Goal: Task Accomplishment & Management: Complete application form

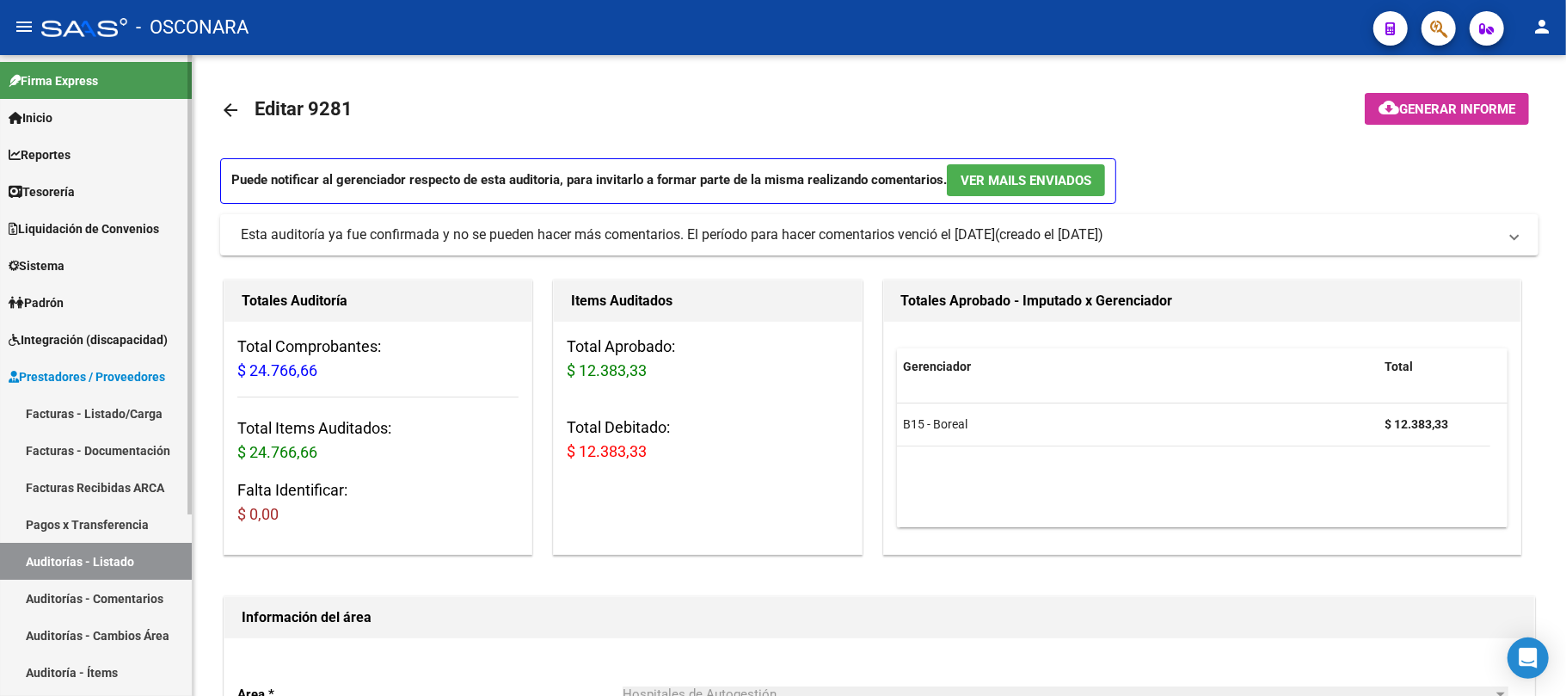
click at [135, 561] on link "Auditorías - Listado" at bounding box center [96, 561] width 192 height 37
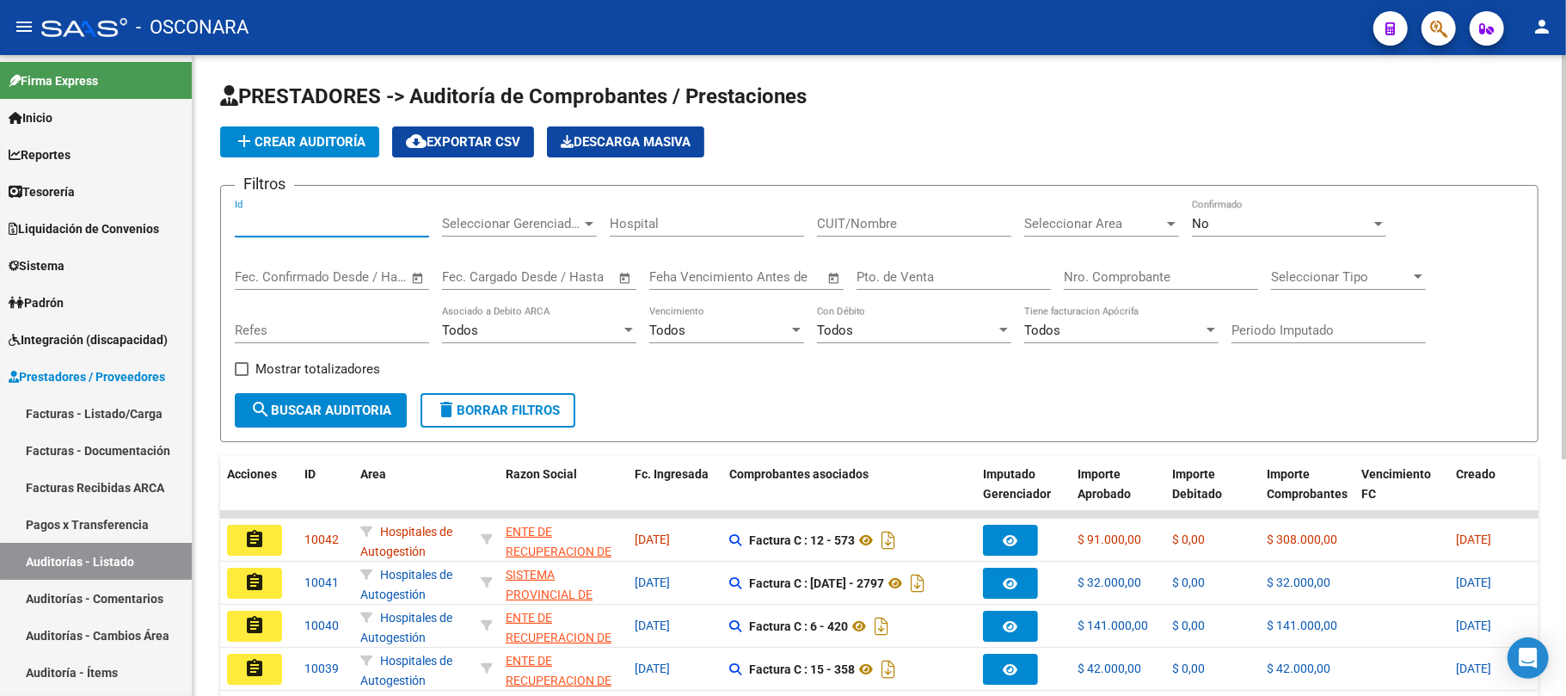
click at [311, 227] on input "Id" at bounding box center [332, 223] width 194 height 15
type input "10042"
click at [280, 404] on span "search Buscar Auditoria" at bounding box center [320, 410] width 141 height 15
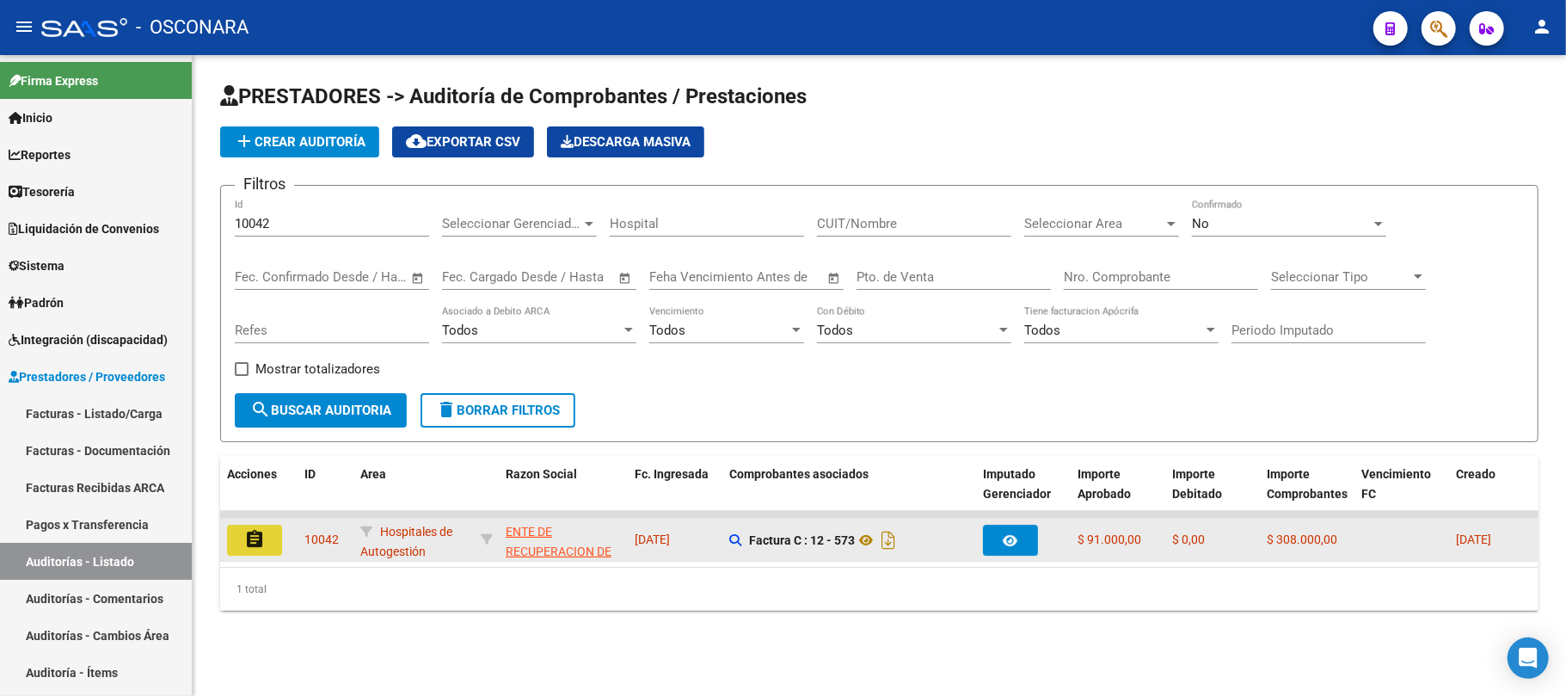
click at [255, 534] on mat-icon "assignment" at bounding box center [254, 539] width 21 height 21
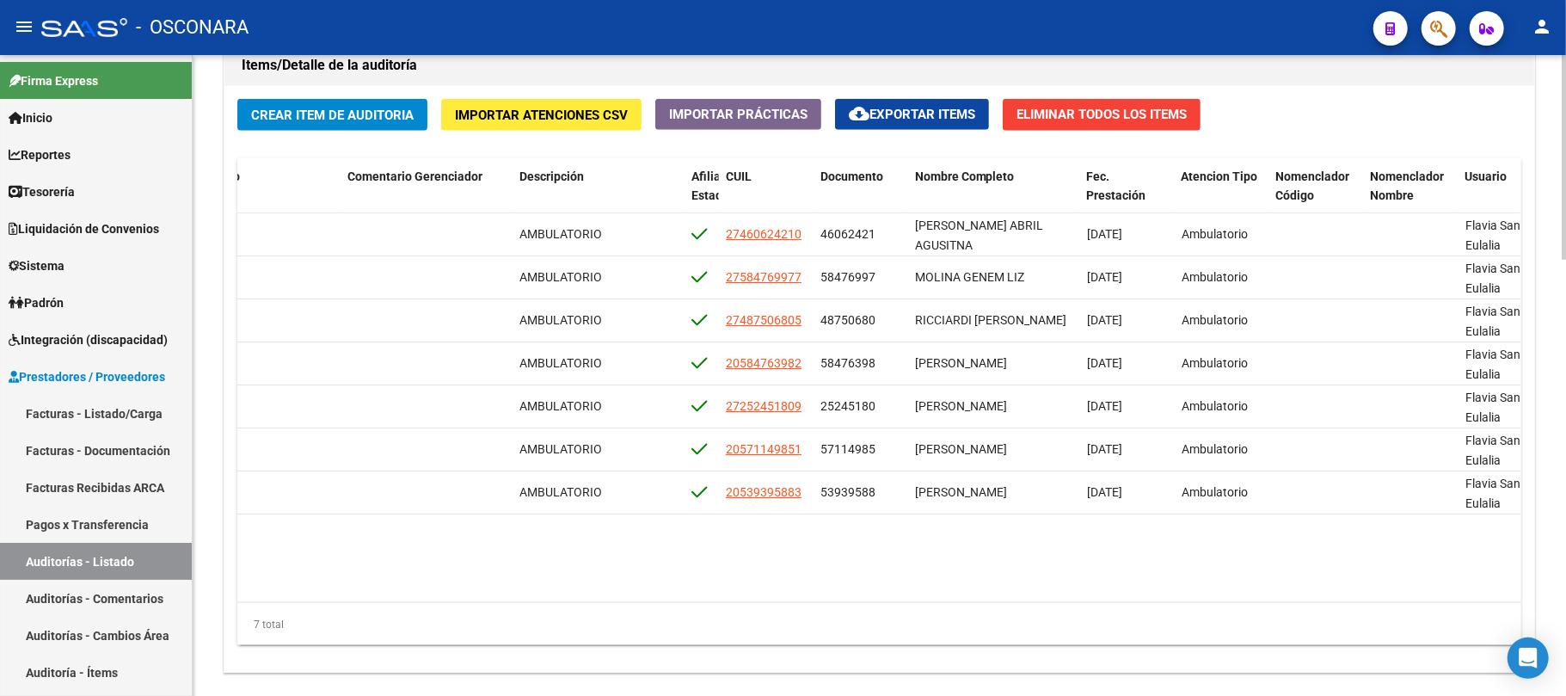
scroll to position [1137, 0]
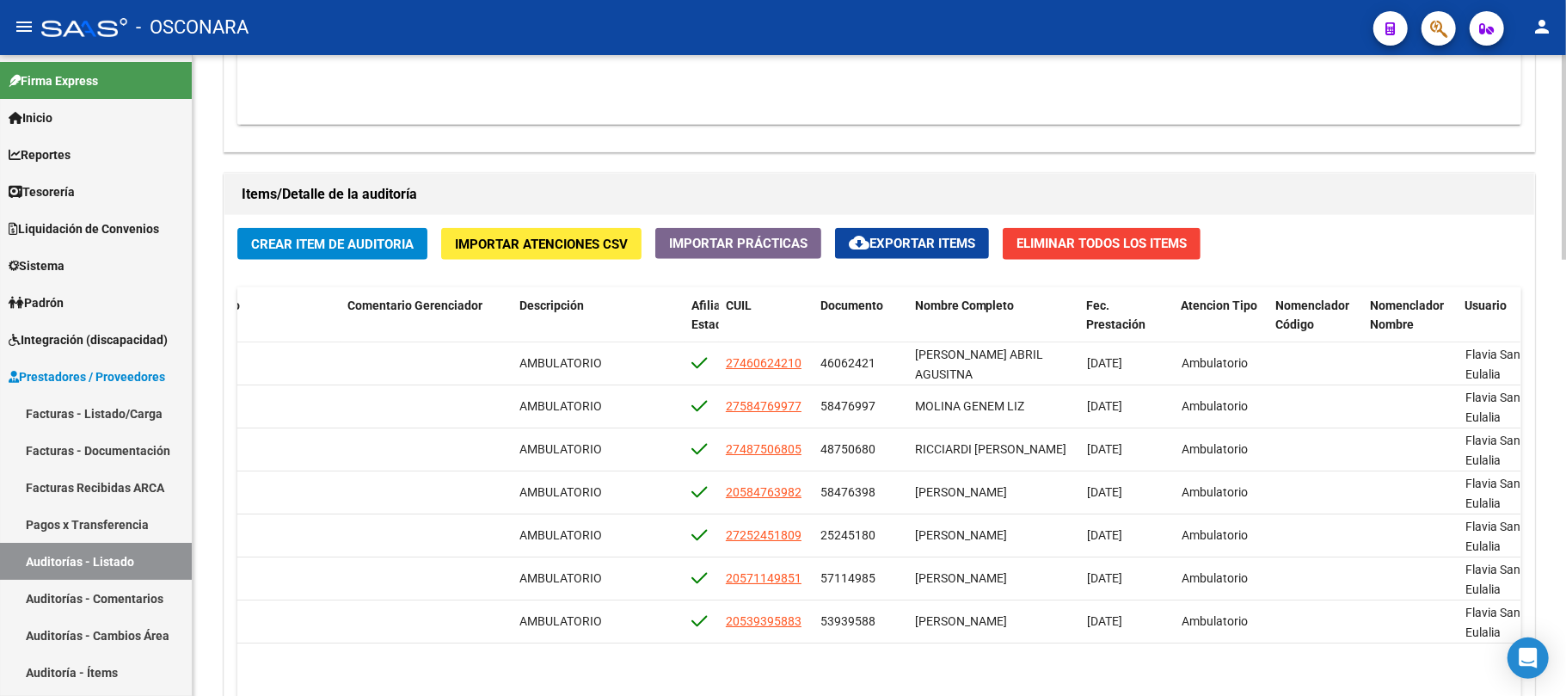
click at [342, 234] on button "Crear Item de Auditoria" at bounding box center [332, 244] width 190 height 32
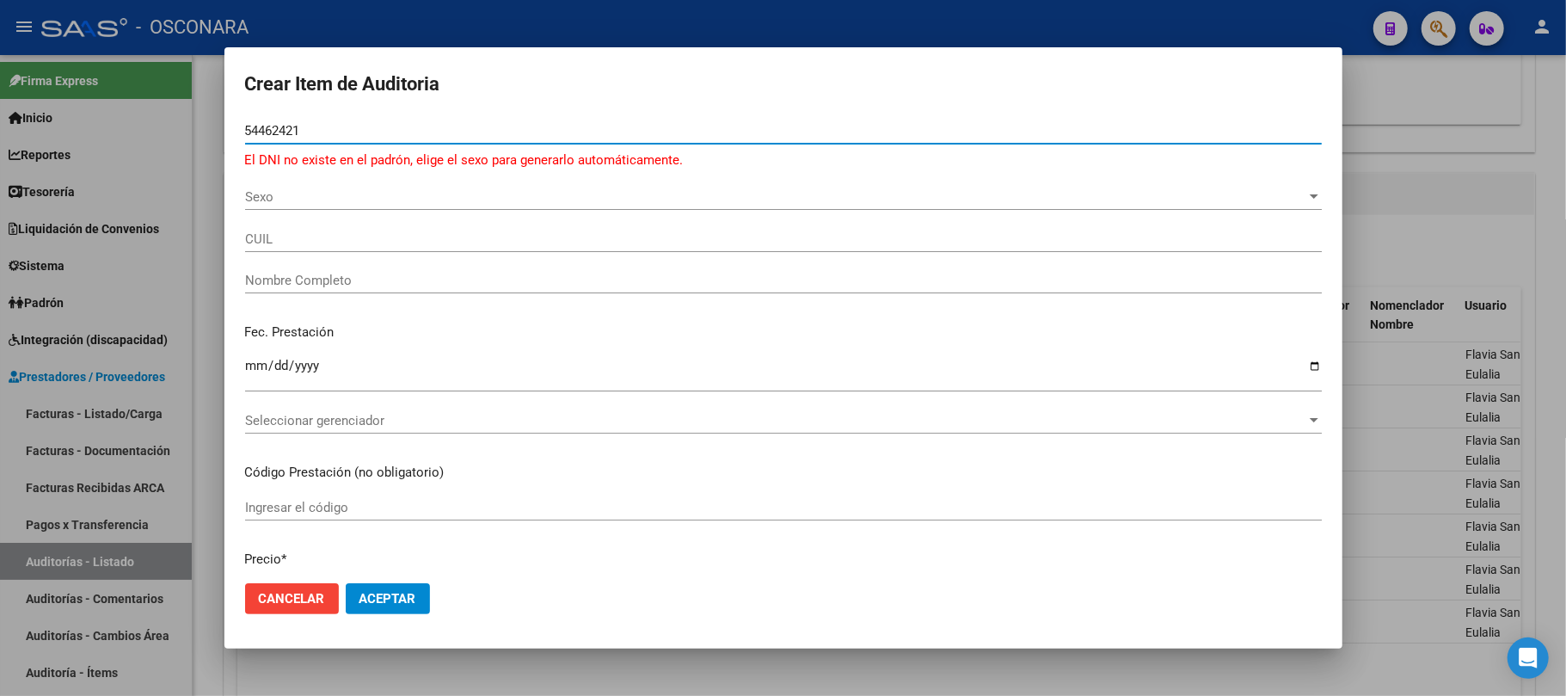
drag, startPoint x: 303, startPoint y: 128, endPoint x: 208, endPoint y: 118, distance: 95.2
click at [208, 118] on div "Crear Item de Auditoria 54462421 Nro Documento El DNI no existe en el padrón, e…" at bounding box center [783, 348] width 1566 height 696
paste input "27514689593"
click at [260, 127] on input "2751468959" at bounding box center [783, 130] width 1077 height 15
type input "51468959"
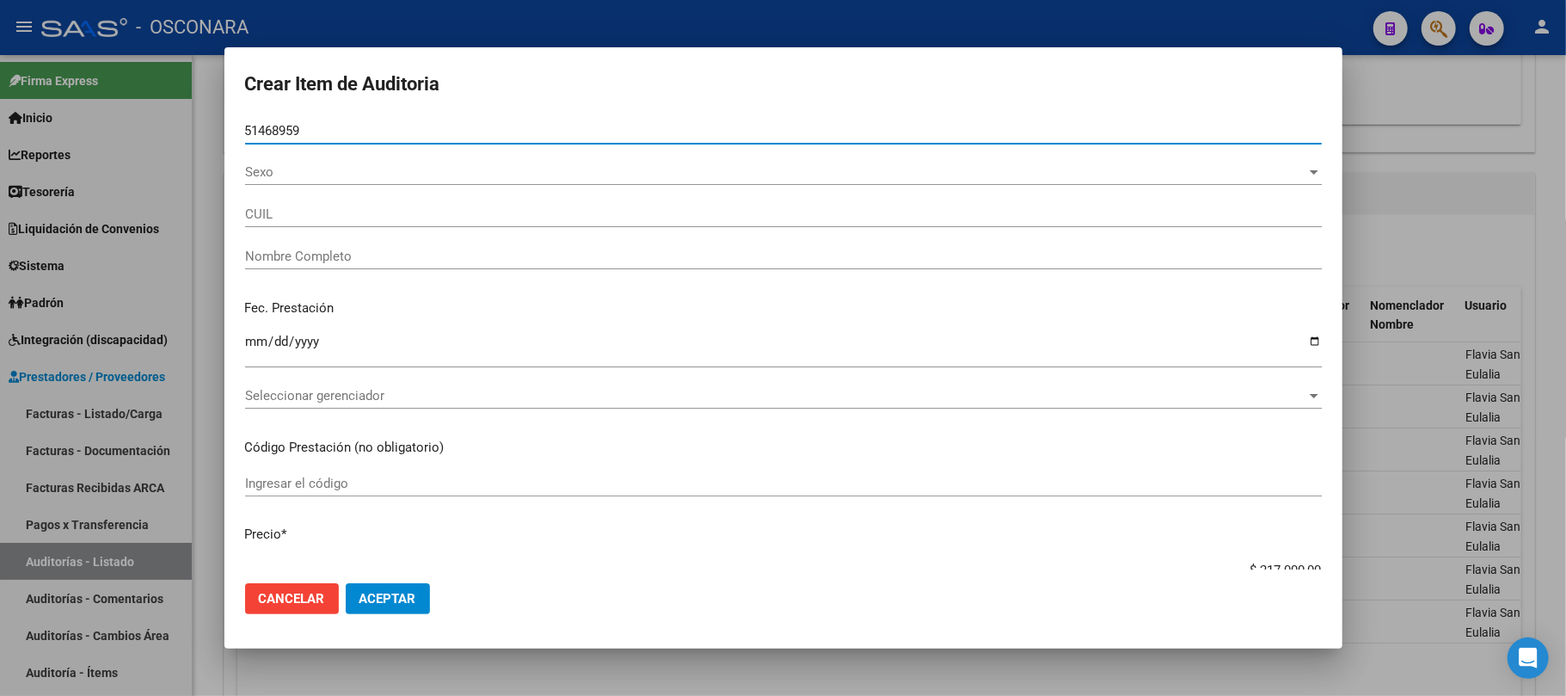
type input "27514689593"
type input "[PERSON_NAME] -"
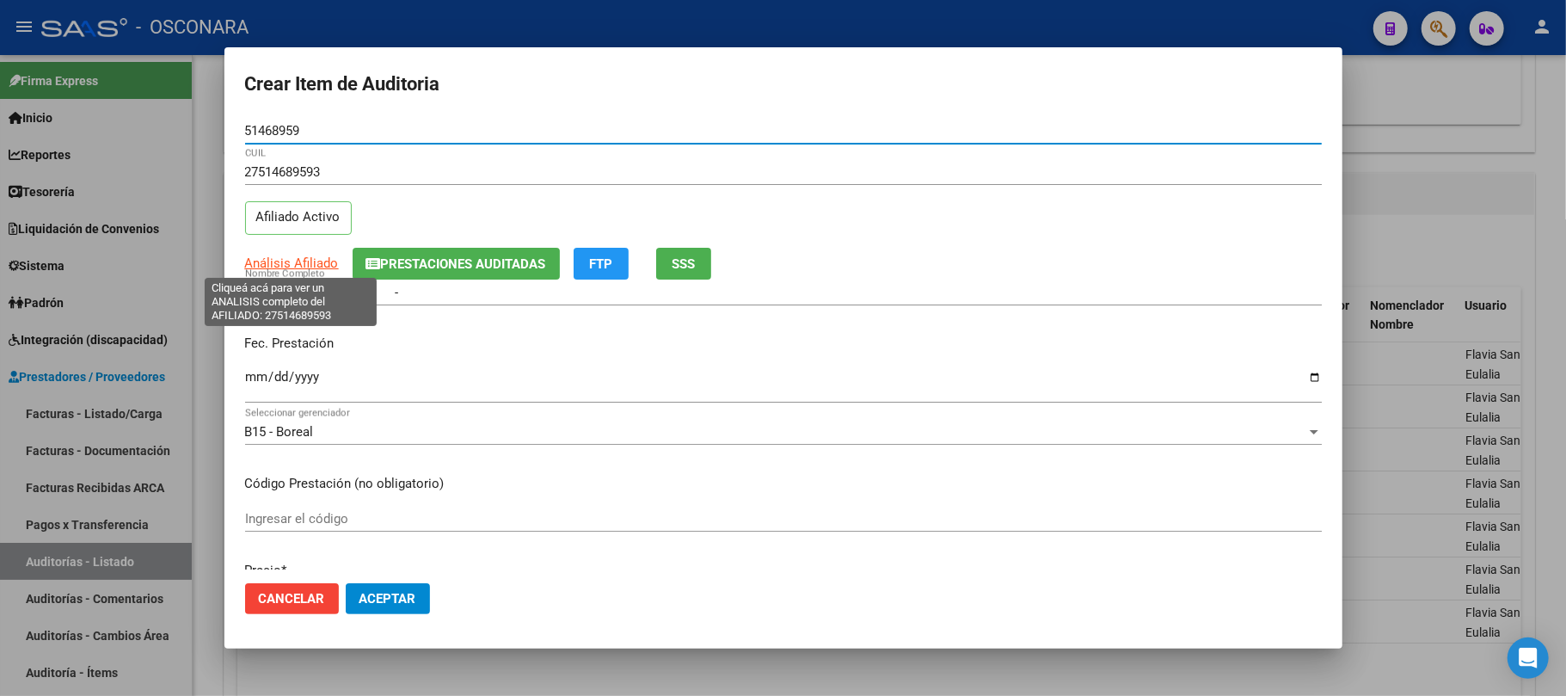
type input "51468959"
click at [304, 268] on span "Análisis Afiliado" at bounding box center [292, 262] width 94 height 15
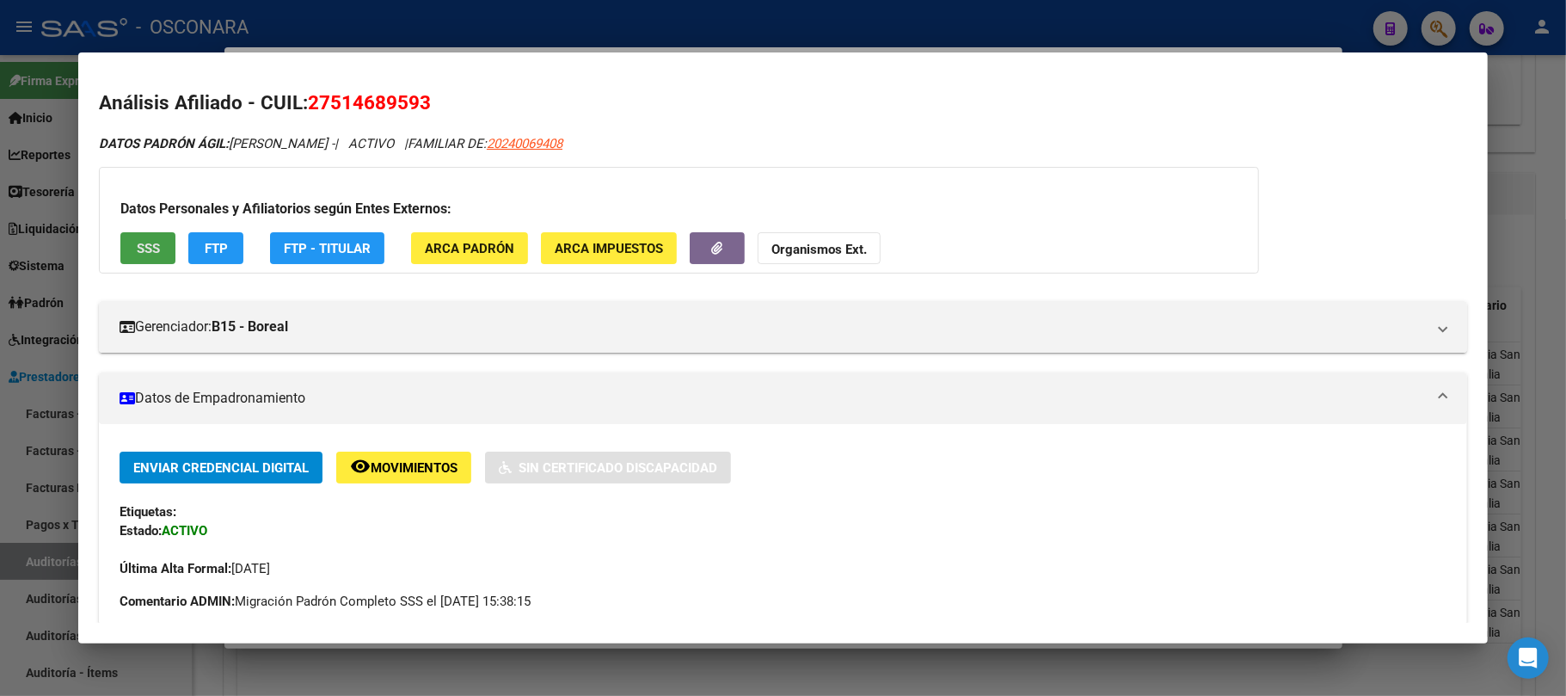
click at [127, 256] on button "SSS" at bounding box center [147, 248] width 55 height 32
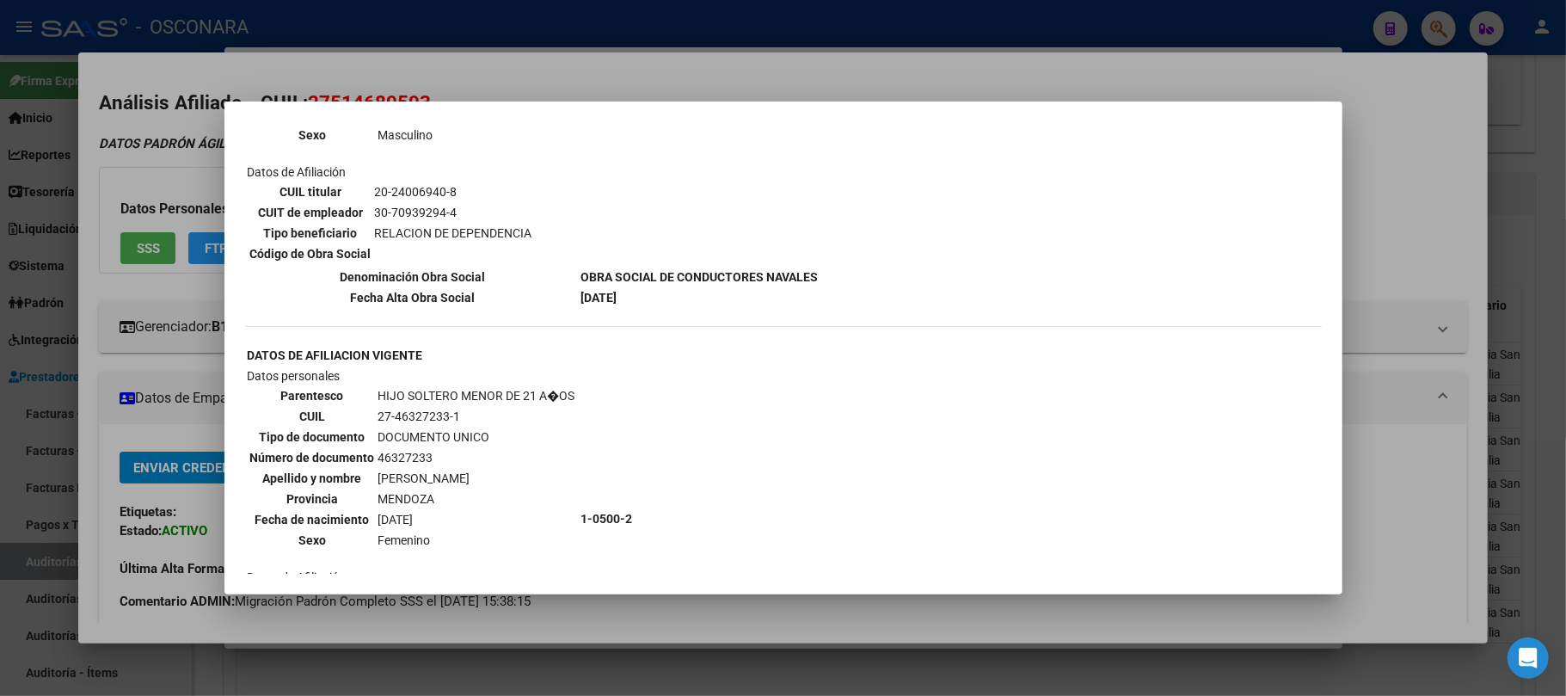
scroll to position [1261, 0]
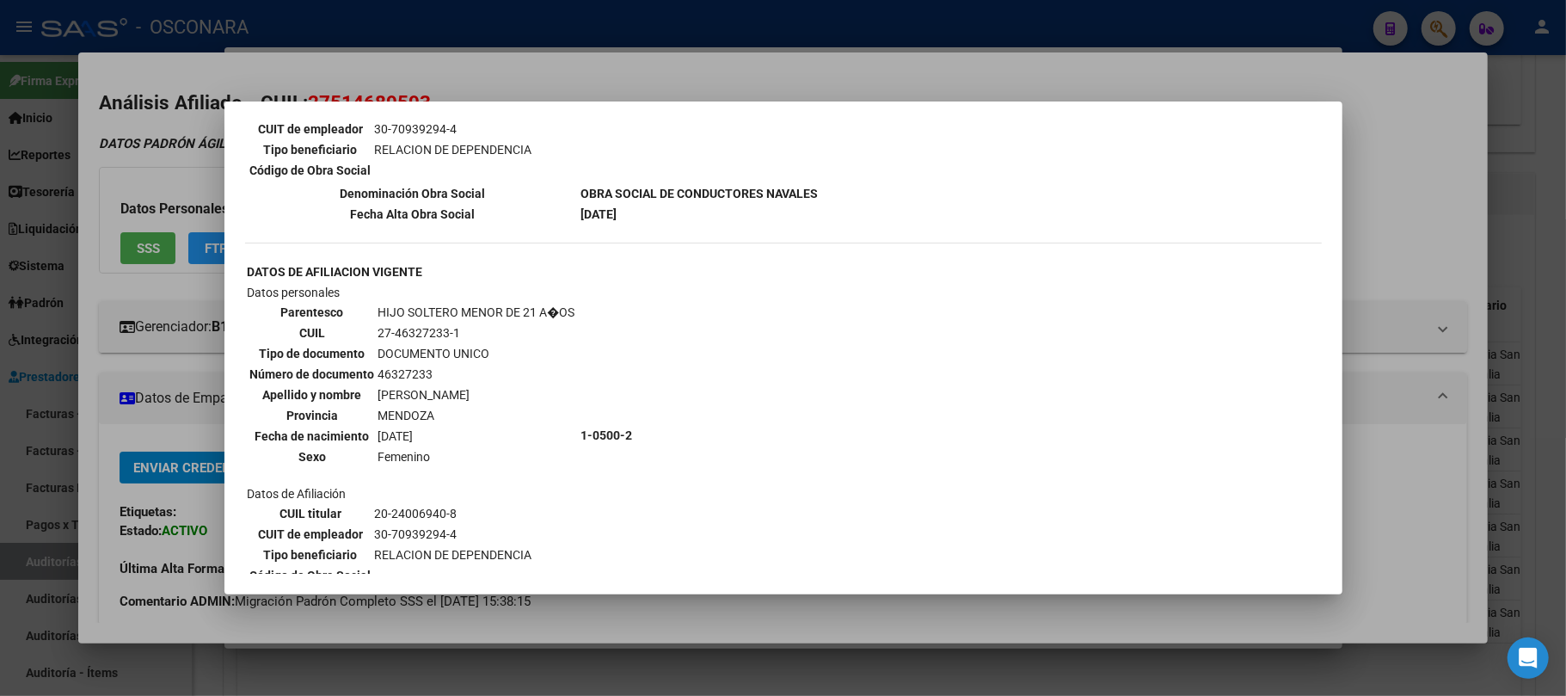
click at [671, 630] on div at bounding box center [783, 348] width 1566 height 696
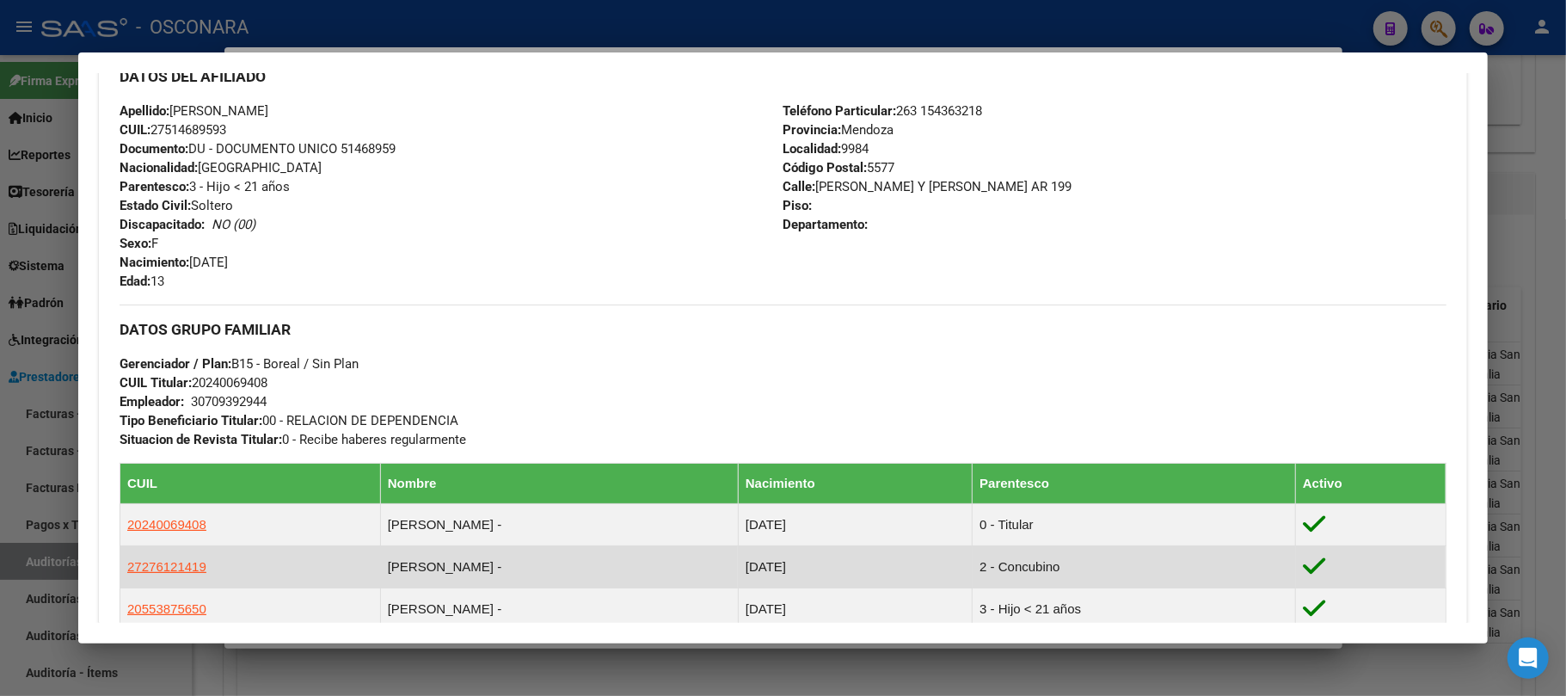
scroll to position [932, 0]
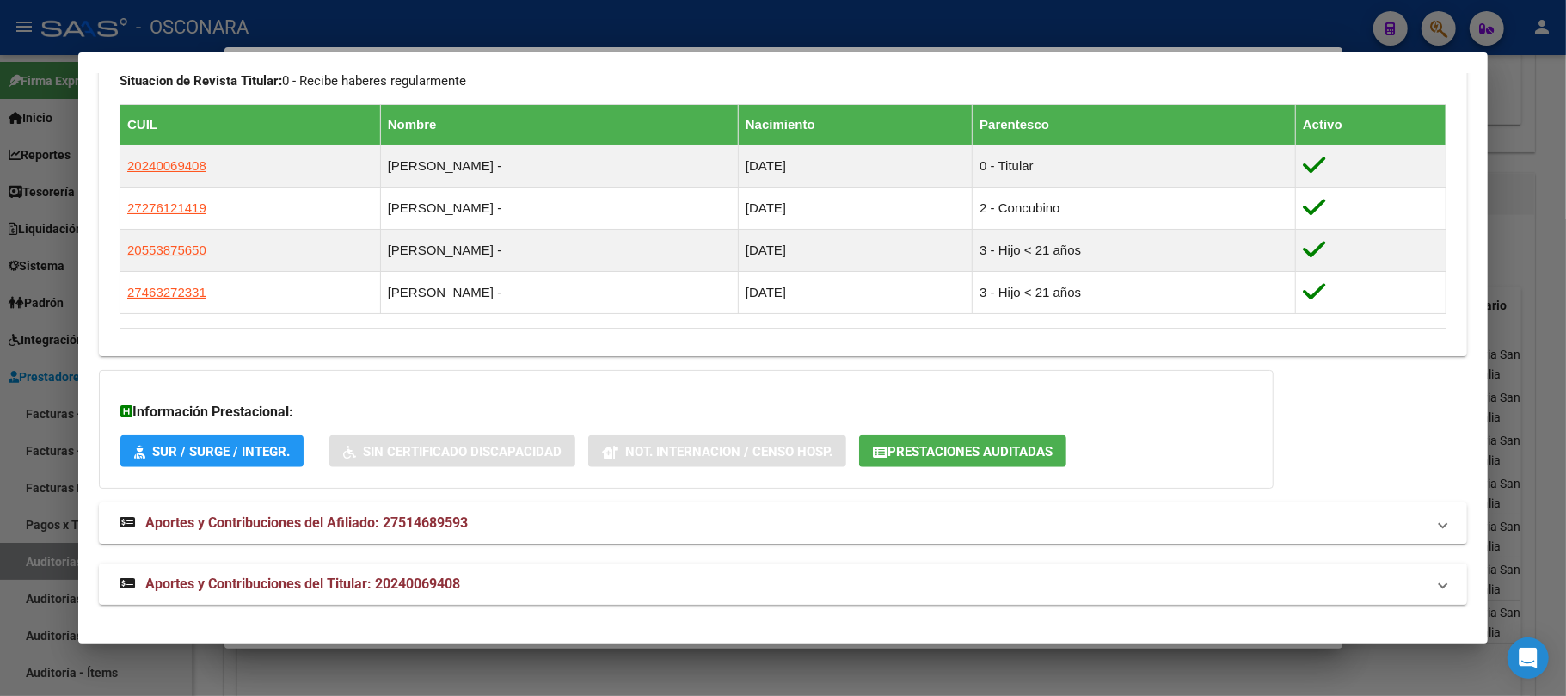
click at [447, 578] on span "Aportes y Contribuciones del Titular: 20240069408" at bounding box center [302, 583] width 315 height 16
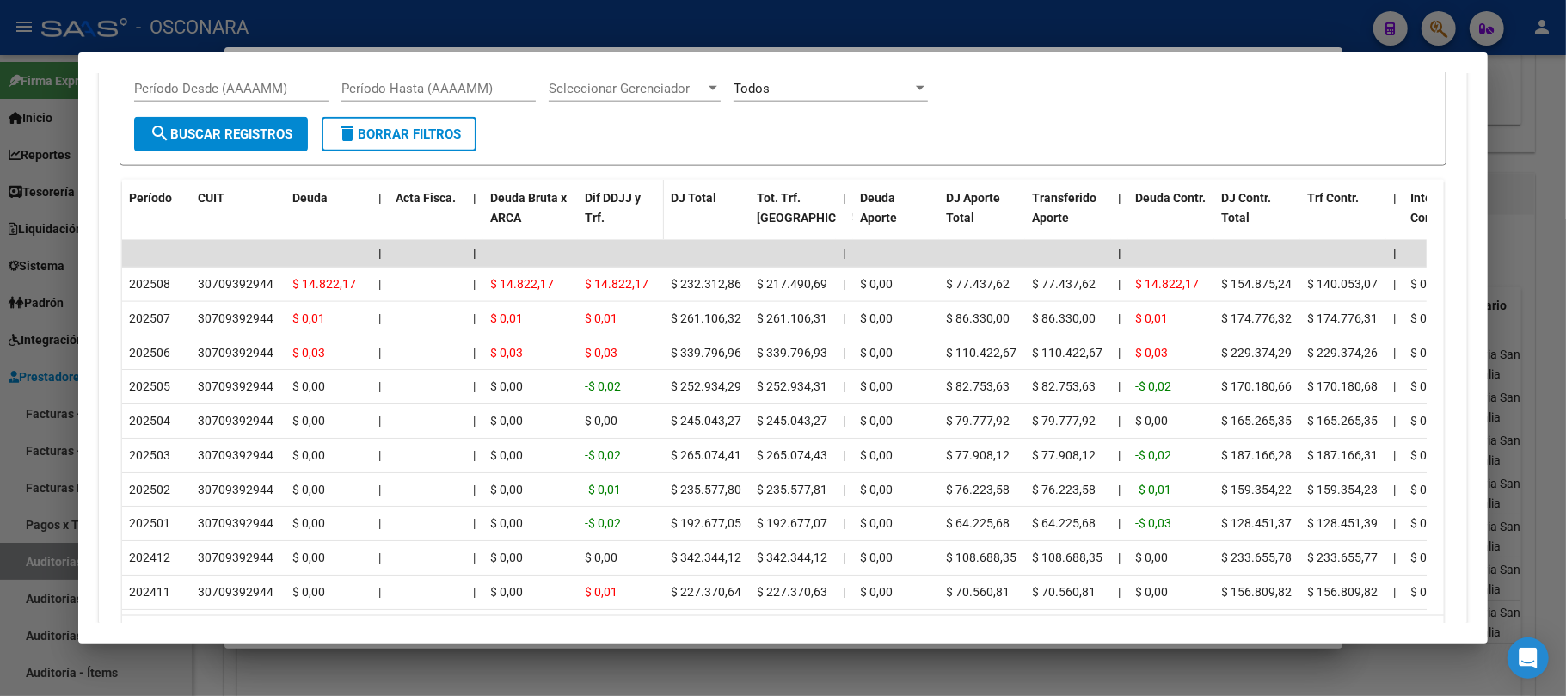
scroll to position [1782, 0]
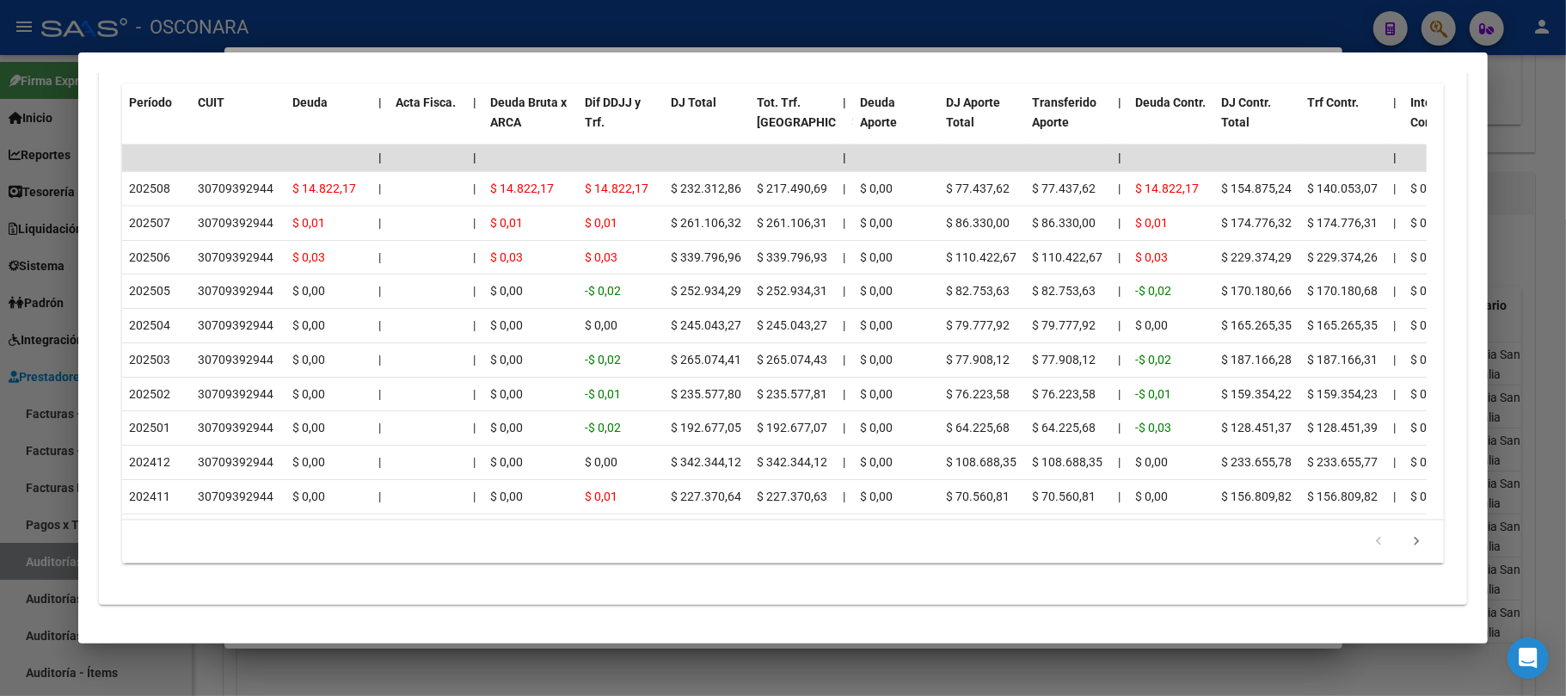
click at [531, 676] on div at bounding box center [783, 348] width 1566 height 696
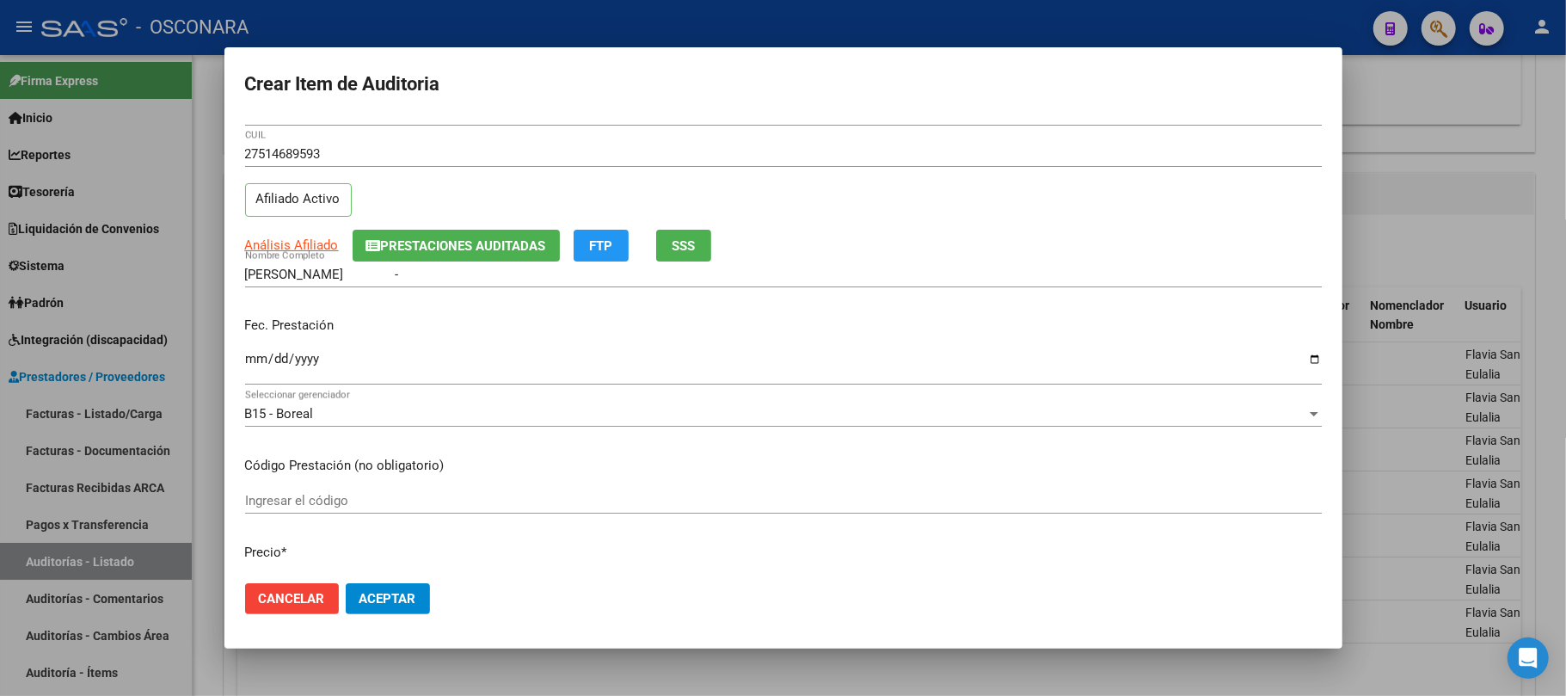
scroll to position [0, 0]
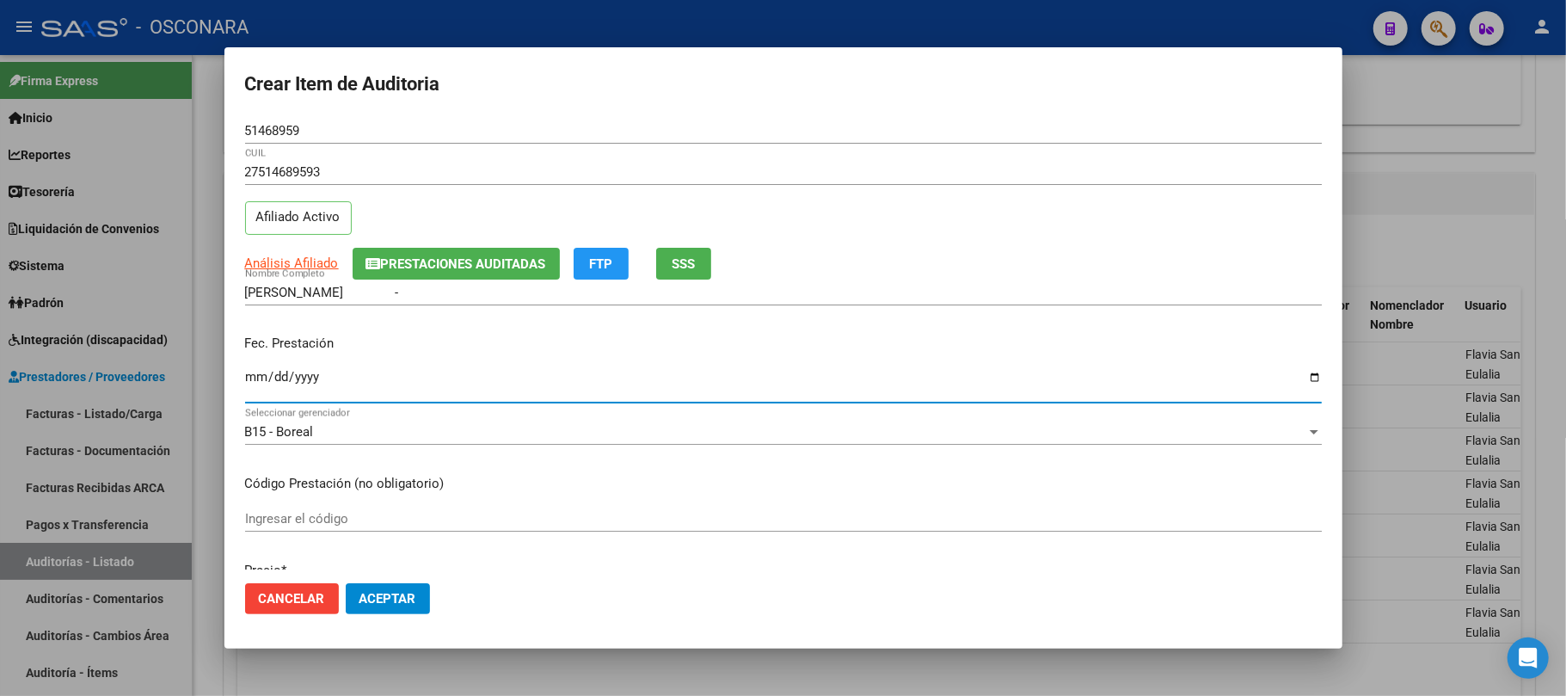
click at [251, 379] on input "Ingresar la fecha" at bounding box center [783, 384] width 1077 height 28
type input "[DATE]"
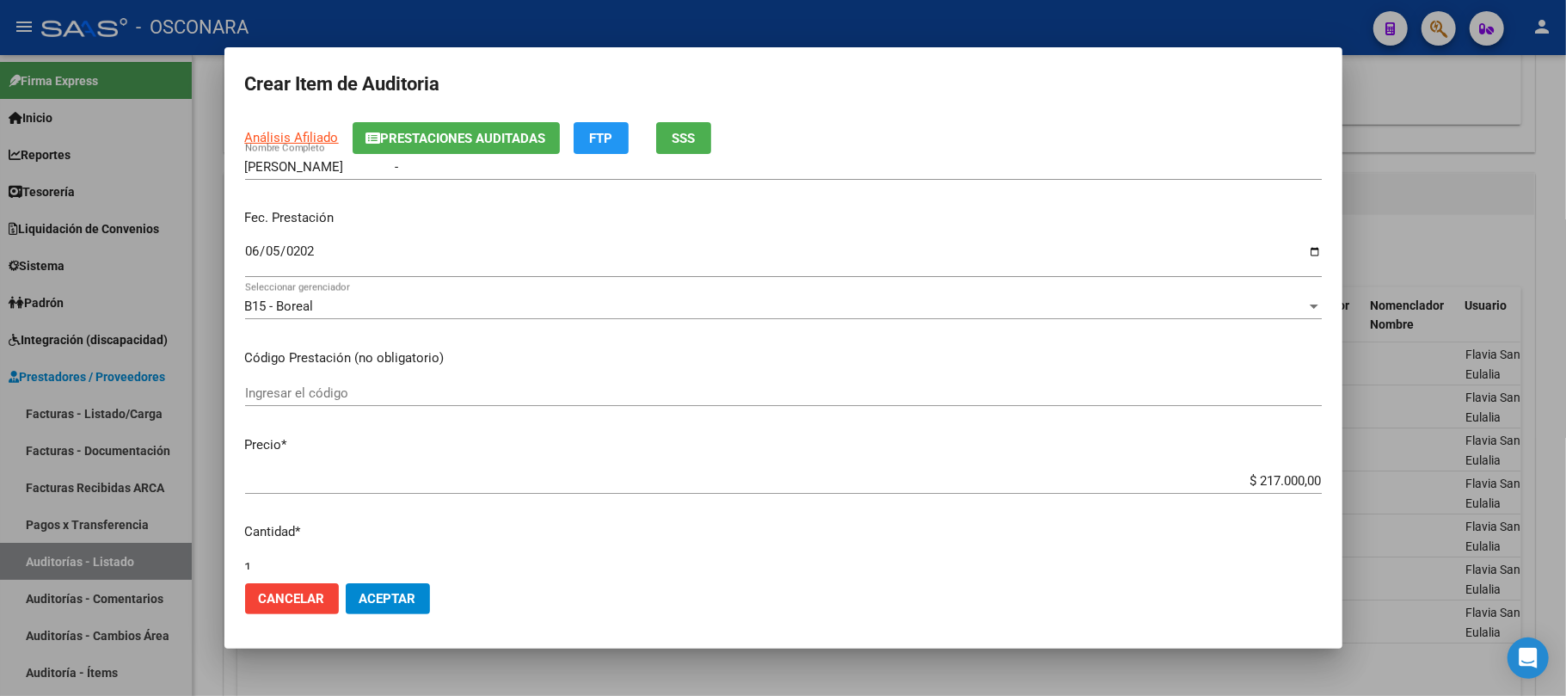
scroll to position [344, 0]
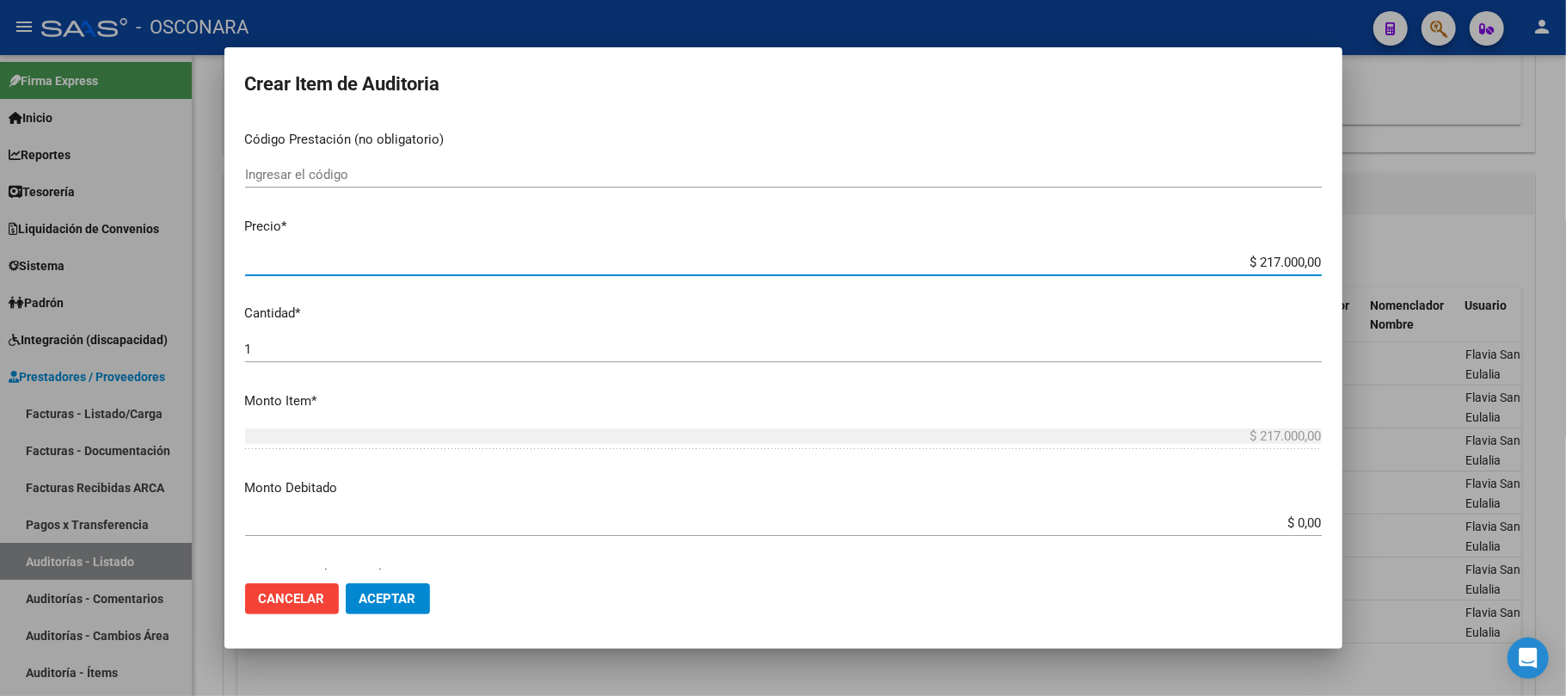
drag, startPoint x: 1221, startPoint y: 267, endPoint x: 1377, endPoint y: 266, distance: 155.7
click at [1377, 266] on div "Crear Item de Auditoria 51468959 Nro Documento 27514689593 CUIL Afiliado Activo…" at bounding box center [783, 348] width 1566 height 696
type input "$ 0,01"
type input "$ 0,13"
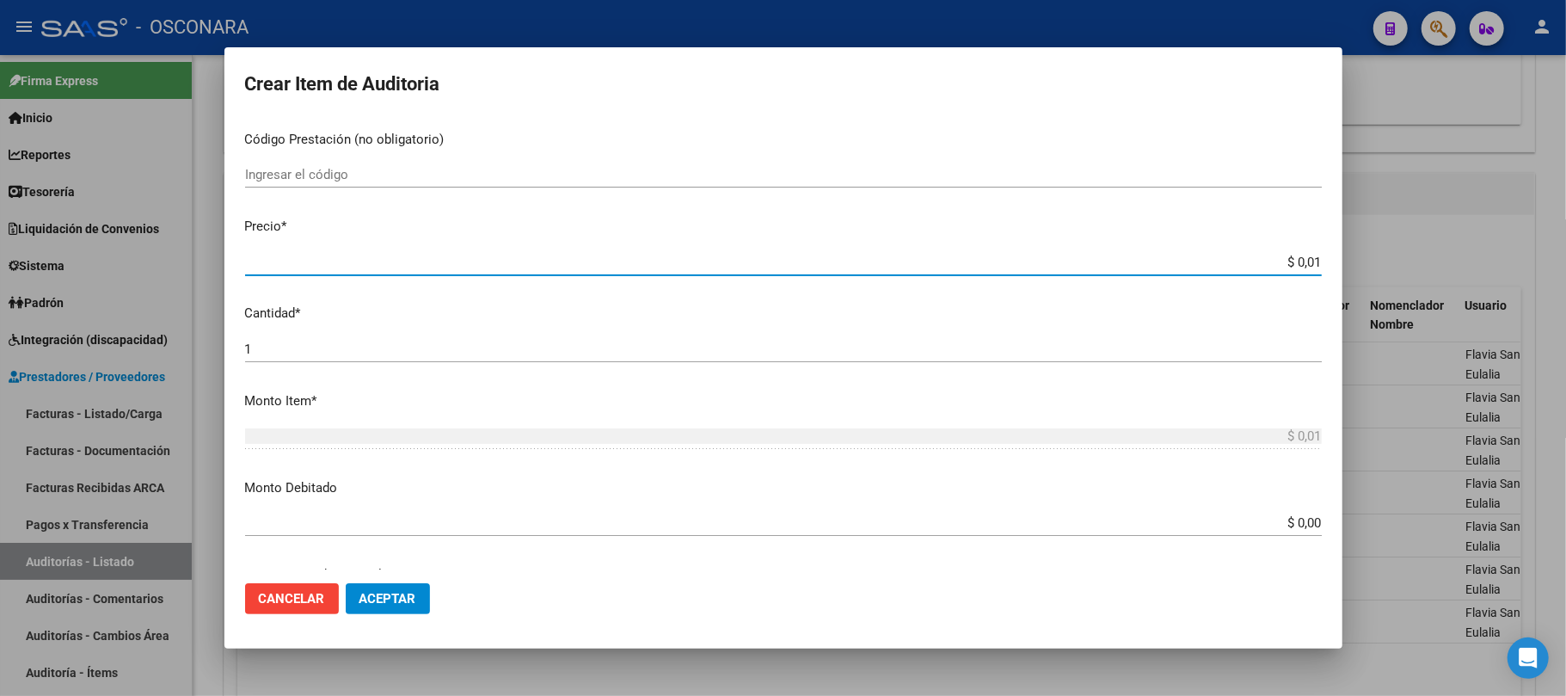
type input "$ 0,13"
type input "$ 1,30"
type input "$ 13,00"
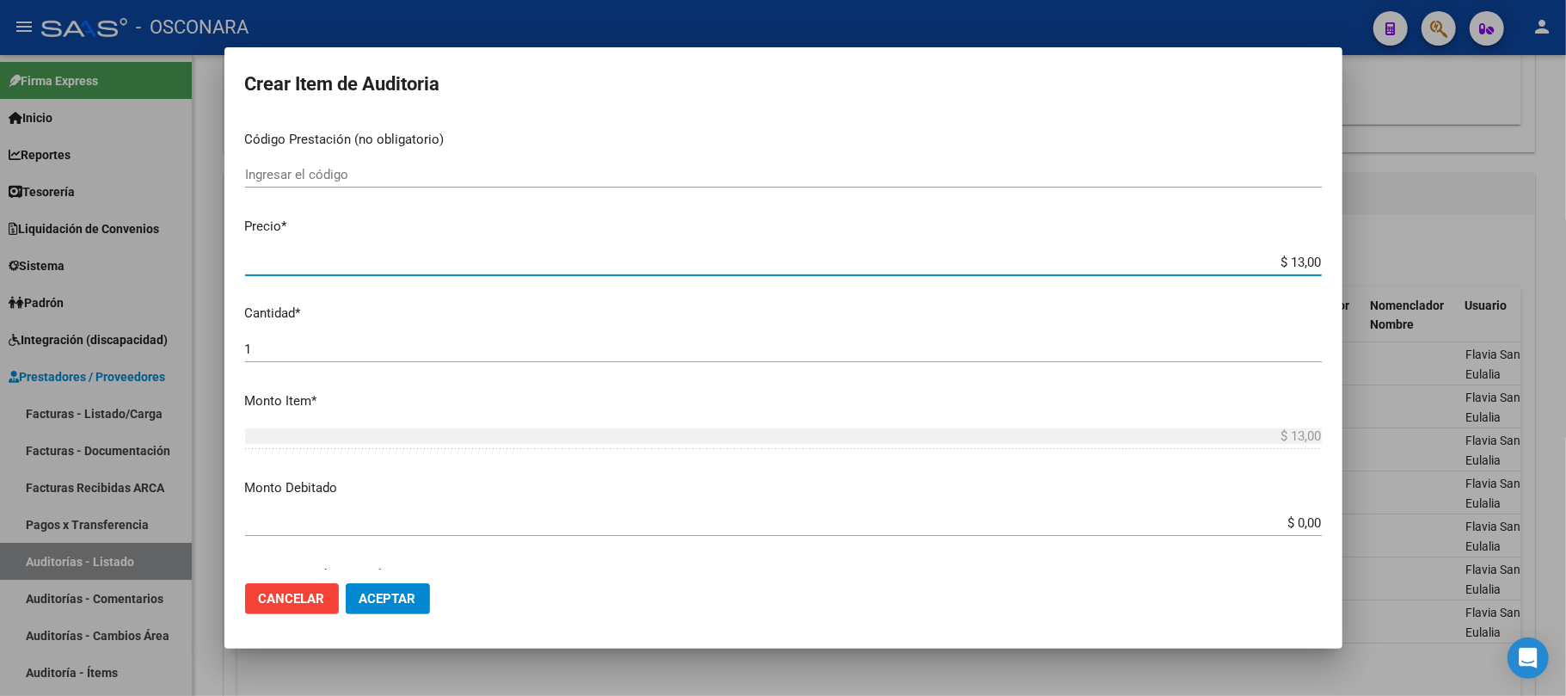
type input "$ 130,00"
type input "$ 1.300,00"
type input "$ 13.000,00"
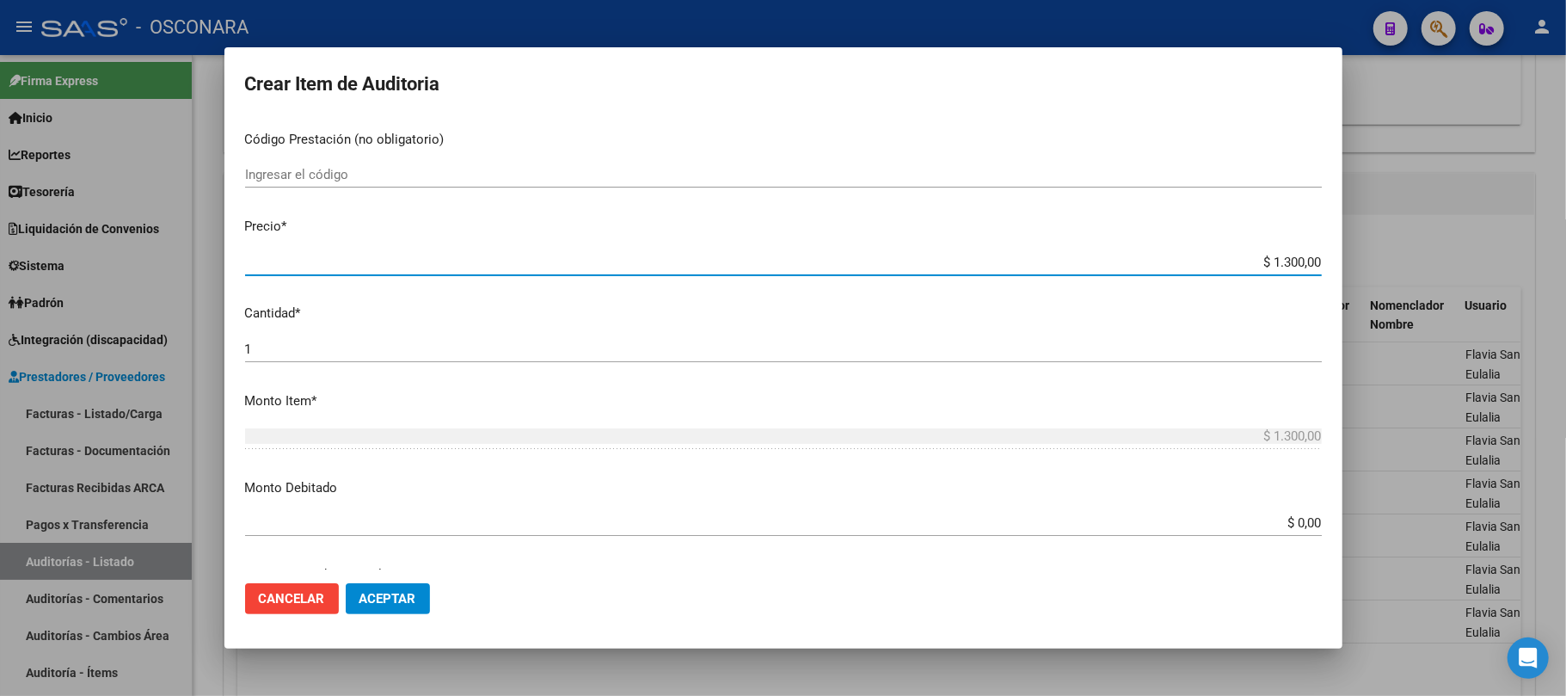
type input "$ 13.000,00"
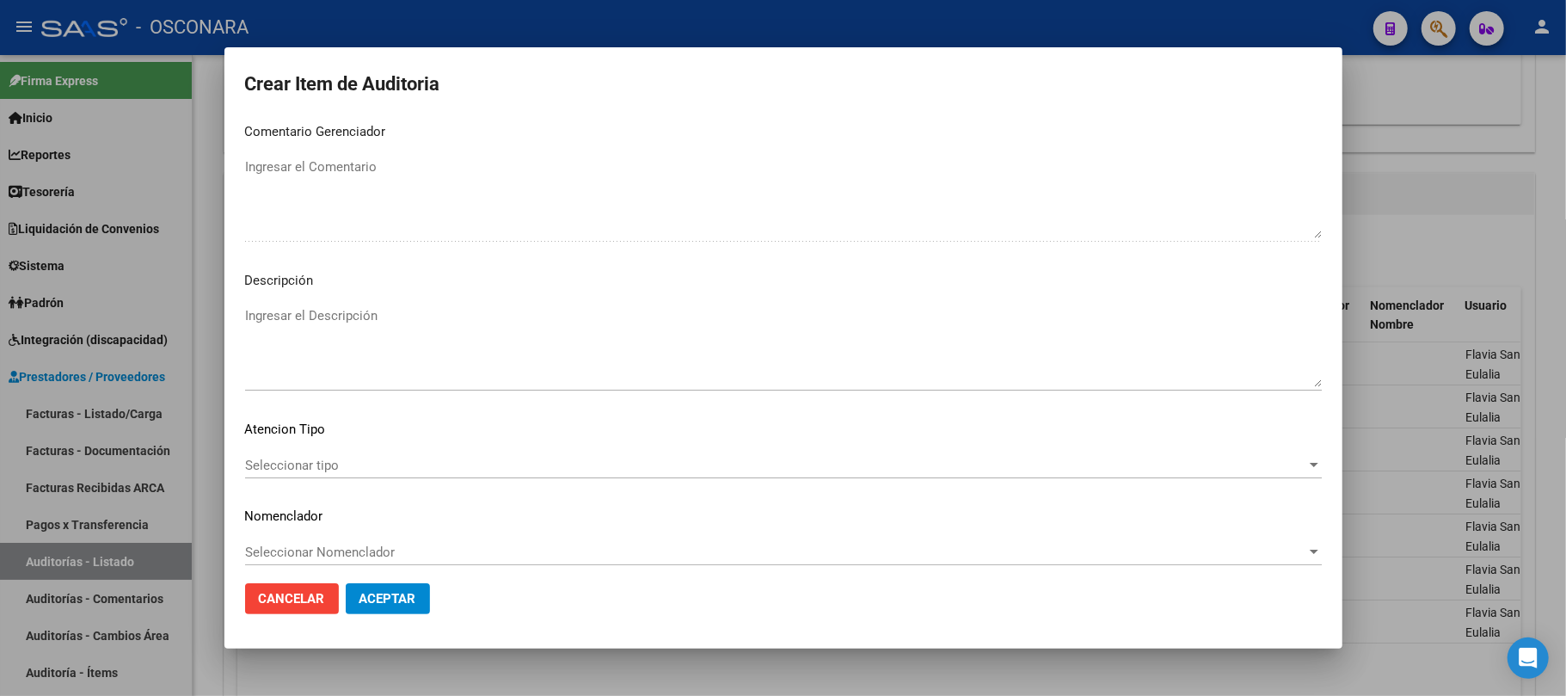
scroll to position [1096, 0]
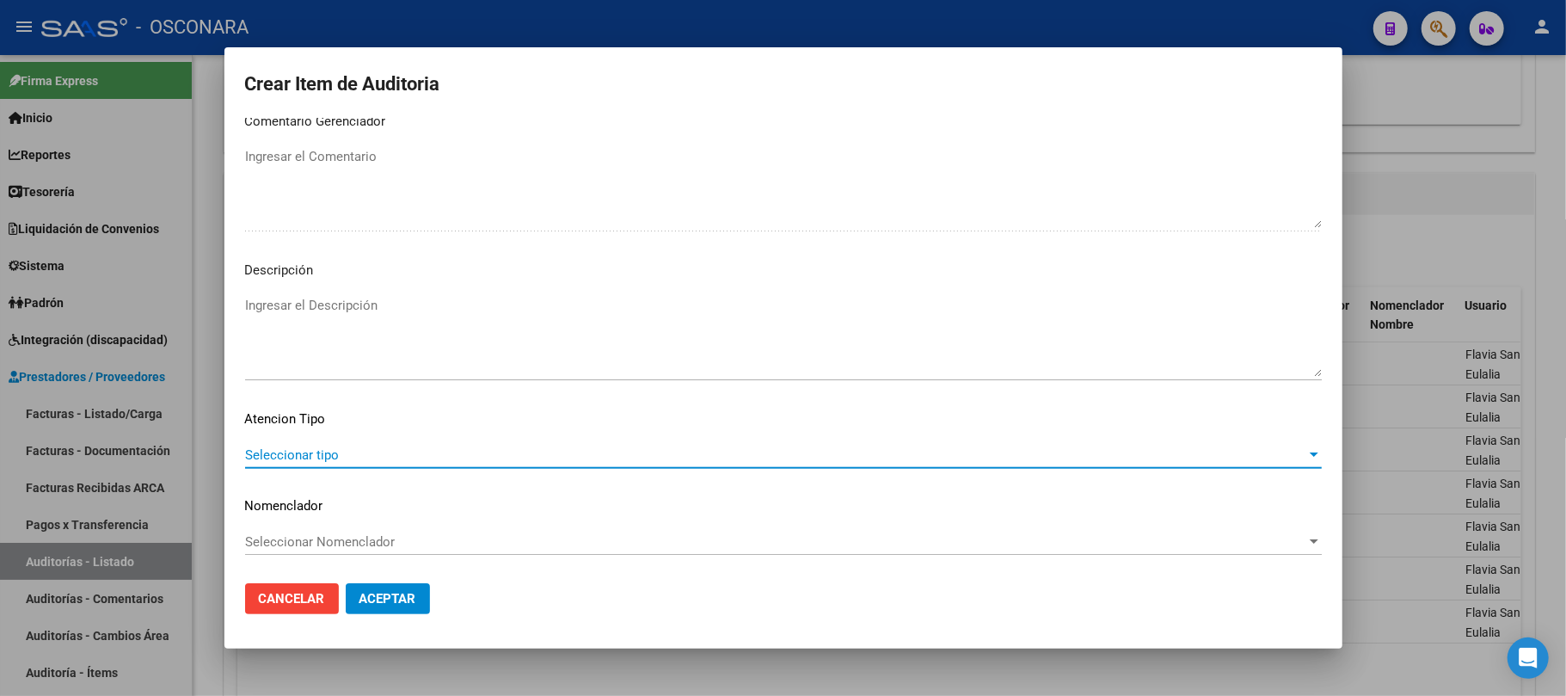
click at [321, 458] on span "Seleccionar tipo" at bounding box center [775, 454] width 1061 height 15
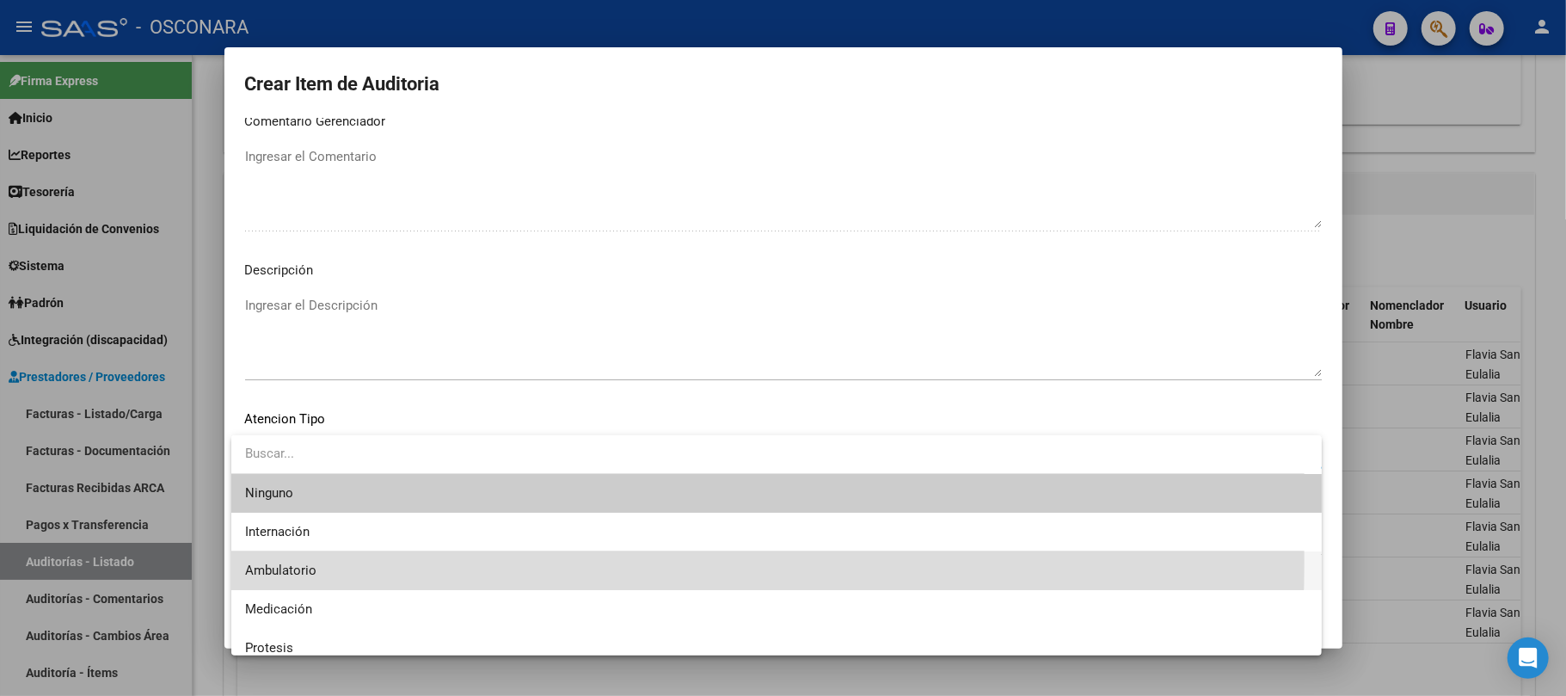
click at [317, 561] on span "Ambulatorio" at bounding box center [776, 570] width 1063 height 39
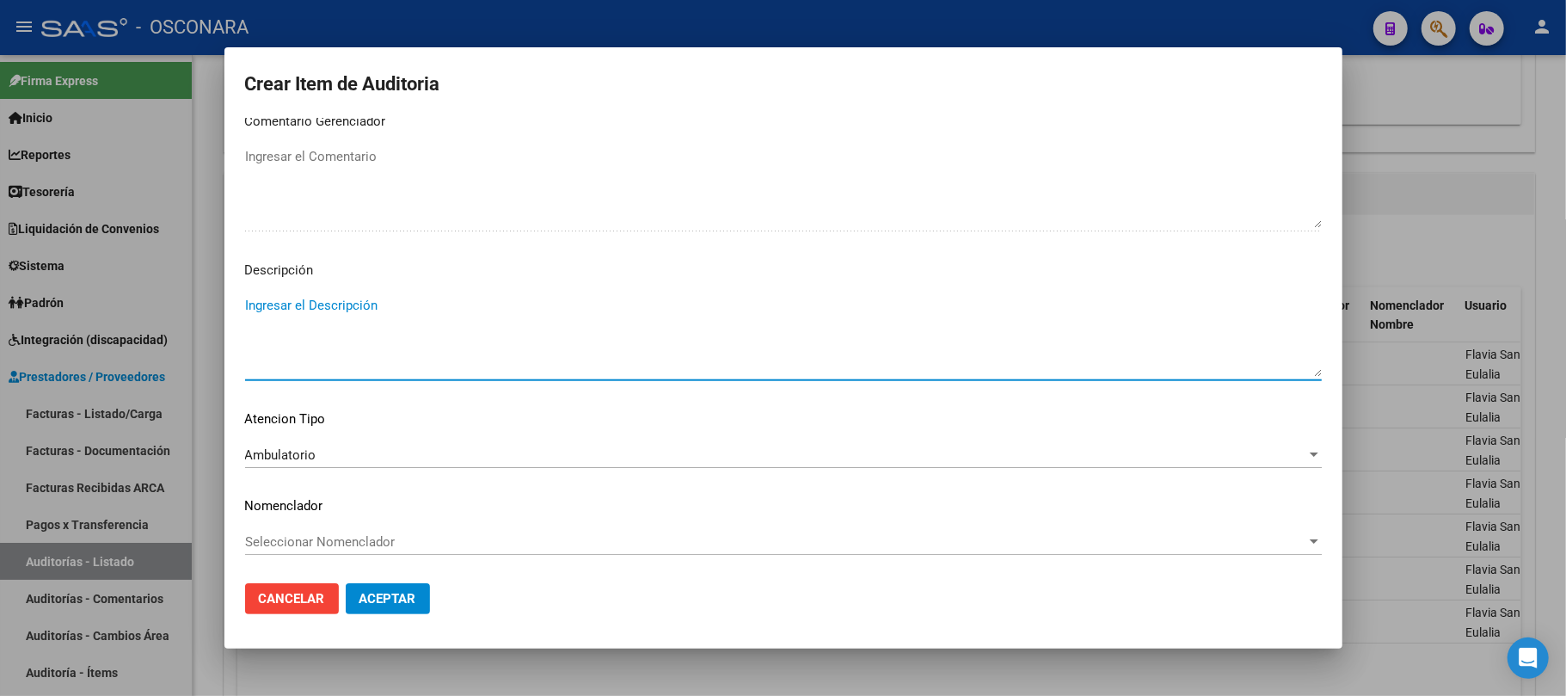
click at [328, 324] on textarea "Ingresar el Descripción" at bounding box center [783, 336] width 1077 height 81
type textarea "a"
type textarea "AMBULATORIO"
click at [411, 599] on span "Aceptar" at bounding box center [388, 598] width 57 height 15
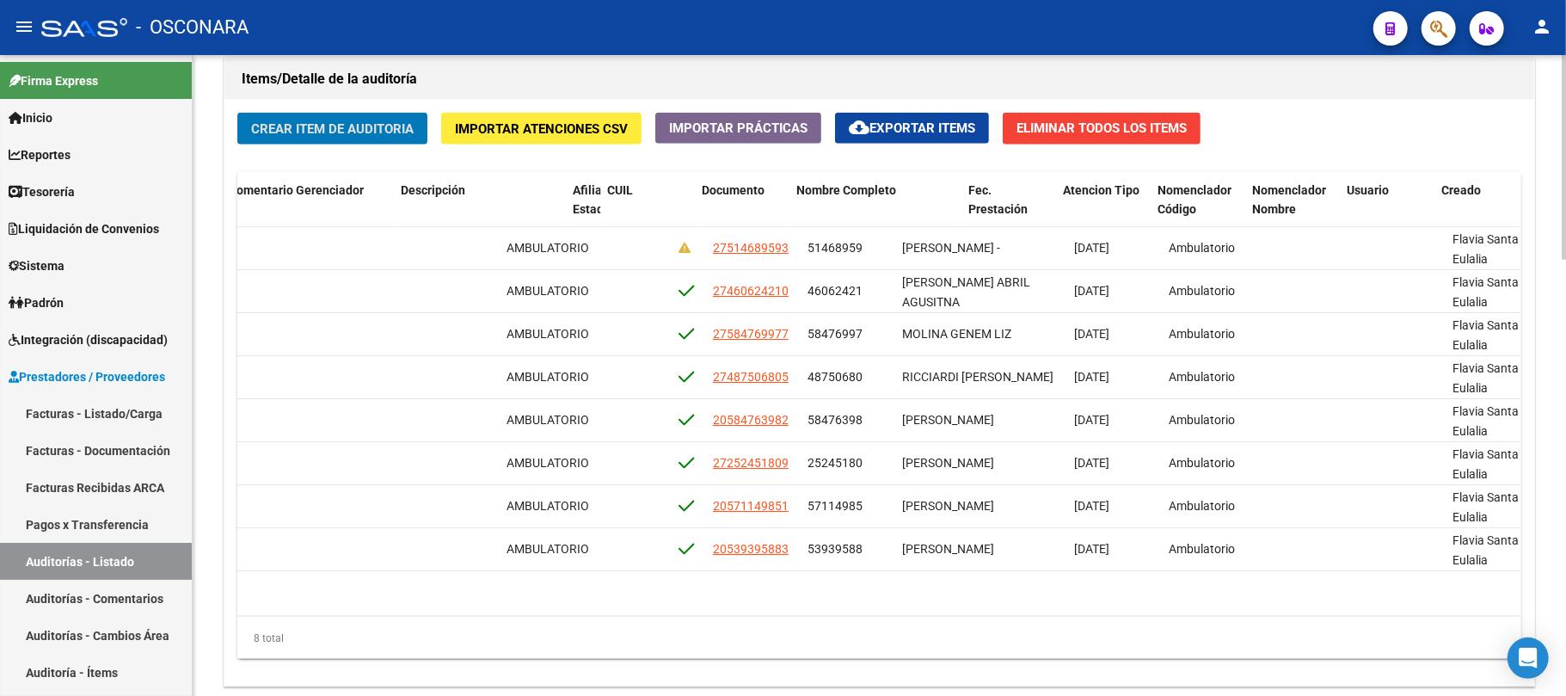
scroll to position [0, 1080]
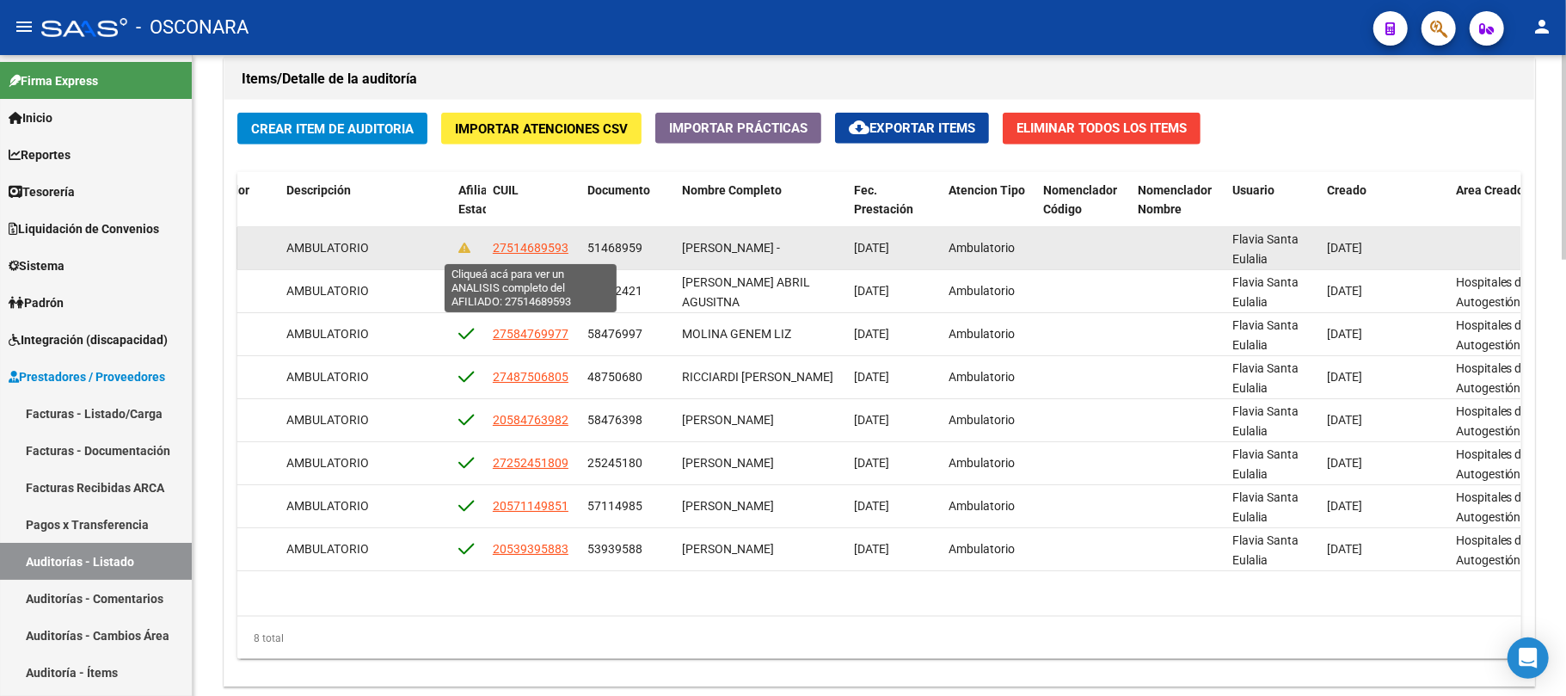
click at [538, 253] on span "27514689593" at bounding box center [531, 248] width 76 height 14
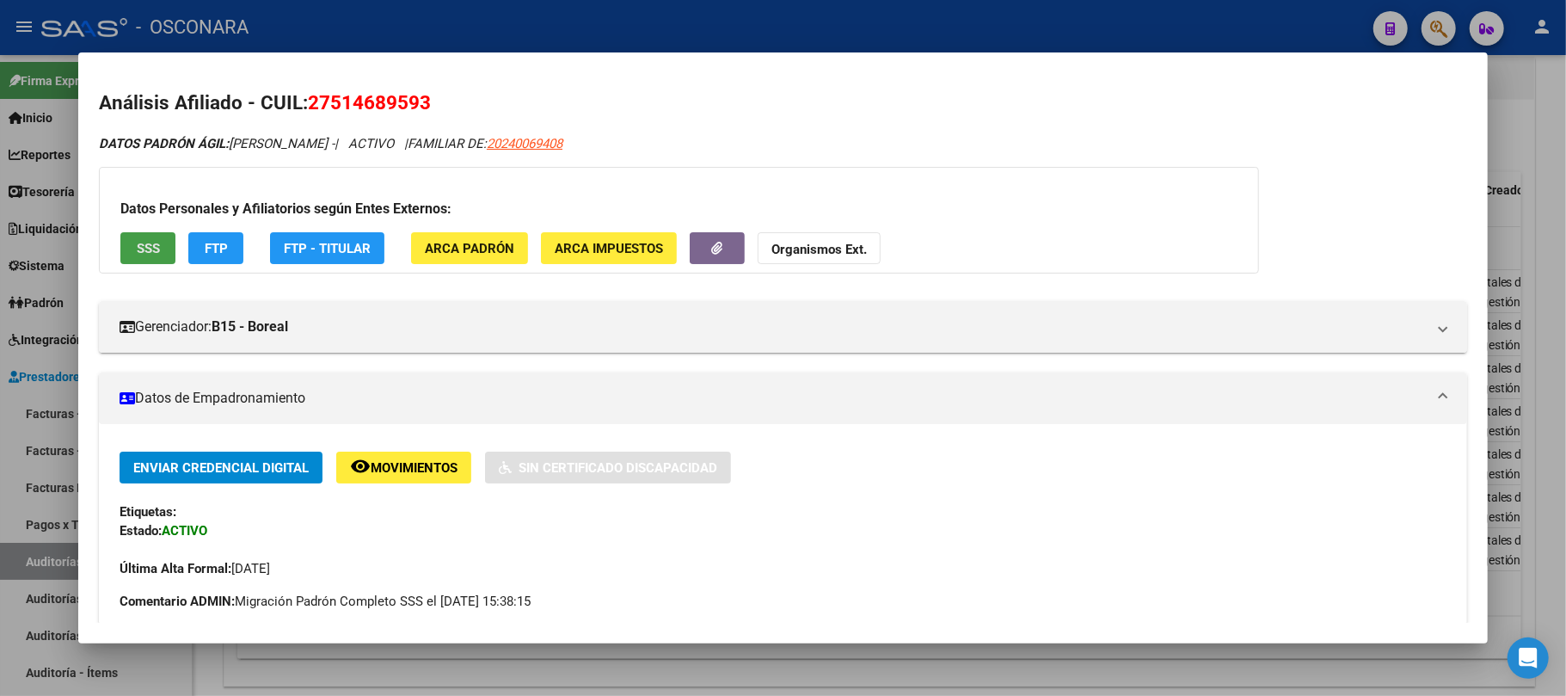
click at [131, 249] on button "SSS" at bounding box center [147, 248] width 55 height 32
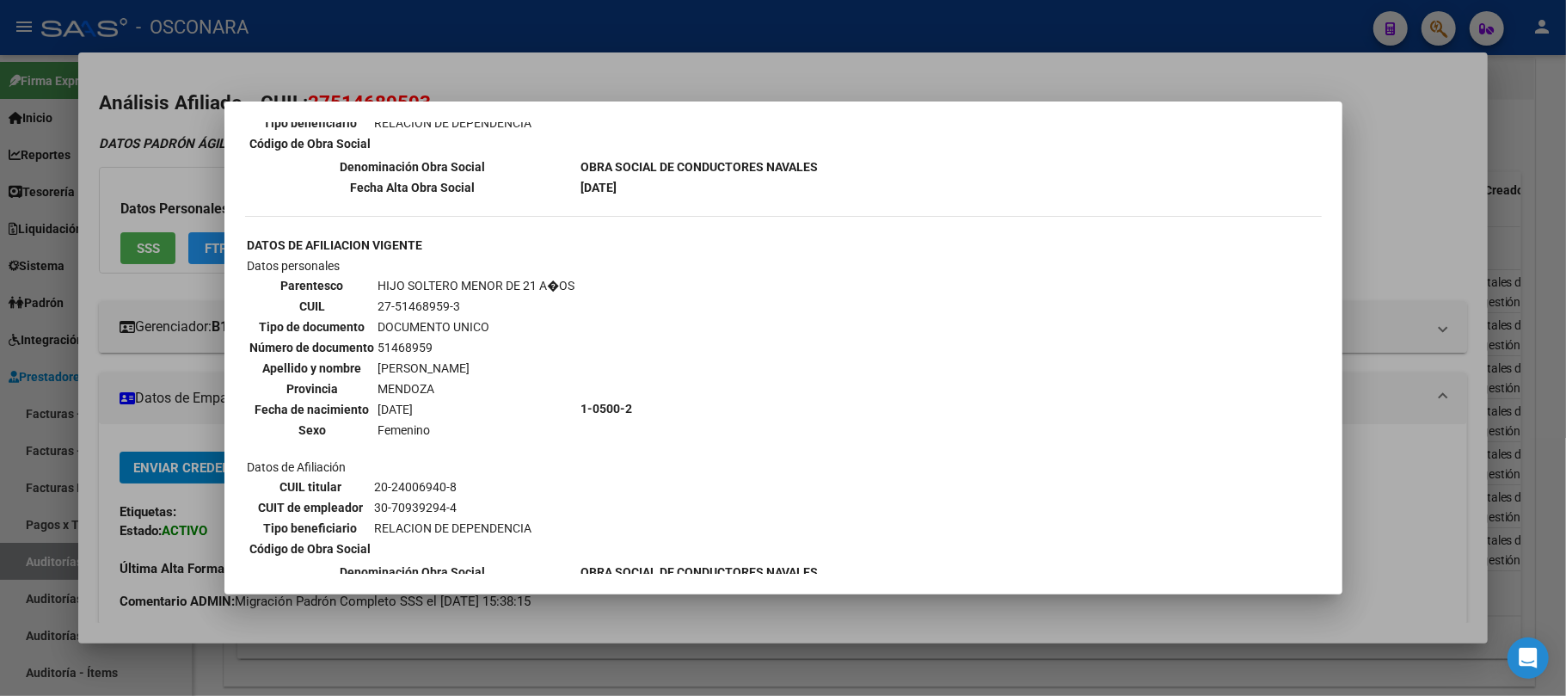
scroll to position [1779, 0]
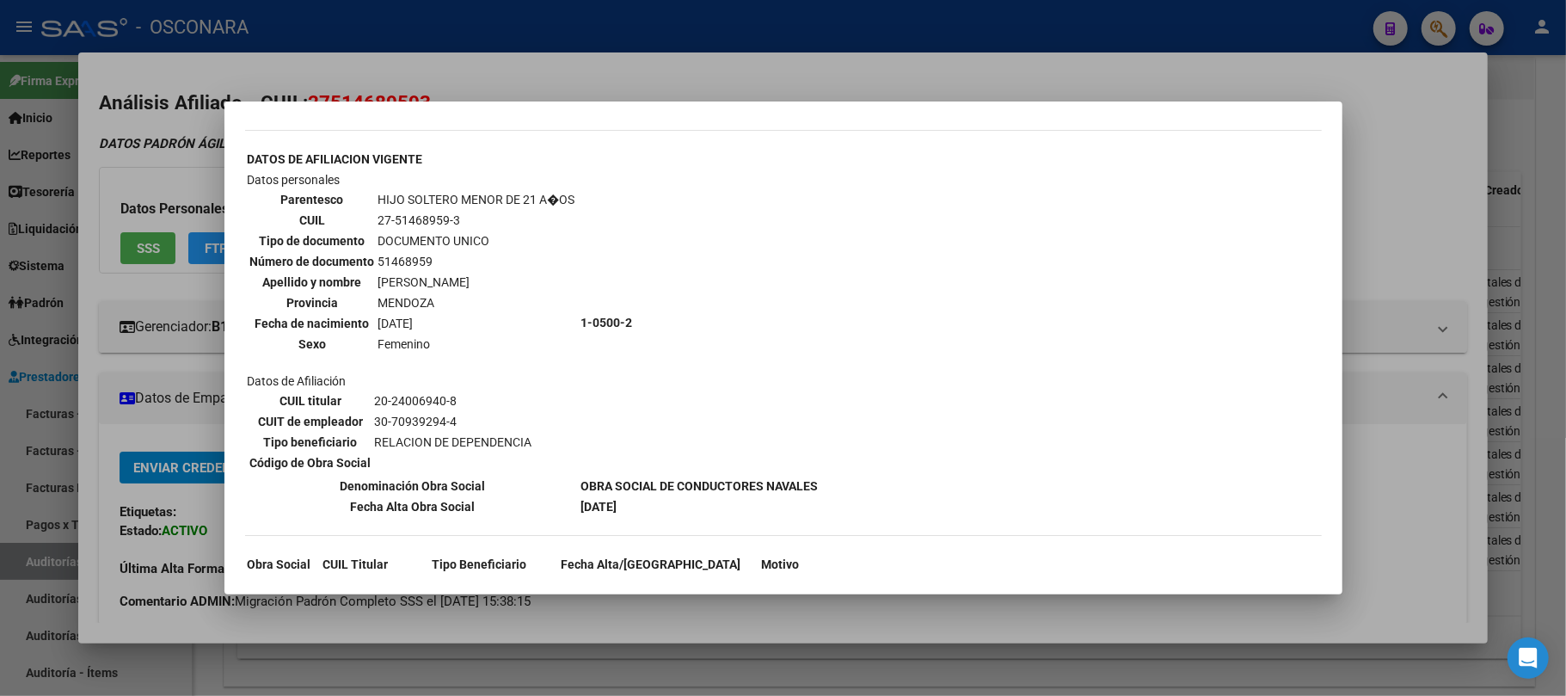
click at [772, 655] on div at bounding box center [783, 348] width 1566 height 696
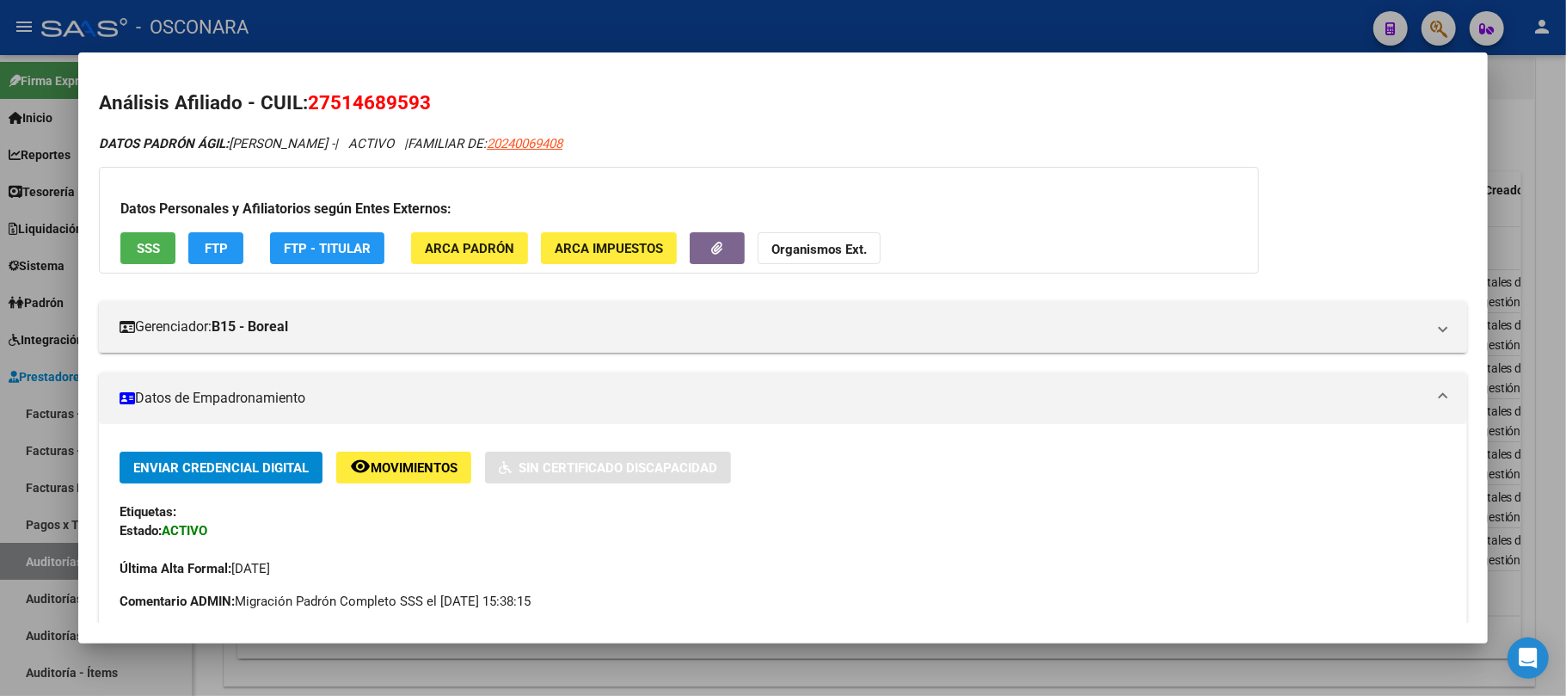
click at [772, 655] on div at bounding box center [783, 348] width 1566 height 696
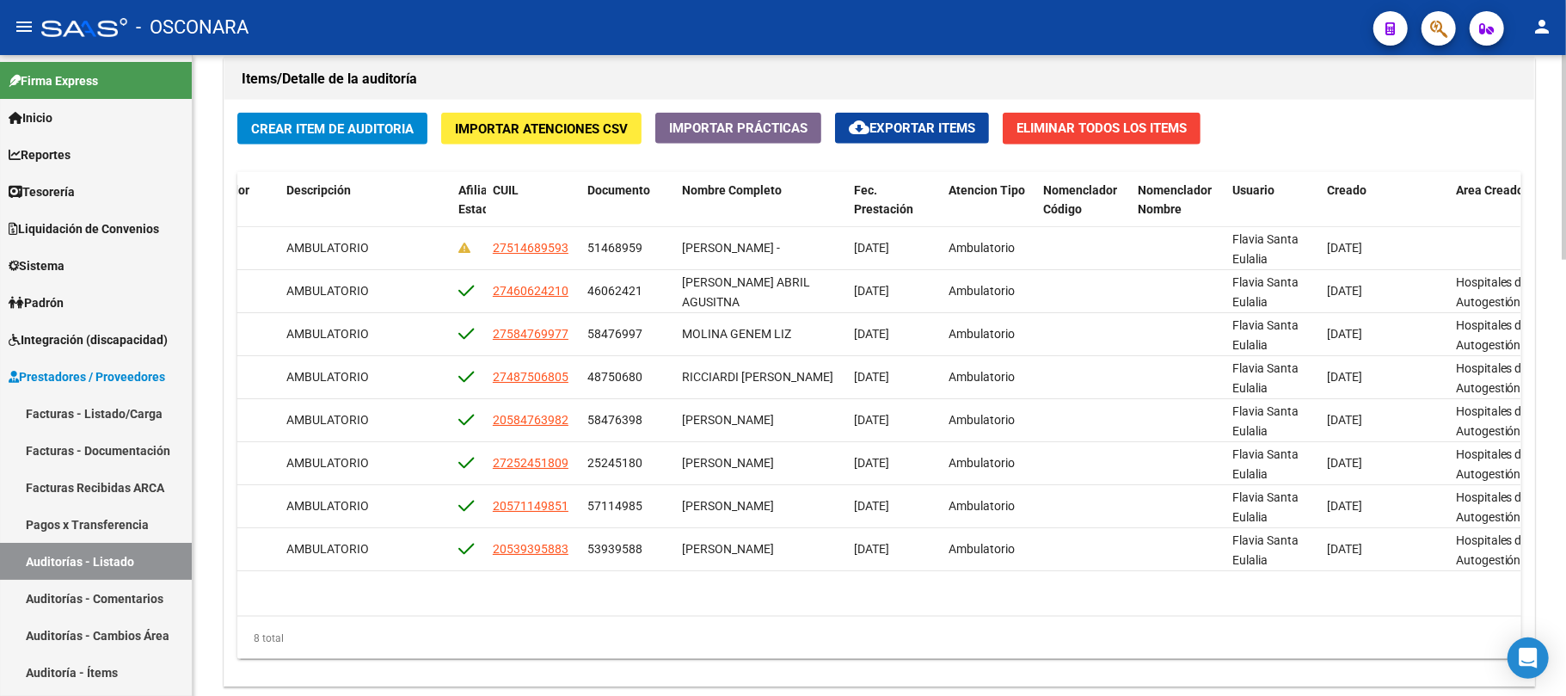
drag, startPoint x: 833, startPoint y: 599, endPoint x: 783, endPoint y: 595, distance: 50.9
click at [783, 595] on datatable-body "63195 B15 - Boreal $ 13.000,00 $ 13.000,00 $ 0,00 AMBULATORIO 27514689593 51468…" at bounding box center [878, 422] width 1283 height 390
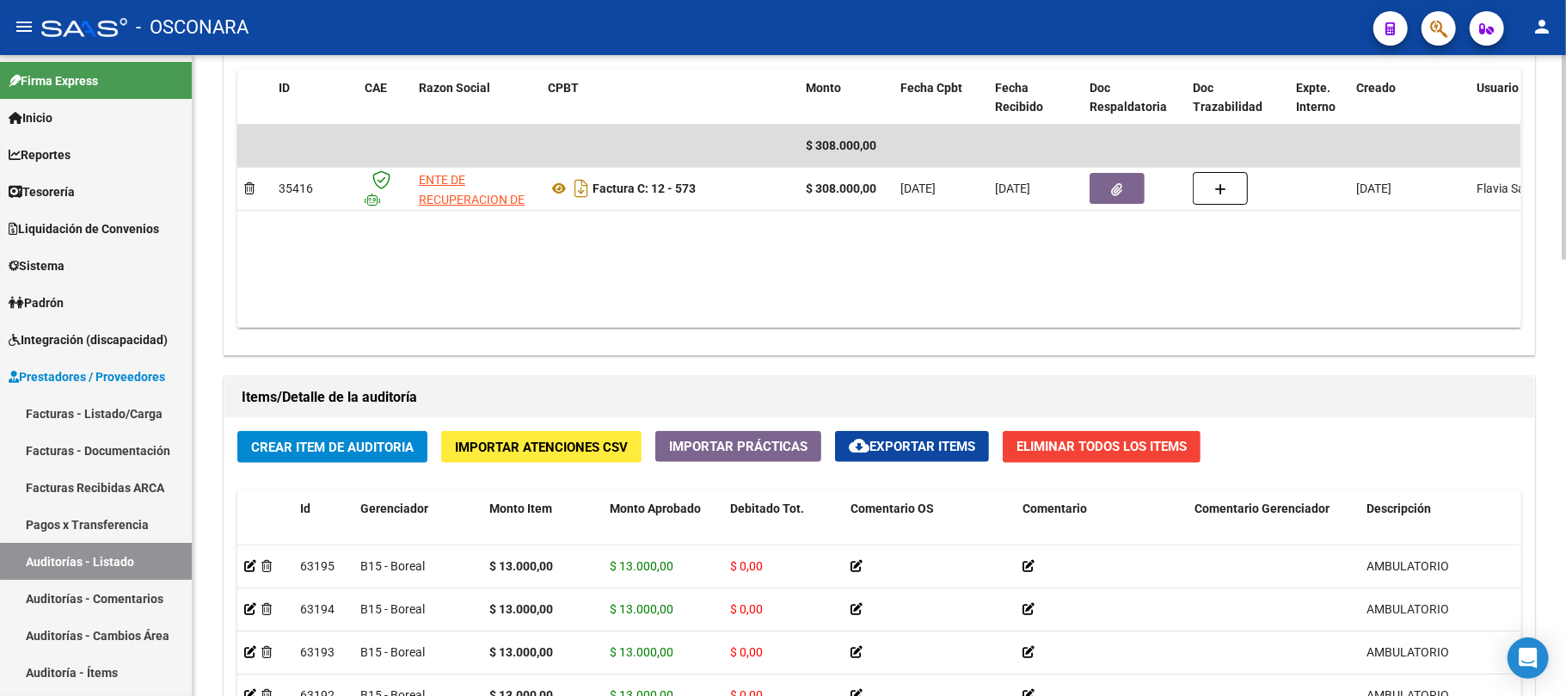
scroll to position [908, 0]
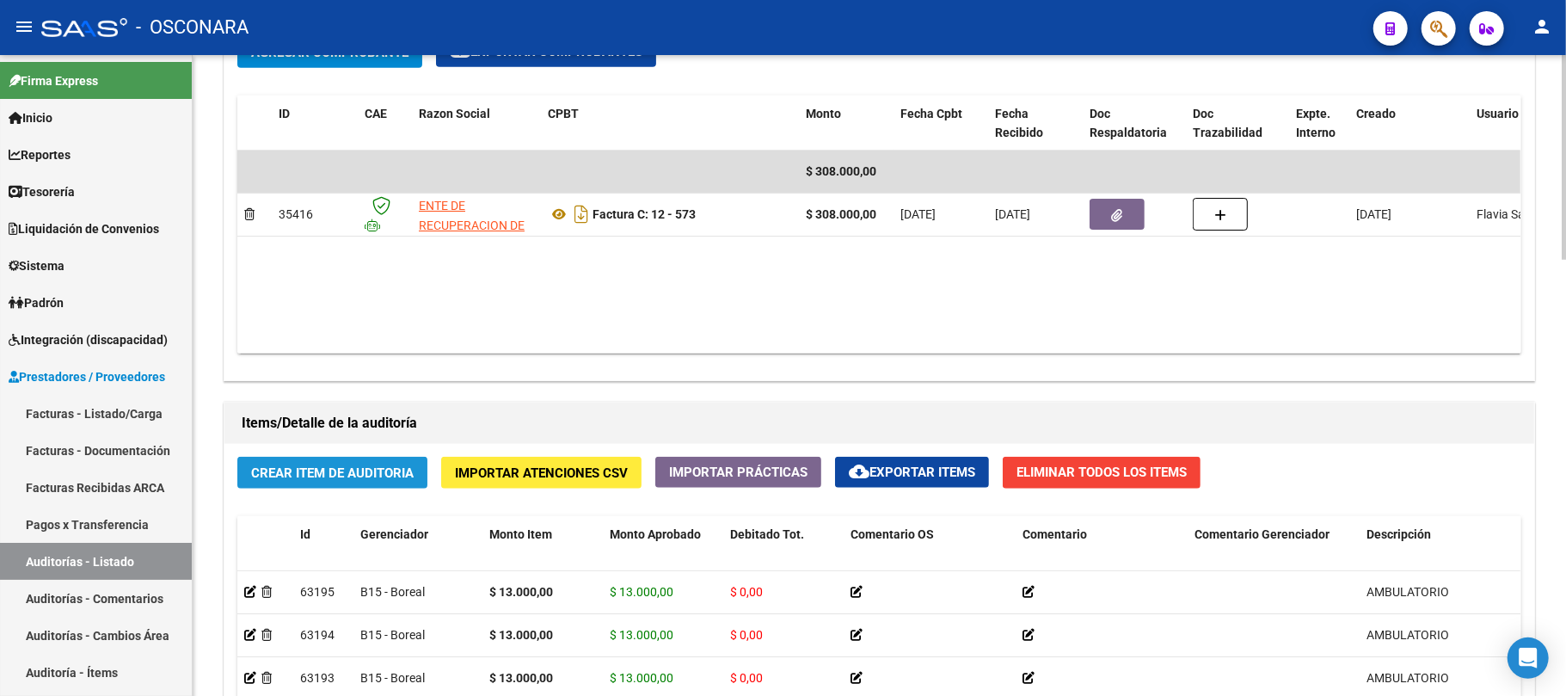
click at [341, 469] on span "Crear Item de Auditoria" at bounding box center [332, 472] width 163 height 15
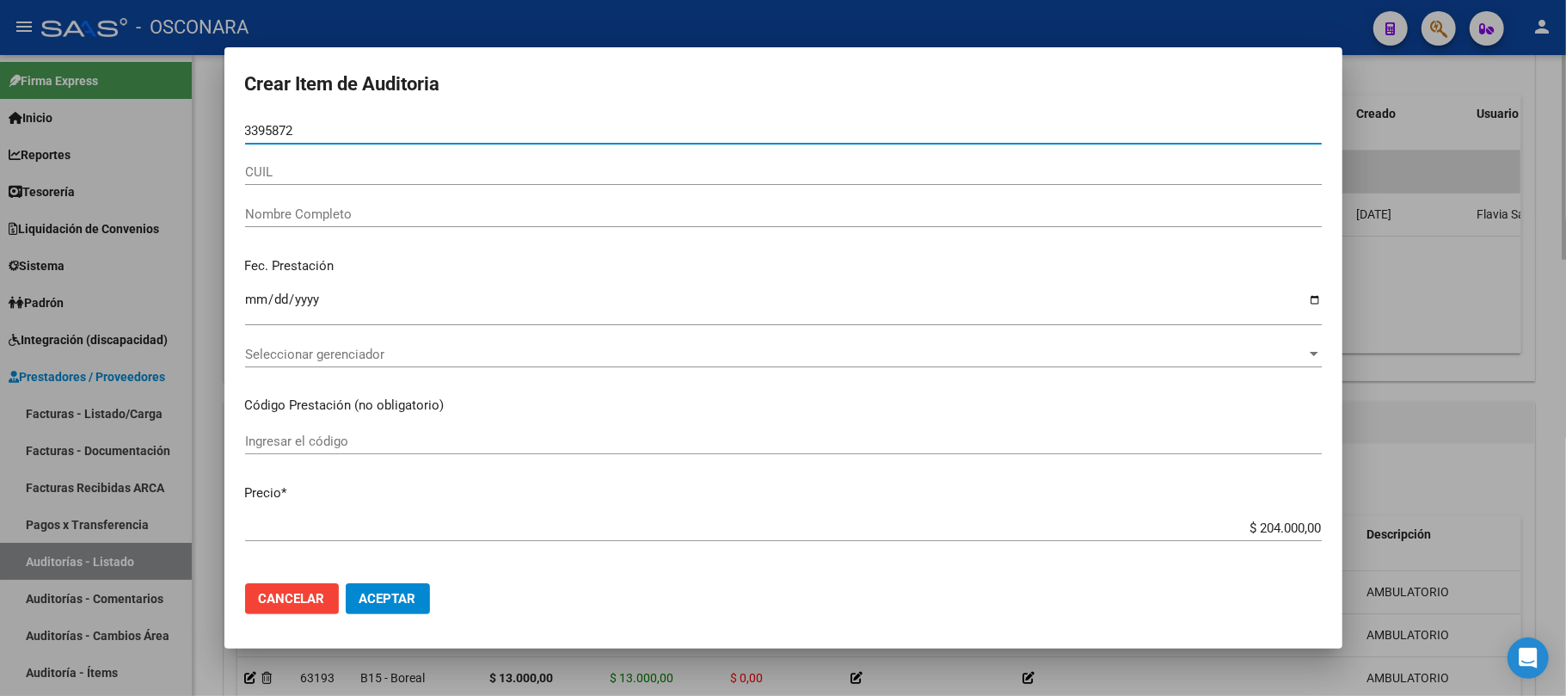
type input "33958727"
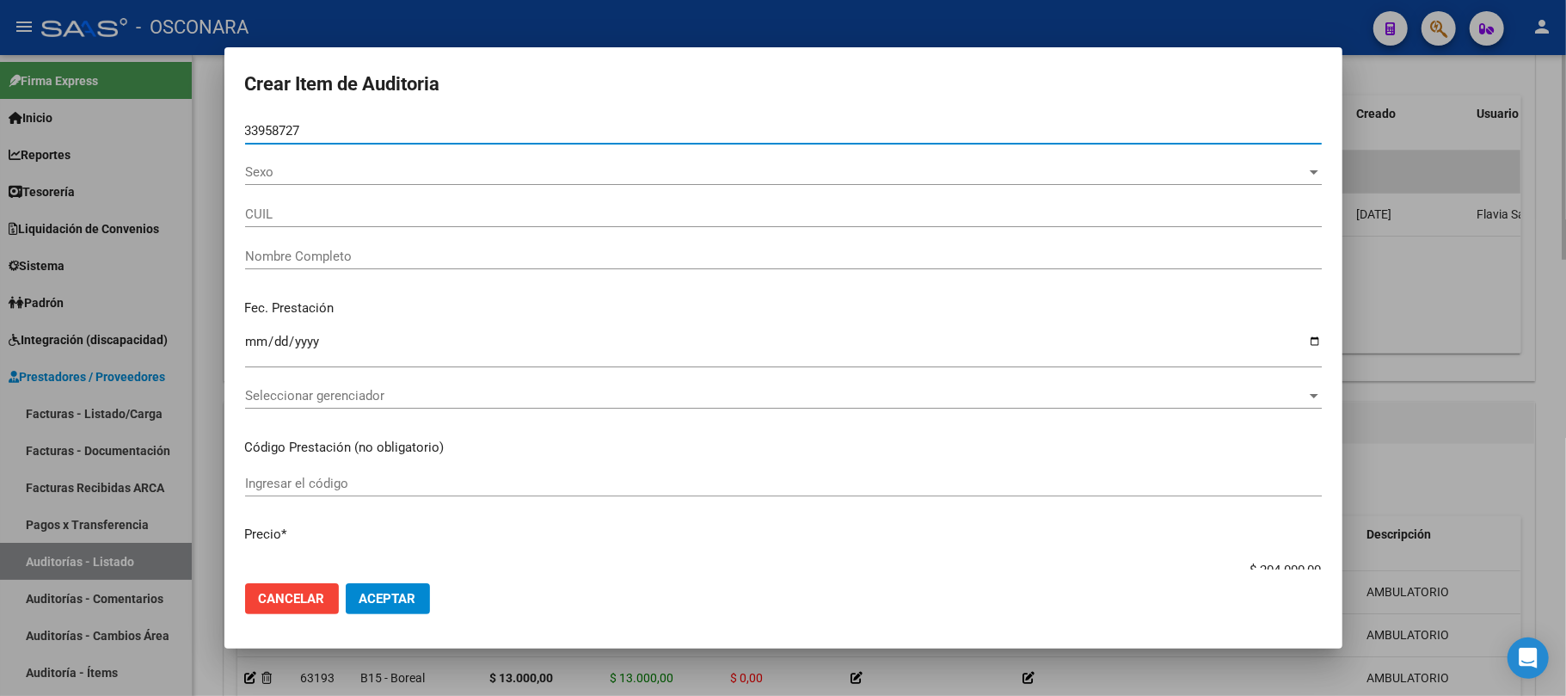
type input "20339587273"
type input "ROMEOU [PERSON_NAME]"
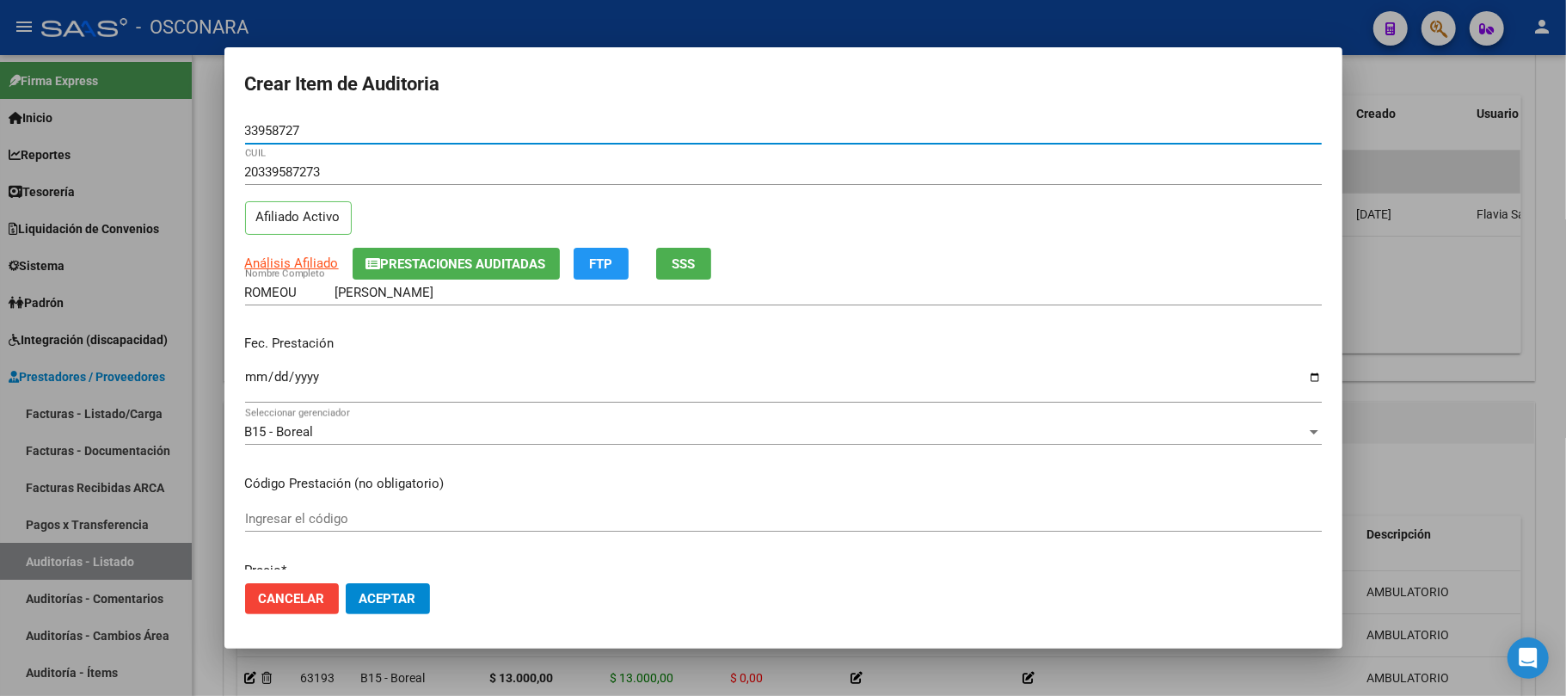
type input "33958727"
click at [249, 372] on input "Ingresar la fecha" at bounding box center [783, 384] width 1077 height 28
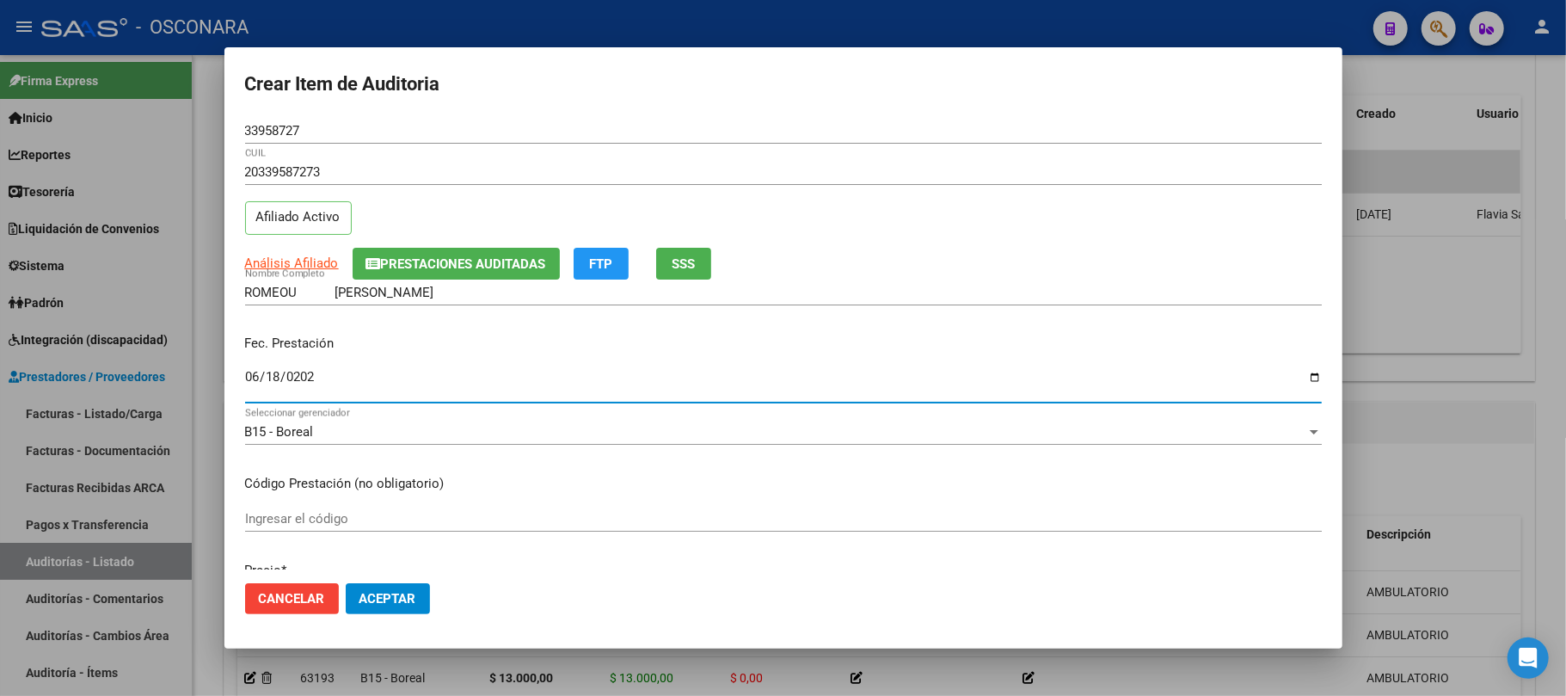
type input "[DATE]"
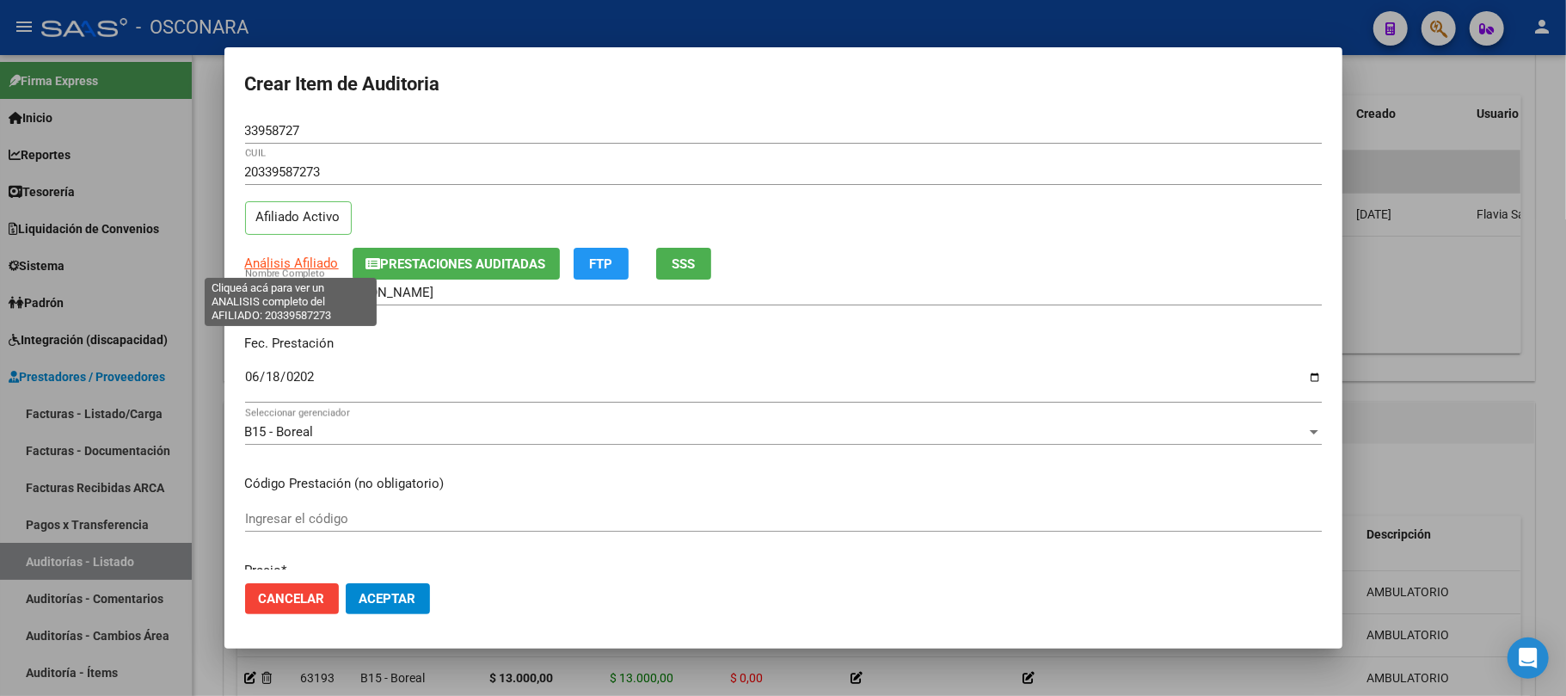
click at [289, 262] on span "Análisis Afiliado" at bounding box center [292, 262] width 94 height 15
type textarea "20339587273"
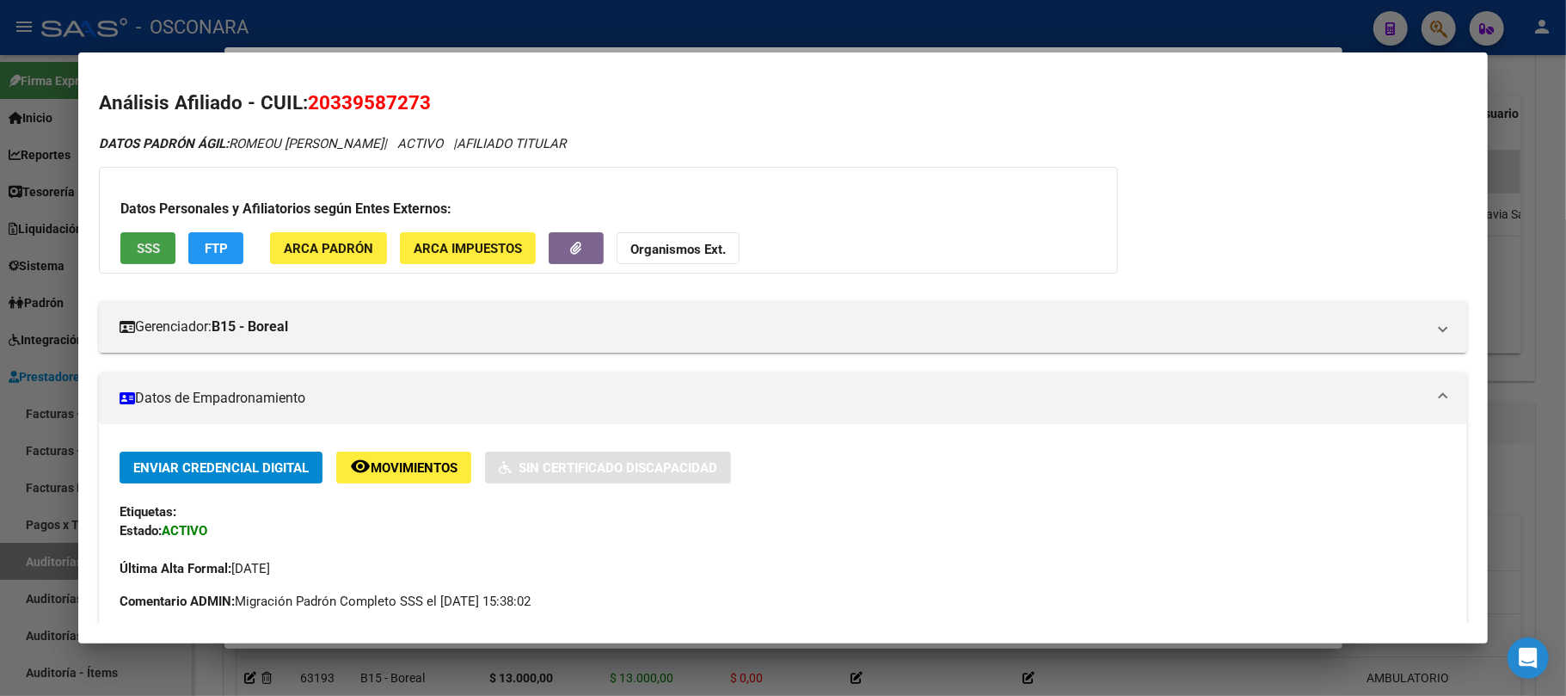
click at [145, 258] on button "SSS" at bounding box center [147, 248] width 55 height 32
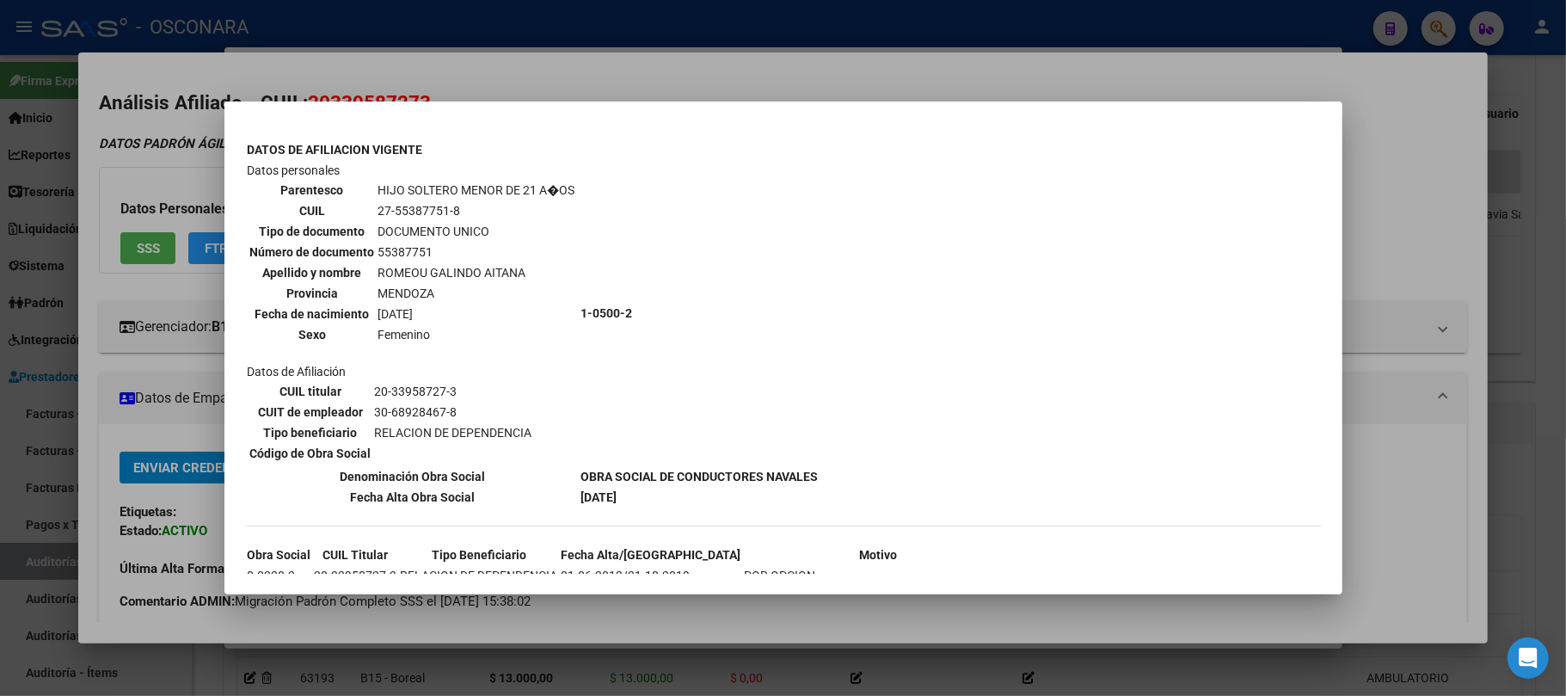
scroll to position [716, 0]
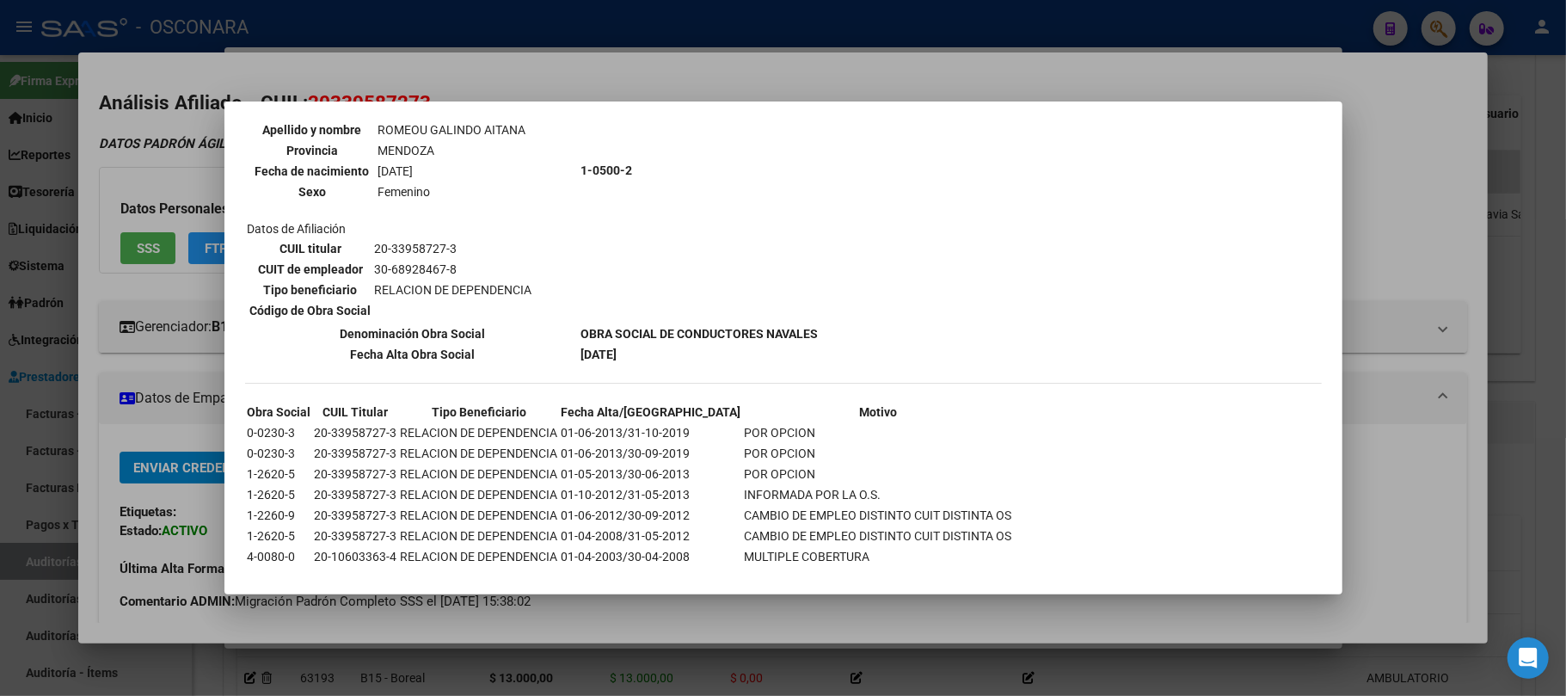
click at [583, 628] on div at bounding box center [783, 348] width 1566 height 696
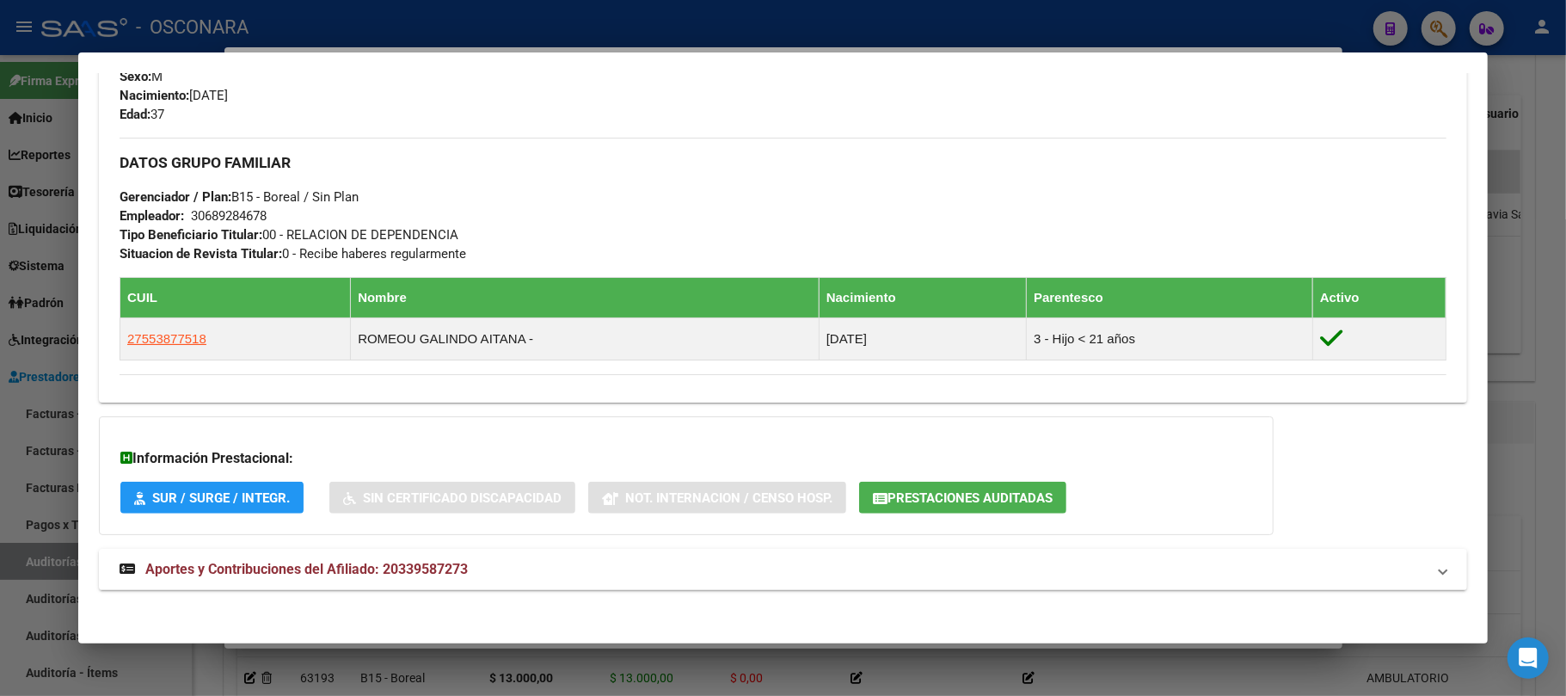
scroll to position [747, 0]
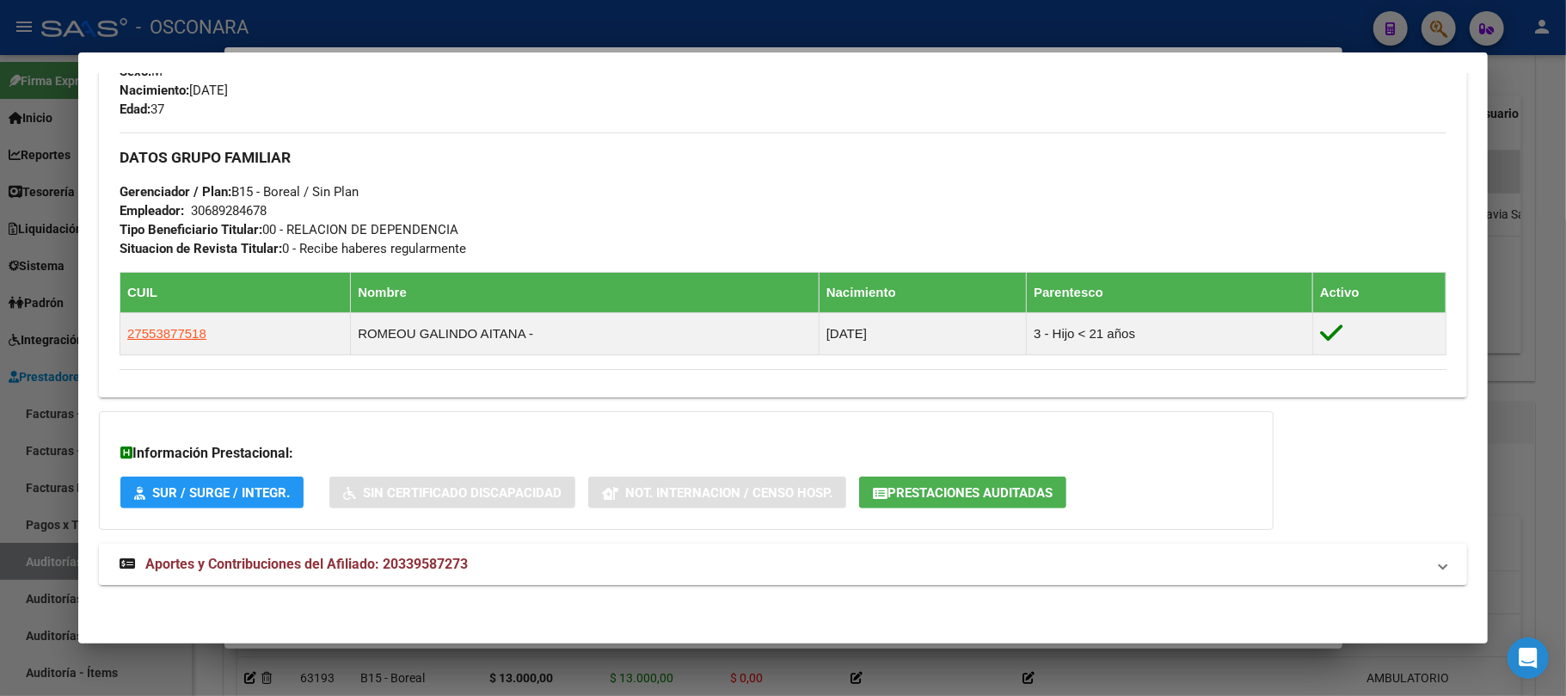
click at [390, 561] on span "Aportes y Contribuciones del Afiliado: 20339587273" at bounding box center [306, 564] width 323 height 16
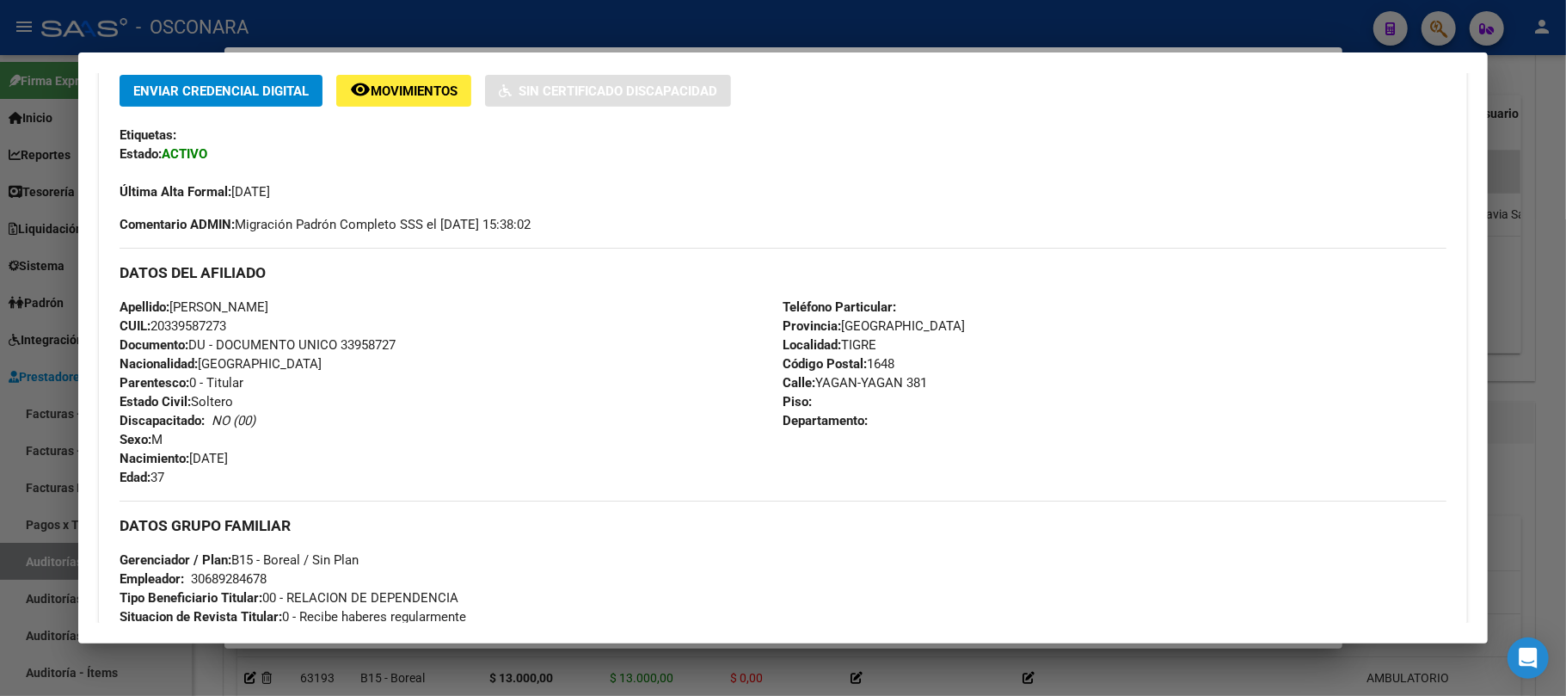
scroll to position [287, 0]
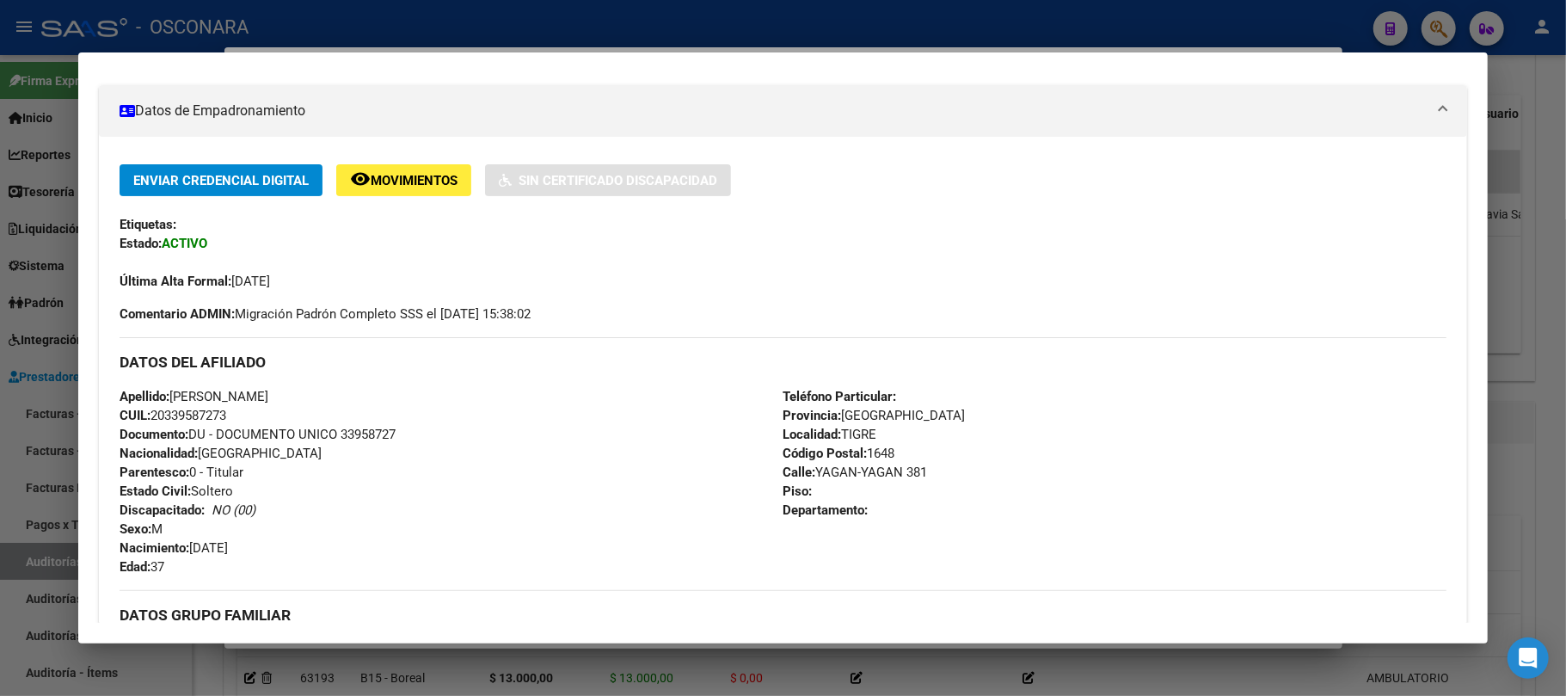
click at [1524, 296] on div at bounding box center [783, 348] width 1566 height 696
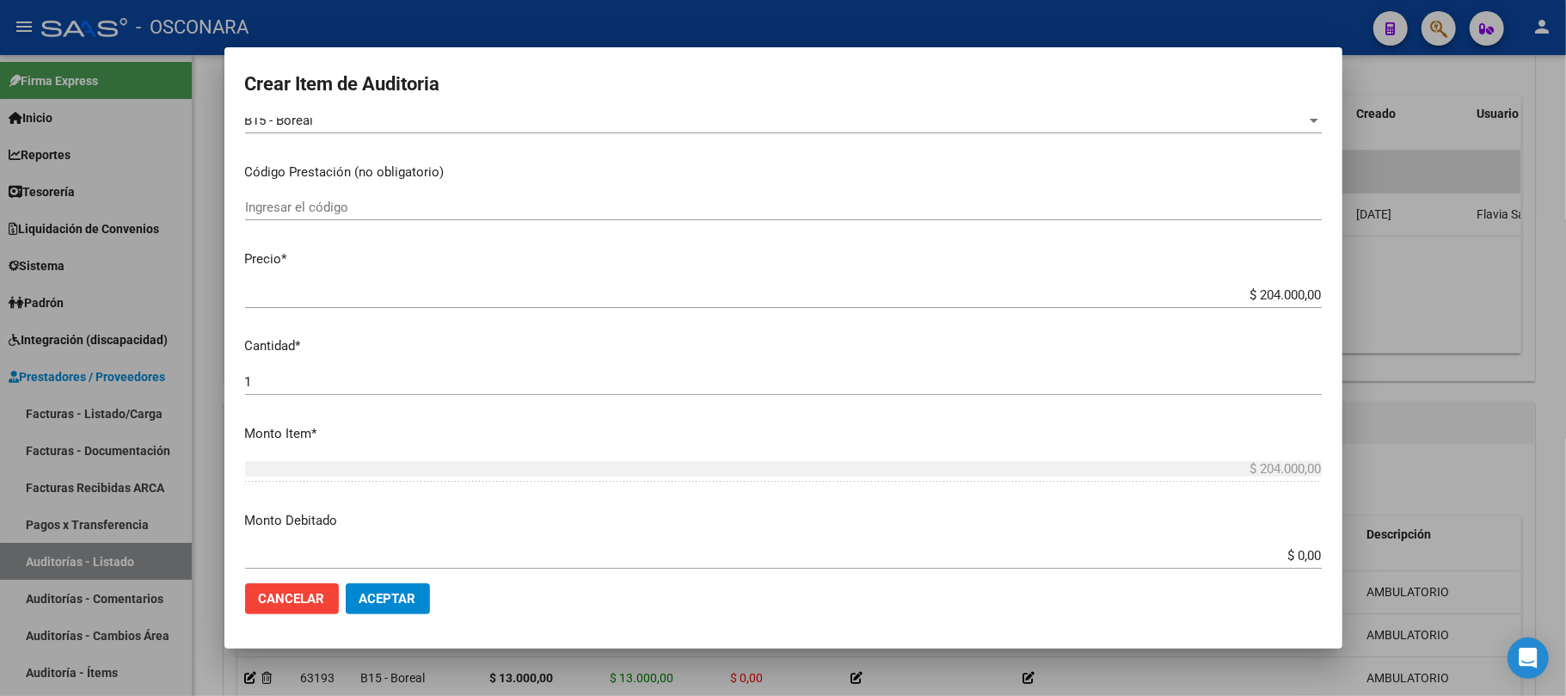
scroll to position [344, 0]
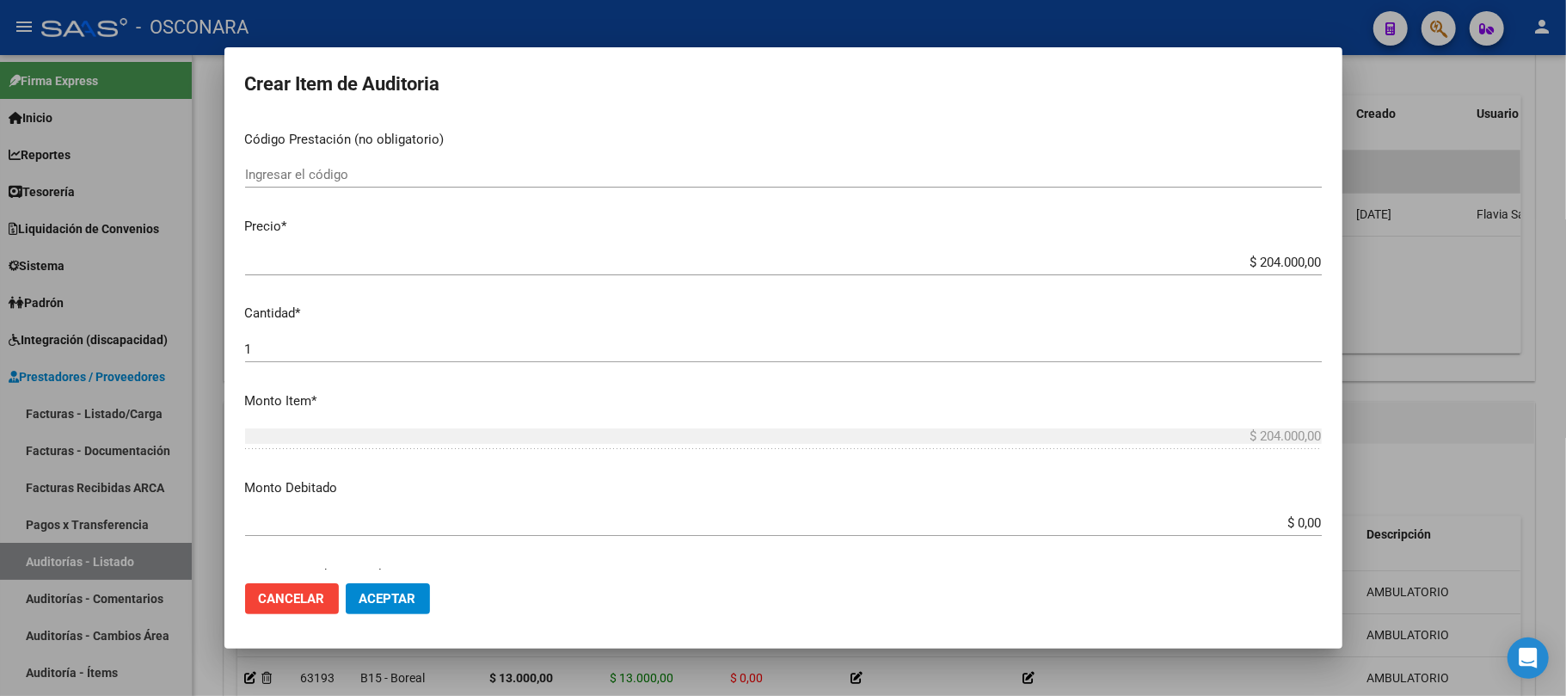
drag, startPoint x: 1233, startPoint y: 246, endPoint x: 1502, endPoint y: 255, distance: 268.5
click at [1502, 255] on div "Crear Item de Auditoria 33958727 Nro Documento 20339587273 CUIL Afiliado Activo…" at bounding box center [783, 348] width 1566 height 696
click at [1225, 262] on input "$ 204.000,00" at bounding box center [783, 262] width 1077 height 15
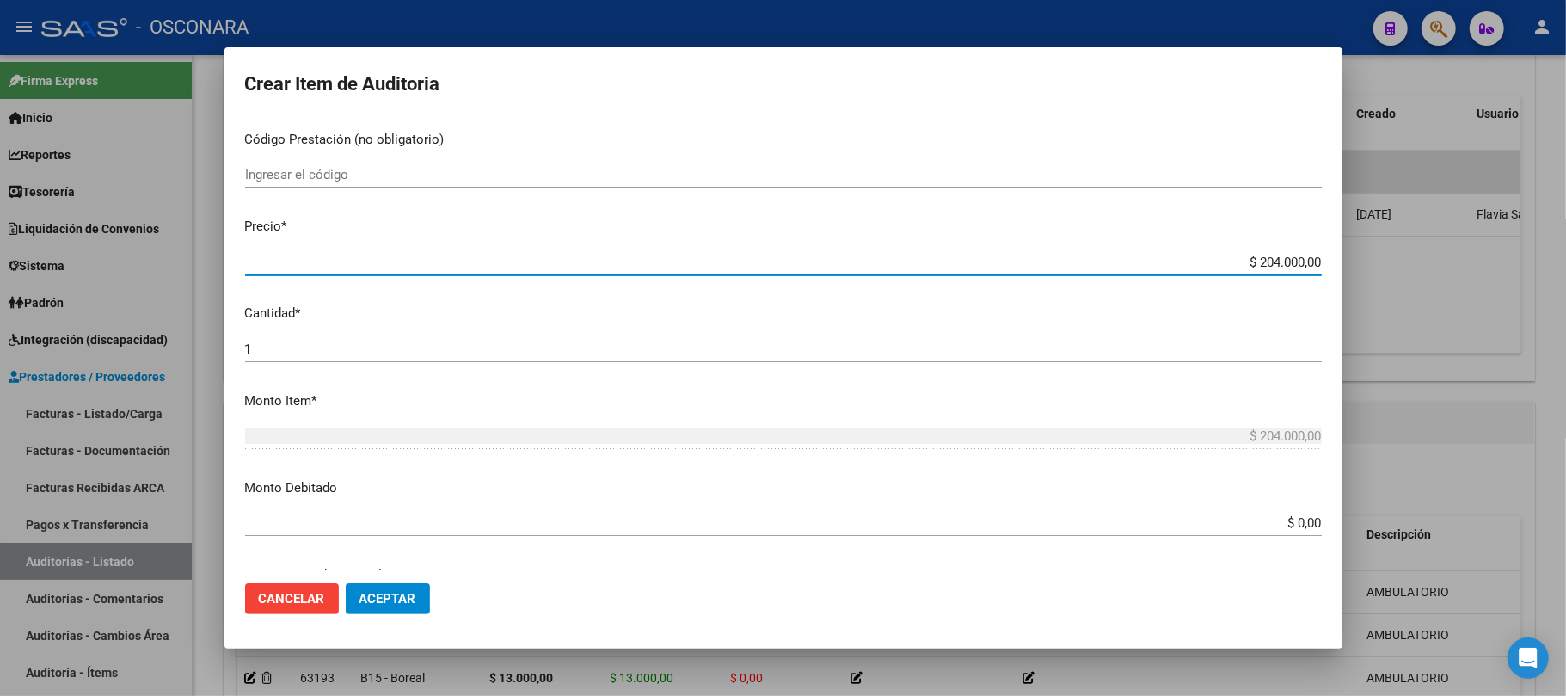
drag, startPoint x: 1223, startPoint y: 261, endPoint x: 1335, endPoint y: 261, distance: 111.8
click at [1335, 261] on mat-dialog-content "33958727 Nro Documento 20339587273 CUIL Afiliado Activo Análisis Afiliado Prest…" at bounding box center [783, 344] width 1118 height 452
type input "$ 0,01"
type input "$ 0,13"
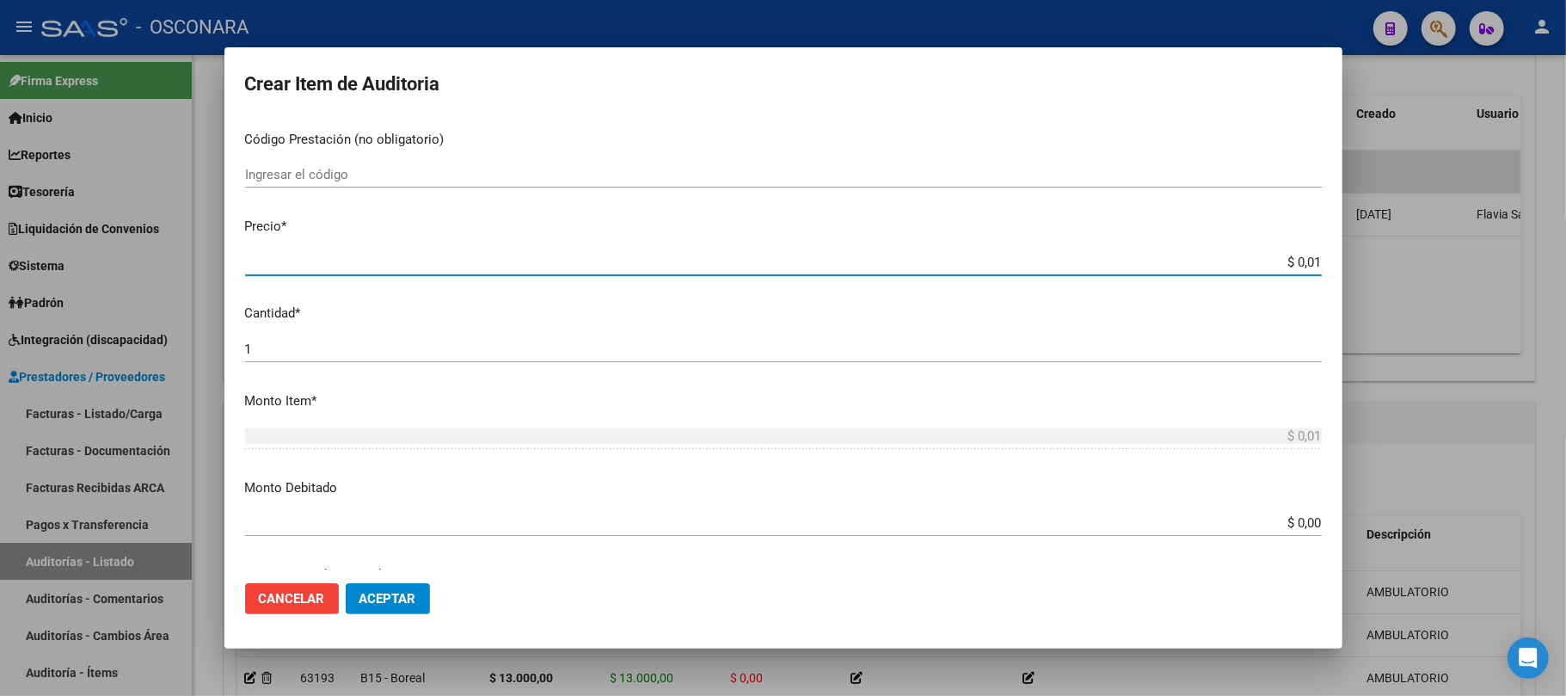
type input "$ 0,13"
type input "$ 1,30"
type input "$ 13,00"
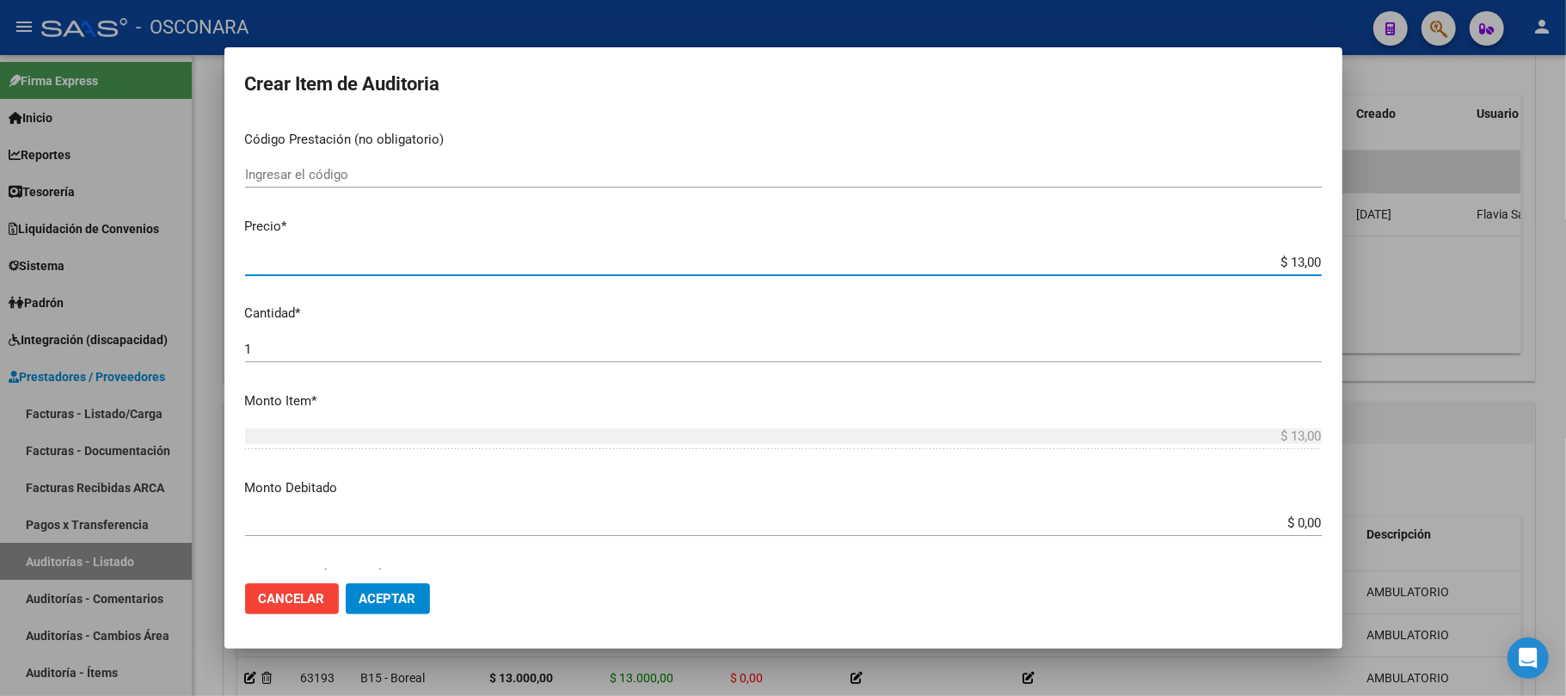
type input "$ 130,00"
type input "$ 1.300,00"
type input "$ 13.000,00"
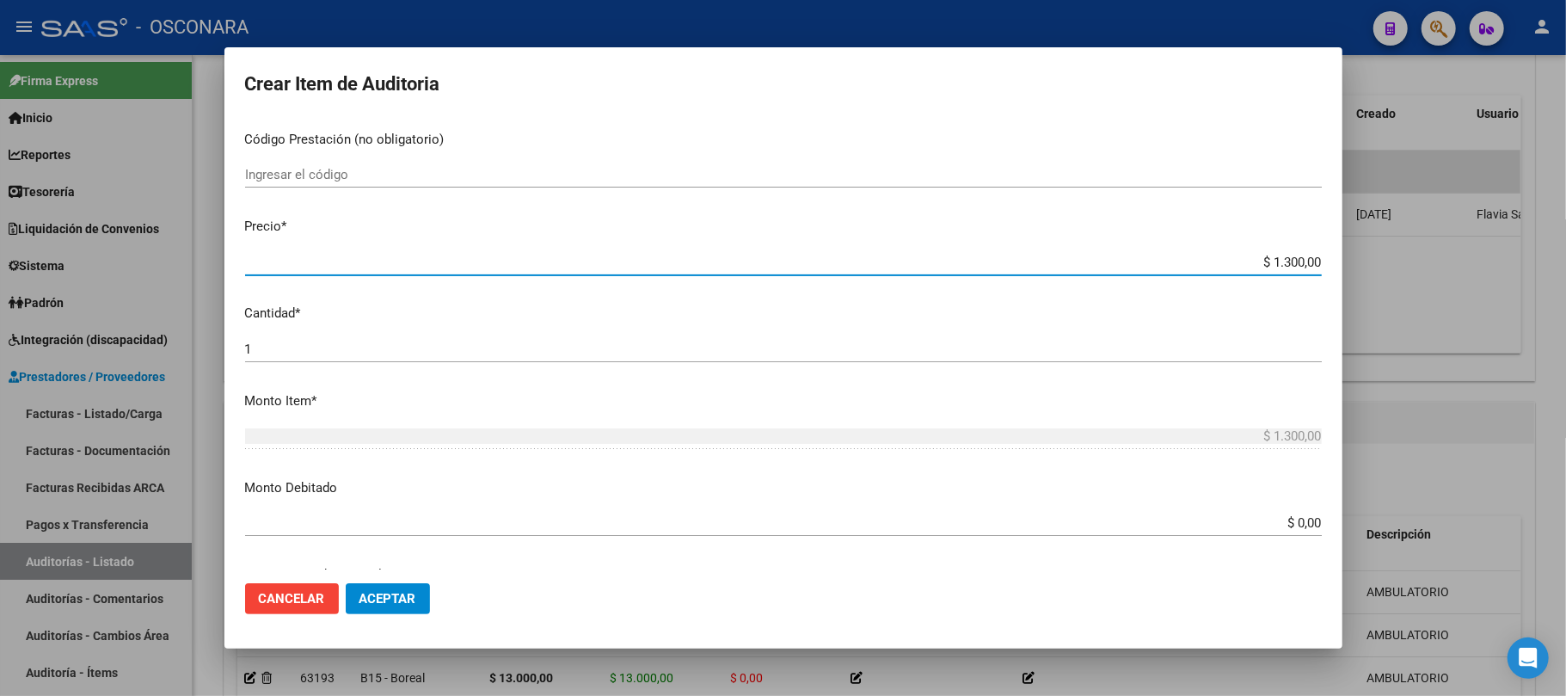
type input "$ 13.000,00"
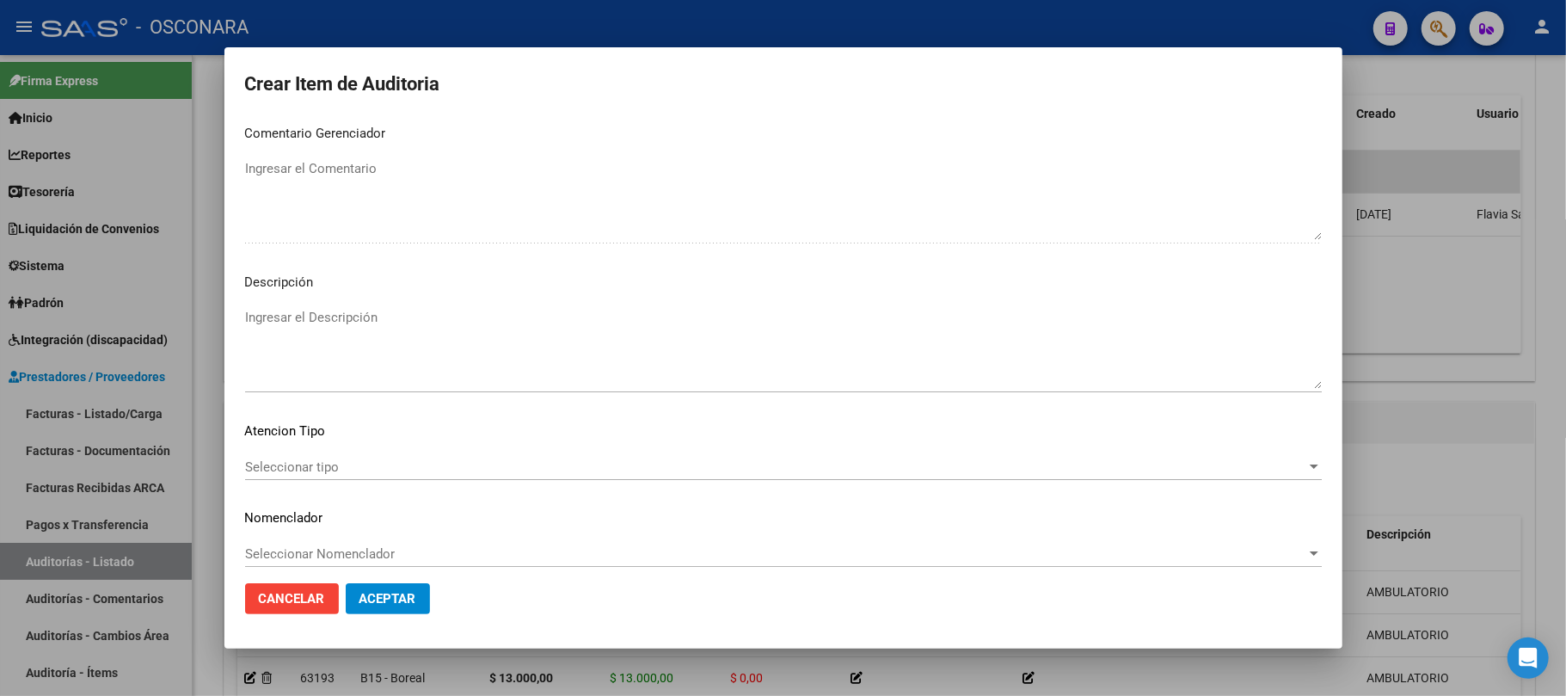
scroll to position [1096, 0]
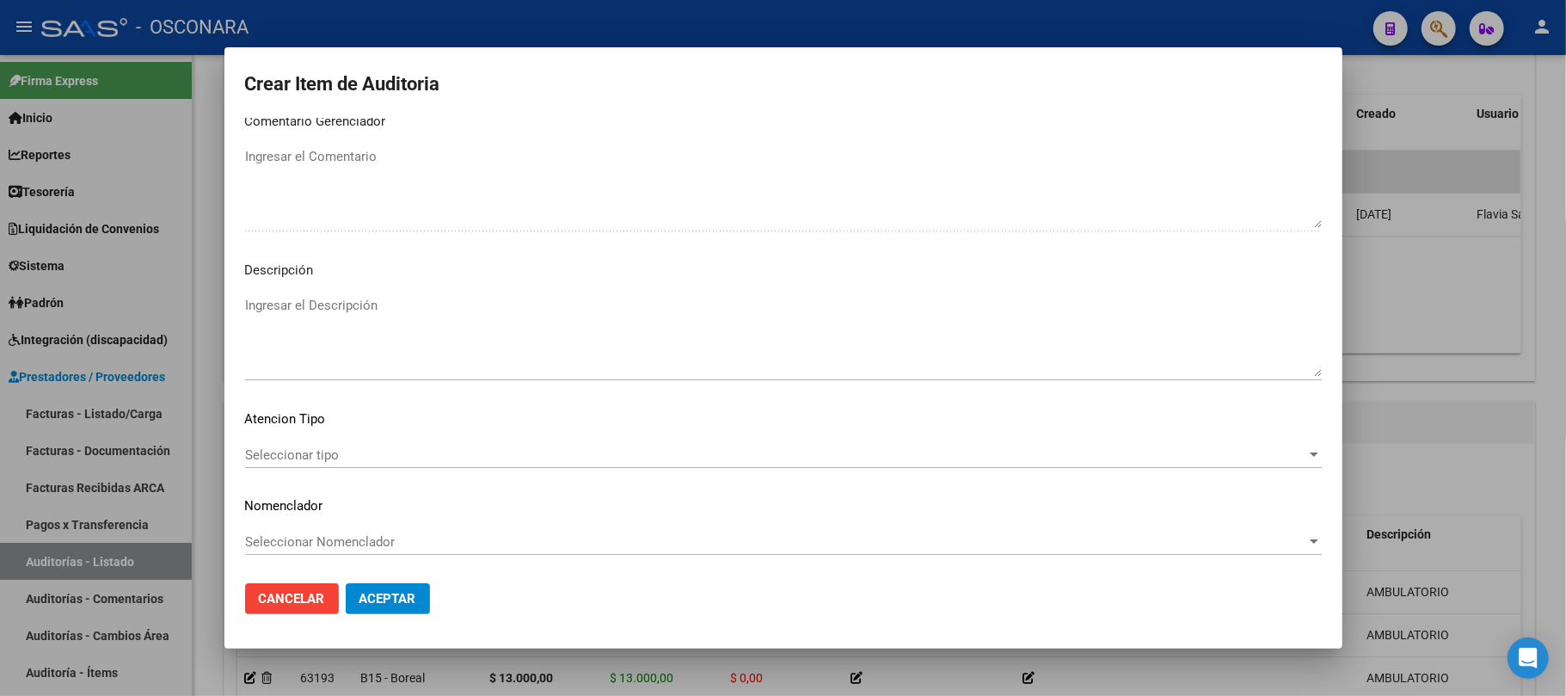
click at [324, 445] on div "Seleccionar tipo Seleccionar tipo" at bounding box center [783, 455] width 1077 height 26
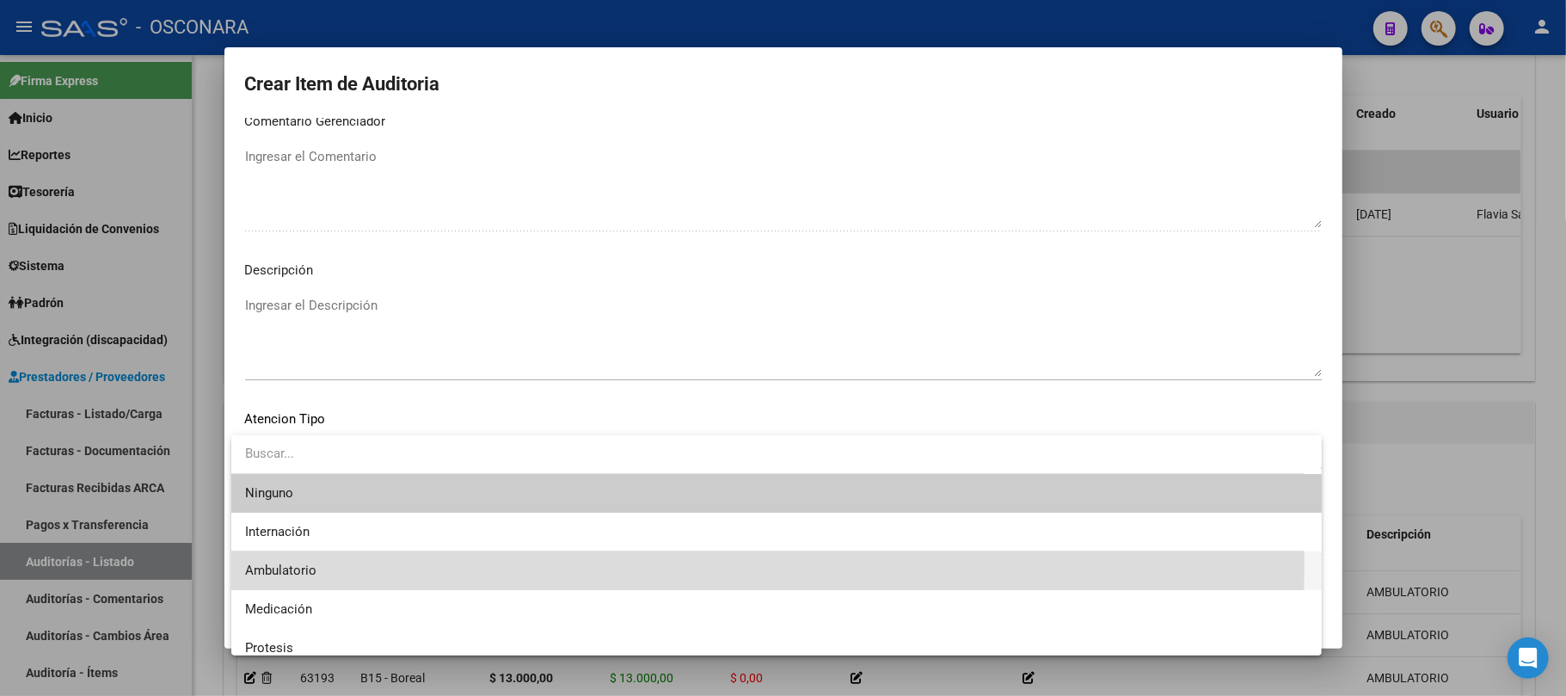
click at [318, 565] on span "Ambulatorio" at bounding box center [776, 570] width 1063 height 39
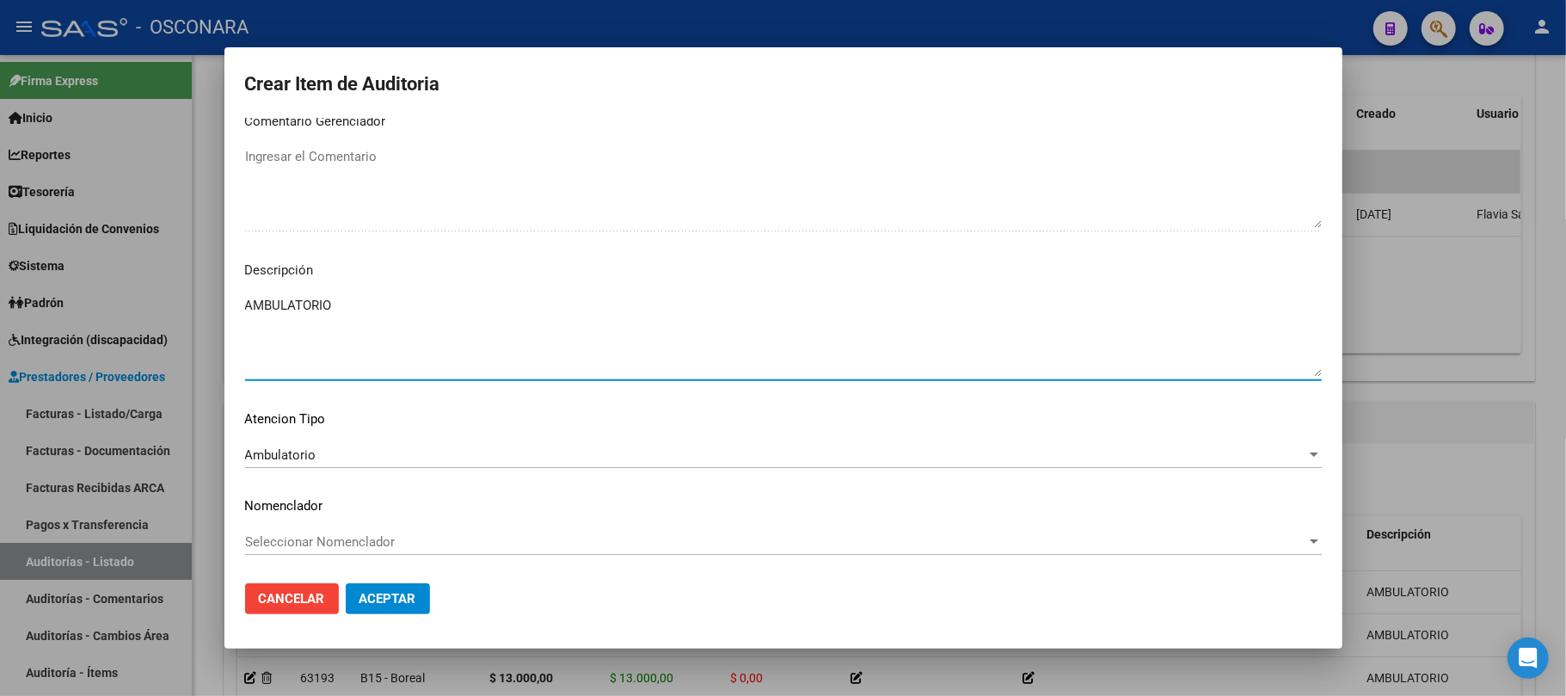
drag, startPoint x: 376, startPoint y: 320, endPoint x: 434, endPoint y: 492, distance: 181.7
click at [380, 325] on textarea "AMBULATORIO" at bounding box center [783, 336] width 1077 height 81
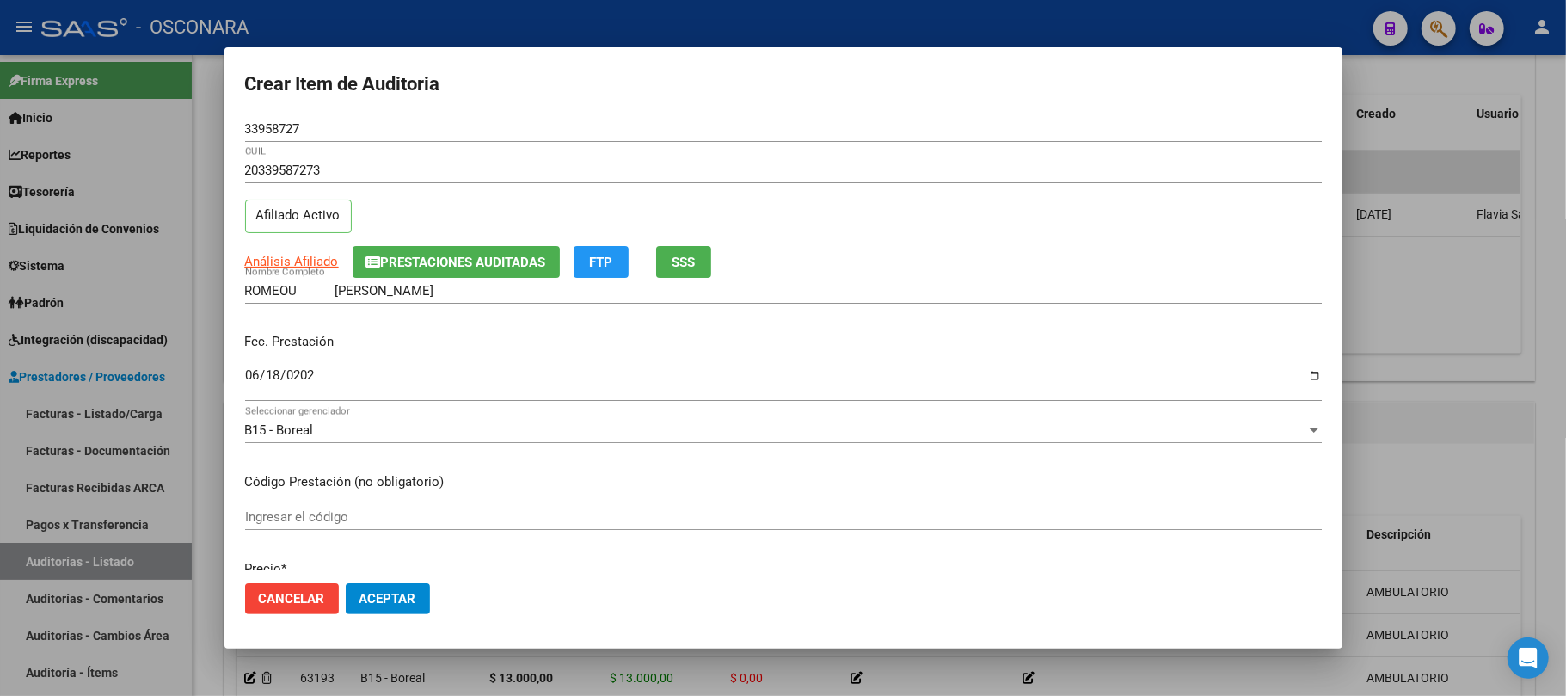
scroll to position [0, 0]
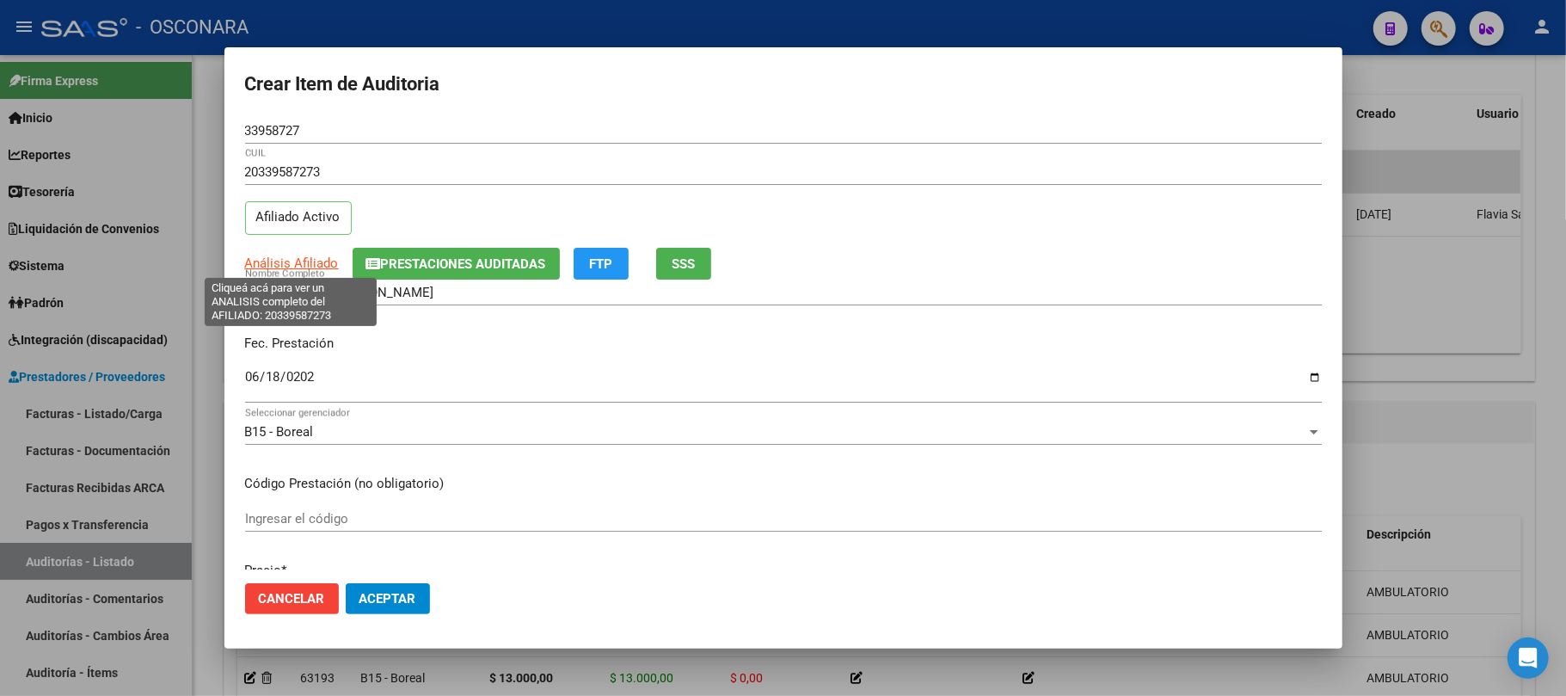
type textarea "AMBULATORIO"
click at [272, 259] on span "Análisis Afiliado" at bounding box center [292, 262] width 94 height 15
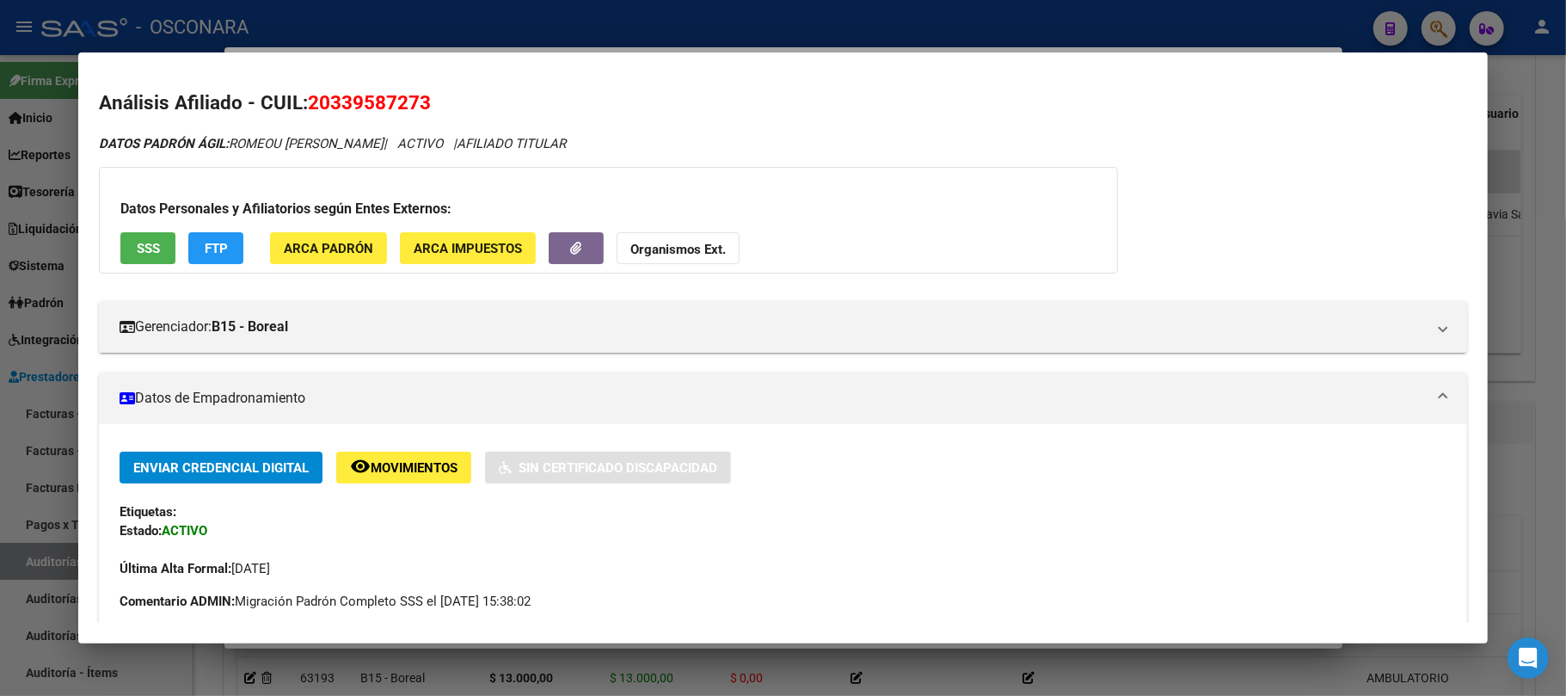
click at [122, 253] on button "SSS" at bounding box center [147, 248] width 55 height 32
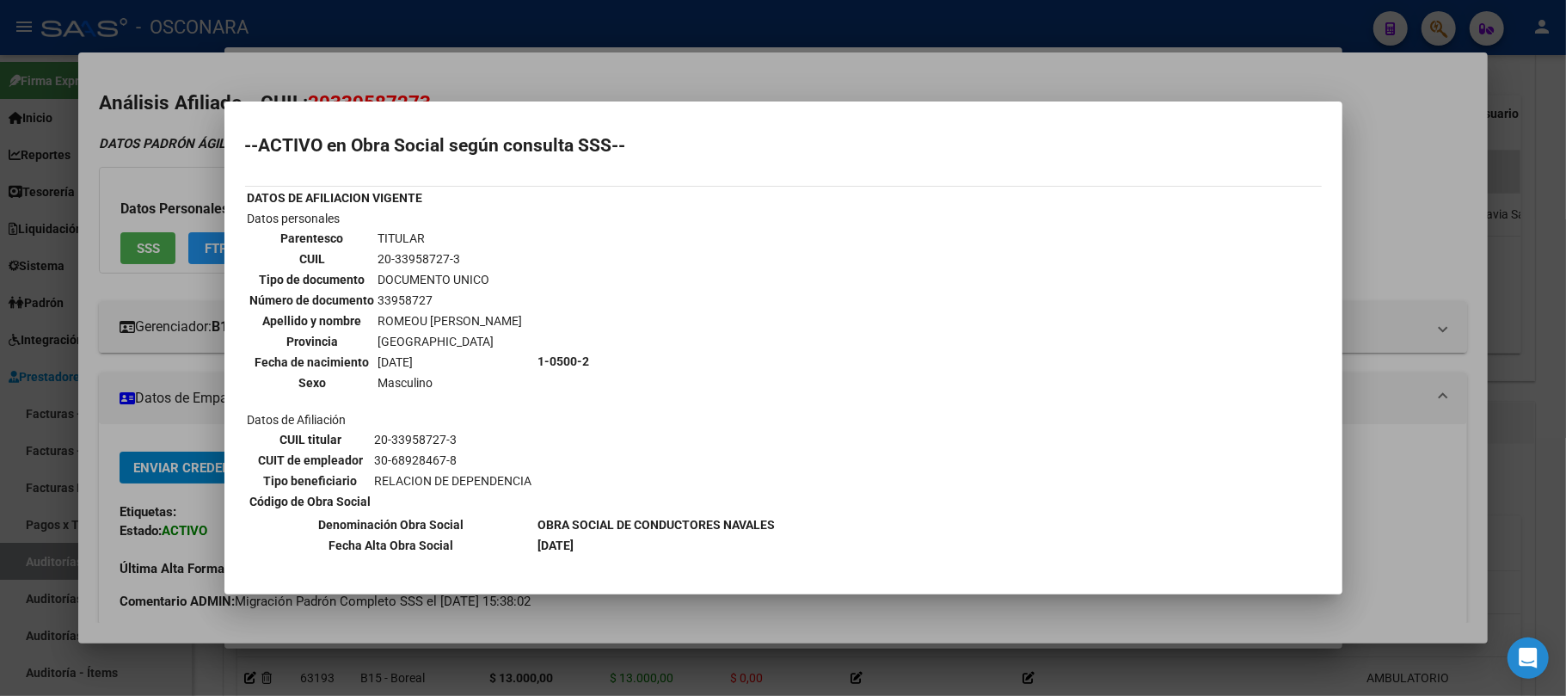
click at [1423, 251] on div at bounding box center [783, 348] width 1566 height 696
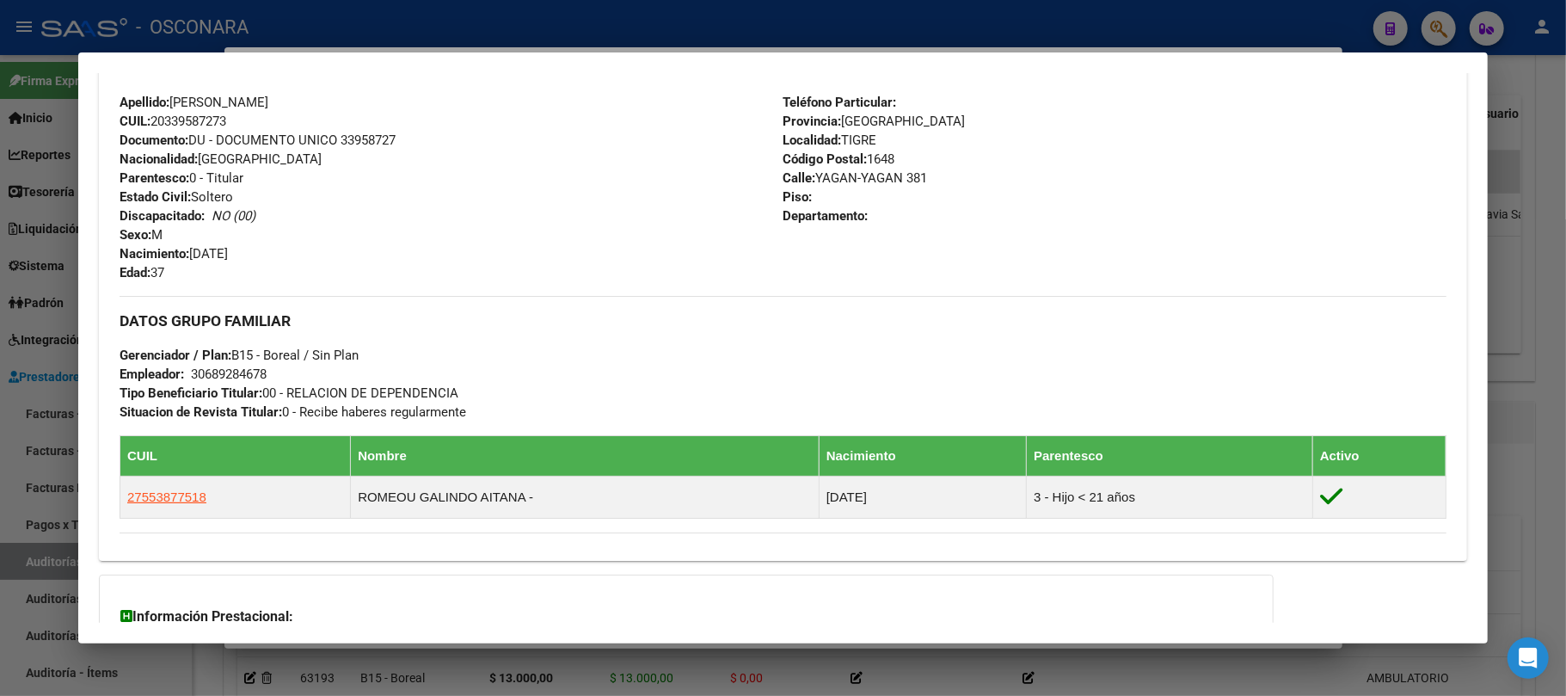
scroll to position [747, 0]
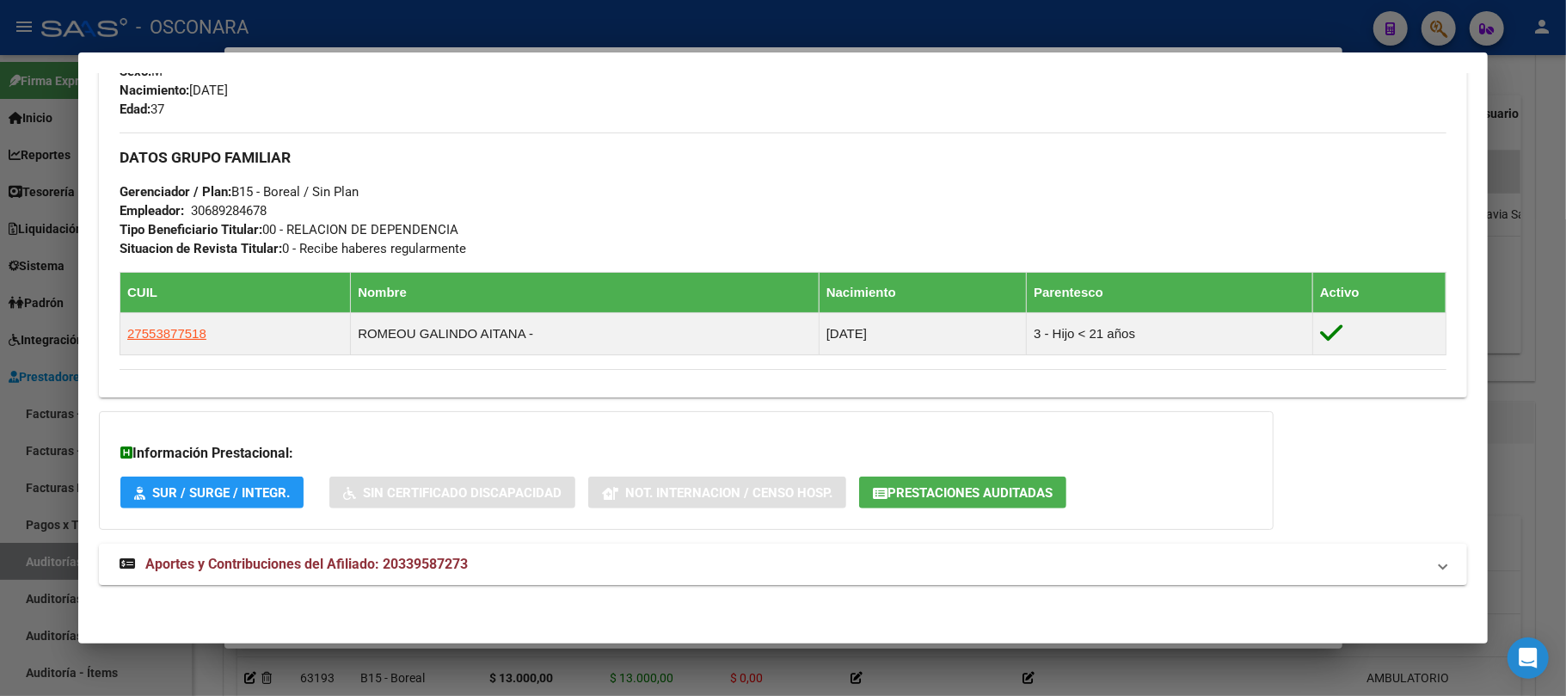
click at [947, 666] on div at bounding box center [783, 348] width 1566 height 696
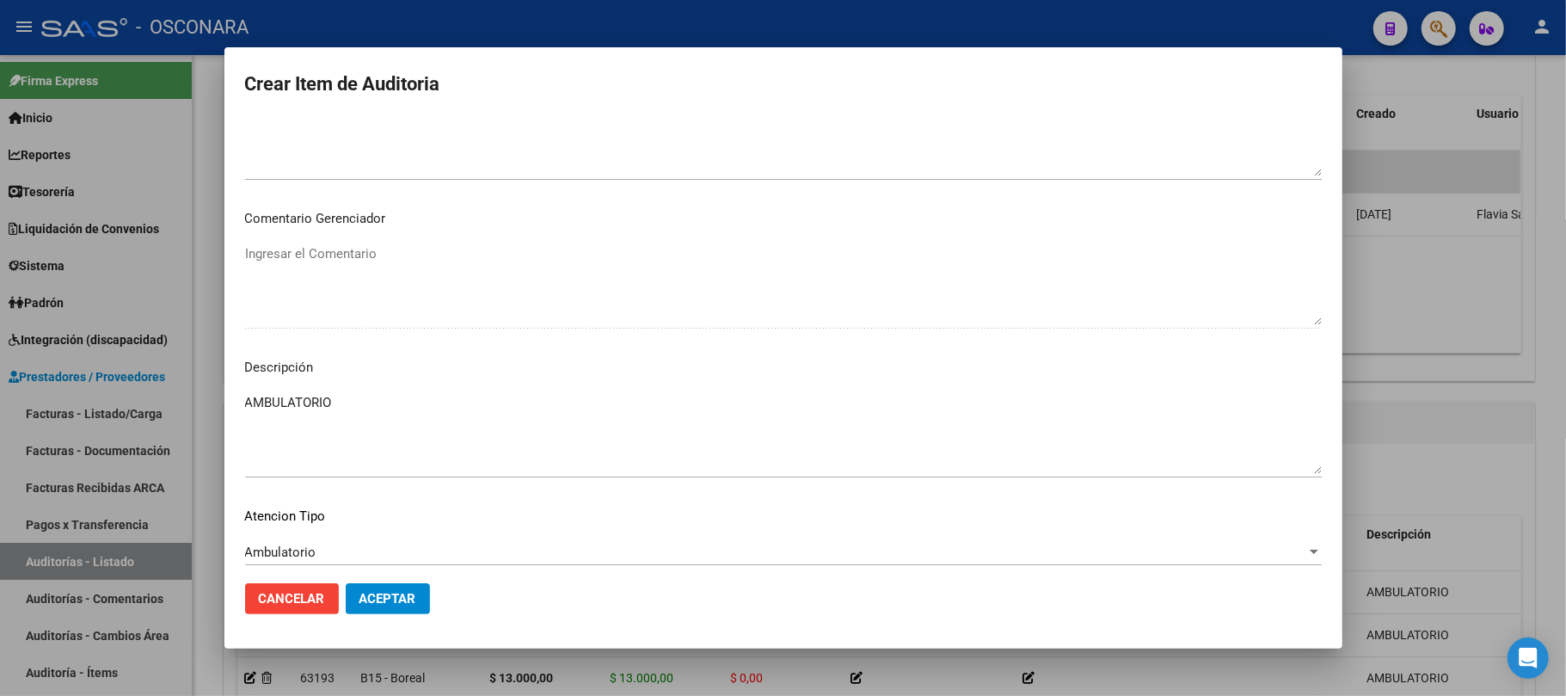
scroll to position [1096, 0]
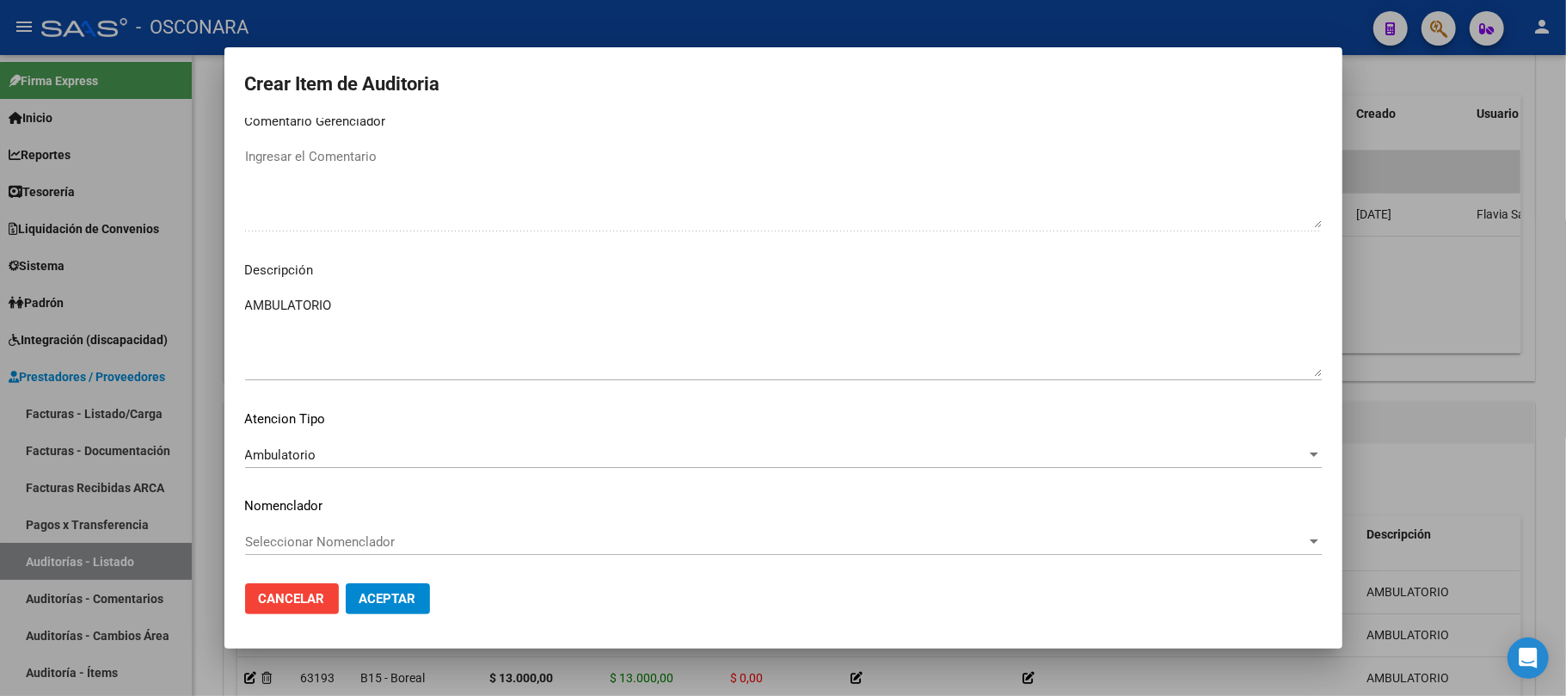
click at [400, 593] on span "Aceptar" at bounding box center [388, 598] width 57 height 15
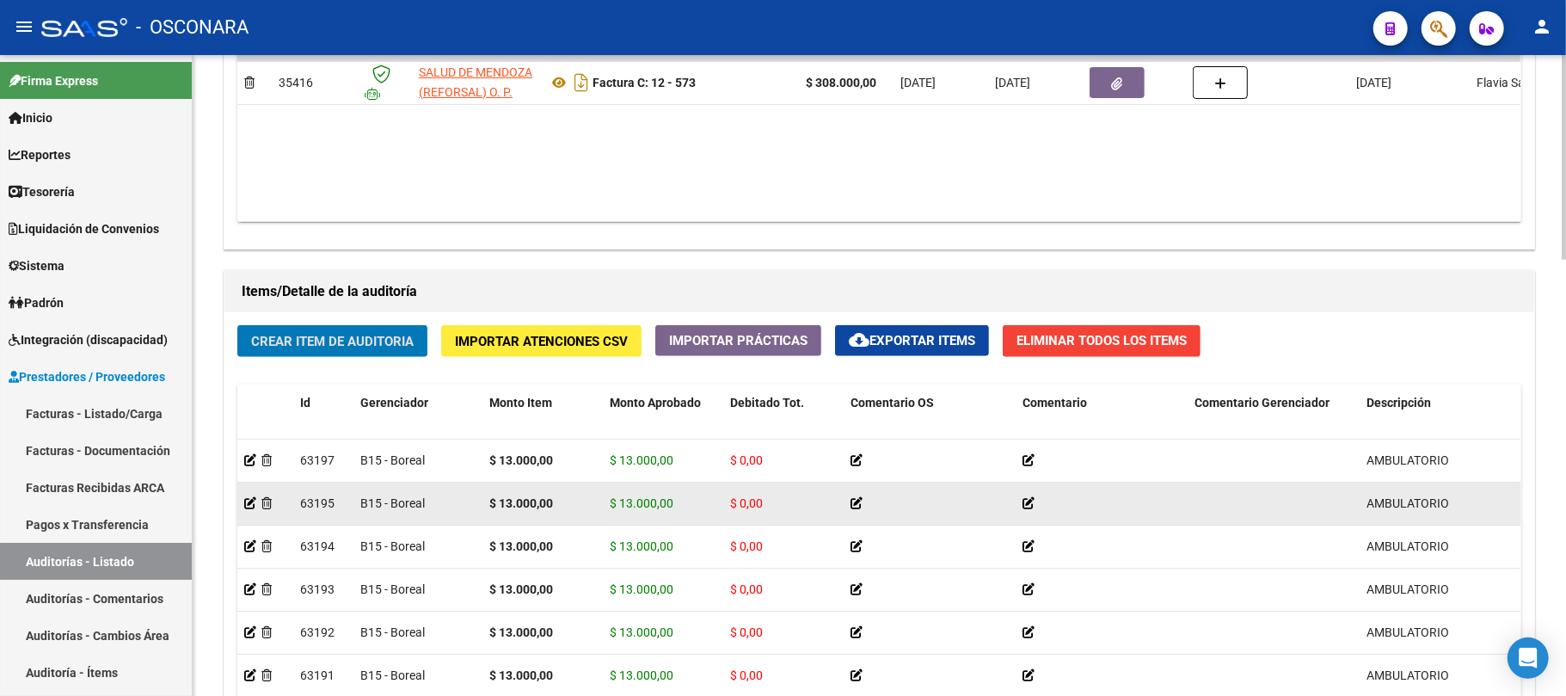
scroll to position [1023, 0]
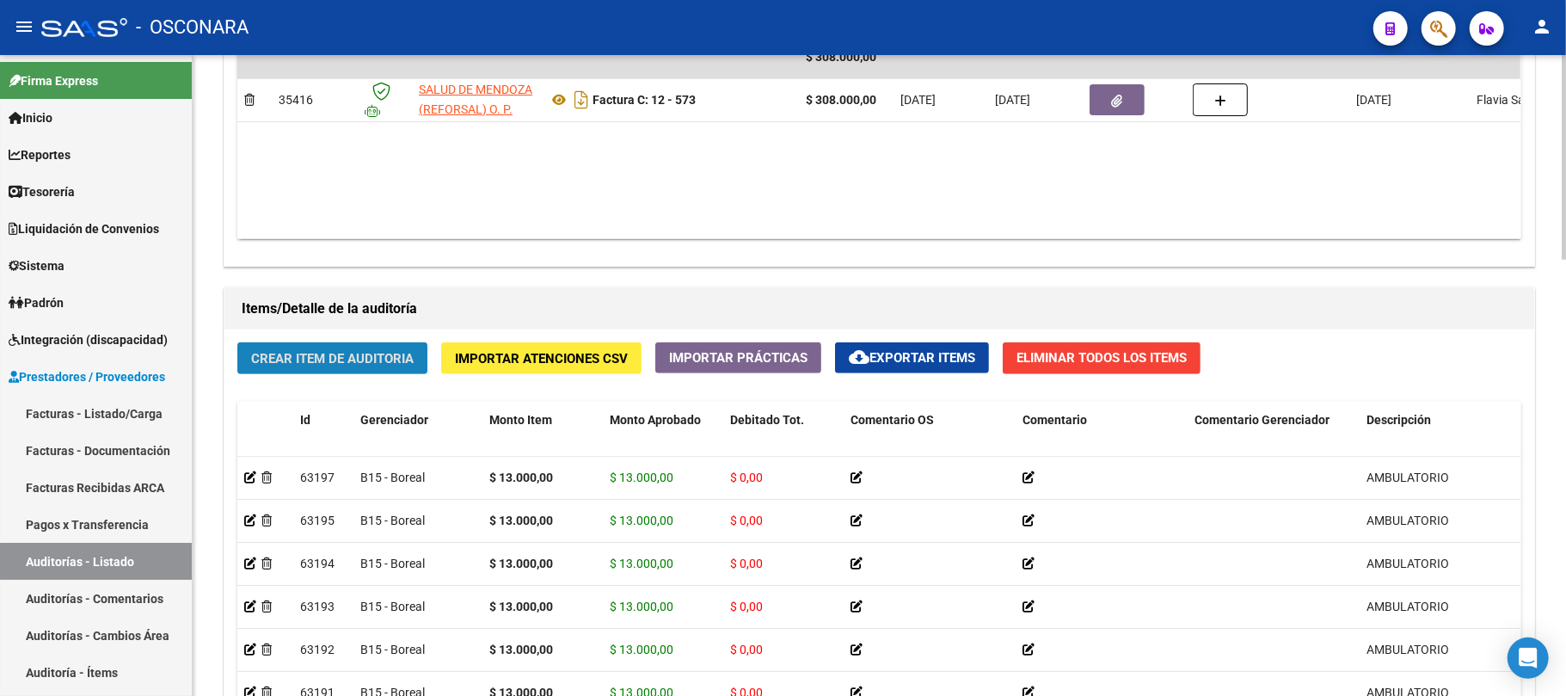
click at [337, 361] on span "Crear Item de Auditoria" at bounding box center [332, 358] width 163 height 15
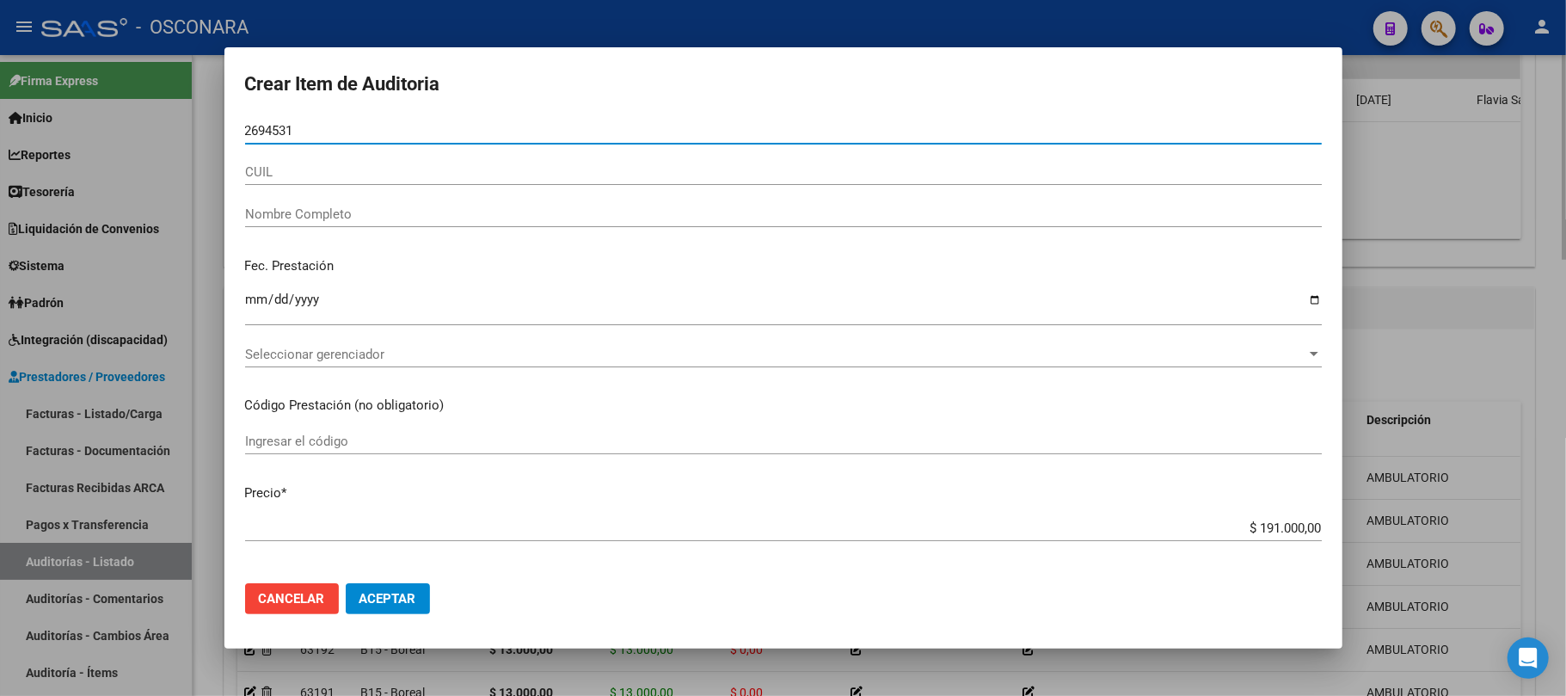
type input "26945311"
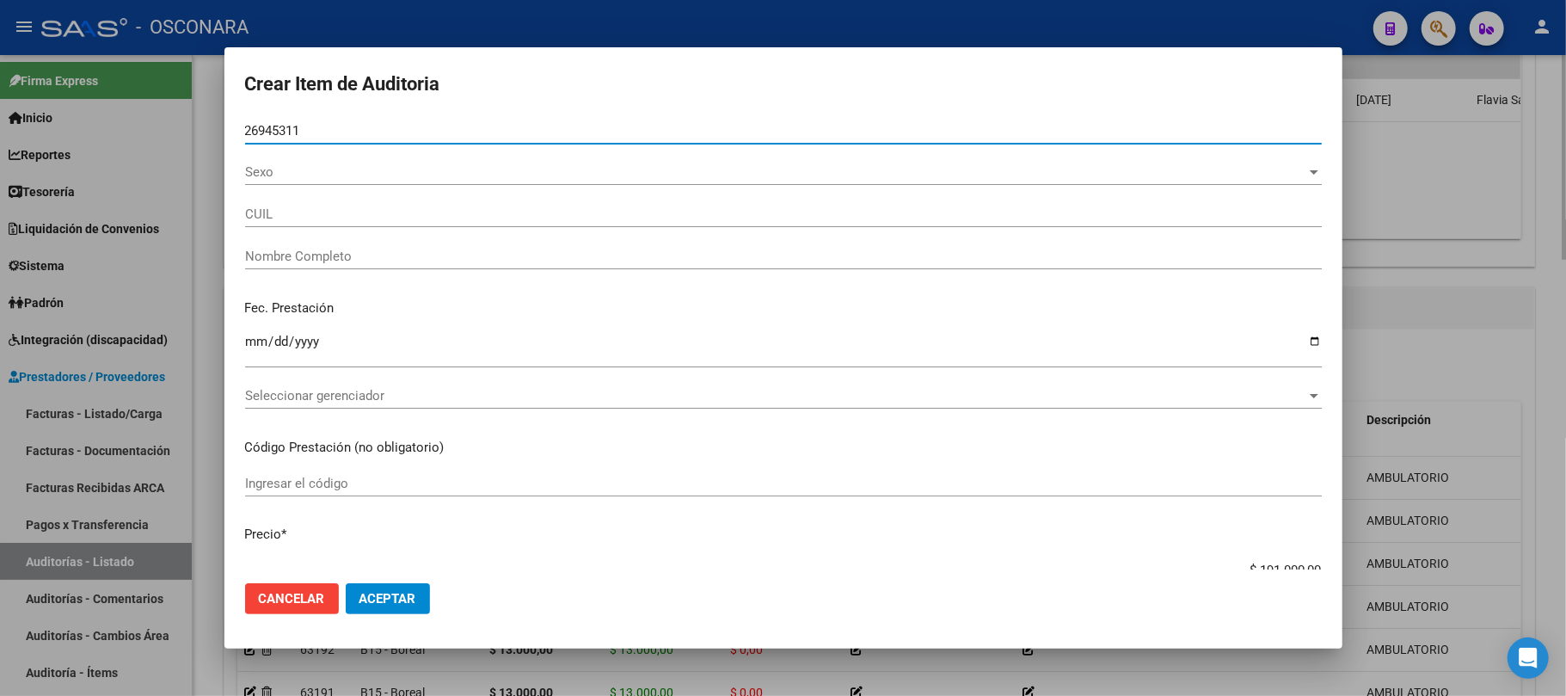
type input "27269453112"
type input "[PERSON_NAME]"
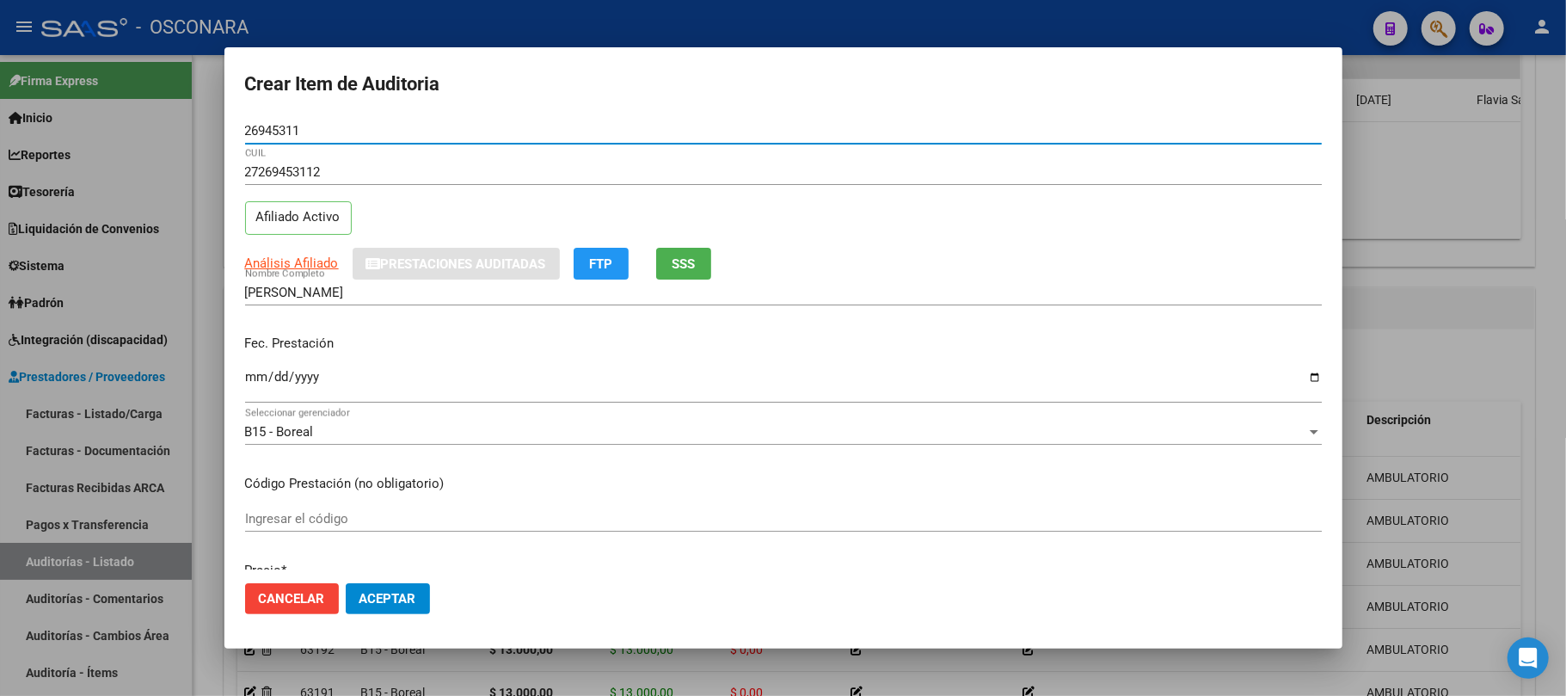
type input "26945311"
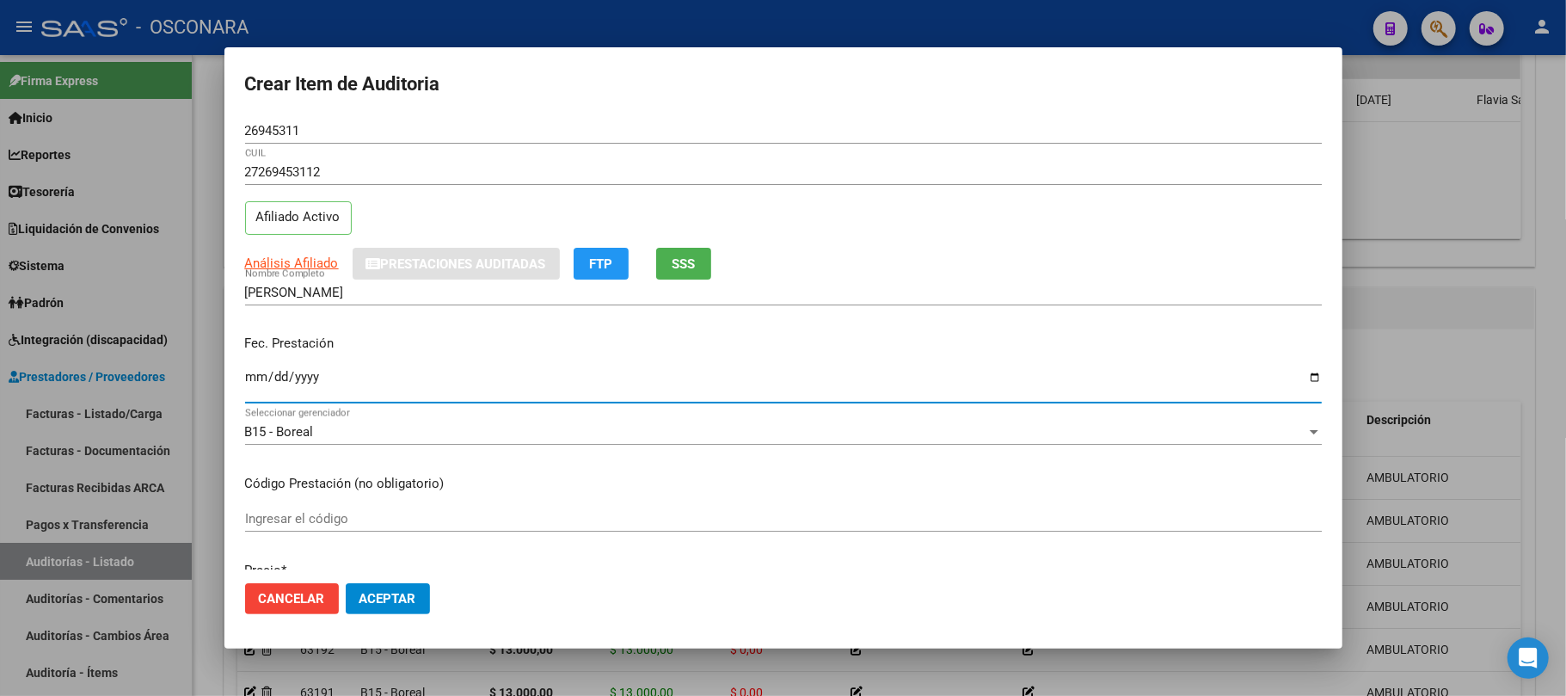
click at [251, 378] on input "Ingresar la fecha" at bounding box center [783, 384] width 1077 height 28
type input "[DATE]"
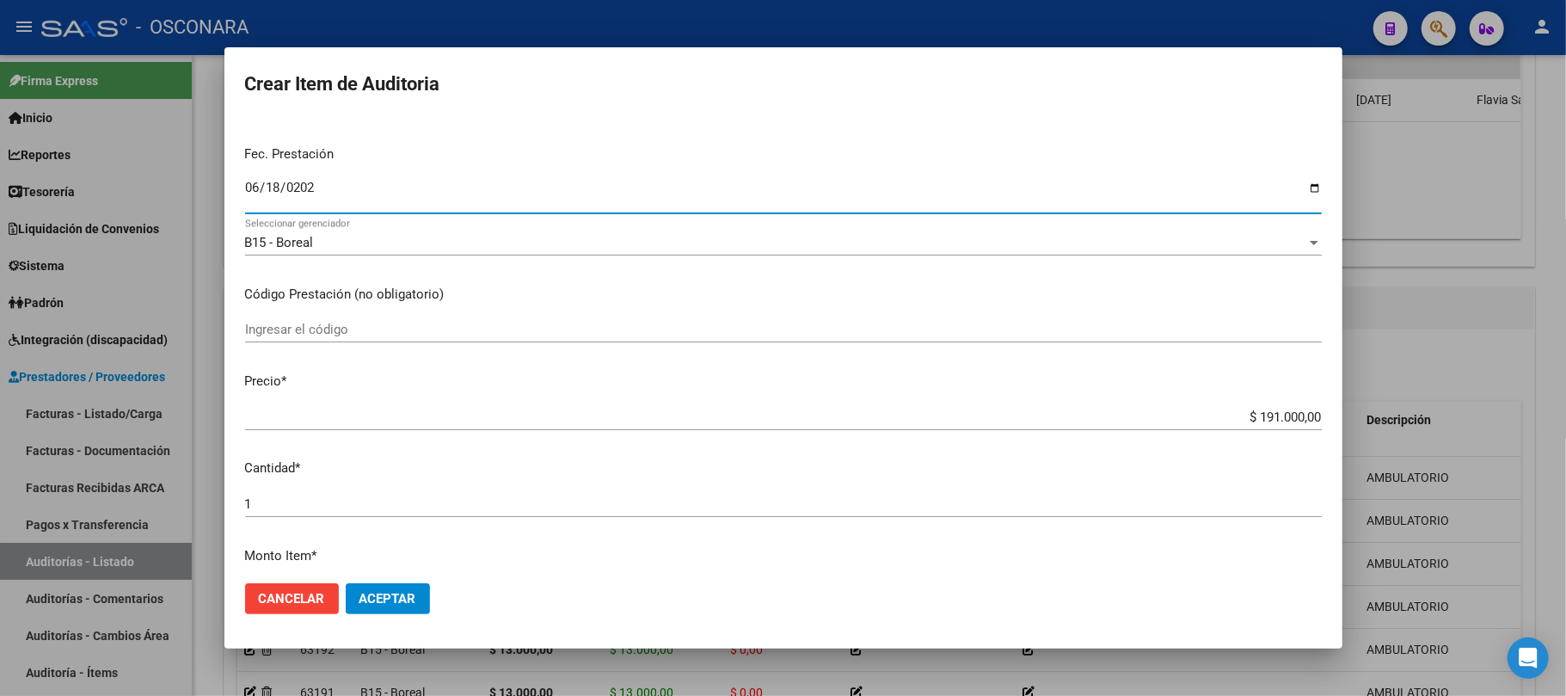
scroll to position [458, 0]
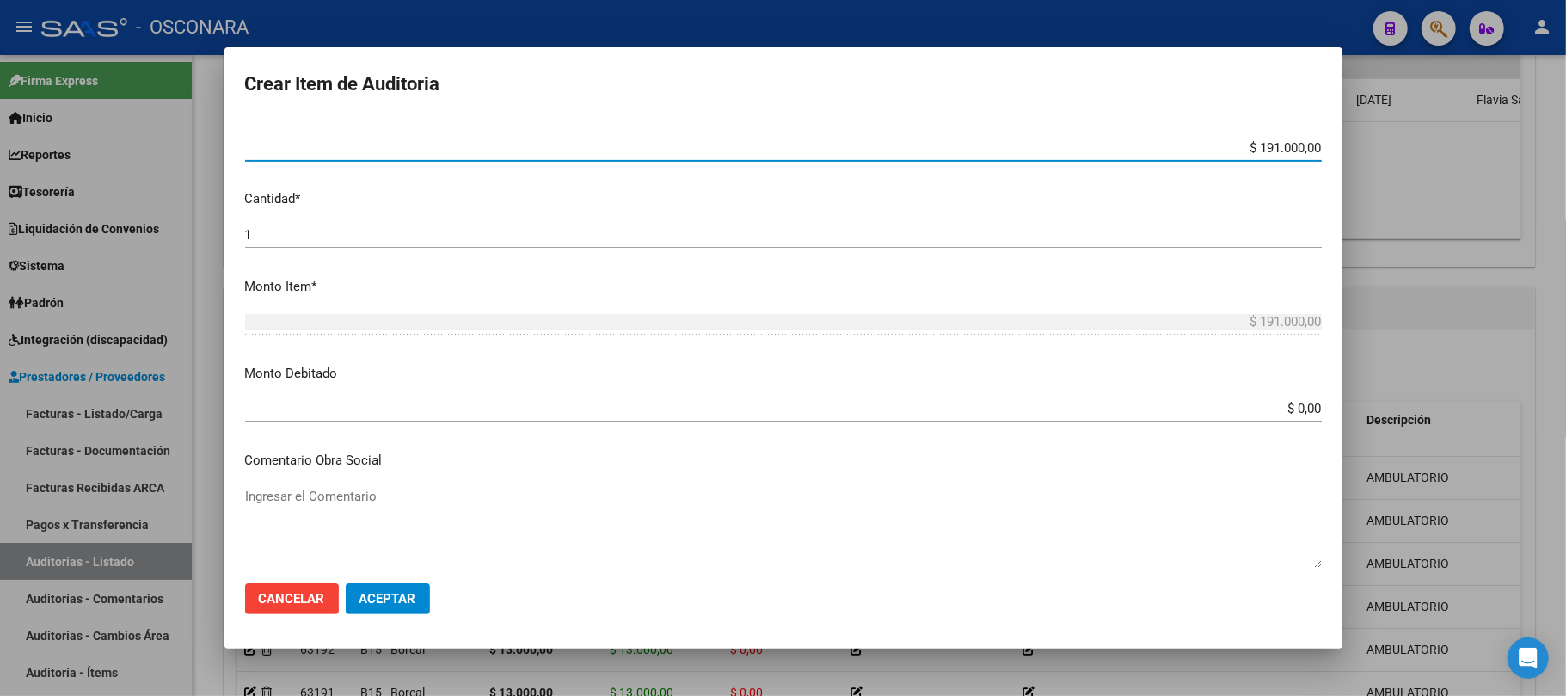
drag, startPoint x: 1209, startPoint y: 143, endPoint x: 1405, endPoint y: 148, distance: 195.3
click at [1405, 148] on div "Crear Item de Auditoria 26945311 Nro Documento 27269453112 CUIL Afiliado Activo…" at bounding box center [783, 348] width 1566 height 696
type input "$ 0,01"
type input "$ 0,13"
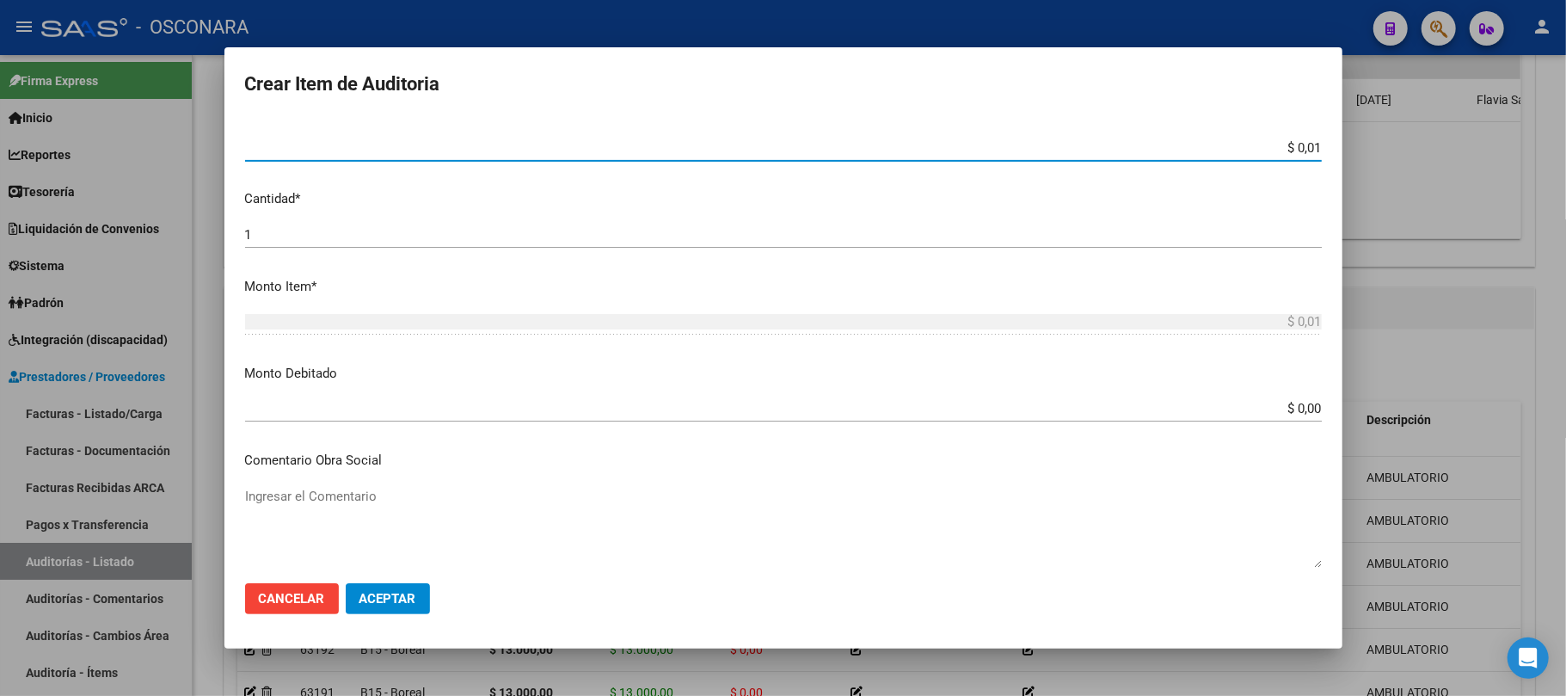
type input "$ 0,13"
type input "$ 1,30"
type input "$ 13,00"
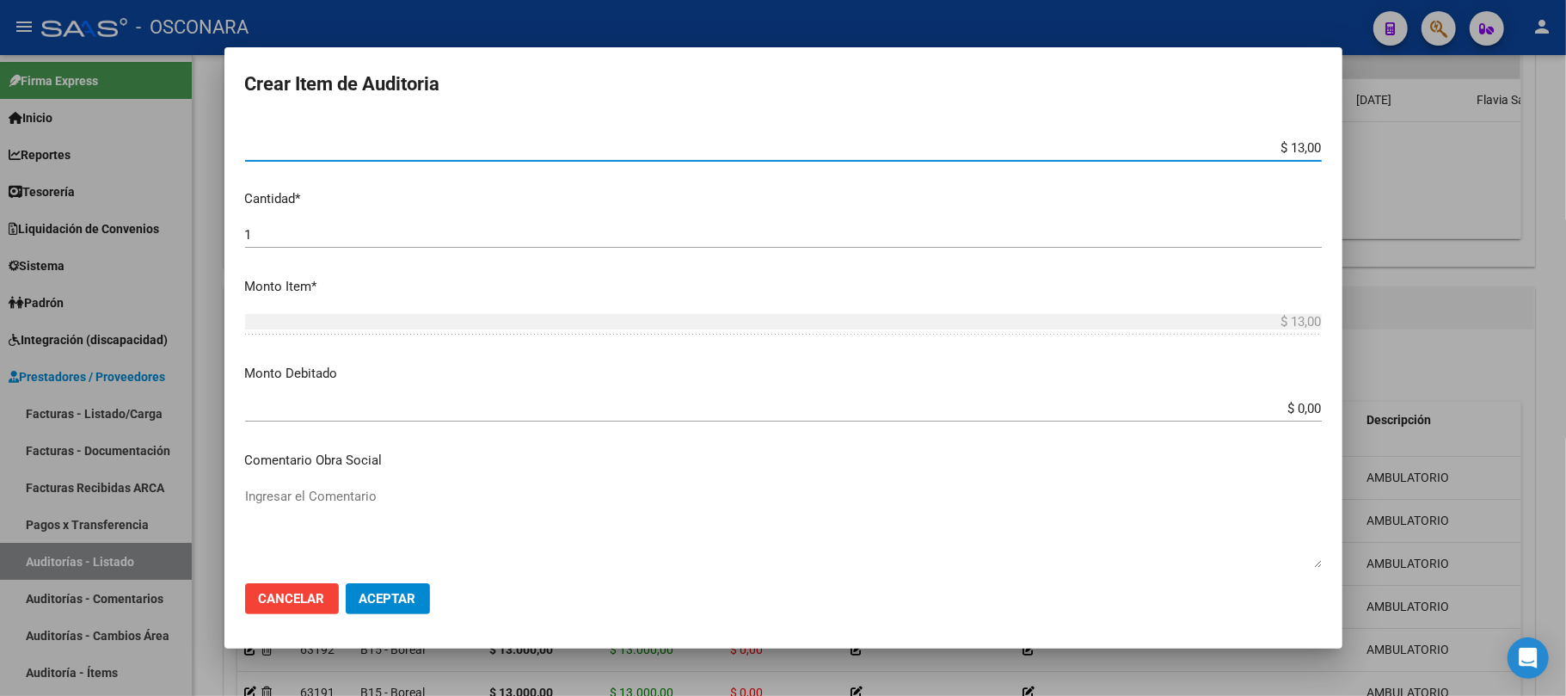
type input "$ 130,00"
type input "$ 1.300,00"
type input "$ 13.000,00"
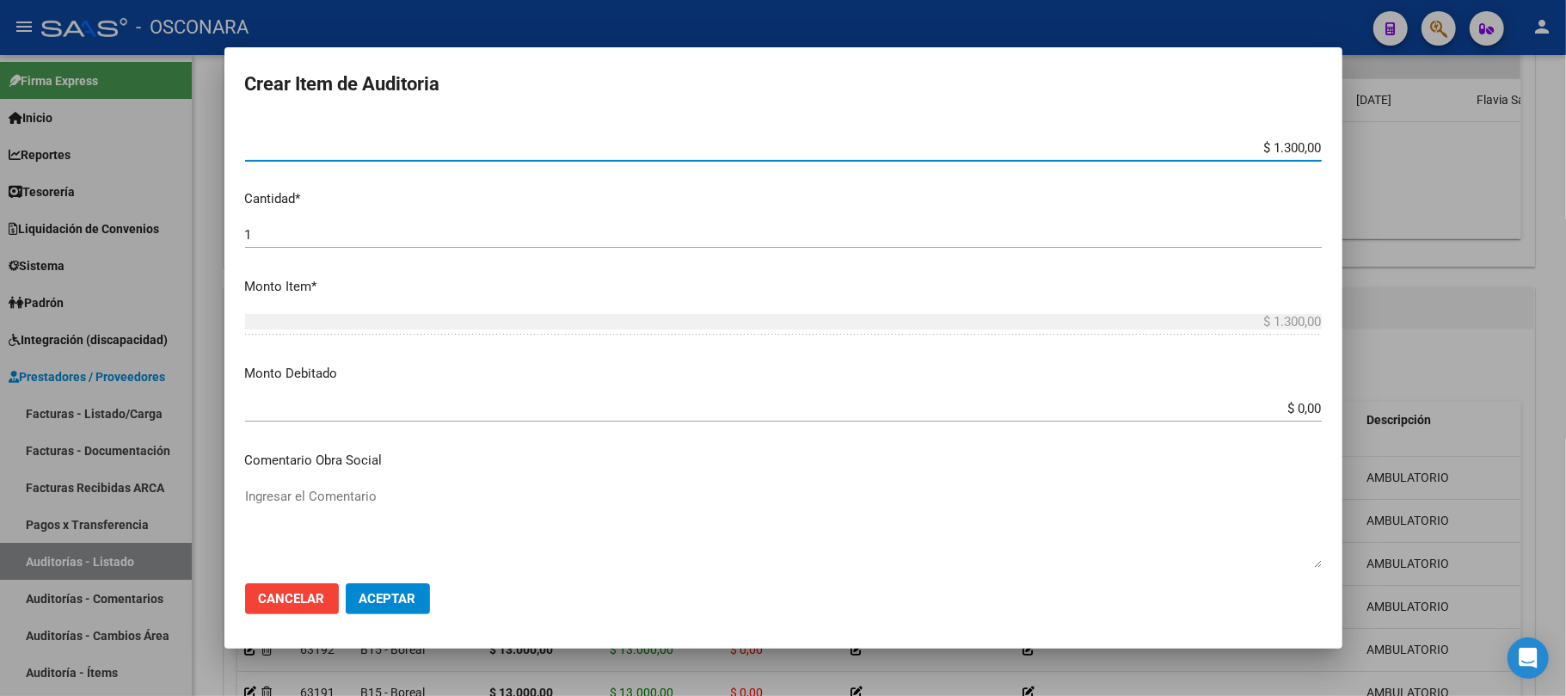
type input "$ 13.000,00"
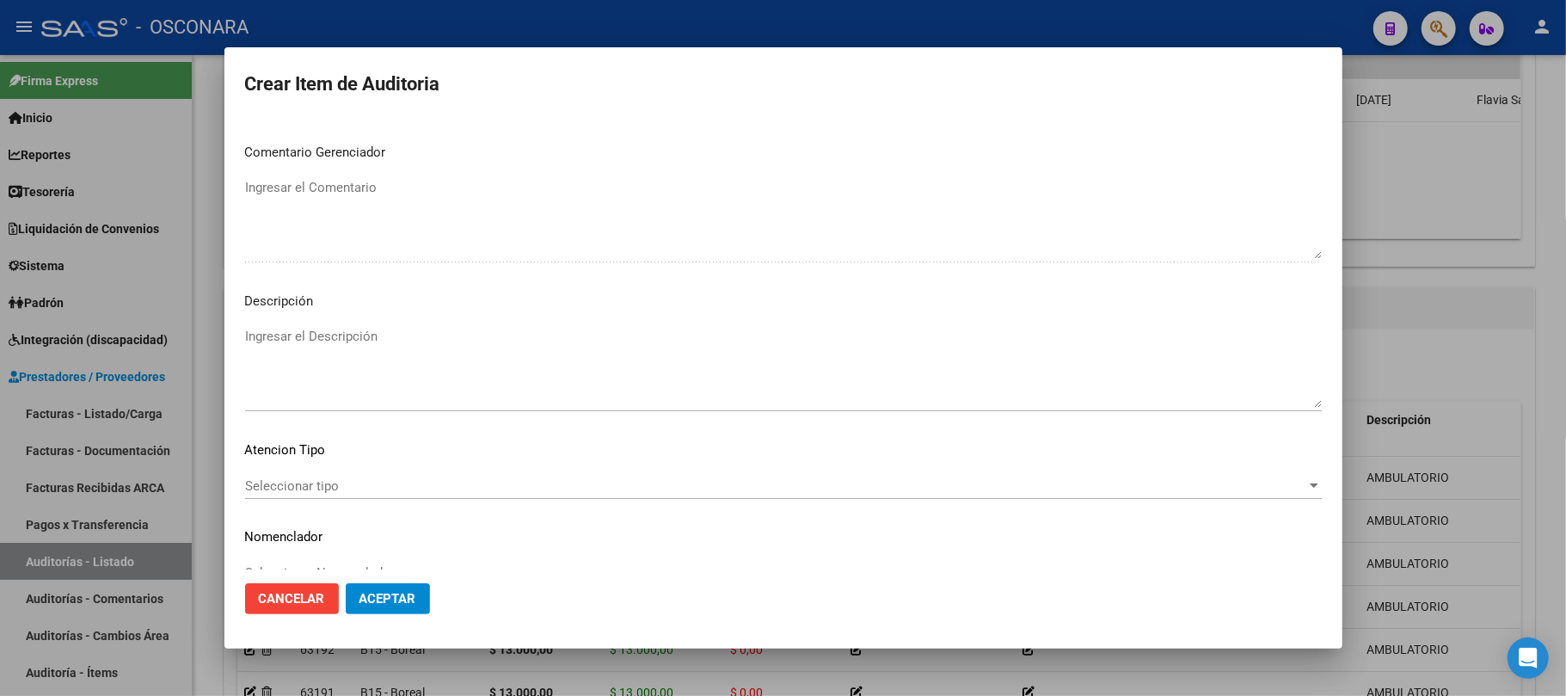
scroll to position [1096, 0]
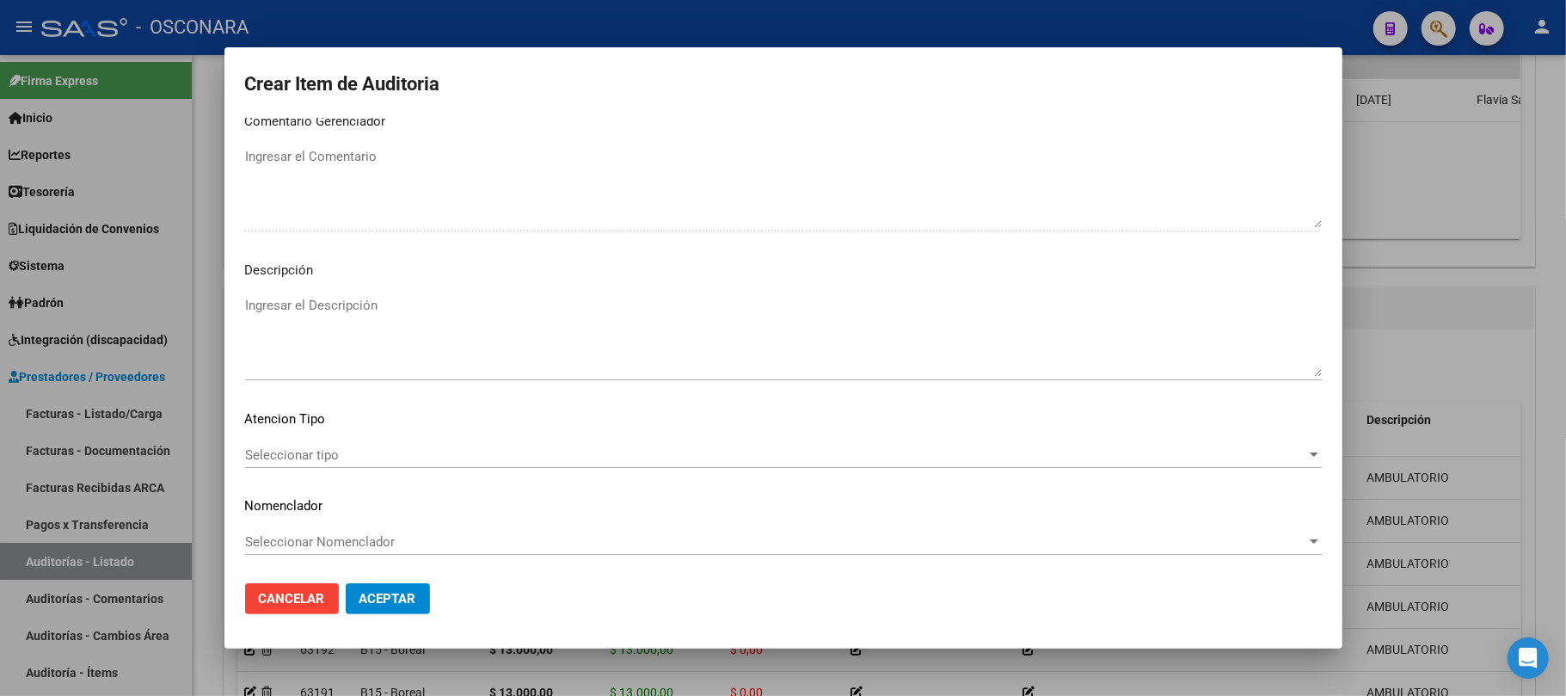
click at [335, 463] on div "Seleccionar tipo Seleccionar tipo" at bounding box center [783, 455] width 1077 height 26
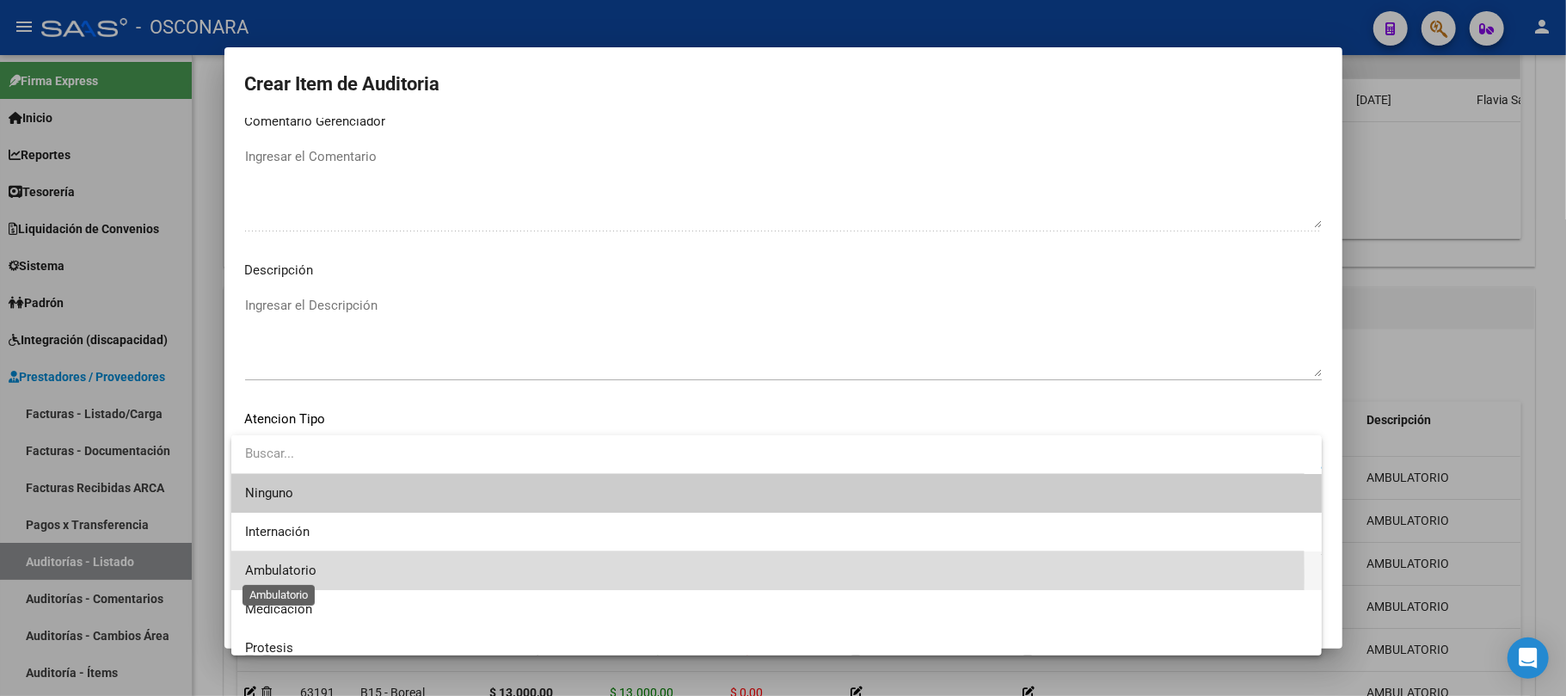
click at [308, 576] on span "Ambulatorio" at bounding box center [280, 570] width 71 height 15
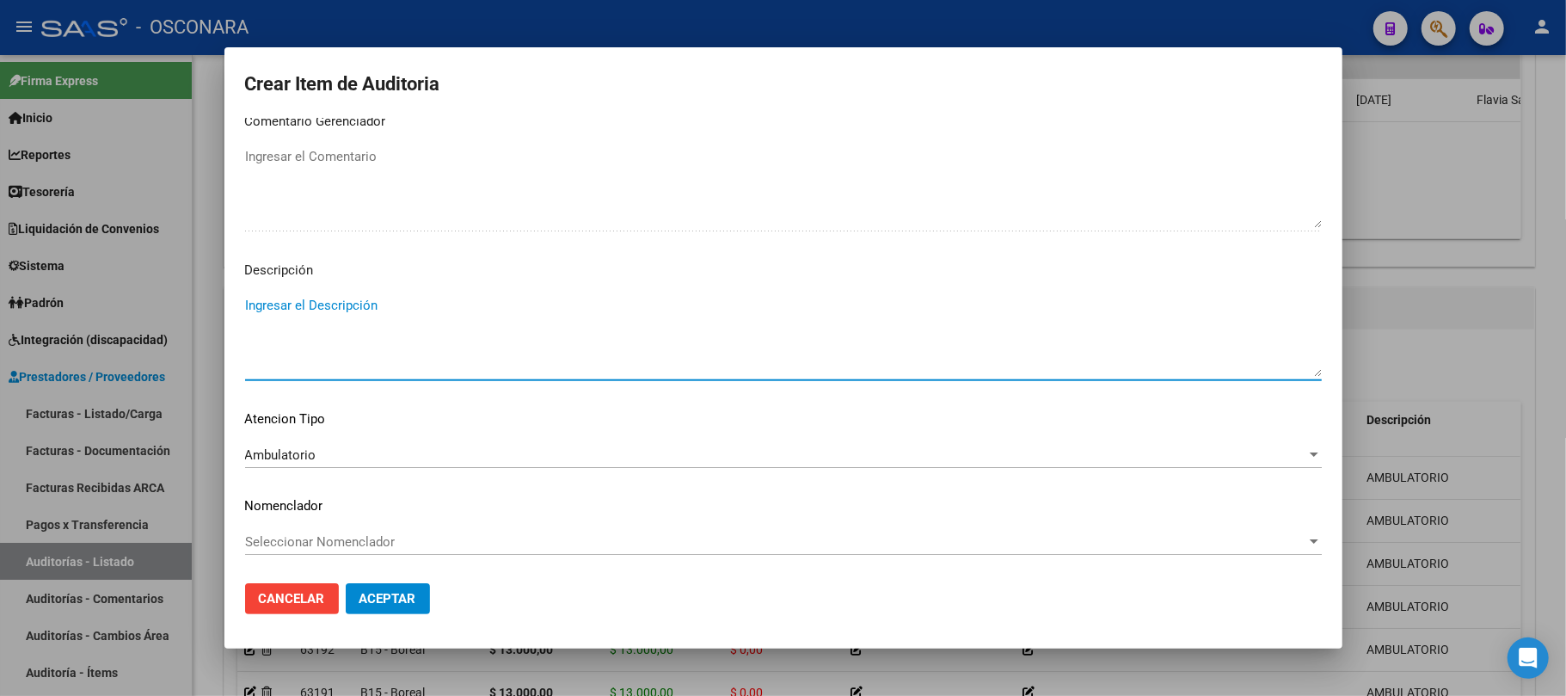
click at [318, 306] on textarea "Ingresar el Descripción" at bounding box center [783, 336] width 1077 height 81
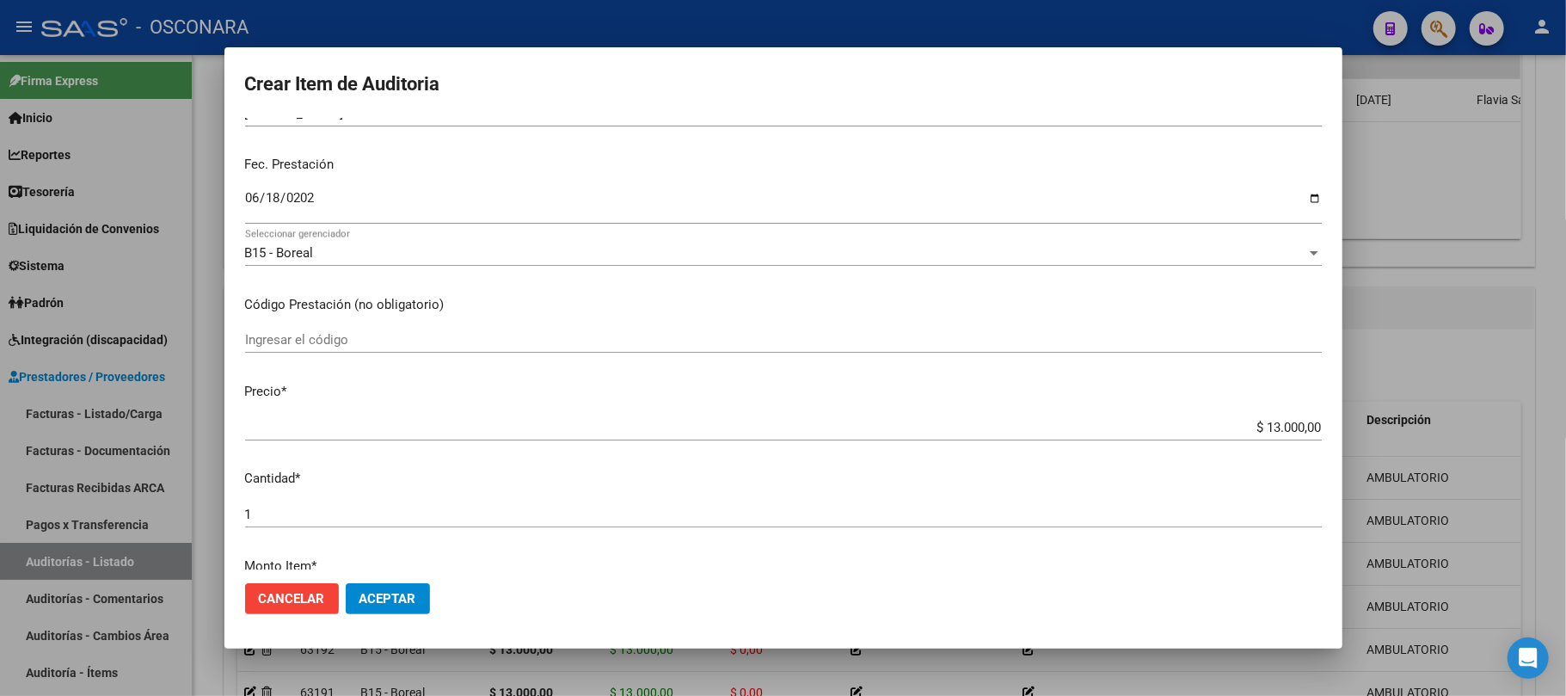
scroll to position [0, 0]
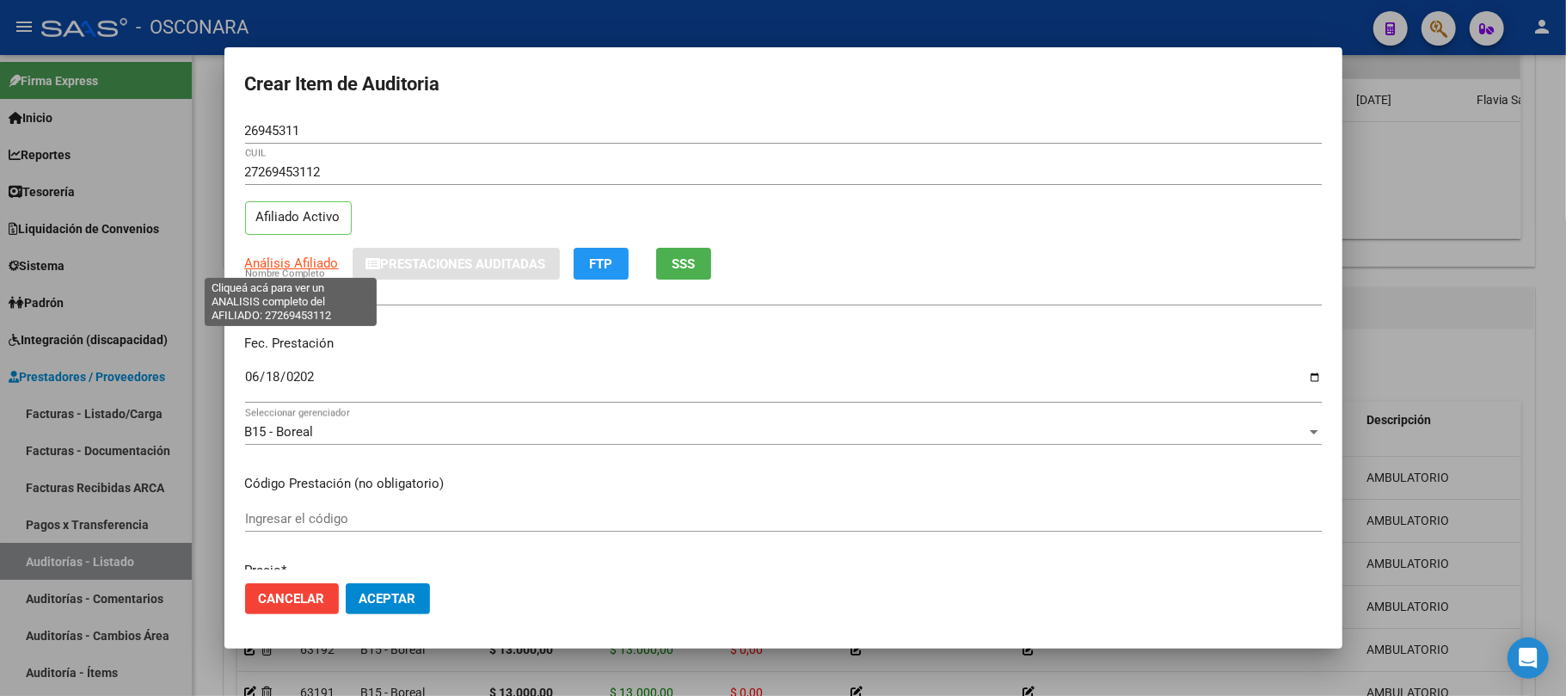
type textarea "AMBULATORIO"
click at [314, 260] on span "Análisis Afiliado" at bounding box center [292, 262] width 94 height 15
type textarea "27269453112"
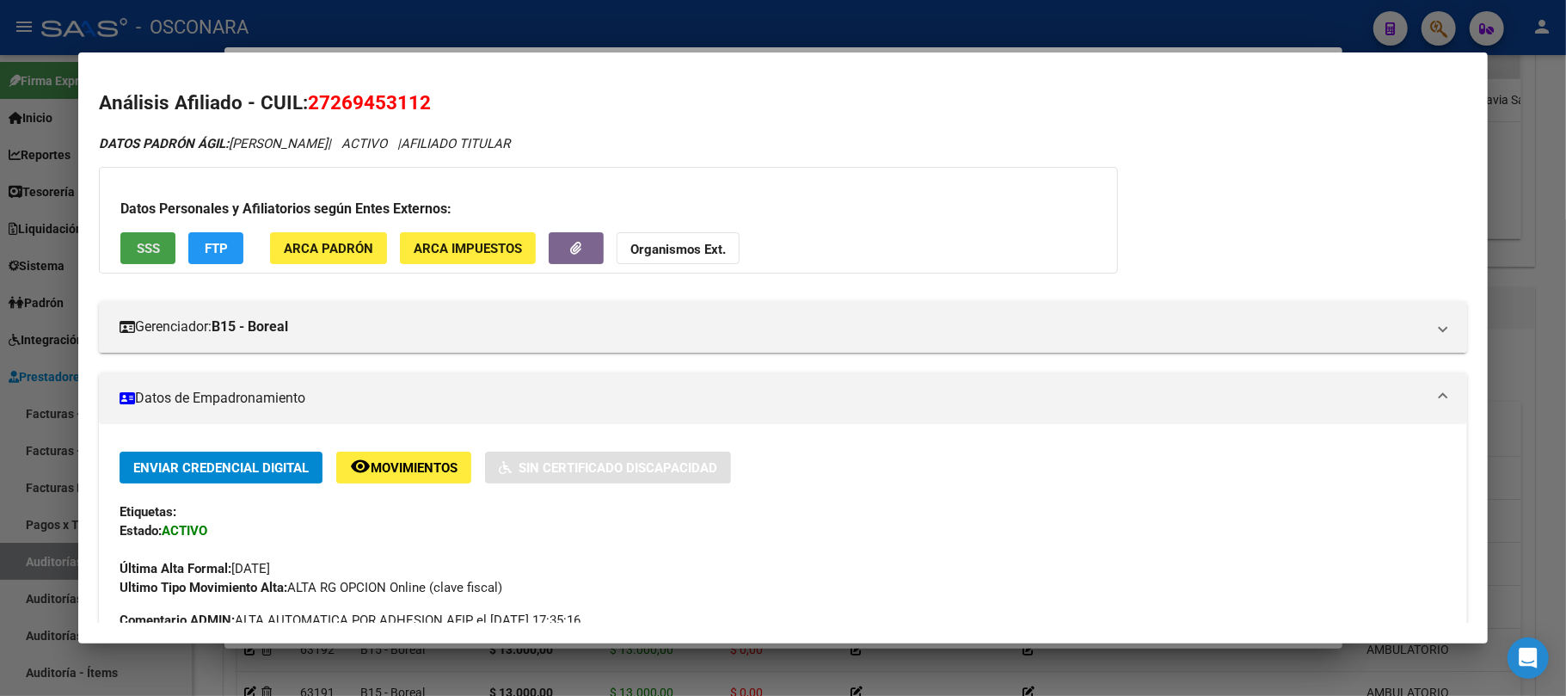
click at [167, 239] on button "SSS" at bounding box center [147, 248] width 55 height 32
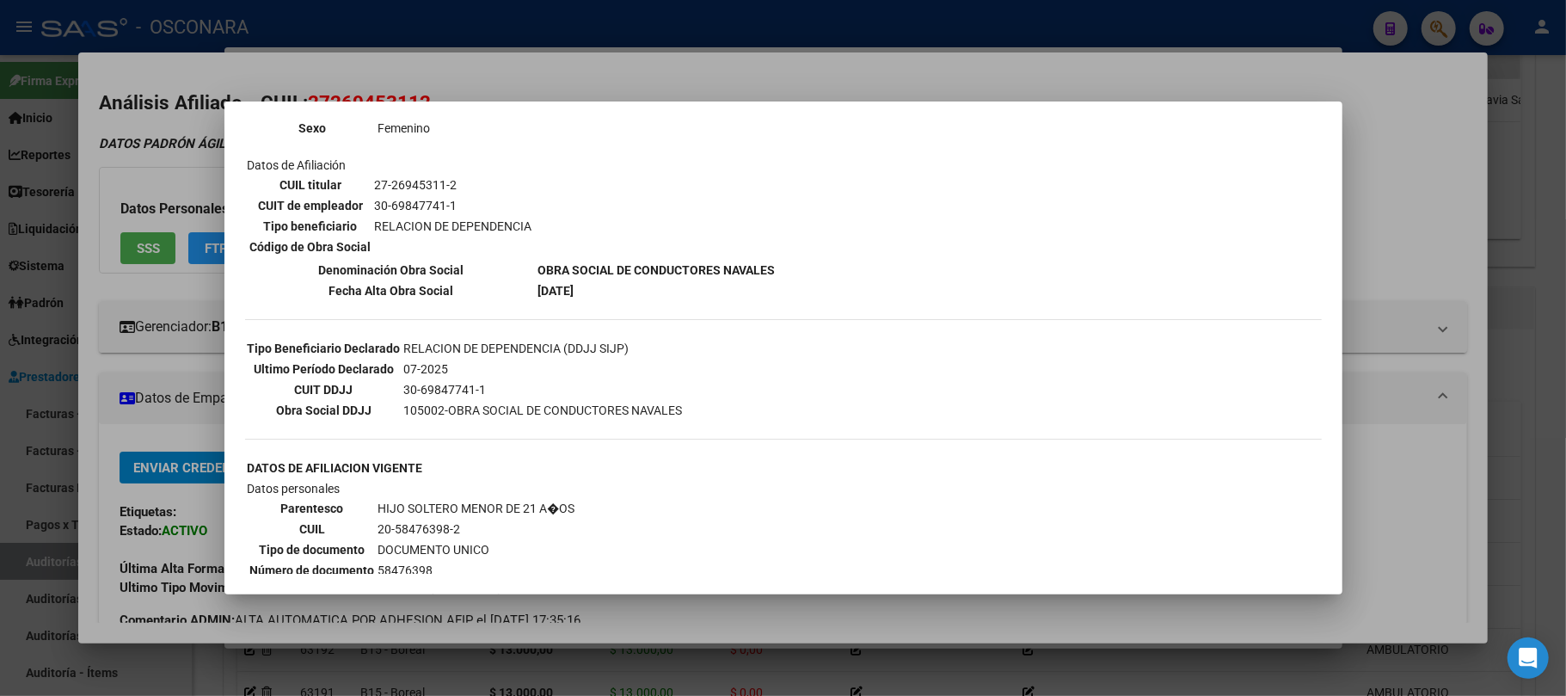
scroll to position [158, 0]
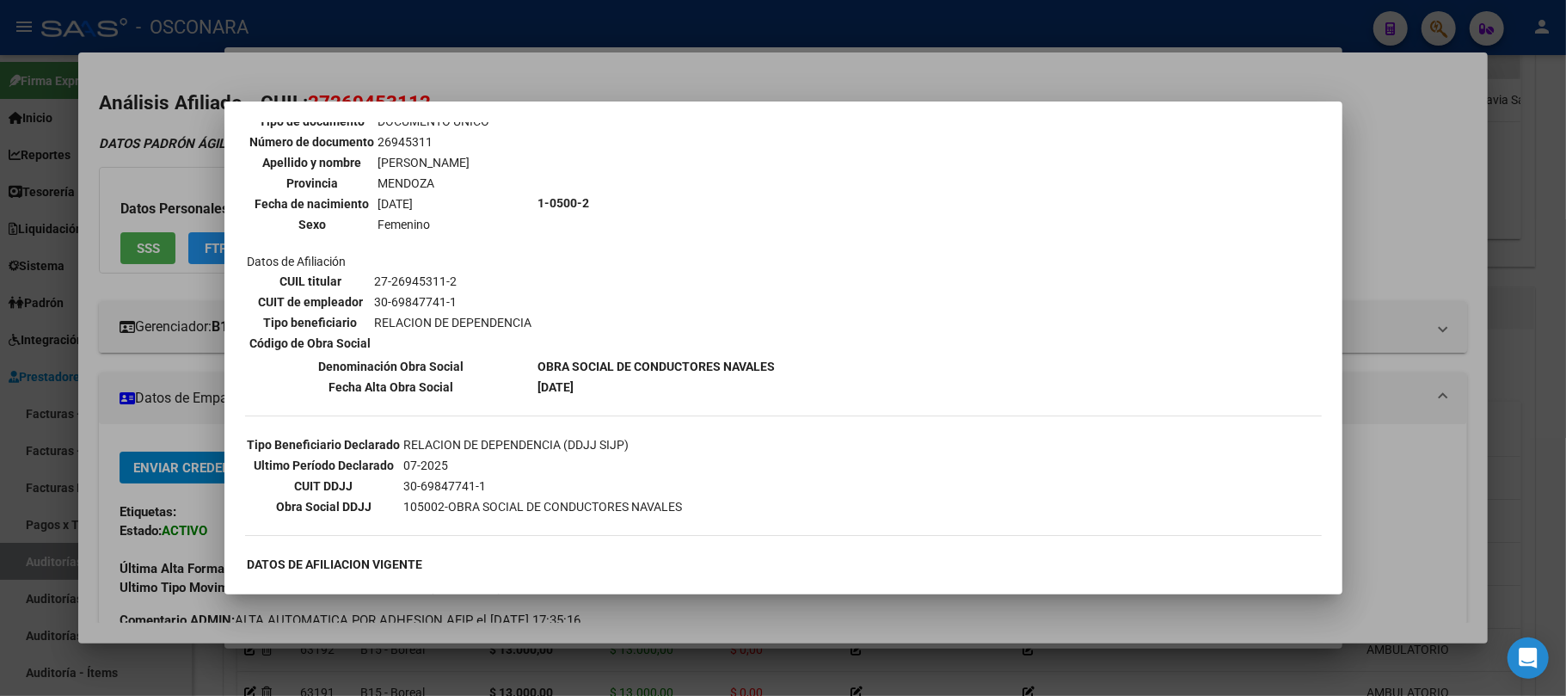
click at [698, 610] on div at bounding box center [783, 348] width 1566 height 696
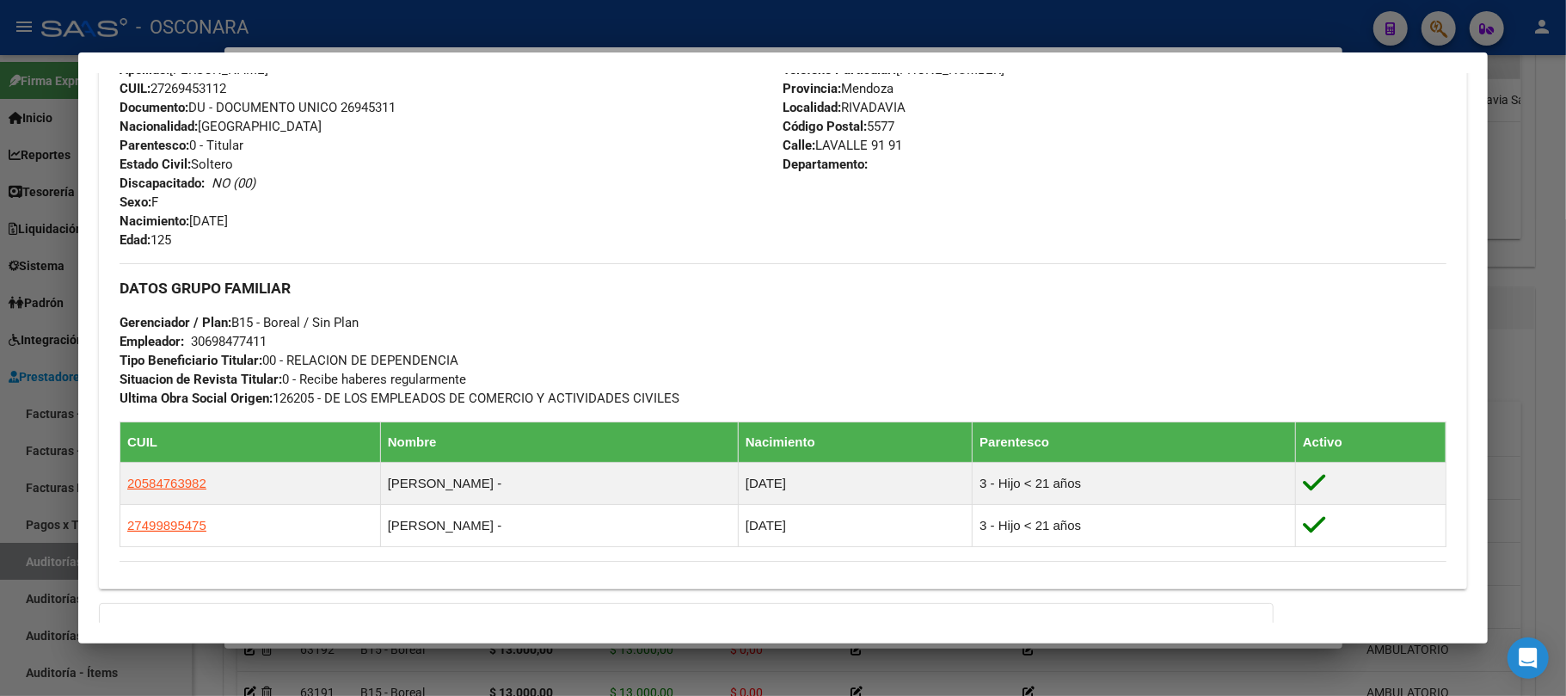
scroll to position [827, 0]
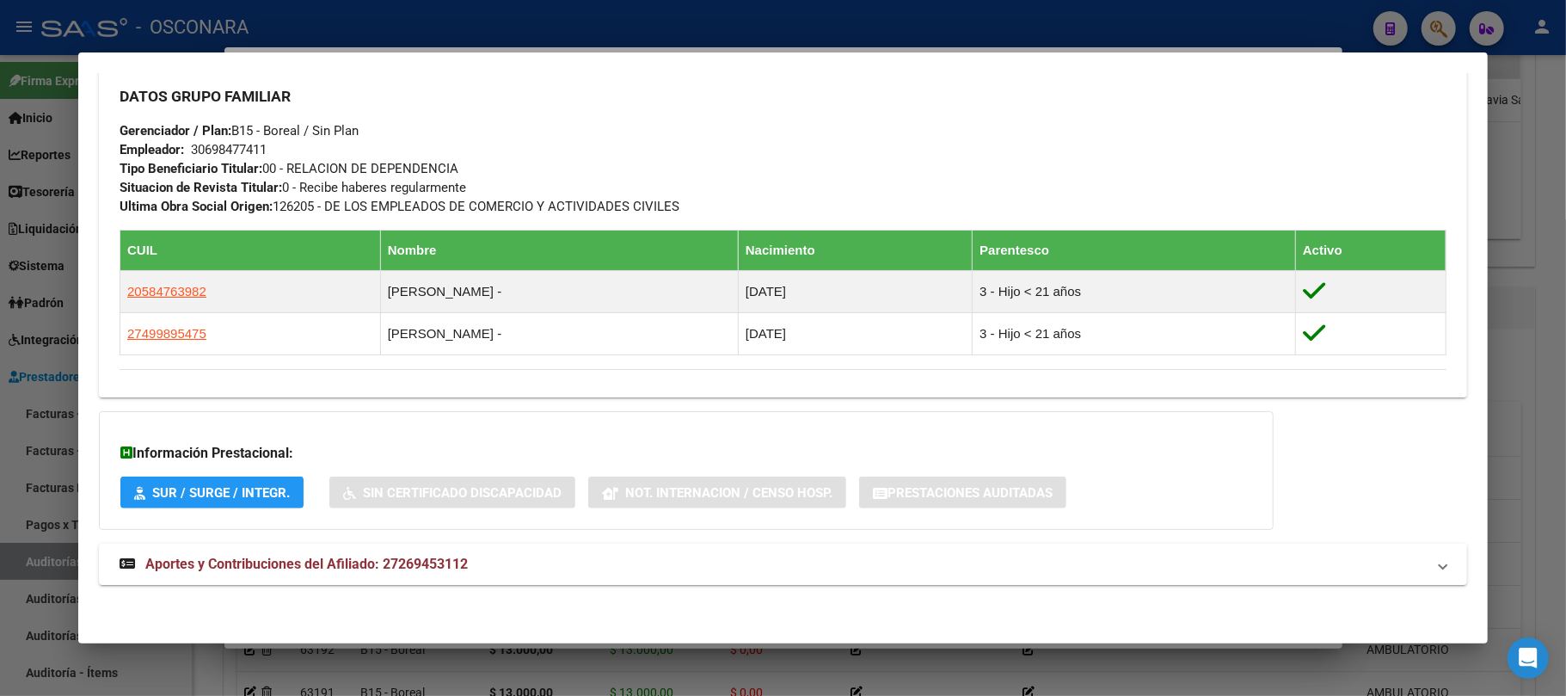
click at [1539, 153] on div at bounding box center [783, 348] width 1566 height 696
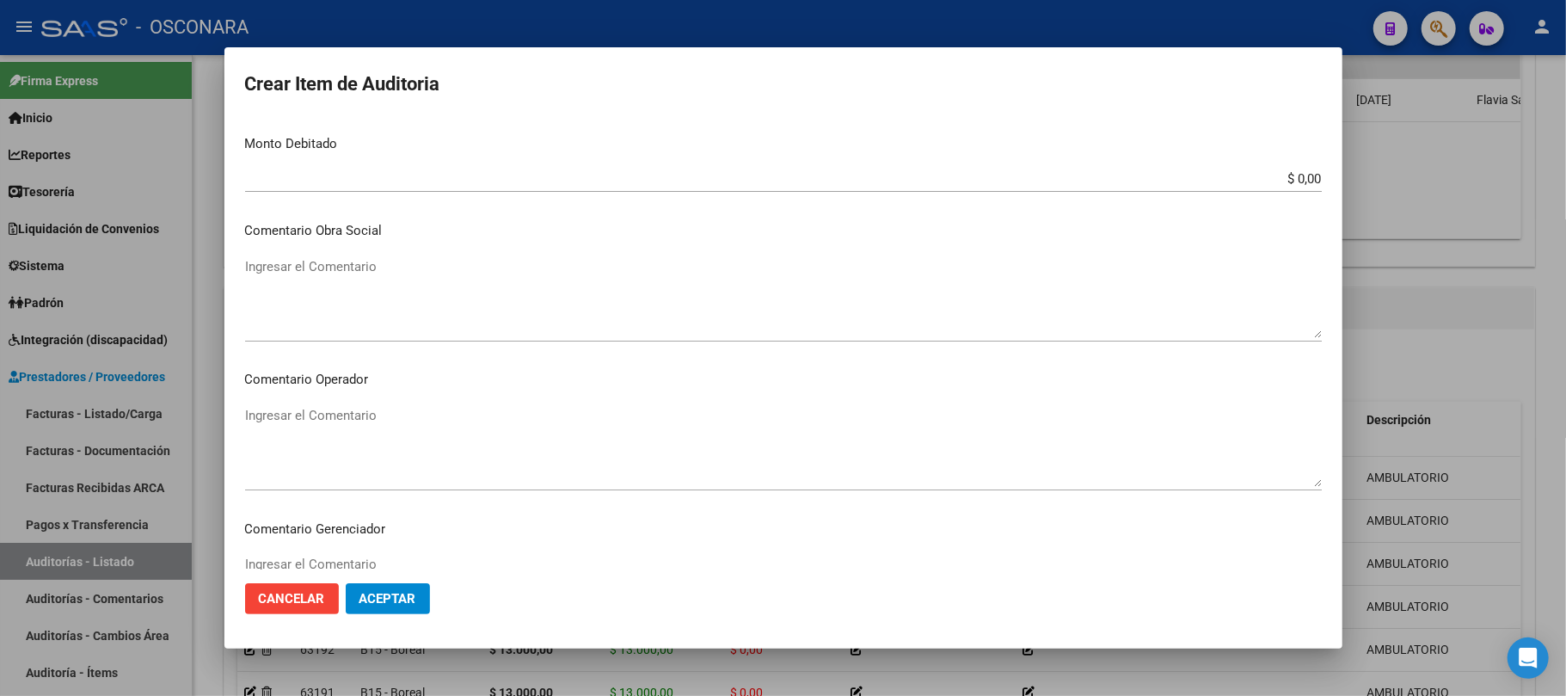
scroll to position [1096, 0]
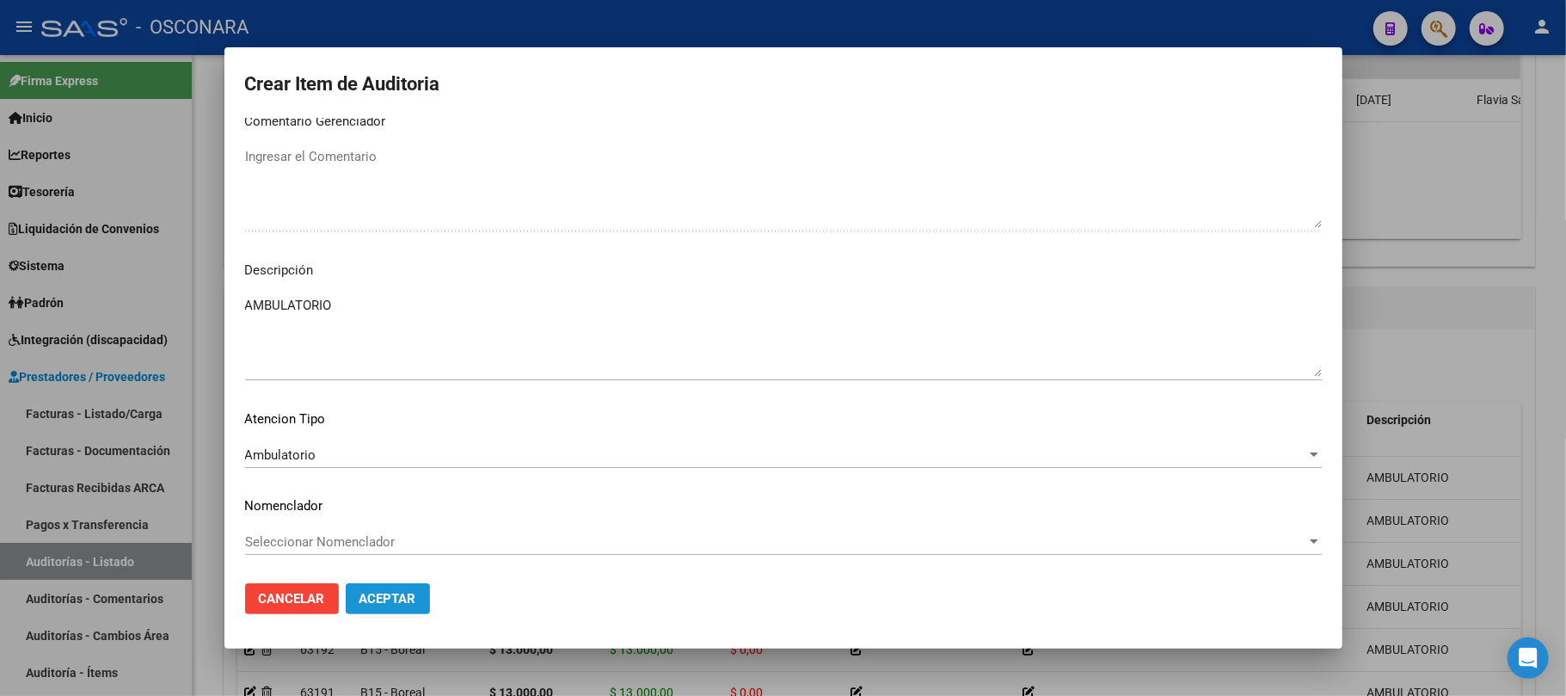
click at [373, 602] on span "Aceptar" at bounding box center [388, 598] width 57 height 15
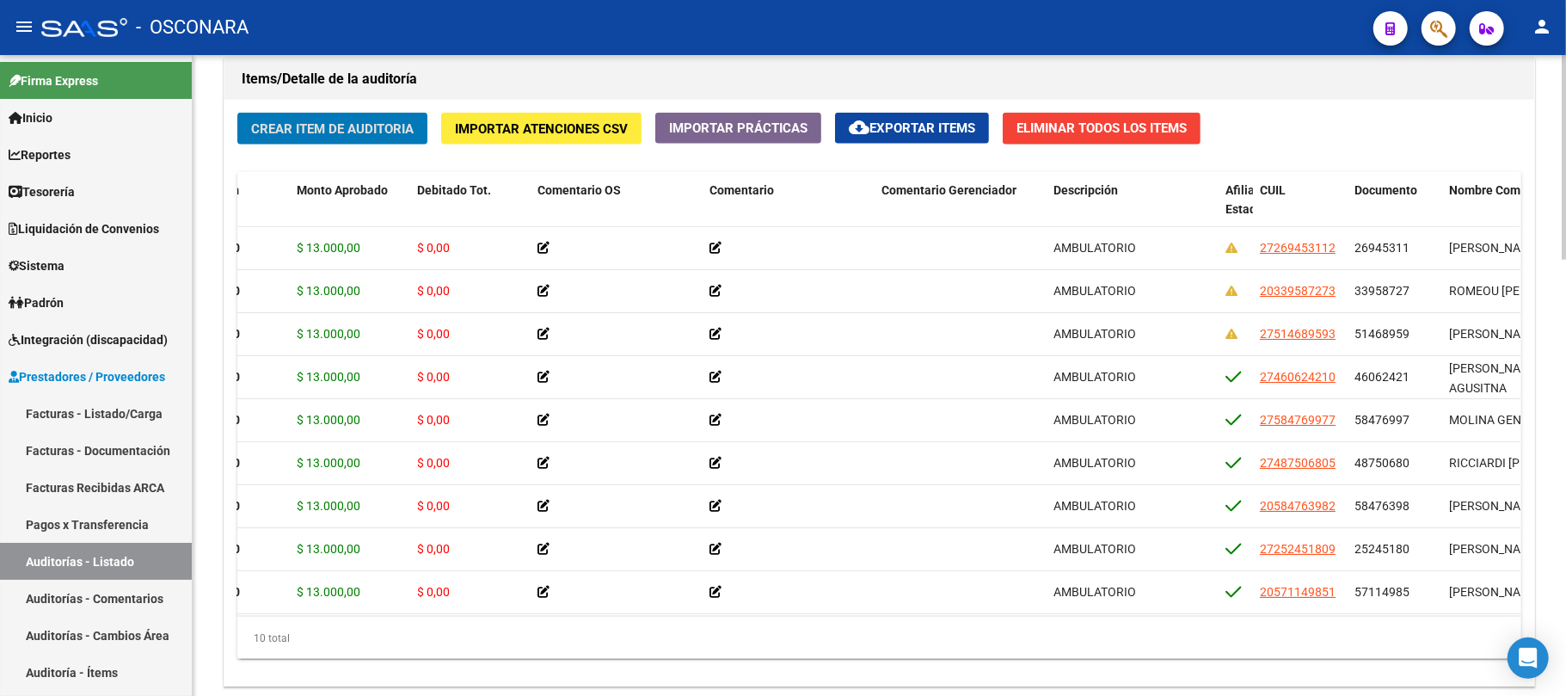
scroll to position [0, 0]
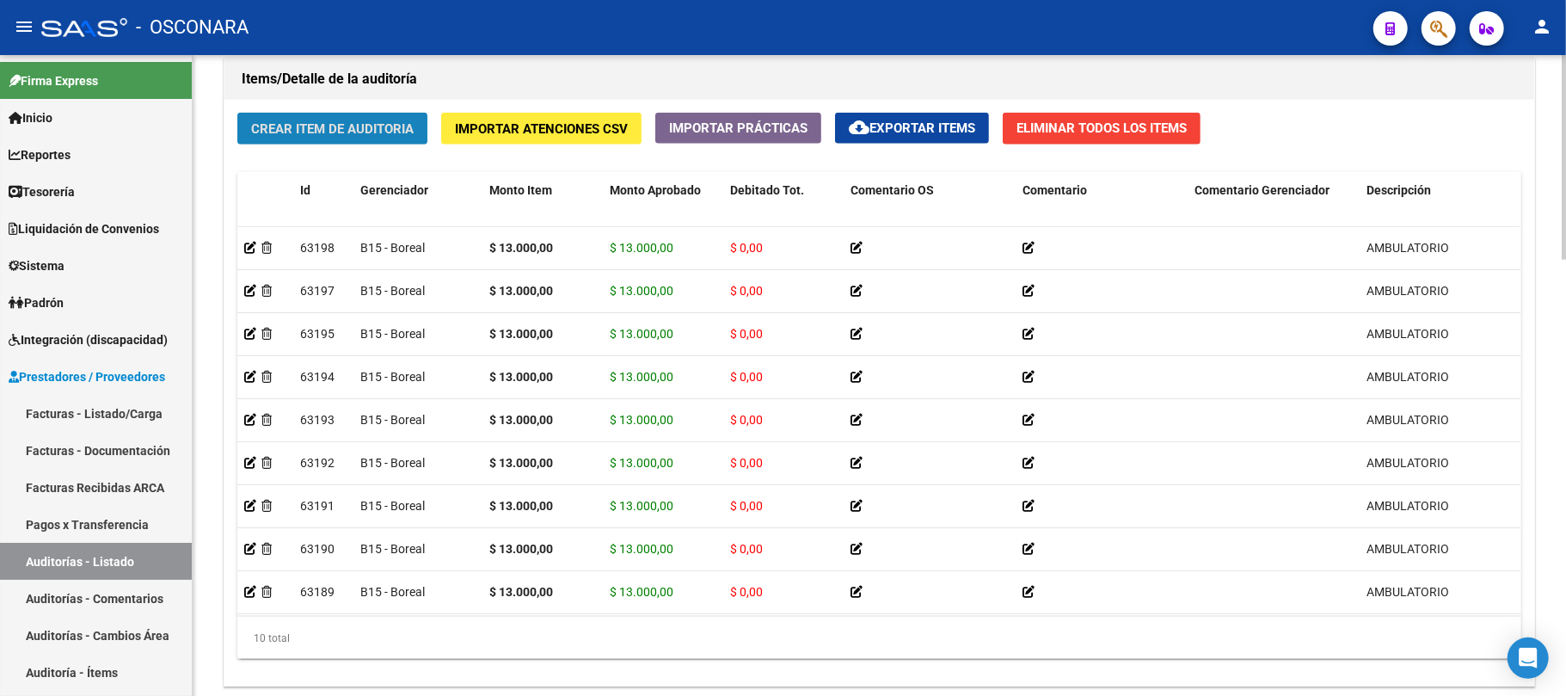
click at [344, 131] on span "Crear Item de Auditoria" at bounding box center [332, 128] width 163 height 15
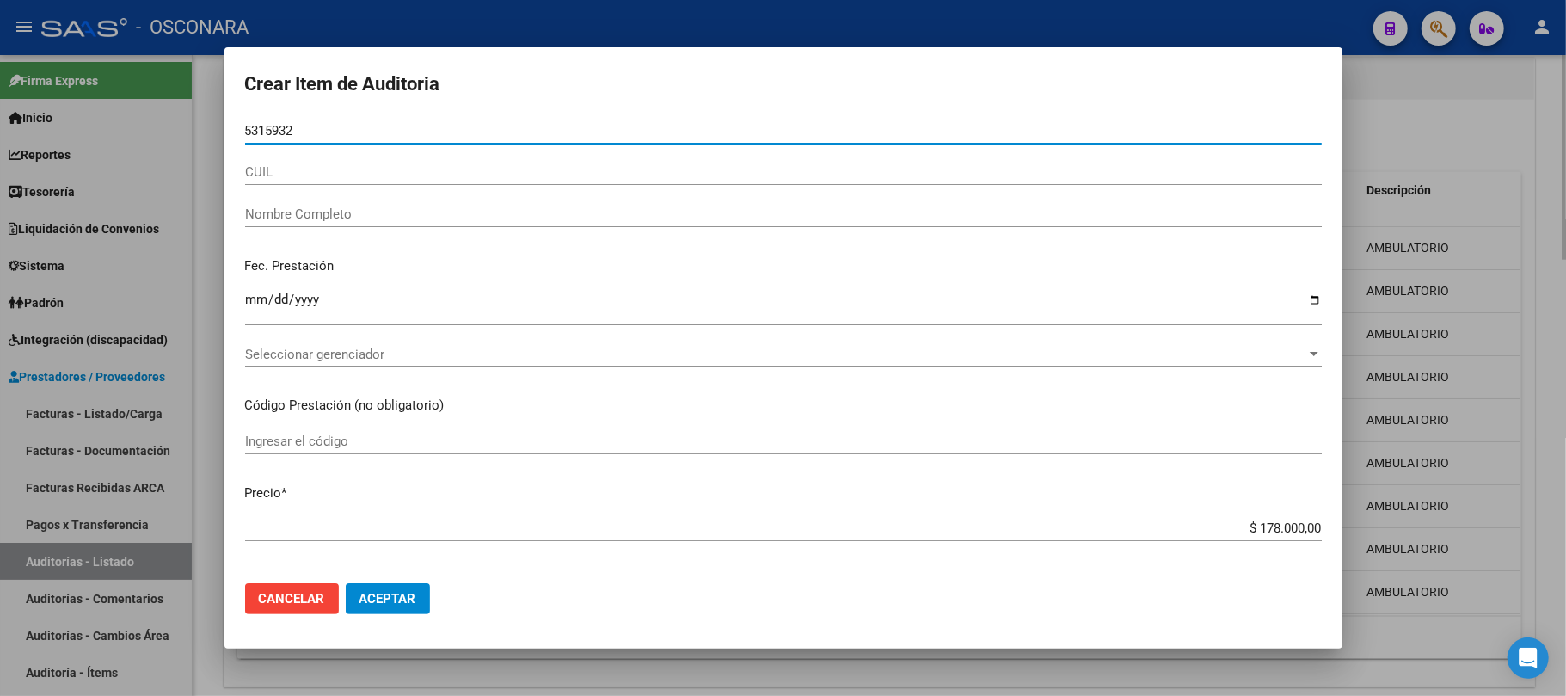
type input "53159320"
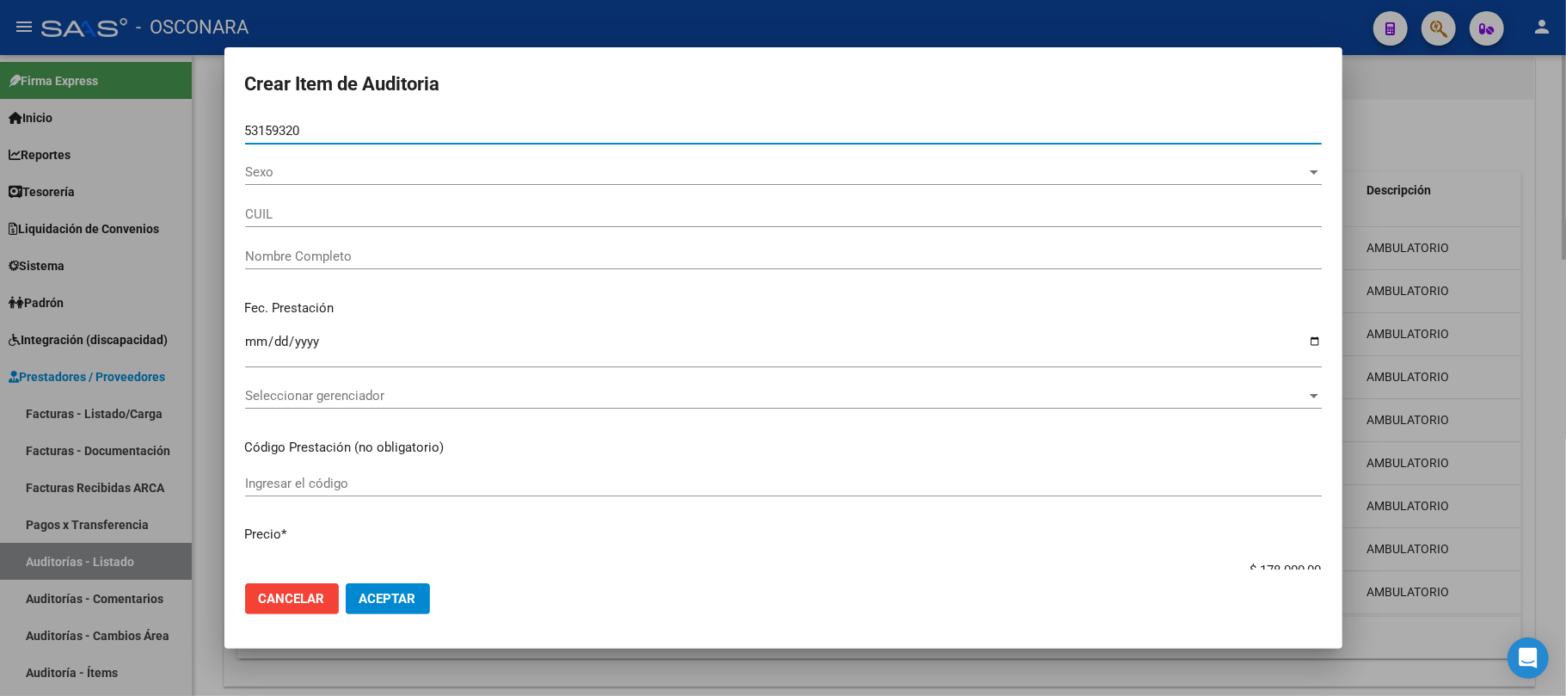
type input "20531593201"
type input "[PERSON_NAME]"
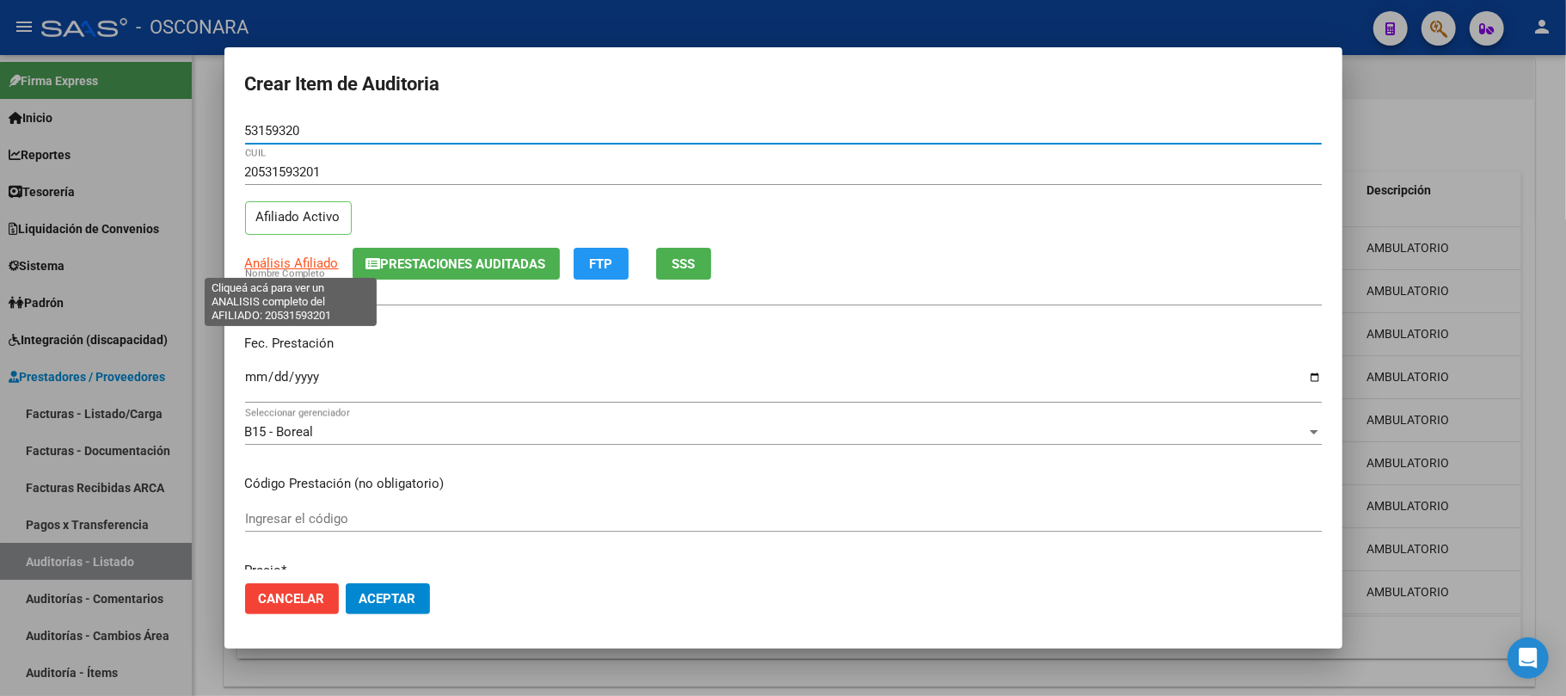
type input "53159320"
click at [273, 261] on span "Análisis Afiliado" at bounding box center [292, 262] width 94 height 15
type textarea "20531593201"
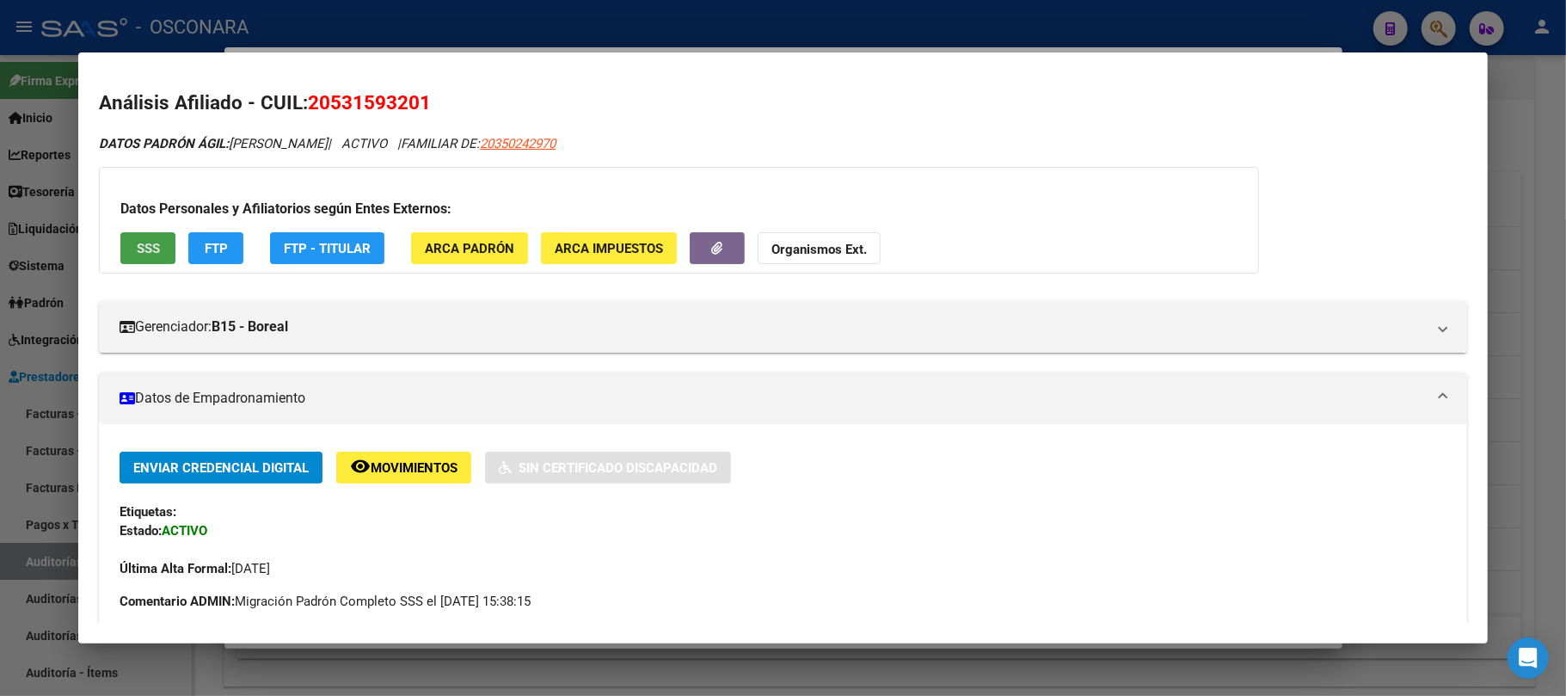
click at [142, 249] on span "SSS" at bounding box center [148, 248] width 23 height 15
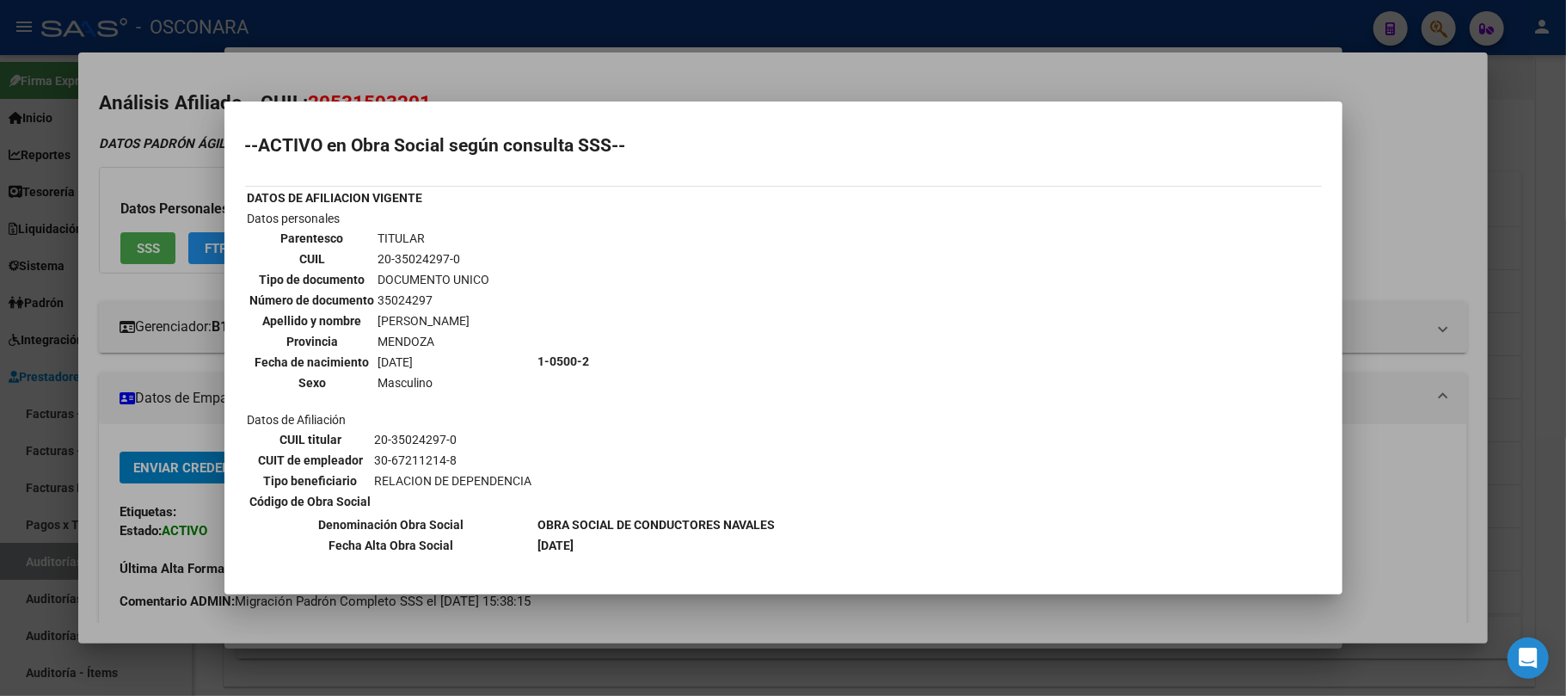
click at [793, 624] on div at bounding box center [783, 348] width 1566 height 696
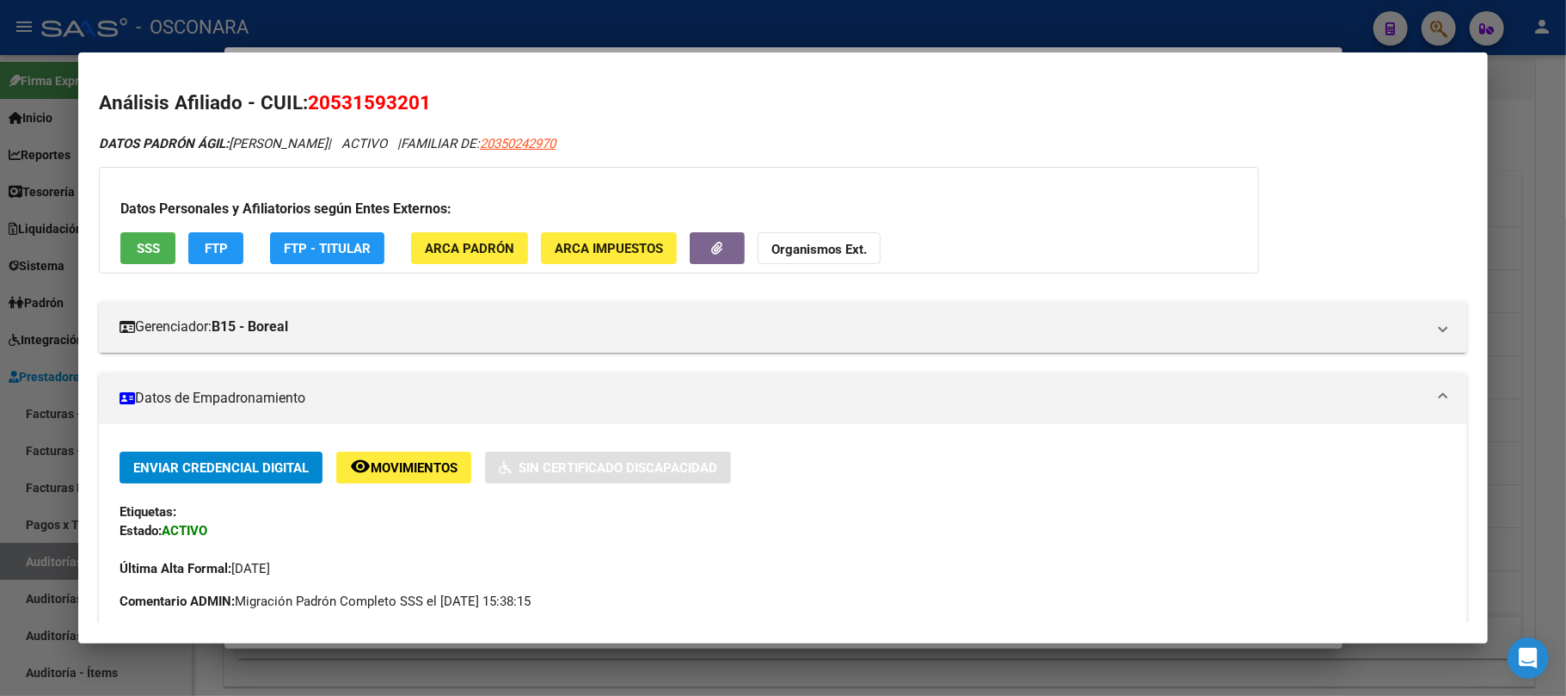
click at [765, 542] on div "Última Alta Formal: [DATE]" at bounding box center [783, 559] width 1327 height 38
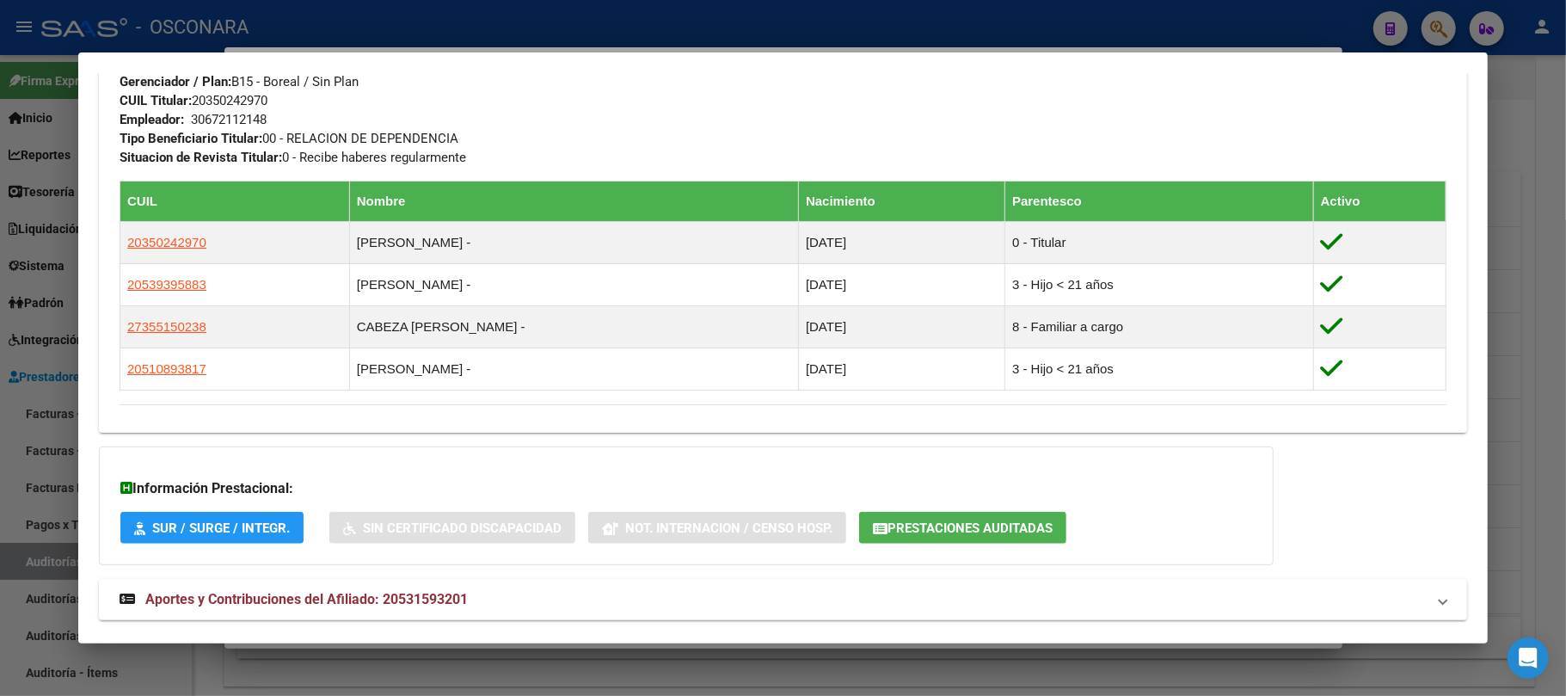
scroll to position [932, 0]
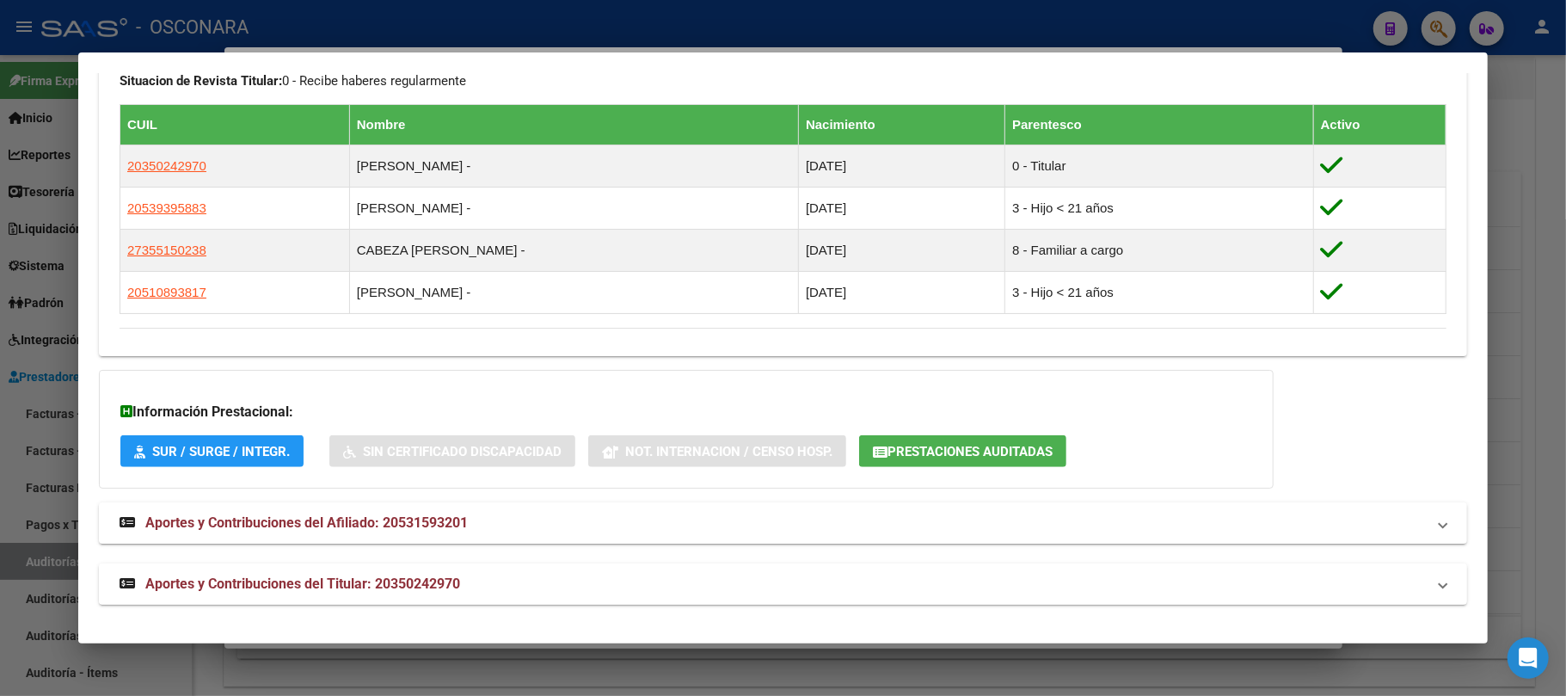
click at [449, 593] on strong "Aportes y Contribuciones del Titular: 20350242970" at bounding box center [290, 584] width 341 height 21
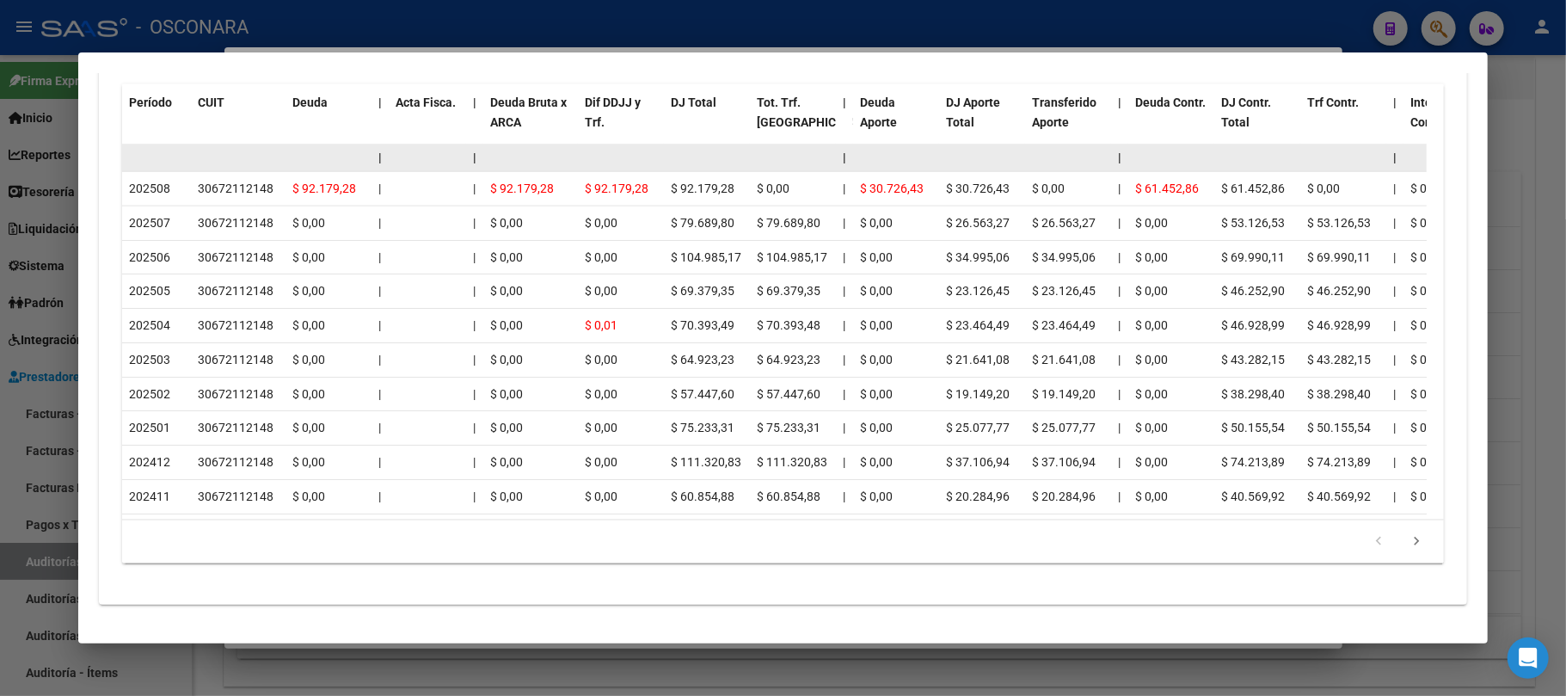
scroll to position [1782, 0]
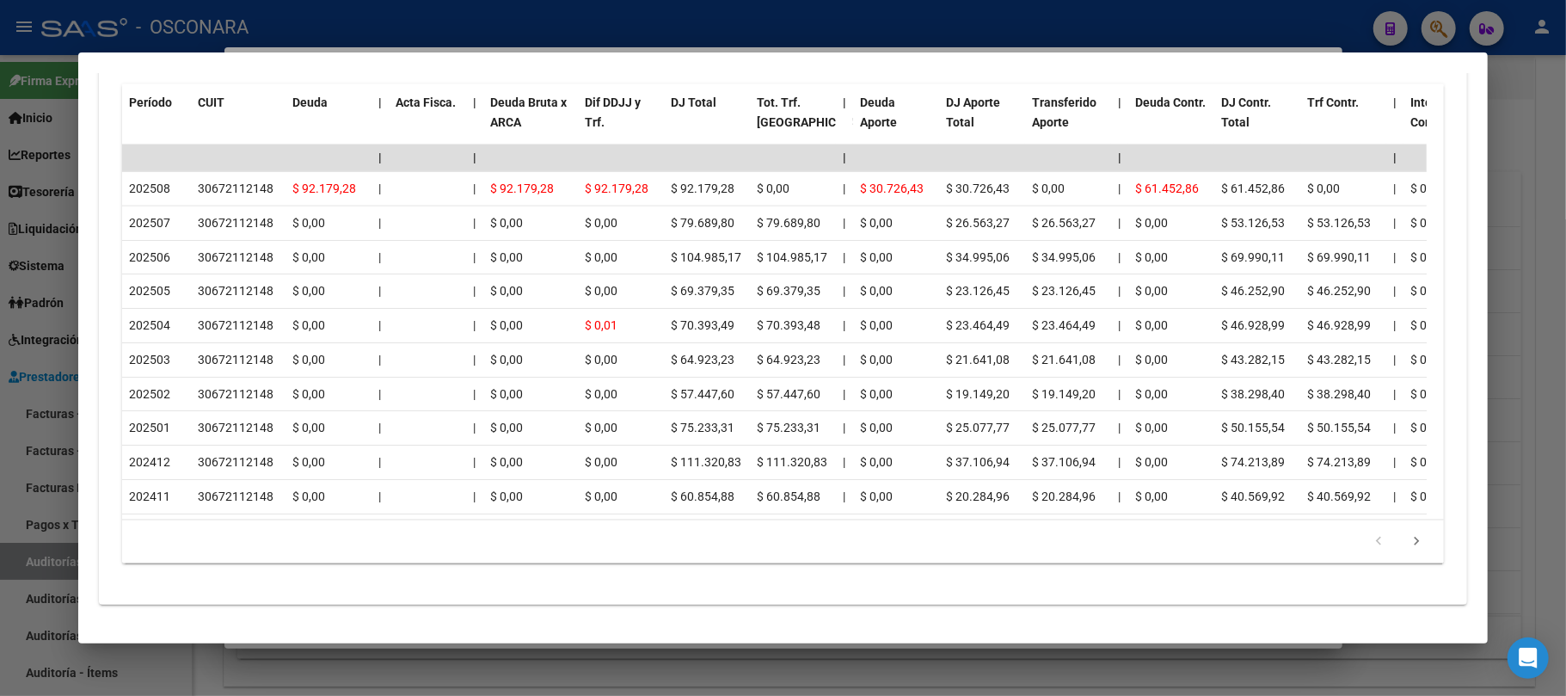
click at [459, 669] on div at bounding box center [783, 348] width 1566 height 696
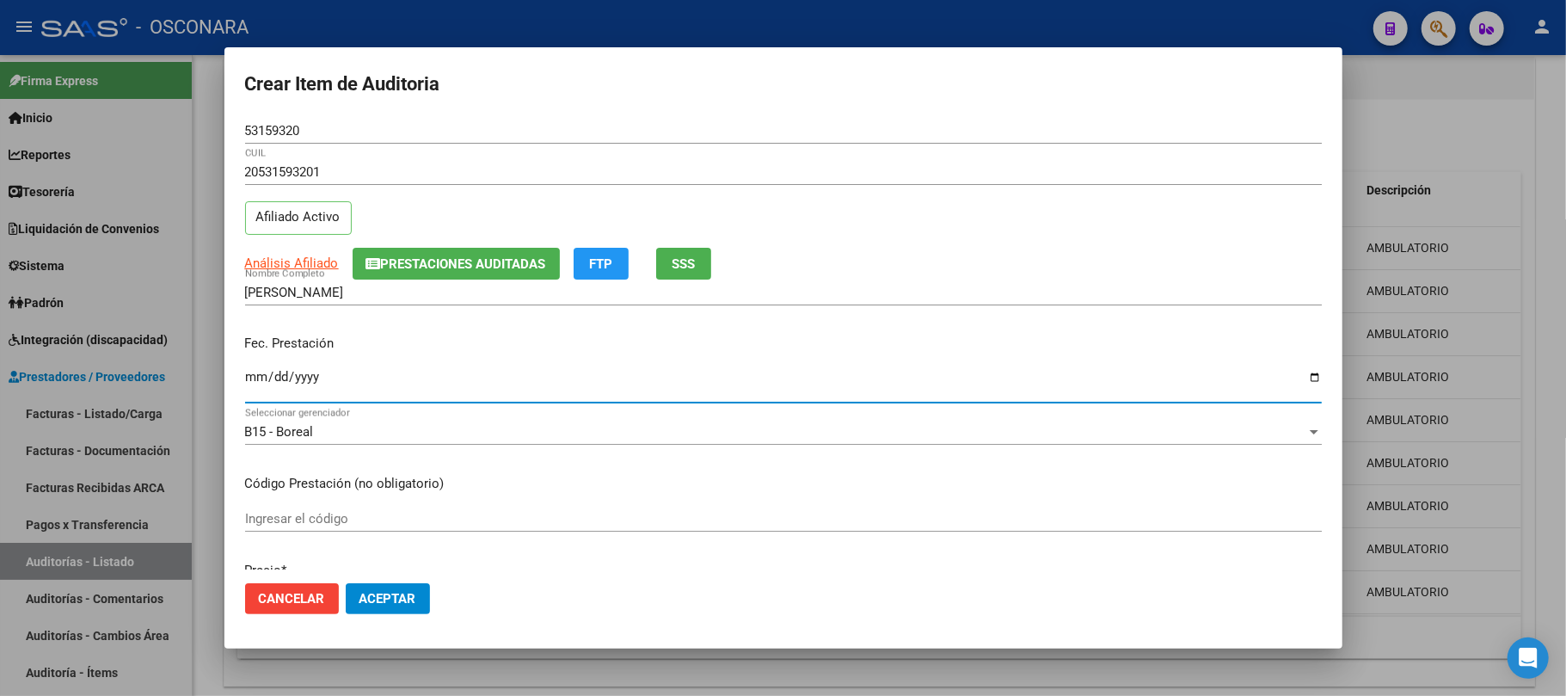
click at [258, 375] on input "Ingresar la fecha" at bounding box center [783, 384] width 1077 height 28
type input "[DATE]"
click at [286, 261] on span "Análisis Afiliado" at bounding box center [292, 262] width 94 height 15
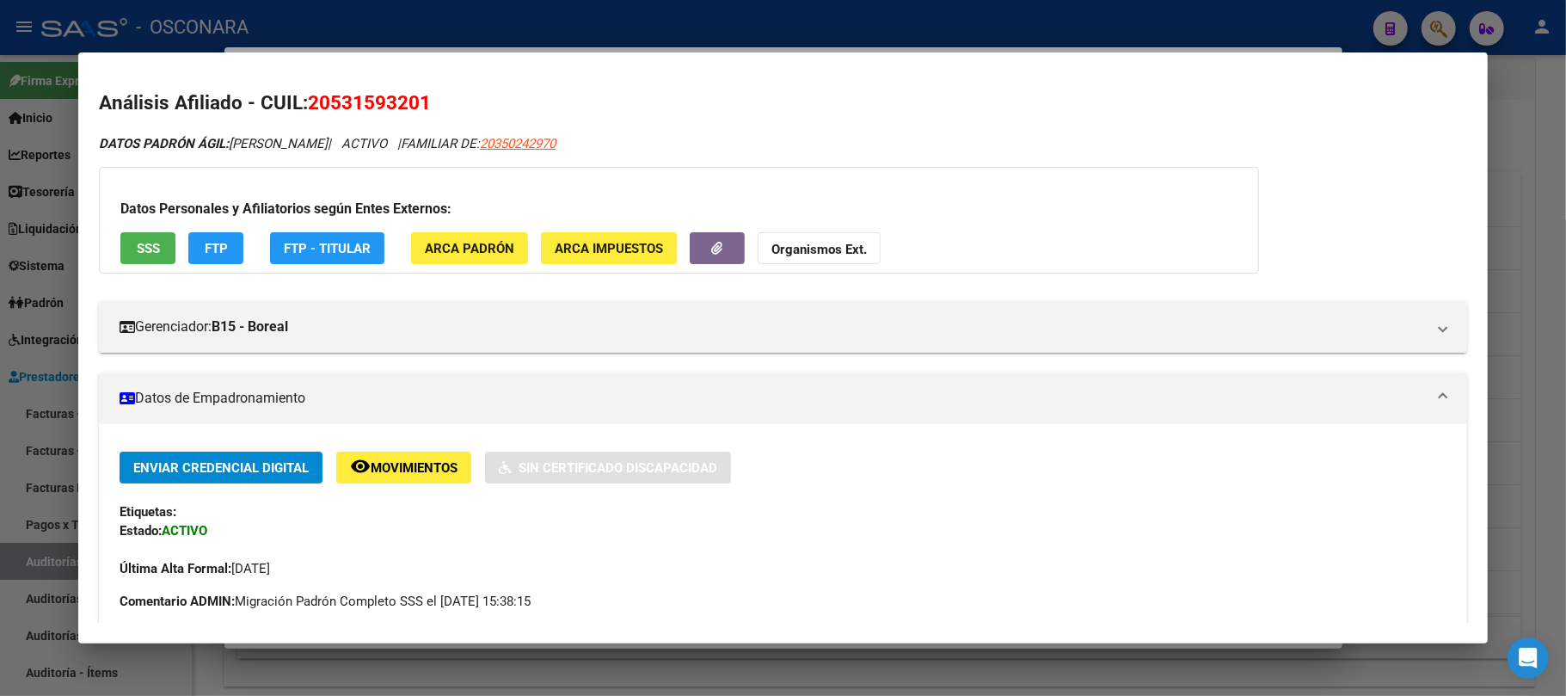
click at [132, 243] on button "SSS" at bounding box center [147, 248] width 55 height 32
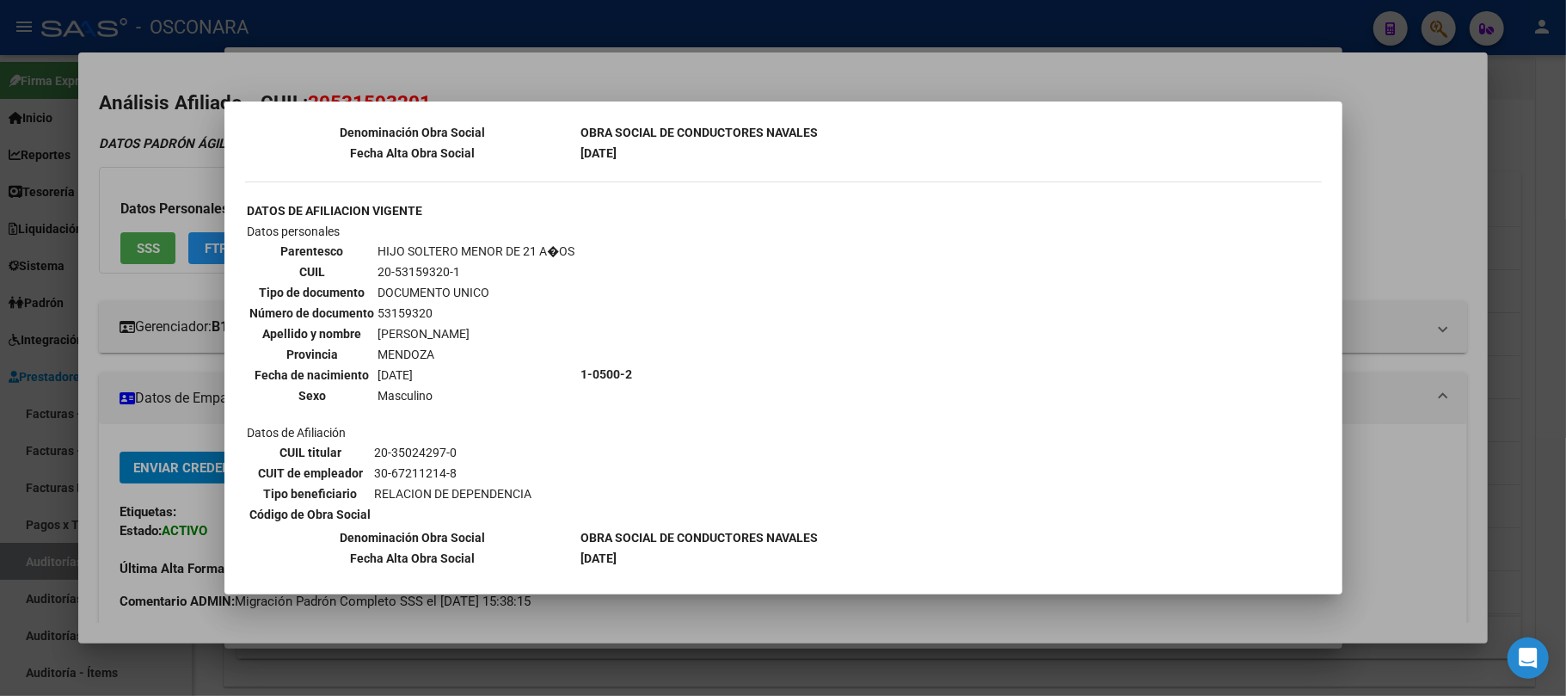
scroll to position [1384, 0]
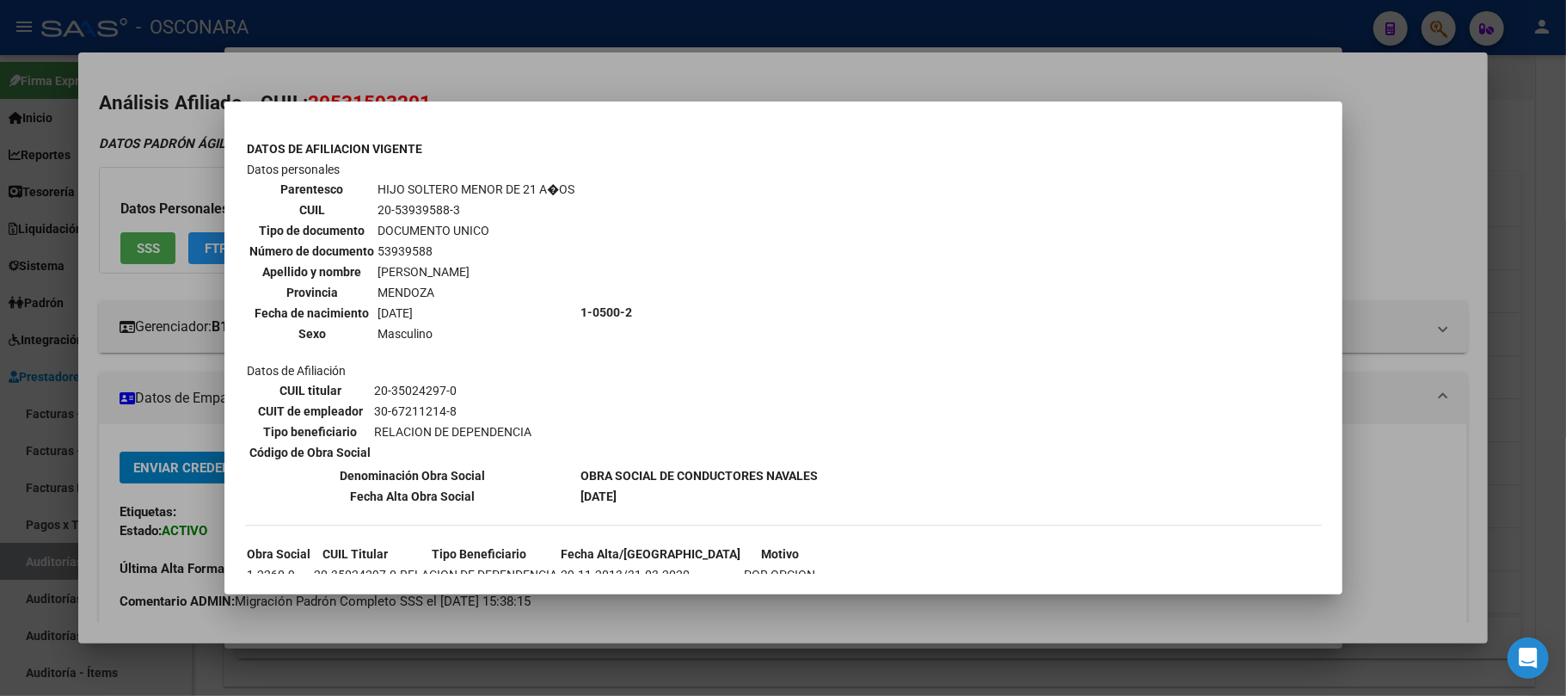
click at [1386, 492] on div at bounding box center [783, 348] width 1566 height 696
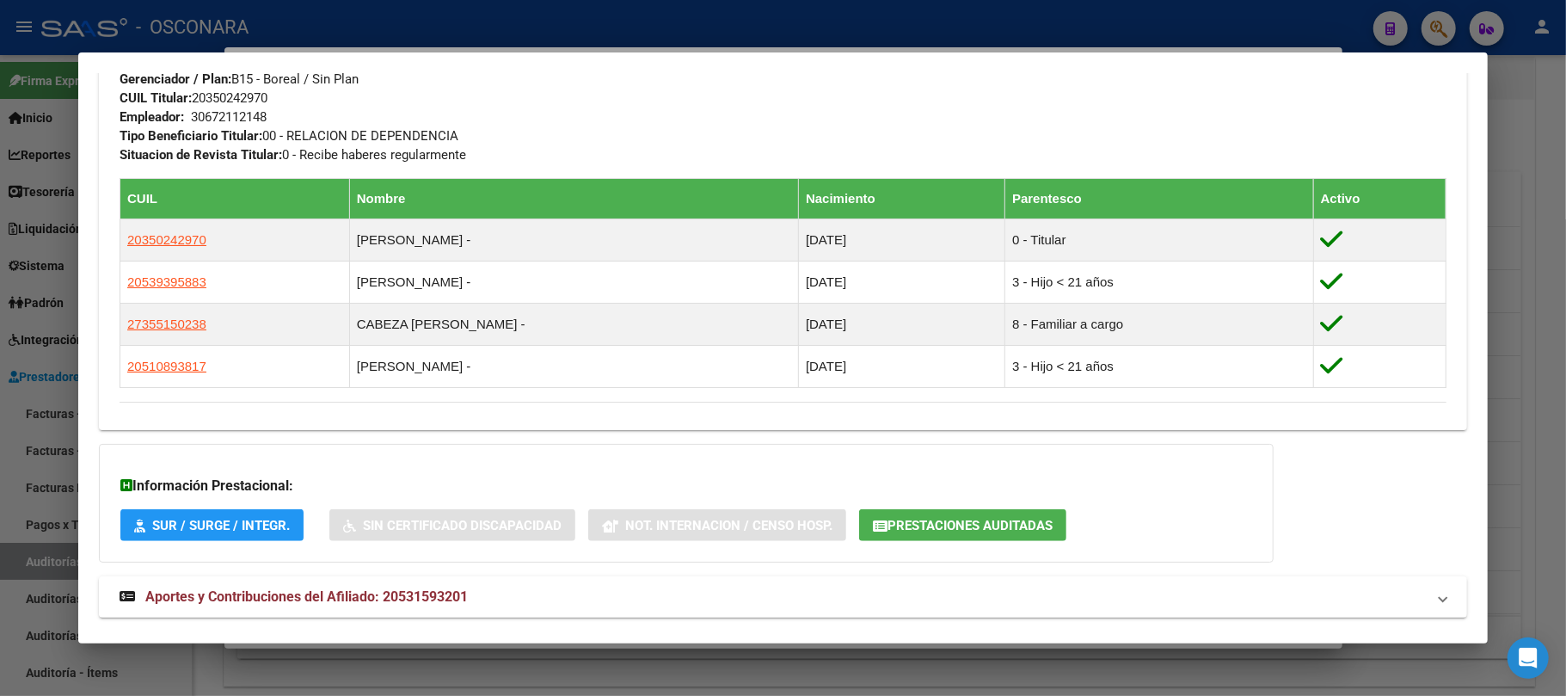
scroll to position [932, 0]
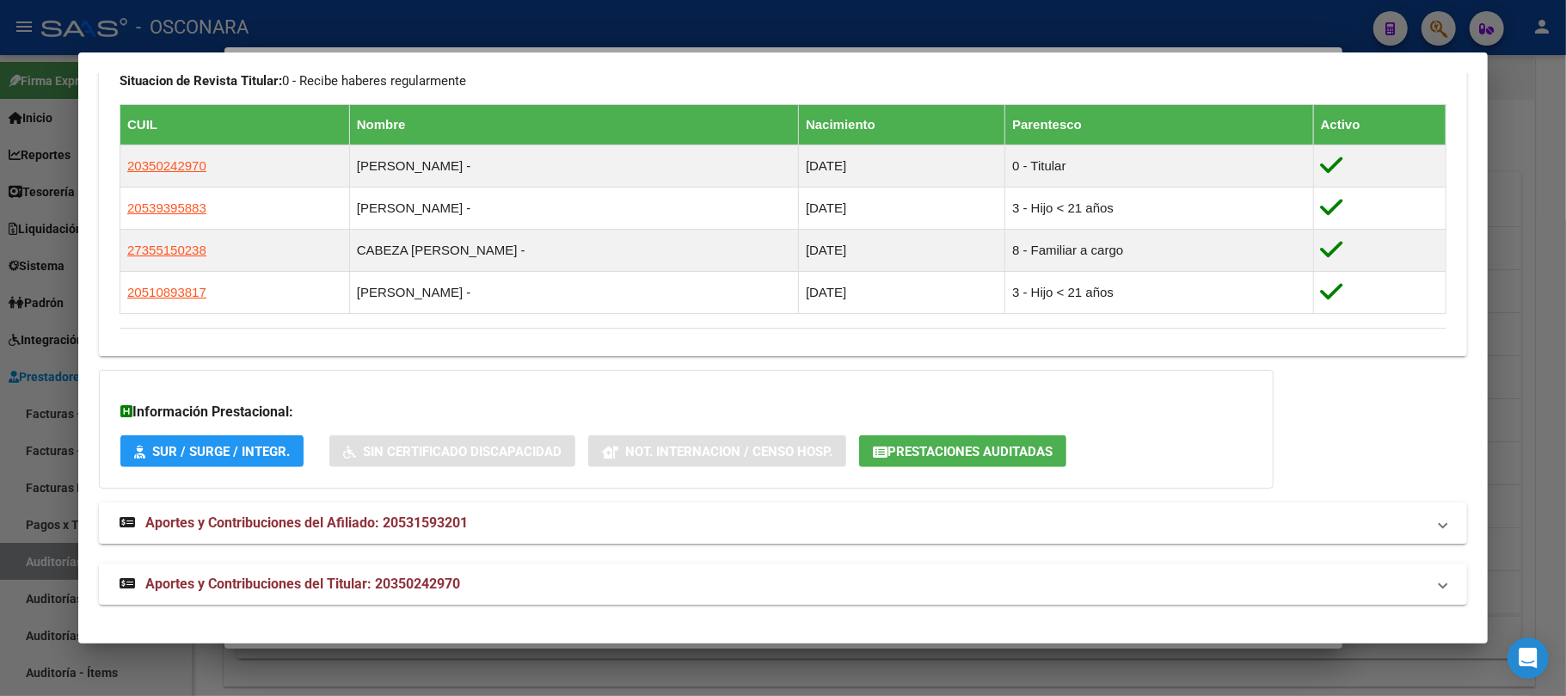
click at [470, 593] on mat-panel-title "Aportes y Contribuciones del Titular: 20350242970" at bounding box center [773, 584] width 1307 height 21
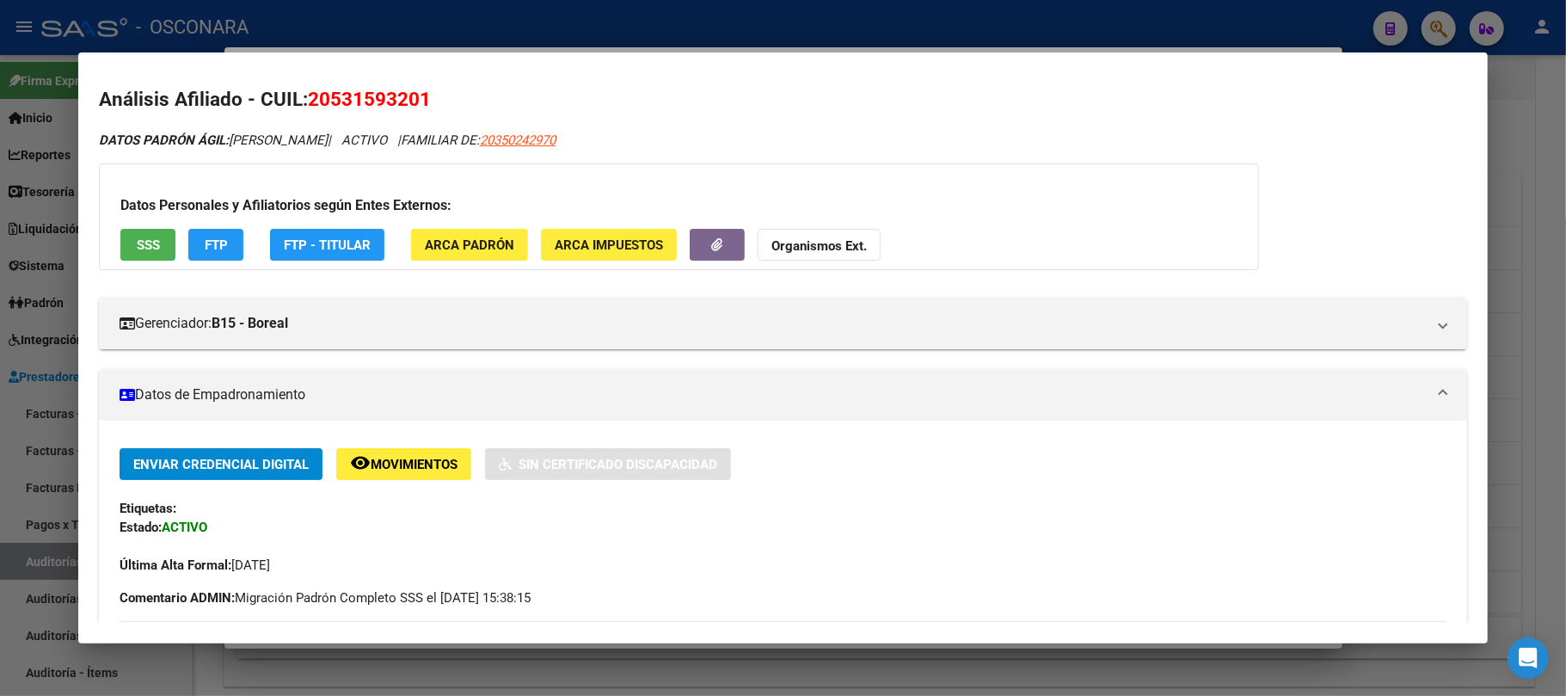
scroll to position [0, 0]
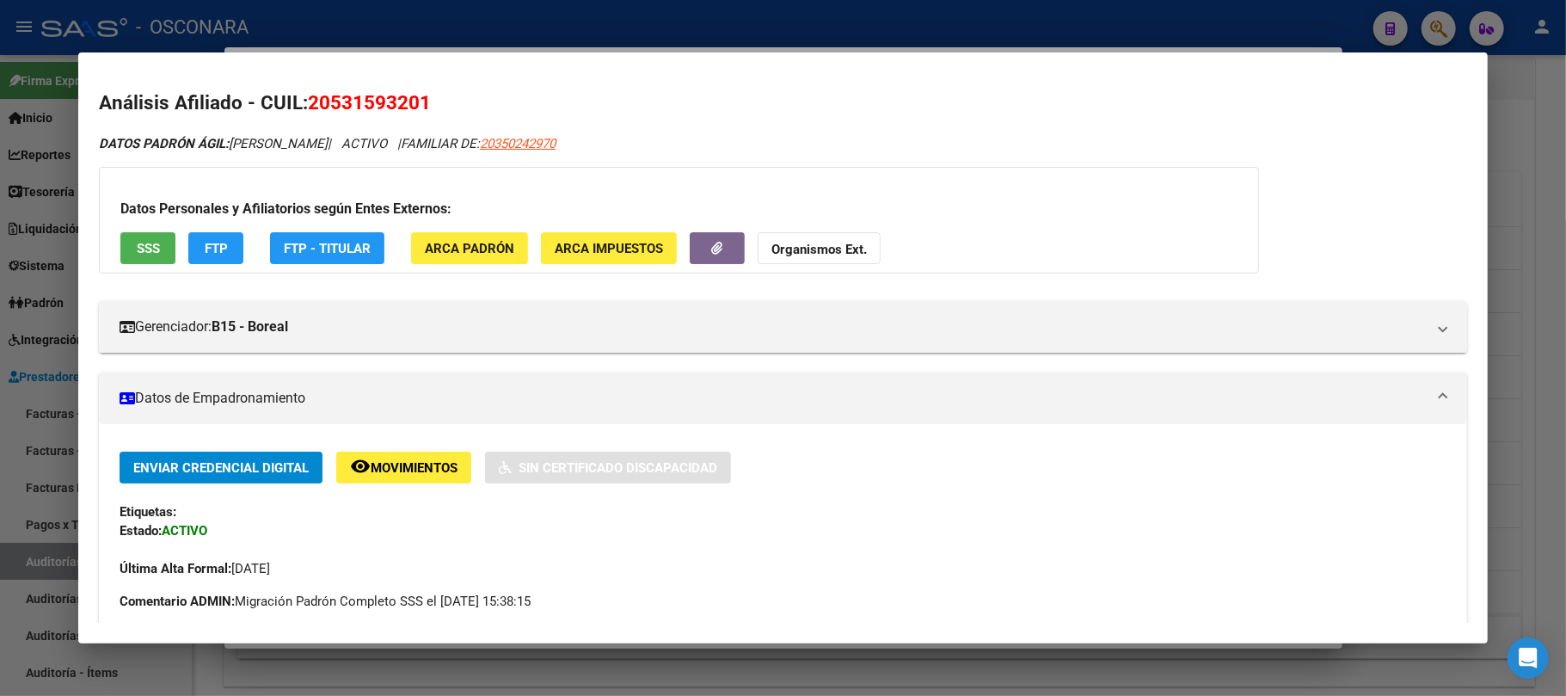
click at [1543, 188] on div at bounding box center [783, 348] width 1566 height 696
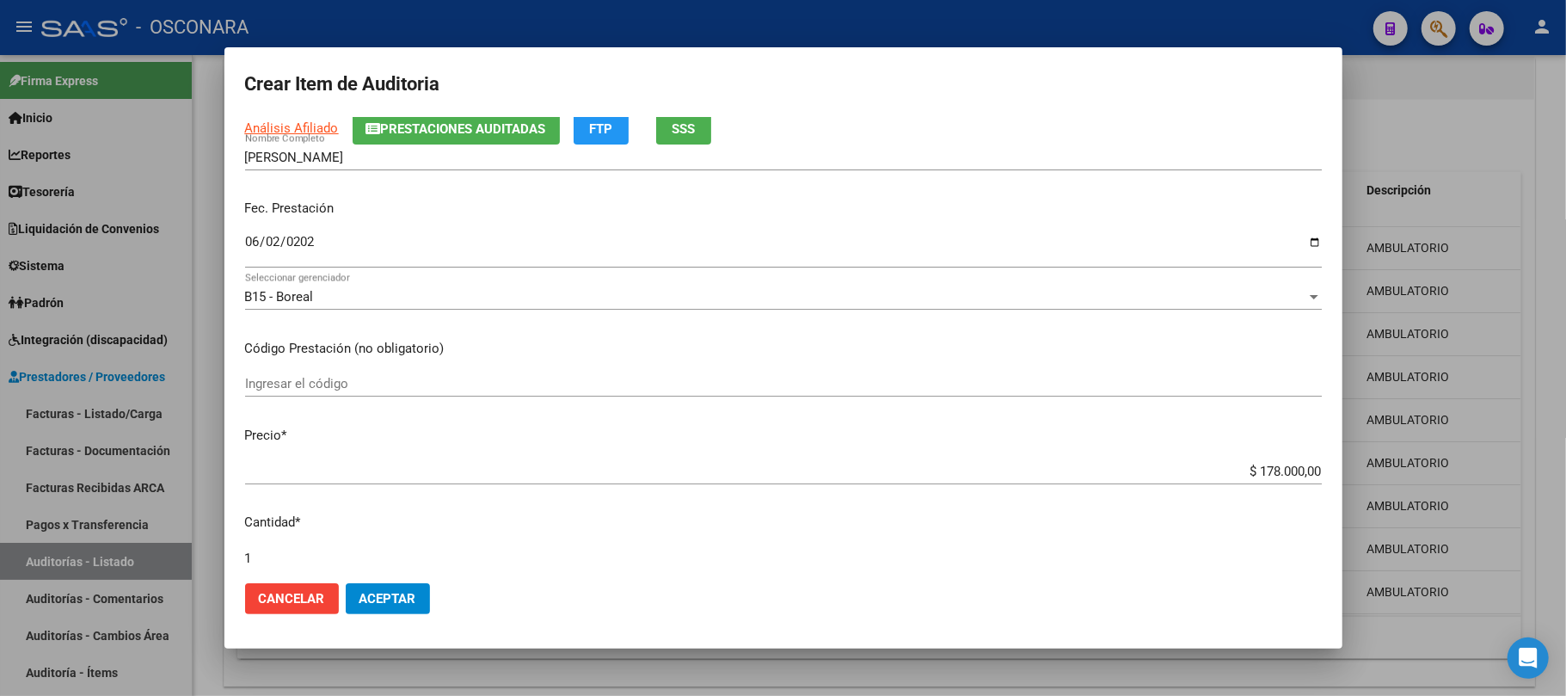
scroll to position [344, 0]
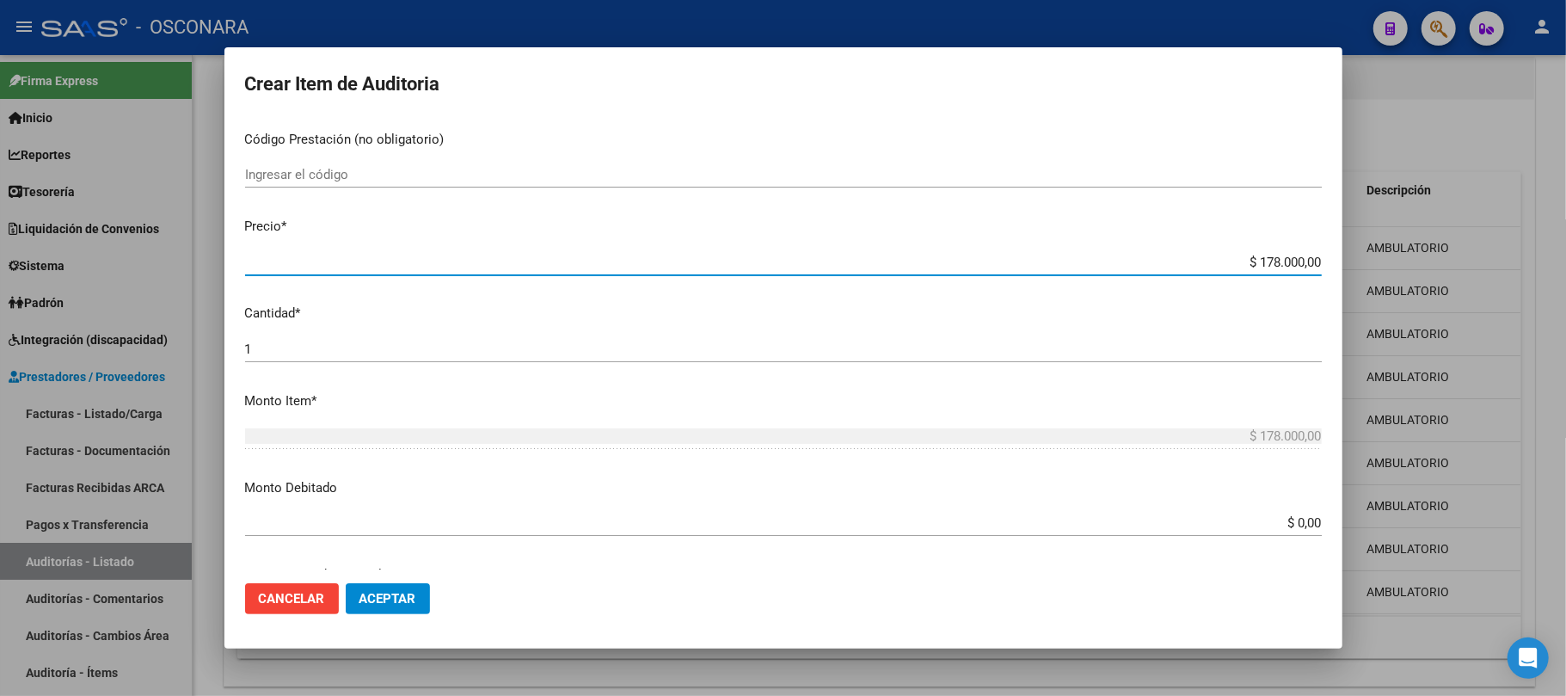
drag, startPoint x: 1228, startPoint y: 258, endPoint x: 1394, endPoint y: 262, distance: 166.1
click at [1394, 262] on div "Crear Item de Auditoria 53159320 Nro Documento 20531593201 CUIL Afiliado Activo…" at bounding box center [783, 348] width 1566 height 696
type input "$ 0,01"
type input "$ 0,13"
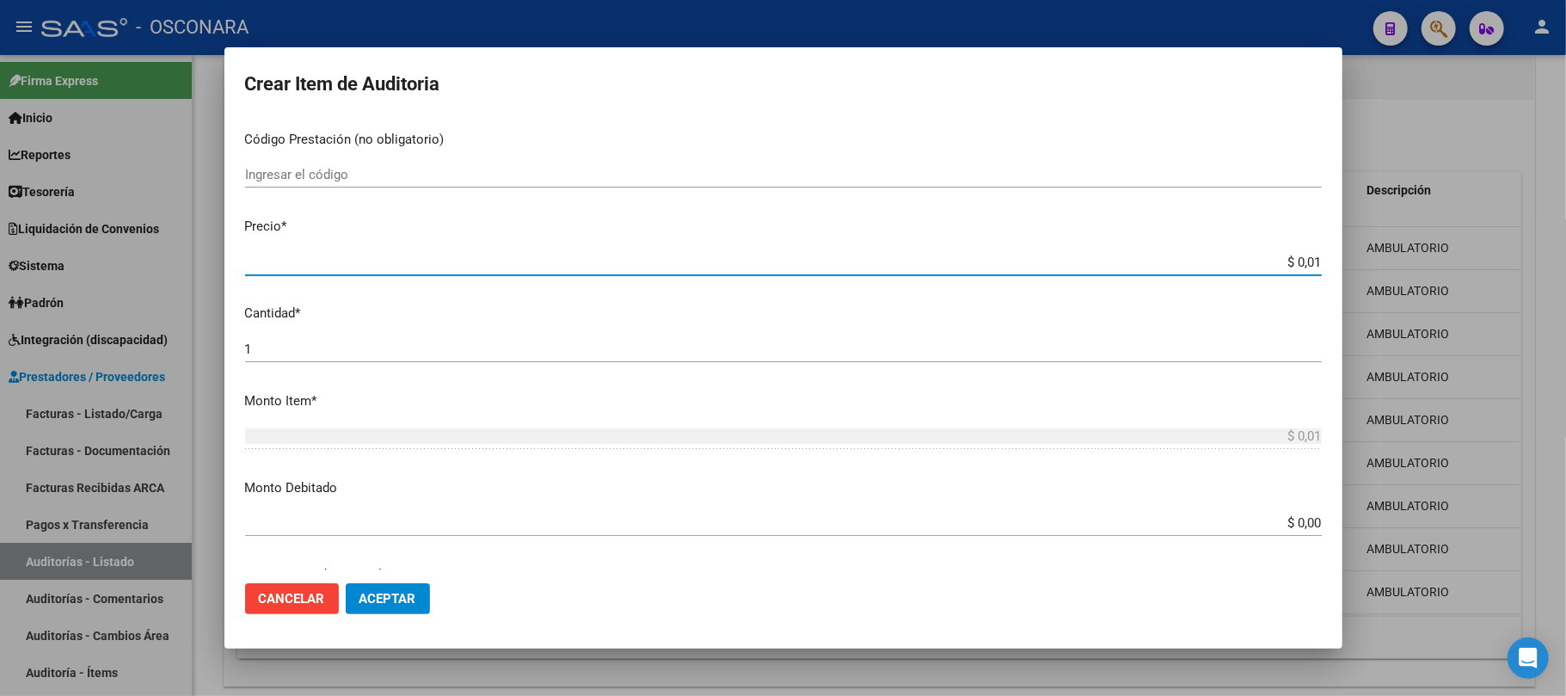
type input "$ 0,13"
type input "$ 1,30"
type input "$ 13,00"
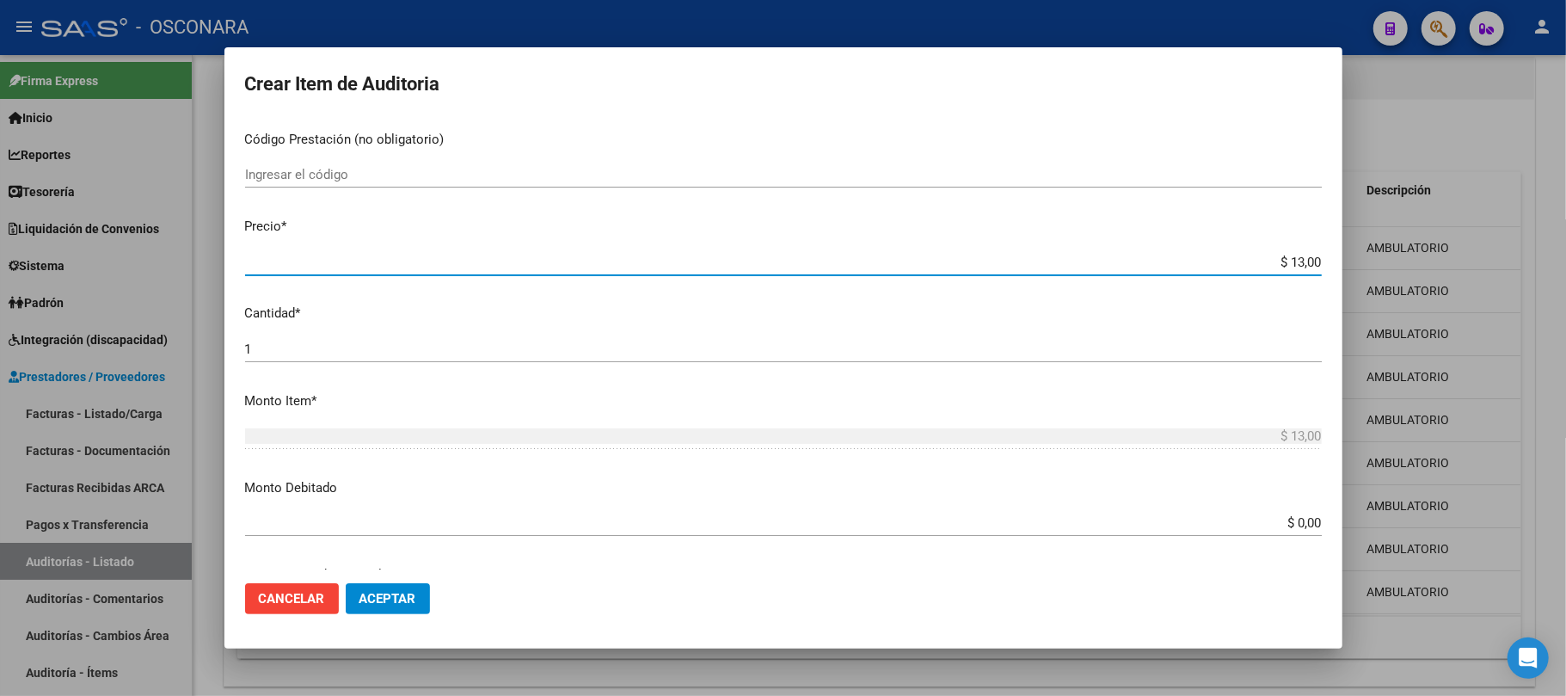
type input "$ 130,00"
type input "$ 1.300,00"
type input "$ 13.000,00"
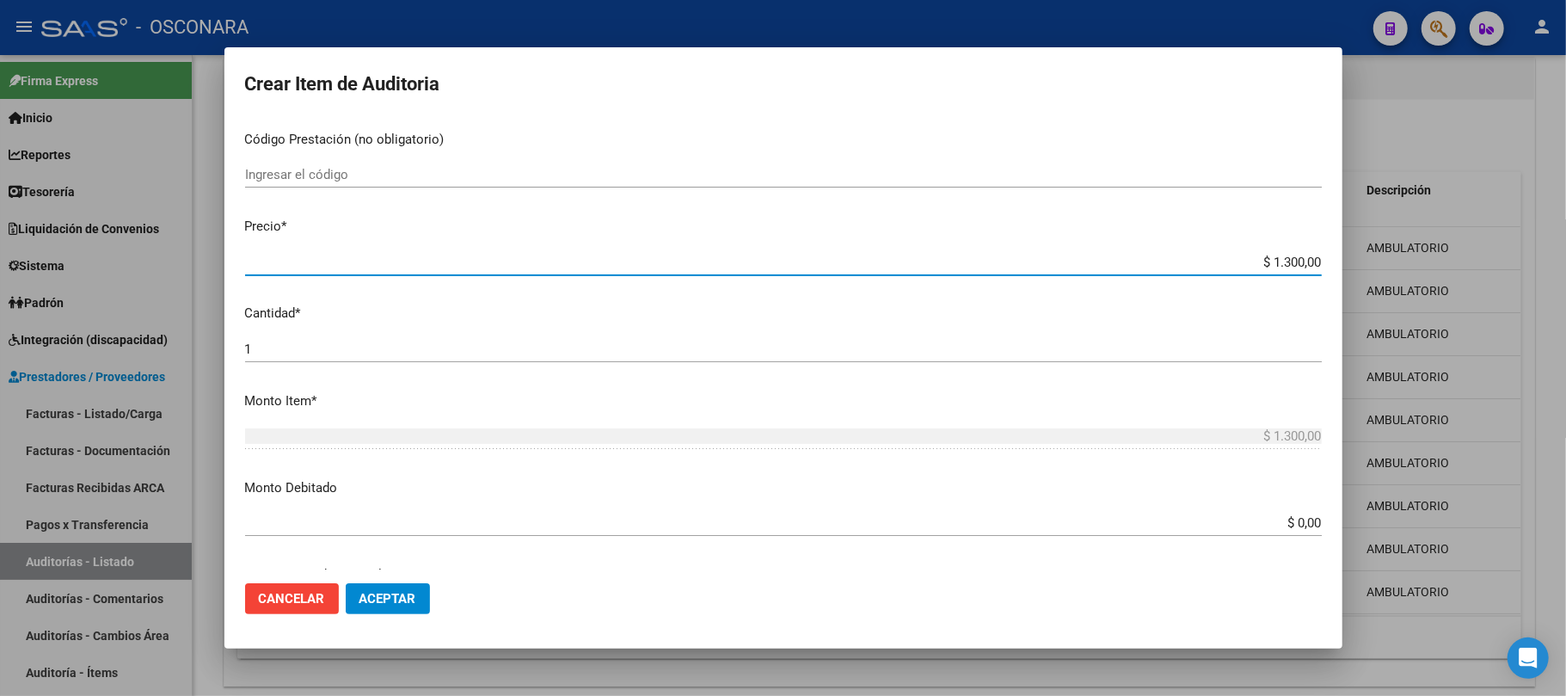
type input "$ 13.000,00"
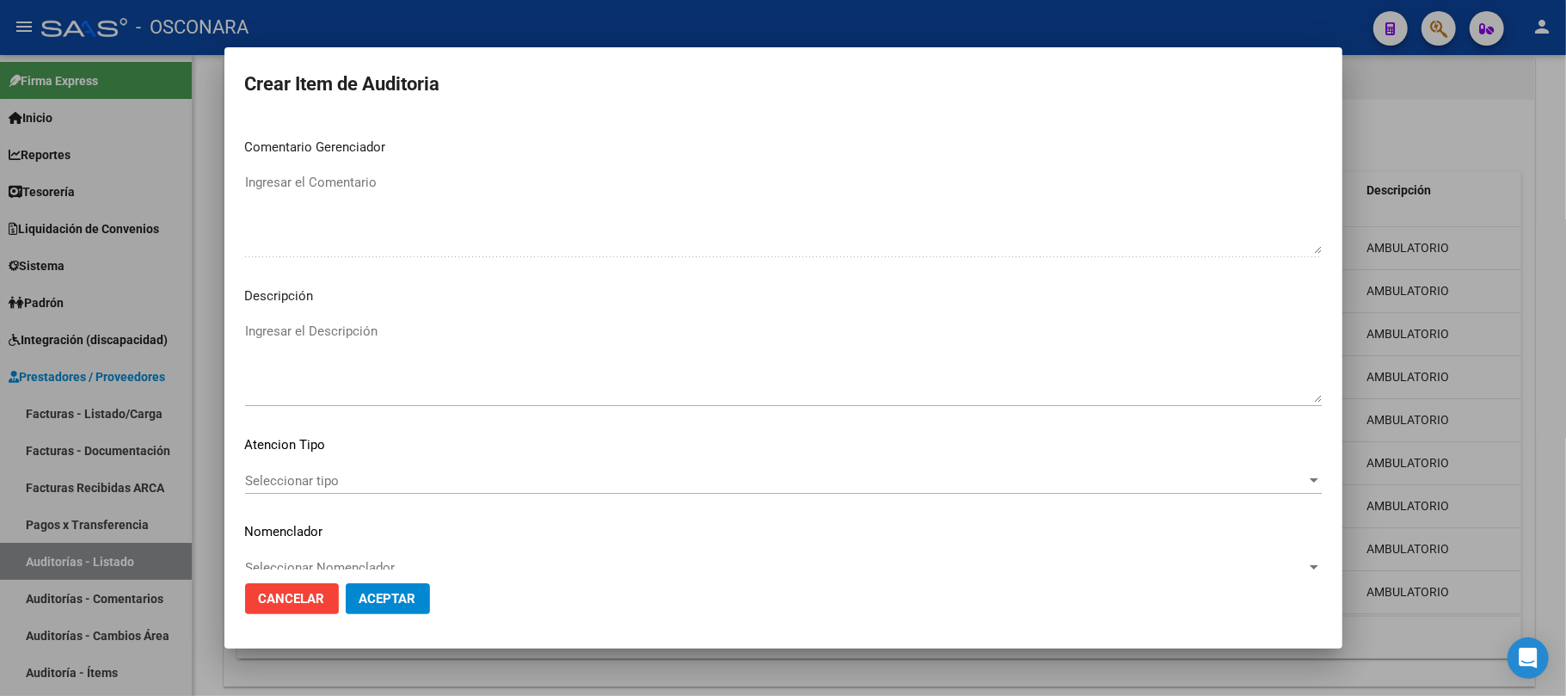
scroll to position [1096, 0]
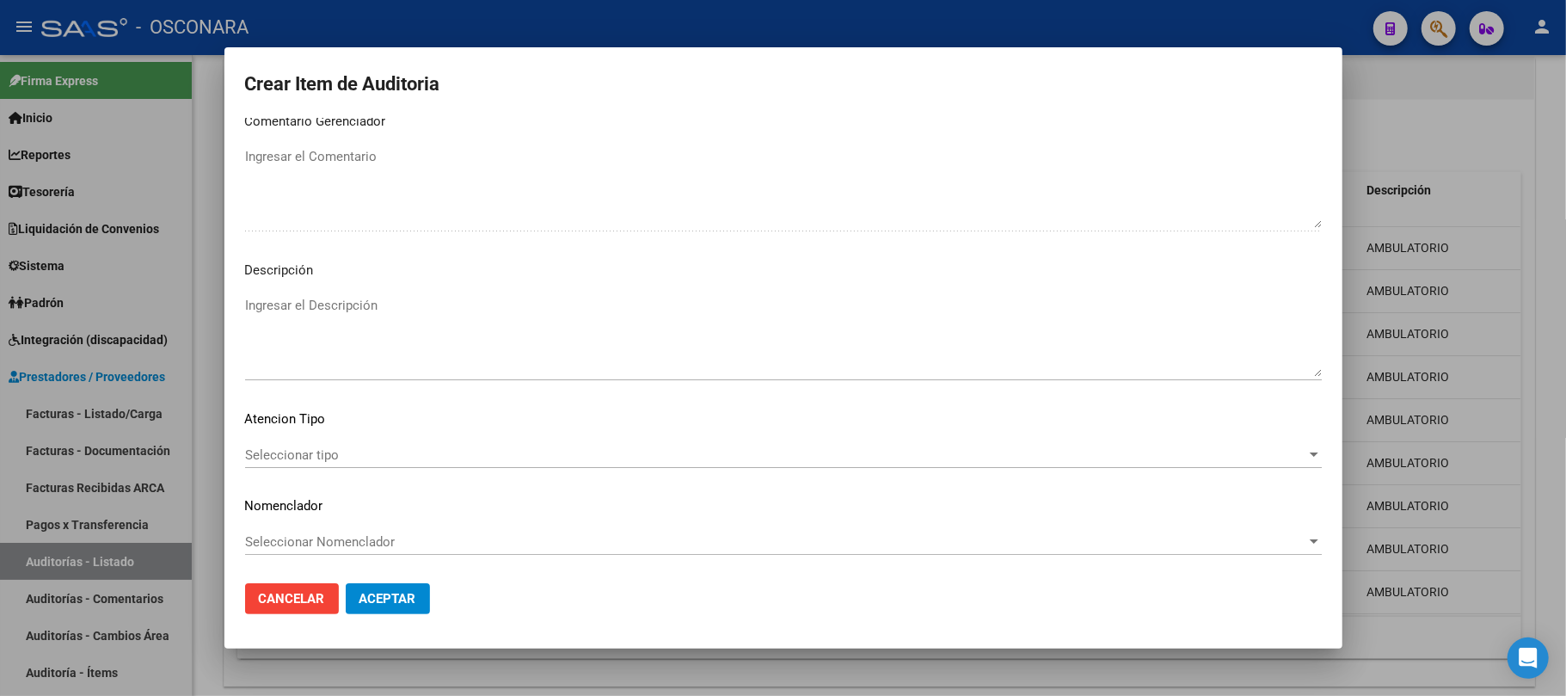
click at [375, 468] on div "Seleccionar tipo Seleccionar tipo" at bounding box center [783, 463] width 1077 height 42
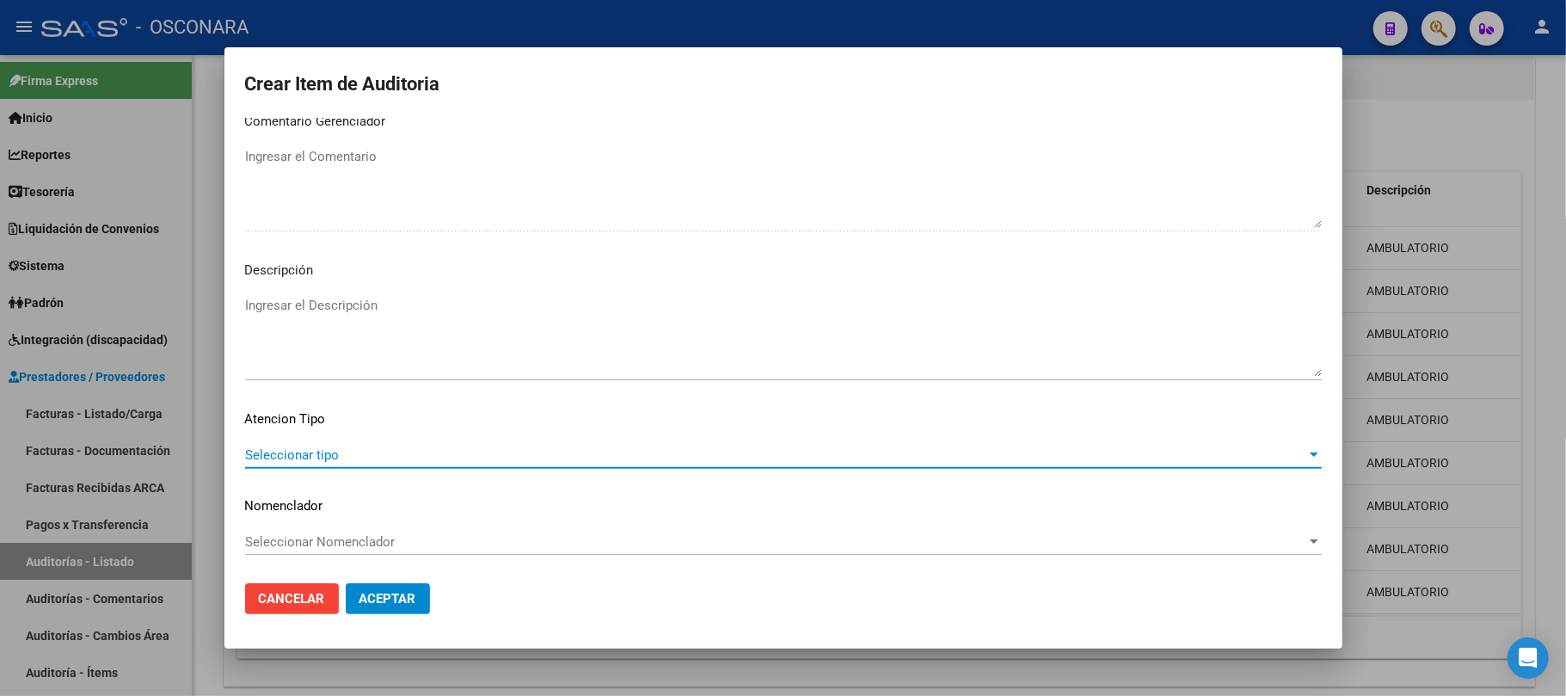
click at [368, 454] on span "Seleccionar tipo" at bounding box center [775, 454] width 1061 height 15
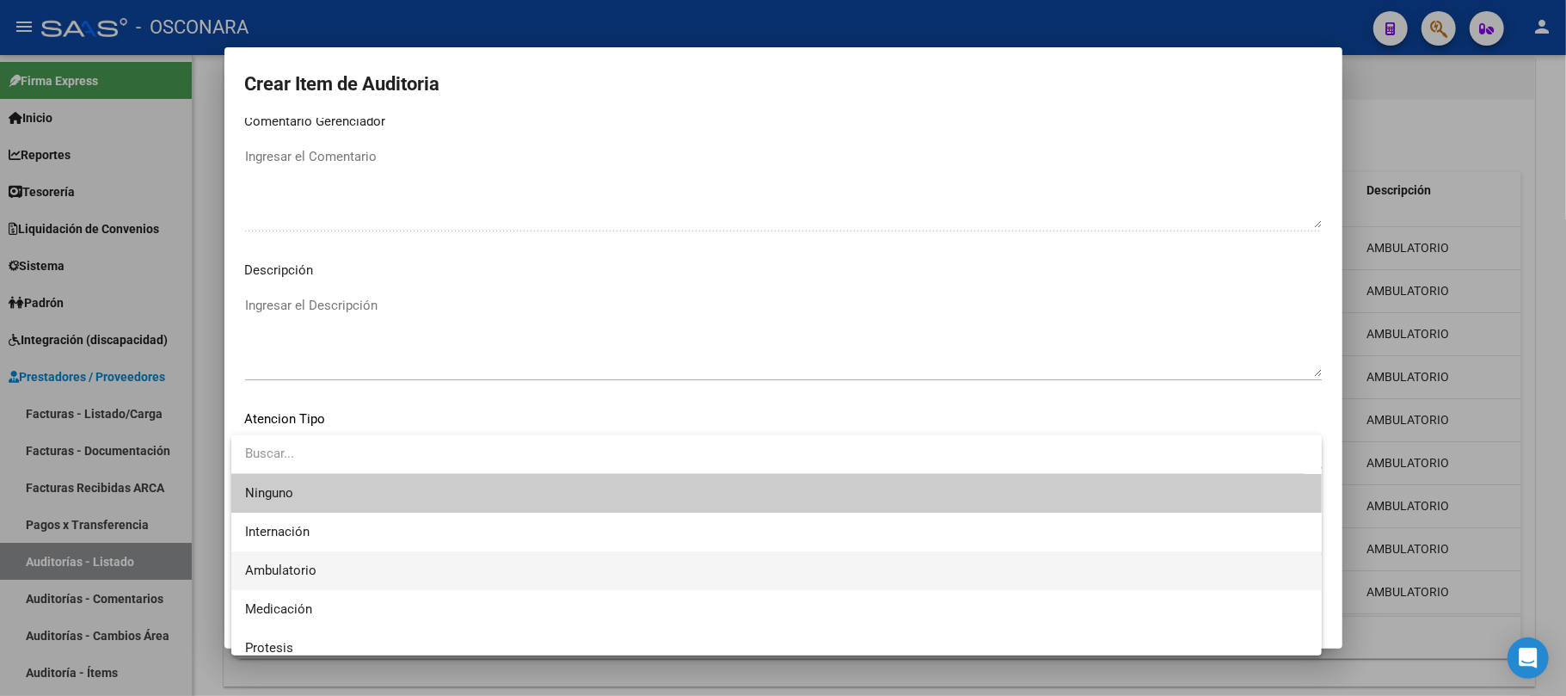
click at [325, 571] on span "Ambulatorio" at bounding box center [776, 570] width 1063 height 39
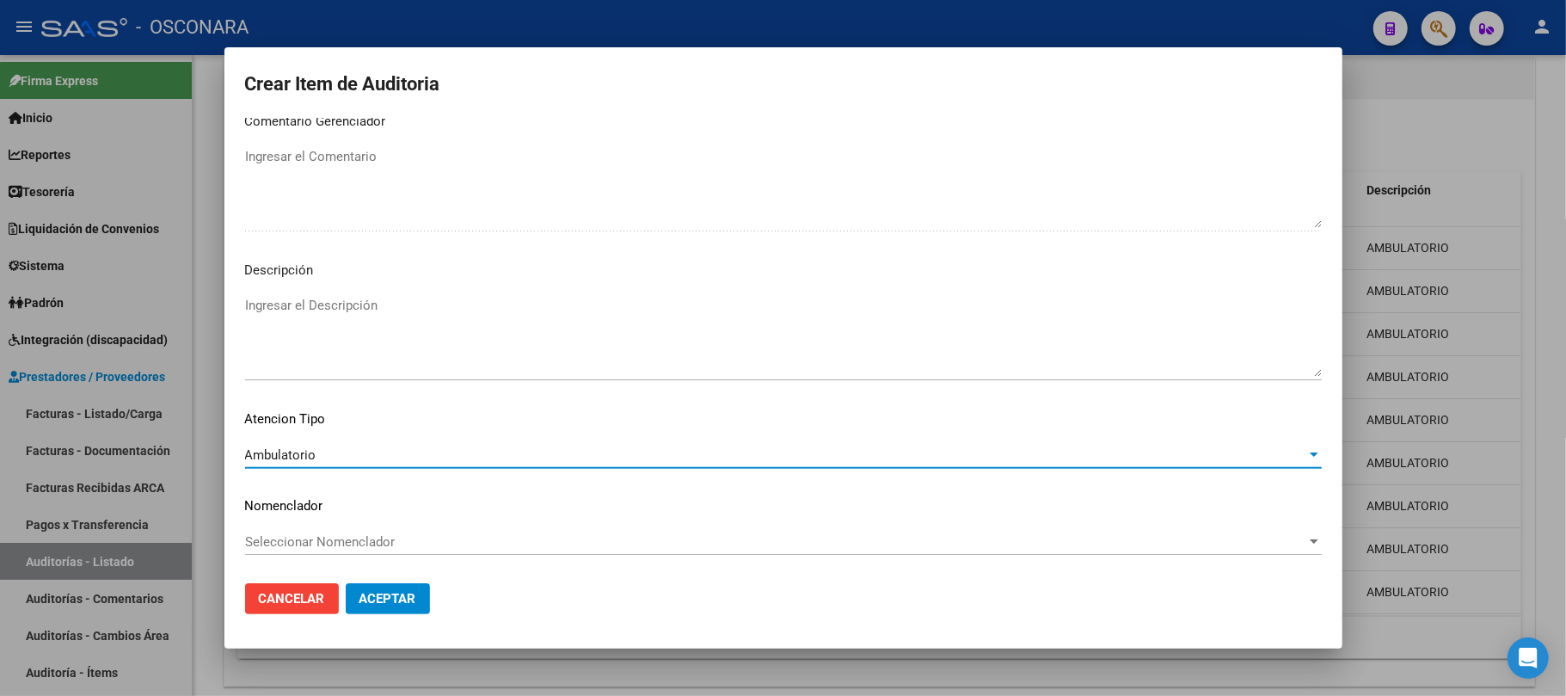
click at [362, 311] on textarea "Ingresar el Descripción" at bounding box center [783, 336] width 1077 height 81
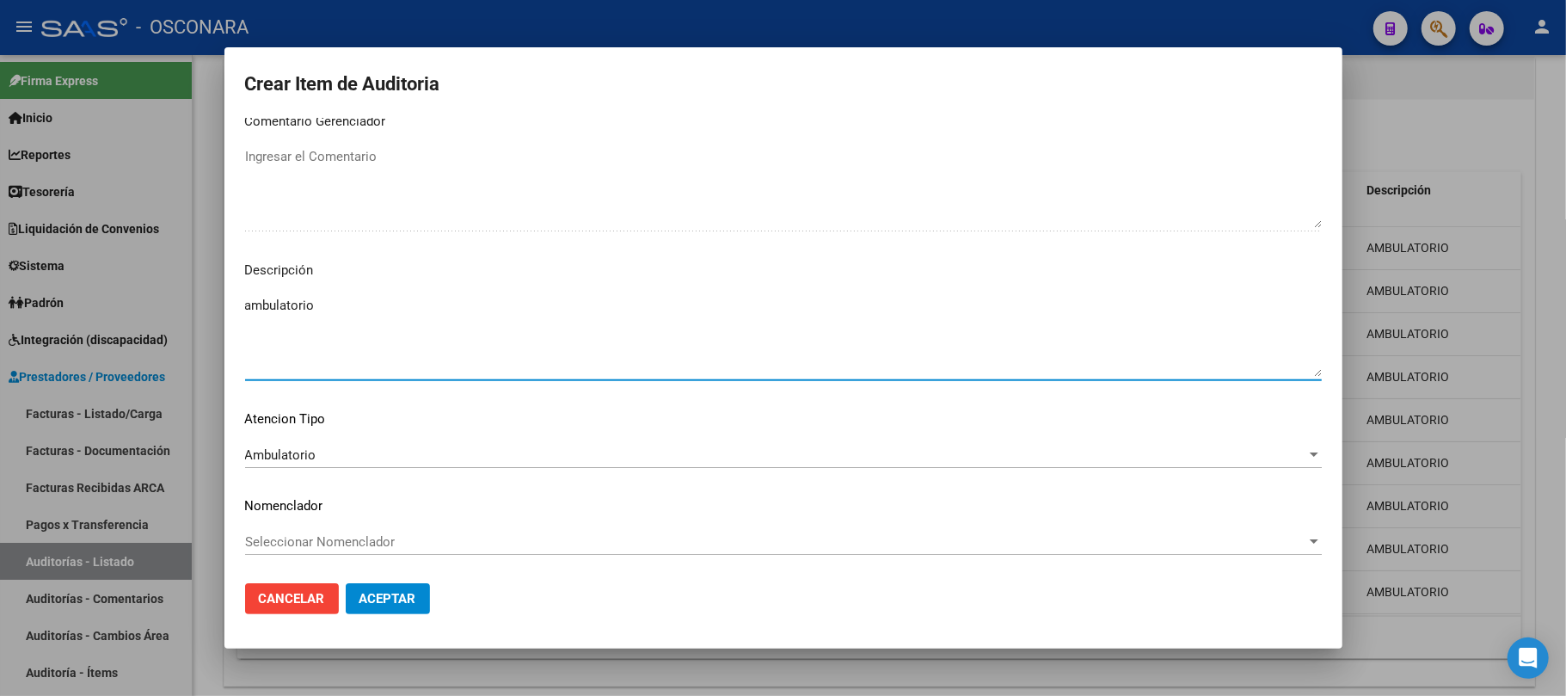
drag, startPoint x: 362, startPoint y: 311, endPoint x: 100, endPoint y: 274, distance: 264.9
click at [100, 274] on div "Crear Item de Auditoria 53159320 Nro Documento 20531593201 CUIL Afiliado Activo…" at bounding box center [783, 348] width 1566 height 696
type textarea "AMBULATORIO"
click at [421, 589] on button "Aceptar" at bounding box center [388, 598] width 84 height 31
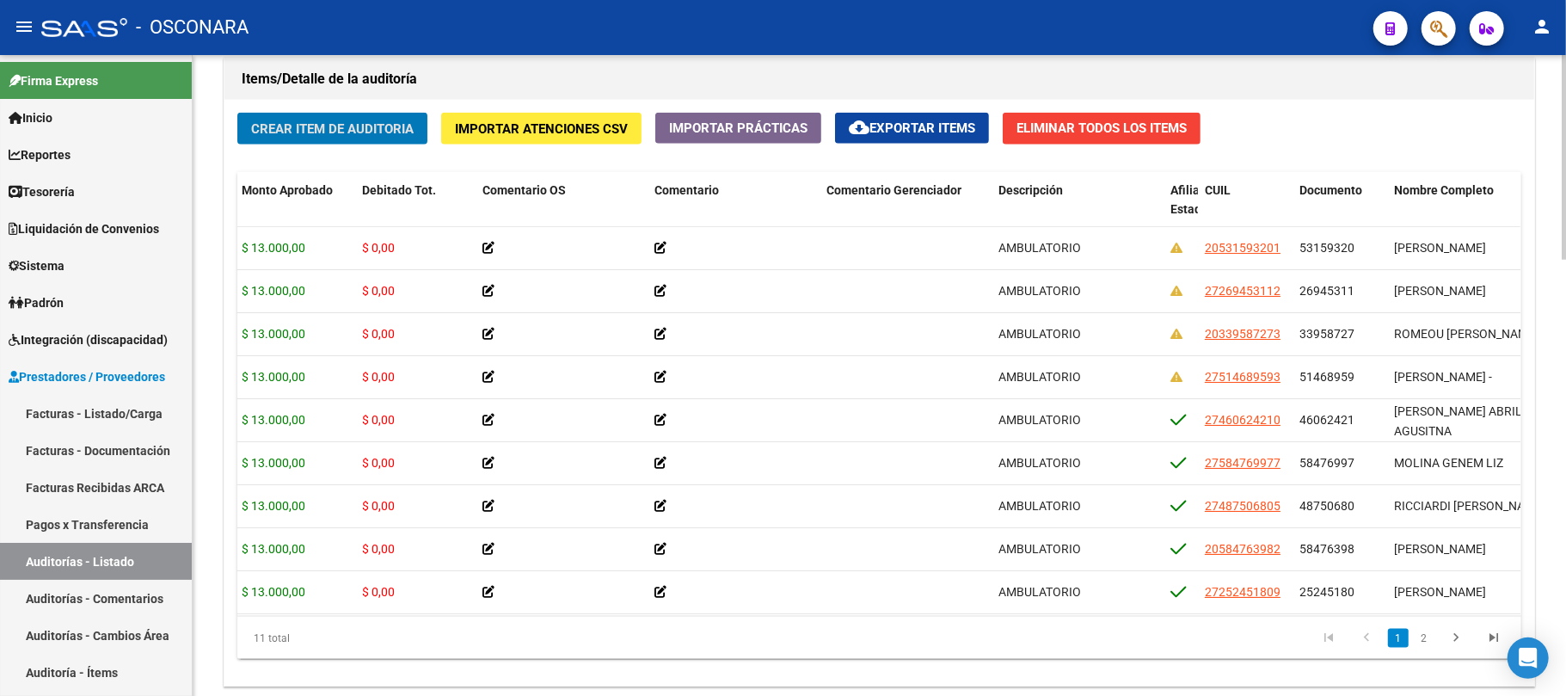
scroll to position [0, 375]
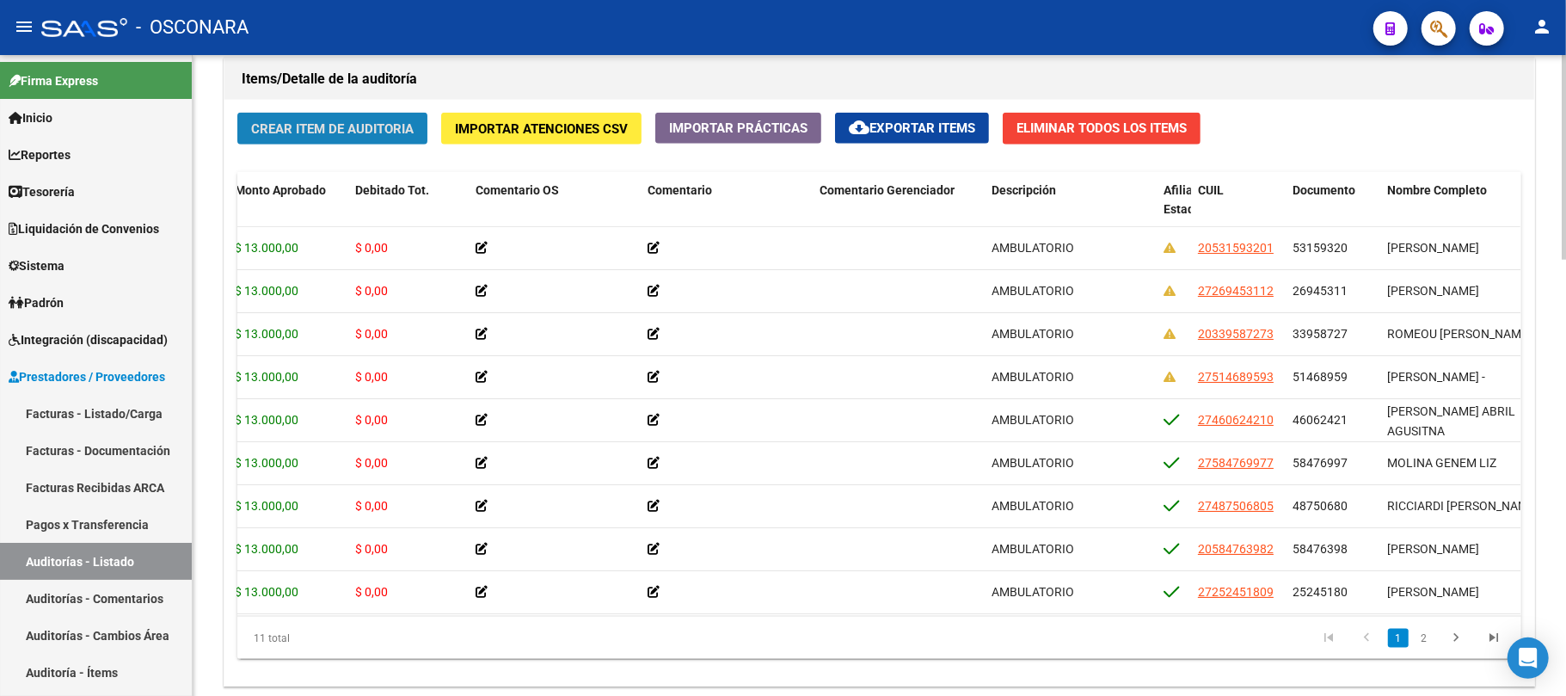
click at [354, 127] on span "Crear Item de Auditoria" at bounding box center [332, 128] width 163 height 15
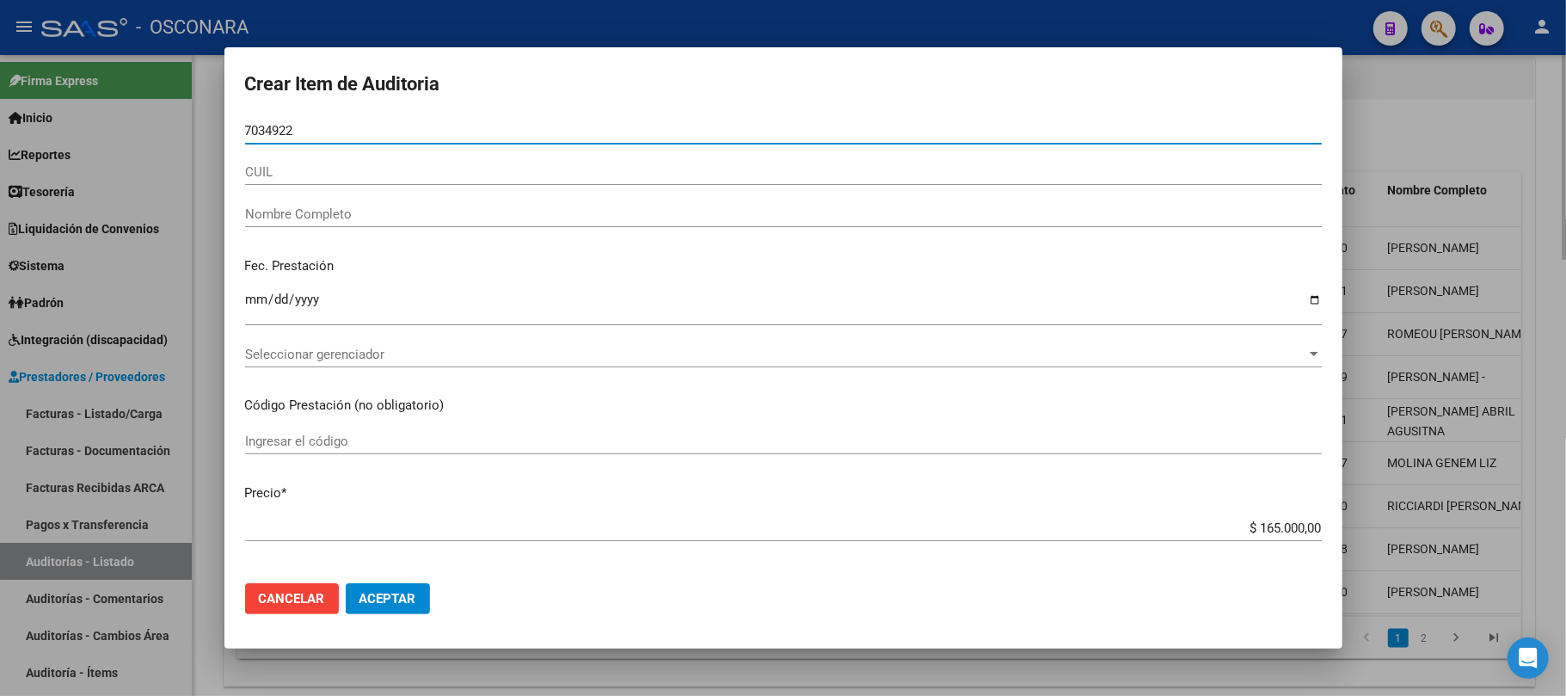
type input "70349221"
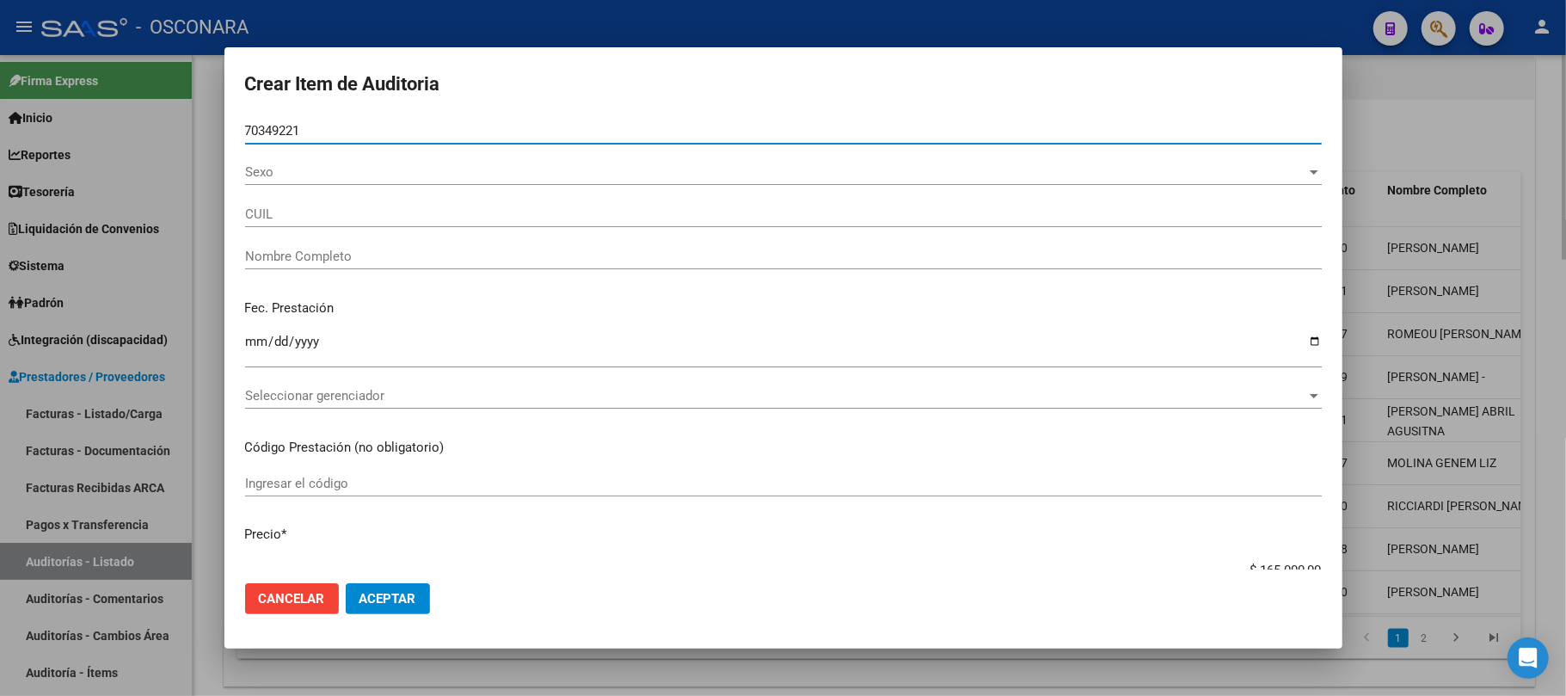
type input "27703492210"
type input "BAGUENA SDRIGOTTI [PERSON_NAME]"
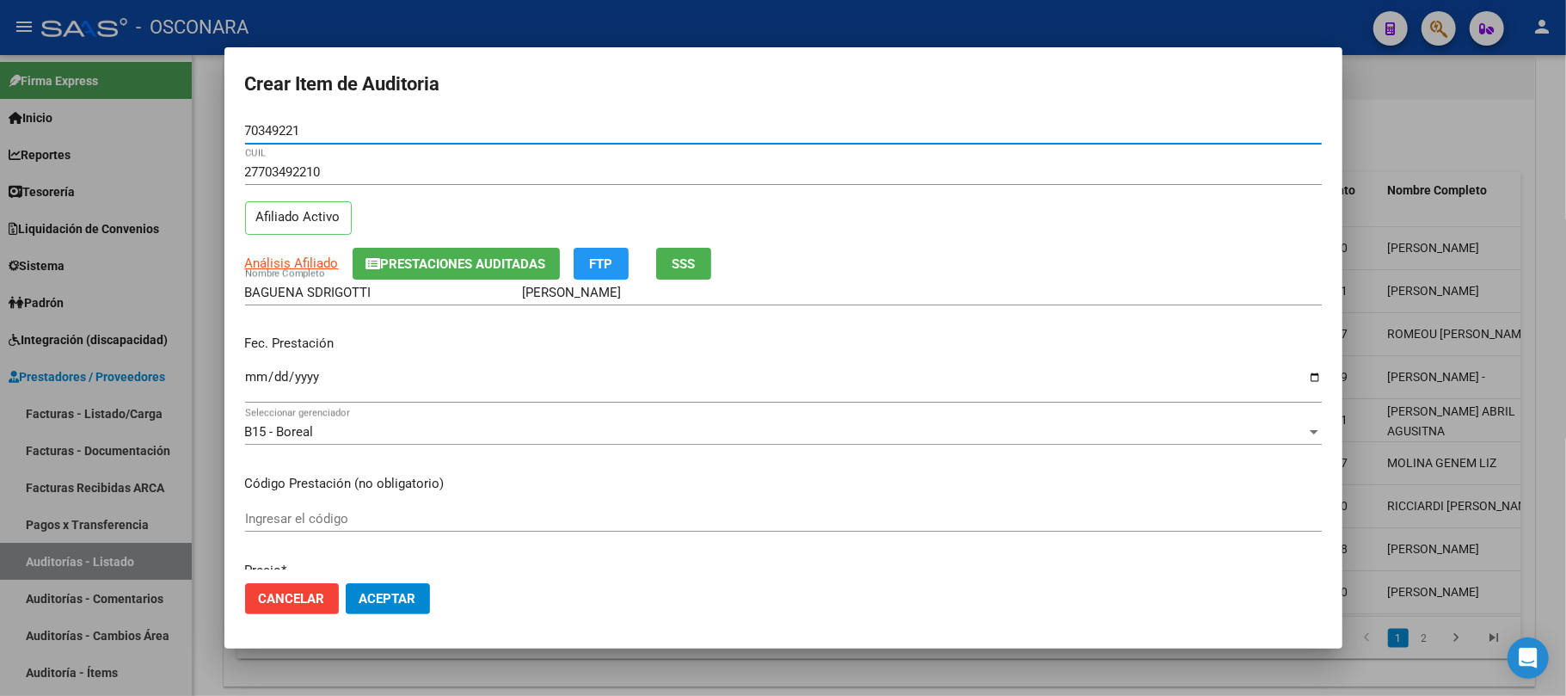
type input "70349221"
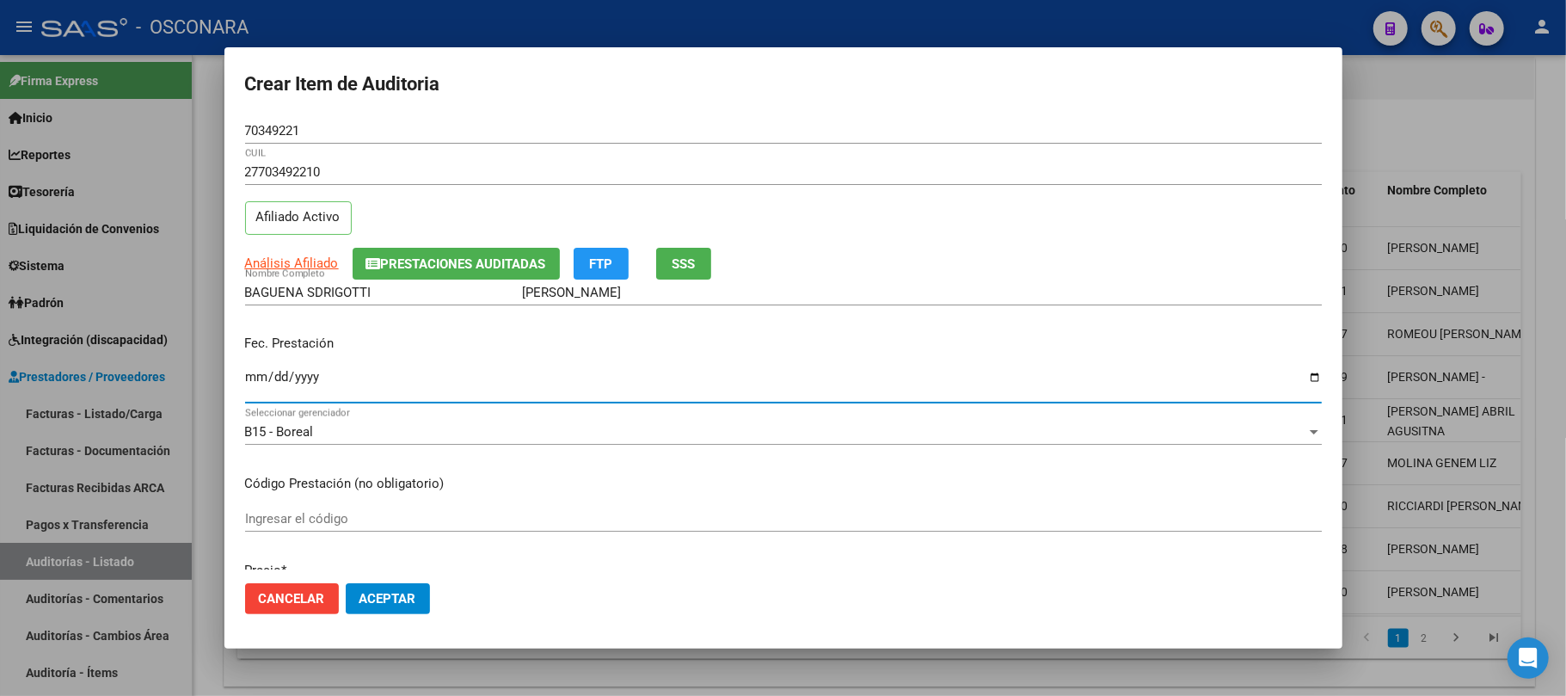
click at [255, 383] on input "Ingresar la fecha" at bounding box center [783, 384] width 1077 height 28
type input "[DATE]"
click at [272, 256] on span "Análisis Afiliado" at bounding box center [292, 262] width 94 height 15
type textarea "27703492210"
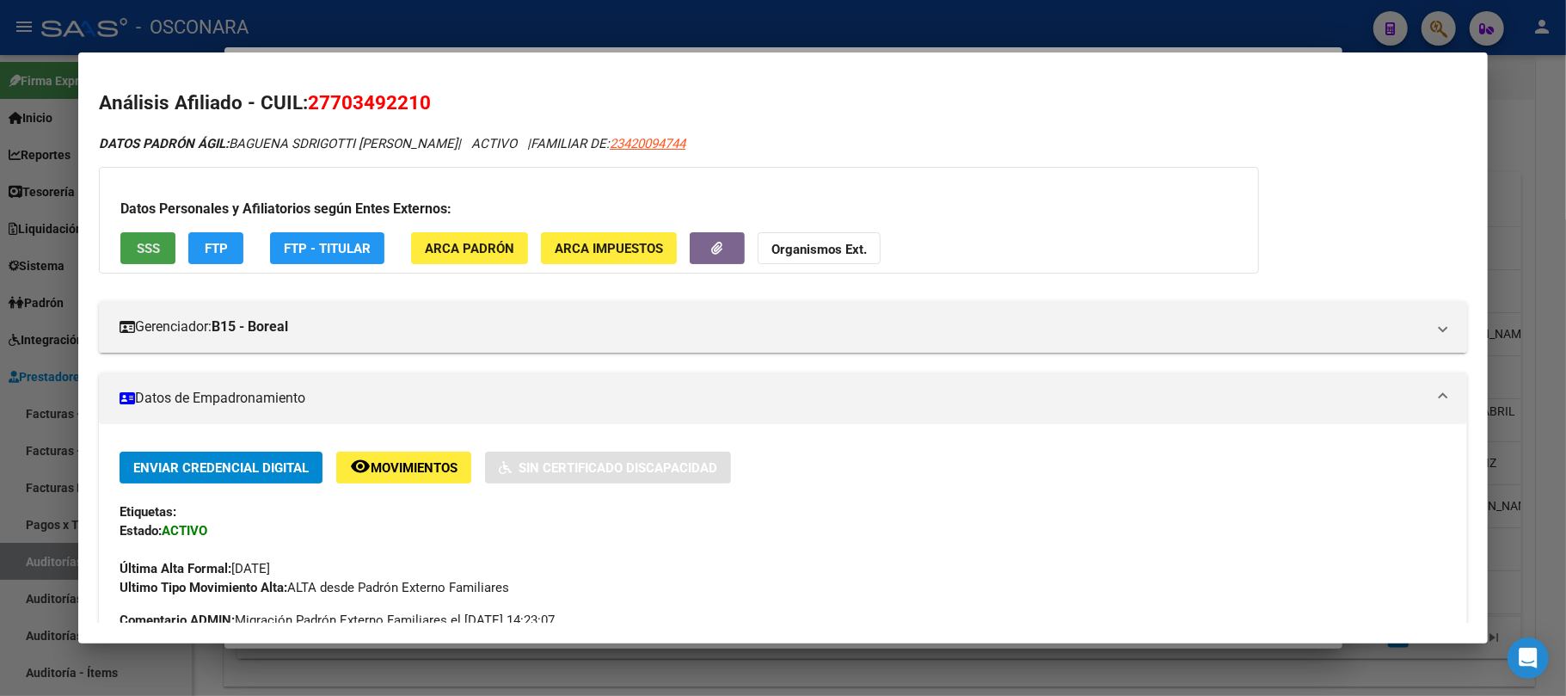
click at [159, 251] on span "SSS" at bounding box center [148, 248] width 23 height 15
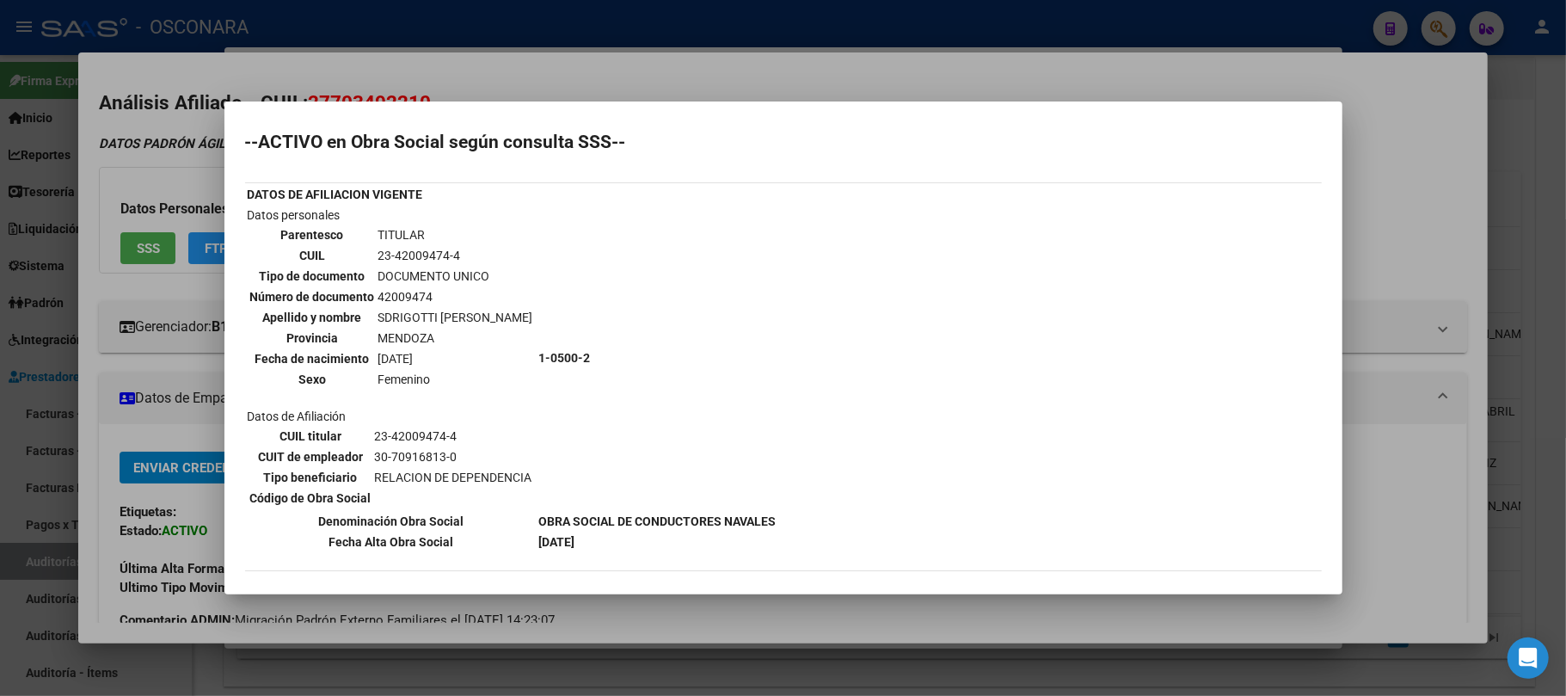
scroll to position [0, 0]
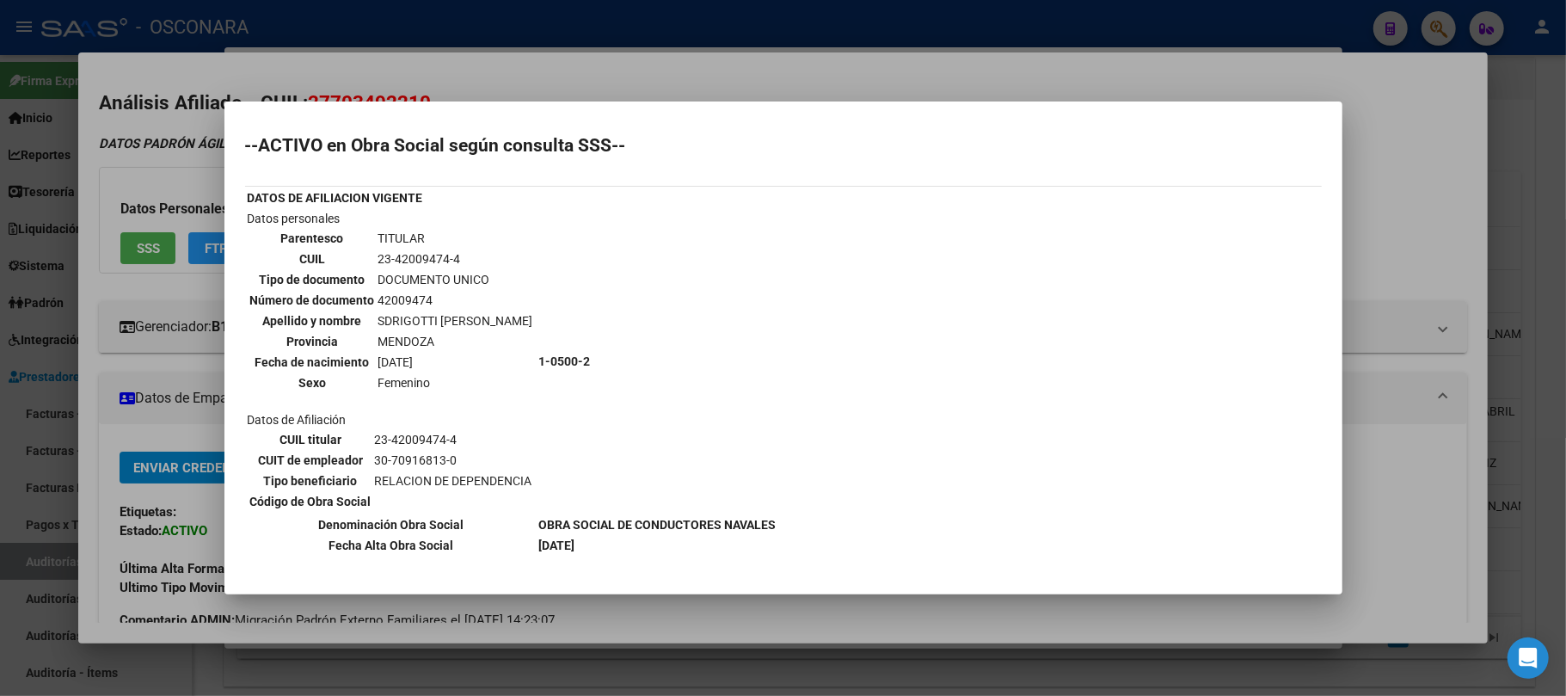
click at [841, 624] on div at bounding box center [783, 348] width 1566 height 696
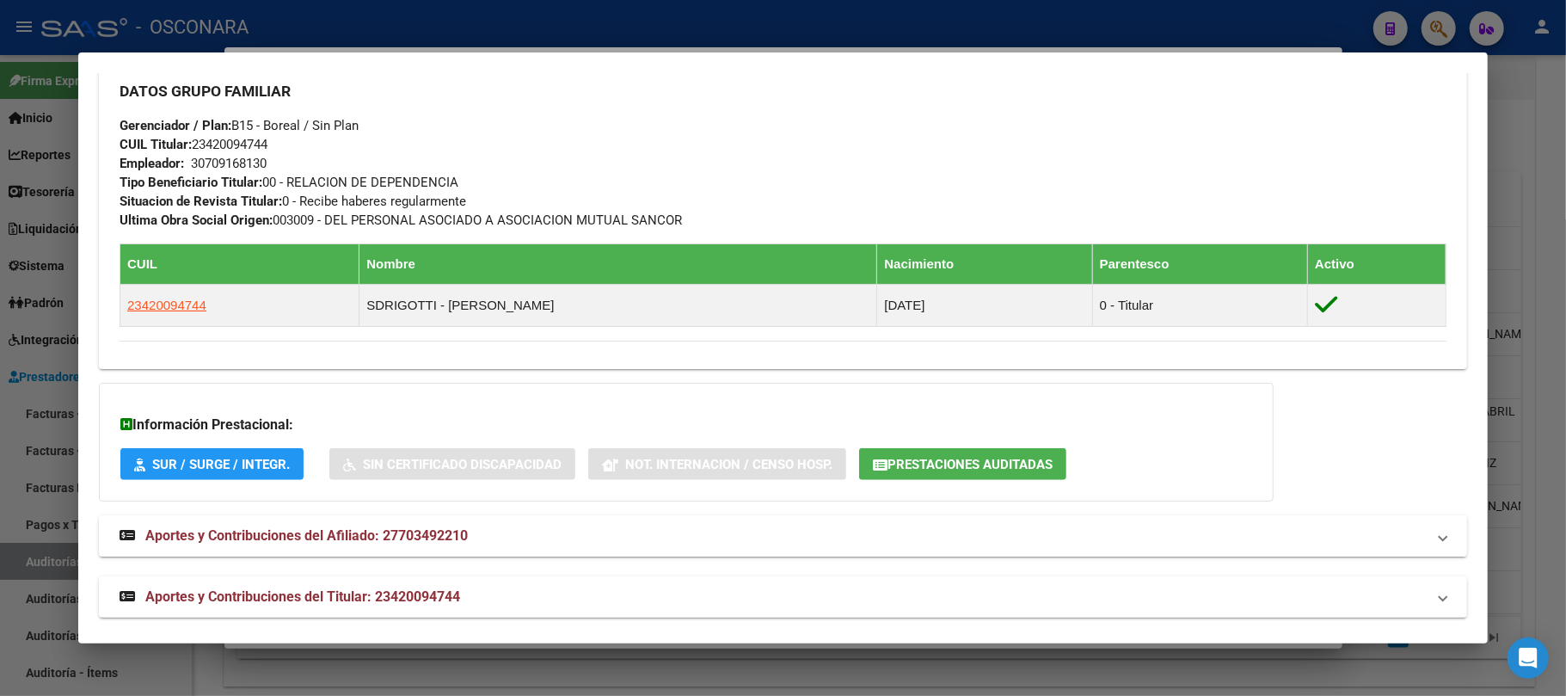
scroll to position [845, 0]
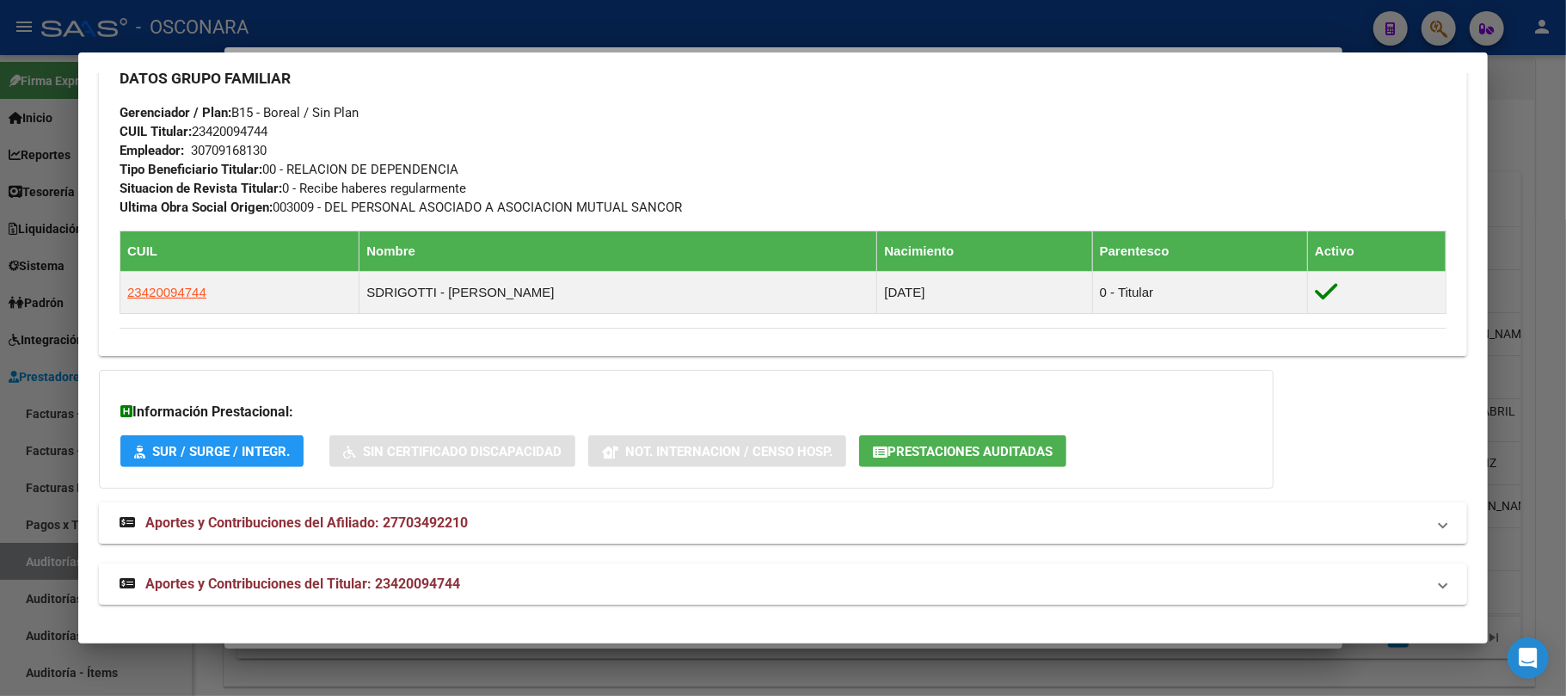
click at [449, 571] on mat-expansion-panel-header "Aportes y Contribuciones del Titular: 23420094744" at bounding box center [783, 583] width 1368 height 41
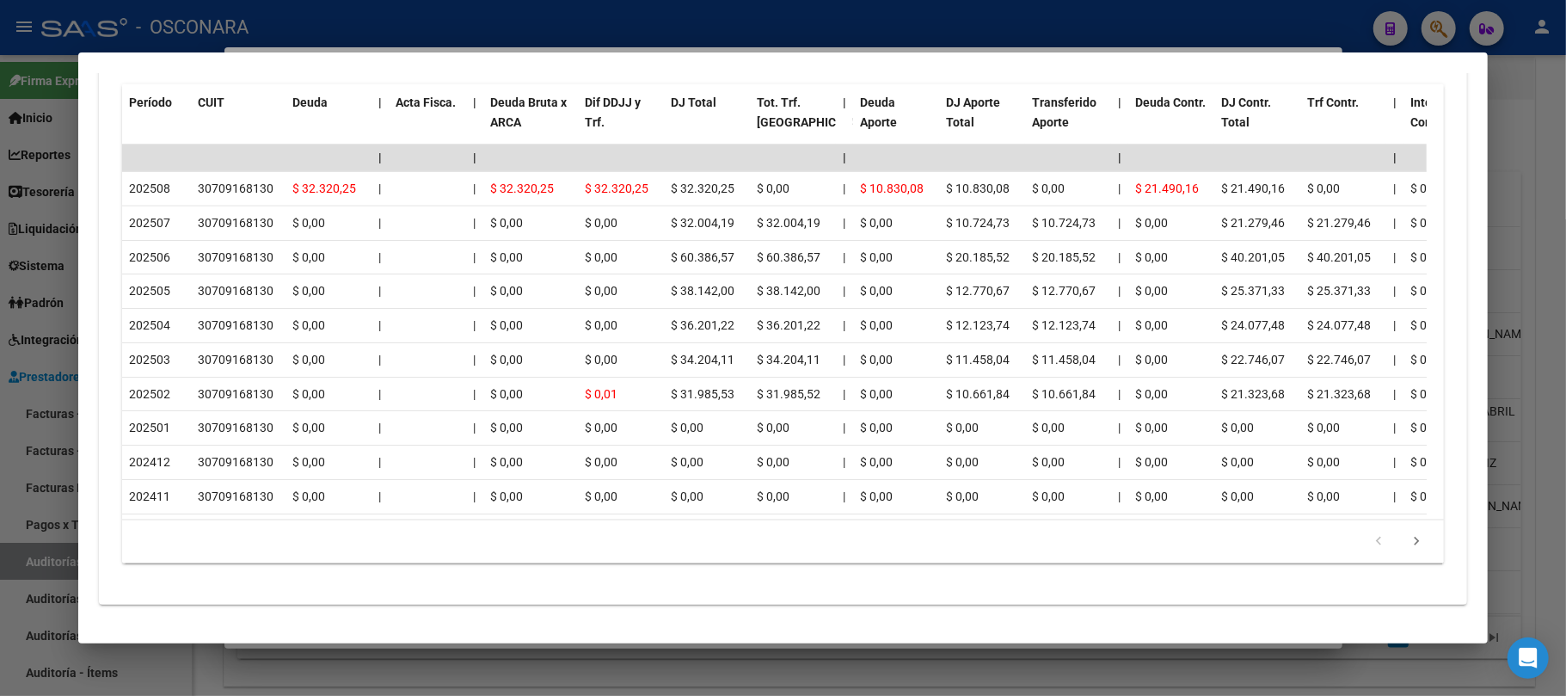
scroll to position [1350, 0]
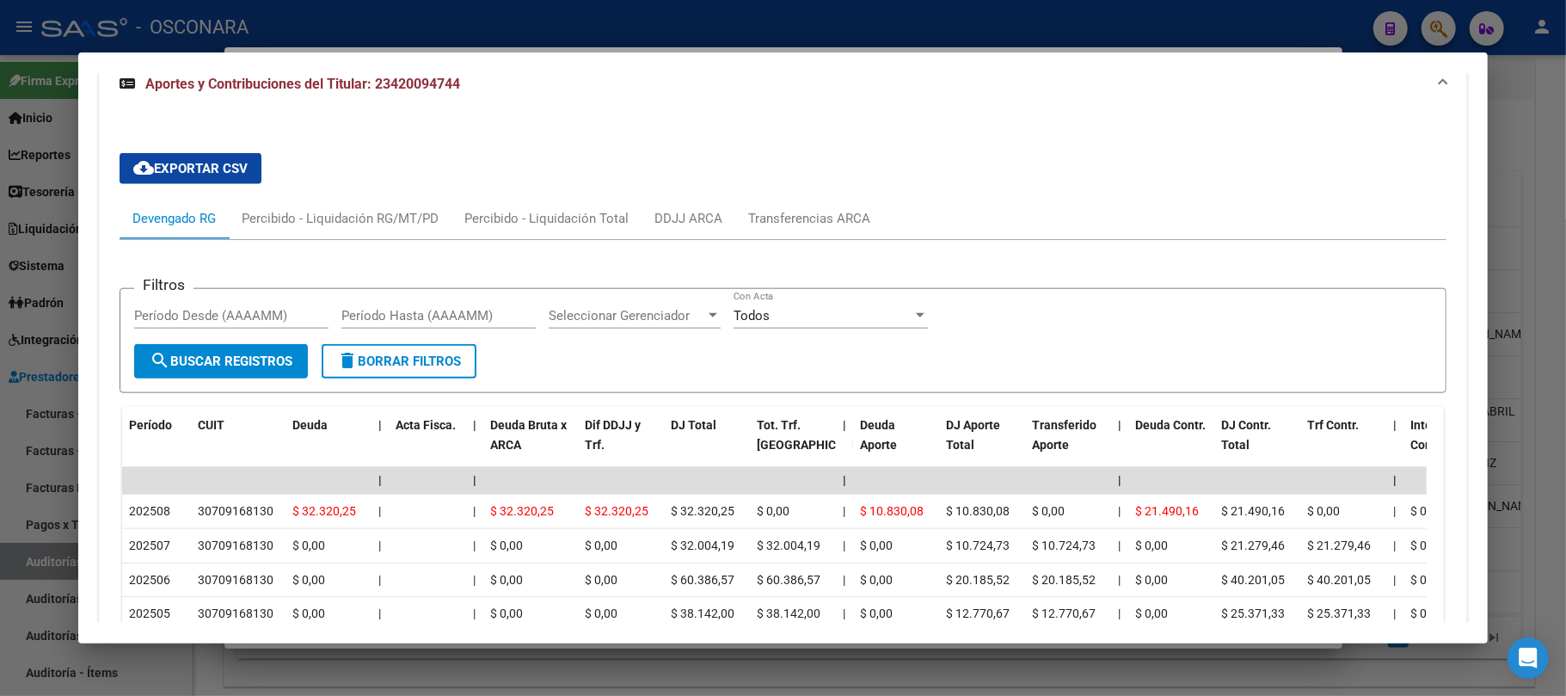
click at [1552, 156] on div at bounding box center [783, 348] width 1566 height 696
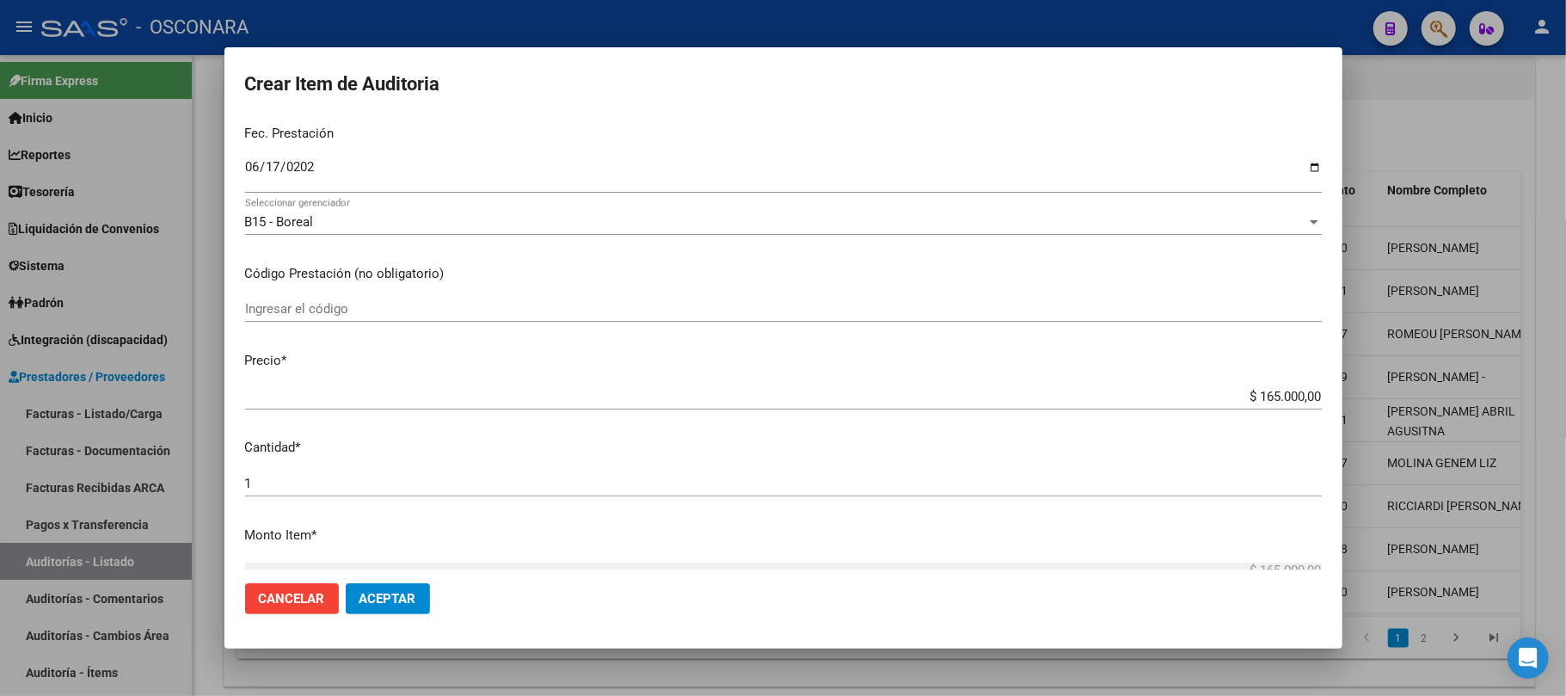
scroll to position [229, 0]
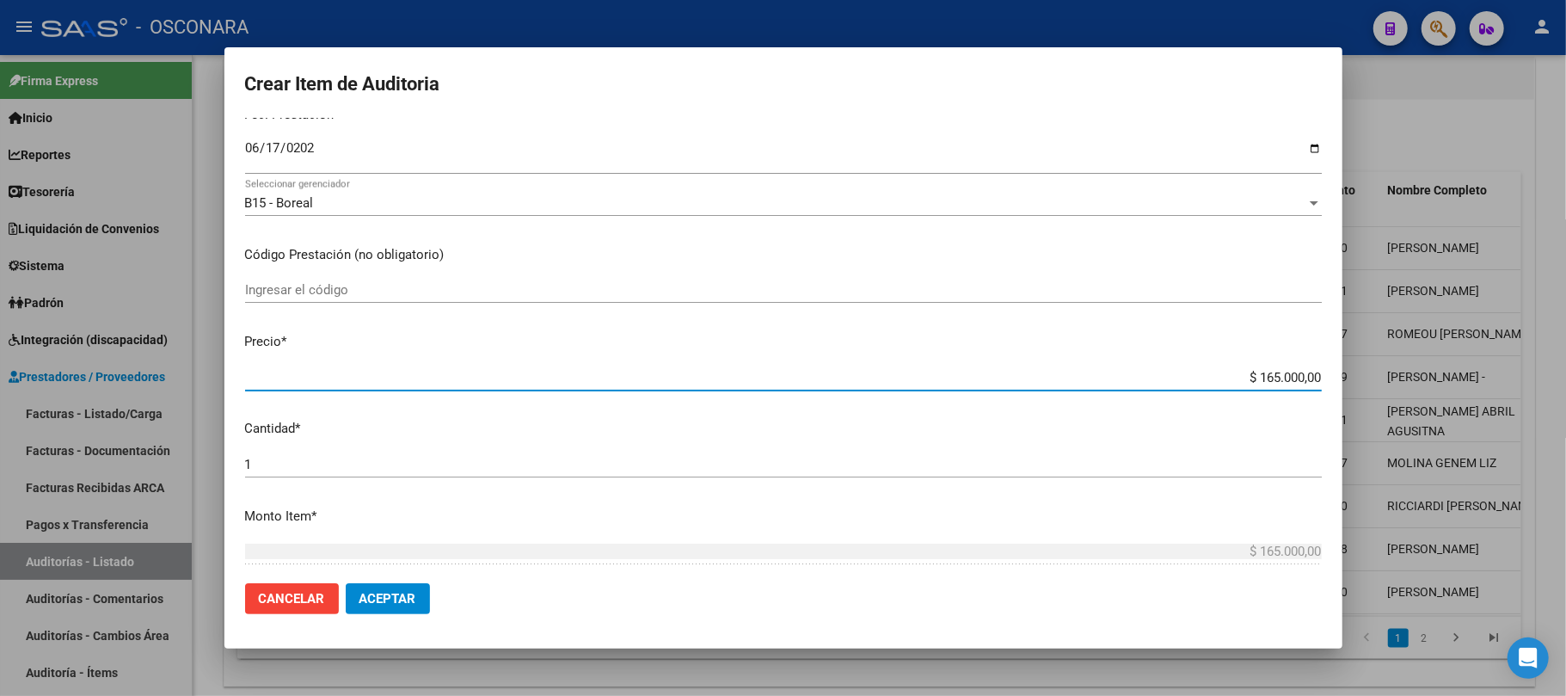
drag, startPoint x: 1232, startPoint y: 375, endPoint x: 1386, endPoint y: 400, distance: 156.8
click at [1397, 375] on div "Crear Item de Auditoria 70349221 Nro Documento 27703492210 CUIL Afiliado Activo…" at bounding box center [783, 348] width 1566 height 696
type input "$ 0,02"
type input "$ 0,21"
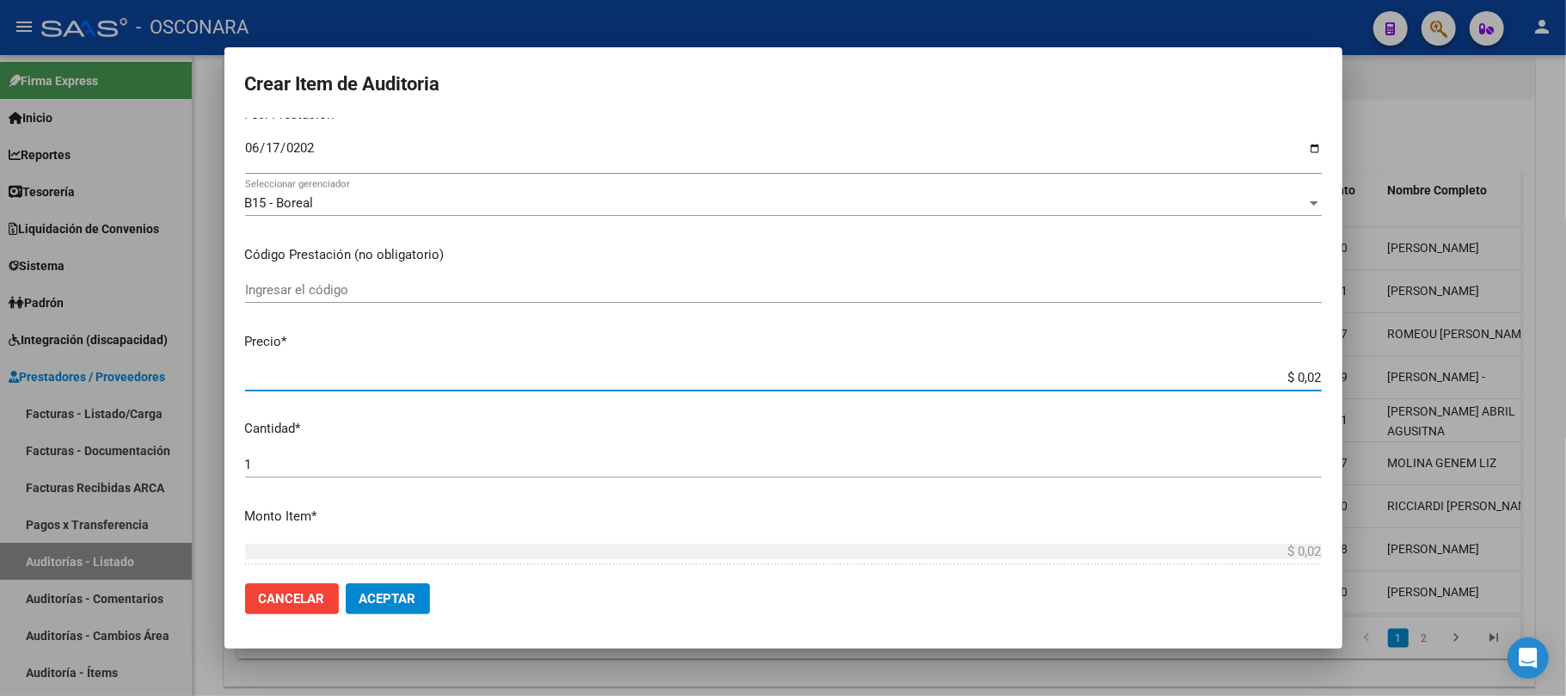
type input "$ 0,21"
type input "$ 2,10"
type input "$ 21,00"
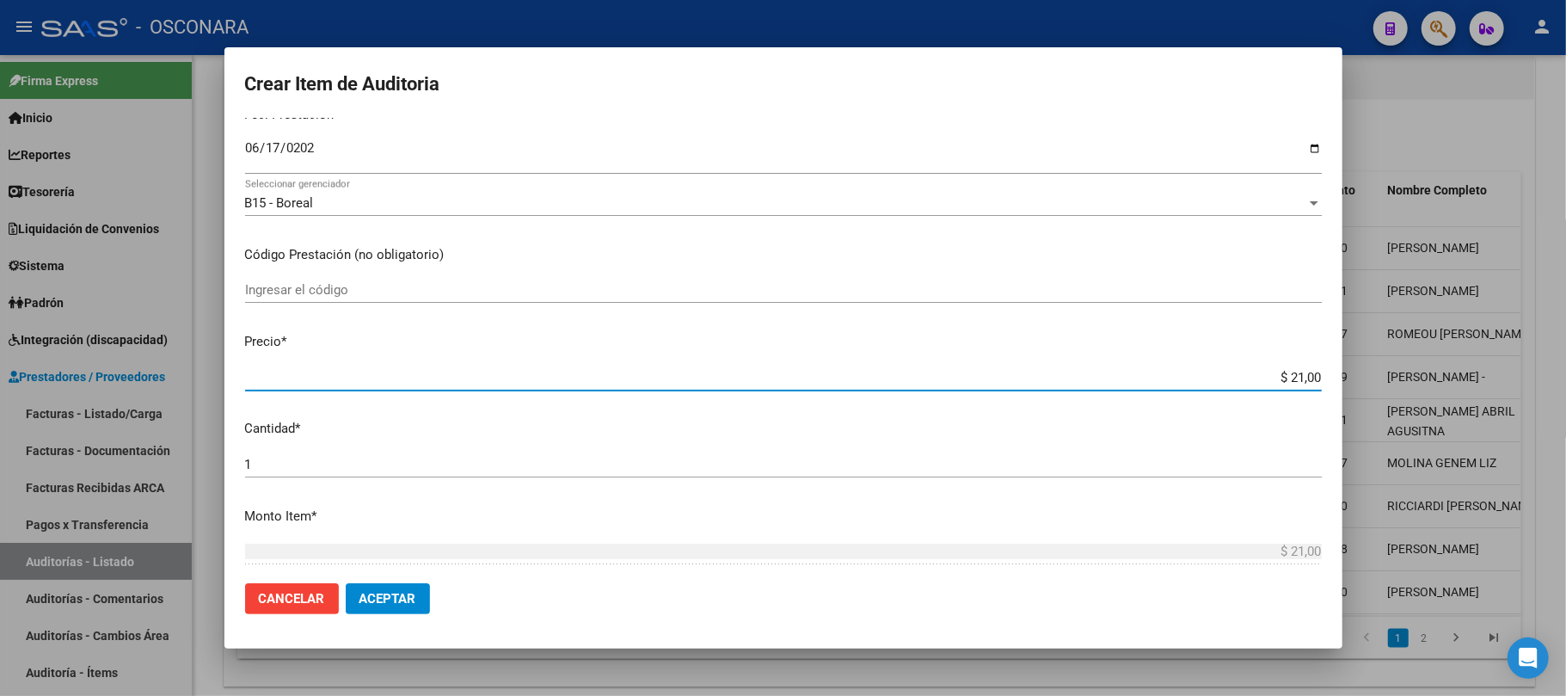
type input "$ 210,00"
type input "$ 2.100,00"
type input "$ 21.000,00"
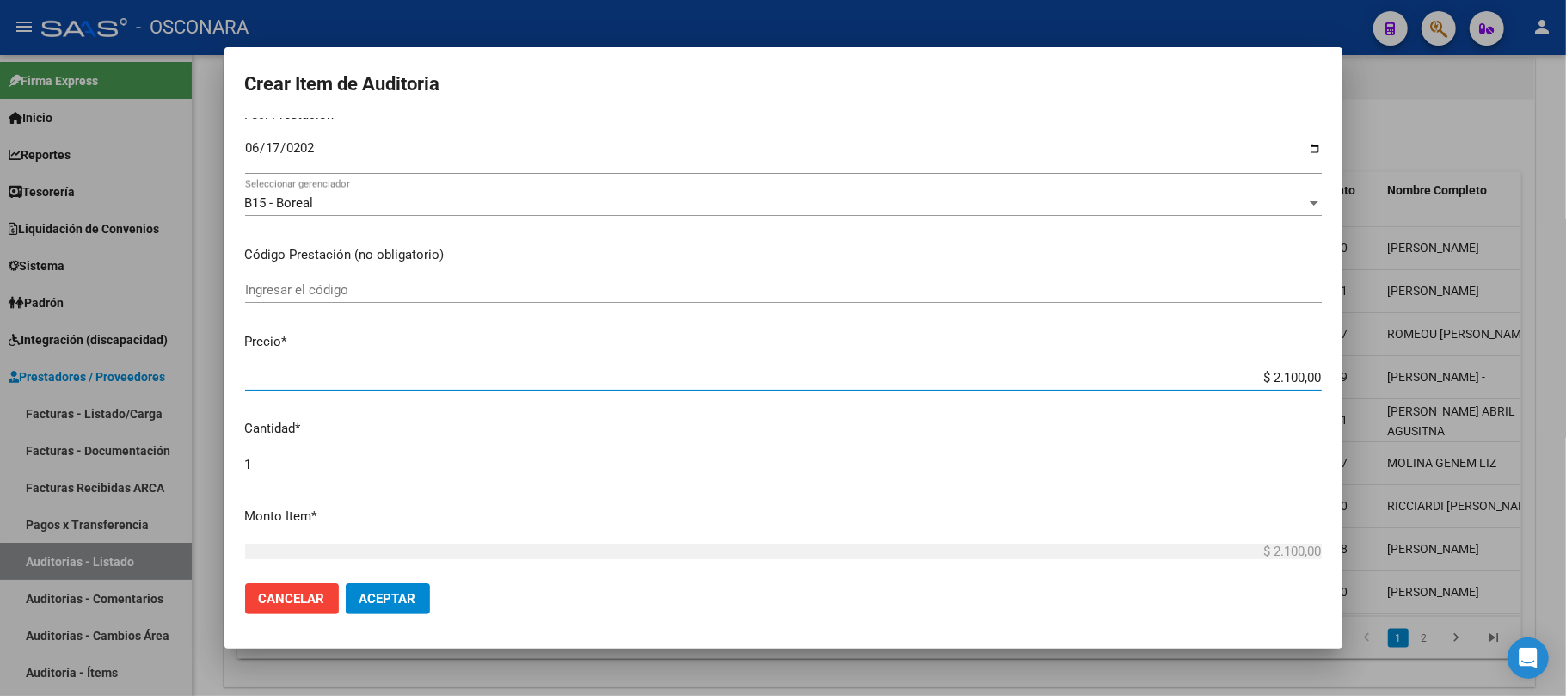
type input "$ 21.000,00"
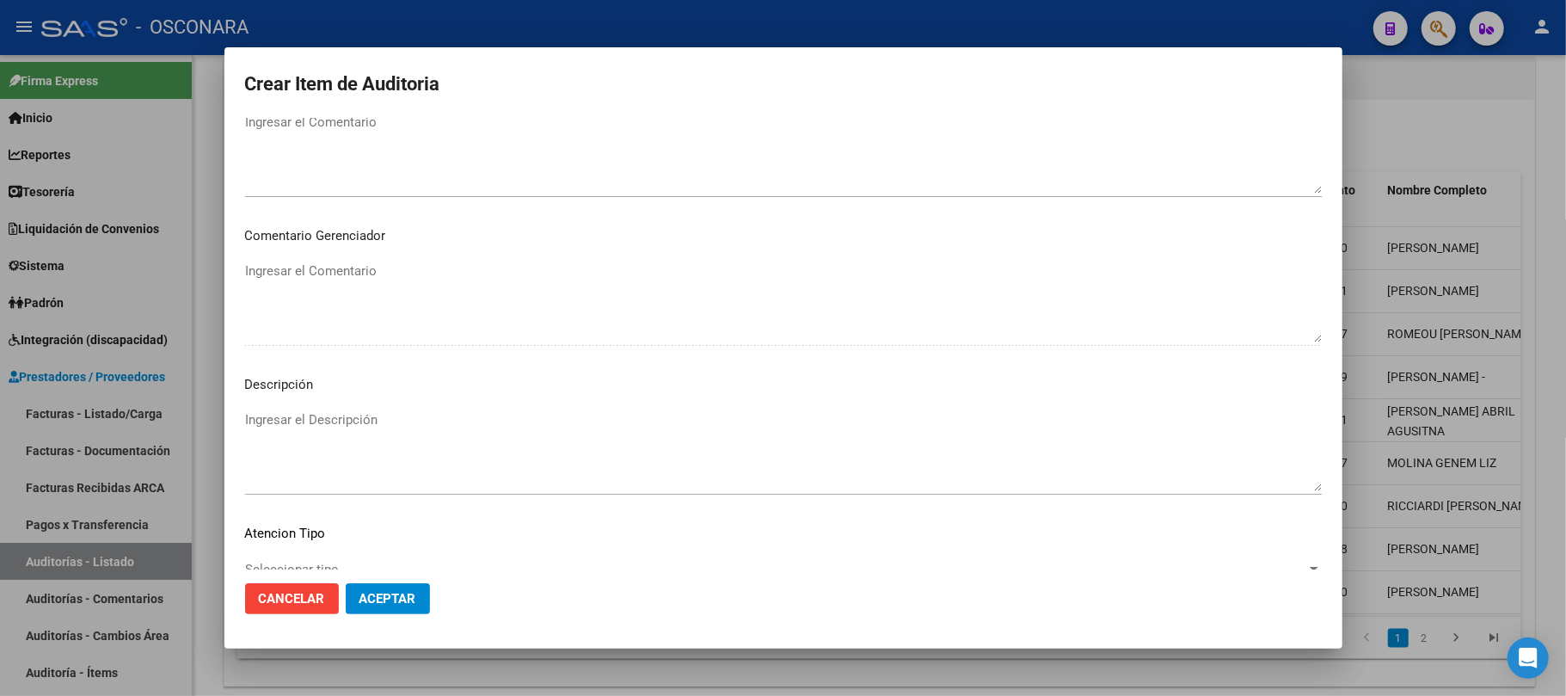
scroll to position [1032, 0]
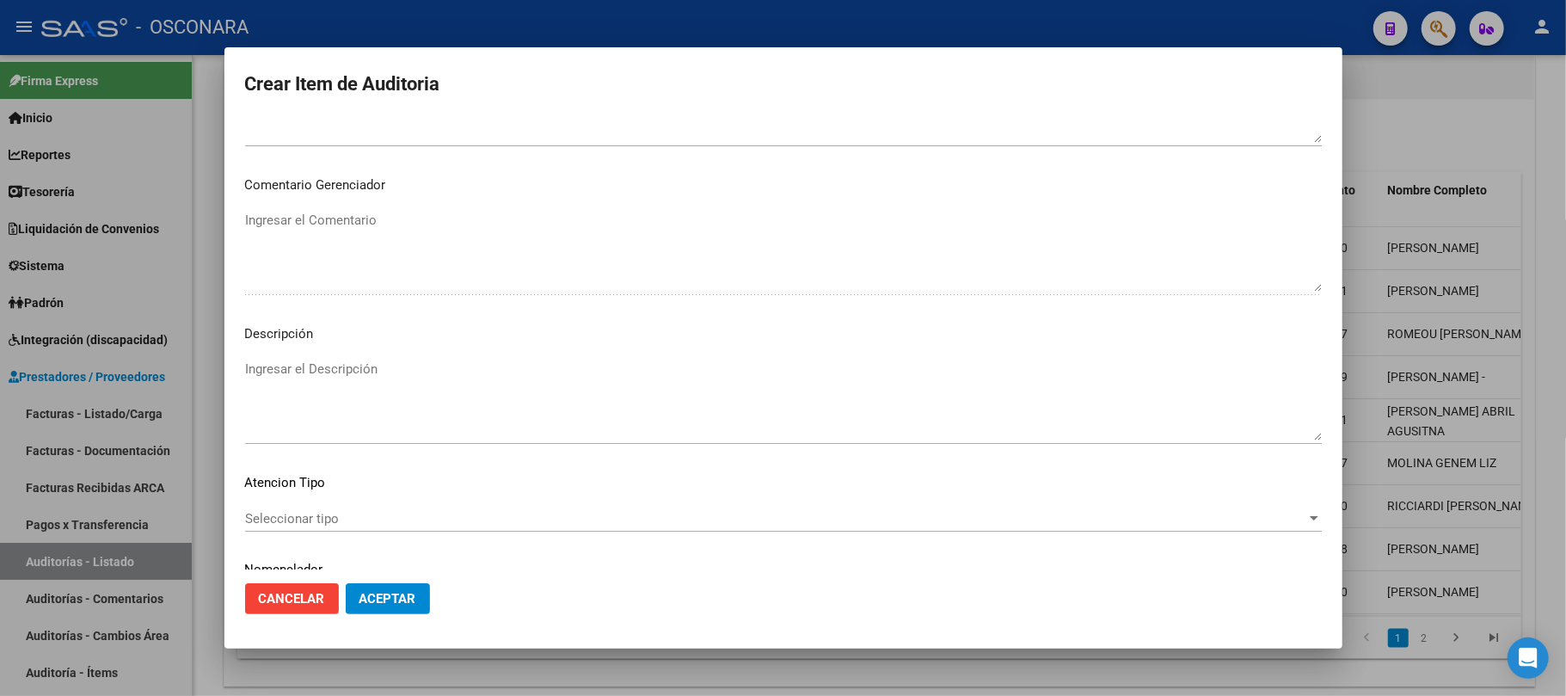
click at [404, 507] on div "Seleccionar tipo Seleccionar tipo" at bounding box center [783, 519] width 1077 height 26
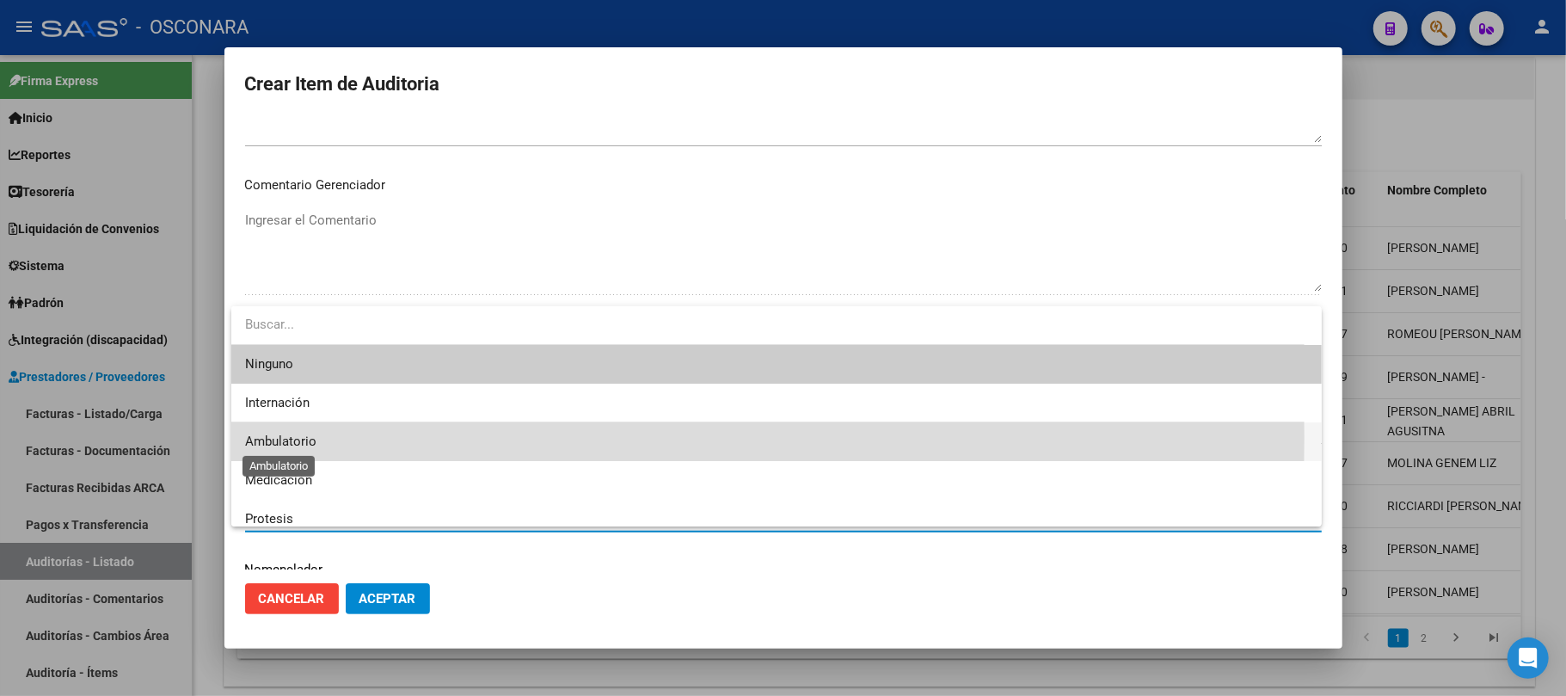
click at [308, 437] on span "Ambulatorio" at bounding box center [280, 440] width 71 height 15
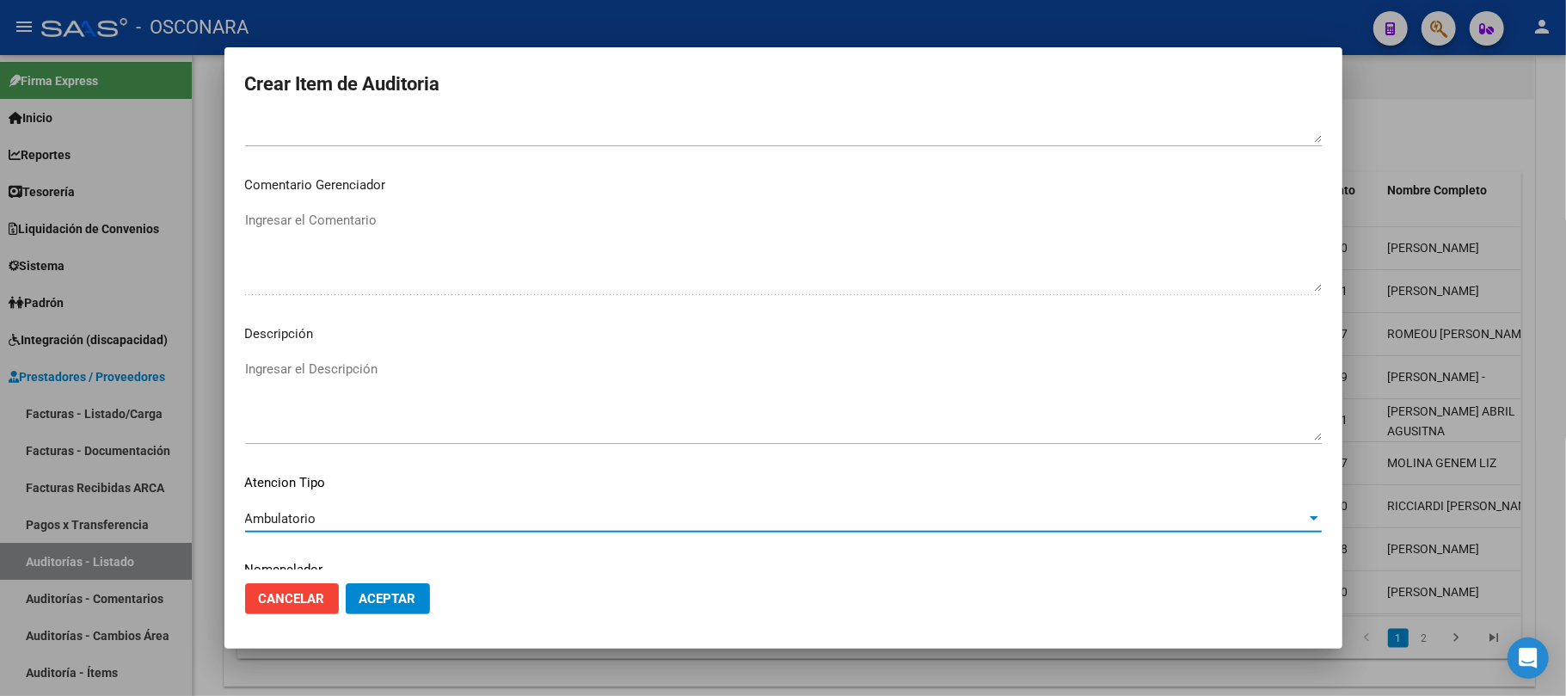
click at [341, 378] on textarea "Ingresar el Descripción" at bounding box center [783, 400] width 1077 height 81
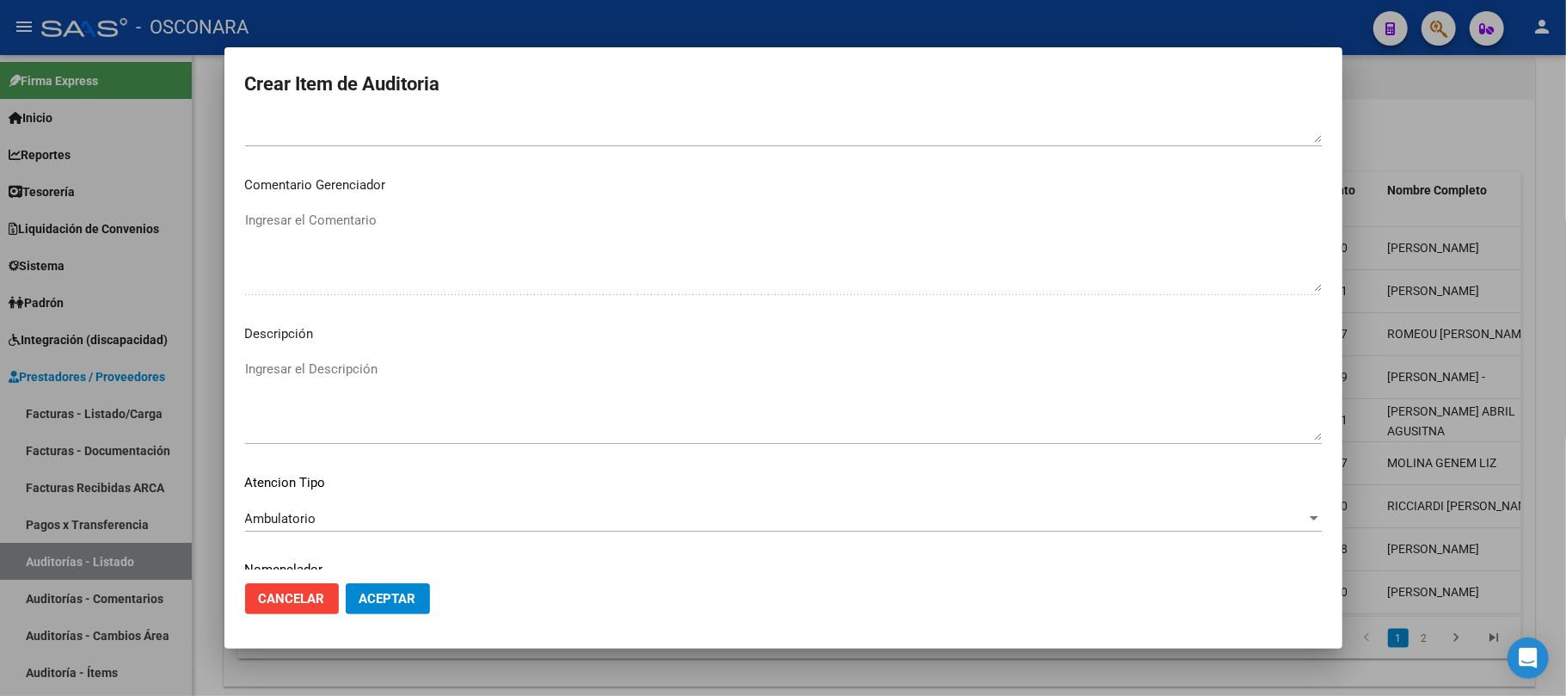
click at [1488, 111] on div at bounding box center [783, 348] width 1566 height 696
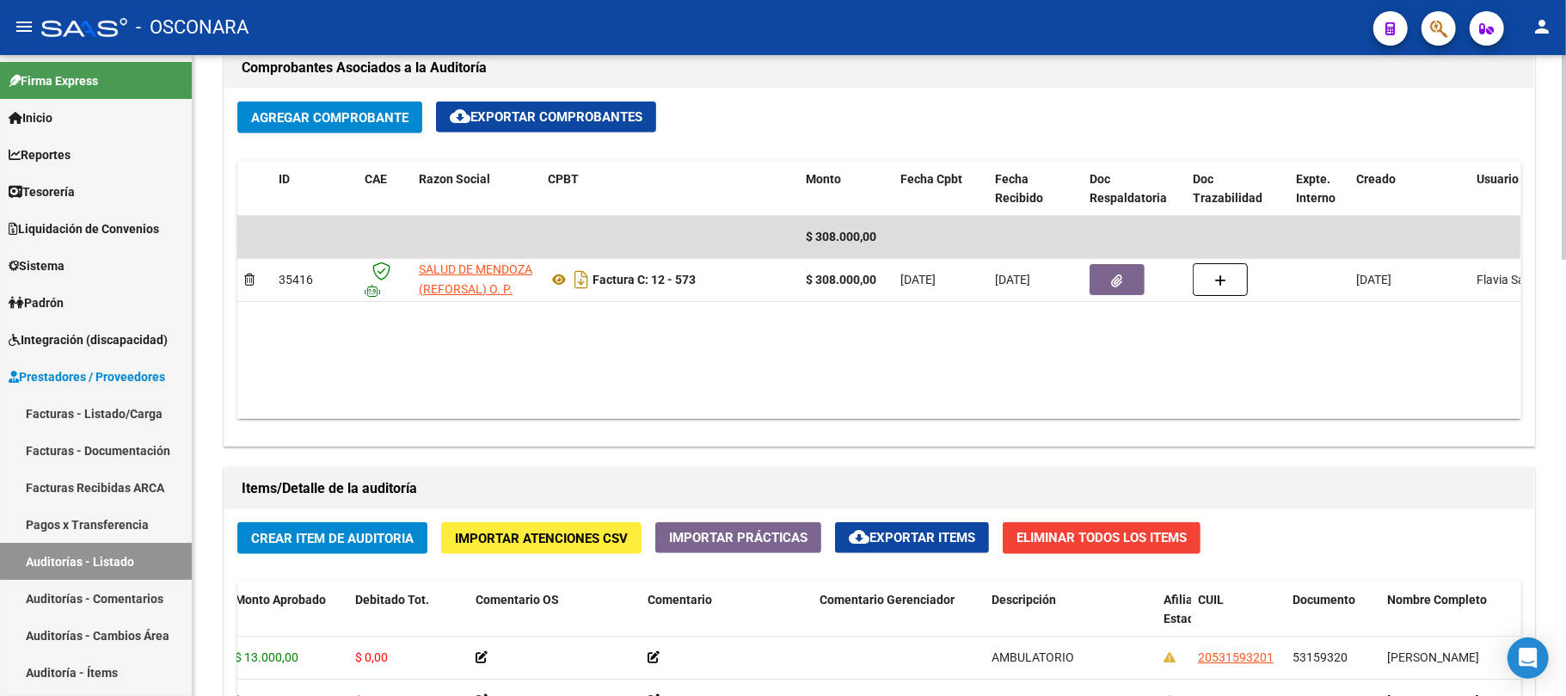
scroll to position [917, 0]
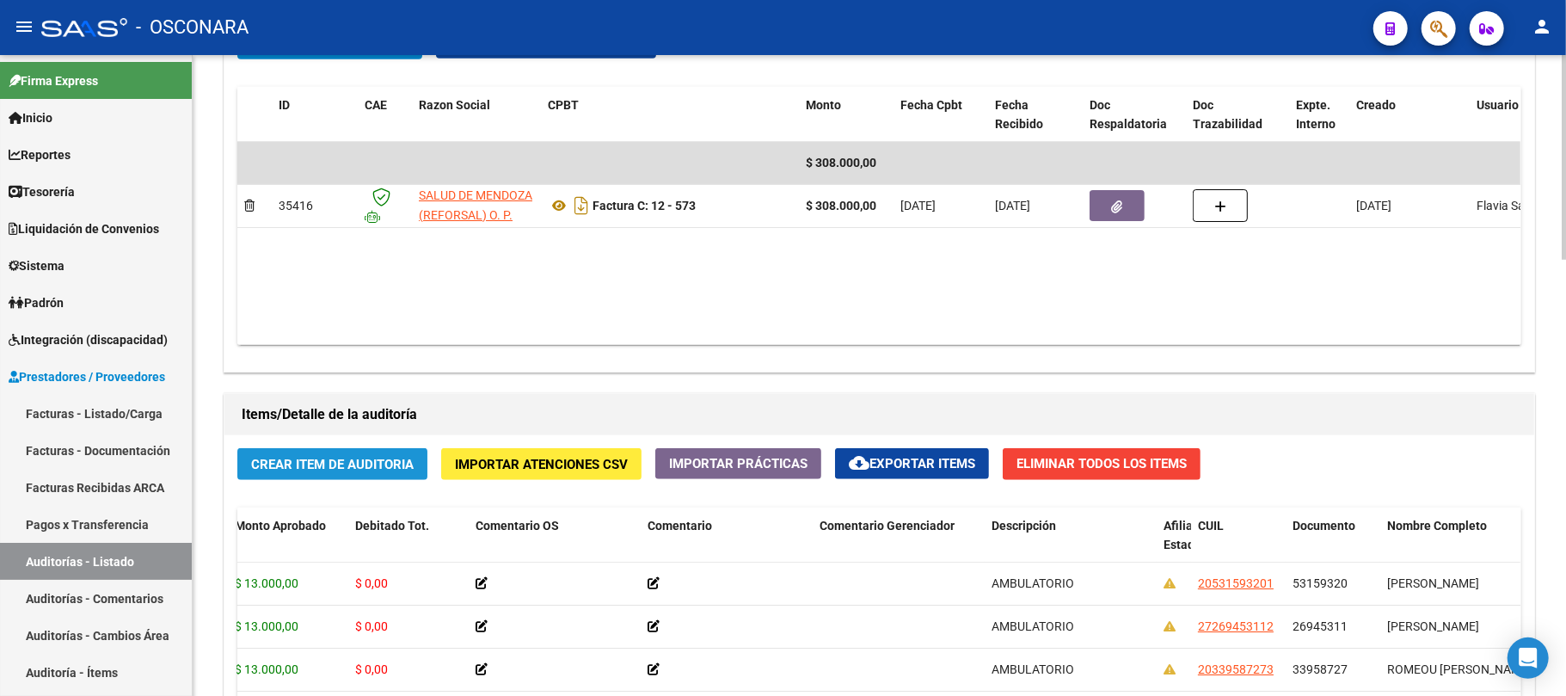
click at [401, 454] on button "Crear Item de Auditoria" at bounding box center [332, 464] width 190 height 32
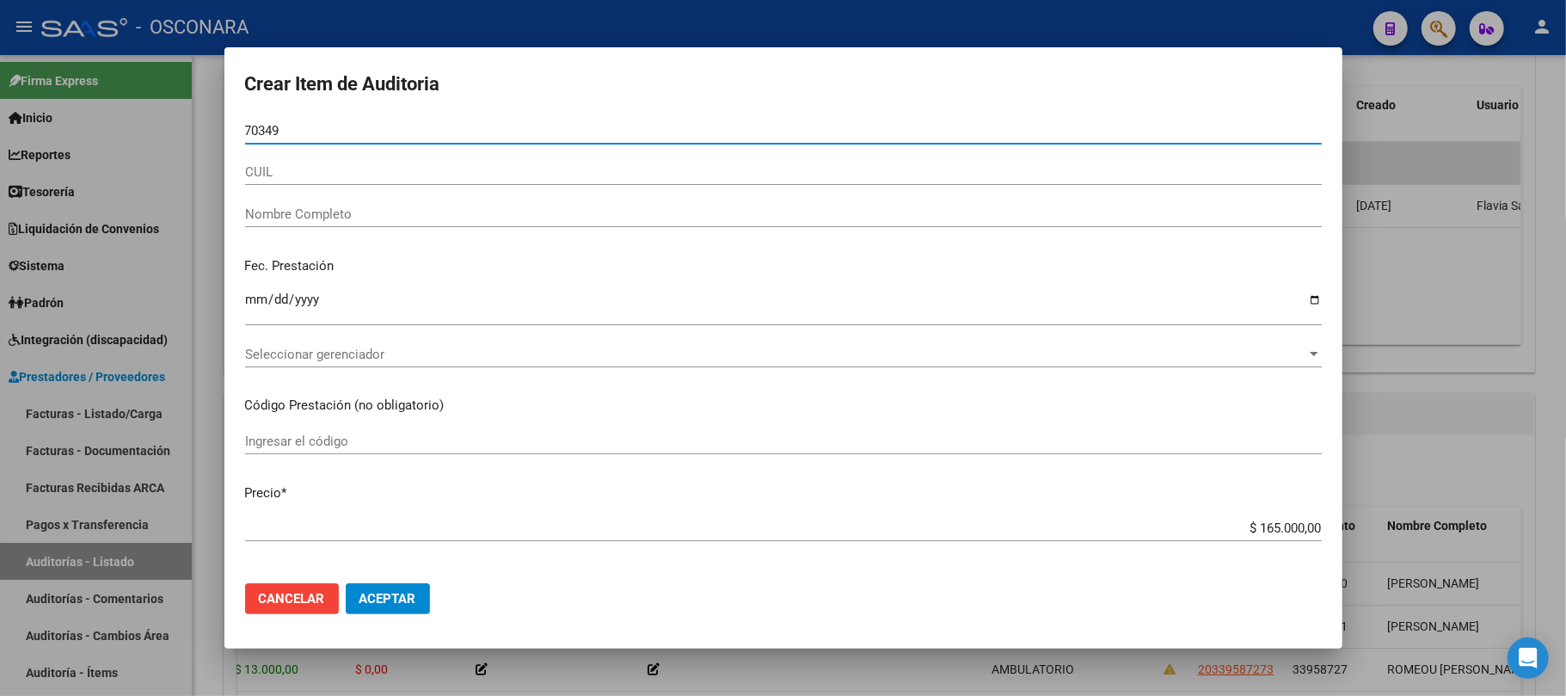
type input "70349"
click at [1398, 390] on div at bounding box center [783, 348] width 1566 height 696
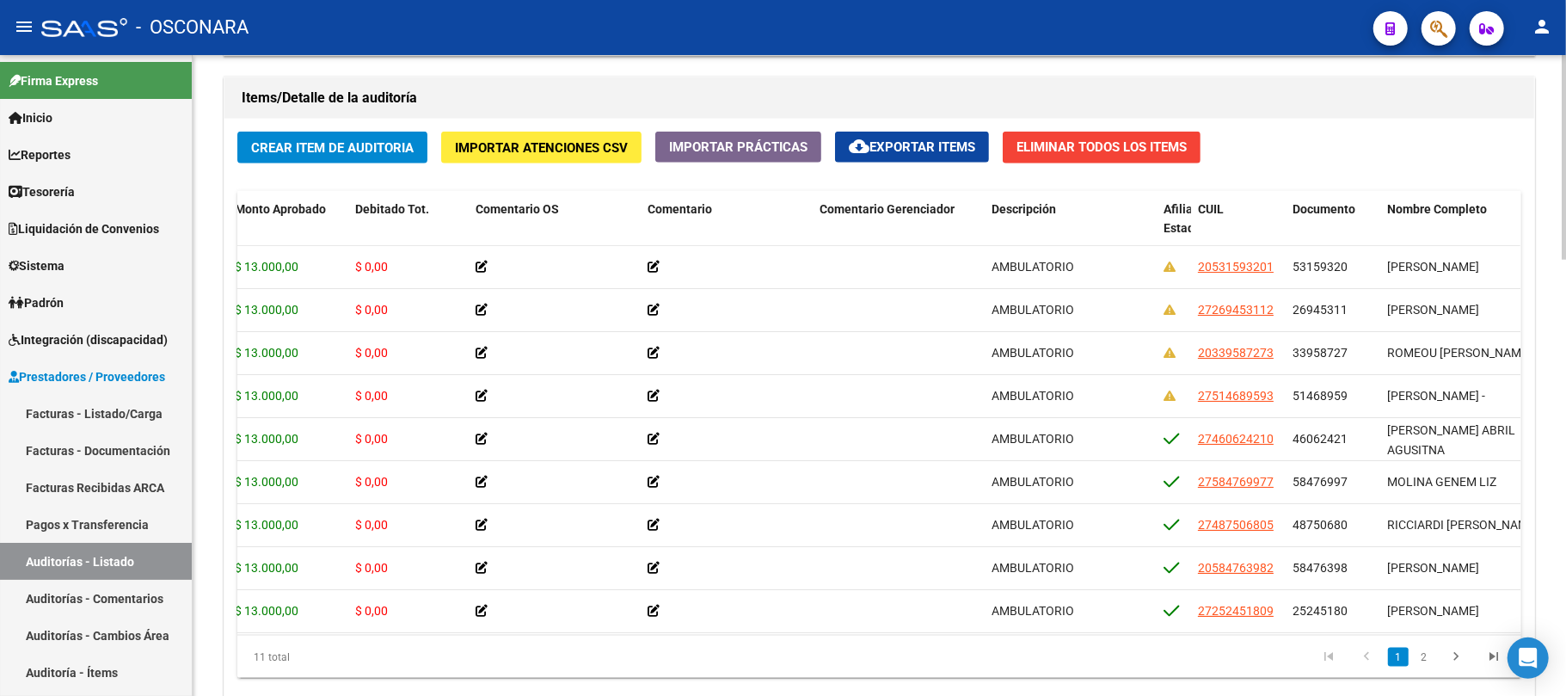
scroll to position [1249, 0]
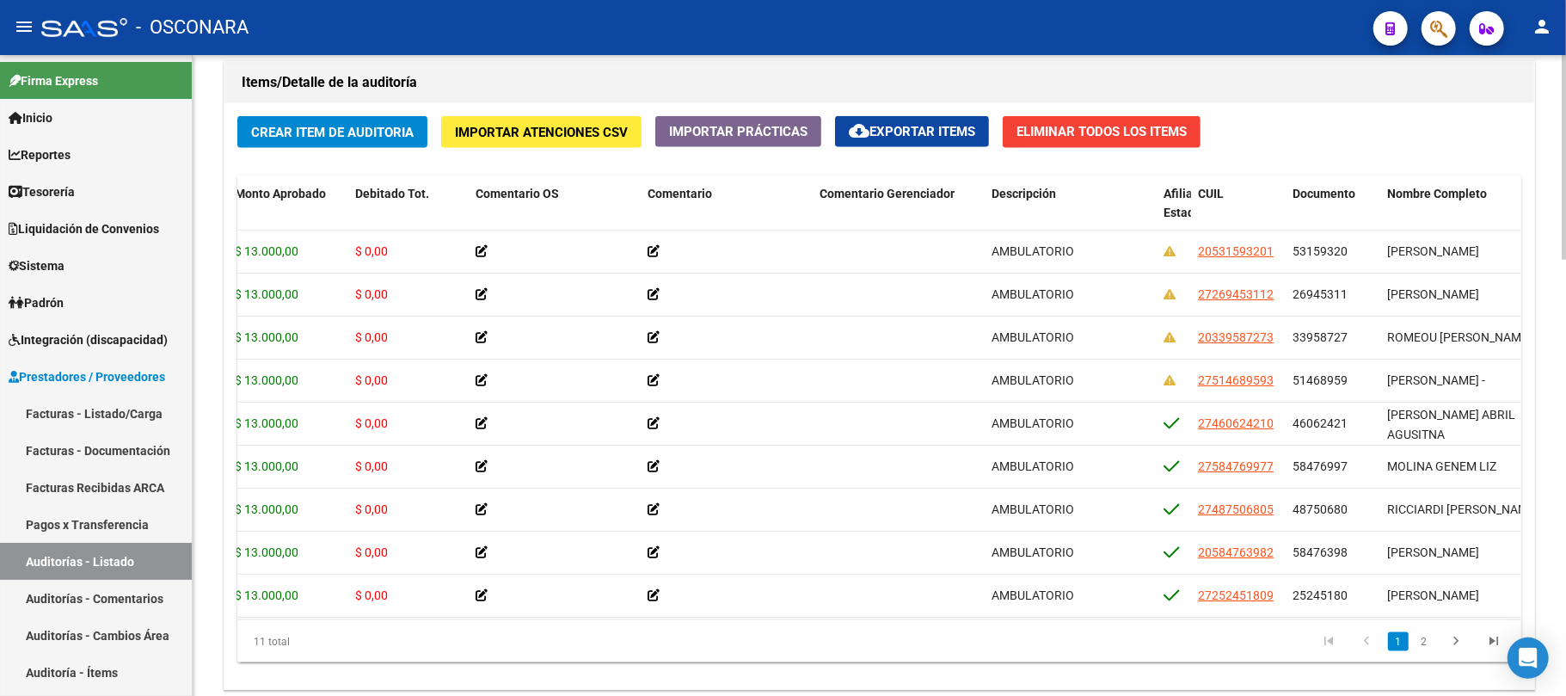
click at [1565, 473] on div at bounding box center [1564, 556] width 4 height 205
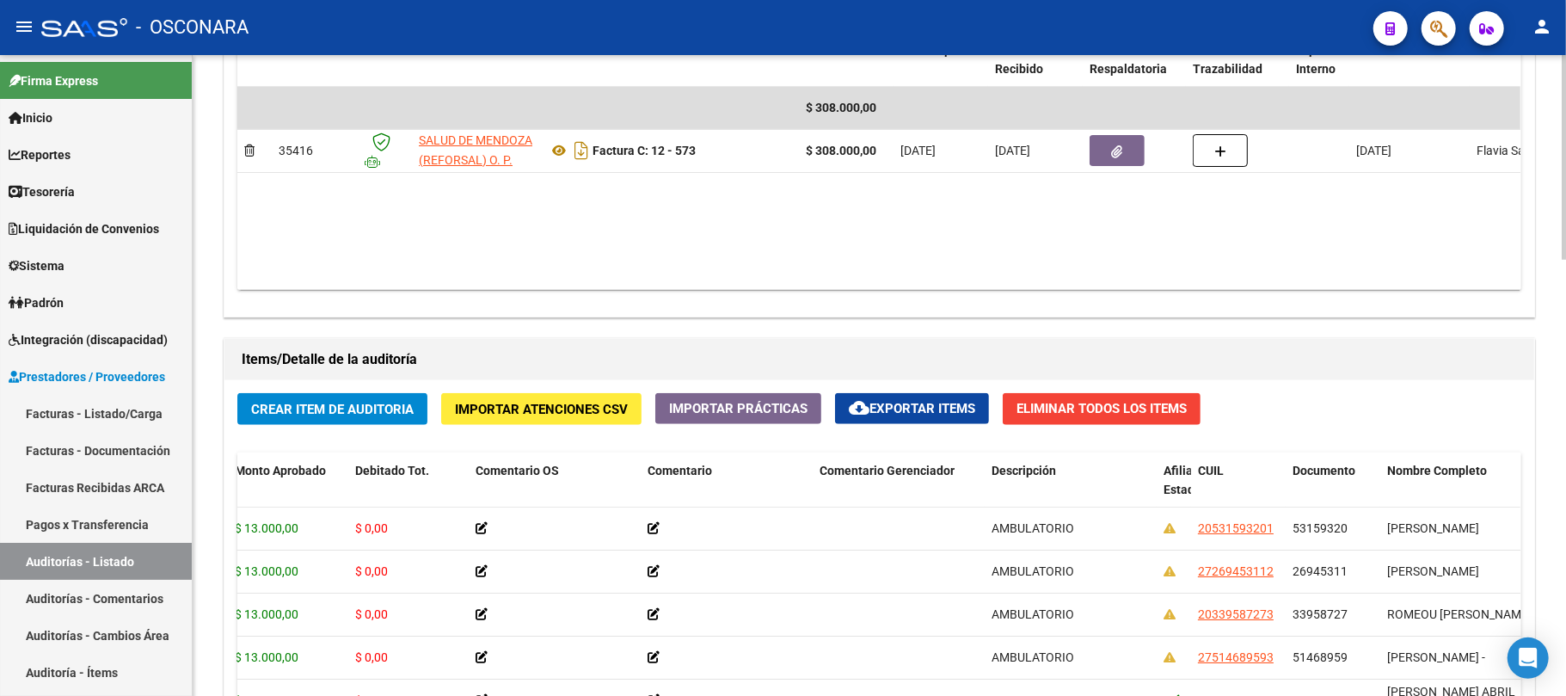
scroll to position [905, 0]
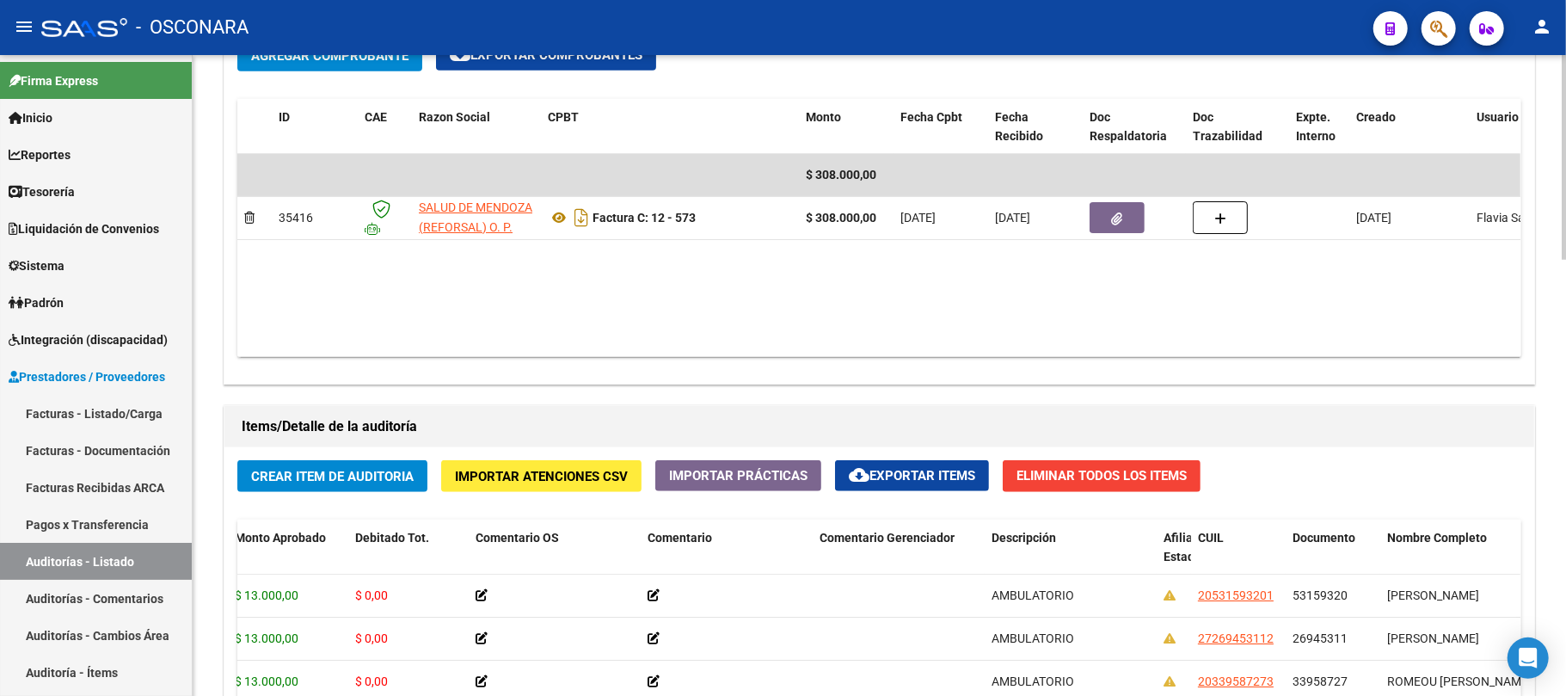
click at [368, 482] on span "Crear Item de Auditoria" at bounding box center [332, 476] width 163 height 15
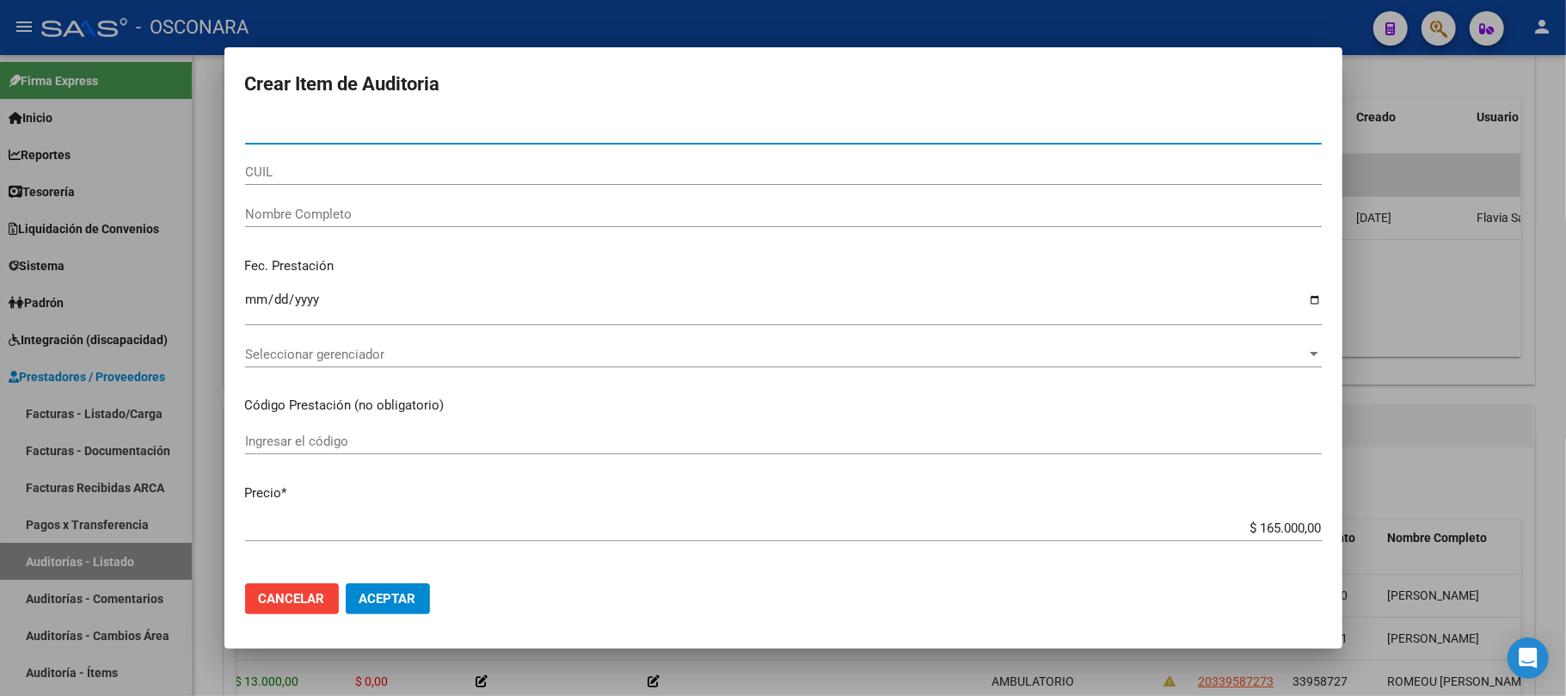
click at [346, 583] on button "Aceptar" at bounding box center [388, 598] width 84 height 31
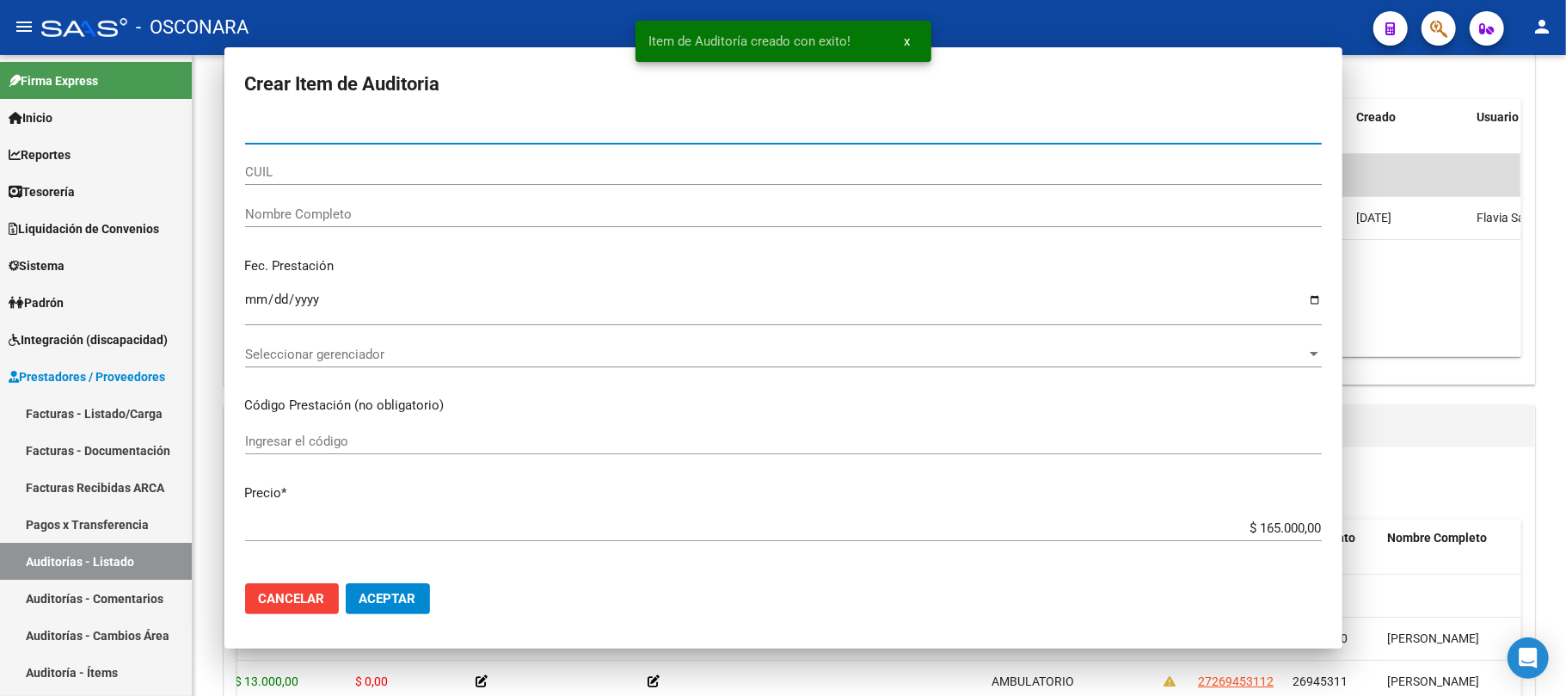
type input "7"
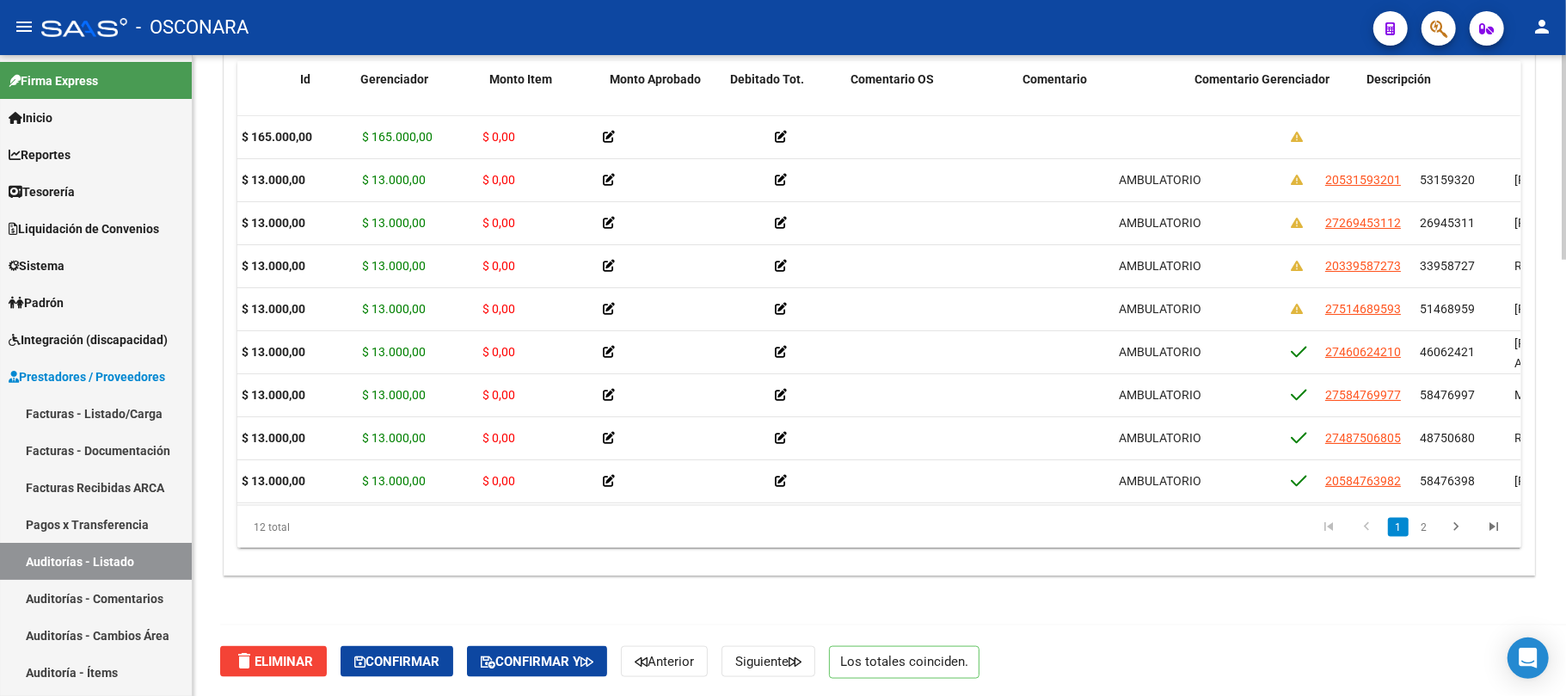
scroll to position [0, 0]
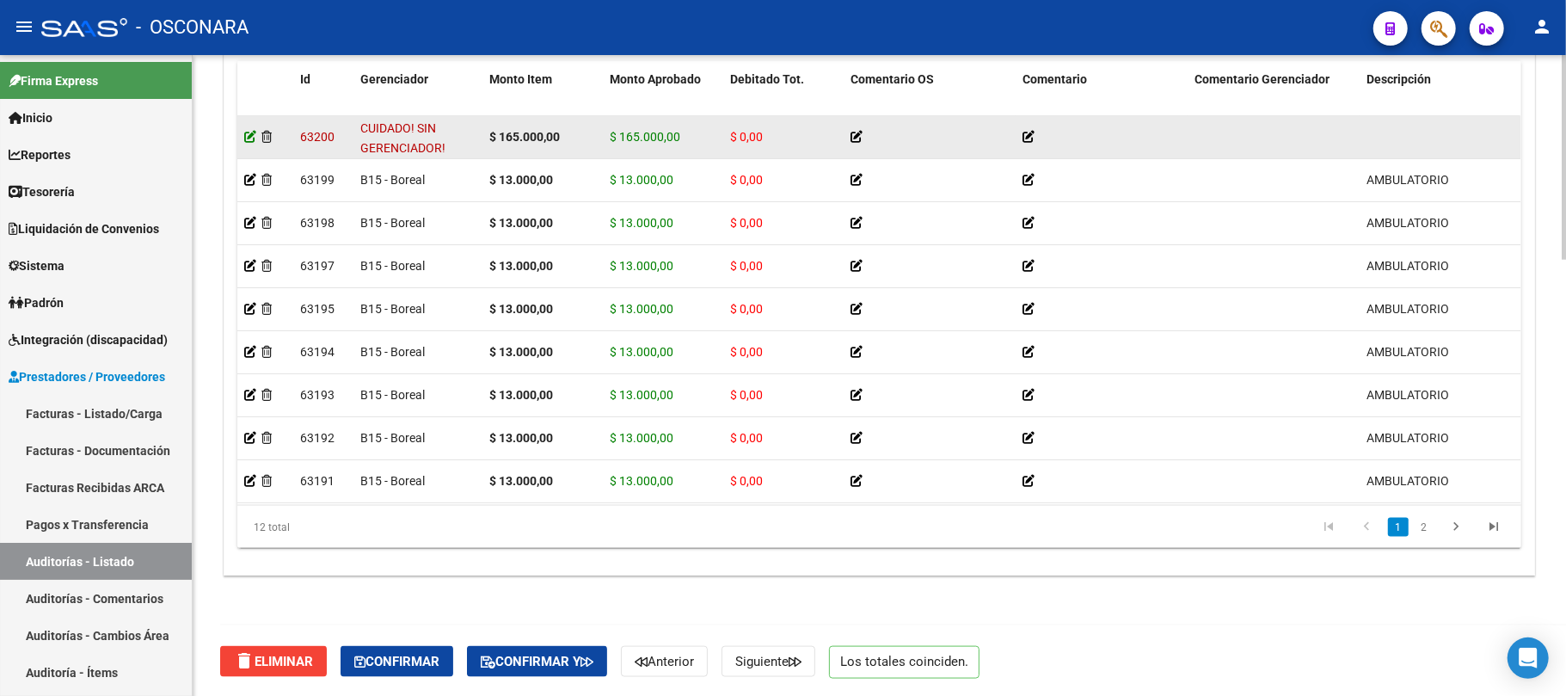
click at [249, 132] on icon at bounding box center [250, 137] width 12 height 12
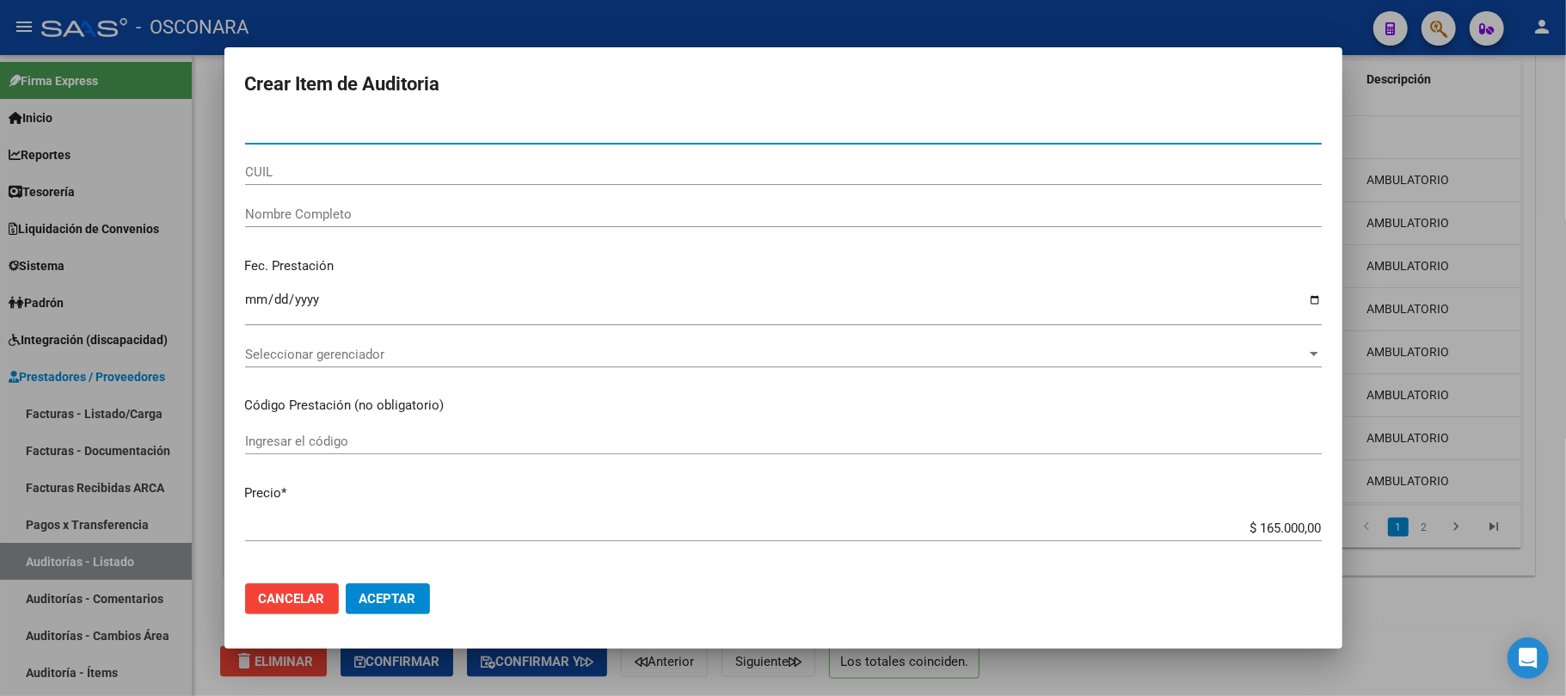
click at [1407, 628] on div at bounding box center [783, 348] width 1566 height 696
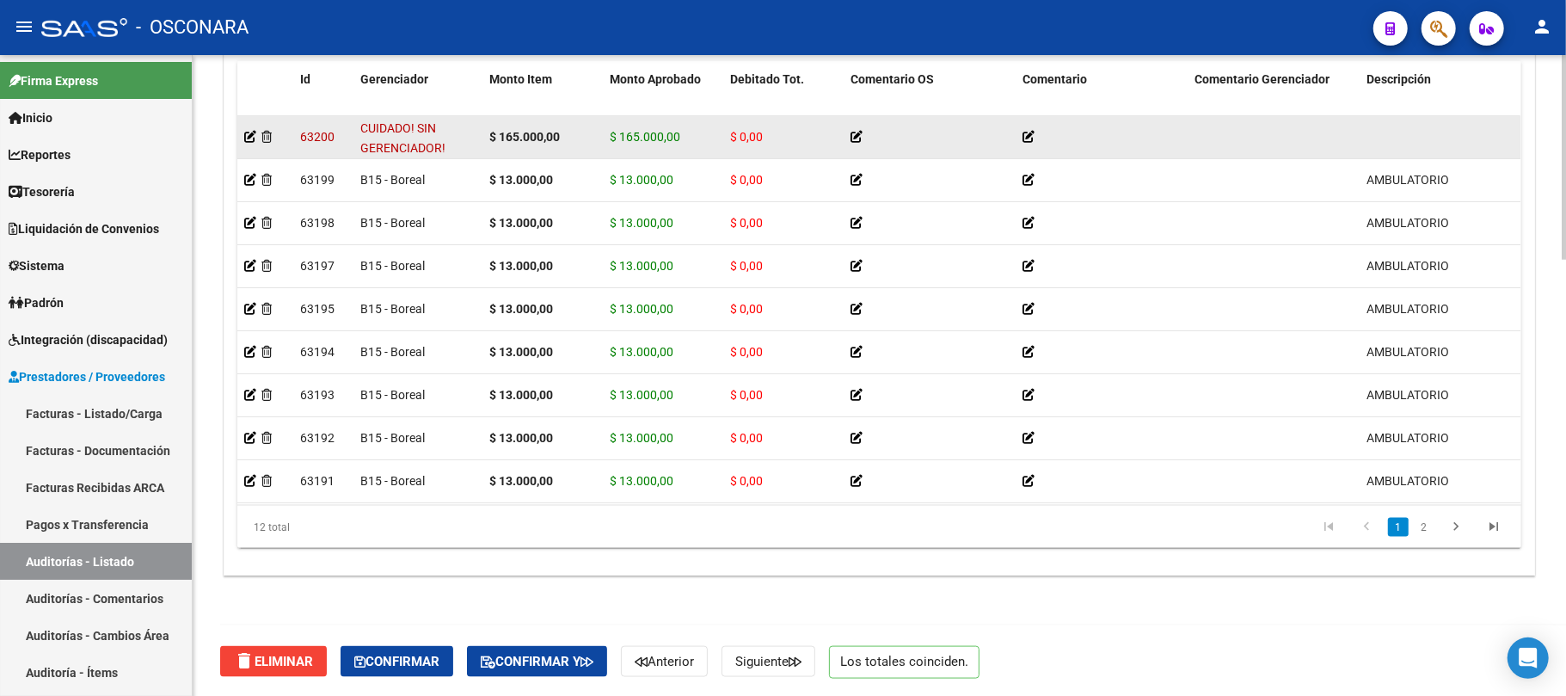
click at [274, 136] on div at bounding box center [265, 137] width 42 height 20
click at [268, 138] on icon at bounding box center [266, 137] width 10 height 12
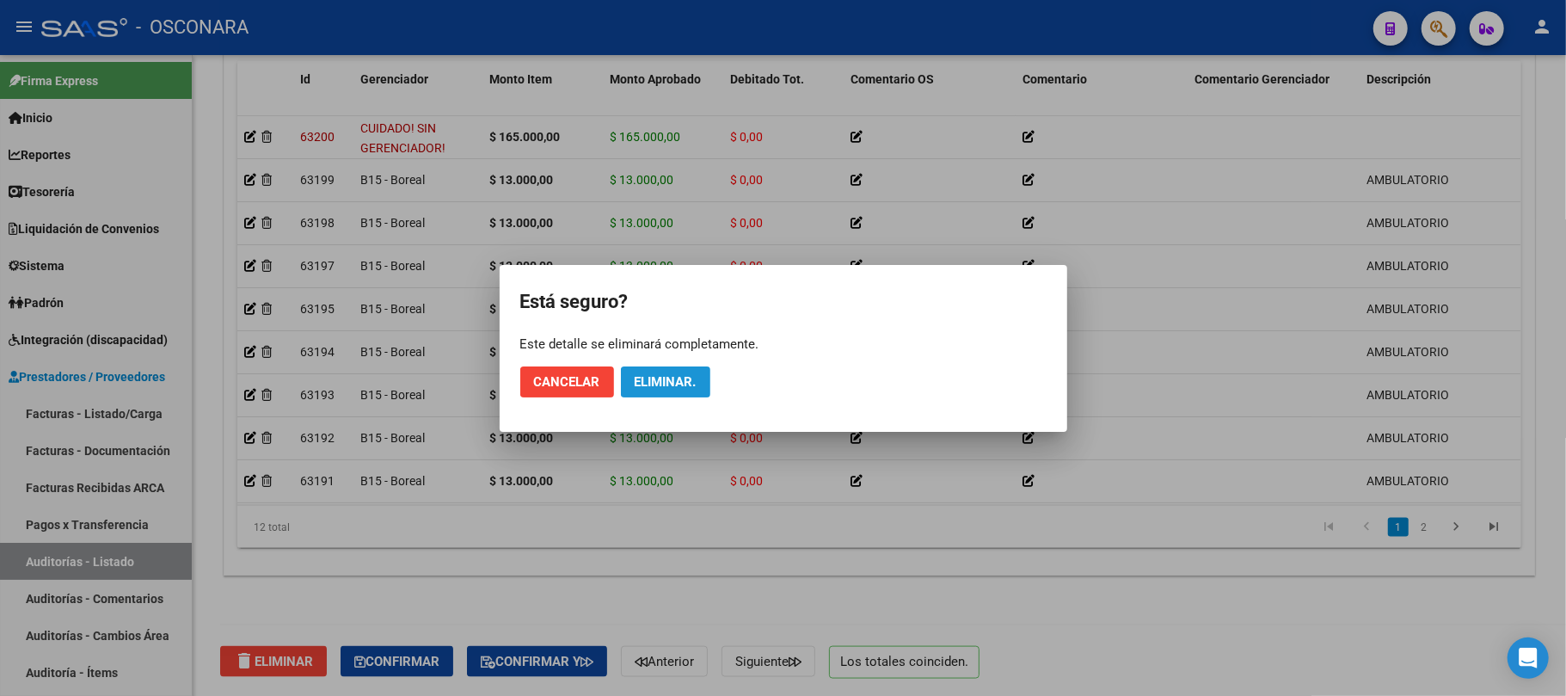
click at [695, 377] on span "Eliminar." at bounding box center [666, 381] width 62 height 15
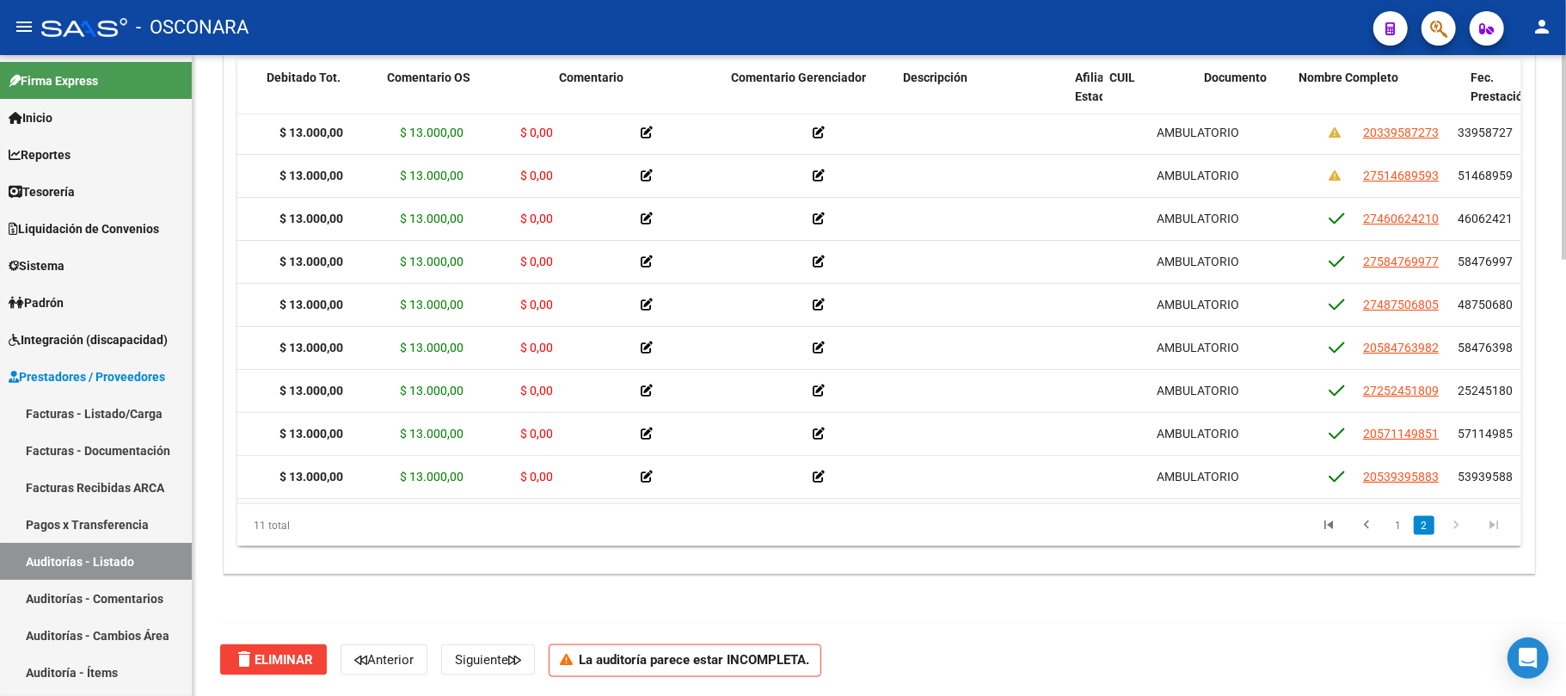
scroll to position [107, 0]
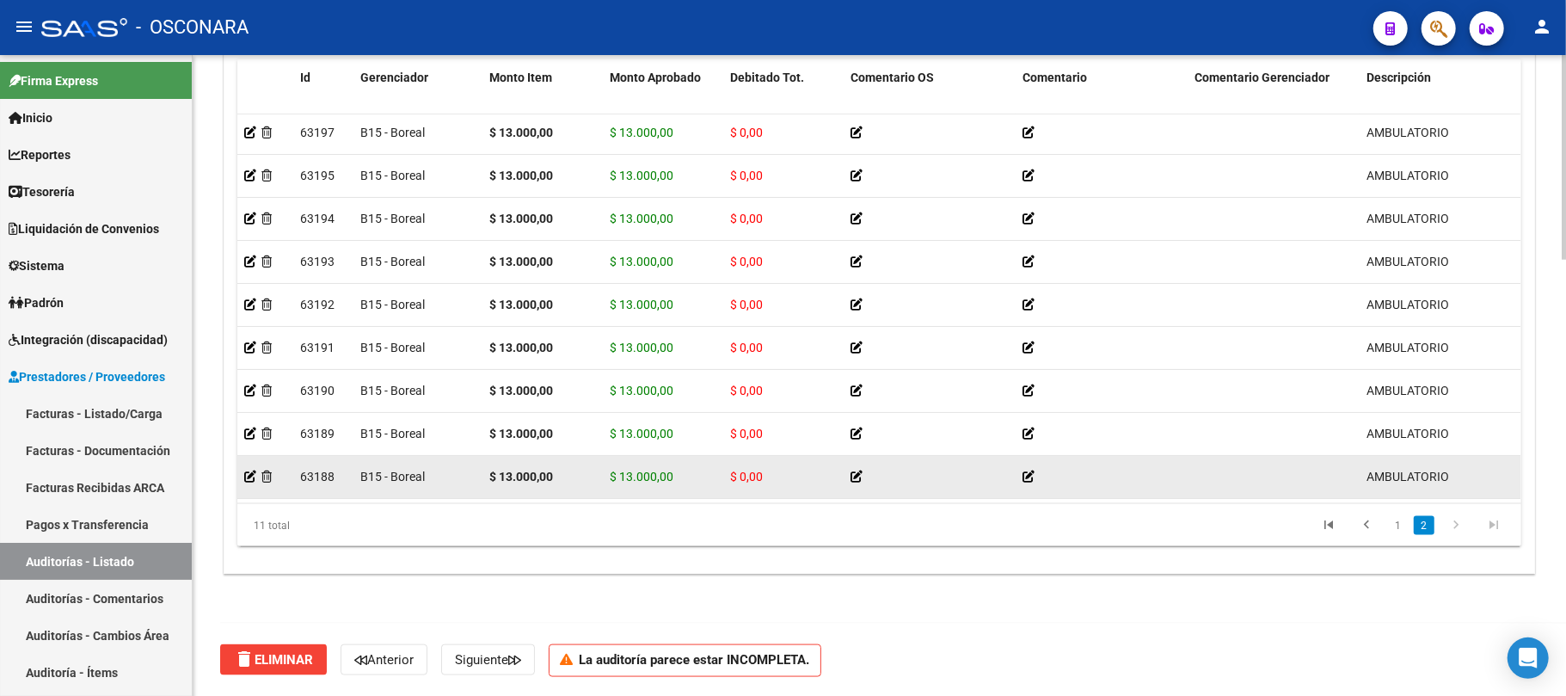
drag, startPoint x: 651, startPoint y: 472, endPoint x: 566, endPoint y: 455, distance: 86.9
click at [649, 472] on datatable-body-cell "$ 13.000,00" at bounding box center [663, 477] width 120 height 42
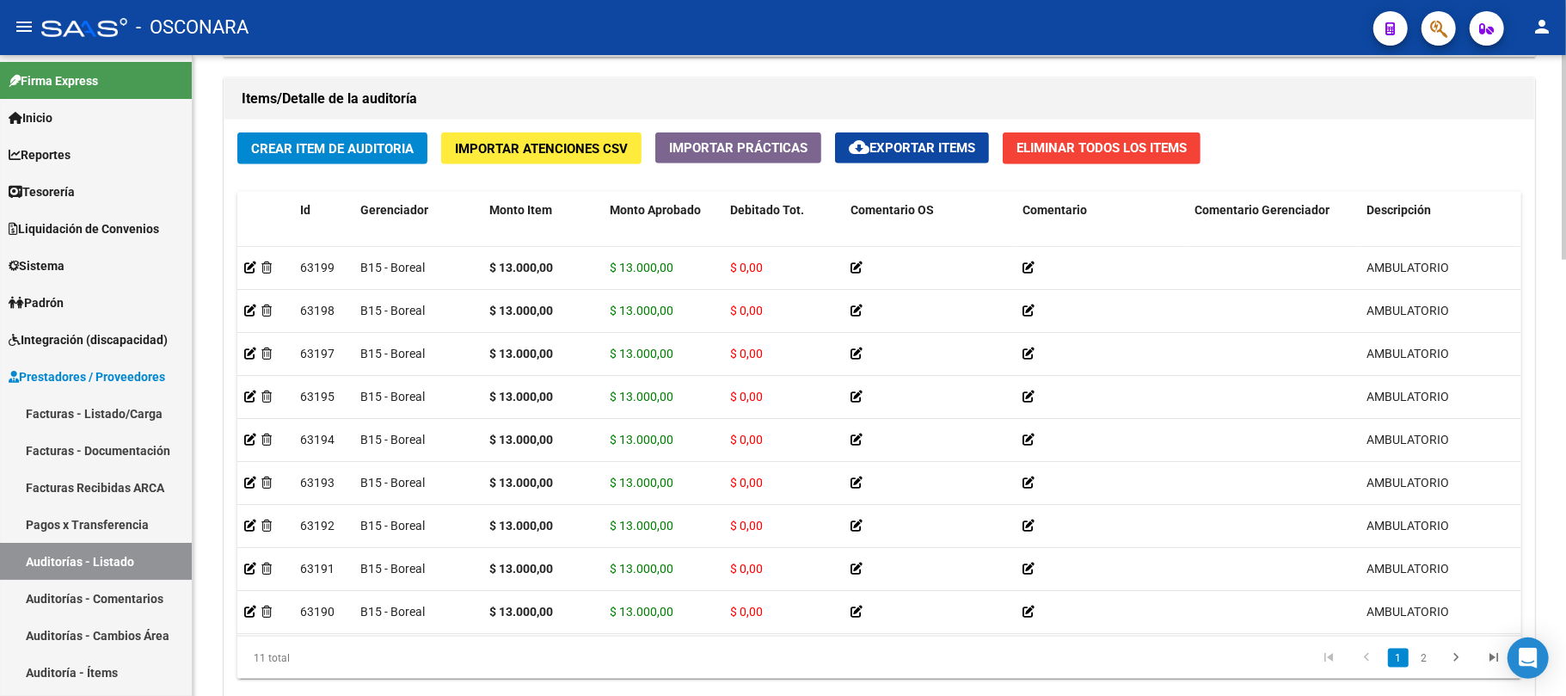
scroll to position [1023, 0]
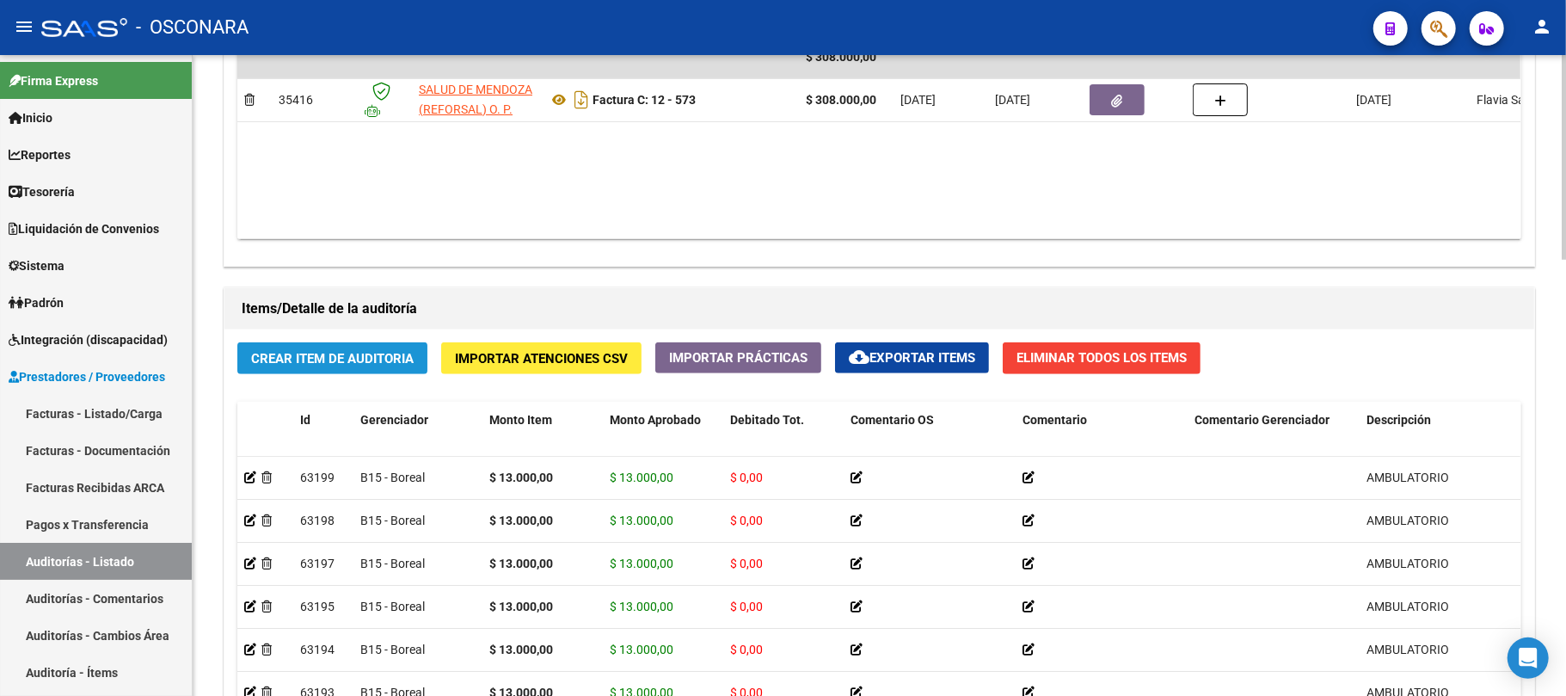
click at [390, 355] on span "Crear Item de Auditoria" at bounding box center [332, 358] width 163 height 15
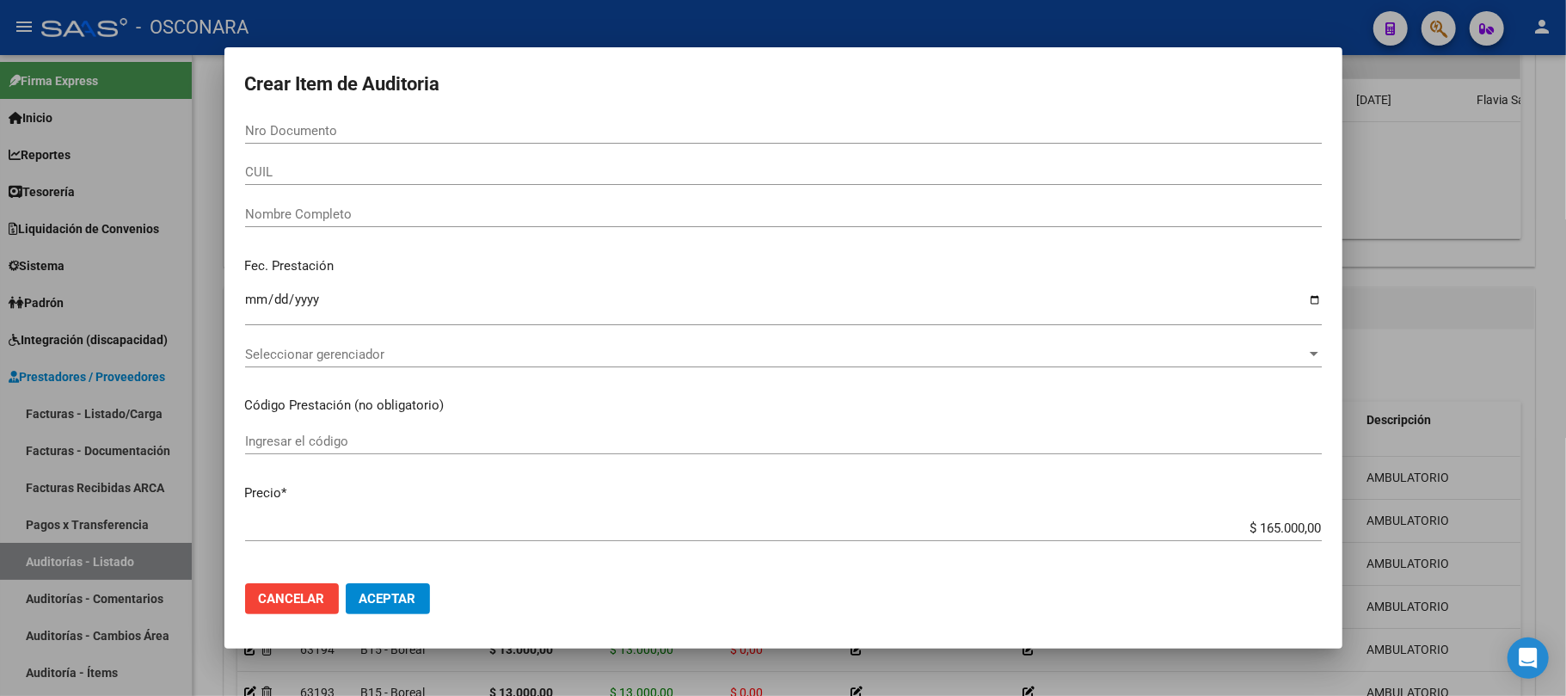
click at [1484, 286] on div at bounding box center [783, 348] width 1566 height 696
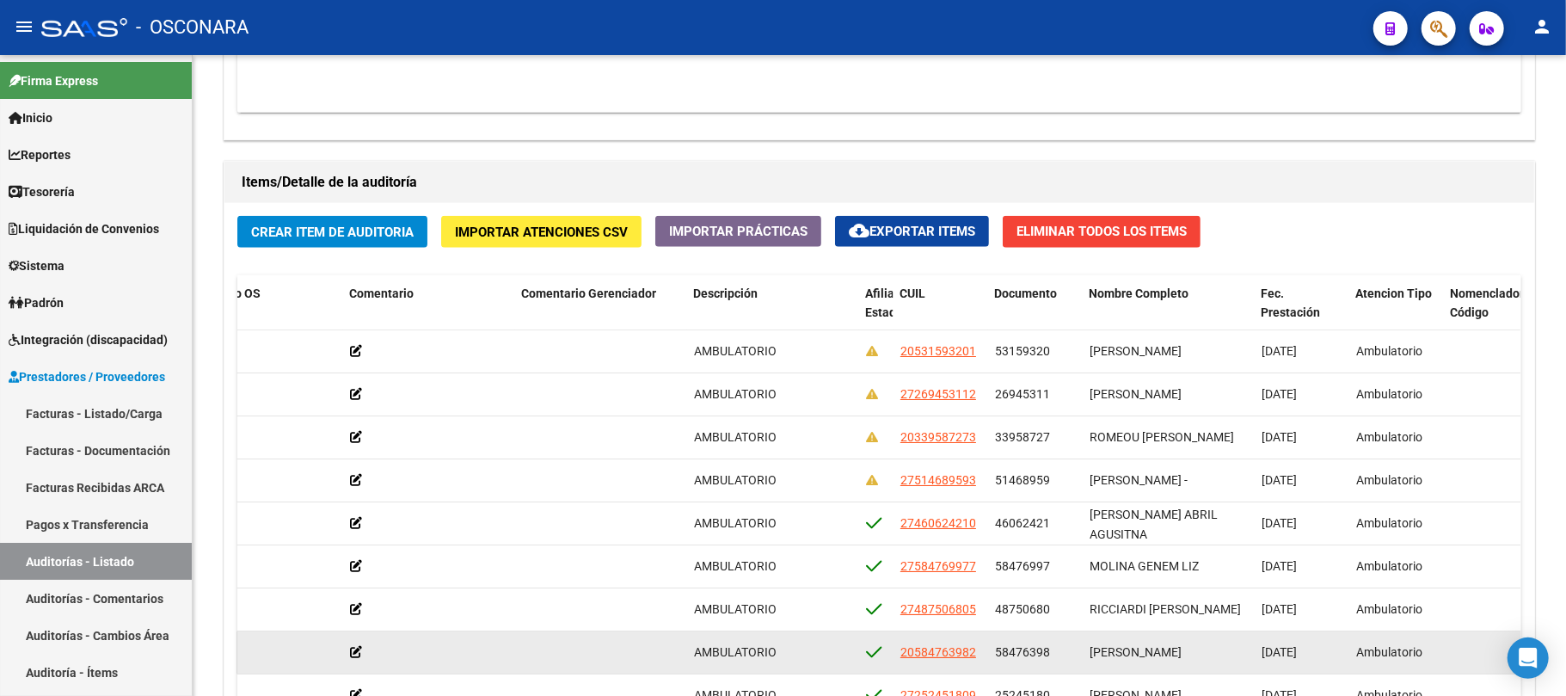
scroll to position [1137, 0]
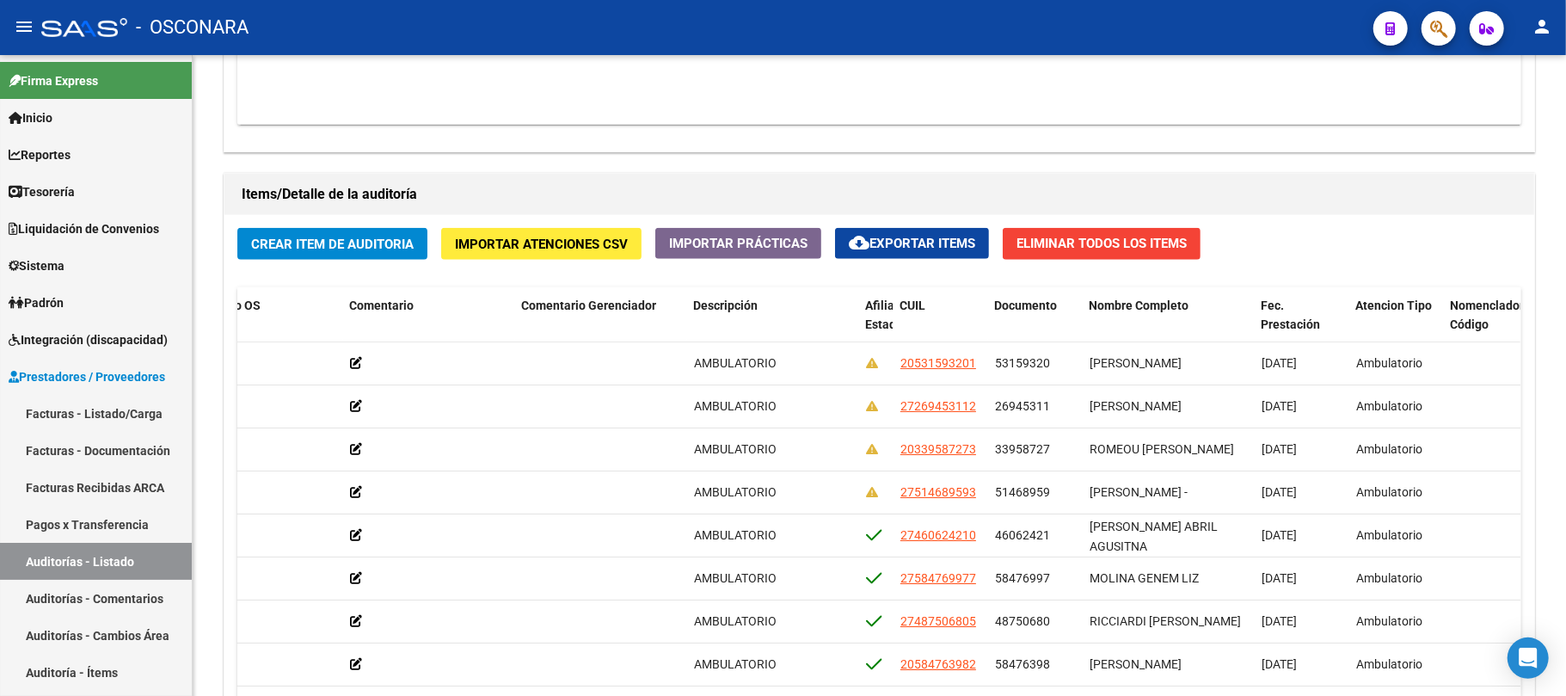
click at [352, 237] on span "Crear Item de Auditoria" at bounding box center [332, 244] width 163 height 15
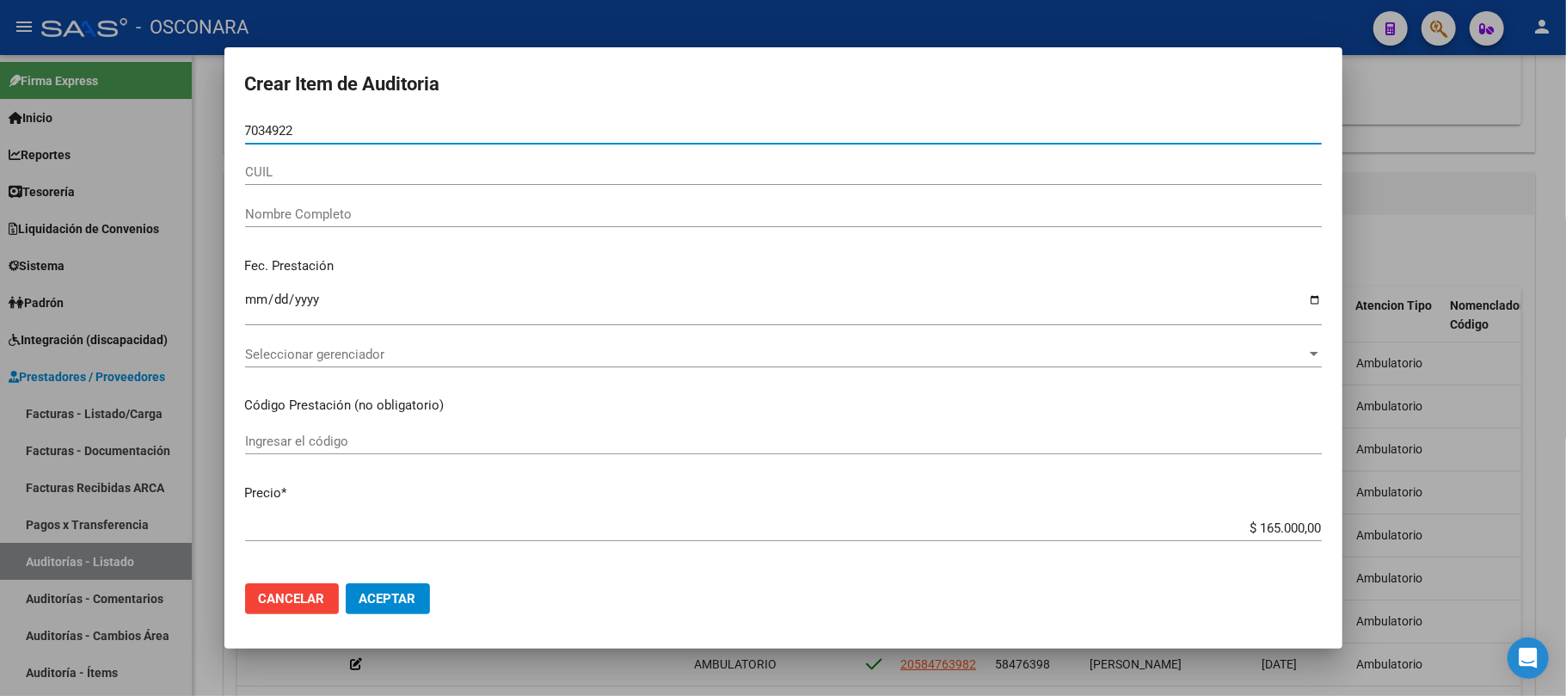
type input "70349221"
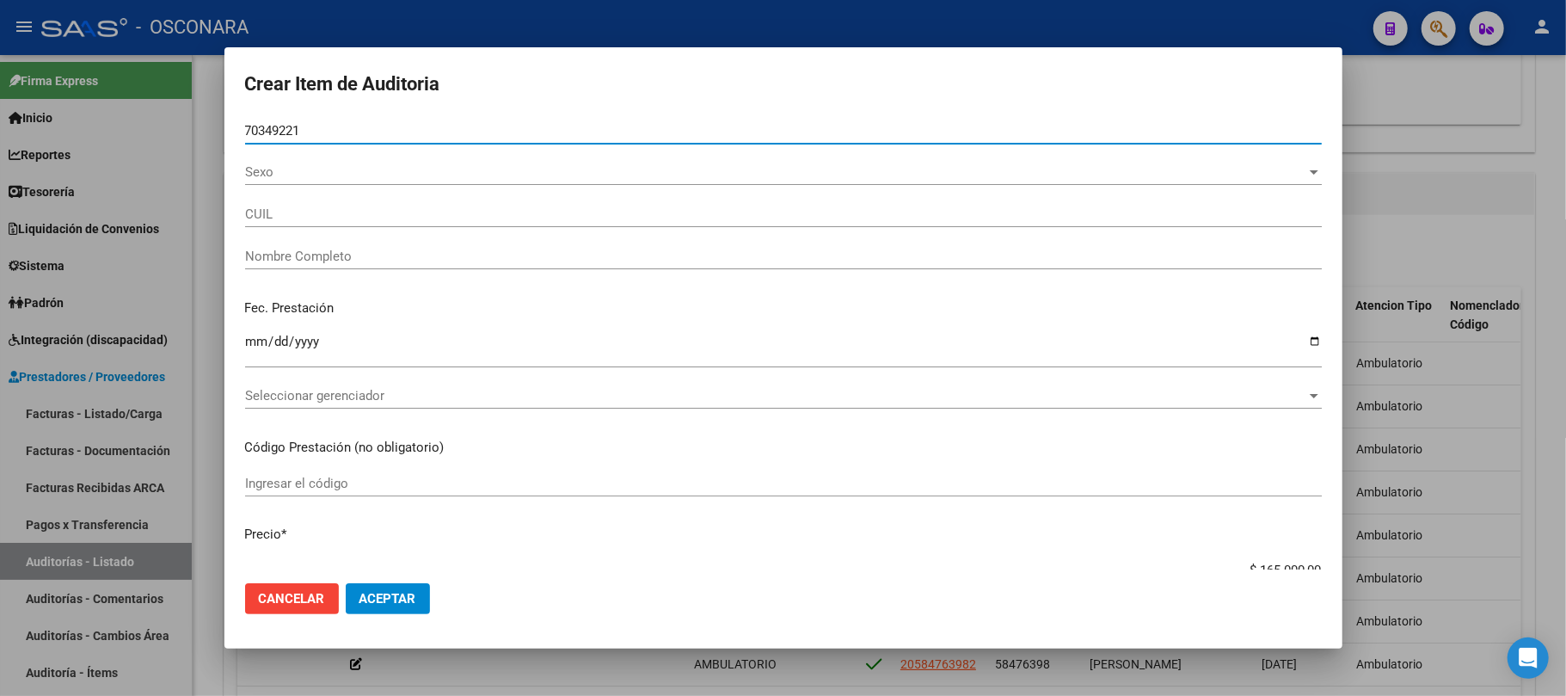
type input "27703492210"
type input "BAGUENA SDRIGOTTI [PERSON_NAME]"
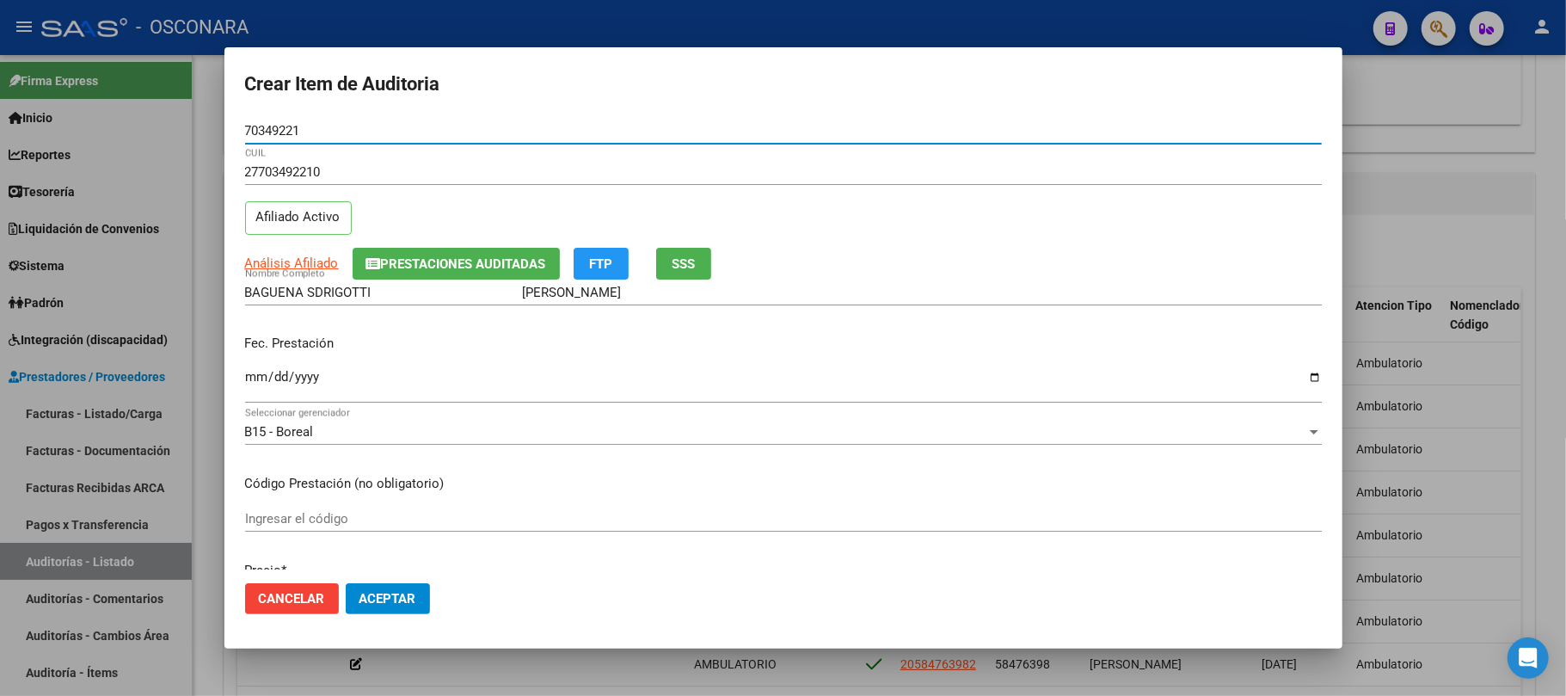
type input "70349221"
click at [260, 378] on input "Ingresar la fecha" at bounding box center [783, 384] width 1077 height 28
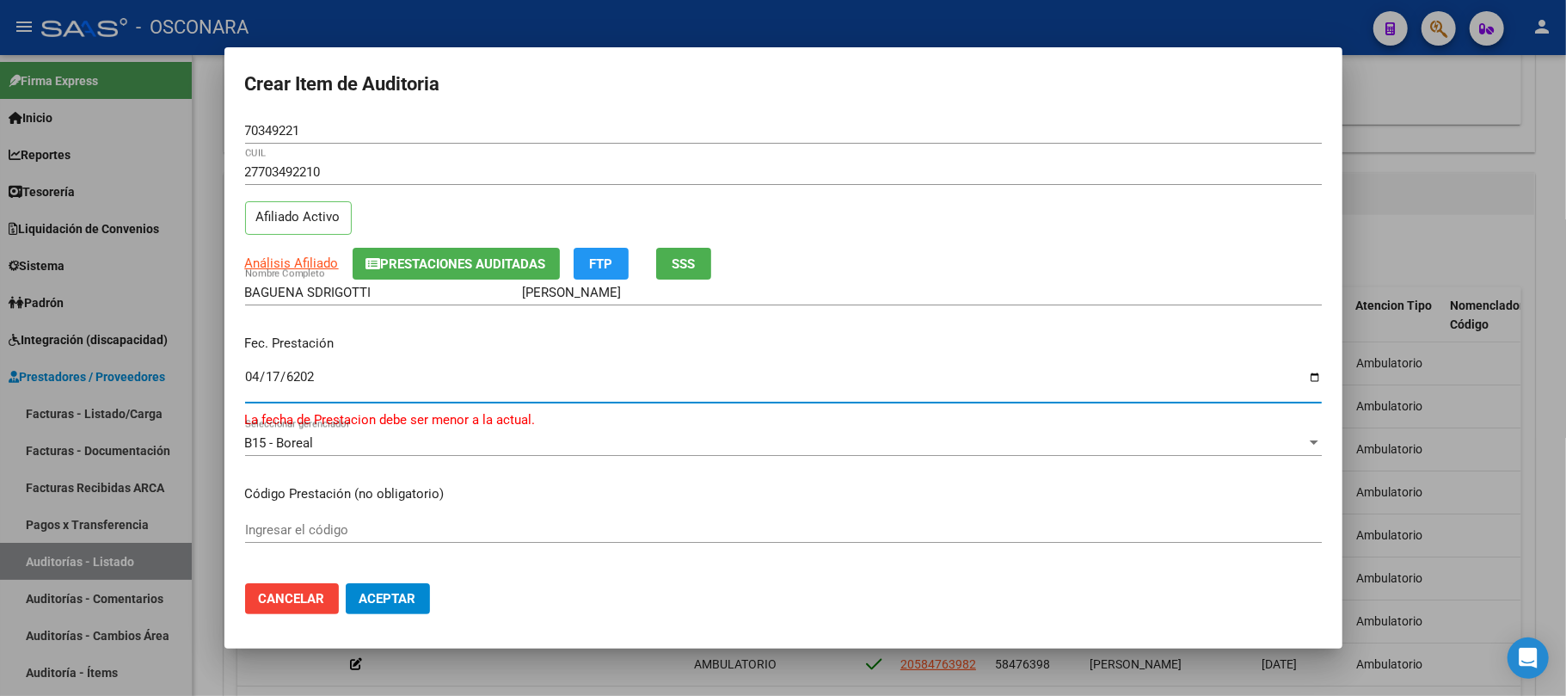
type input "[DATE]"
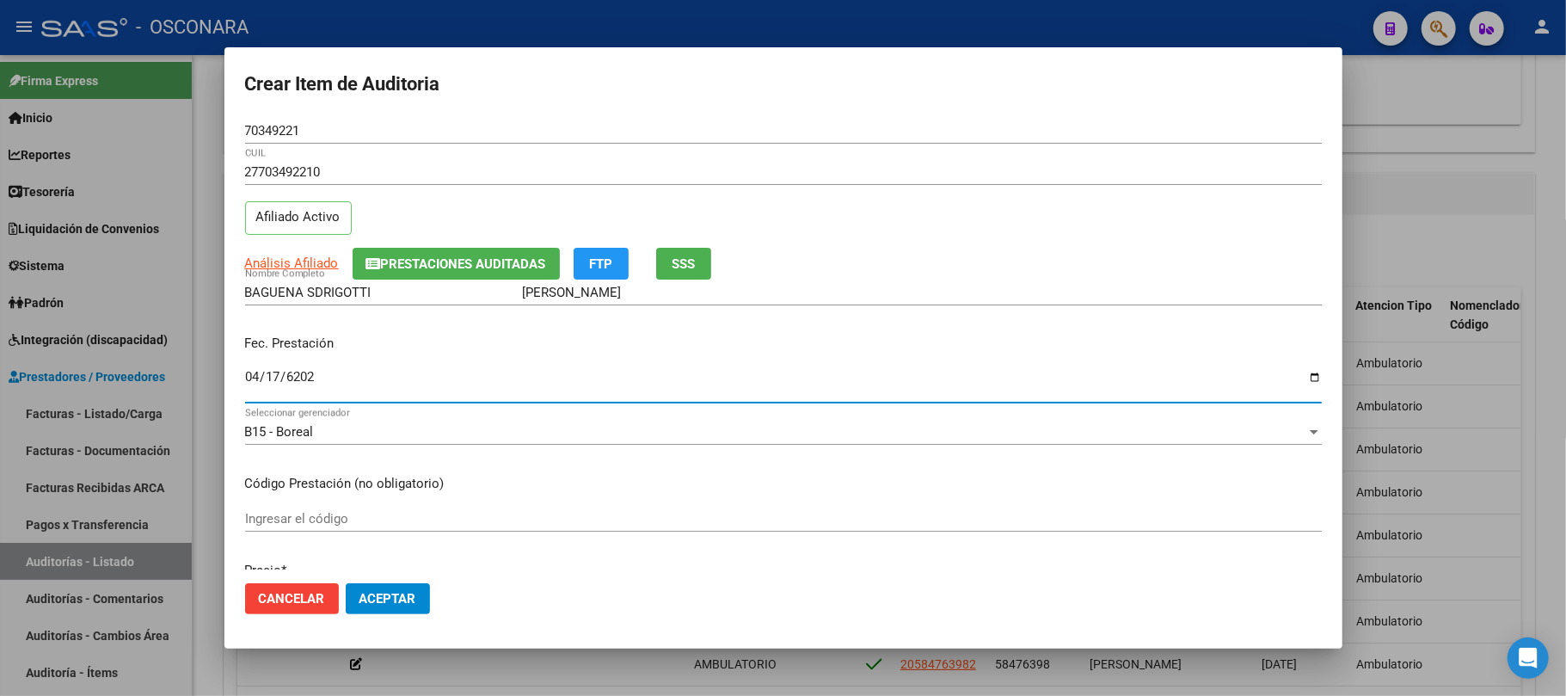
click at [284, 375] on input "[DATE]" at bounding box center [783, 384] width 1077 height 28
type input "0006-04-17"
click at [280, 378] on input "0006-04-17" at bounding box center [783, 384] width 1077 height 28
type input "[DATE]"
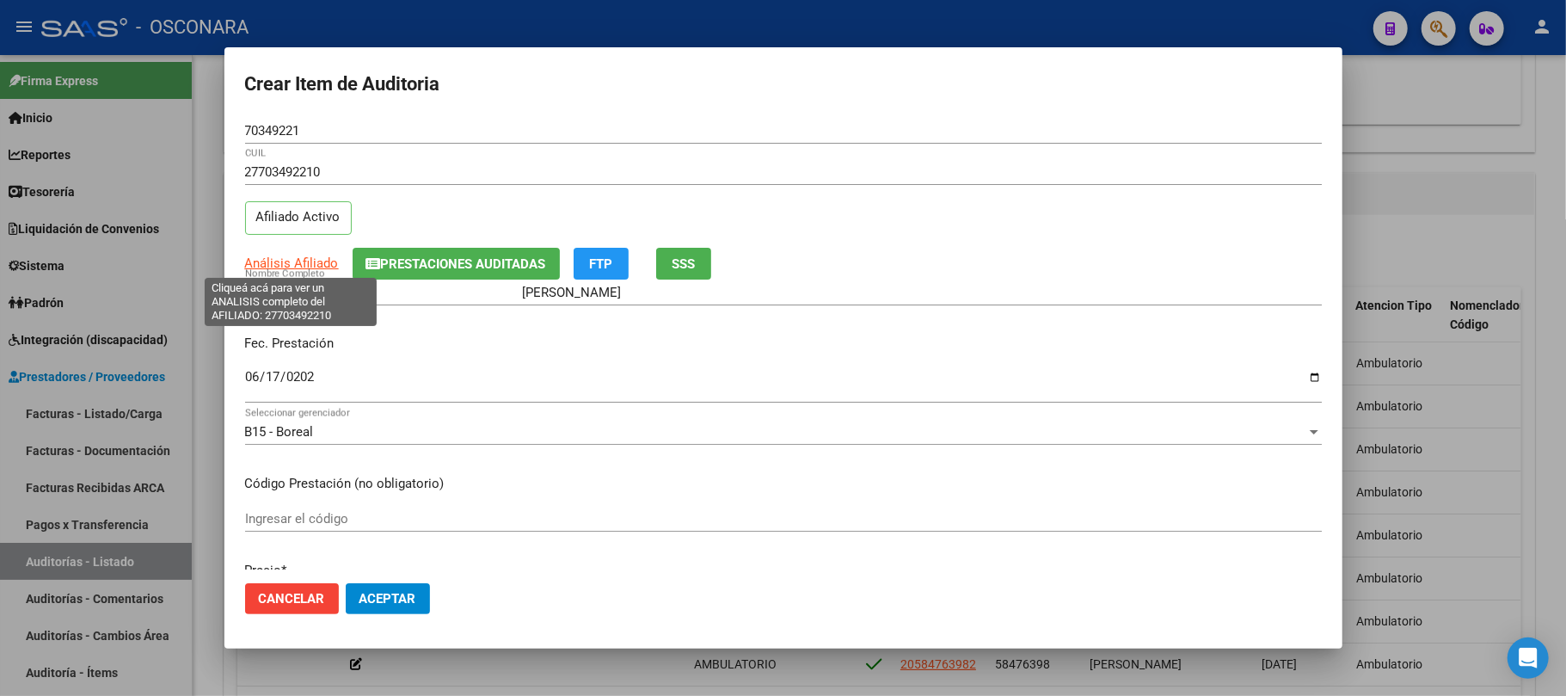
click at [291, 258] on span "Análisis Afiliado" at bounding box center [292, 262] width 94 height 15
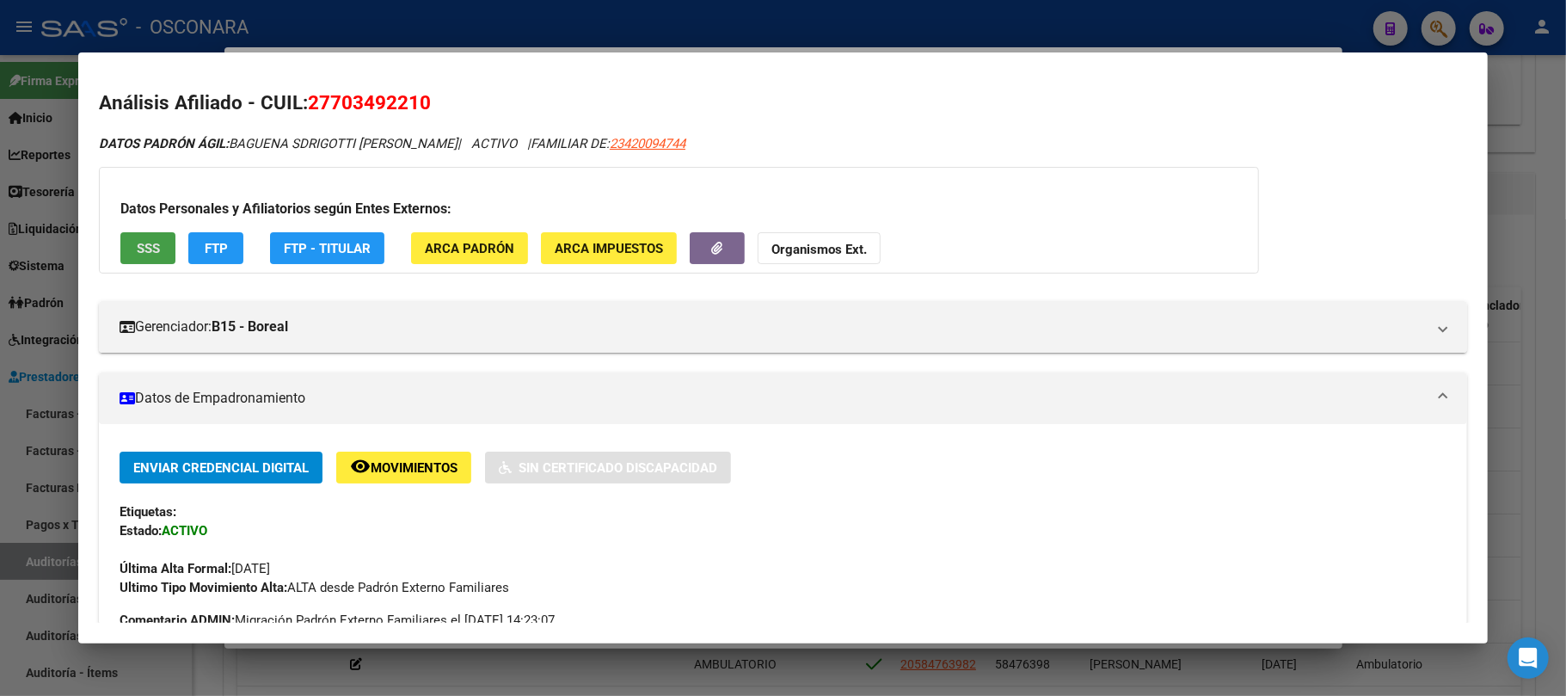
click at [125, 256] on button "SSS" at bounding box center [147, 248] width 55 height 32
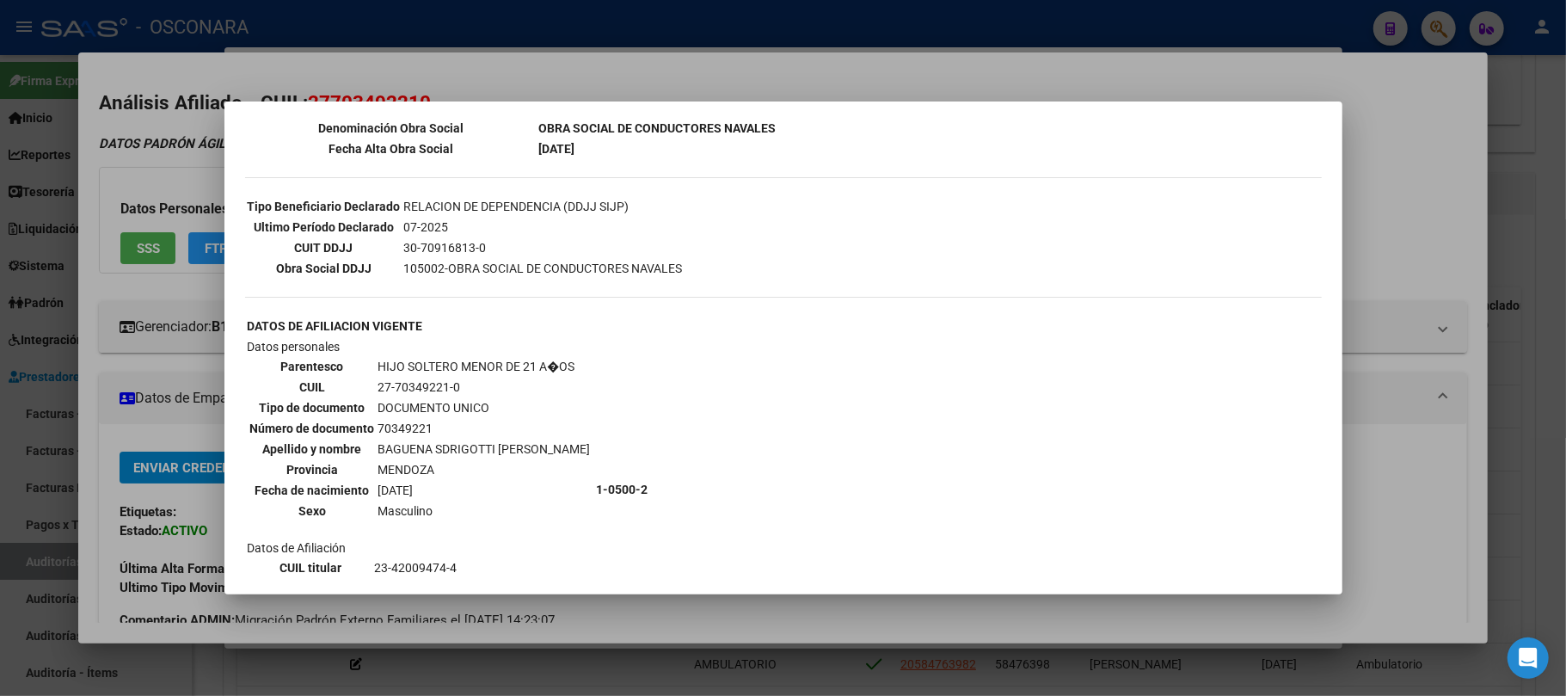
scroll to position [518, 0]
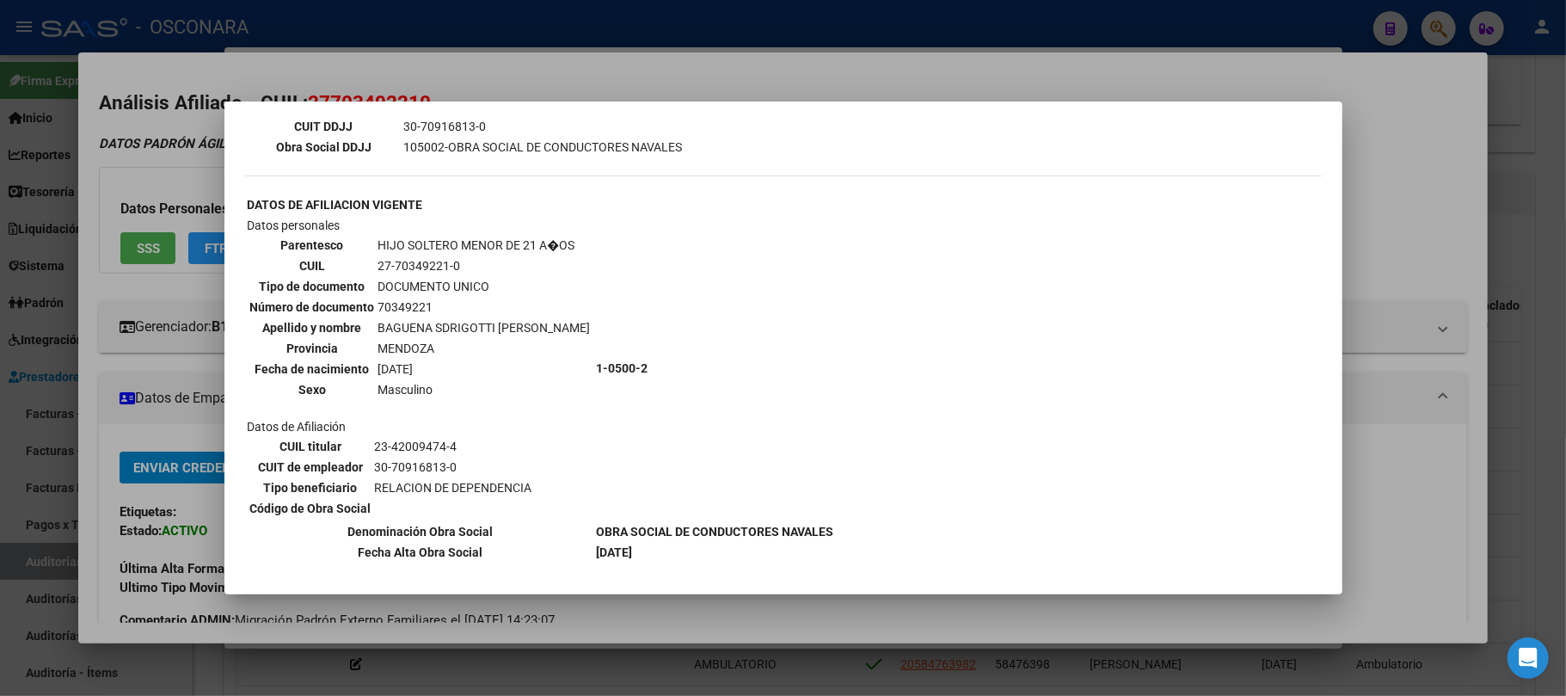
click at [807, 603] on div at bounding box center [783, 348] width 1566 height 696
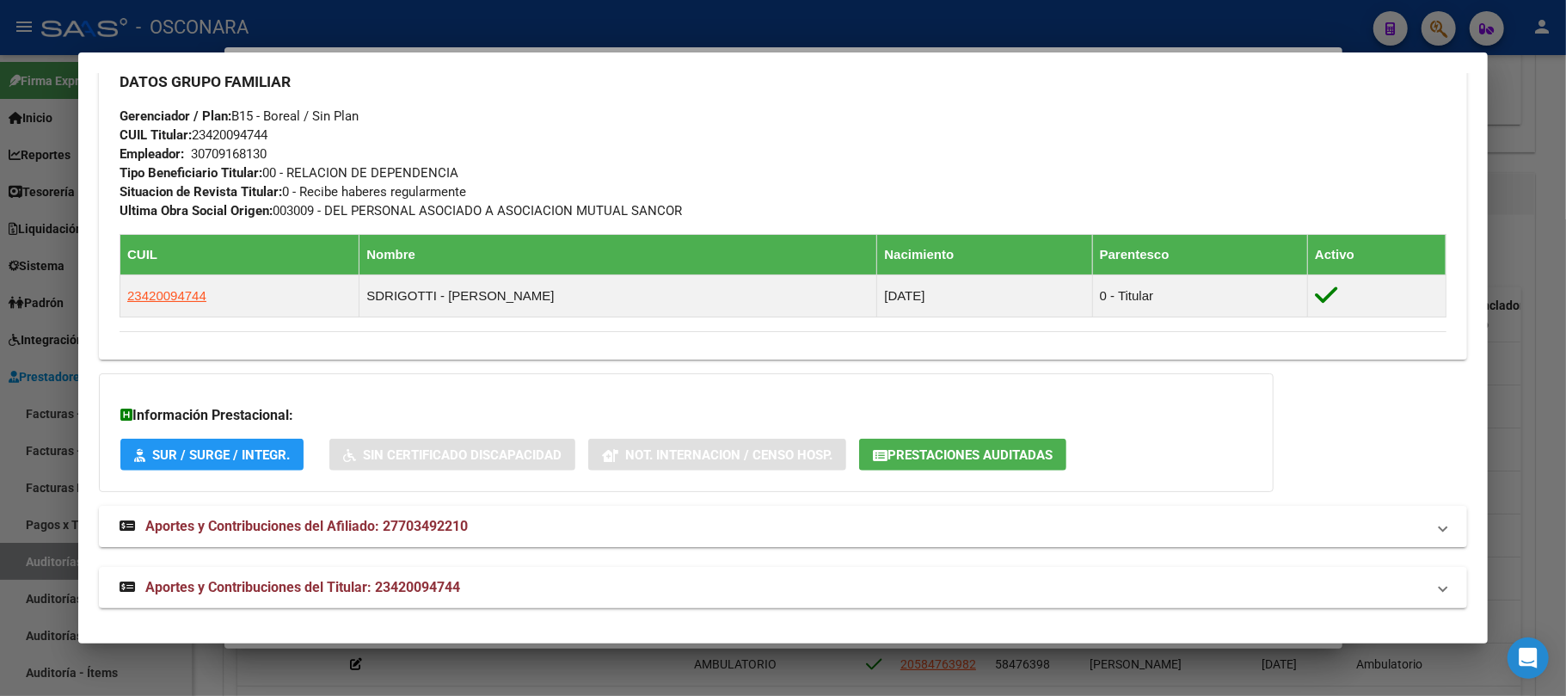
scroll to position [845, 0]
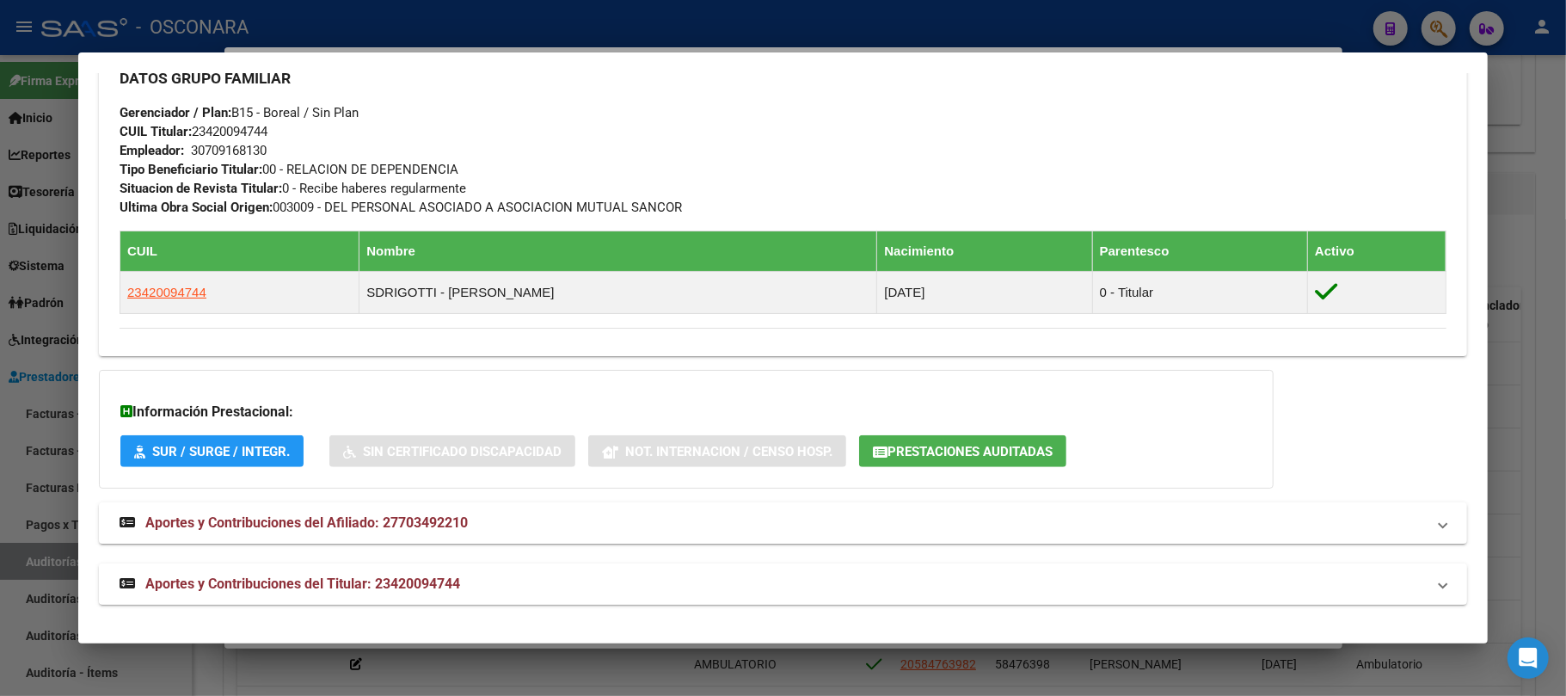
click at [390, 566] on mat-expansion-panel-header "Aportes y Contribuciones del Titular: 23420094744" at bounding box center [783, 583] width 1368 height 41
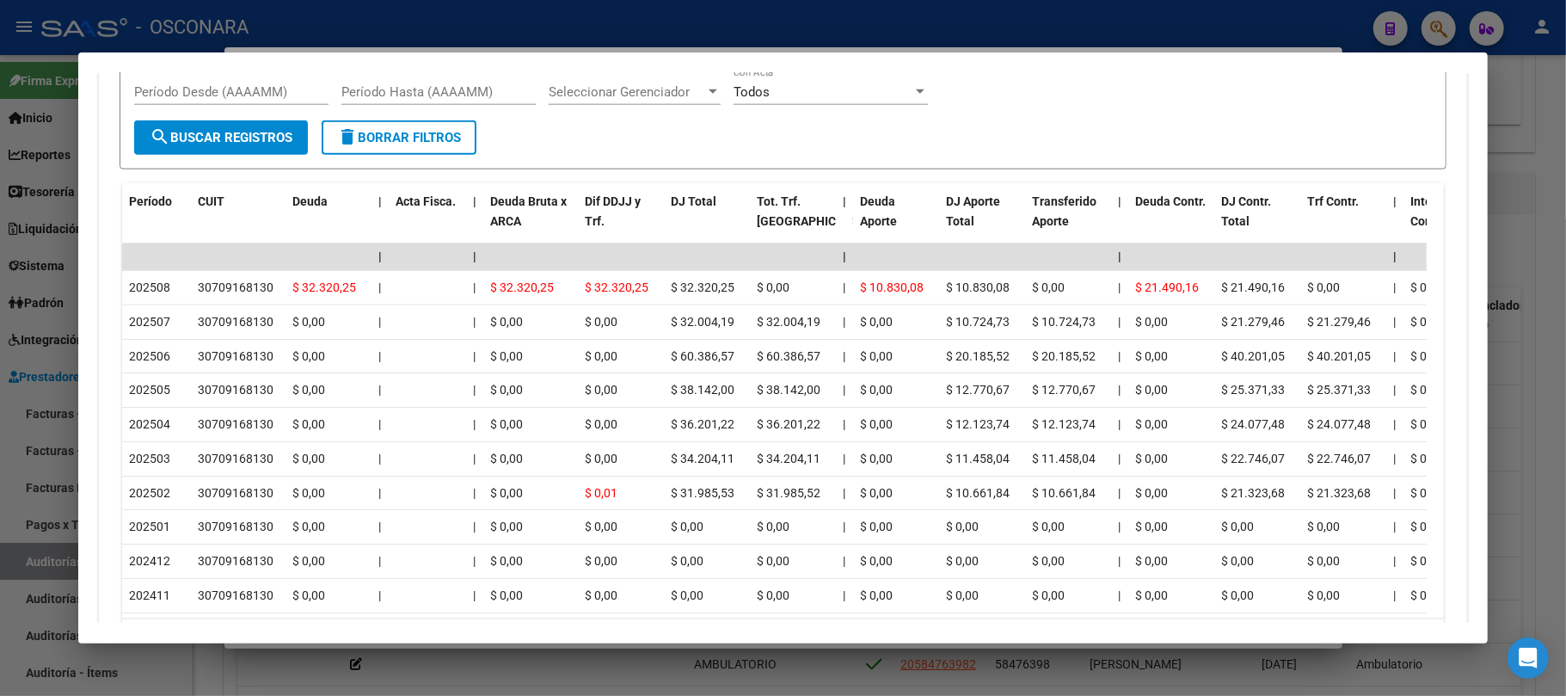
scroll to position [1620, 0]
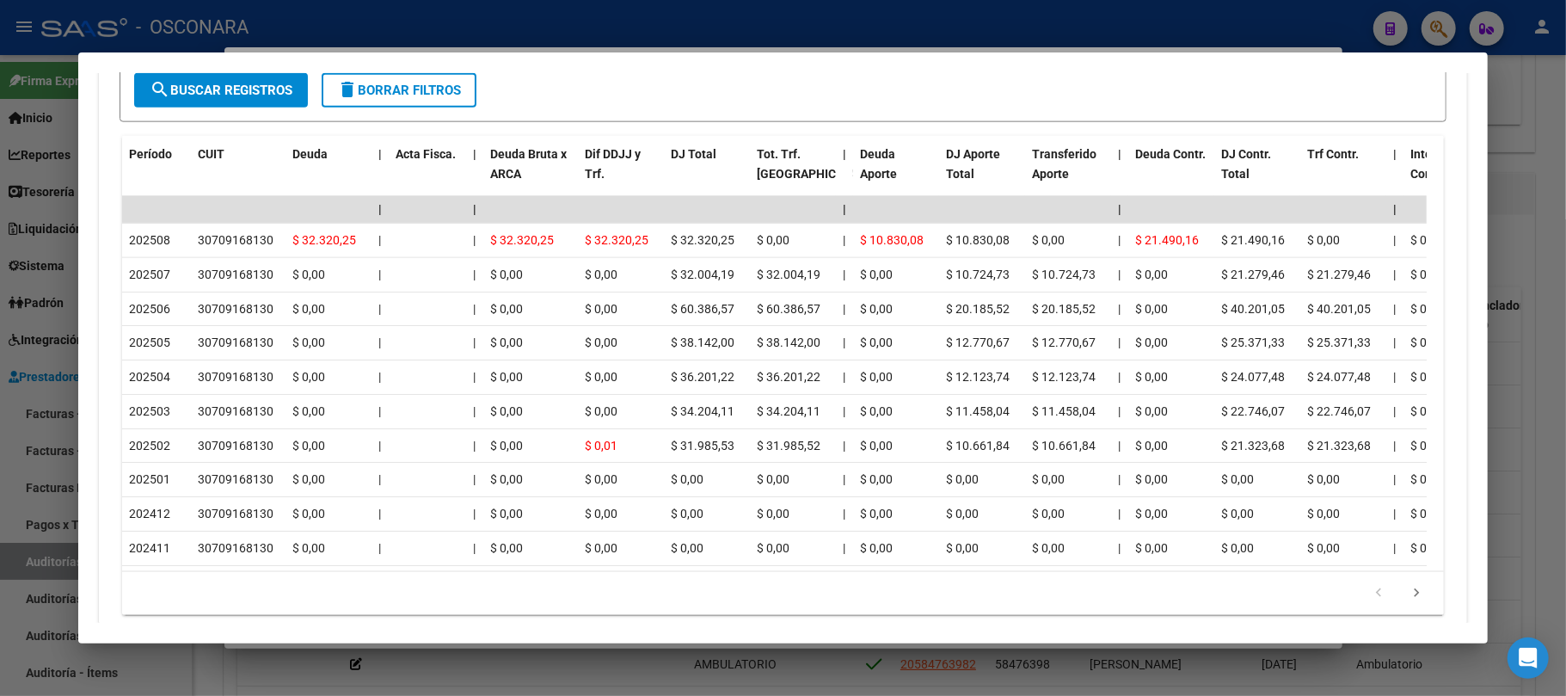
click at [1522, 231] on div at bounding box center [783, 348] width 1566 height 696
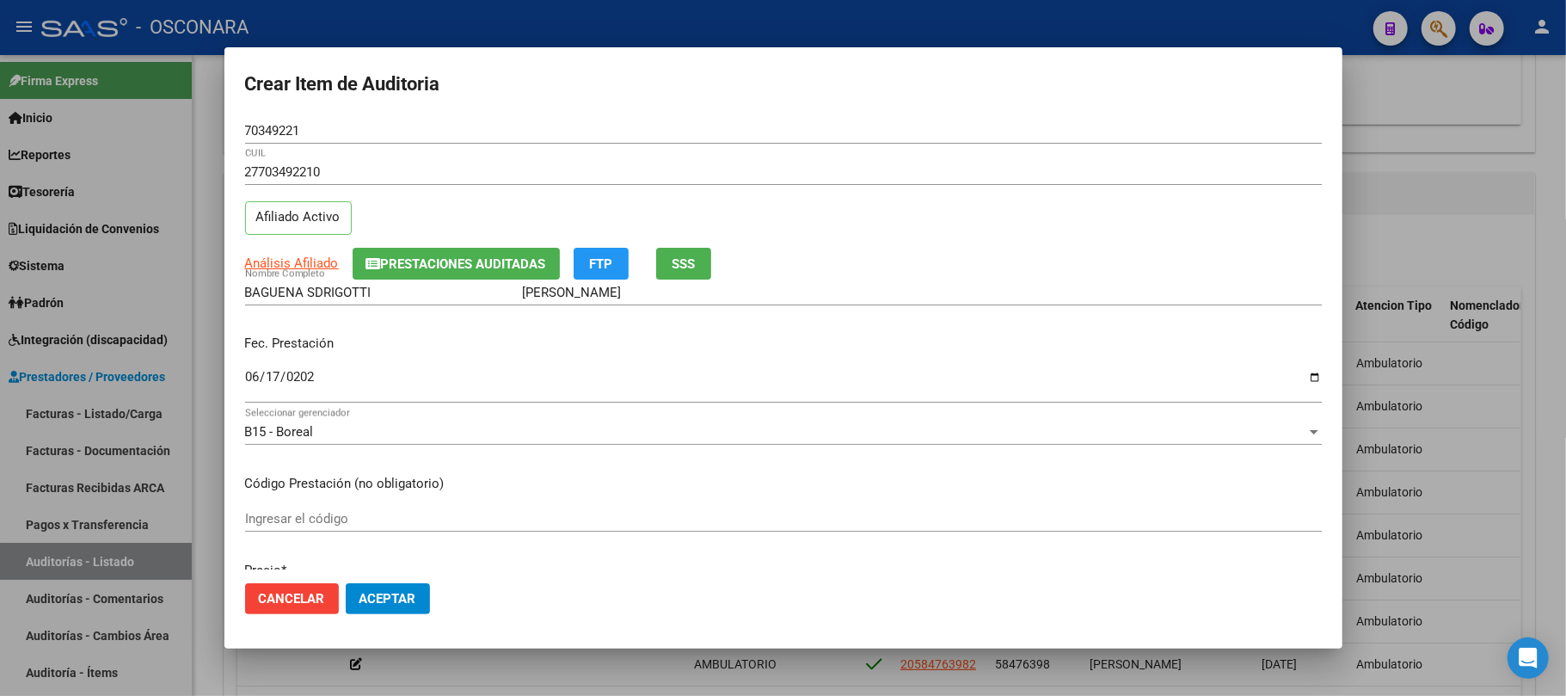
drag, startPoint x: 406, startPoint y: 599, endPoint x: 933, endPoint y: 354, distance: 581.1
click at [898, 352] on form "Crear Item de Auditoria 70349221 Nro Documento 27703492210 CUIL Afiliado Activo…" at bounding box center [783, 348] width 1077 height 561
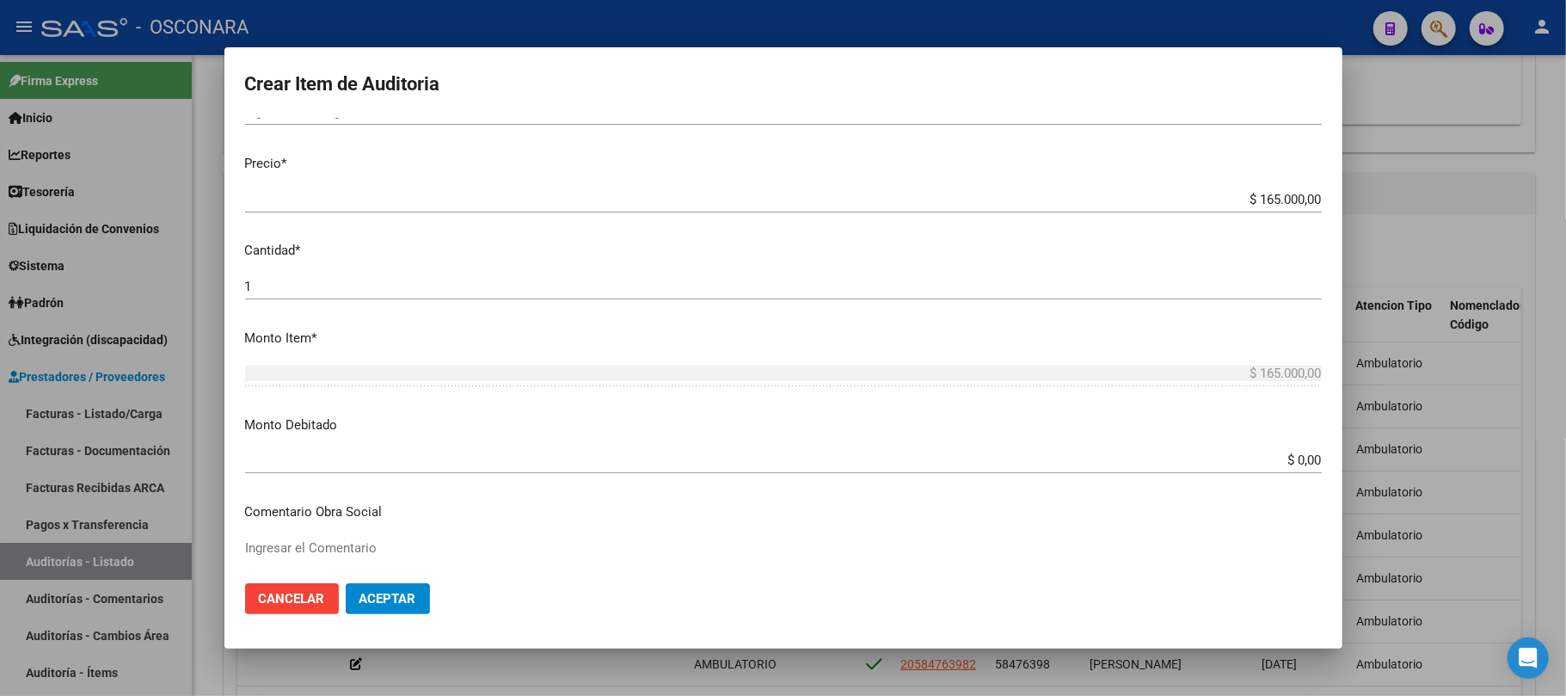
scroll to position [458, 0]
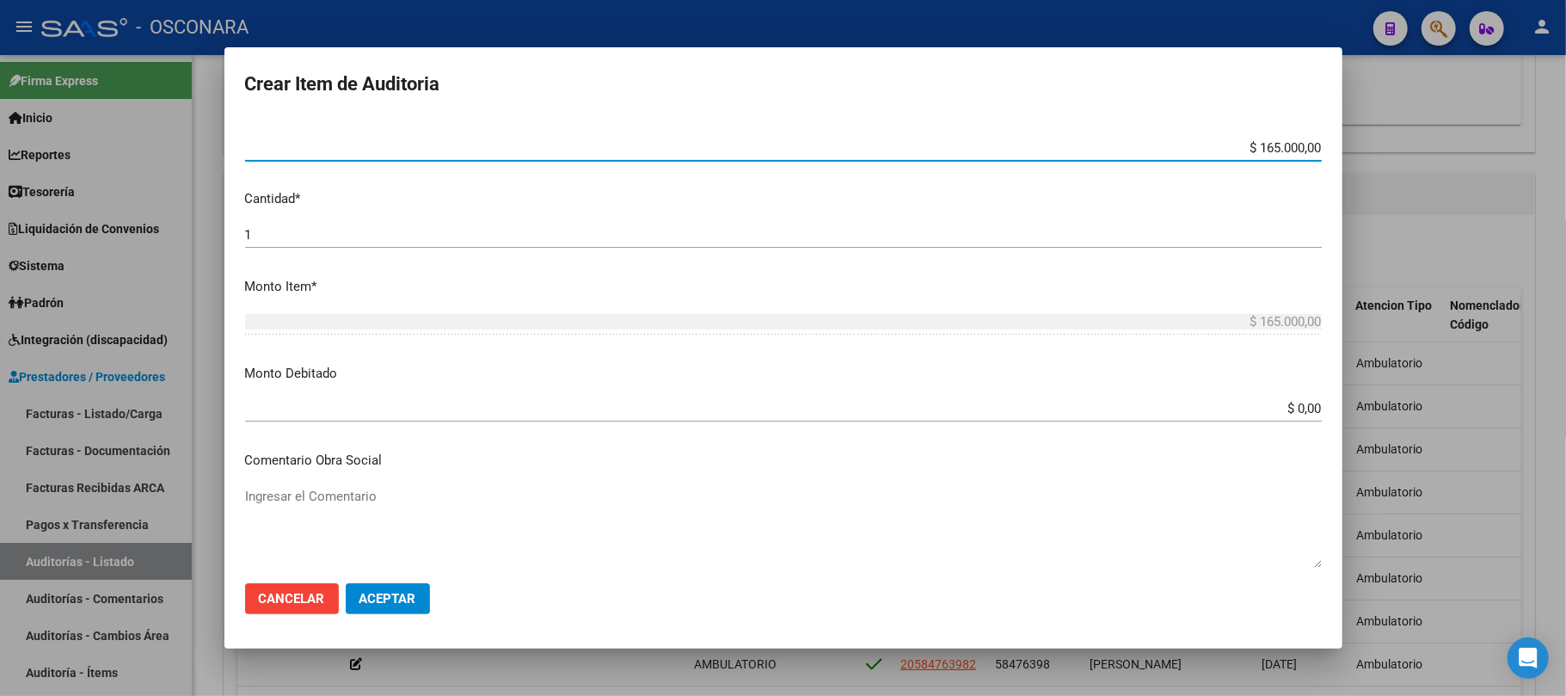
drag, startPoint x: 1243, startPoint y: 146, endPoint x: 1512, endPoint y: 144, distance: 269.2
click at [1512, 144] on div "Crear Item de Auditoria 70349221 Nro Documento 27703492210 CUIL Afiliado Activo…" at bounding box center [783, 348] width 1566 height 696
type input "$ 0,02"
type input "$ 0,21"
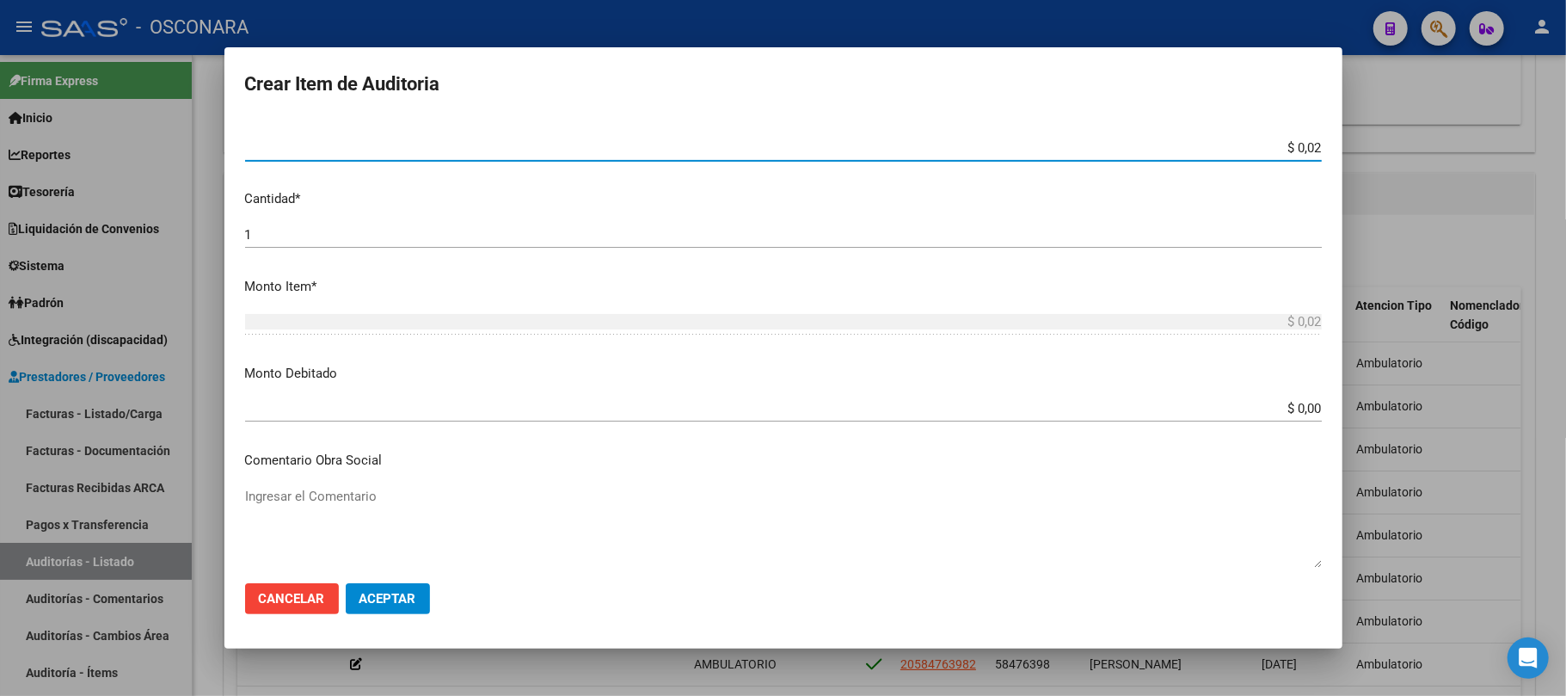
type input "$ 0,21"
type input "$ 2,10"
type input "$ 21,00"
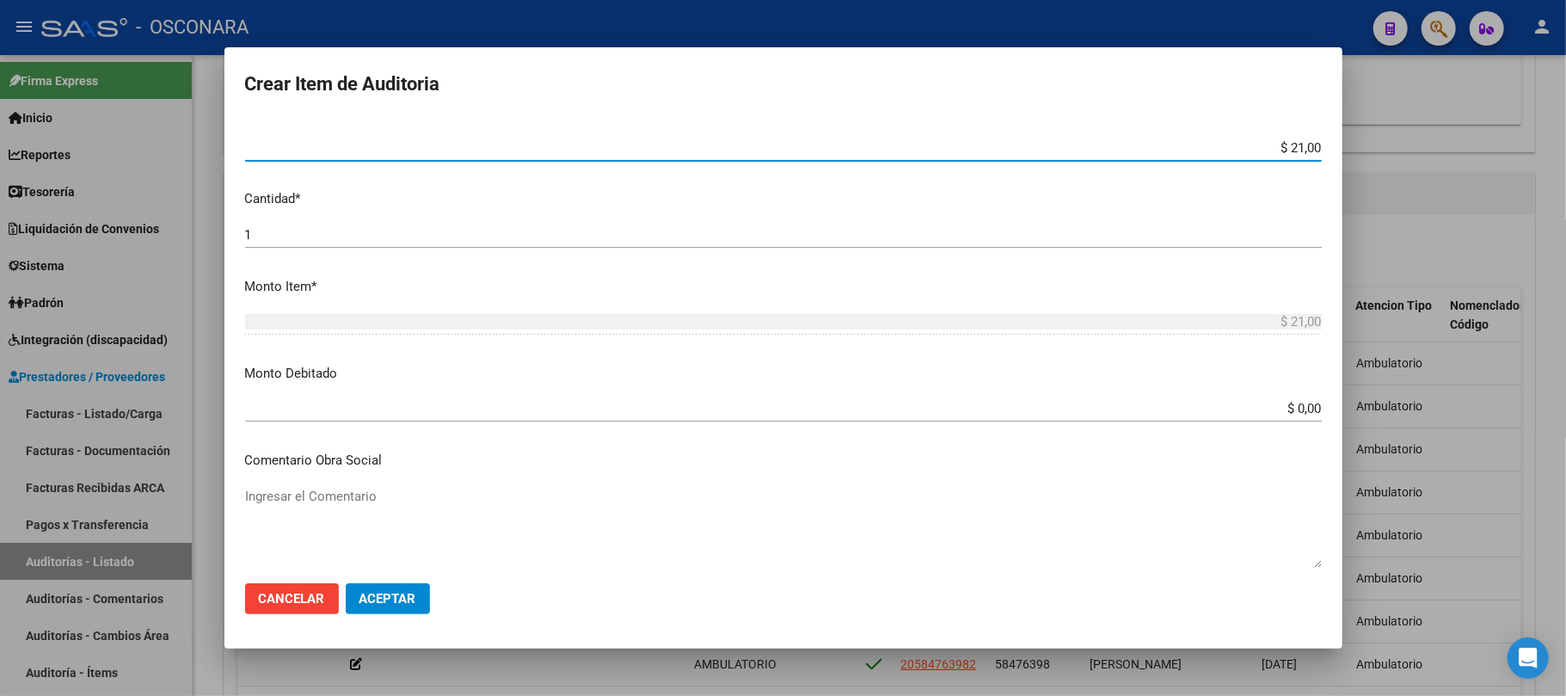
type input "$ 210,00"
type input "$ 2.100,00"
type input "$ 21.000,00"
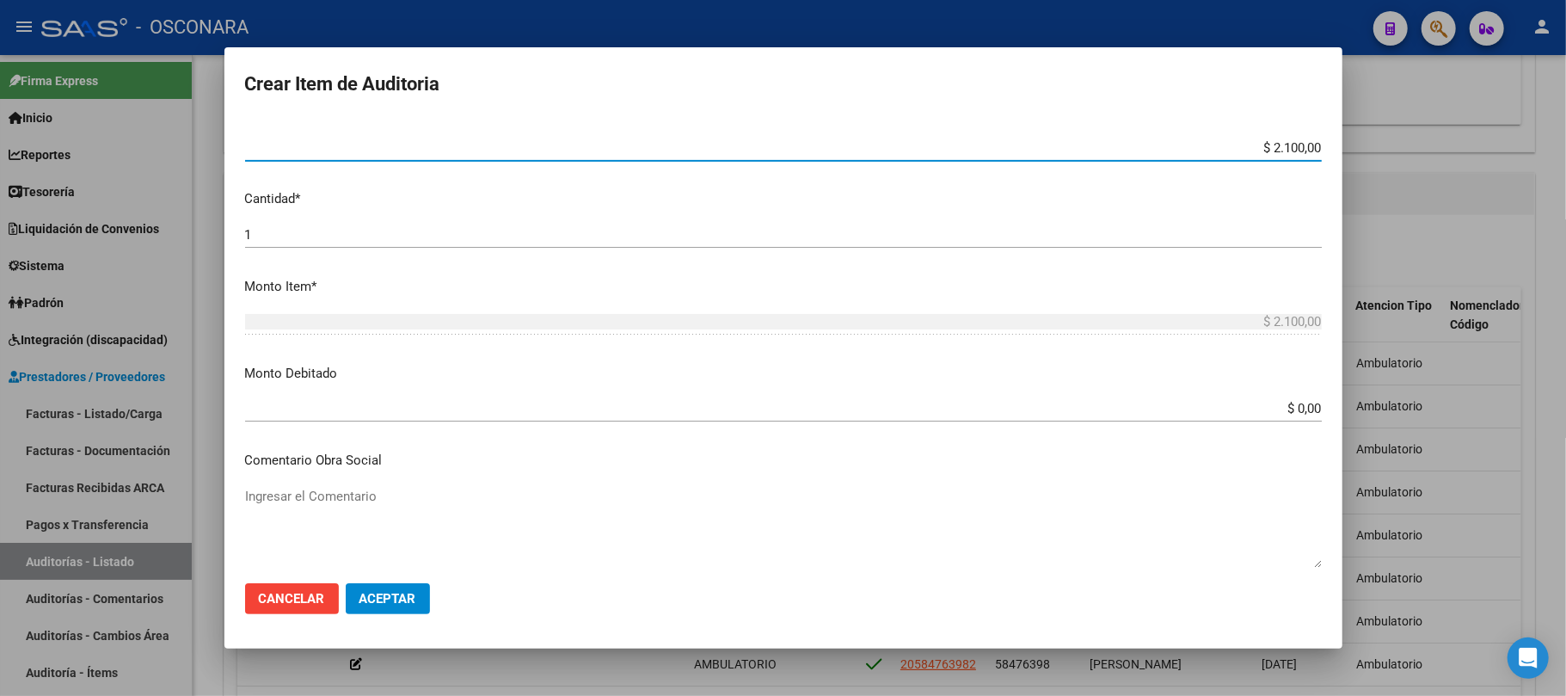
type input "$ 21.000,00"
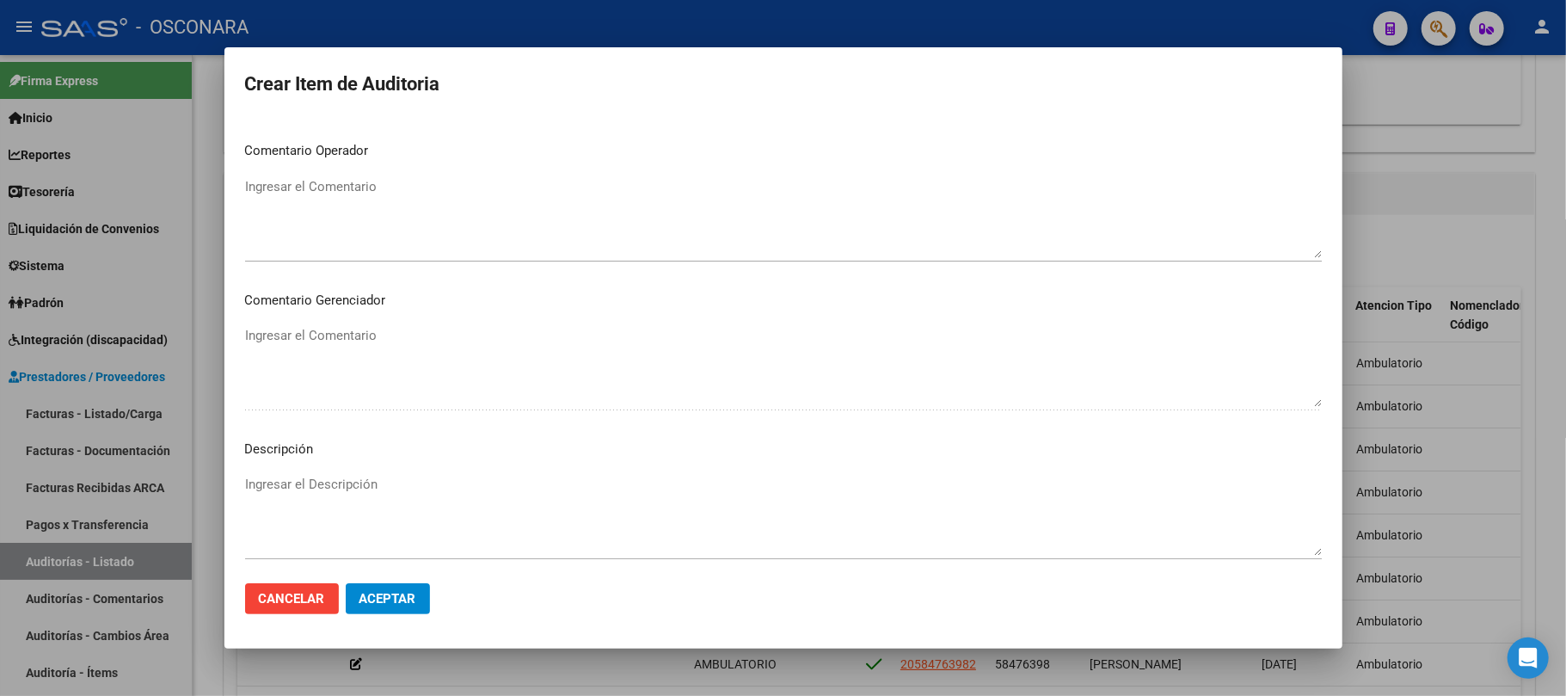
scroll to position [1096, 0]
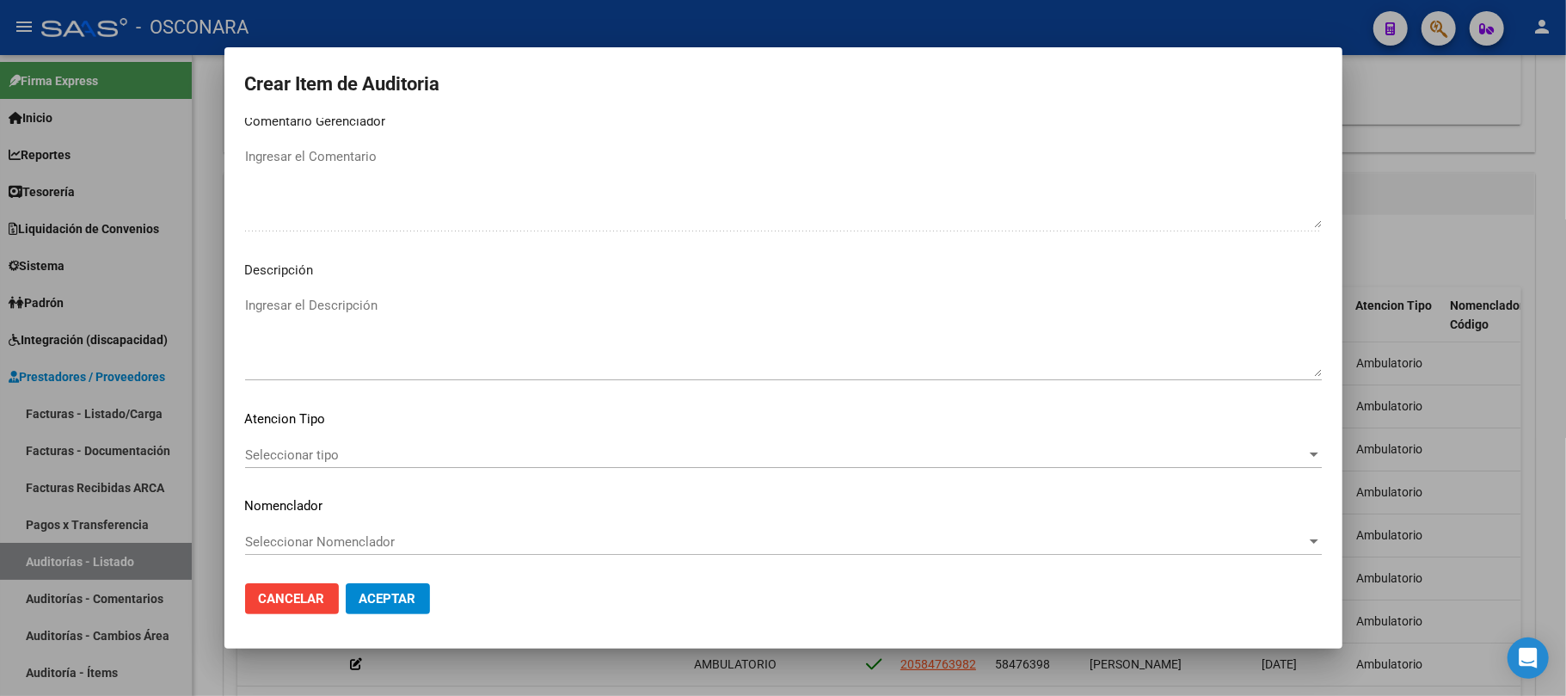
click at [301, 447] on span "Seleccionar tipo" at bounding box center [775, 454] width 1061 height 15
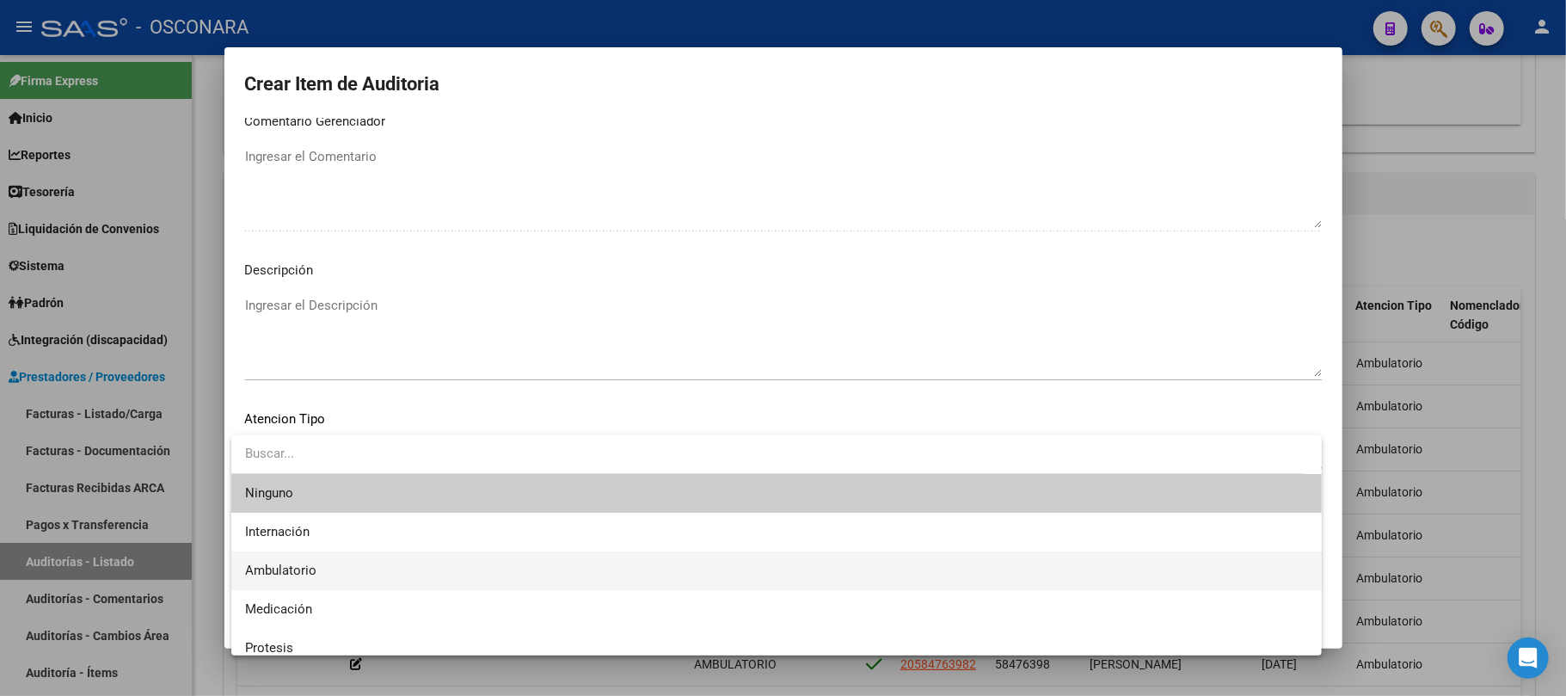
click at [292, 568] on span "Ambulatorio" at bounding box center [280, 570] width 71 height 15
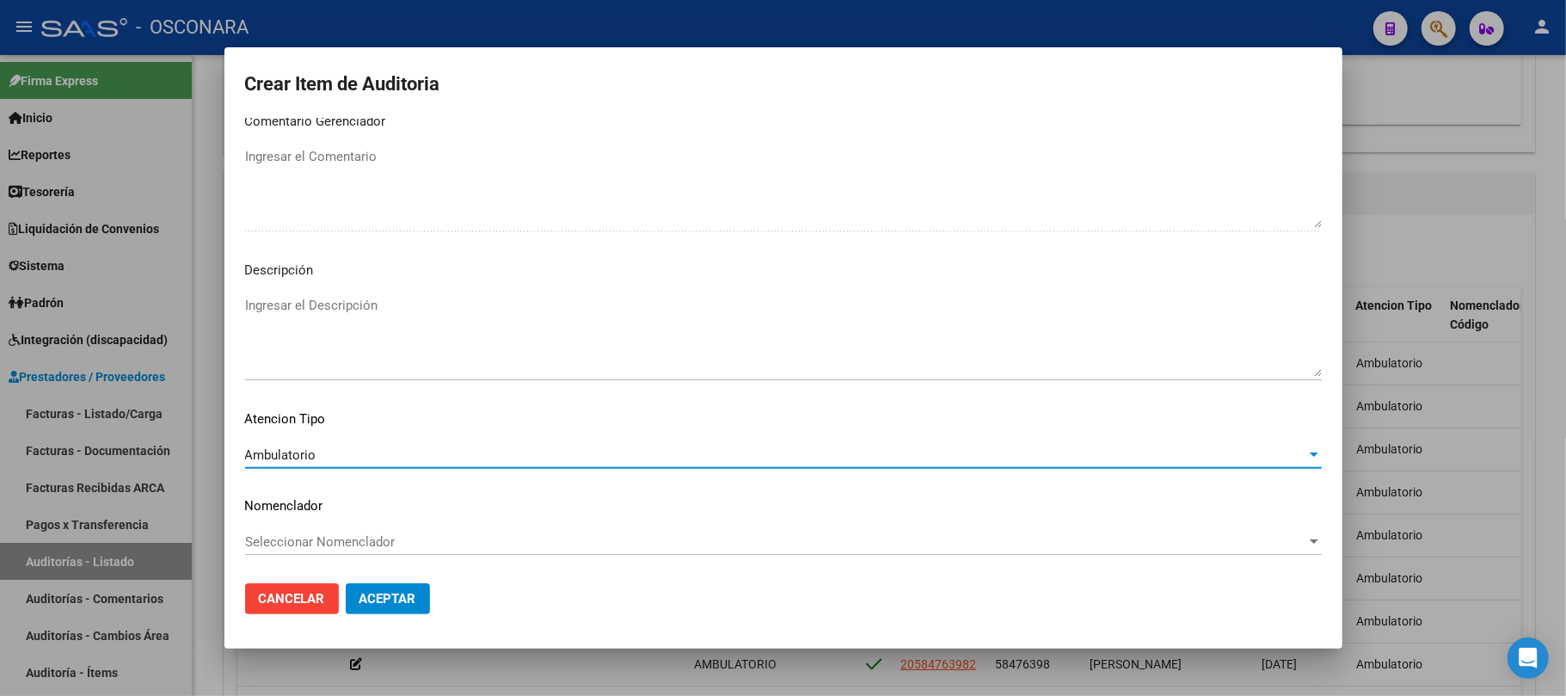
click at [372, 318] on textarea "Ingresar el Descripción" at bounding box center [783, 336] width 1077 height 81
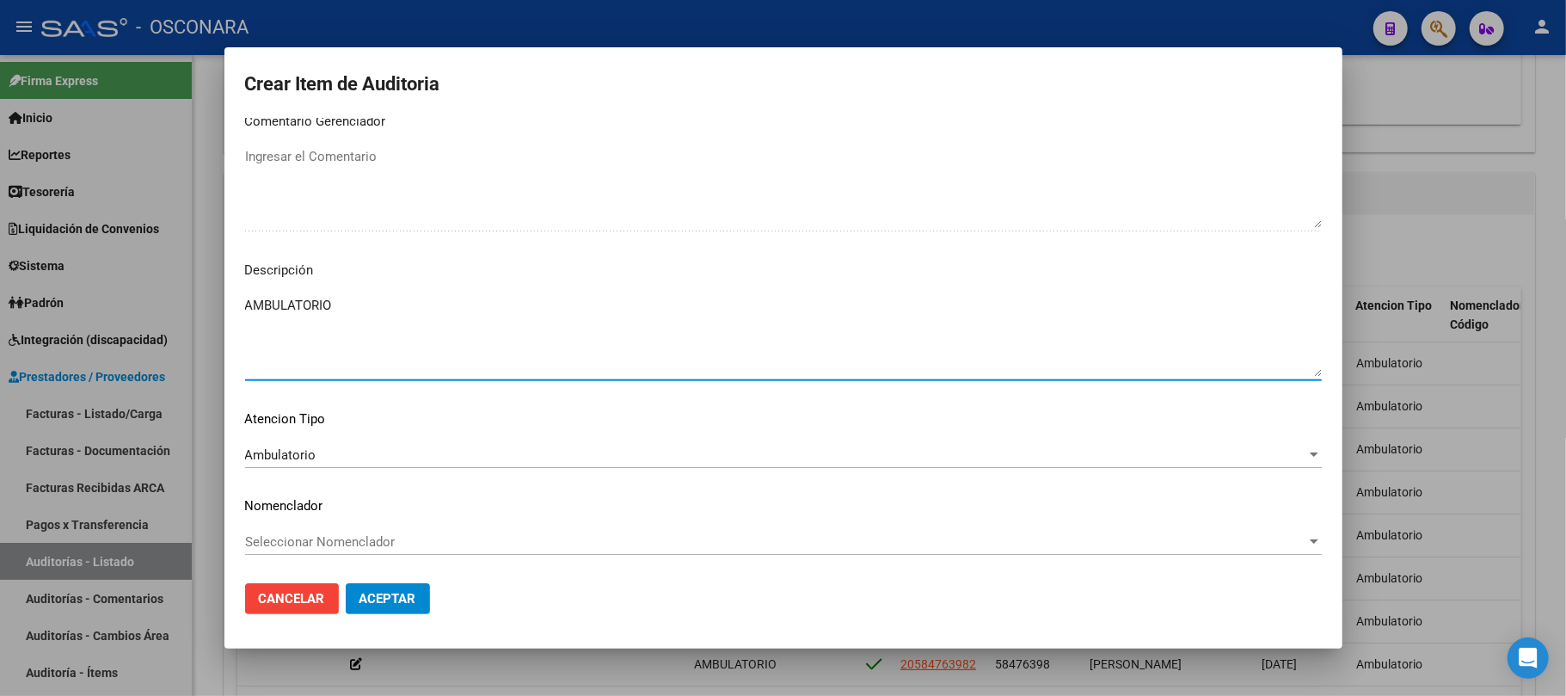
type textarea "AMBULATORIO"
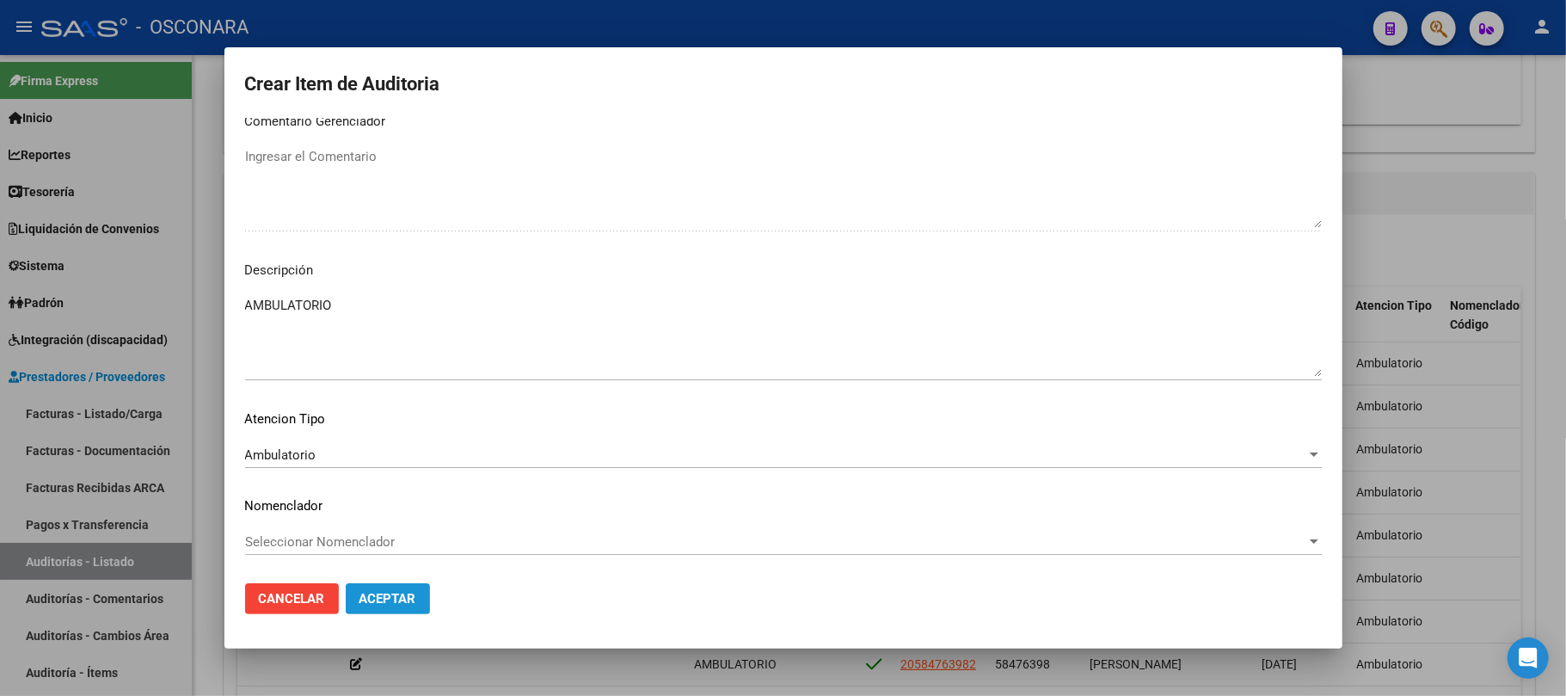
click at [410, 593] on span "Aceptar" at bounding box center [388, 598] width 57 height 15
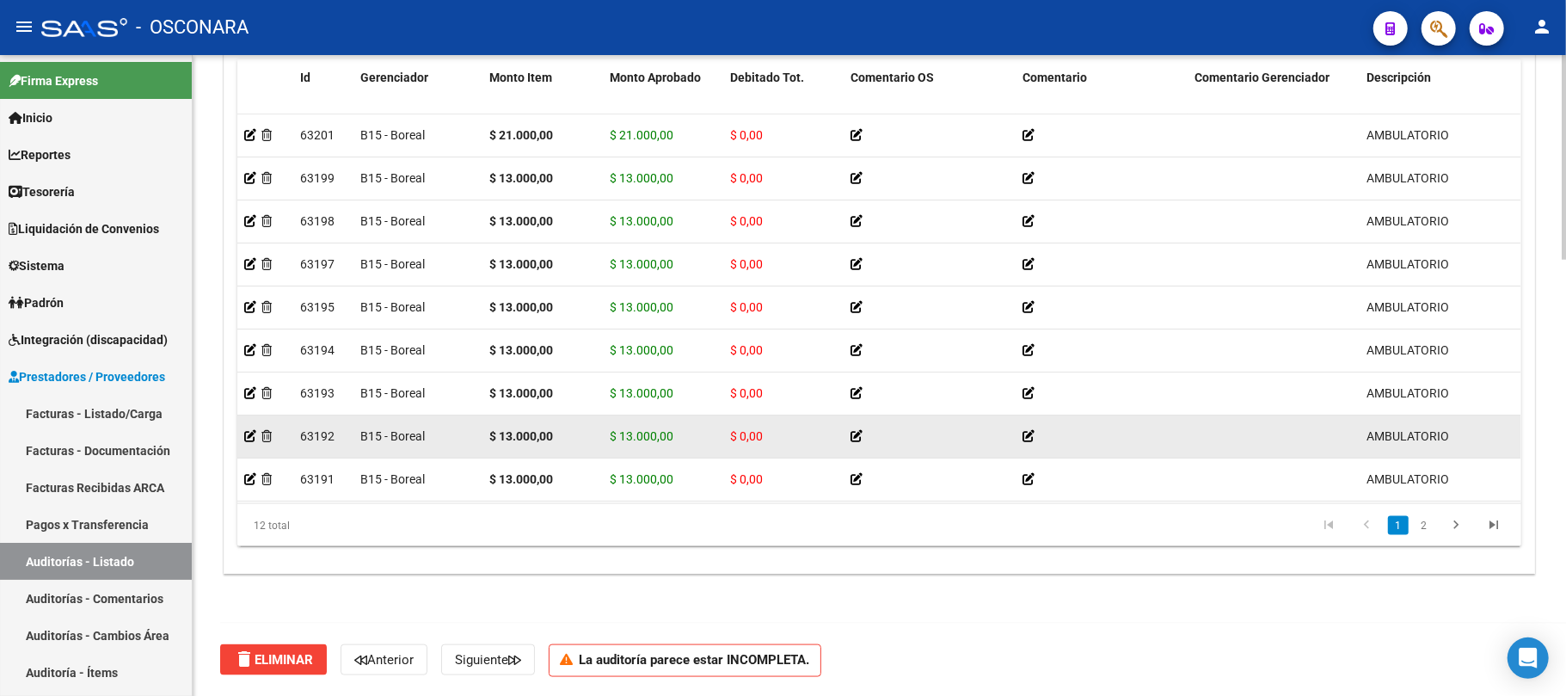
scroll to position [1023, 0]
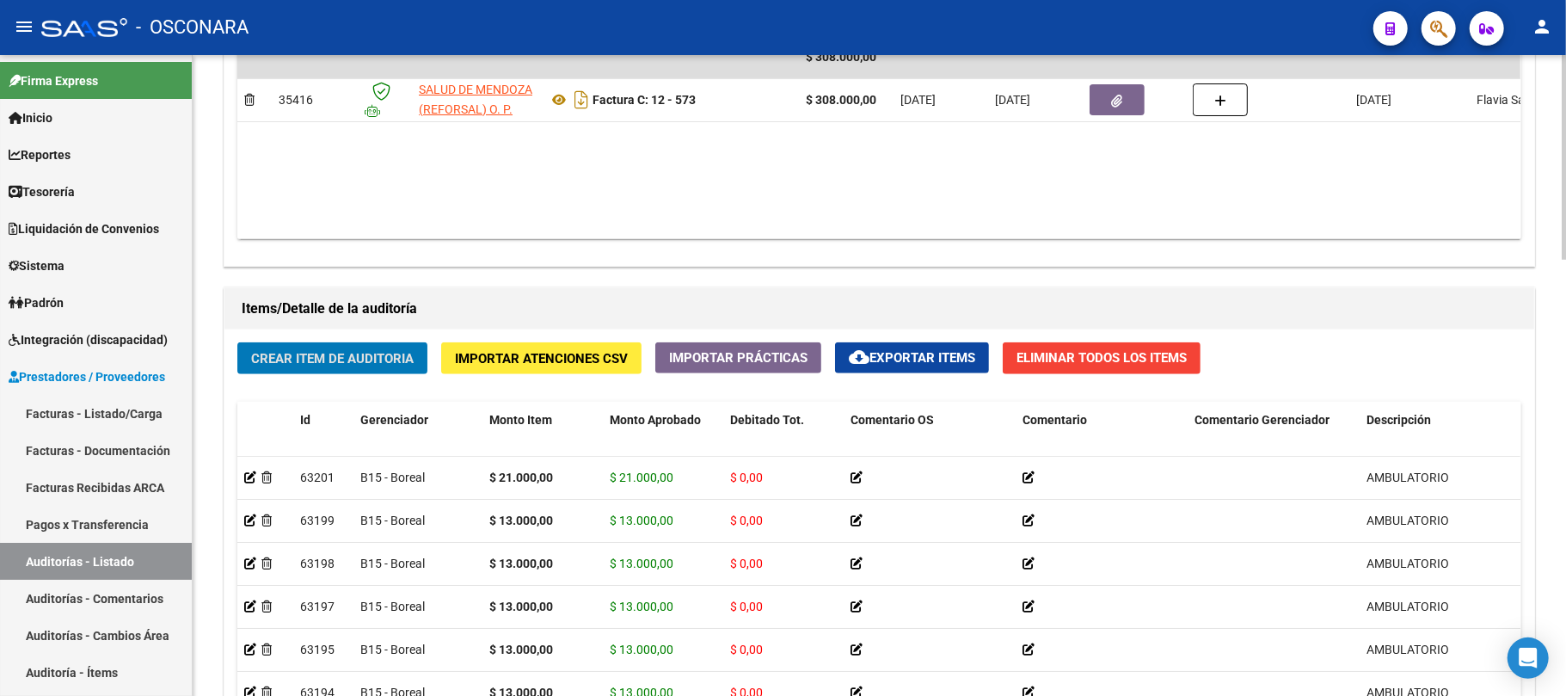
click at [327, 344] on button "Crear Item de Auditoria" at bounding box center [332, 358] width 190 height 32
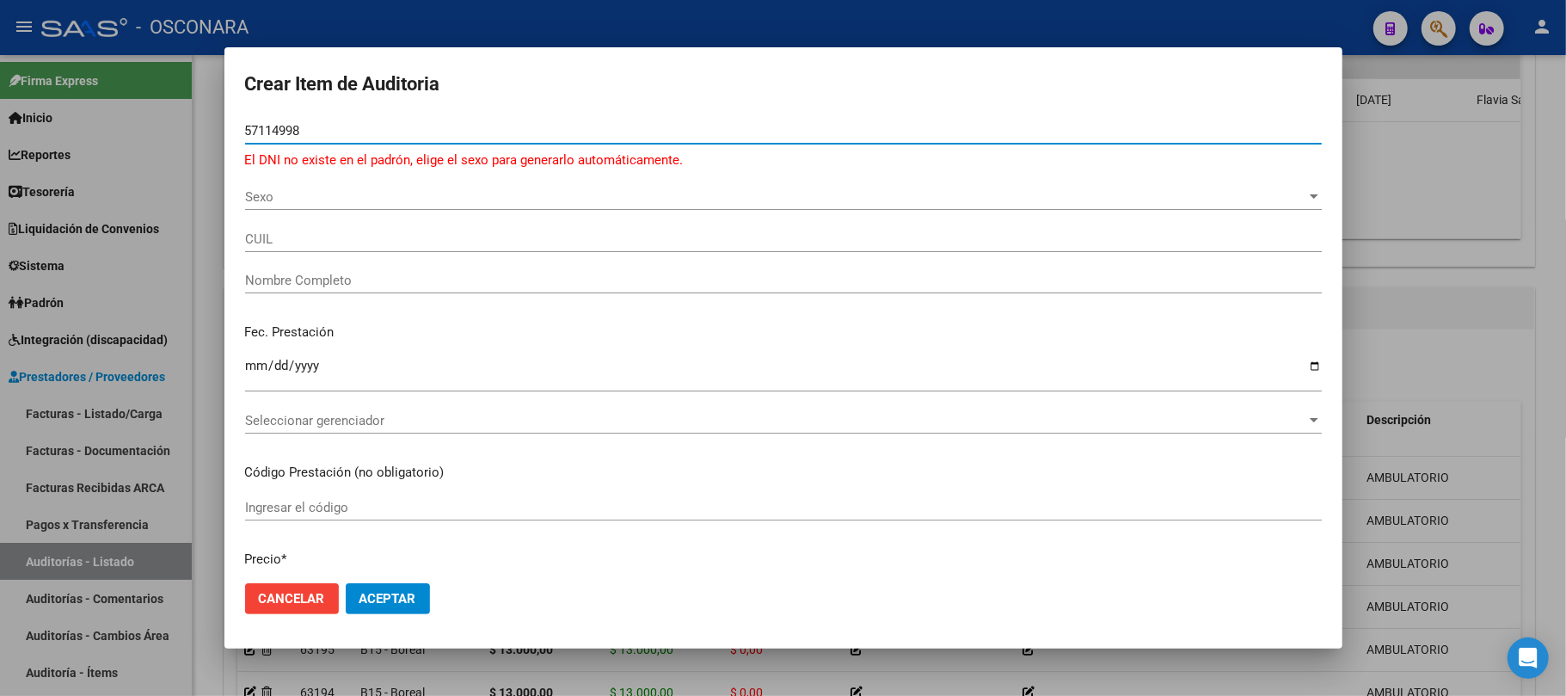
drag, startPoint x: 308, startPoint y: 129, endPoint x: 126, endPoint y: 105, distance: 183.9
click at [126, 105] on div "Crear Item de Auditoria 57114998 Nro Documento El DNI no existe en el padrón, e…" at bounding box center [783, 348] width 1566 height 696
type input "57114985"
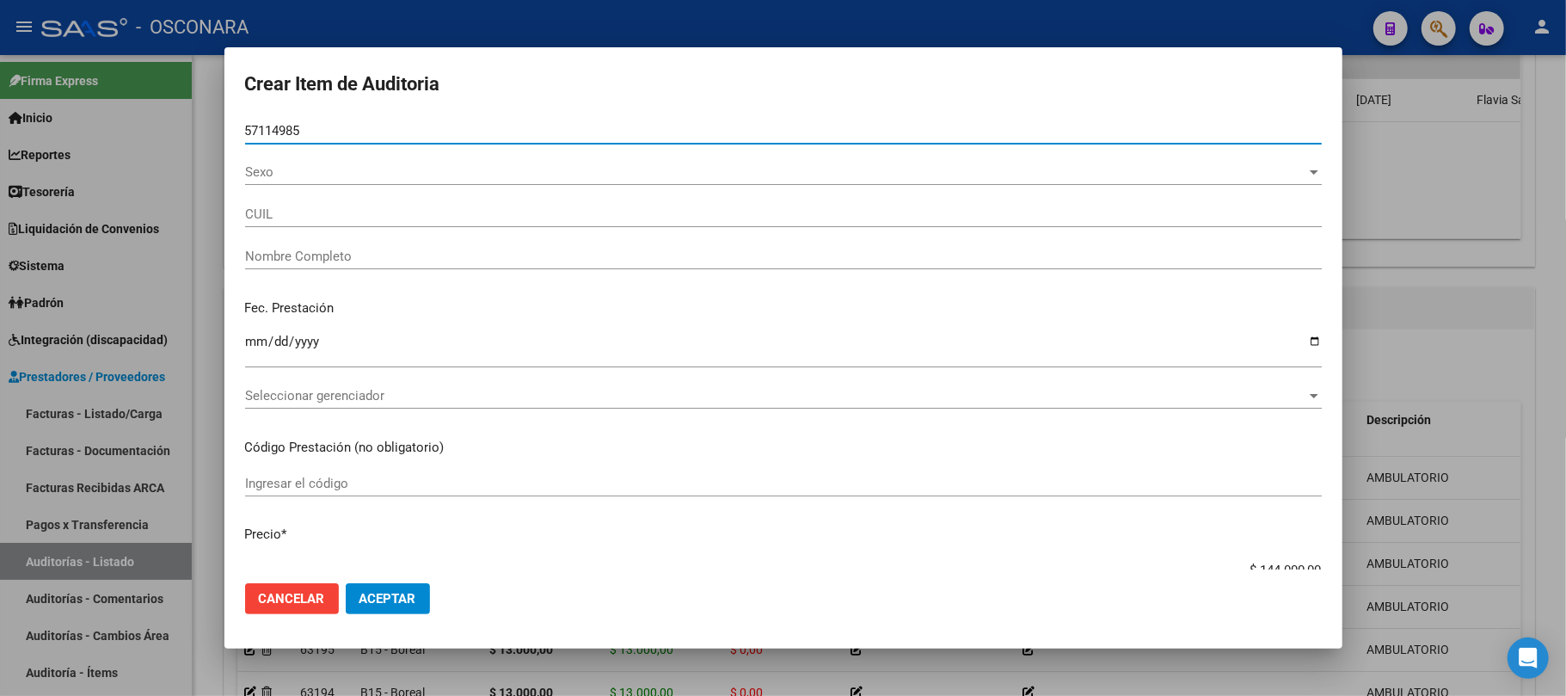
type input "20571149851"
type input "[PERSON_NAME]"
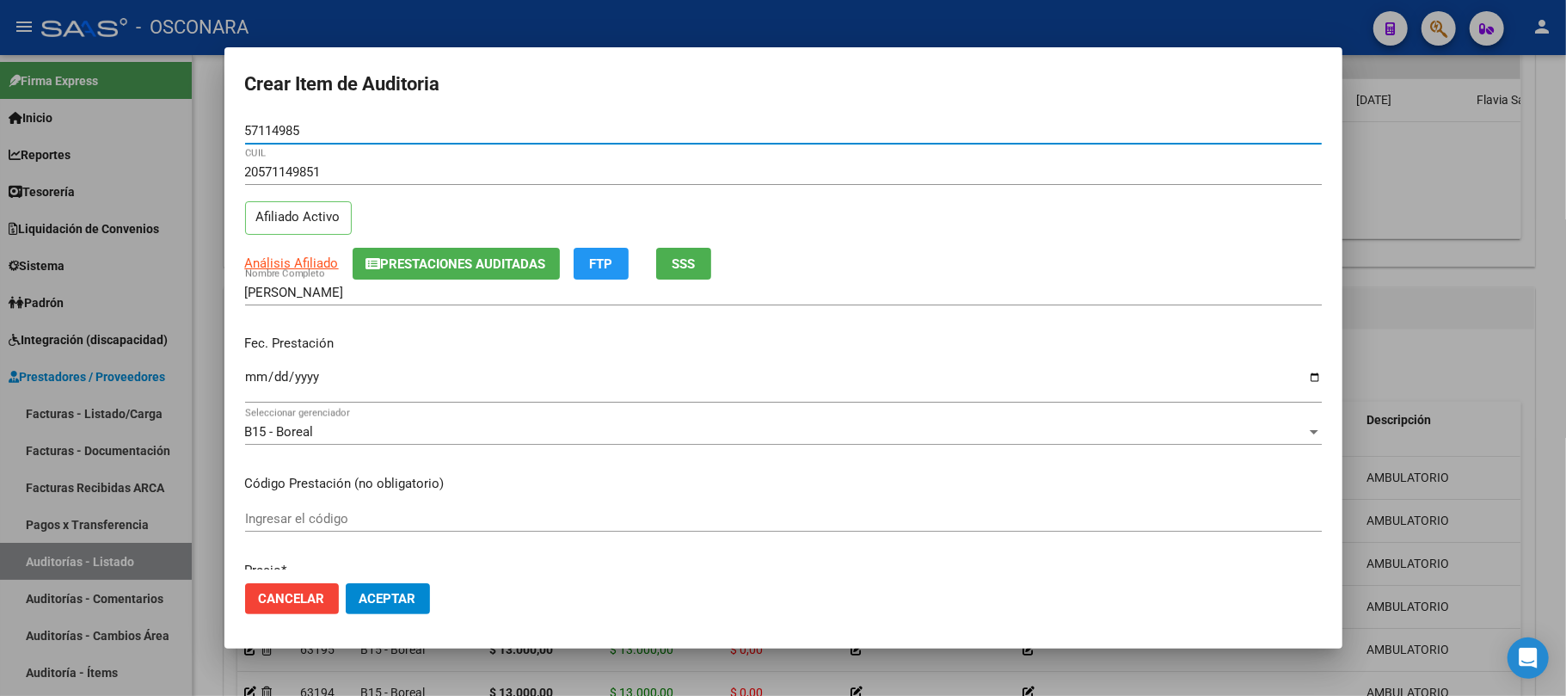
type input "57114985"
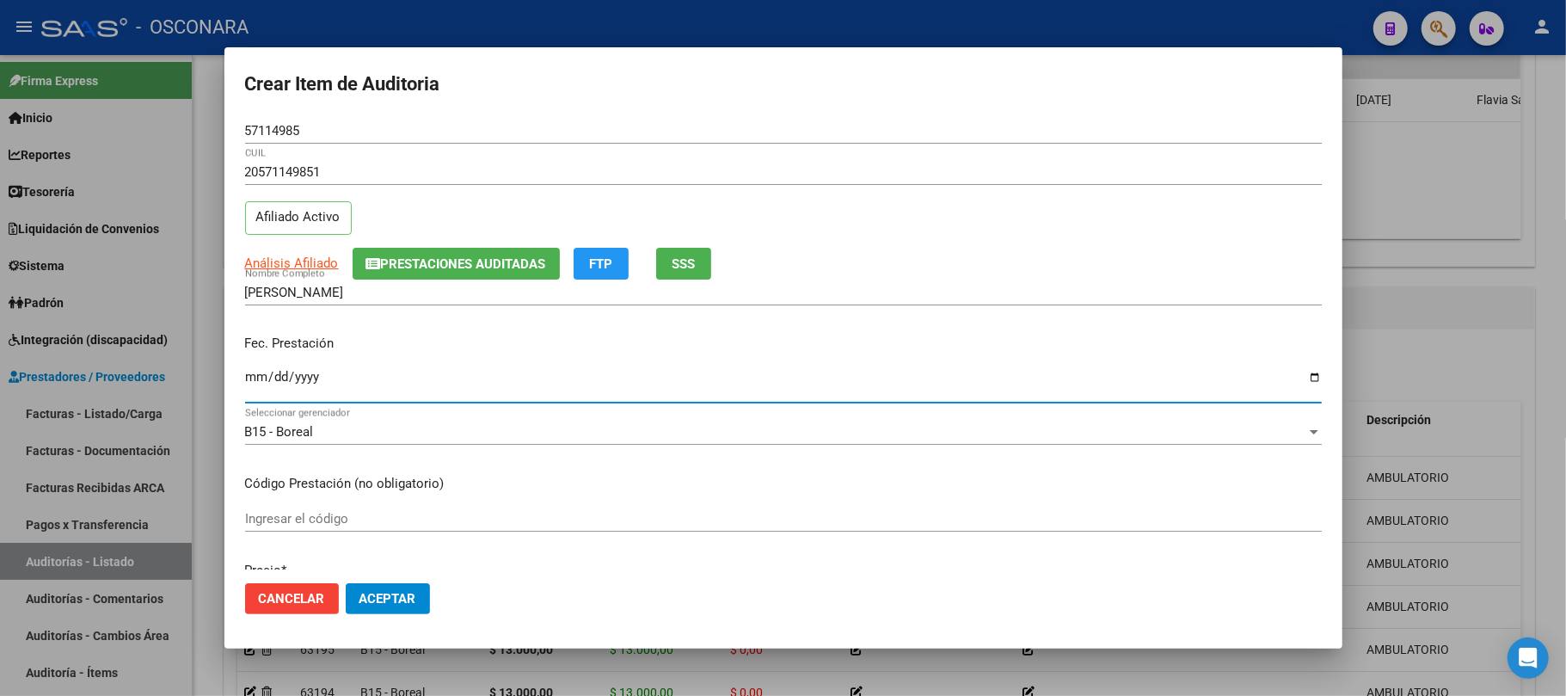
click at [252, 387] on input "Ingresar la fecha" at bounding box center [783, 384] width 1077 height 28
type input "[DATE]"
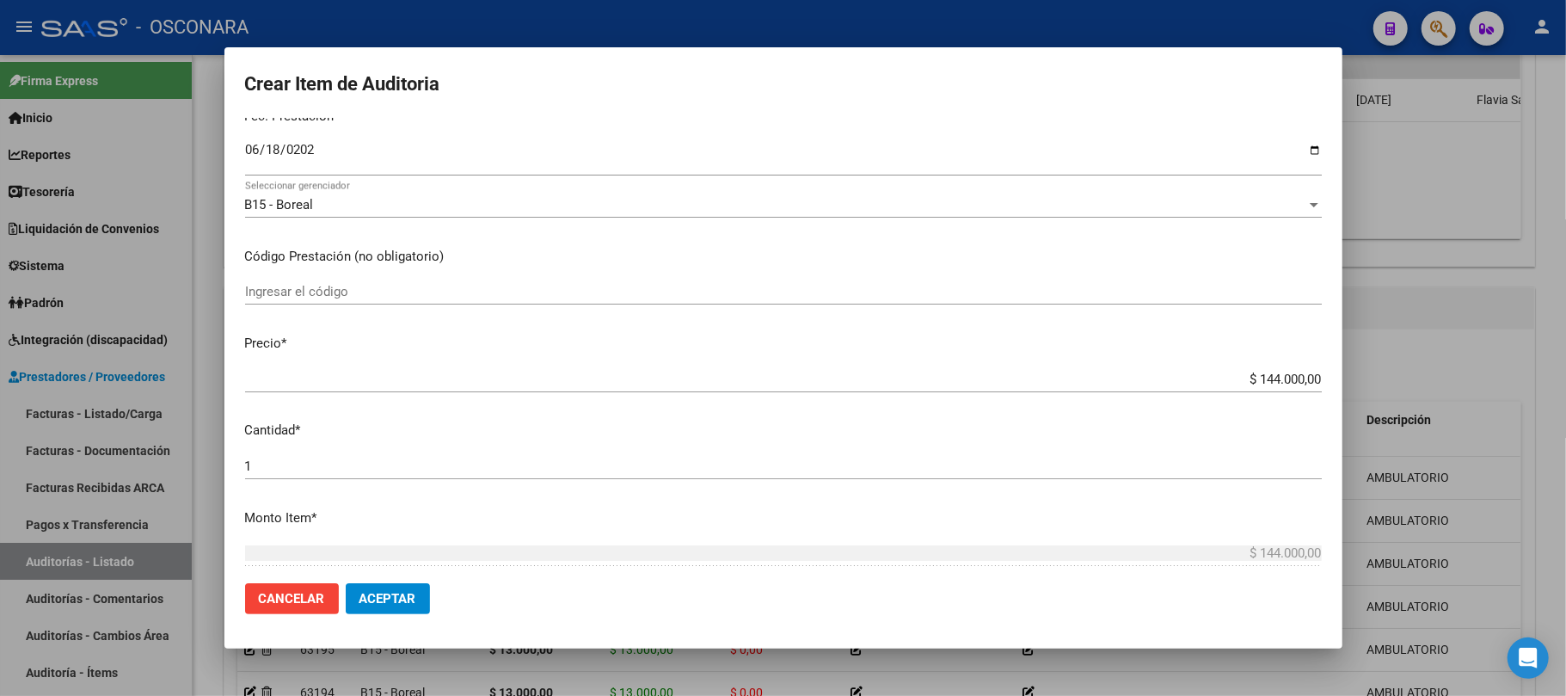
scroll to position [344, 0]
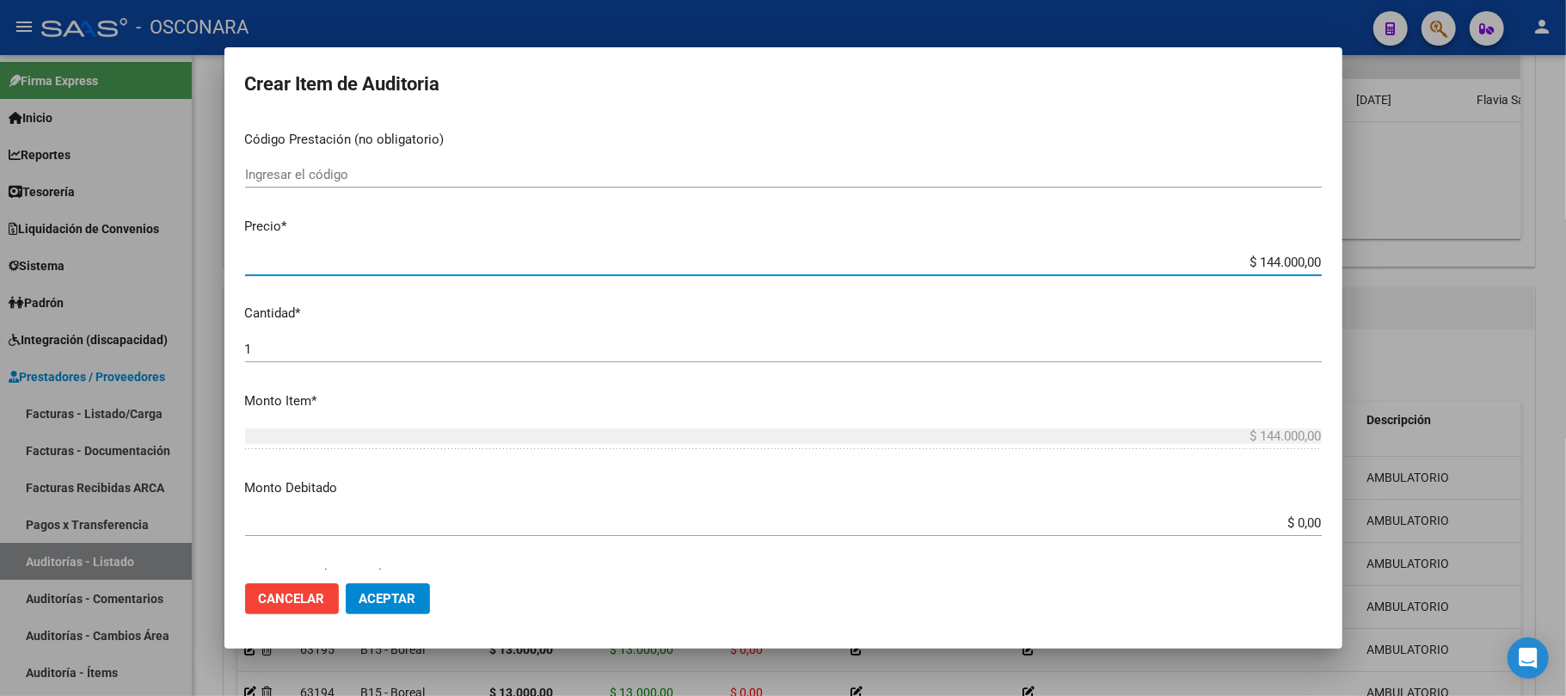
drag, startPoint x: 1232, startPoint y: 255, endPoint x: 1417, endPoint y: 260, distance: 185.8
click at [1407, 263] on div "Crear Item de Auditoria 57114985 Nro Documento 20571149851 CUIL Afiliado Activo…" at bounding box center [783, 348] width 1566 height 696
type input "$ 0,01"
type input "$ 0,10"
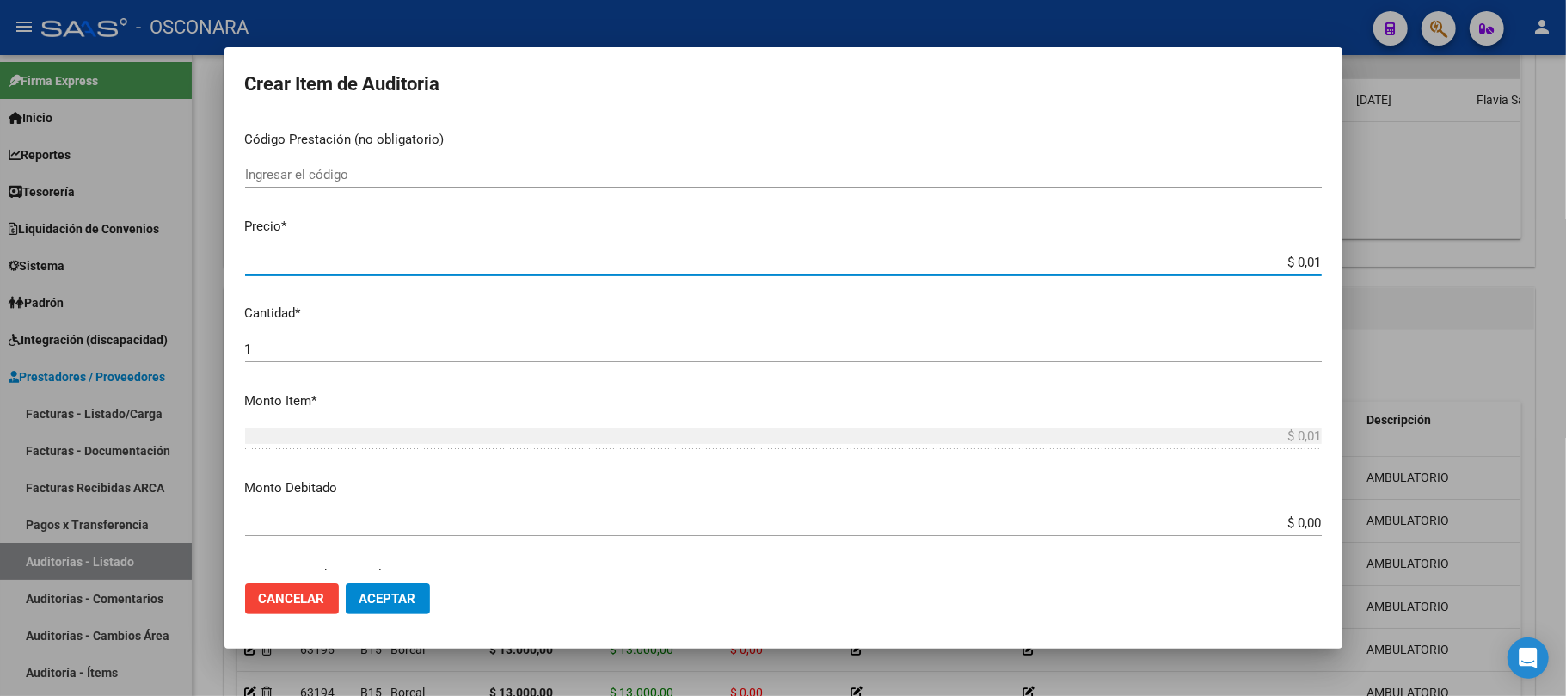
type input "$ 0,10"
type input "$ 1,00"
type input "$ 10,00"
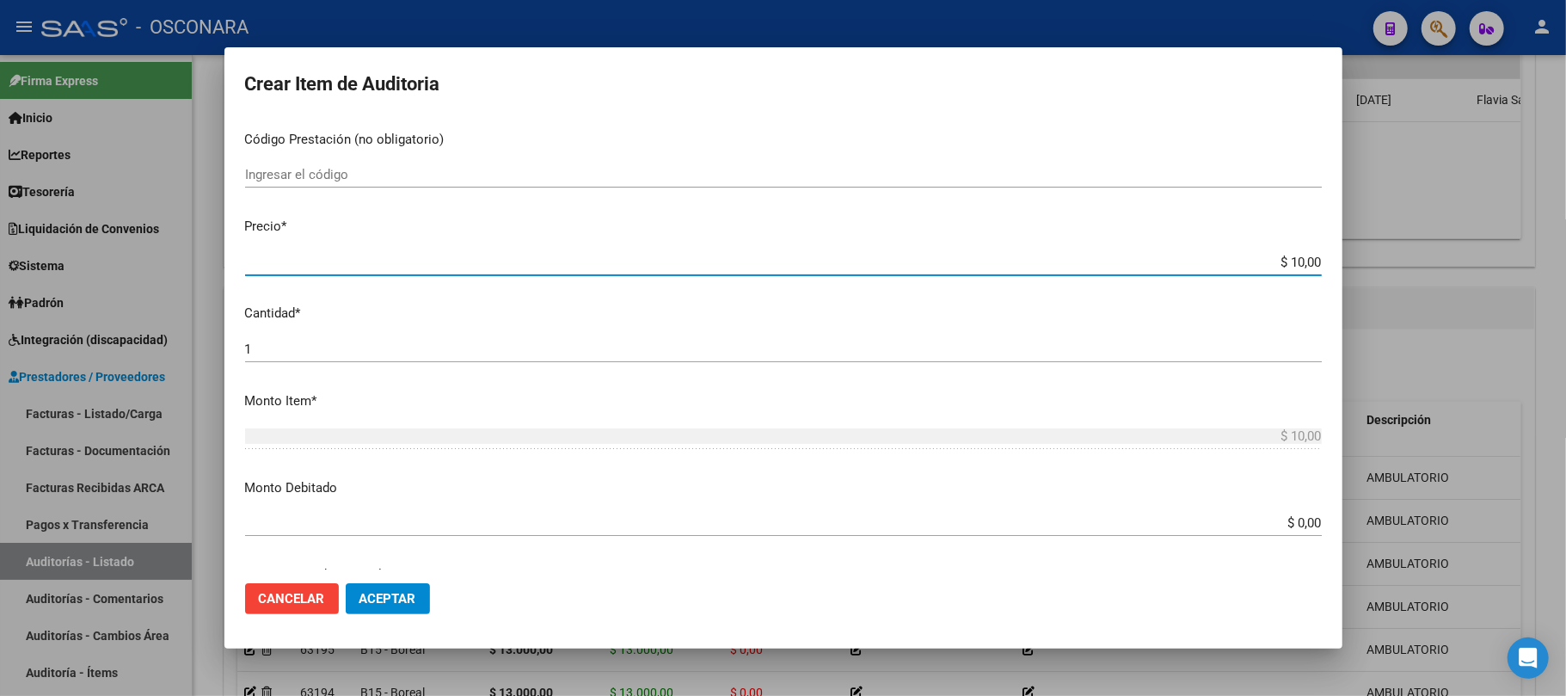
type input "$ 100,00"
type input "$ 1.000,00"
type input "$ 10.000,00"
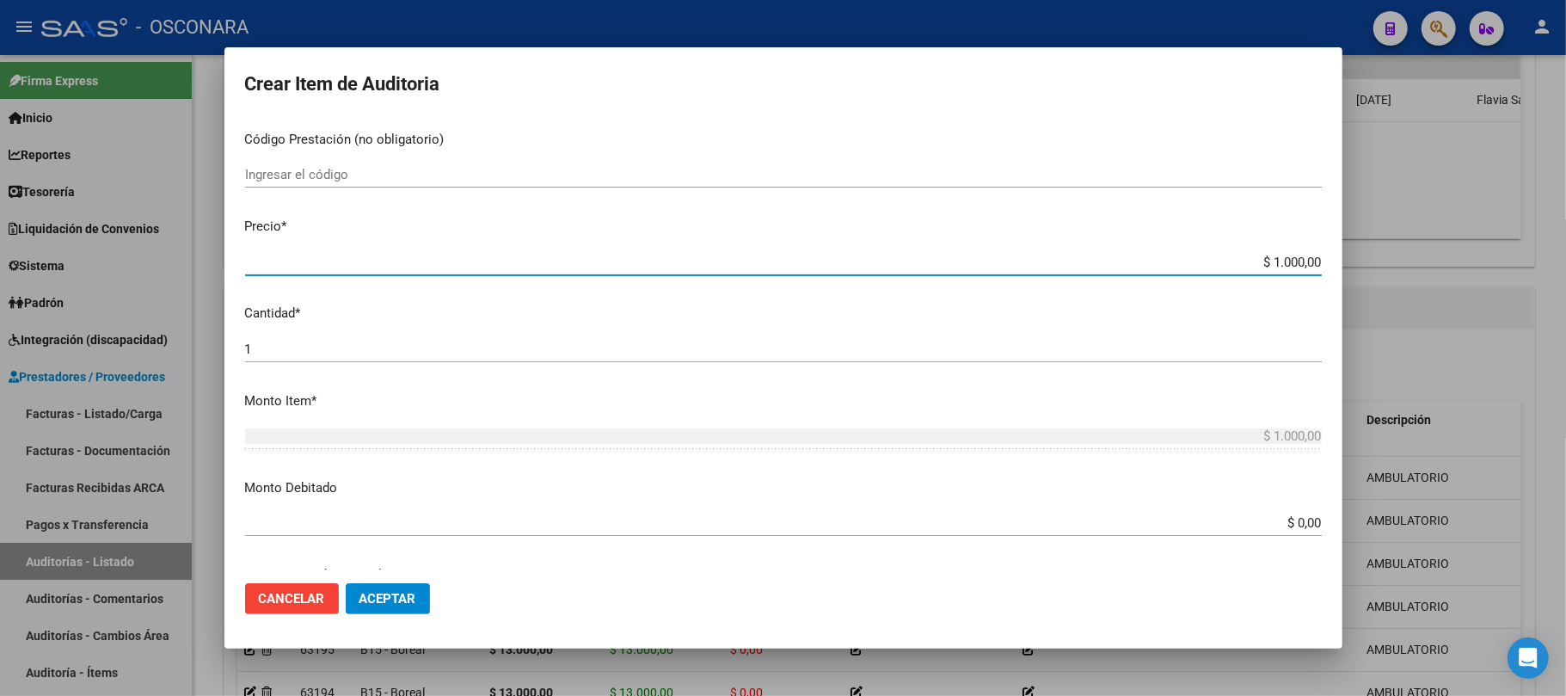
type input "$ 10.000,00"
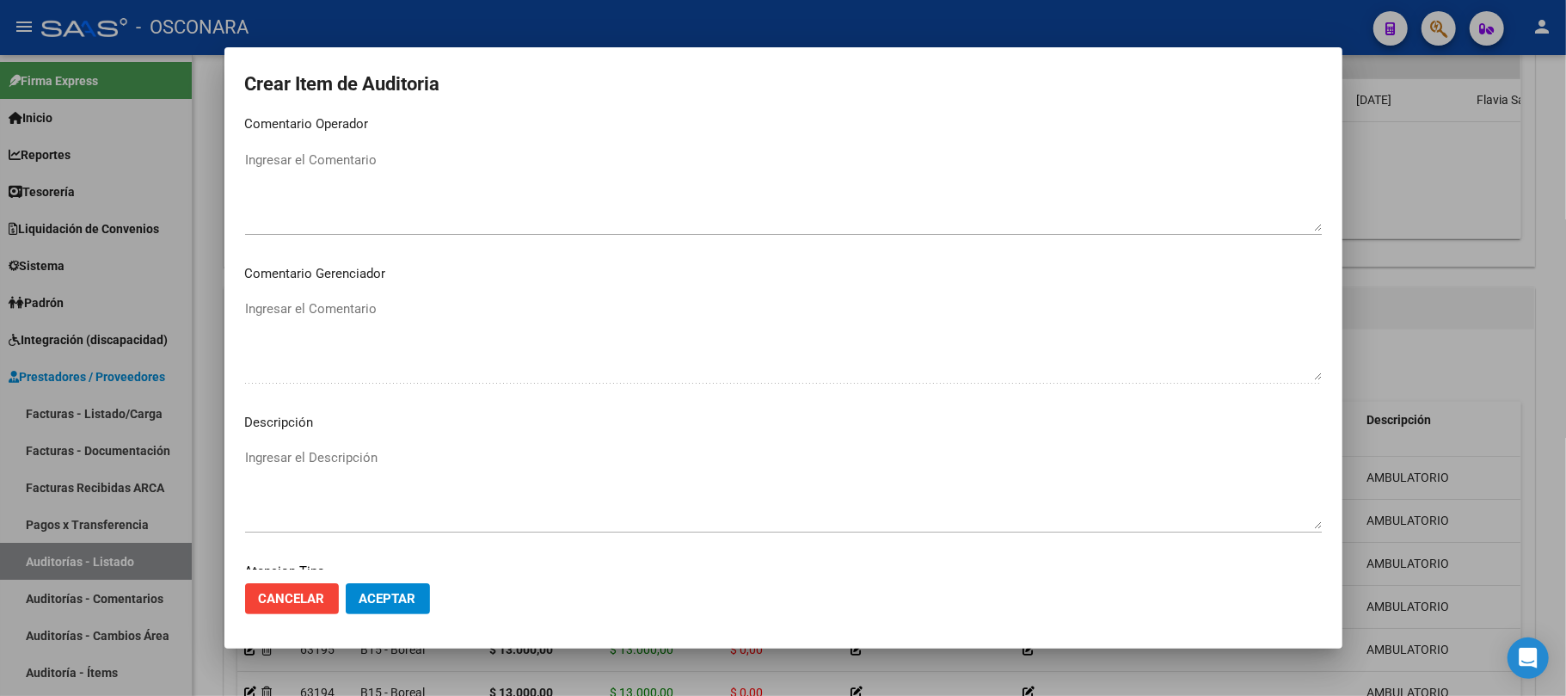
scroll to position [1096, 0]
click at [345, 440] on mat-dialog-content "57114985 Nro Documento 20571149851 CUIL Afiliado Activo Análisis Afiliado Prest…" at bounding box center [783, 344] width 1118 height 452
click at [338, 452] on span "Seleccionar tipo" at bounding box center [775, 454] width 1061 height 15
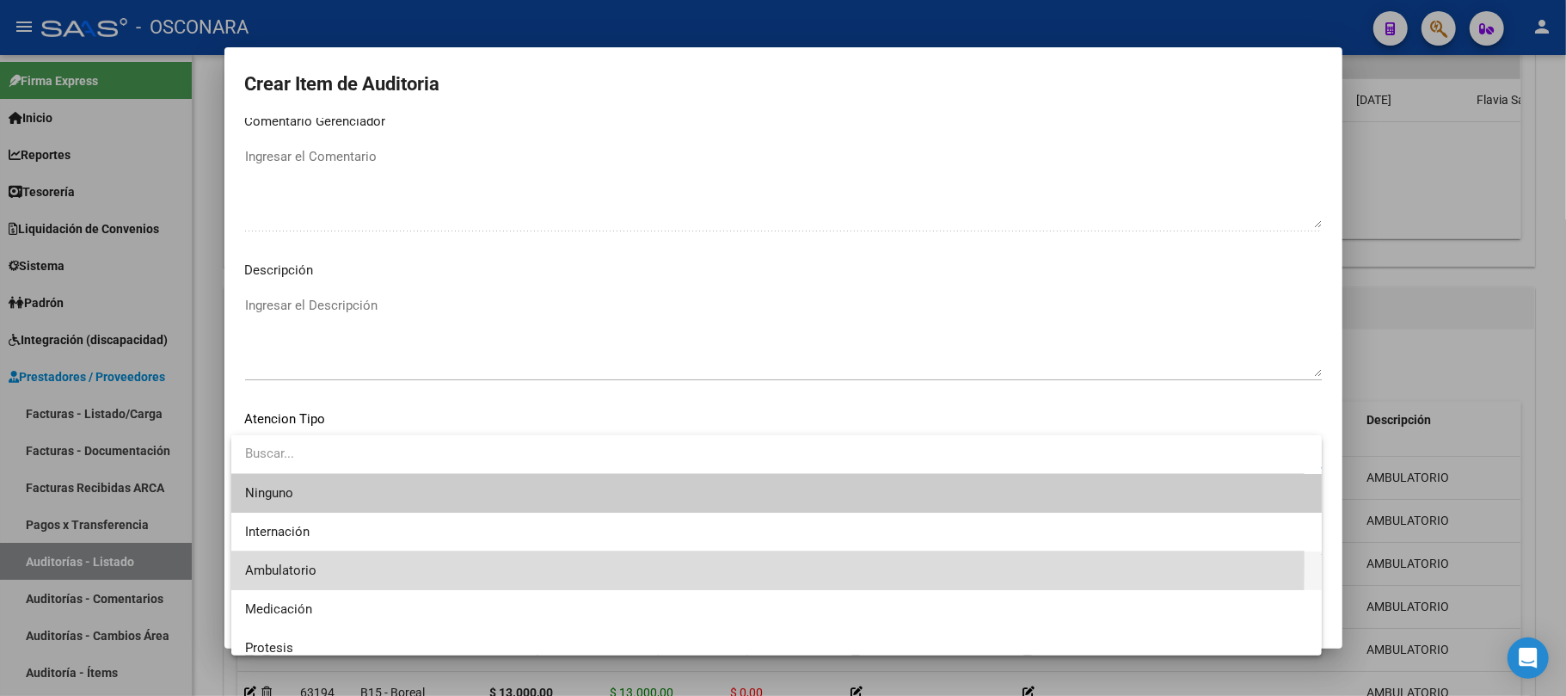
click at [322, 563] on span "Ambulatorio" at bounding box center [776, 570] width 1063 height 39
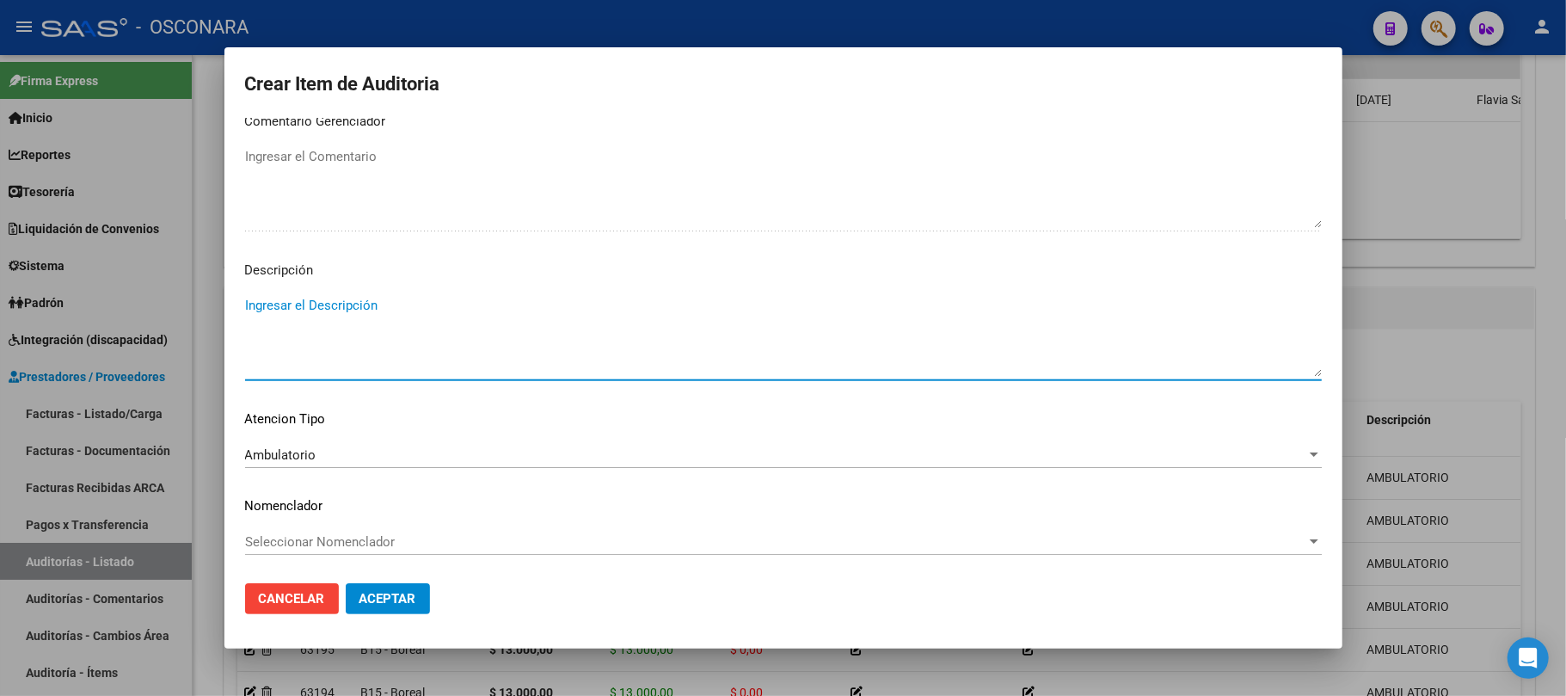
click at [359, 317] on textarea "Ingresar el Descripción" at bounding box center [783, 336] width 1077 height 81
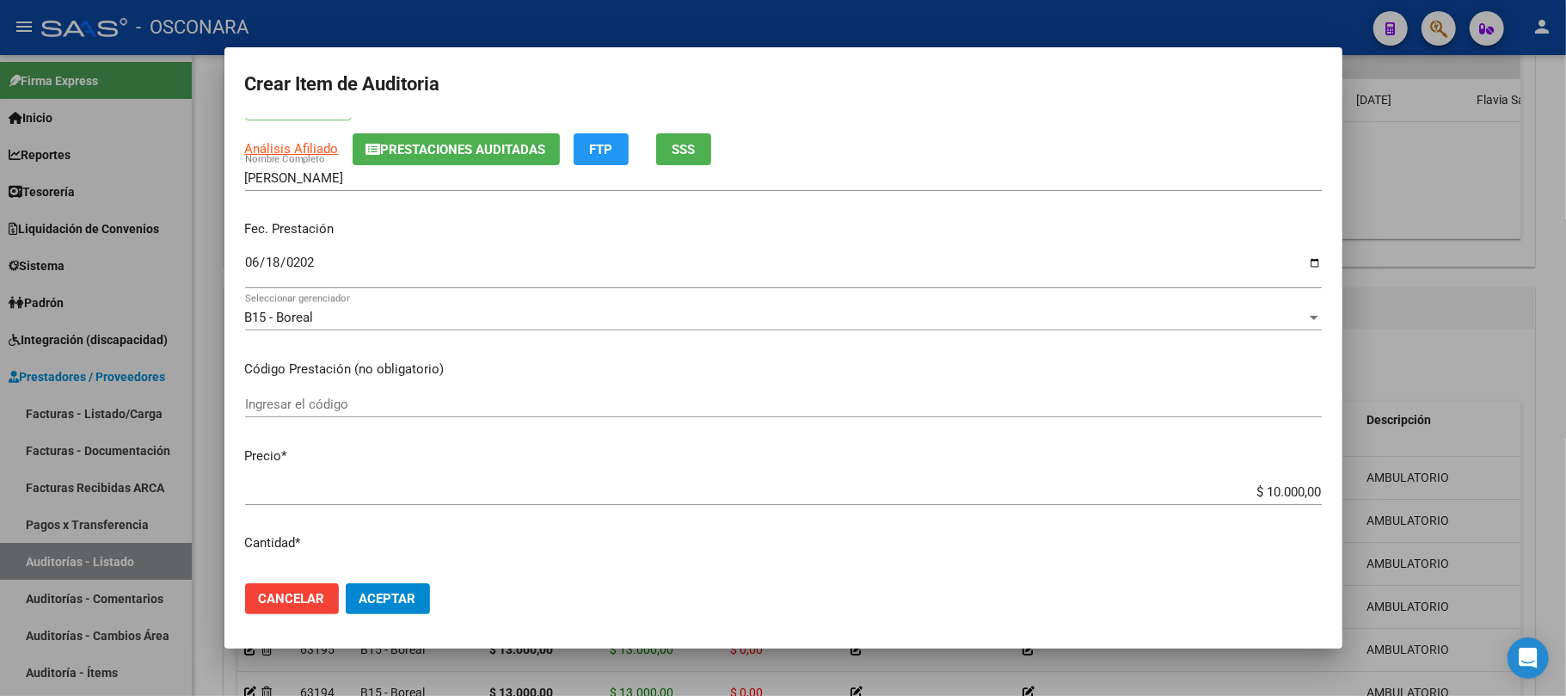
scroll to position [0, 0]
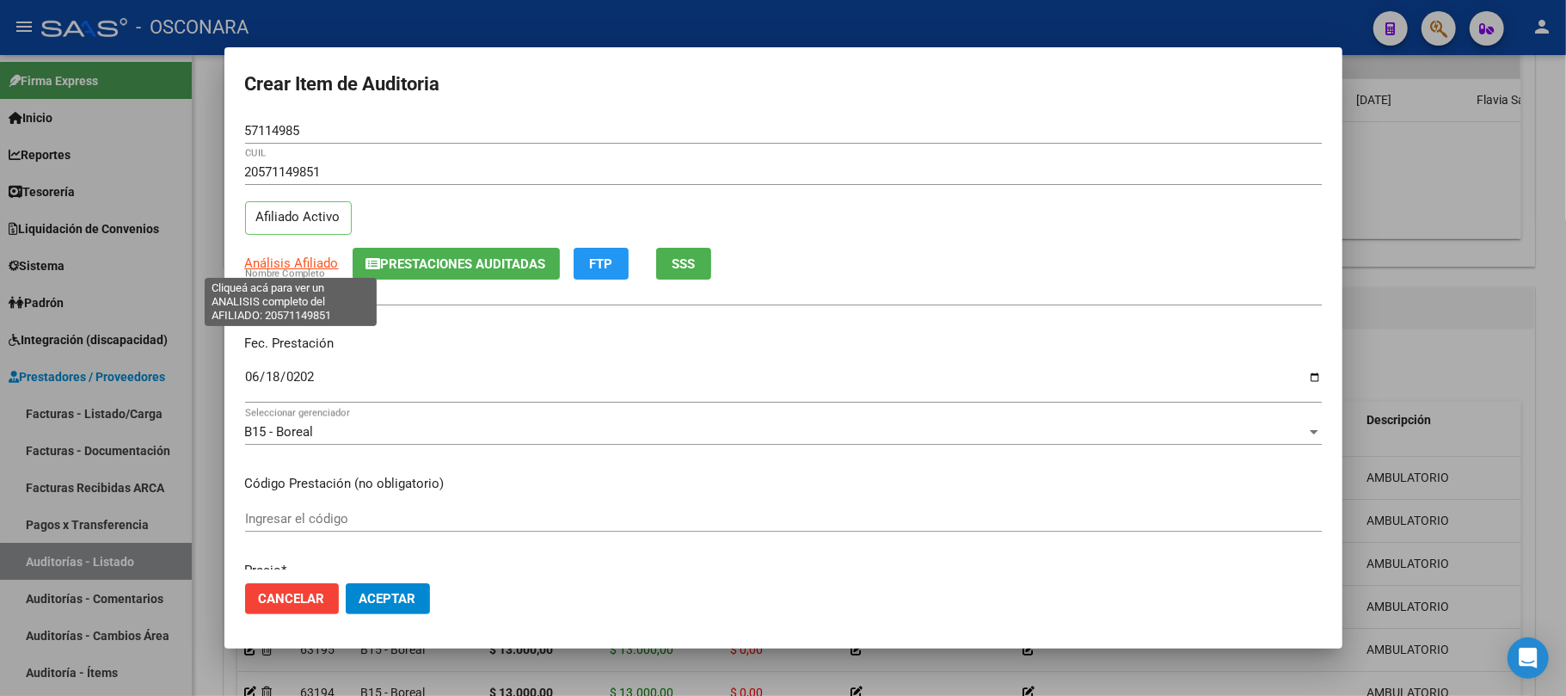
type textarea "AMBULATORIA"
click at [279, 260] on span "Análisis Afiliado" at bounding box center [292, 262] width 94 height 15
type textarea "20571149851"
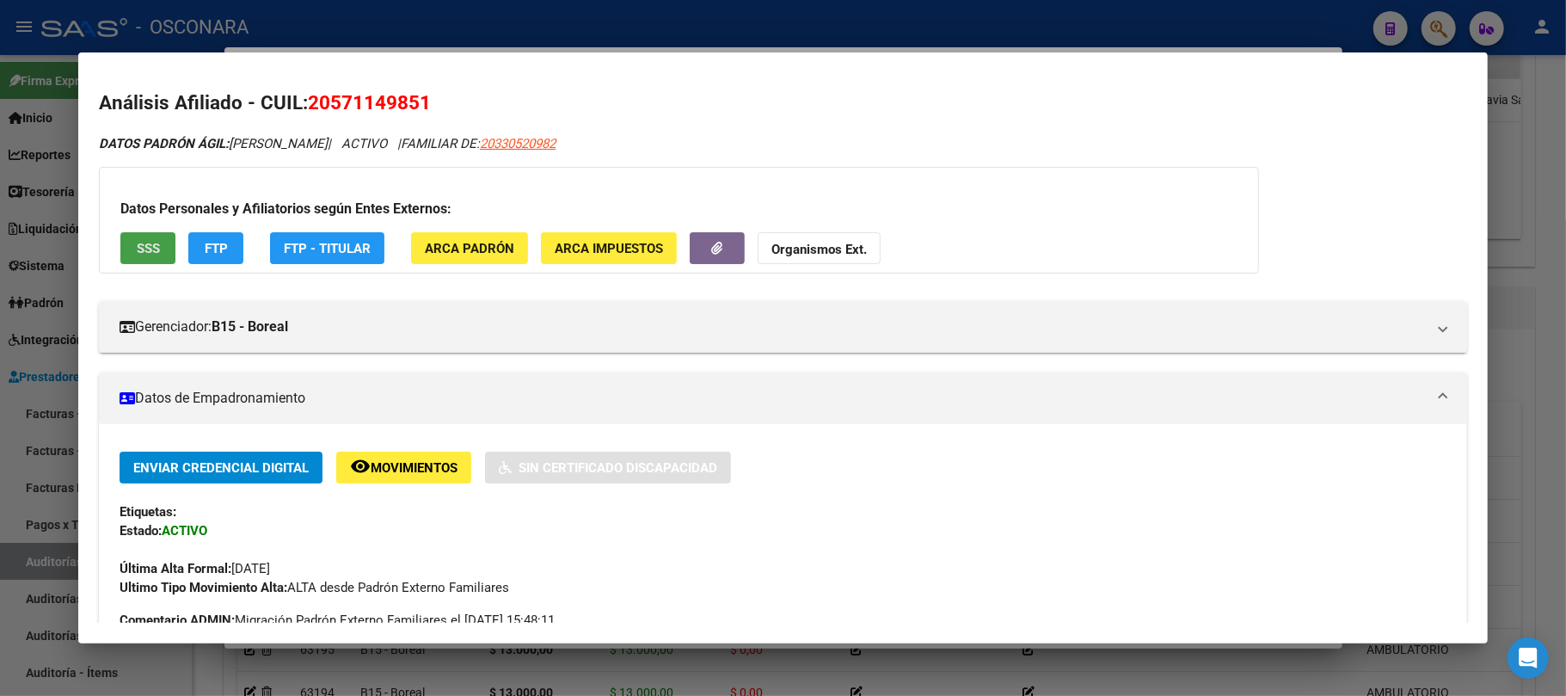
click at [141, 240] on span "SSS" at bounding box center [148, 247] width 23 height 15
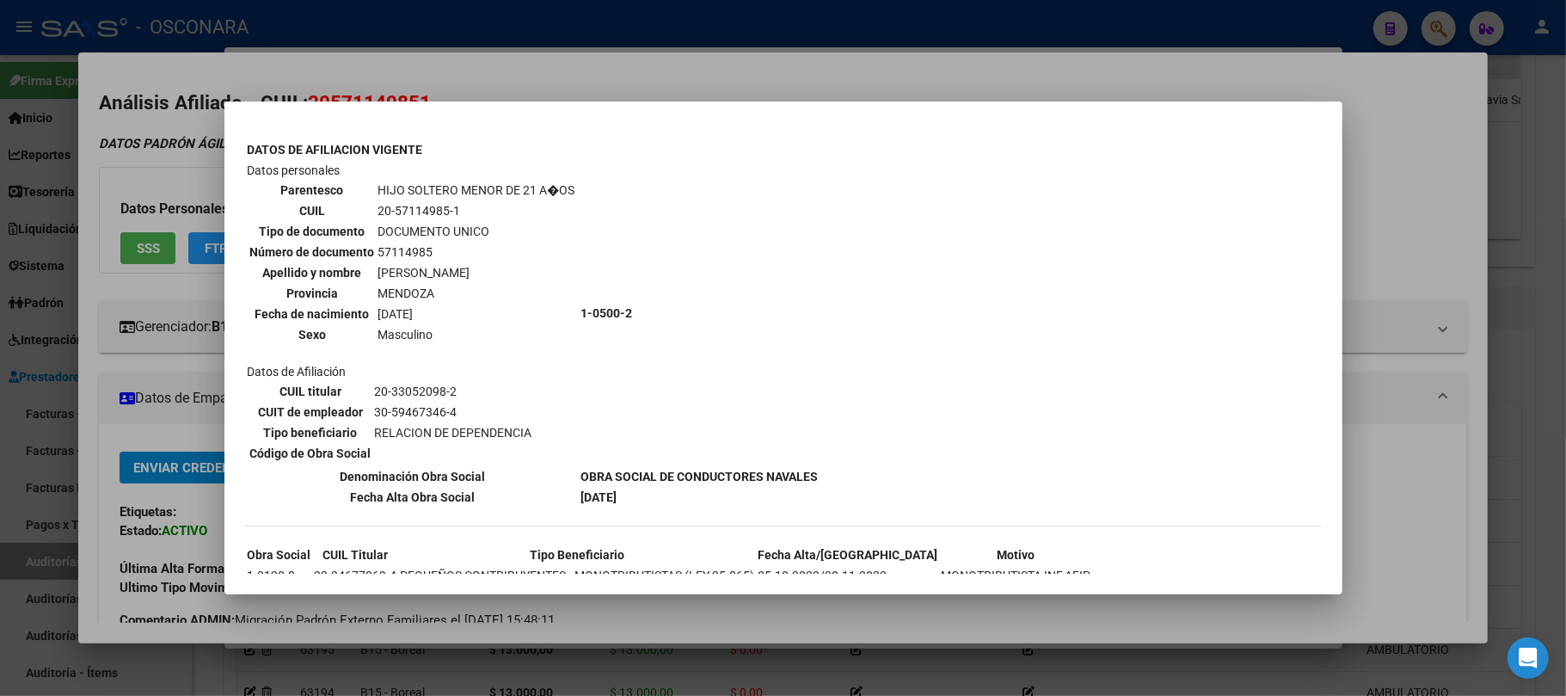
scroll to position [1010, 0]
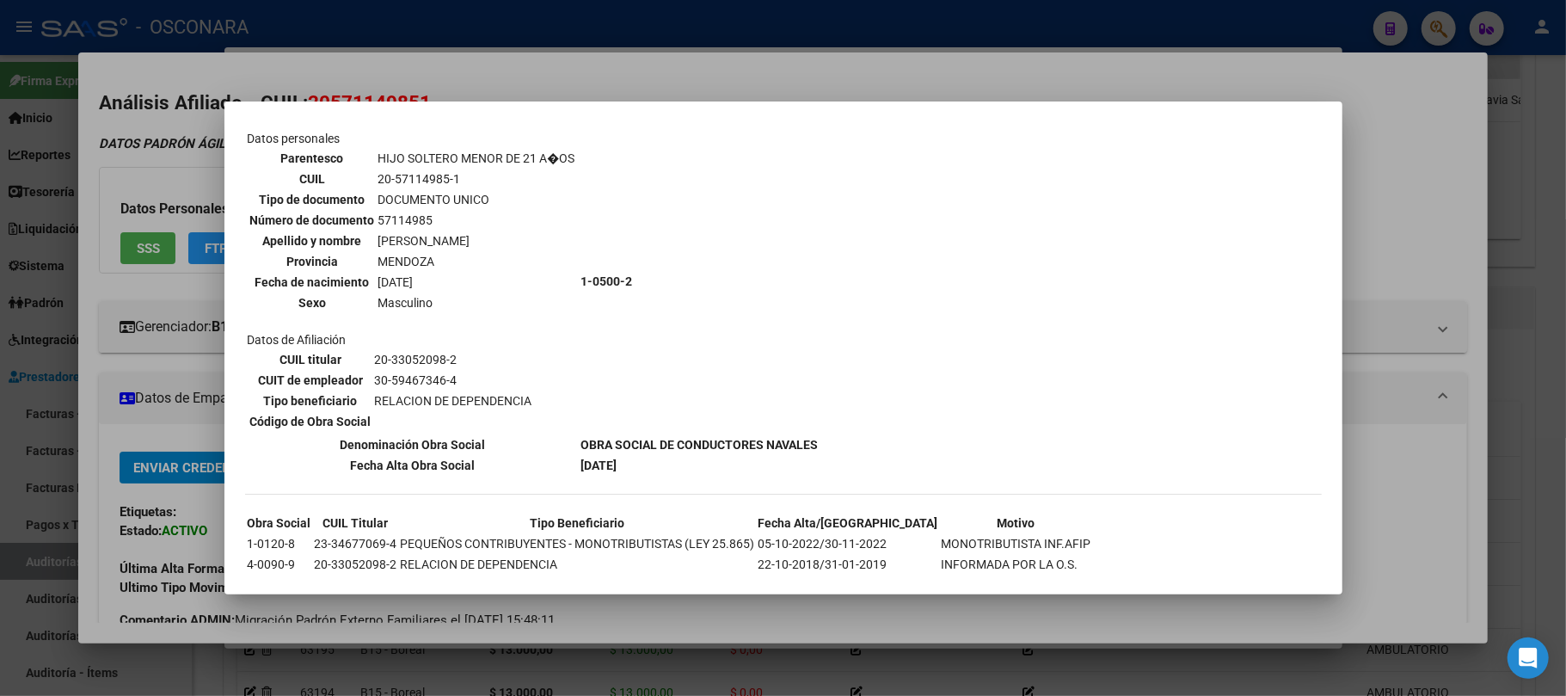
click at [765, 621] on div at bounding box center [783, 348] width 1566 height 696
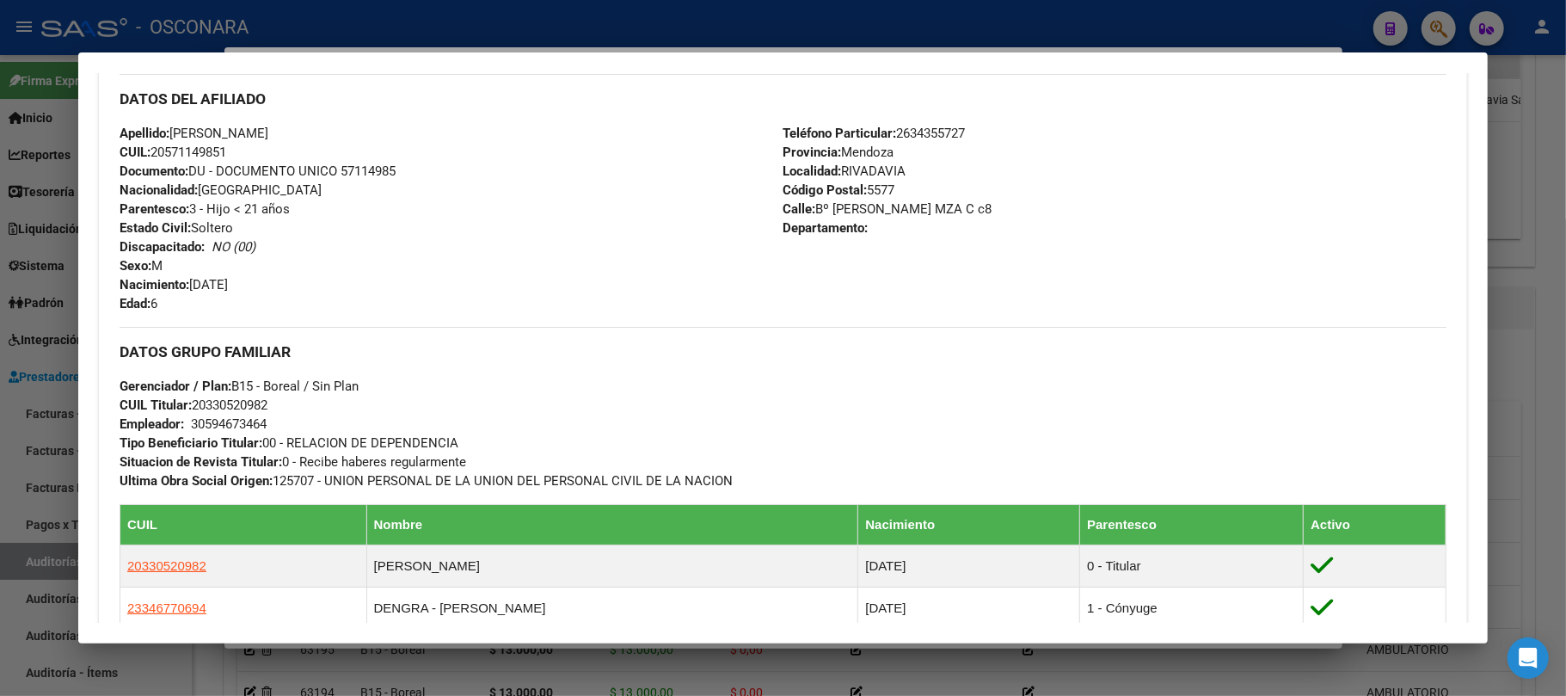
scroll to position [313, 0]
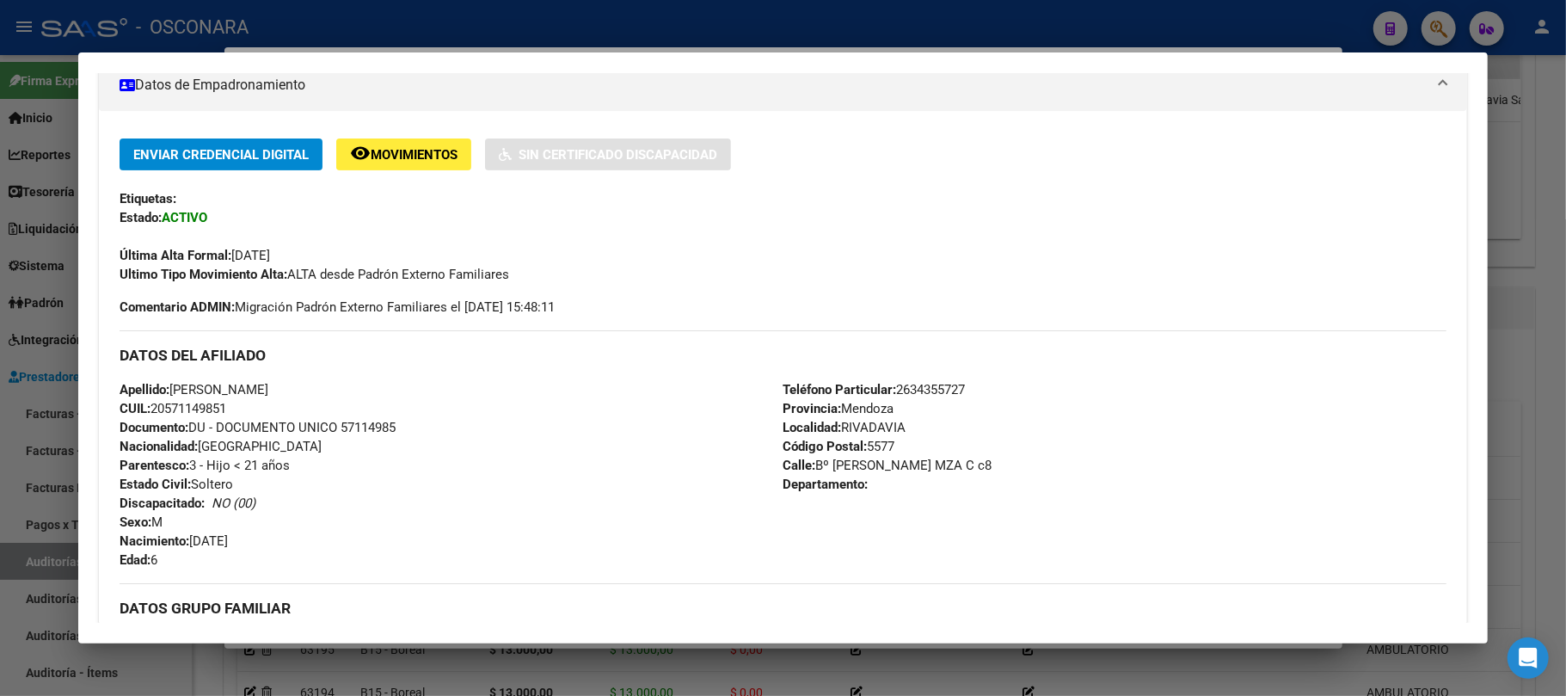
click at [1538, 179] on div at bounding box center [783, 348] width 1566 height 696
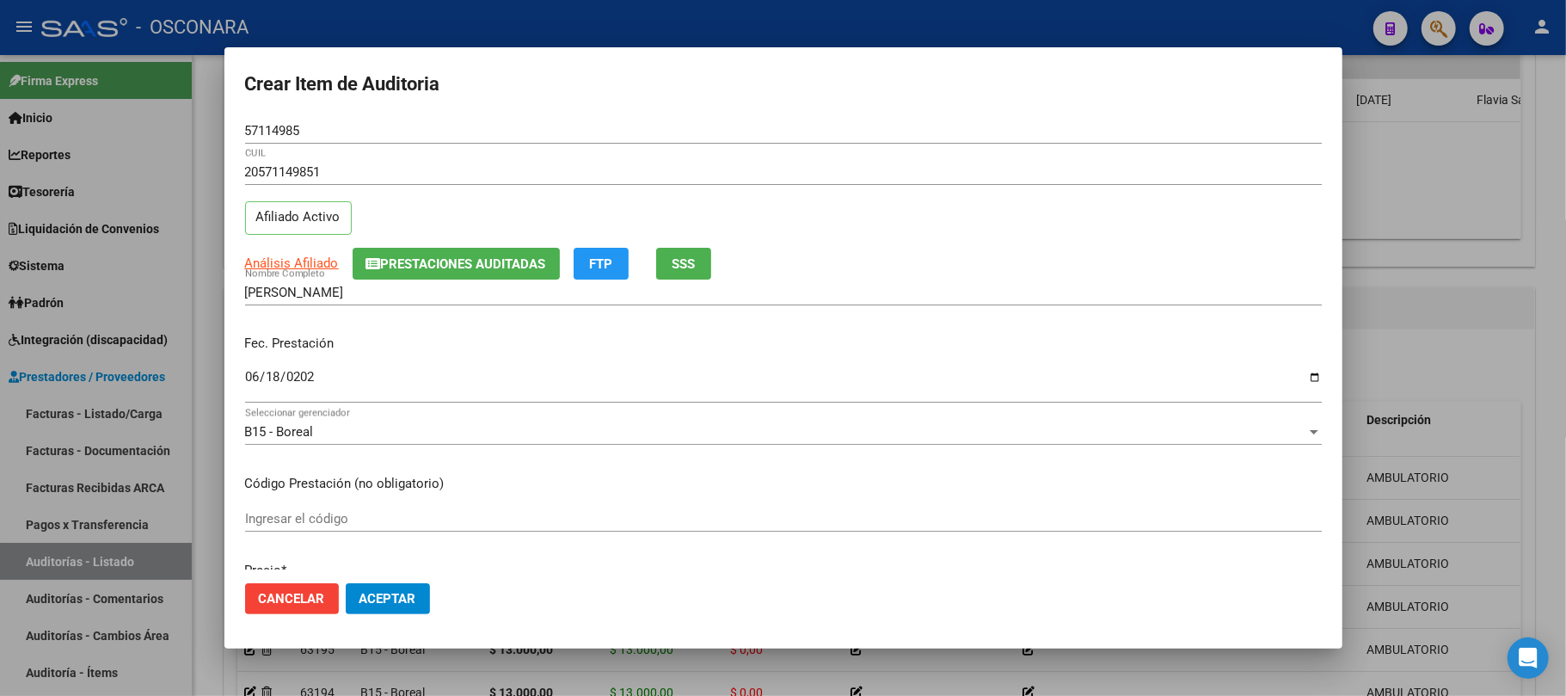
click at [408, 600] on span "Aceptar" at bounding box center [388, 598] width 57 height 15
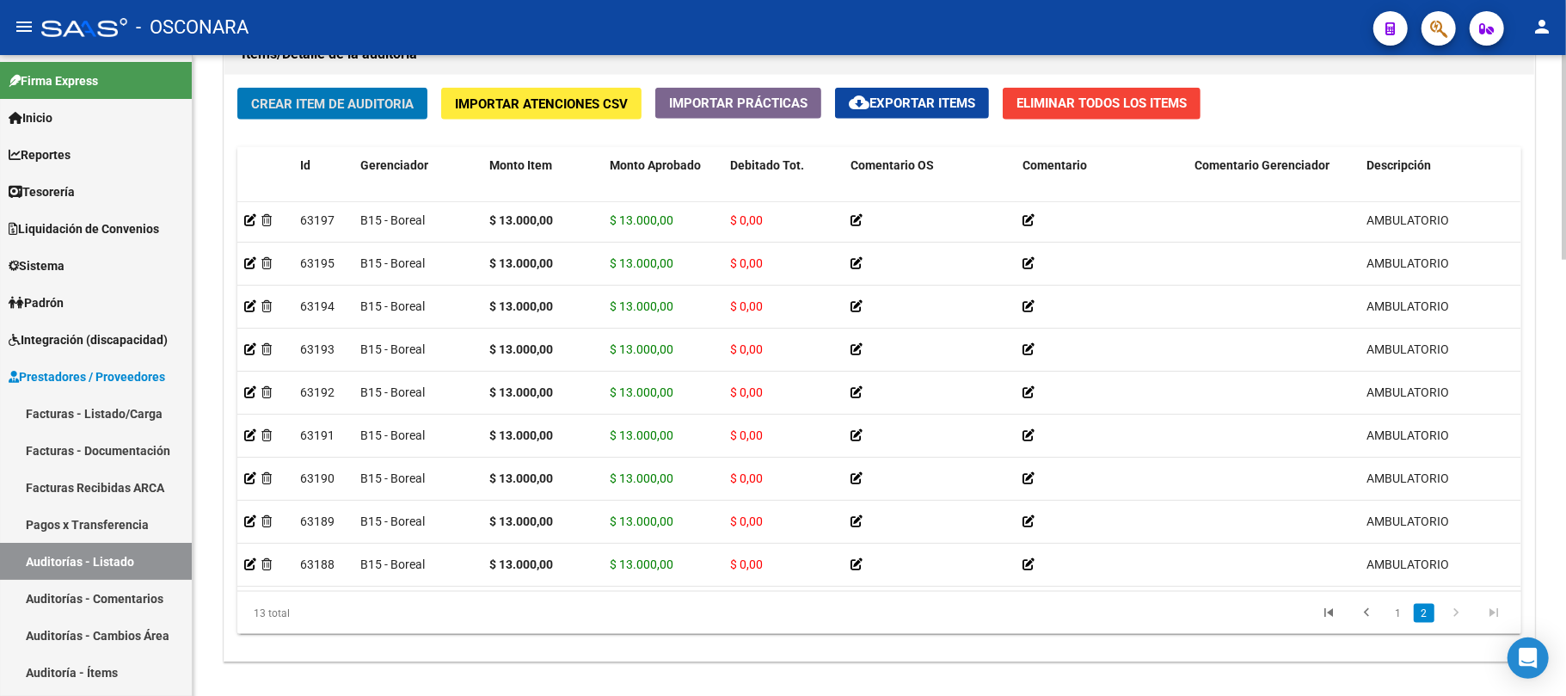
scroll to position [1367, 0]
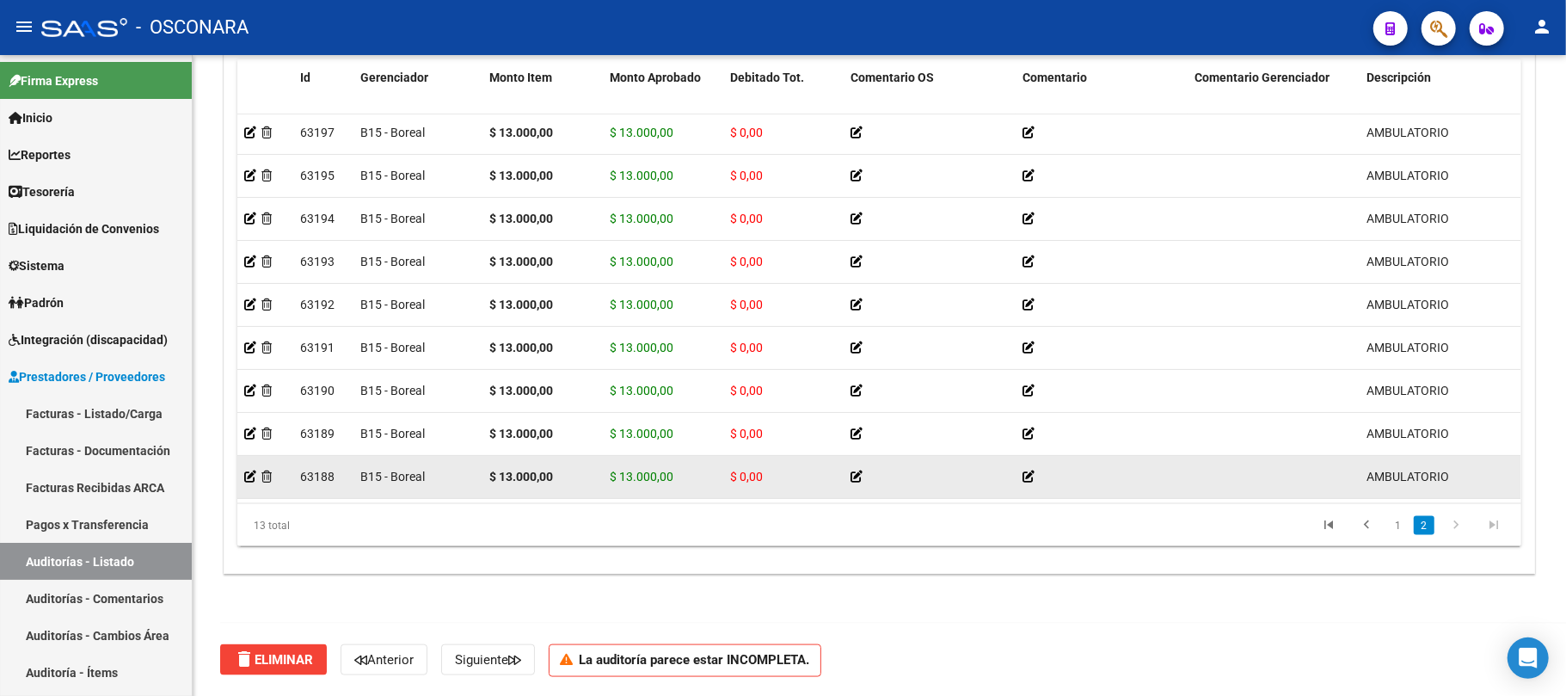
drag, startPoint x: 788, startPoint y: 479, endPoint x: 805, endPoint y: 479, distance: 17.2
click at [789, 479] on div "63188 B15 - Boreal $ 13.000,00 $ 13.000,00 $ 0,00 AMBULATORIO 20539395883 53939…" at bounding box center [1512, 477] width 2550 height 43
drag, startPoint x: 805, startPoint y: 479, endPoint x: 874, endPoint y: 480, distance: 68.8
click at [874, 487] on datatable-selection "63197 B15 - Boreal $ 13.000,00 $ 13.000,00 $ 0,00 AMBULATORIO 20339587273 33958…" at bounding box center [878, 494] width 1283 height 15
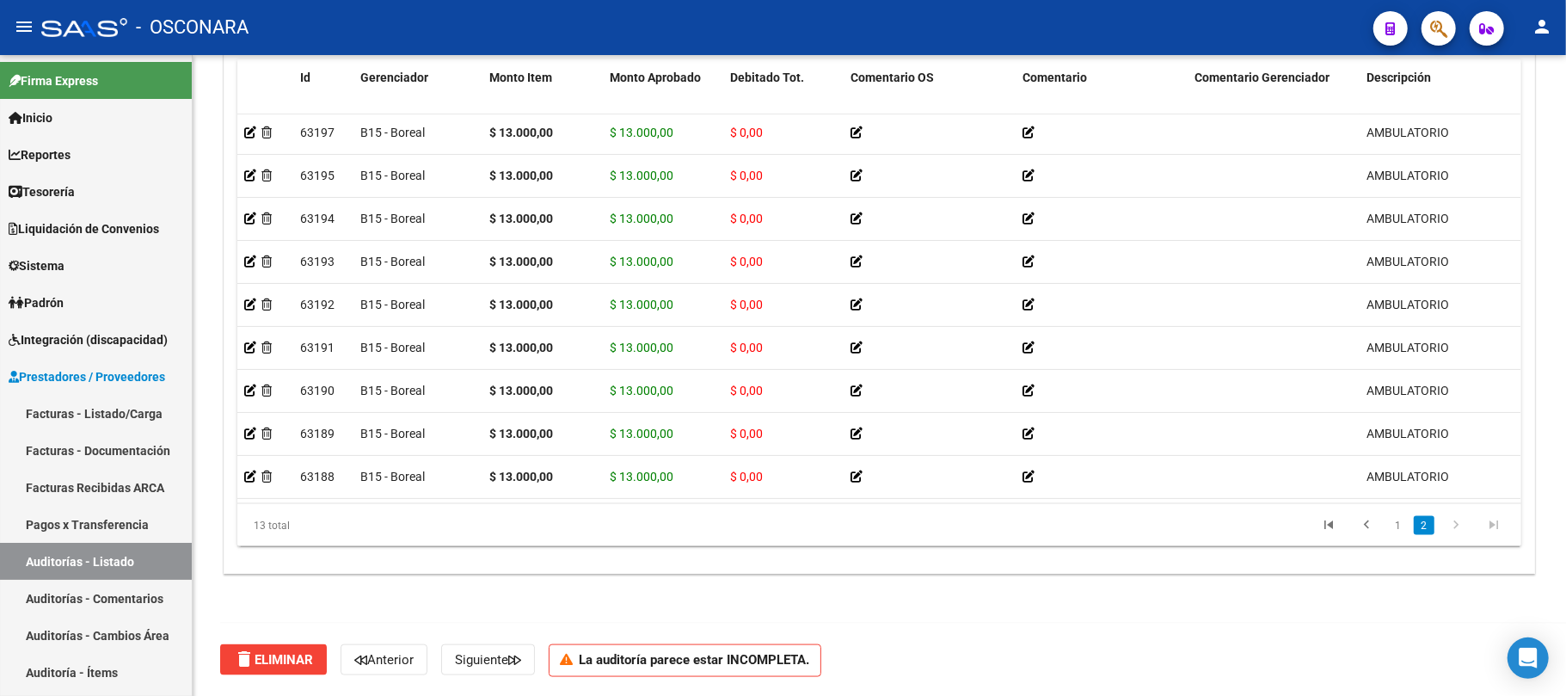
drag, startPoint x: 806, startPoint y: 502, endPoint x: 938, endPoint y: 489, distance: 132.2
click at [938, 489] on datatable-body "63197 B15 - Boreal $ 13.000,00 $ 13.000,00 $ 0,00 AMBULATORIO 20339587273 33958…" at bounding box center [878, 309] width 1283 height 390
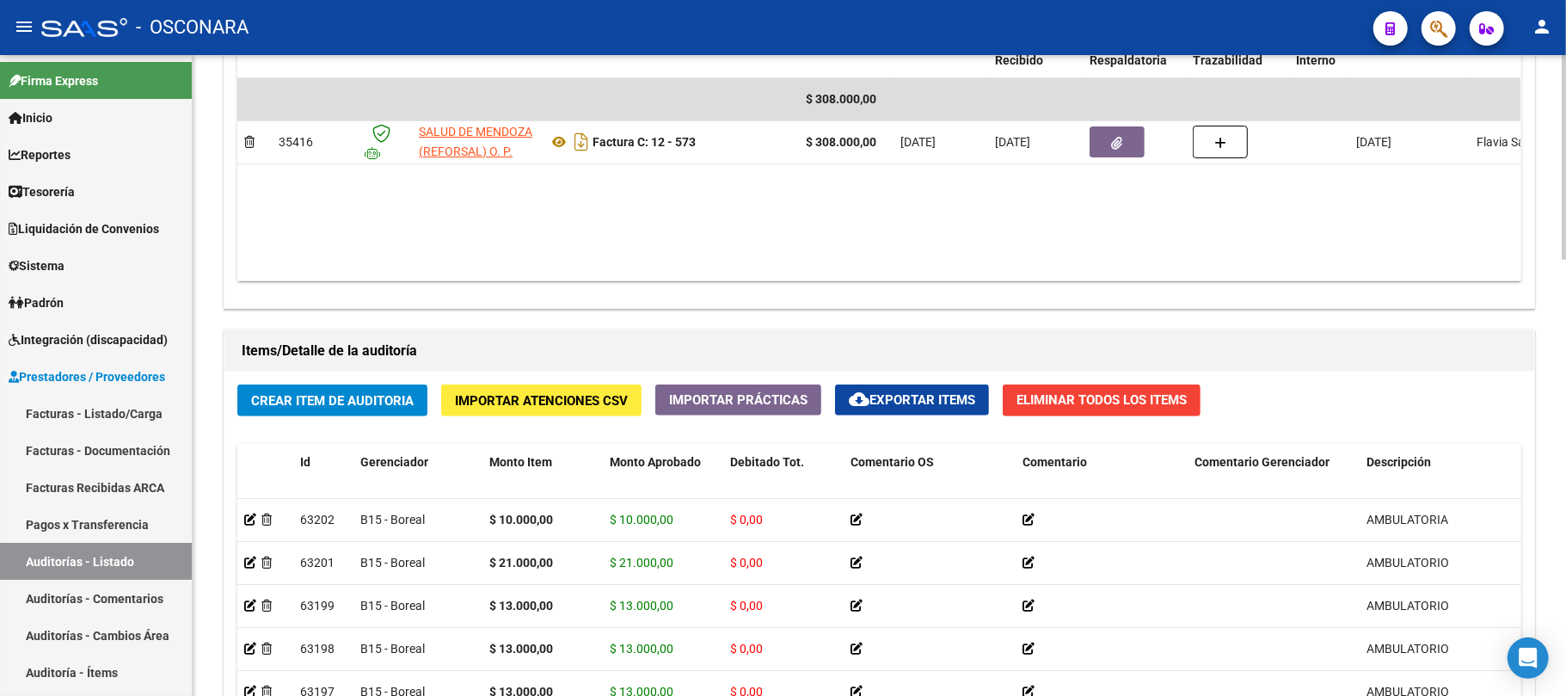
scroll to position [908, 0]
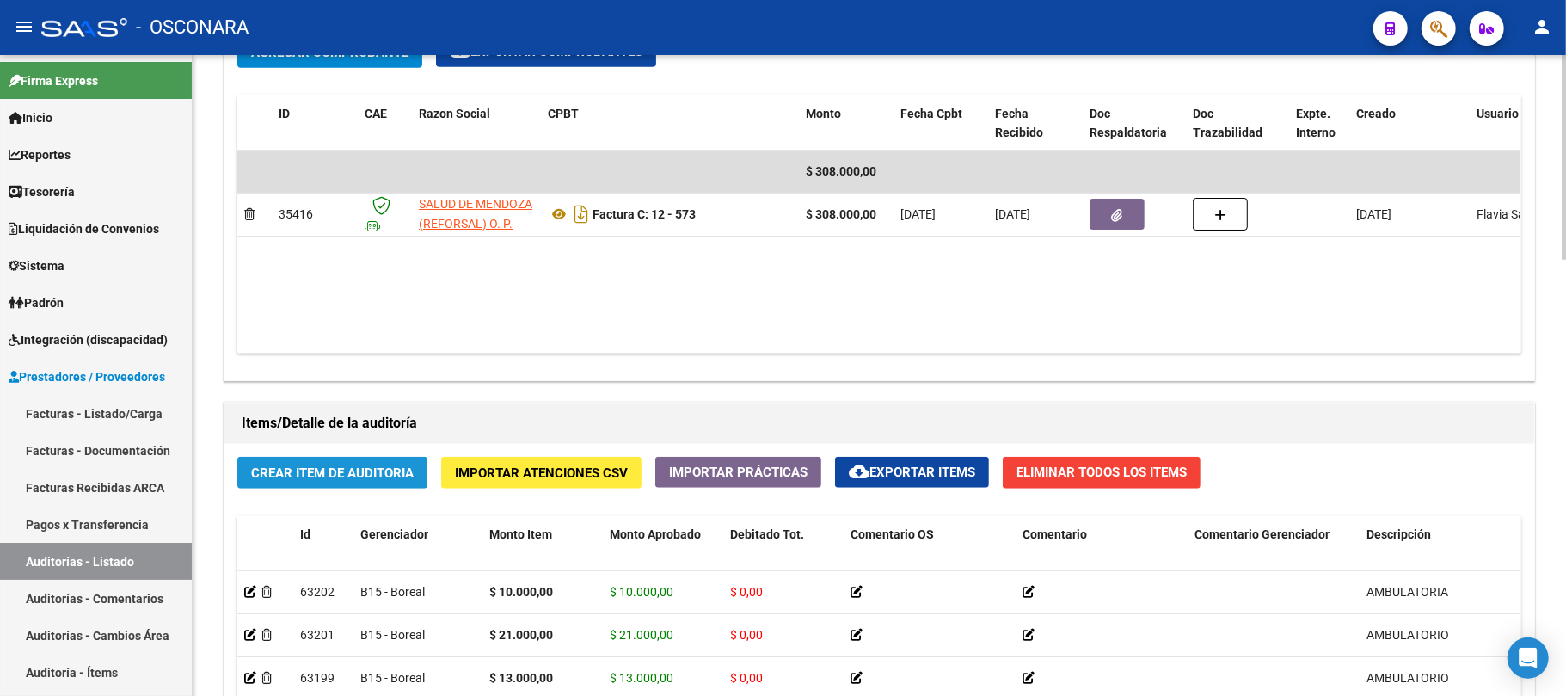
click at [366, 466] on span "Crear Item de Auditoria" at bounding box center [332, 472] width 163 height 15
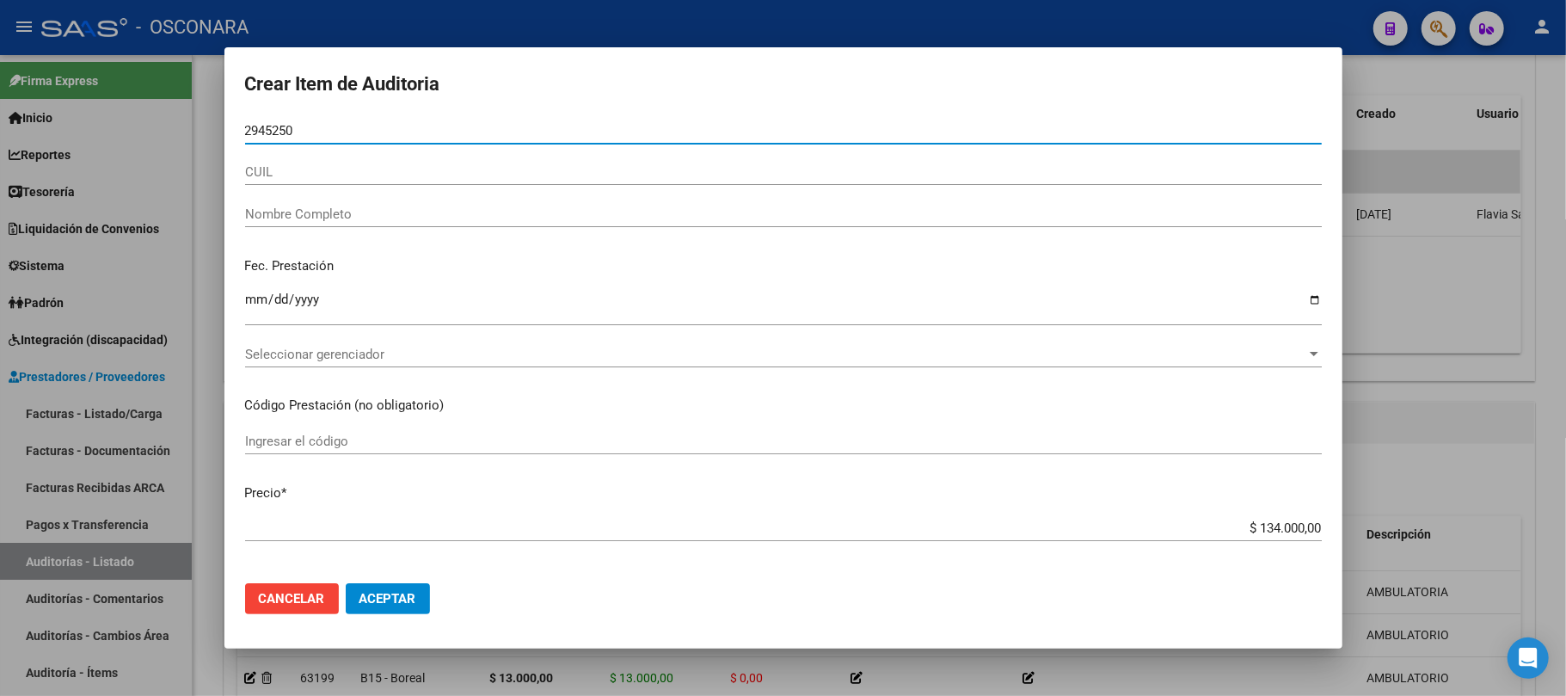
type input "29452502"
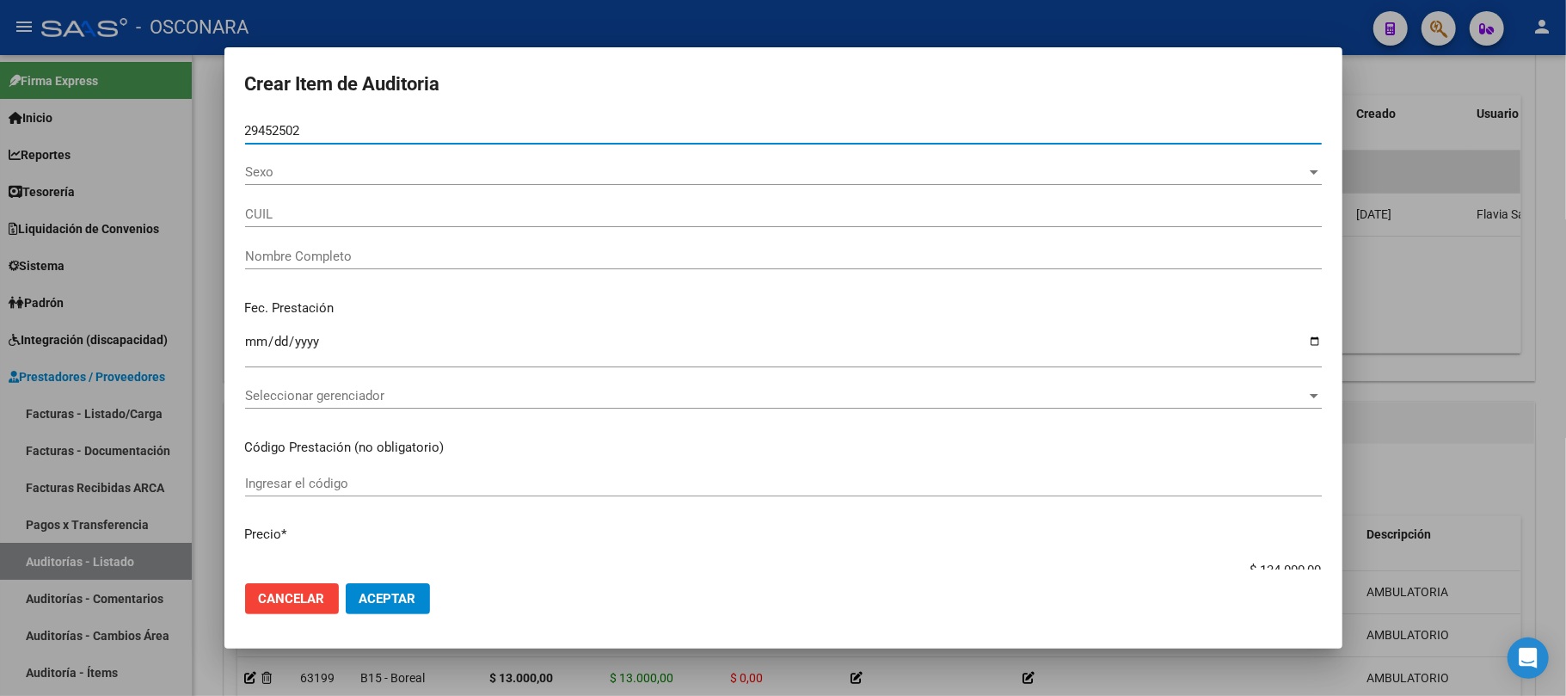
type input "20294525026"
type input "[PERSON_NAME]"
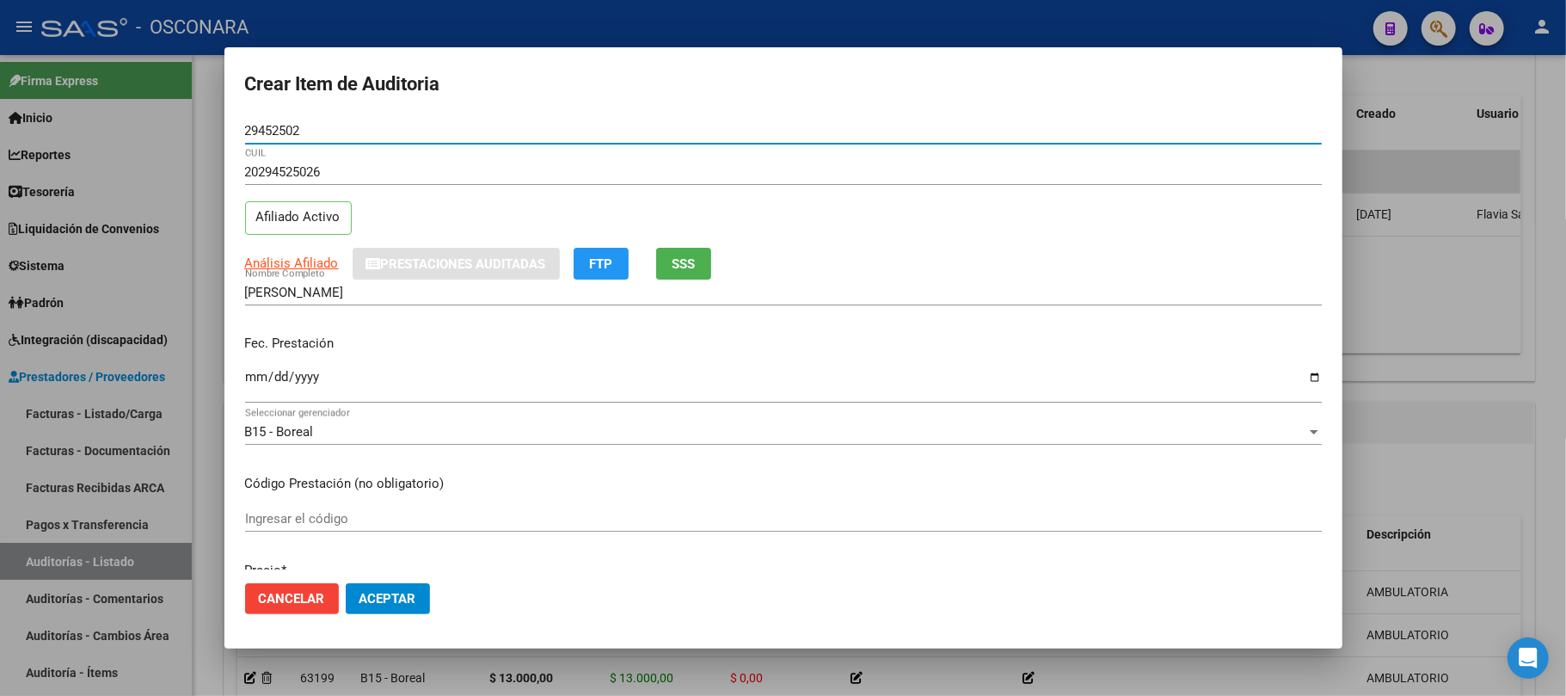
type input "29452502"
click at [258, 376] on input "Ingresar la fecha" at bounding box center [783, 384] width 1077 height 28
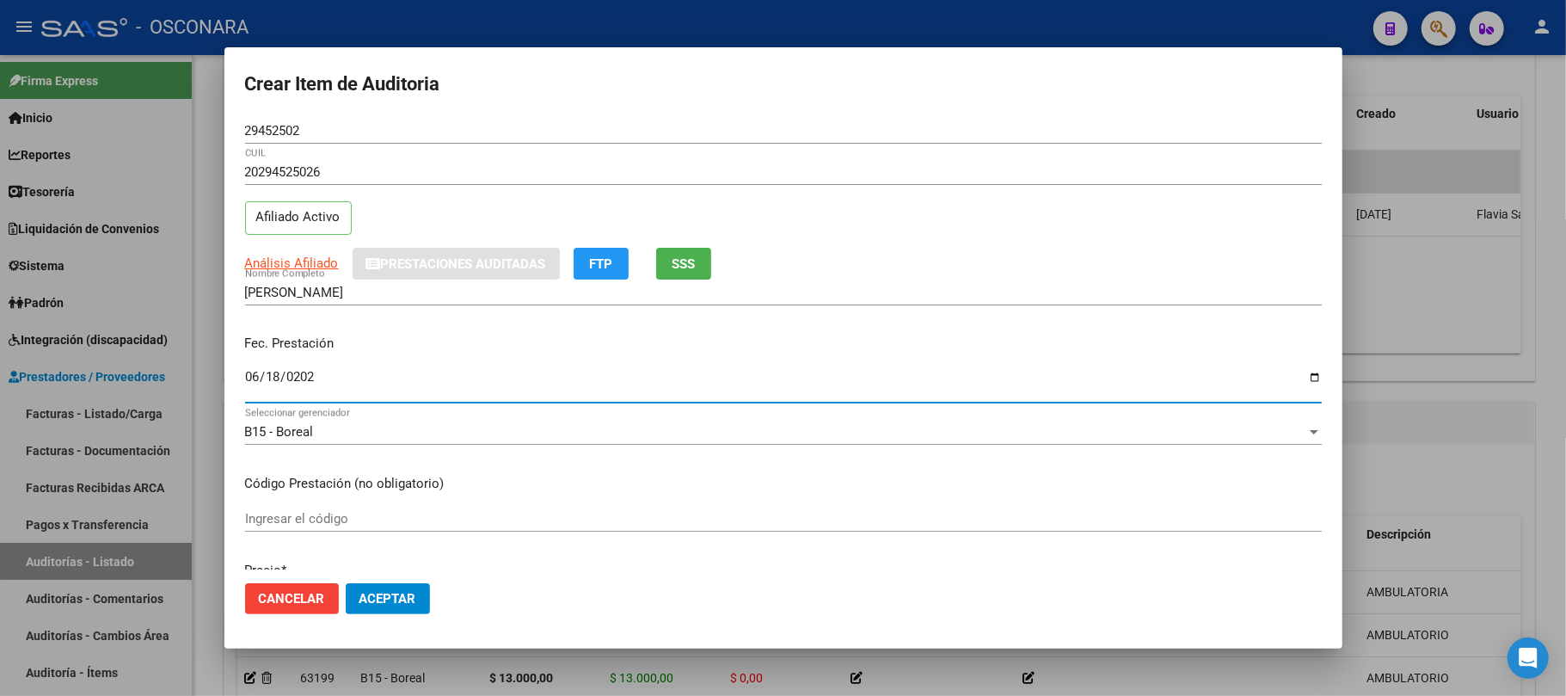
type input "[DATE]"
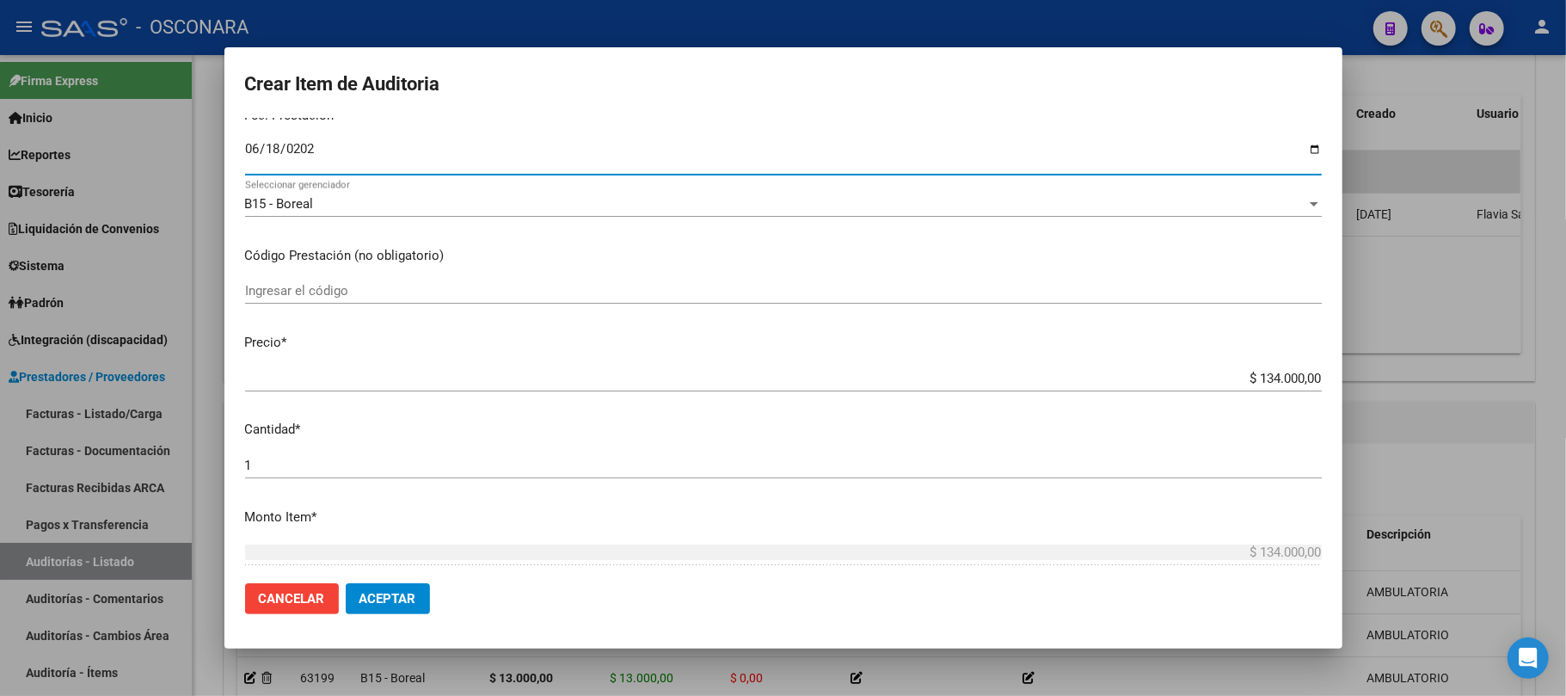
scroll to position [229, 0]
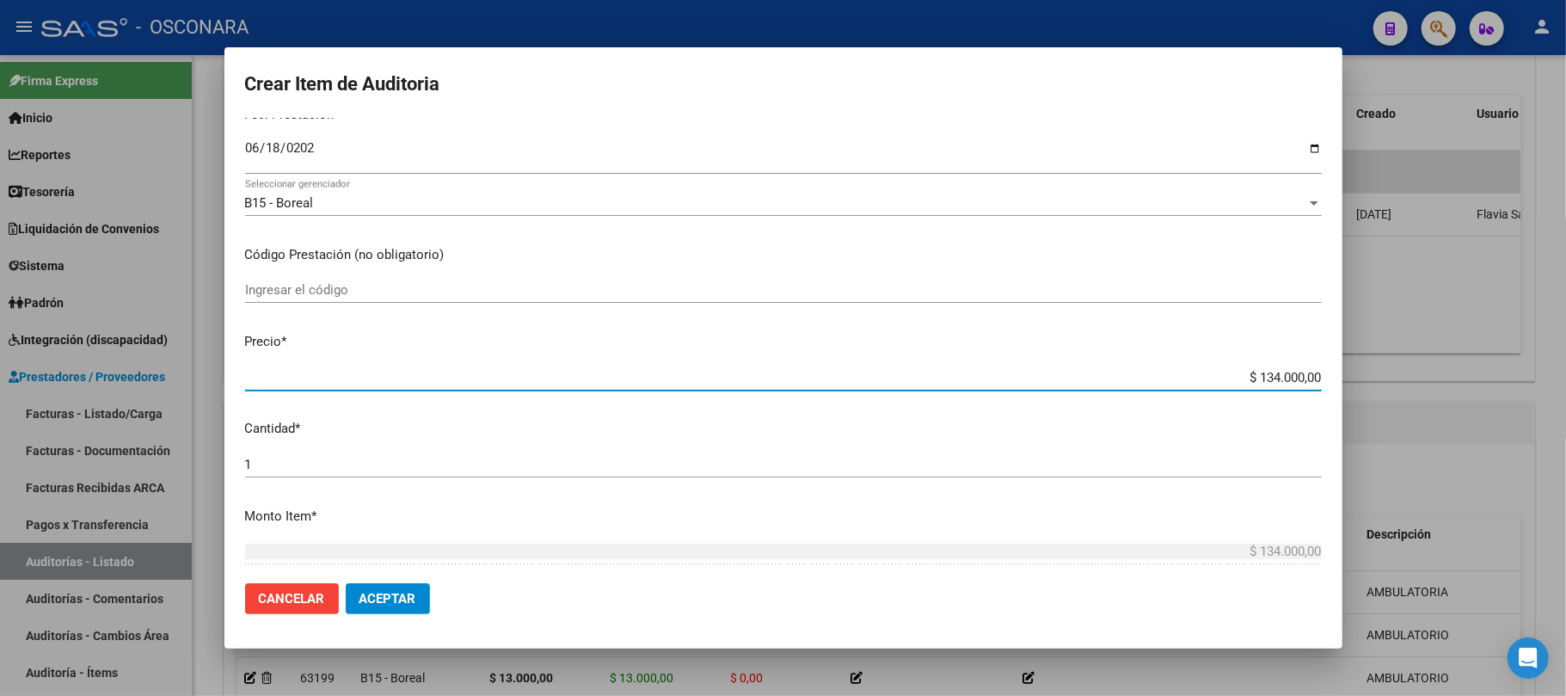
drag, startPoint x: 1235, startPoint y: 373, endPoint x: 1331, endPoint y: 373, distance: 96.3
click at [1331, 373] on mat-dialog-content "29452502 Nro Documento 20294525026 CUIL Afiliado Activo Análisis Afiliado Prest…" at bounding box center [783, 344] width 1118 height 452
type input "$ 0,01"
type input "$ 0,13"
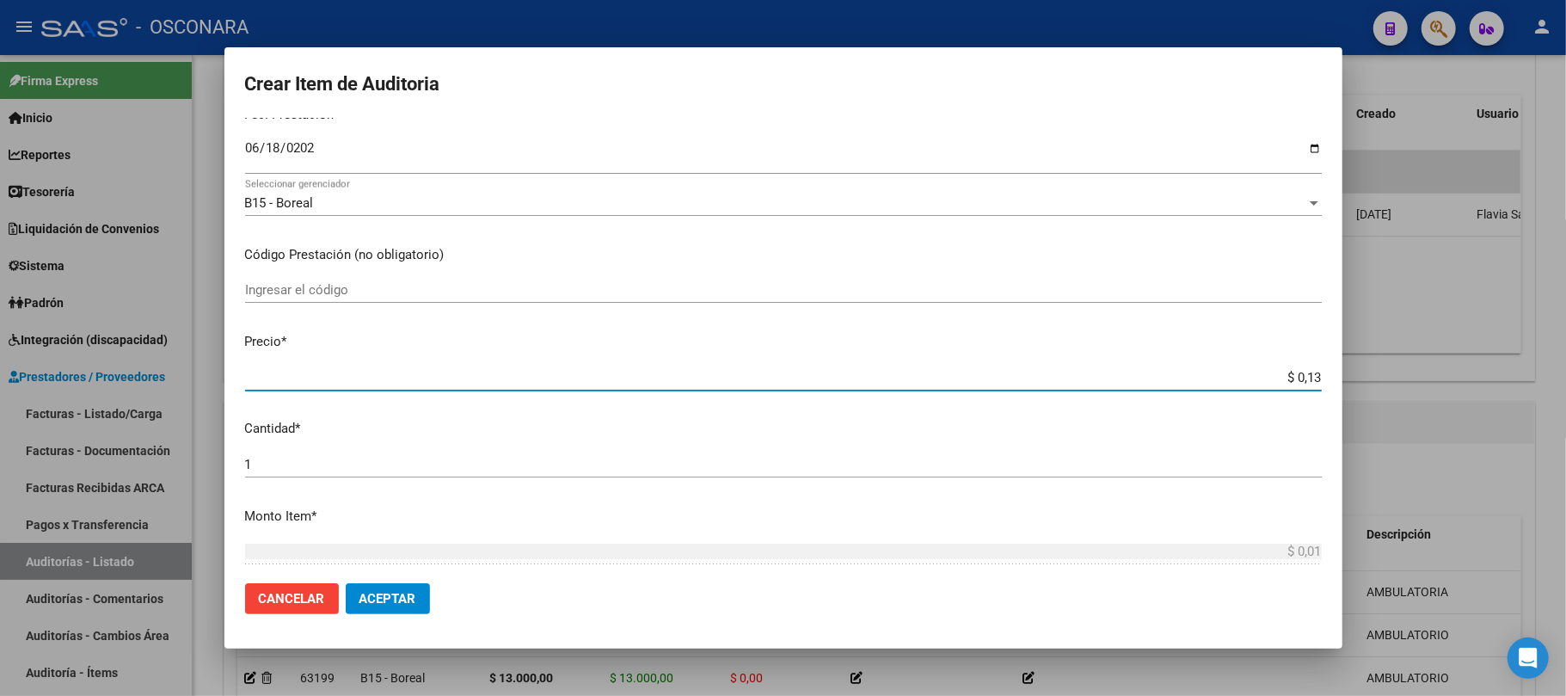
type input "$ 0,13"
type input "$ 1,30"
type input "$ 13,00"
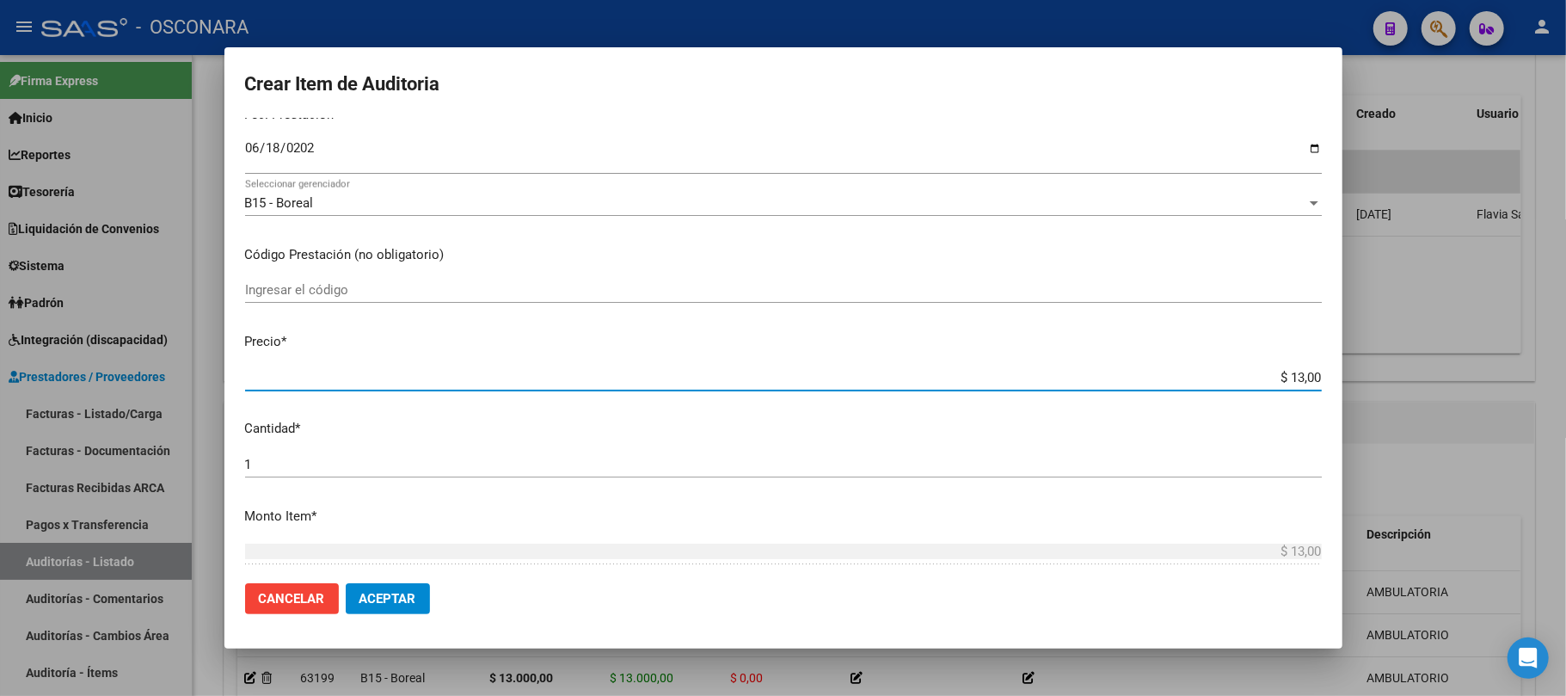
type input "$ 130,00"
type input "$ 1.300,00"
type input "$ 13.000,00"
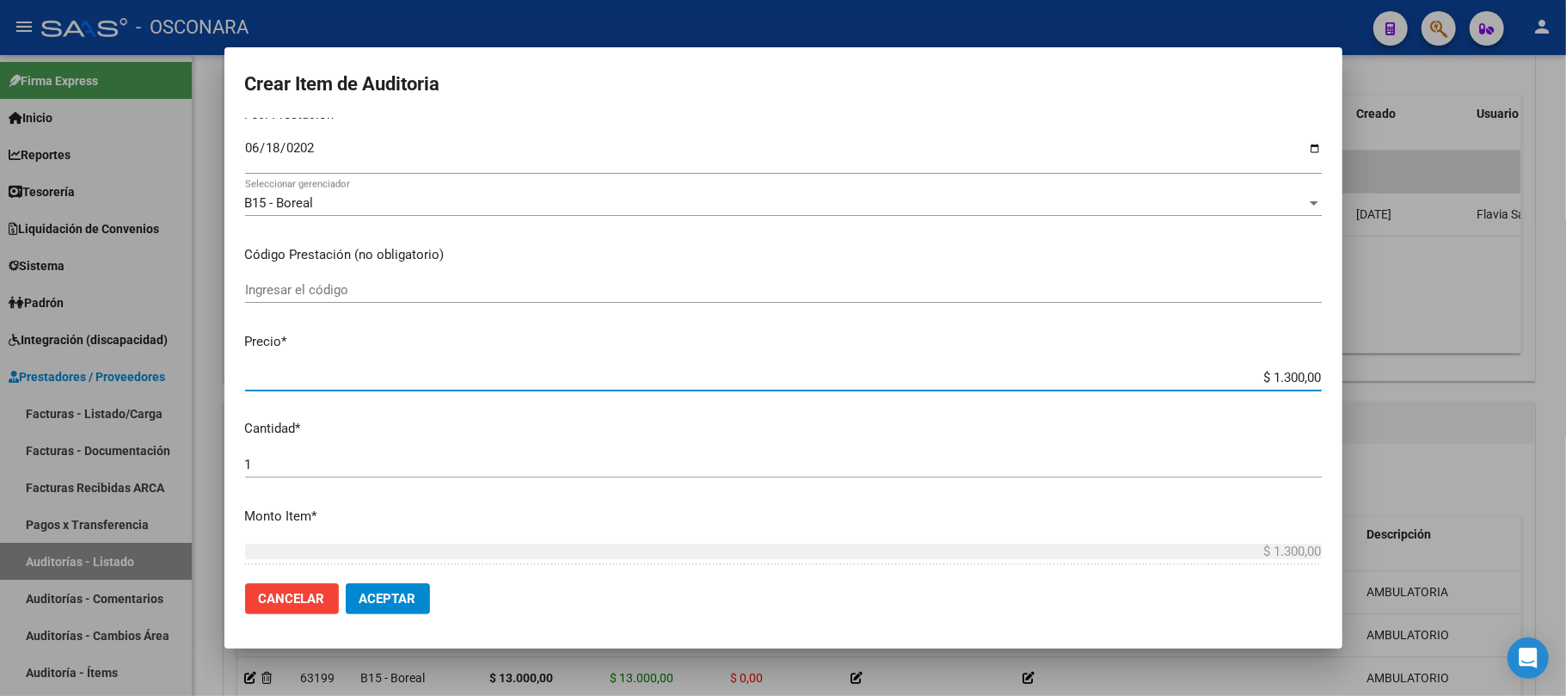
type input "$ 13.000,00"
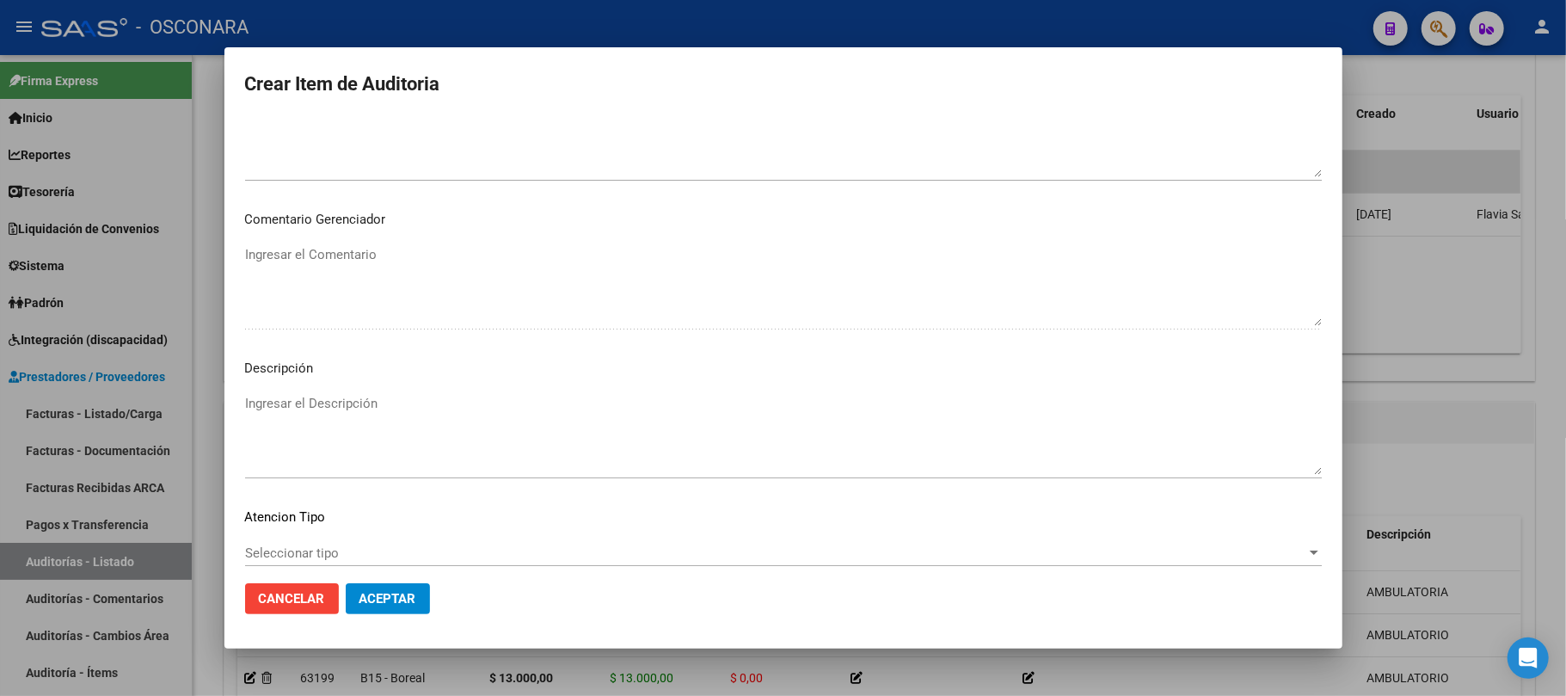
scroll to position [1096, 0]
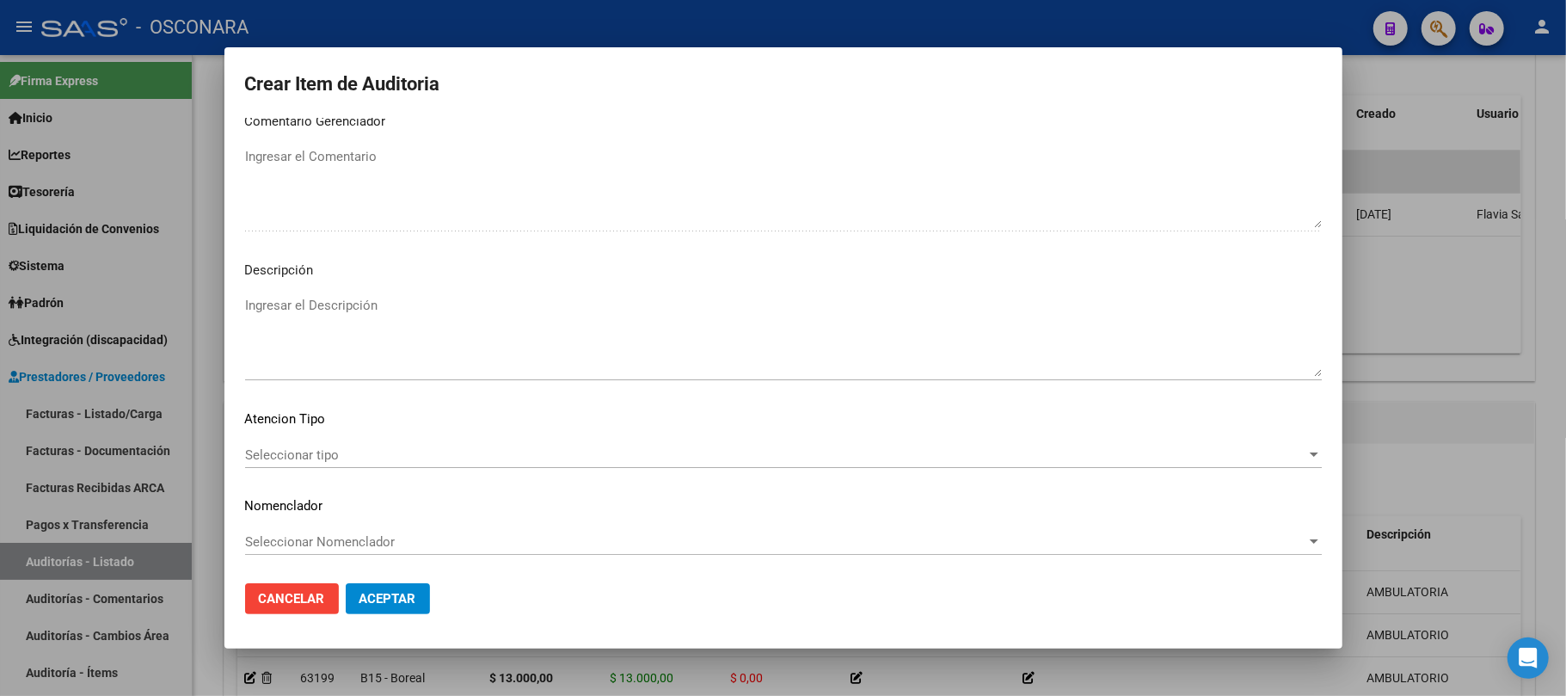
click at [358, 455] on span "Seleccionar tipo" at bounding box center [775, 454] width 1061 height 15
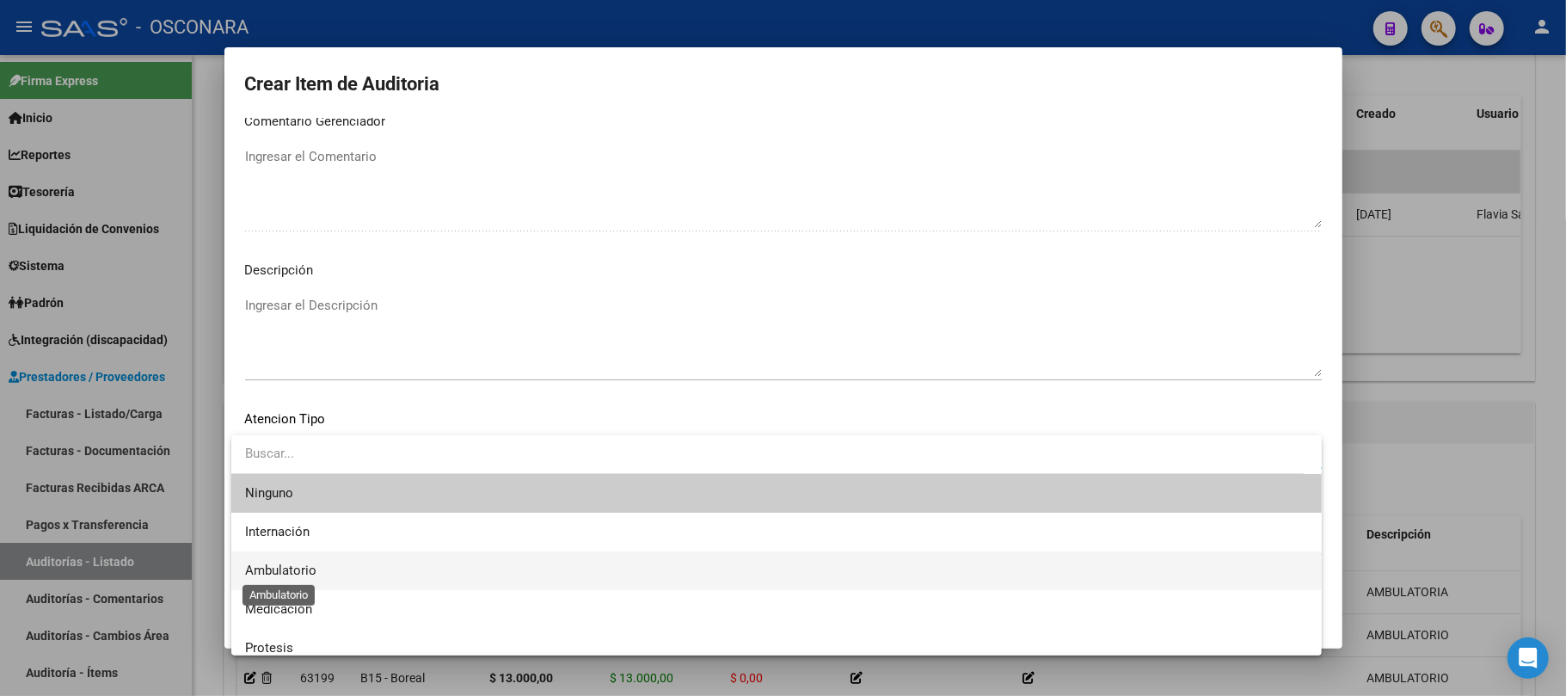
click at [291, 566] on span "Ambulatorio" at bounding box center [280, 570] width 71 height 15
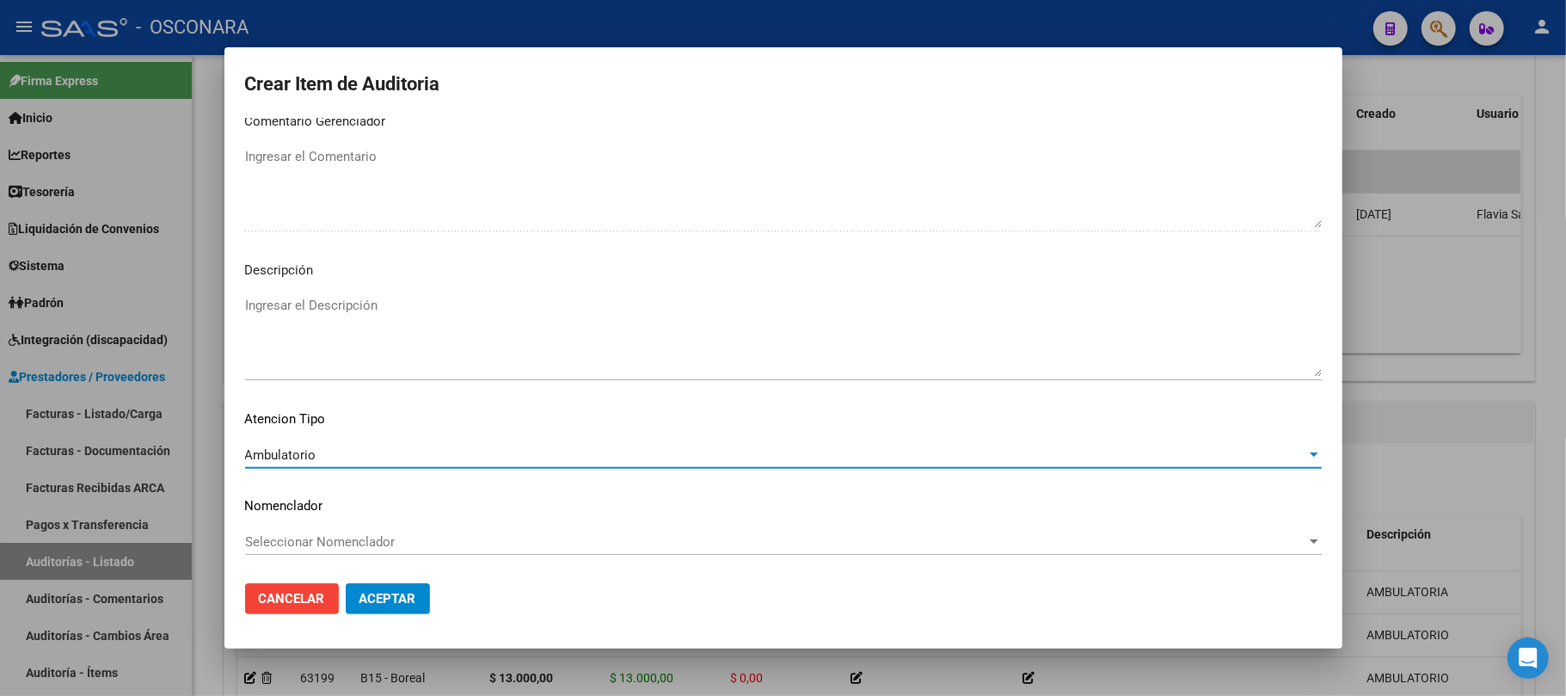
click at [311, 325] on textarea "Ingresar el Descripción" at bounding box center [783, 336] width 1077 height 81
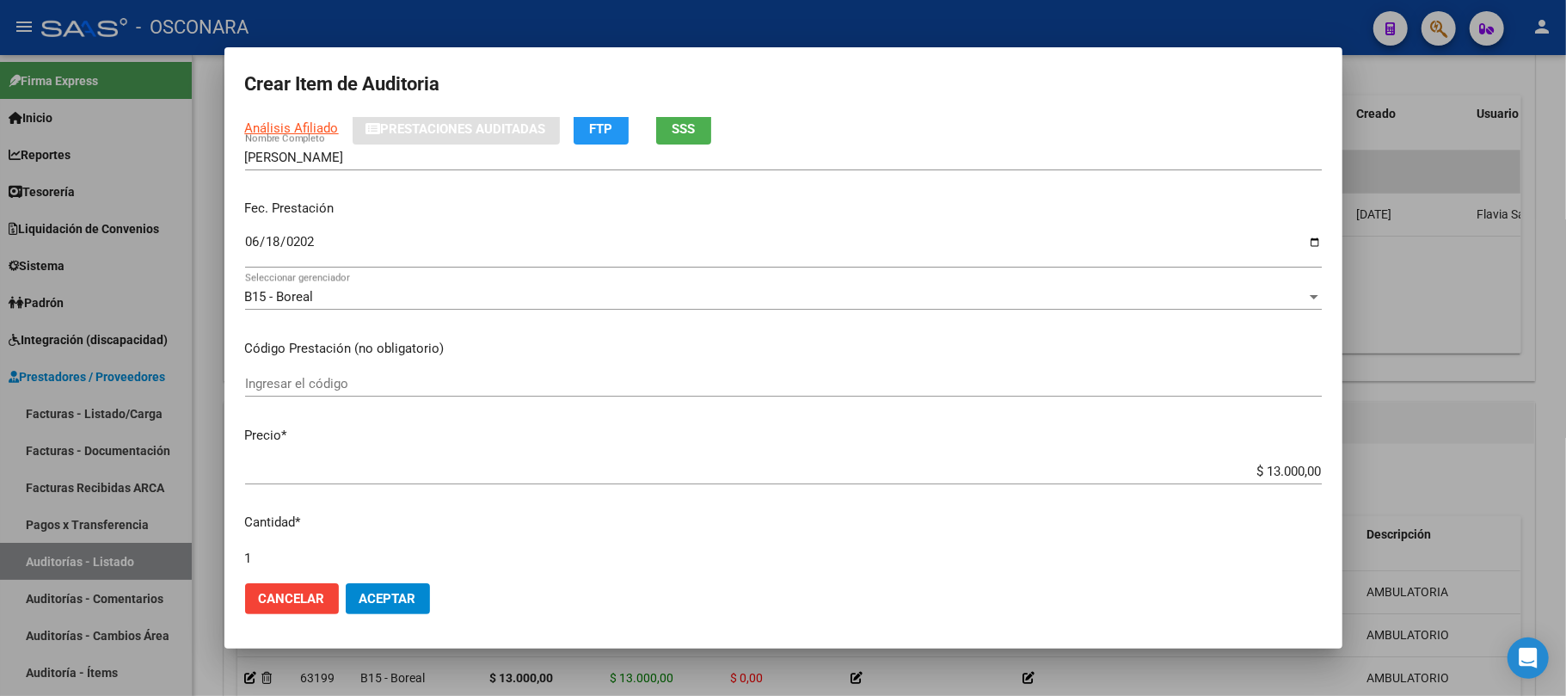
scroll to position [65, 0]
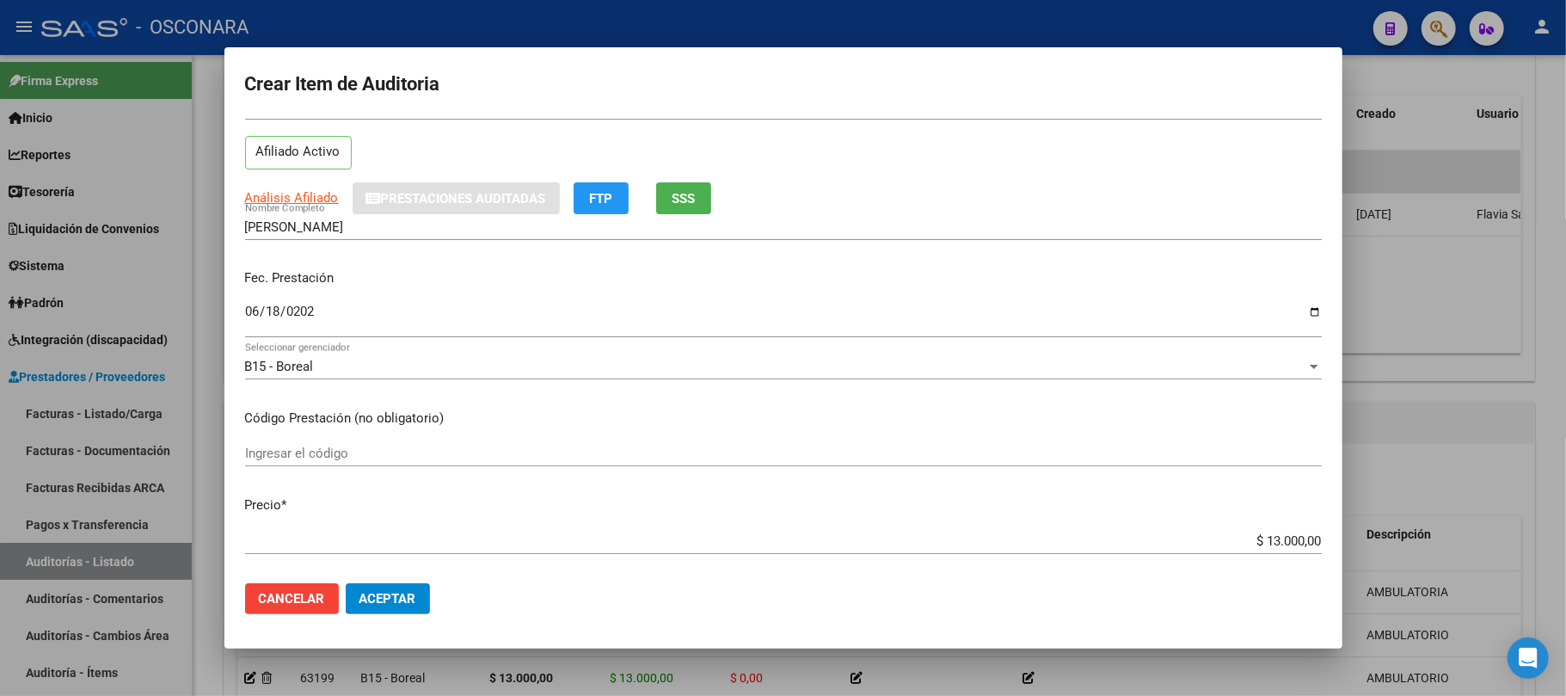
type textarea "AMBULATORIO"
click at [397, 593] on span "Aceptar" at bounding box center [388, 598] width 57 height 15
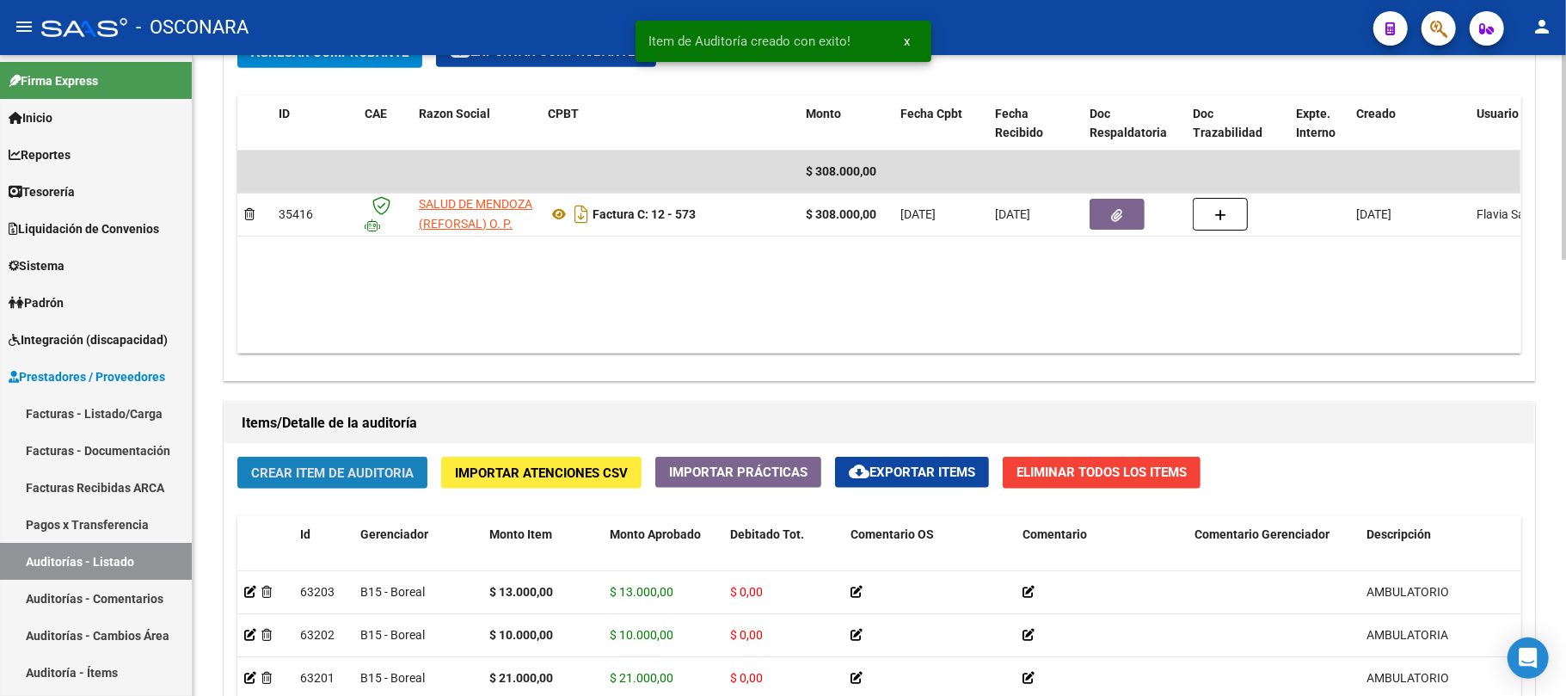
click at [397, 462] on button "Crear Item de Auditoria" at bounding box center [332, 473] width 190 height 32
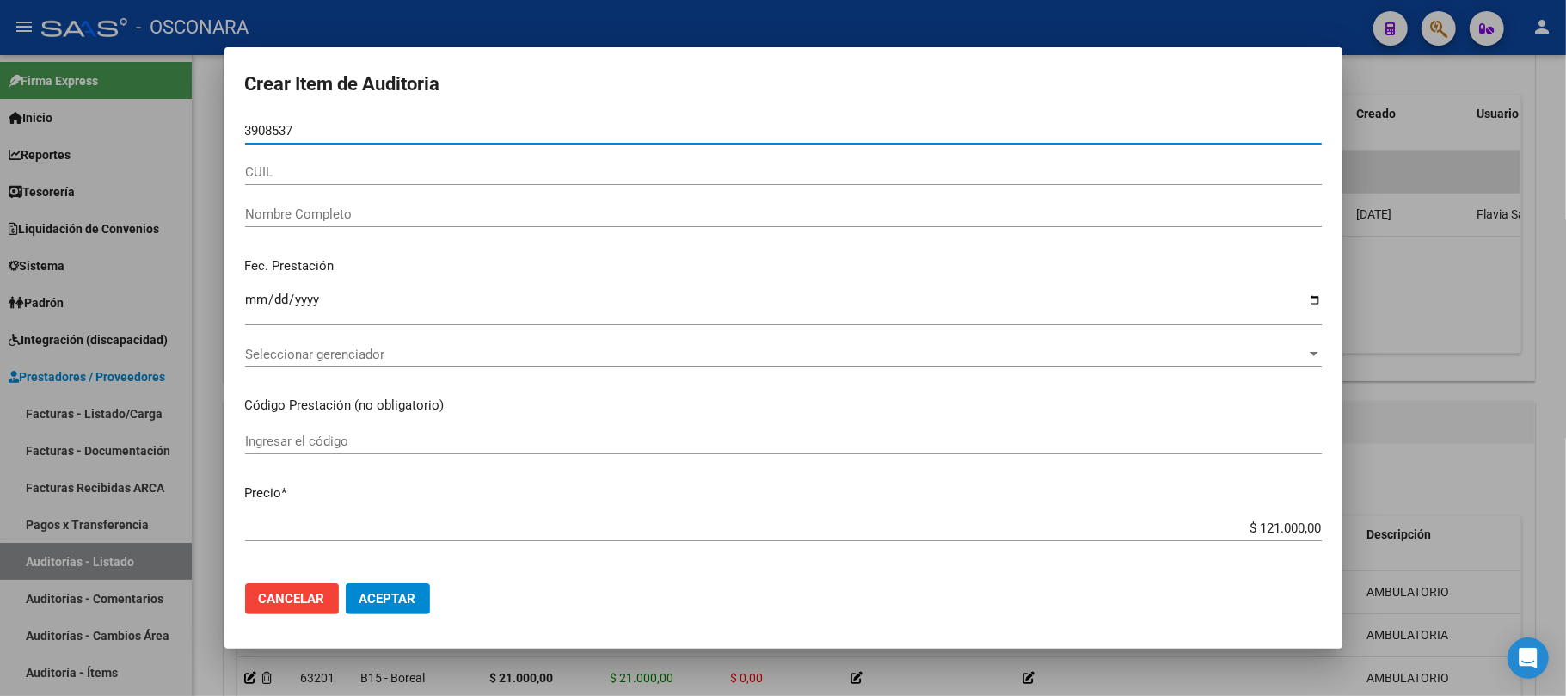
type input "39085377"
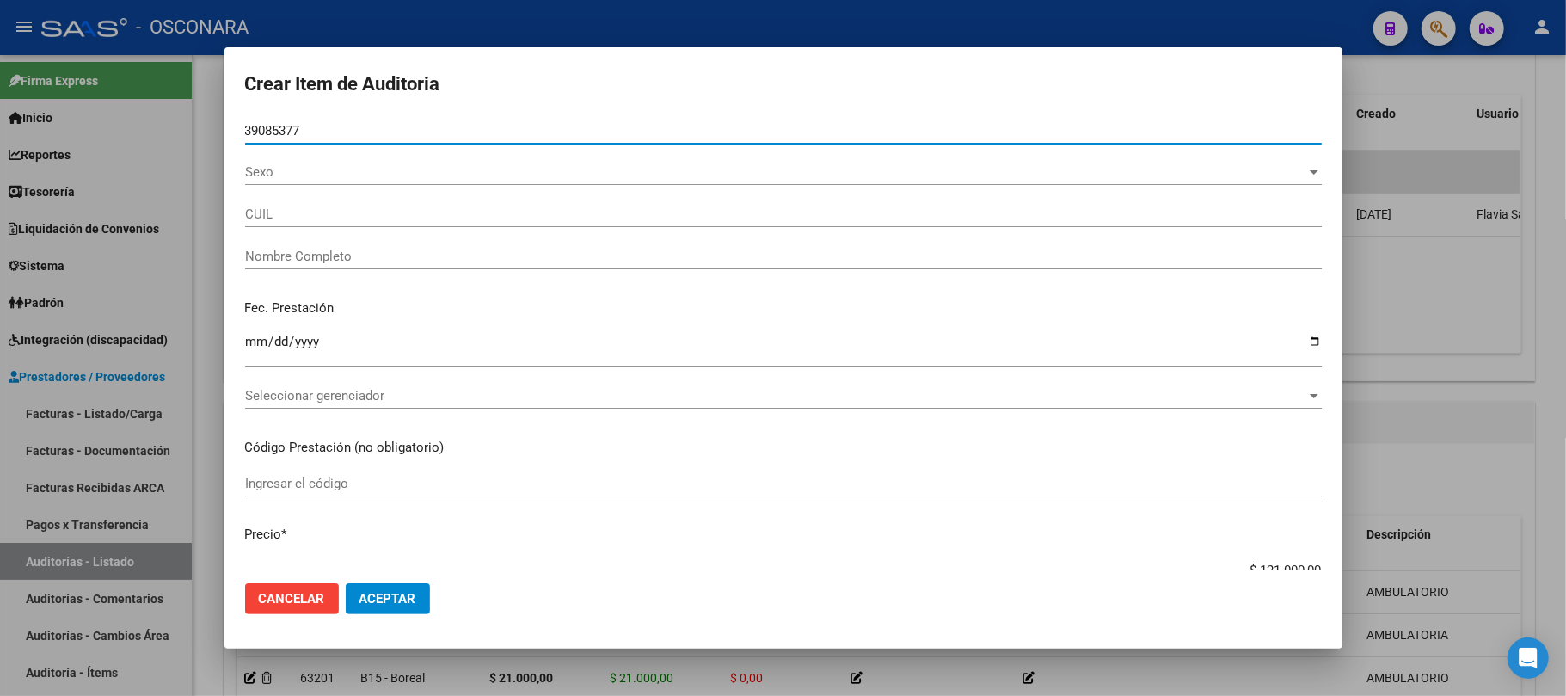
type input "20390853778"
type input "[PERSON_NAME]"
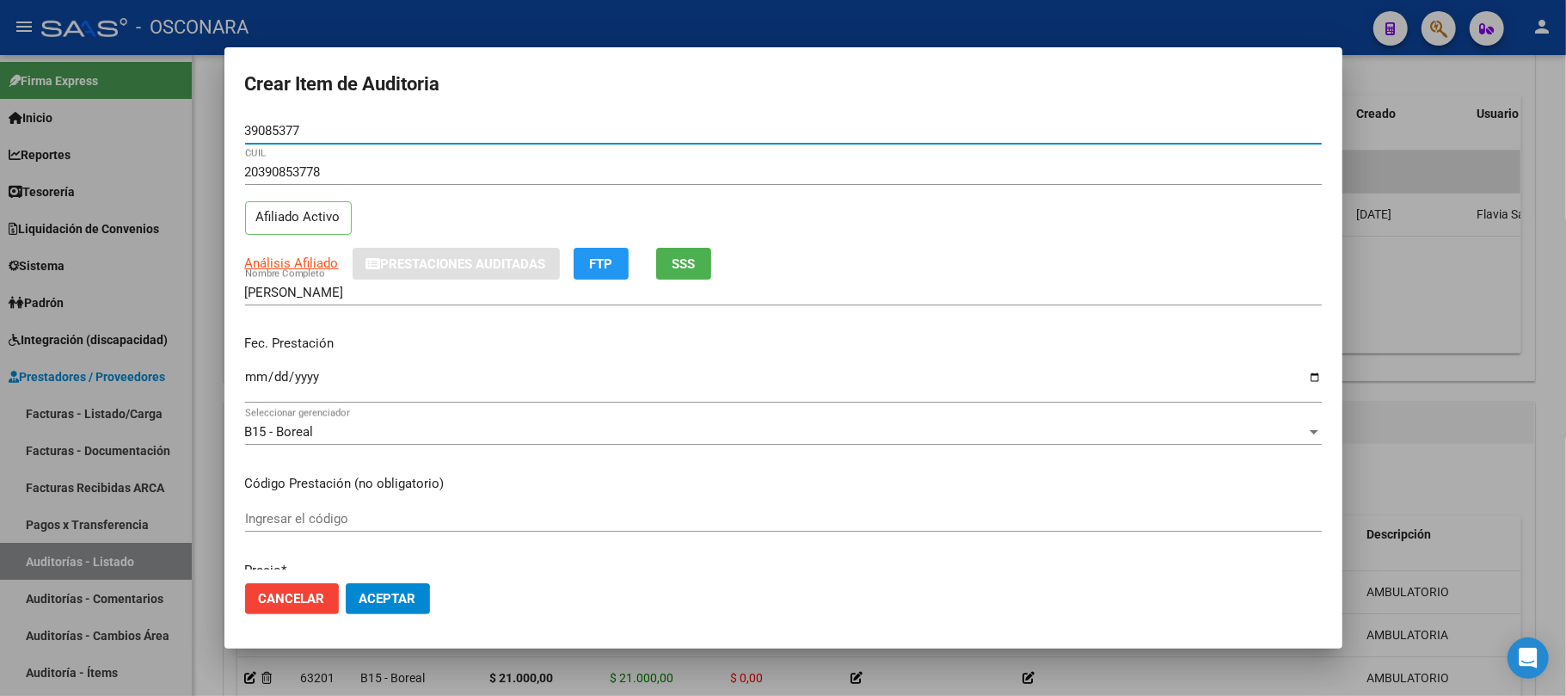
type input "39085377"
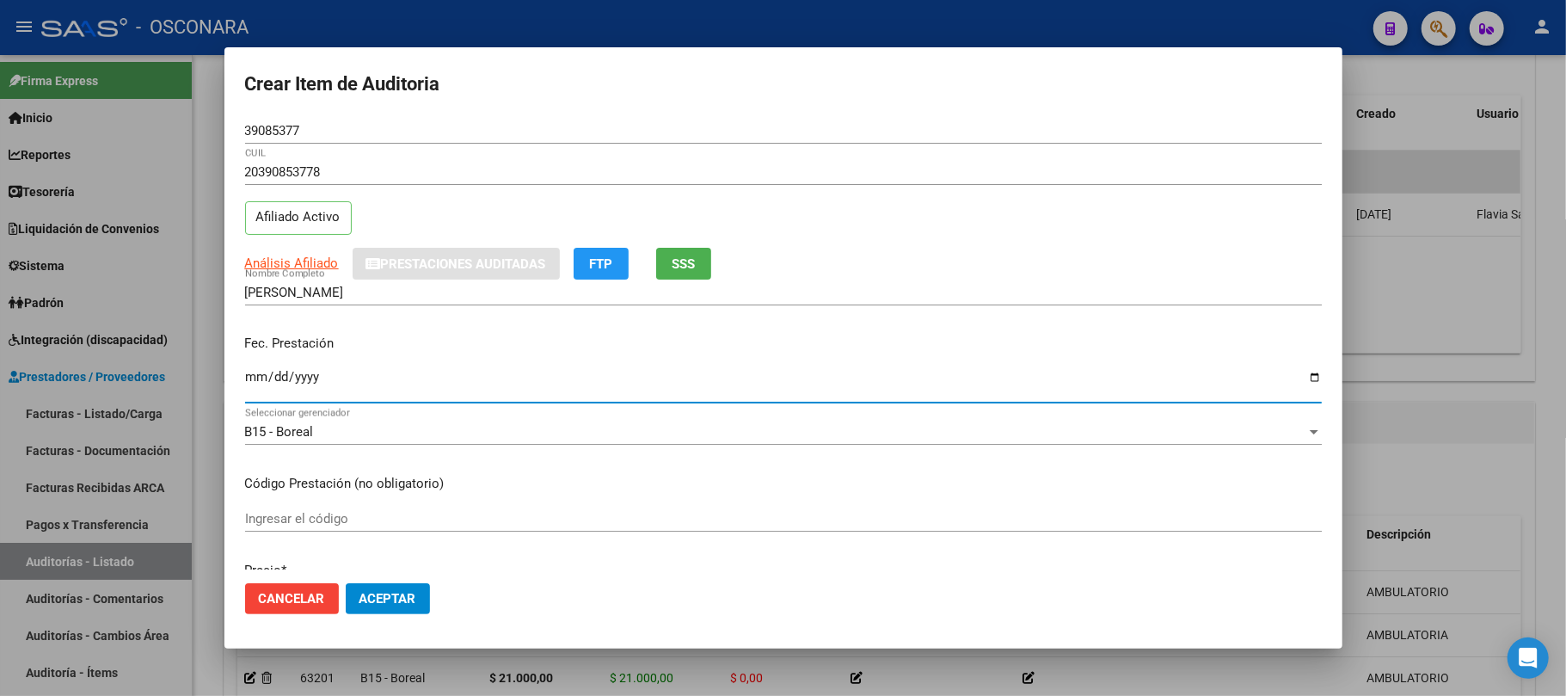
click at [252, 375] on input "Ingresar la fecha" at bounding box center [783, 384] width 1077 height 28
type input "[DATE]"
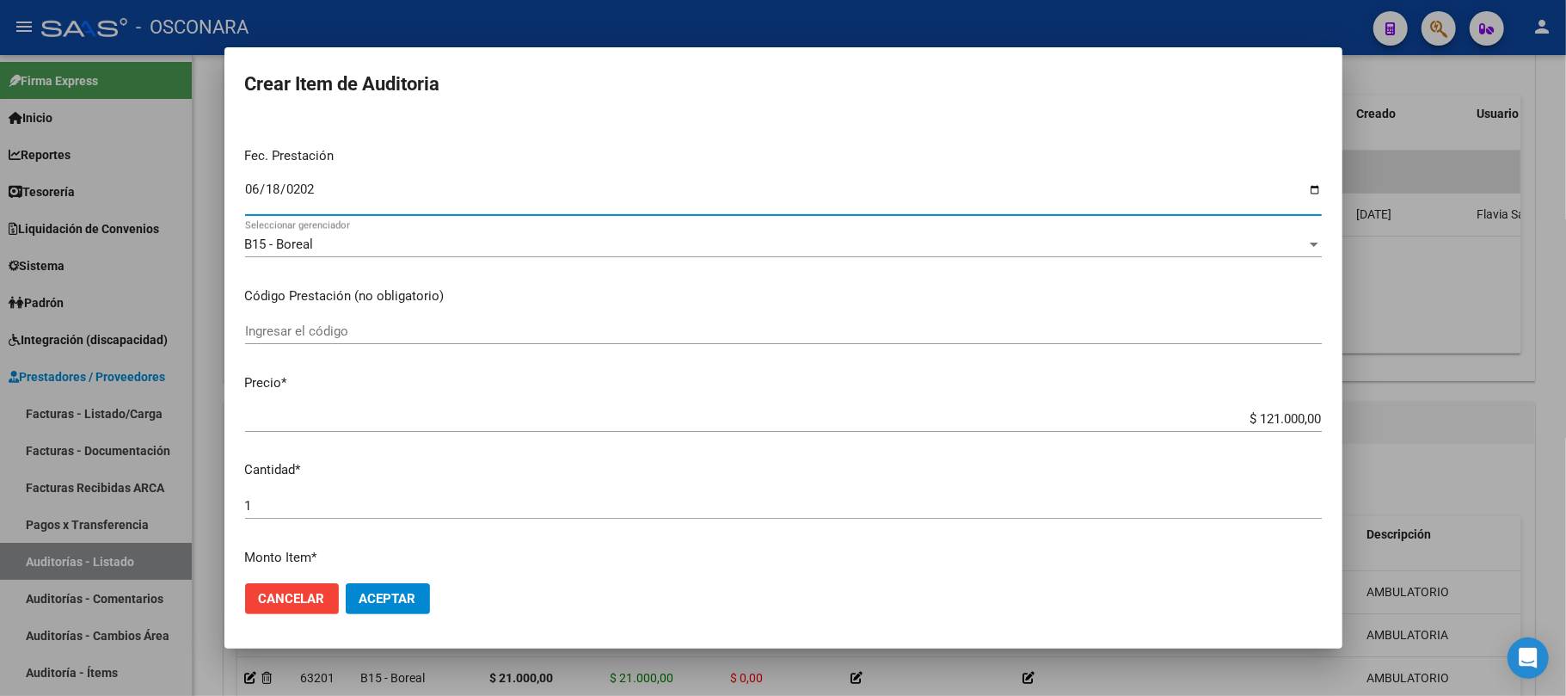
scroll to position [229, 0]
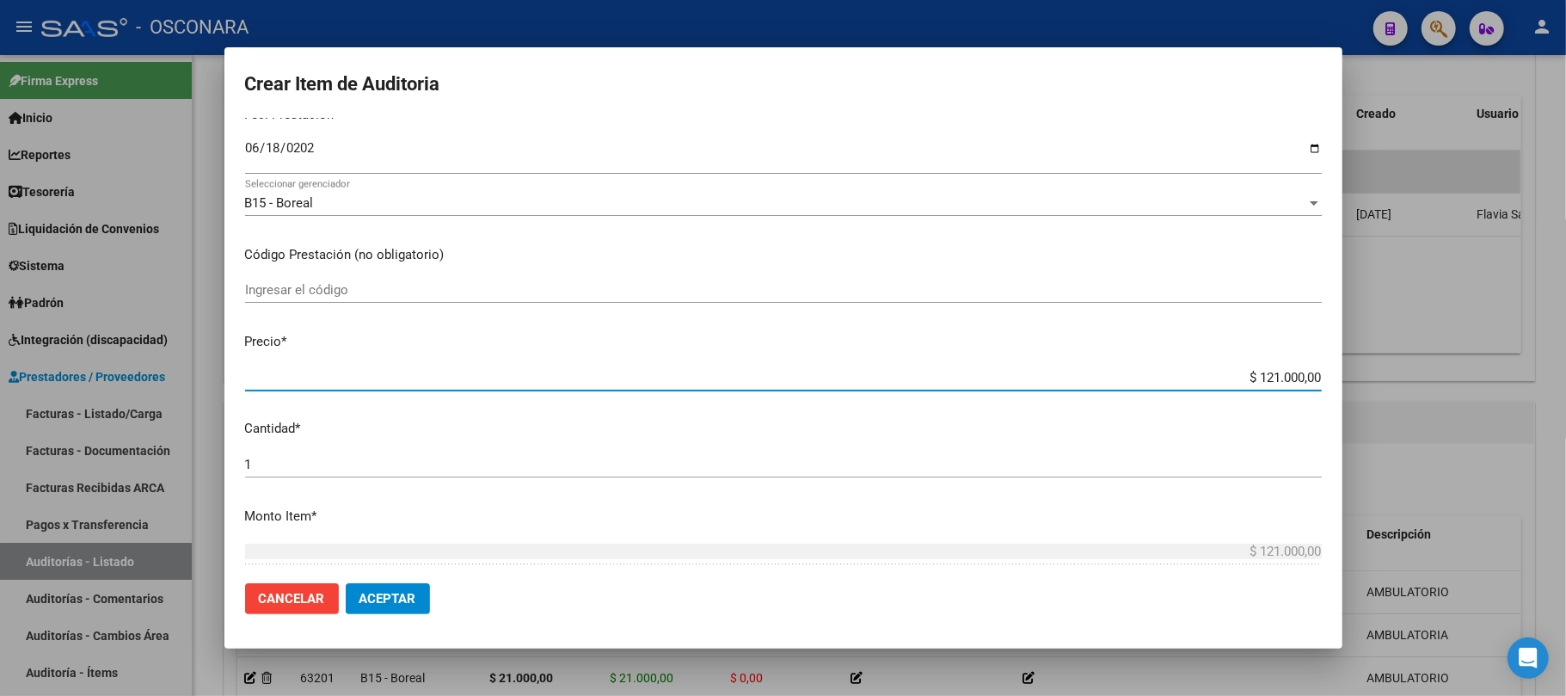
drag, startPoint x: 1211, startPoint y: 378, endPoint x: 1419, endPoint y: 378, distance: 208.1
click at [1419, 378] on div "Crear Item de Auditoria 39085377 Nro Documento 20390853778 CUIL Afiliado Activo…" at bounding box center [783, 348] width 1566 height 696
type input "$ 0,01"
type input "$ 0,13"
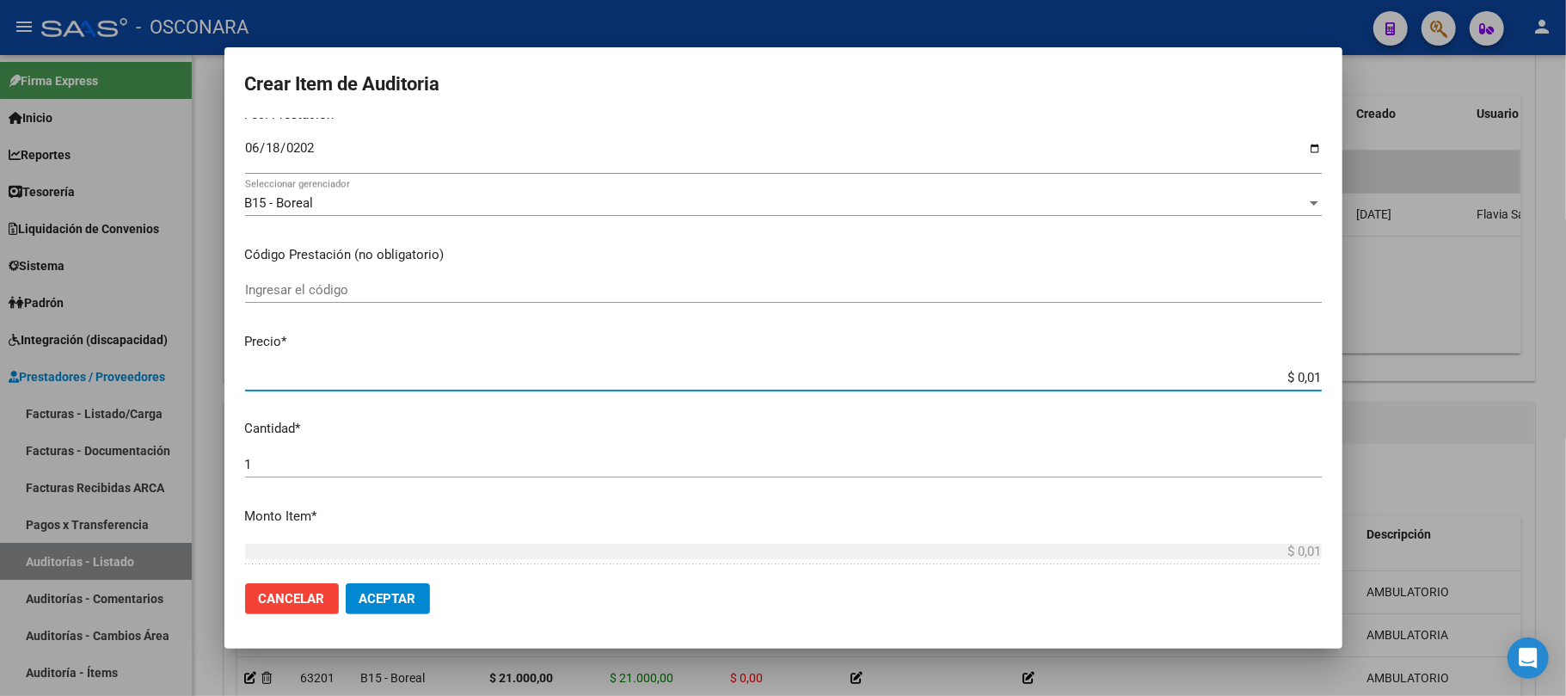
type input "$ 0,13"
type input "$ 1,30"
type input "$ 13,00"
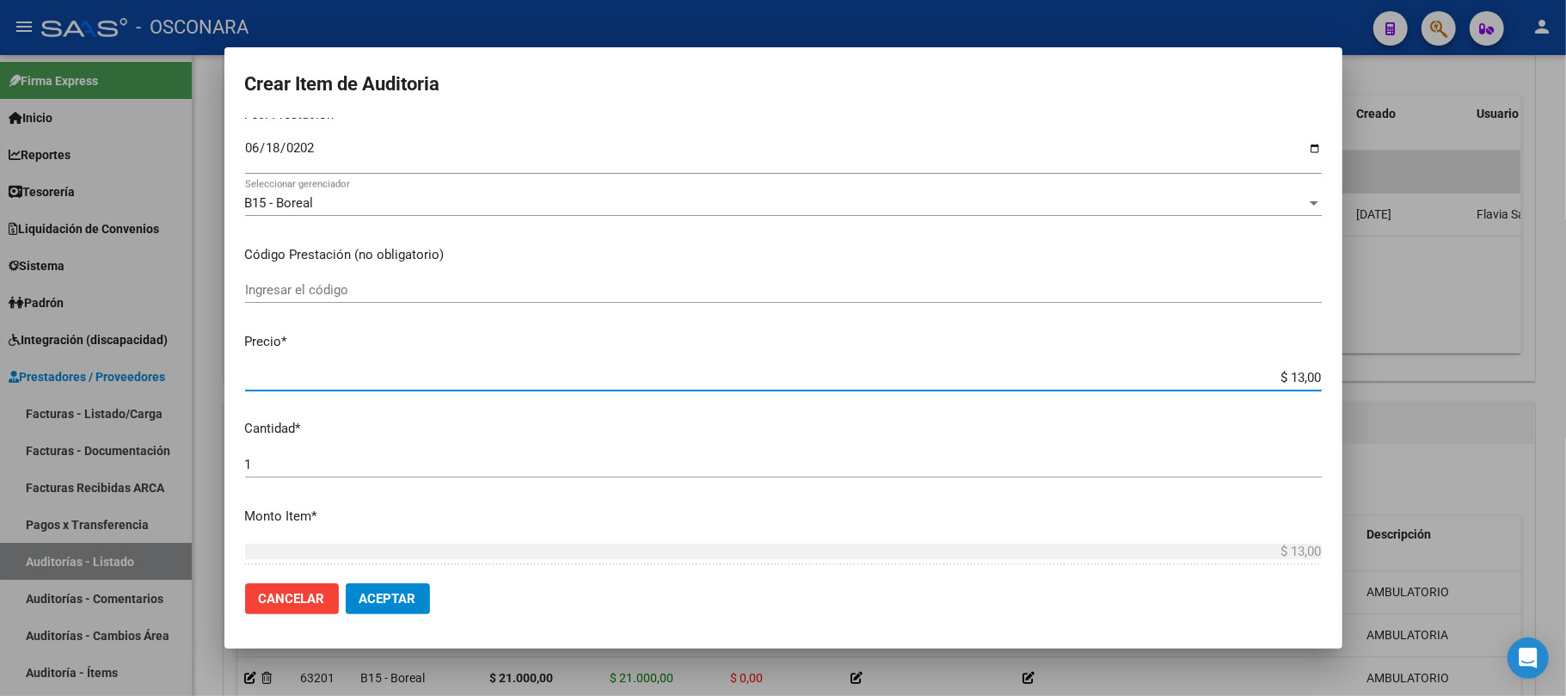
type input "$ 130,00"
type input "$ 1.300,00"
type input "$ 13.000,00"
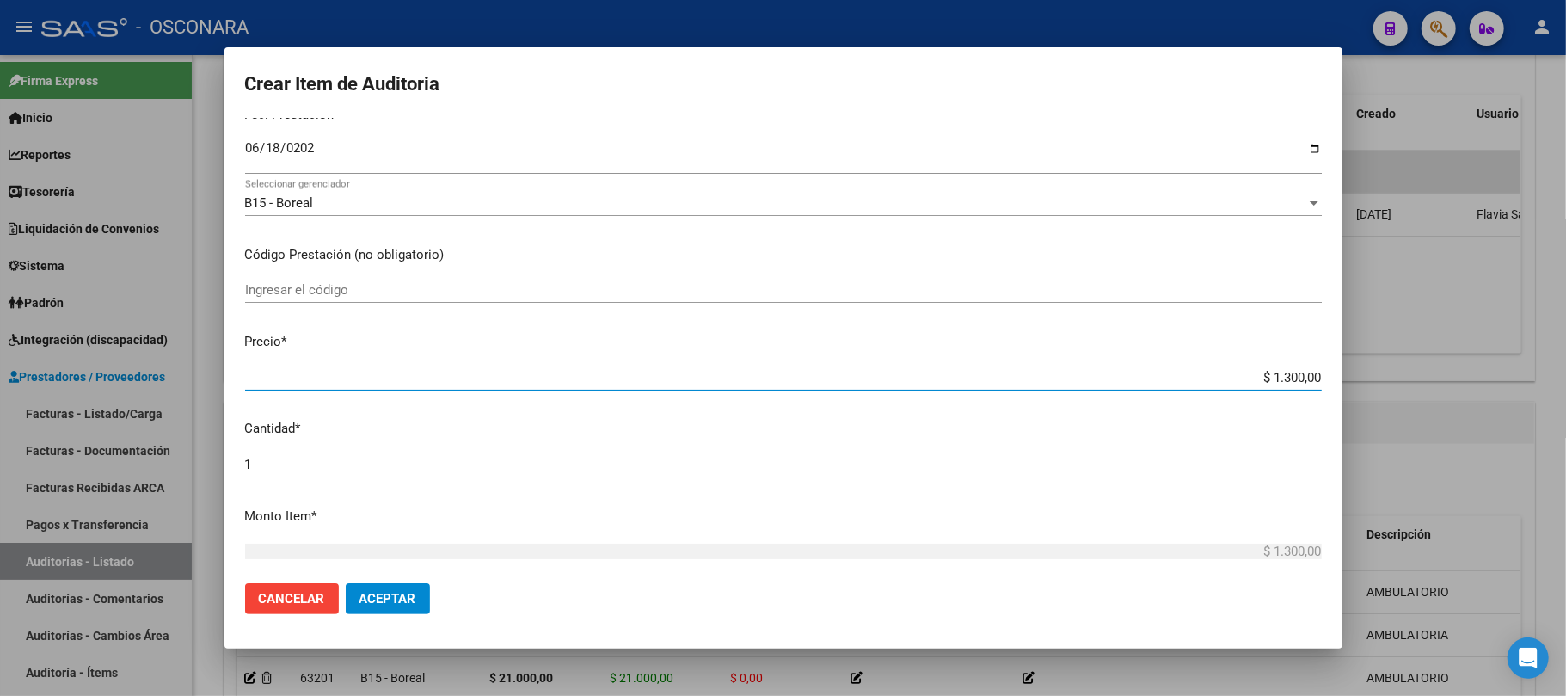
type input "$ 13.000,00"
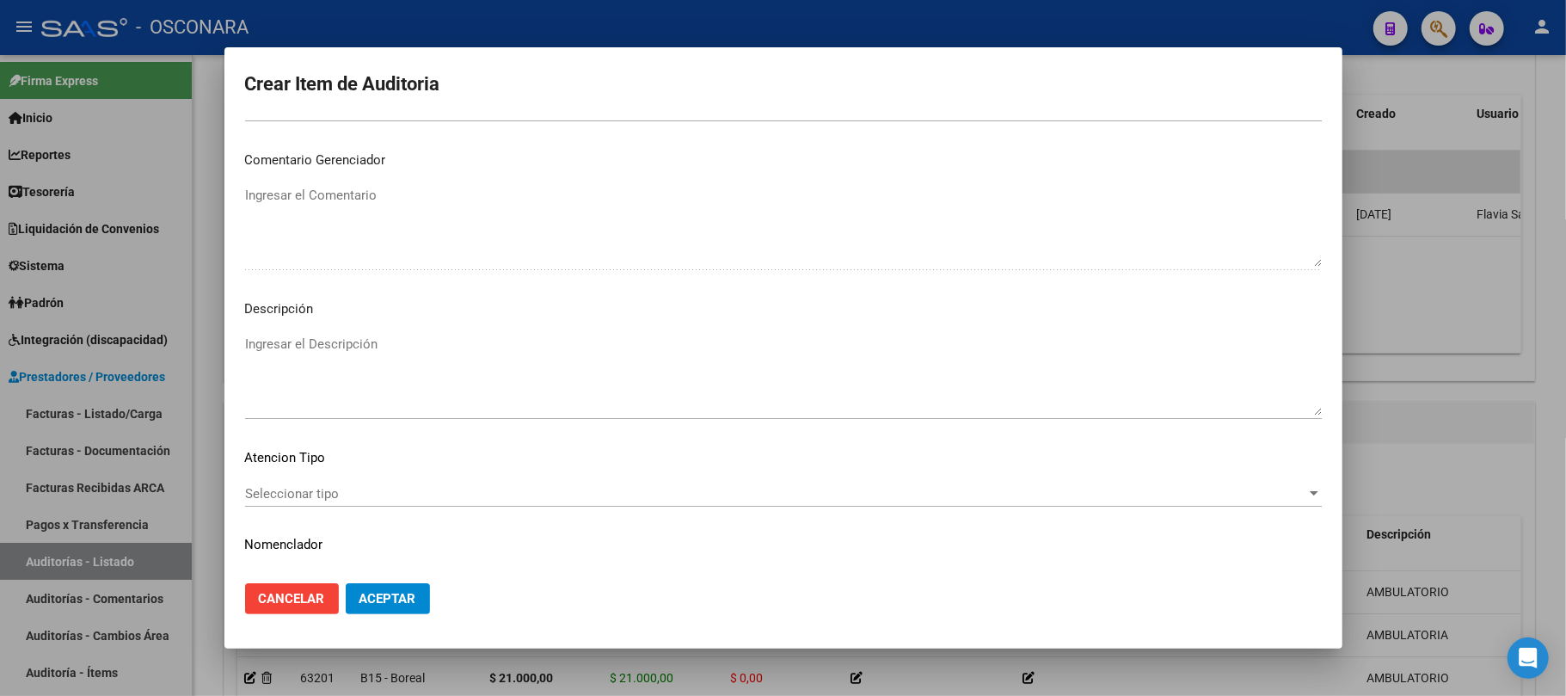
scroll to position [1096, 0]
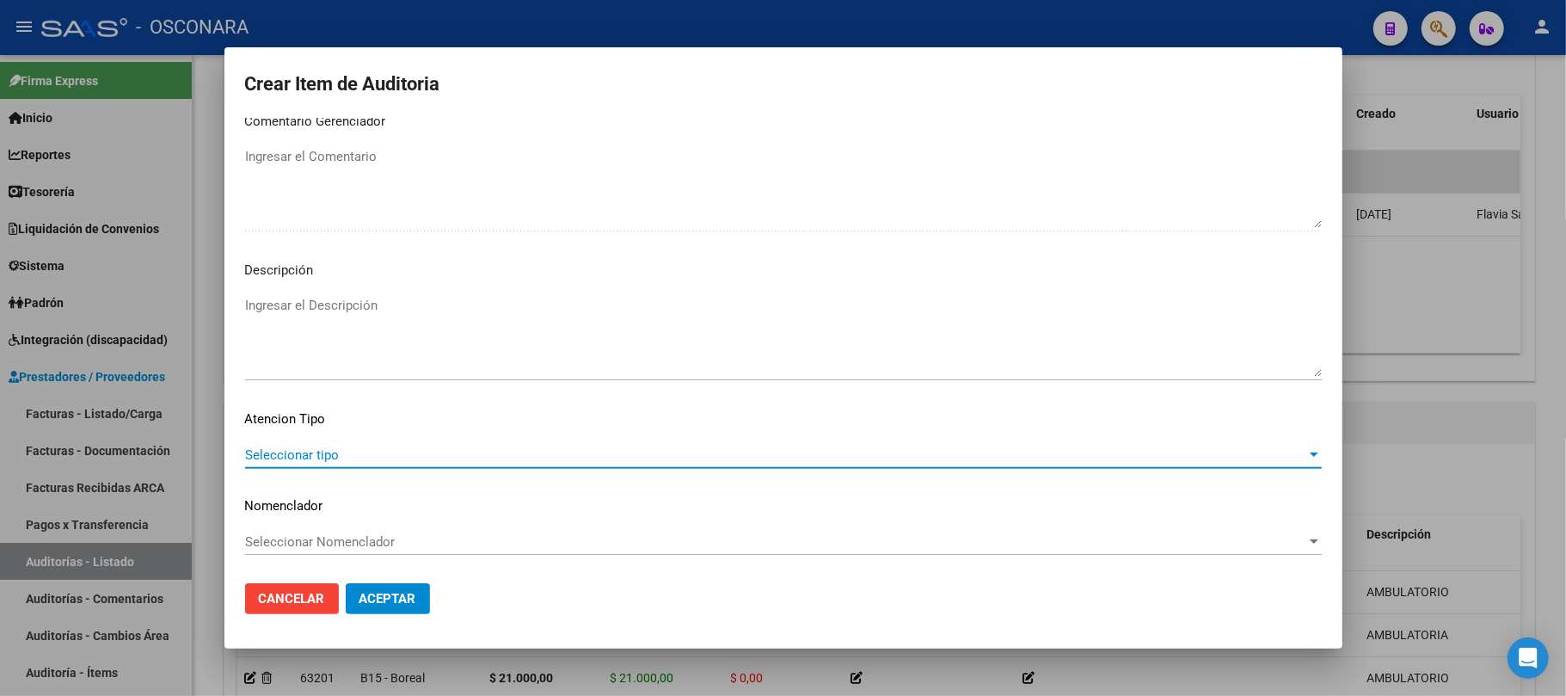
click at [479, 448] on span "Seleccionar tipo" at bounding box center [775, 454] width 1061 height 15
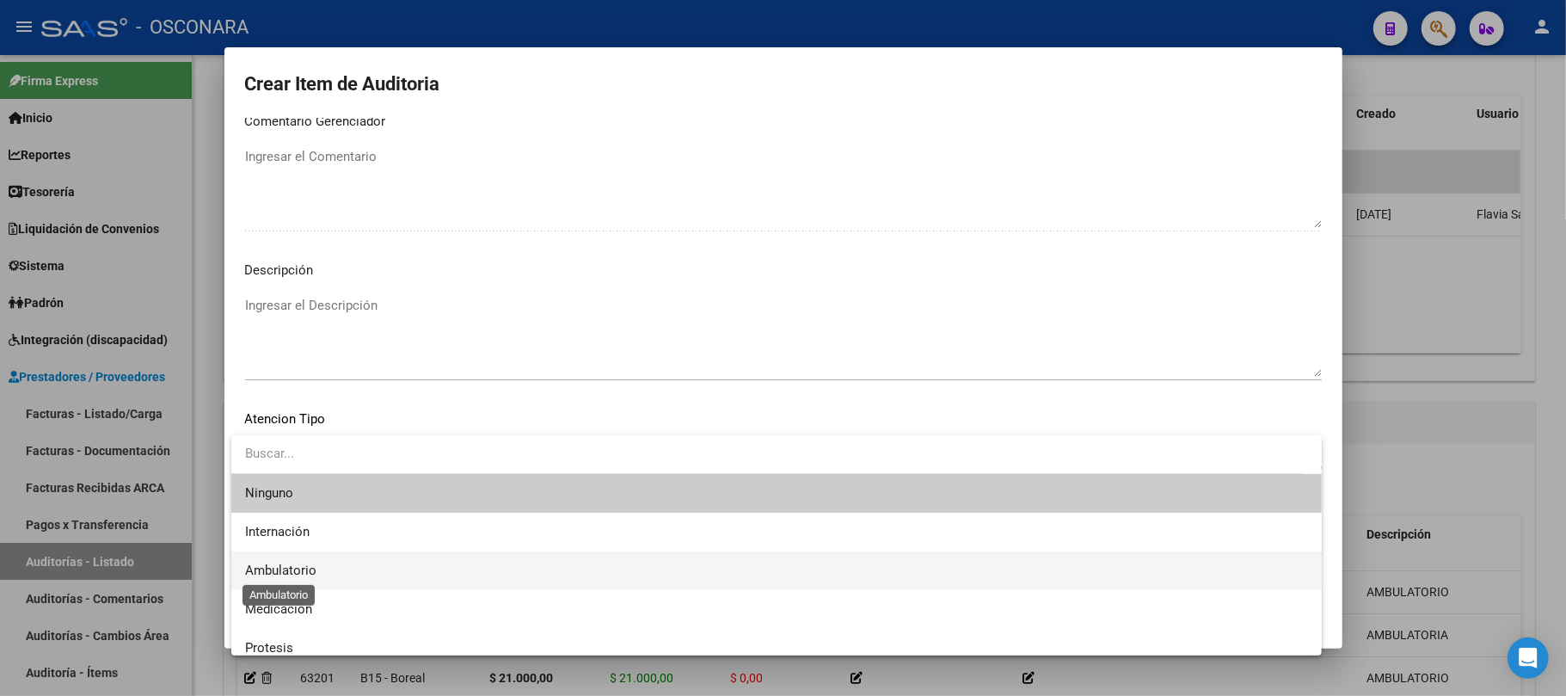
click at [277, 569] on span "Ambulatorio" at bounding box center [280, 570] width 71 height 15
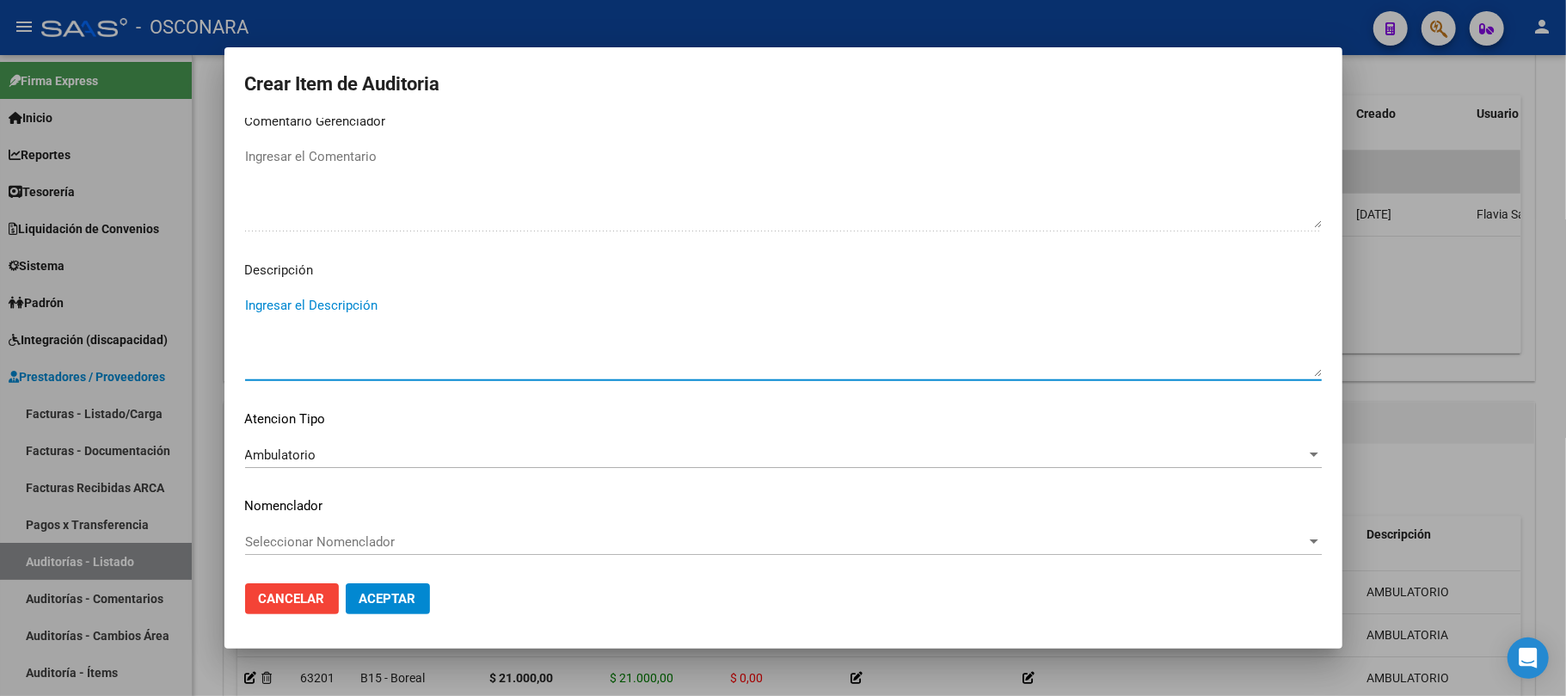
click at [408, 318] on textarea "Ingresar el Descripción" at bounding box center [783, 336] width 1077 height 81
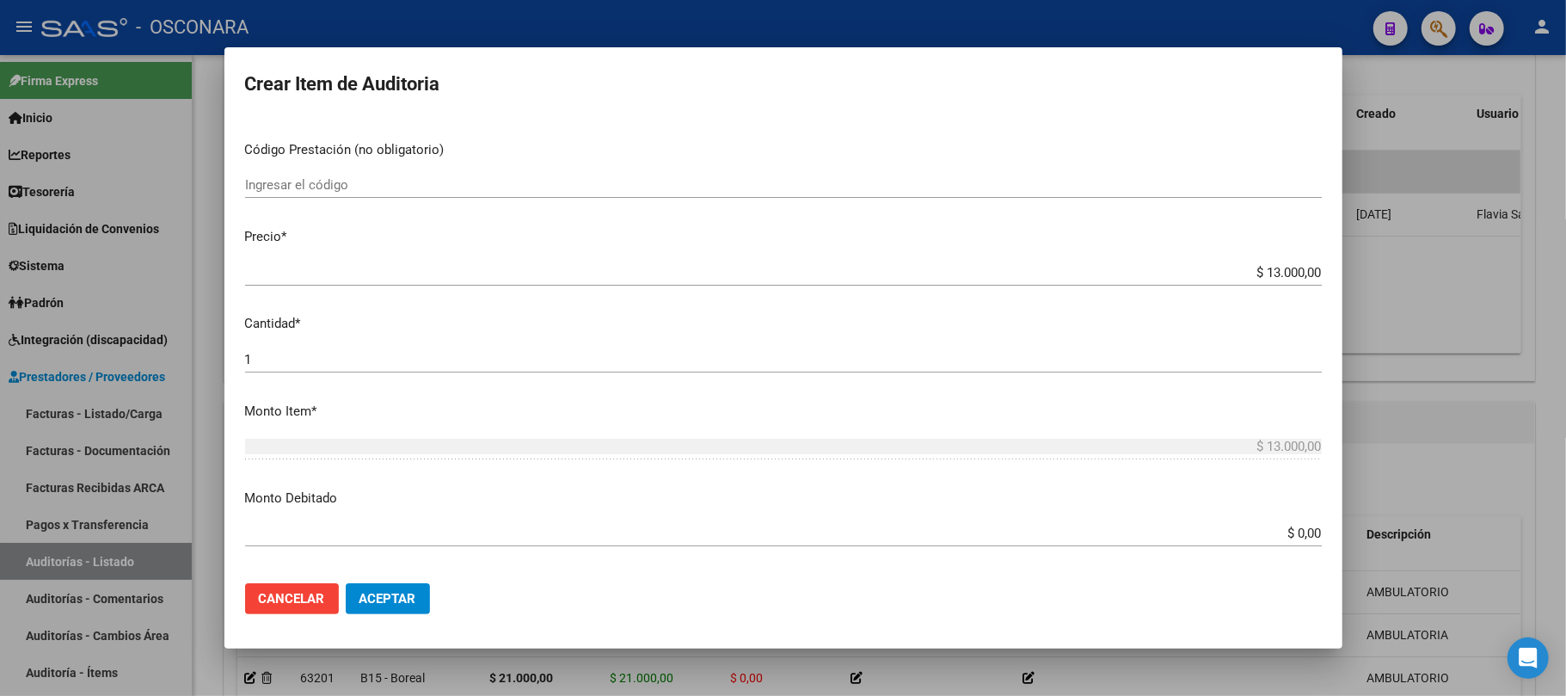
scroll to position [344, 0]
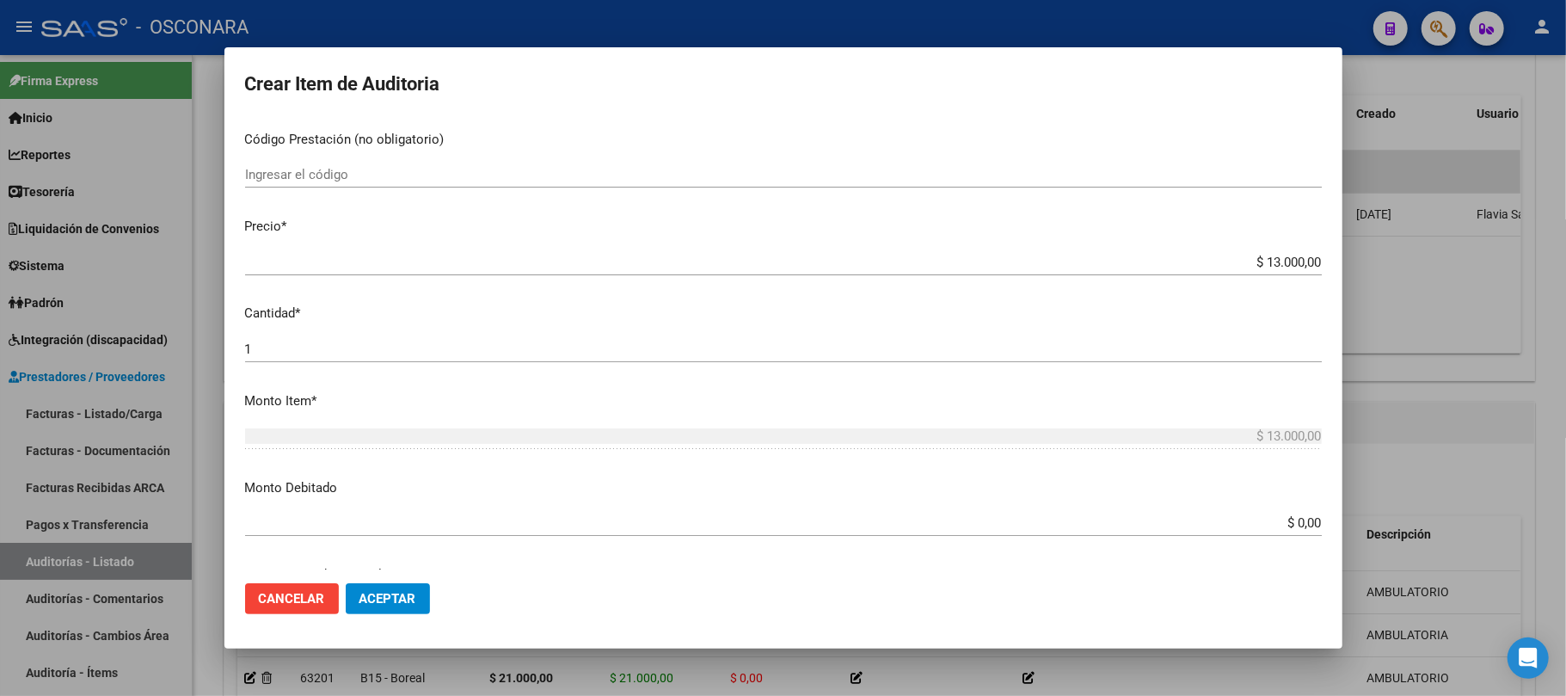
type textarea "AMBULATORIO"
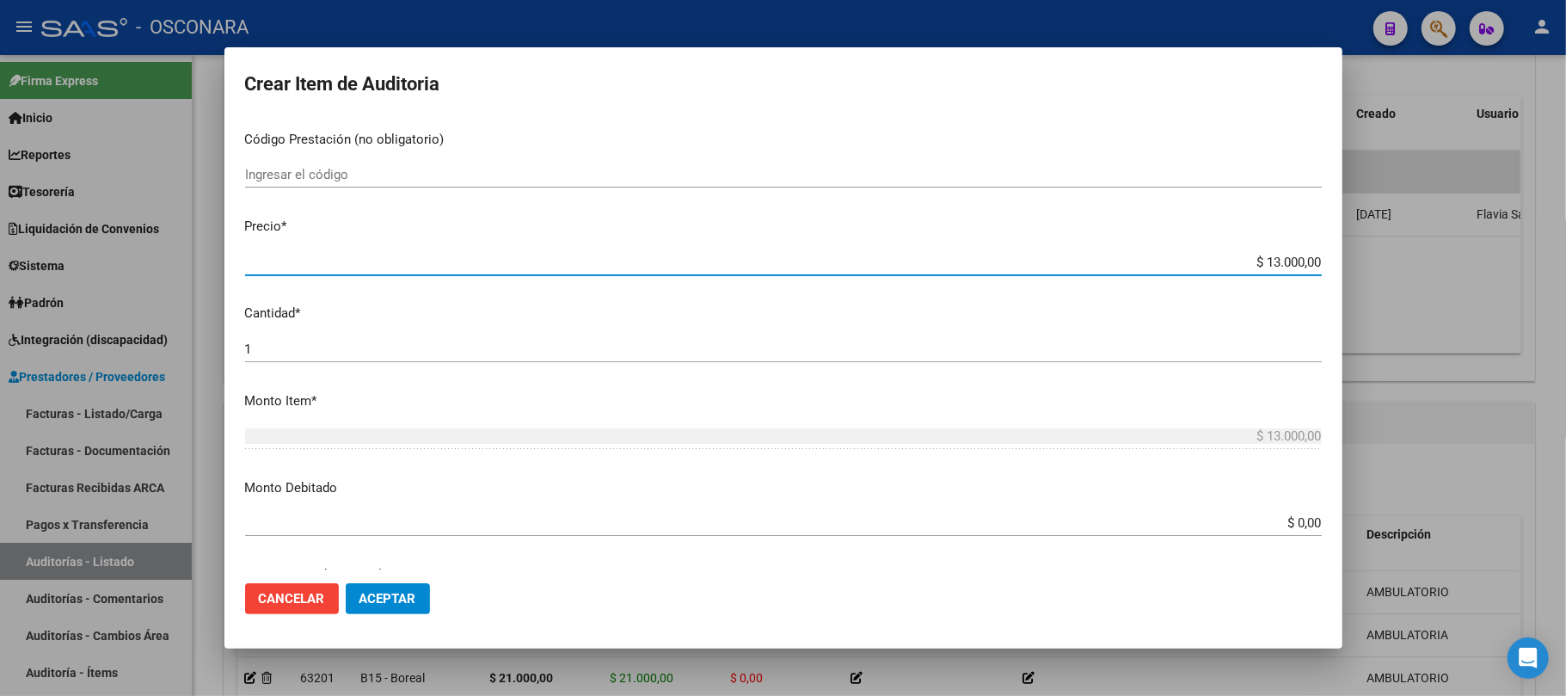
drag, startPoint x: 1235, startPoint y: 261, endPoint x: 1329, endPoint y: 265, distance: 93.8
click at [1329, 265] on mat-dialog-content "39085377 Nro Documento 20390853778 CUIL Afiliado Activo Análisis Afiliado Prest…" at bounding box center [783, 344] width 1118 height 452
type input "$ 0,01"
type input "$ 0,15"
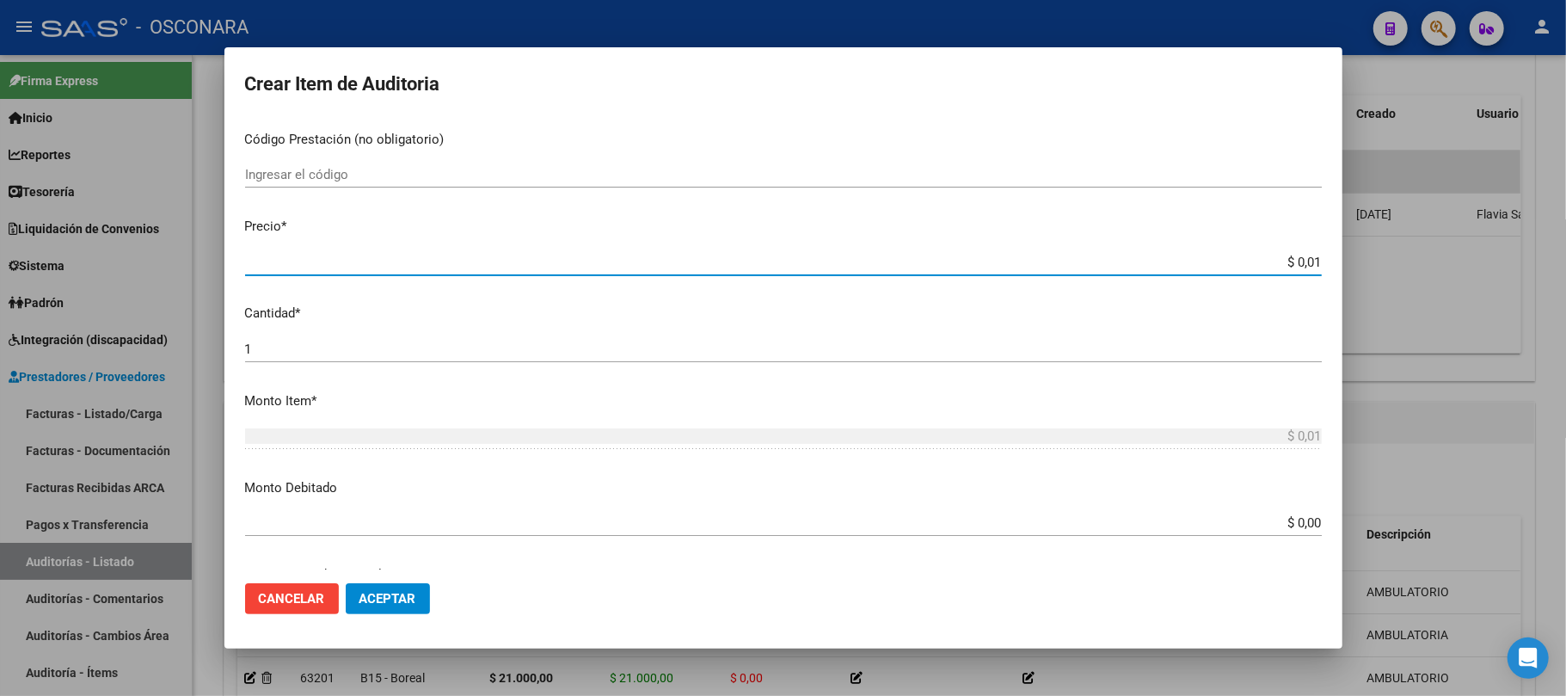
type input "$ 0,15"
type input "$ 1,50"
type input "$ 15,00"
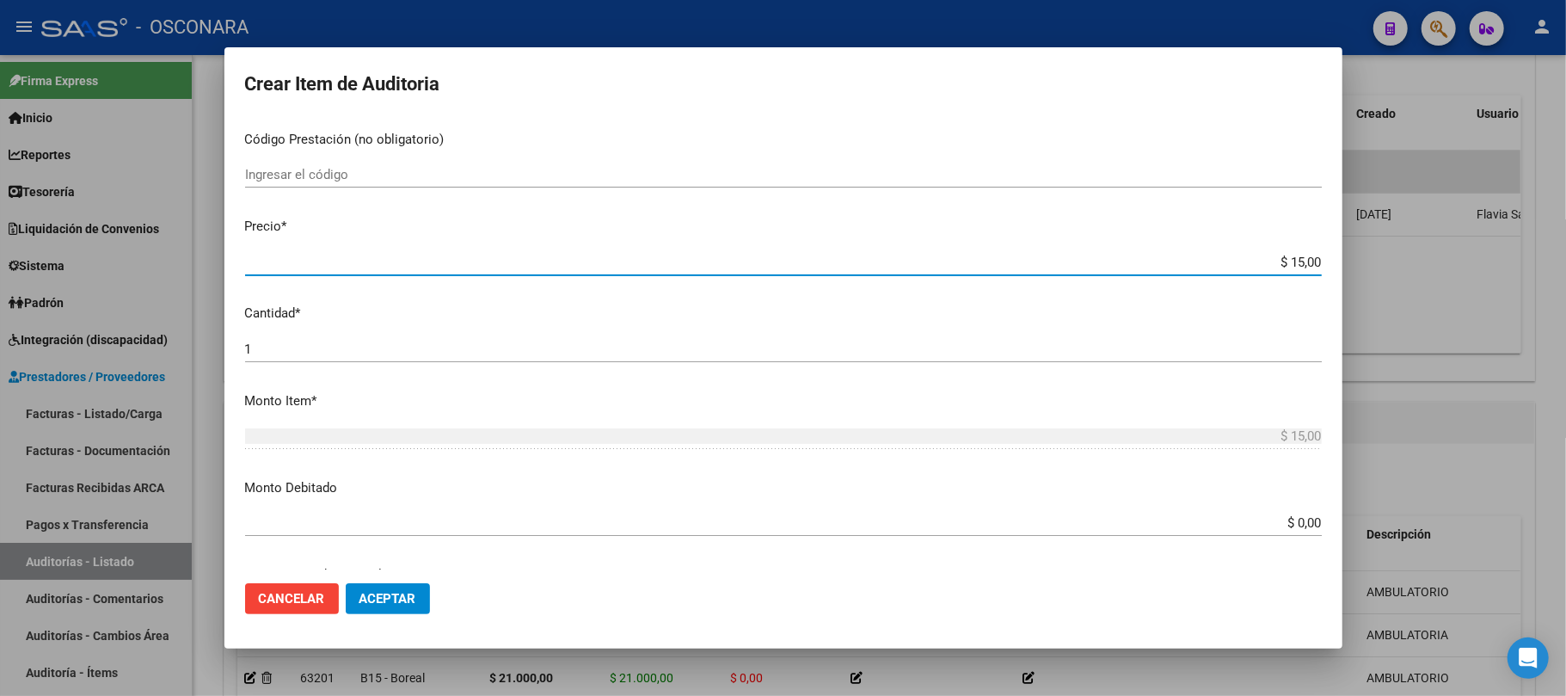
type input "$ 150,00"
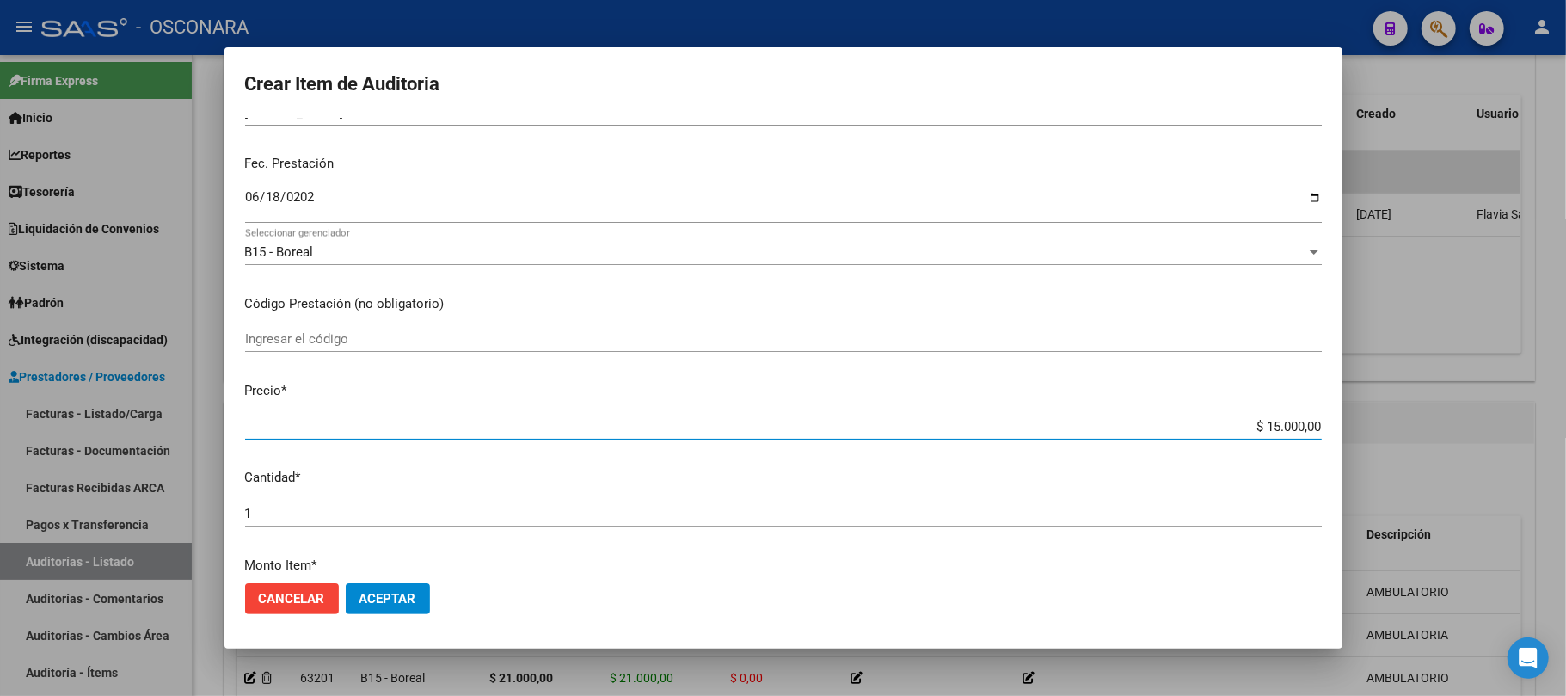
scroll to position [0, 0]
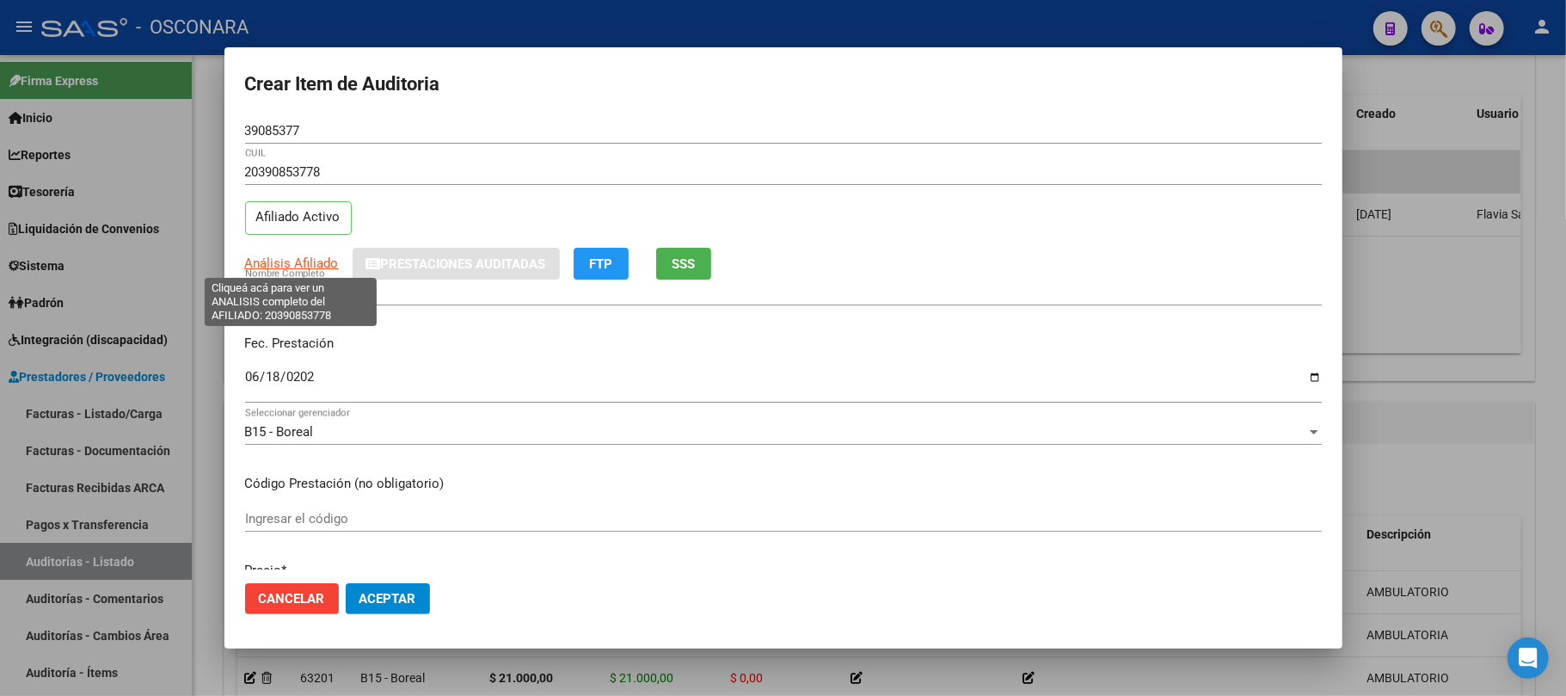
click at [268, 263] on span "Análisis Afiliado" at bounding box center [292, 262] width 94 height 15
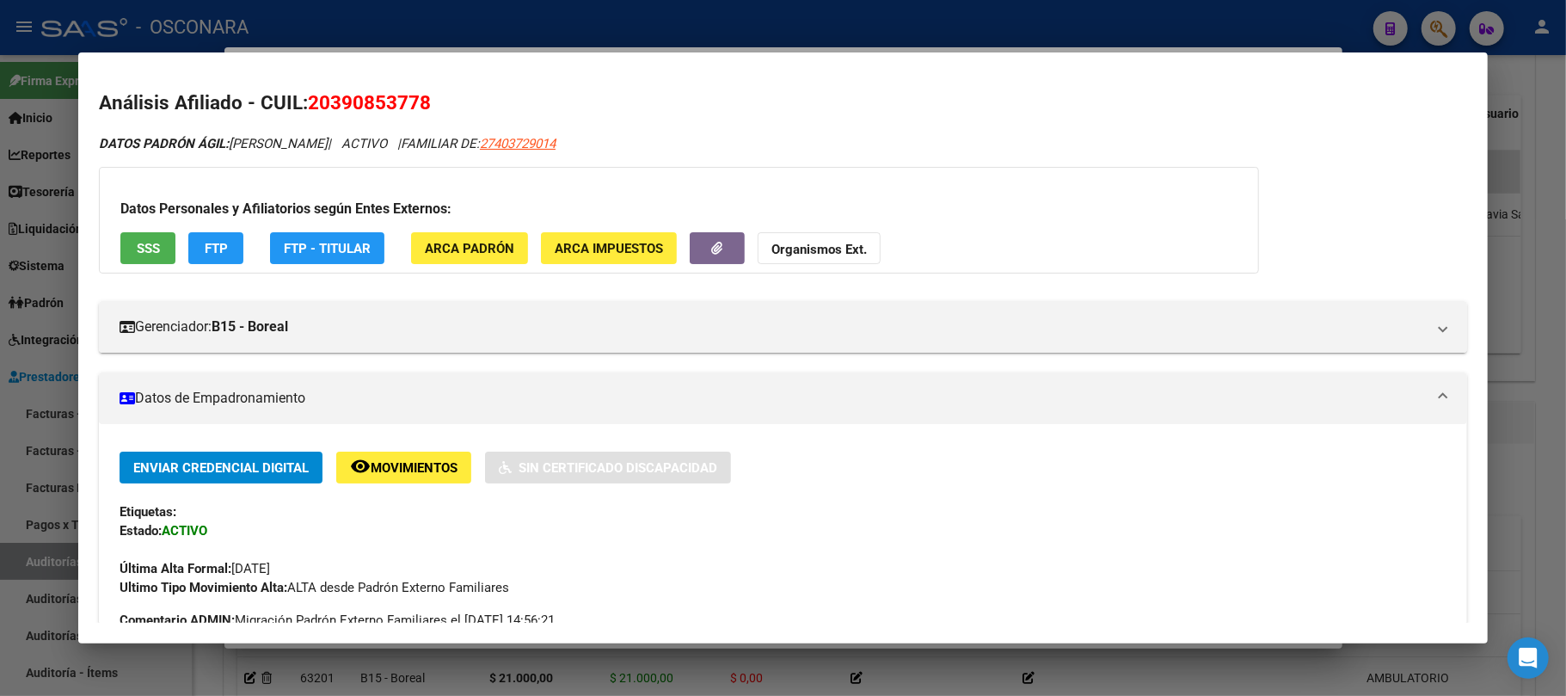
click at [160, 253] on button "SSS" at bounding box center [147, 248] width 55 height 32
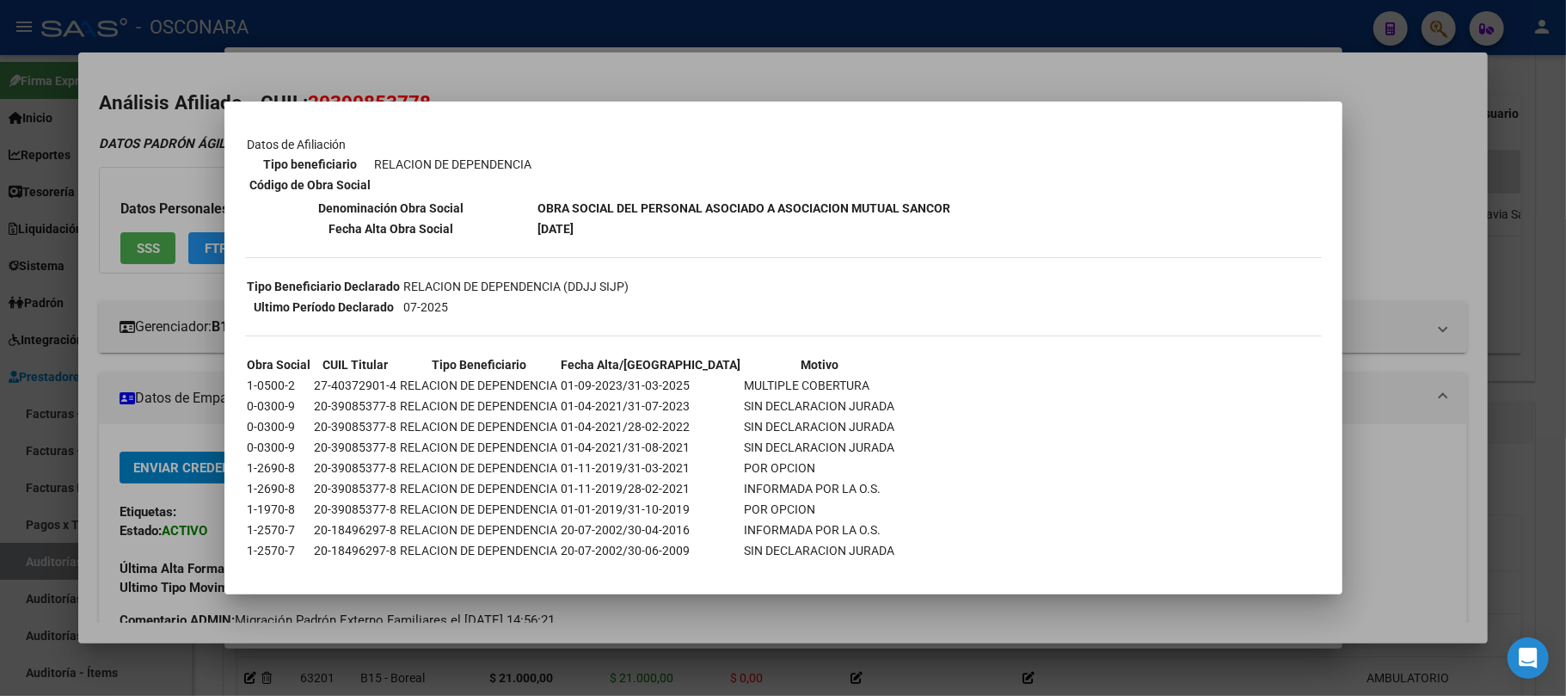
scroll to position [253, 0]
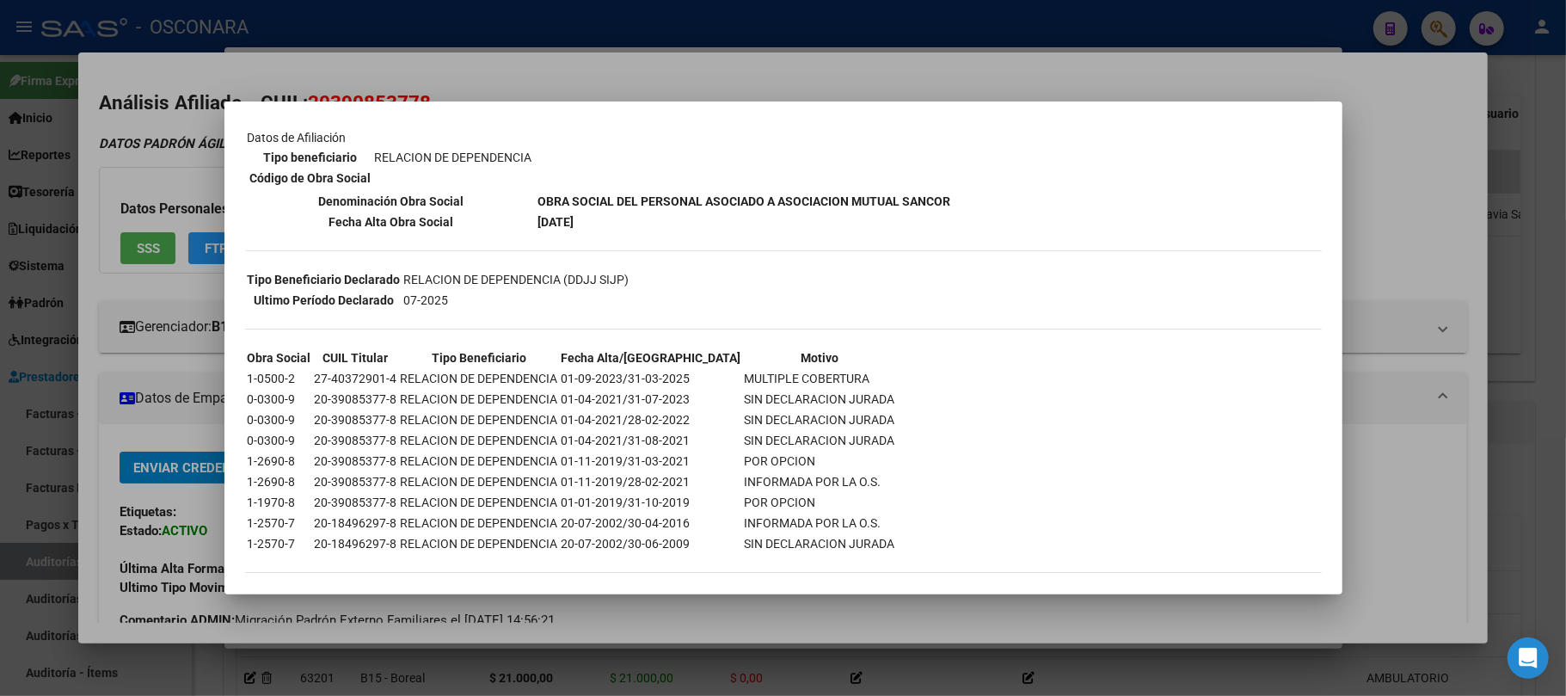
click at [1398, 246] on div at bounding box center [783, 348] width 1566 height 696
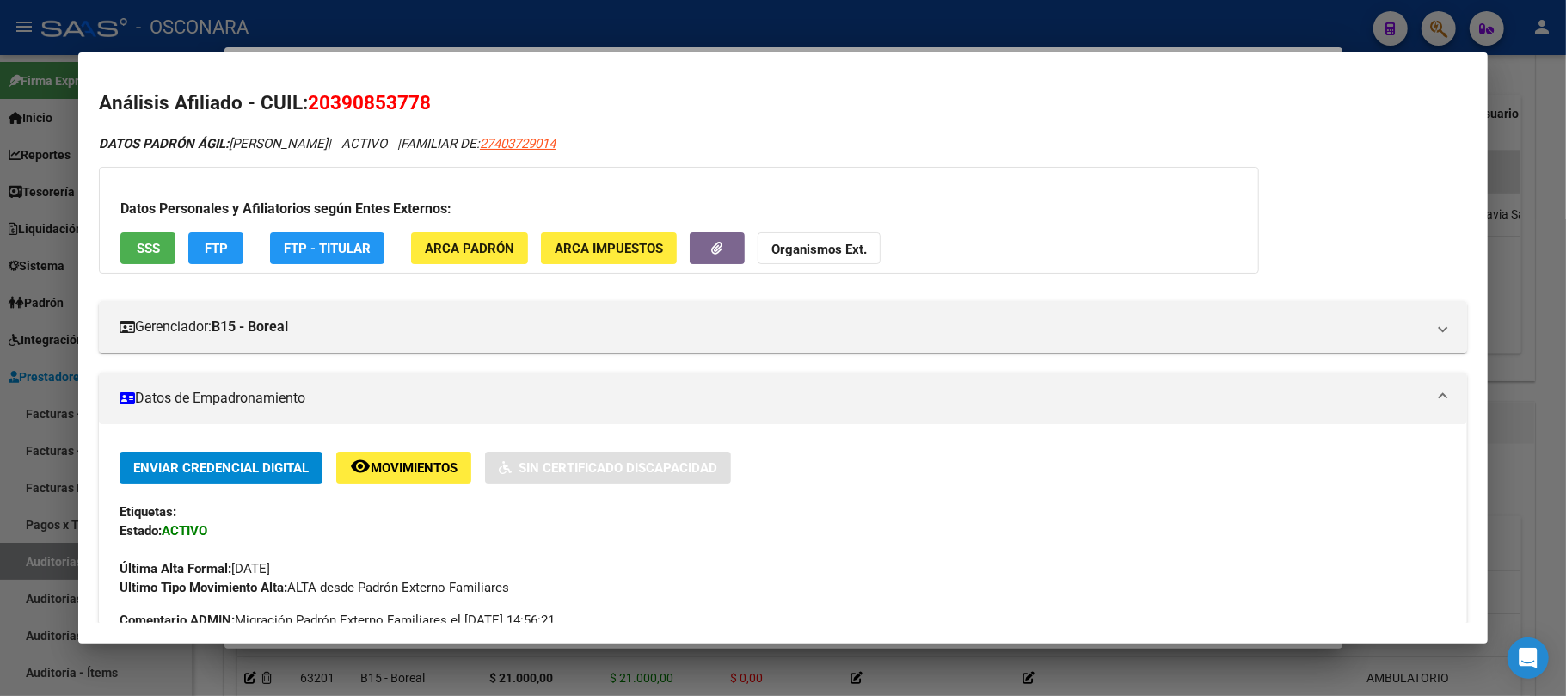
drag, startPoint x: 434, startPoint y: 96, endPoint x: 310, endPoint y: 104, distance: 125.0
click at [310, 104] on h2 "Análisis Afiliado - CUIL: 20390853778" at bounding box center [783, 103] width 1368 height 29
copy span "20390853778"
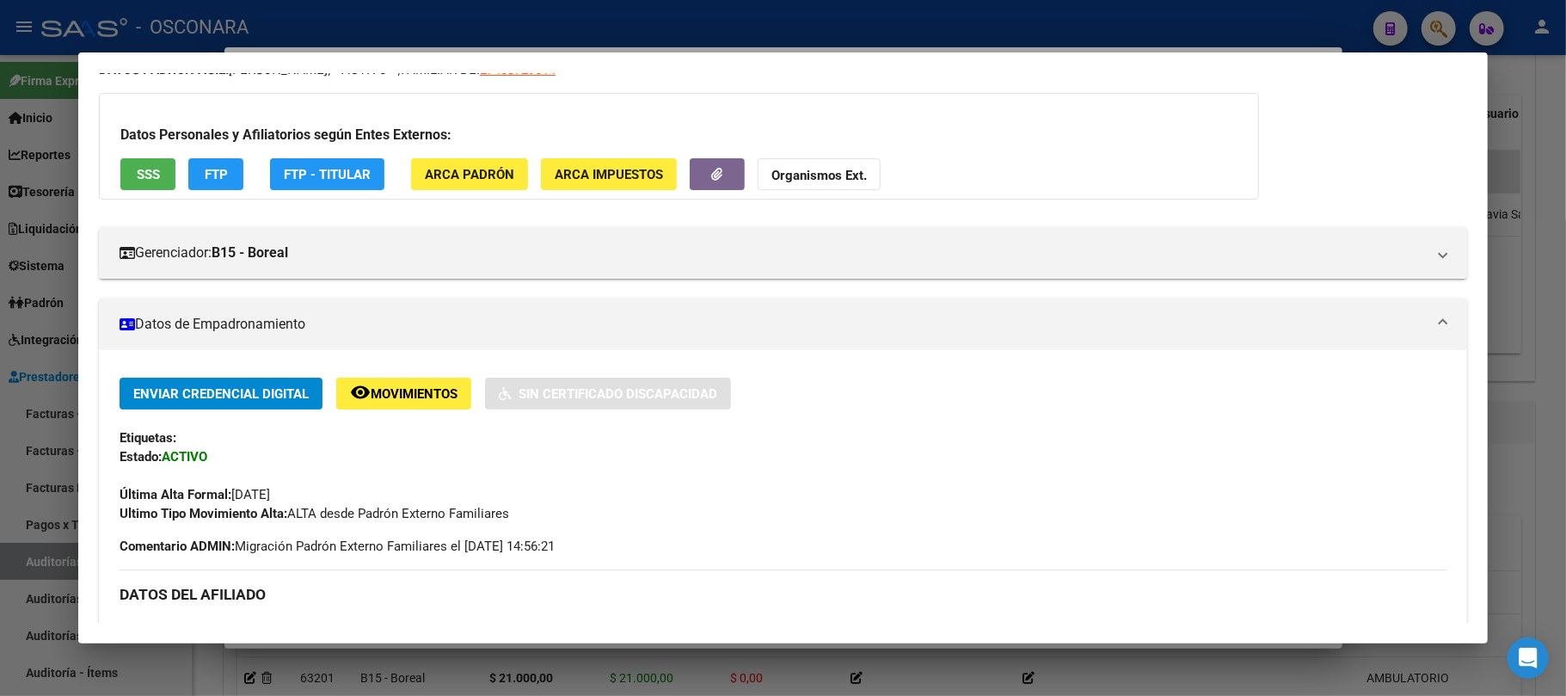
scroll to position [114, 0]
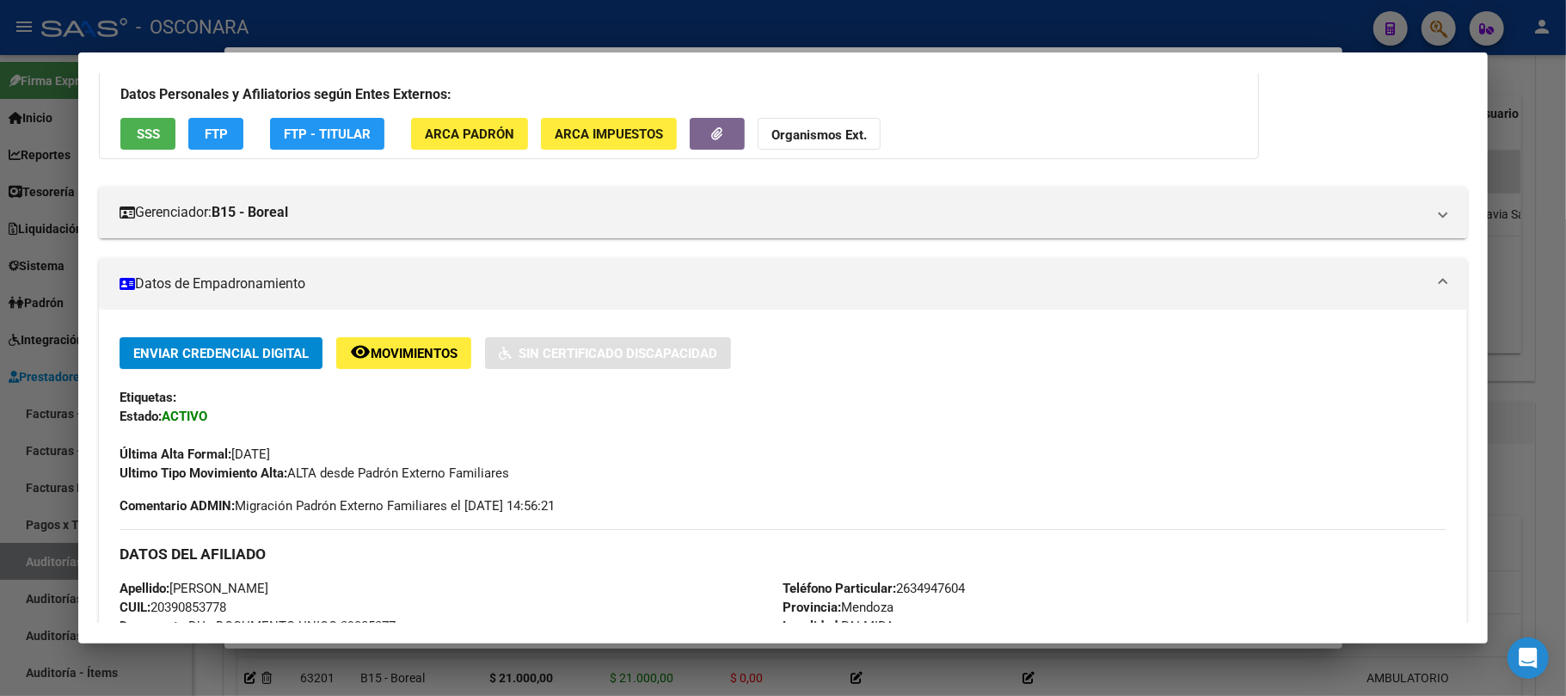
click at [947, 665] on div at bounding box center [783, 348] width 1566 height 696
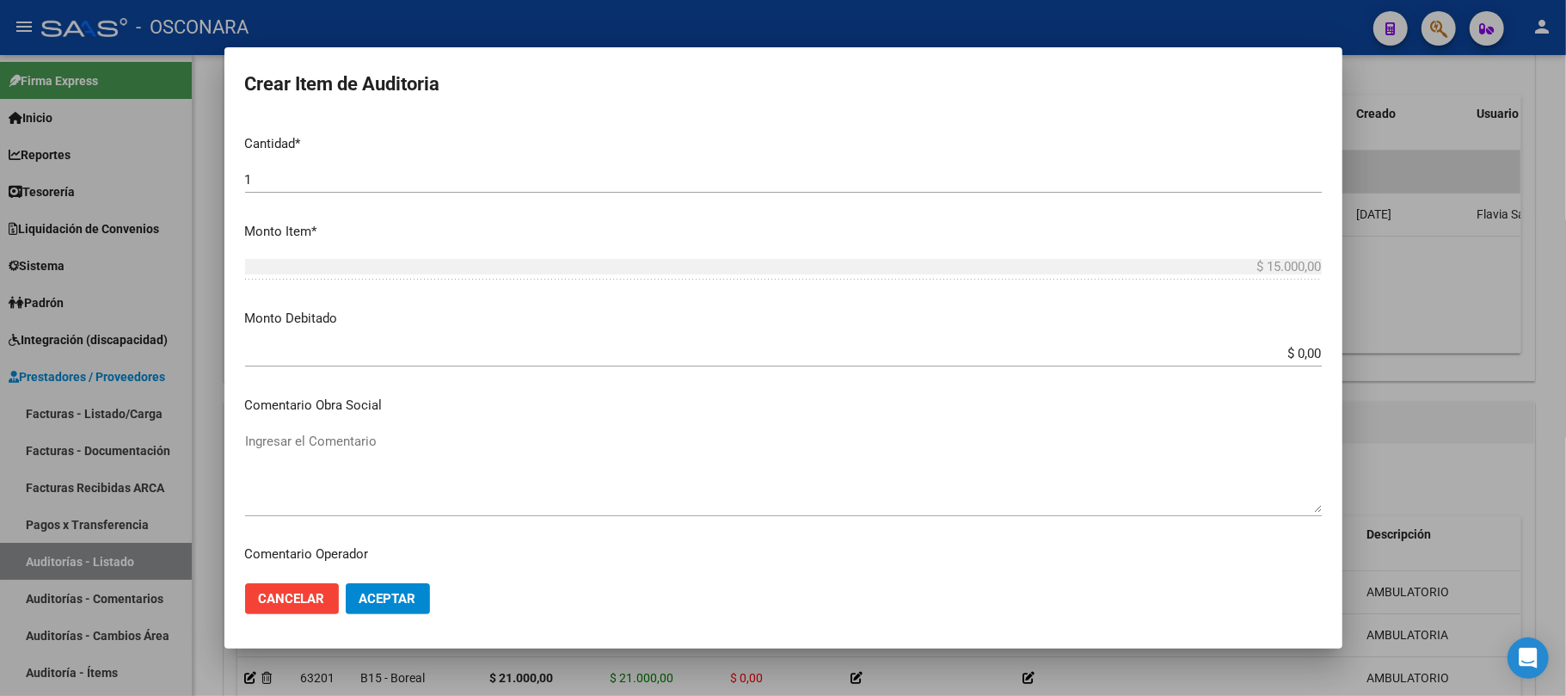
scroll to position [458, 0]
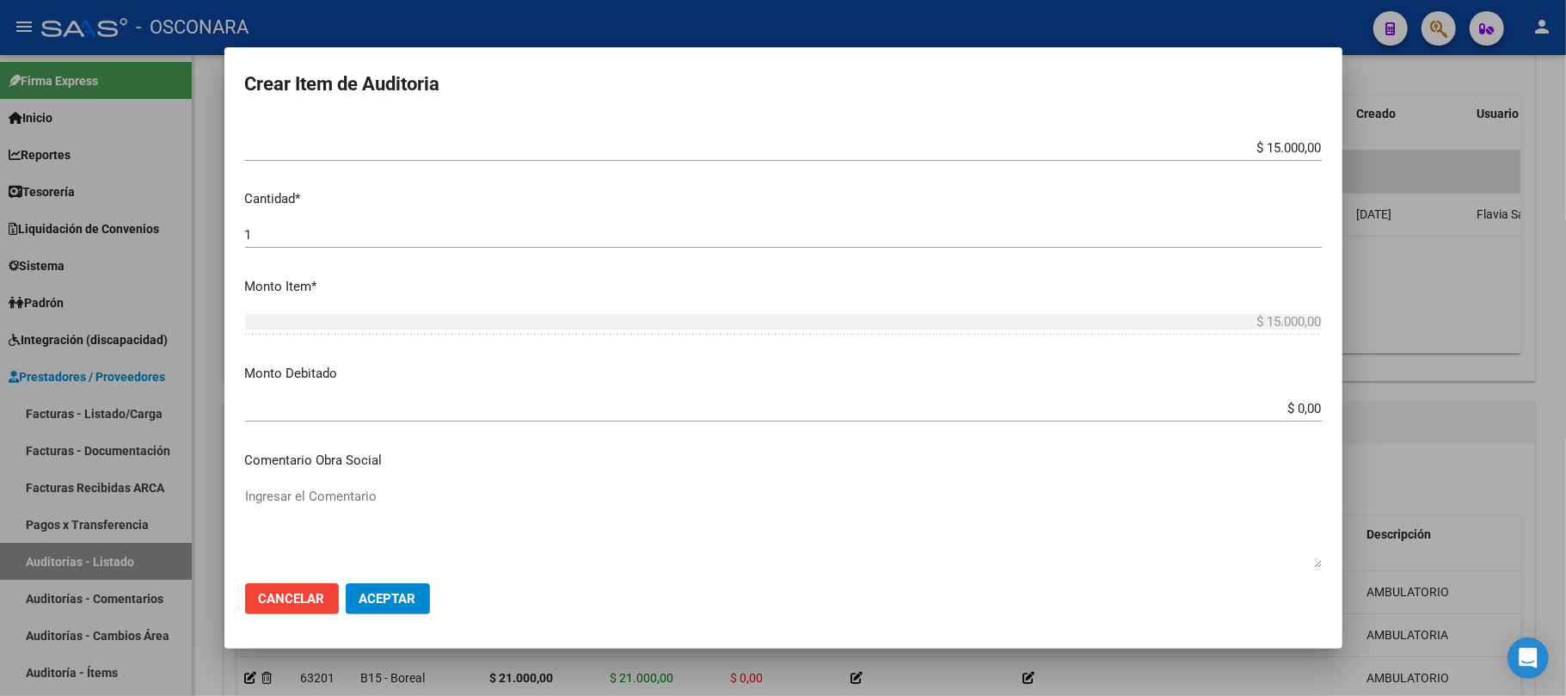
click at [1182, 383] on p "Monto Debitado" at bounding box center [783, 374] width 1077 height 20
click at [1194, 400] on div "$ 0,00 Ingresar el monto" at bounding box center [783, 409] width 1077 height 26
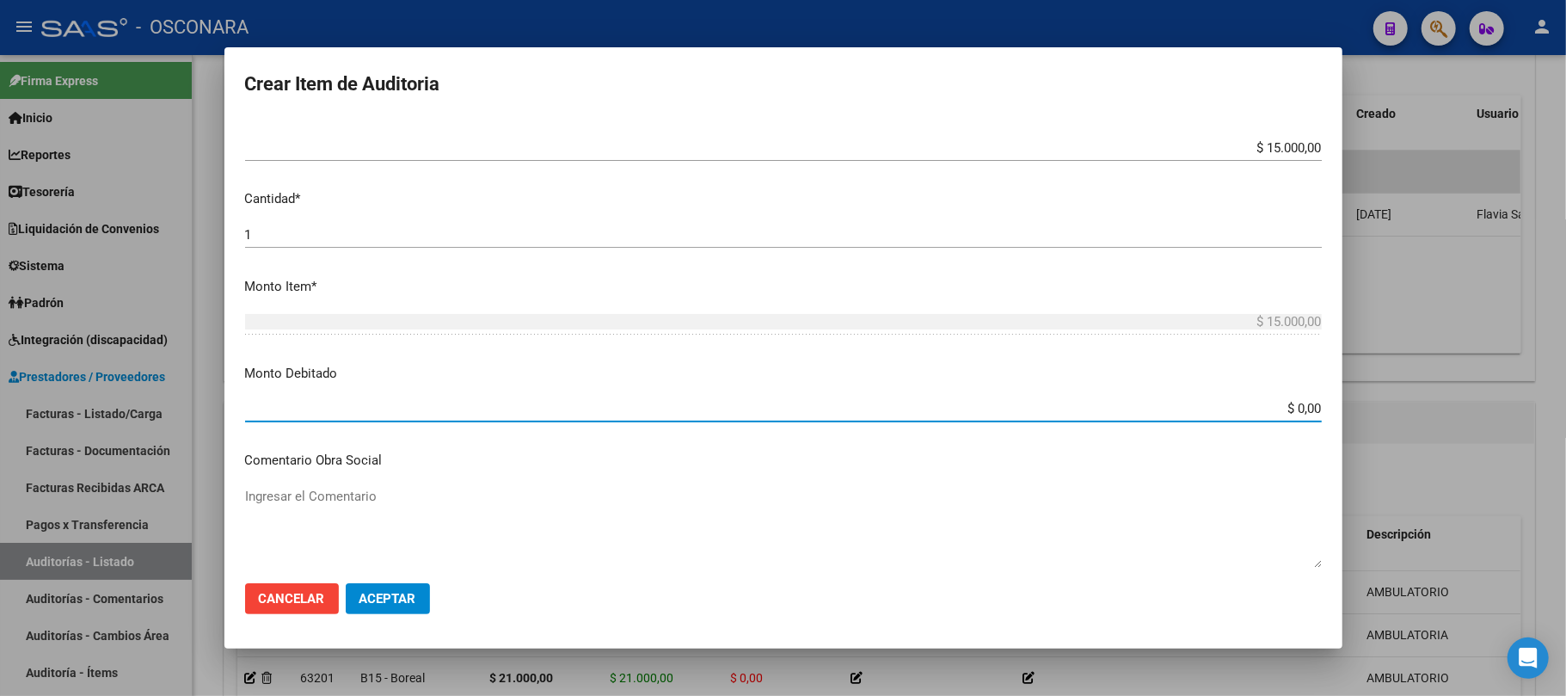
drag, startPoint x: 1229, startPoint y: 401, endPoint x: 1473, endPoint y: 445, distance: 248.2
click at [1473, 445] on div "Crear Item de Auditoria 39085377 Nro Documento 20390853778 CUIL Afiliado Activo…" at bounding box center [783, 348] width 1566 height 696
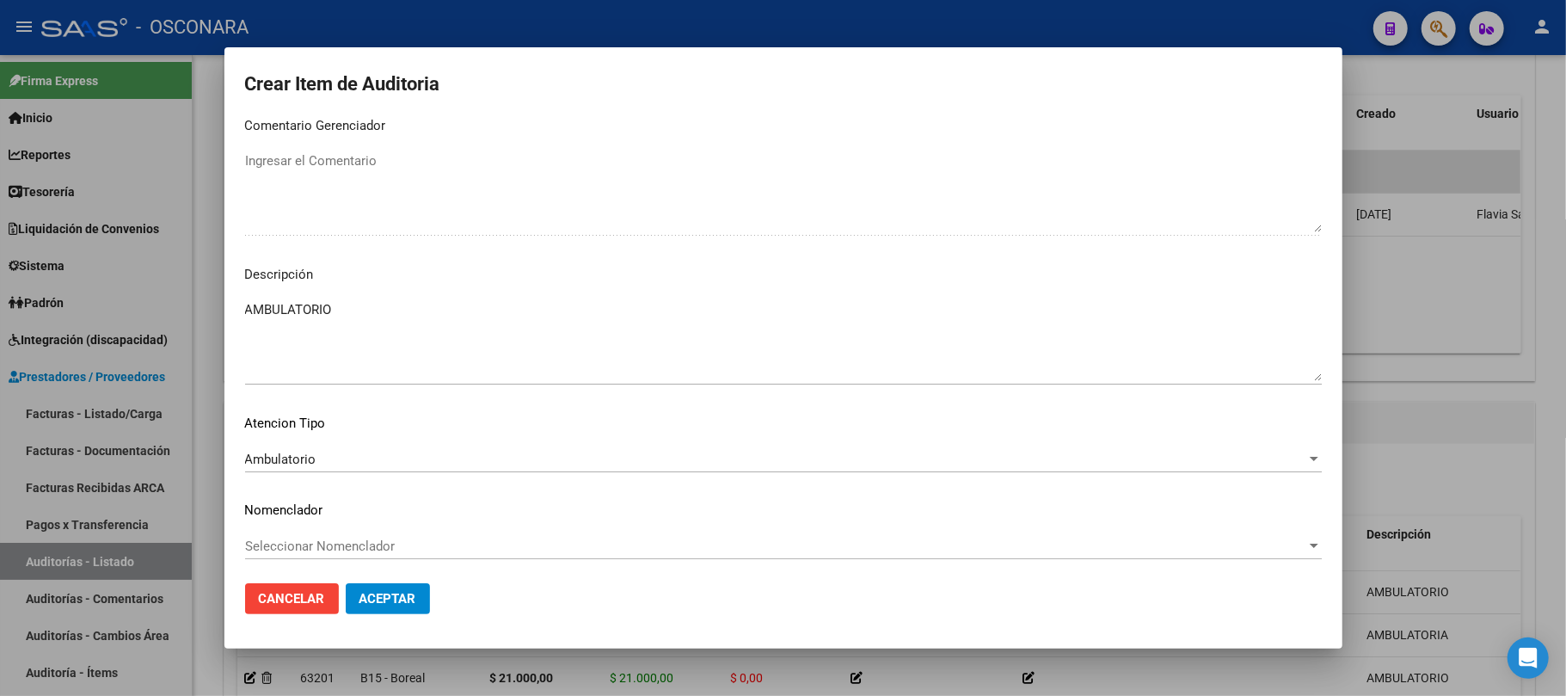
scroll to position [1096, 0]
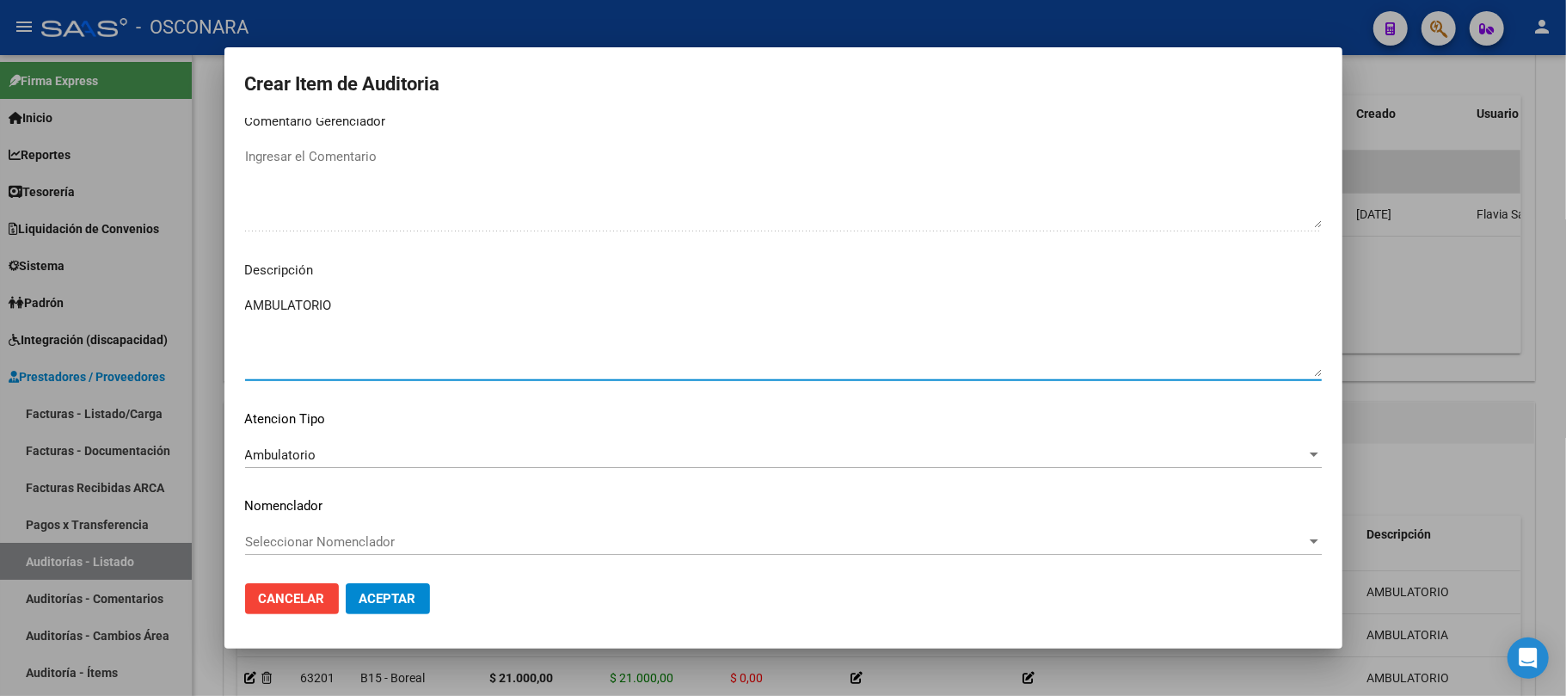
drag, startPoint x: 341, startPoint y: 315, endPoint x: 142, endPoint y: 266, distance: 204.6
click at [142, 266] on div "Crear Item de Auditoria 39085377 Nro Documento 20390853778 CUIL Afiliado Activo…" at bounding box center [783, 348] width 1566 height 696
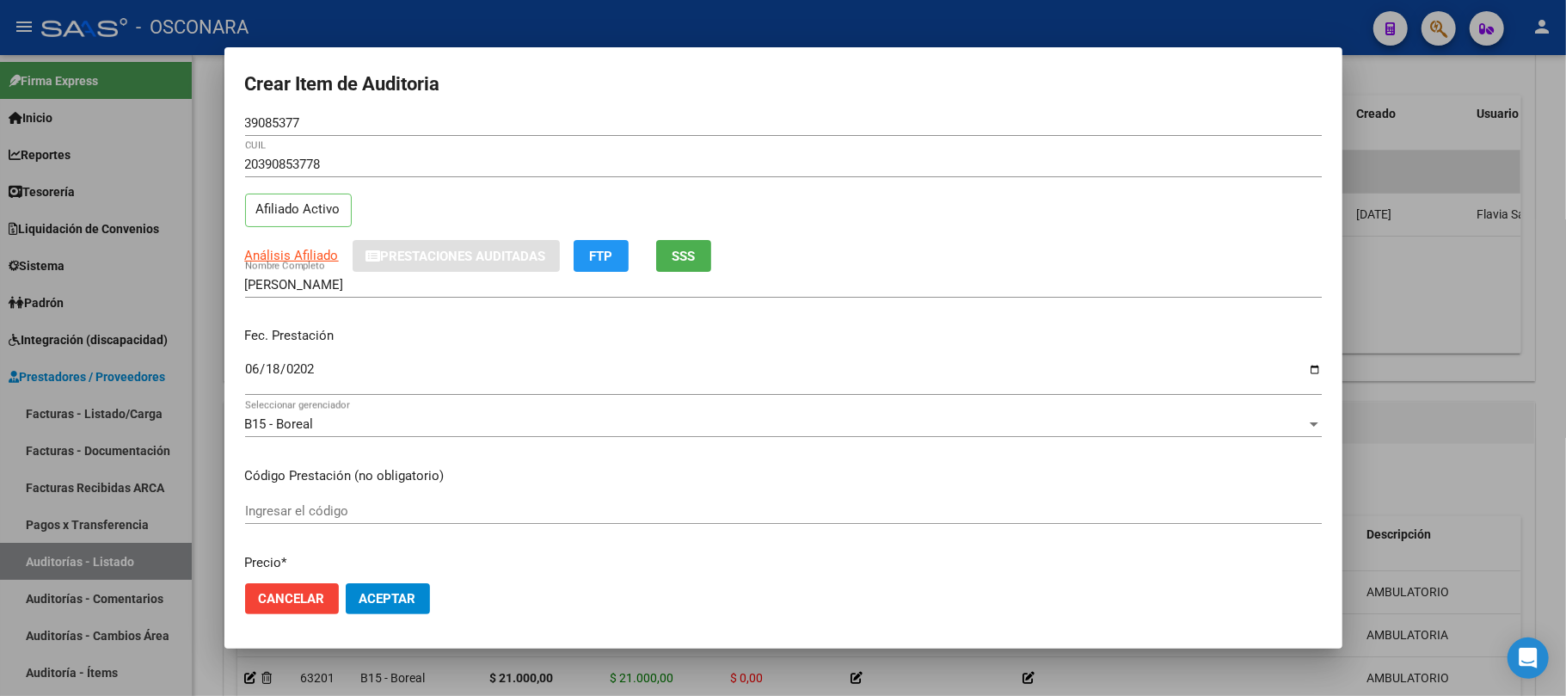
scroll to position [0, 0]
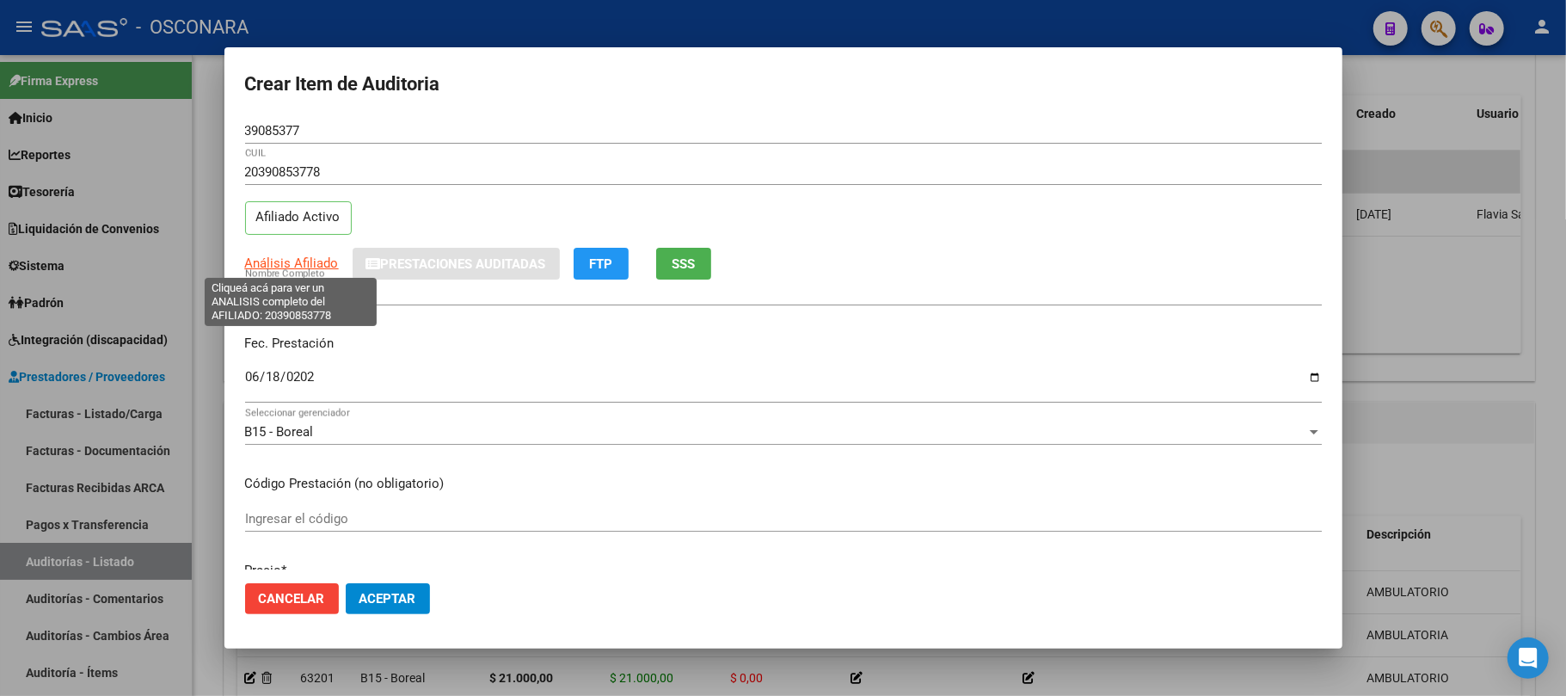
click at [294, 261] on span "Análisis Afiliado" at bounding box center [292, 262] width 94 height 15
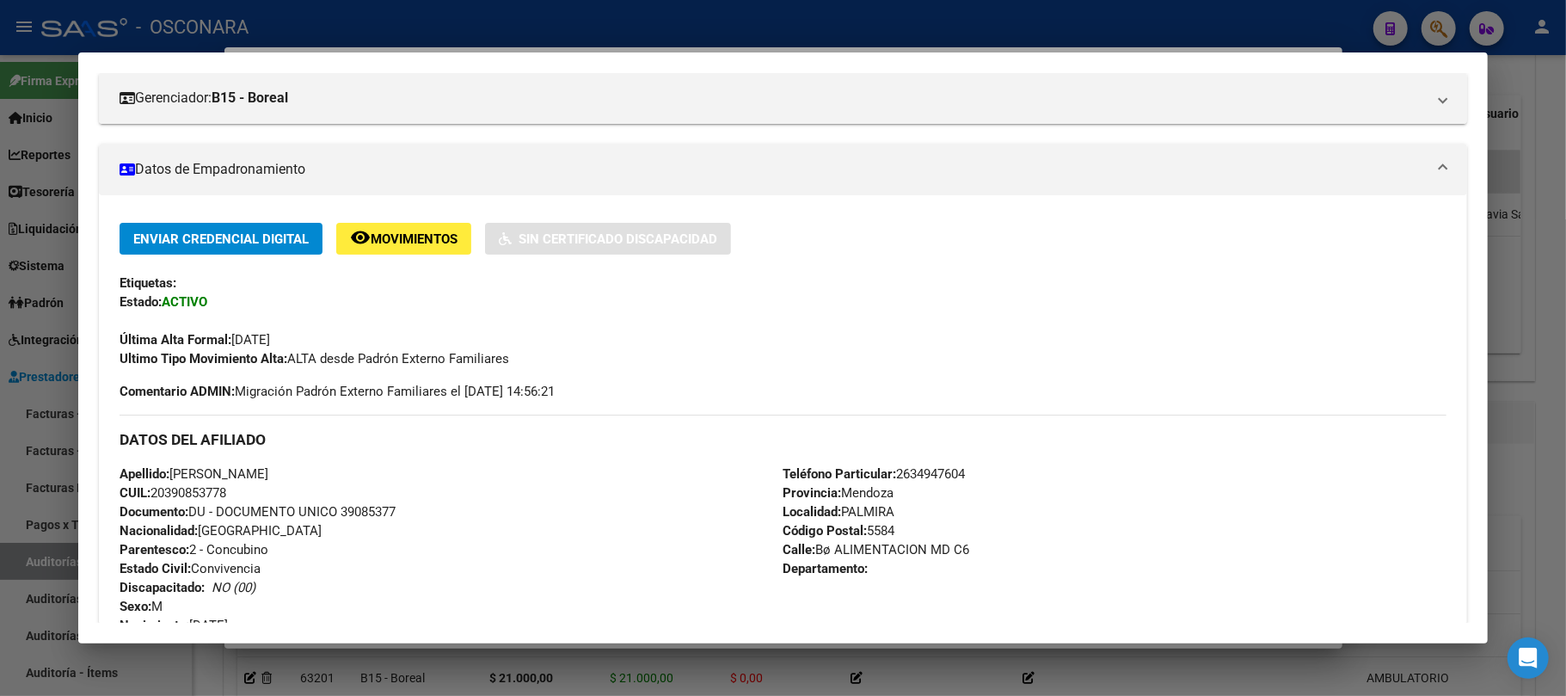
scroll to position [114, 0]
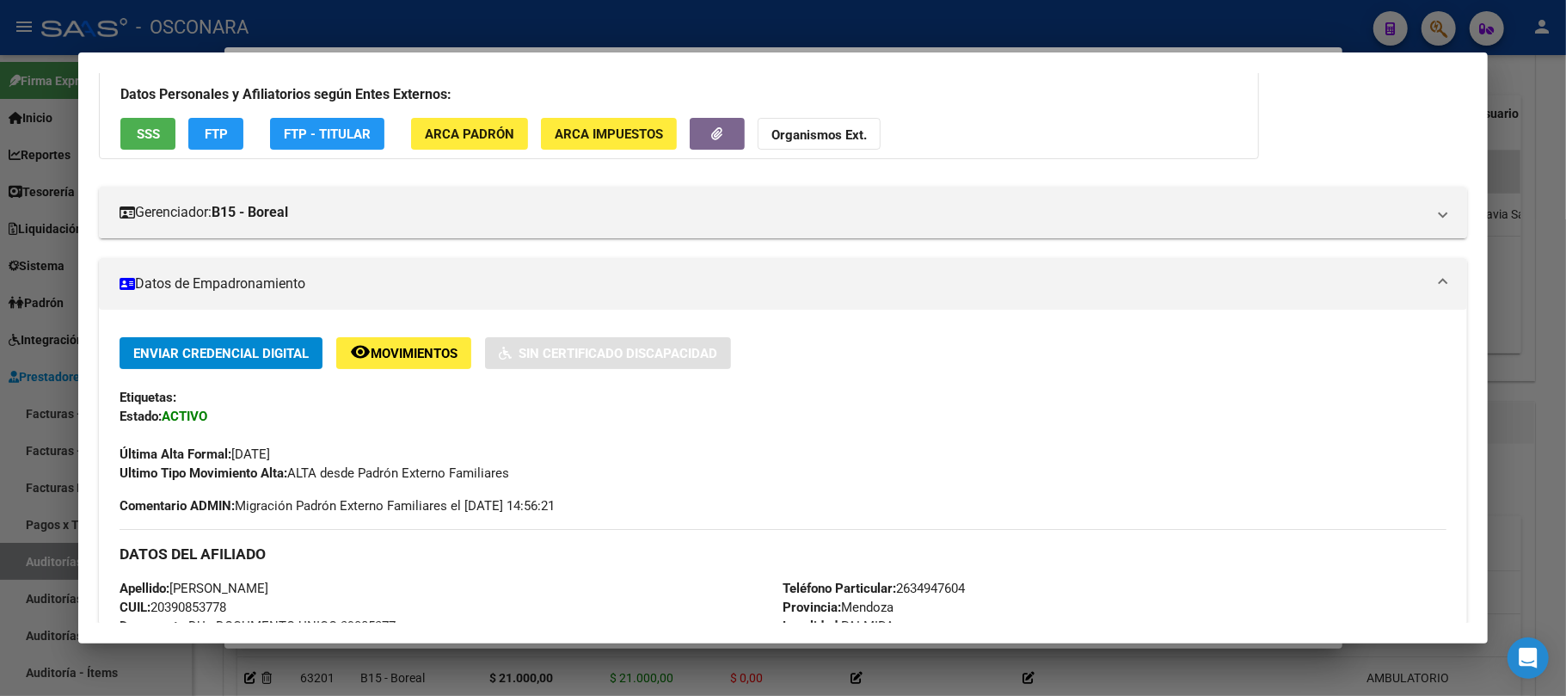
click at [953, 657] on div at bounding box center [783, 348] width 1566 height 696
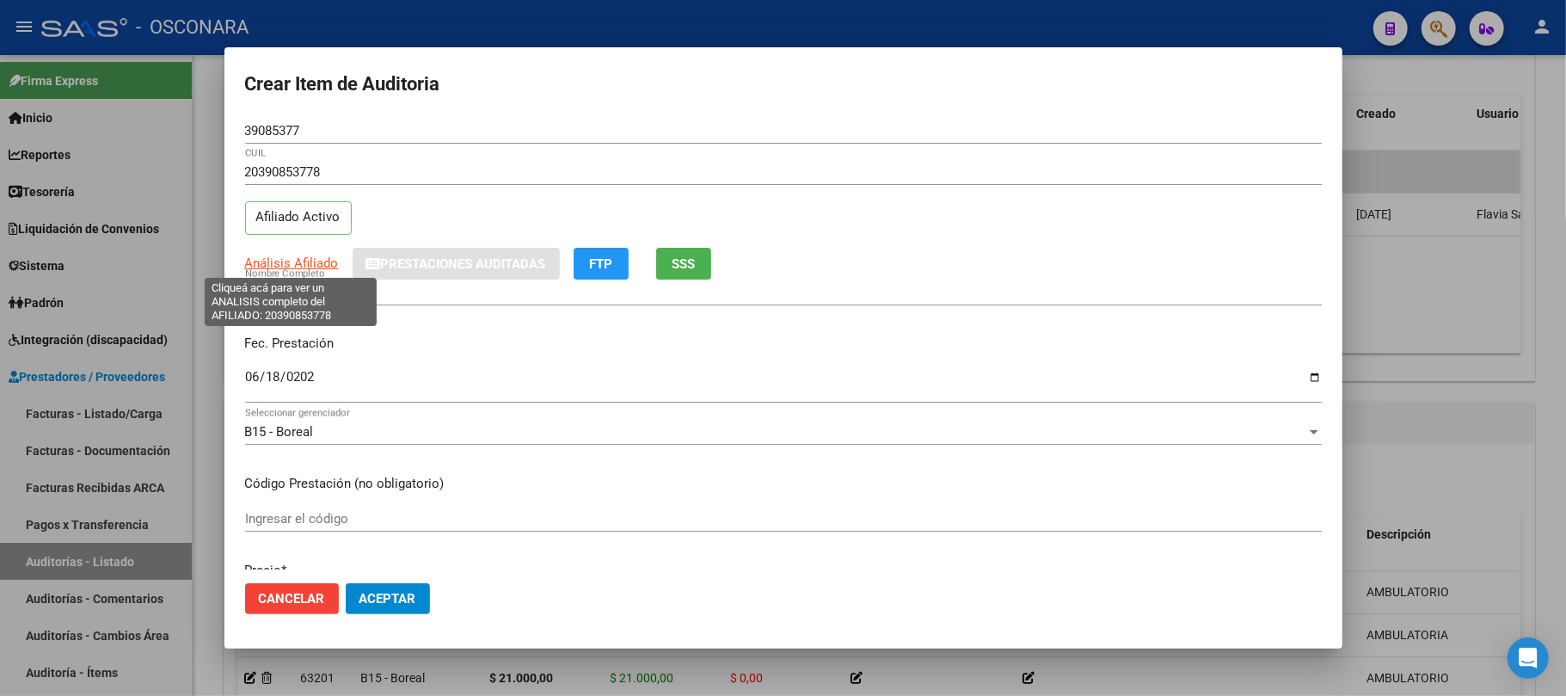
click at [303, 261] on span "Análisis Afiliado" at bounding box center [292, 262] width 94 height 15
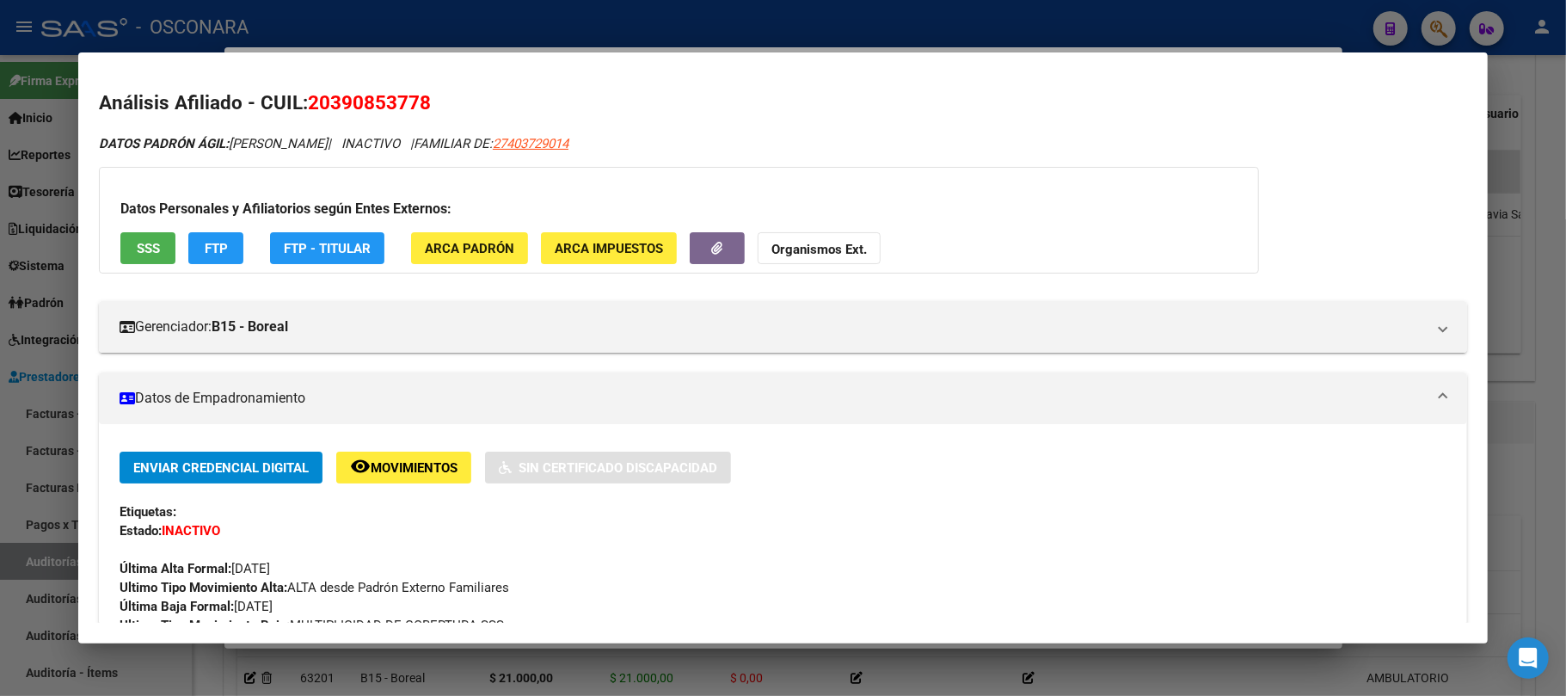
click at [151, 246] on span "SSS" at bounding box center [148, 248] width 23 height 15
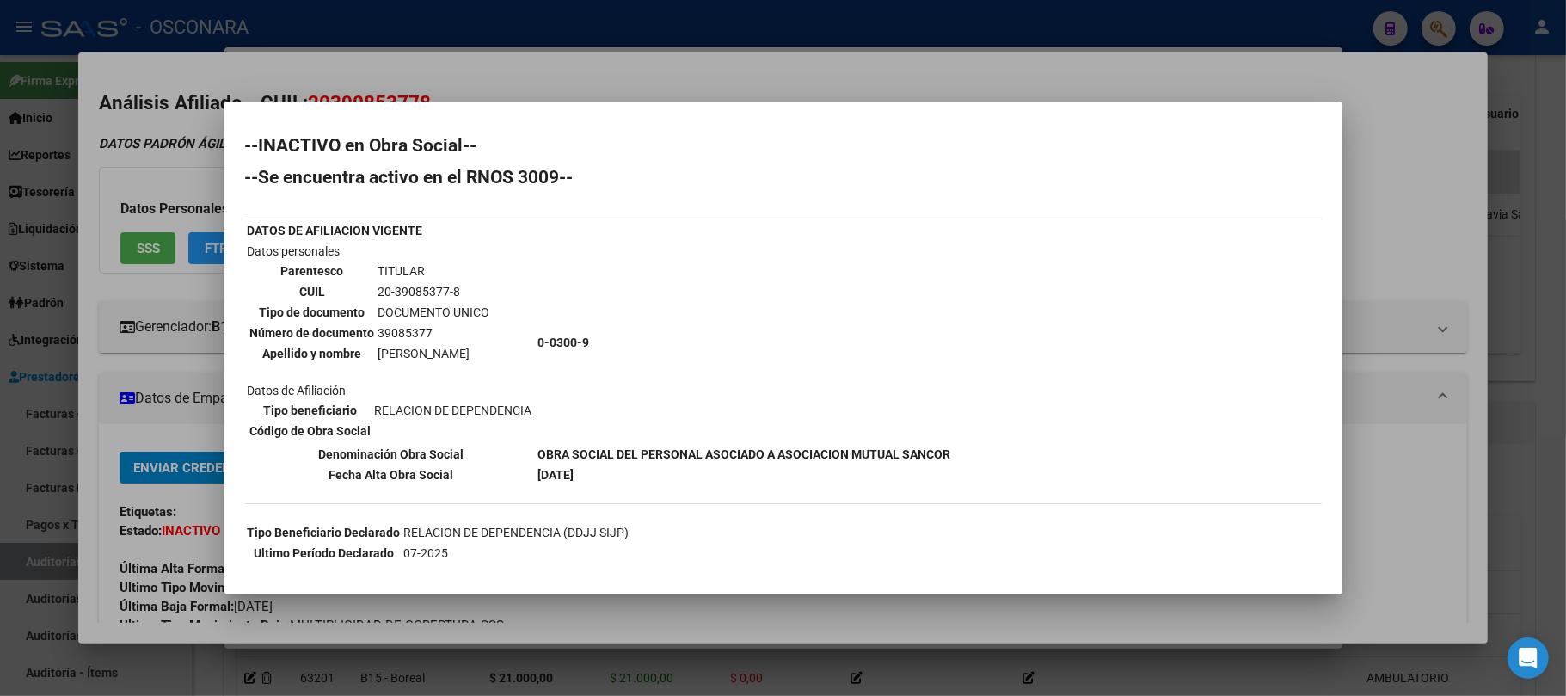
drag, startPoint x: 589, startPoint y: 338, endPoint x: 532, endPoint y: 338, distance: 57.6
click at [538, 338] on td "0-0300-9" at bounding box center [745, 342] width 415 height 201
copy b "0-0300-9"
click at [829, 636] on div at bounding box center [783, 348] width 1566 height 696
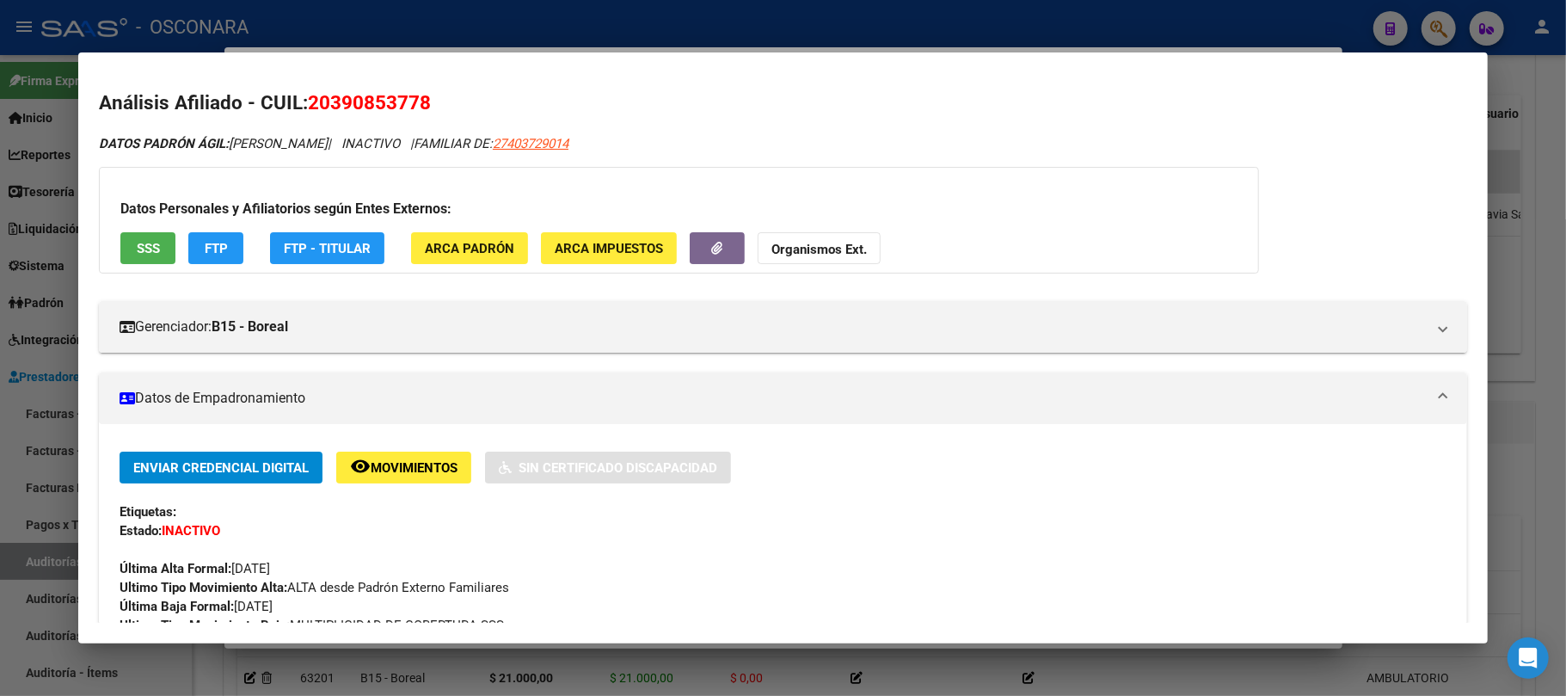
click at [820, 676] on div at bounding box center [783, 348] width 1566 height 696
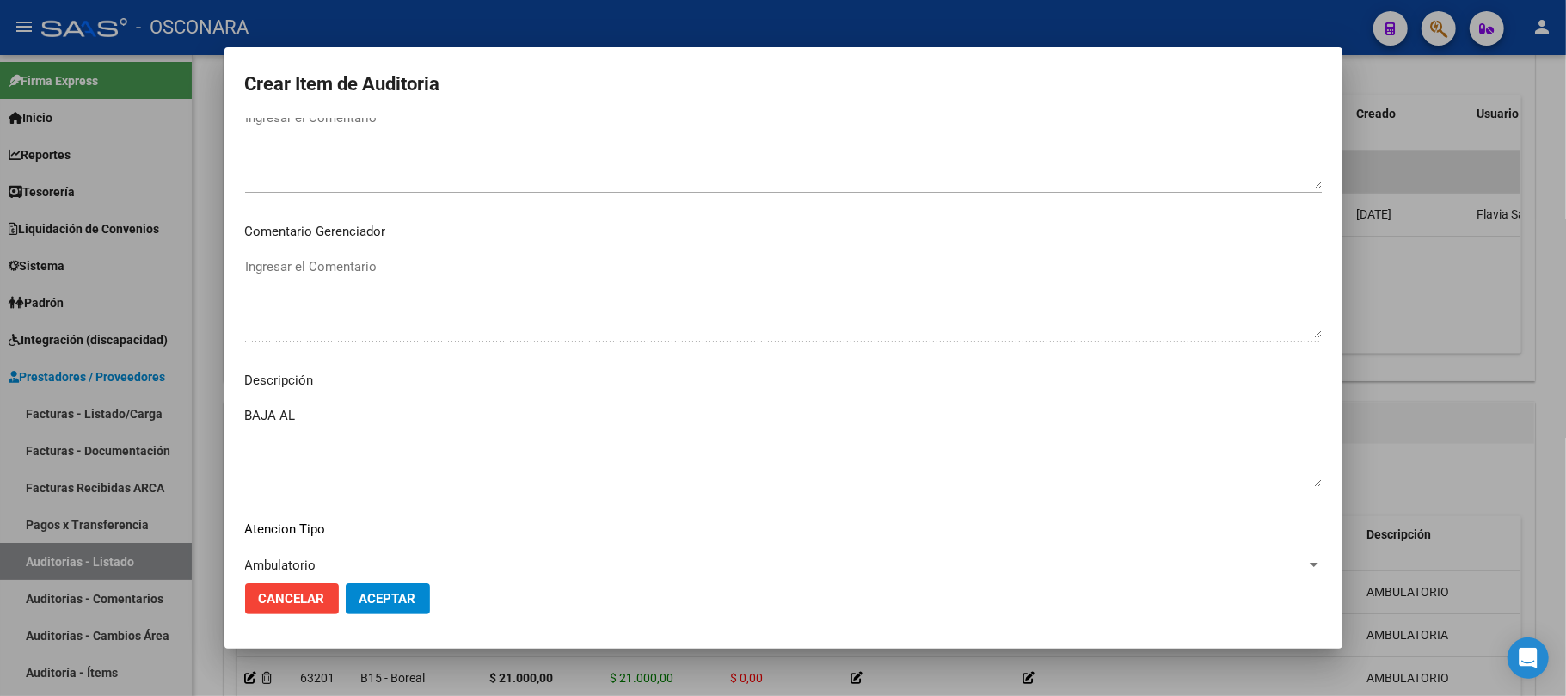
scroll to position [1096, 0]
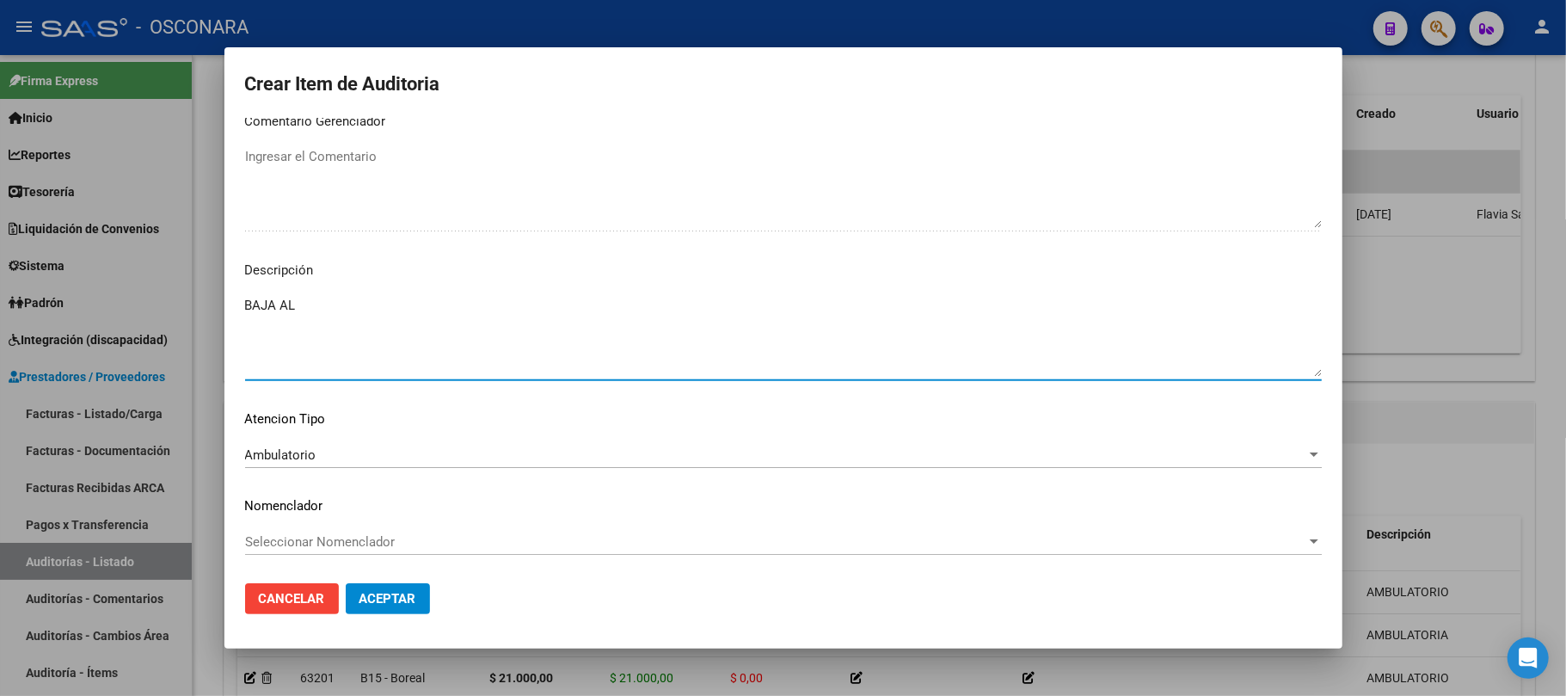
click at [442, 313] on textarea "BAJA AL" at bounding box center [783, 336] width 1077 height 81
paste textarea "0-0300-9"
drag, startPoint x: 638, startPoint y: 313, endPoint x: 231, endPoint y: 313, distance: 406.8
click at [231, 313] on mat-dialog-content "39085377 Nro Documento 20390853778 CUIL Afiliado Activo Análisis Afiliado Prest…" at bounding box center [783, 344] width 1118 height 452
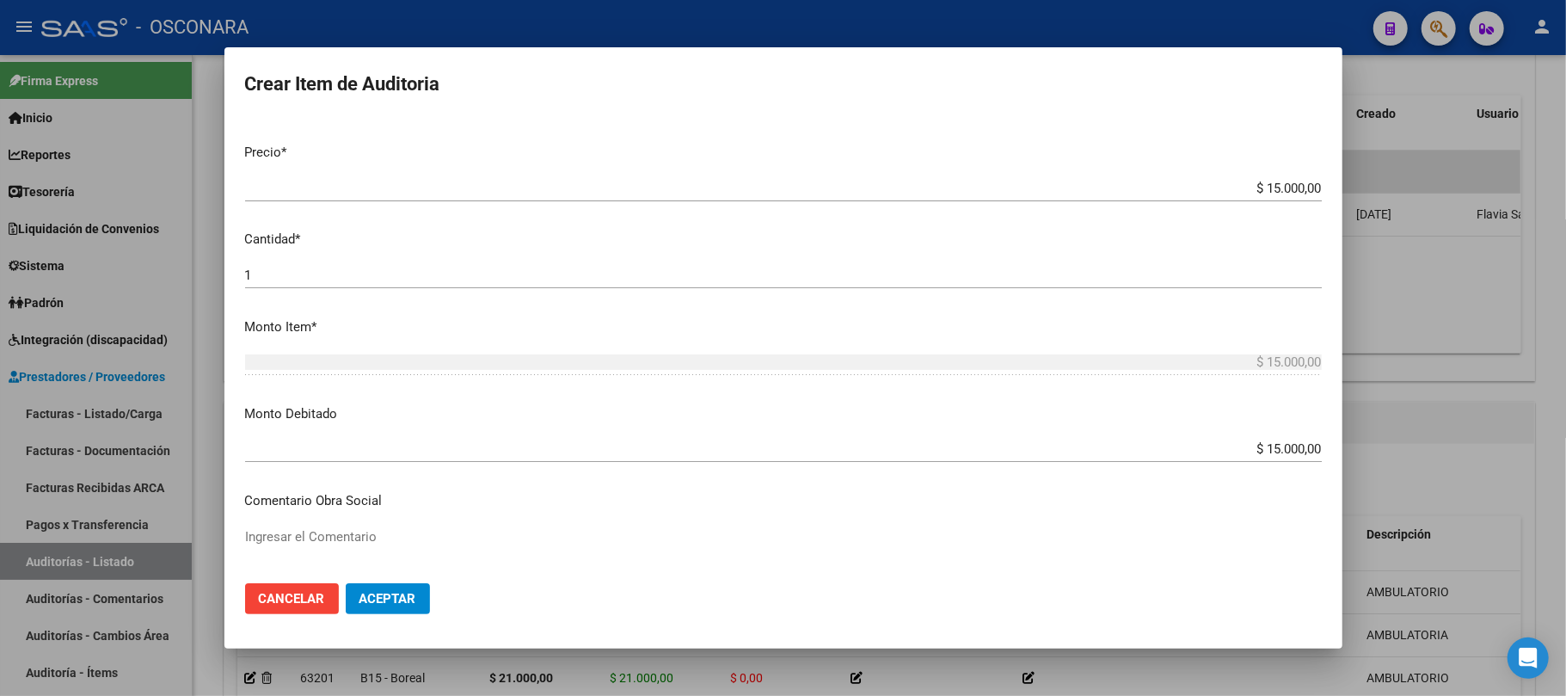
scroll to position [409, 0]
click at [286, 542] on textarea "Ingresar el Comentario" at bounding box center [783, 576] width 1077 height 81
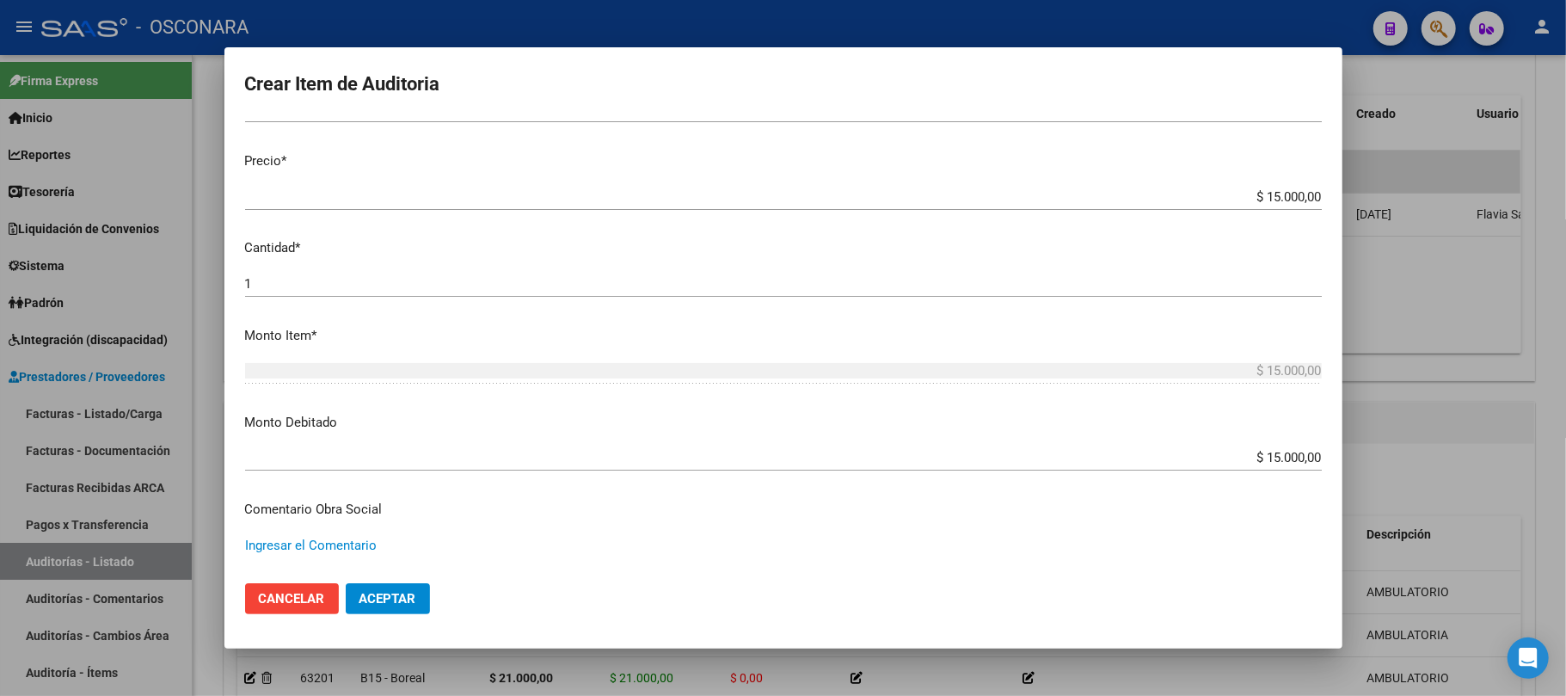
paste textarea "BAJA AL [DATE]. ACTIVO EN RENOS 0-0300-9. FAC 12-573."
click at [420, 590] on button "Aceptar" at bounding box center [388, 598] width 84 height 31
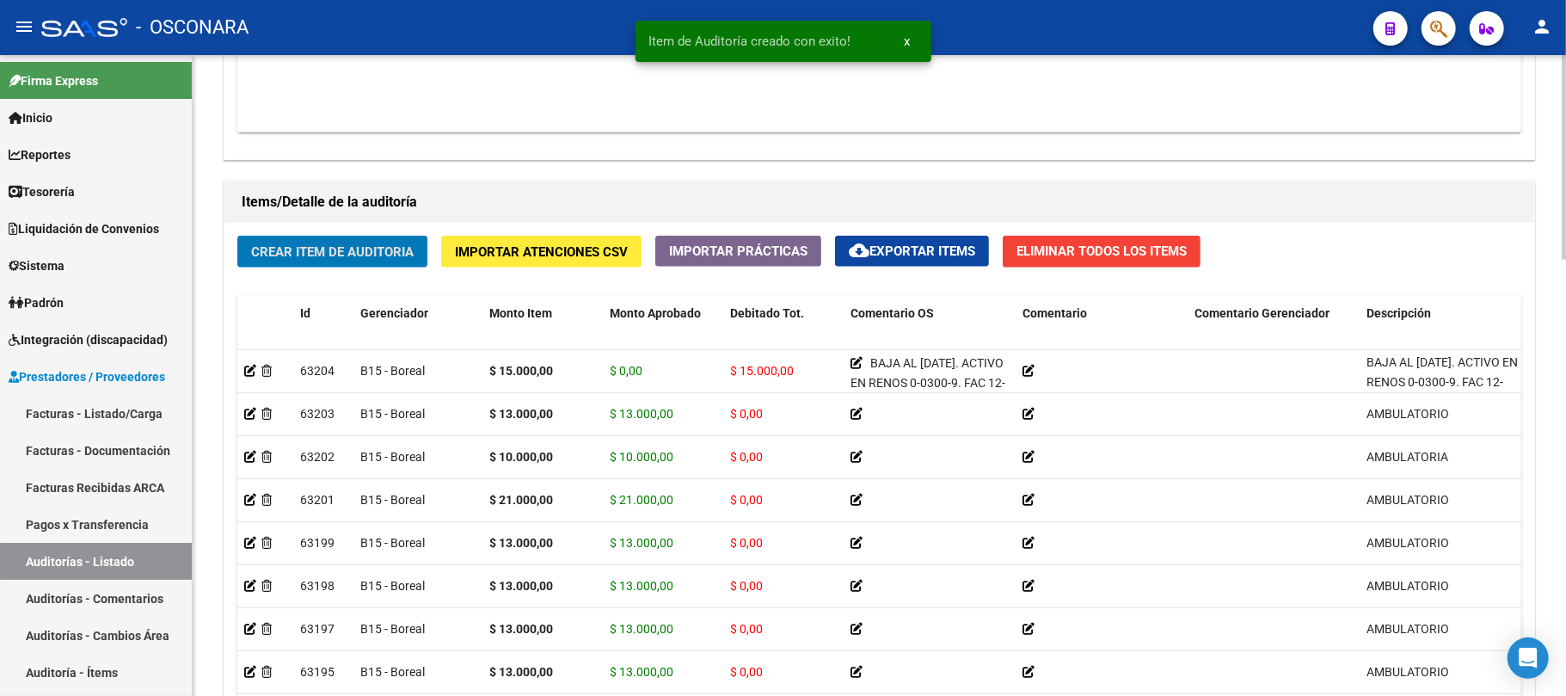
scroll to position [1137, 0]
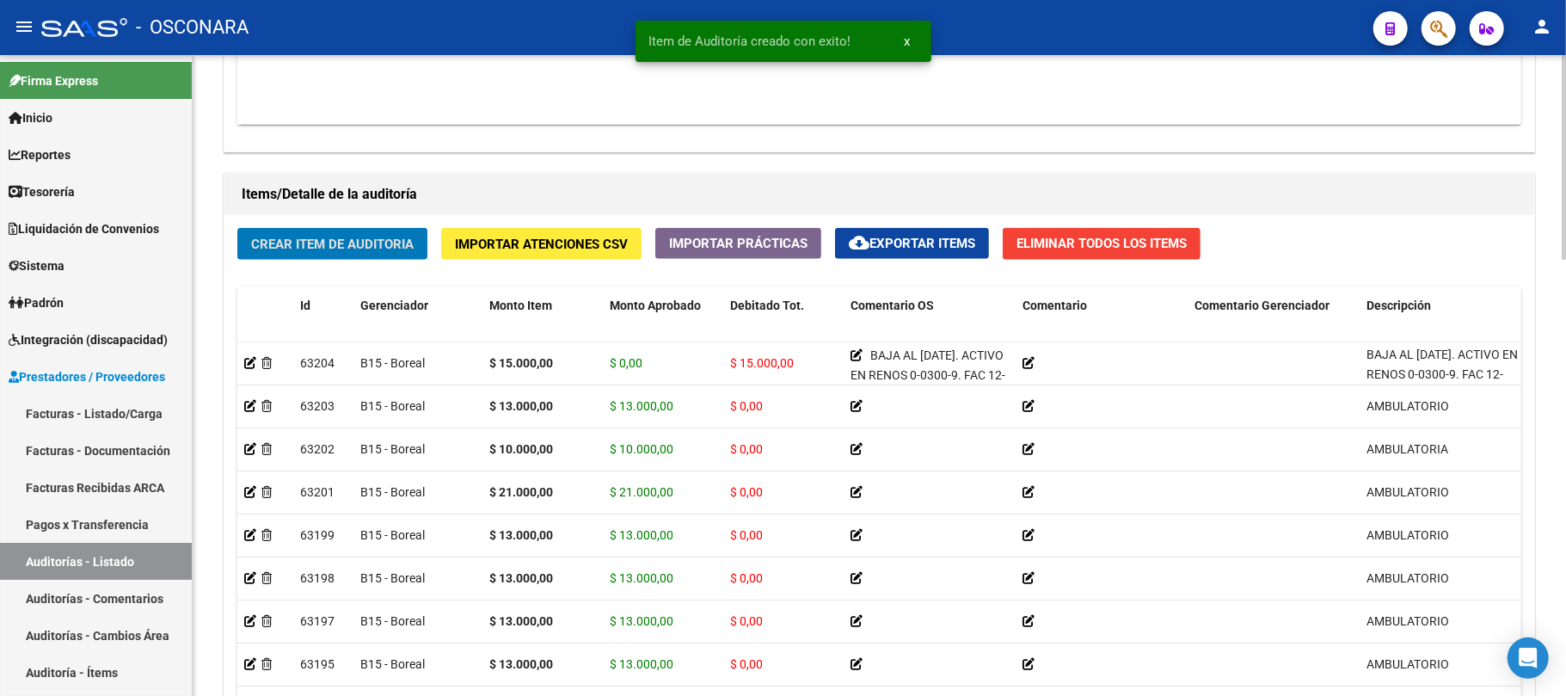
click at [341, 252] on button "Crear Item de Auditoria" at bounding box center [332, 244] width 190 height 32
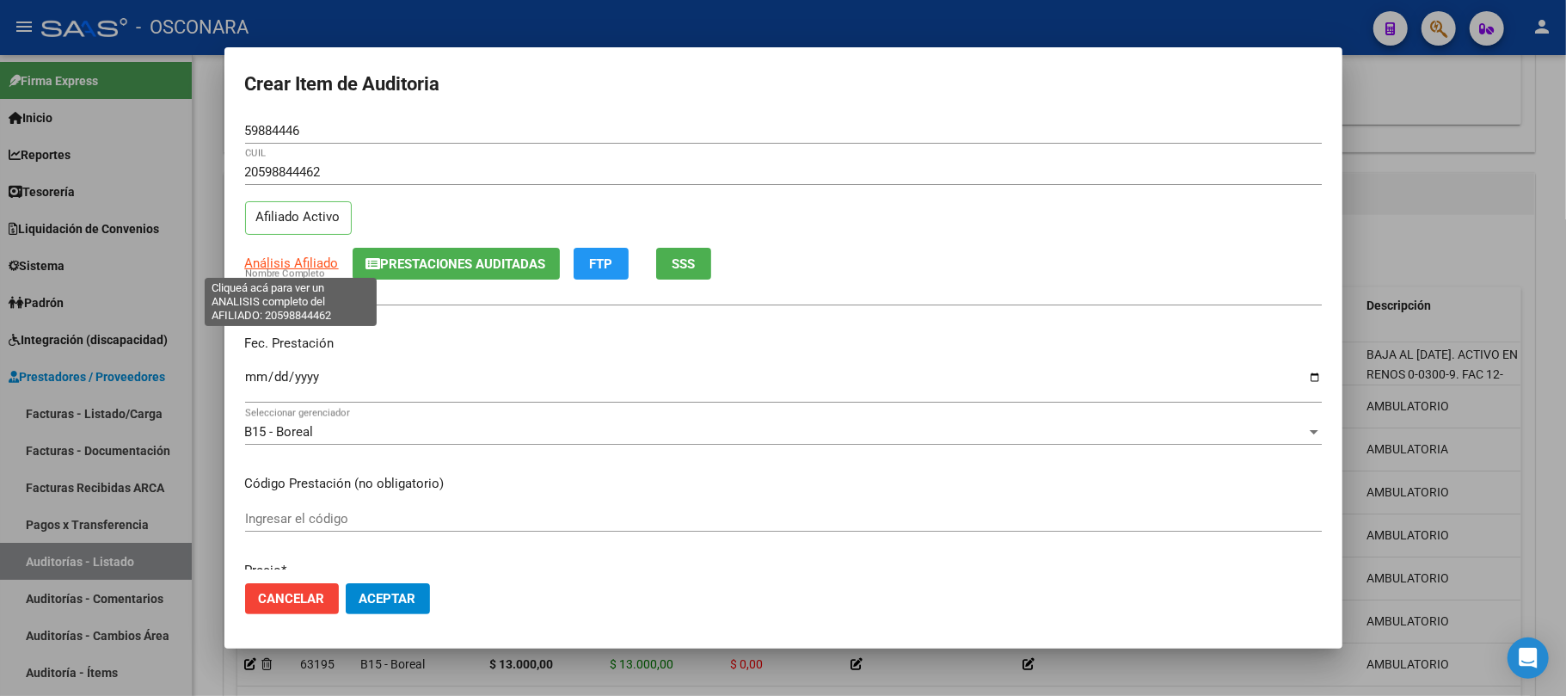
click at [310, 270] on span "Análisis Afiliado" at bounding box center [292, 262] width 94 height 15
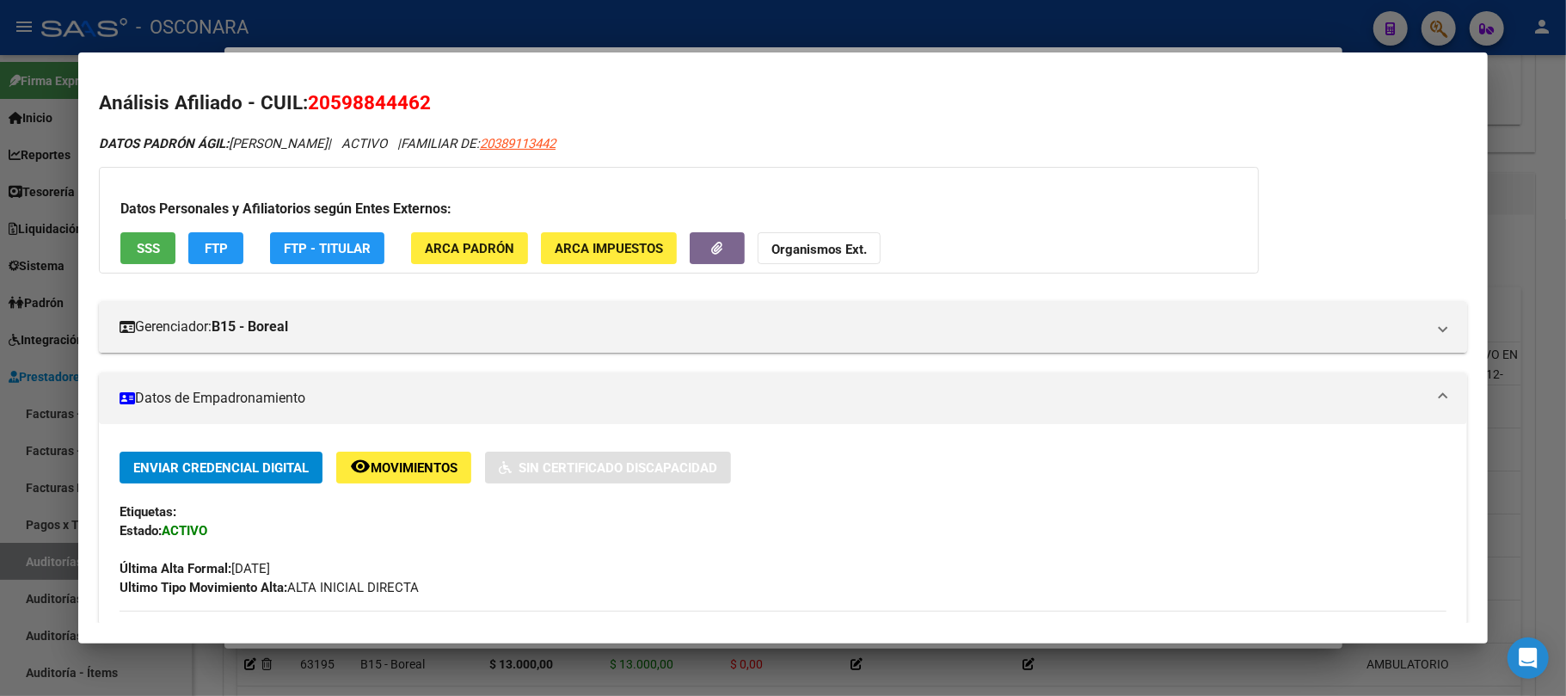
click at [129, 249] on button "SSS" at bounding box center [147, 248] width 55 height 32
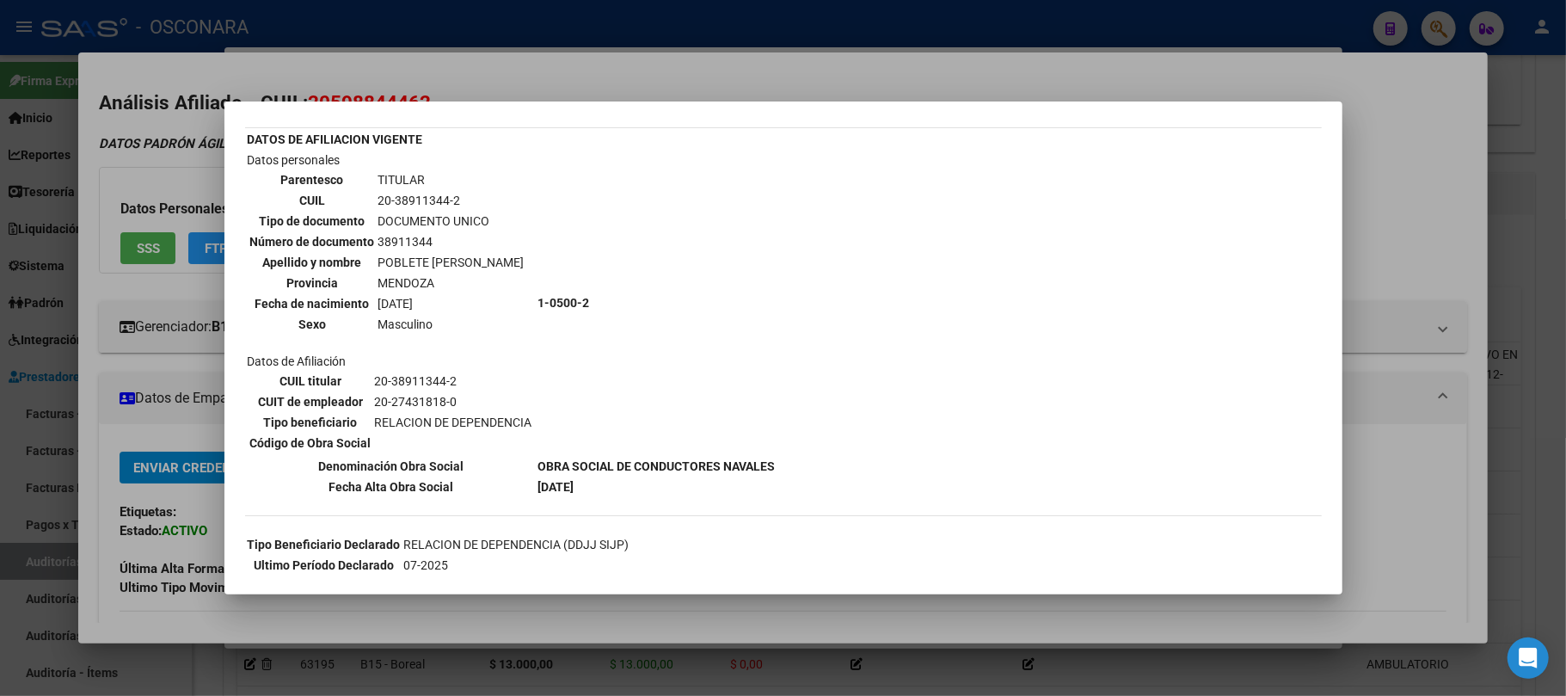
scroll to position [114, 0]
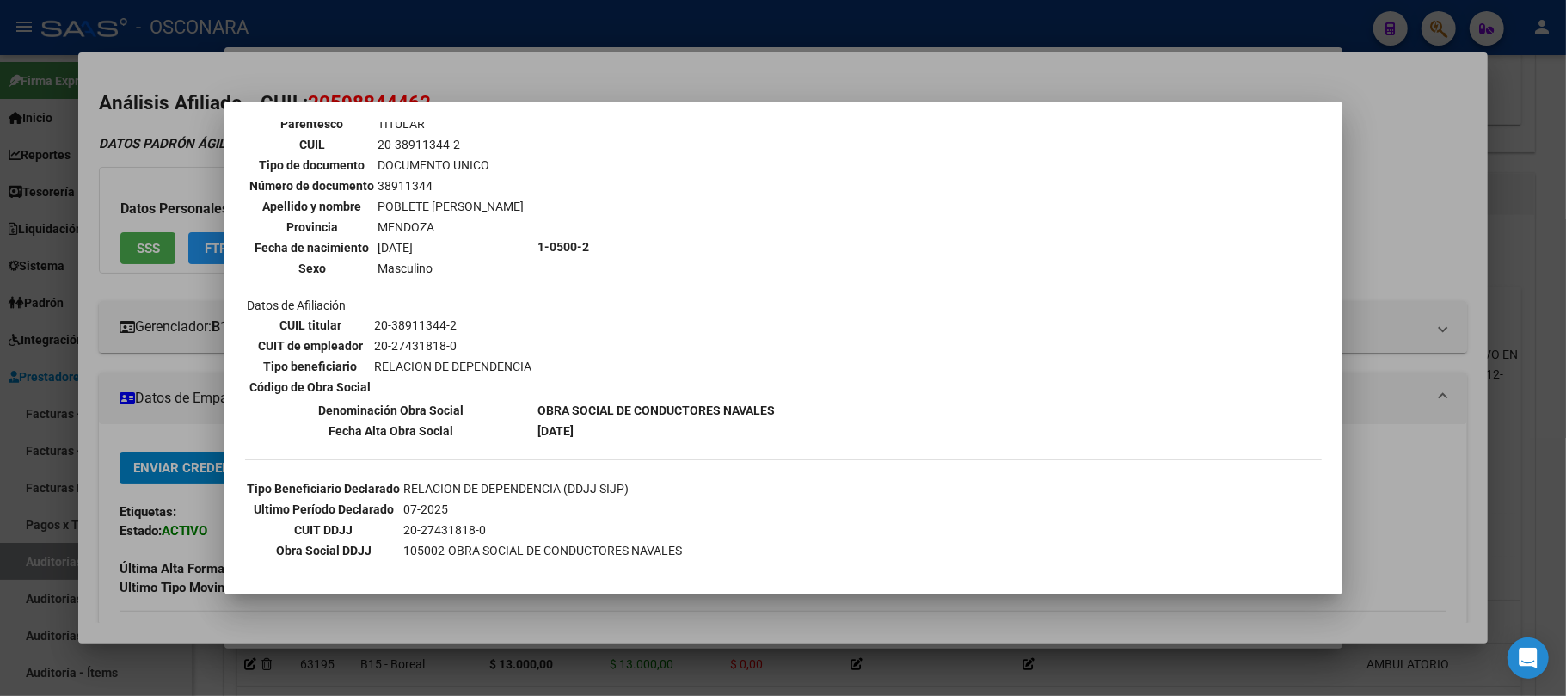
click at [580, 606] on div at bounding box center [783, 348] width 1566 height 696
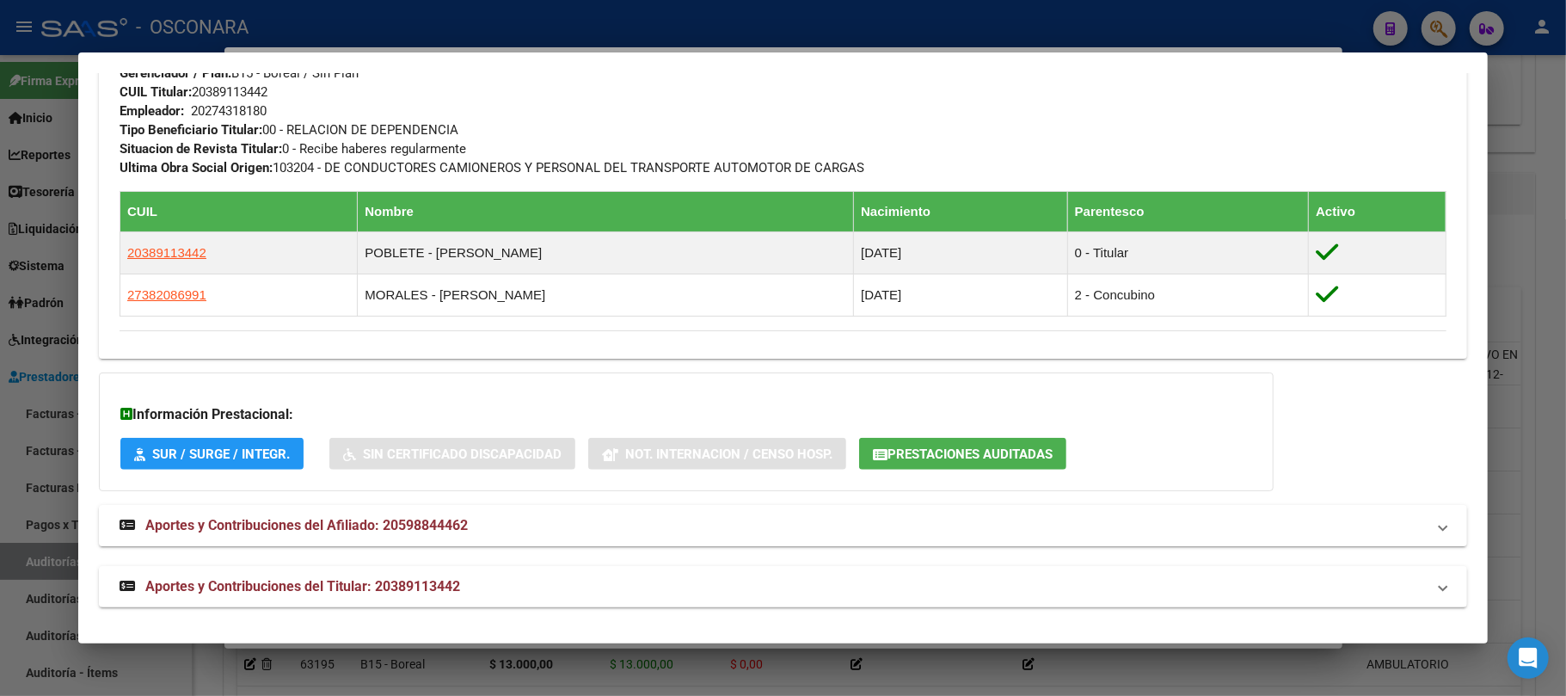
scroll to position [854, 0]
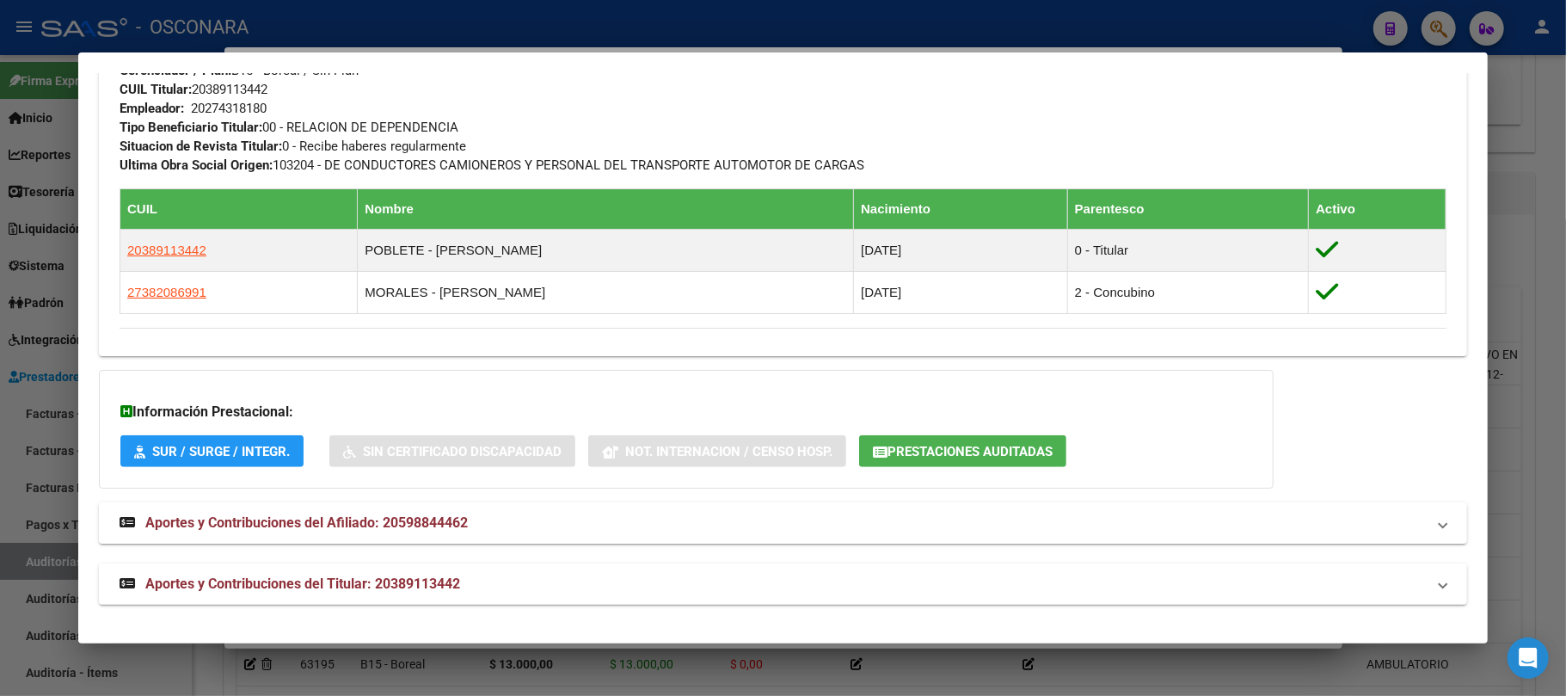
click at [337, 681] on div at bounding box center [783, 348] width 1566 height 696
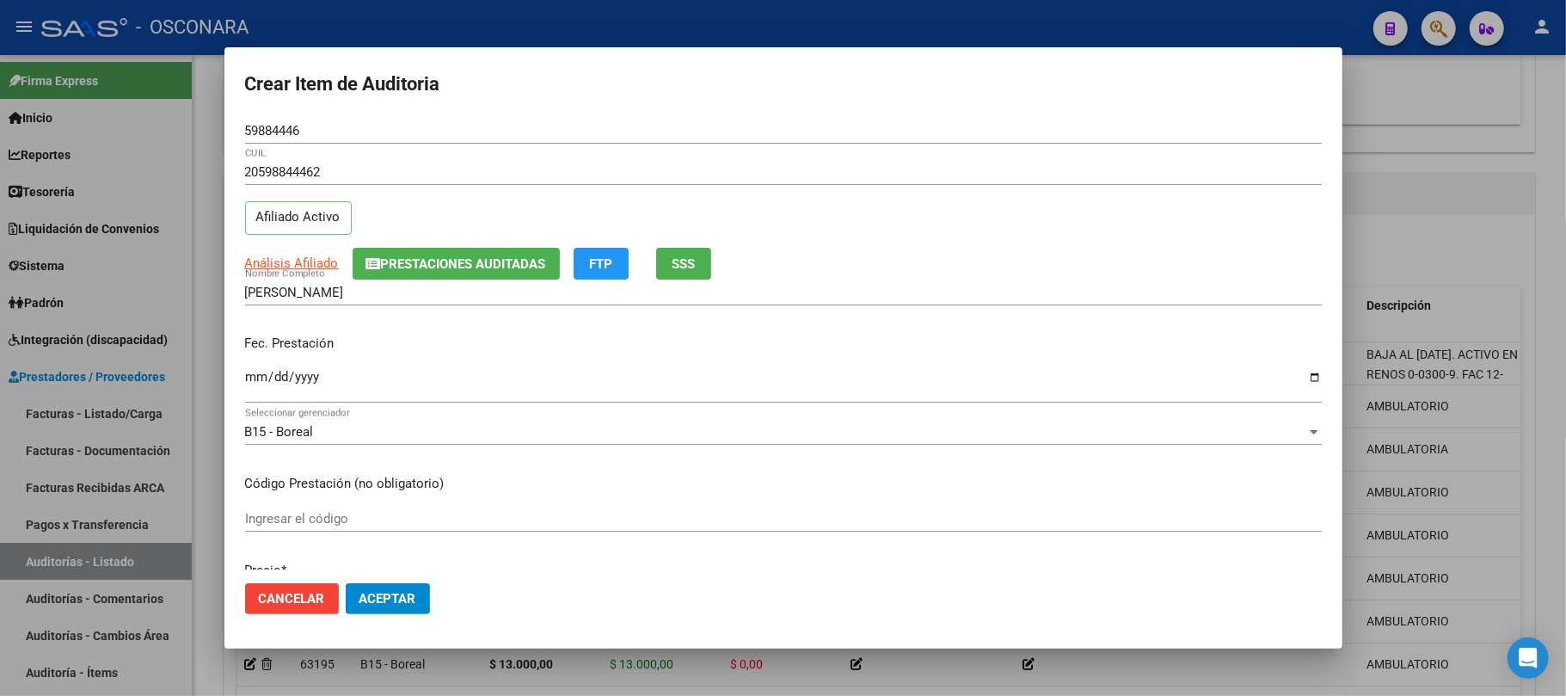
click at [249, 373] on input "Ingresar la fecha" at bounding box center [783, 384] width 1077 height 28
click at [858, 327] on div "Fec. Prestación [DATE] Ingresar la fecha" at bounding box center [783, 370] width 1077 height 98
click at [265, 263] on span "Análisis Afiliado" at bounding box center [292, 262] width 94 height 15
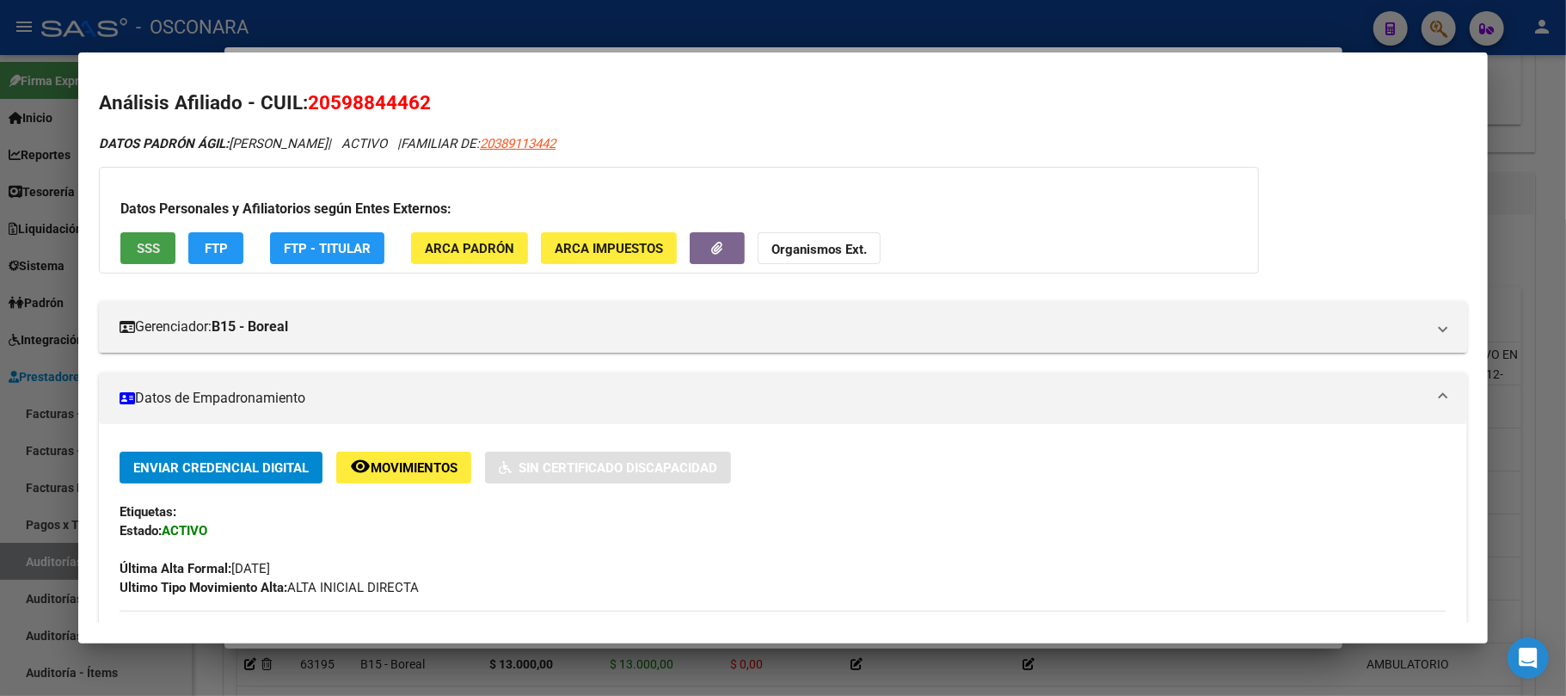
click at [170, 243] on button "SSS" at bounding box center [147, 248] width 55 height 32
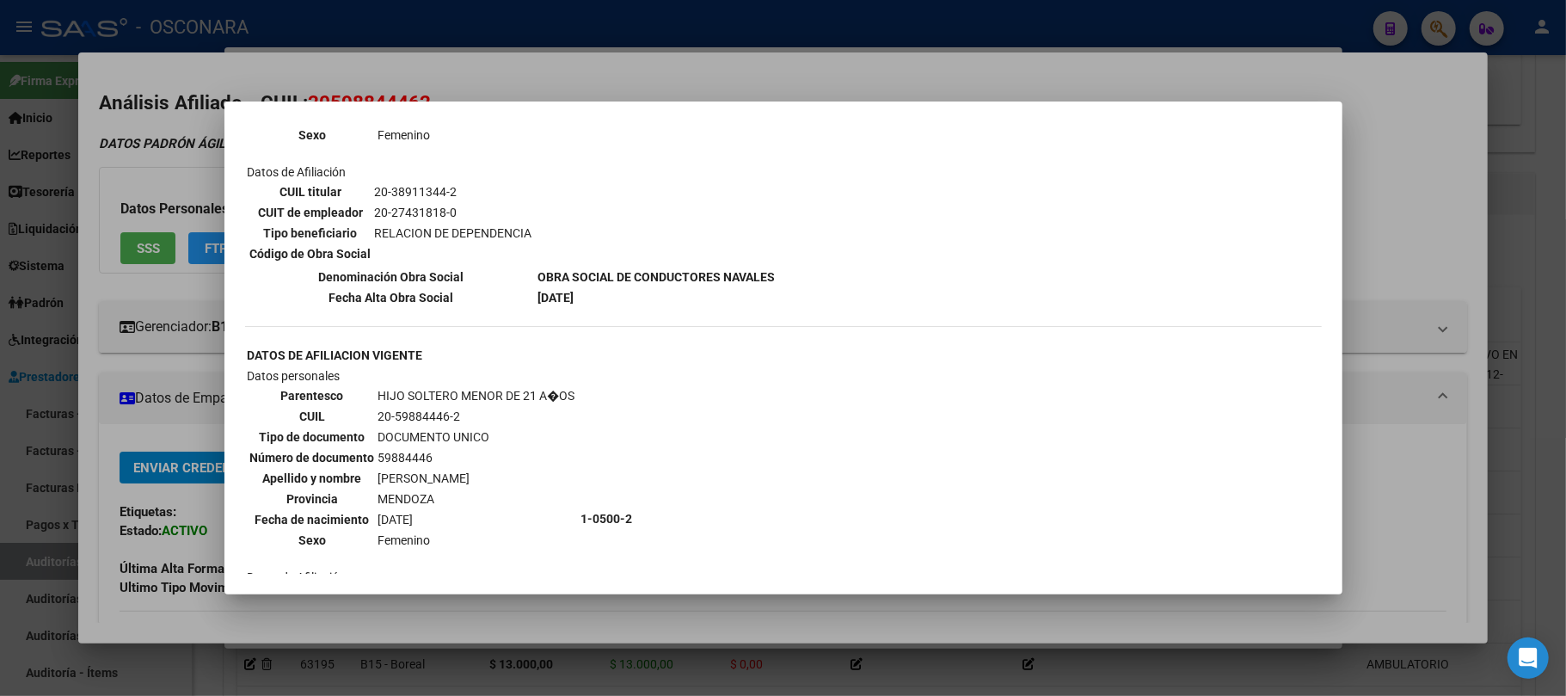
scroll to position [802, 0]
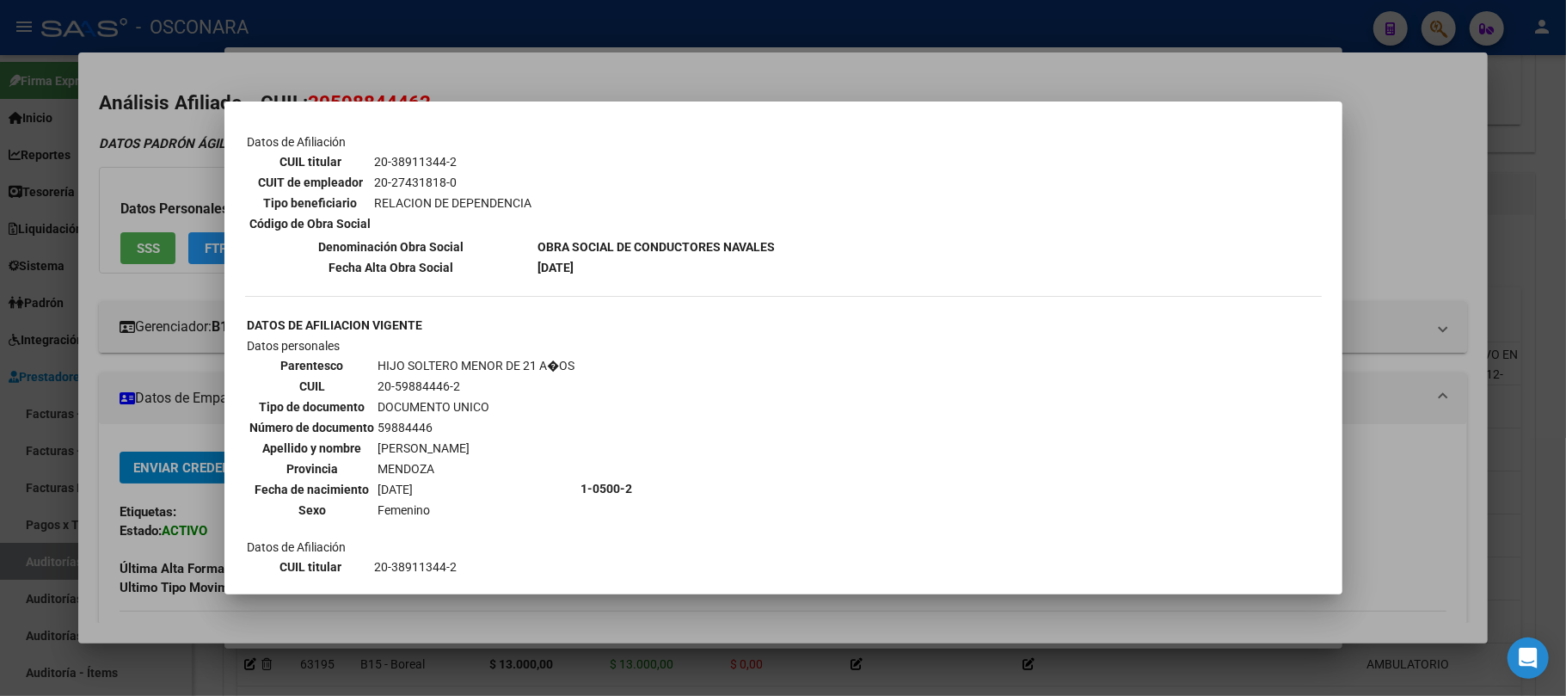
click at [533, 624] on div at bounding box center [783, 348] width 1566 height 696
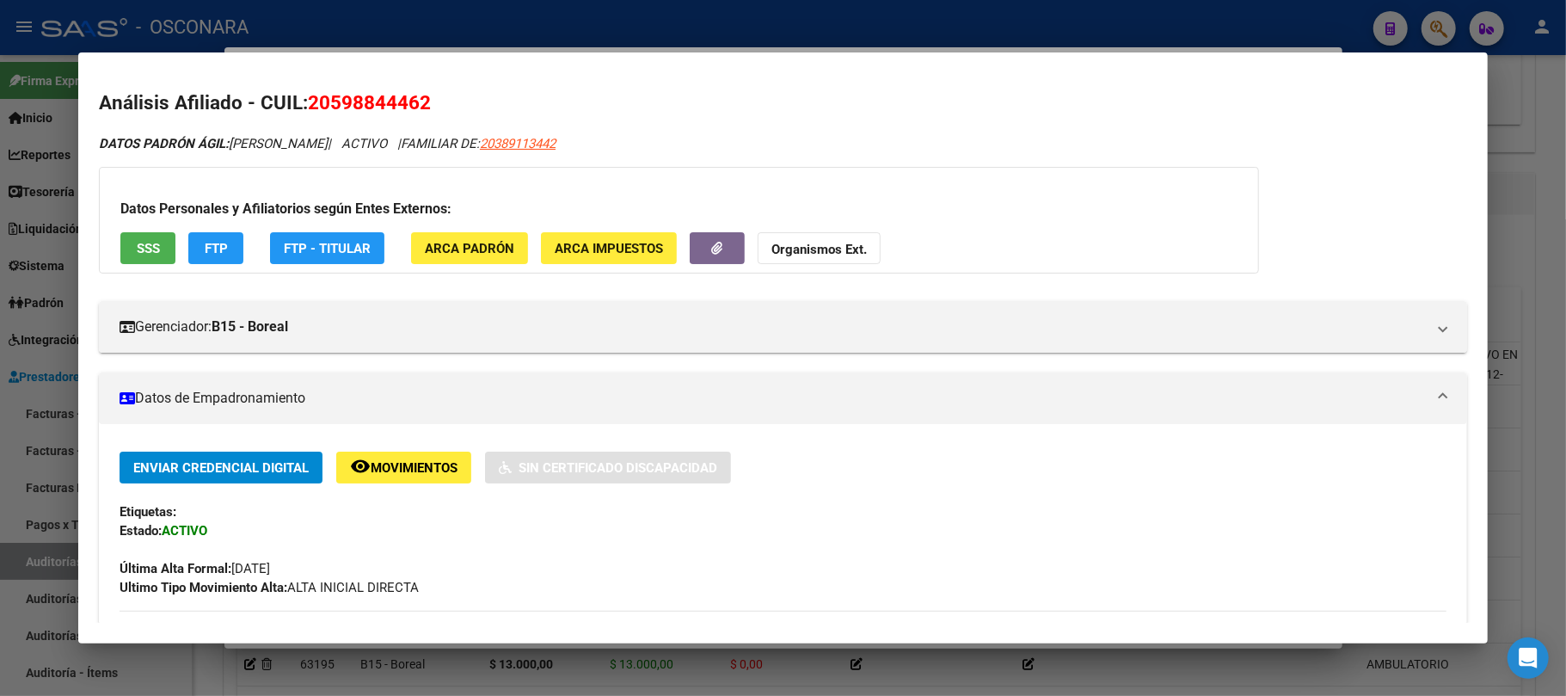
click at [722, 682] on div at bounding box center [783, 348] width 1566 height 696
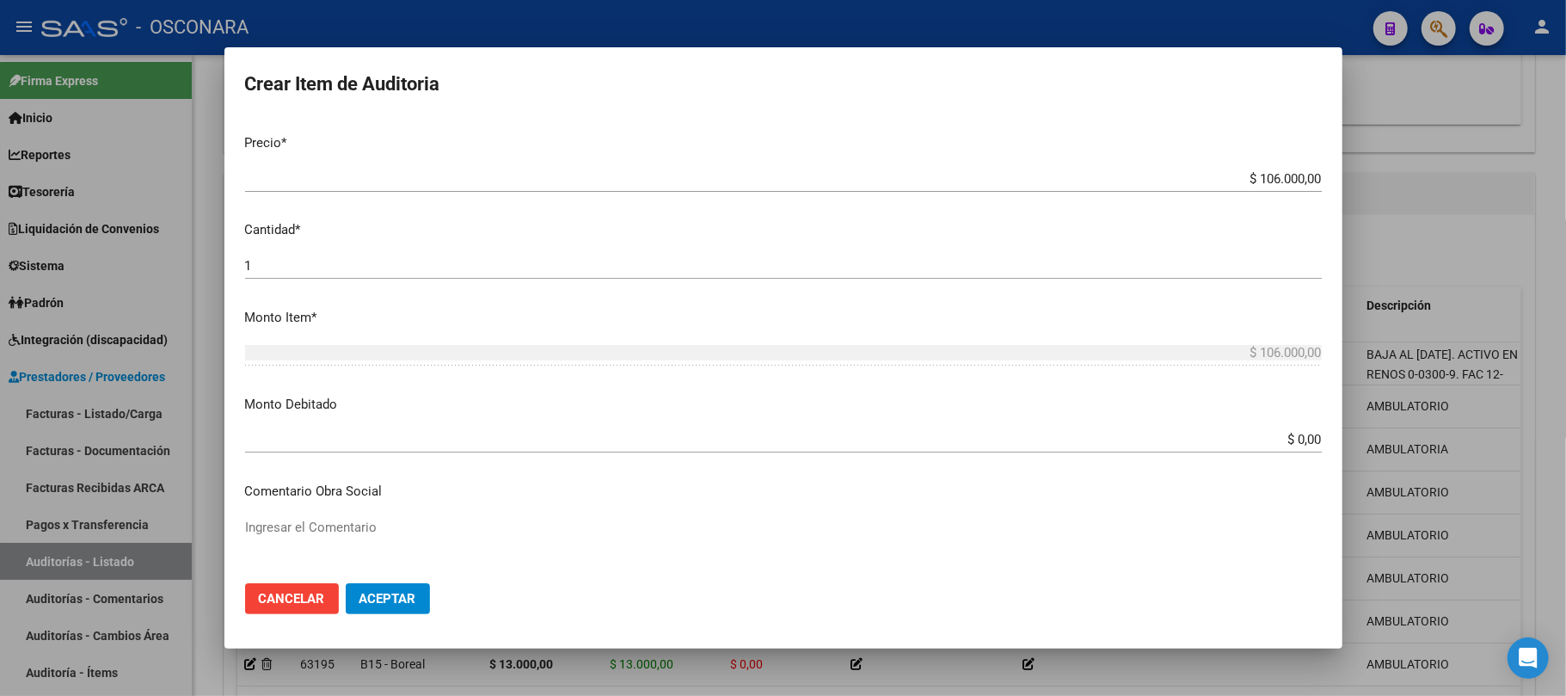
scroll to position [229, 0]
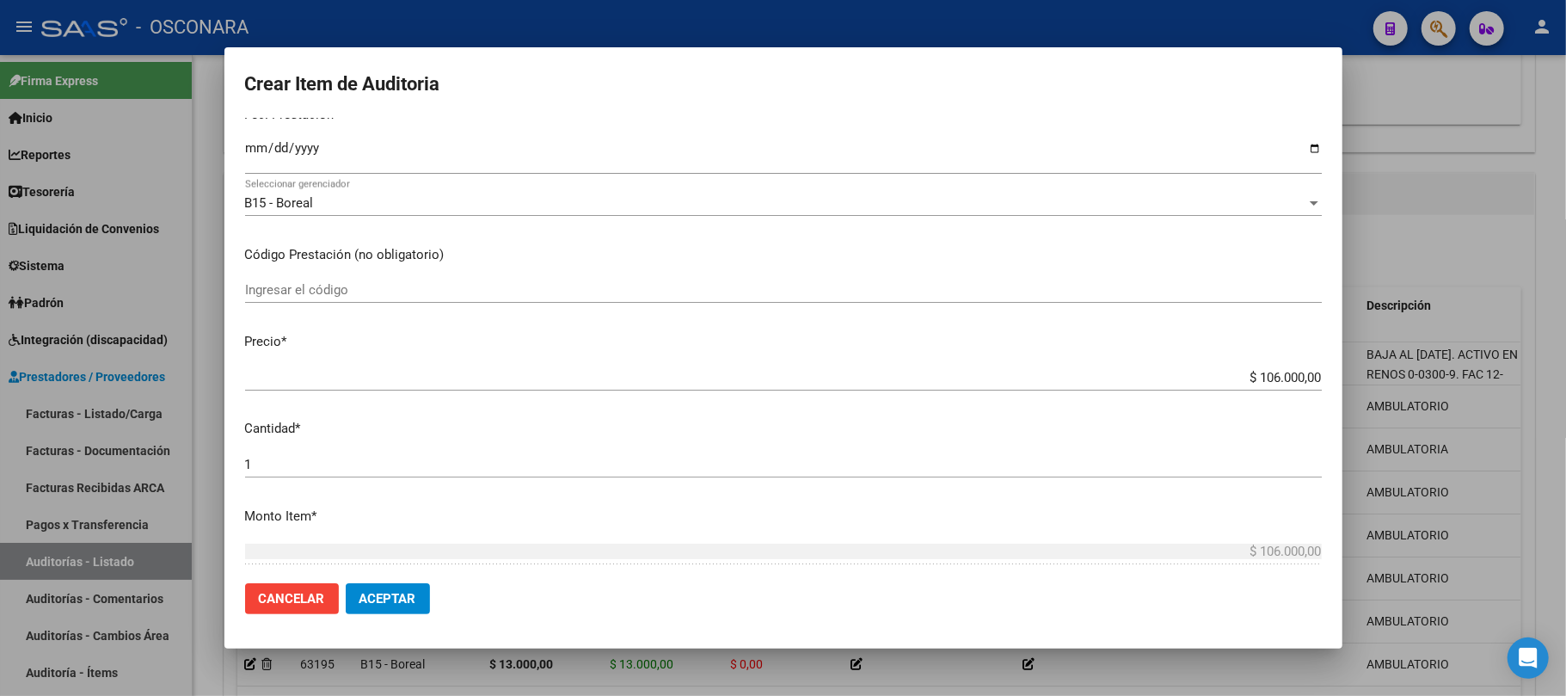
drag, startPoint x: 1225, startPoint y: 366, endPoint x: 1332, endPoint y: 372, distance: 107.7
click at [1332, 372] on mat-dialog-content "59884446 Nro Documento 20598844462 CUIL Afiliado Activo Análisis Afiliado Prest…" at bounding box center [783, 344] width 1118 height 452
click at [1196, 370] on input "$ 106.000,00" at bounding box center [783, 377] width 1077 height 15
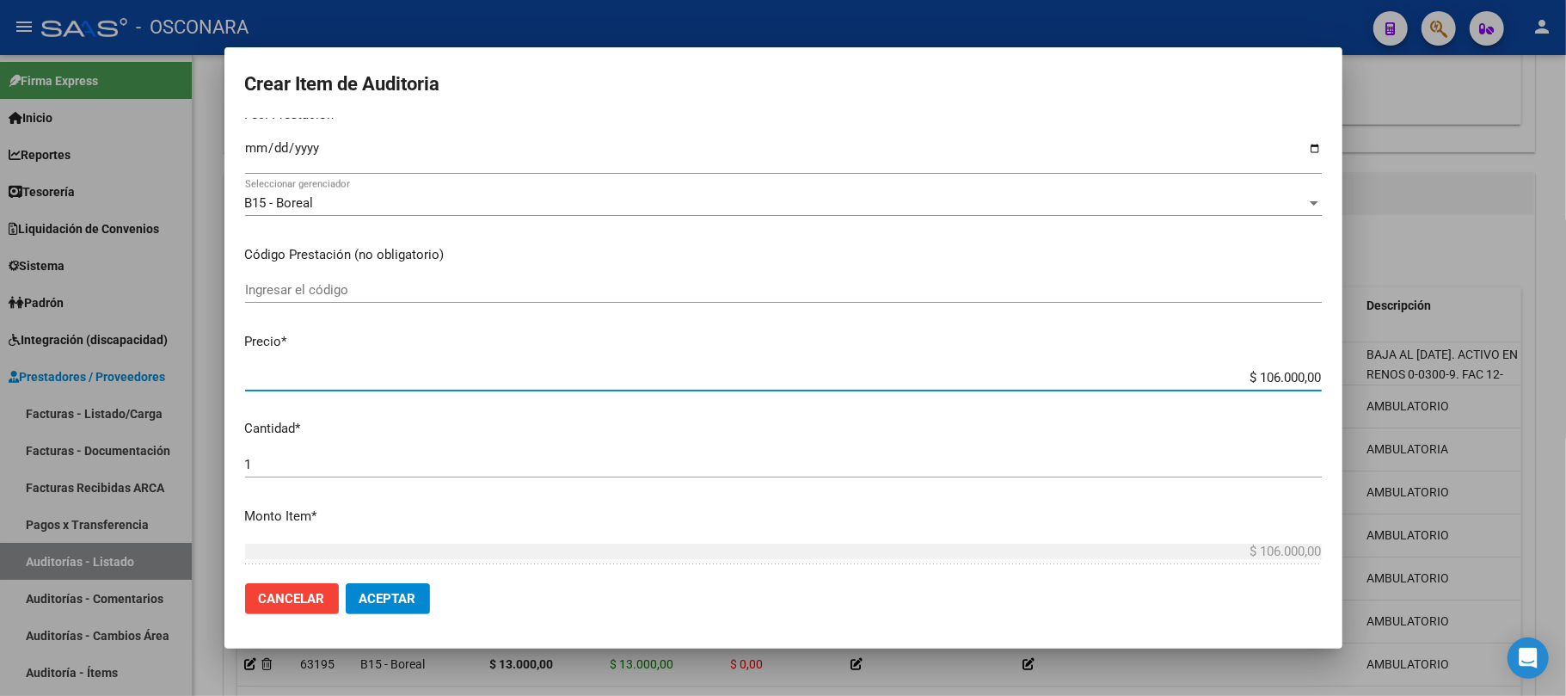
drag, startPoint x: 1204, startPoint y: 370, endPoint x: 1321, endPoint y: 375, distance: 117.1
click at [1321, 375] on mat-dialog-content "59884446 Nro Documento 20598844462 CUIL Afiliado Activo Análisis Afiliado Prest…" at bounding box center [783, 344] width 1118 height 452
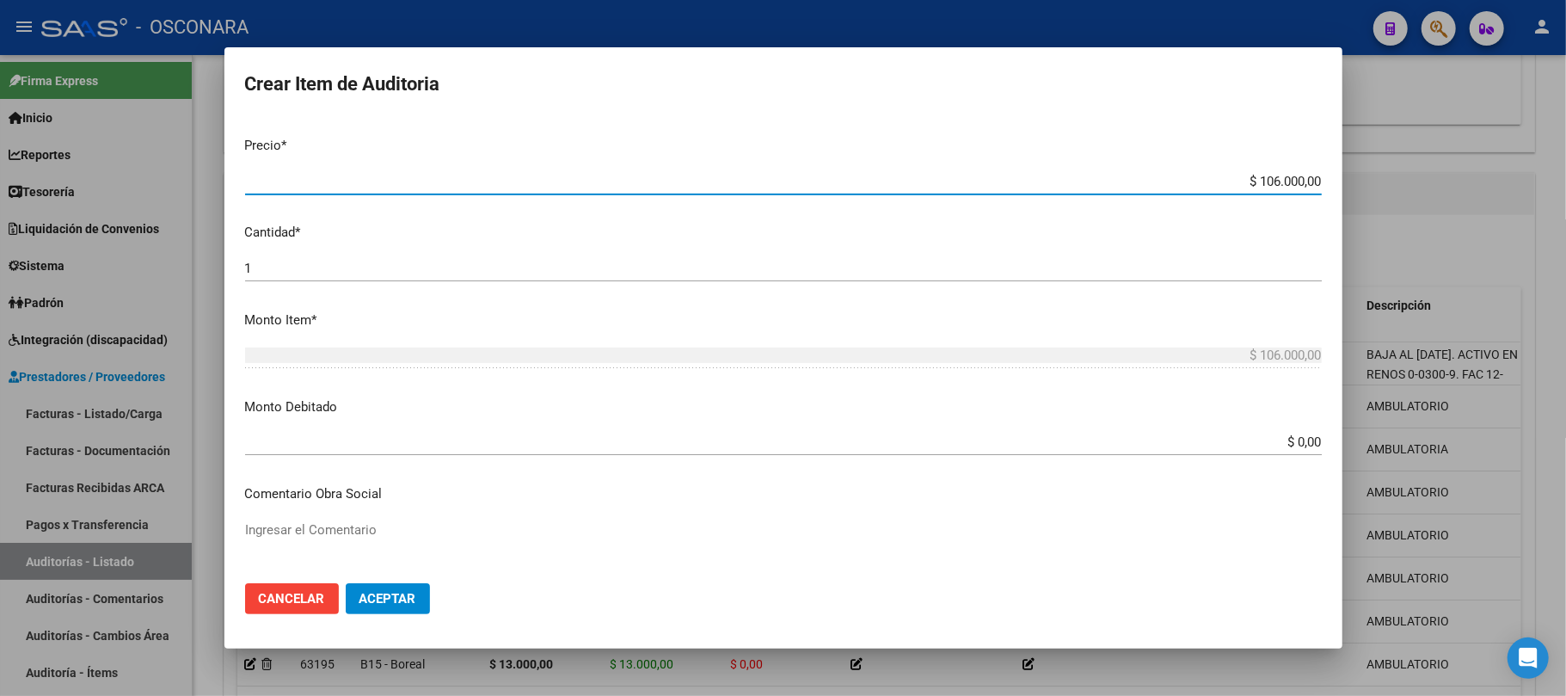
scroll to position [396, 0]
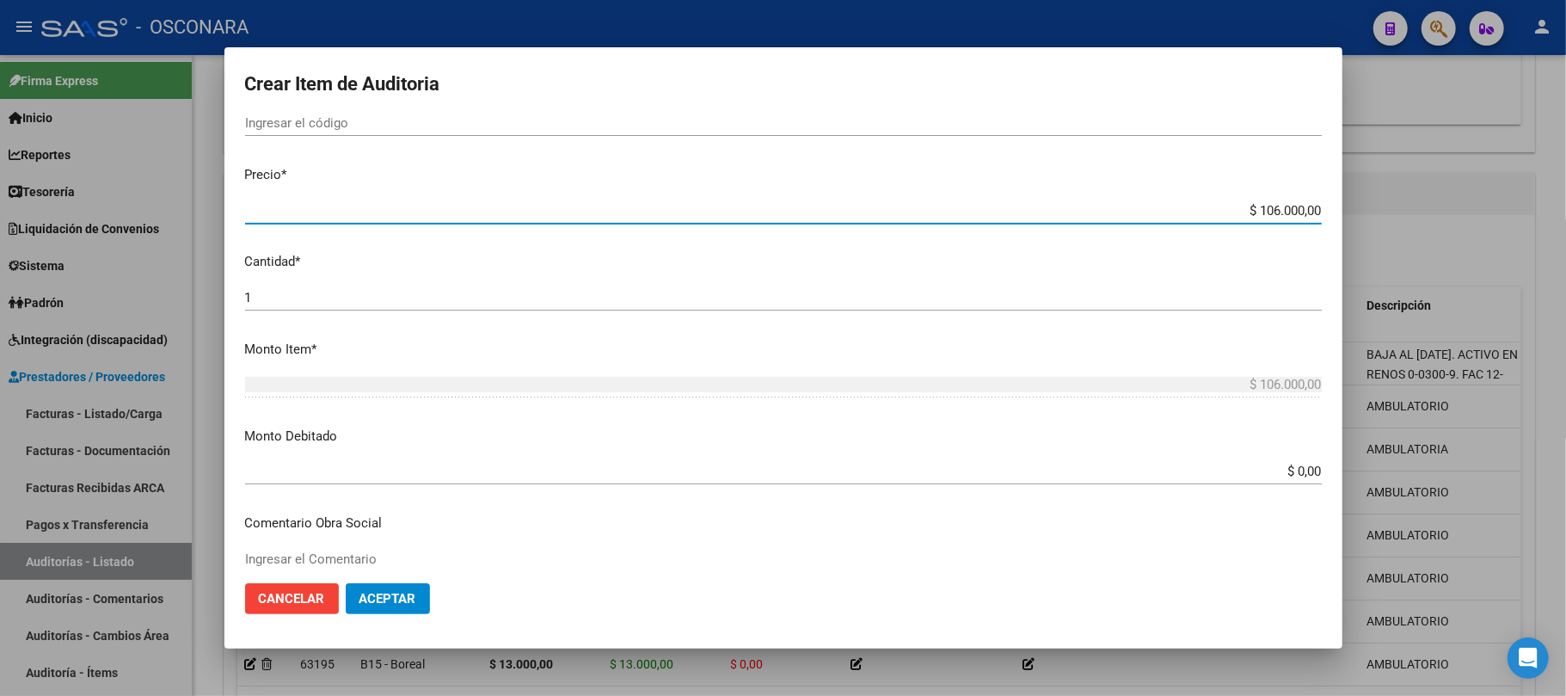
drag, startPoint x: 1225, startPoint y: 212, endPoint x: 1333, endPoint y: 217, distance: 108.5
click at [1325, 212] on mat-dialog-content "59884446 Nro Documento 20598844462 CUIL Afiliado Activo Análisis Afiliado Prest…" at bounding box center [783, 344] width 1118 height 452
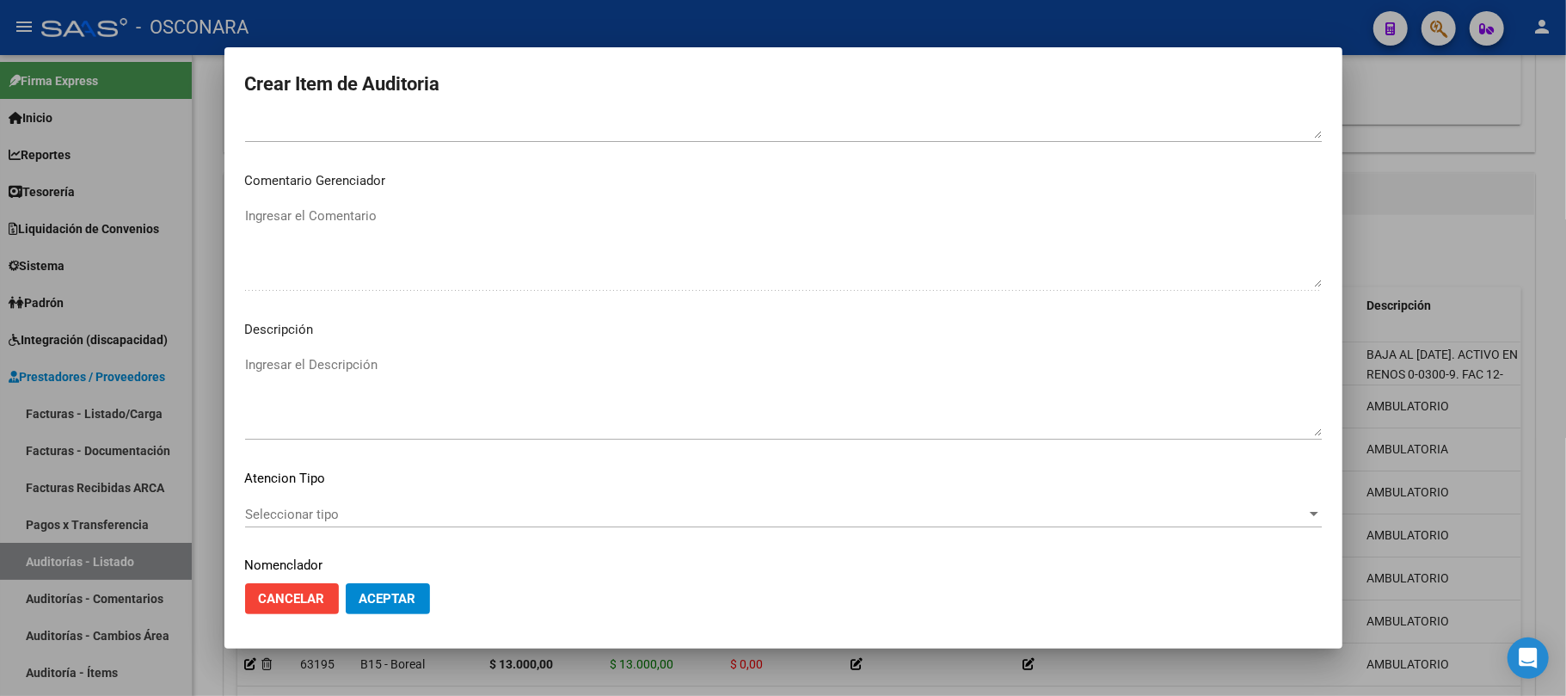
scroll to position [1096, 0]
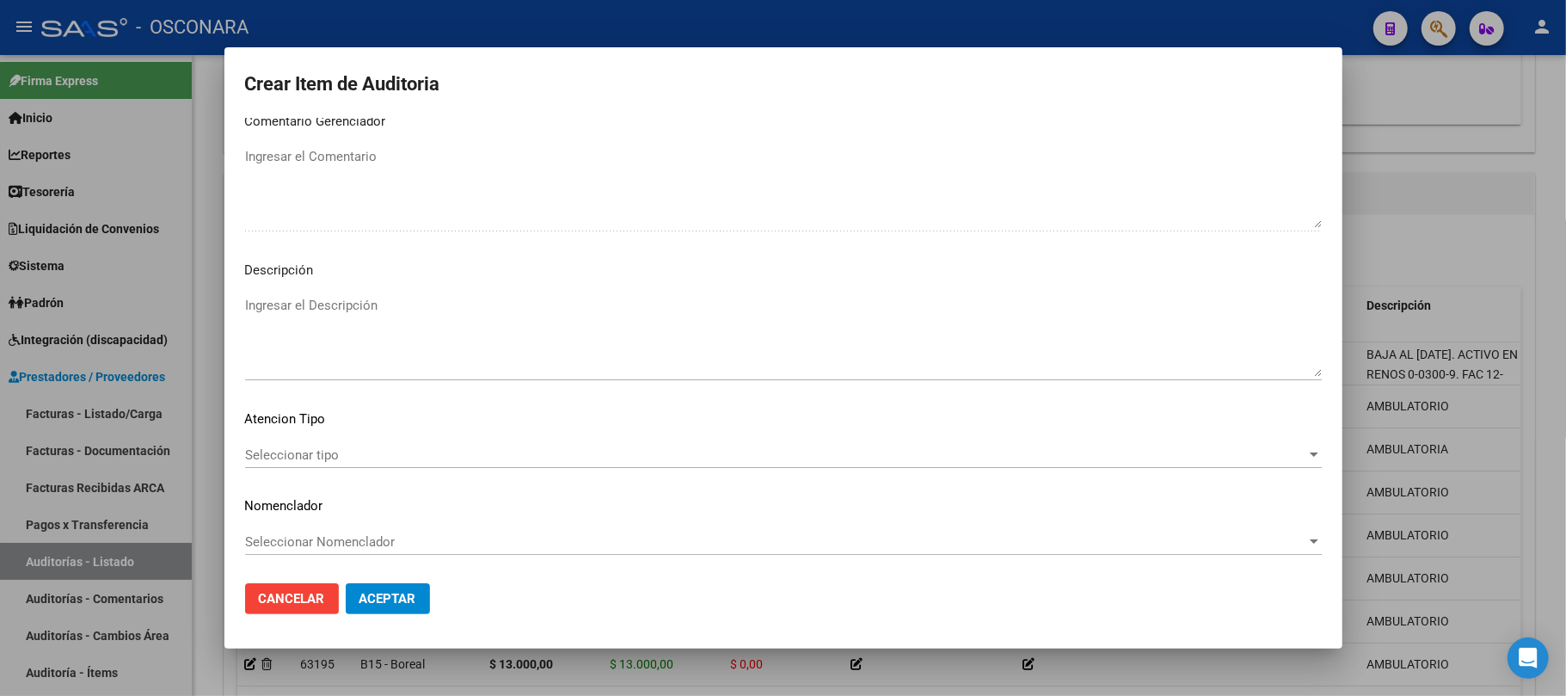
click at [306, 461] on span "Seleccionar tipo" at bounding box center [775, 454] width 1061 height 15
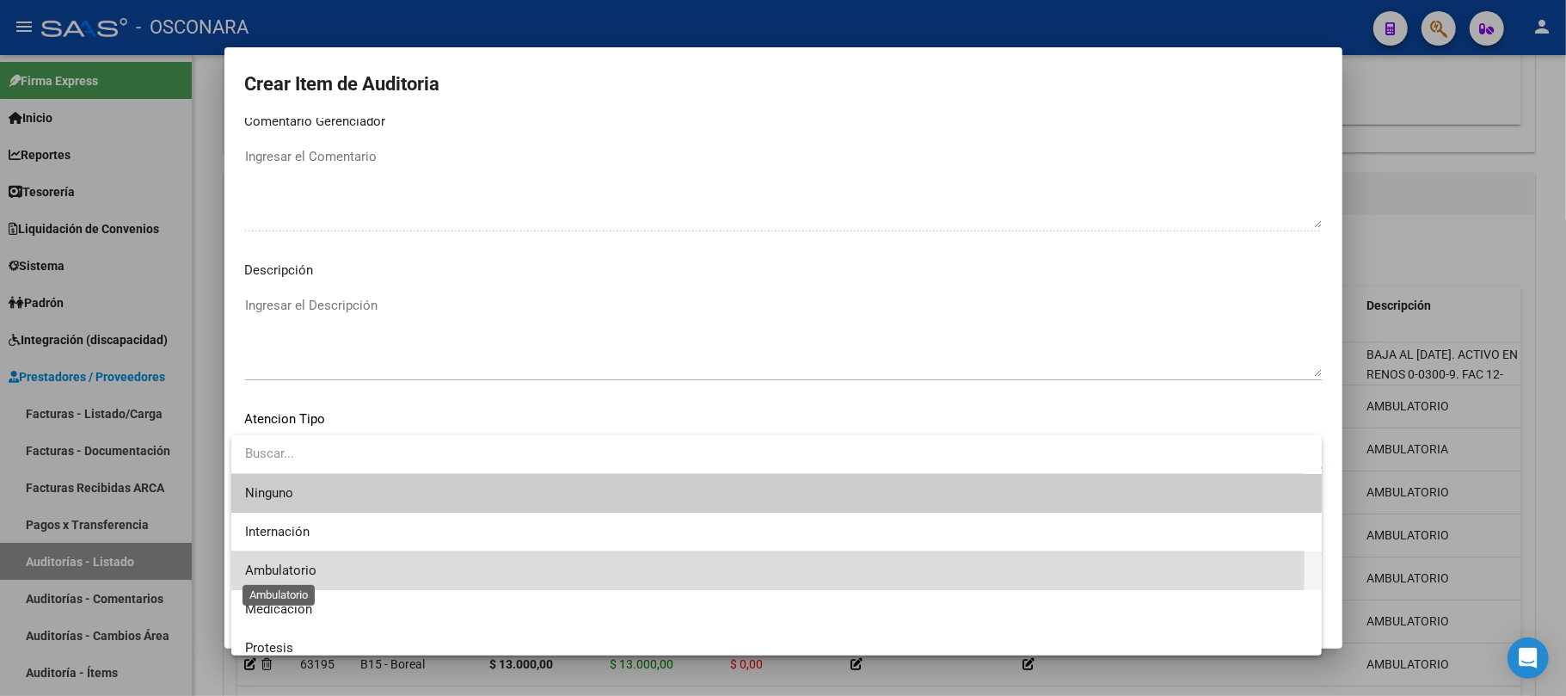
click at [296, 566] on span "Ambulatorio" at bounding box center [280, 570] width 71 height 15
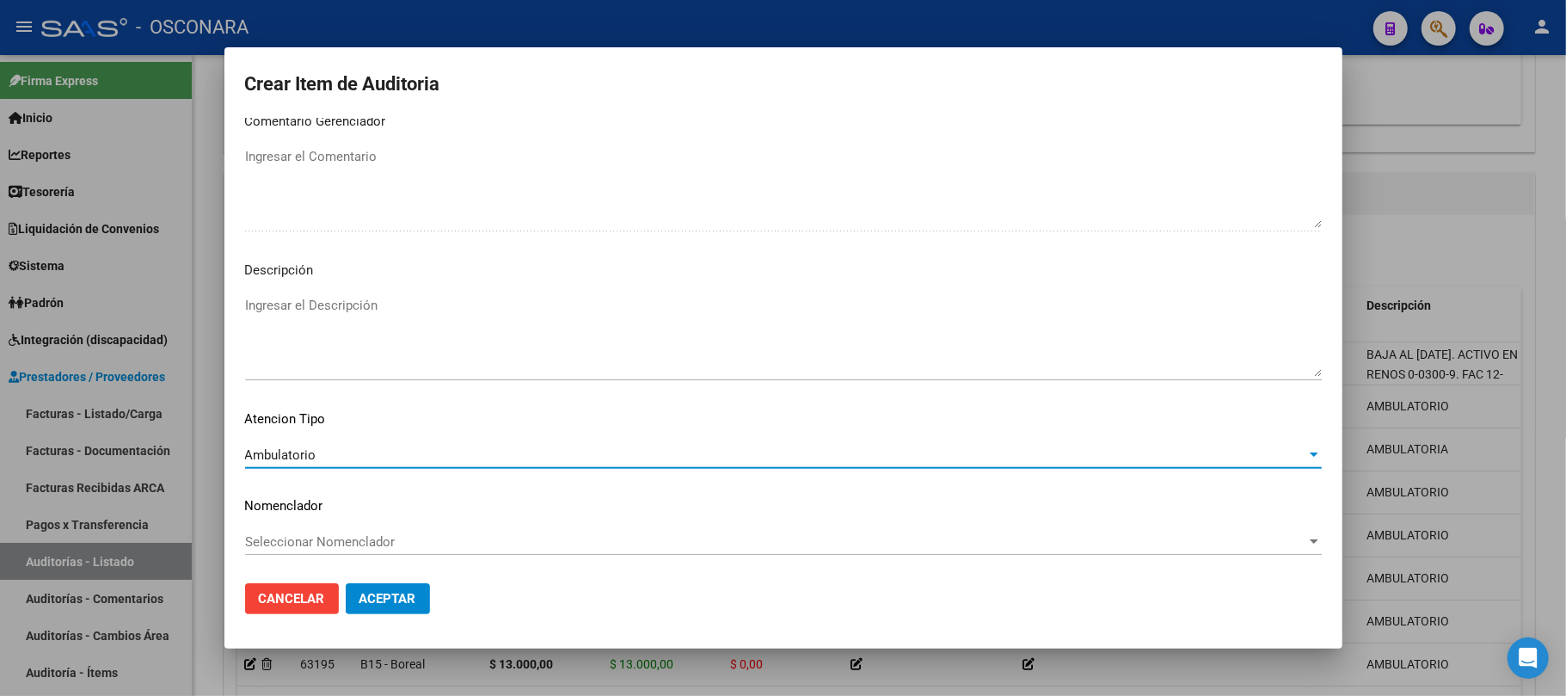
click at [378, 301] on textarea "Ingresar el Descripción" at bounding box center [783, 336] width 1077 height 81
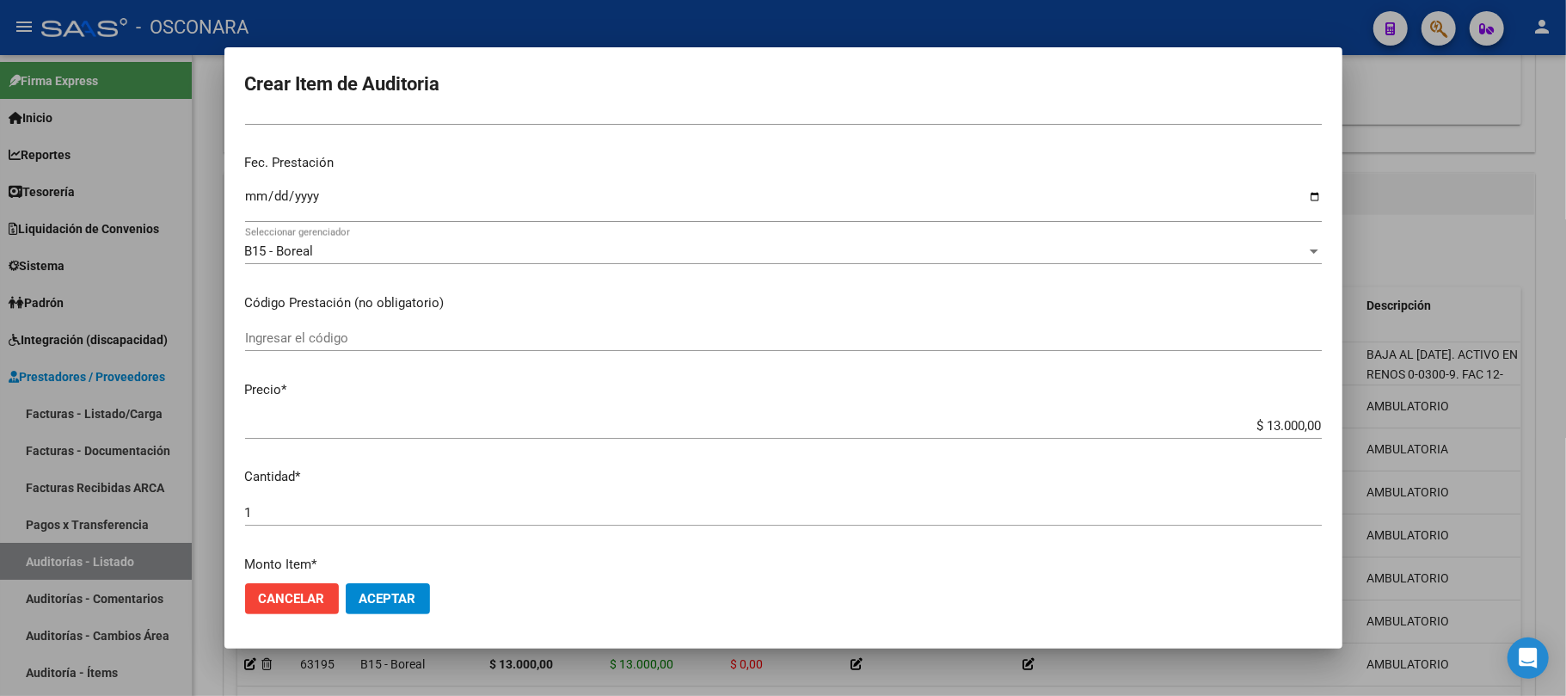
scroll to position [180, 0]
click at [382, 591] on span "Aceptar" at bounding box center [388, 598] width 57 height 15
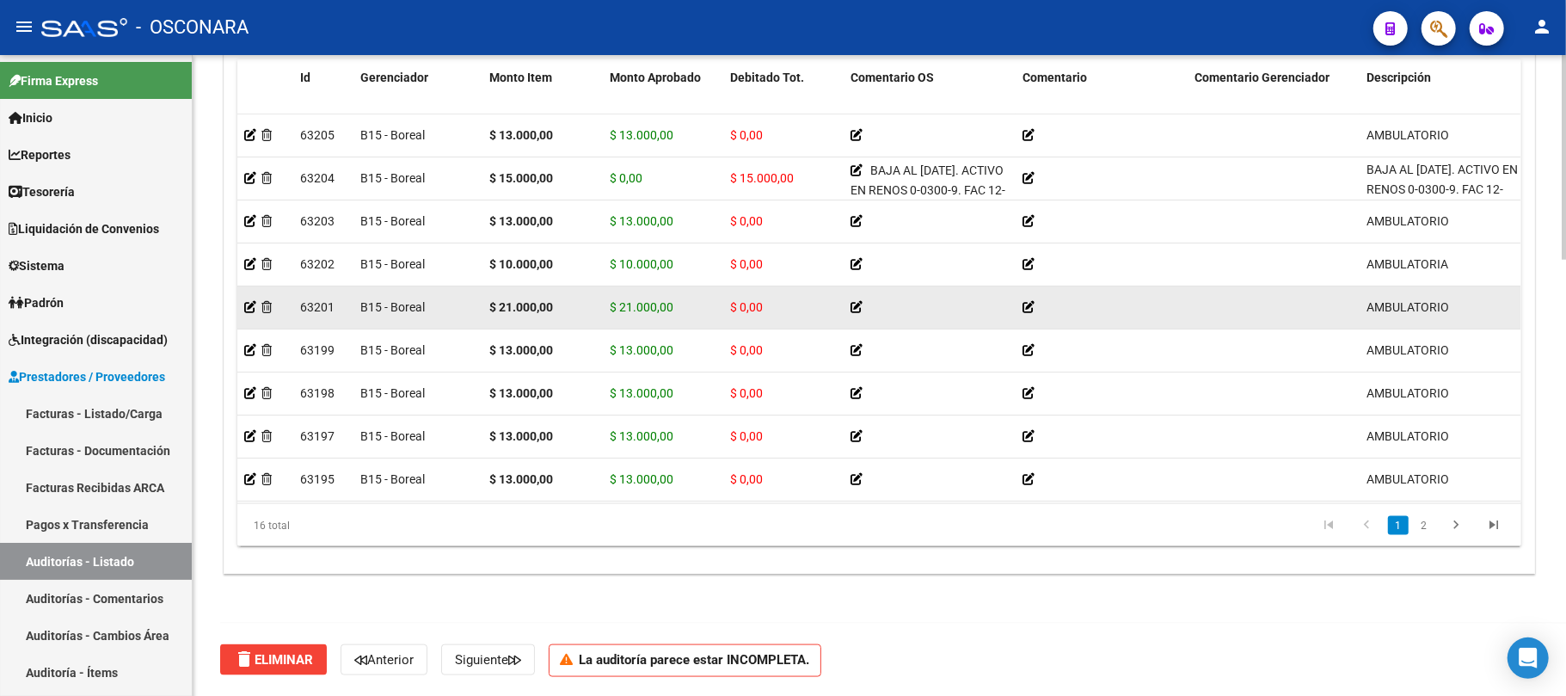
scroll to position [1252, 0]
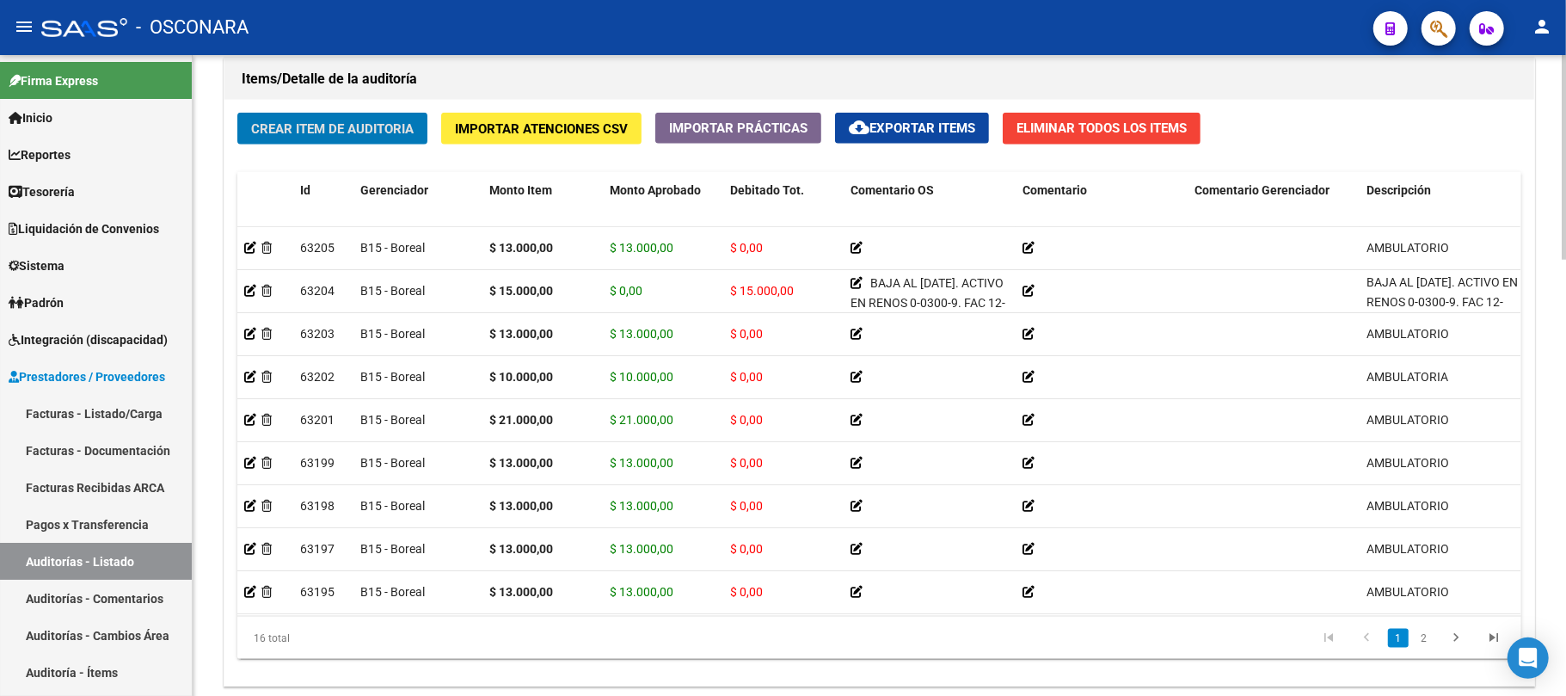
click at [334, 136] on span "Crear Item de Auditoria" at bounding box center [332, 128] width 163 height 15
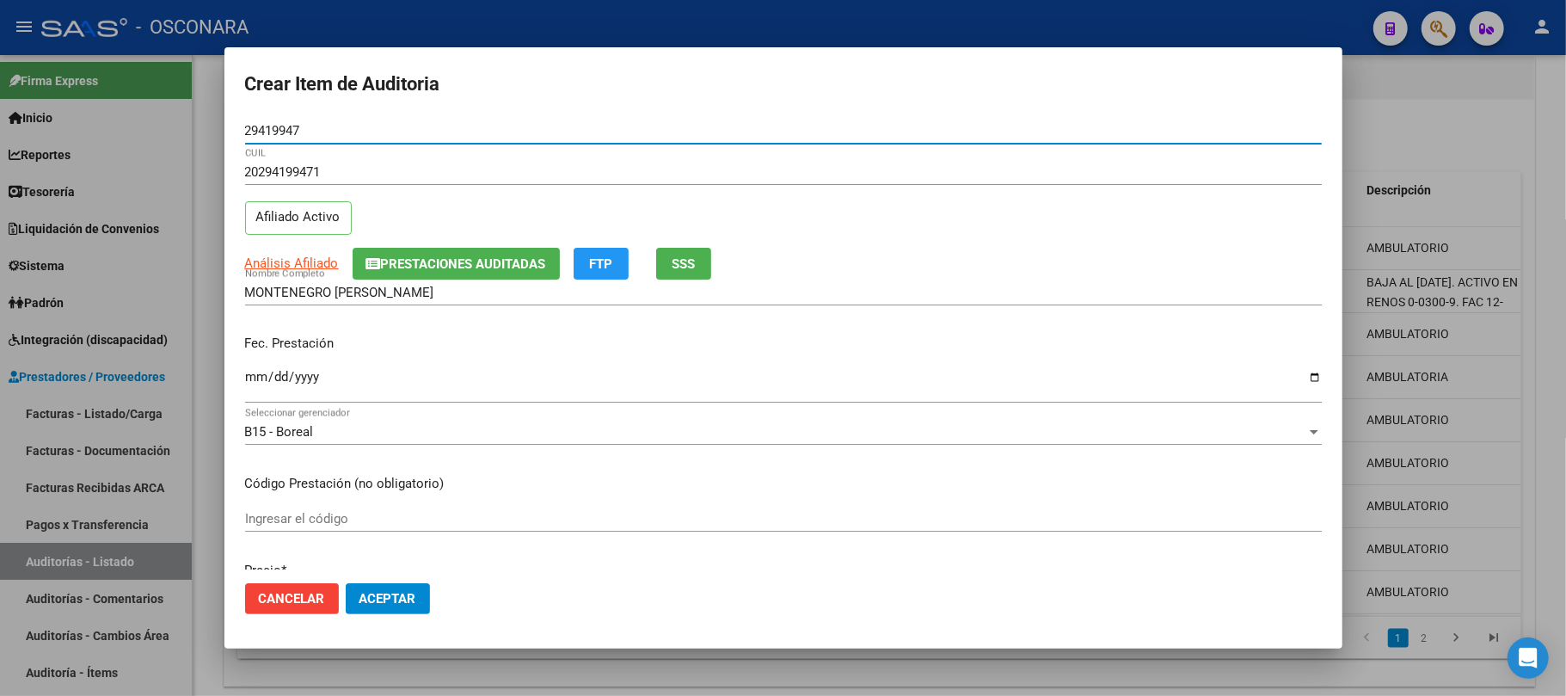
click at [249, 384] on input "Ingresar la fecha" at bounding box center [783, 384] width 1077 height 28
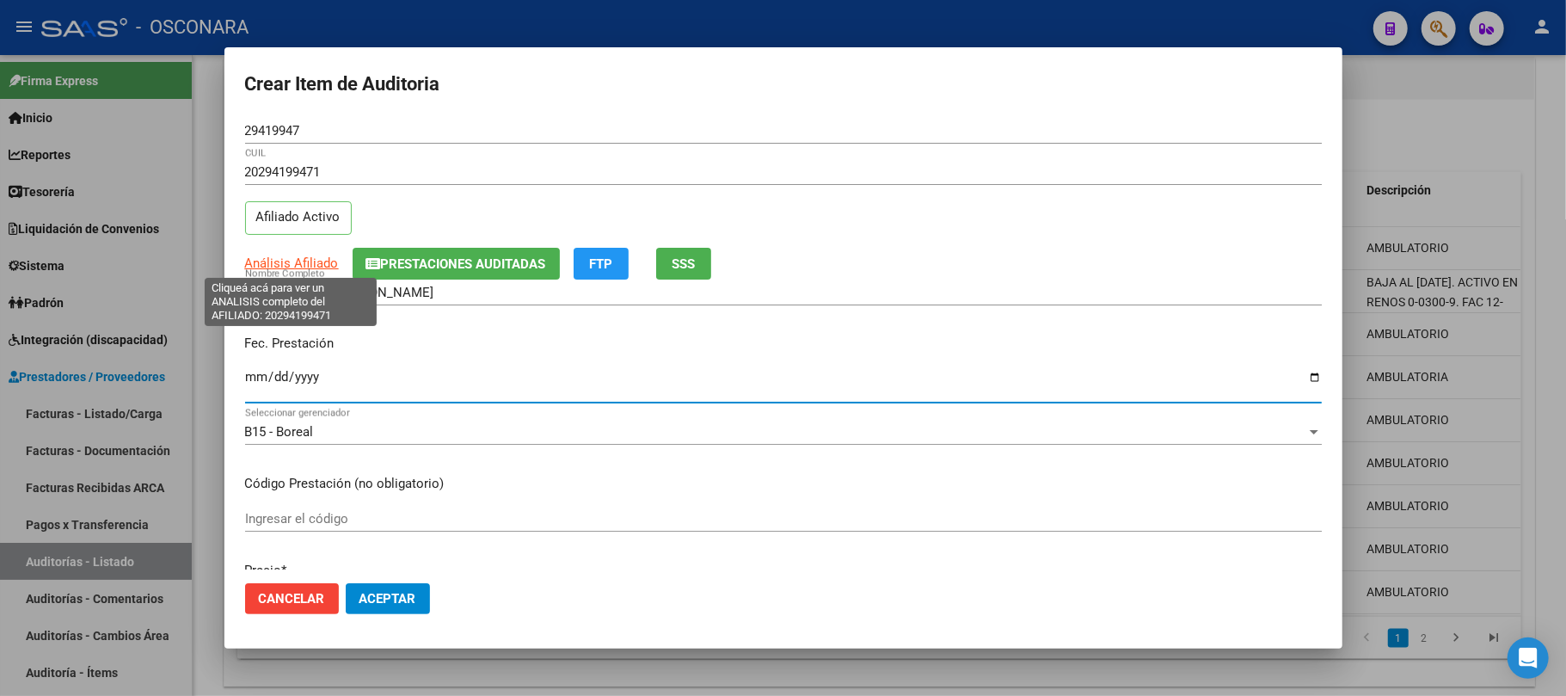
click at [317, 263] on span "Análisis Afiliado" at bounding box center [292, 262] width 94 height 15
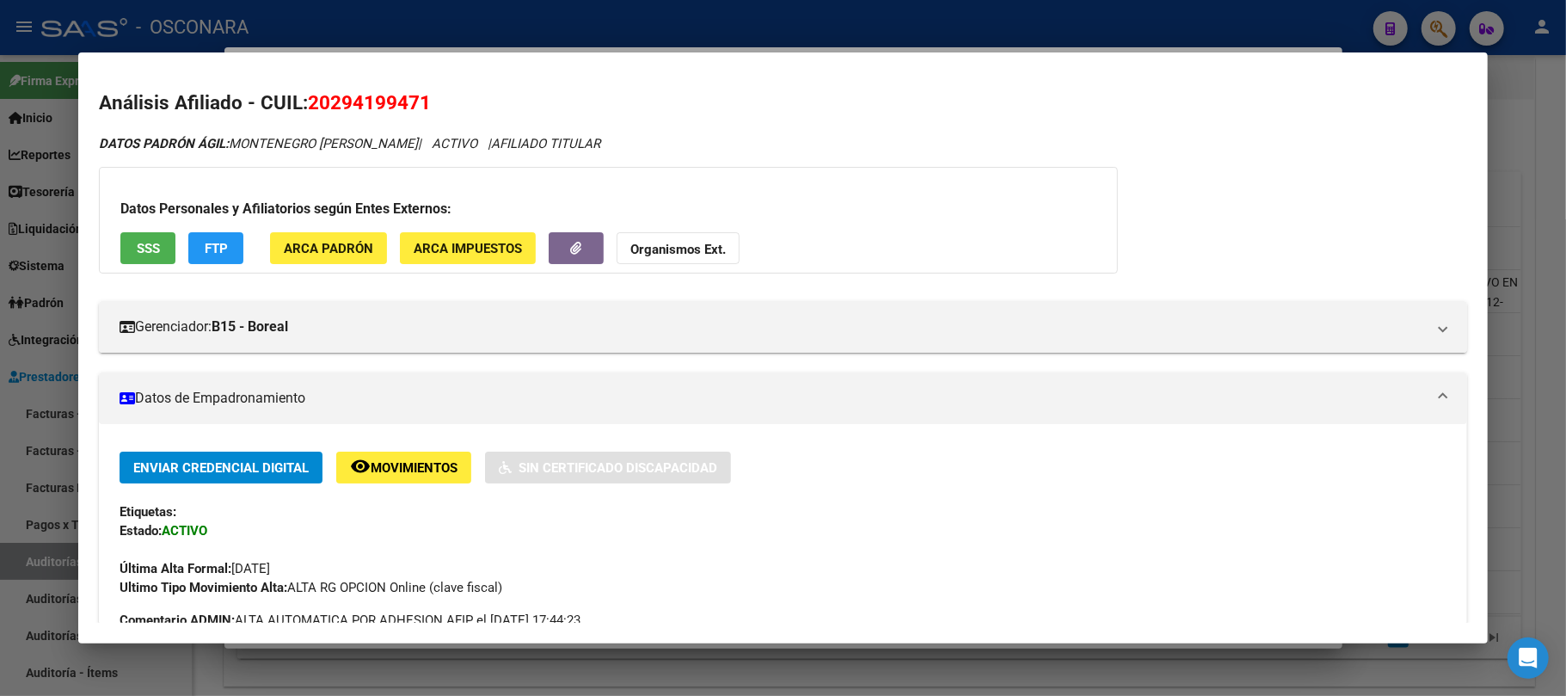
click at [148, 251] on span "SSS" at bounding box center [148, 248] width 23 height 15
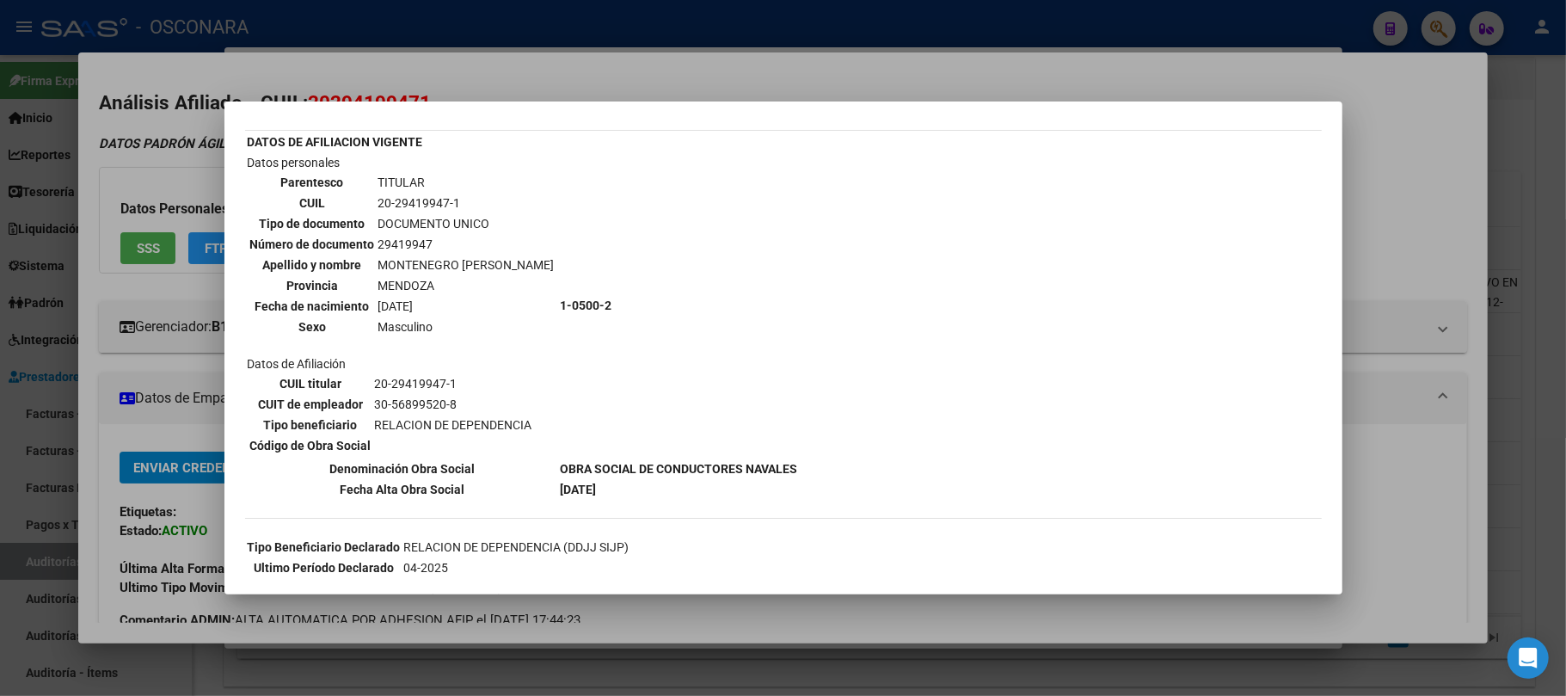
scroll to position [0, 0]
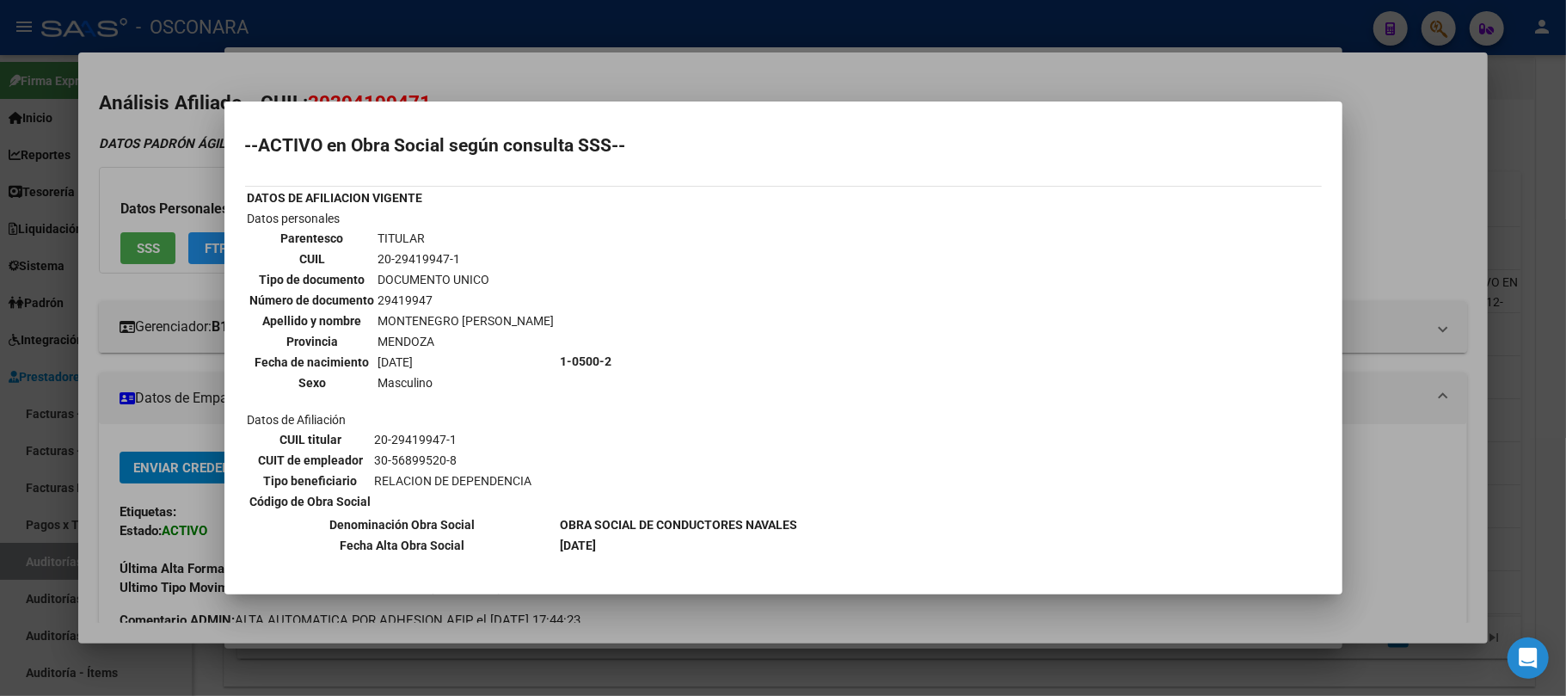
click at [675, 592] on mat-dialog-container "--ACTIVO en Obra Social según consulta SSS-- DATOS DE AFILIACION VIGENTE Datos …" at bounding box center [783, 348] width 1118 height 494
click at [716, 610] on div at bounding box center [783, 348] width 1566 height 696
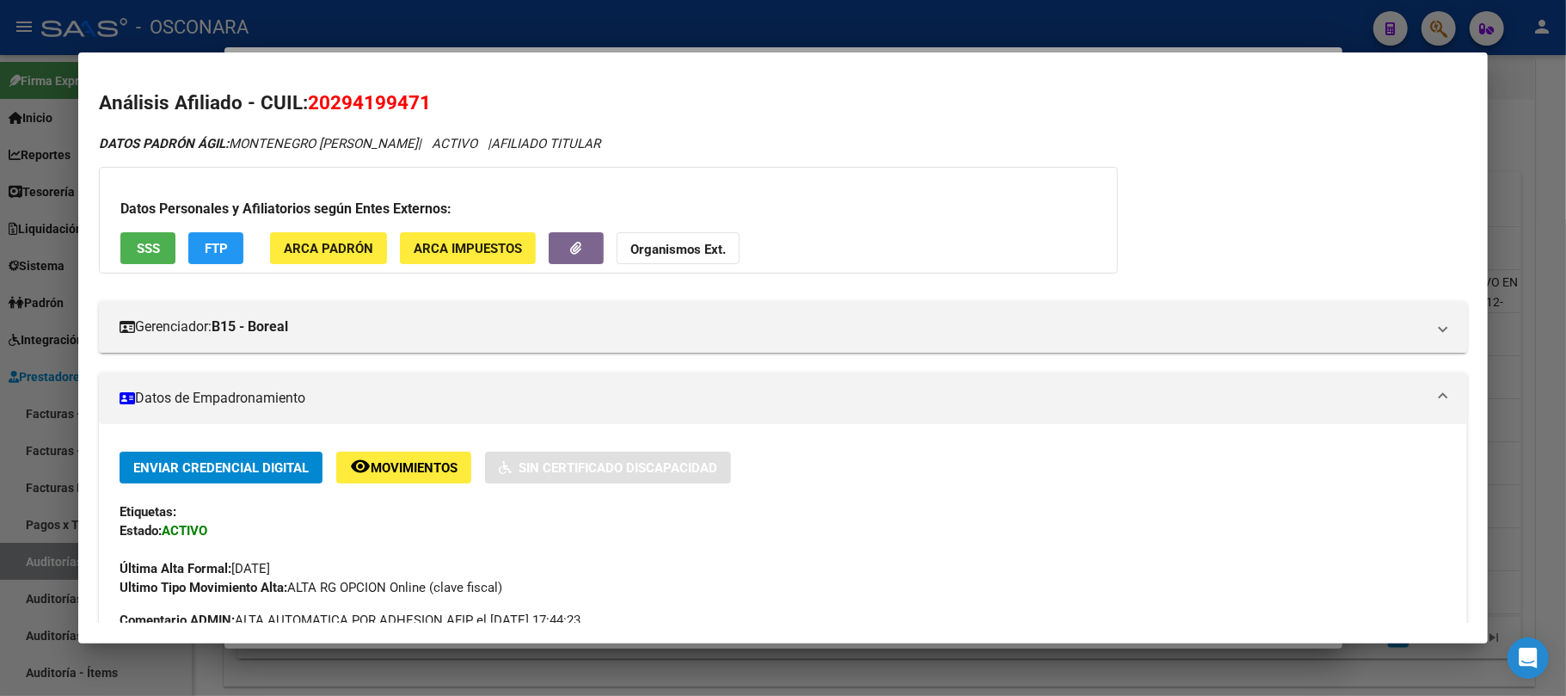
click at [709, 662] on div at bounding box center [783, 348] width 1566 height 696
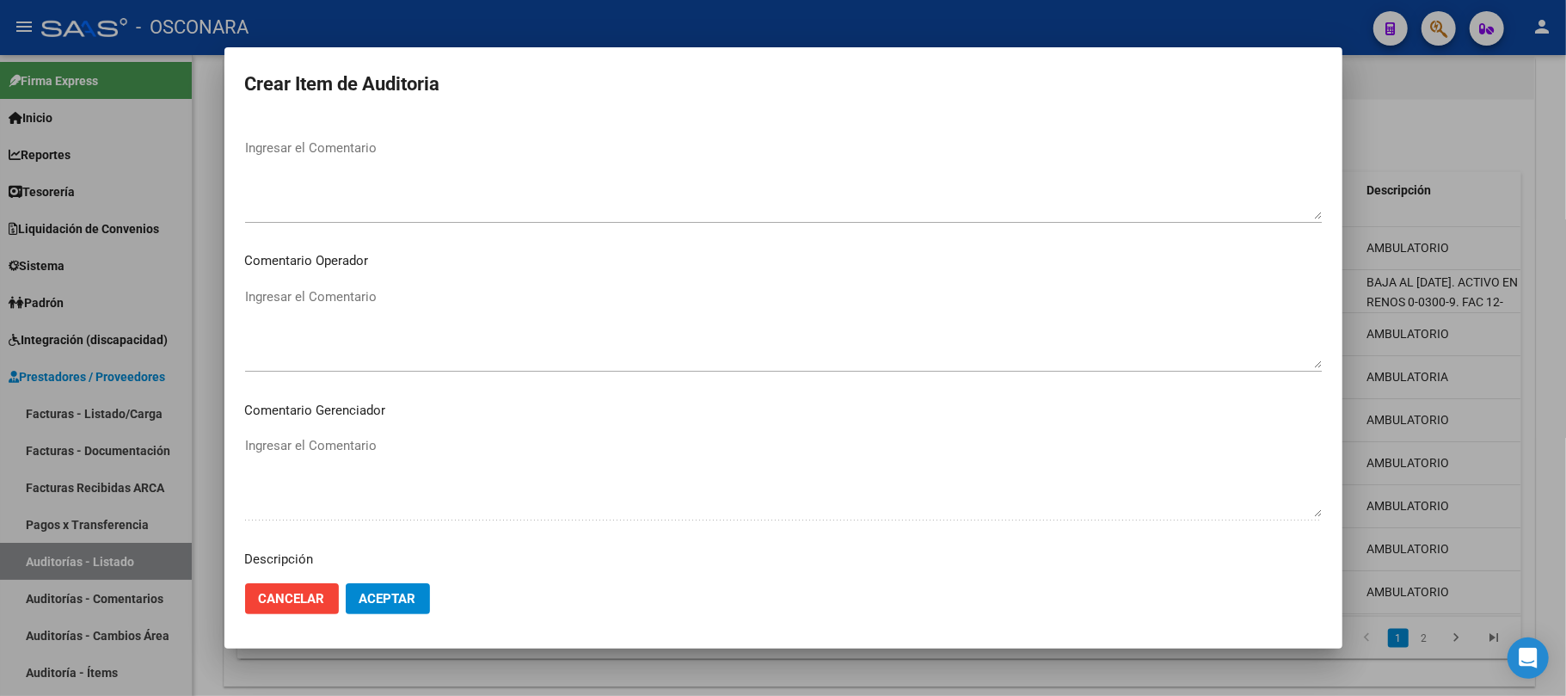
scroll to position [458, 0]
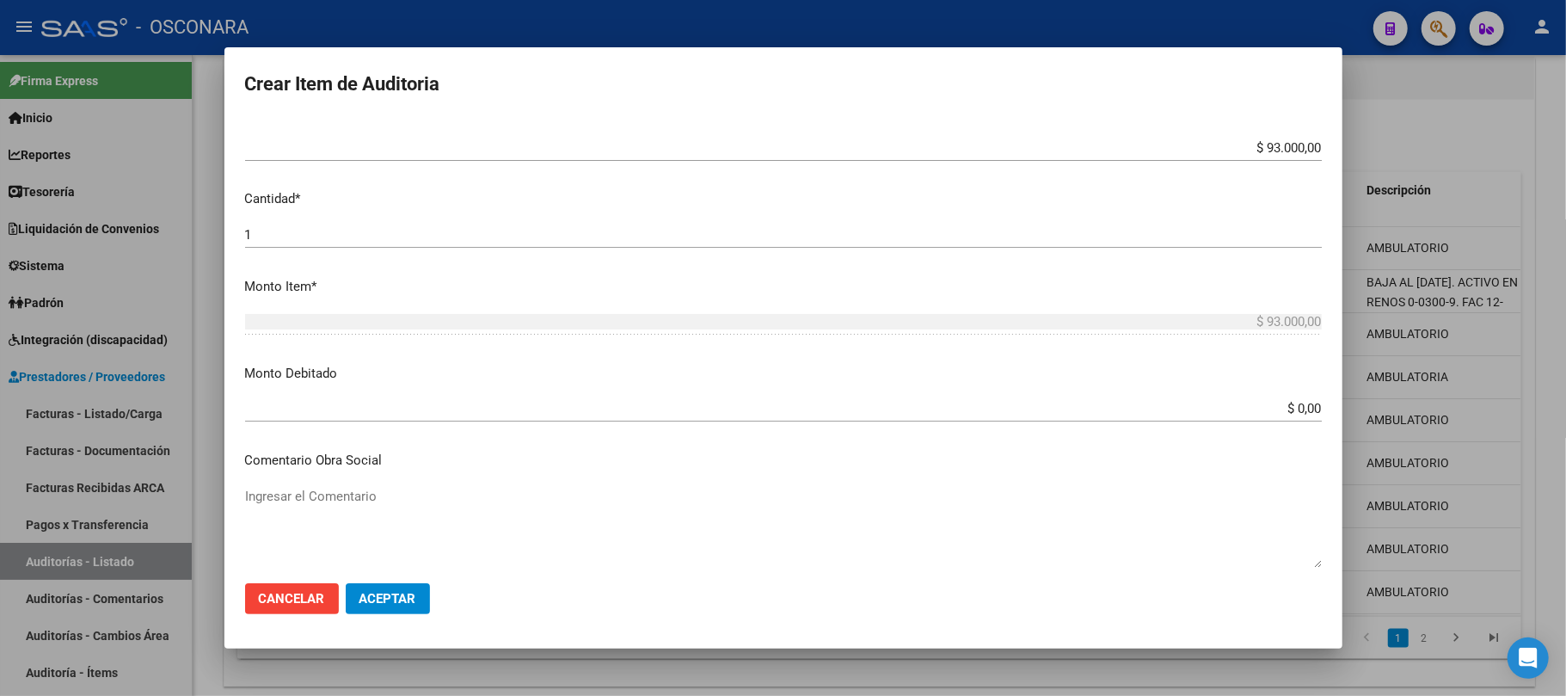
drag, startPoint x: 1235, startPoint y: 134, endPoint x: 1247, endPoint y: 141, distance: 13.9
click at [1247, 141] on div "$ 93.000,00 Ingresar el precio" at bounding box center [783, 148] width 1077 height 26
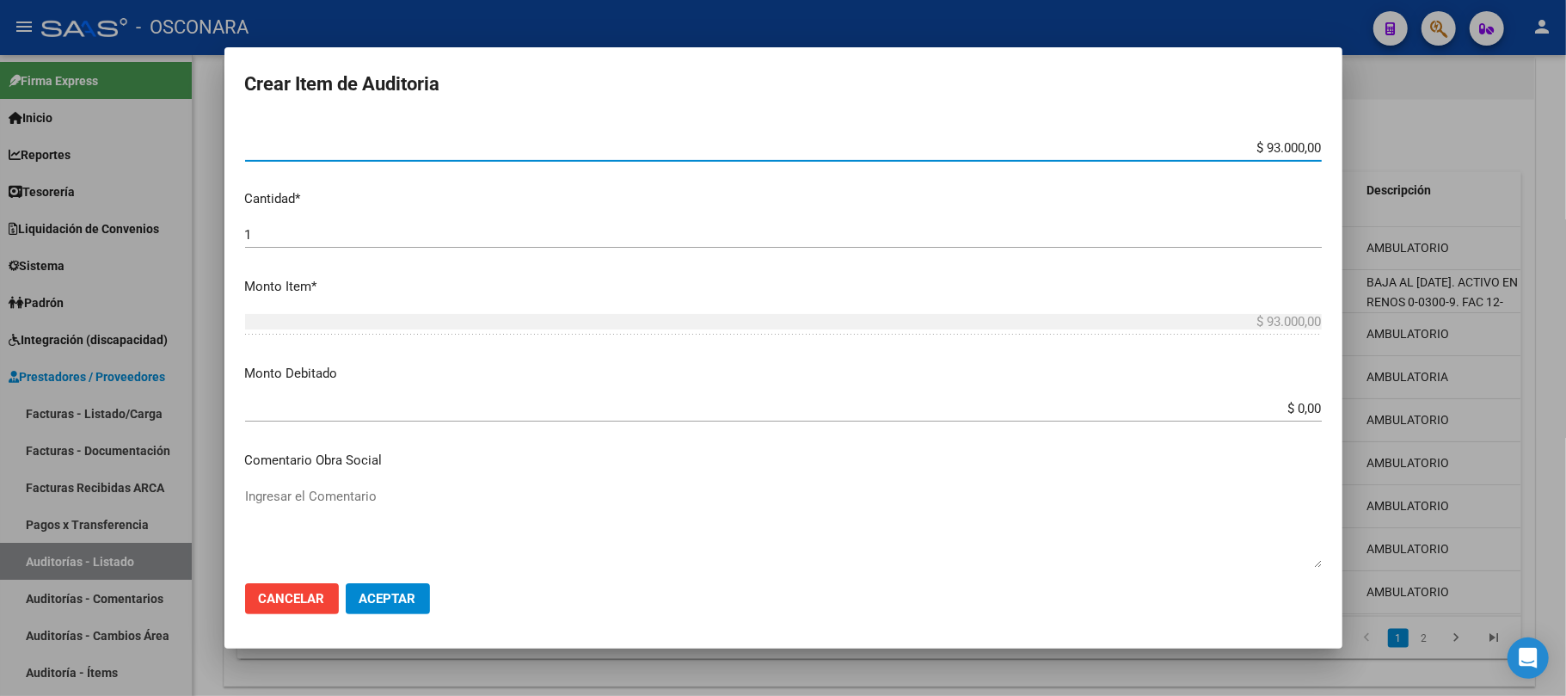
drag, startPoint x: 1233, startPoint y: 149, endPoint x: 1374, endPoint y: 155, distance: 142.0
click at [1374, 155] on div "Crear Item de Auditoria 29419947 Nro Documento 20294199471 CUIL Afiliado Activo…" at bounding box center [783, 348] width 1566 height 696
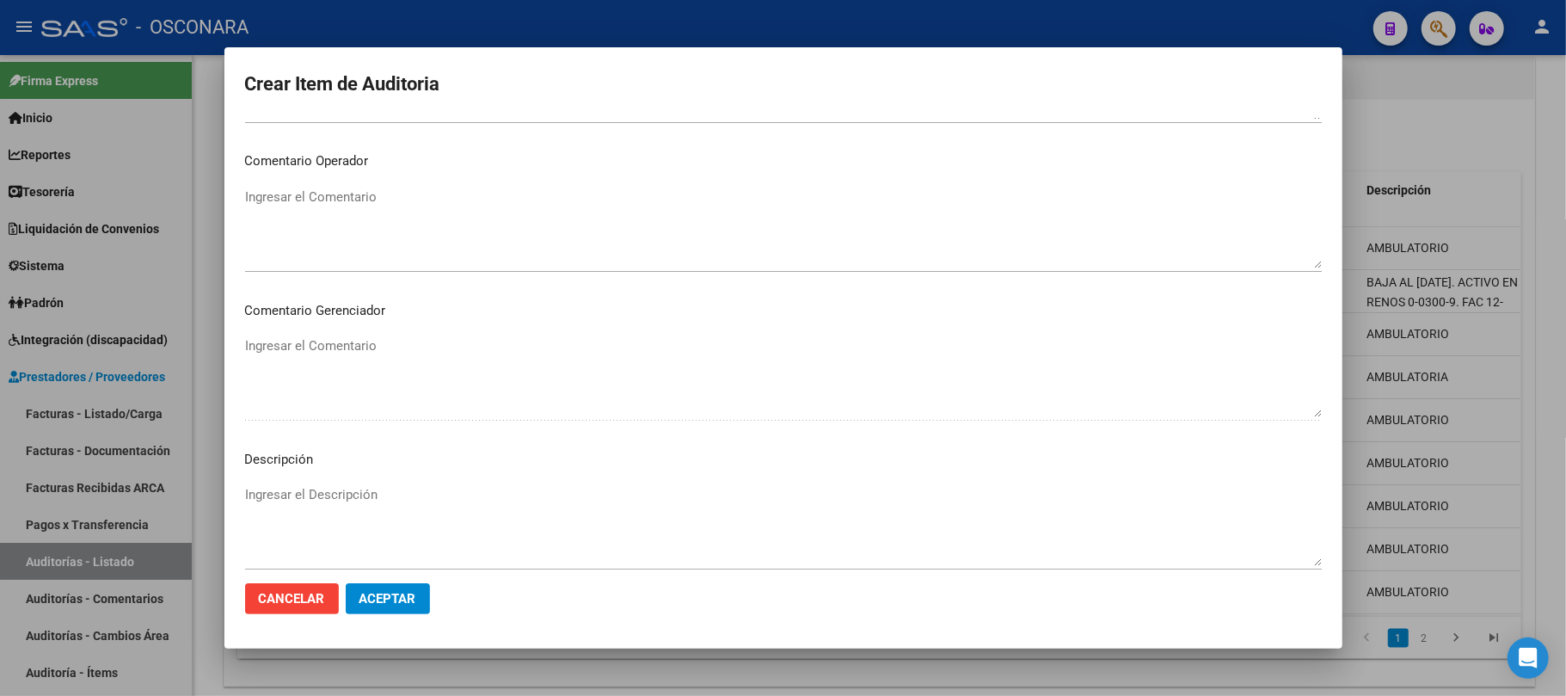
scroll to position [1032, 0]
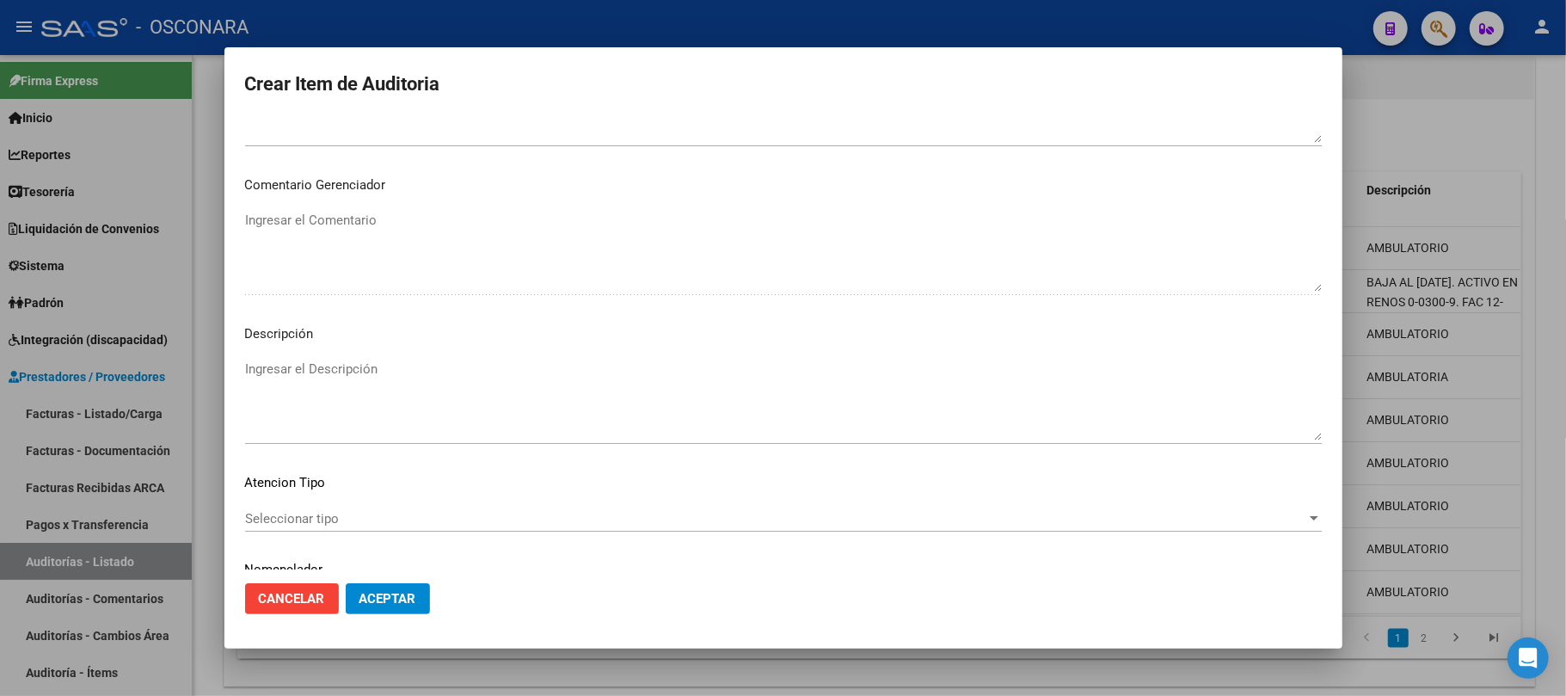
click at [304, 517] on span "Seleccionar tipo" at bounding box center [775, 518] width 1061 height 15
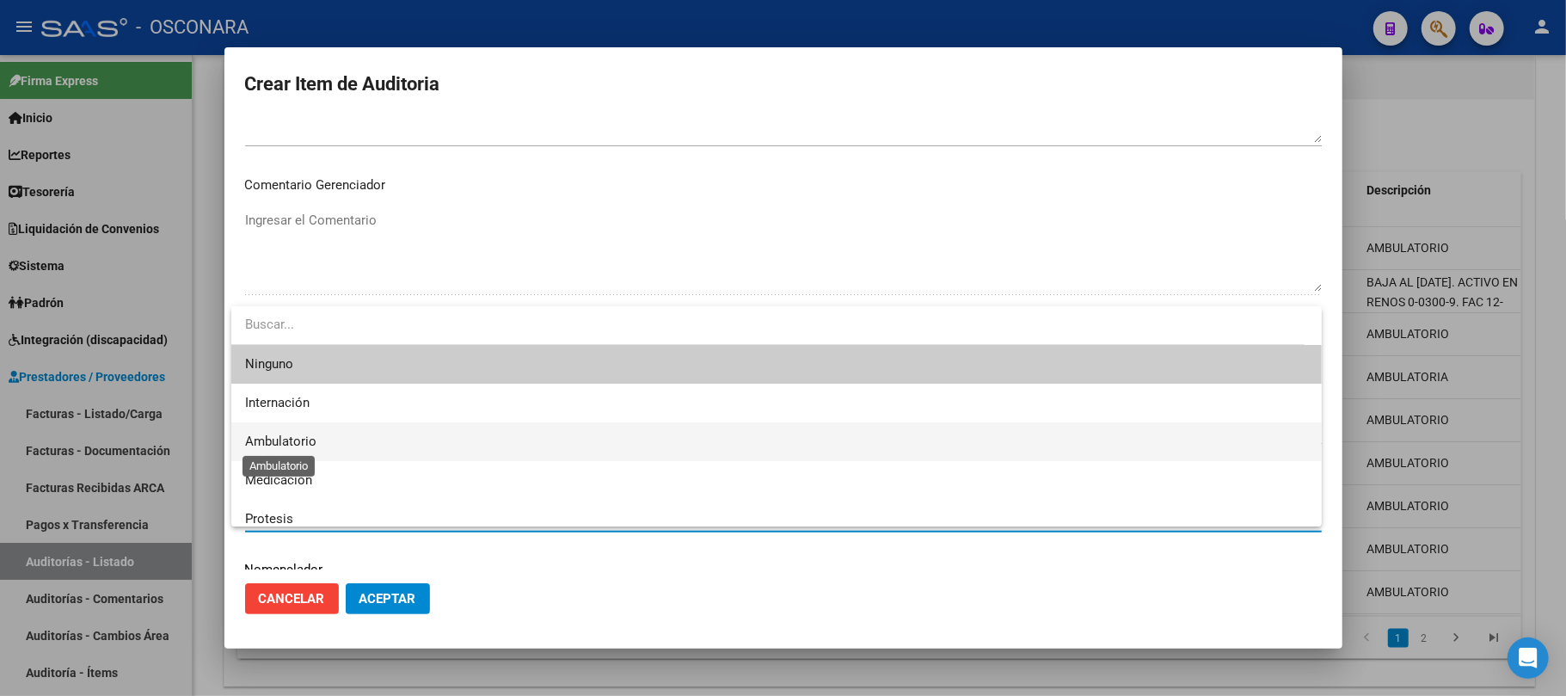
click at [297, 445] on span "Ambulatorio" at bounding box center [280, 440] width 71 height 15
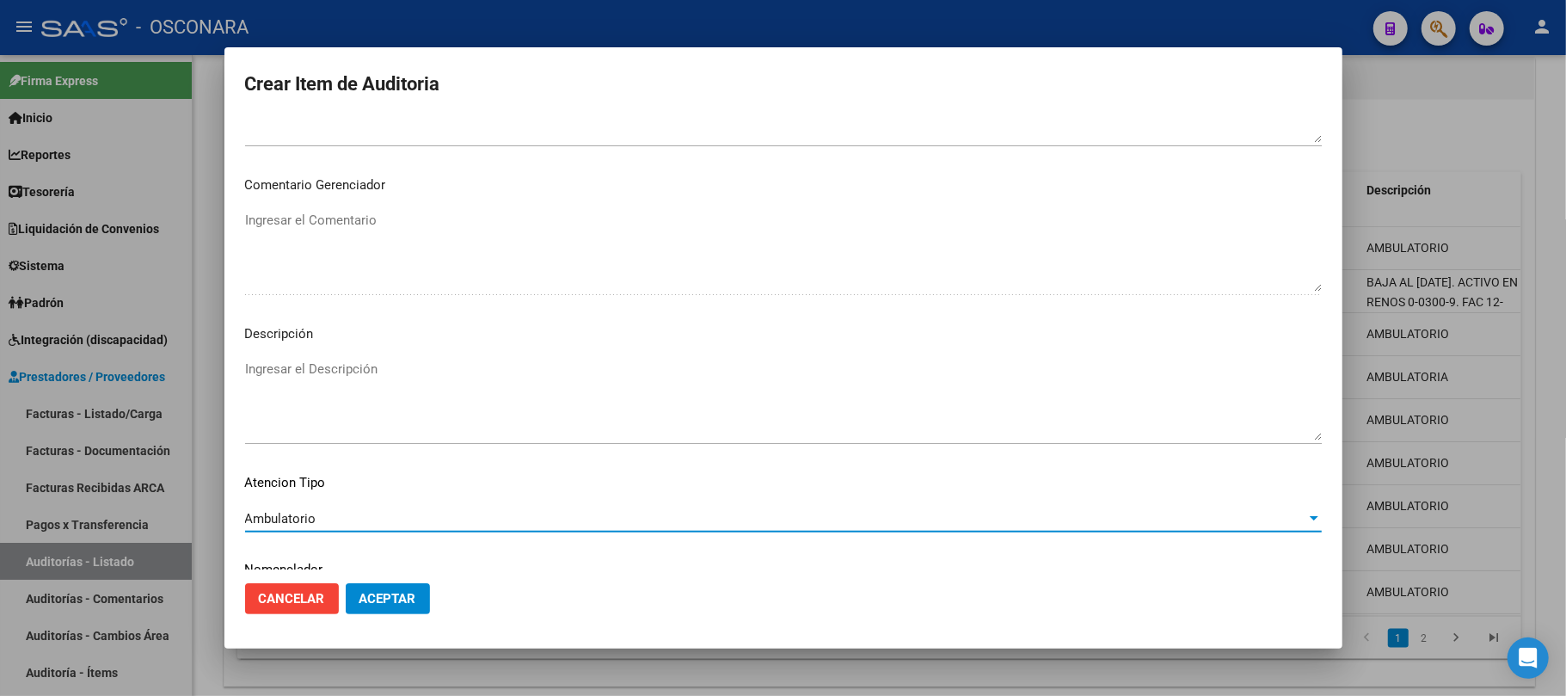
click at [328, 390] on textarea "Ingresar el Descripción" at bounding box center [783, 400] width 1077 height 81
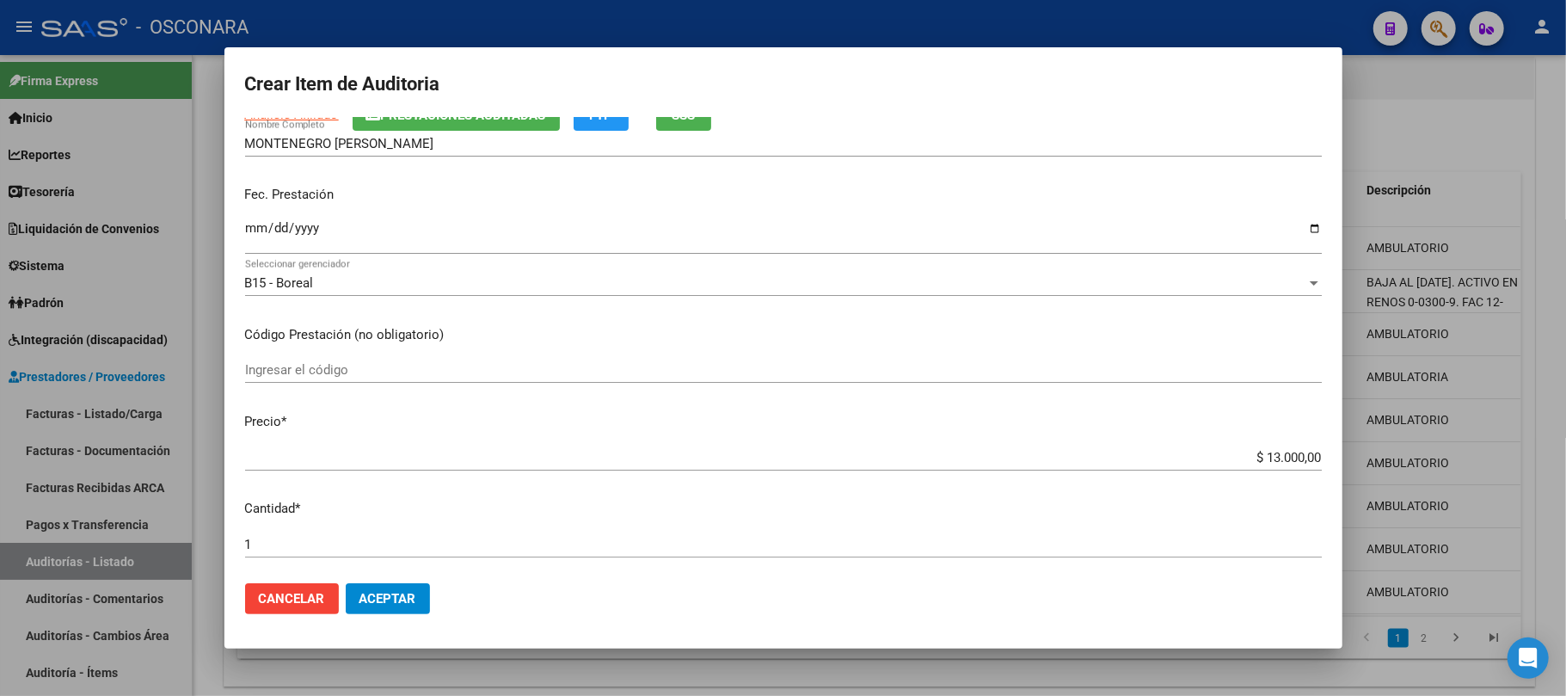
scroll to position [0, 0]
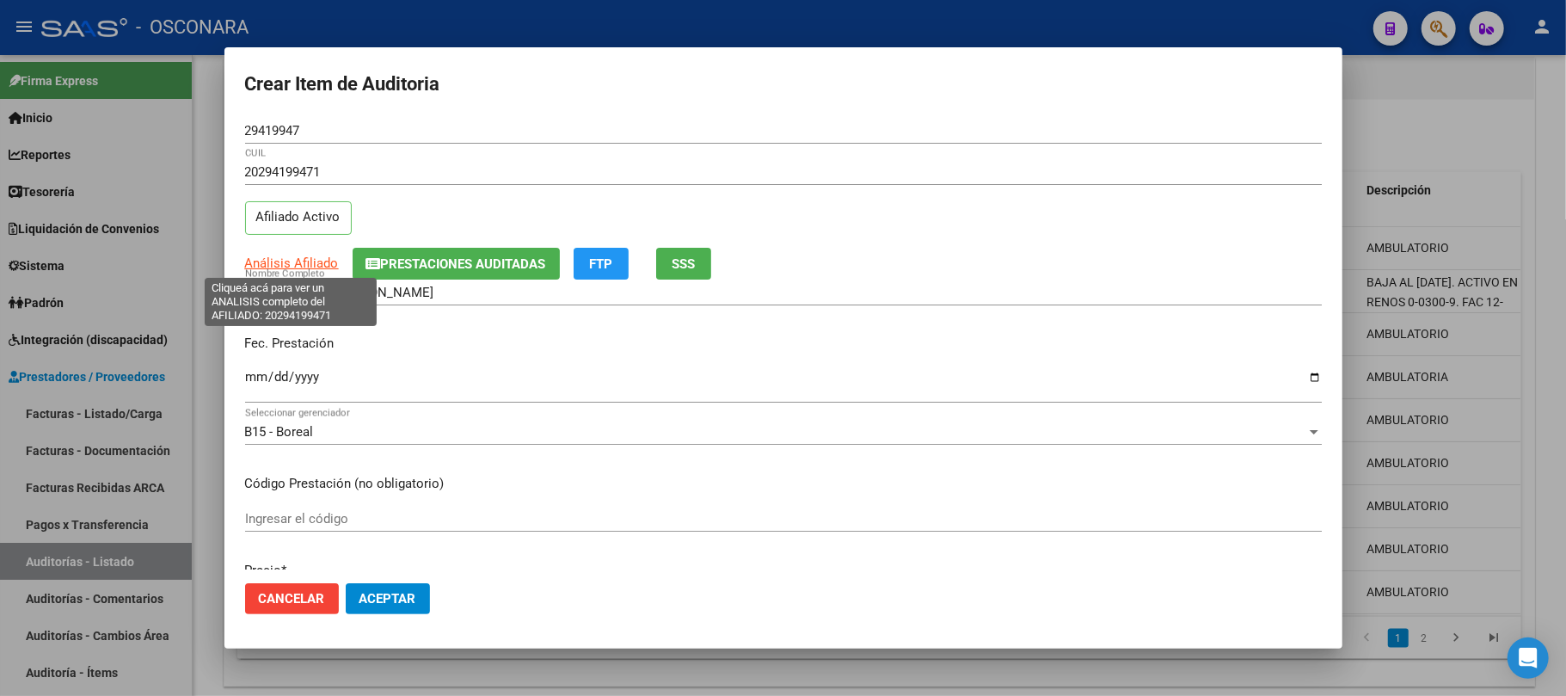
click at [253, 256] on span "Análisis Afiliado" at bounding box center [292, 262] width 94 height 15
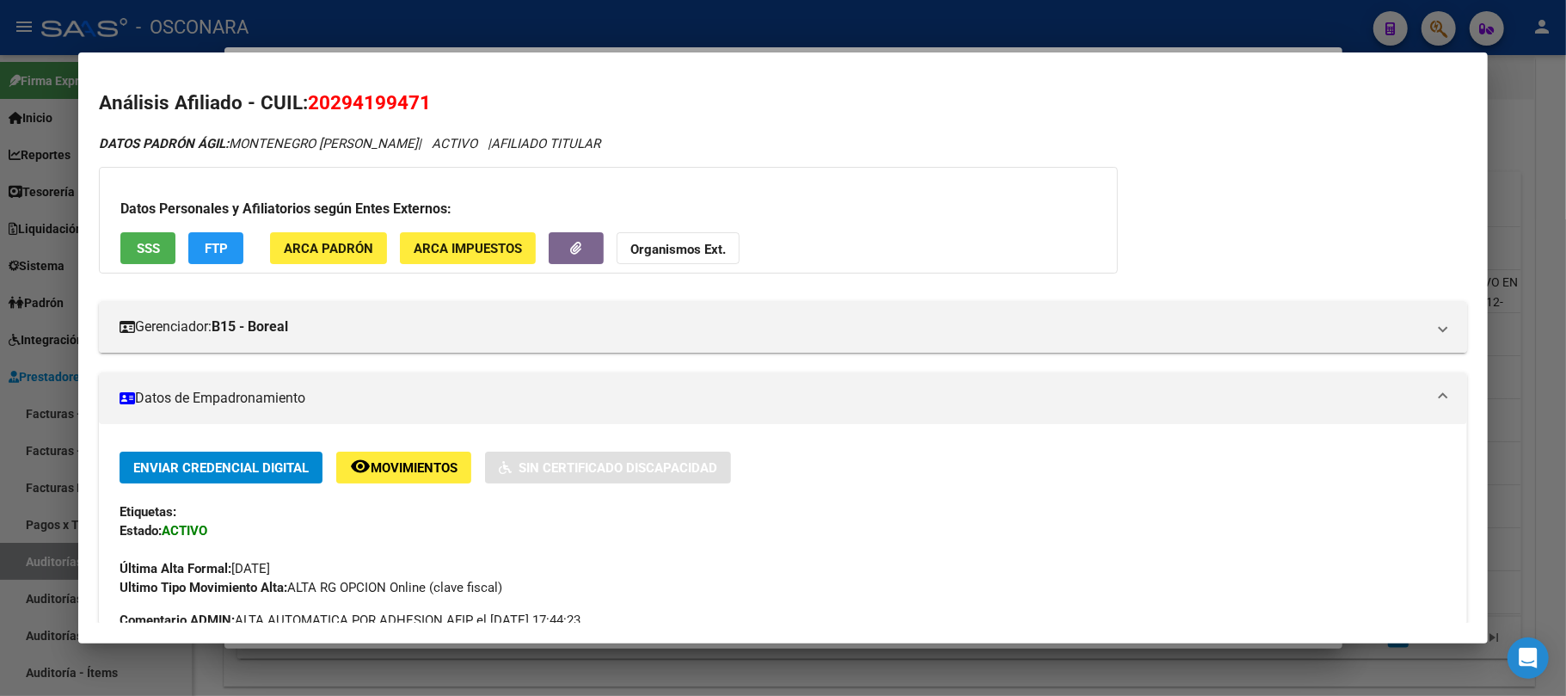
click at [129, 255] on button "SSS" at bounding box center [147, 248] width 55 height 32
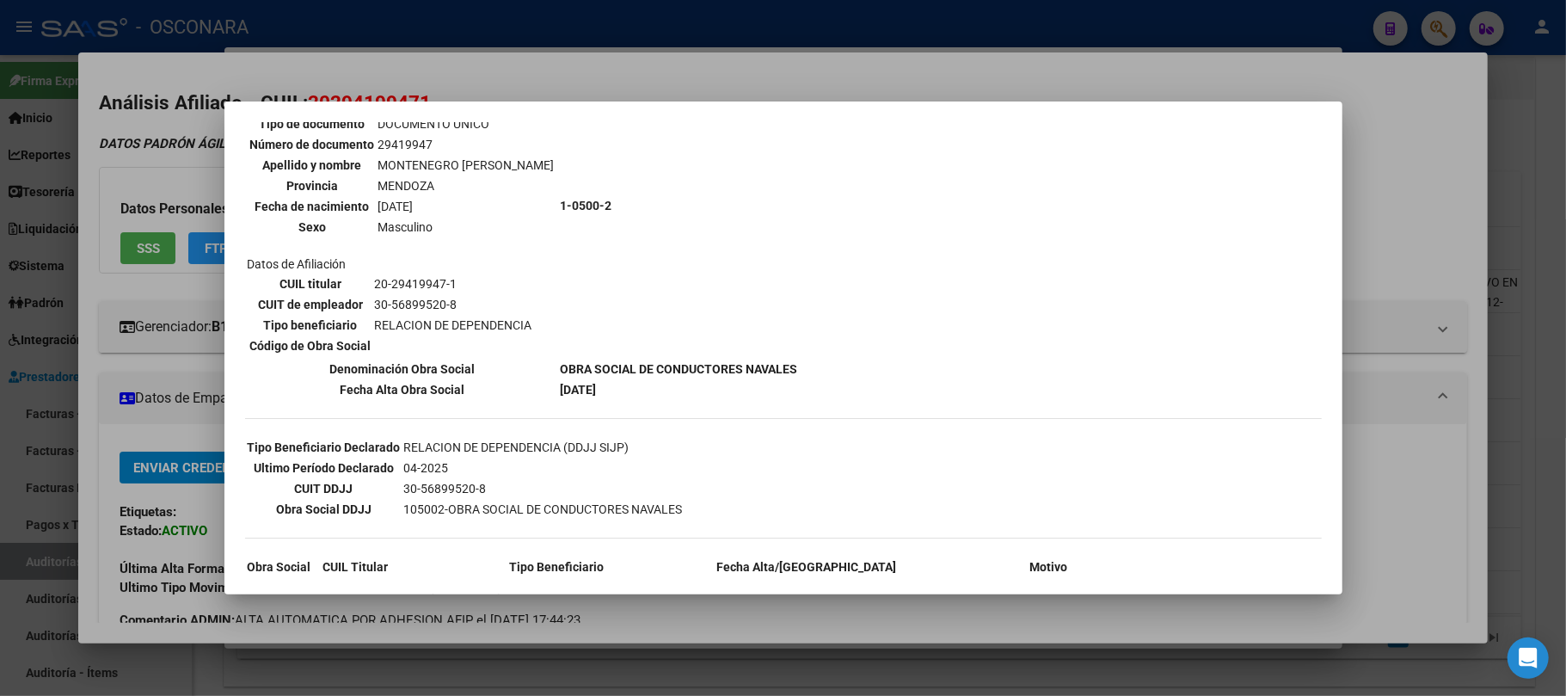
scroll to position [401, 0]
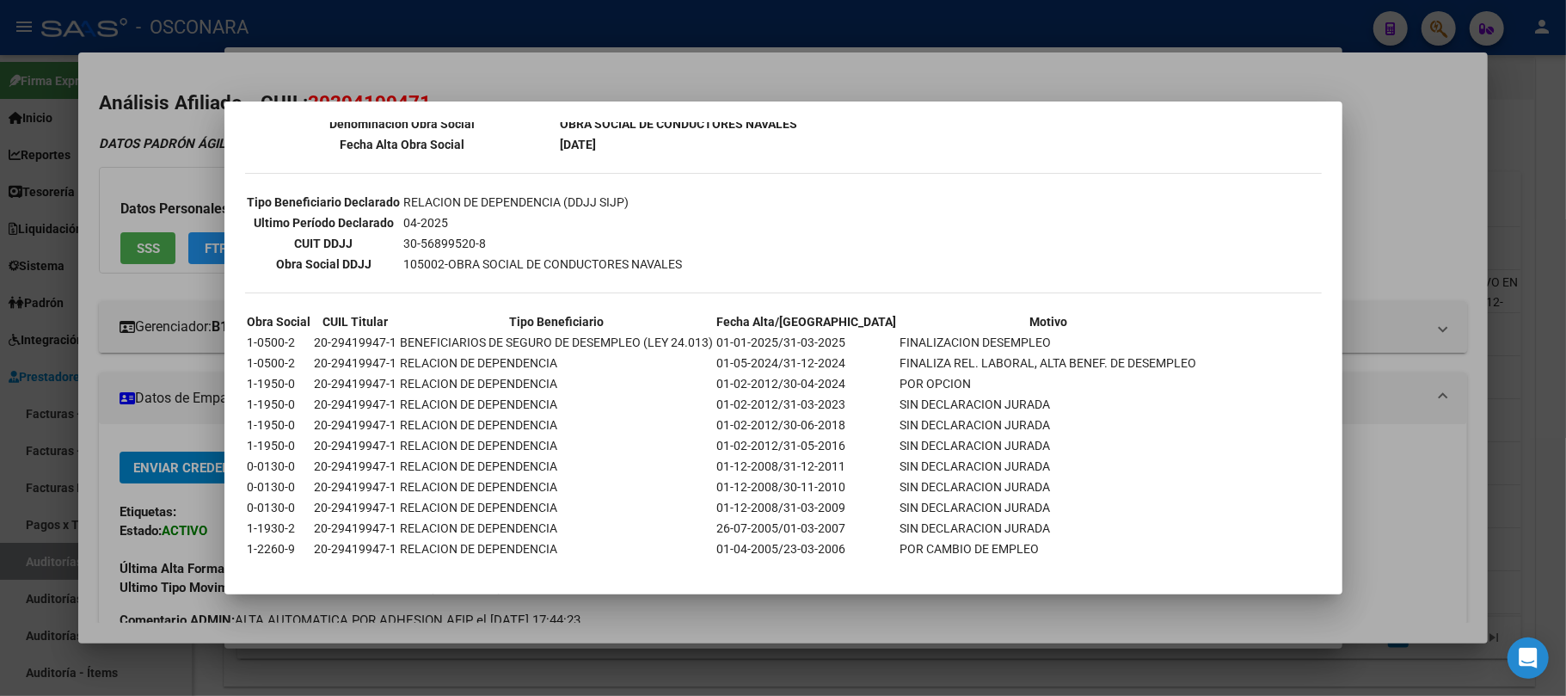
click at [901, 634] on div at bounding box center [783, 348] width 1566 height 696
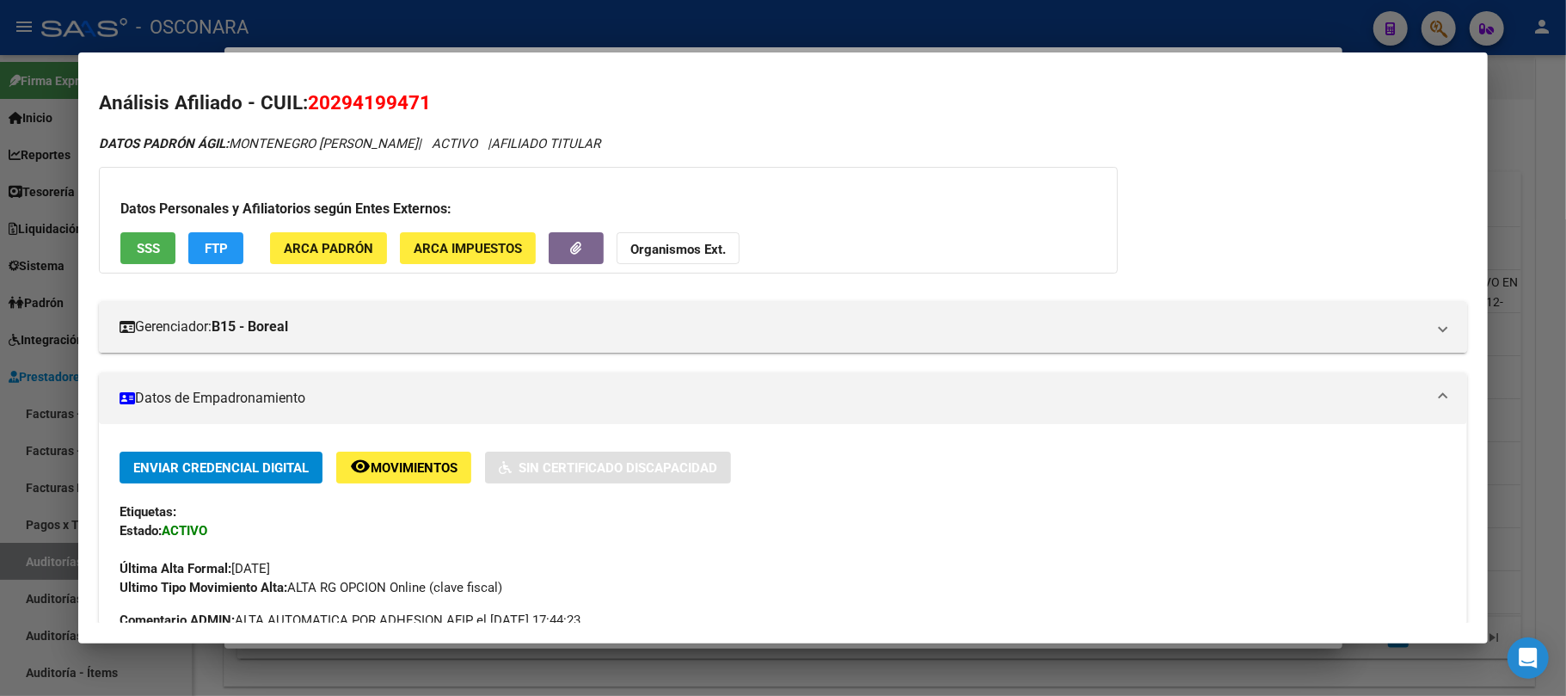
click at [901, 665] on div at bounding box center [783, 348] width 1566 height 696
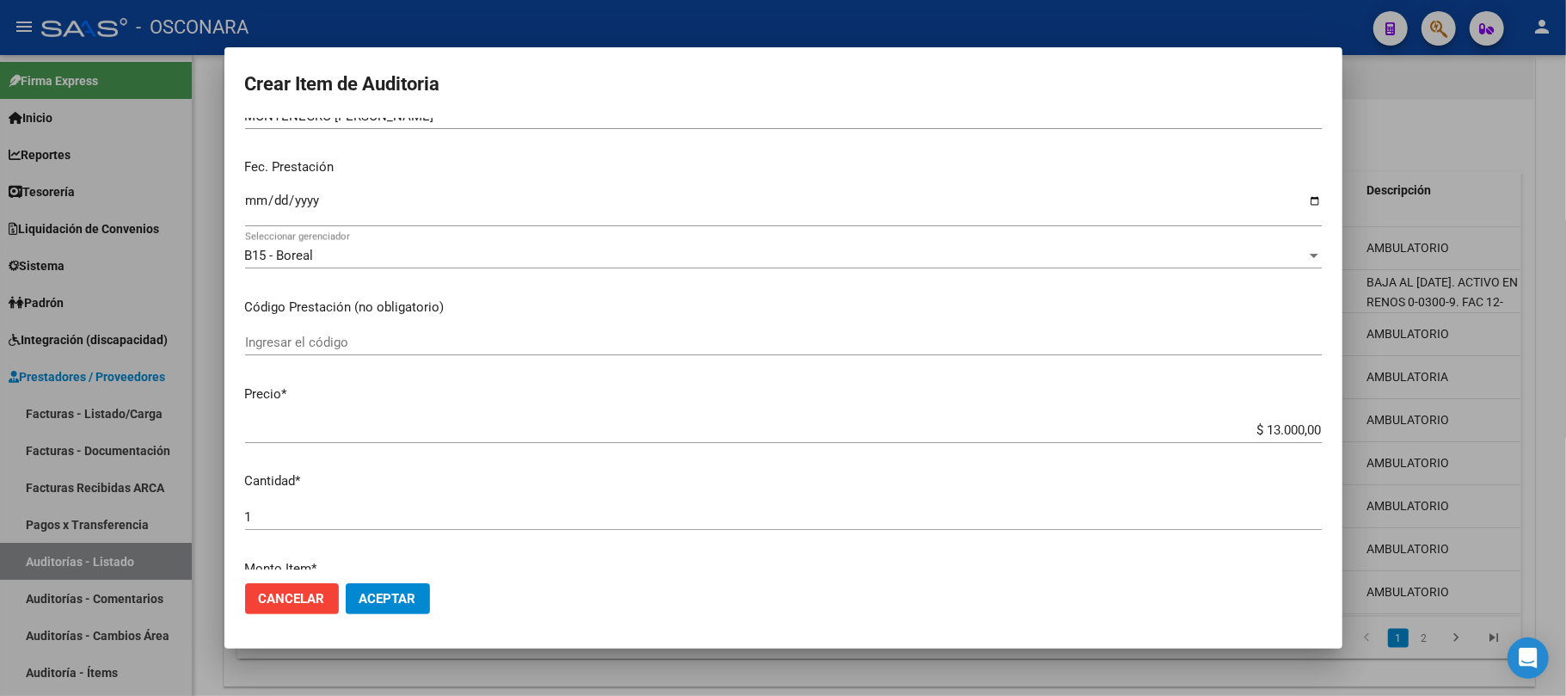
scroll to position [65, 0]
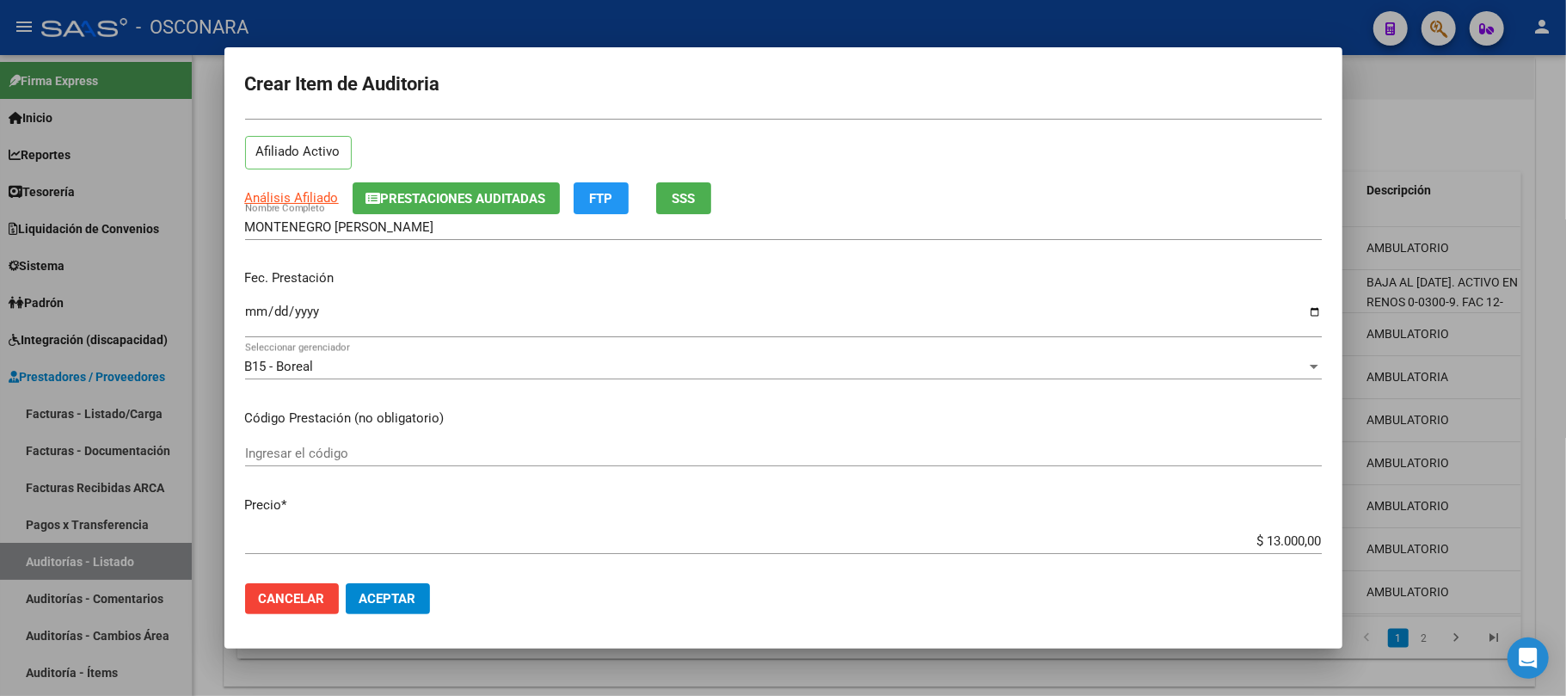
click at [403, 589] on button "Aceptar" at bounding box center [388, 598] width 84 height 31
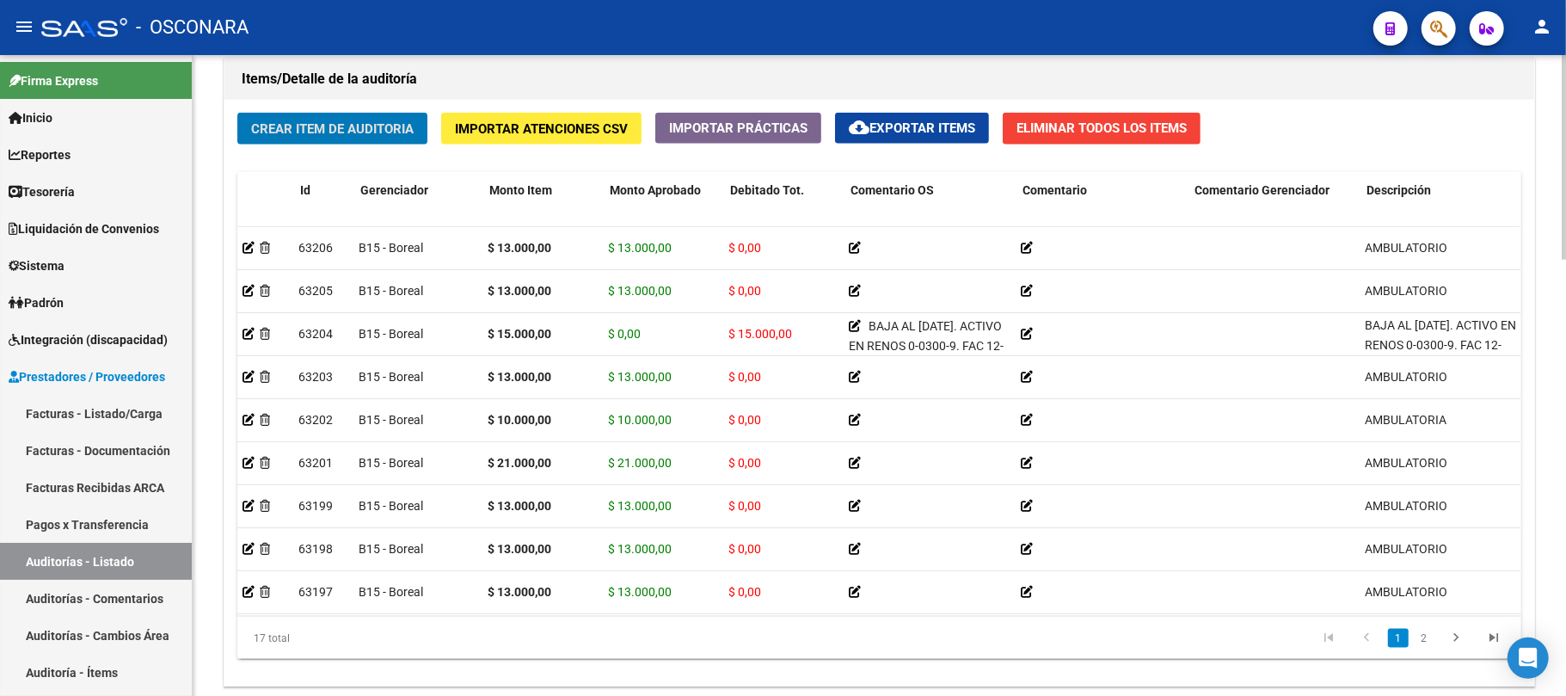
scroll to position [0, 0]
click at [307, 129] on span "Crear Item de Auditoria" at bounding box center [332, 128] width 163 height 15
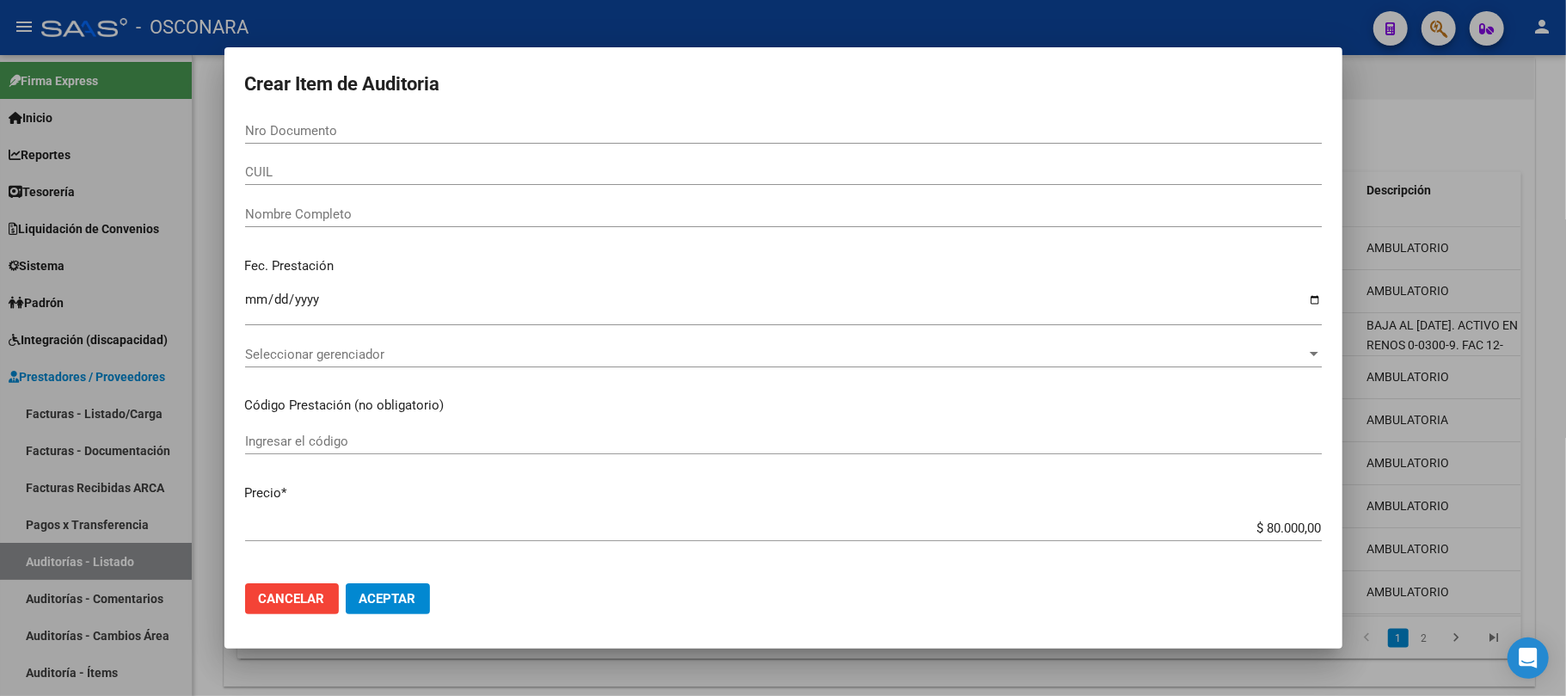
click at [1483, 131] on div at bounding box center [783, 348] width 1566 height 696
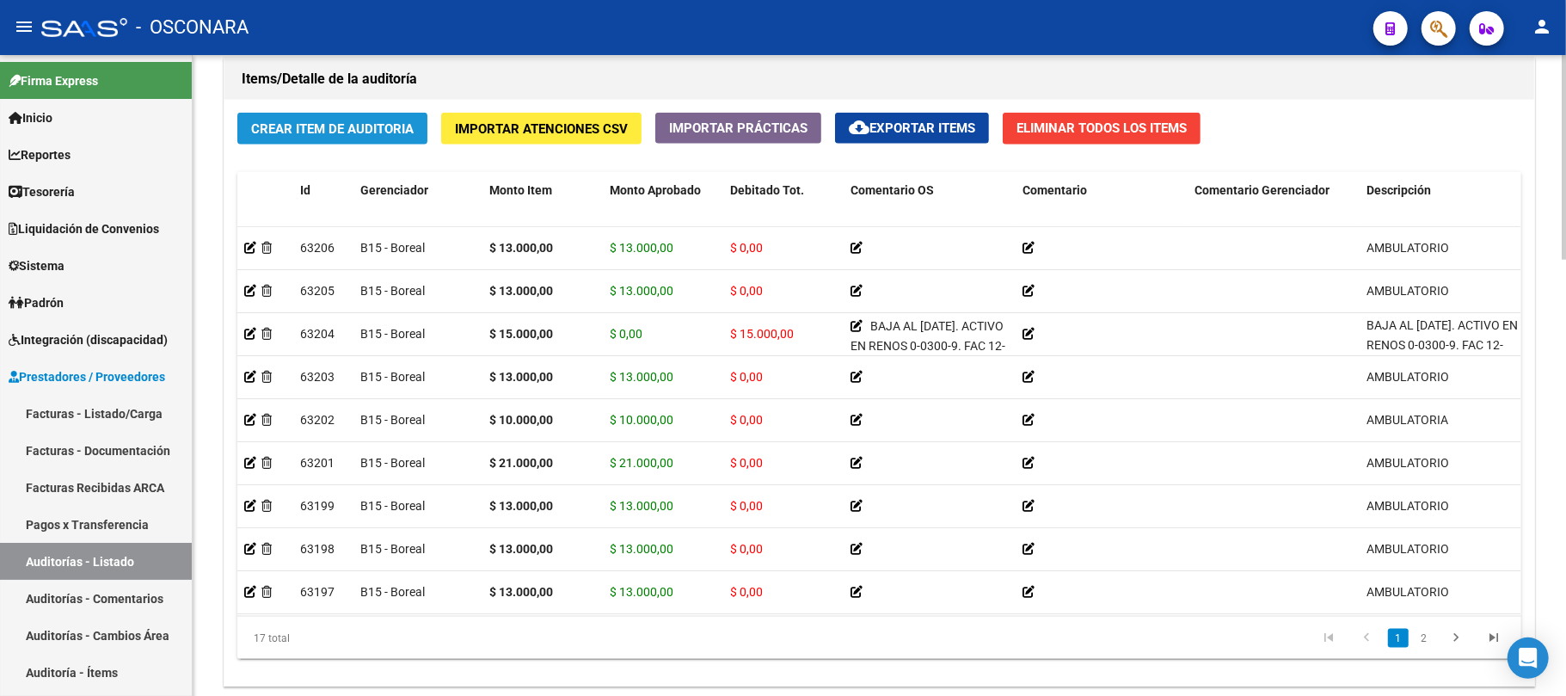
click at [393, 139] on button "Crear Item de Auditoria" at bounding box center [332, 129] width 190 height 32
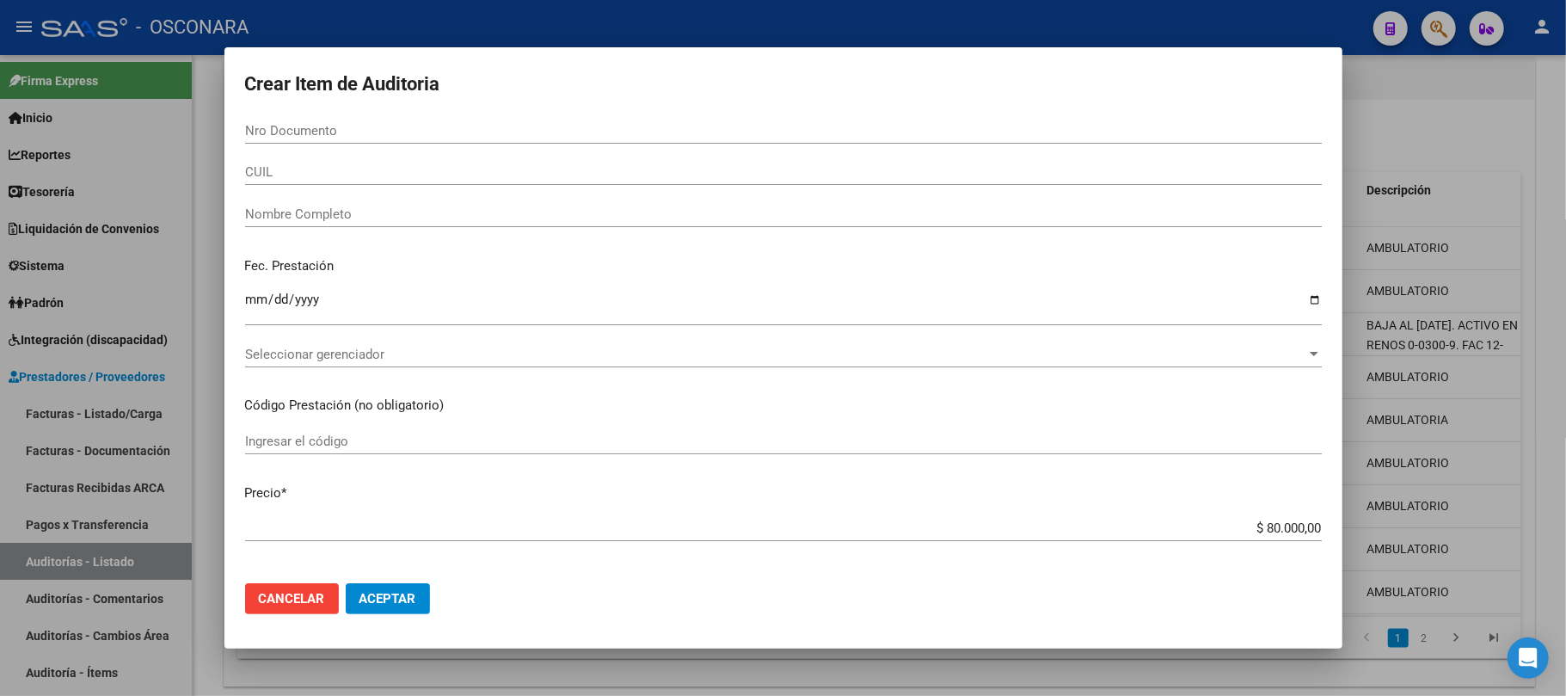
click at [1391, 150] on div at bounding box center [783, 348] width 1566 height 696
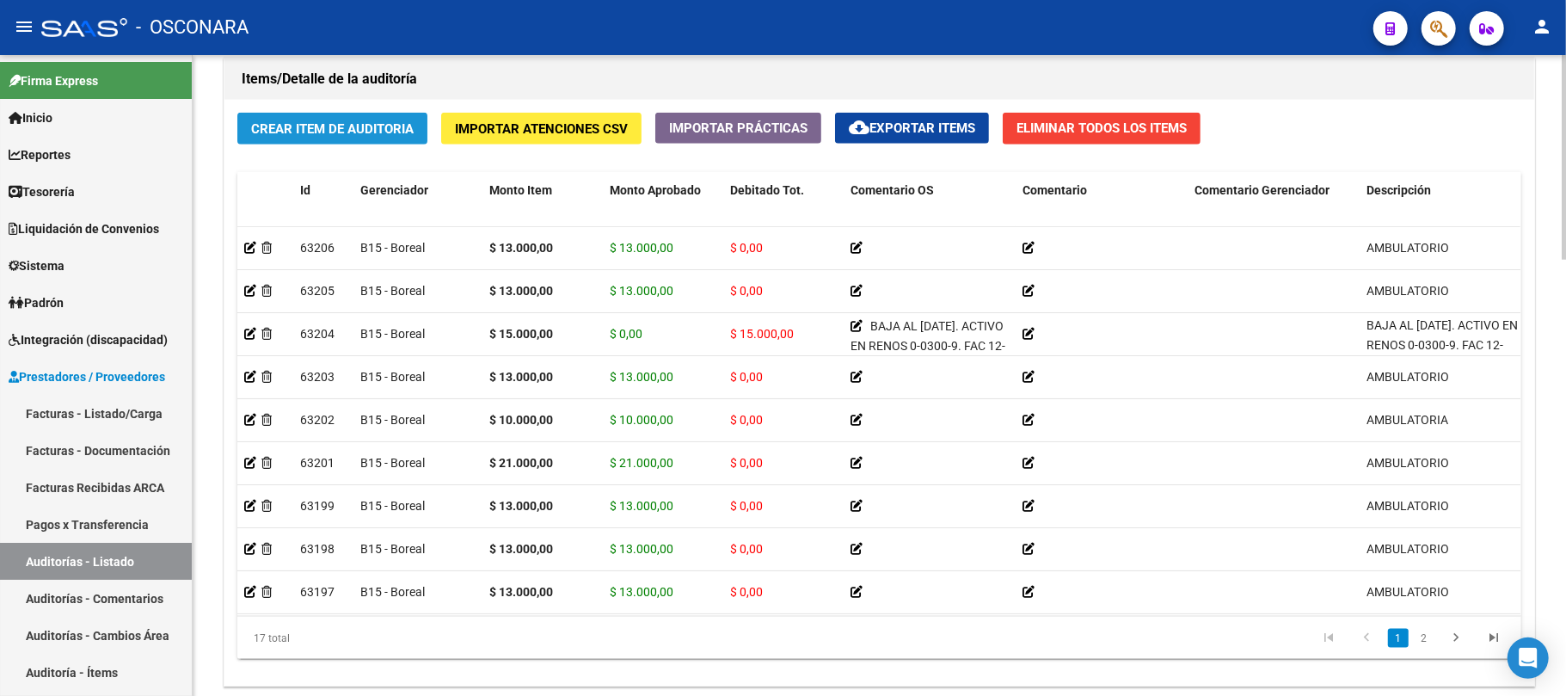
click at [372, 127] on span "Crear Item de Auditoria" at bounding box center [332, 128] width 163 height 15
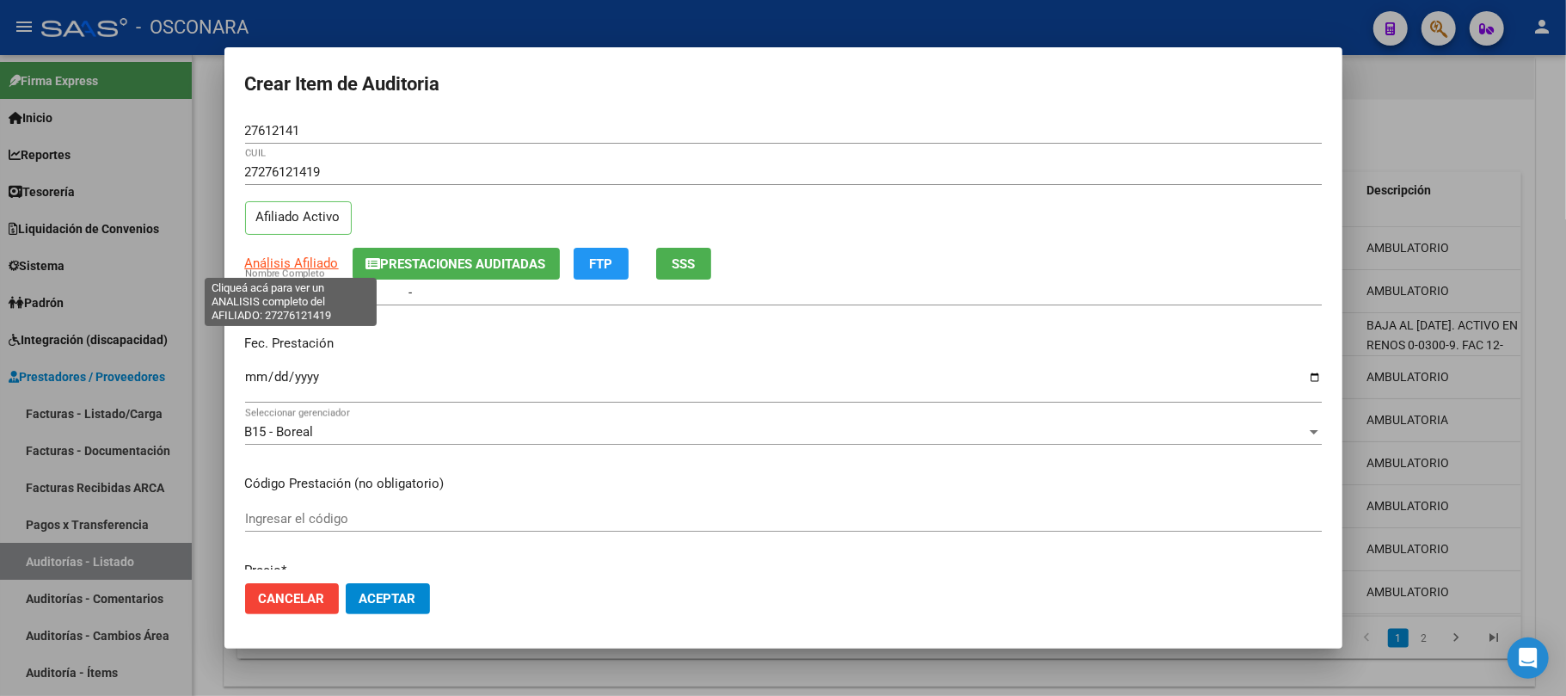
click at [286, 255] on span "Análisis Afiliado" at bounding box center [292, 262] width 94 height 15
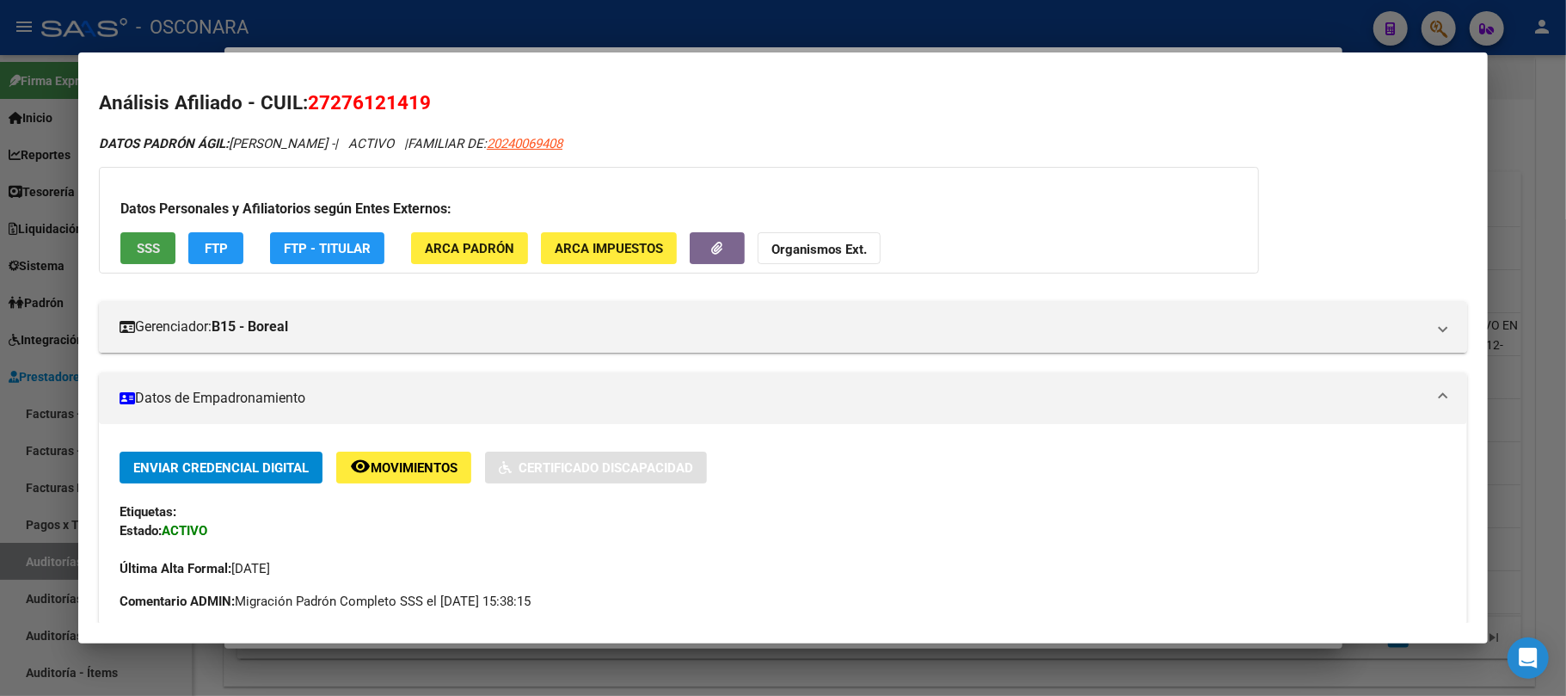
click at [143, 262] on button "SSS" at bounding box center [147, 248] width 55 height 32
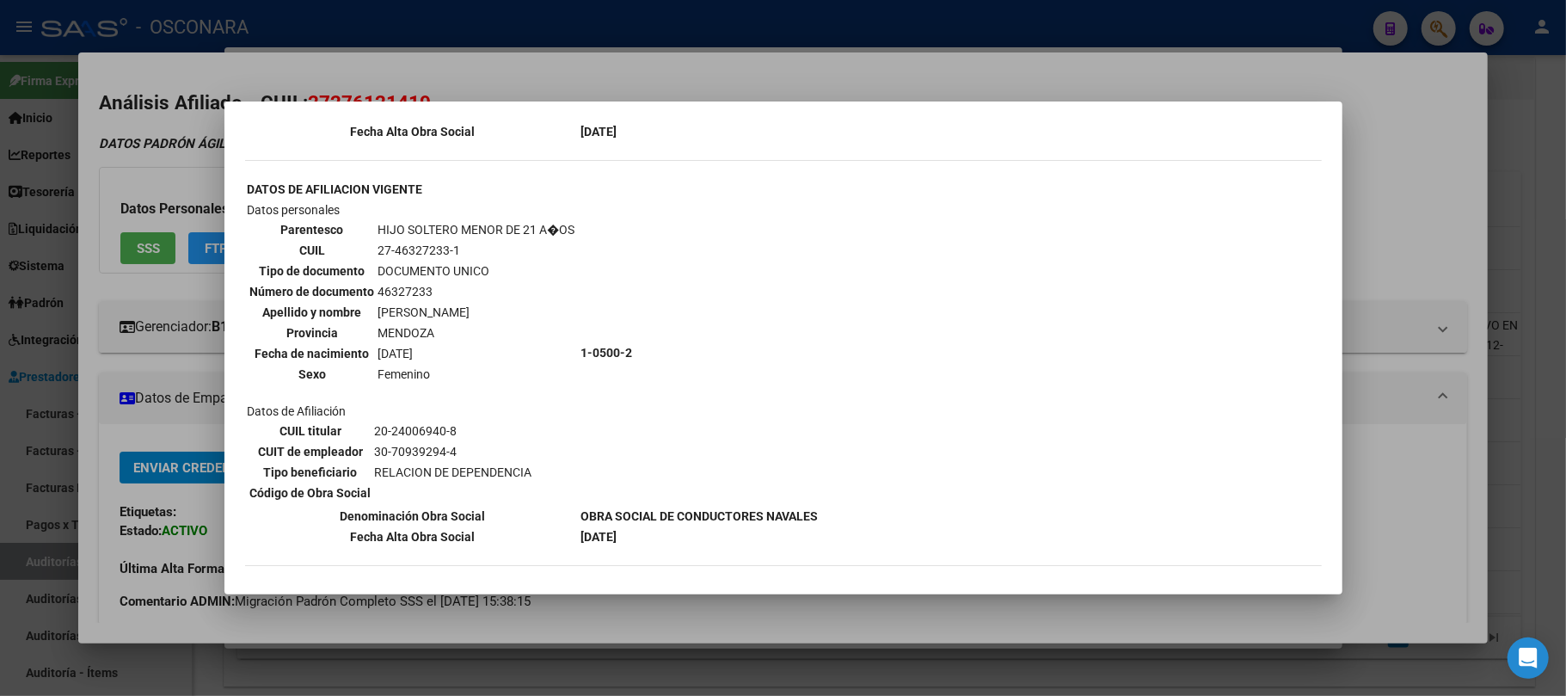
scroll to position [1605, 0]
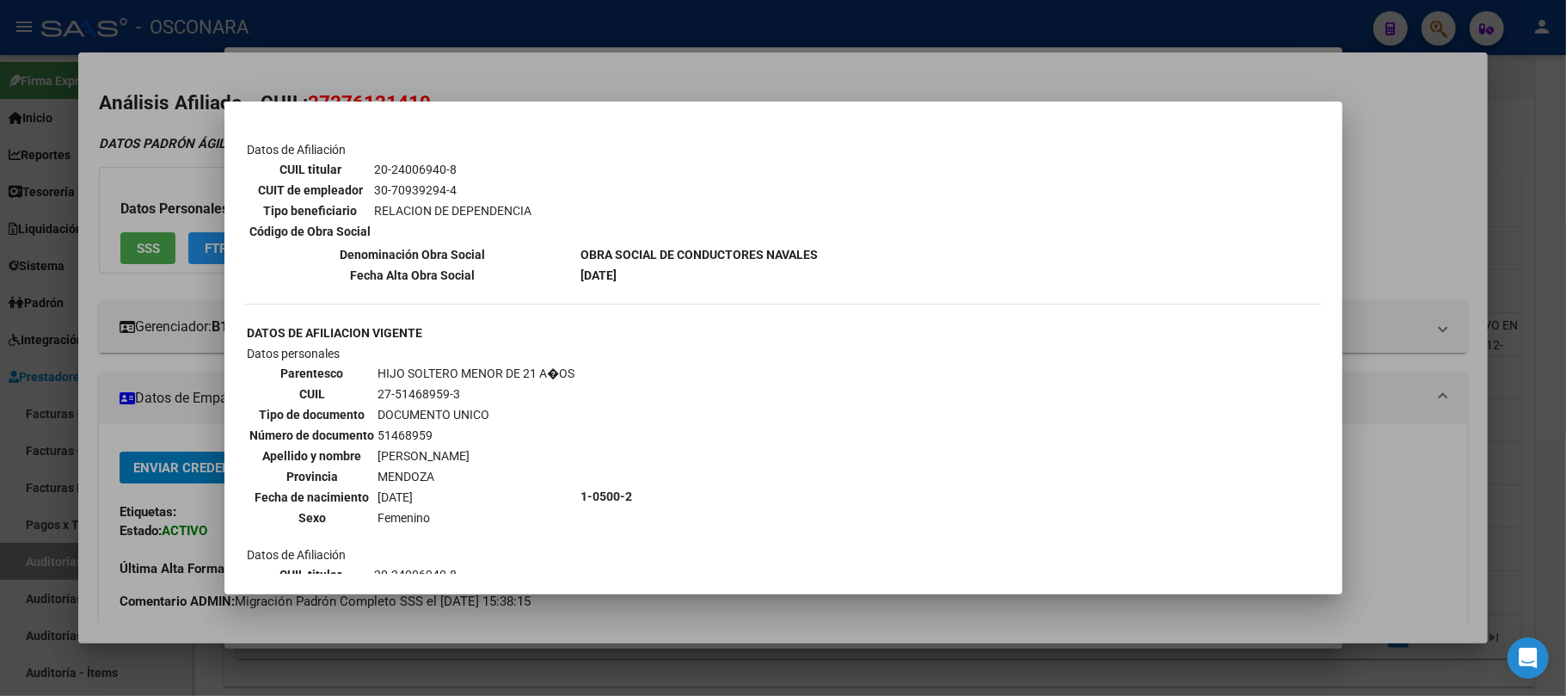
click at [852, 617] on div at bounding box center [783, 348] width 1566 height 696
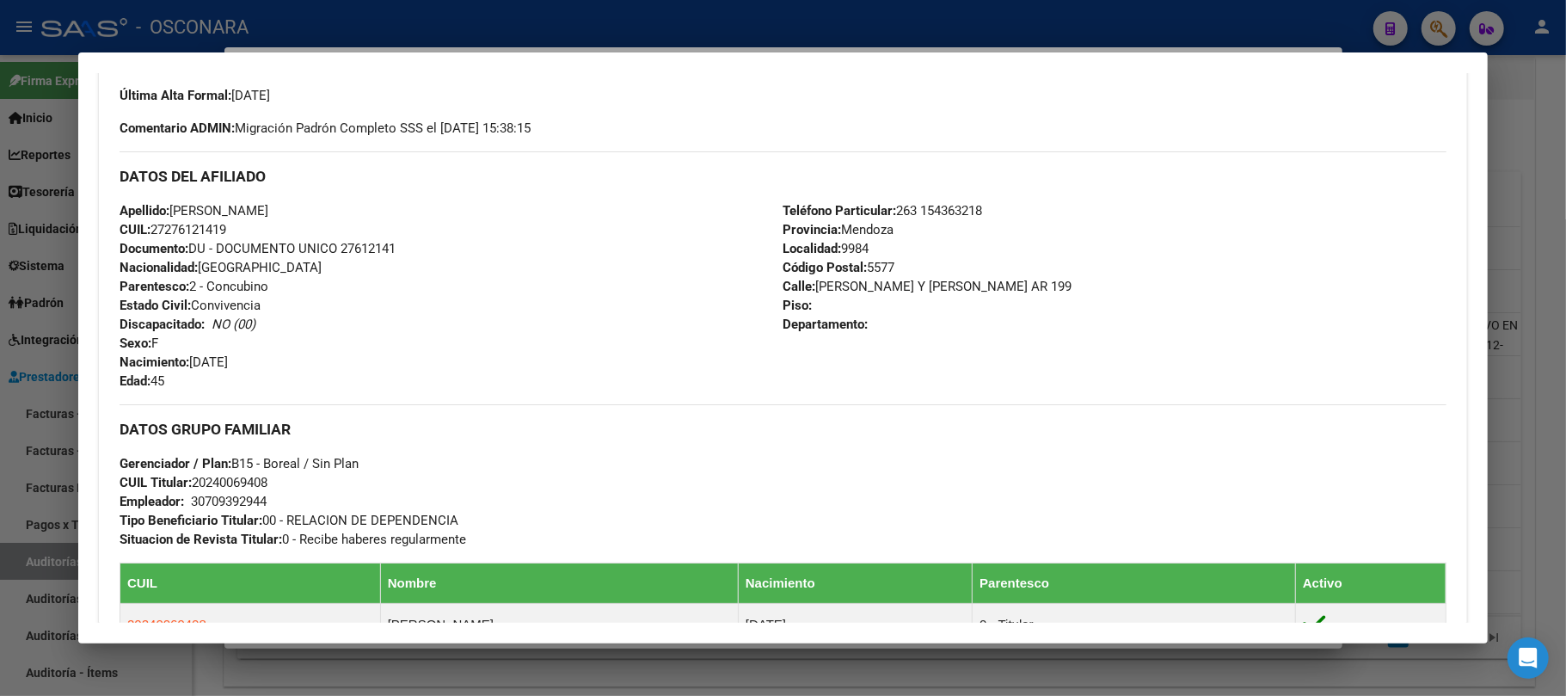
scroll to position [0, 0]
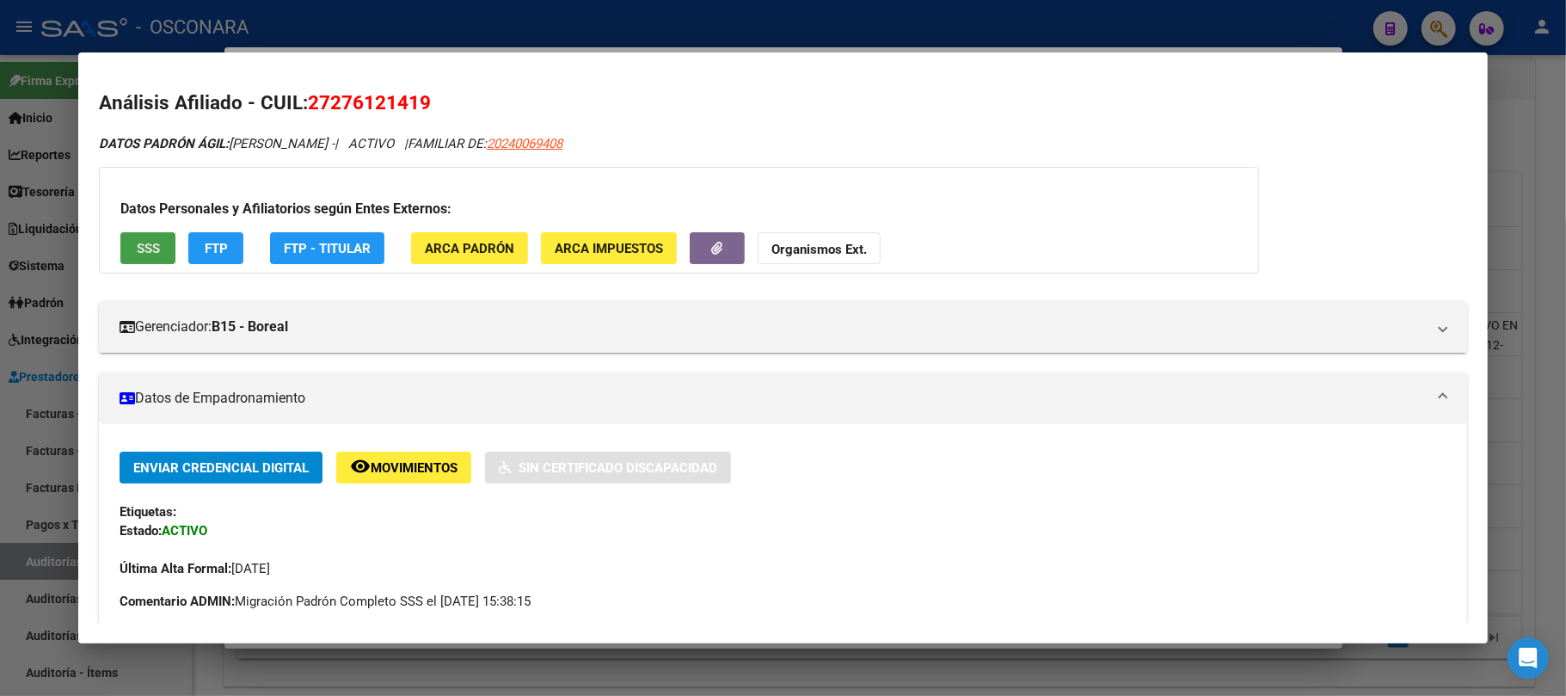
click at [152, 234] on button "SSS" at bounding box center [147, 248] width 55 height 32
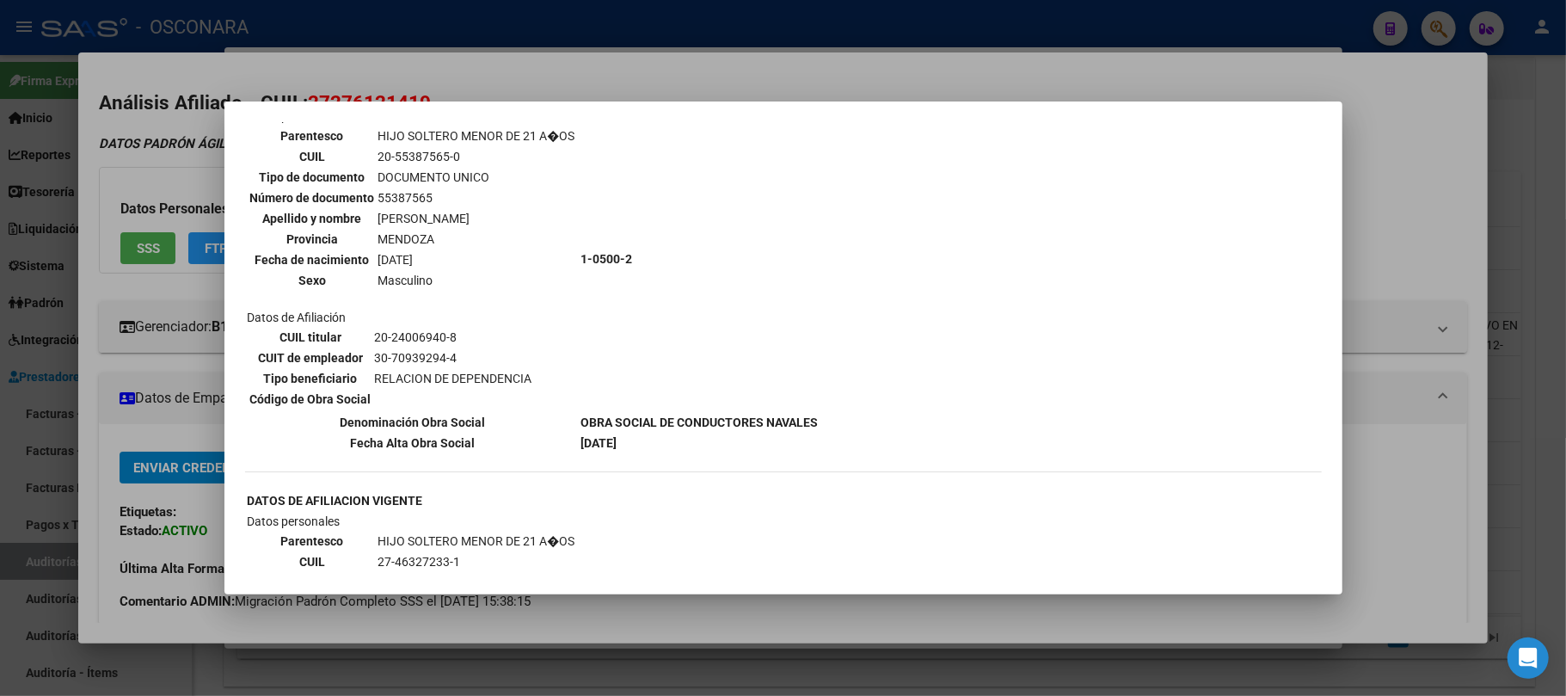
scroll to position [1605, 0]
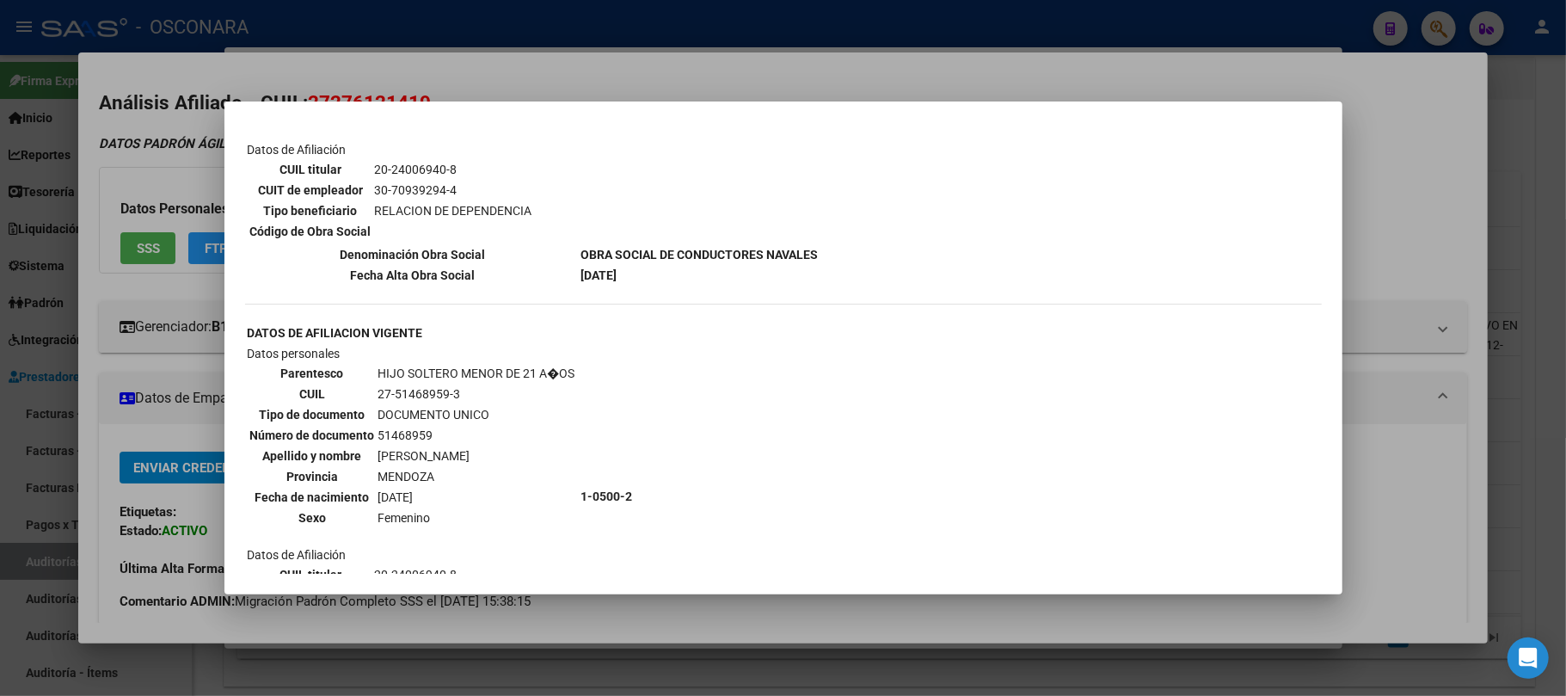
click at [979, 664] on div at bounding box center [783, 348] width 1566 height 696
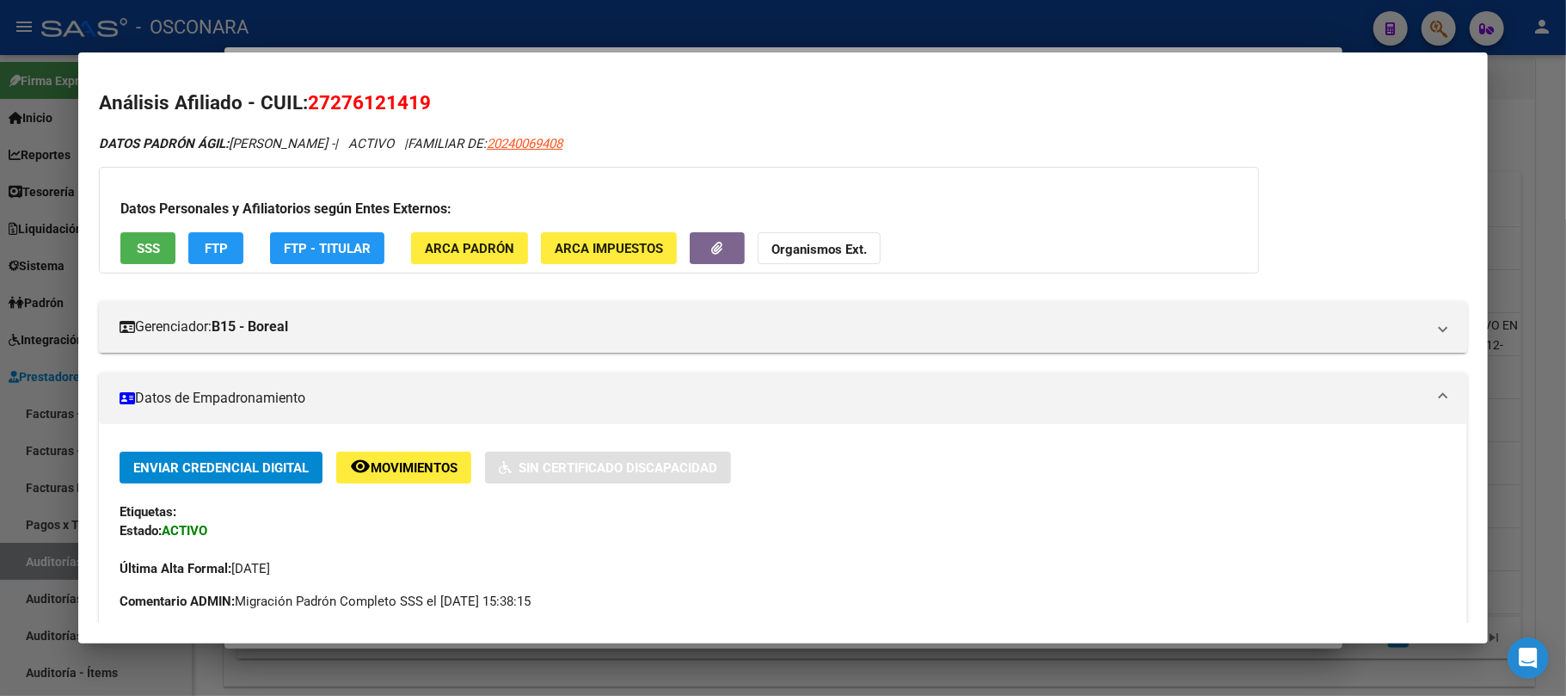
click at [879, 661] on div at bounding box center [783, 348] width 1566 height 696
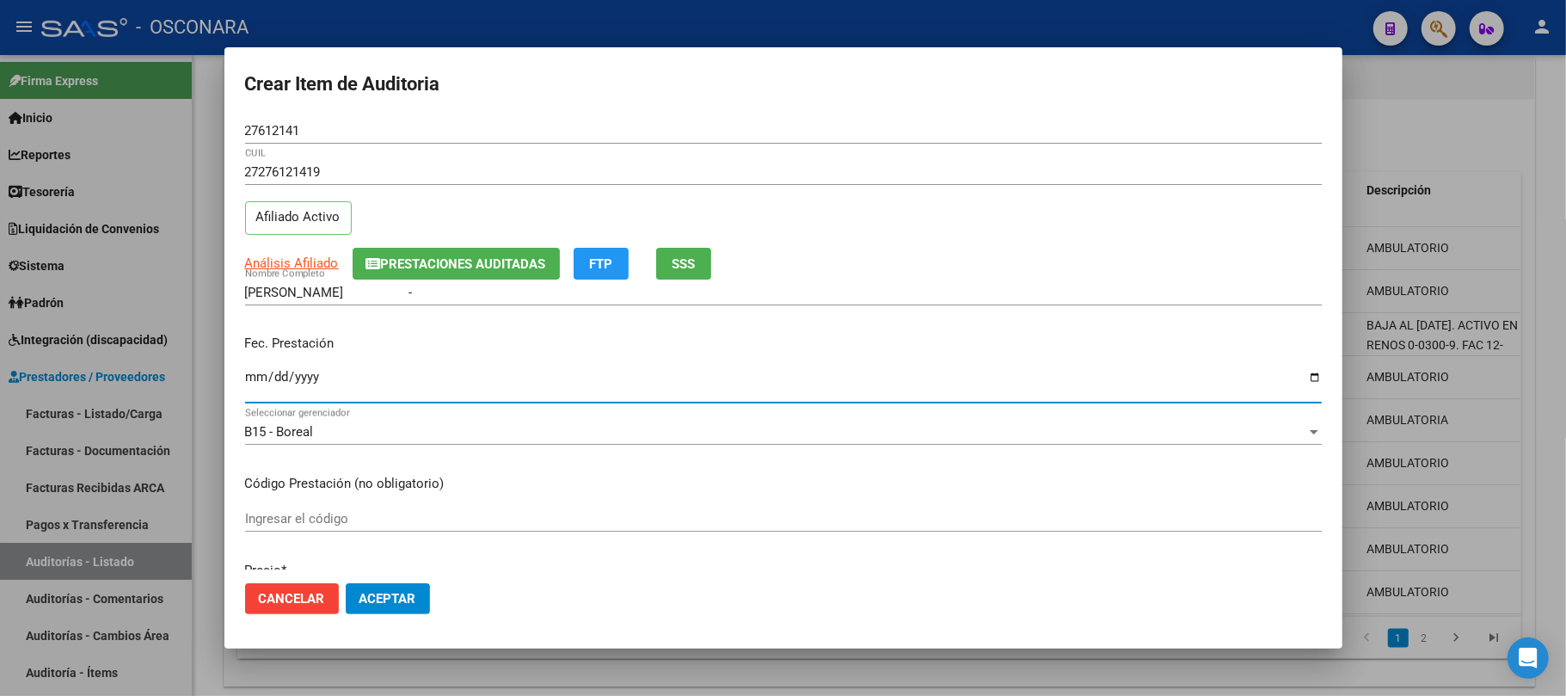
click at [255, 377] on input "Ingresar la fecha" at bounding box center [783, 384] width 1077 height 28
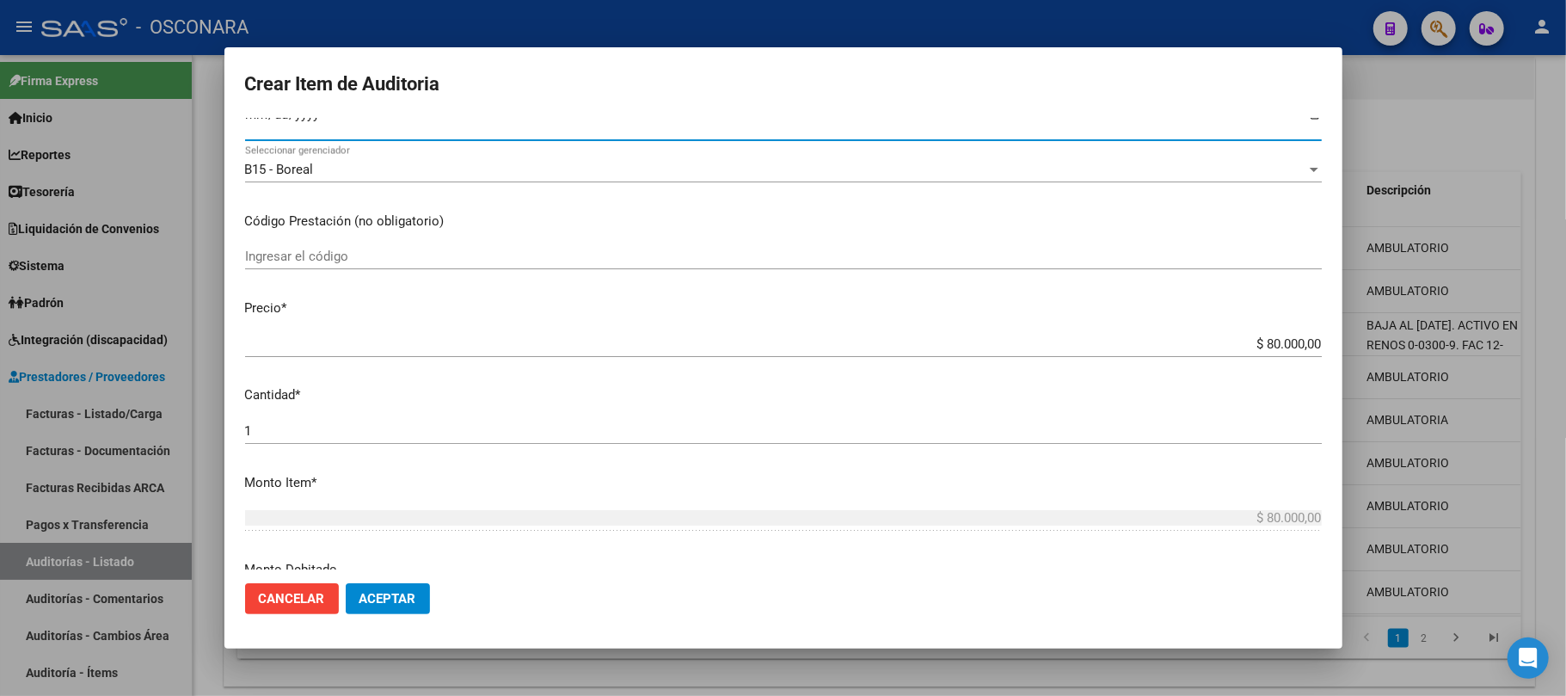
scroll to position [344, 0]
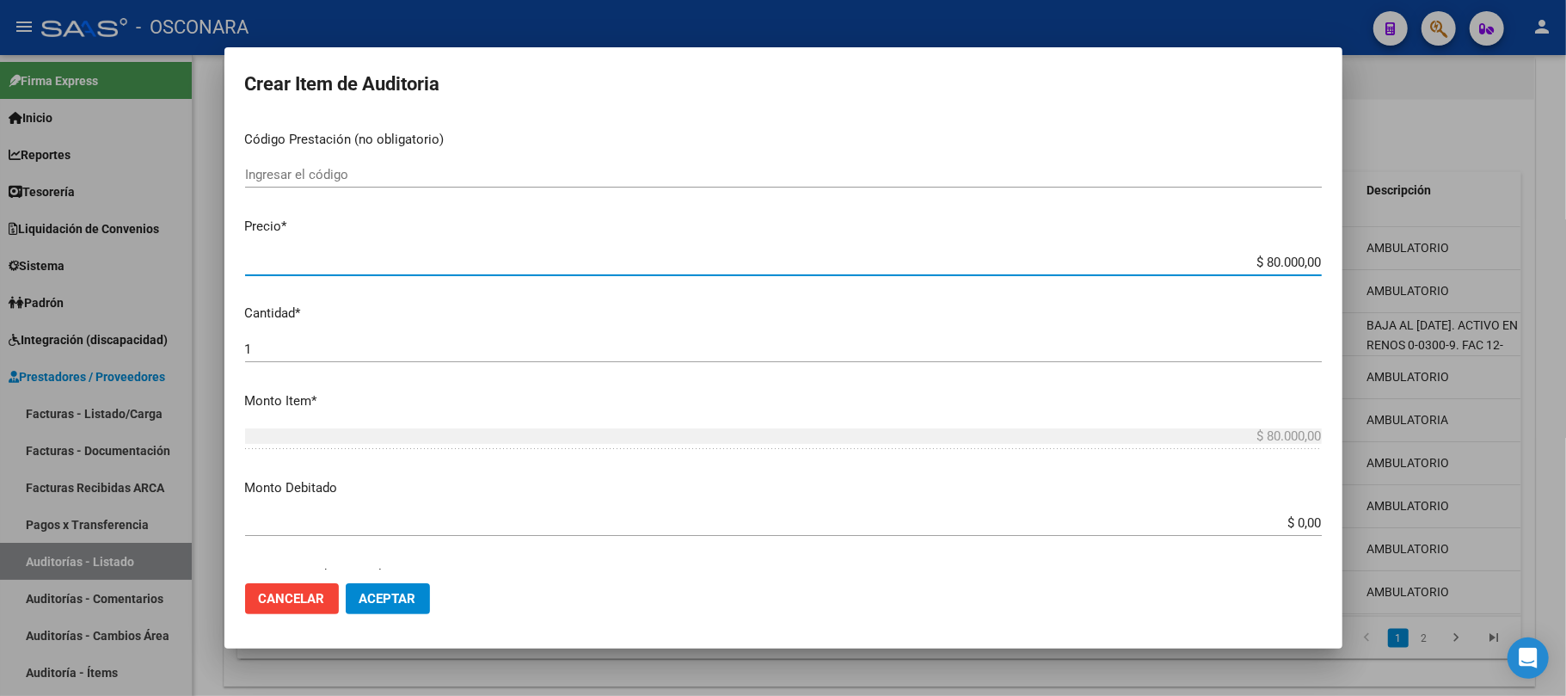
drag, startPoint x: 1250, startPoint y: 258, endPoint x: 1409, endPoint y: 266, distance: 159.3
click at [1409, 266] on div "Crear Item de Auditoria 27612141 Nro Documento 27276121419 CUIL Afiliado Activo…" at bounding box center [783, 348] width 1566 height 696
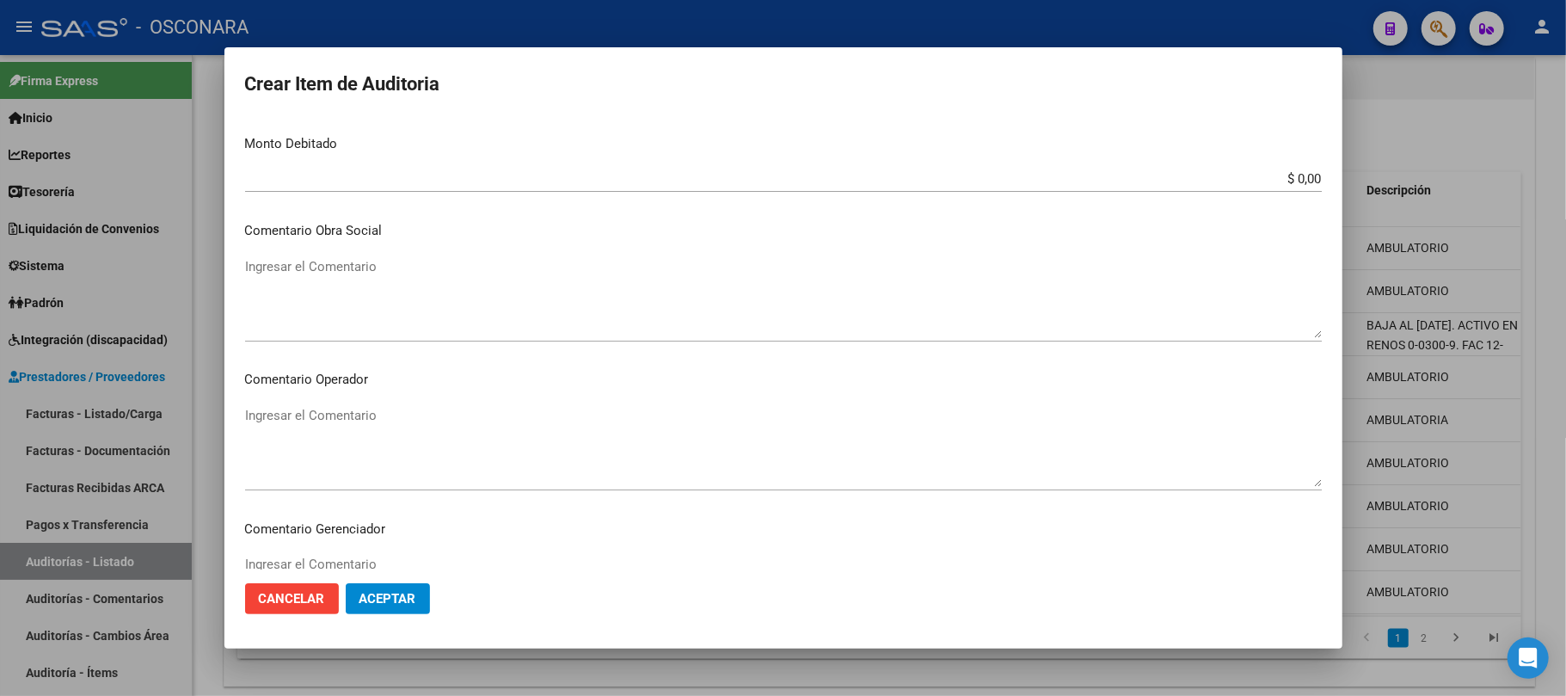
scroll to position [1032, 0]
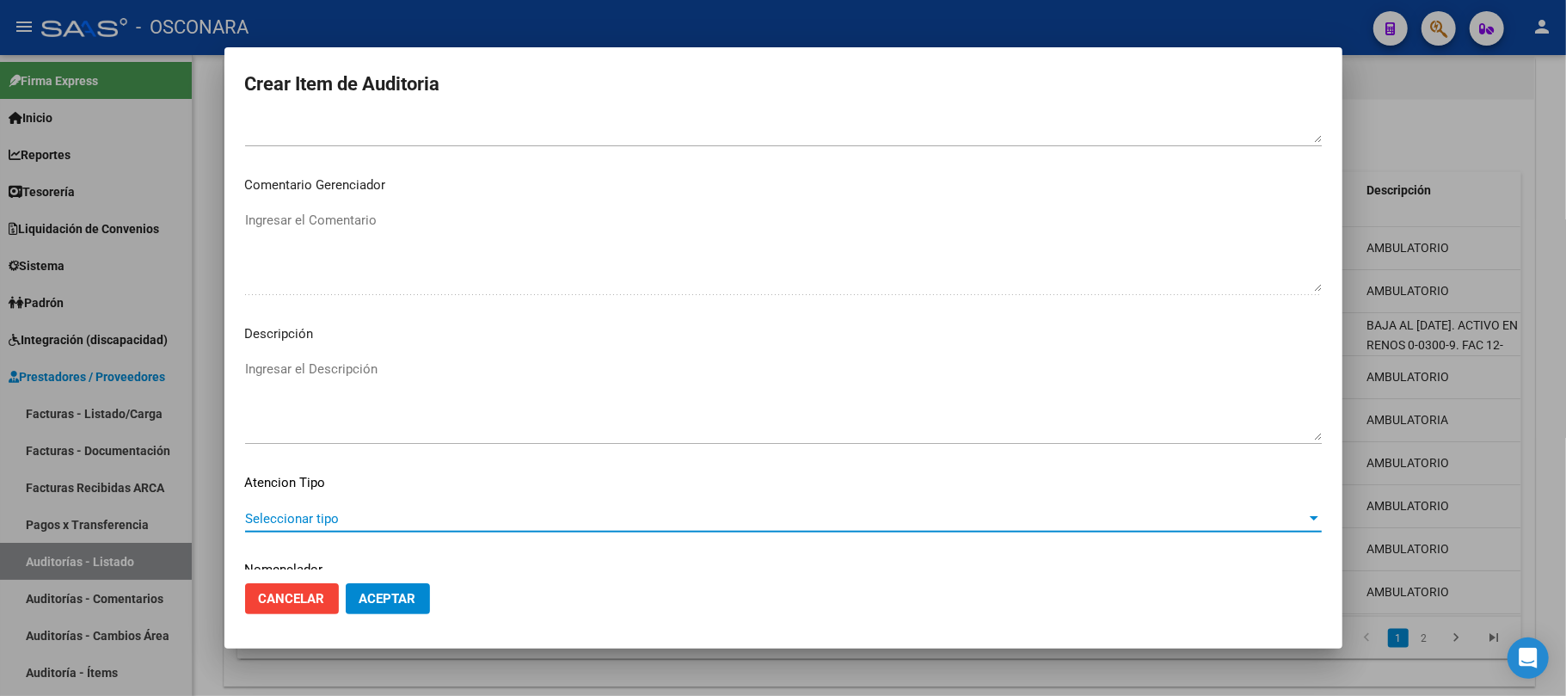
click at [447, 511] on span "Seleccionar tipo" at bounding box center [775, 518] width 1061 height 15
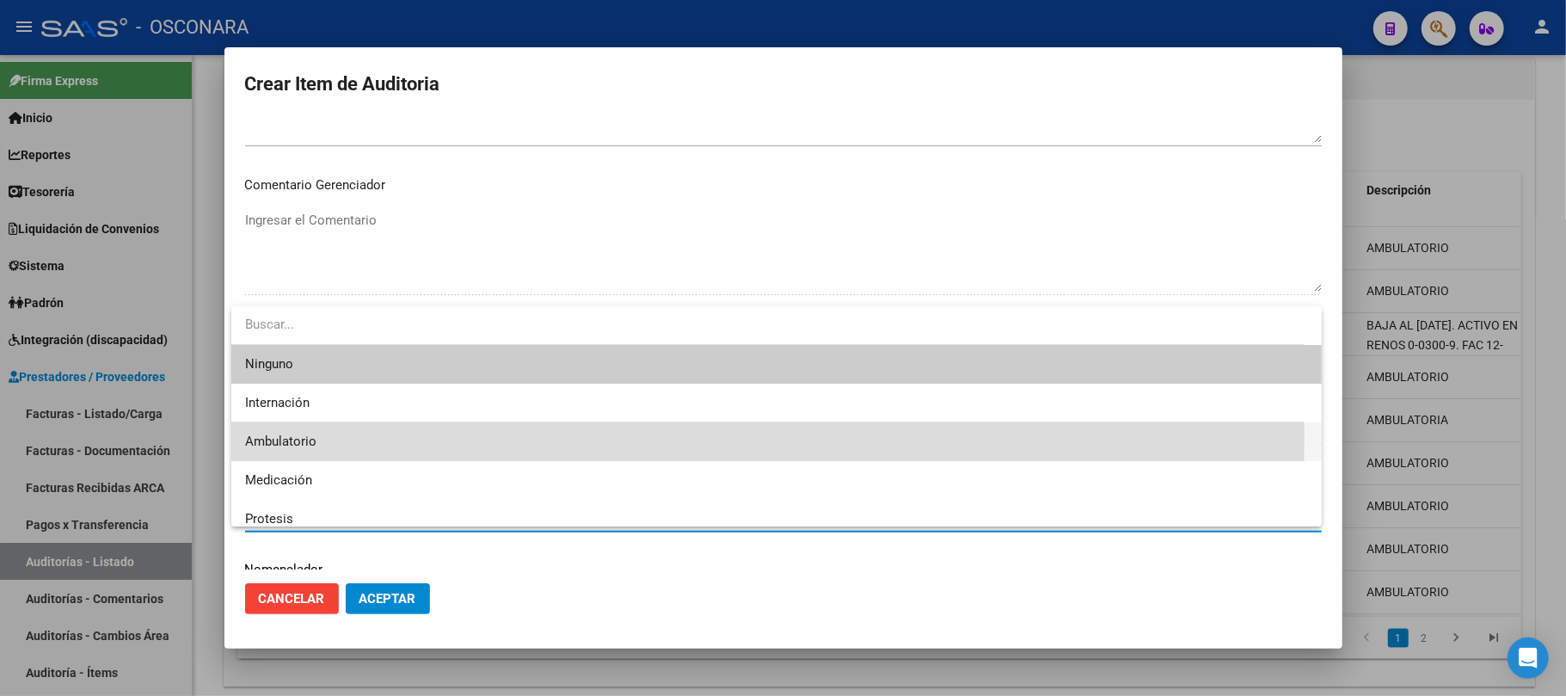
click at [384, 438] on span "Ambulatorio" at bounding box center [776, 441] width 1063 height 39
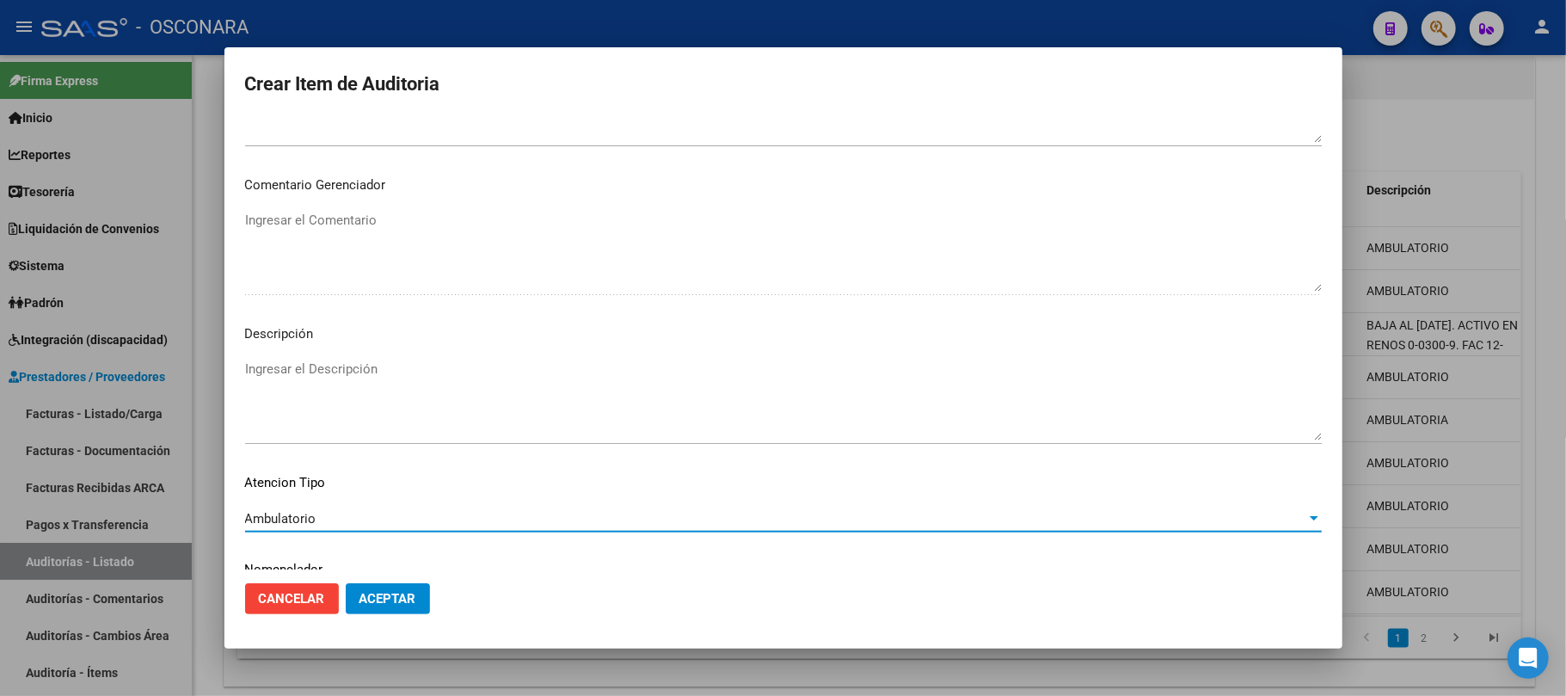
click at [403, 359] on div "Ingresar el Descripción" at bounding box center [783, 400] width 1077 height 88
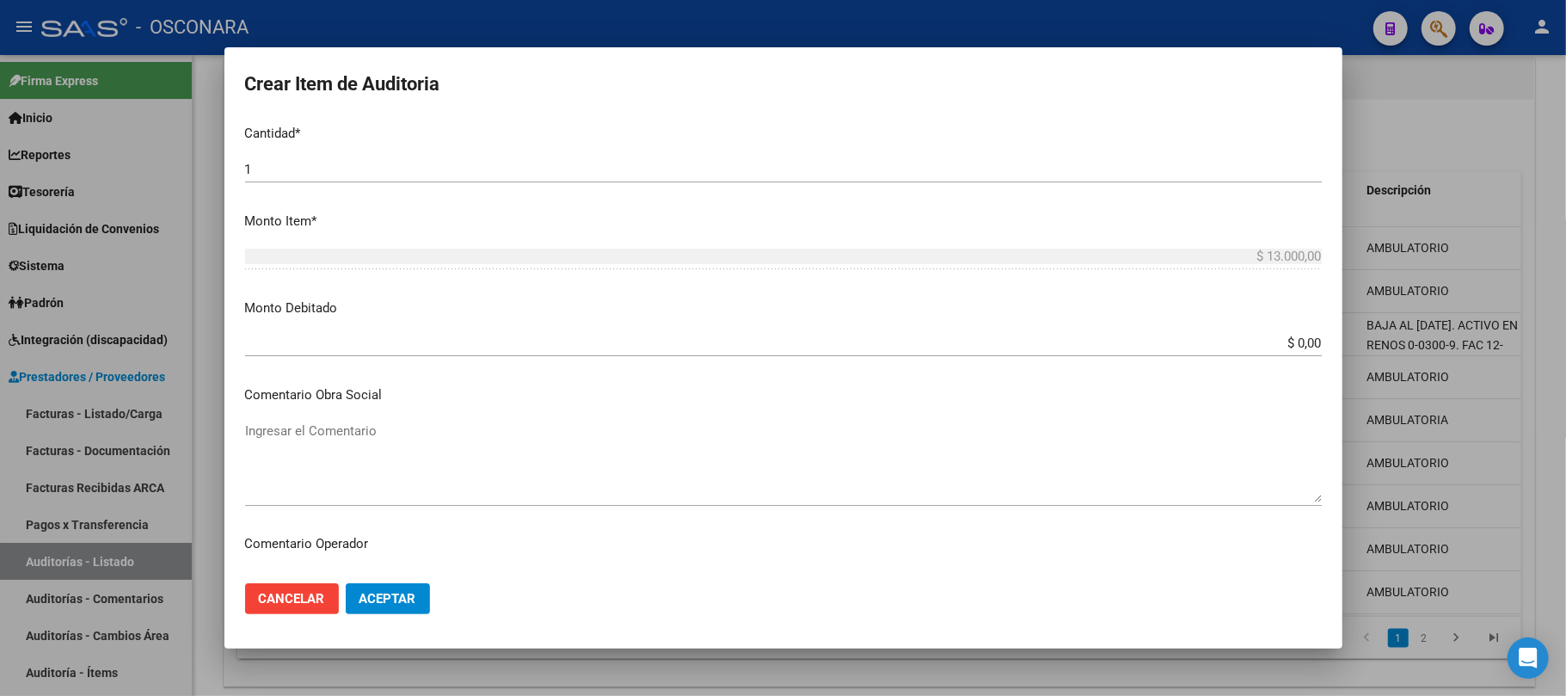
scroll to position [0, 0]
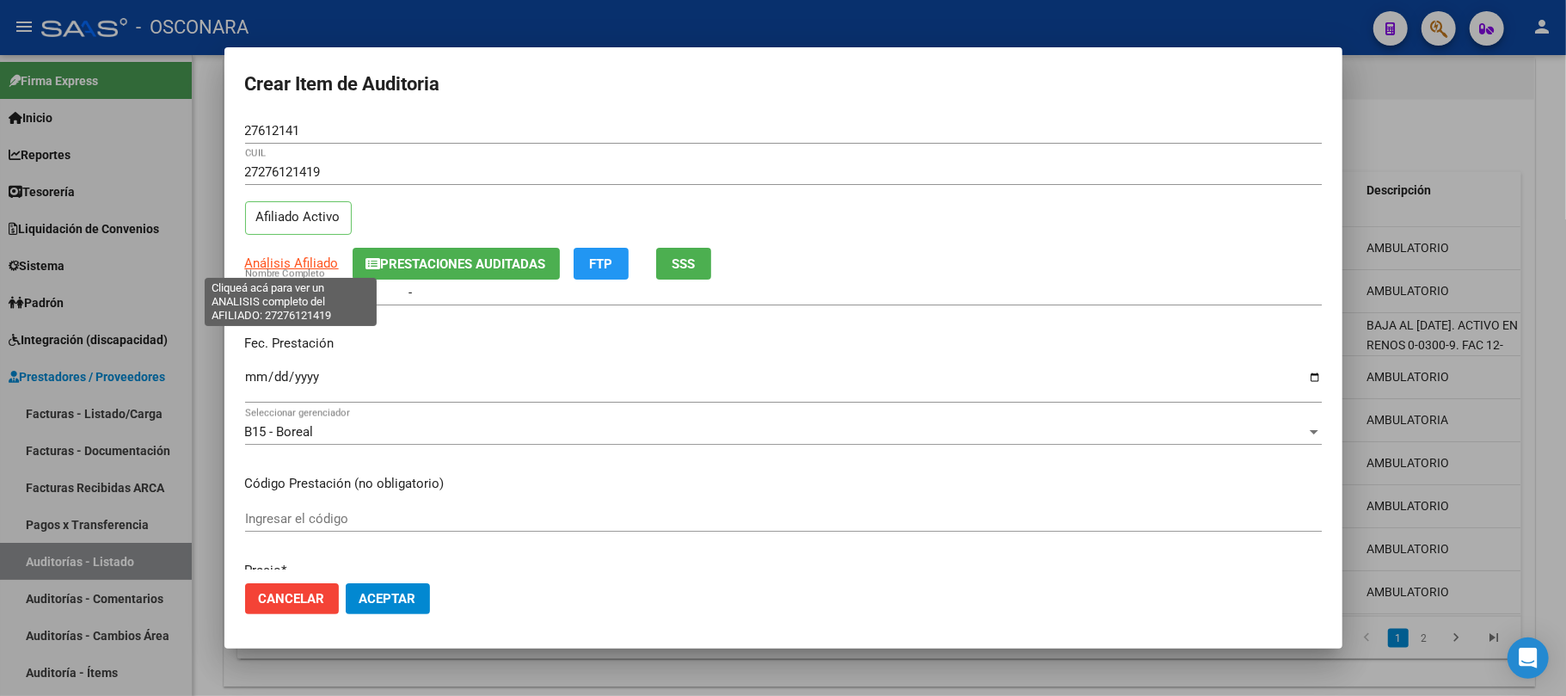
click at [268, 258] on span "Análisis Afiliado" at bounding box center [292, 262] width 94 height 15
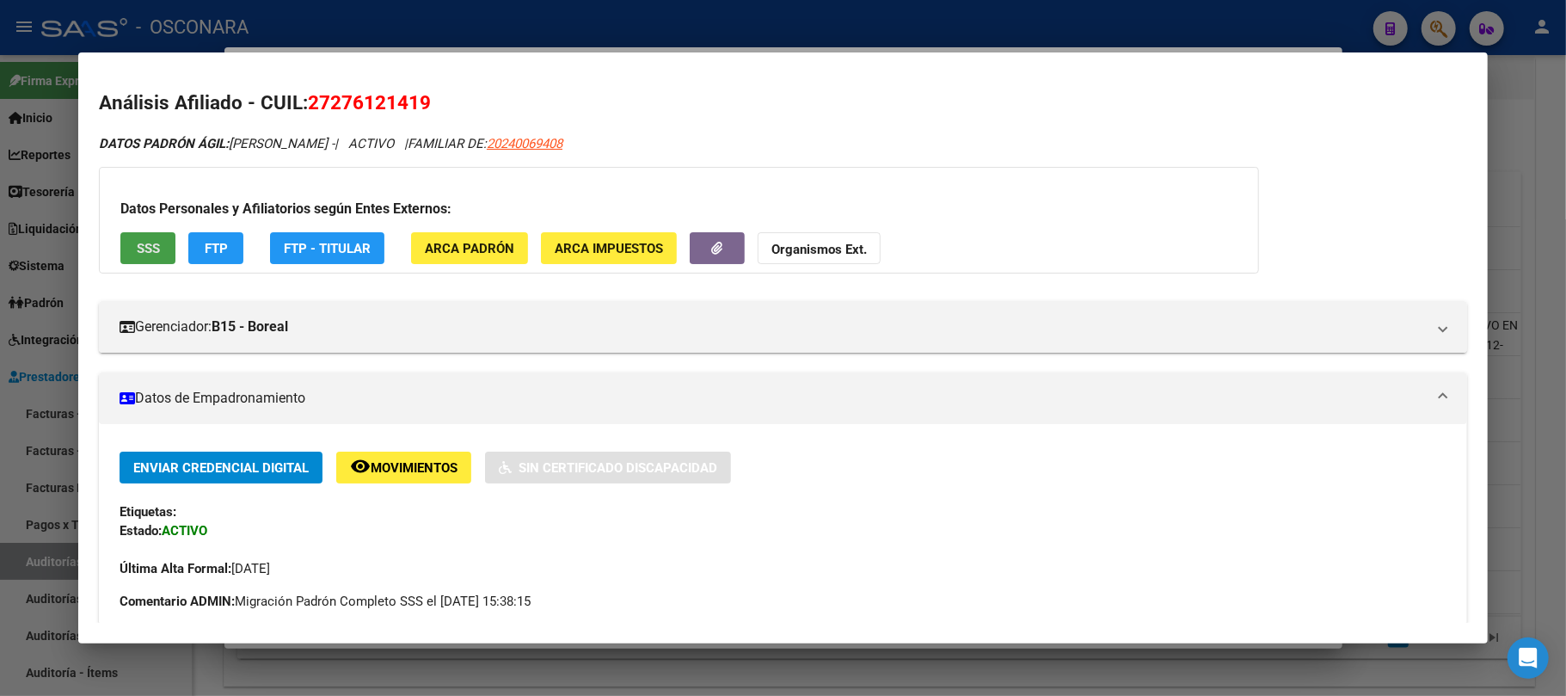
click at [152, 248] on span "SSS" at bounding box center [148, 248] width 23 height 15
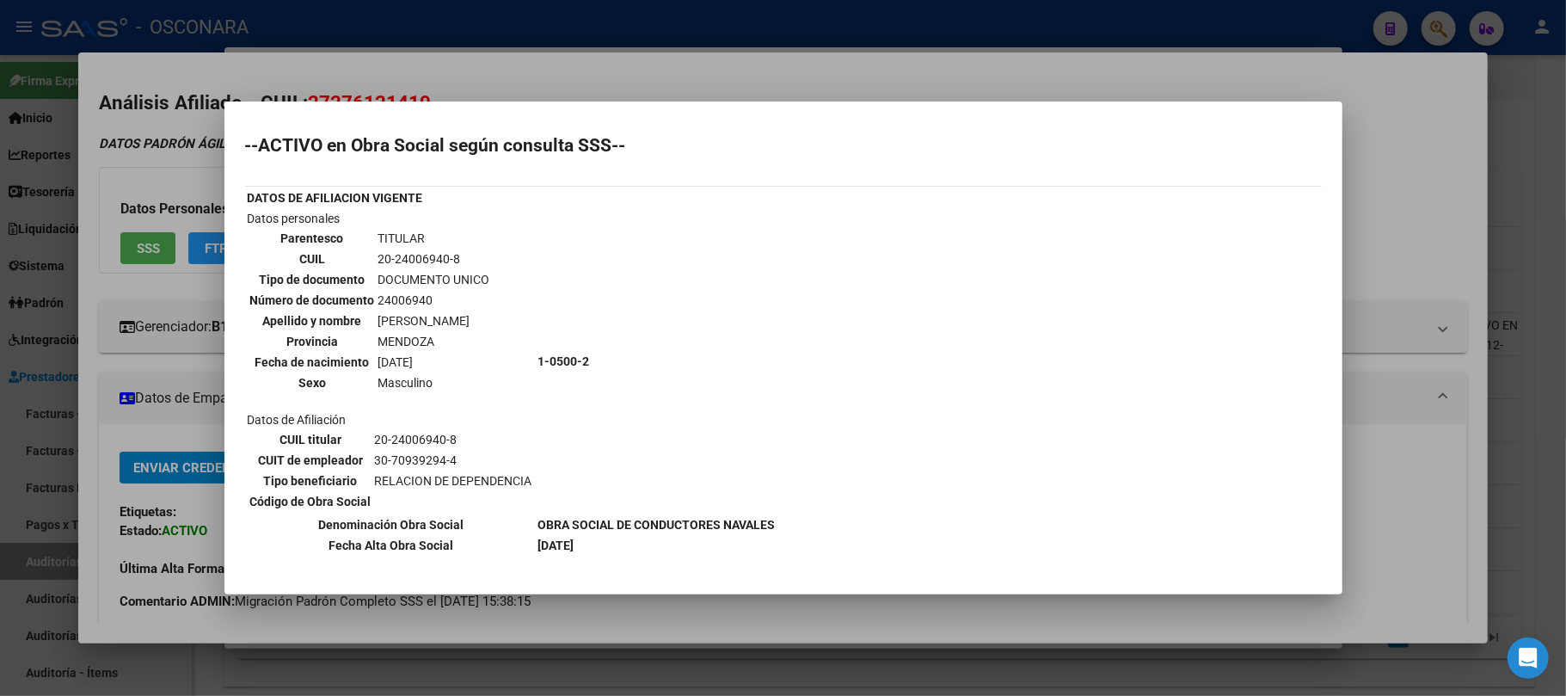
click at [685, 609] on div at bounding box center [783, 348] width 1566 height 696
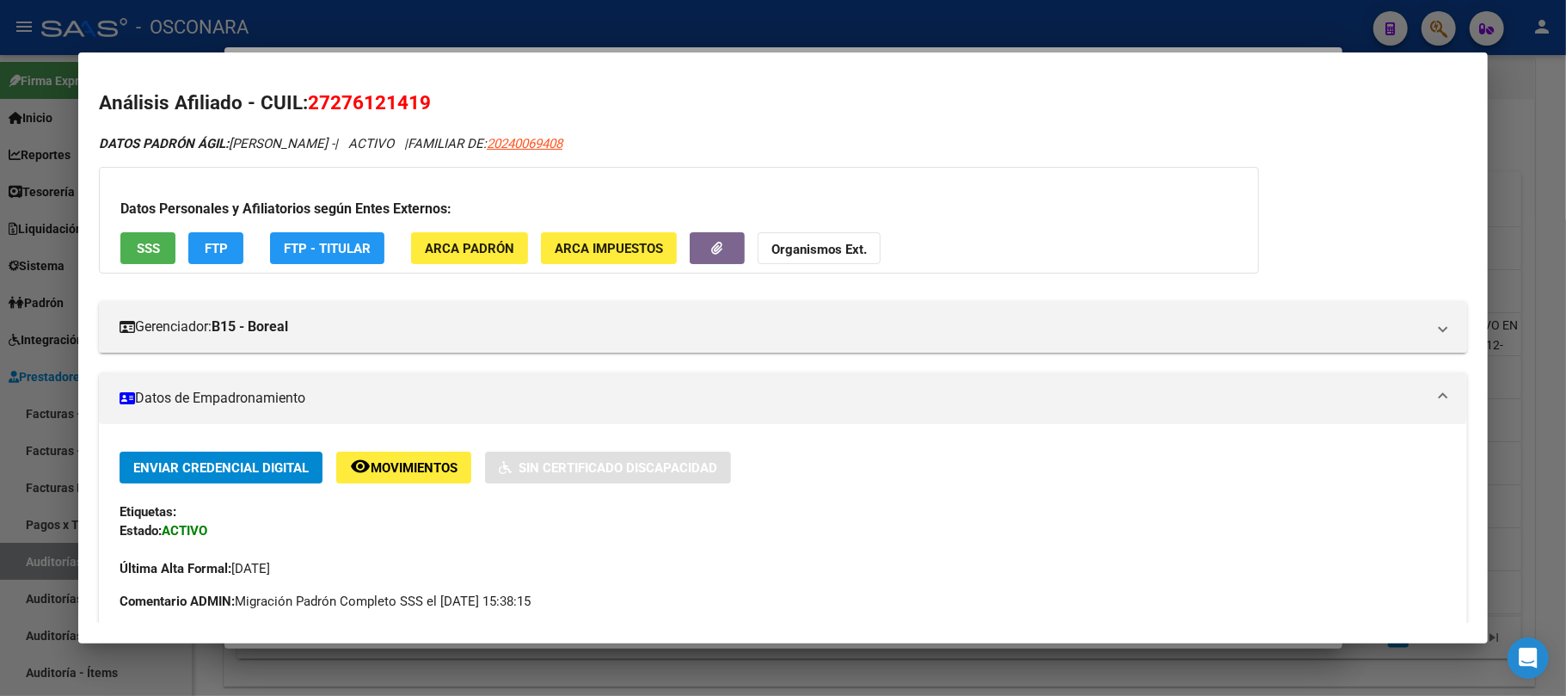
click at [686, 662] on div at bounding box center [783, 348] width 1566 height 696
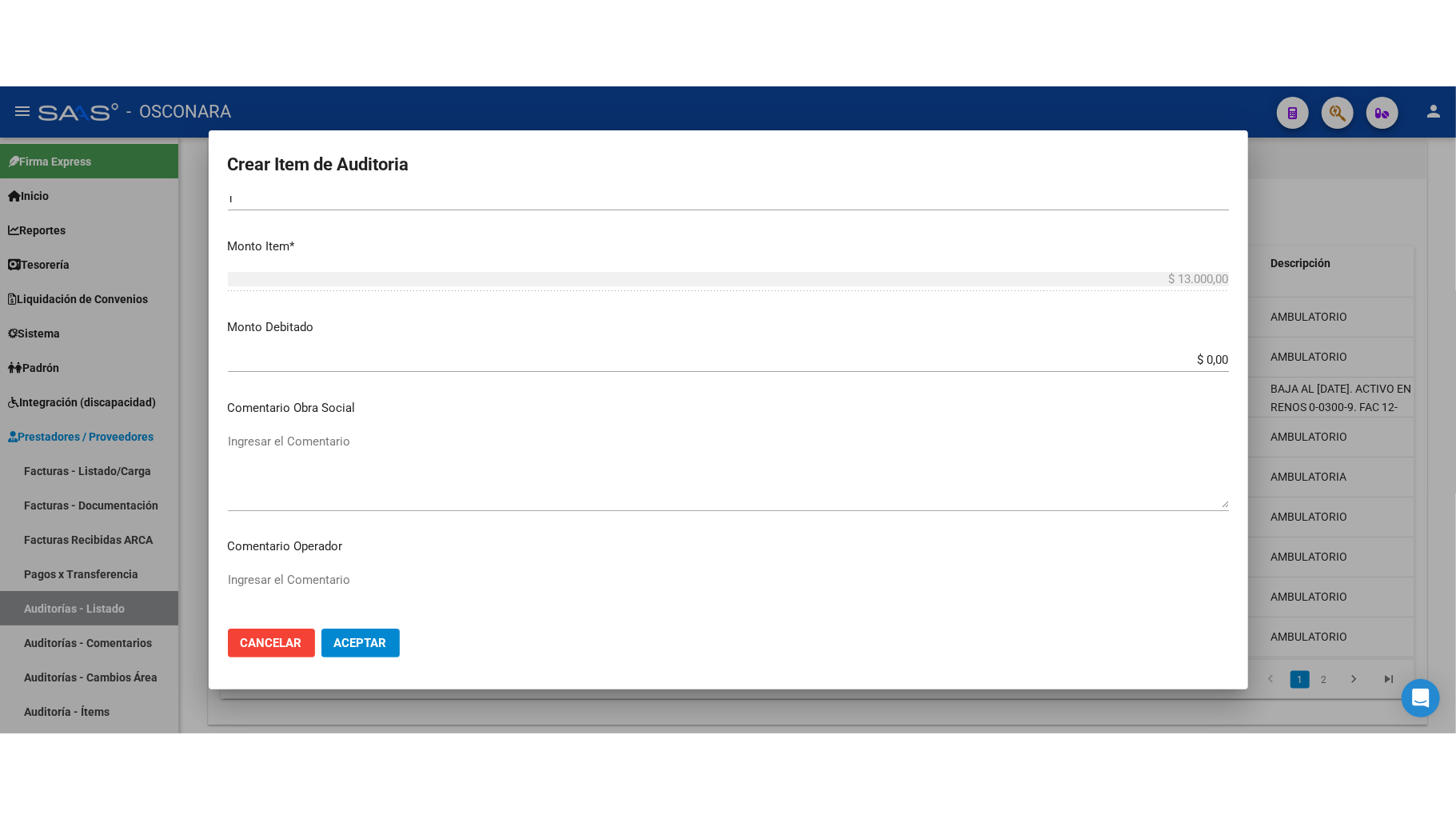
scroll to position [959, 0]
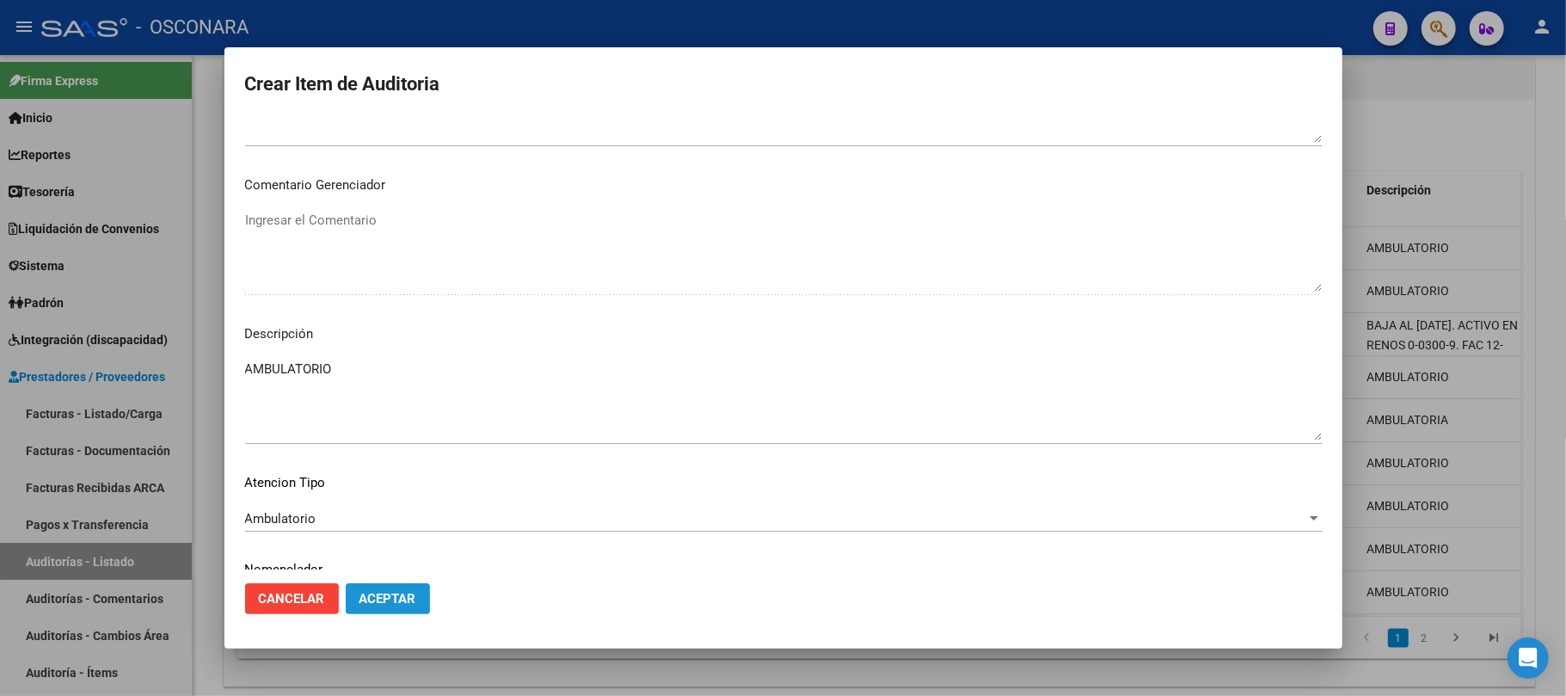
click at [396, 591] on span "Aceptar" at bounding box center [388, 598] width 57 height 15
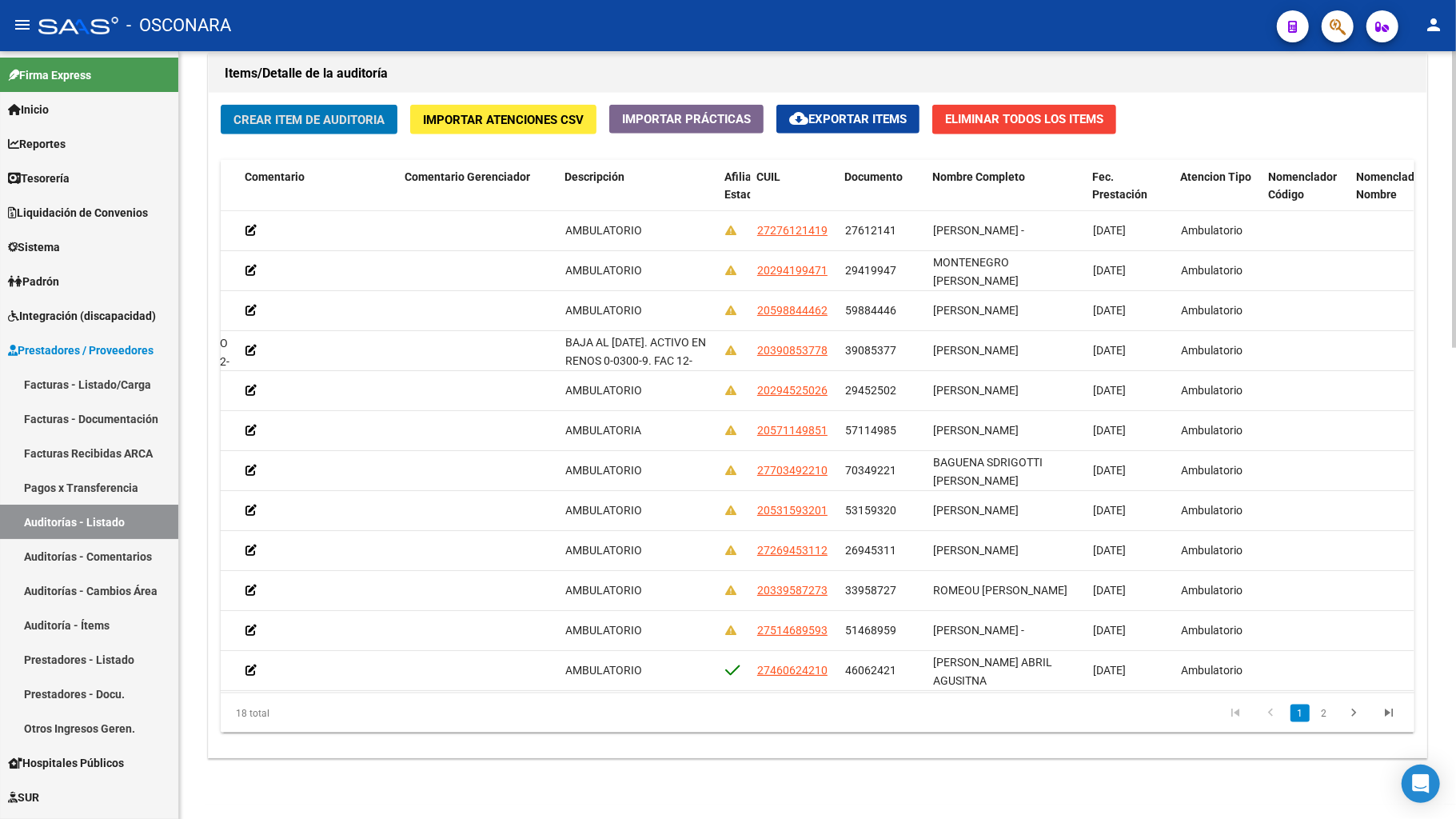
scroll to position [0, 0]
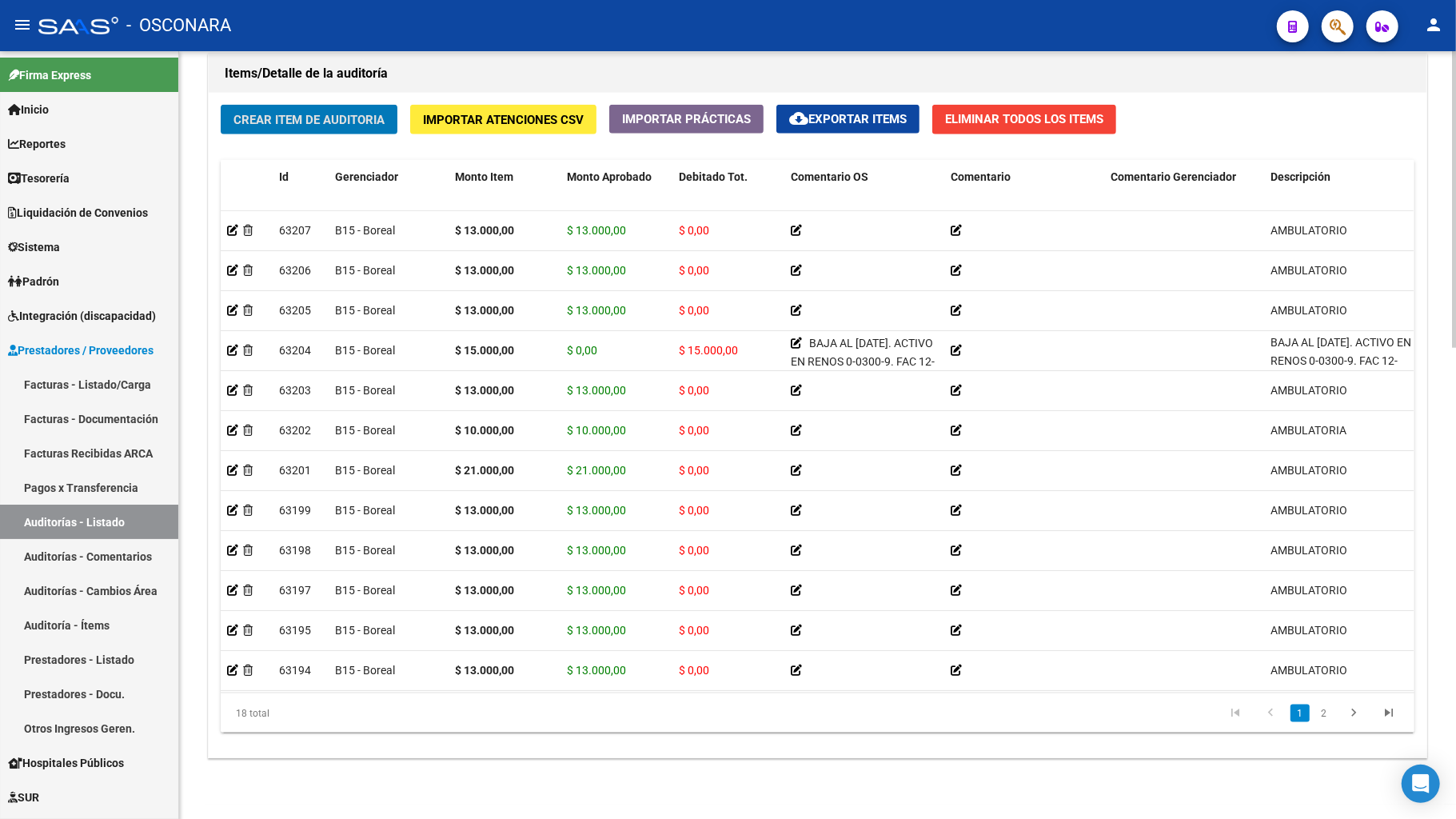
click at [272, 115] on span "Crear Item de Auditoria" at bounding box center [309, 119] width 152 height 14
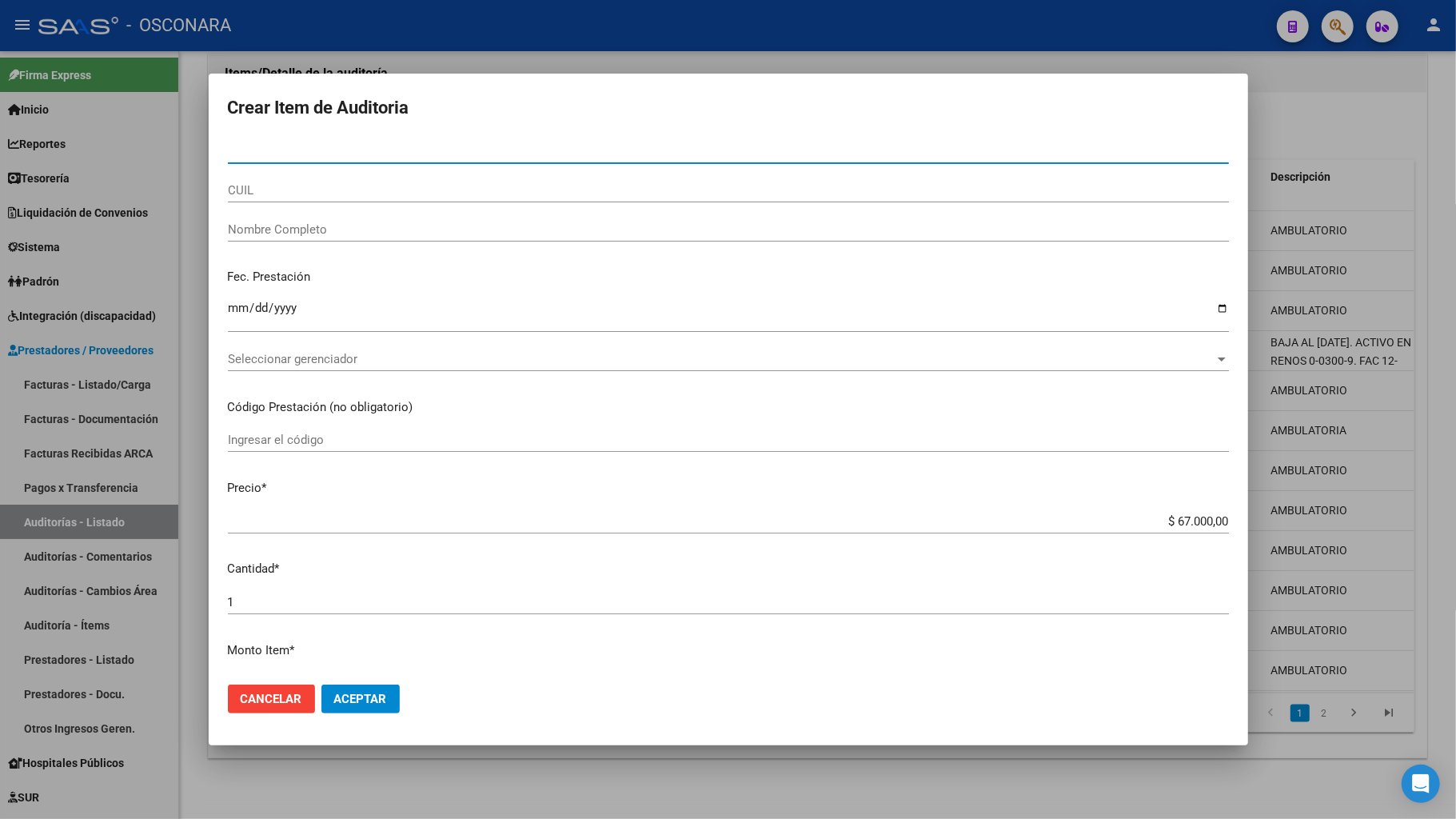
click at [1313, 123] on div at bounding box center [728, 409] width 1456 height 819
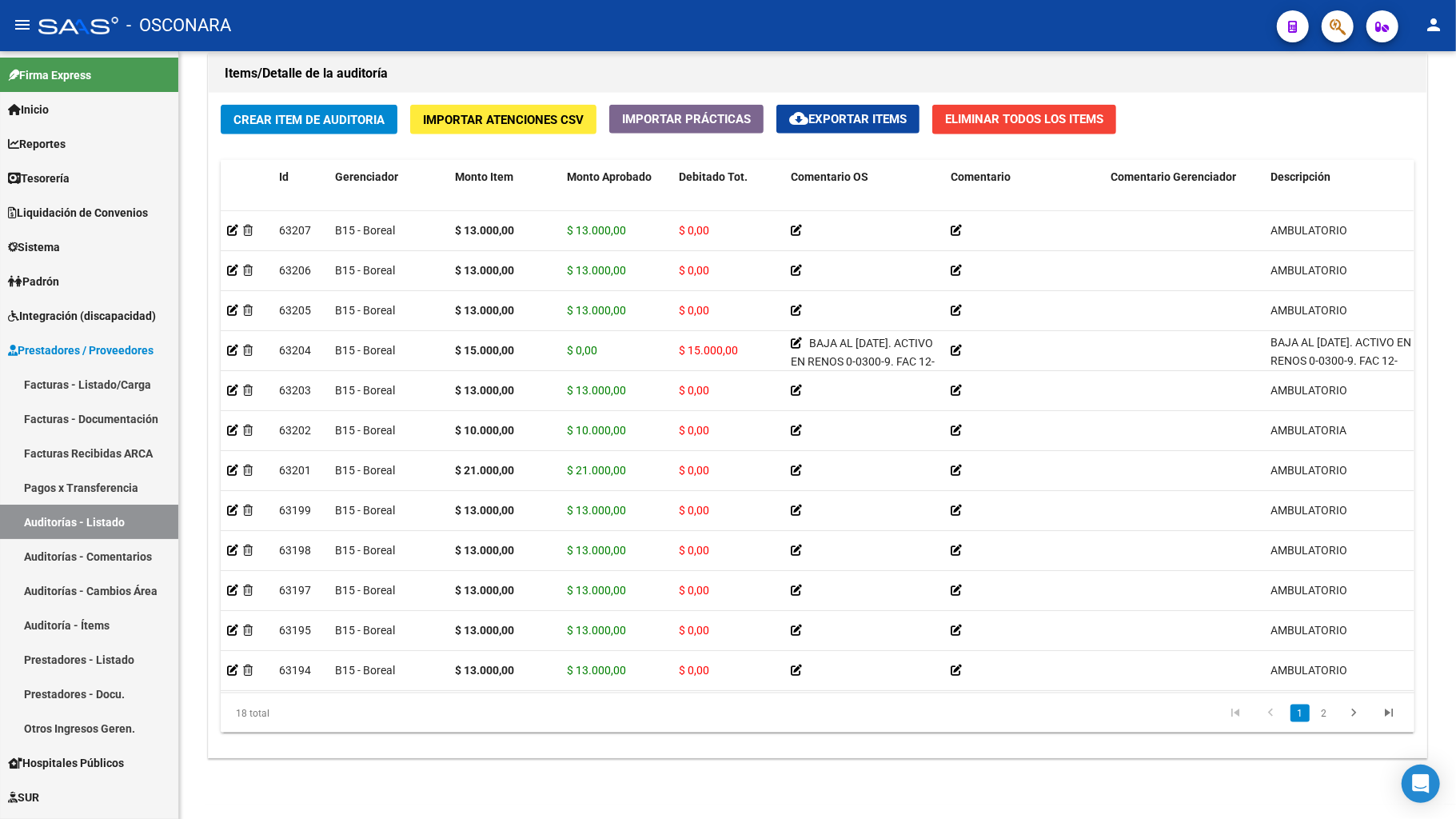
click at [288, 113] on span "Crear Item de Auditoria" at bounding box center [309, 119] width 152 height 14
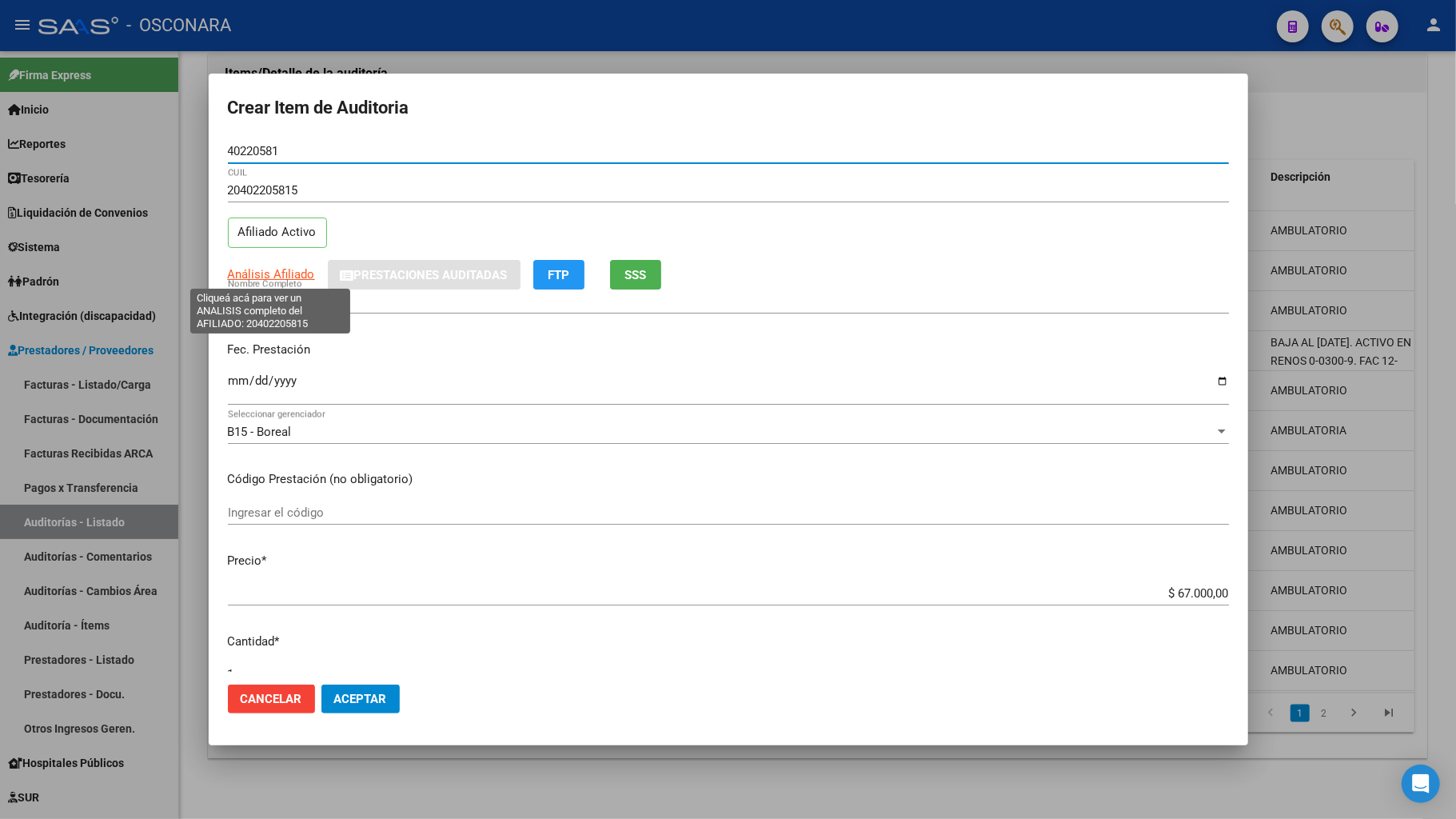
click at [292, 277] on span "Análisis Afiliado" at bounding box center [271, 273] width 87 height 14
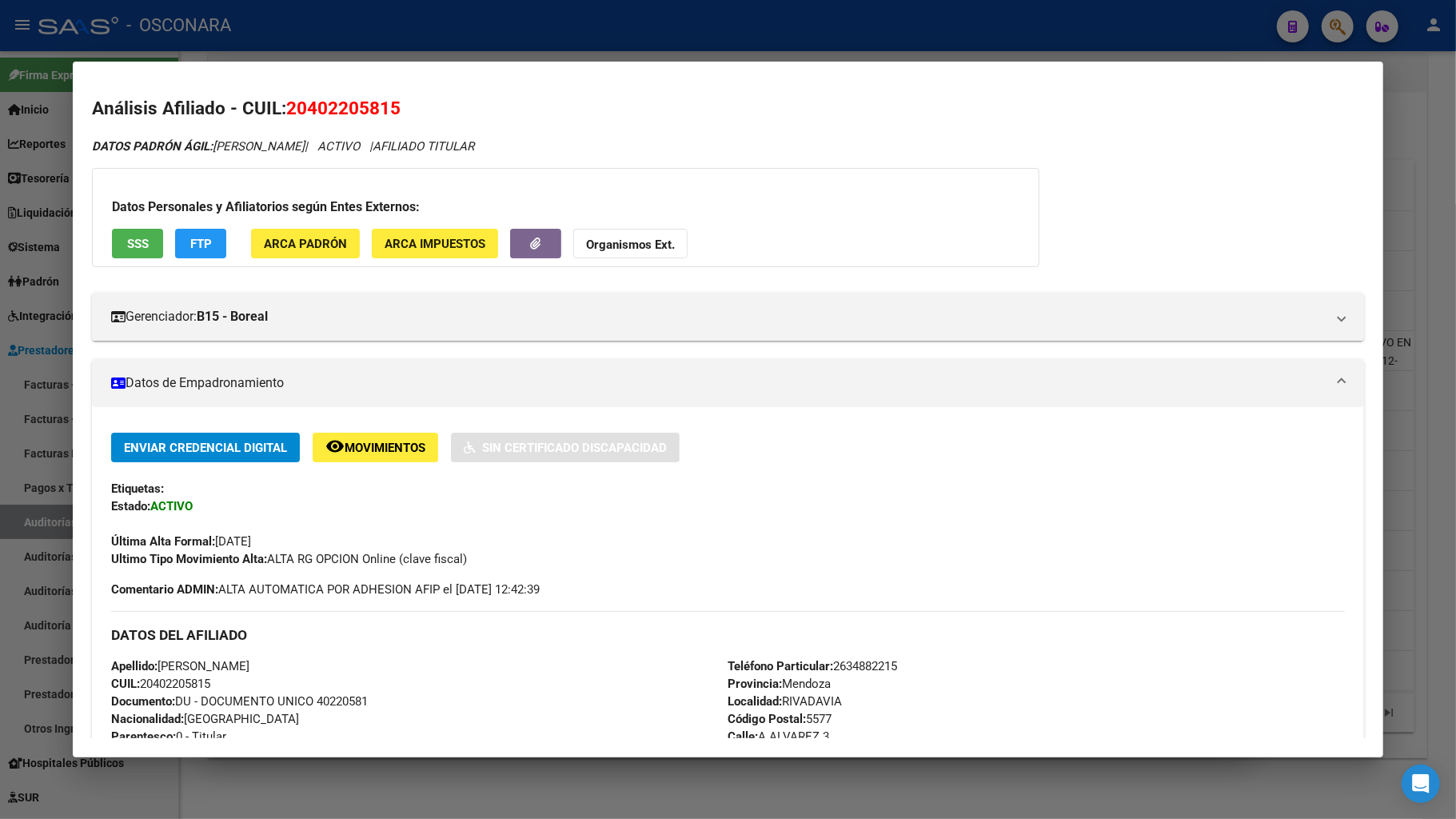
click at [127, 247] on span "SSS" at bounding box center [138, 244] width 21 height 14
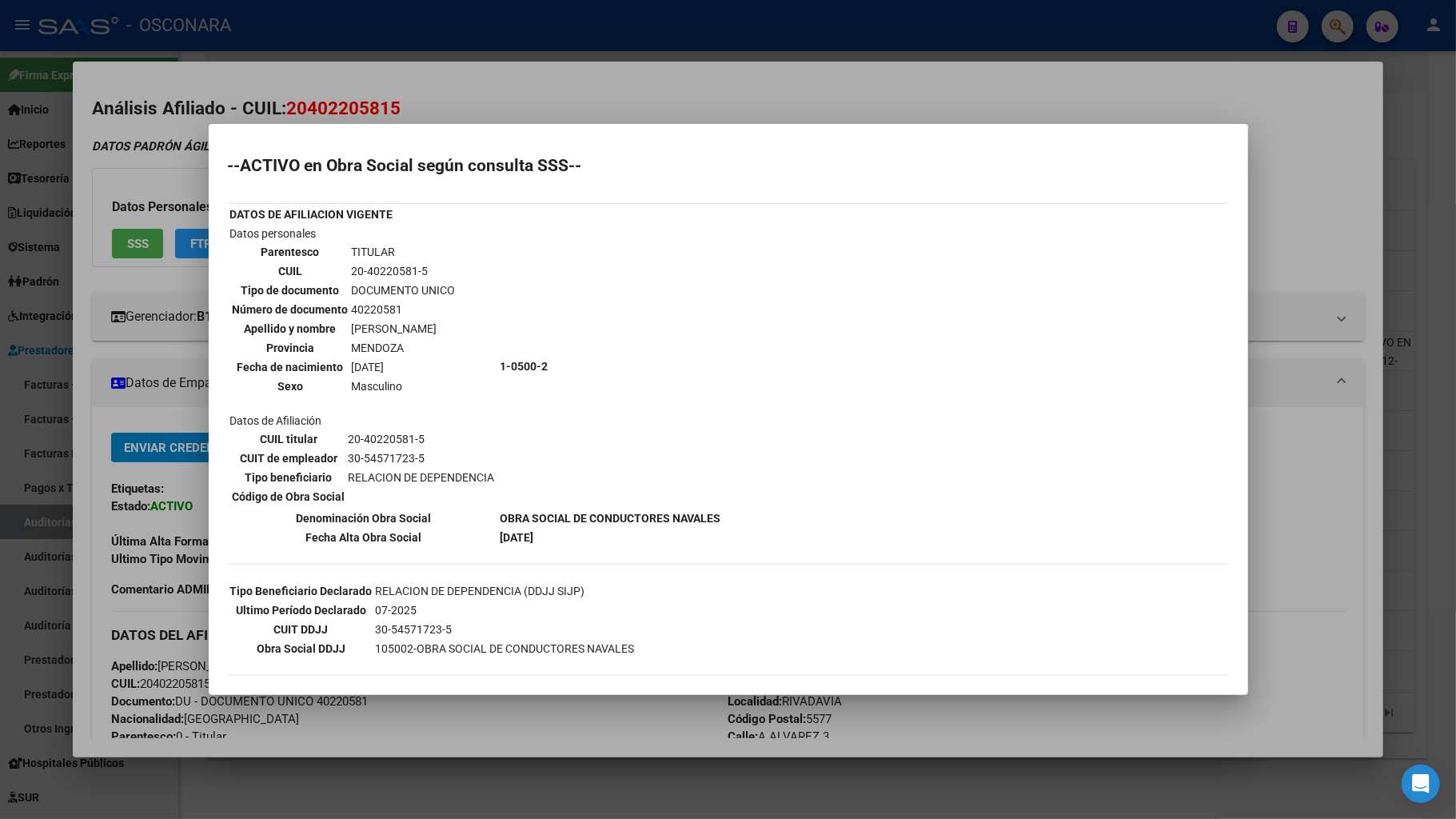
click at [522, 646] on div at bounding box center [728, 409] width 1456 height 819
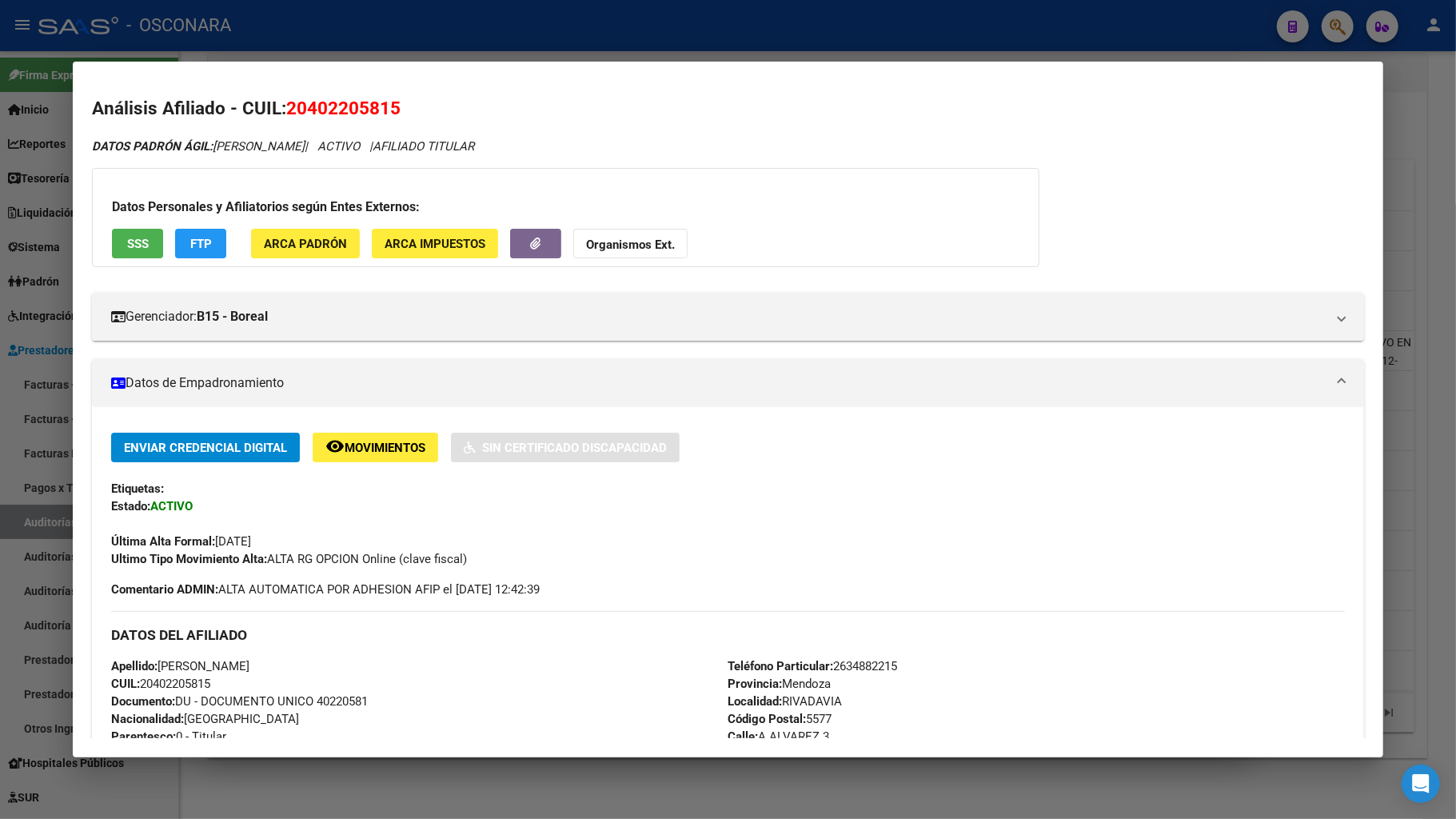
click at [1008, 646] on div at bounding box center [728, 409] width 1456 height 819
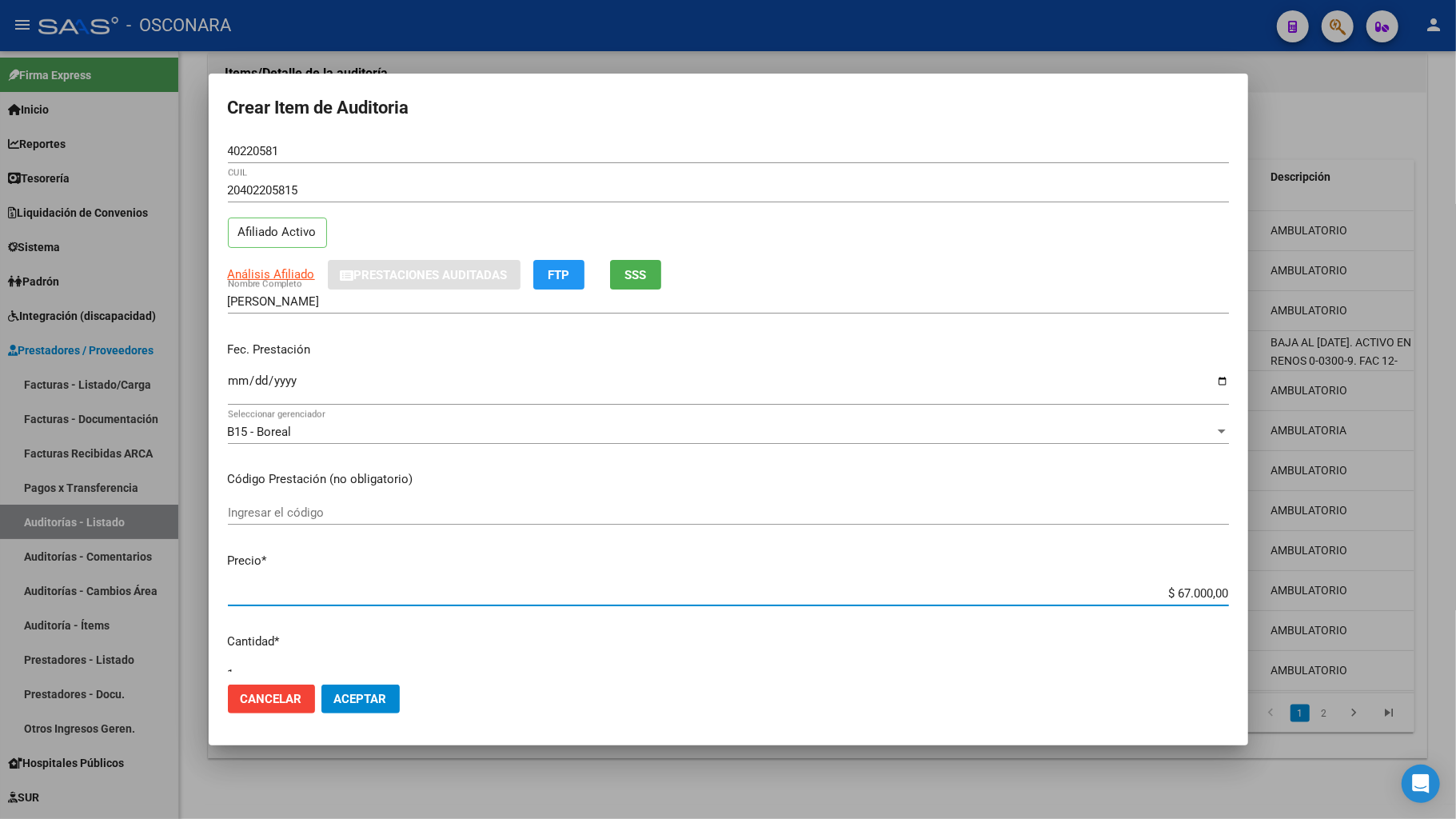
drag, startPoint x: 1148, startPoint y: 597, endPoint x: 1257, endPoint y: 598, distance: 109.0
click at [1257, 598] on div "Crear Item de Auditoria 40220581 Nro Documento 20402205815 CUIL Afiliado Activo…" at bounding box center [728, 409] width 1456 height 819
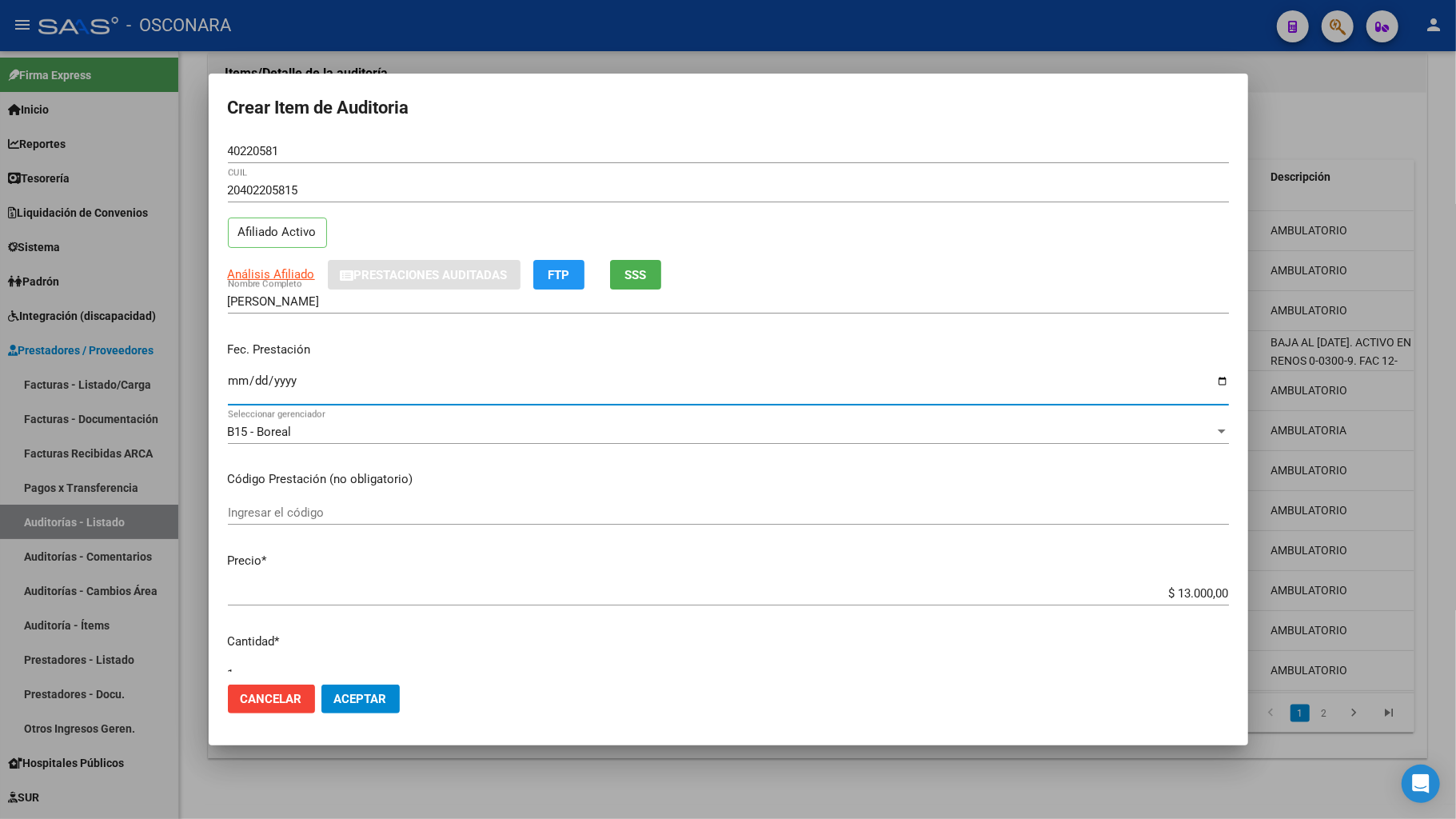
click at [237, 376] on input "Ingresar la fecha" at bounding box center [728, 388] width 1001 height 26
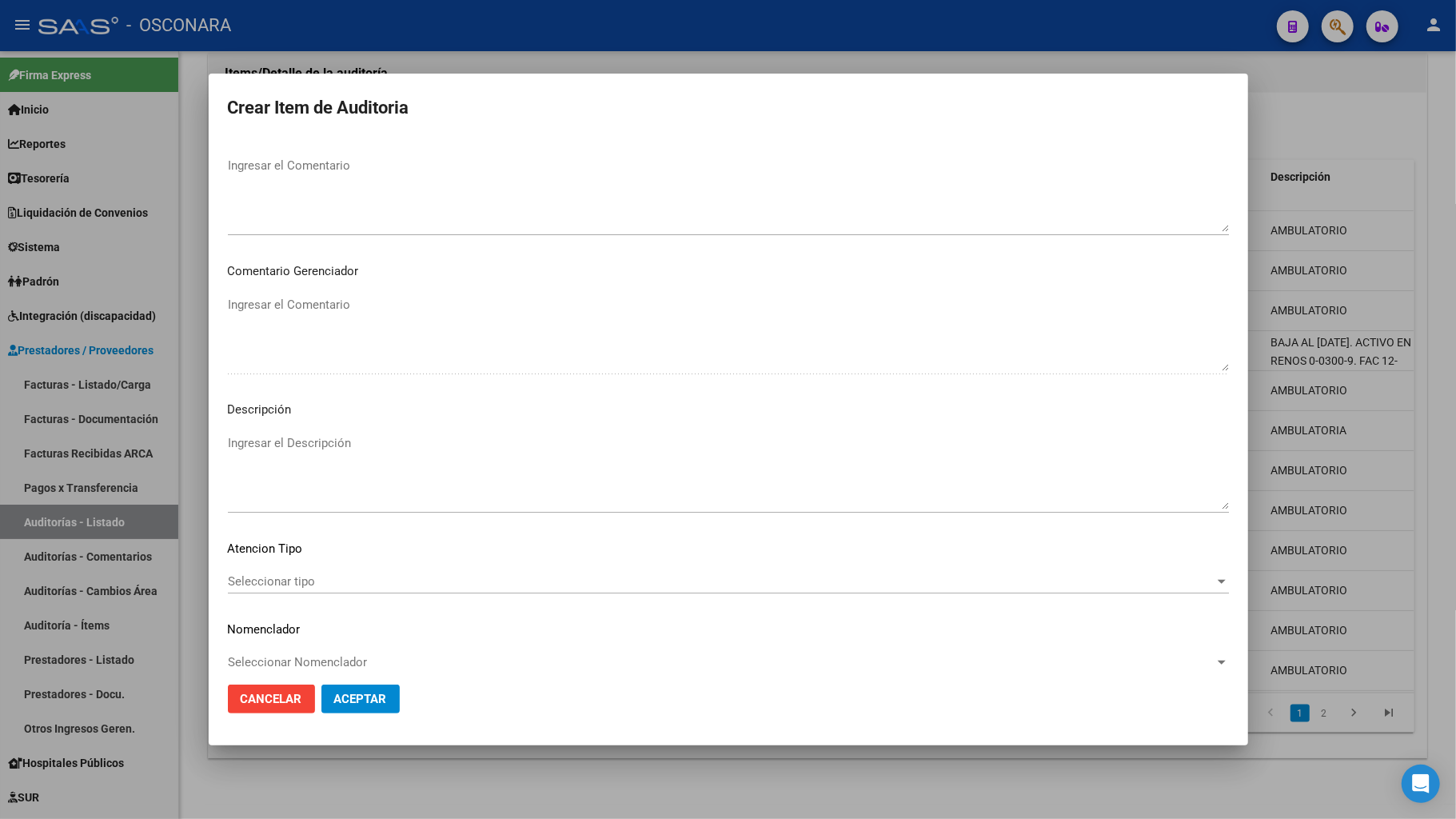
scroll to position [908, 0]
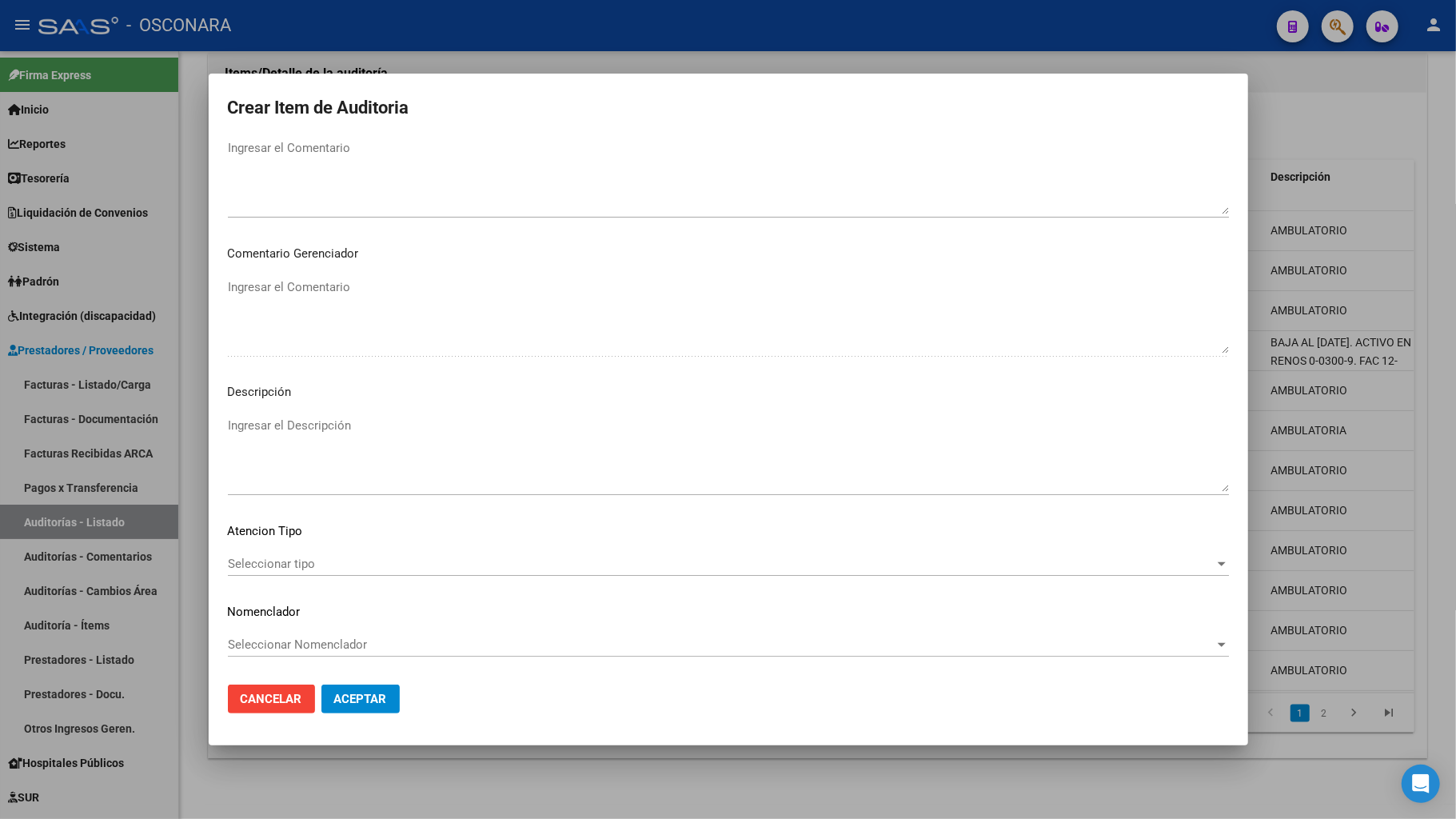
click at [314, 553] on div "Seleccionar tipo Seleccionar tipo" at bounding box center [728, 563] width 1001 height 24
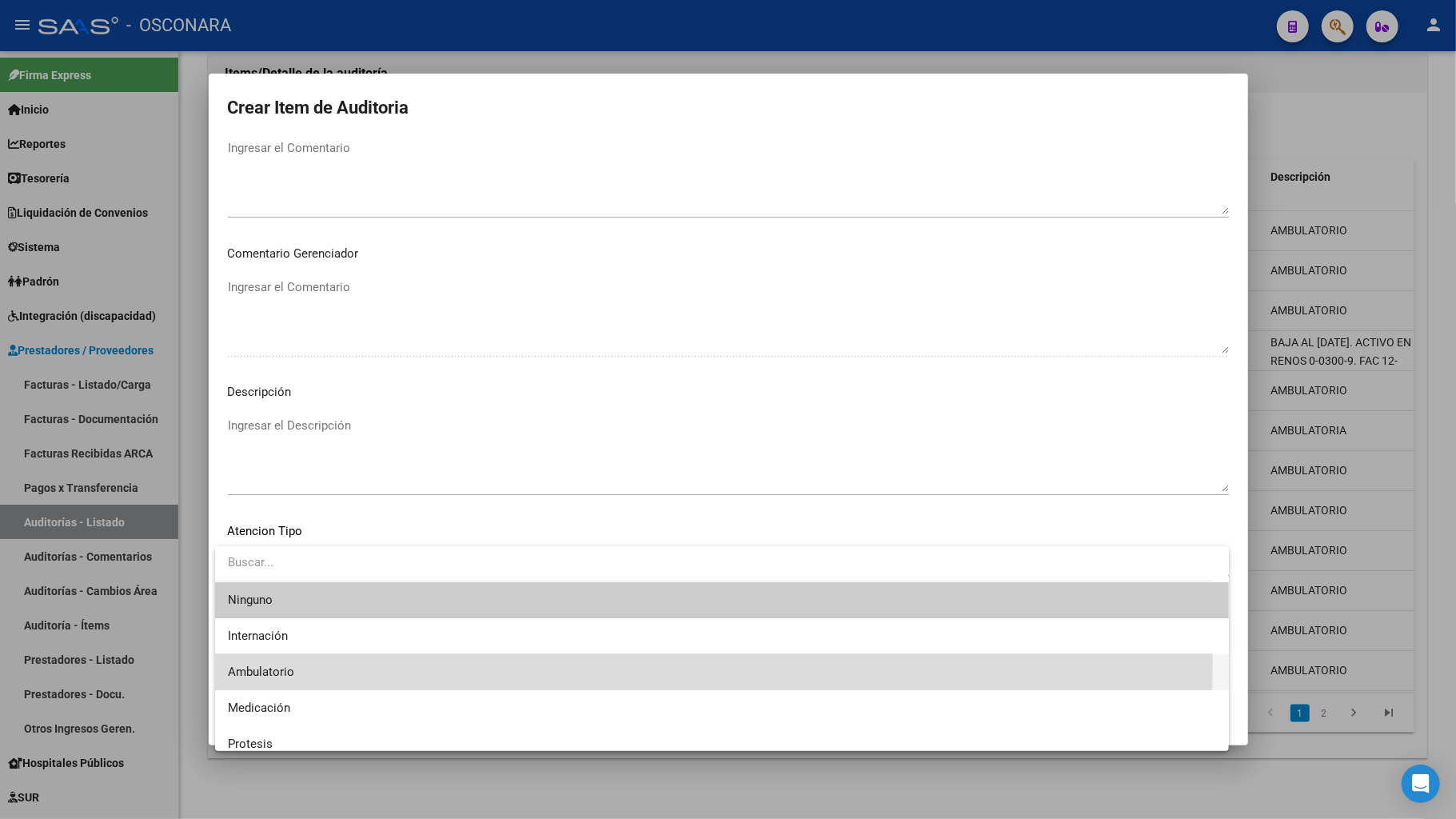
click at [305, 646] on span "Ambulatorio" at bounding box center [721, 672] width 988 height 36
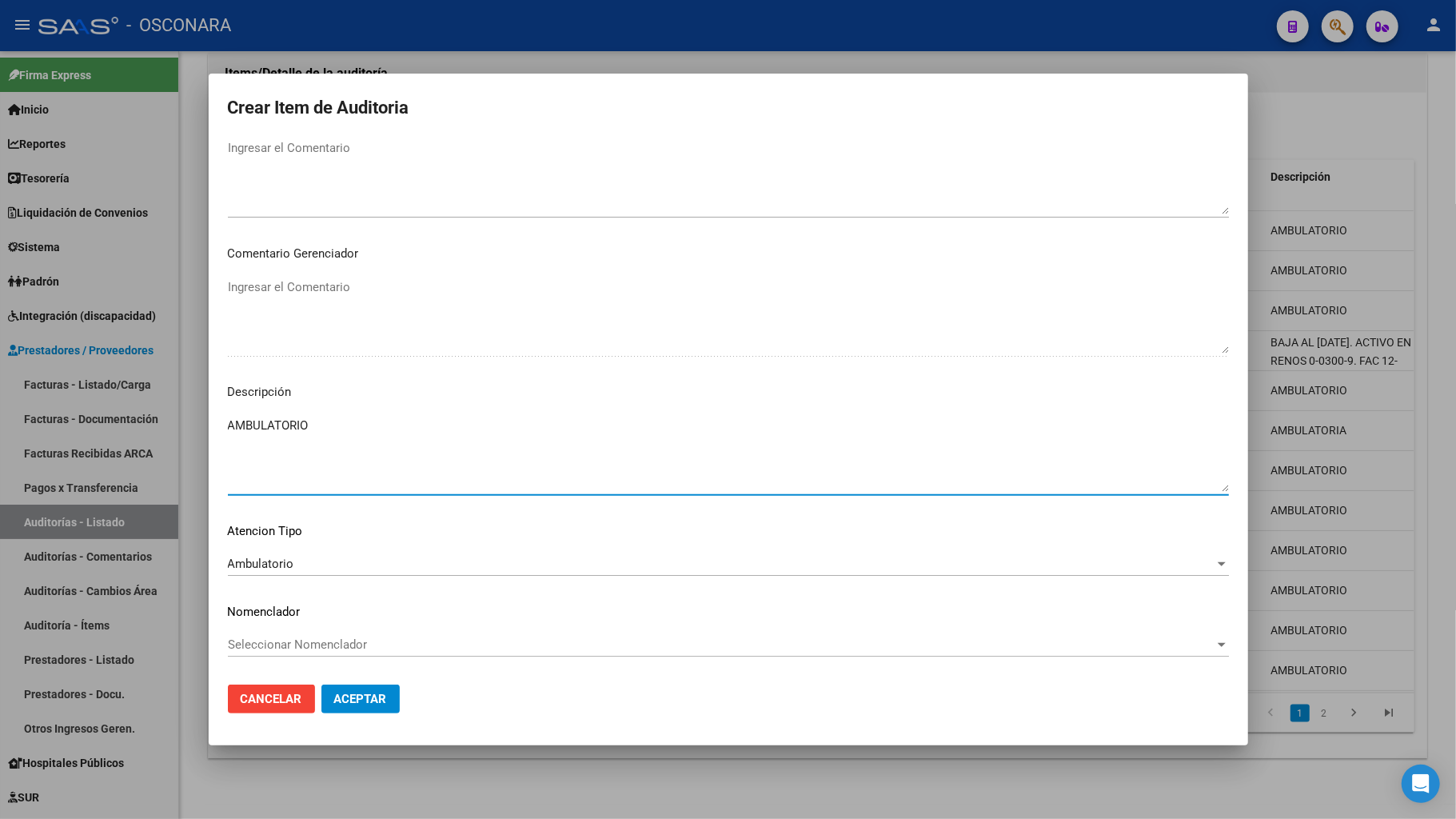
drag, startPoint x: 340, startPoint y: 433, endPoint x: 368, endPoint y: 398, distance: 44.8
click at [340, 432] on textarea "AMBULATORIO" at bounding box center [728, 454] width 1001 height 75
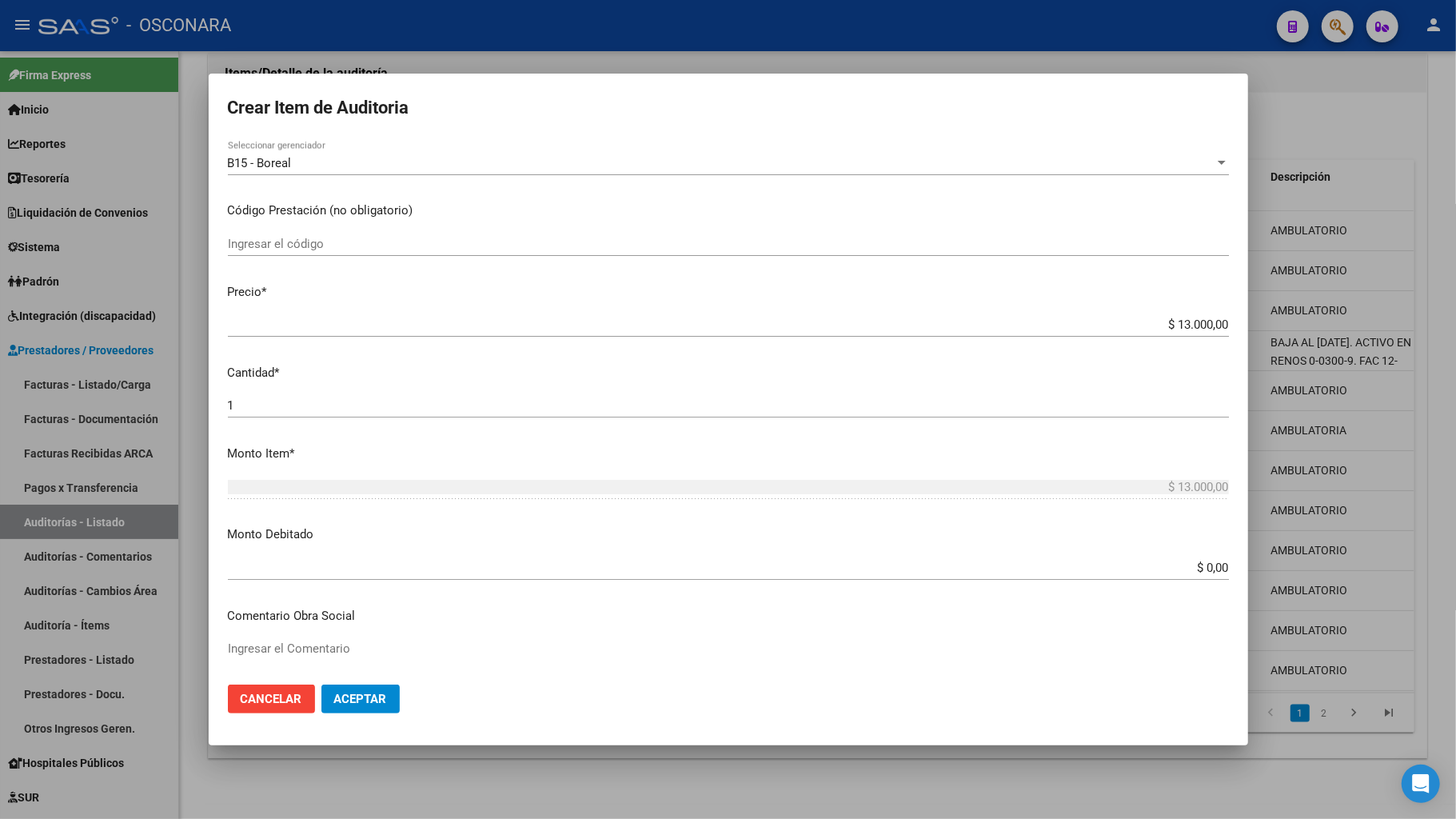
scroll to position [0, 0]
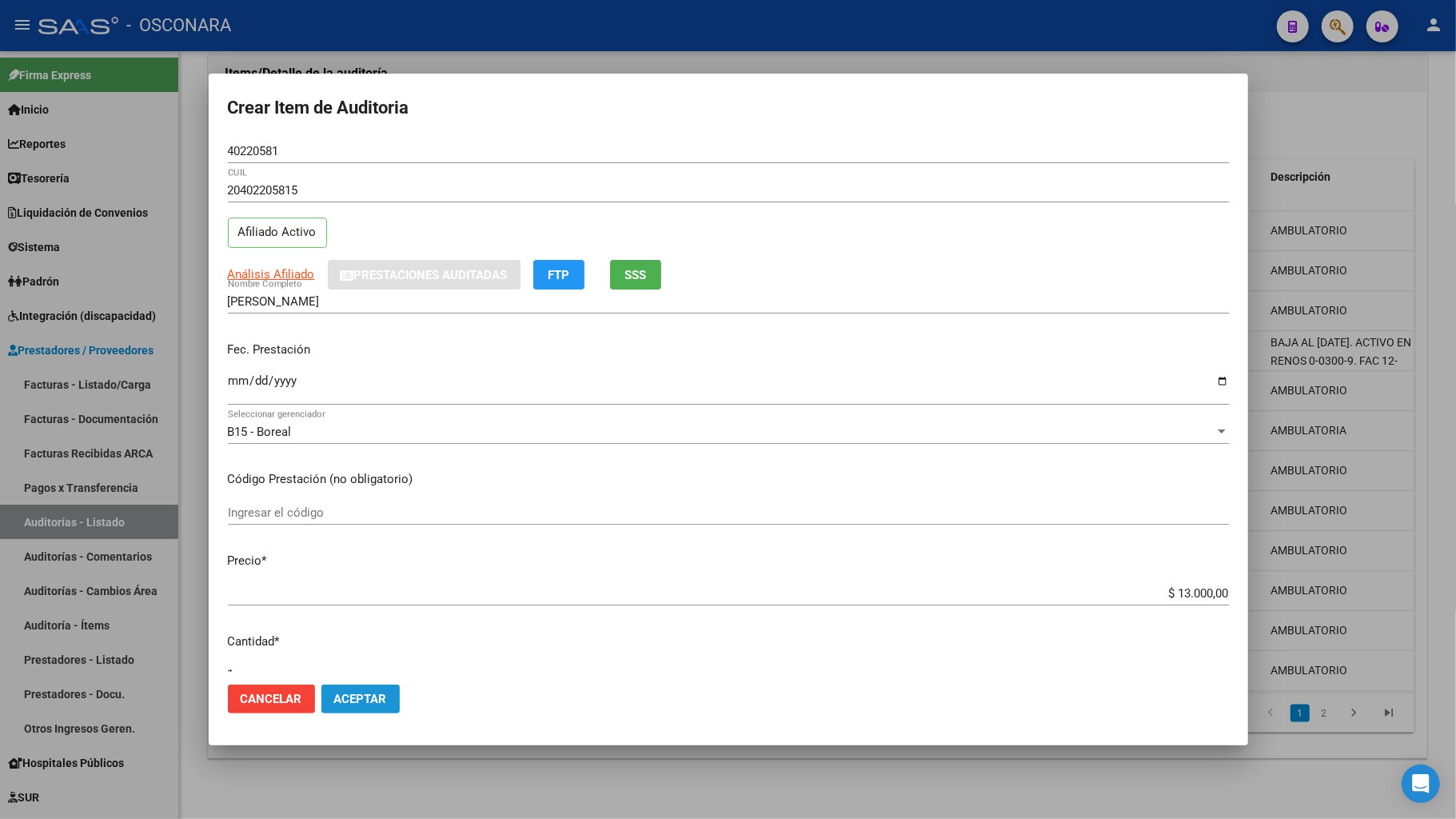
click at [397, 646] on button "Aceptar" at bounding box center [361, 698] width 78 height 29
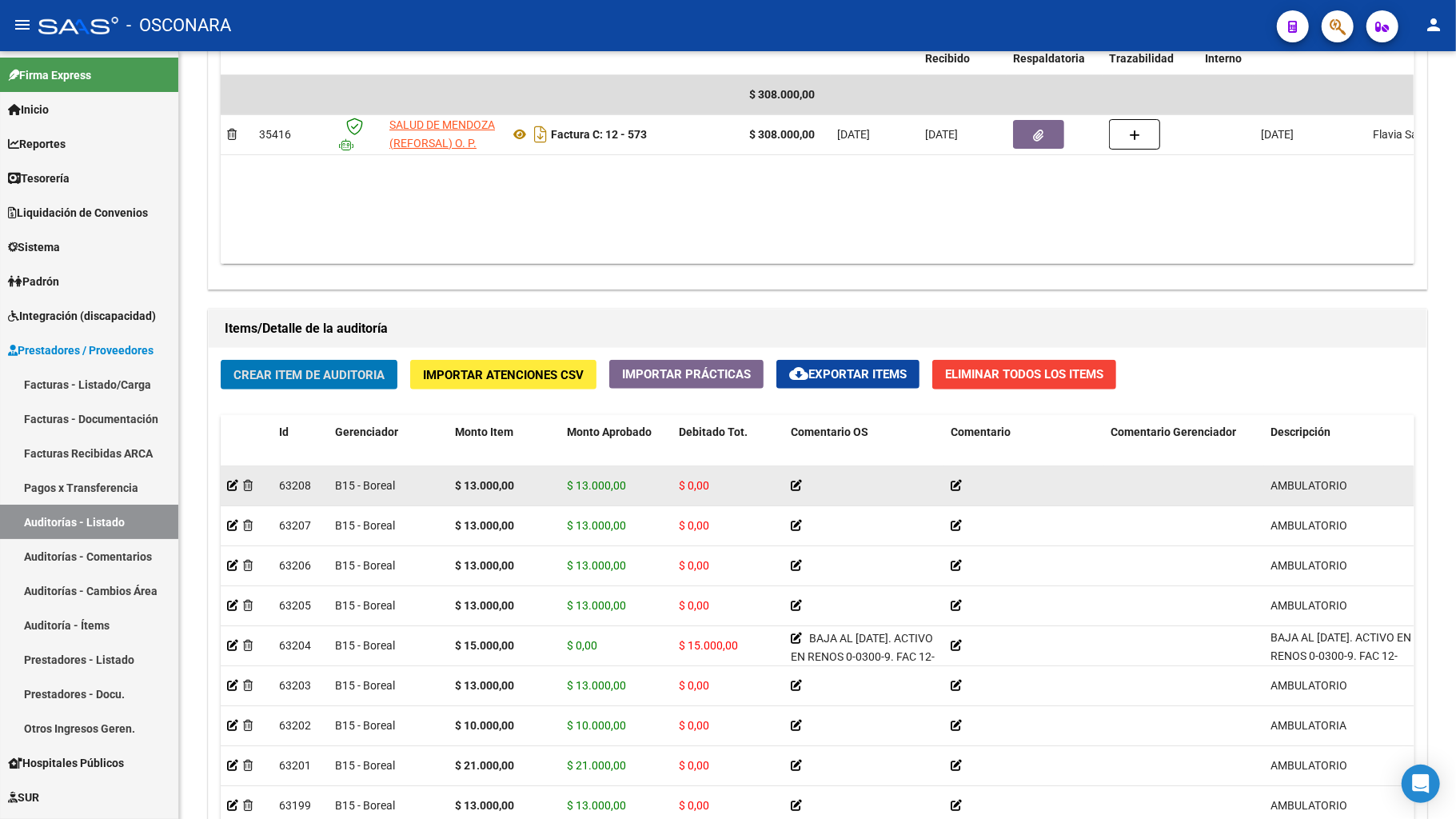
scroll to position [900, 0]
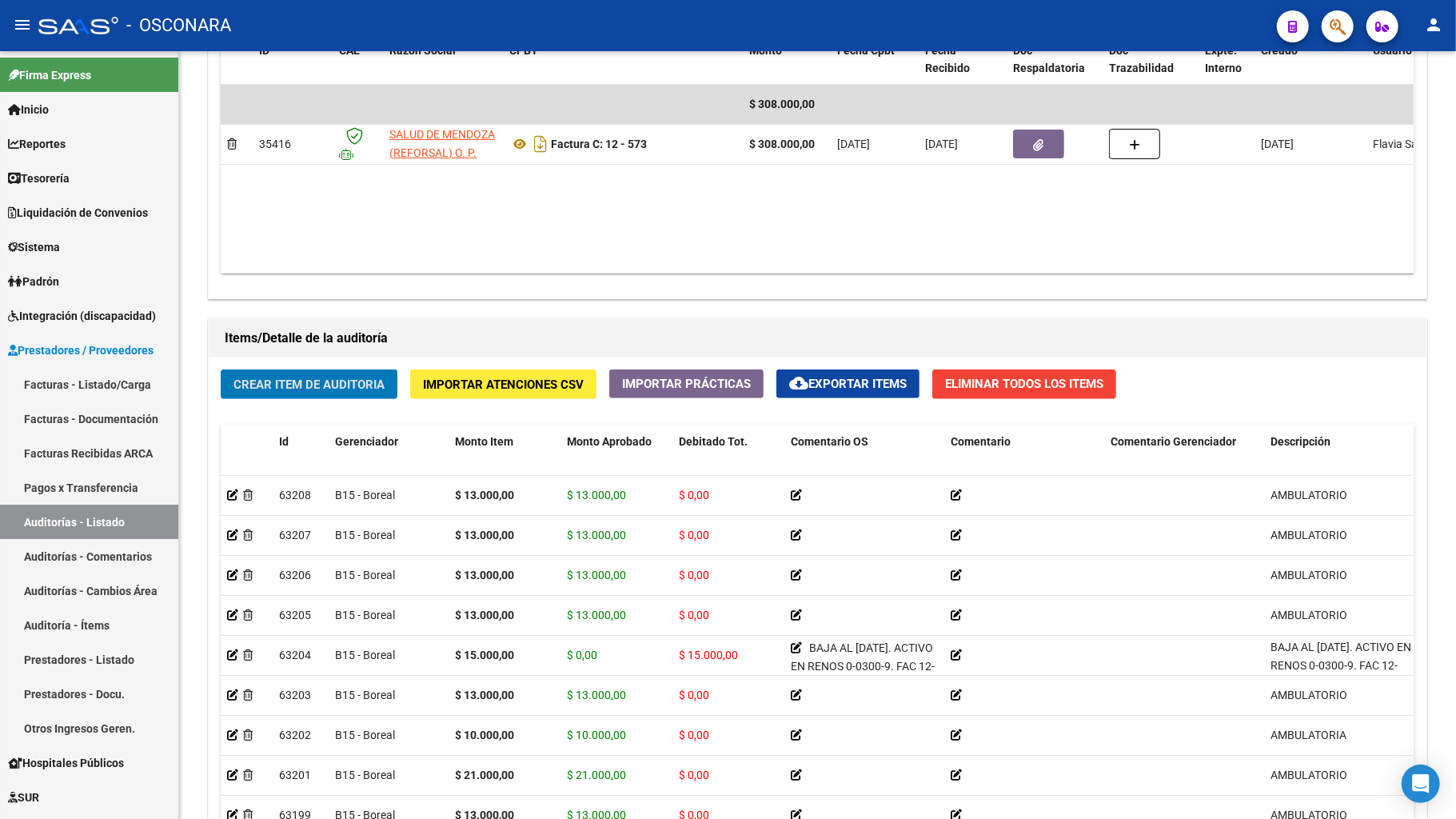
click at [327, 388] on span "Crear Item de Auditoria" at bounding box center [309, 384] width 152 height 14
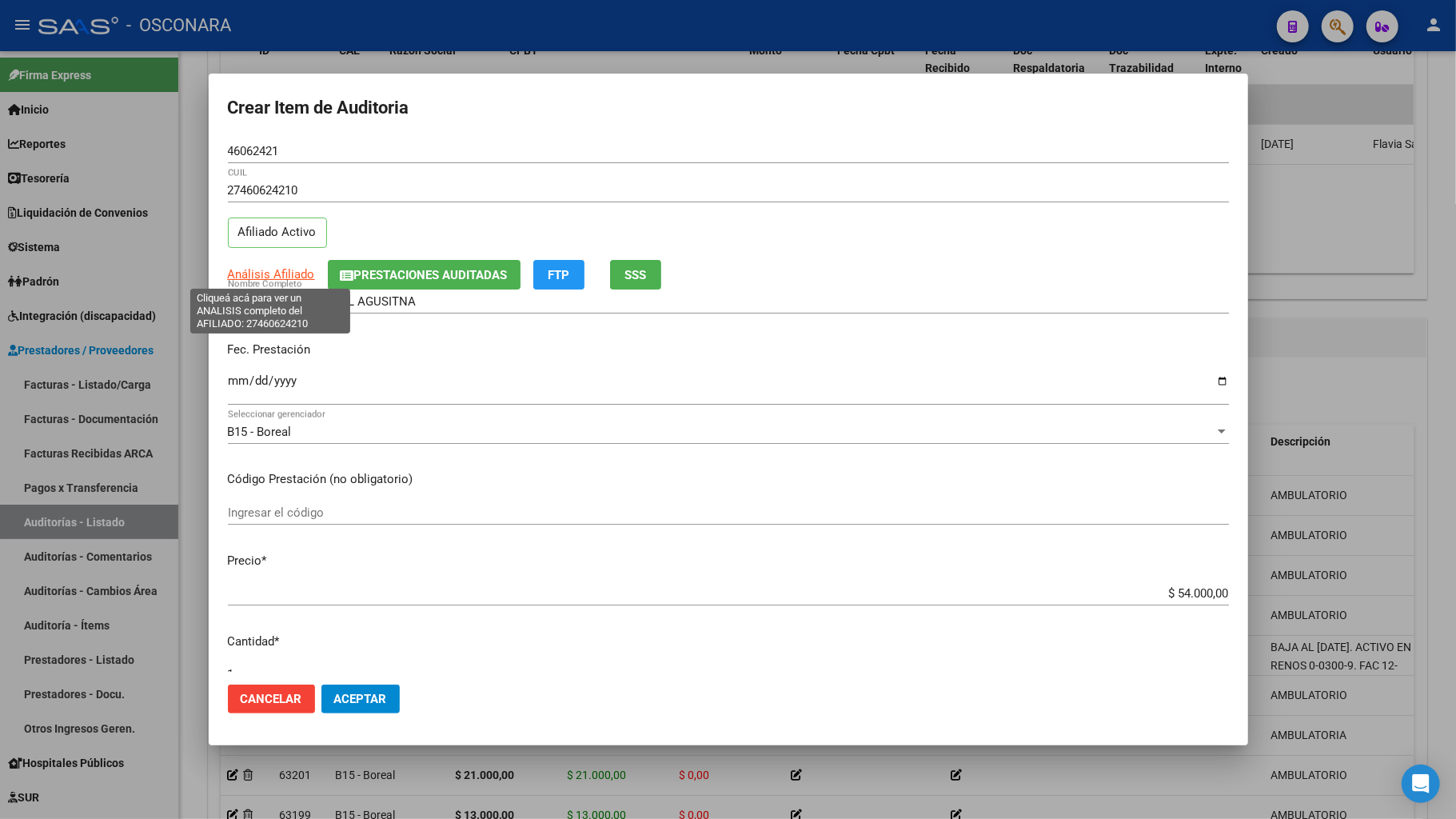
click at [255, 277] on span "Análisis Afiliado" at bounding box center [271, 273] width 87 height 14
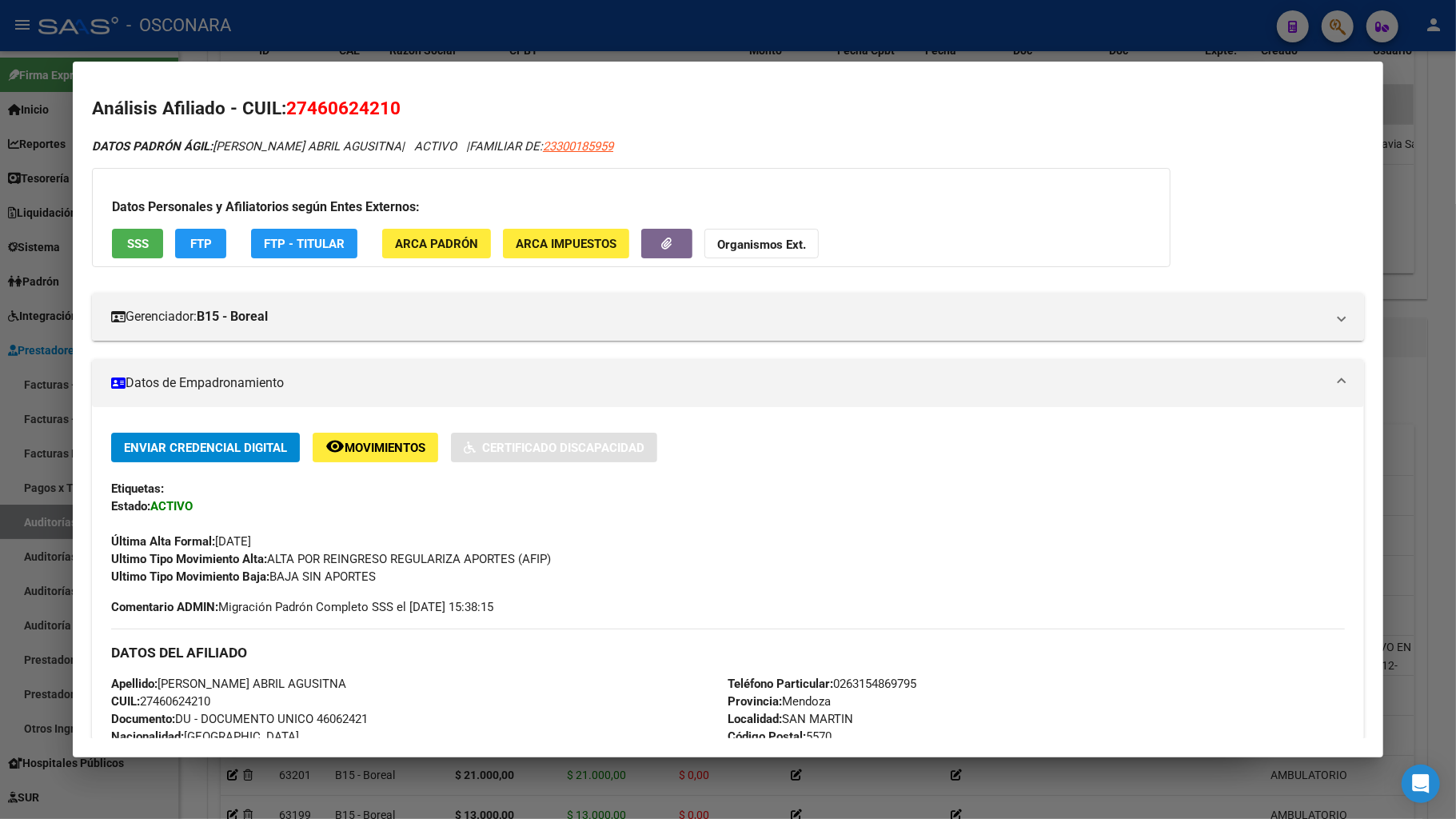
click at [131, 248] on span "SSS" at bounding box center [138, 244] width 21 height 14
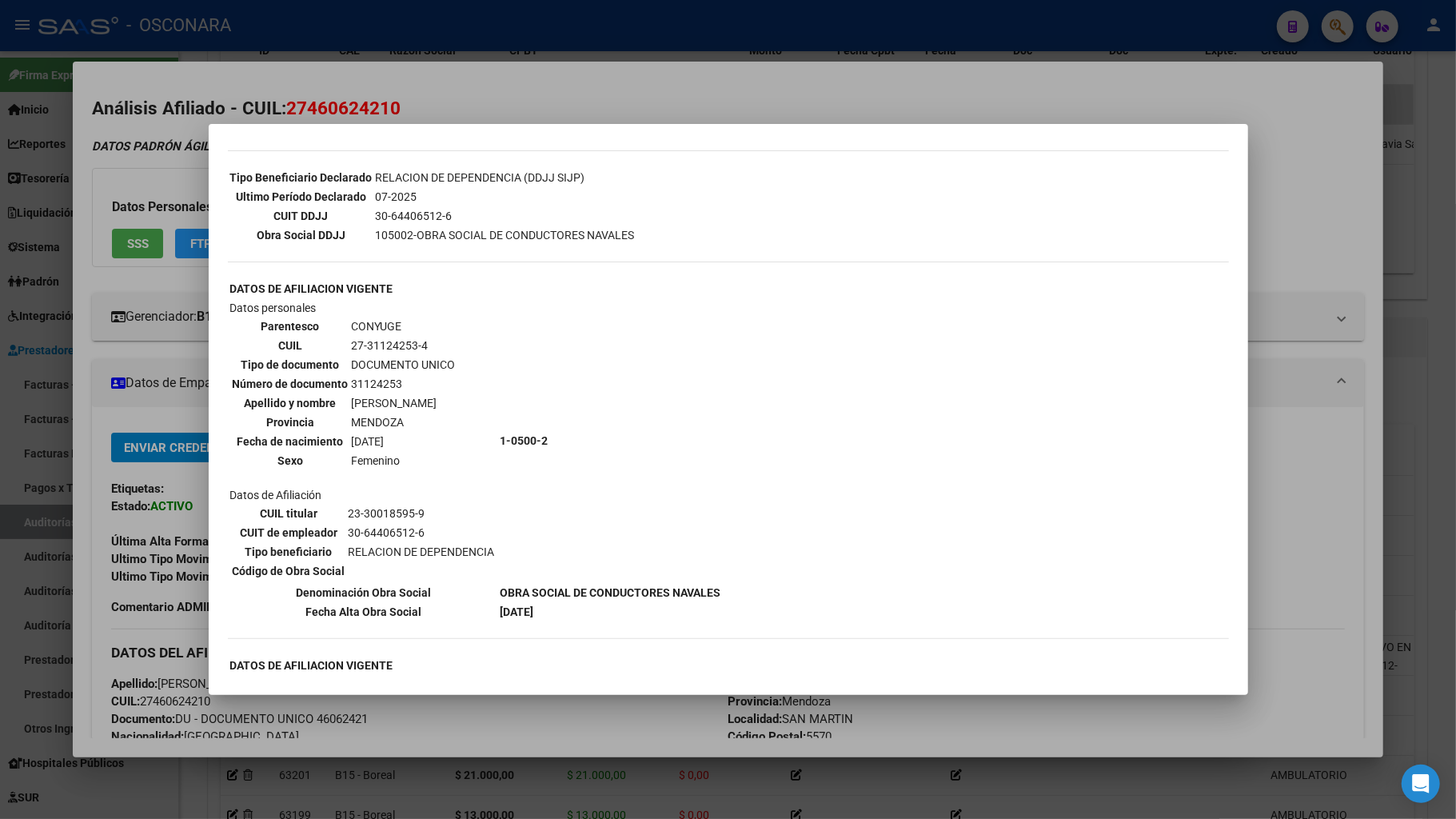
scroll to position [533, 0]
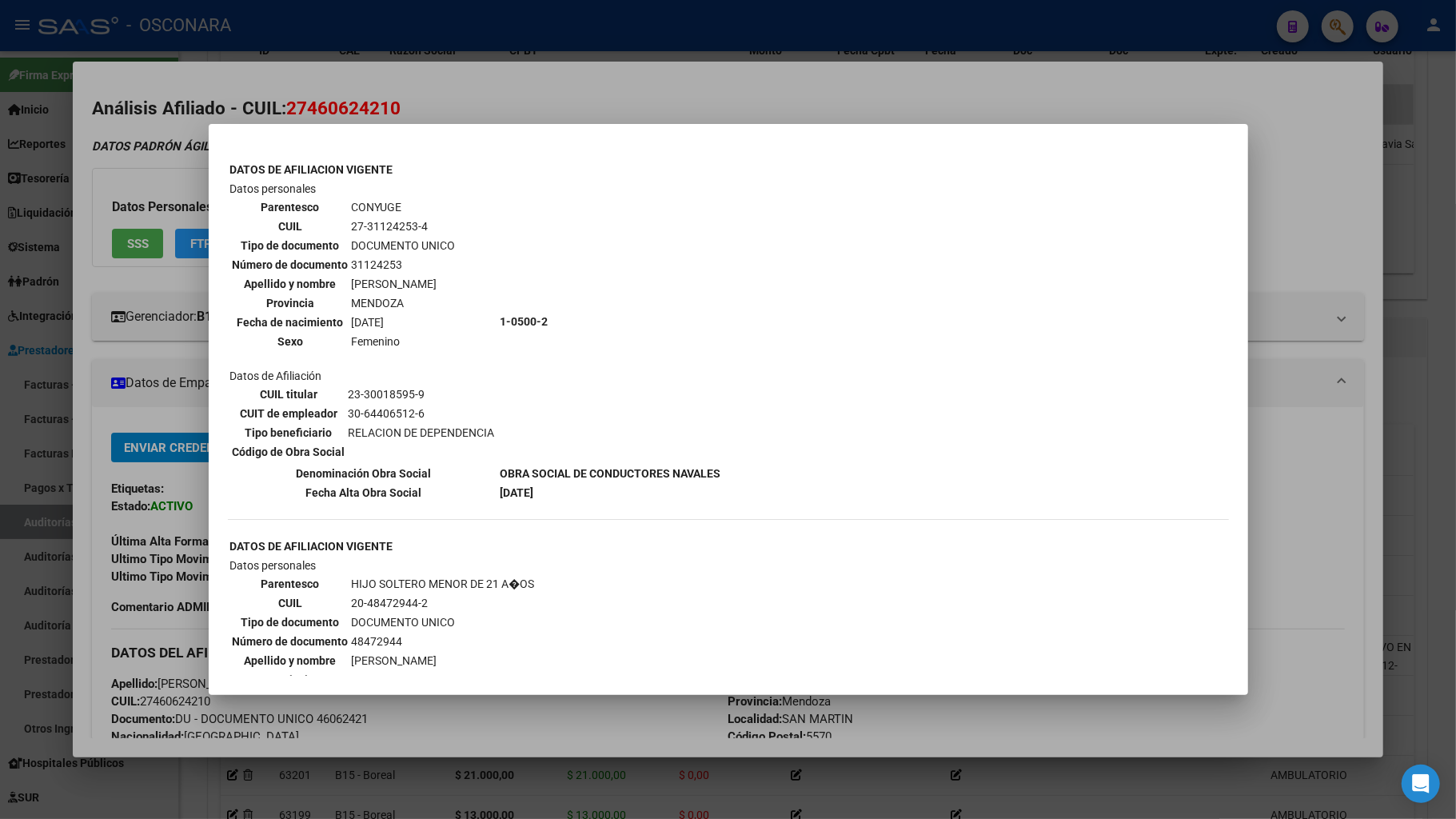
click at [483, 646] on div at bounding box center [728, 409] width 1456 height 819
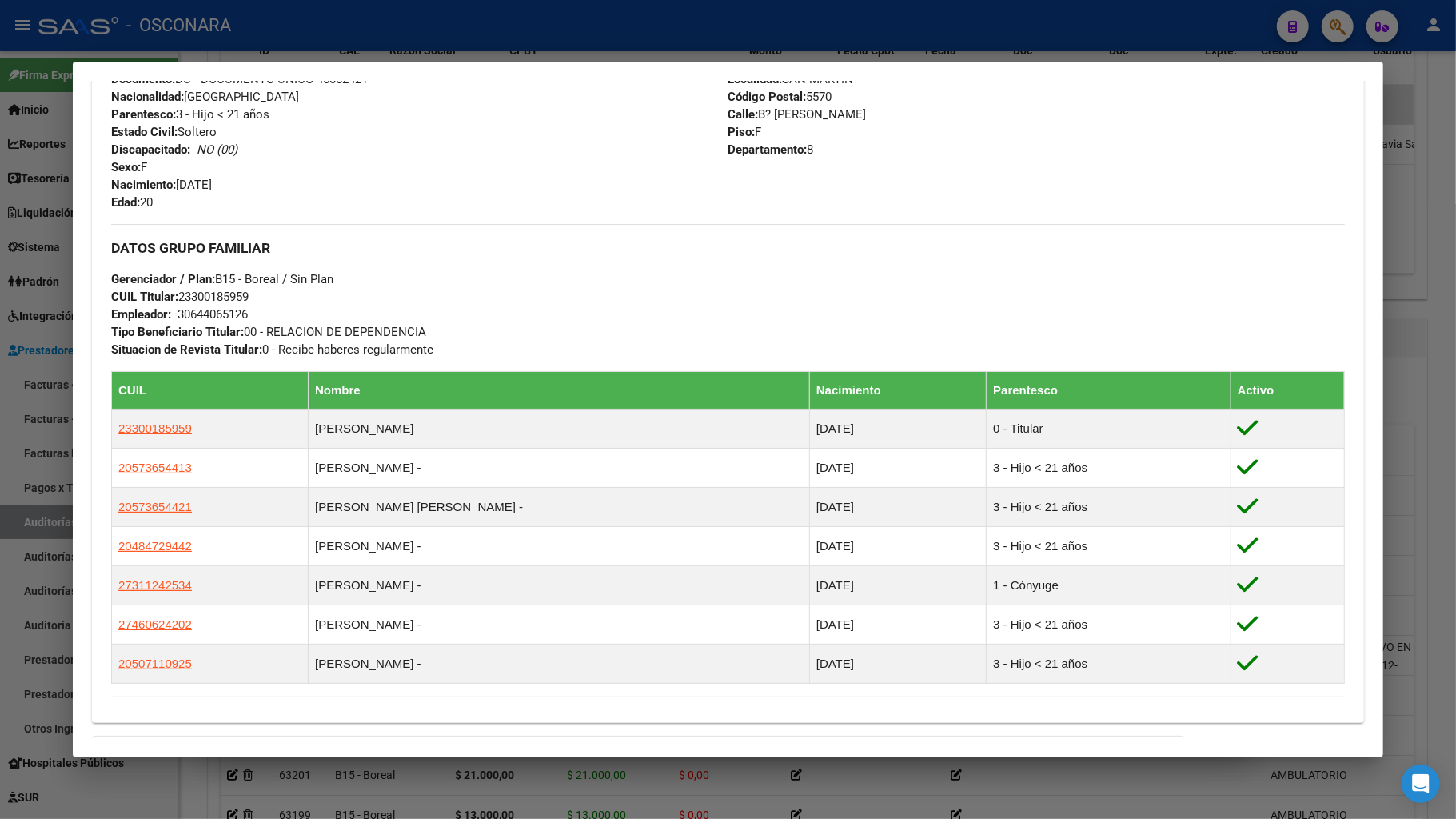
scroll to position [873, 0]
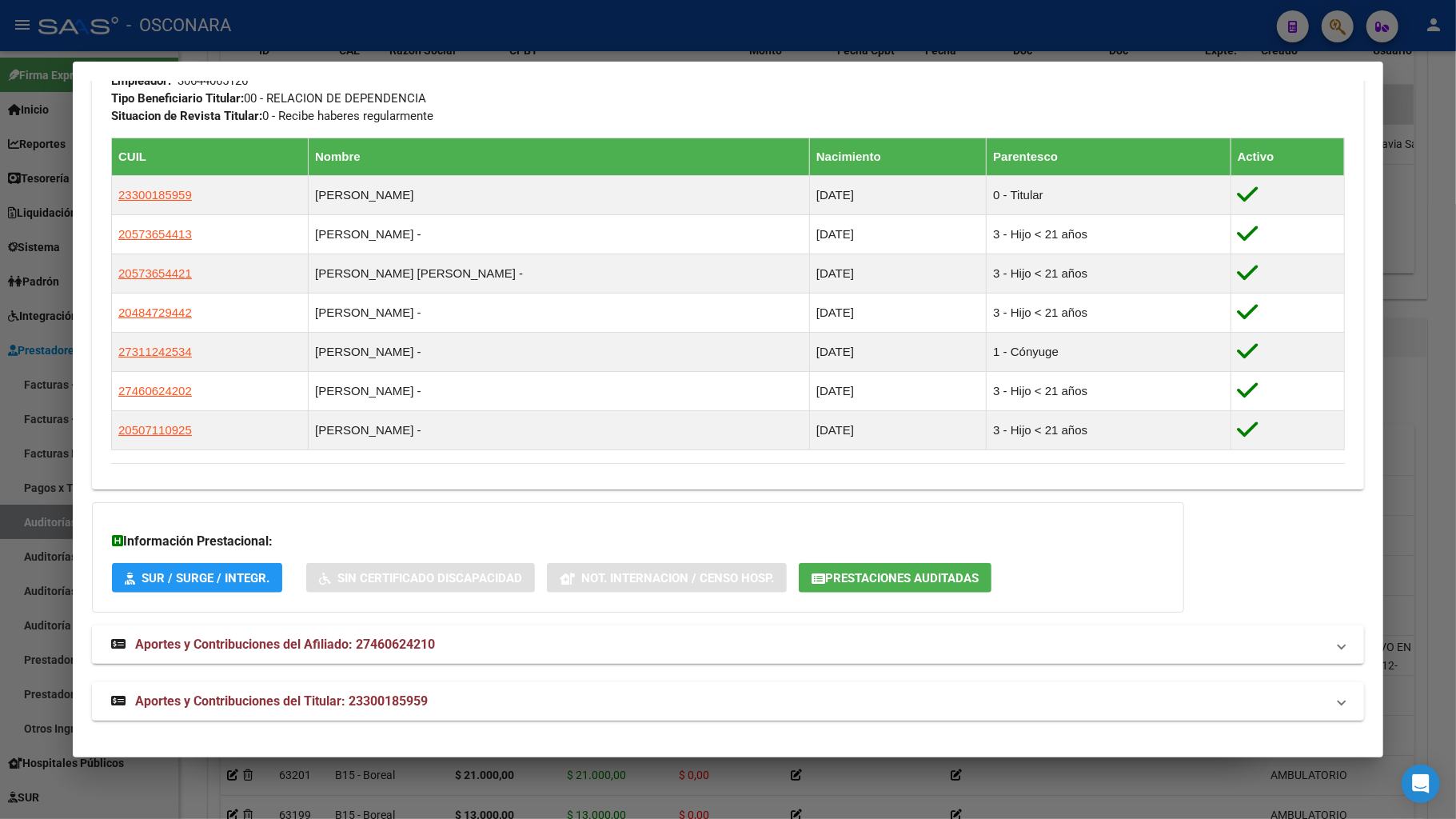
click at [456, 646] on mat-panel-title "Aportes y Contribuciones del Titular: 23300185959" at bounding box center [719, 701] width 1215 height 20
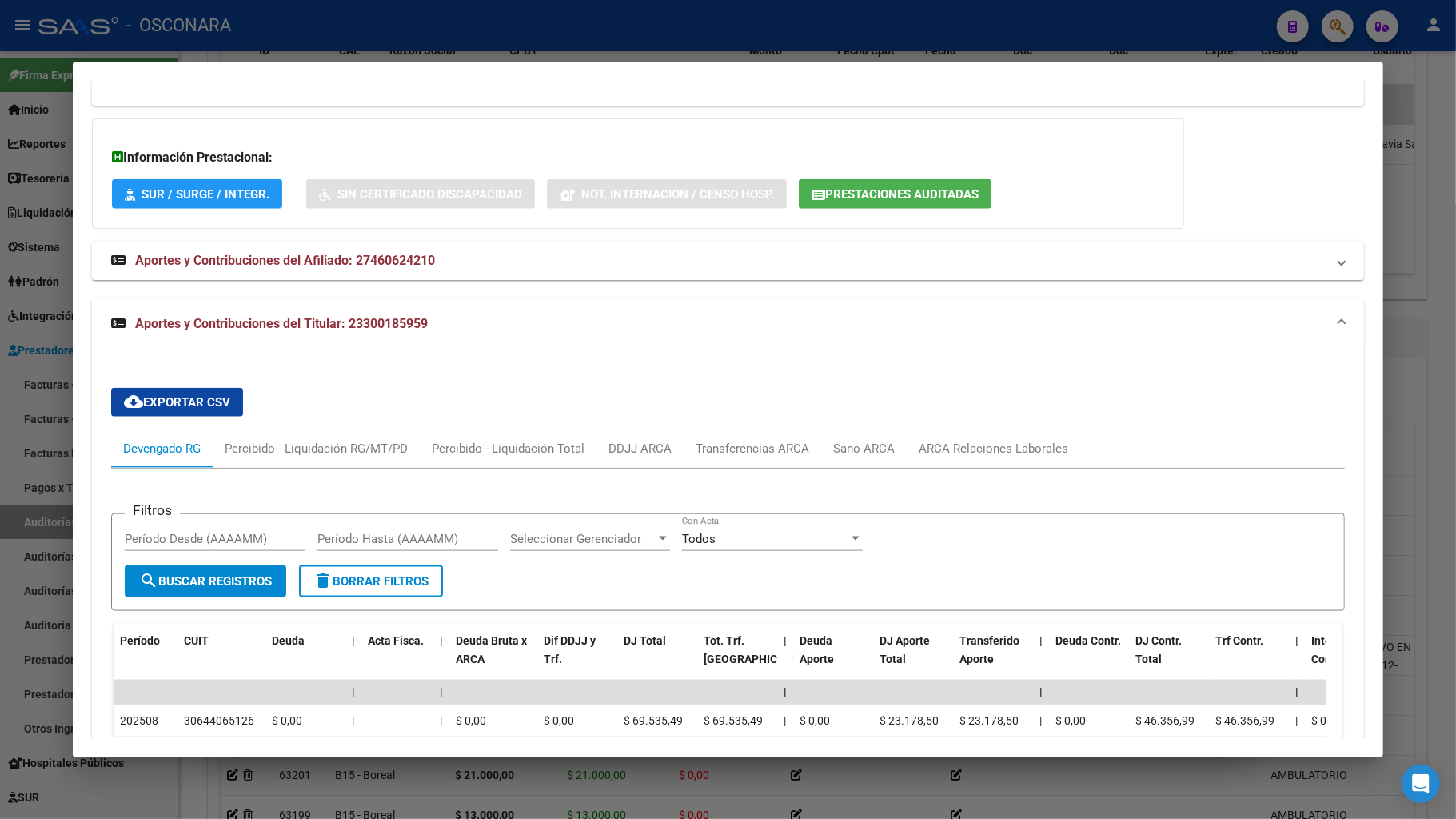
scroll to position [1393, 0]
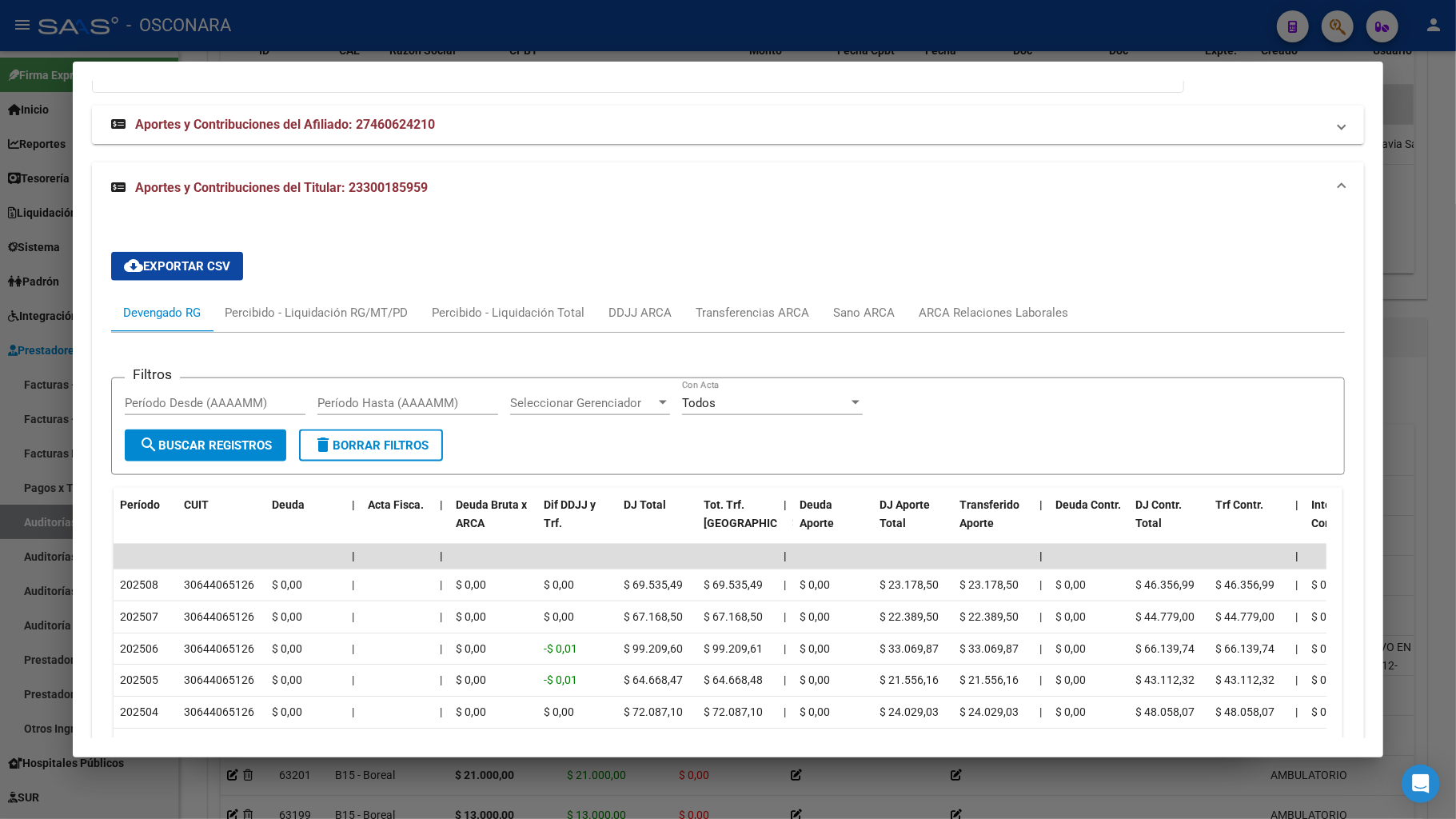
click at [1409, 329] on div at bounding box center [728, 409] width 1456 height 819
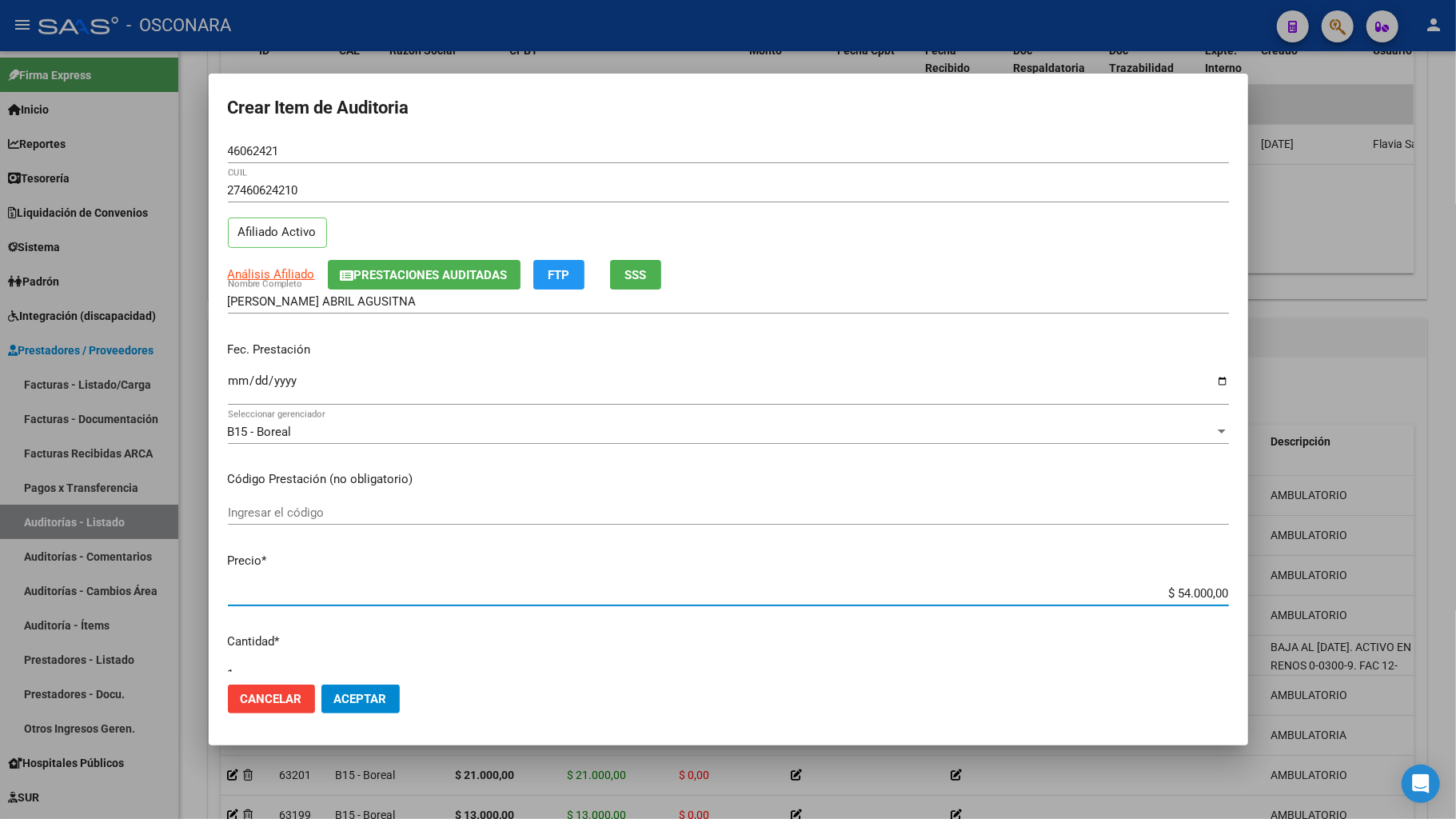
drag, startPoint x: 1157, startPoint y: 590, endPoint x: 1302, endPoint y: 590, distance: 145.0
click at [1302, 590] on div "Crear Item de Auditoria 46062421 Nro Documento 27460624210 CUIL Afiliado Activo…" at bounding box center [728, 409] width 1456 height 819
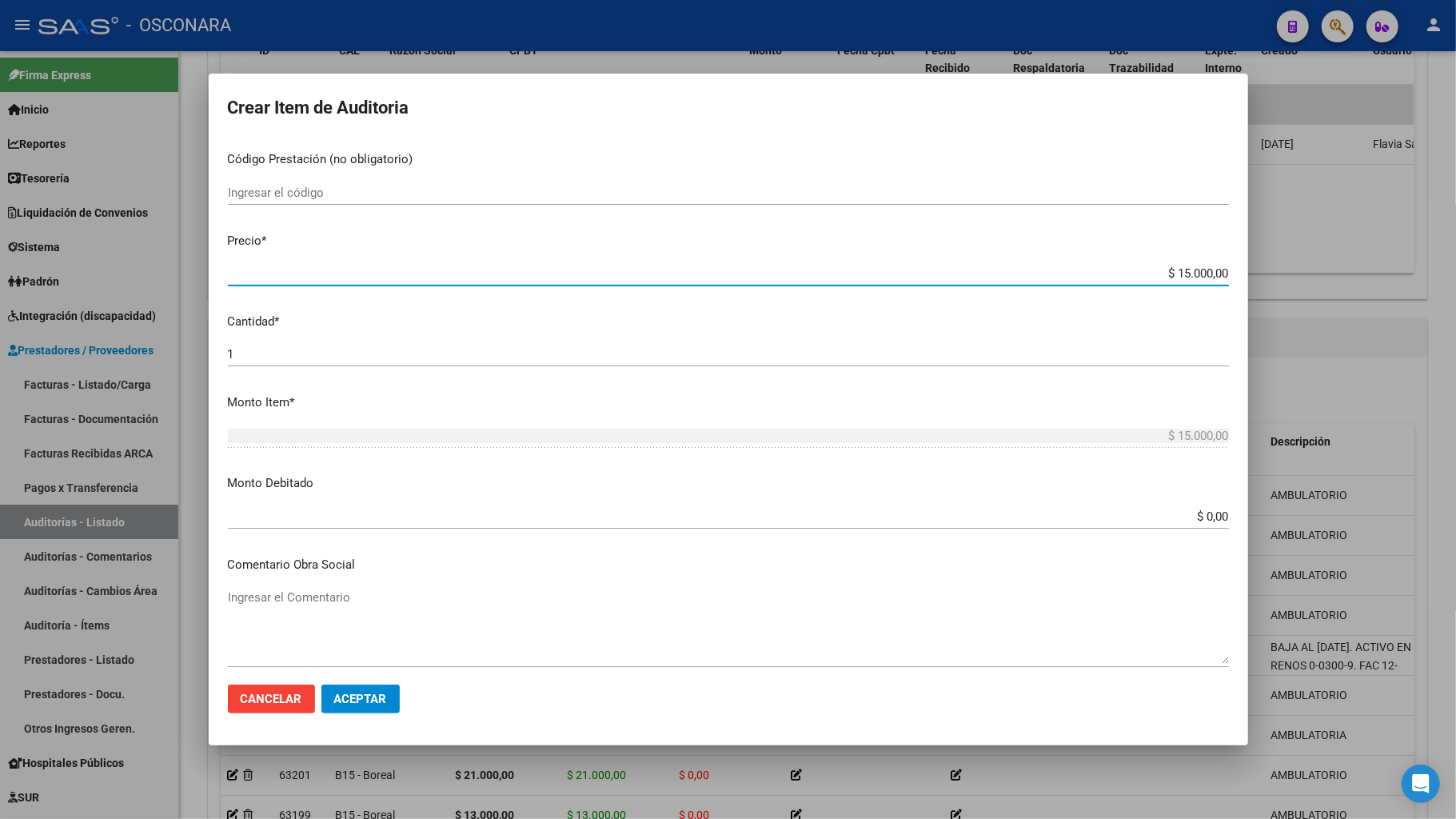
scroll to position [852, 0]
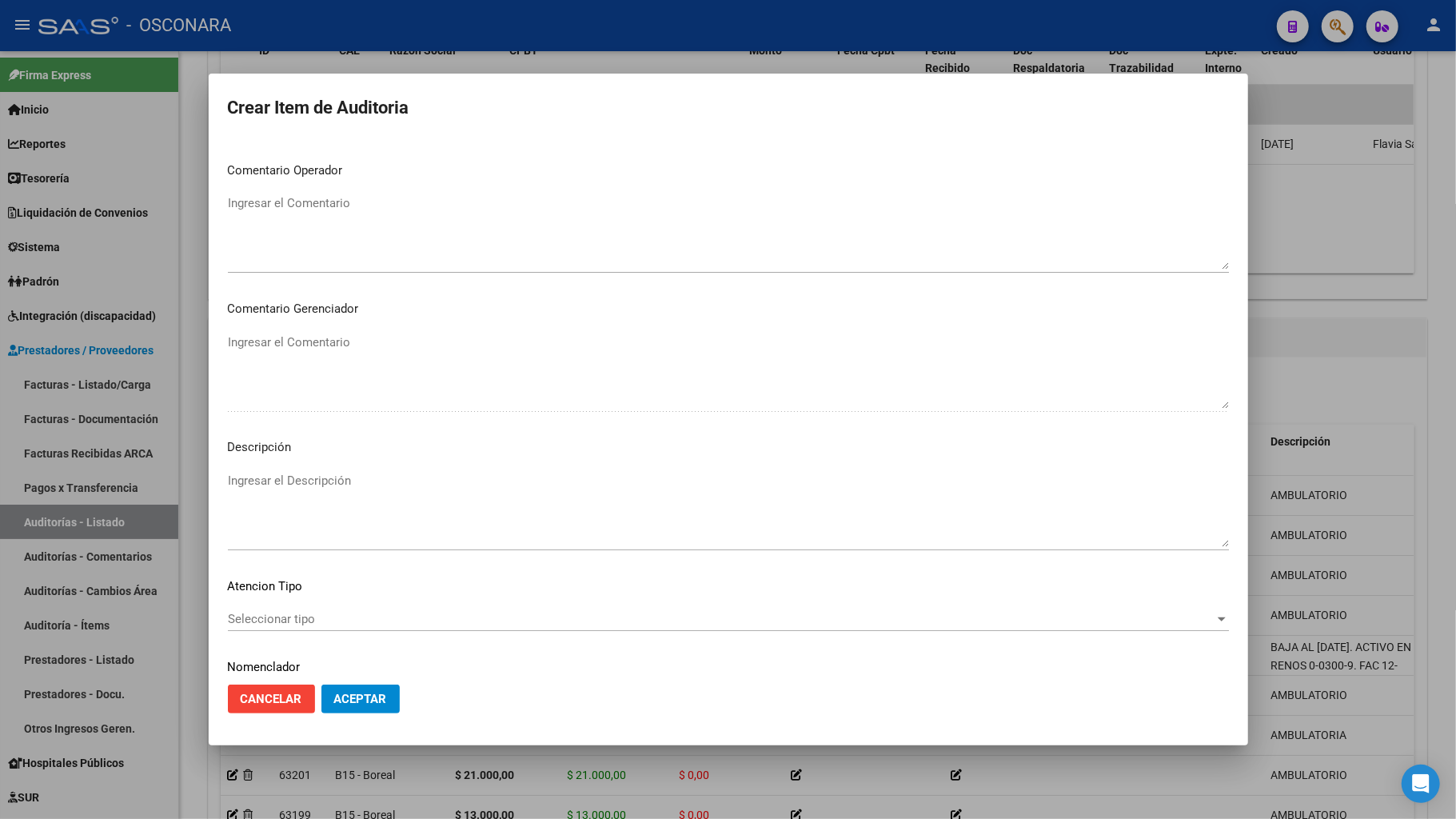
click at [351, 614] on span "Seleccionar tipo" at bounding box center [721, 618] width 986 height 14
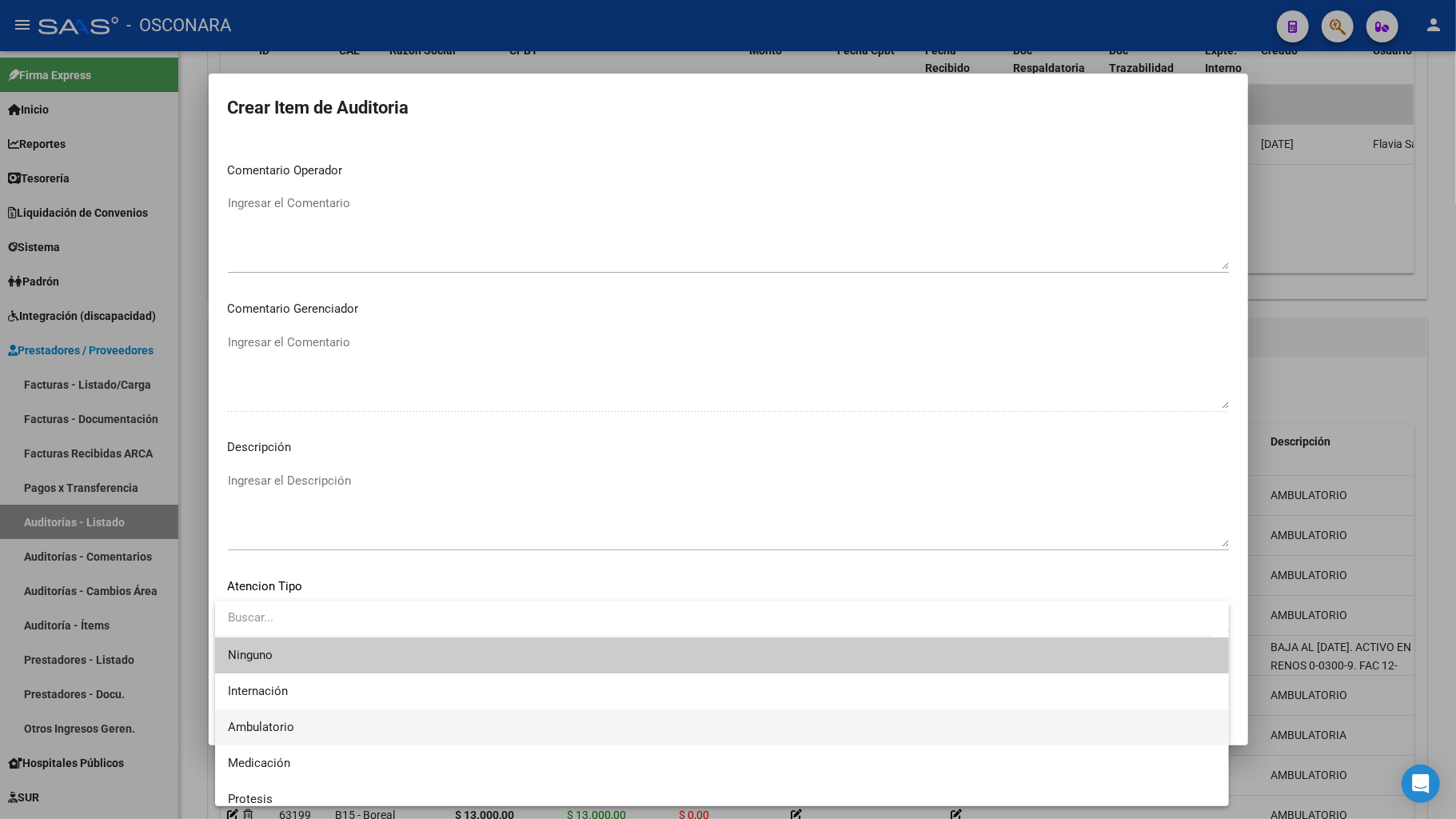
click at [302, 646] on span "Ambulatorio" at bounding box center [721, 727] width 988 height 36
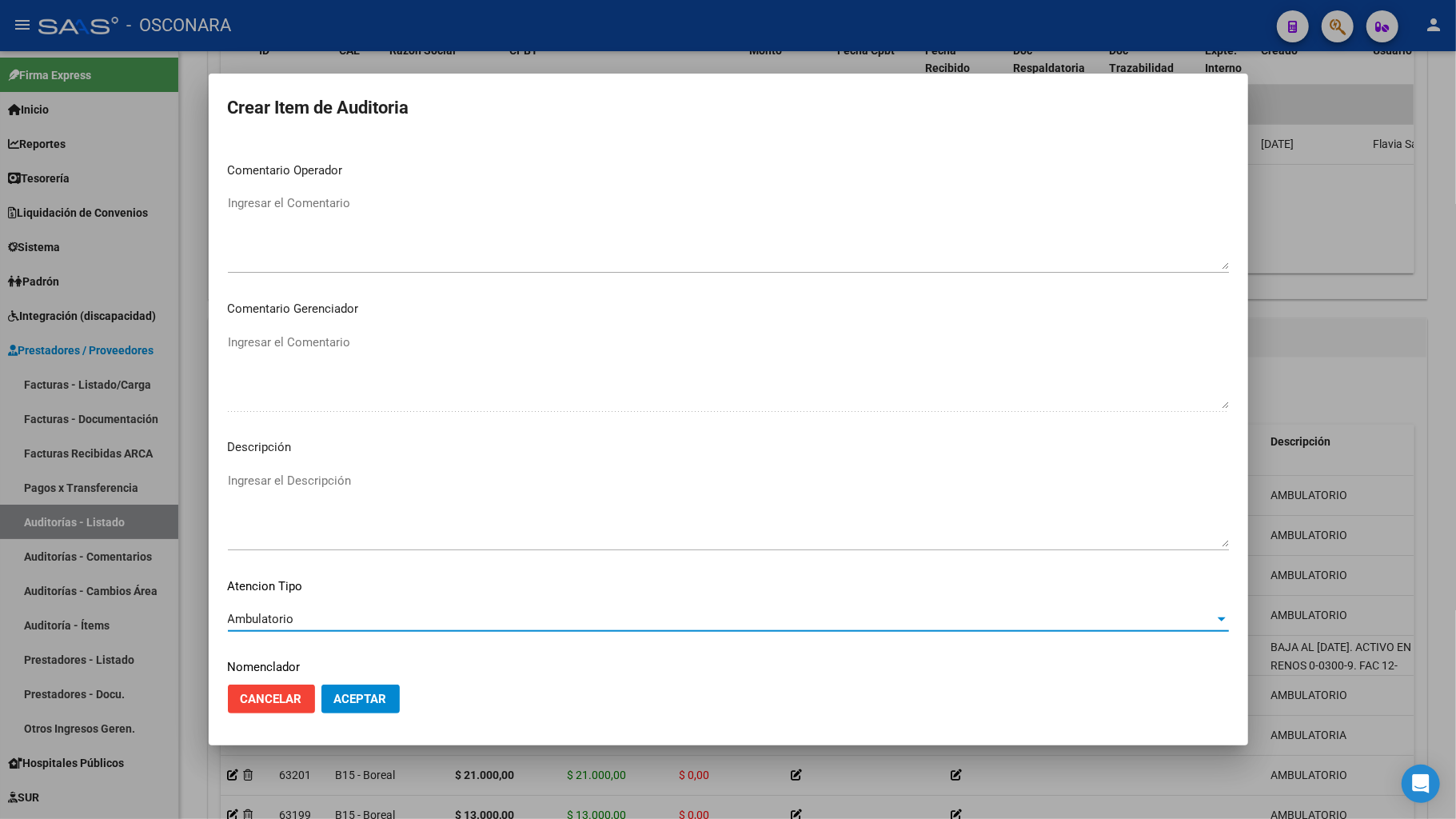
click at [329, 486] on textarea "Ingresar el Descripción" at bounding box center [728, 509] width 1001 height 75
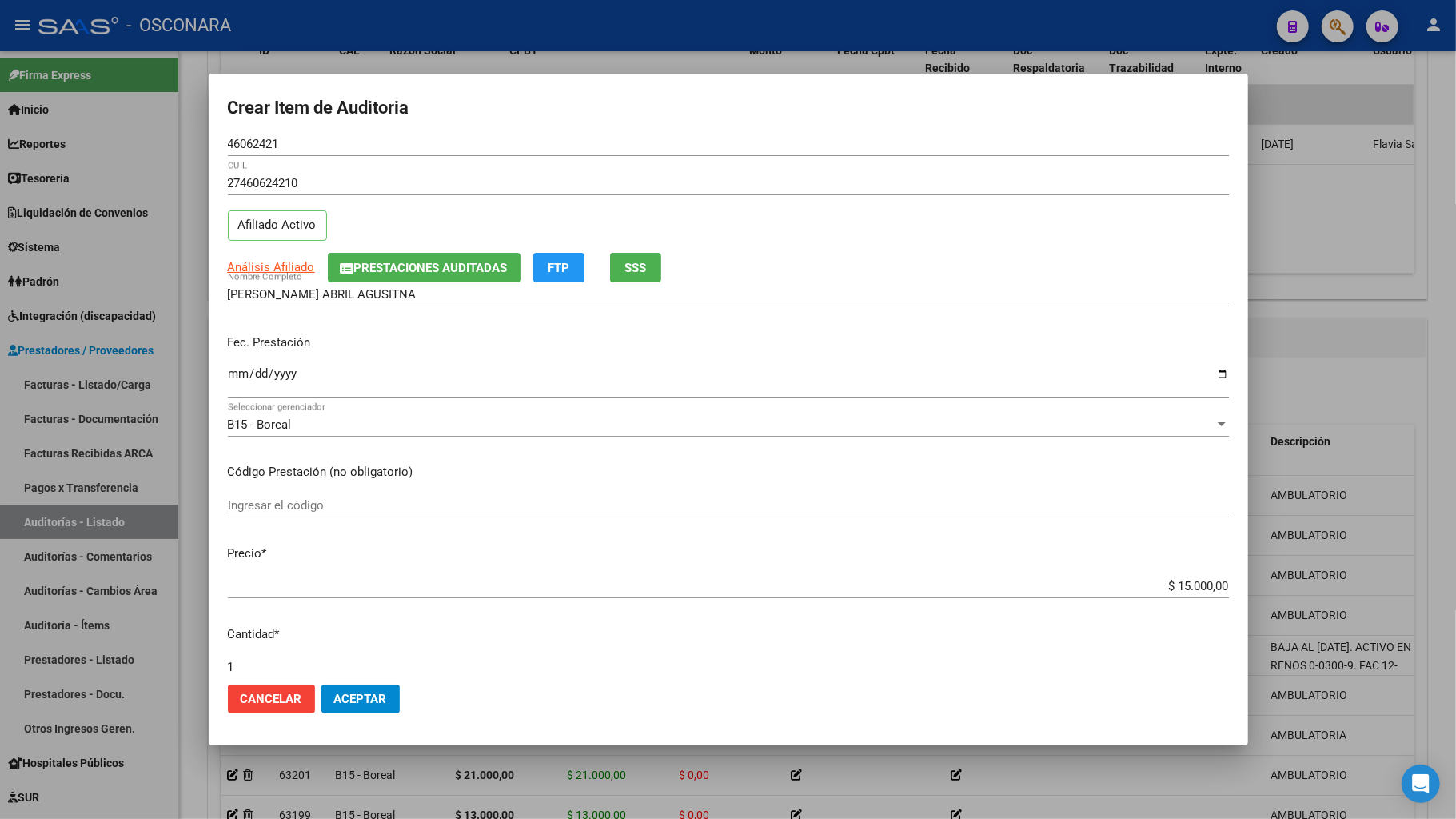
scroll to position [0, 0]
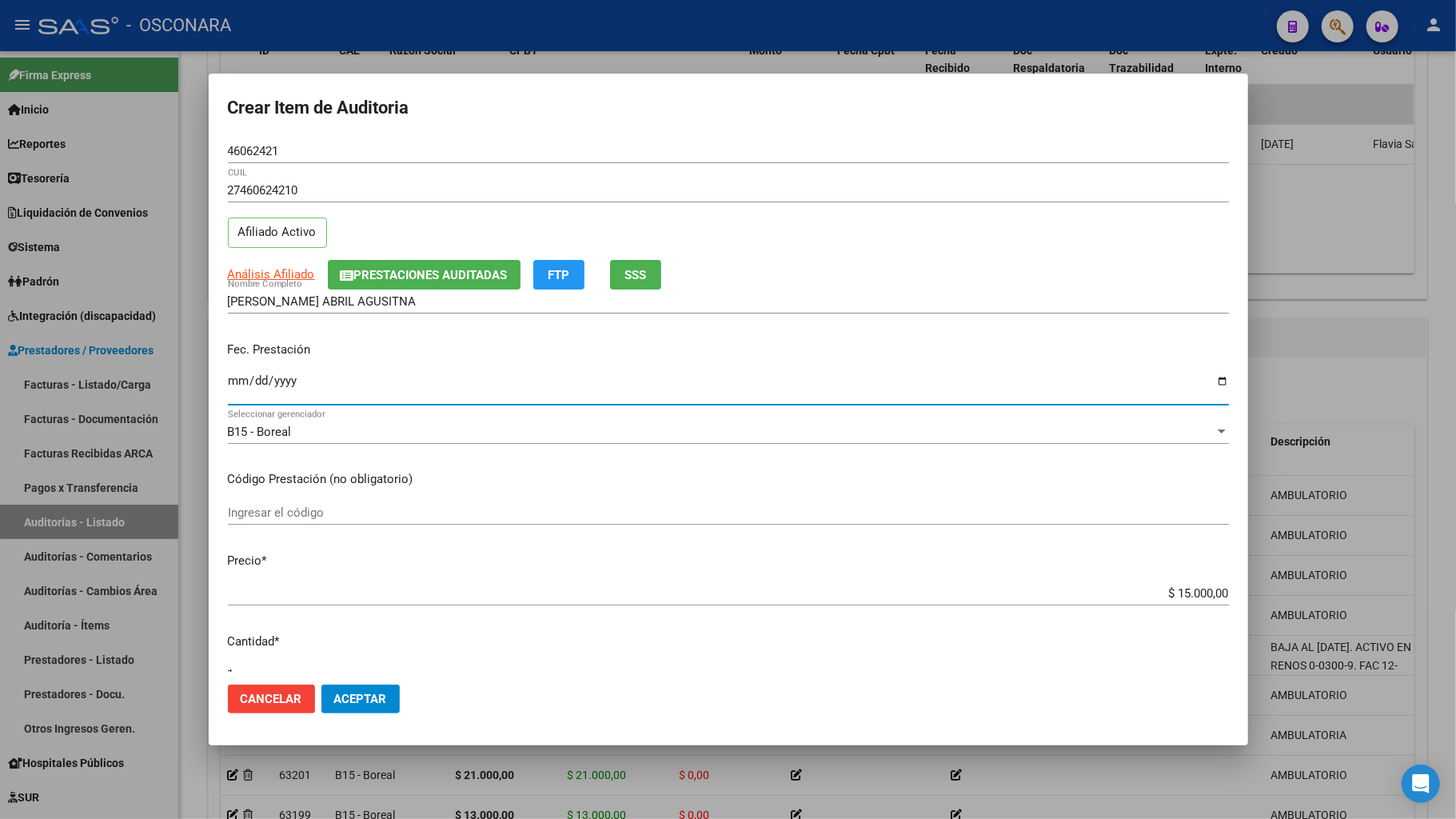
click at [232, 382] on input "Ingresar la fecha" at bounding box center [728, 388] width 1001 height 26
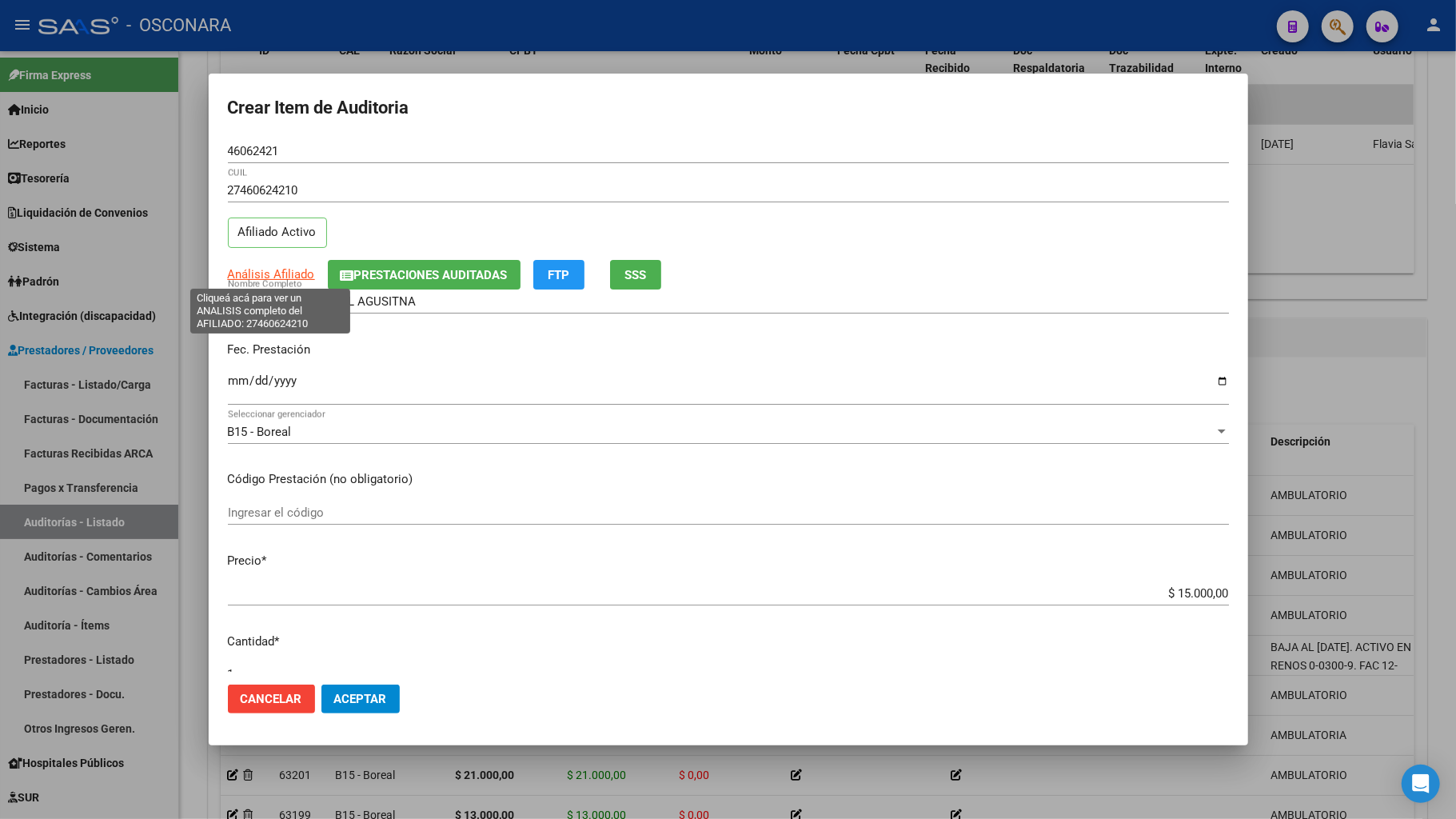
click at [288, 279] on span "Análisis Afiliado" at bounding box center [271, 273] width 87 height 14
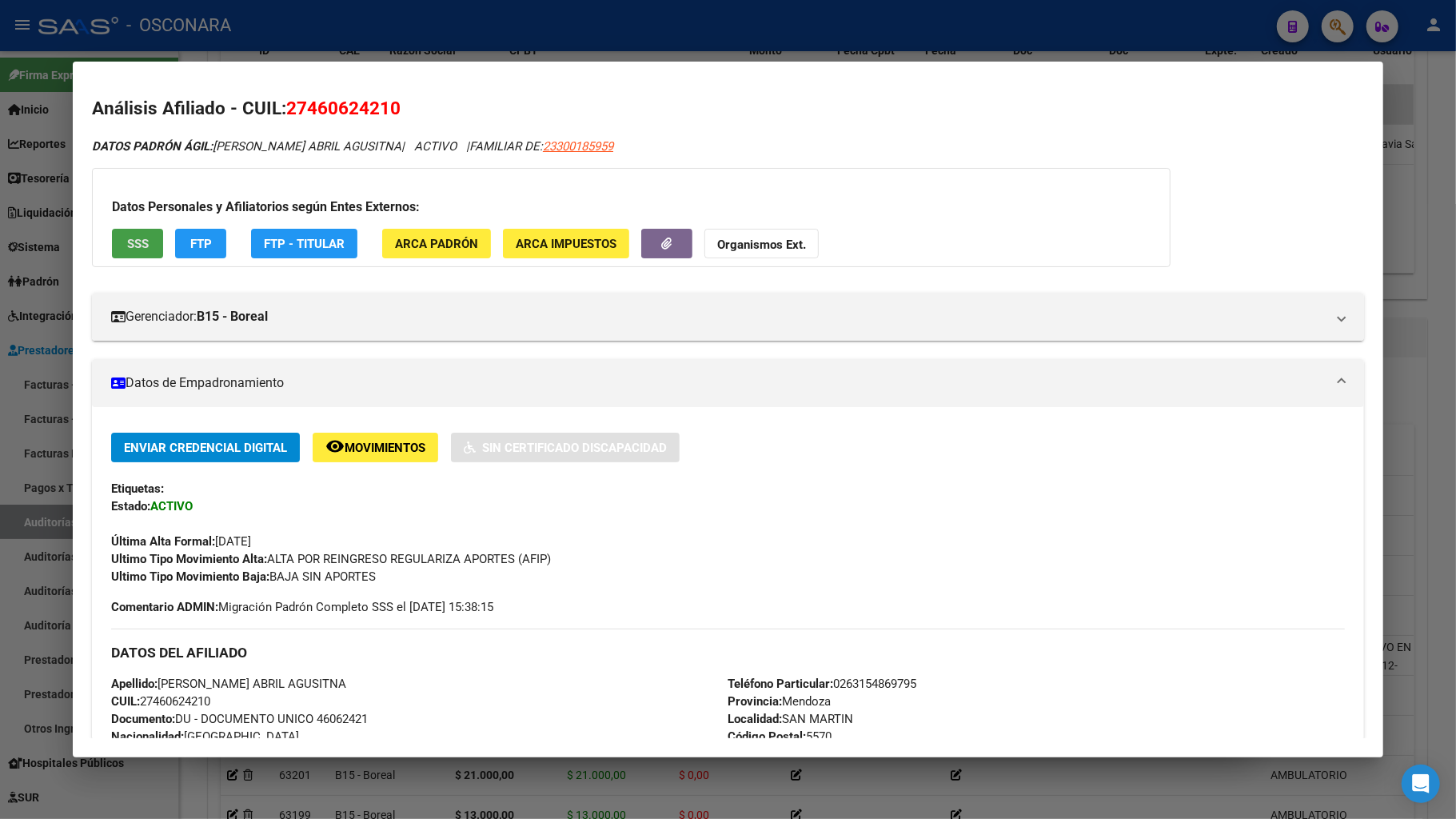
click at [136, 233] on button "SSS" at bounding box center [137, 244] width 51 height 30
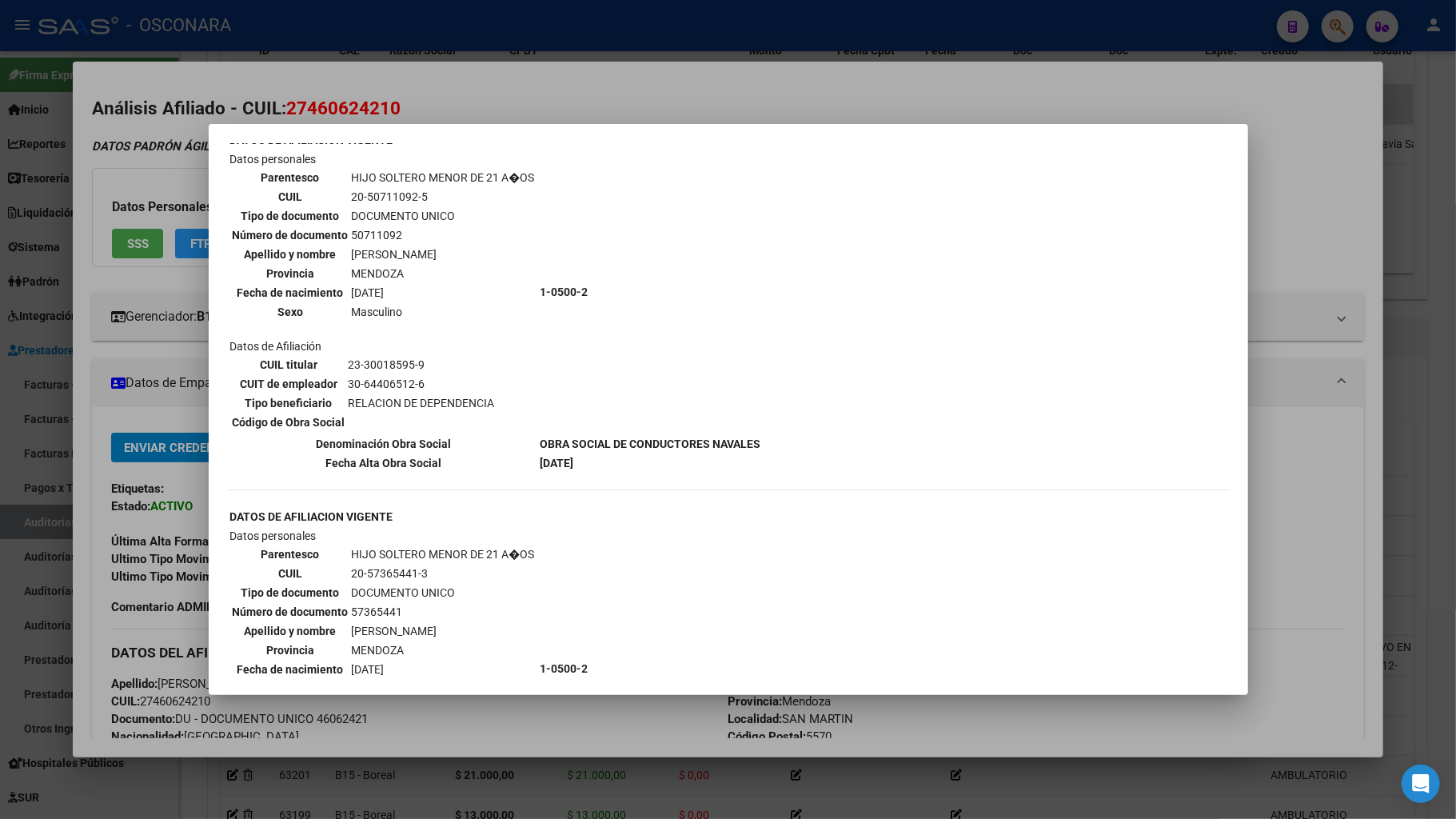
scroll to position [1599, 0]
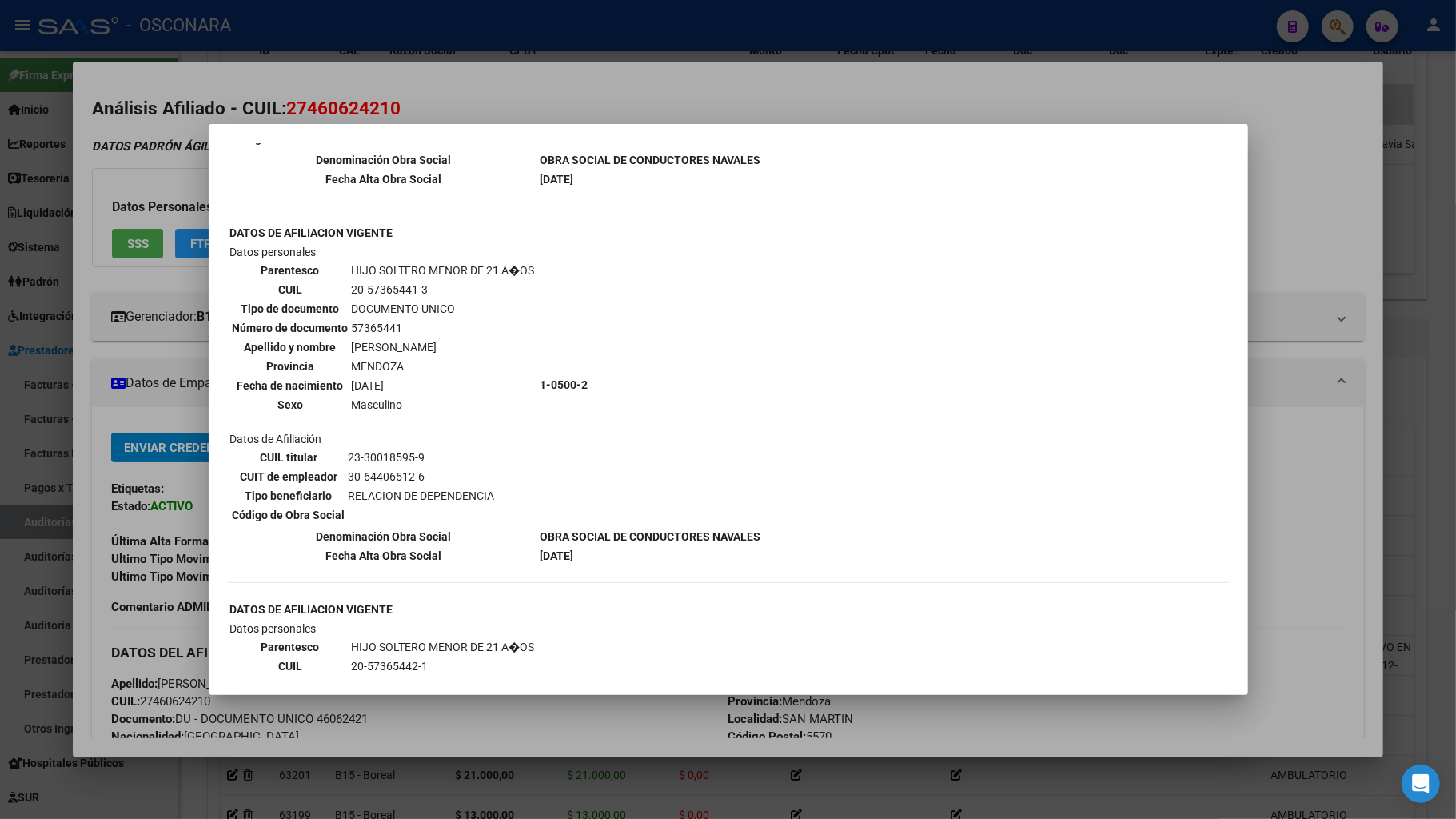
click at [1041, 646] on div at bounding box center [728, 409] width 1456 height 819
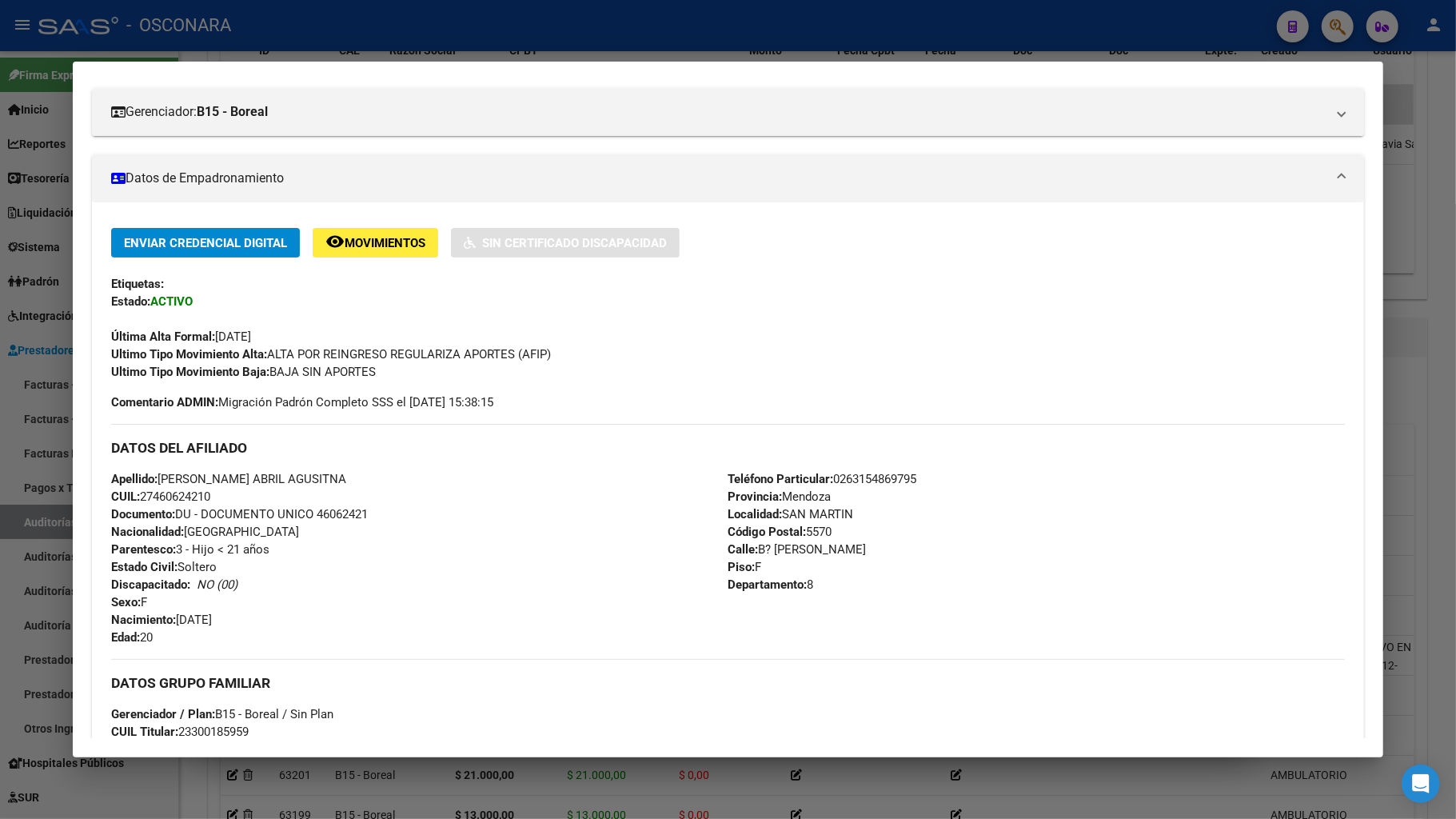
scroll to position [320, 0]
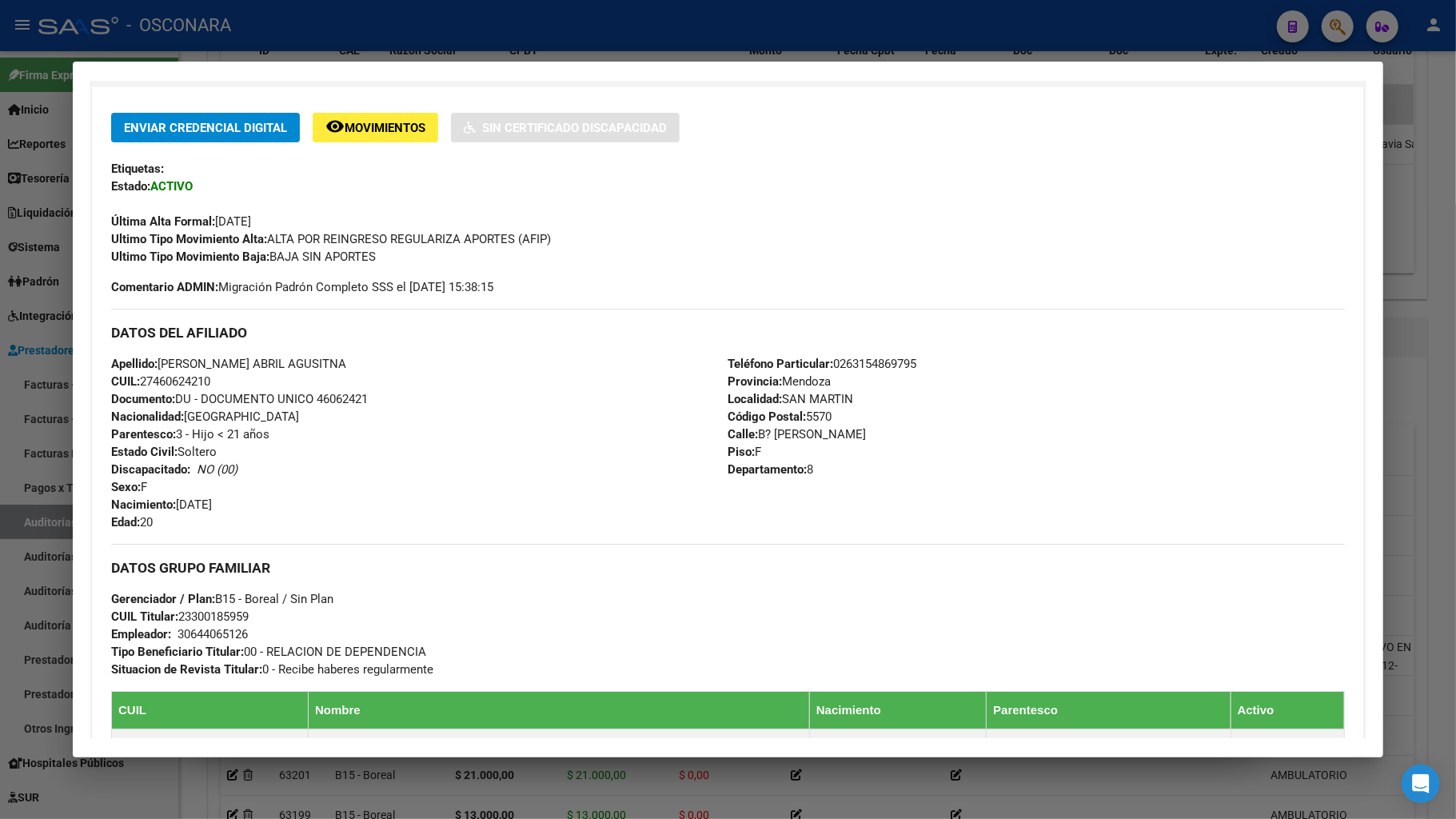
click at [1427, 646] on div at bounding box center [728, 409] width 1456 height 819
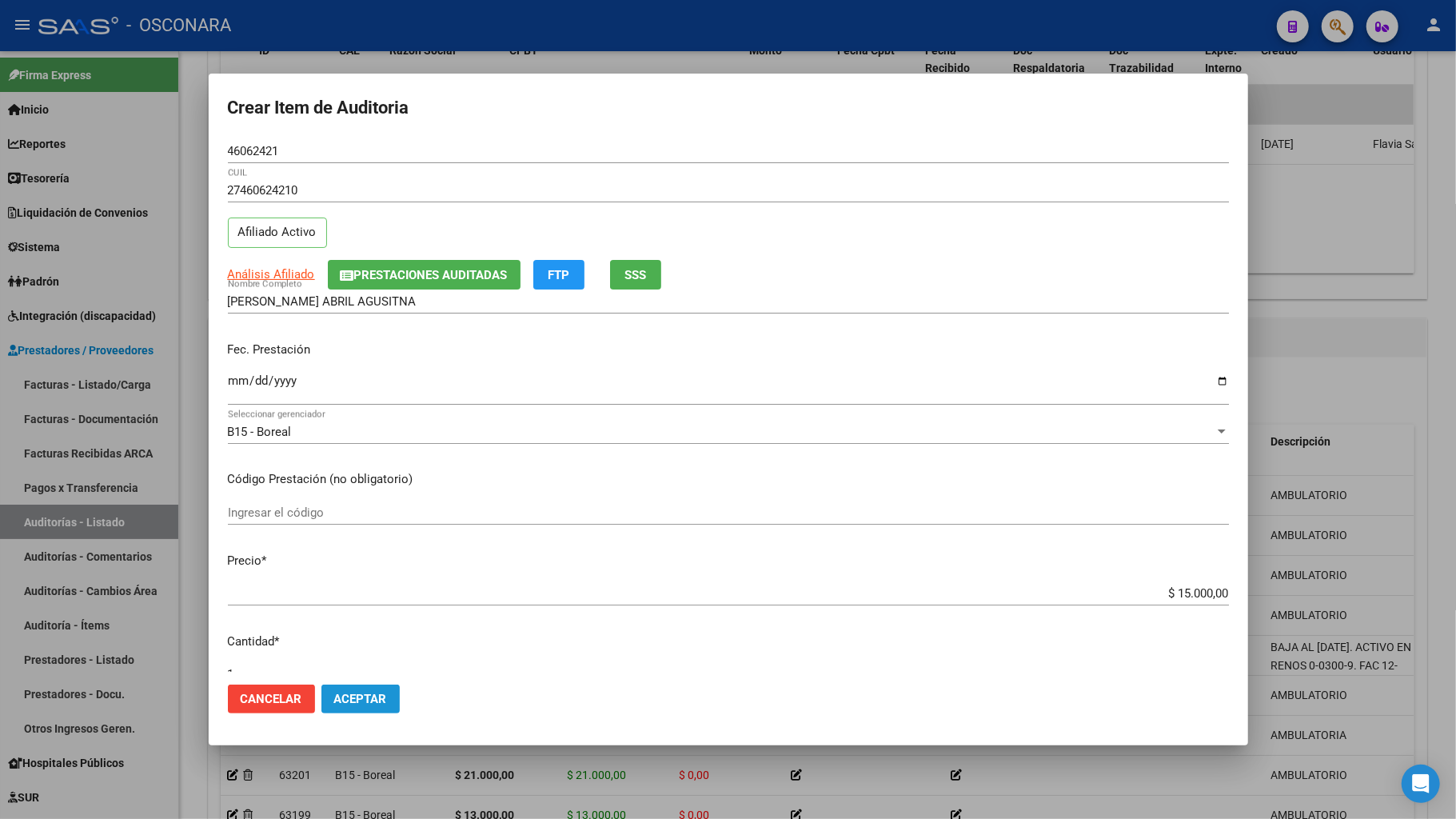
click at [386, 646] on span "Aceptar" at bounding box center [361, 698] width 53 height 14
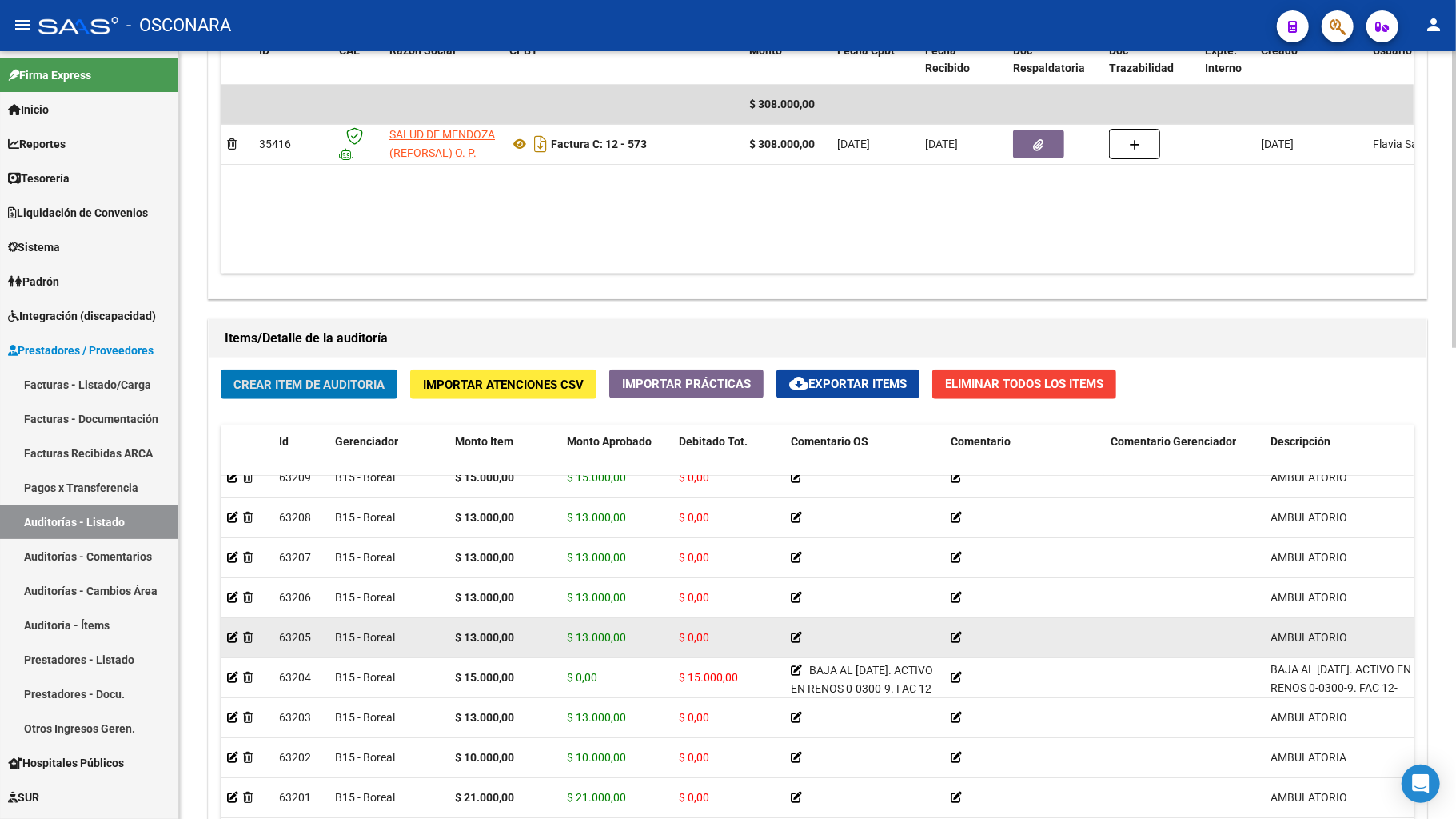
scroll to position [0, 0]
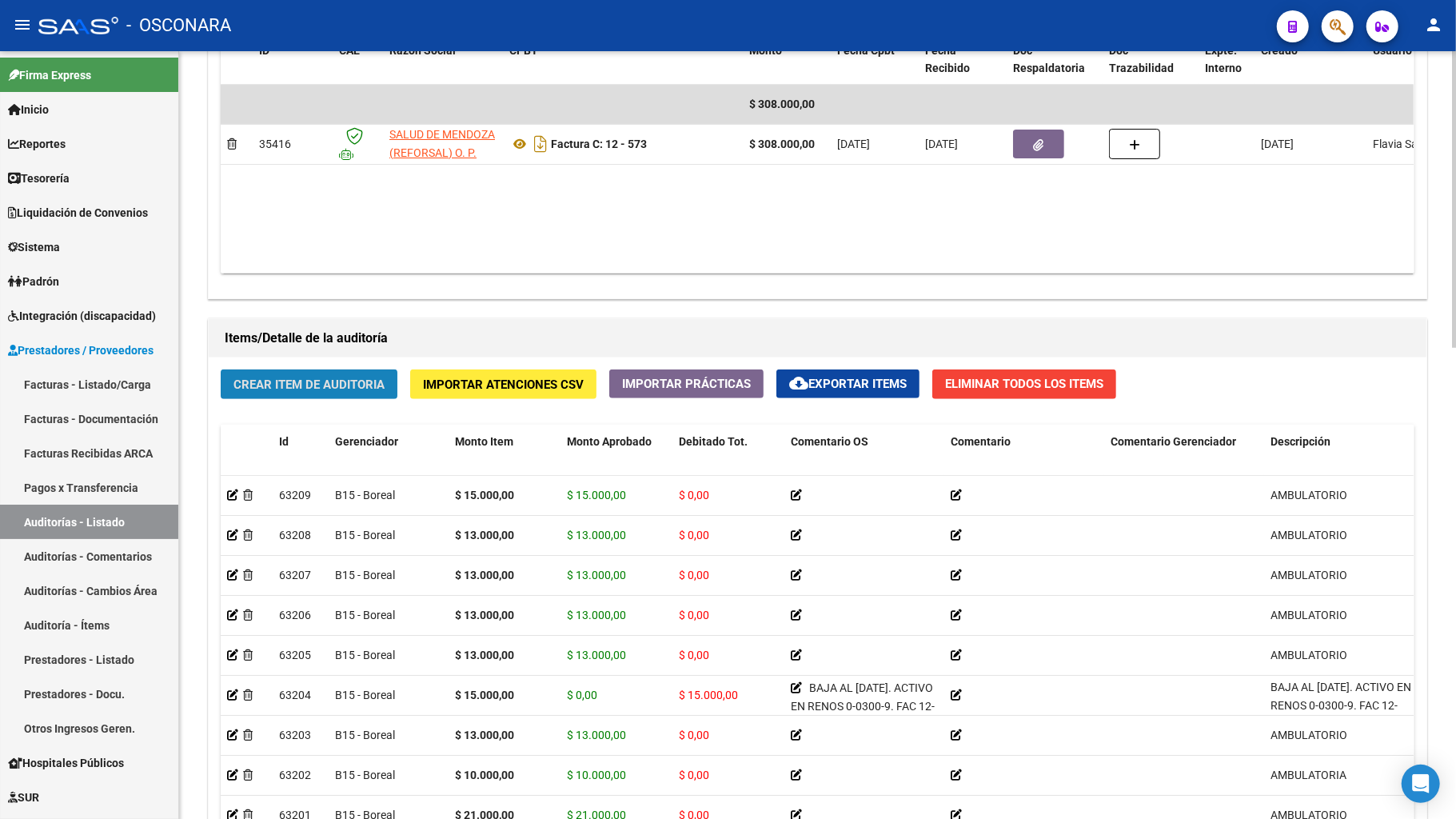
click at [362, 388] on span "Crear Item de Auditoria" at bounding box center [309, 384] width 152 height 14
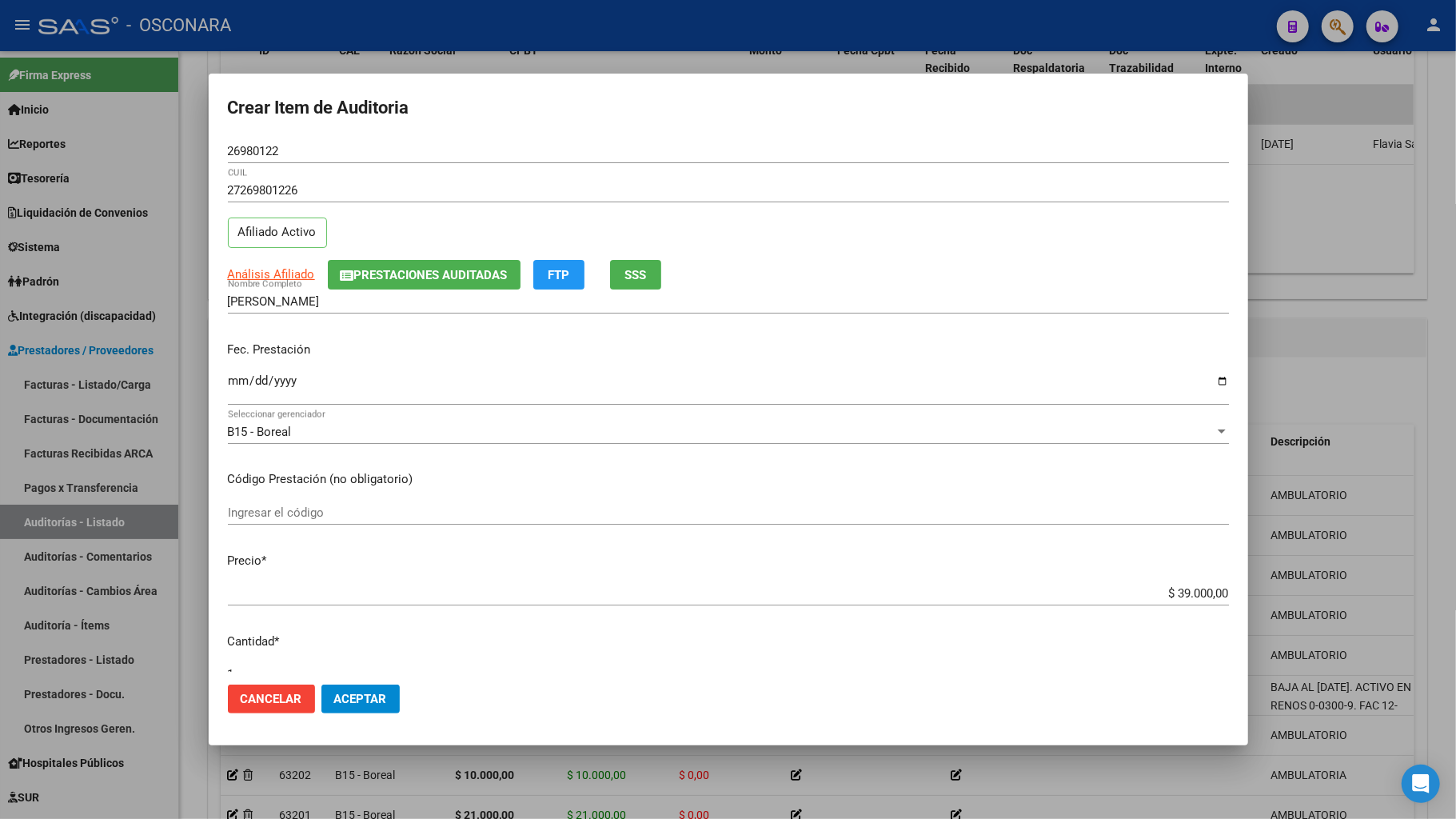
click at [227, 379] on mat-dialog-content "26980122 Nro Documento 27269801226 CUIL Afiliado Activo Análisis Afiliado Prest…" at bounding box center [728, 405] width 1039 height 533
click at [240, 381] on input "Ingresar la fecha" at bounding box center [728, 388] width 1001 height 26
drag, startPoint x: 1132, startPoint y: 582, endPoint x: 1257, endPoint y: 600, distance: 126.3
click at [1257, 600] on div "Crear Item de Auditoria 26980122 Nro Documento 27269801226 CUIL Afiliado Activo…" at bounding box center [728, 409] width 1456 height 819
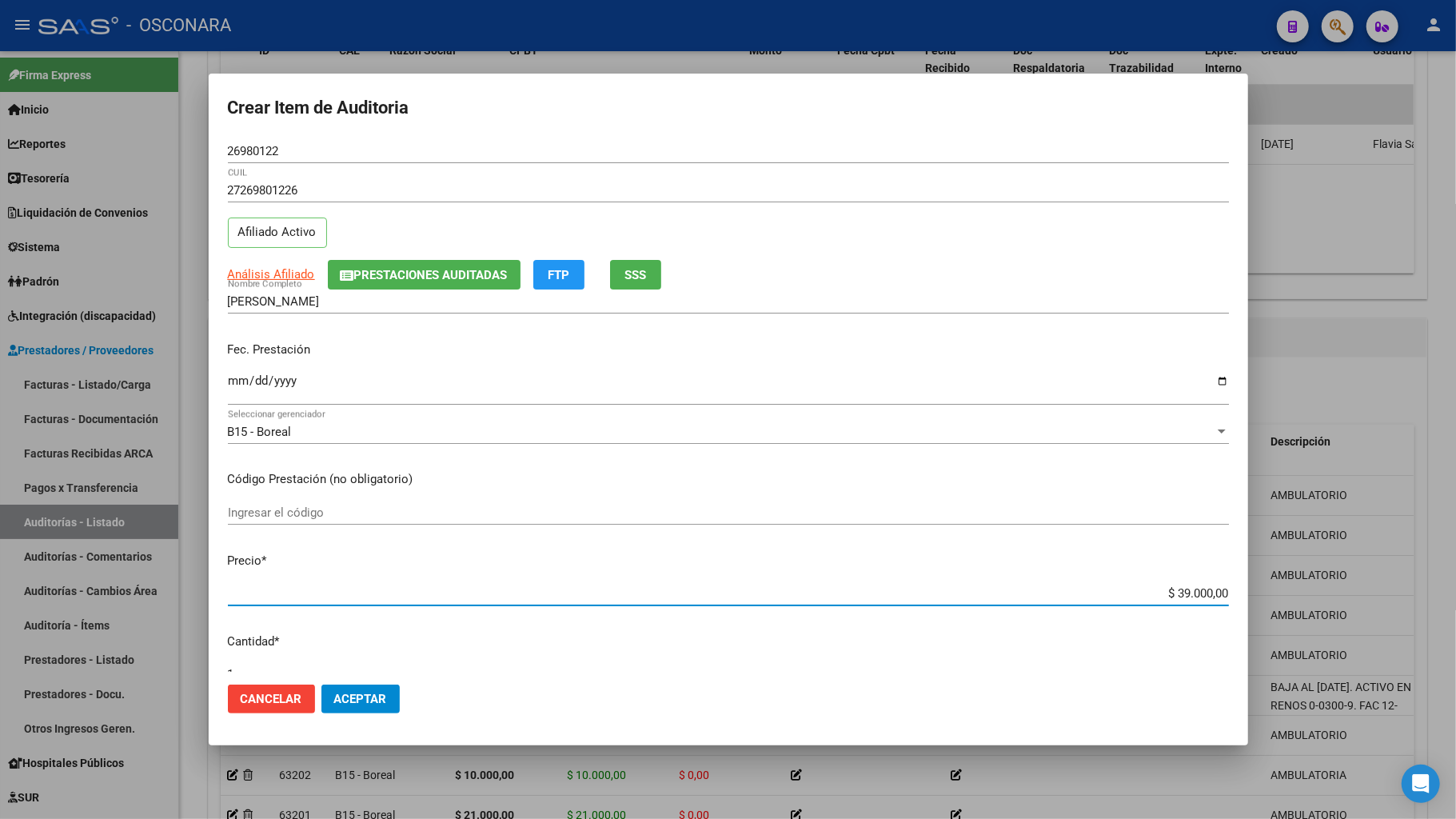
click at [1171, 598] on input "$ 39.000,00" at bounding box center [728, 592] width 1001 height 14
drag, startPoint x: 1152, startPoint y: 588, endPoint x: 1223, endPoint y: 596, distance: 71.4
click at [1223, 596] on app-form-text-field "Precio * $ 39.000,00 Ingresar el precio" at bounding box center [735, 575] width 1014 height 49
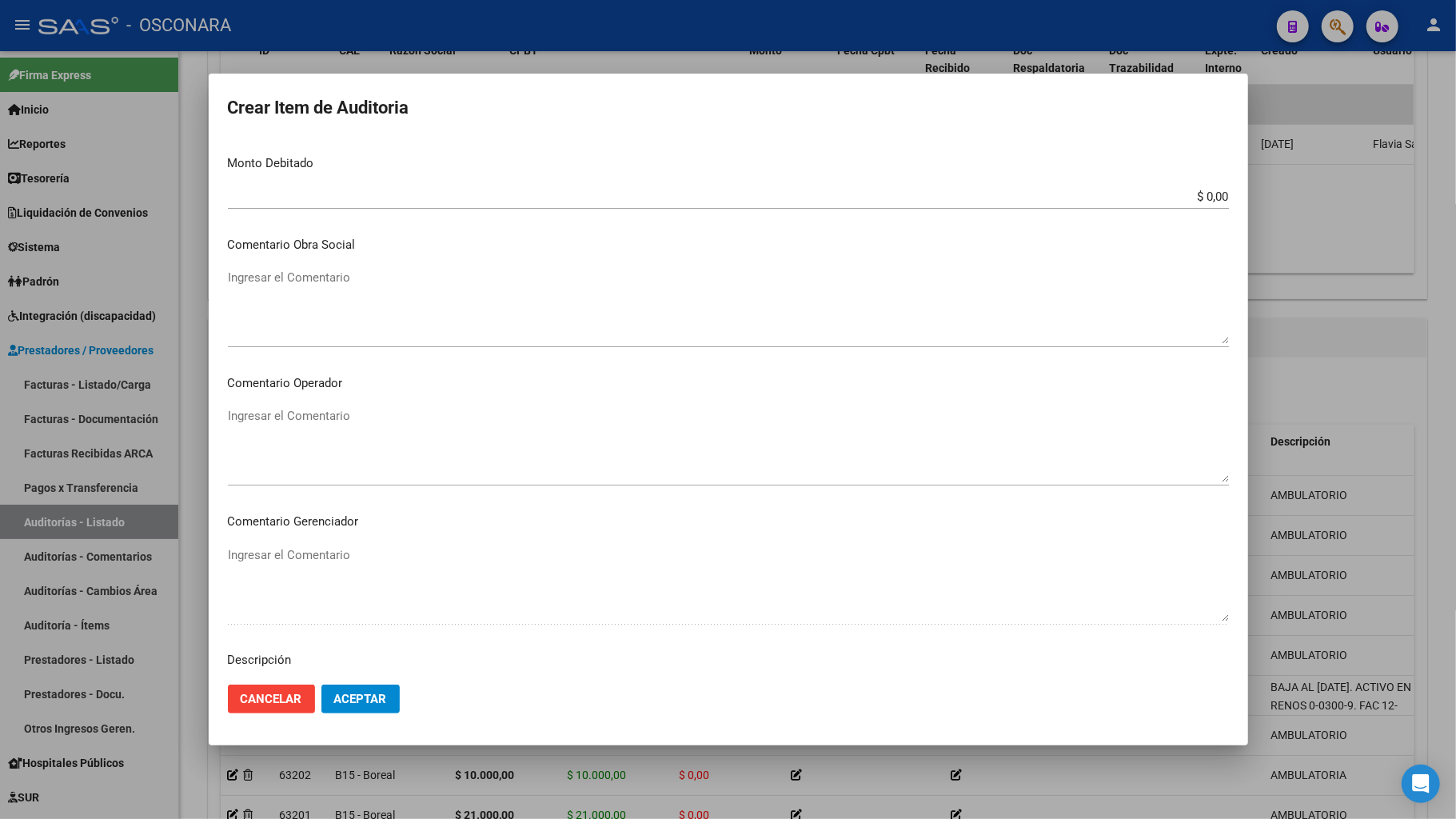
scroll to position [746, 0]
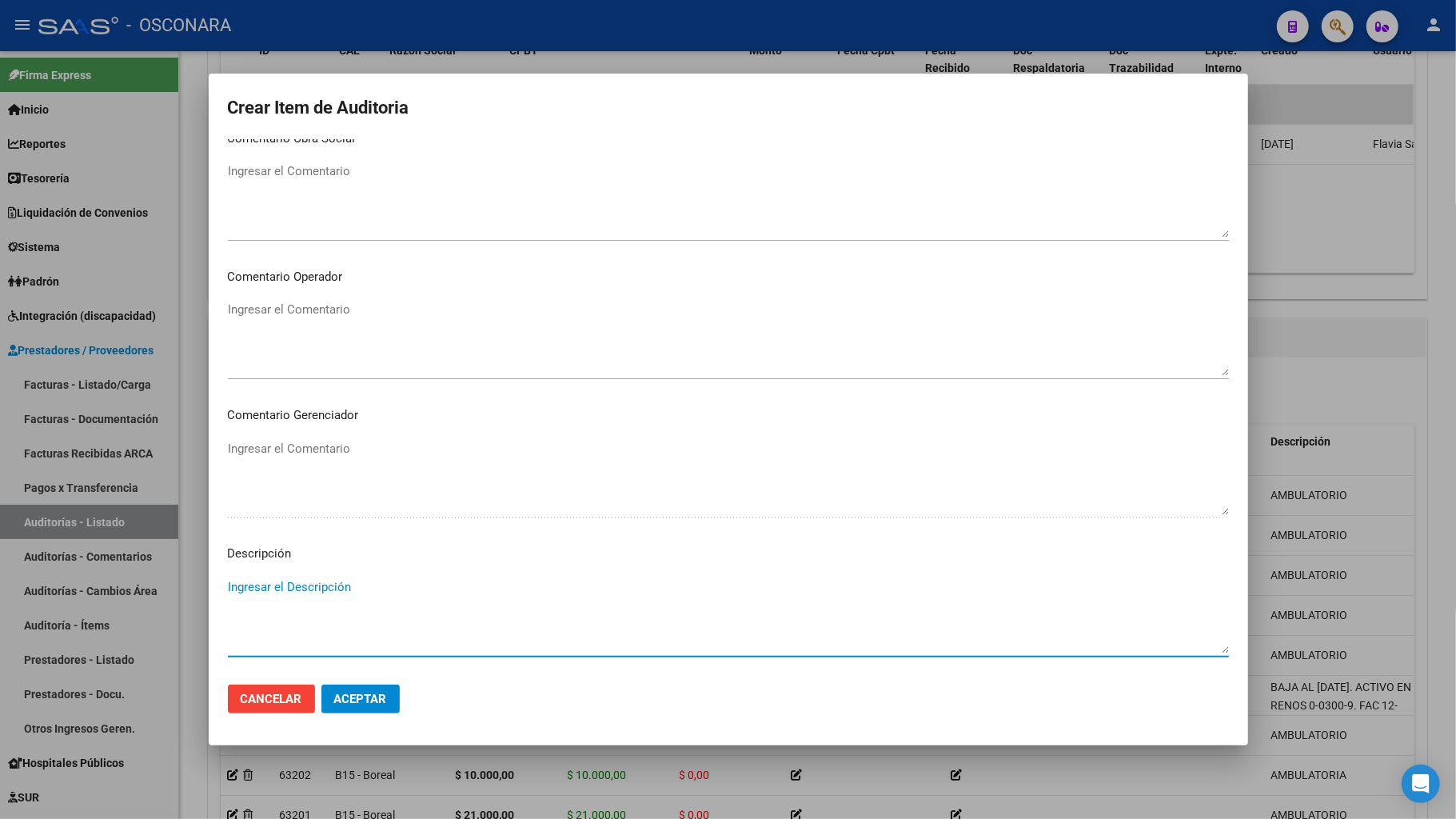
click at [269, 586] on textarea "Ingresar el Descripción" at bounding box center [728, 615] width 1001 height 75
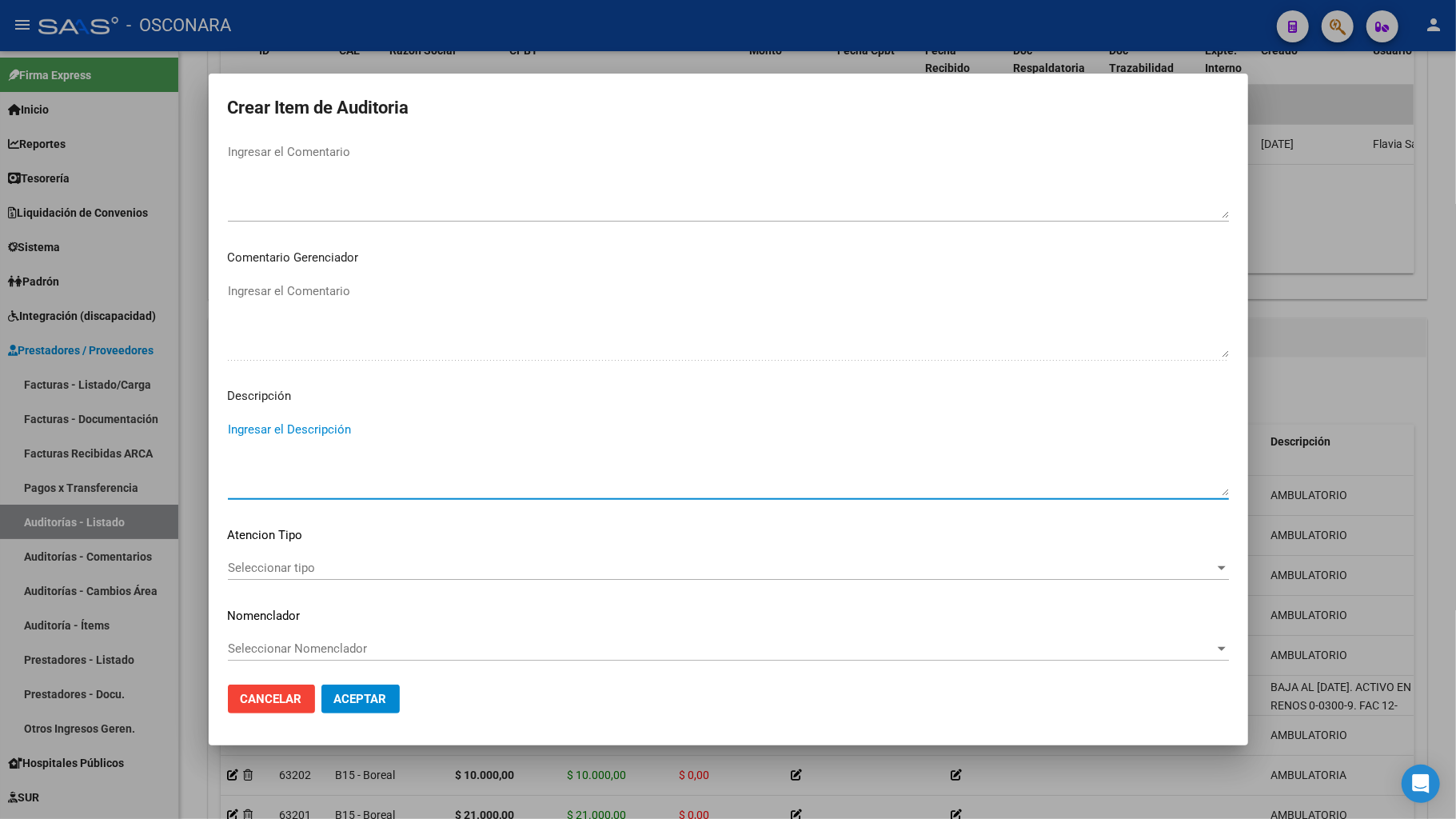
scroll to position [908, 0]
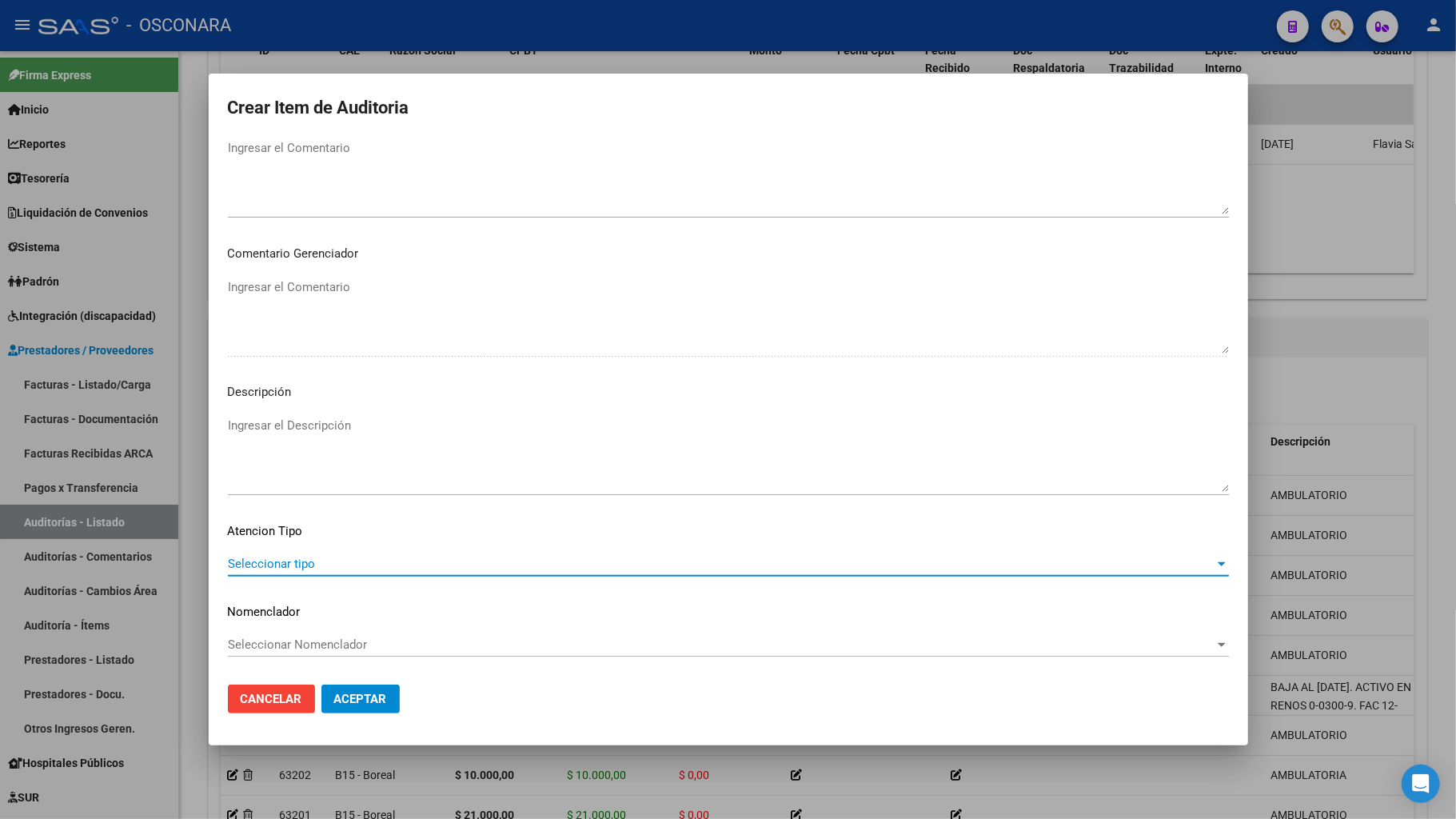
click at [260, 567] on span "Seleccionar tipo" at bounding box center [721, 563] width 986 height 14
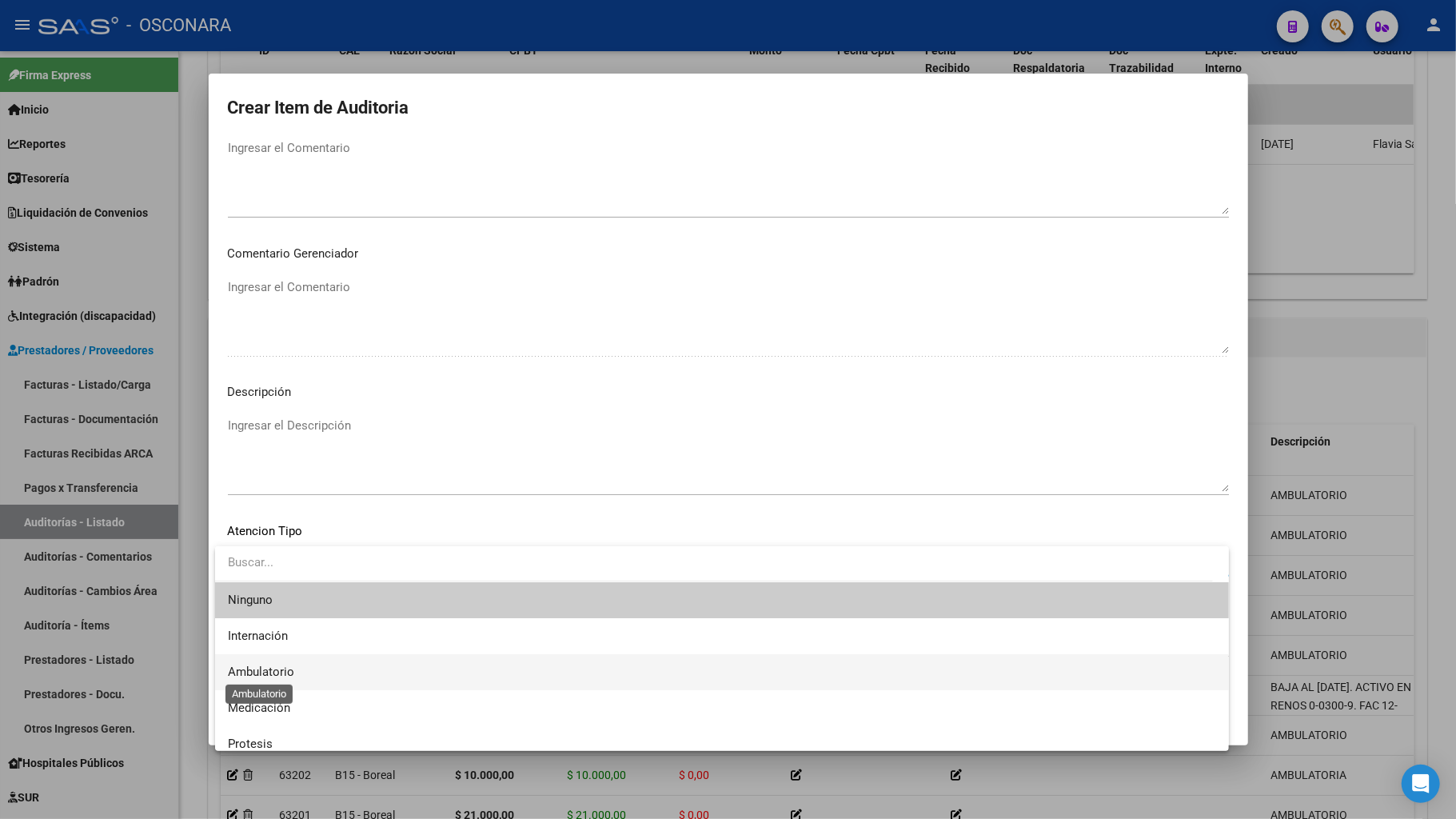
click at [282, 646] on span "Ambulatorio" at bounding box center [260, 671] width 66 height 14
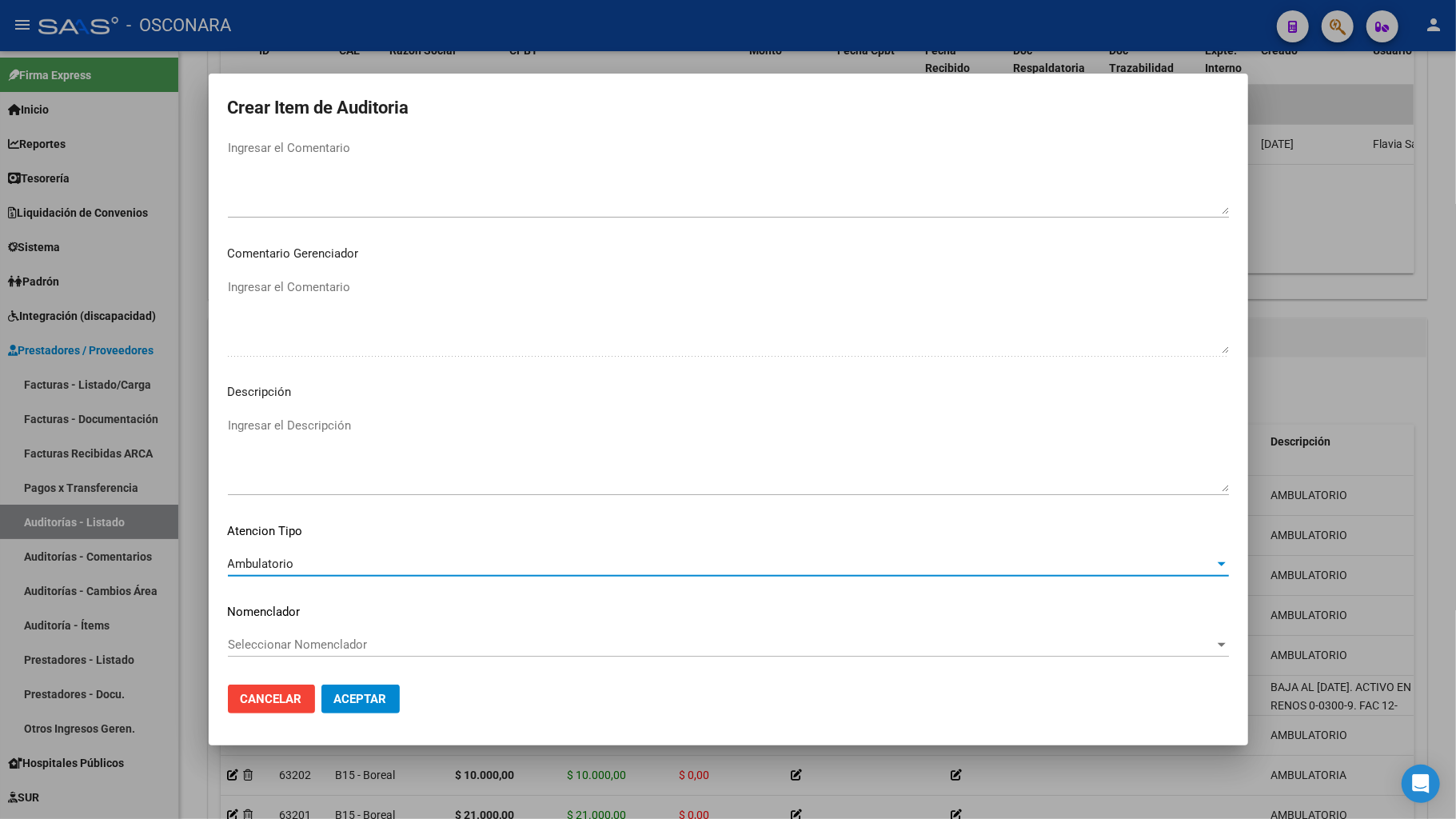
click at [363, 440] on textarea "Ingresar el Descripción" at bounding box center [728, 454] width 1001 height 75
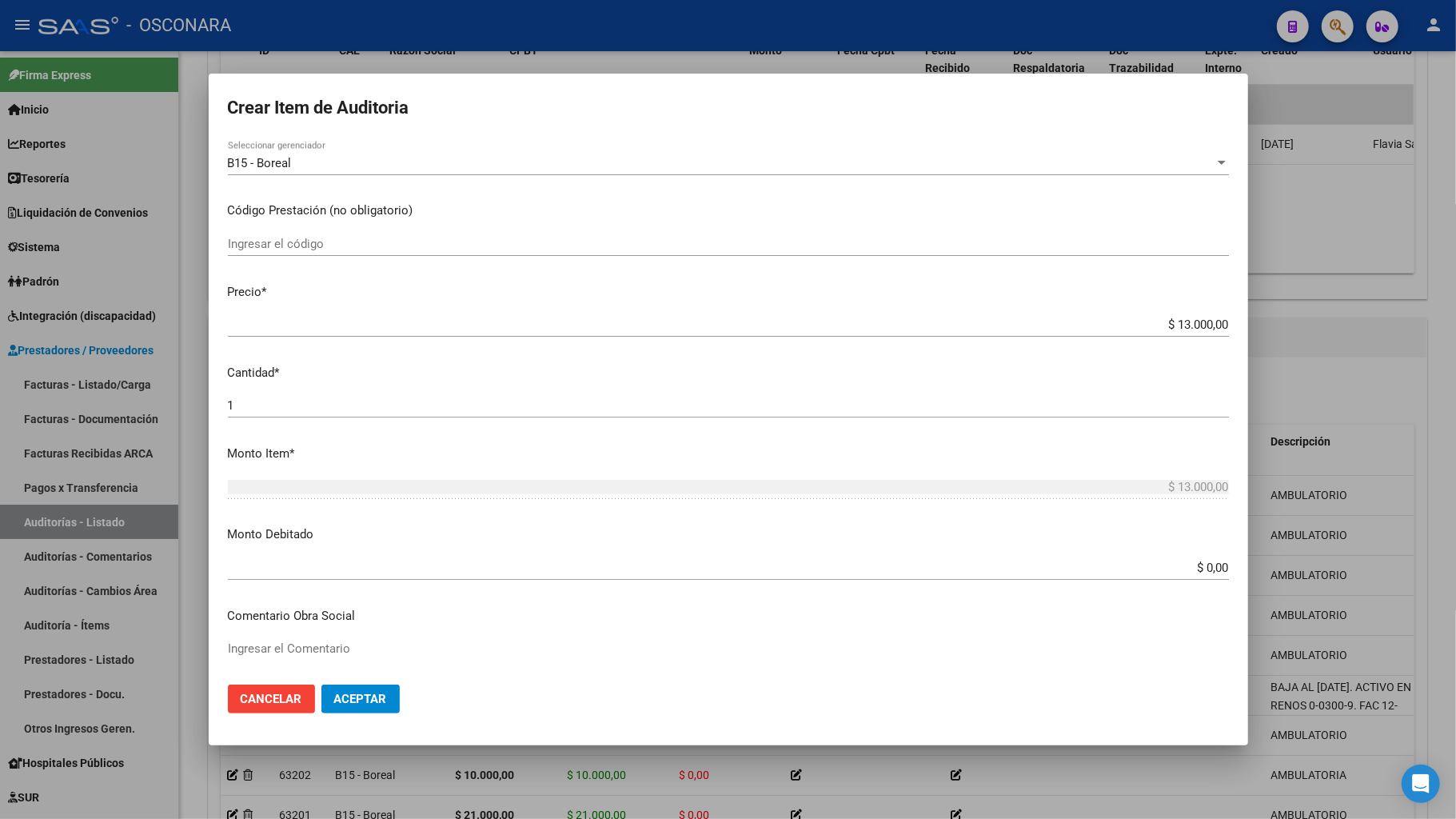
scroll to position [0, 0]
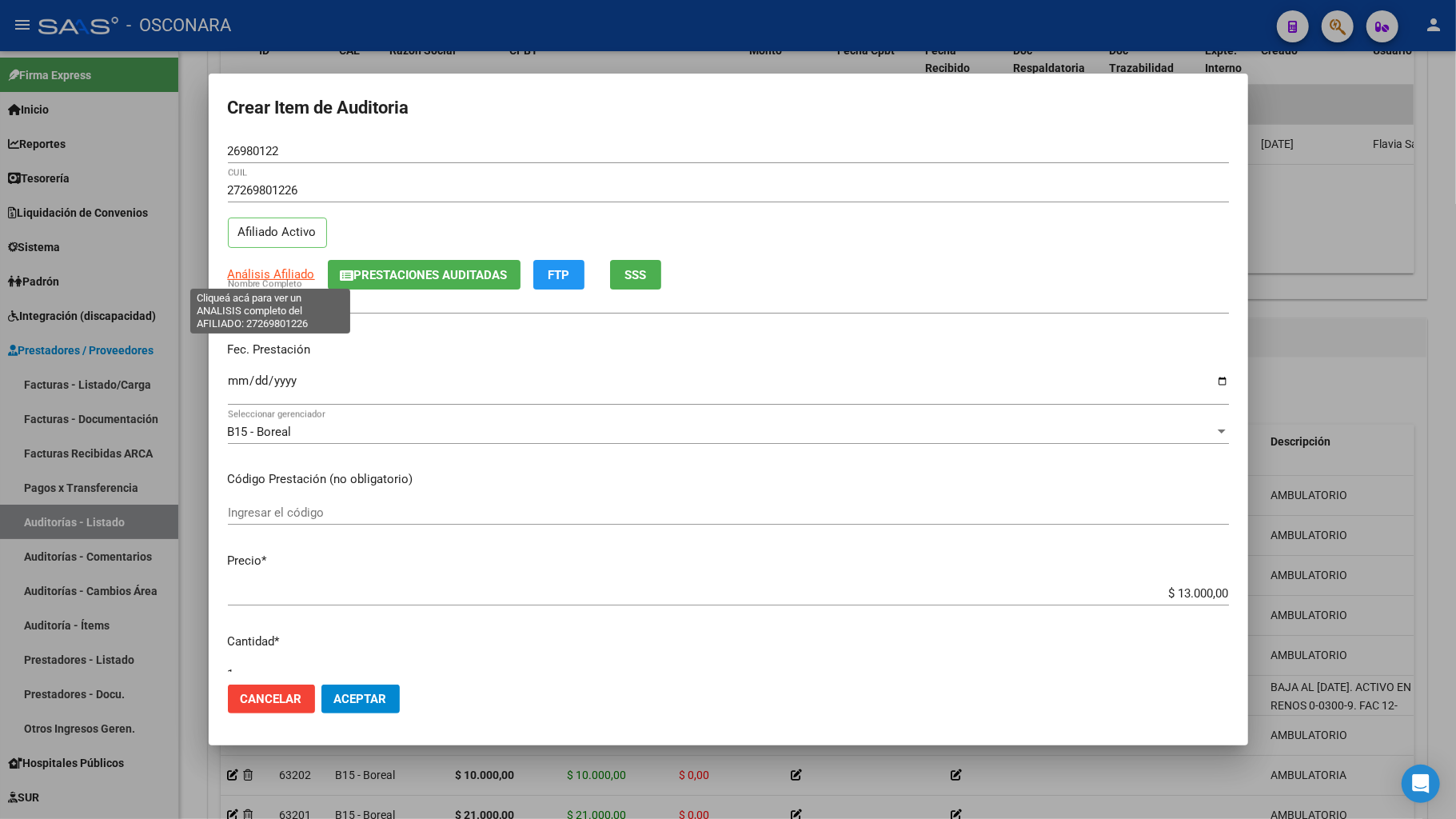
click at [273, 273] on span "Análisis Afiliado" at bounding box center [271, 273] width 87 height 14
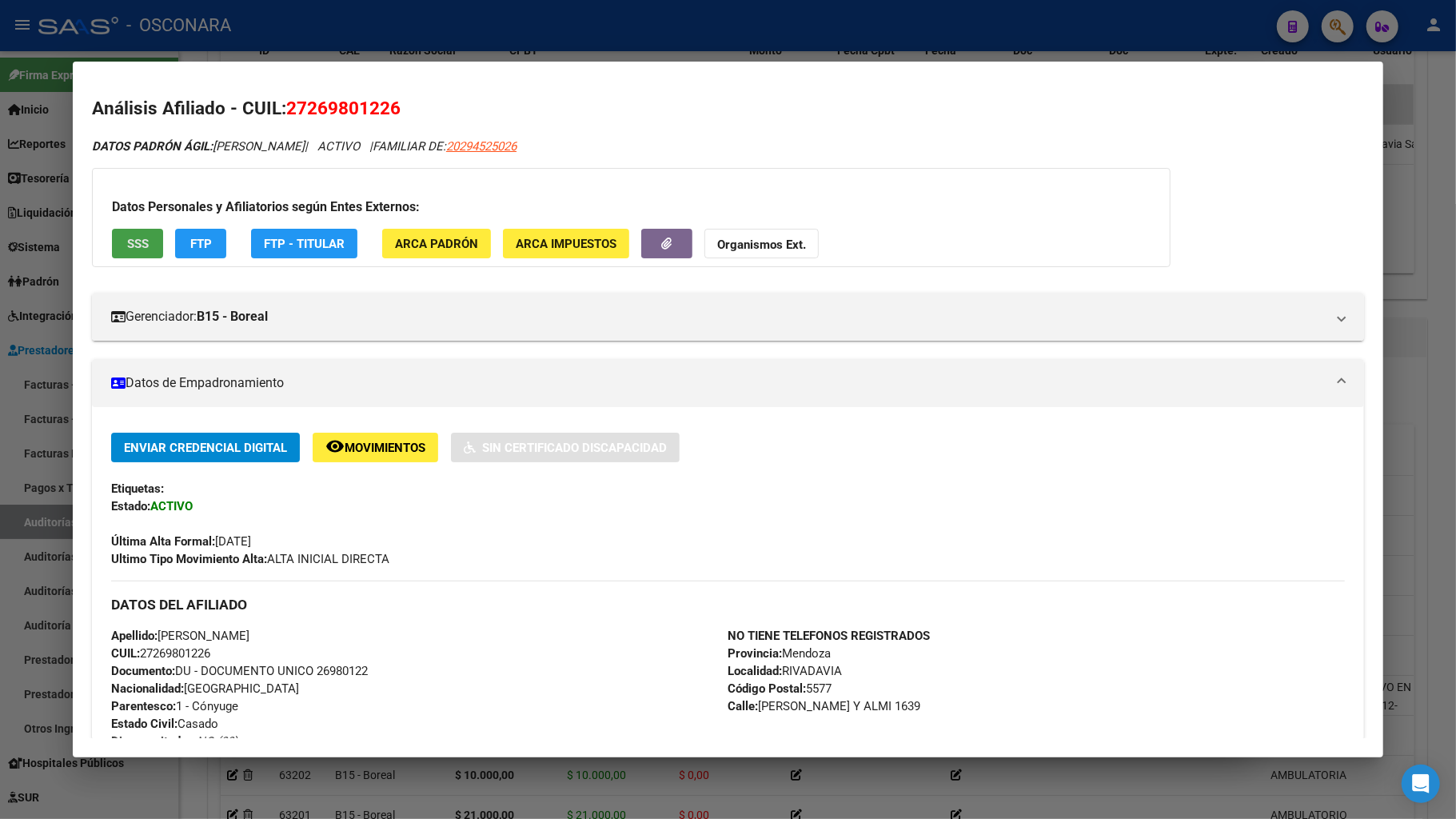
click at [154, 244] on button "SSS" at bounding box center [137, 244] width 51 height 30
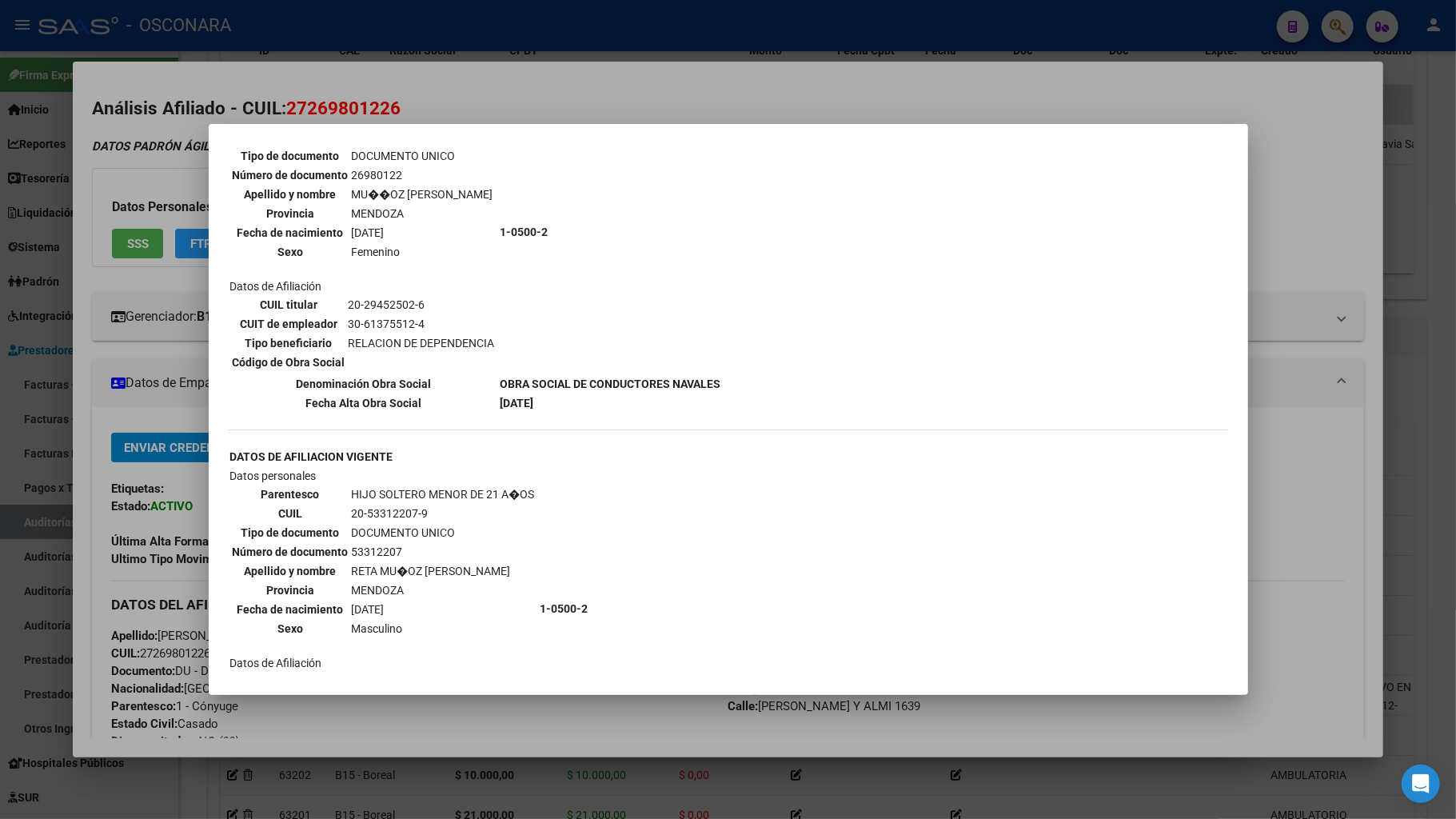
scroll to position [746, 0]
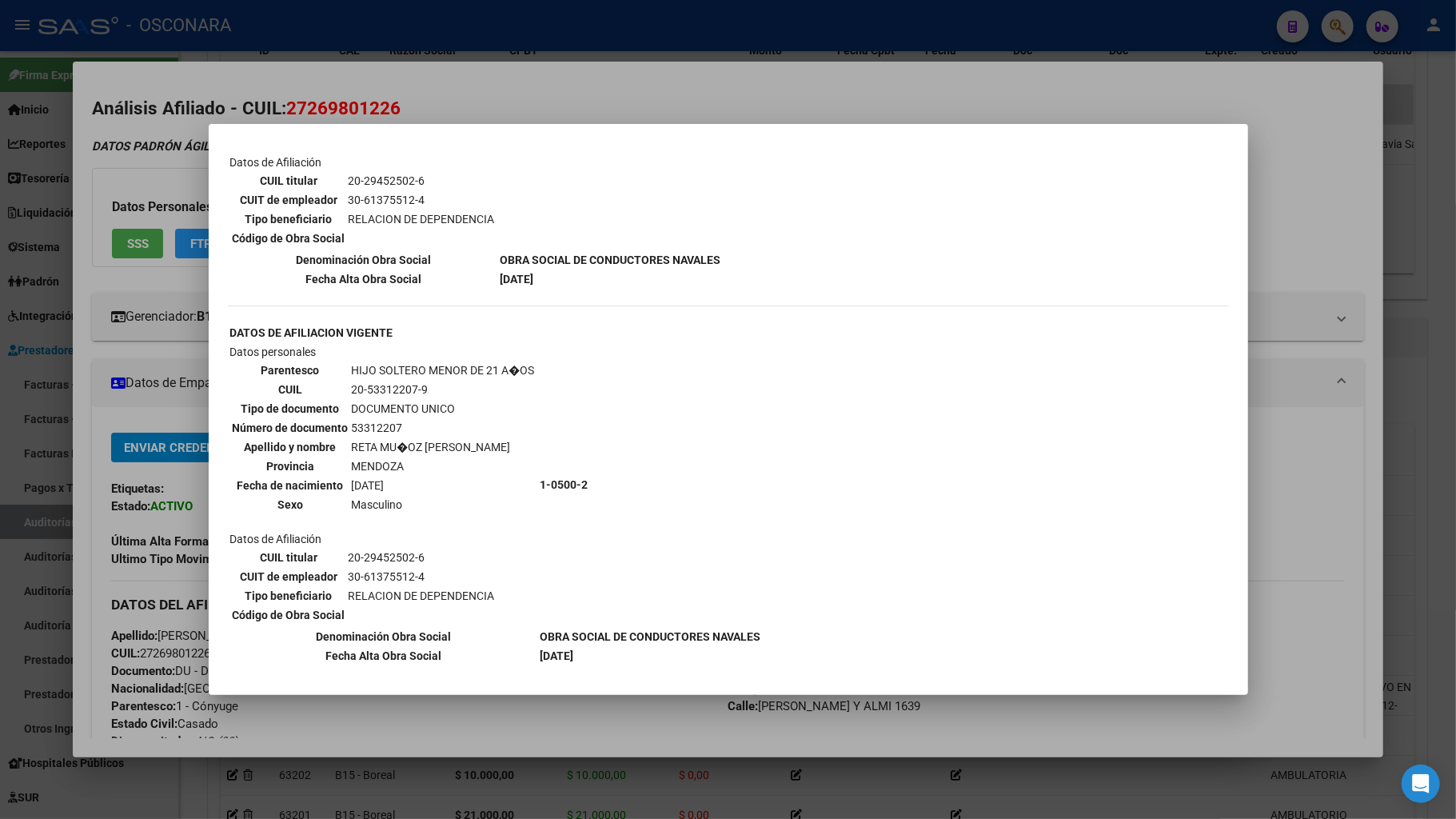
click at [1332, 646] on div at bounding box center [728, 409] width 1456 height 819
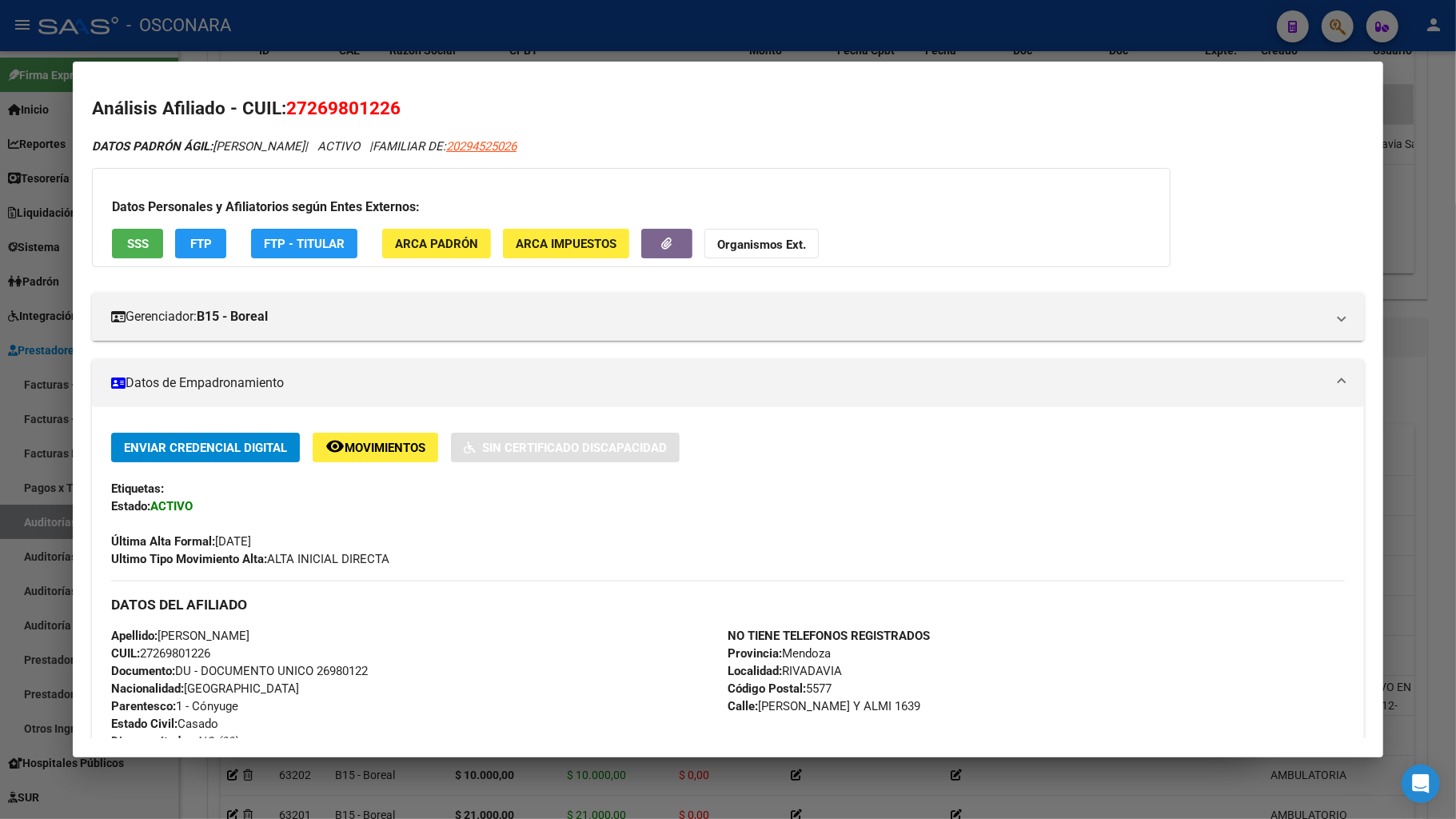
click at [1319, 646] on div "NO TIENE TELEFONOS REGISTRADOS Provincia: Mendoza Localidad: [GEOGRAPHIC_DATA] …" at bounding box center [1036, 714] width 616 height 176
click at [1193, 646] on div at bounding box center [728, 409] width 1456 height 819
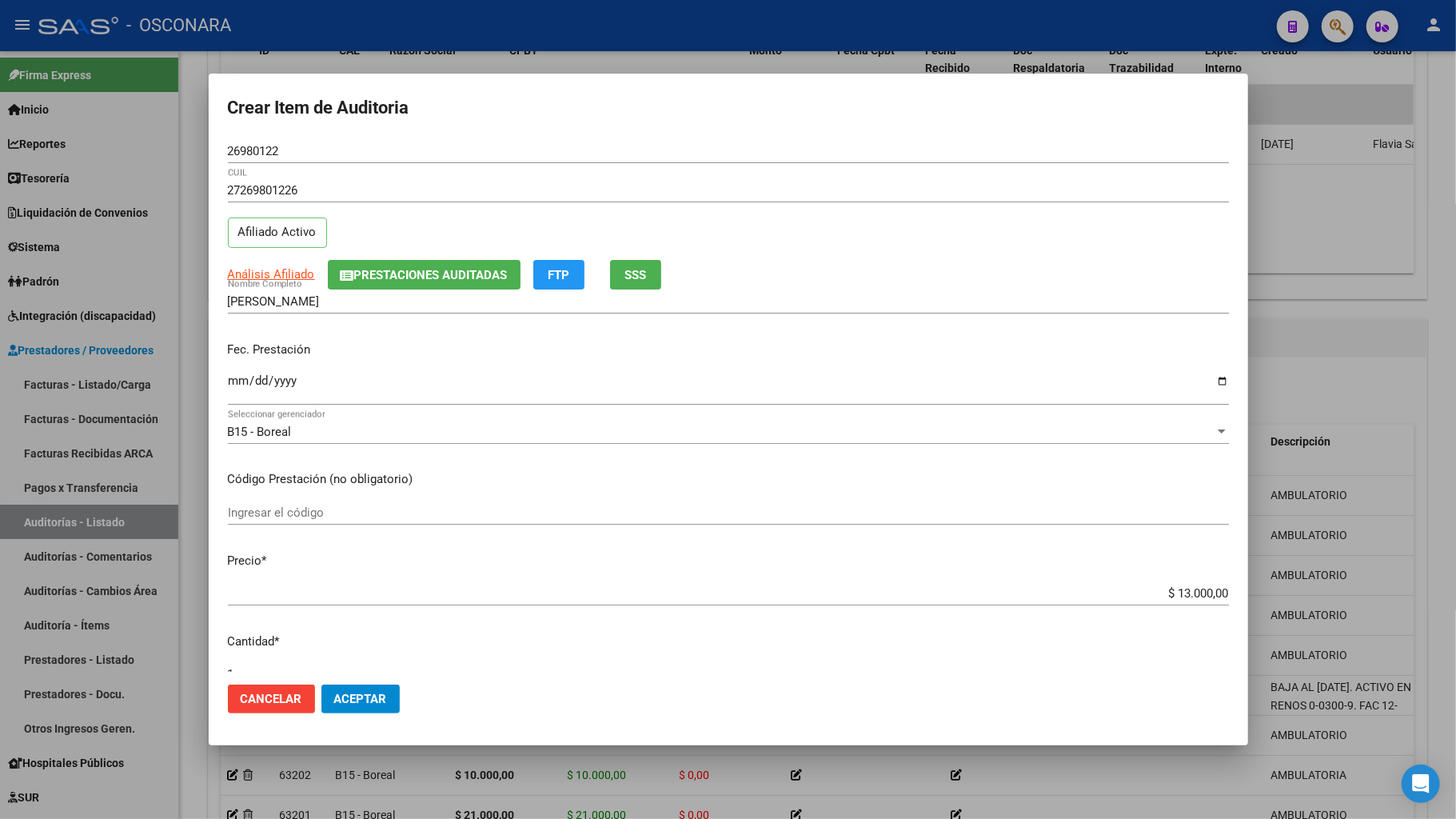
click at [358, 646] on span "Aceptar" at bounding box center [361, 698] width 53 height 14
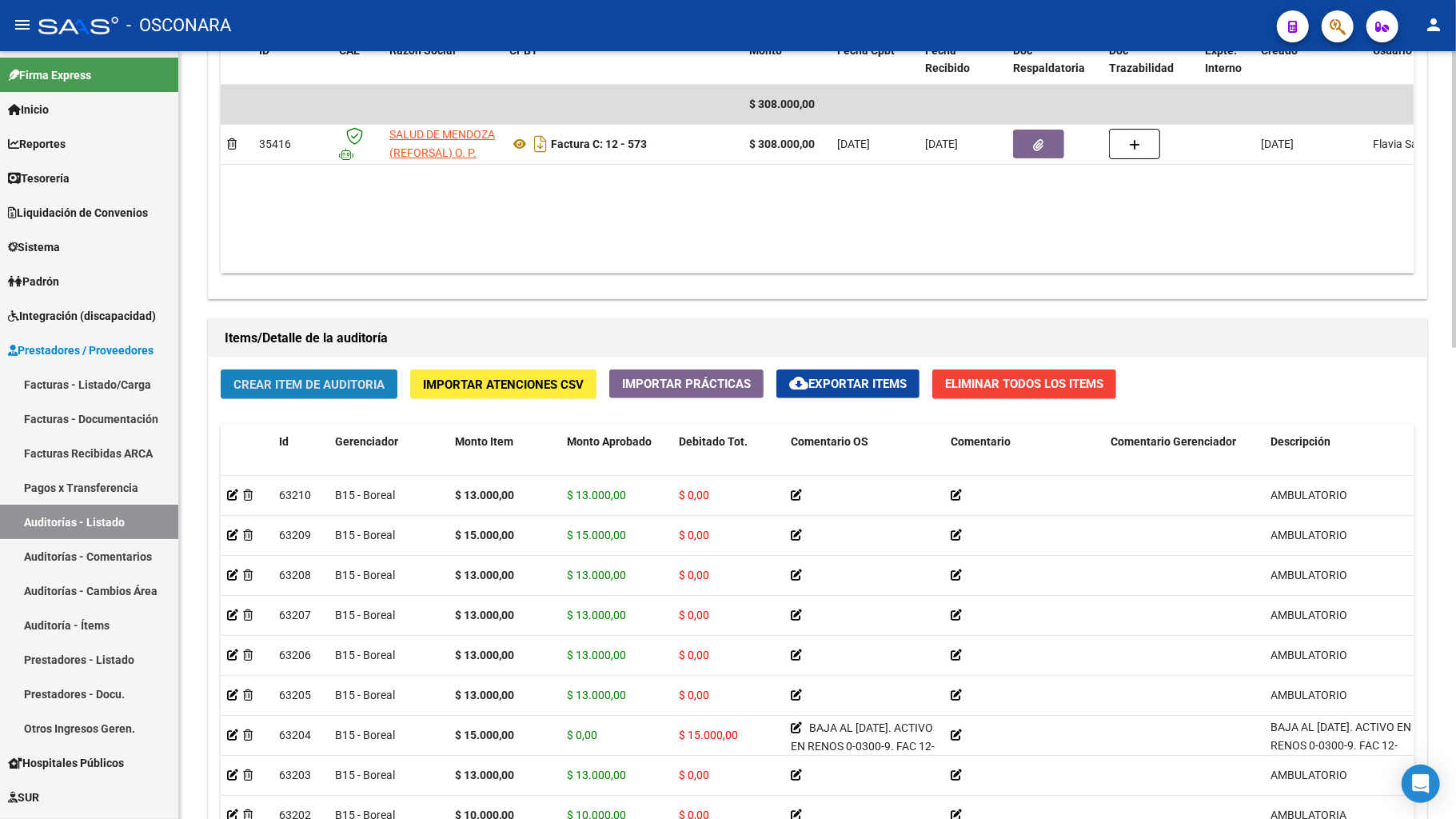
click at [351, 384] on span "Crear Item de Auditoria" at bounding box center [309, 384] width 152 height 14
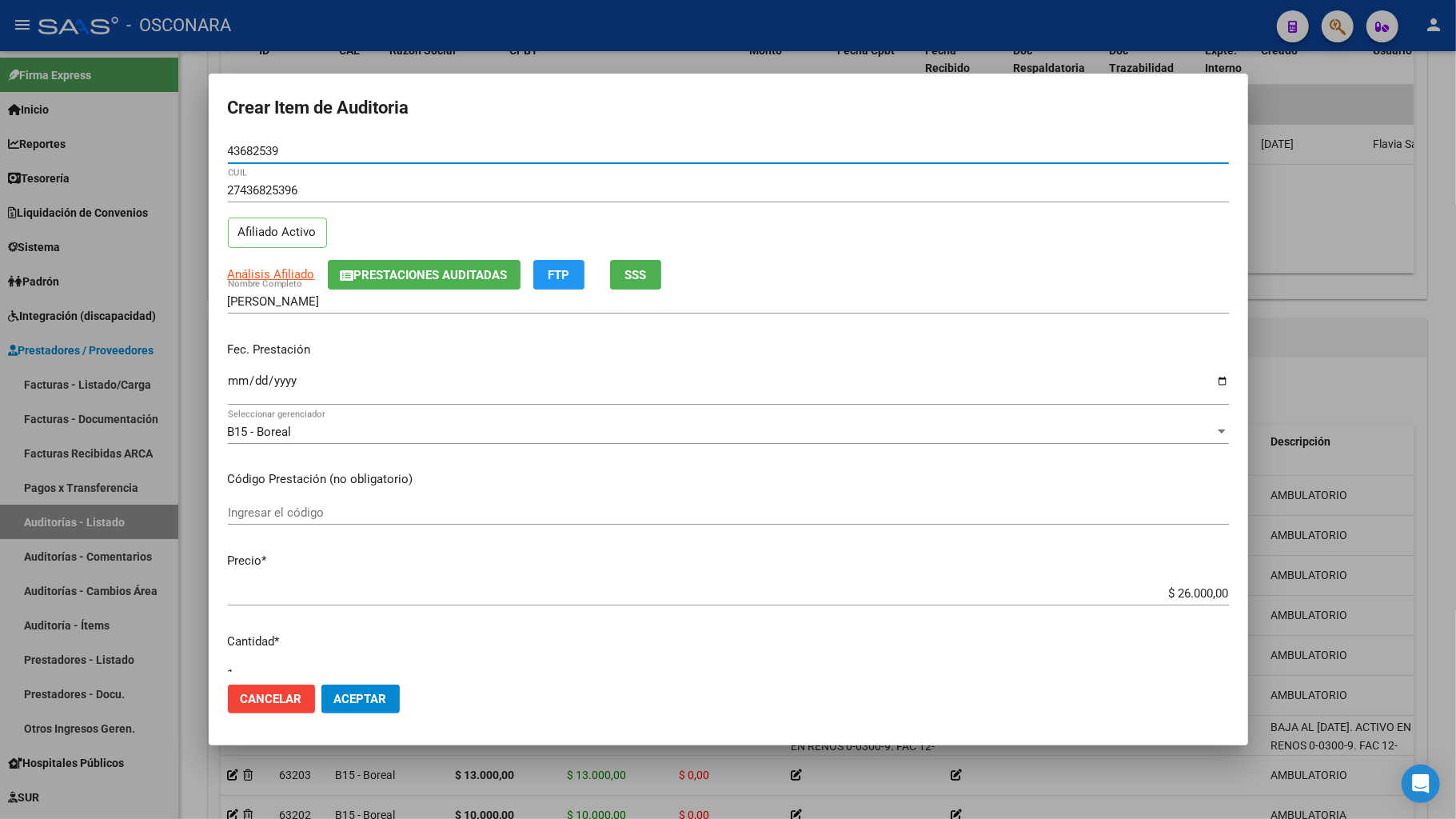
click at [218, 382] on mat-dialog-content "43682539 Nro Documento 27436825396 CUIL Afiliado Activo Análisis Afiliado Prest…" at bounding box center [728, 405] width 1039 height 533
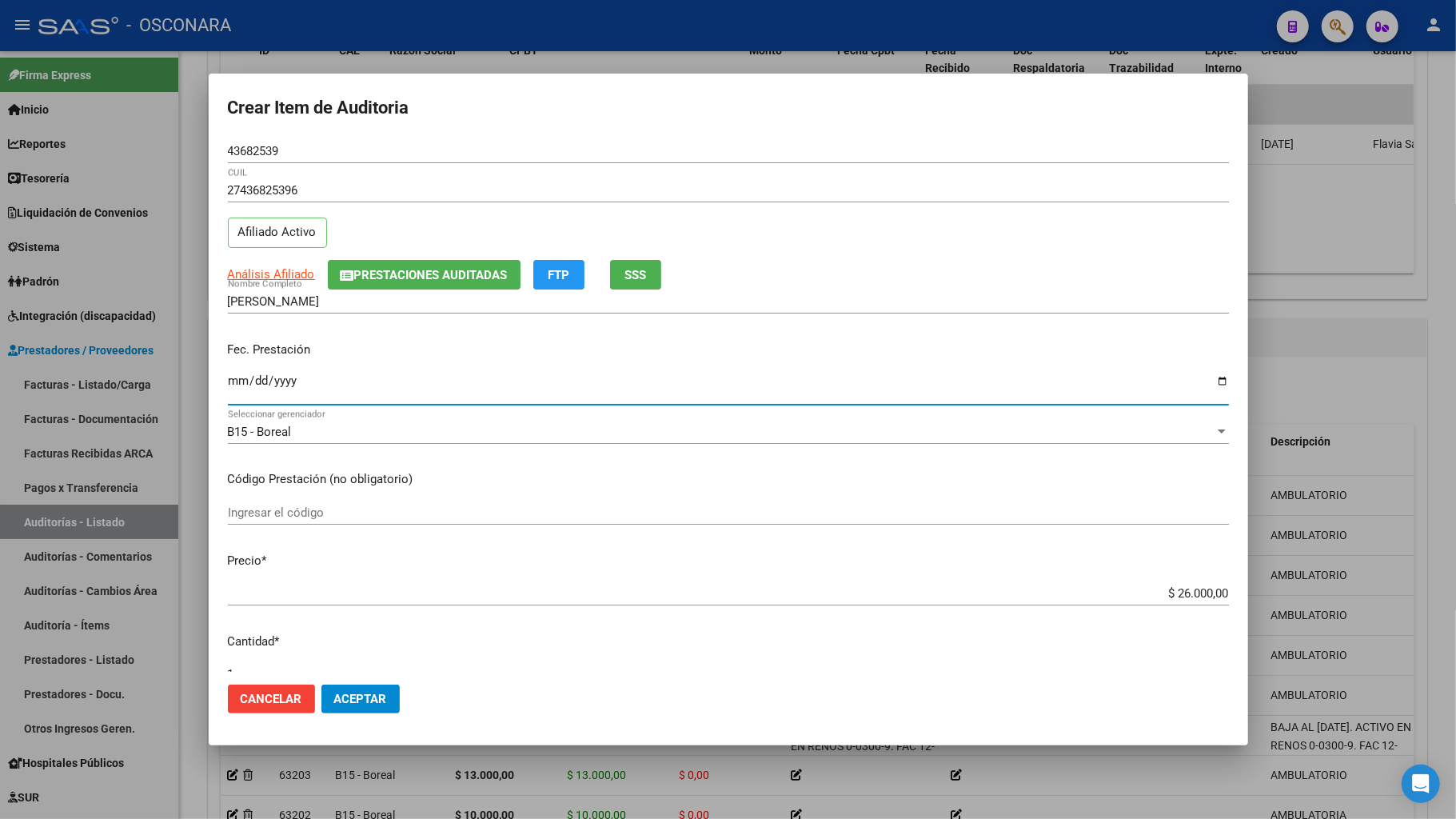
click at [231, 382] on input "Ingresar la fecha" at bounding box center [728, 388] width 1001 height 26
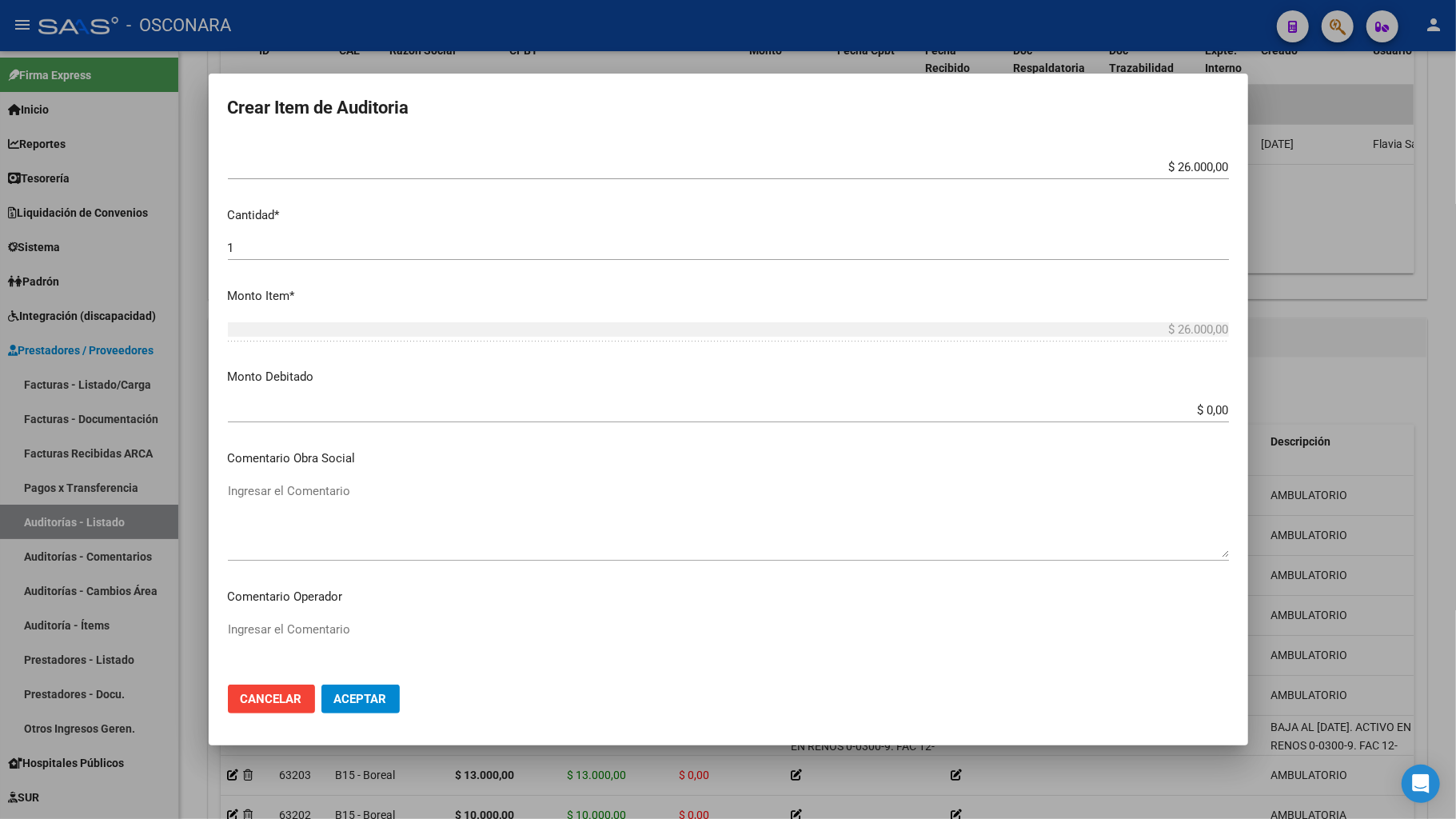
scroll to position [106, 0]
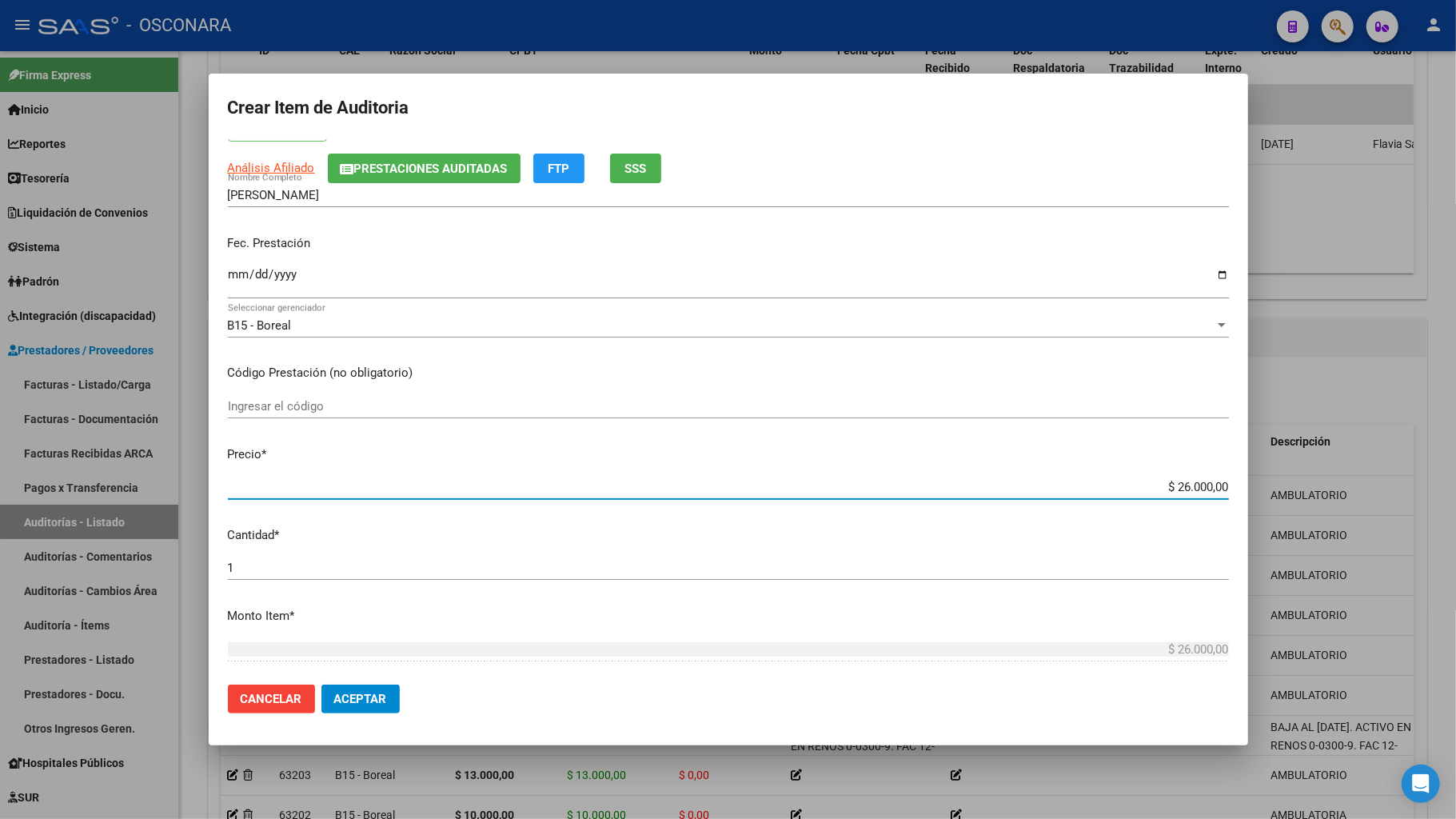
drag, startPoint x: 1140, startPoint y: 482, endPoint x: 1364, endPoint y: 490, distance: 224.1
click at [1364, 490] on div "Crear Item de Auditoria 43682539 Nro Documento 27436825396 CUIL Afiliado Activo…" at bounding box center [728, 409] width 1456 height 819
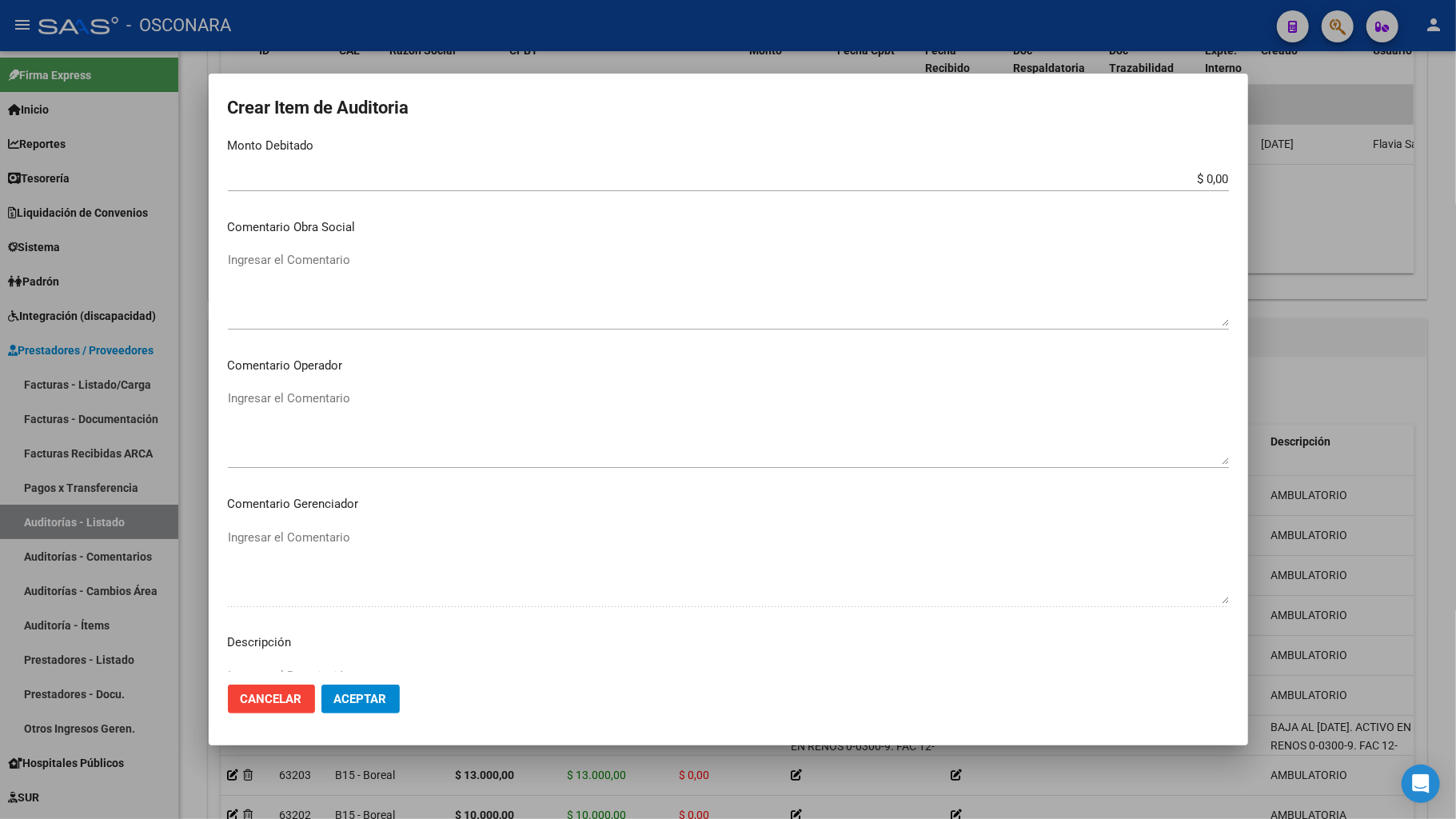
scroll to position [908, 0]
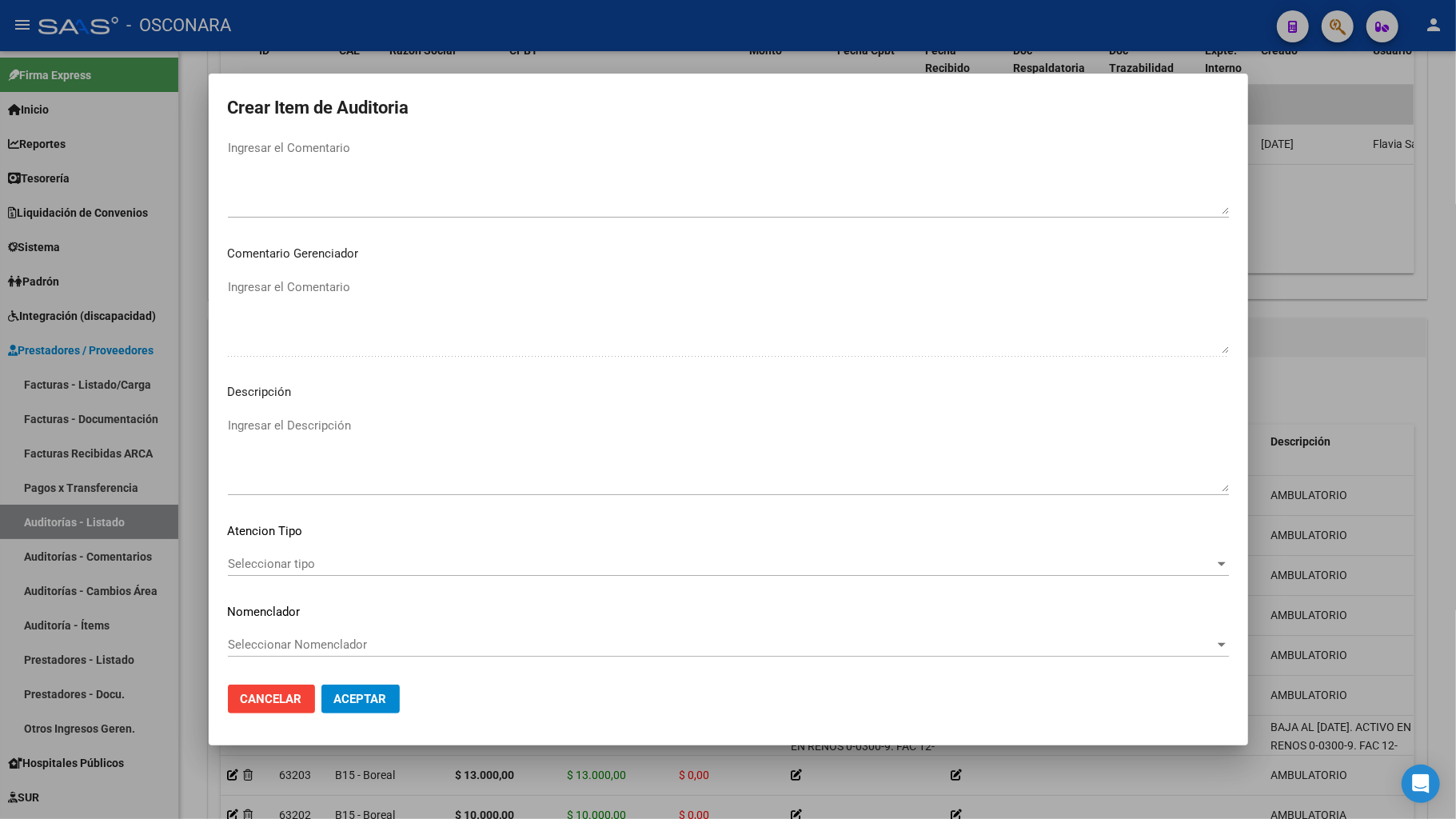
click at [270, 551] on div "Seleccionar tipo Seleccionar tipo" at bounding box center [728, 563] width 1001 height 24
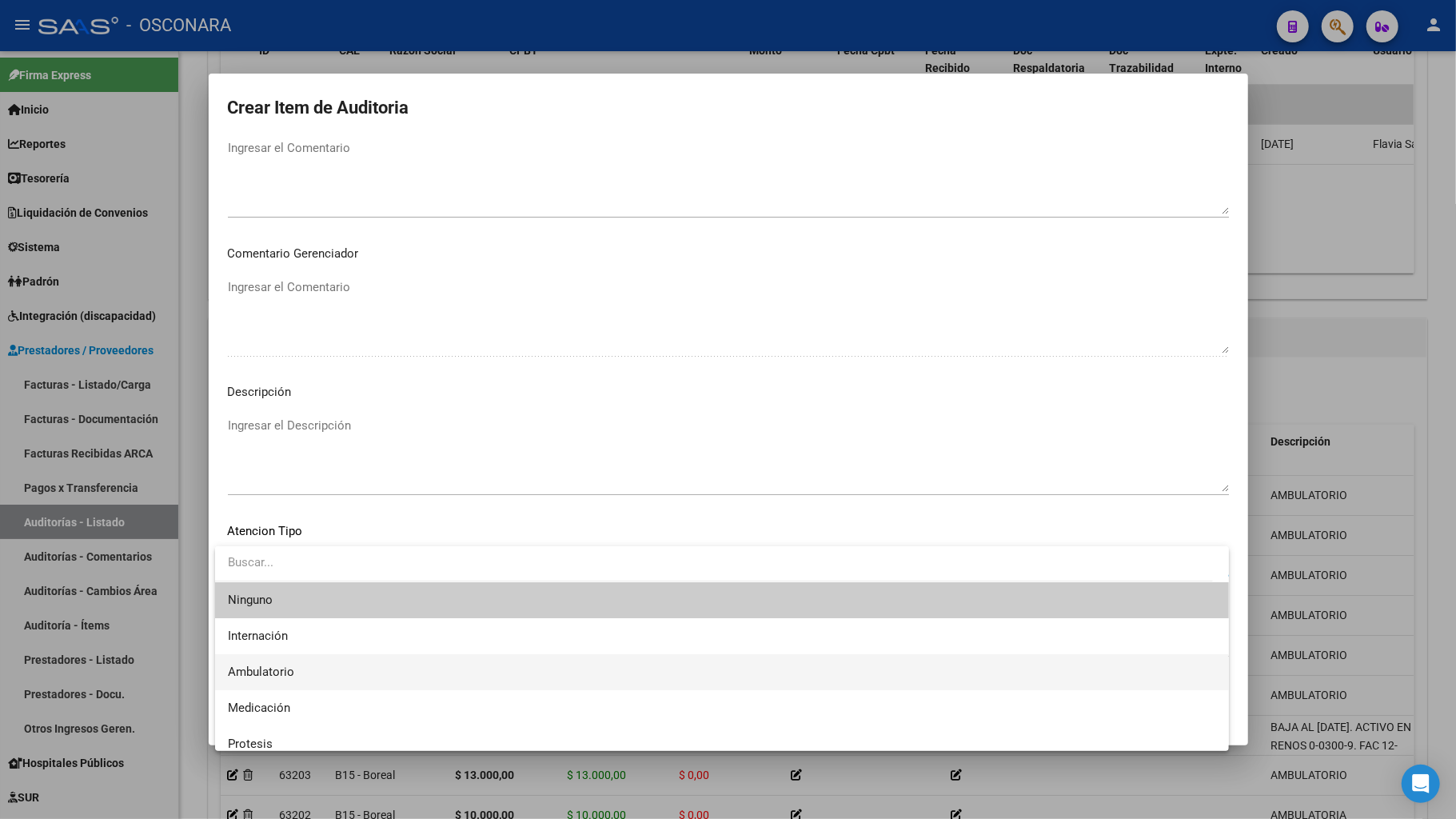
click at [278, 646] on span "Ambulatorio" at bounding box center [721, 672] width 988 height 36
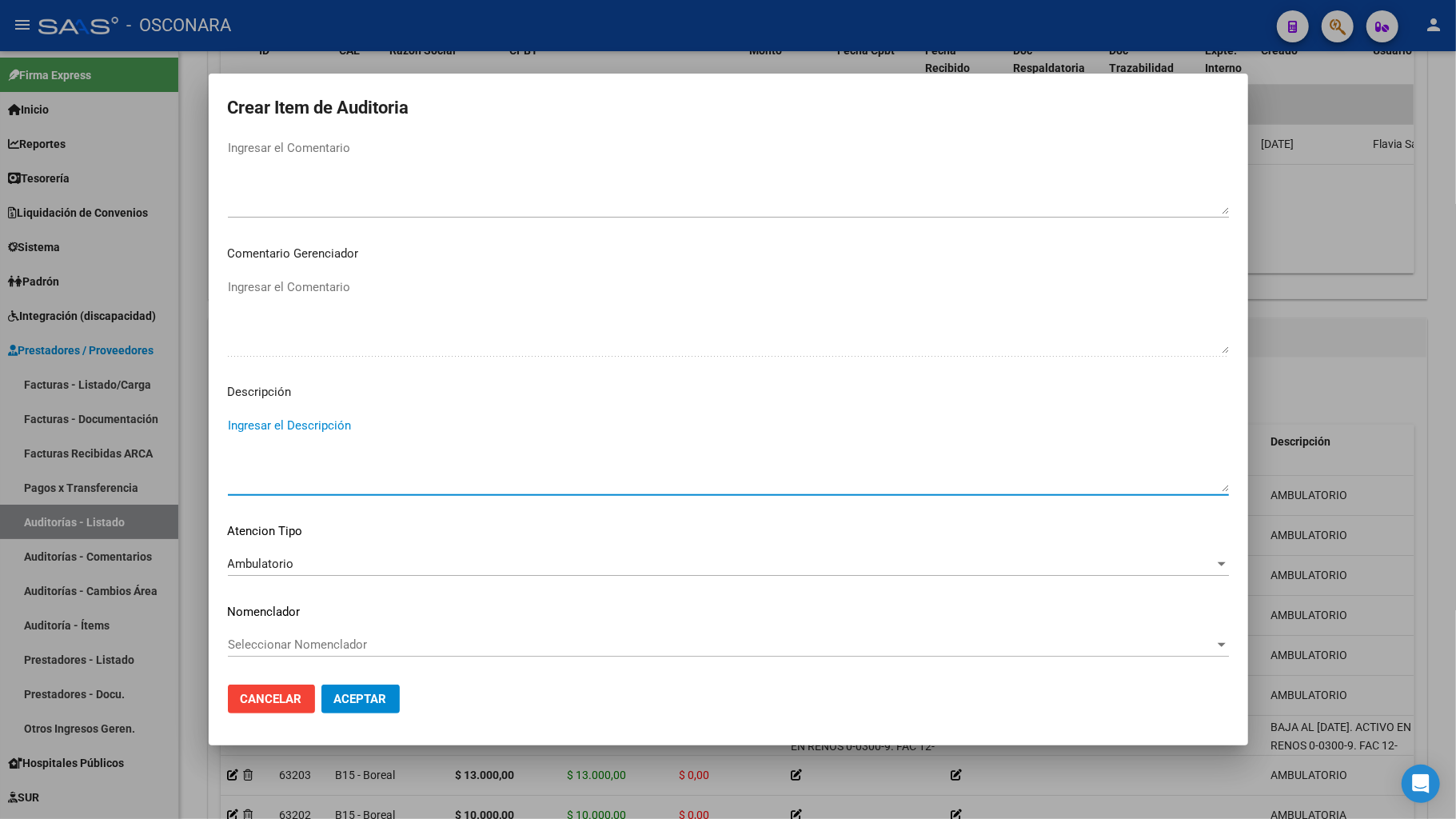
click at [320, 442] on textarea "Ingresar el Descripción" at bounding box center [728, 454] width 1001 height 75
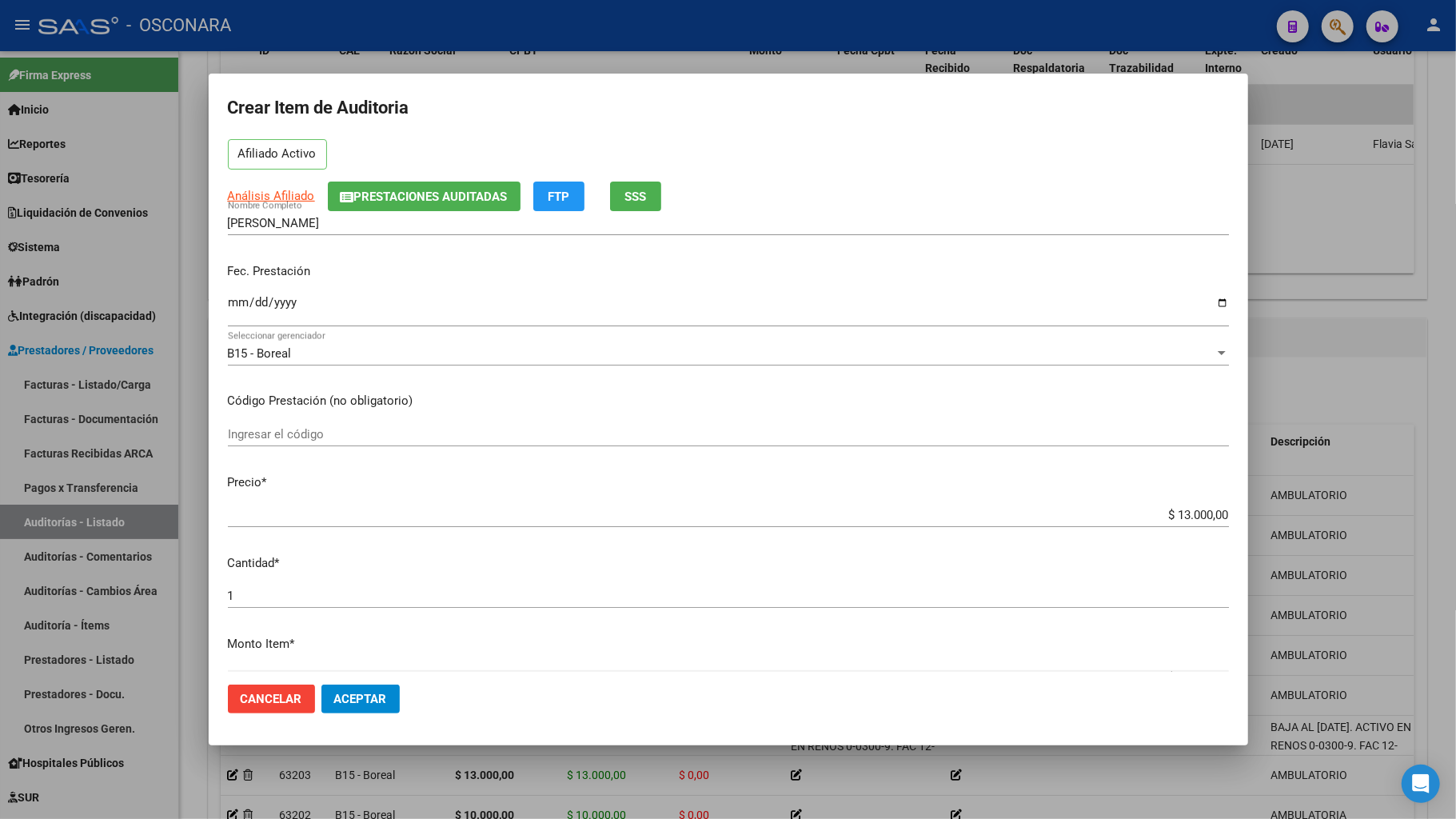
scroll to position [0, 0]
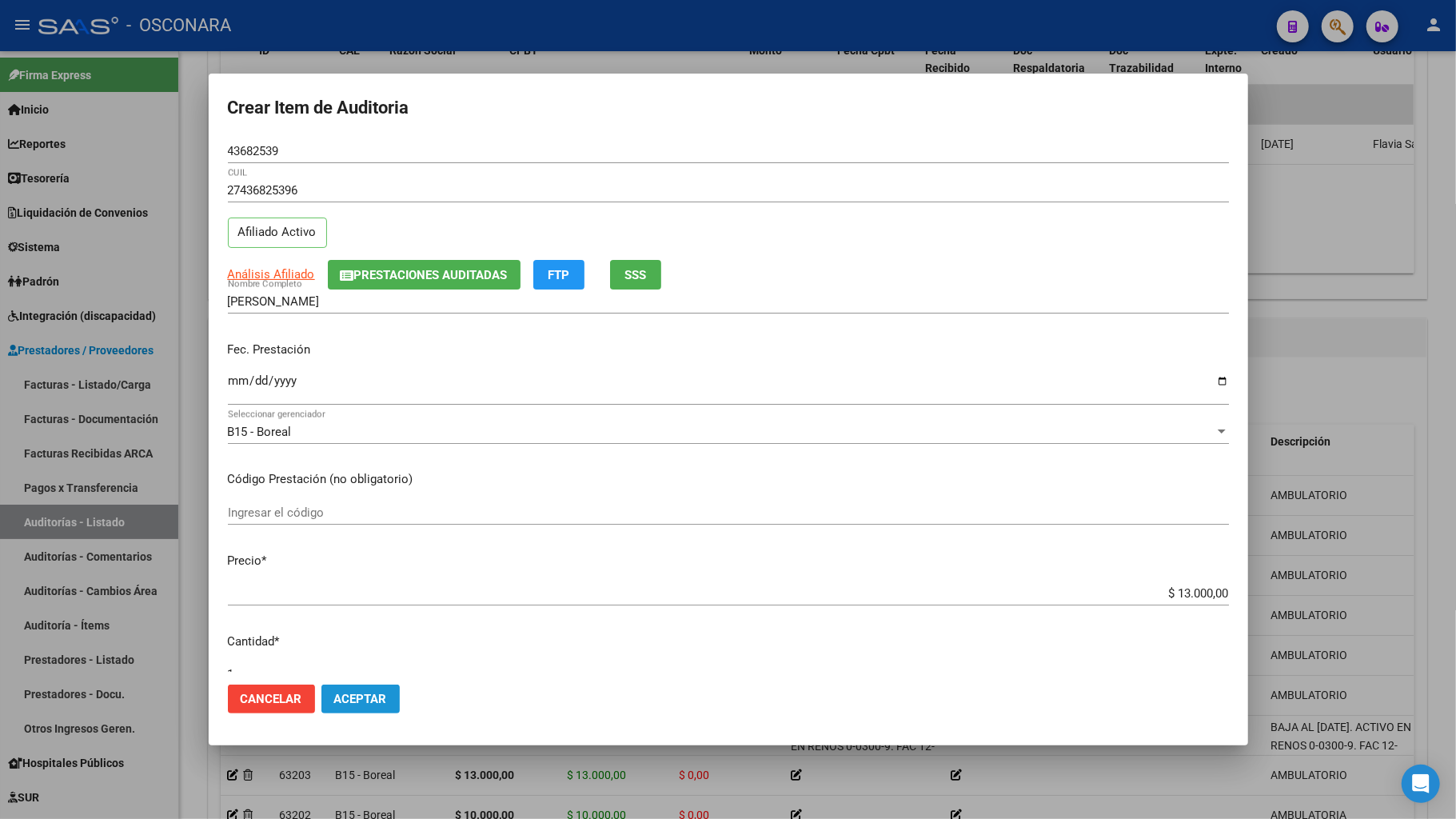
click at [368, 646] on span "Aceptar" at bounding box center [361, 698] width 53 height 14
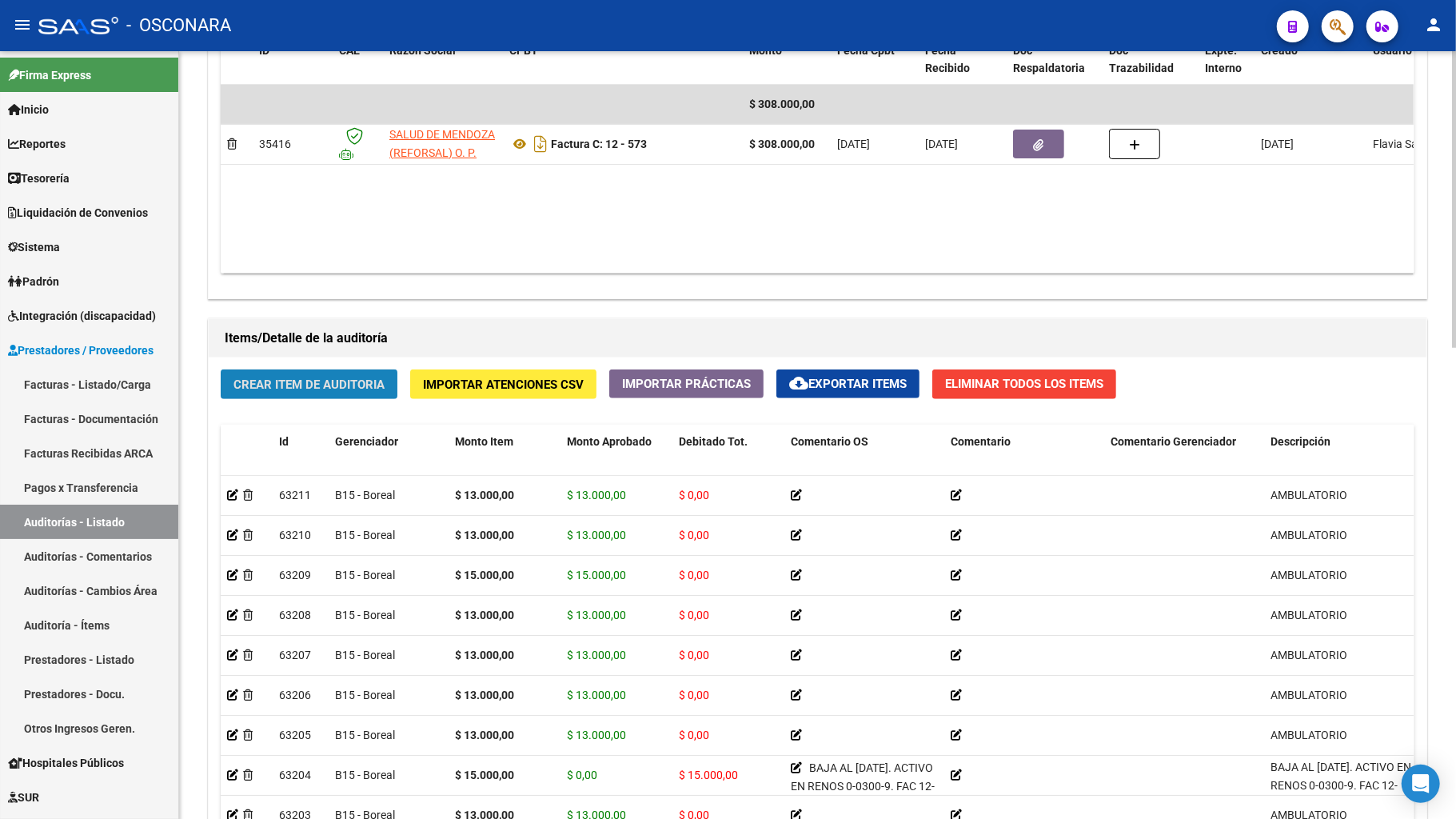
click at [286, 381] on span "Crear Item de Auditoria" at bounding box center [309, 384] width 152 height 14
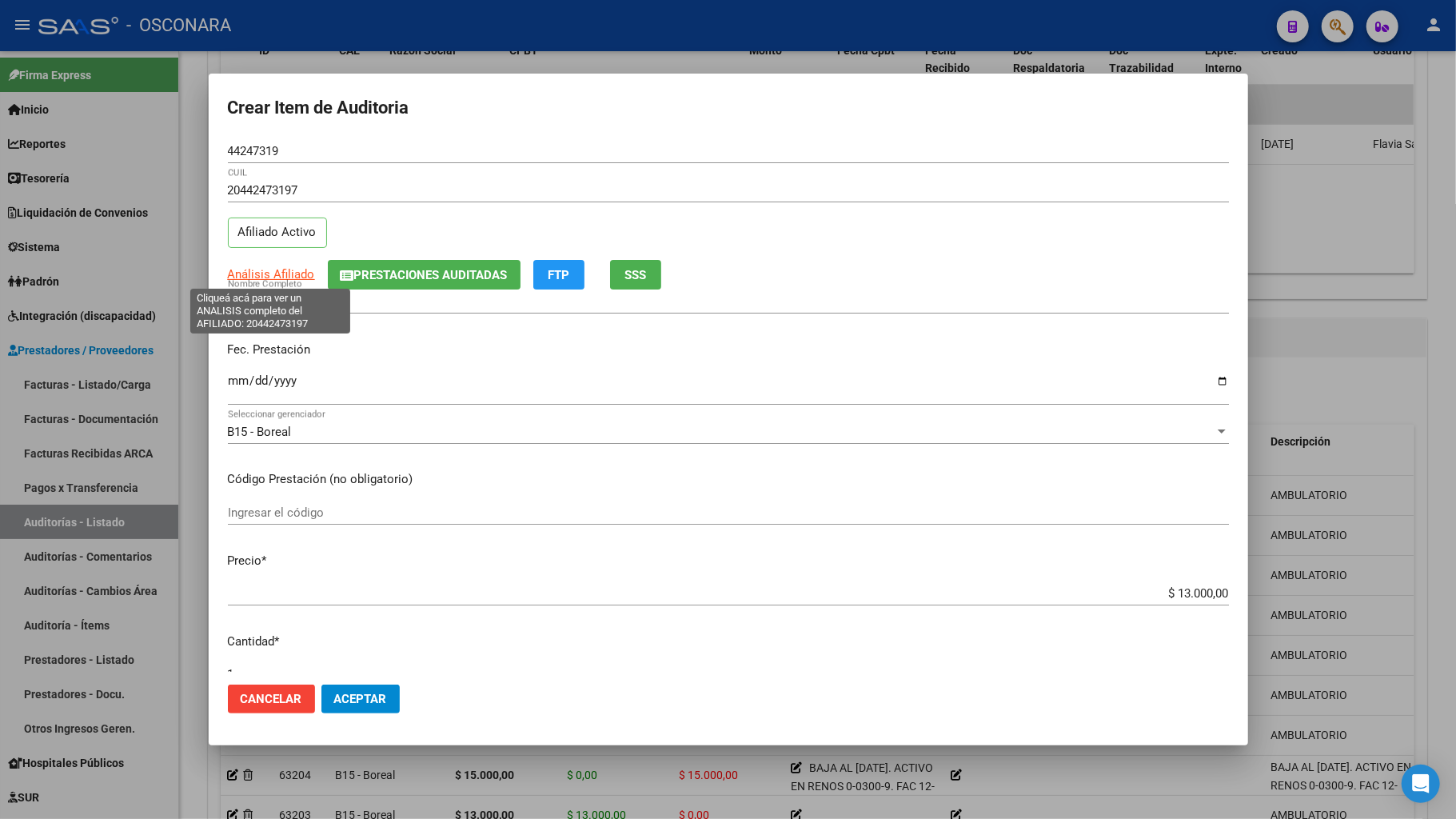
click at [285, 277] on span "Análisis Afiliado" at bounding box center [271, 273] width 87 height 14
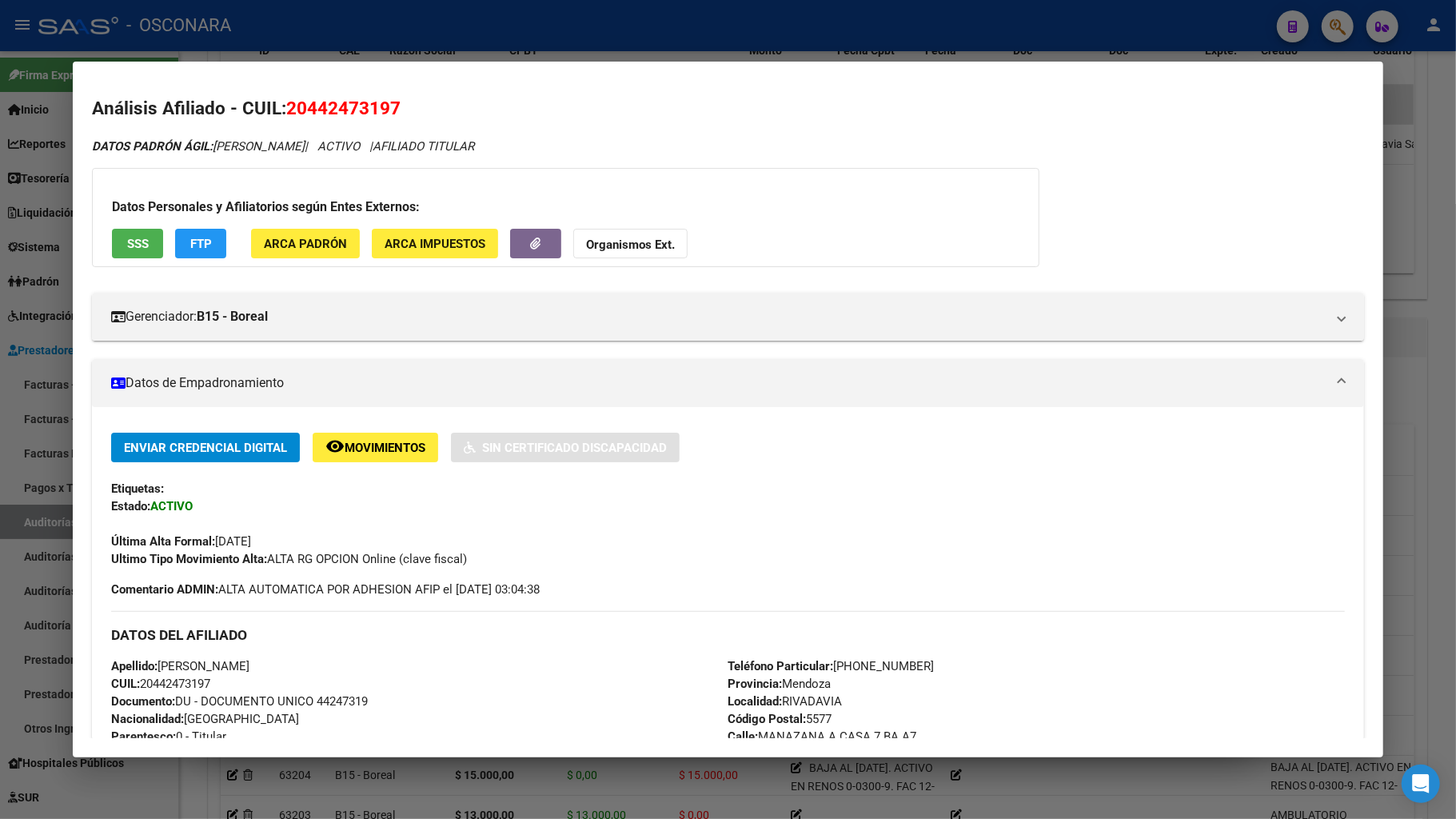
click at [113, 238] on button "SSS" at bounding box center [137, 244] width 51 height 30
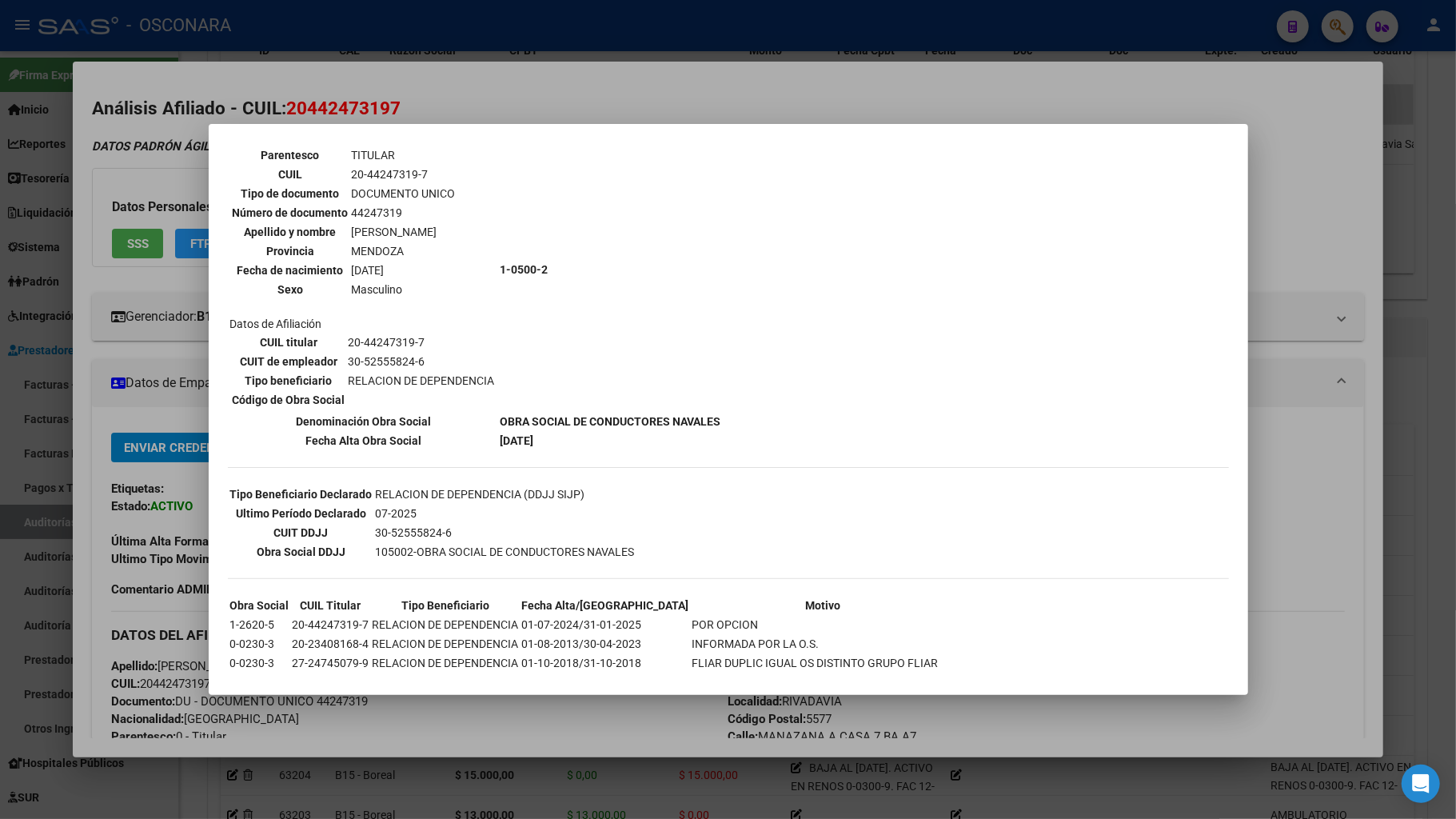
scroll to position [168, 0]
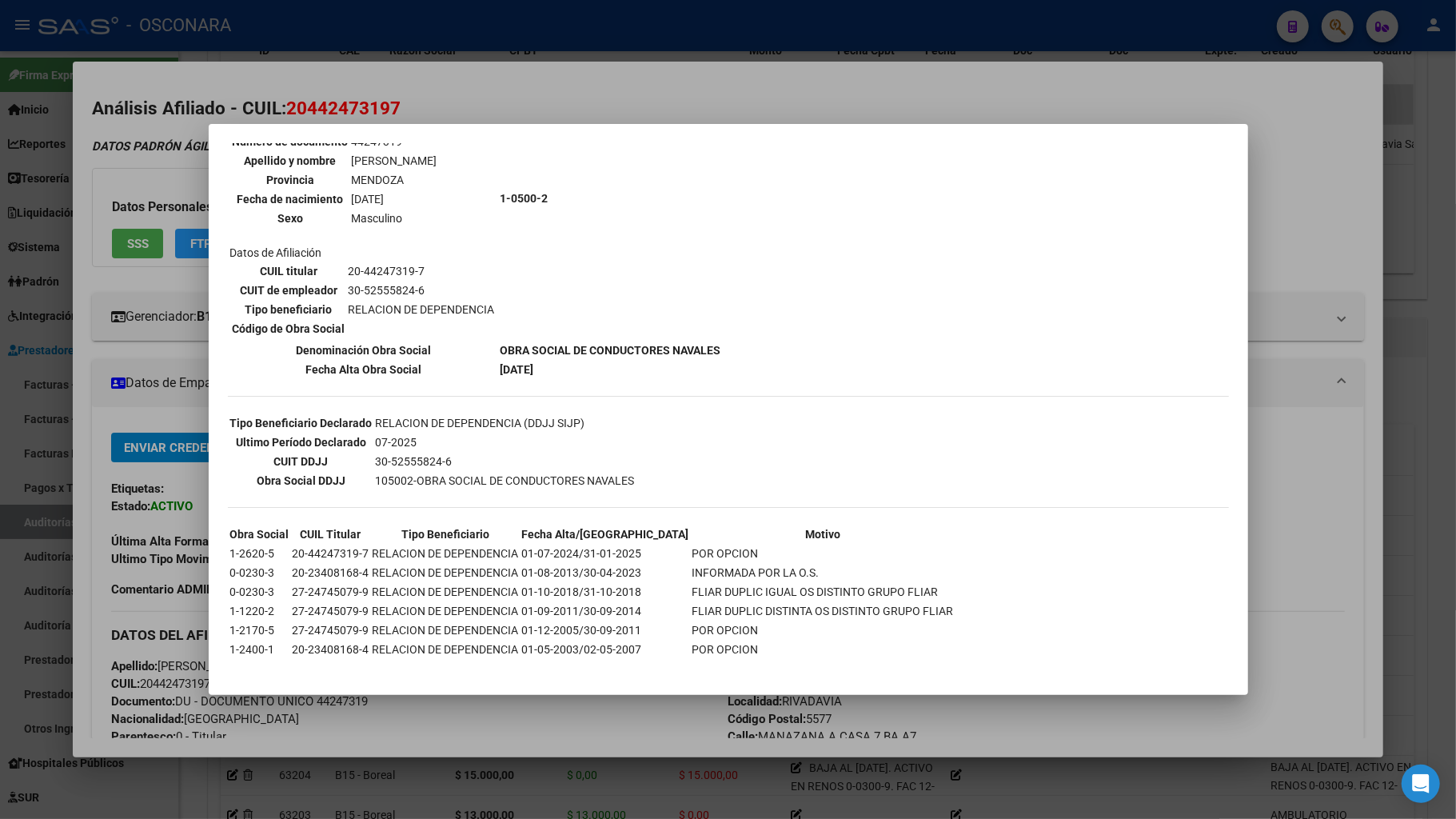
click at [1102, 646] on div at bounding box center [728, 409] width 1456 height 819
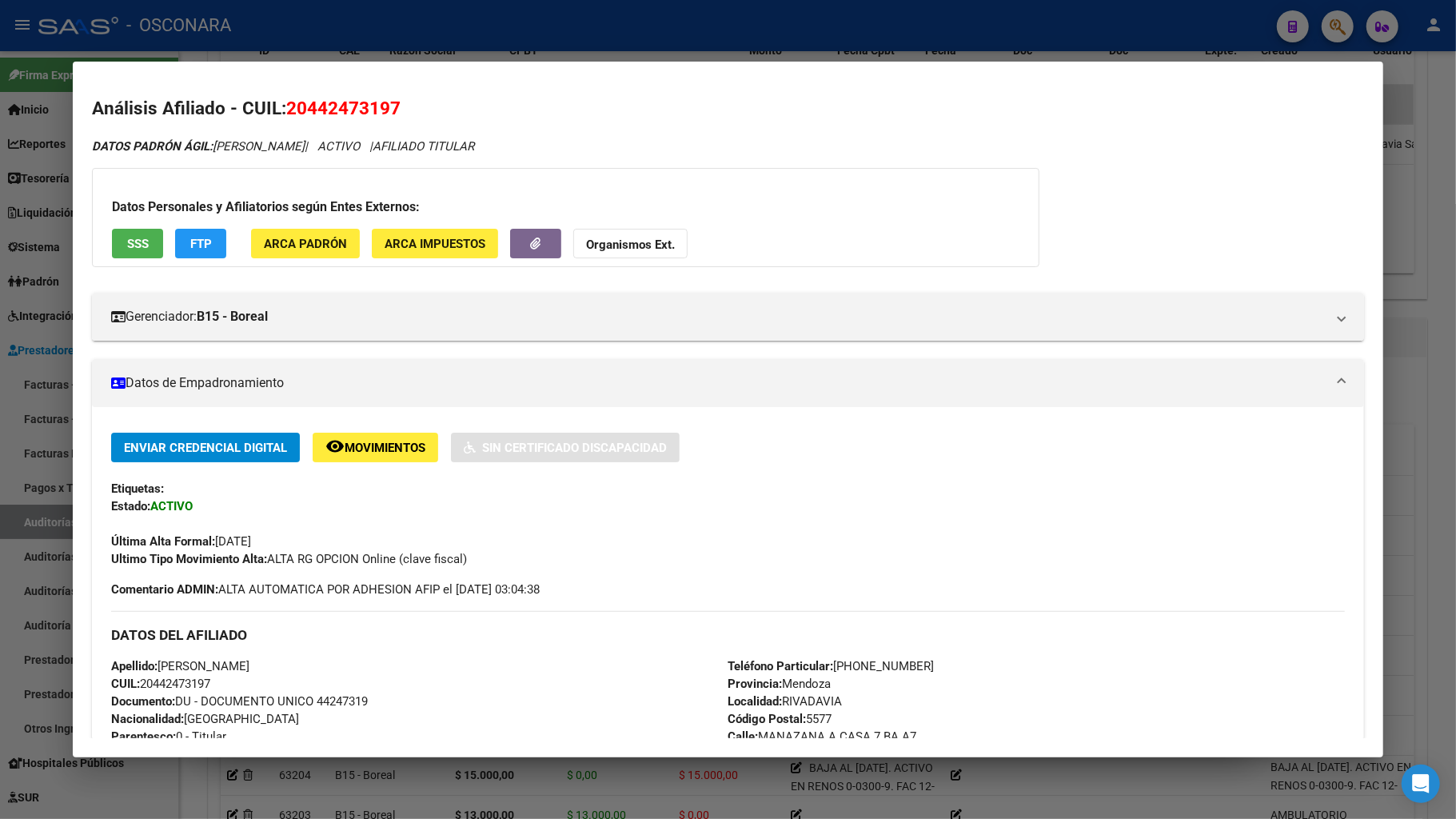
click at [1108, 646] on div at bounding box center [728, 409] width 1456 height 819
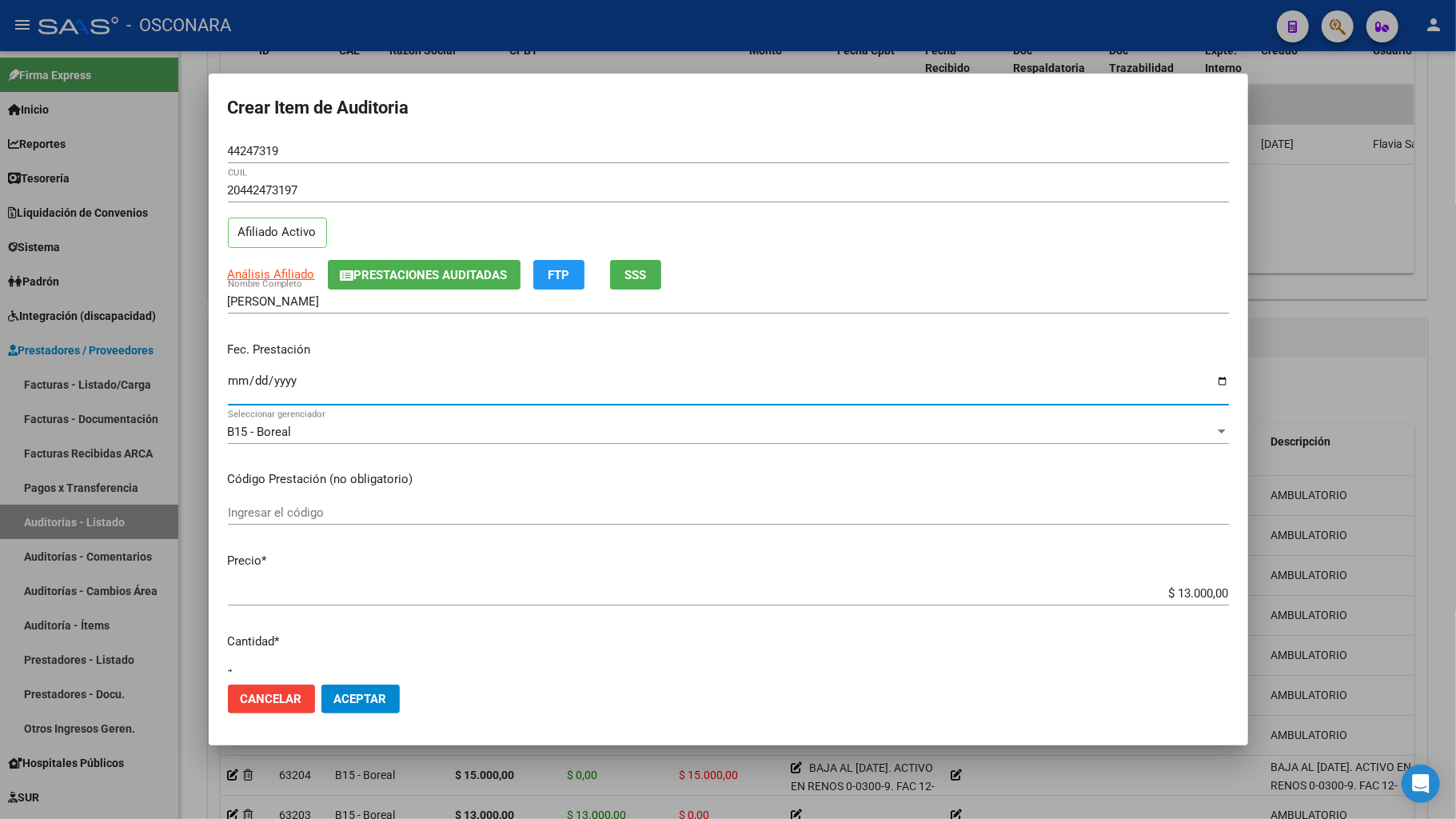
drag, startPoint x: 244, startPoint y: 380, endPoint x: 522, endPoint y: 202, distance: 330.1
click at [245, 379] on input "[DATE]" at bounding box center [728, 388] width 1001 height 26
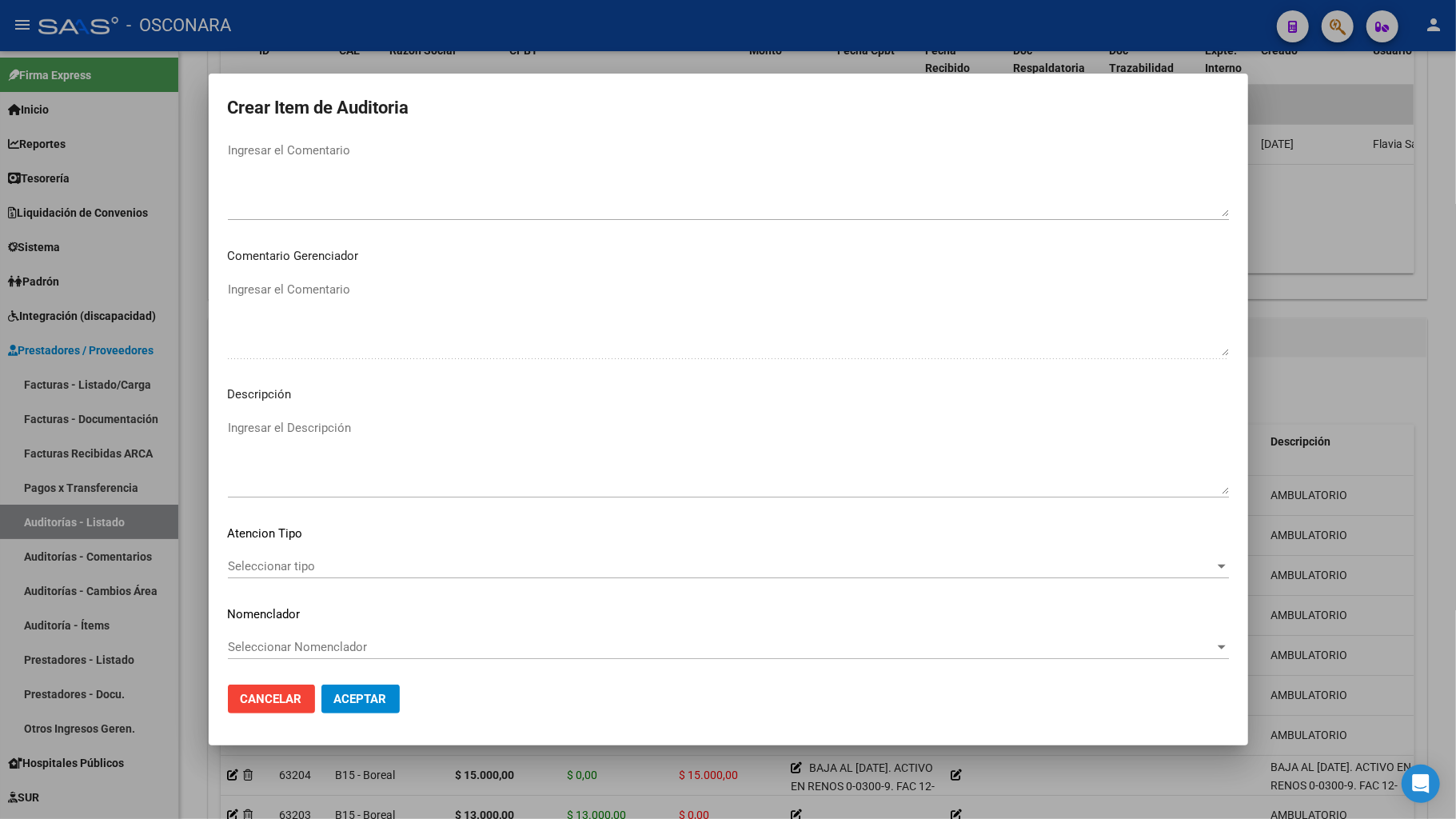
scroll to position [908, 0]
click at [317, 561] on span "Seleccionar tipo" at bounding box center [721, 563] width 986 height 14
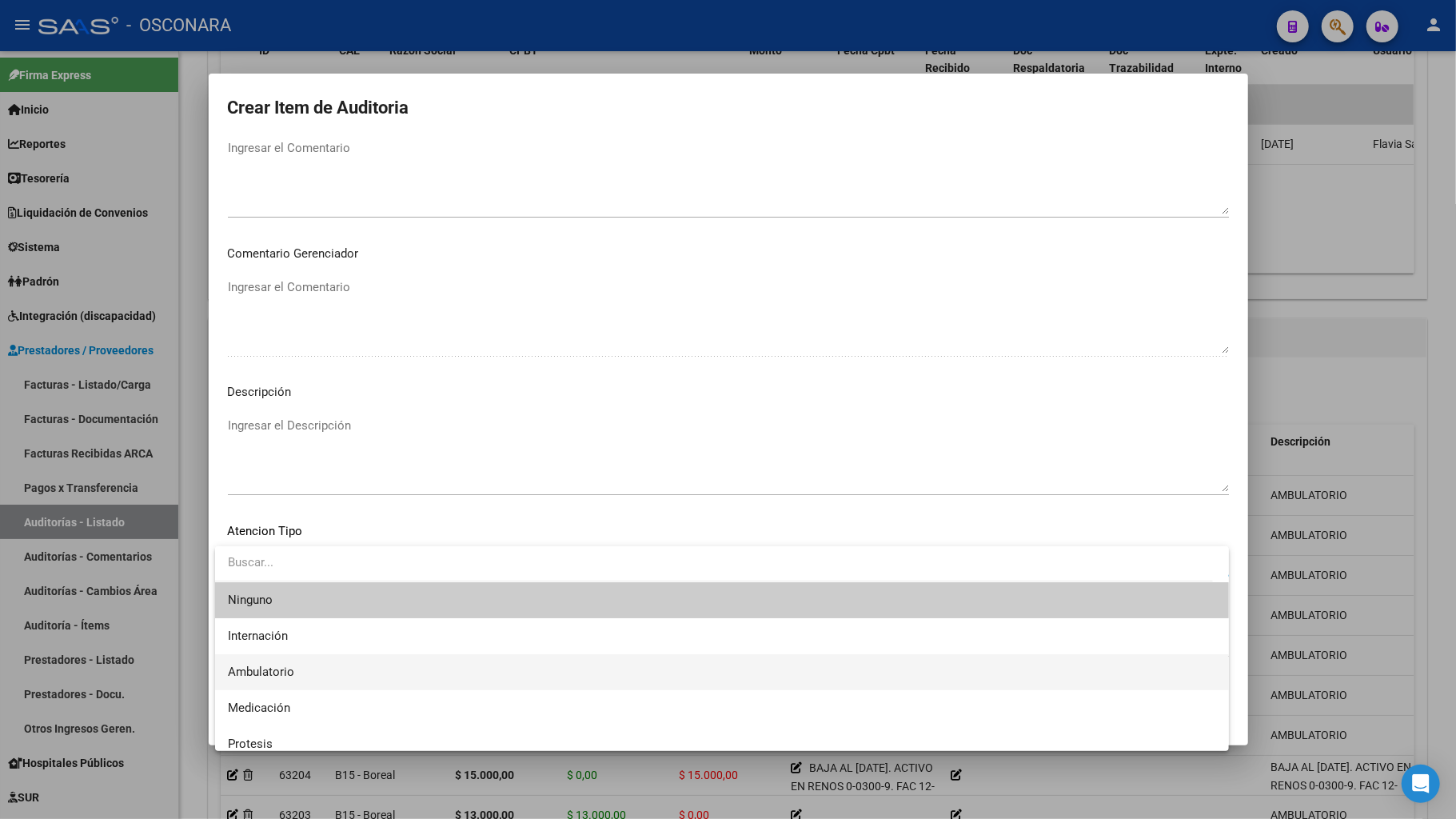
click at [311, 646] on span "Ambulatorio" at bounding box center [721, 672] width 988 height 36
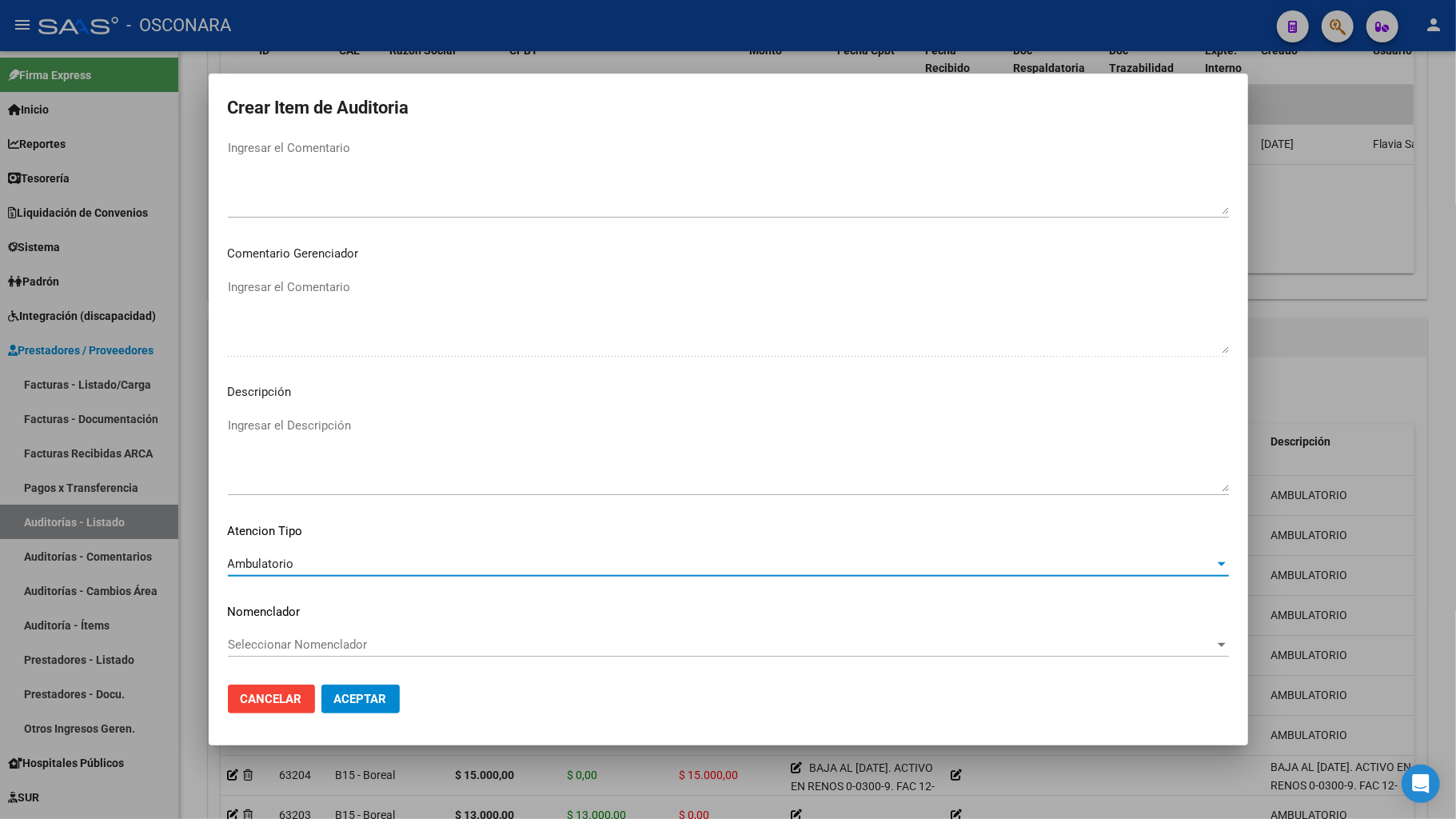
click at [380, 426] on textarea "Ingresar el Descripción" at bounding box center [728, 454] width 1001 height 75
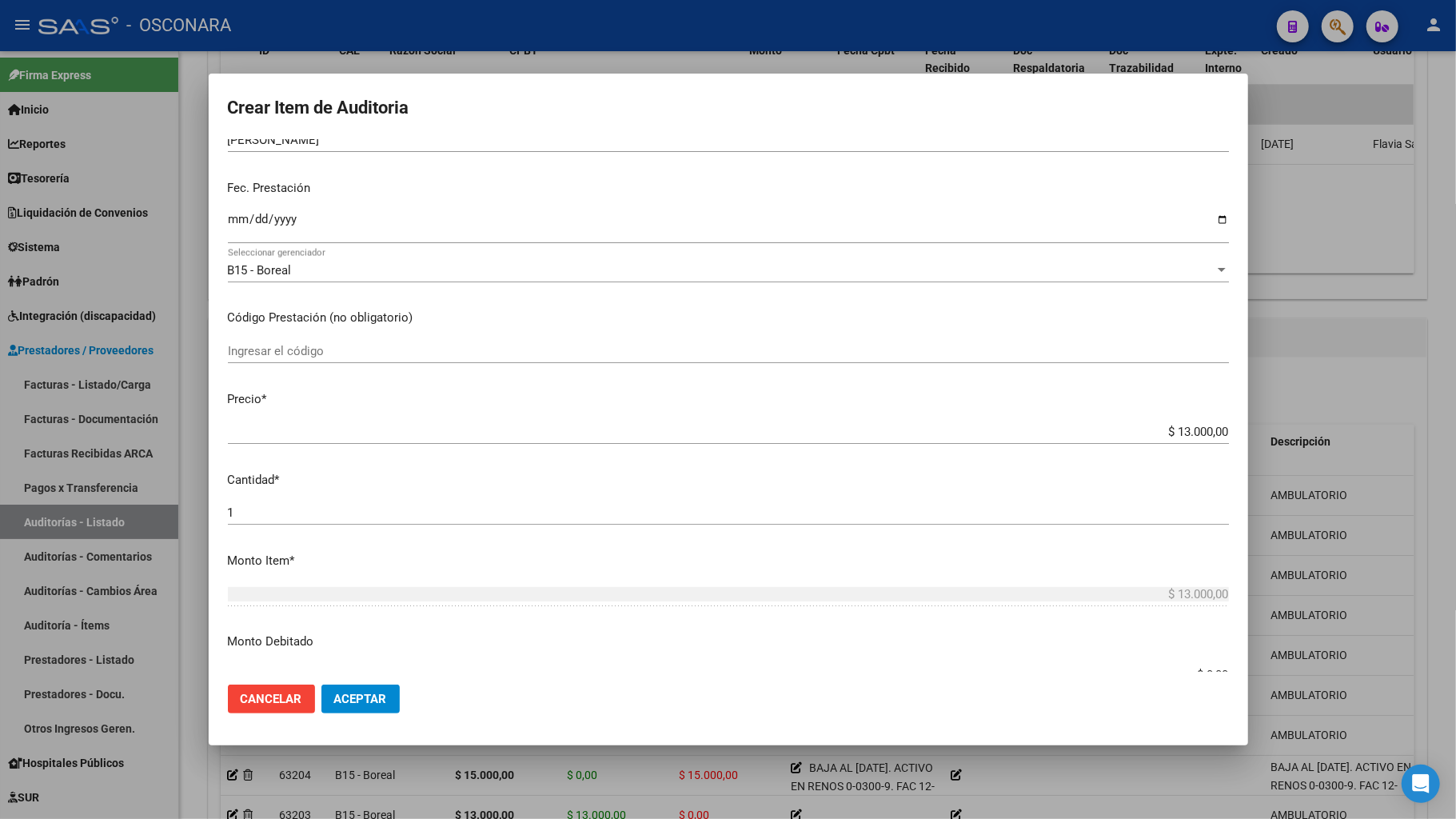
scroll to position [0, 0]
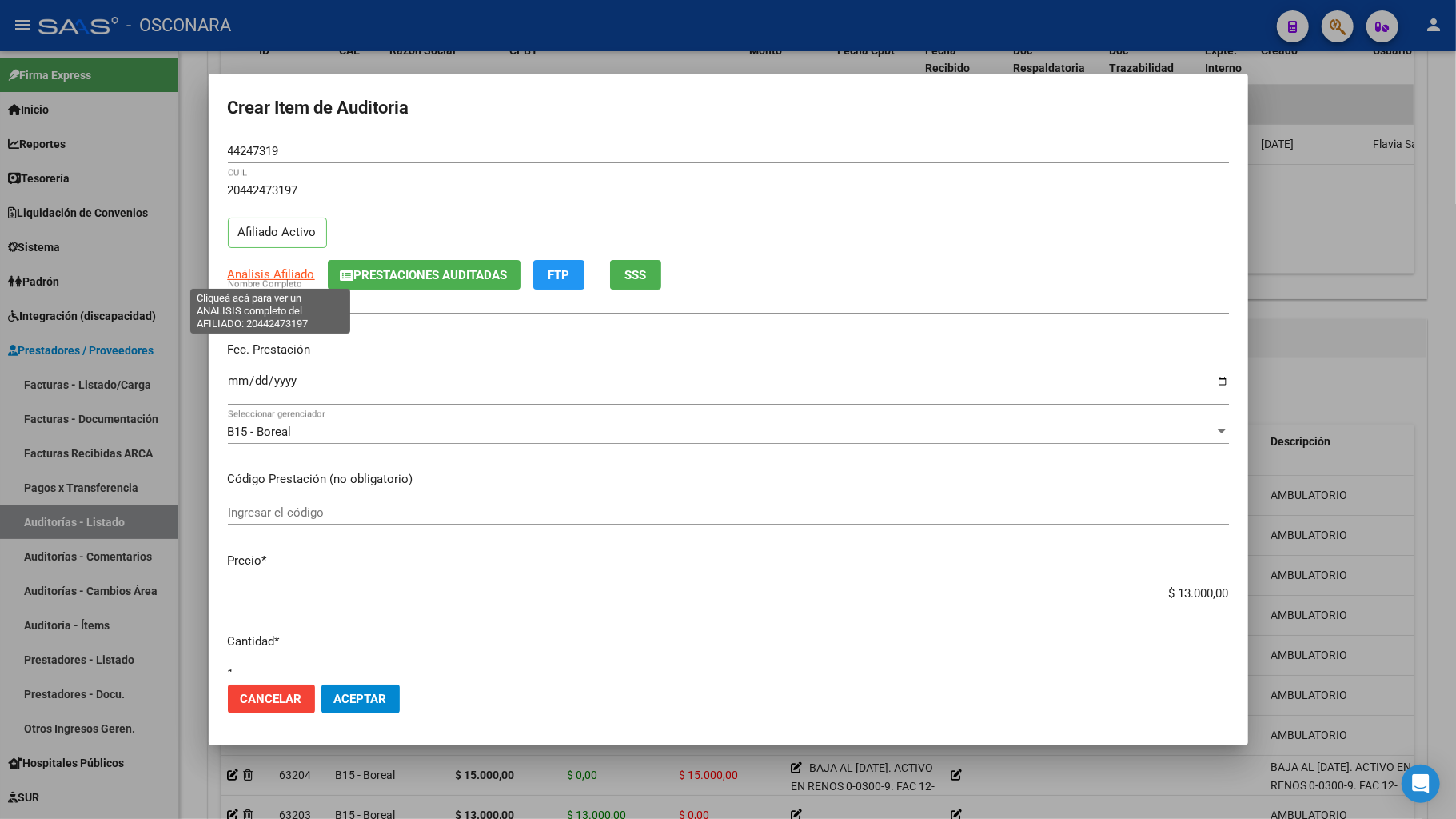
click at [279, 277] on span "Análisis Afiliado" at bounding box center [271, 273] width 87 height 14
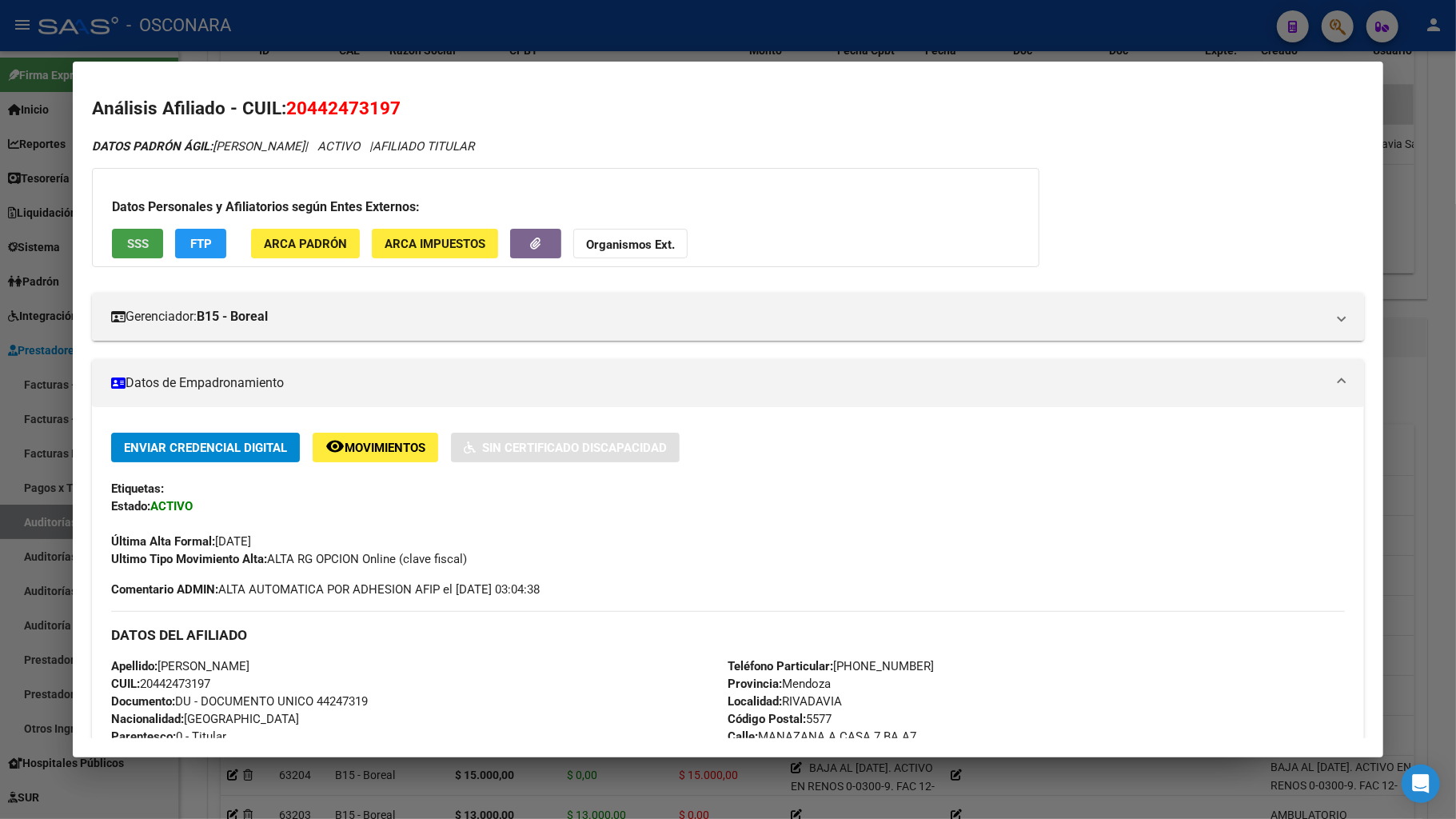
click at [129, 240] on span "SSS" at bounding box center [138, 244] width 21 height 14
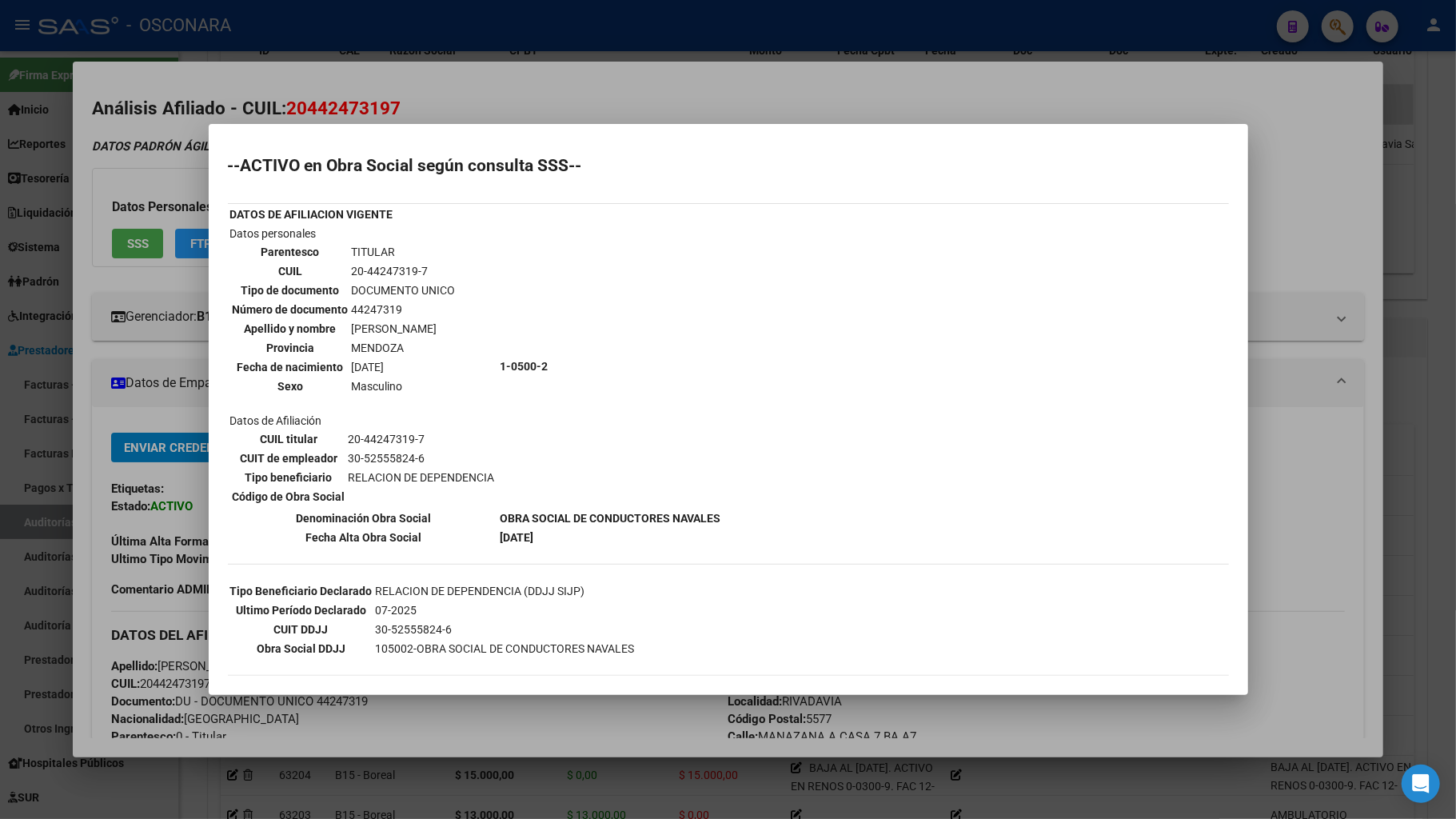
click at [1132, 646] on div at bounding box center [728, 409] width 1456 height 819
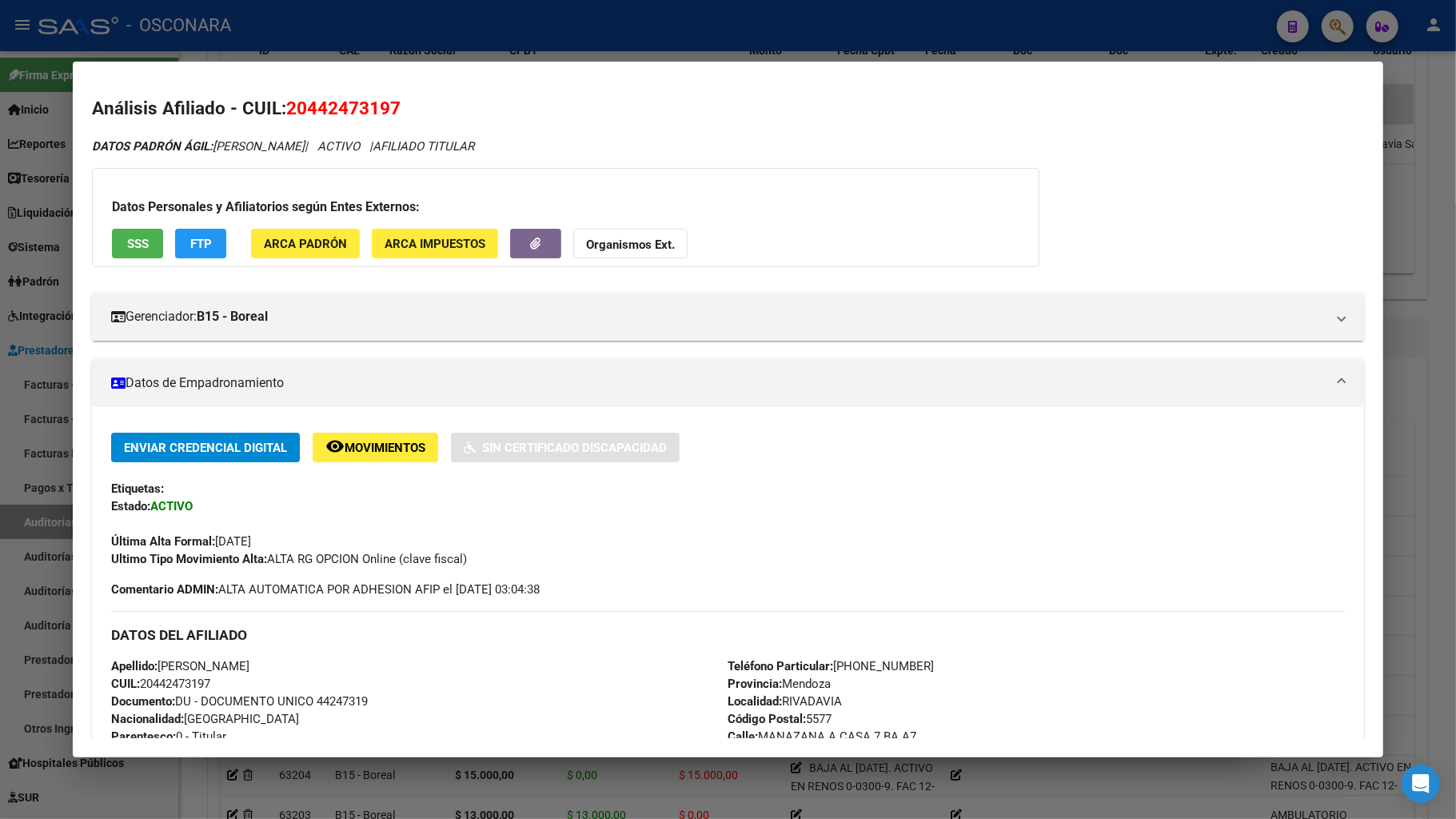
click at [1099, 646] on div at bounding box center [728, 409] width 1456 height 819
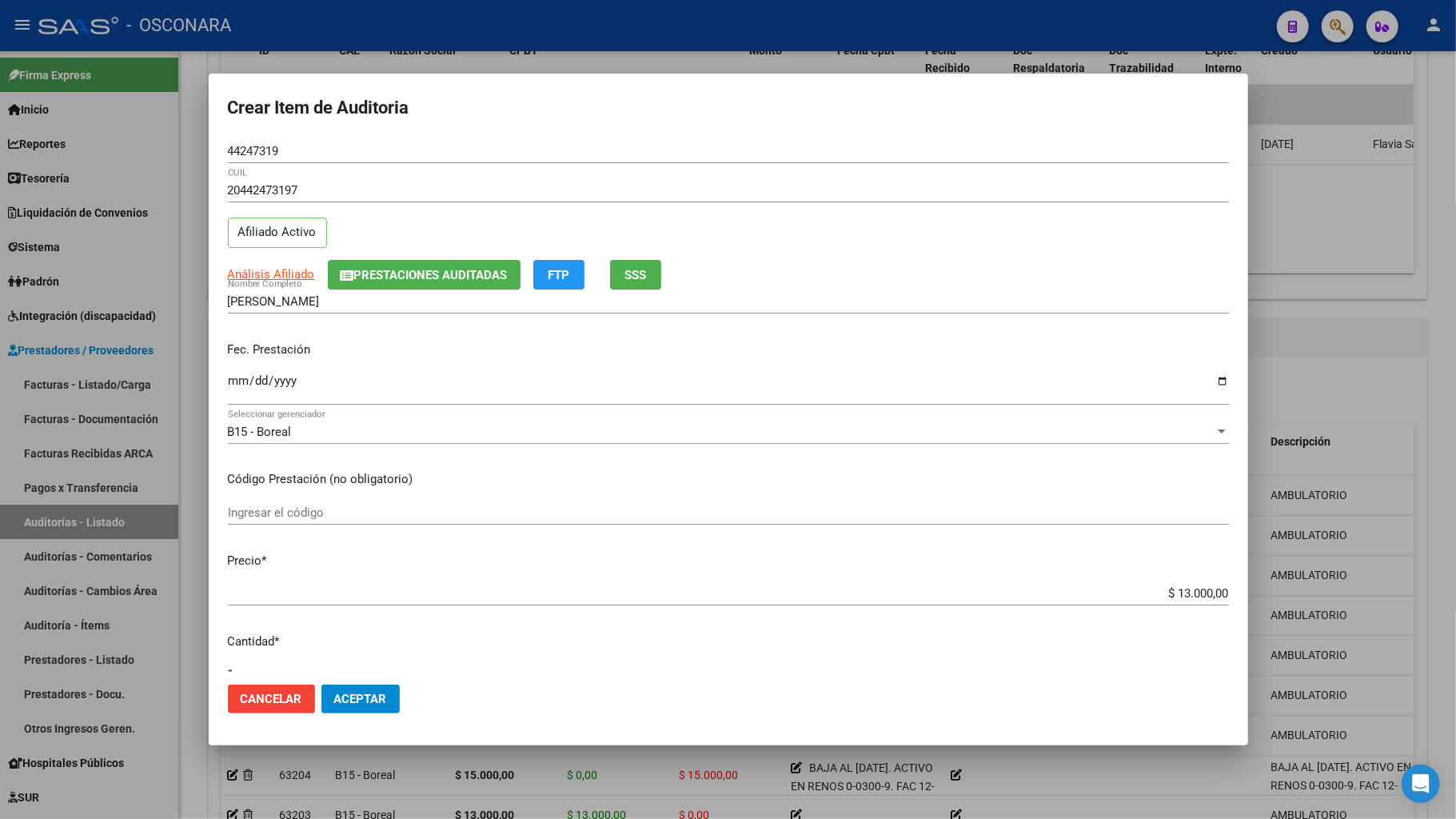
click at [384, 646] on span "Aceptar" at bounding box center [361, 698] width 53 height 14
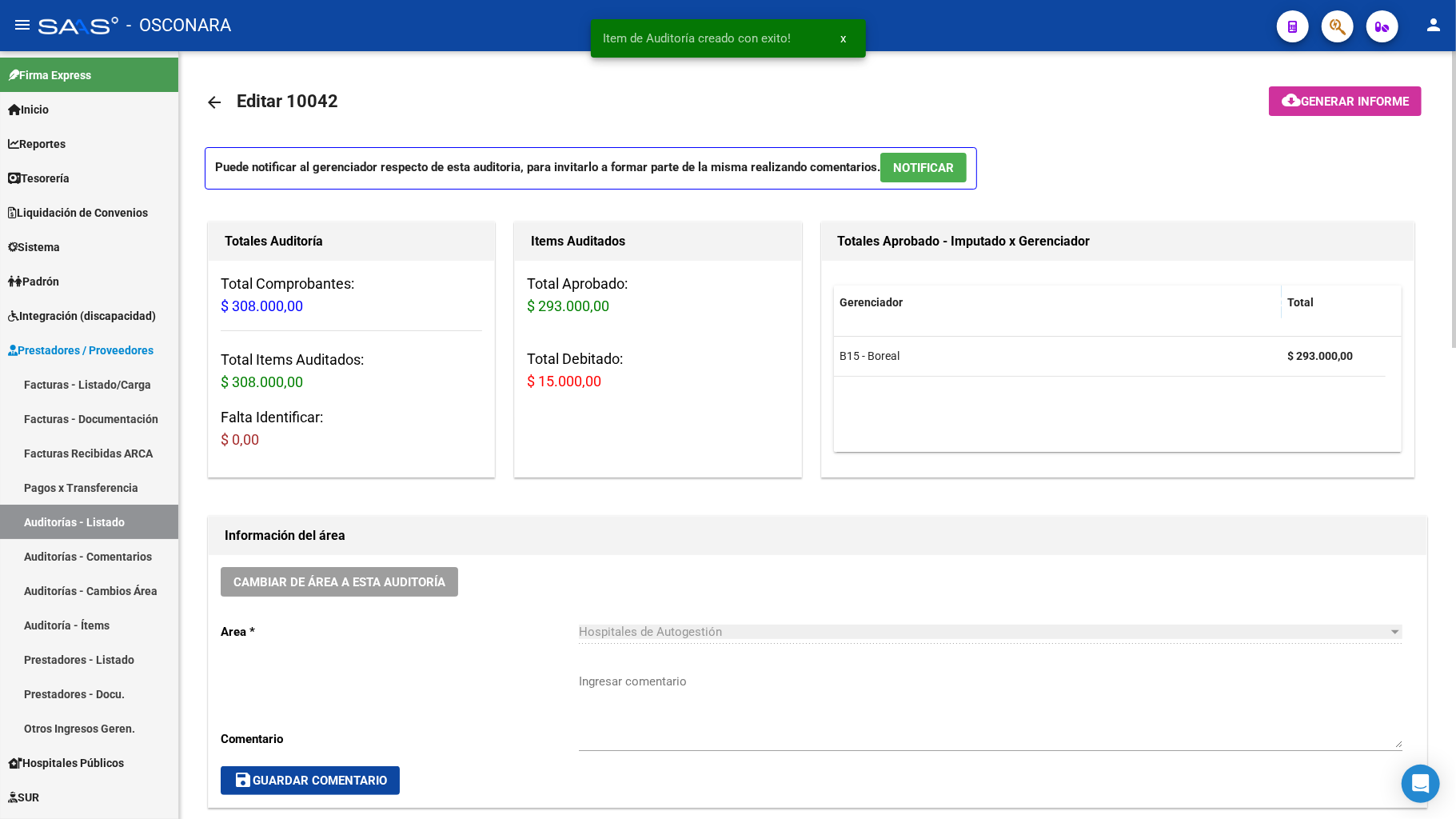
click at [954, 169] on span "NOTIFICAR" at bounding box center [923, 167] width 60 height 14
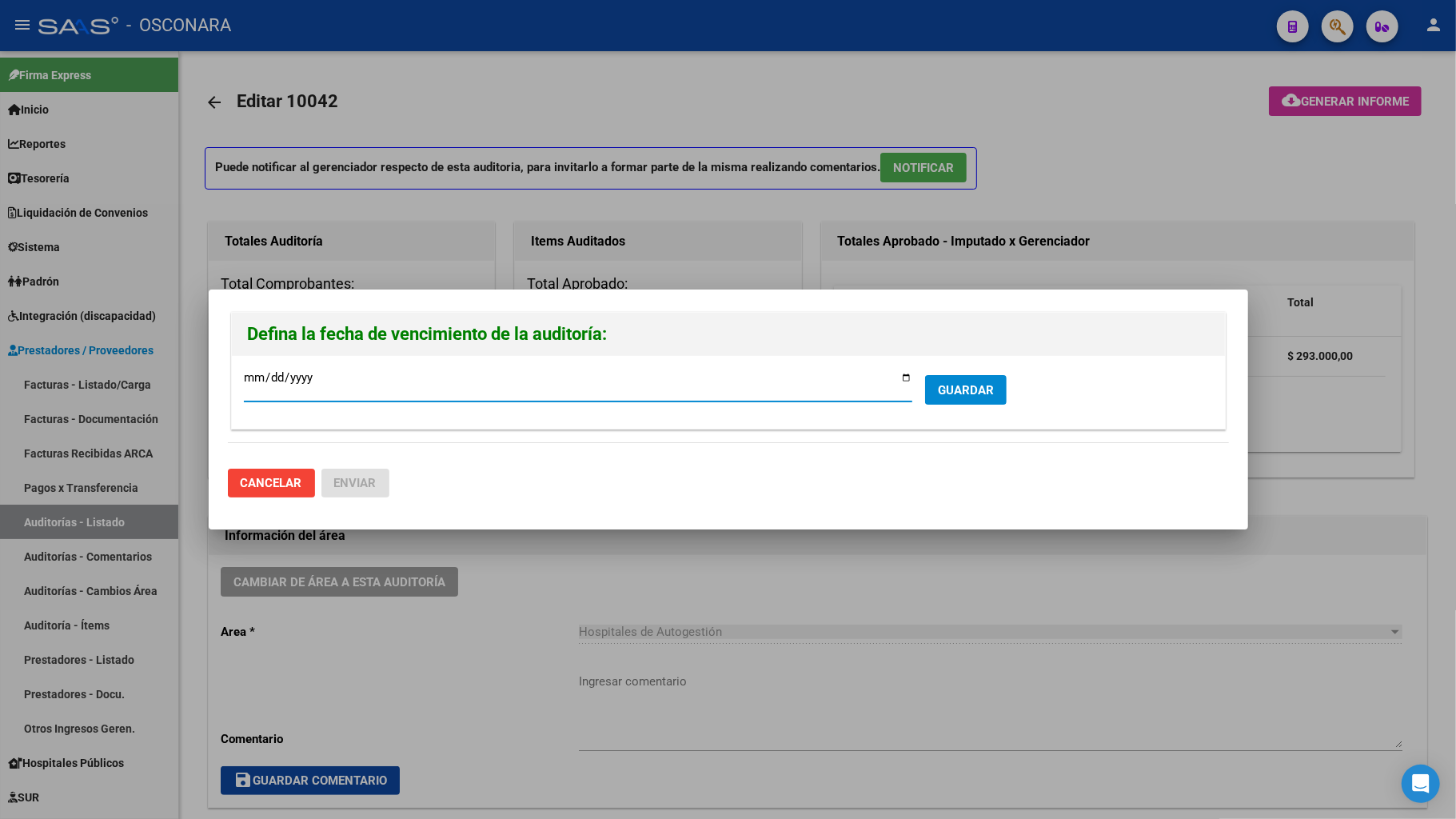
click at [997, 384] on button "GUARDAR" at bounding box center [966, 390] width 82 height 30
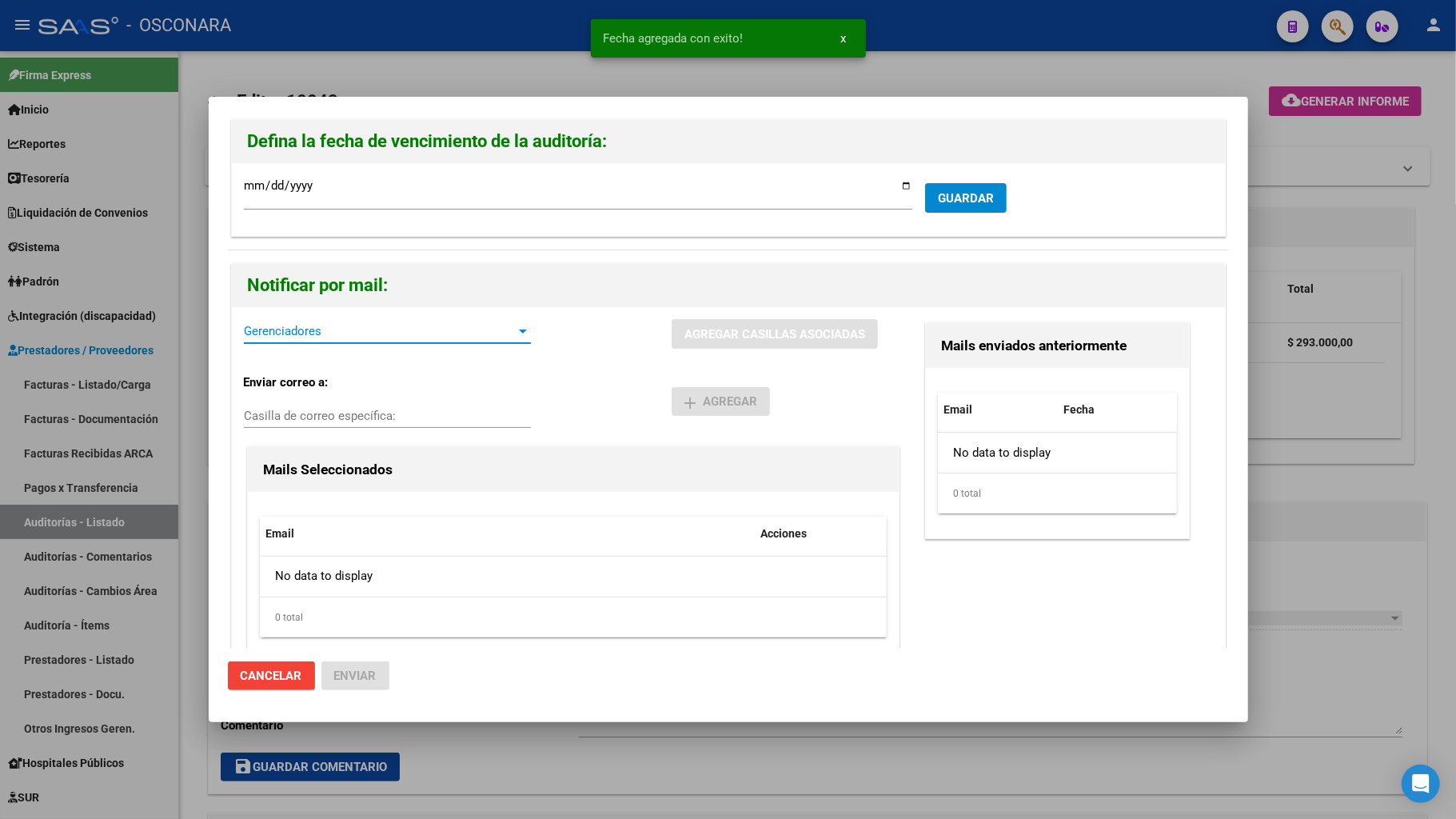
click at [523, 328] on div at bounding box center [523, 331] width 14 height 13
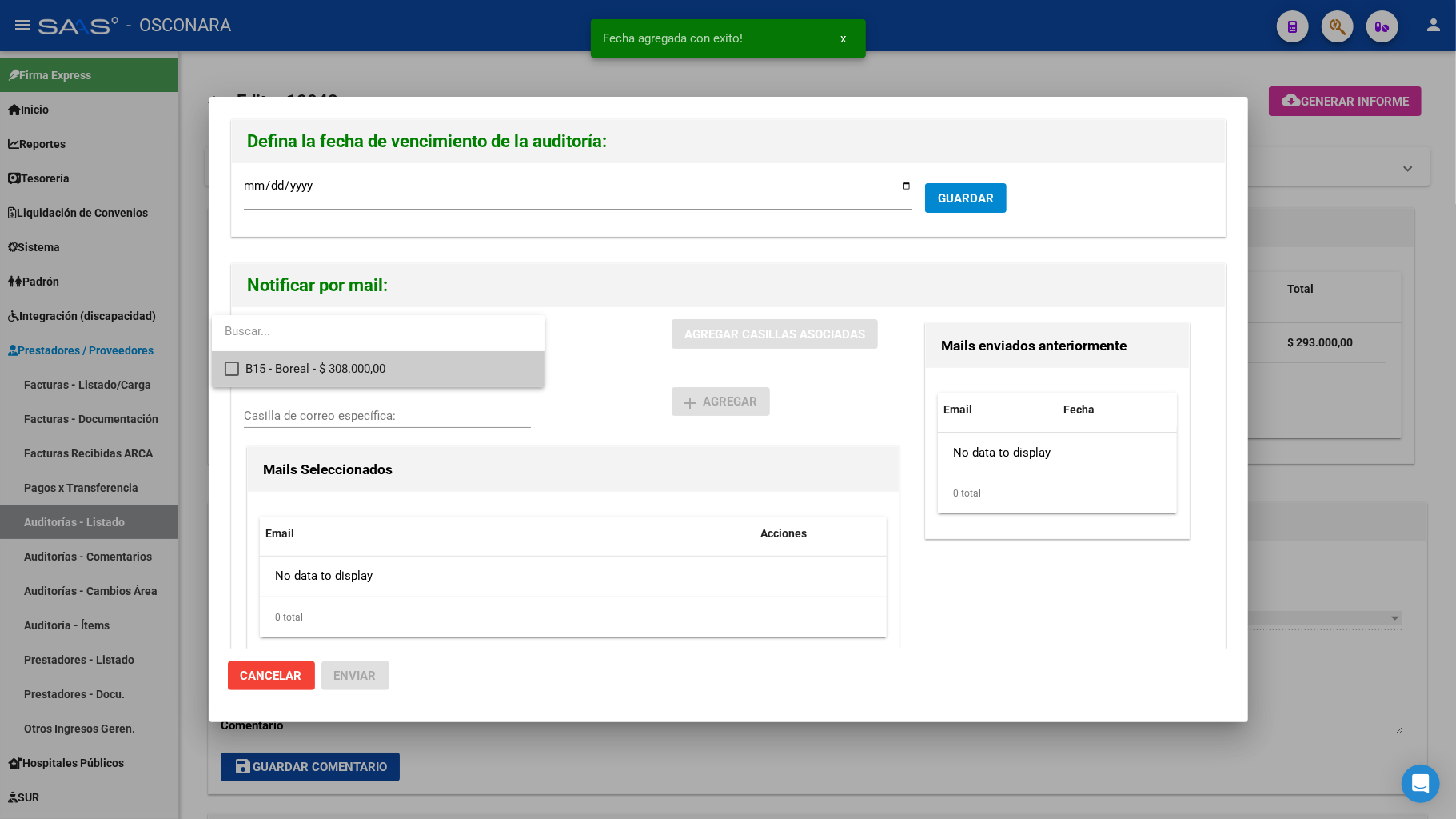
drag, startPoint x: 387, startPoint y: 375, endPoint x: 397, endPoint y: 391, distance: 18.9
click at [387, 373] on span "B15 - Boreal - $ 308.000,00" at bounding box center [389, 369] width 286 height 36
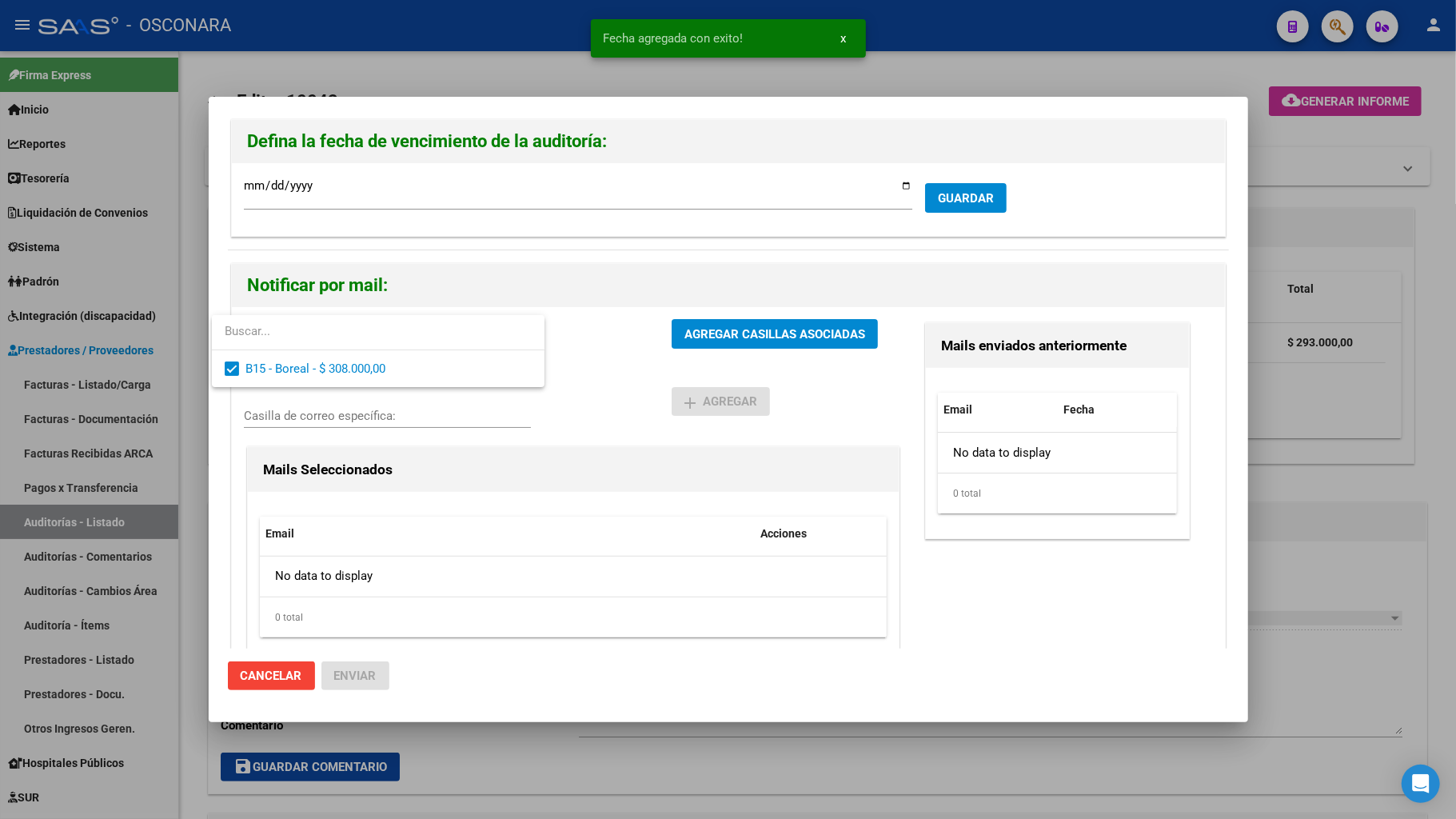
click at [729, 327] on div at bounding box center [728, 409] width 1456 height 819
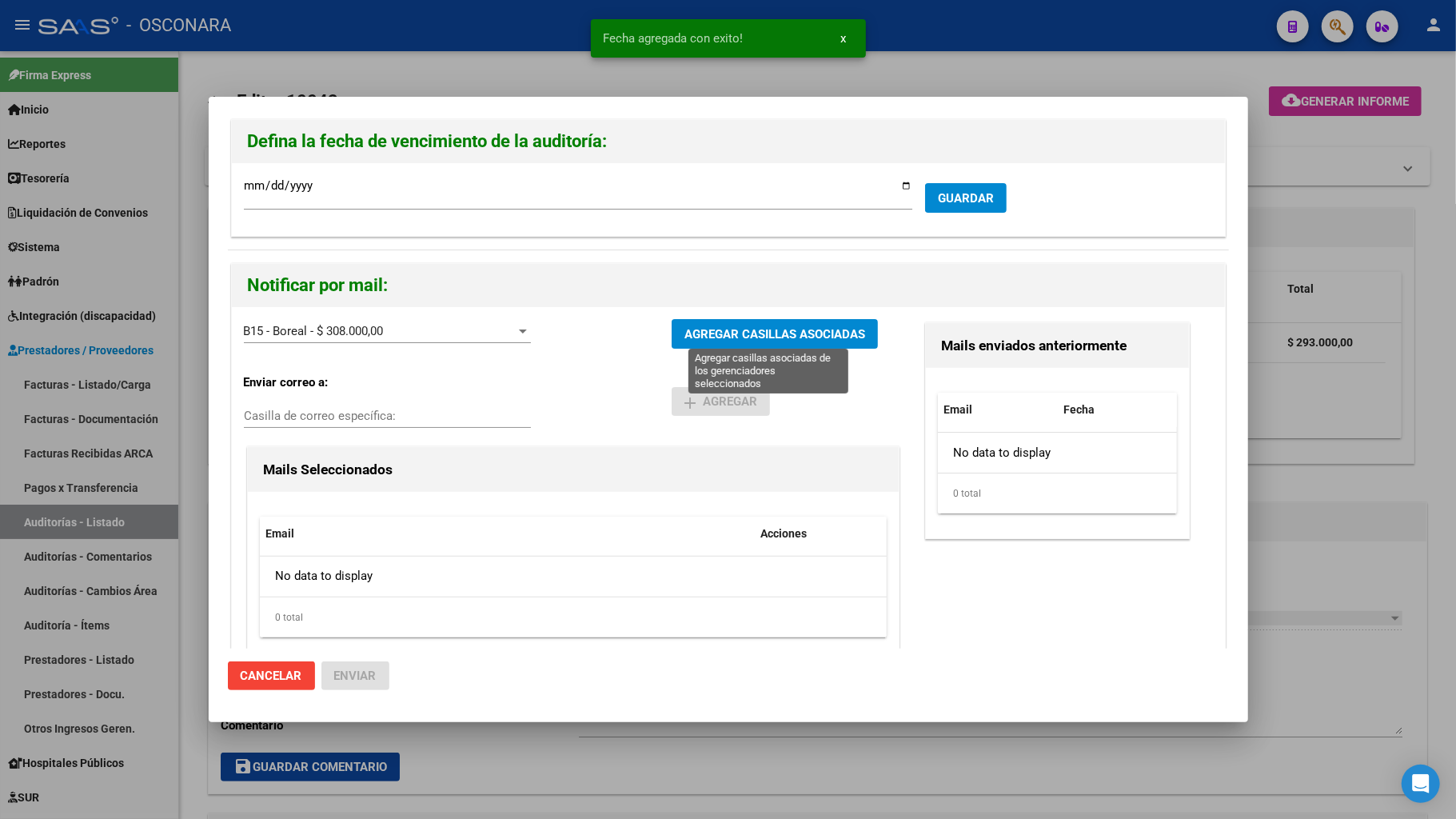
click at [730, 336] on span "AGREGAR CASILLAS ASOCIADAS" at bounding box center [774, 334] width 180 height 14
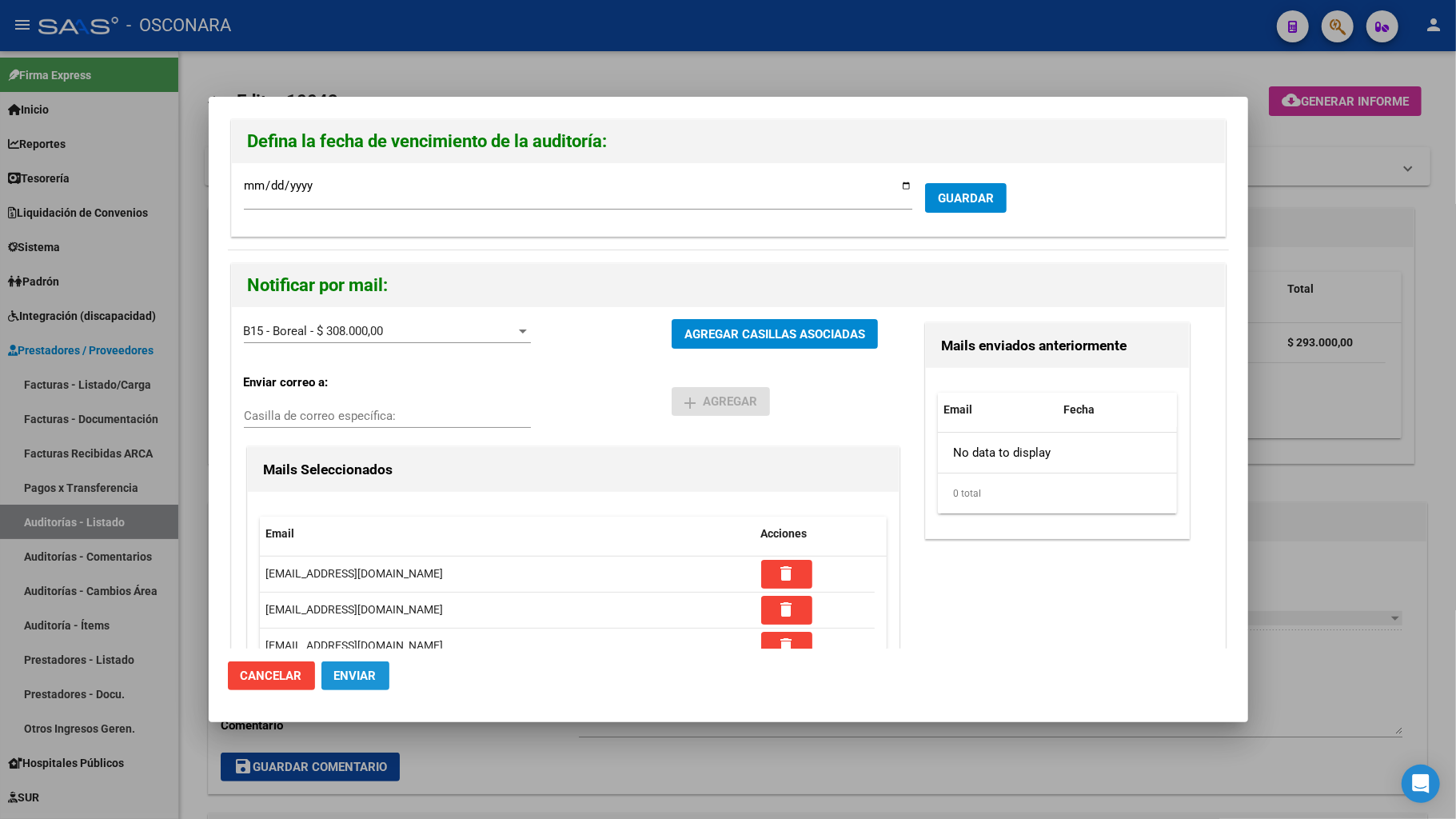
click at [344, 646] on button "Enviar" at bounding box center [355, 675] width 68 height 29
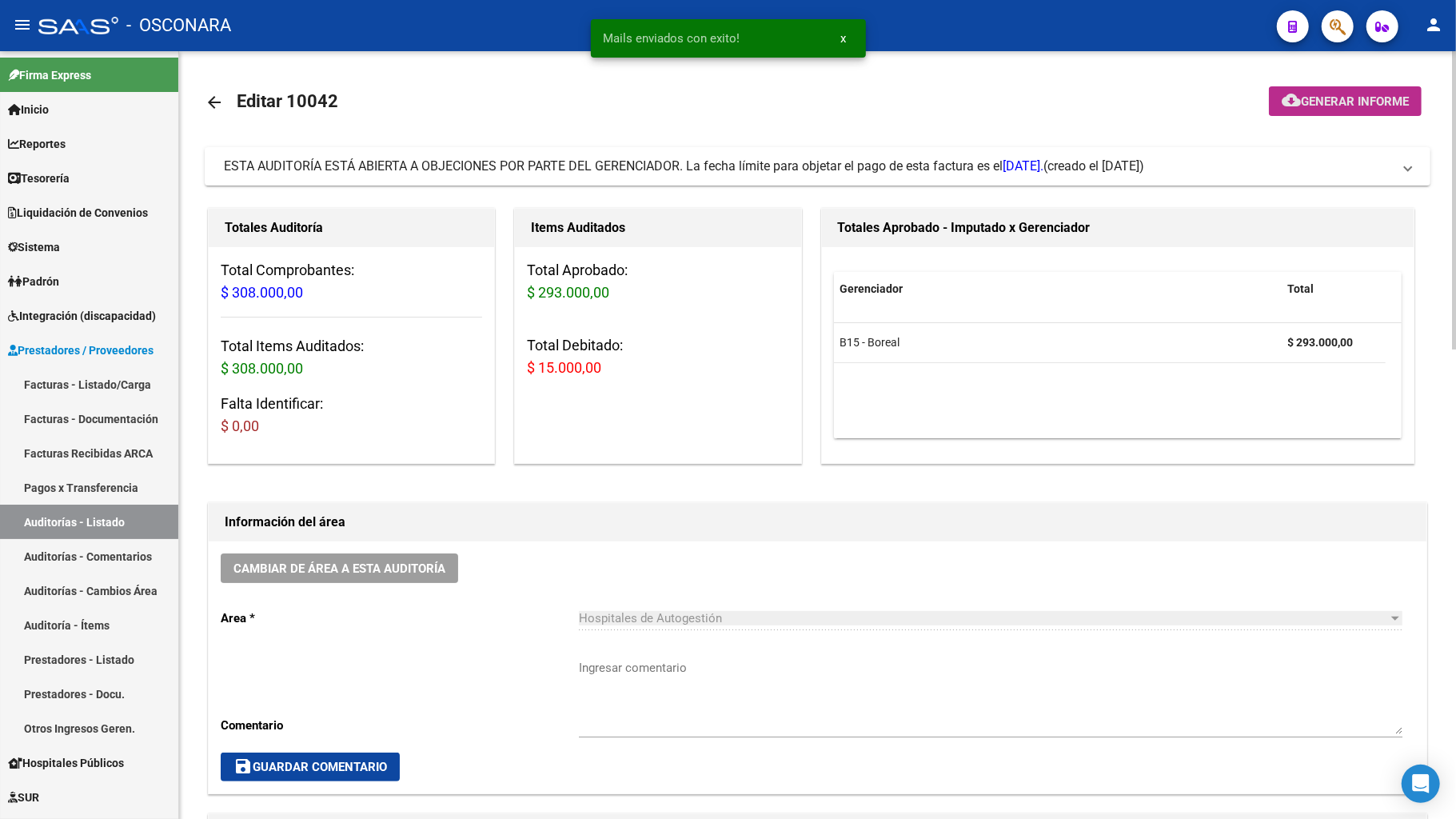
click at [1366, 100] on span "Generar informe" at bounding box center [1355, 100] width 108 height 14
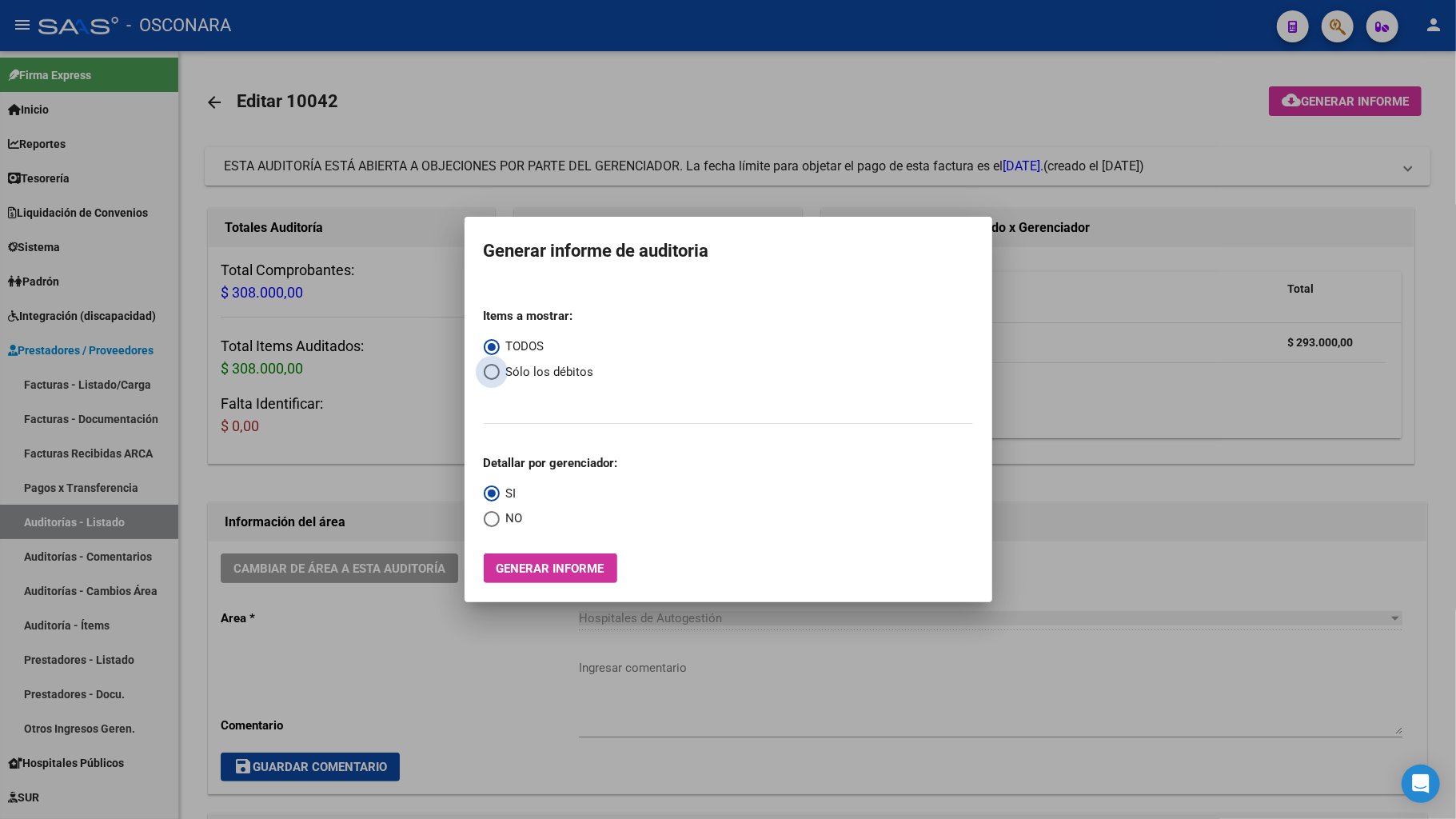
click at [491, 375] on span "Select an option" at bounding box center [491, 371] width 16 height 16
click at [491, 375] on input "Sólo los débitos" at bounding box center [491, 371] width 16 height 16
click at [575, 567] on span "Generar informe" at bounding box center [550, 568] width 108 height 14
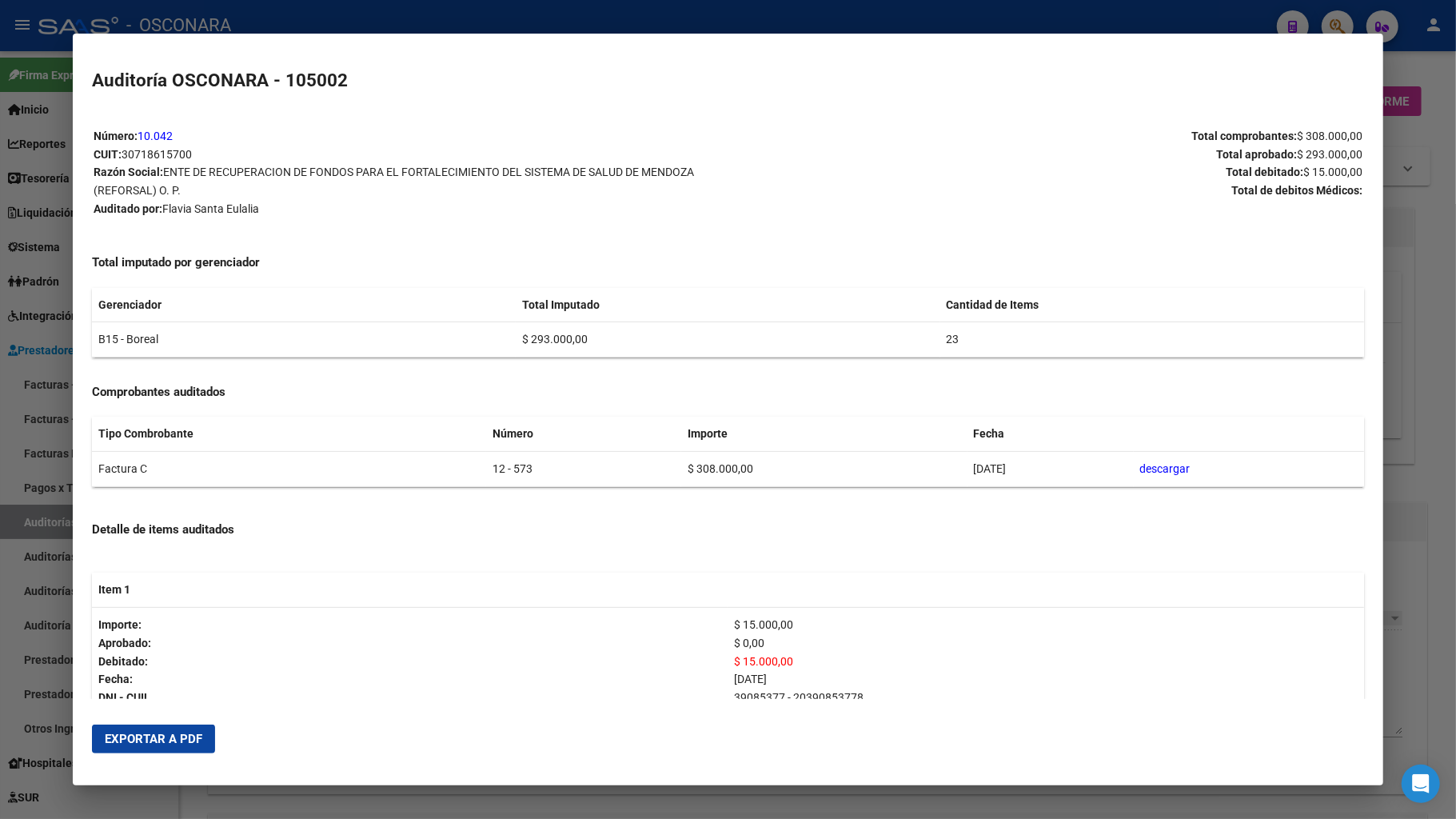
click at [136, 646] on span "Exportar a PDF" at bounding box center [153, 738] width 98 height 14
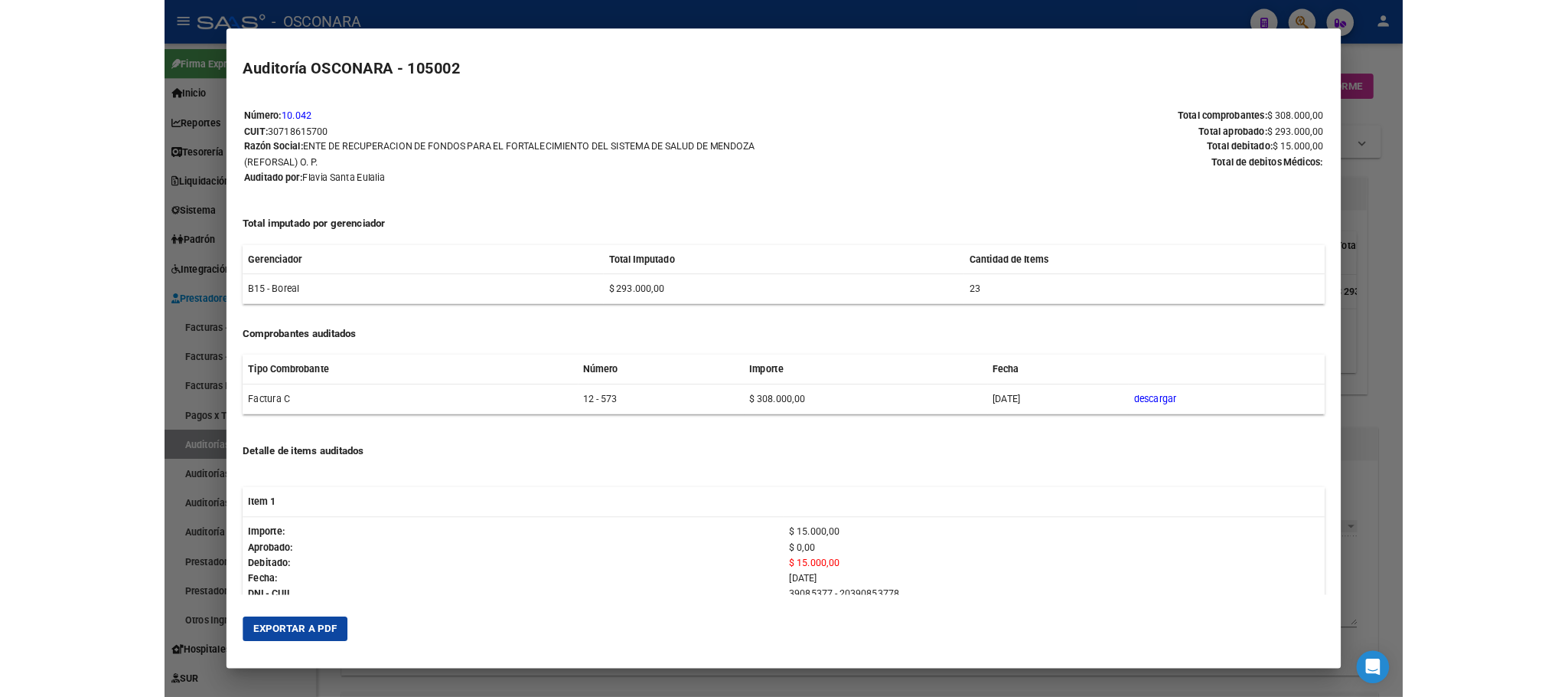
scroll to position [88, 0]
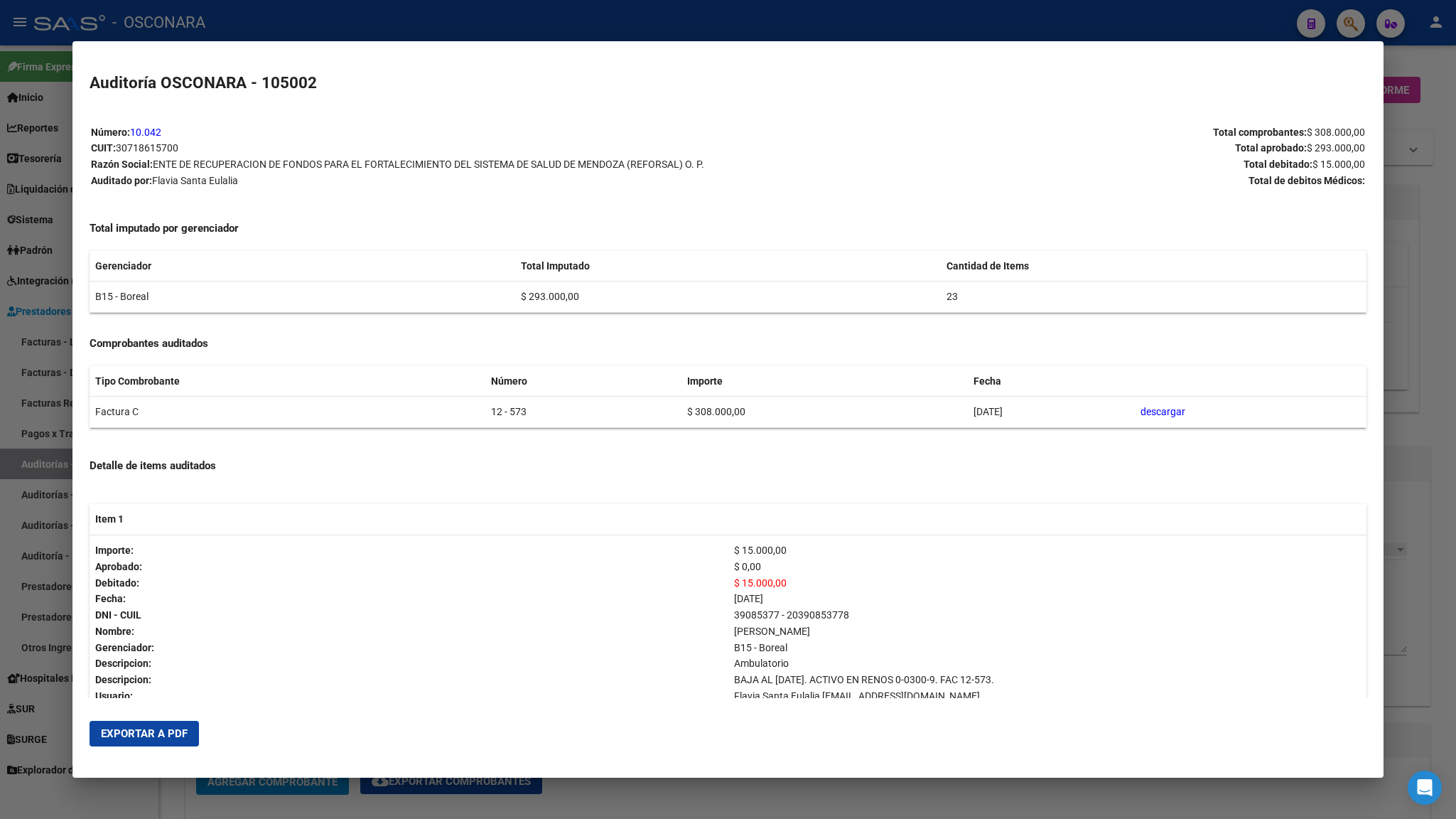
click at [1133, 28] on div at bounding box center [728, 409] width 1456 height 819
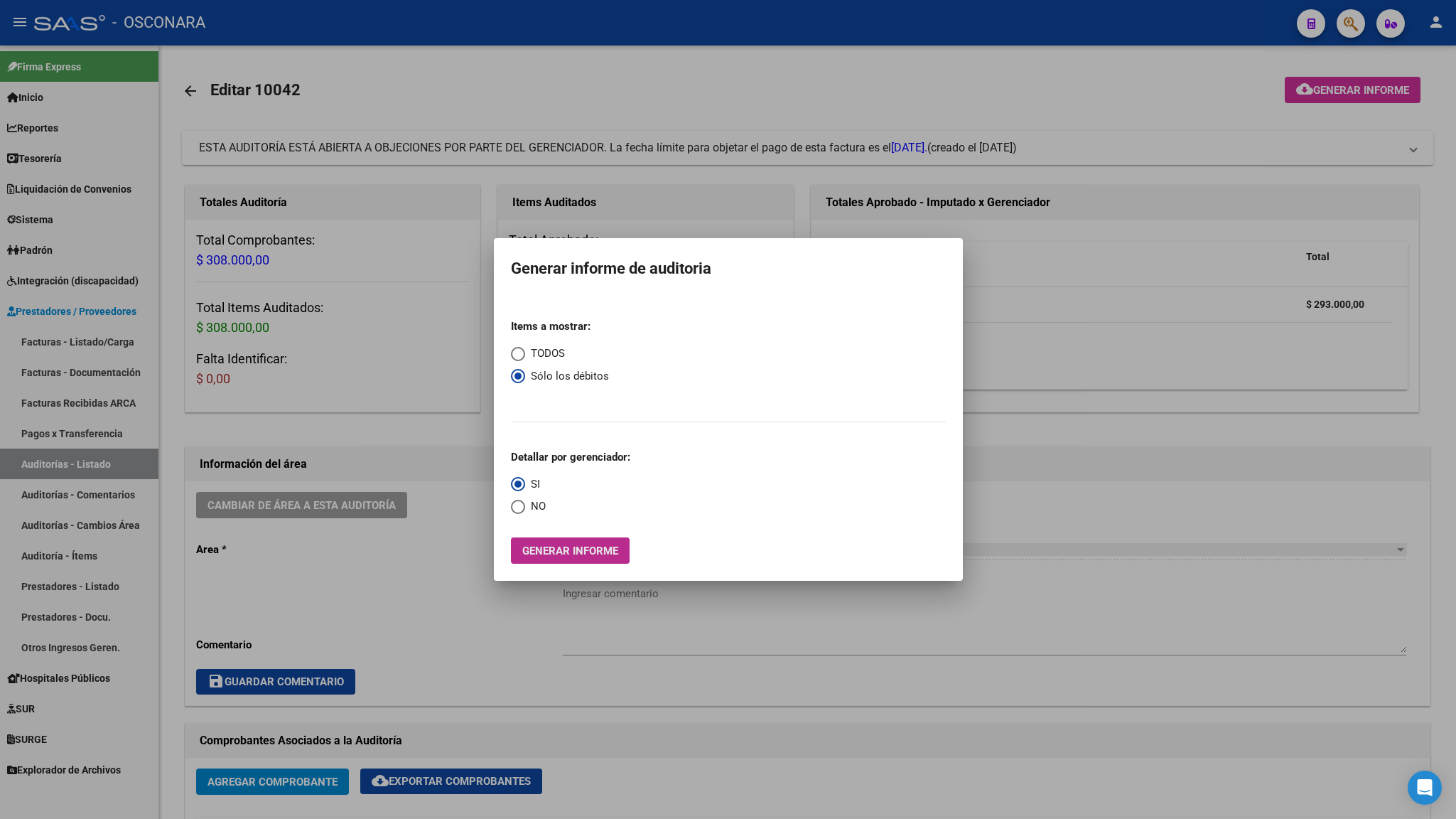
click at [572, 548] on span "Generar informe" at bounding box center [570, 550] width 96 height 12
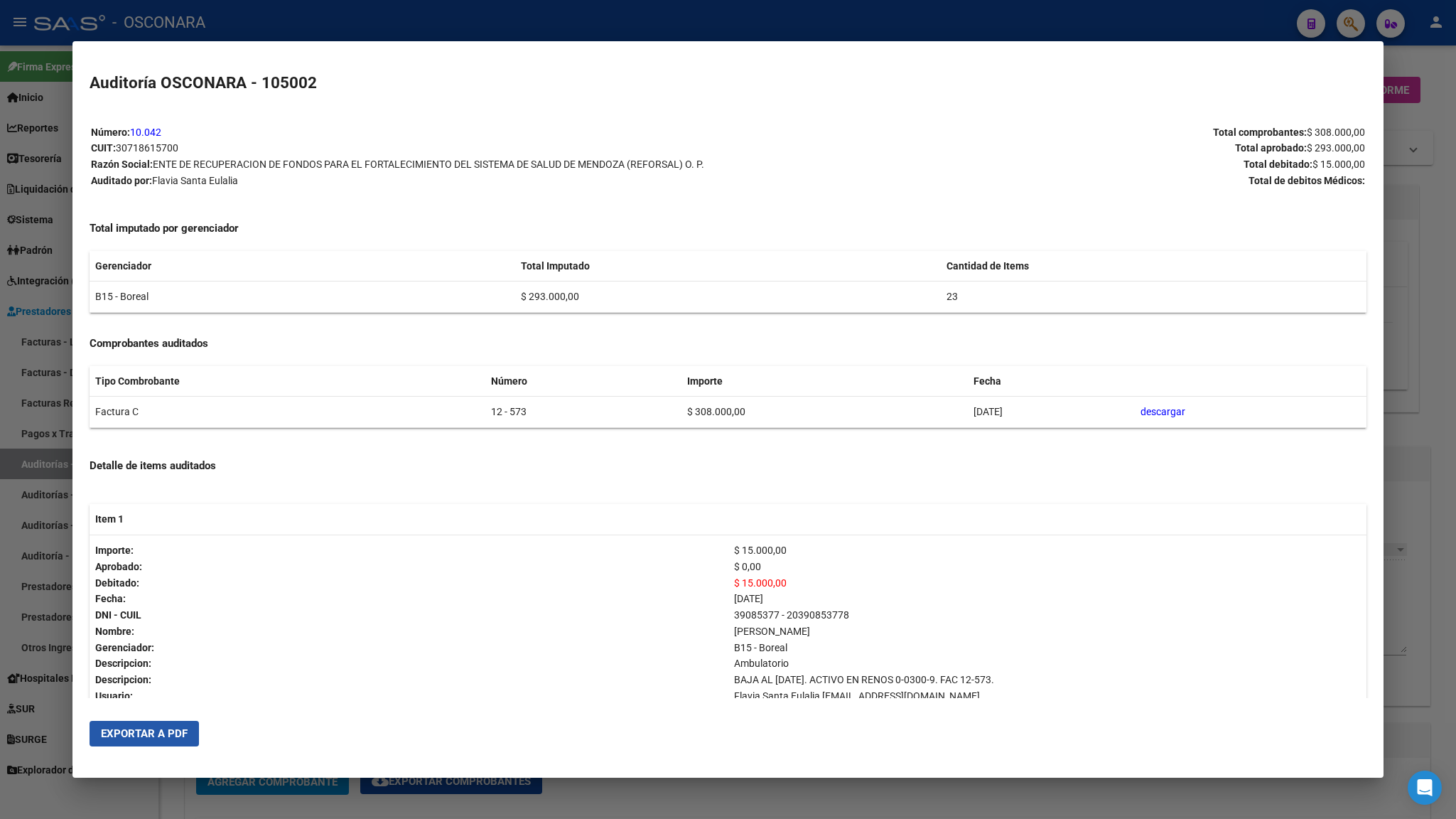
click at [164, 574] on button "Exportar a PDF" at bounding box center [144, 733] width 109 height 26
click at [1171, 574] on div at bounding box center [728, 409] width 1456 height 819
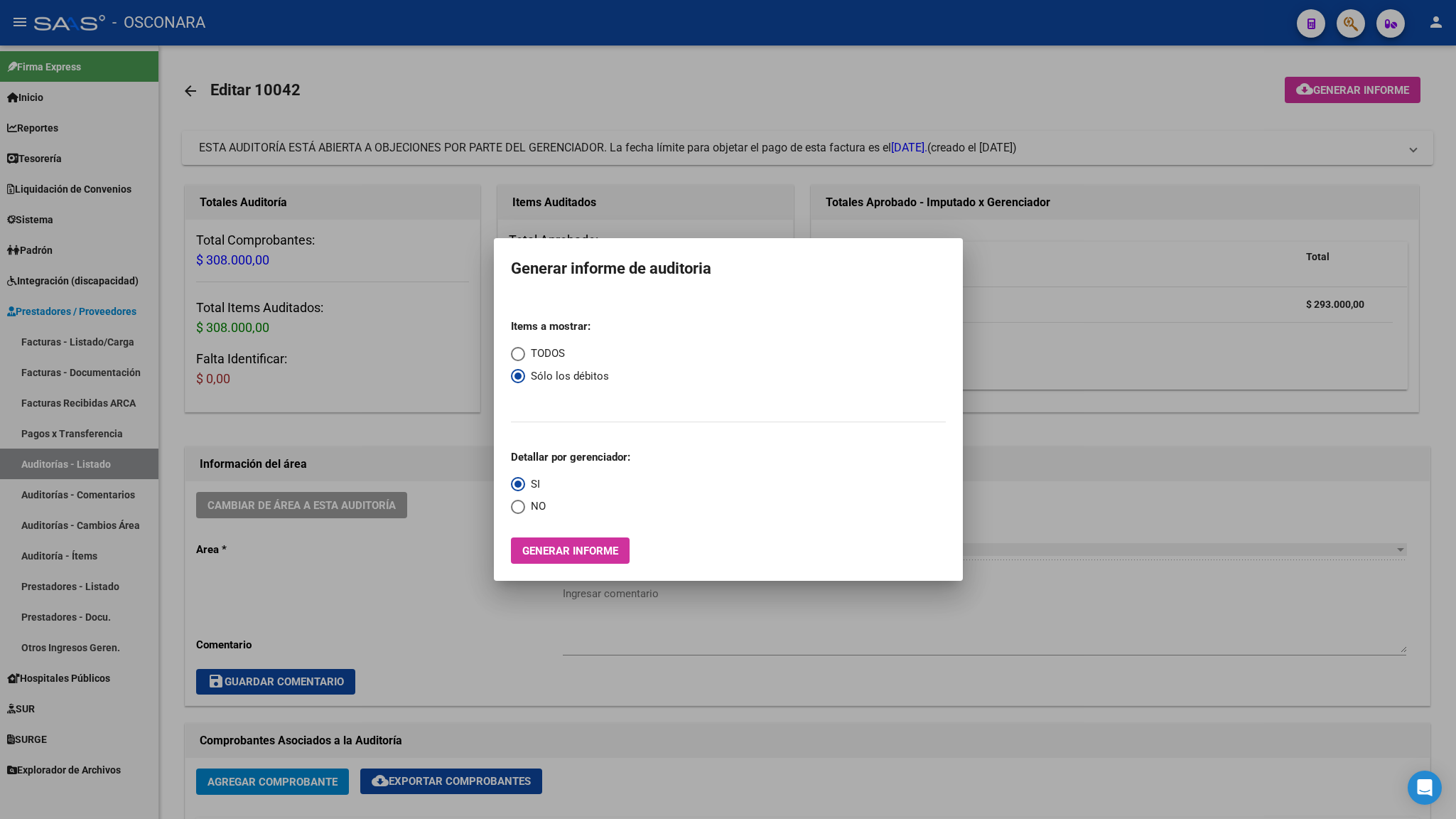
click at [1137, 574] on div at bounding box center [728, 409] width 1456 height 819
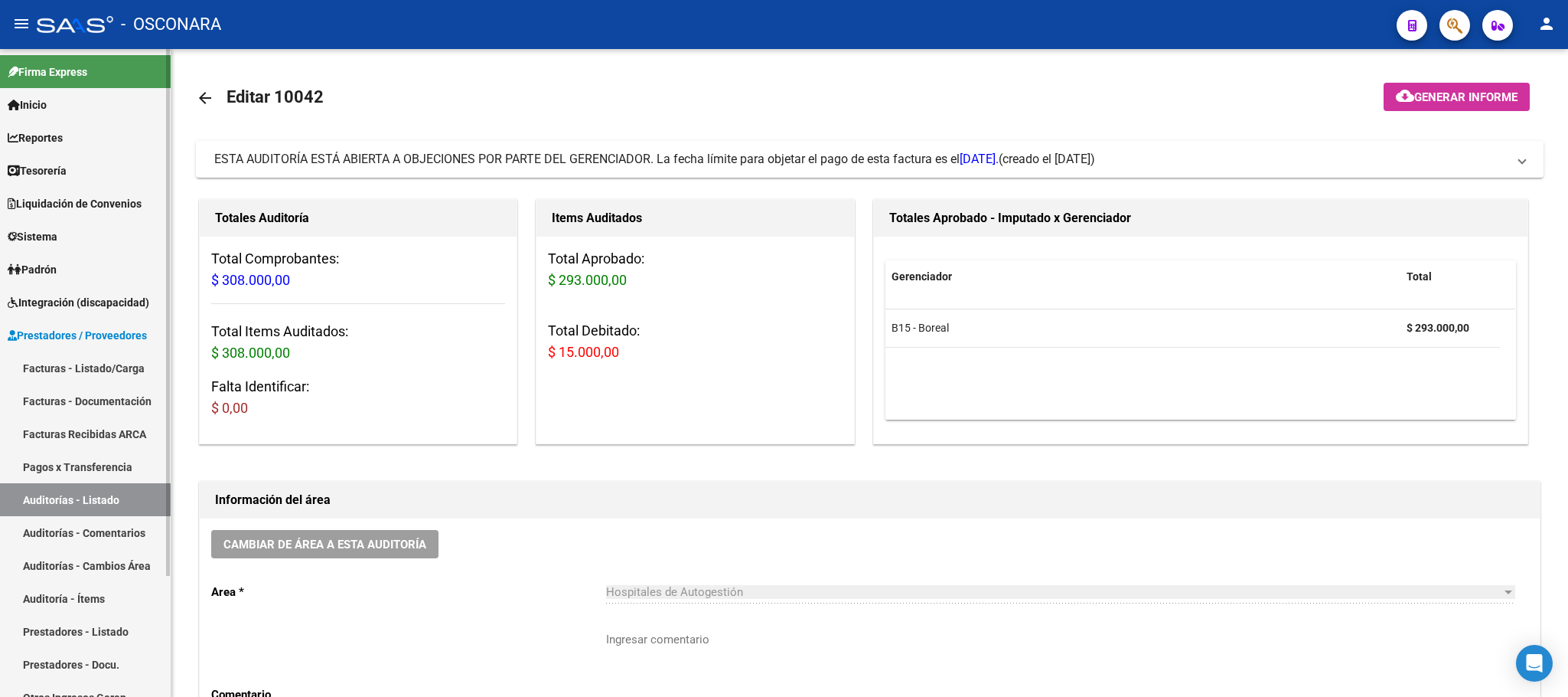
click at [96, 361] on link "Facturas - Listado/Carga" at bounding box center [85, 368] width 171 height 33
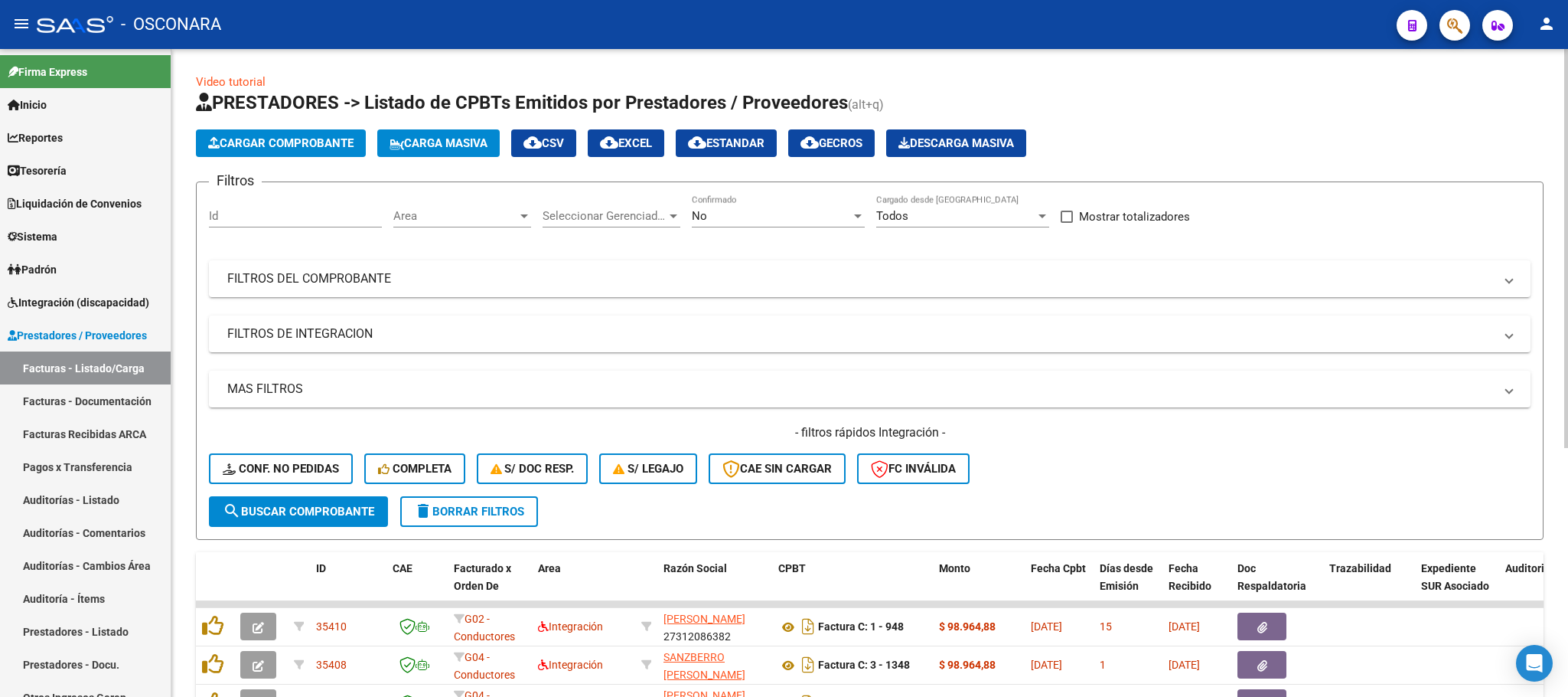
click at [296, 150] on button "Cargar Comprobante" at bounding box center [280, 142] width 170 height 28
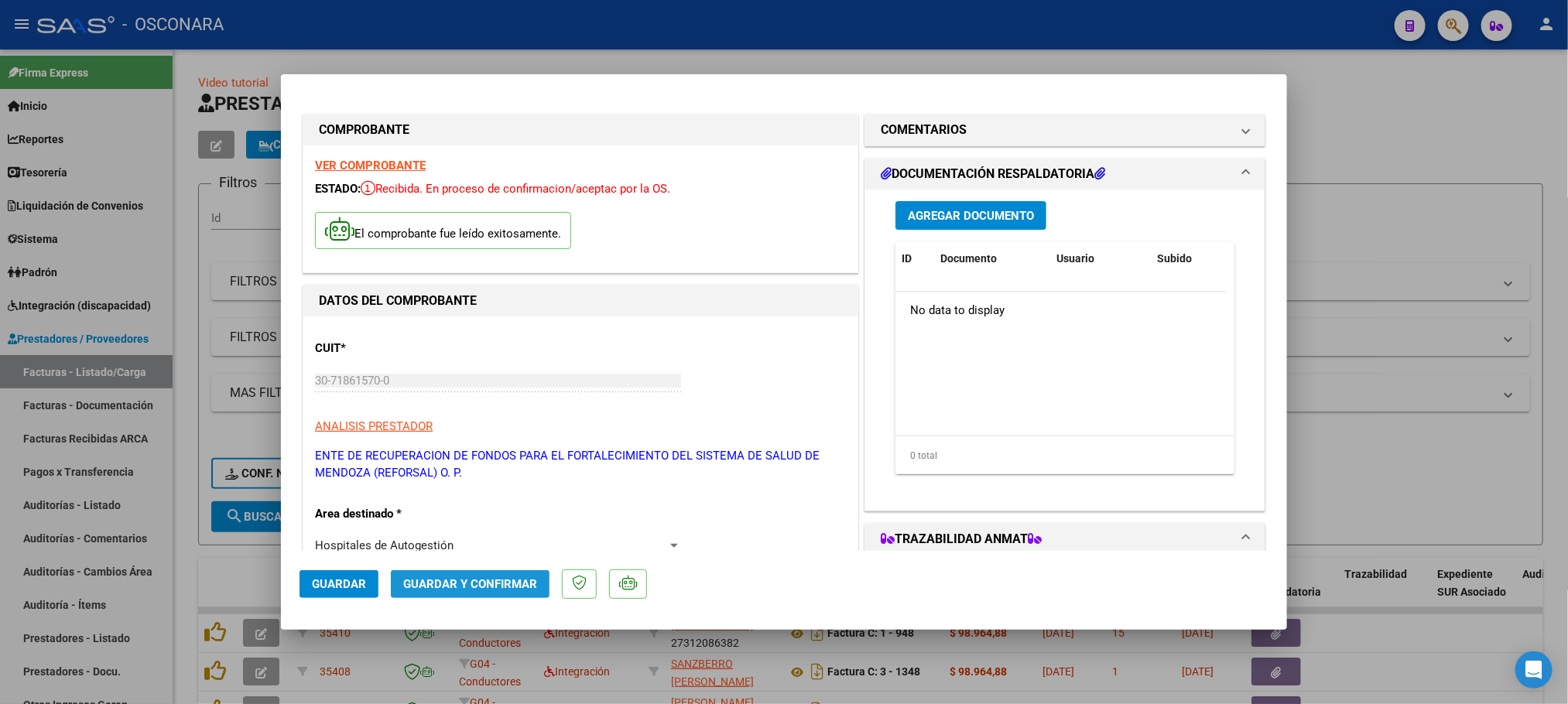
click at [489, 583] on span "Guardar y Confirmar" at bounding box center [470, 584] width 134 height 13
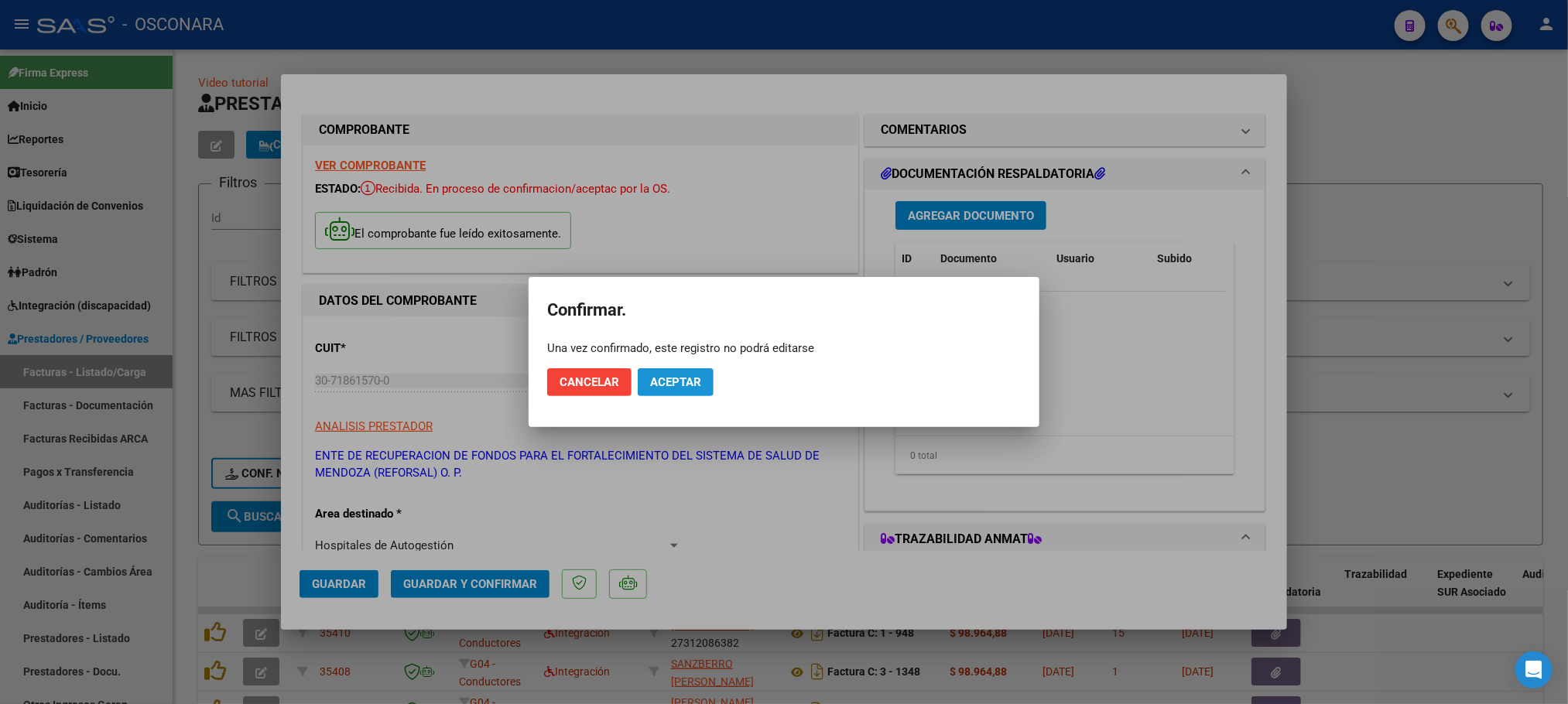
click at [689, 375] on span "Aceptar" at bounding box center [675, 381] width 51 height 13
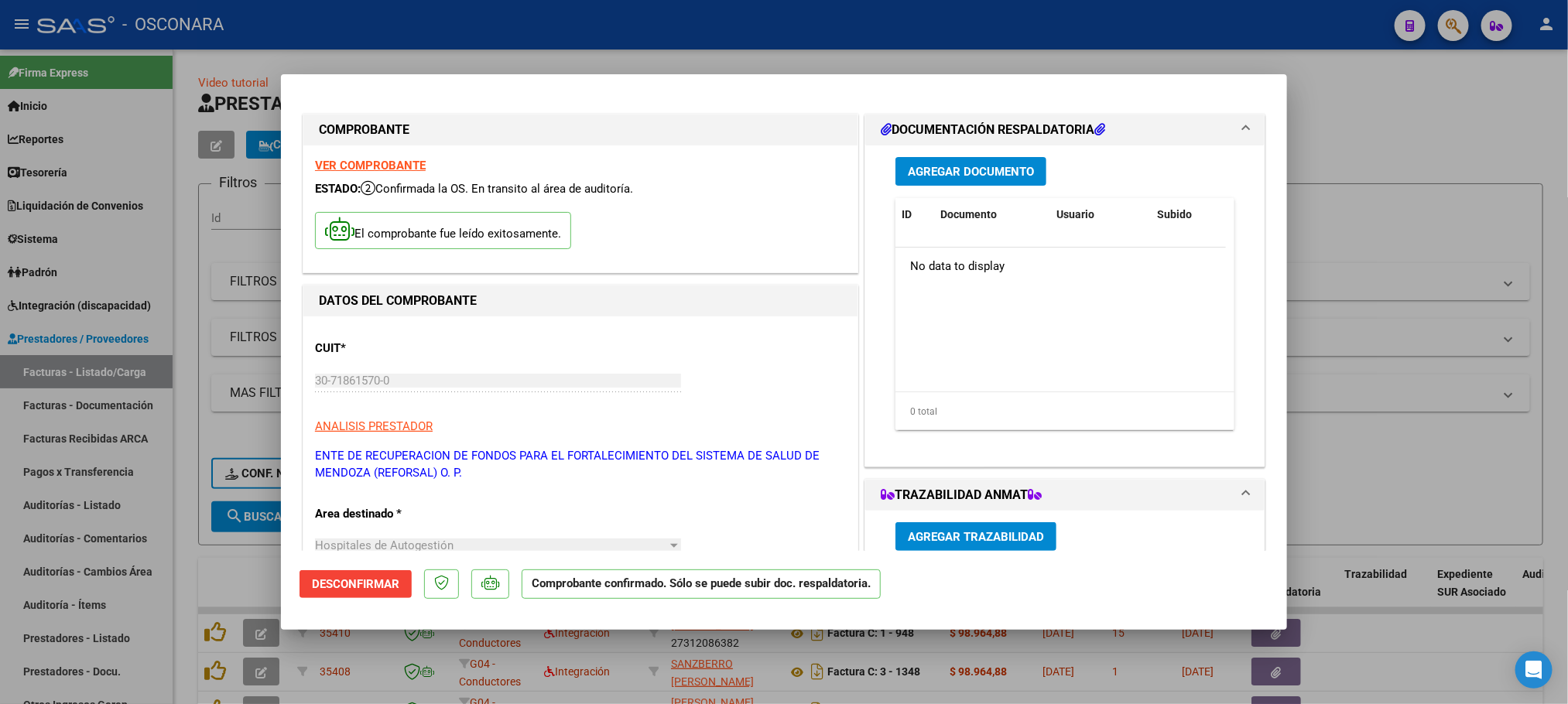
click at [1004, 172] on span "Agregar Documento" at bounding box center [971, 171] width 126 height 13
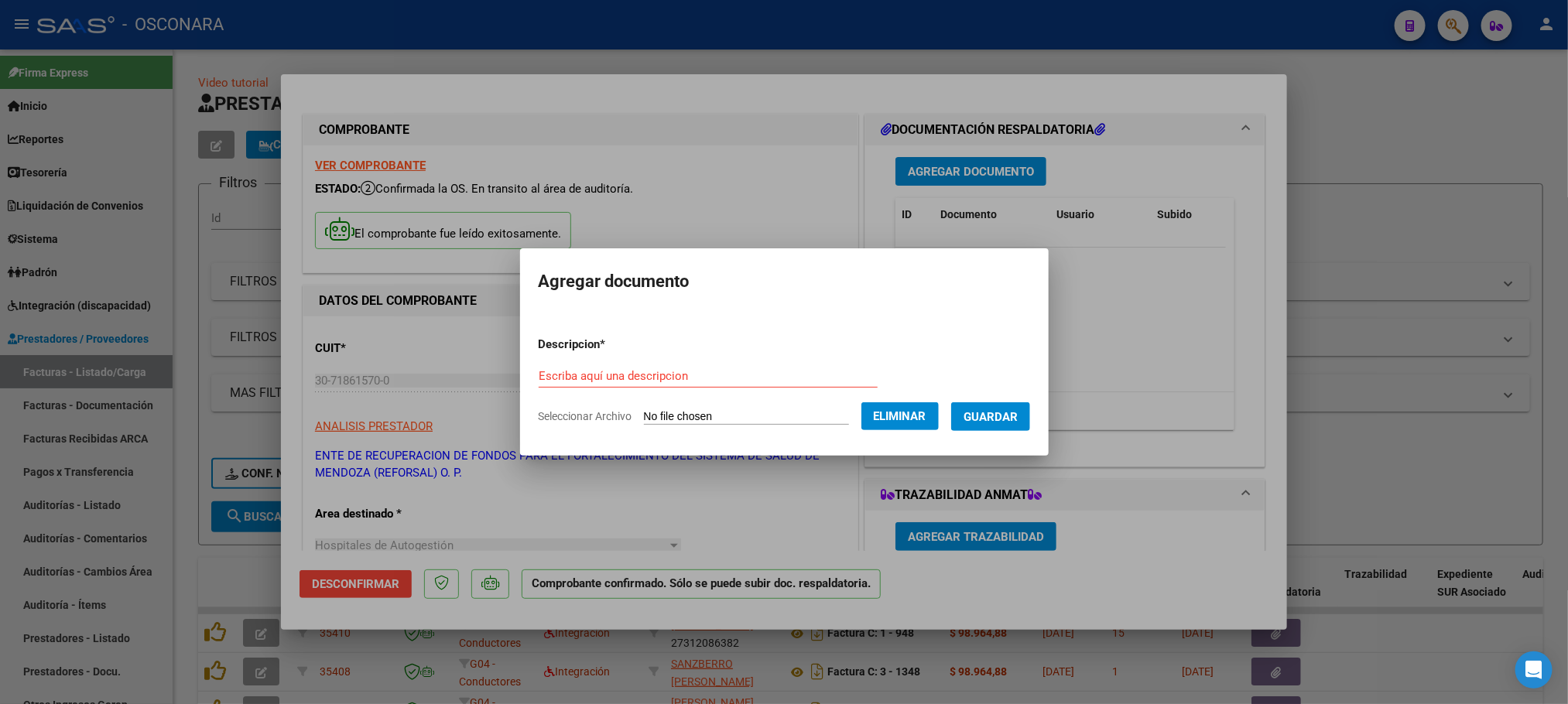
click at [753, 361] on form "Descripcion * Escriba aquí una descripcion Seleccionar Archivo Eliminar Guardar" at bounding box center [784, 380] width 491 height 113
click at [753, 369] on input "Escriba aquí una descripcion" at bounding box center [708, 375] width 339 height 13
click at [1013, 421] on span "Guardar" at bounding box center [990, 416] width 54 height 13
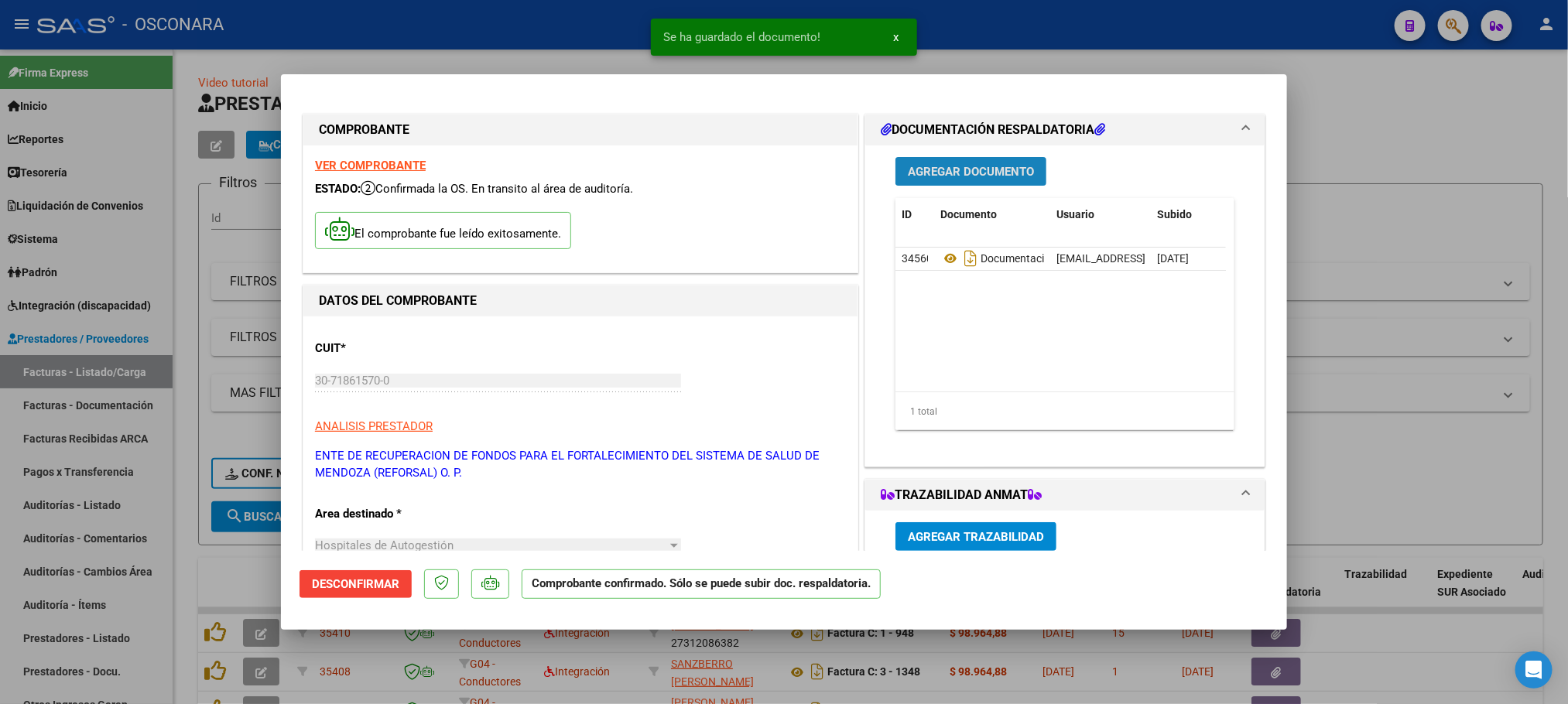
click at [980, 169] on span "Agregar Documento" at bounding box center [971, 171] width 126 height 13
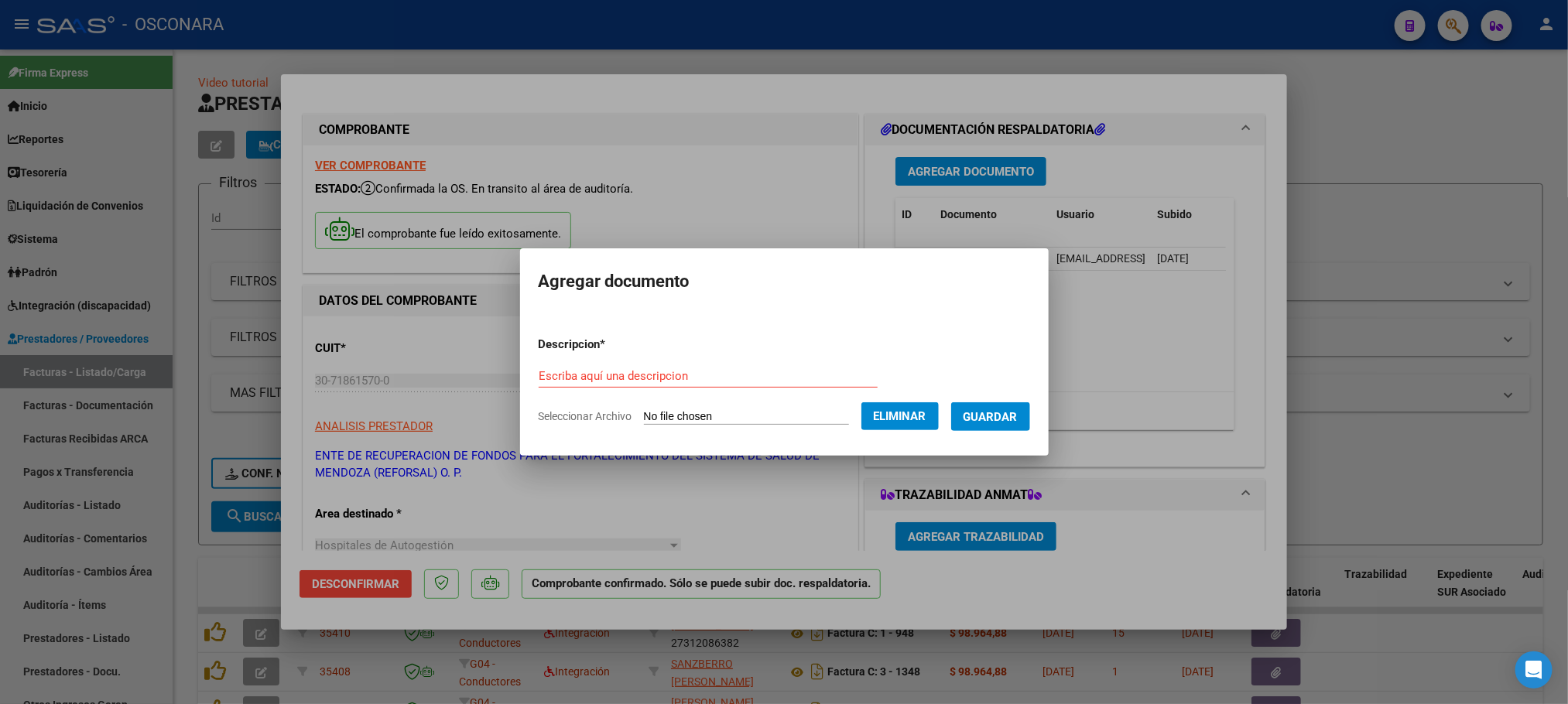
click at [755, 377] on input "Escriba aquí una descripcion" at bounding box center [708, 375] width 339 height 13
click at [990, 402] on button "Guardar" at bounding box center [990, 416] width 79 height 29
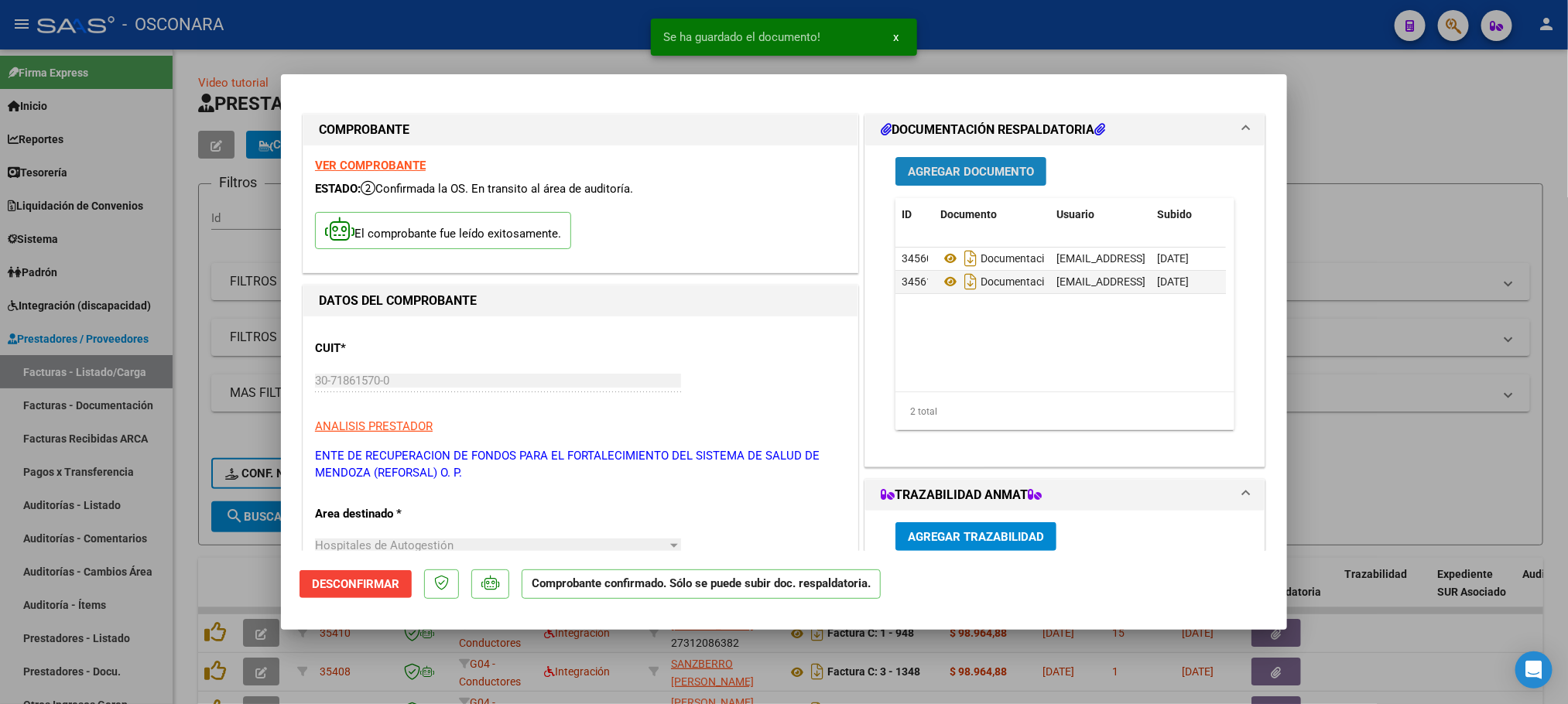
click at [996, 181] on button "Agregar Documento" at bounding box center [971, 172] width 151 height 29
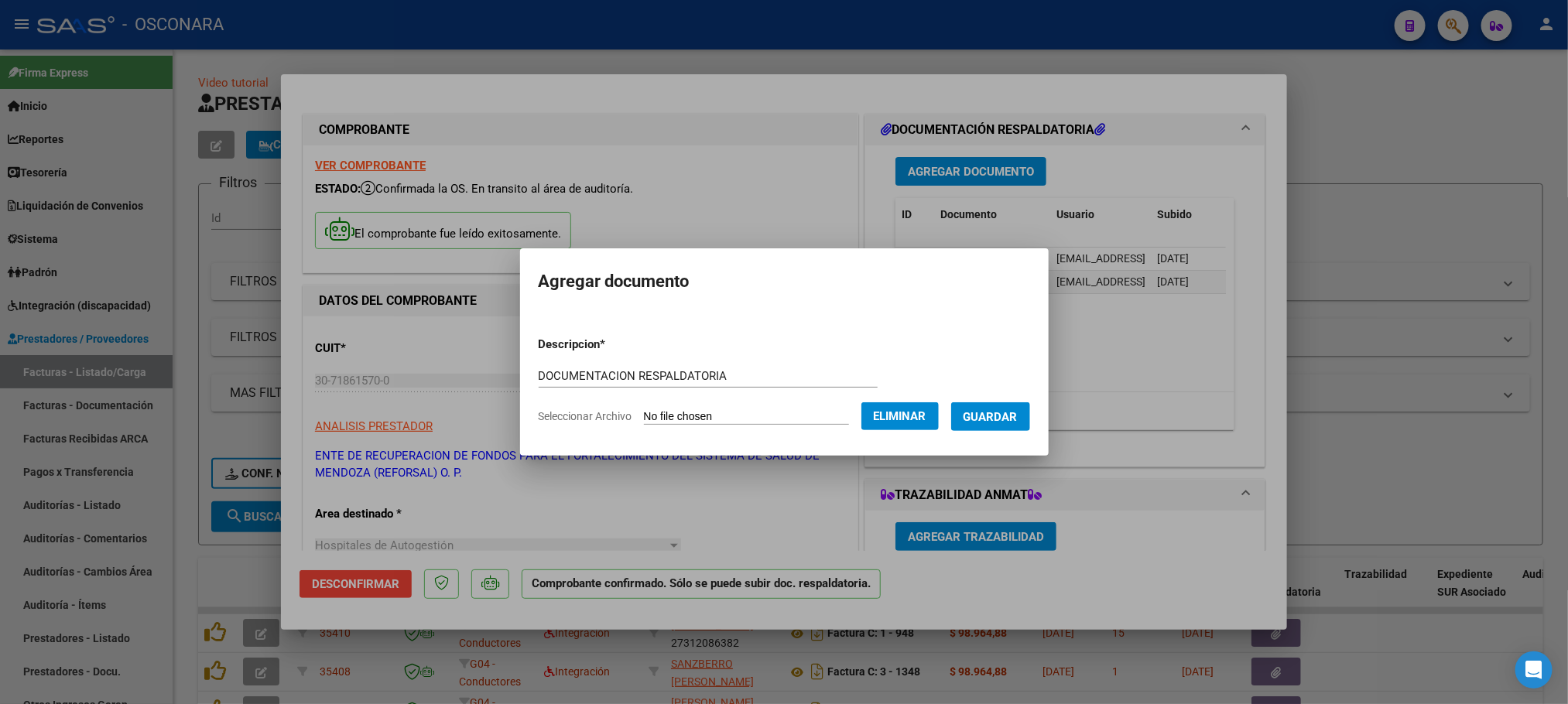
click at [1008, 415] on span "Guardar" at bounding box center [990, 416] width 54 height 13
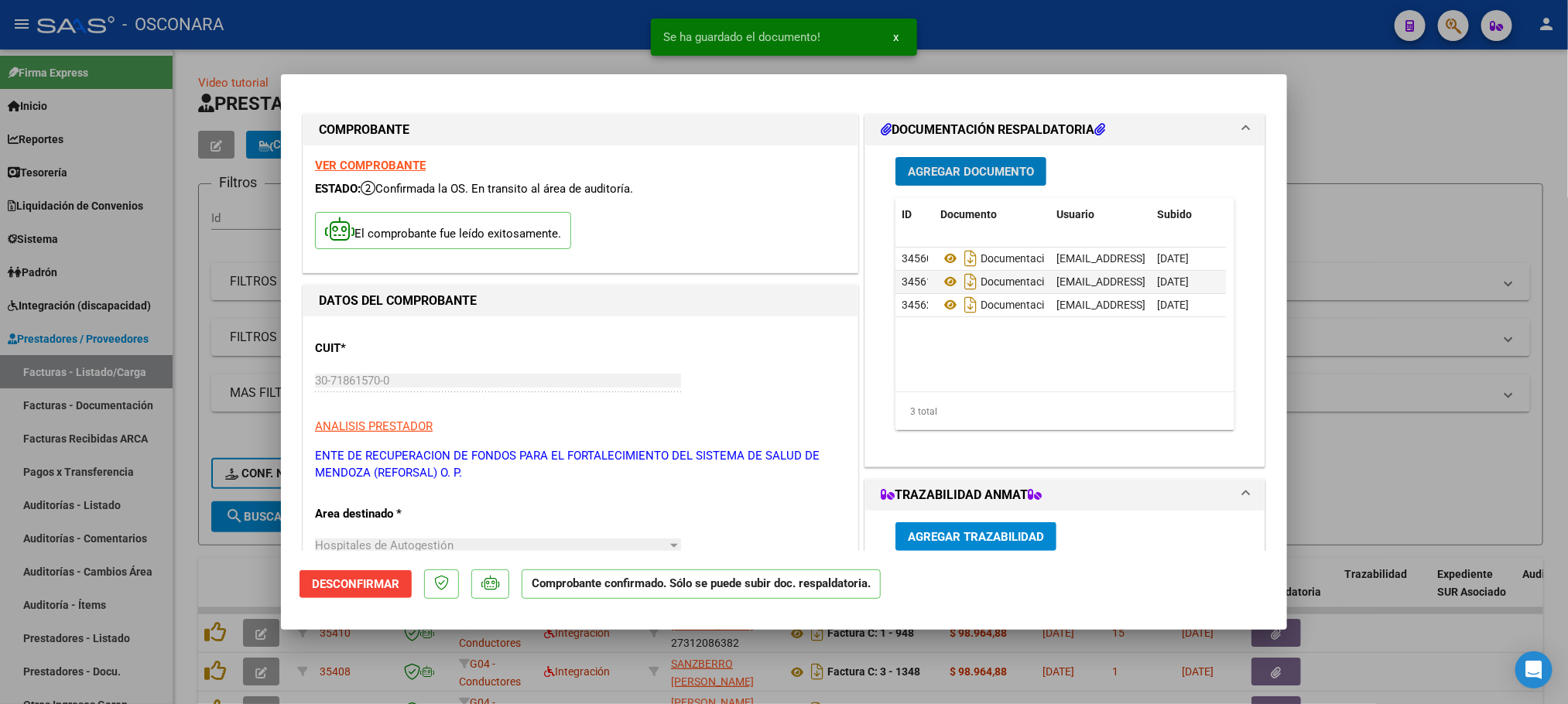
click at [1012, 165] on span "Agregar Documento" at bounding box center [971, 171] width 126 height 13
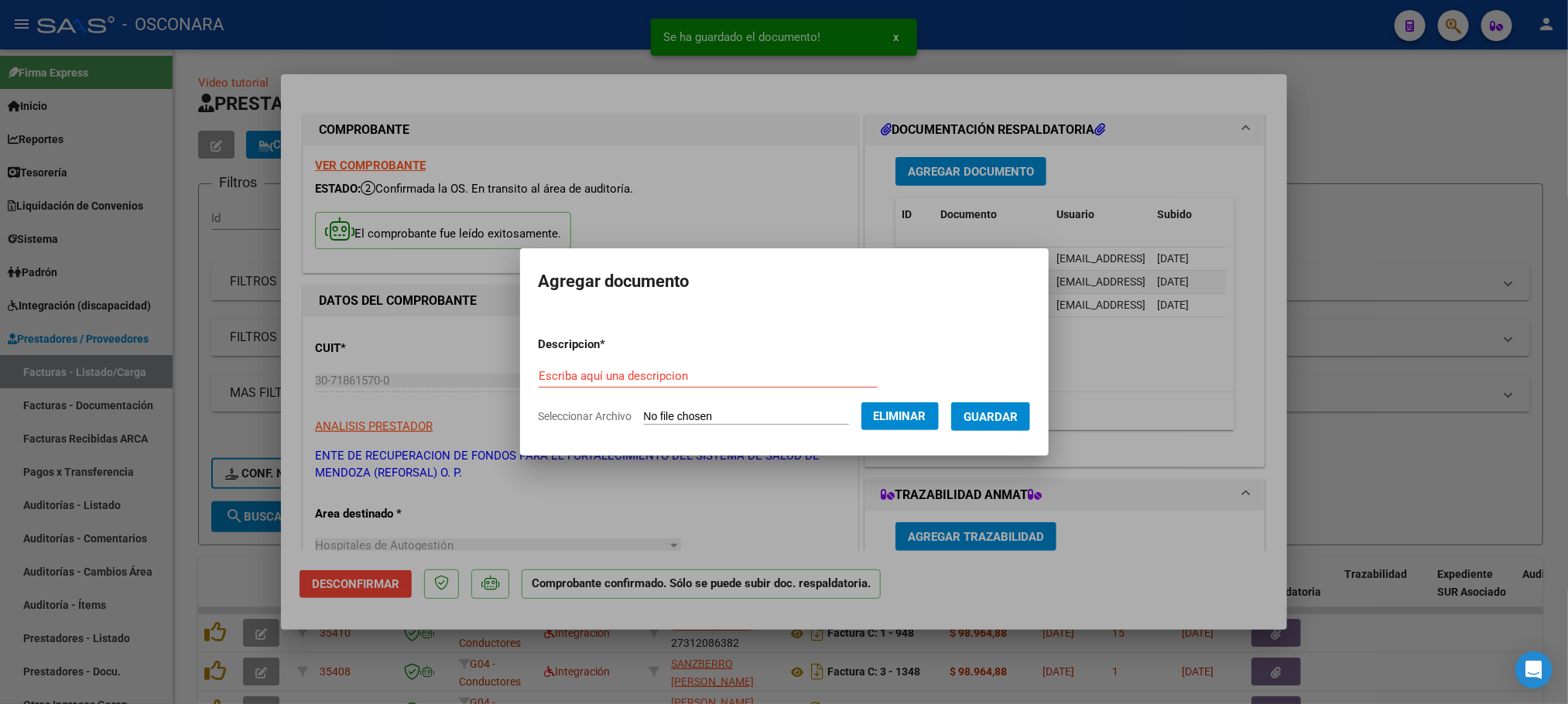
click at [699, 362] on form "Descripcion * Escriba aquí una descripcion Seleccionar Archivo Eliminar Guardar" at bounding box center [784, 380] width 491 height 113
click at [671, 379] on input "Escriba aquí una descripcion" at bounding box center [708, 375] width 339 height 13
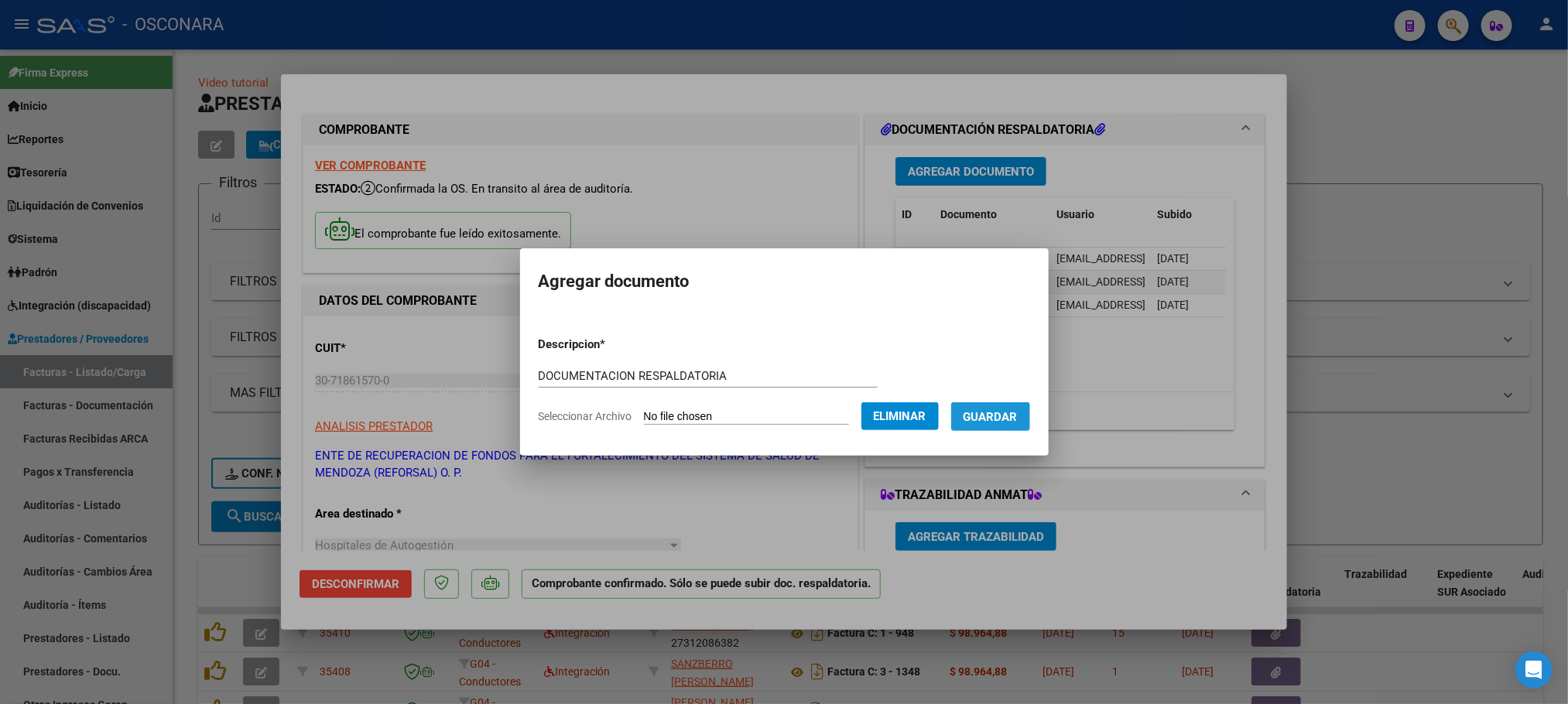
click at [1017, 414] on span "Guardar" at bounding box center [990, 416] width 54 height 13
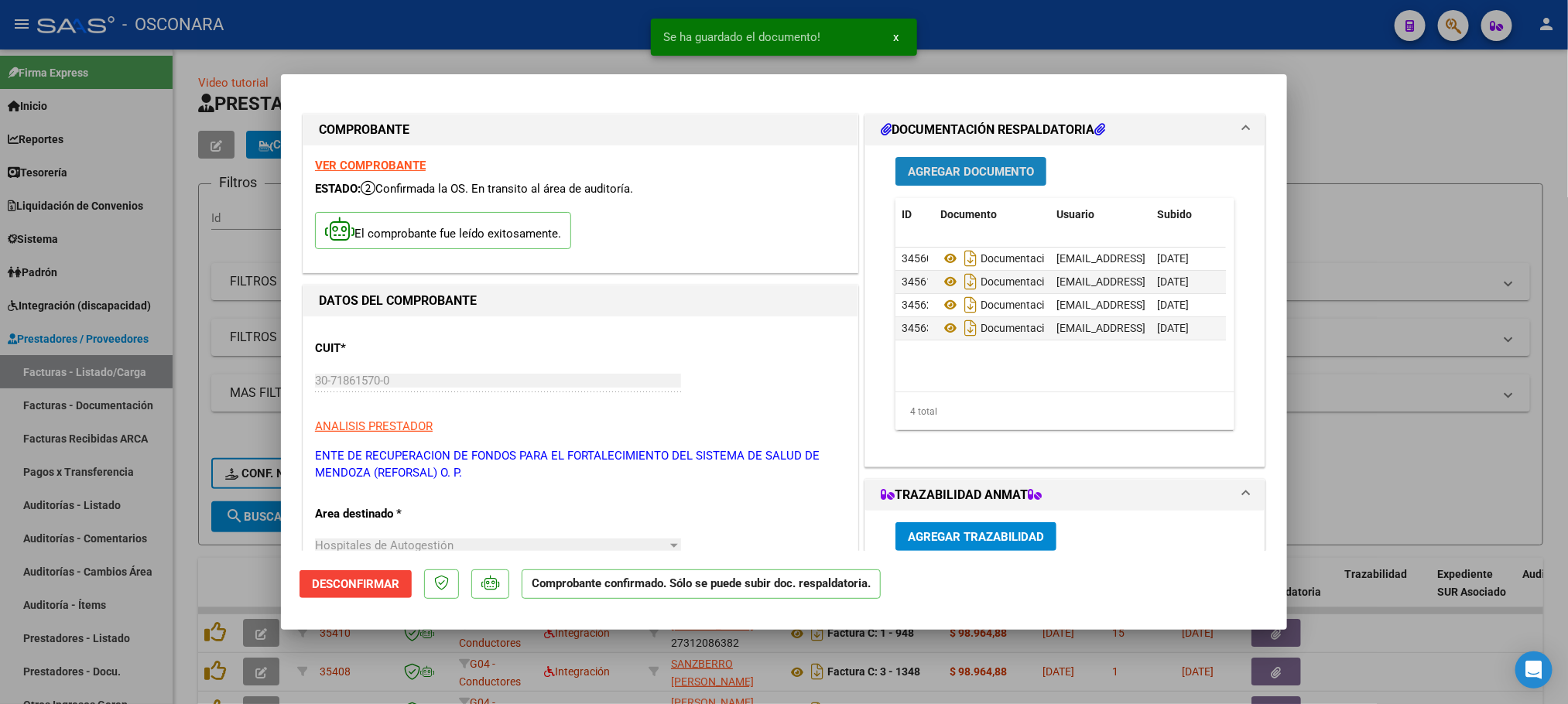
click at [1010, 165] on span "Agregar Documento" at bounding box center [971, 171] width 126 height 13
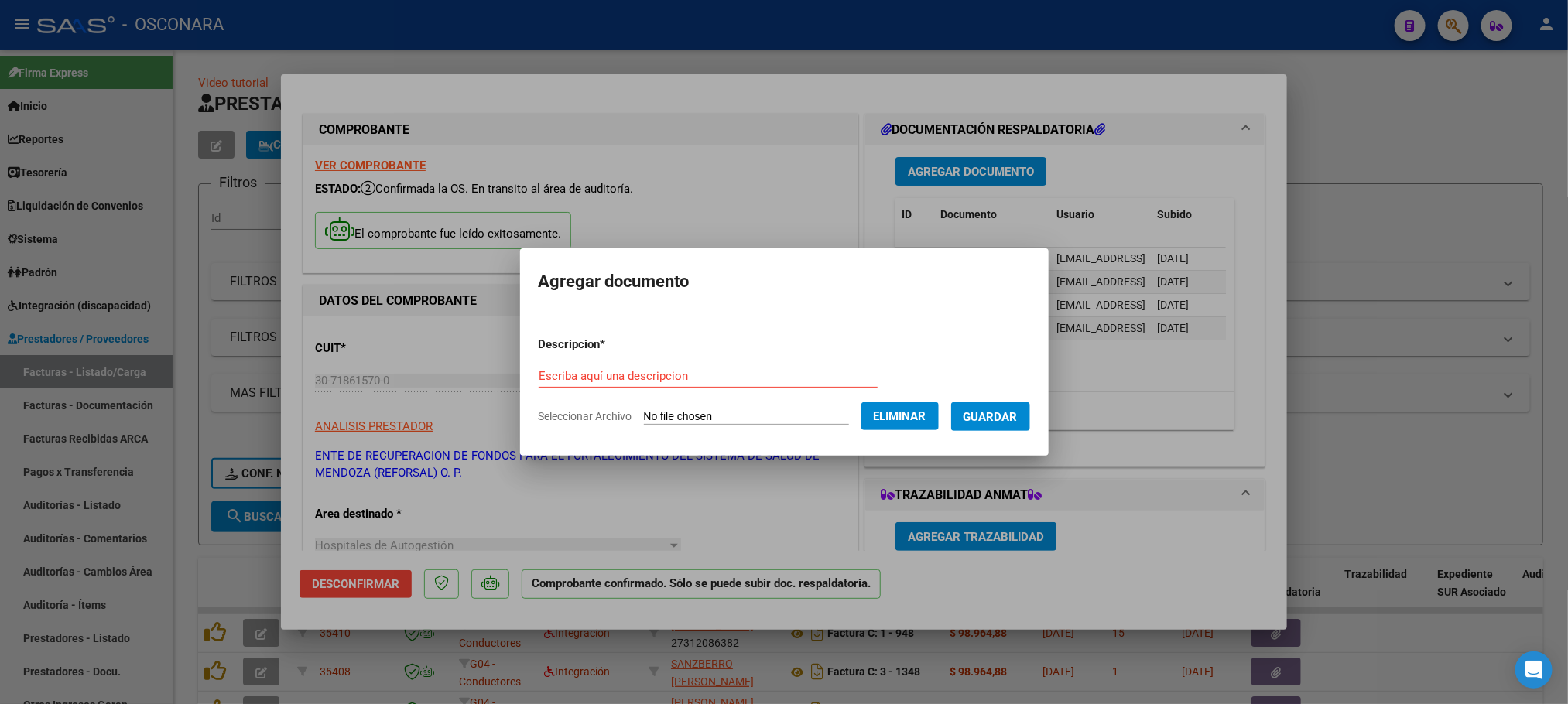
click at [777, 367] on div "Escriba aquí una descripcion" at bounding box center [708, 376] width 339 height 23
click at [1030, 408] on button "Guardar" at bounding box center [990, 416] width 79 height 29
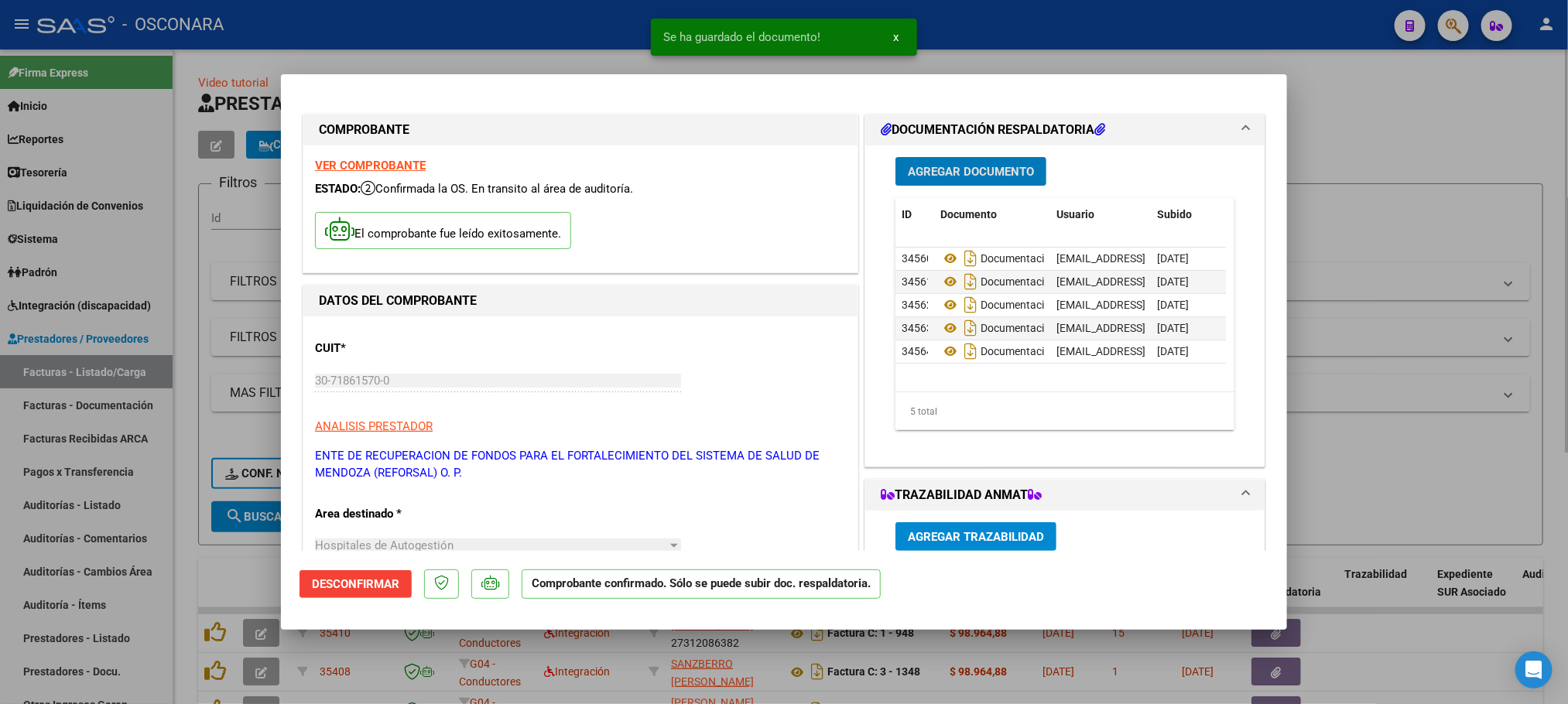
click at [1364, 130] on div at bounding box center [784, 352] width 1568 height 704
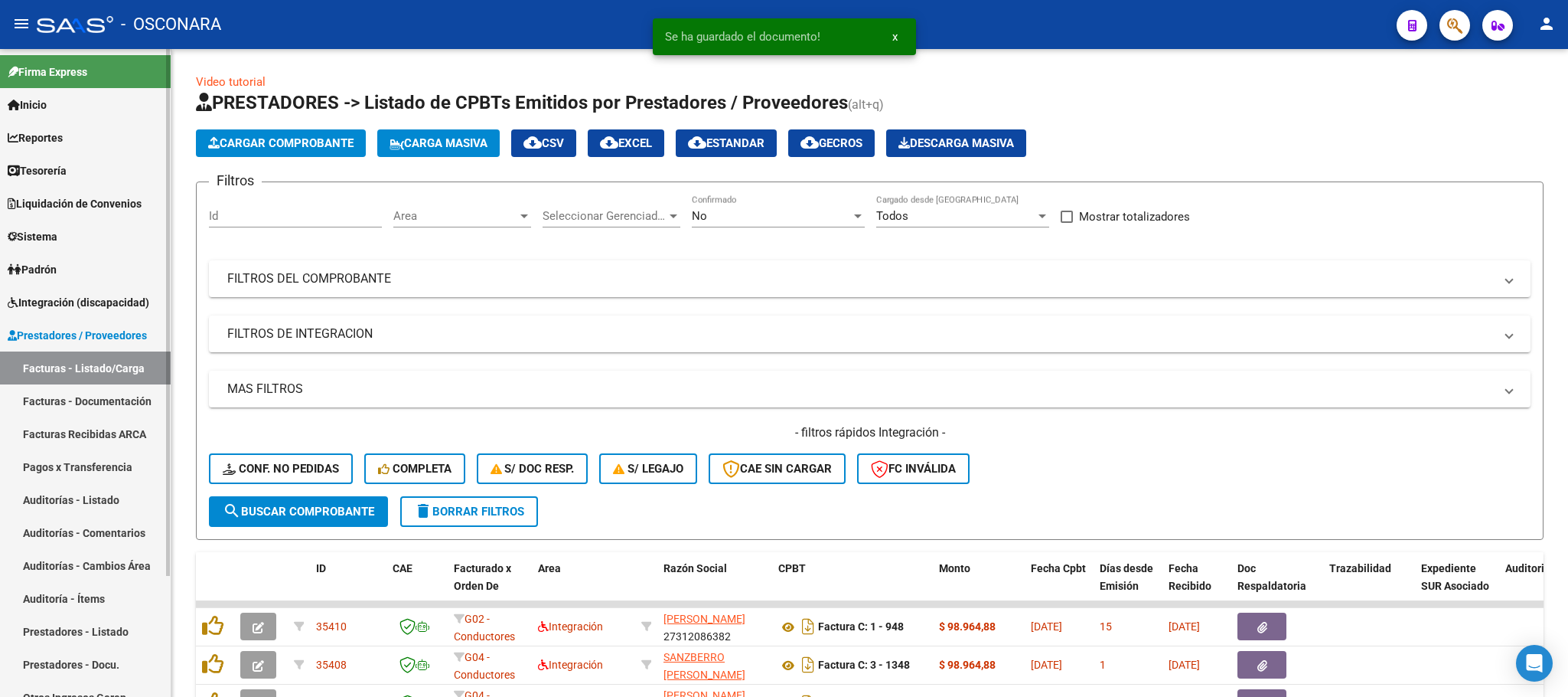
click at [115, 490] on link "Auditorías - Listado" at bounding box center [85, 499] width 171 height 33
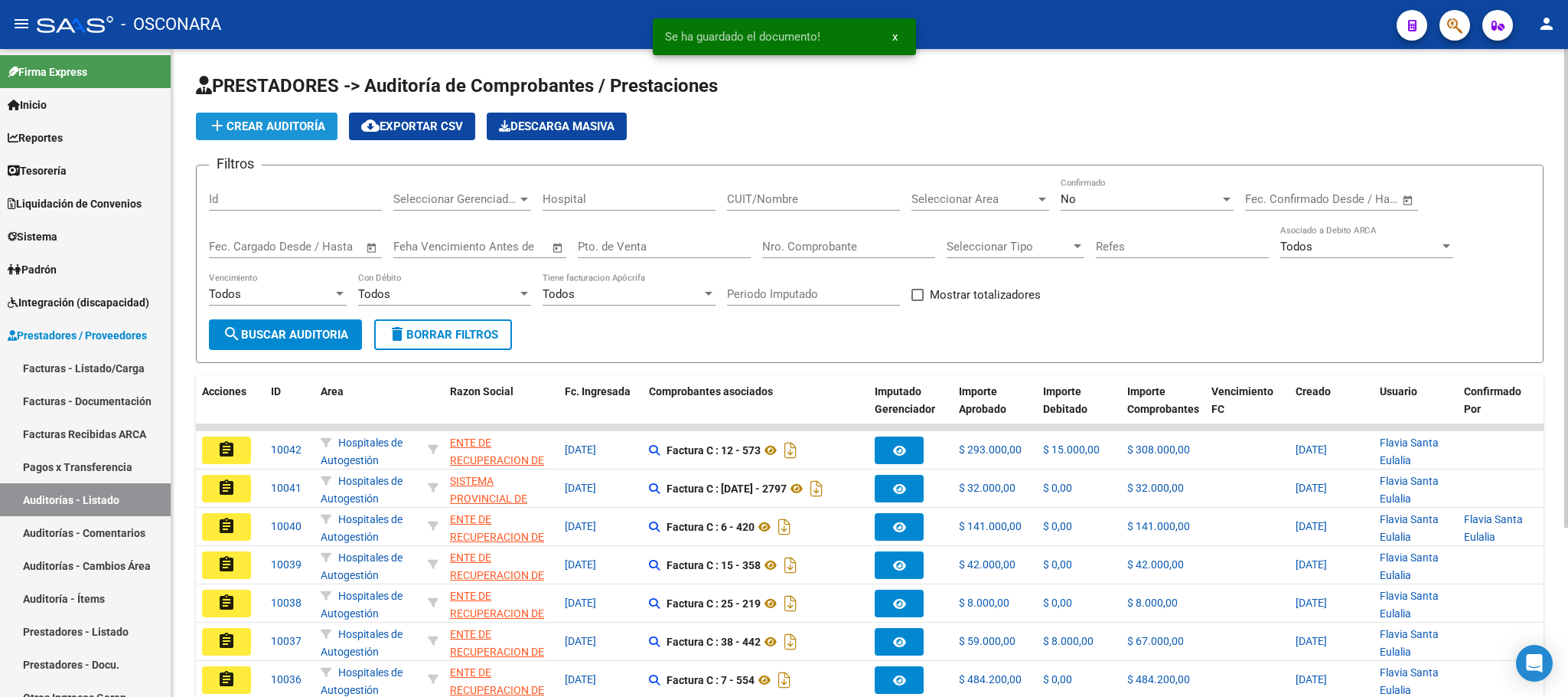
click at [289, 128] on span "add Crear Auditoría" at bounding box center [267, 126] width 117 height 13
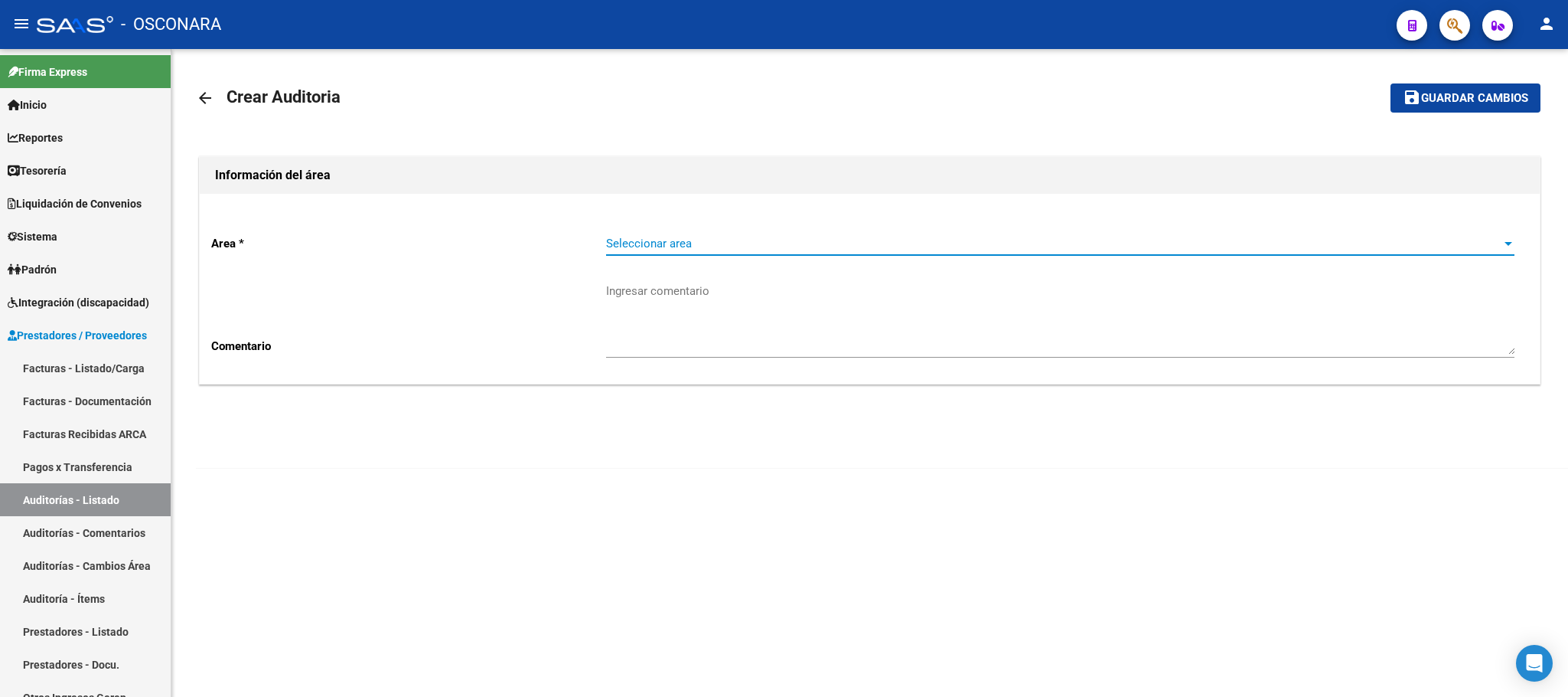
click at [1393, 242] on span "Seleccionar area" at bounding box center [1053, 243] width 894 height 13
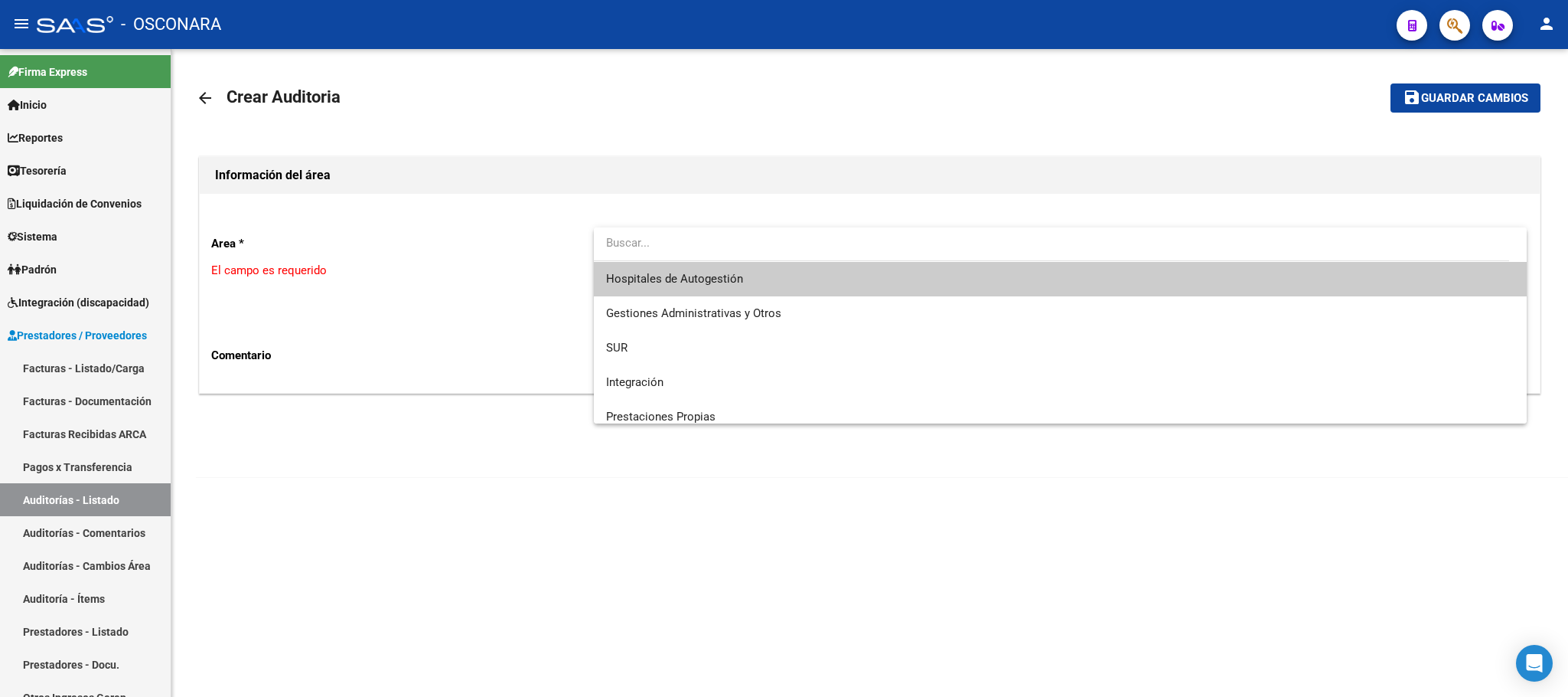
click at [845, 277] on span "Hospitales de Autogestión" at bounding box center [1060, 279] width 909 height 35
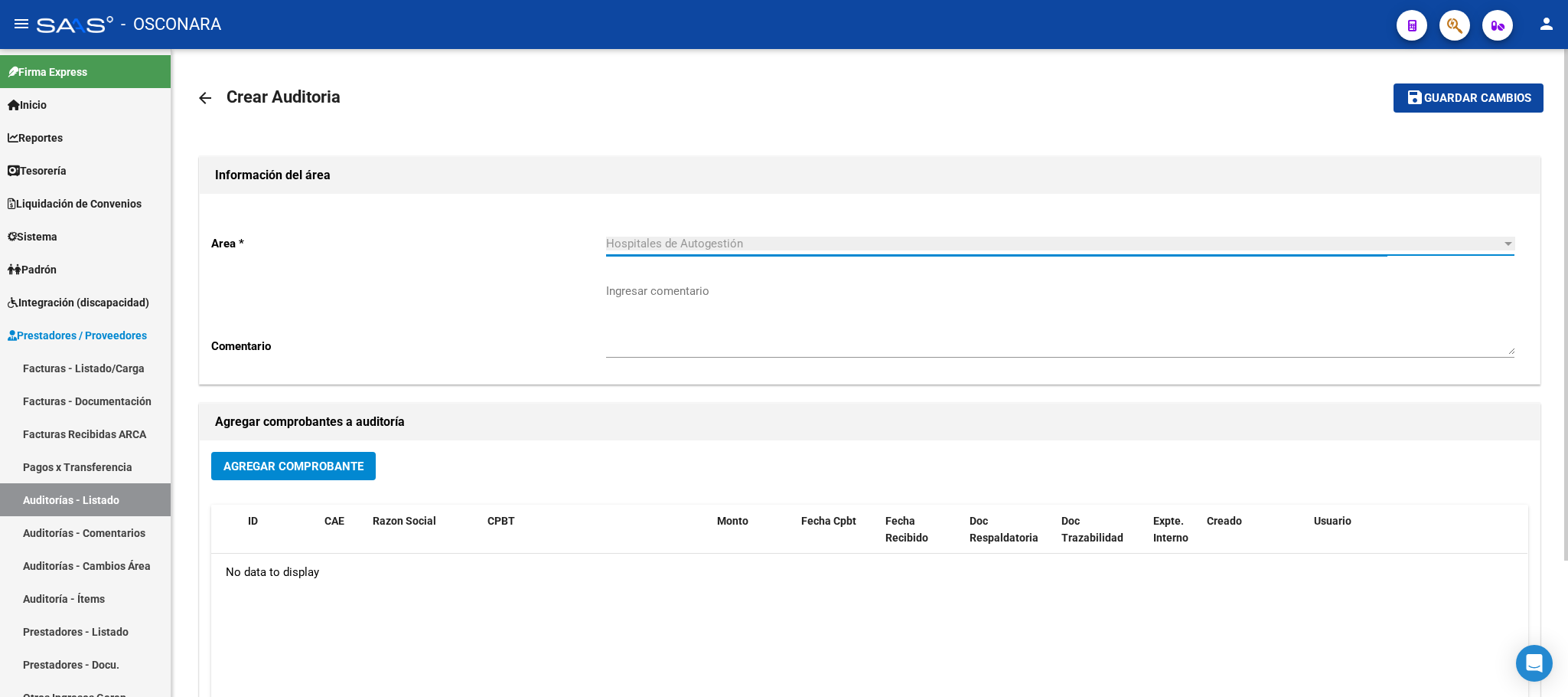
click at [303, 484] on div "Agregar Comprobante" at bounding box center [869, 472] width 1317 height 41
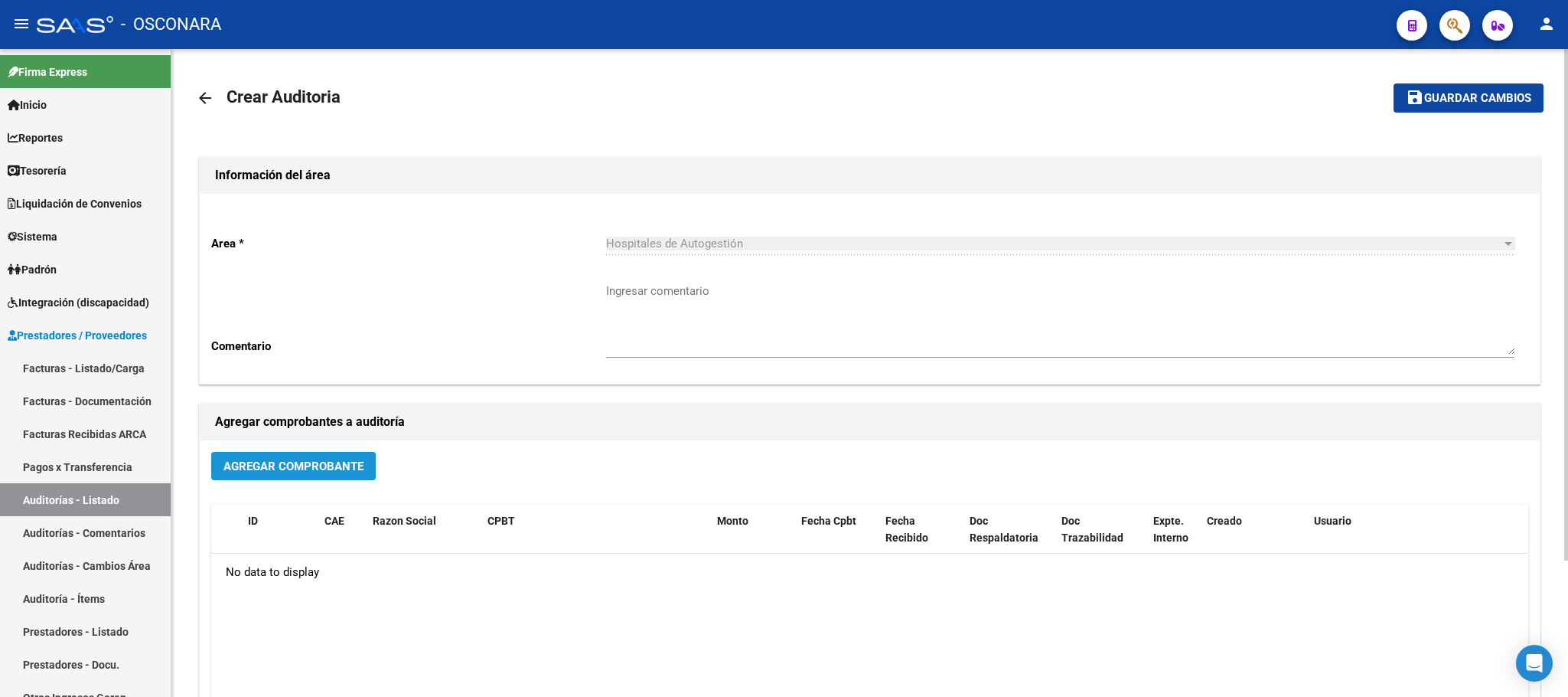
click at [313, 474] on button "Agregar Comprobante" at bounding box center [293, 466] width 165 height 28
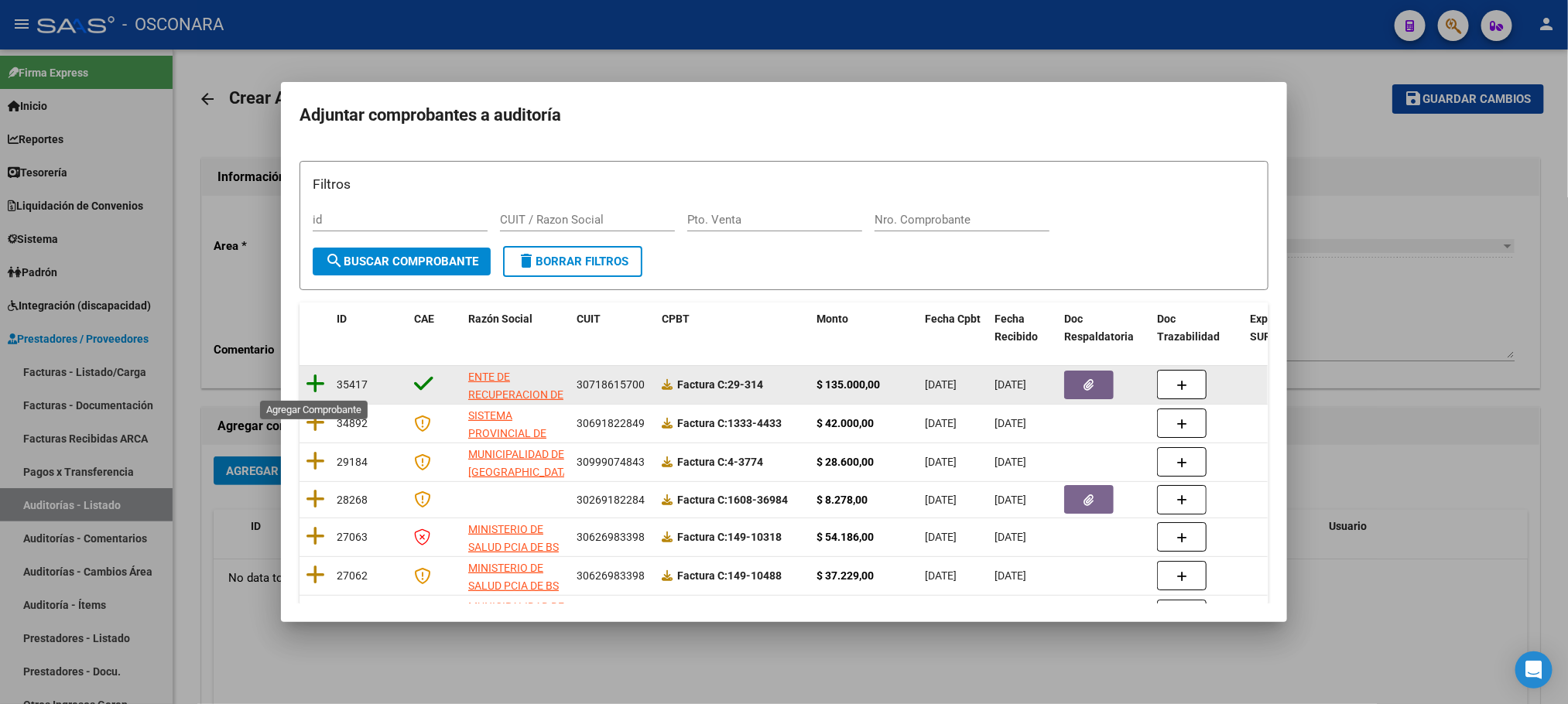
click at [316, 393] on icon at bounding box center [316, 384] width 20 height 22
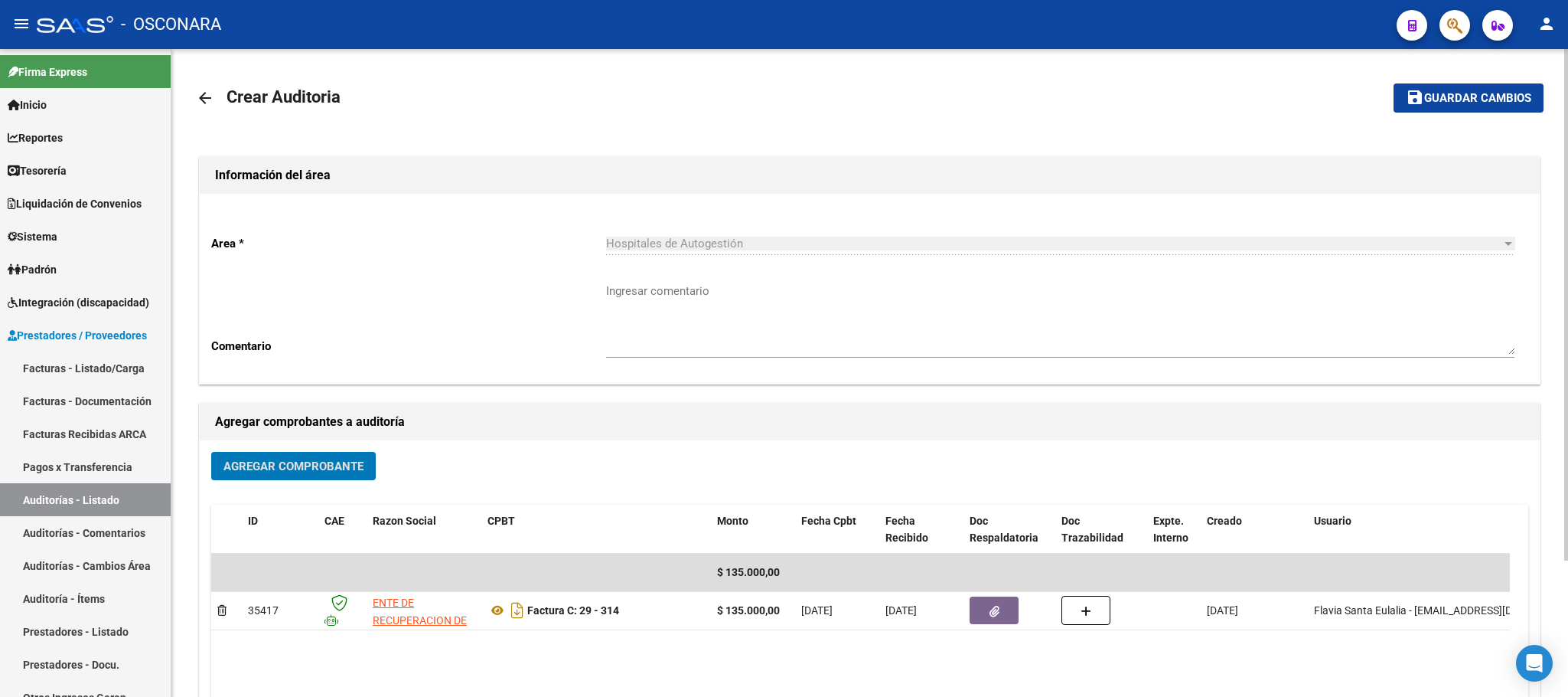
click at [1393, 103] on span "Guardar cambios" at bounding box center [1478, 98] width 107 height 13
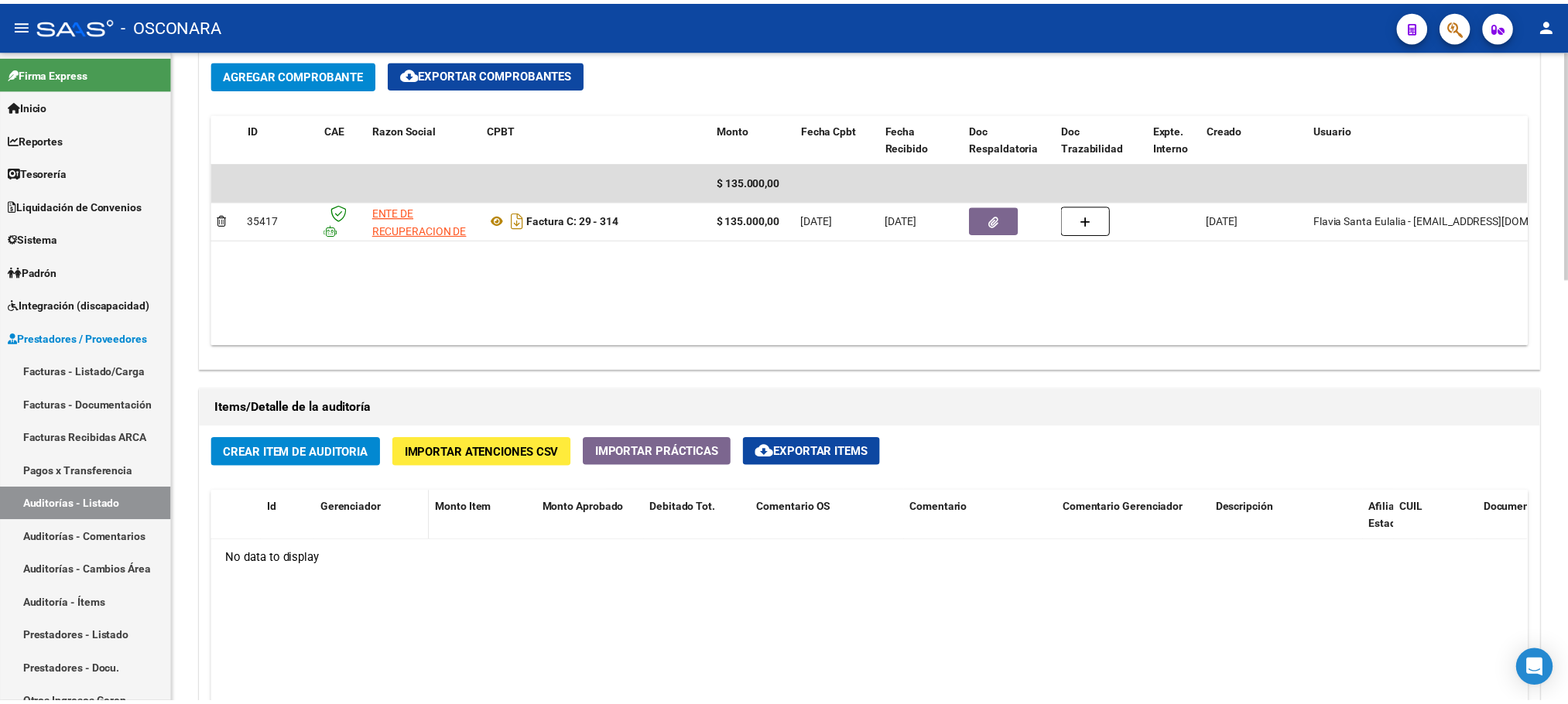
scroll to position [812, 0]
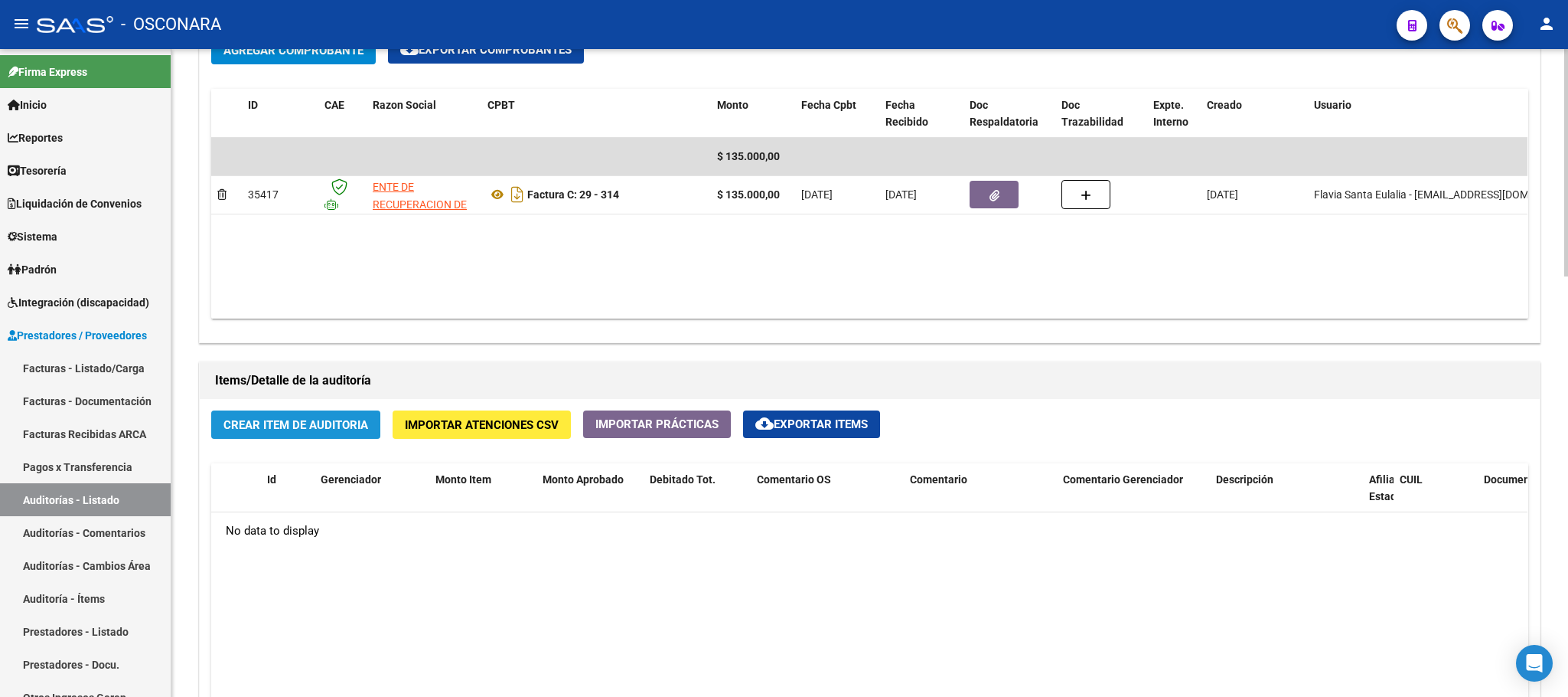
click at [333, 418] on button "Crear Item de Auditoria" at bounding box center [295, 425] width 169 height 28
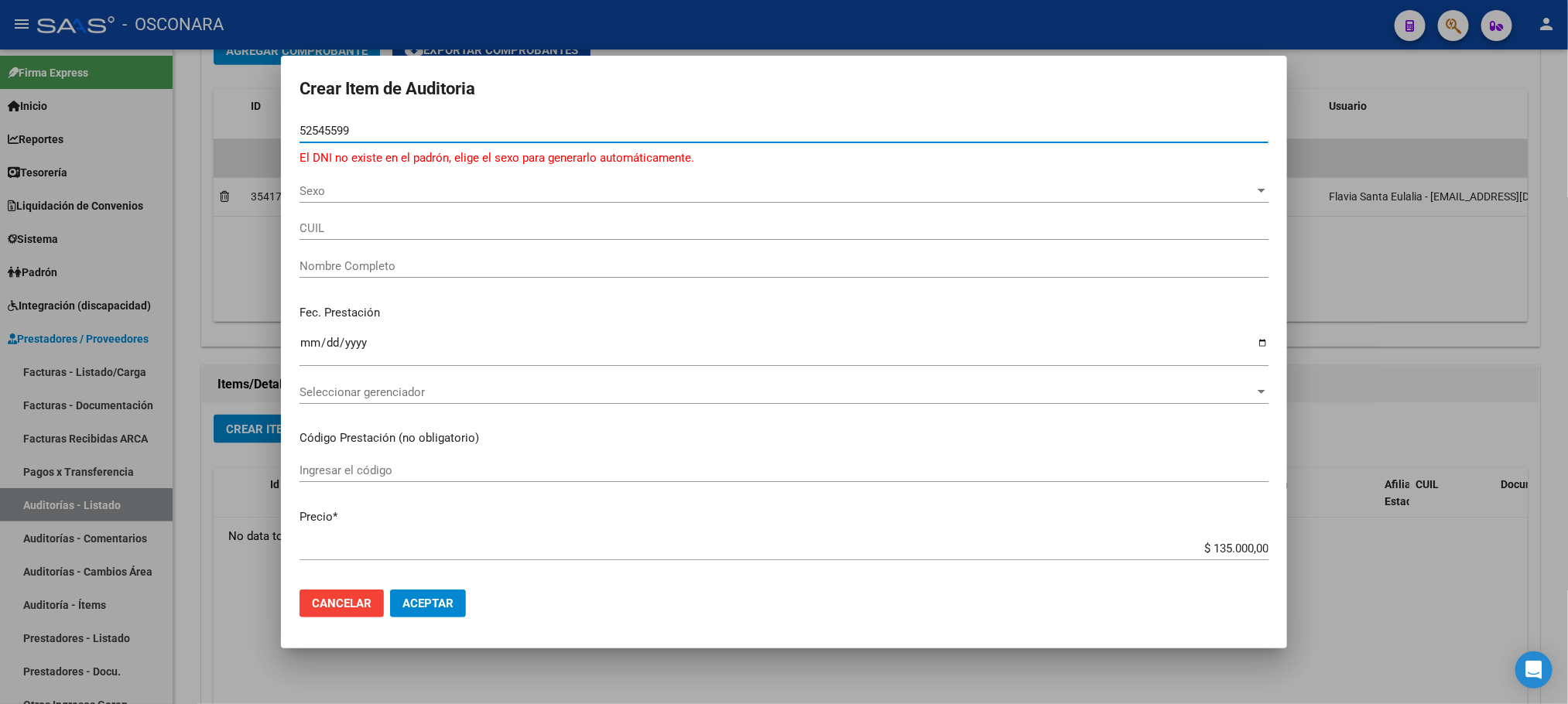
click at [328, 132] on input "52545599" at bounding box center [784, 130] width 969 height 13
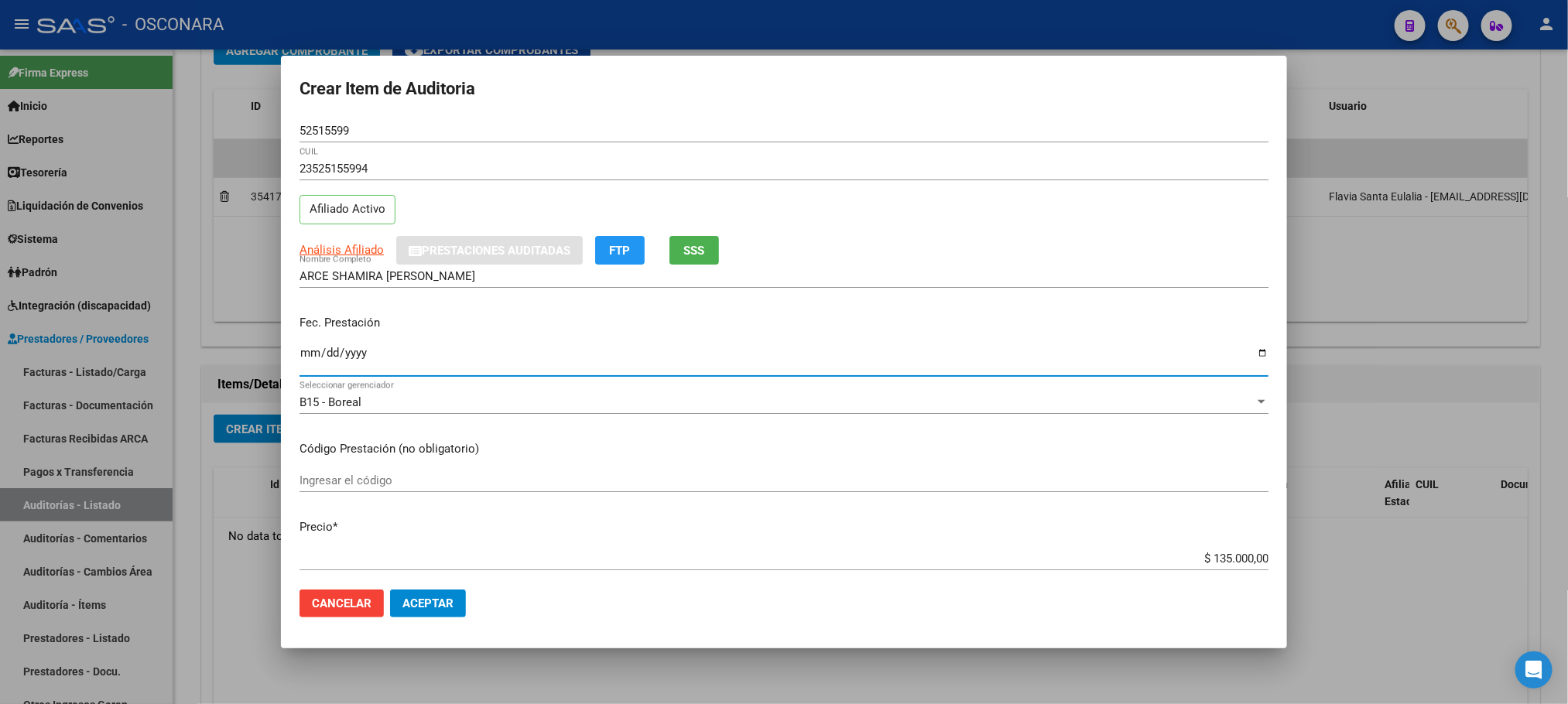
click at [302, 355] on input "Ingresar la fecha" at bounding box center [784, 359] width 969 height 25
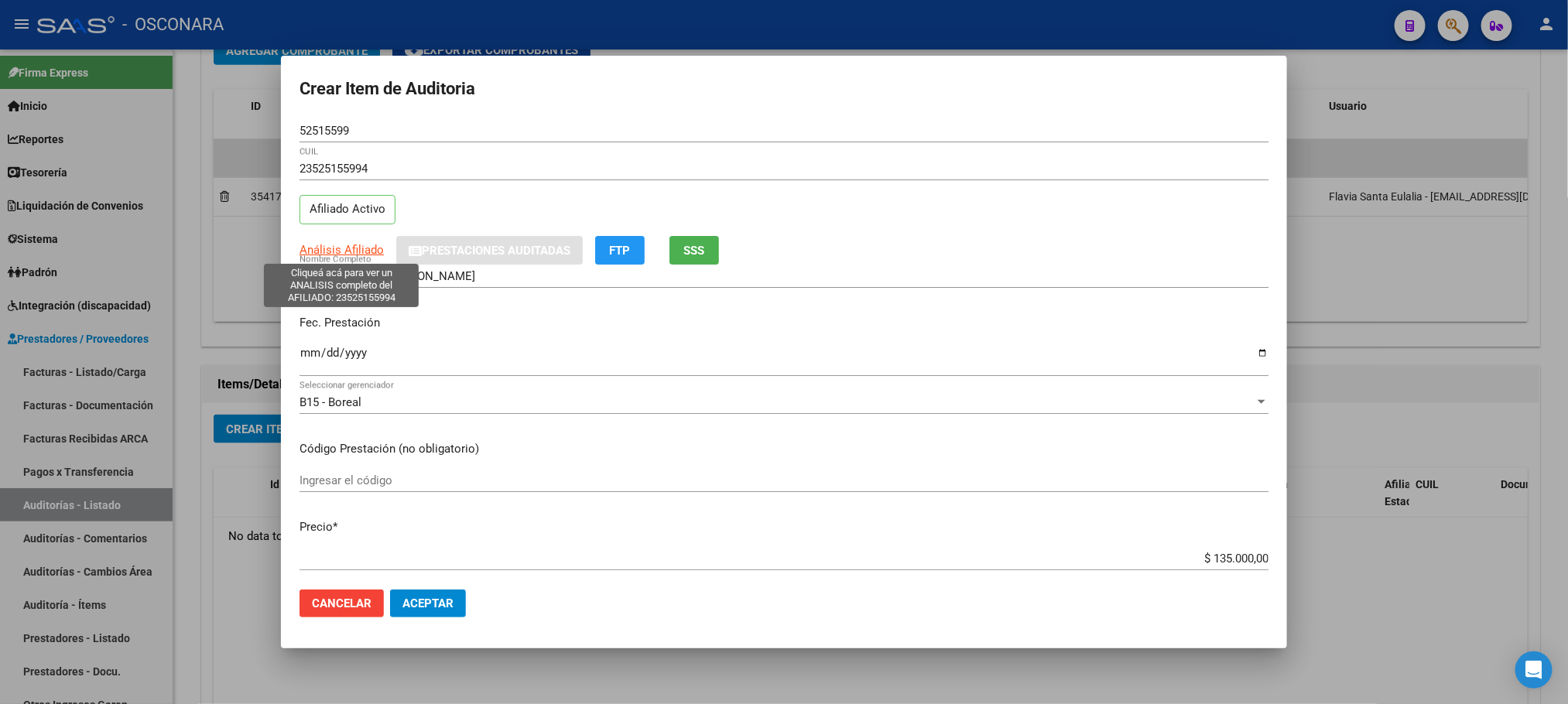
click at [335, 246] on span "Análisis Afiliado" at bounding box center [342, 249] width 85 height 13
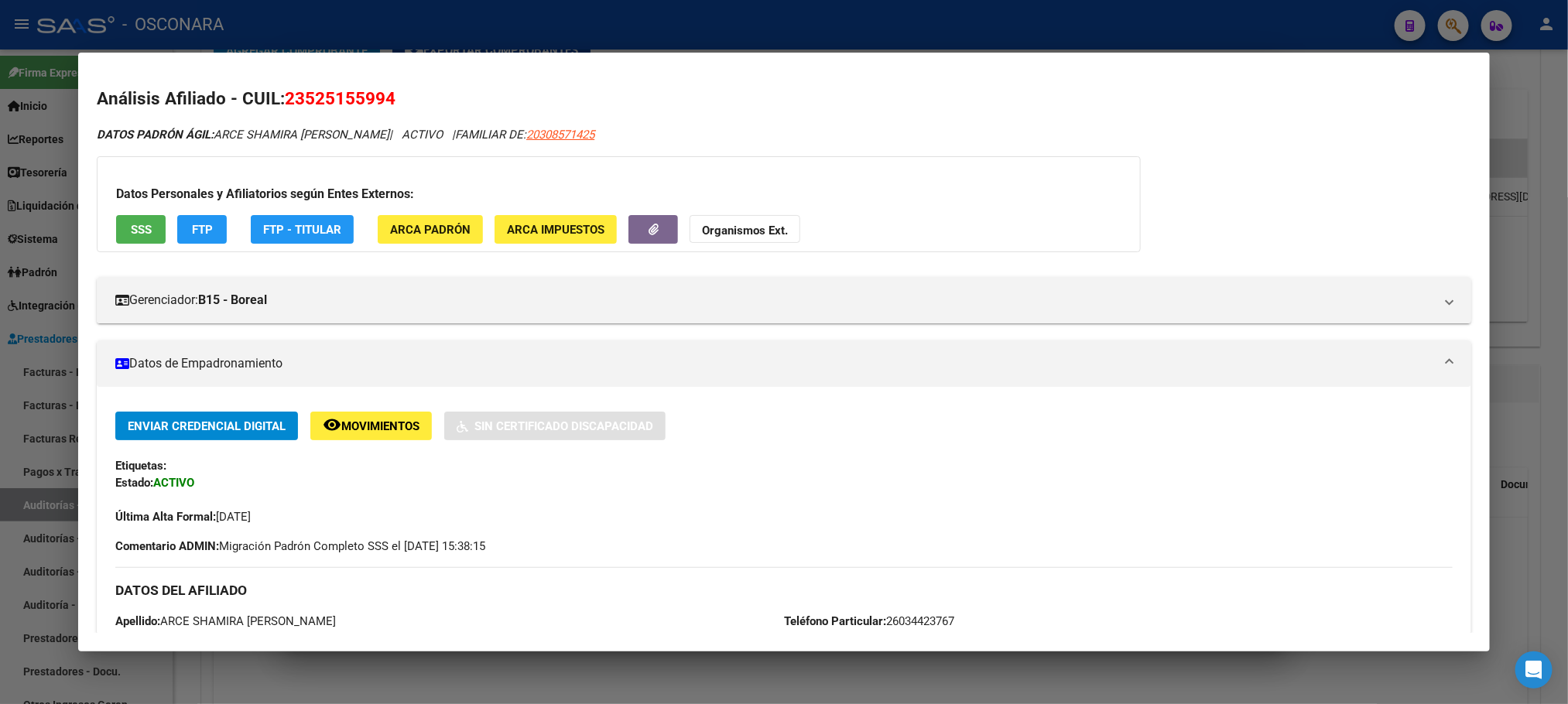
click at [140, 218] on button "SSS" at bounding box center [140, 229] width 49 height 29
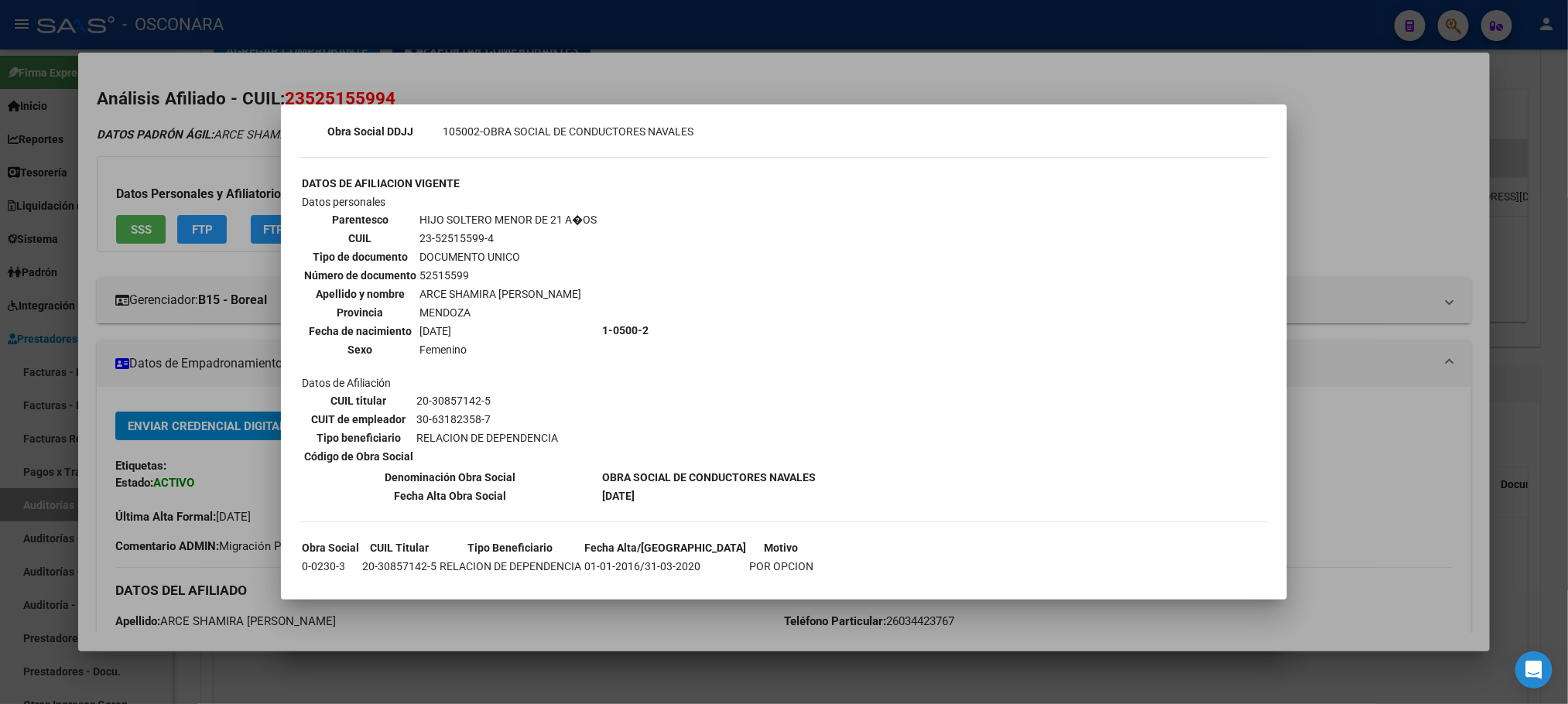
scroll to position [489, 0]
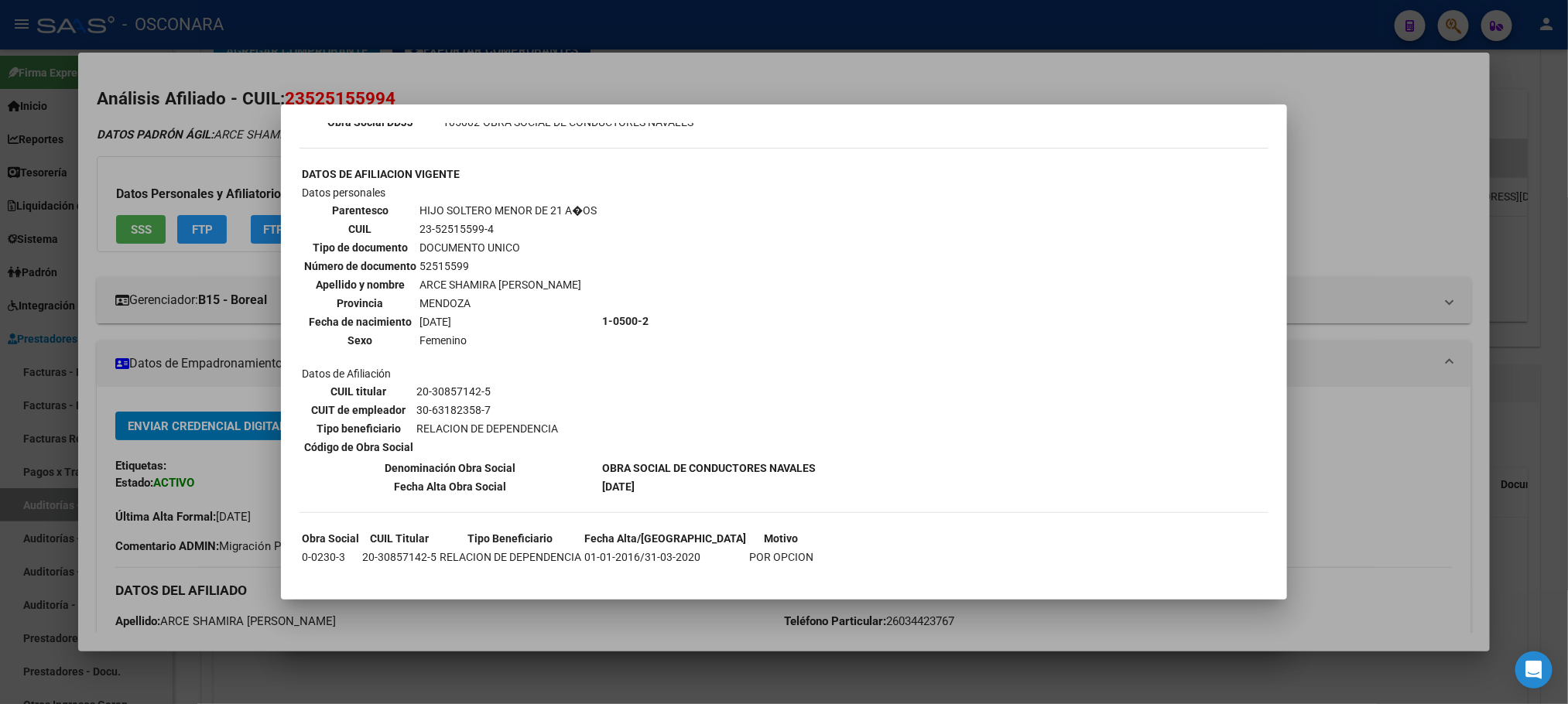
click at [712, 622] on div at bounding box center [784, 352] width 1568 height 704
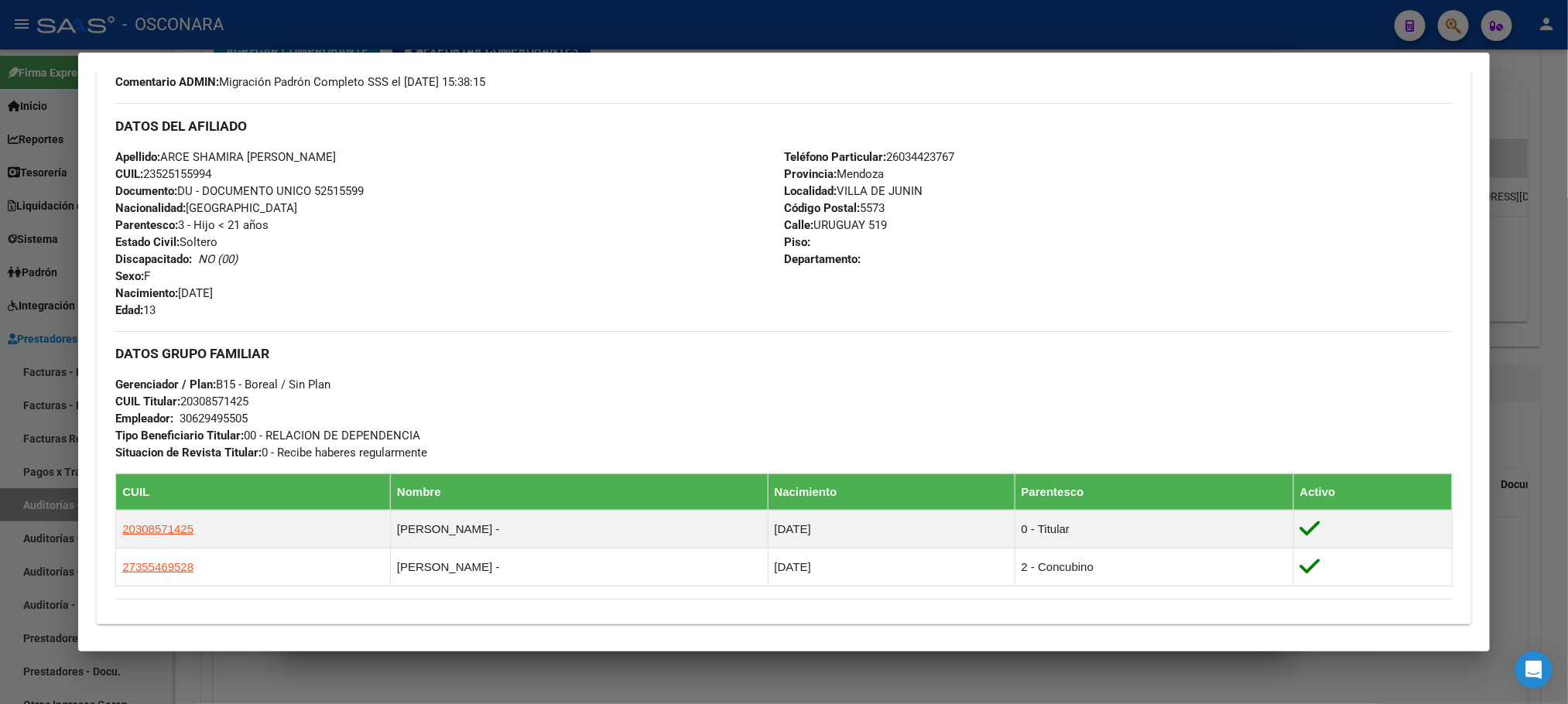
scroll to position [700, 0]
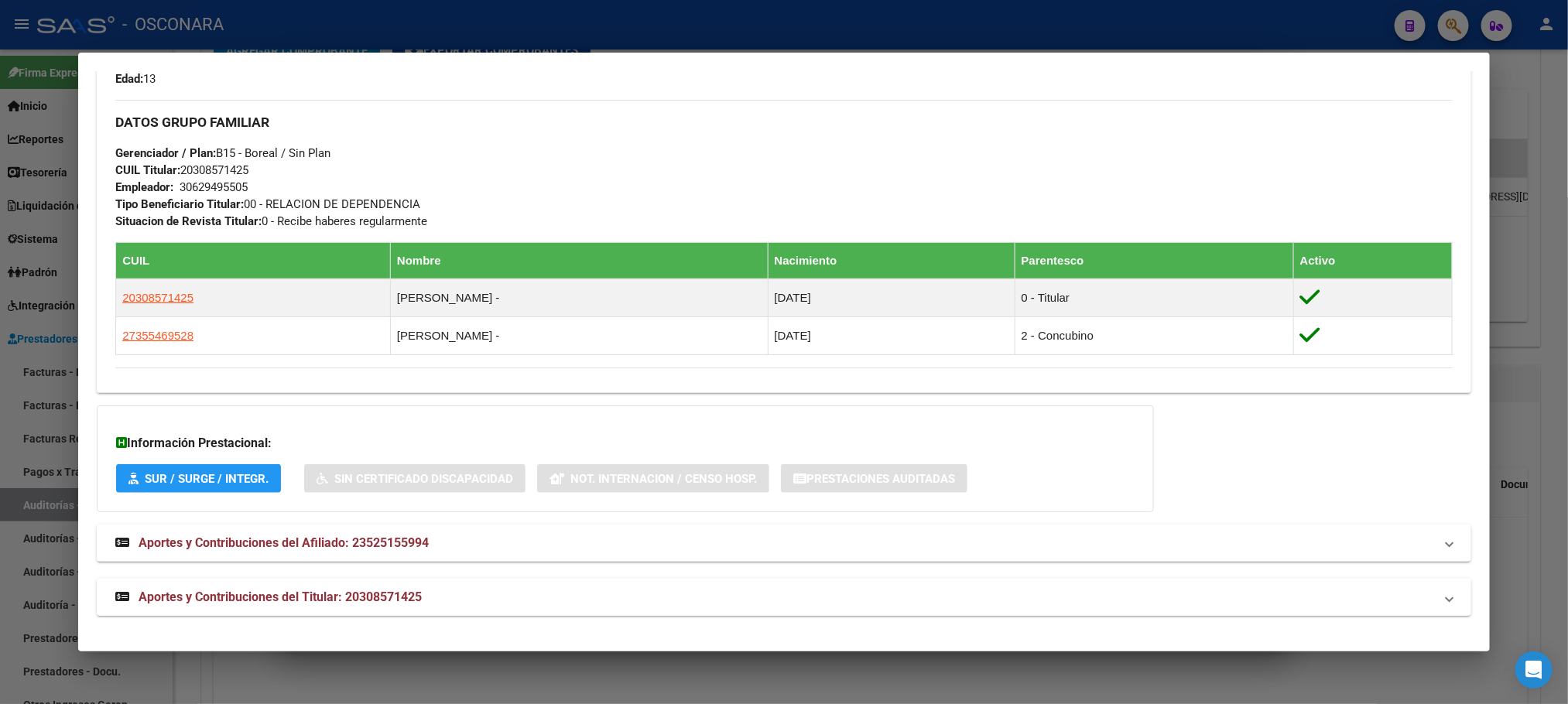
click at [504, 603] on mat-panel-title "Aportes y Contribuciones del Titular: 20308571425" at bounding box center [774, 597] width 1318 height 19
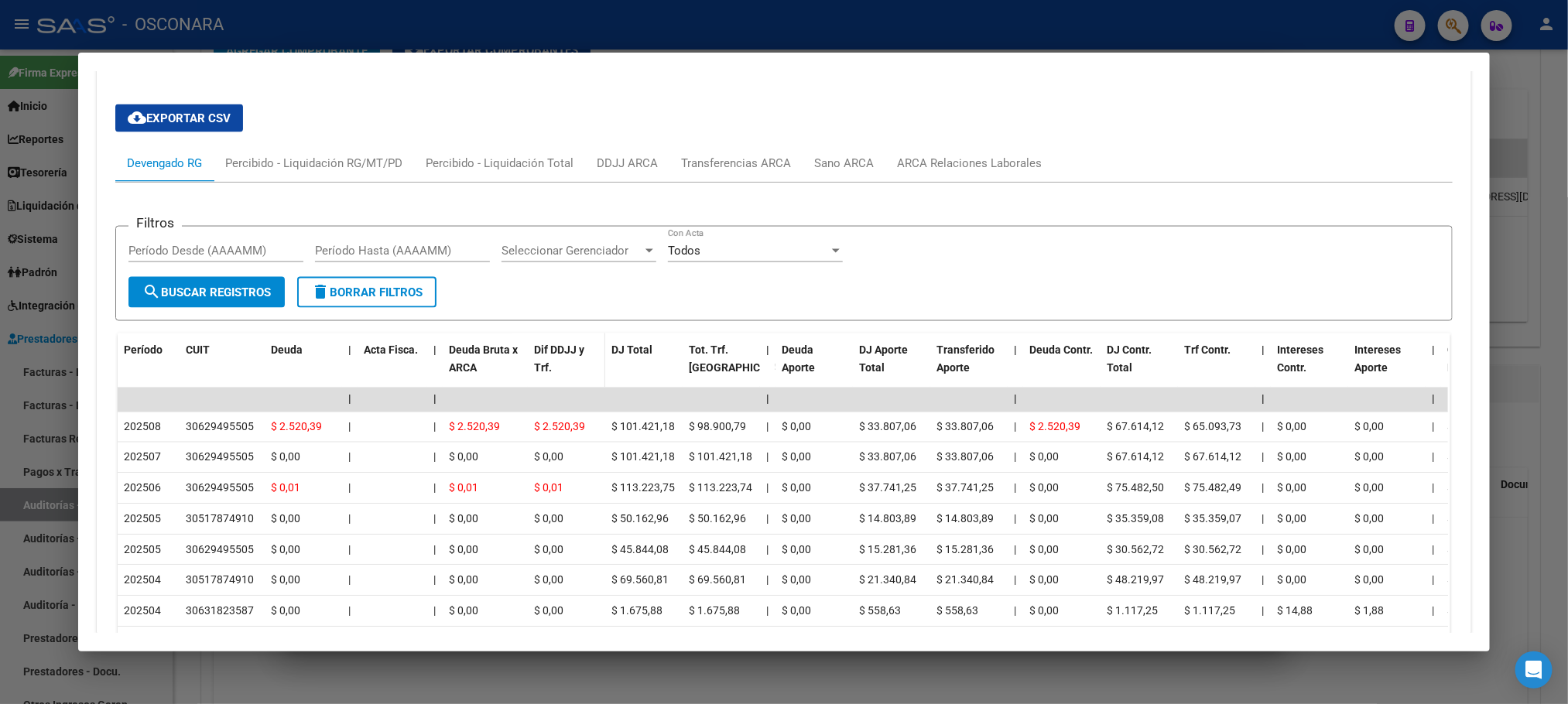
scroll to position [1436, 0]
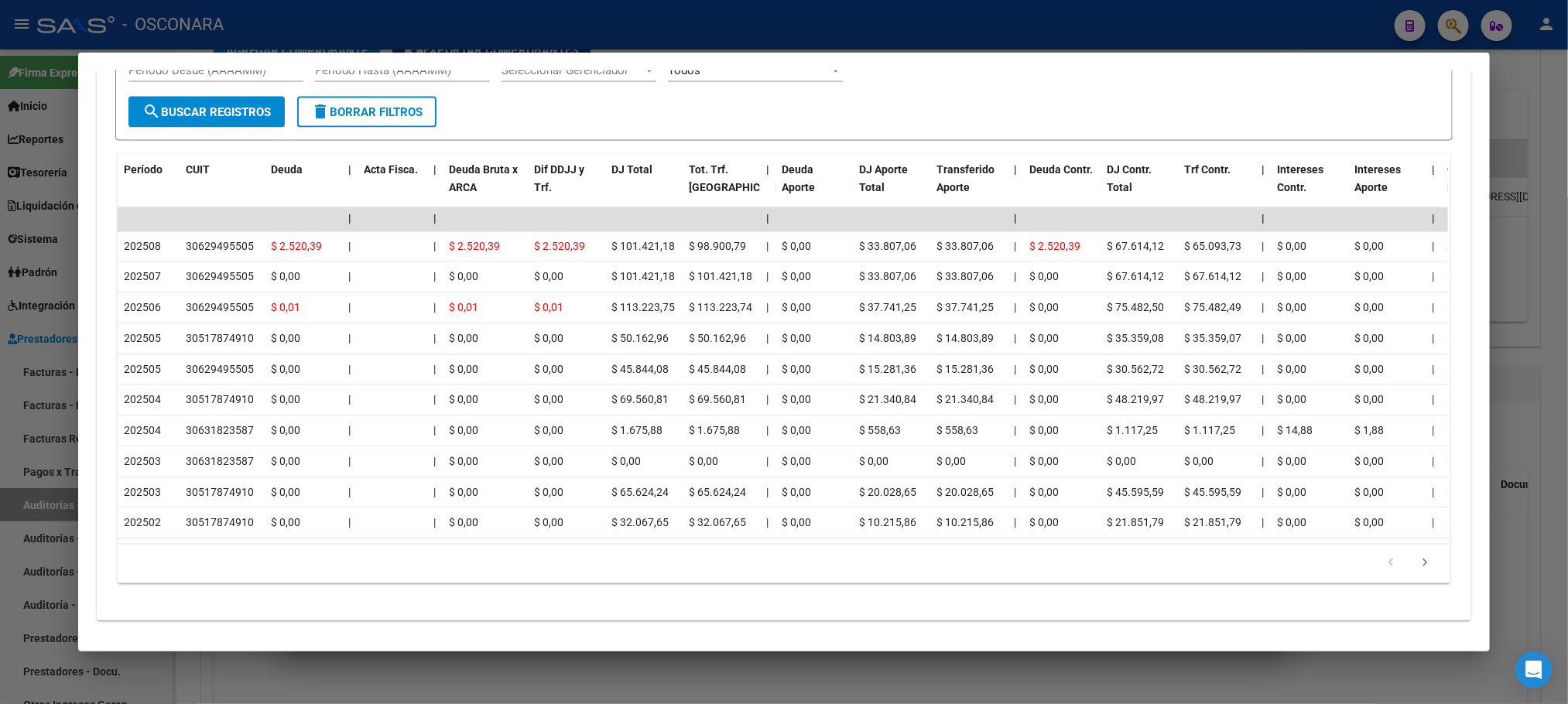
click at [762, 625] on div at bounding box center [784, 352] width 1568 height 704
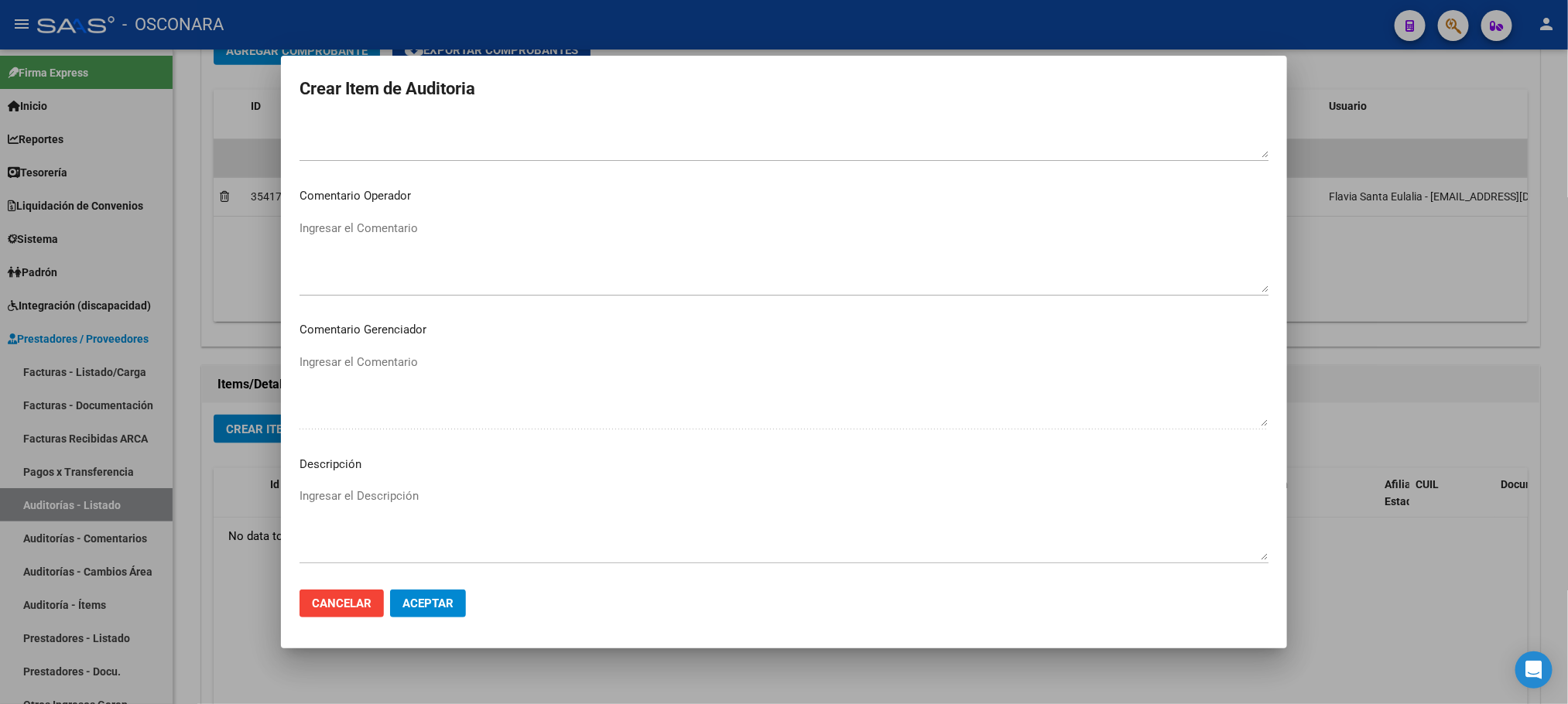
scroll to position [935, 0]
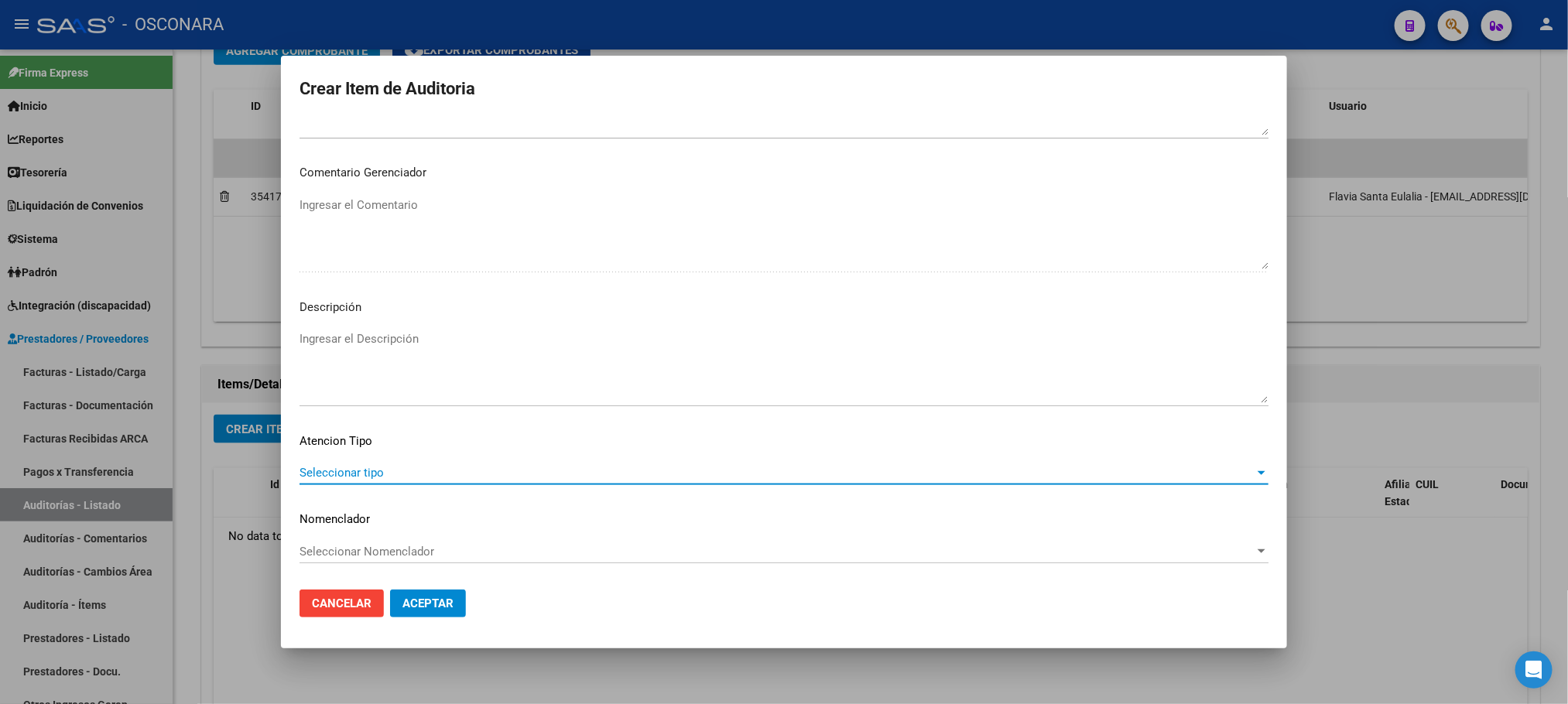
click at [656, 477] on span "Seleccionar tipo" at bounding box center [776, 472] width 954 height 13
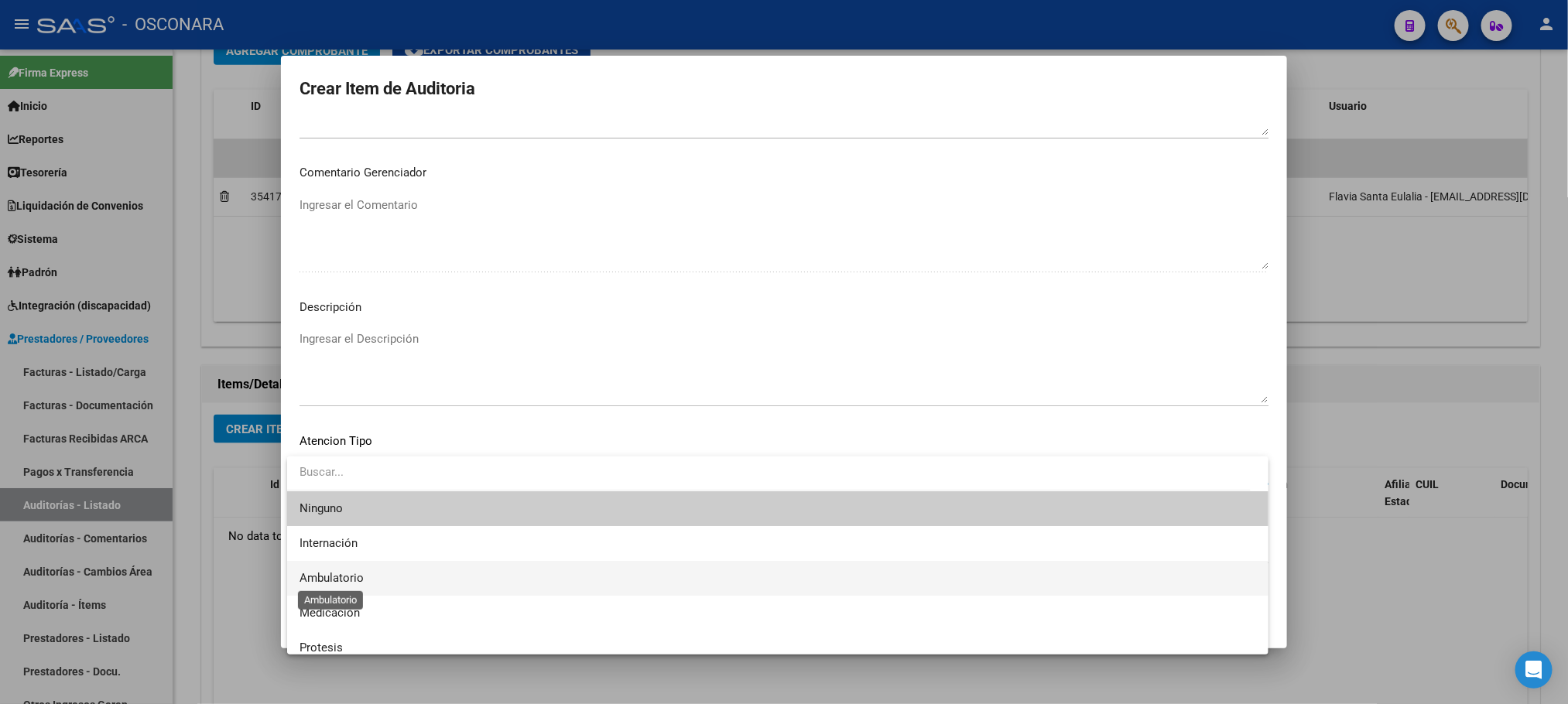
click at [340, 576] on span "Ambulatorio" at bounding box center [331, 577] width 64 height 13
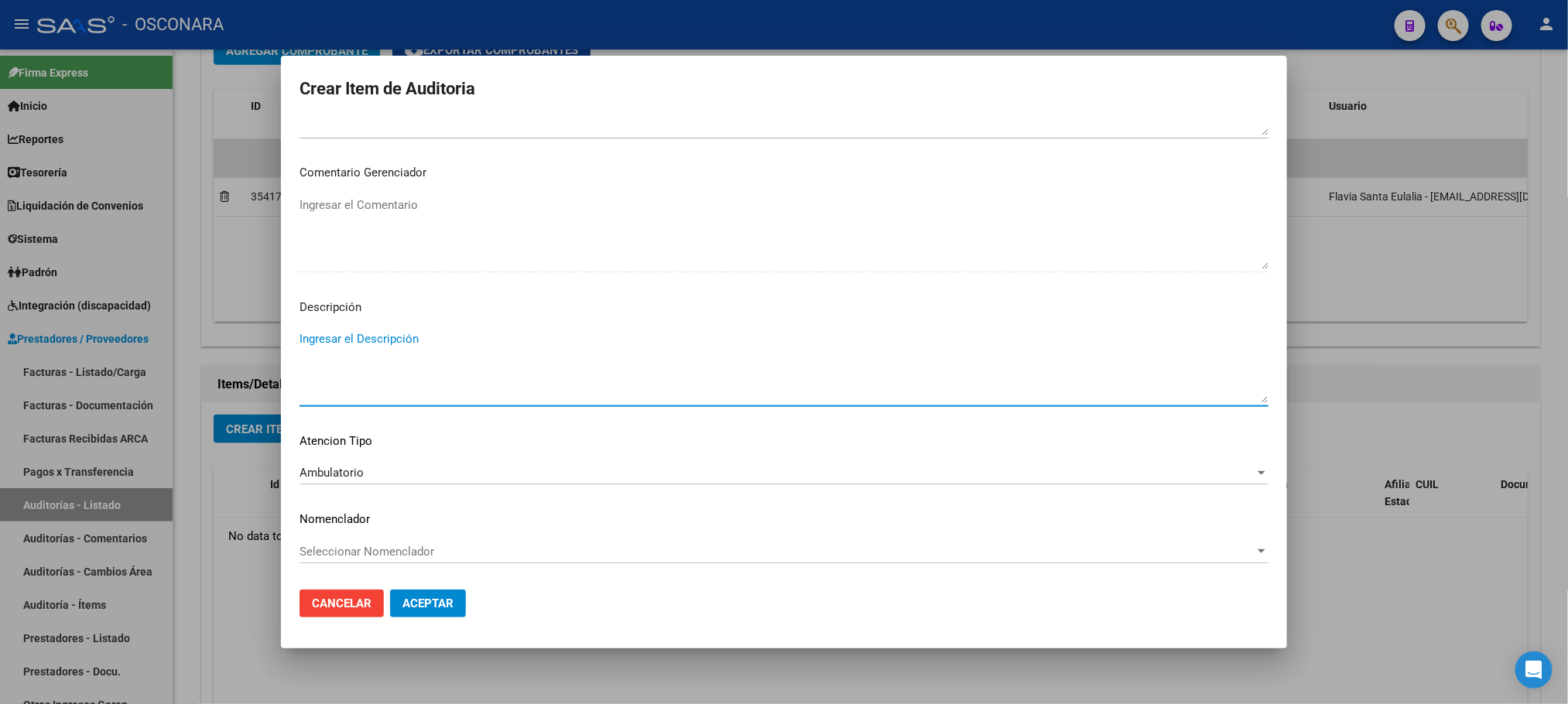
click at [413, 357] on textarea "Ingresar el Descripción" at bounding box center [784, 366] width 969 height 73
drag, startPoint x: 452, startPoint y: 374, endPoint x: 473, endPoint y: 404, distance: 36.6
click at [473, 404] on div "AMBULATORIO Ingresar el Descripción" at bounding box center [784, 367] width 969 height 79
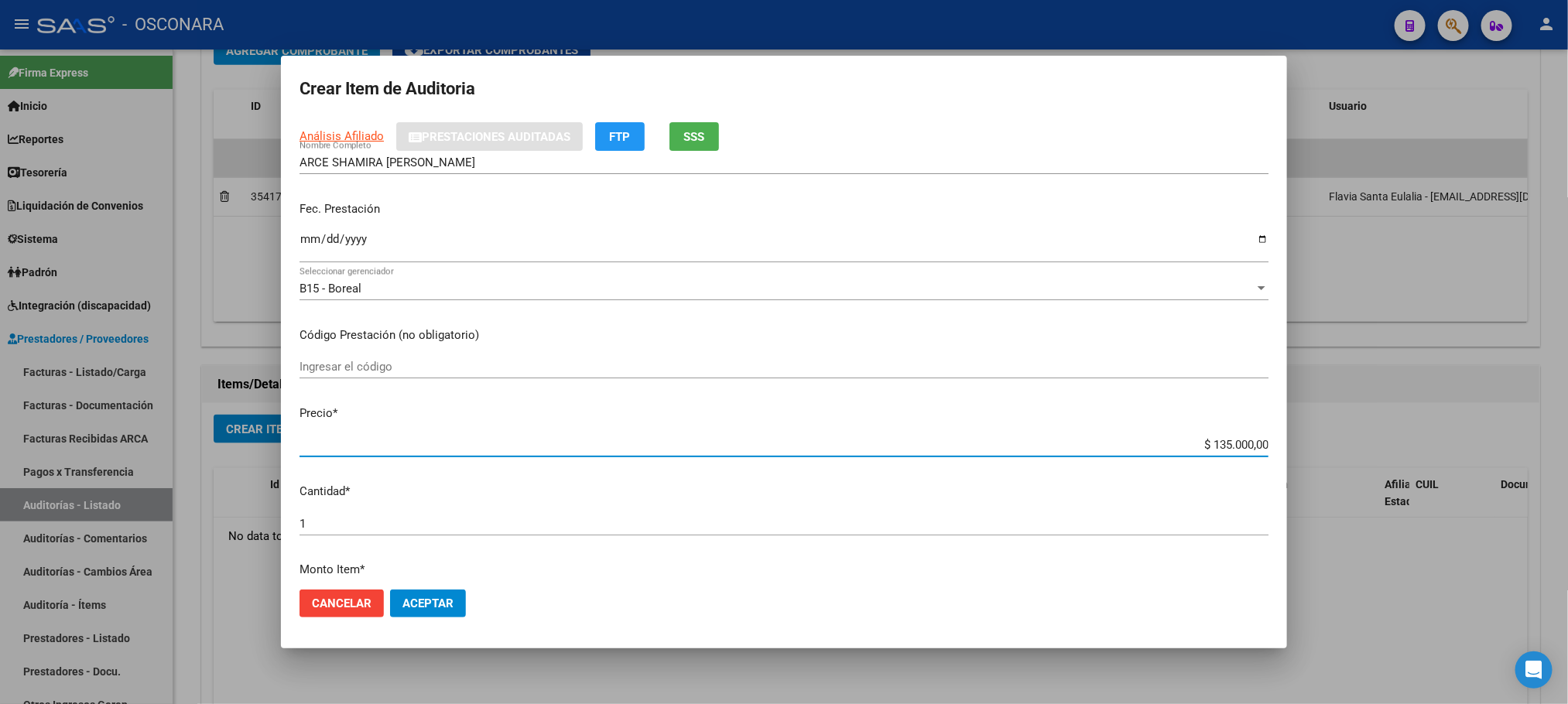
scroll to position [147, 0]
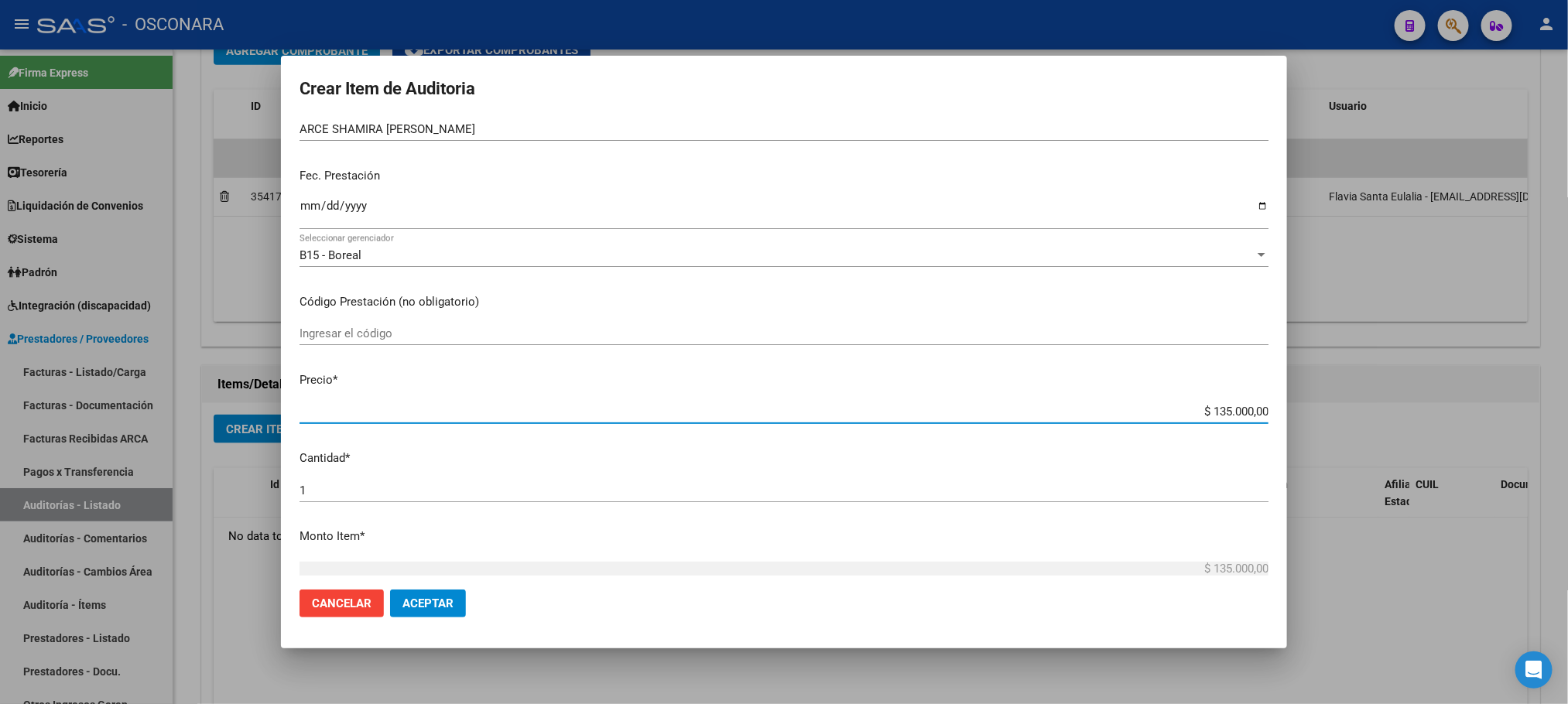
drag, startPoint x: 1178, startPoint y: 560, endPoint x: 1270, endPoint y: 537, distance: 94.8
click at [1270, 537] on mat-dialog-content "52515599 Nro Documento 23525155994 CUIL Afiliado Activo Análisis Afiliado Prest…" at bounding box center [784, 347] width 1006 height 458
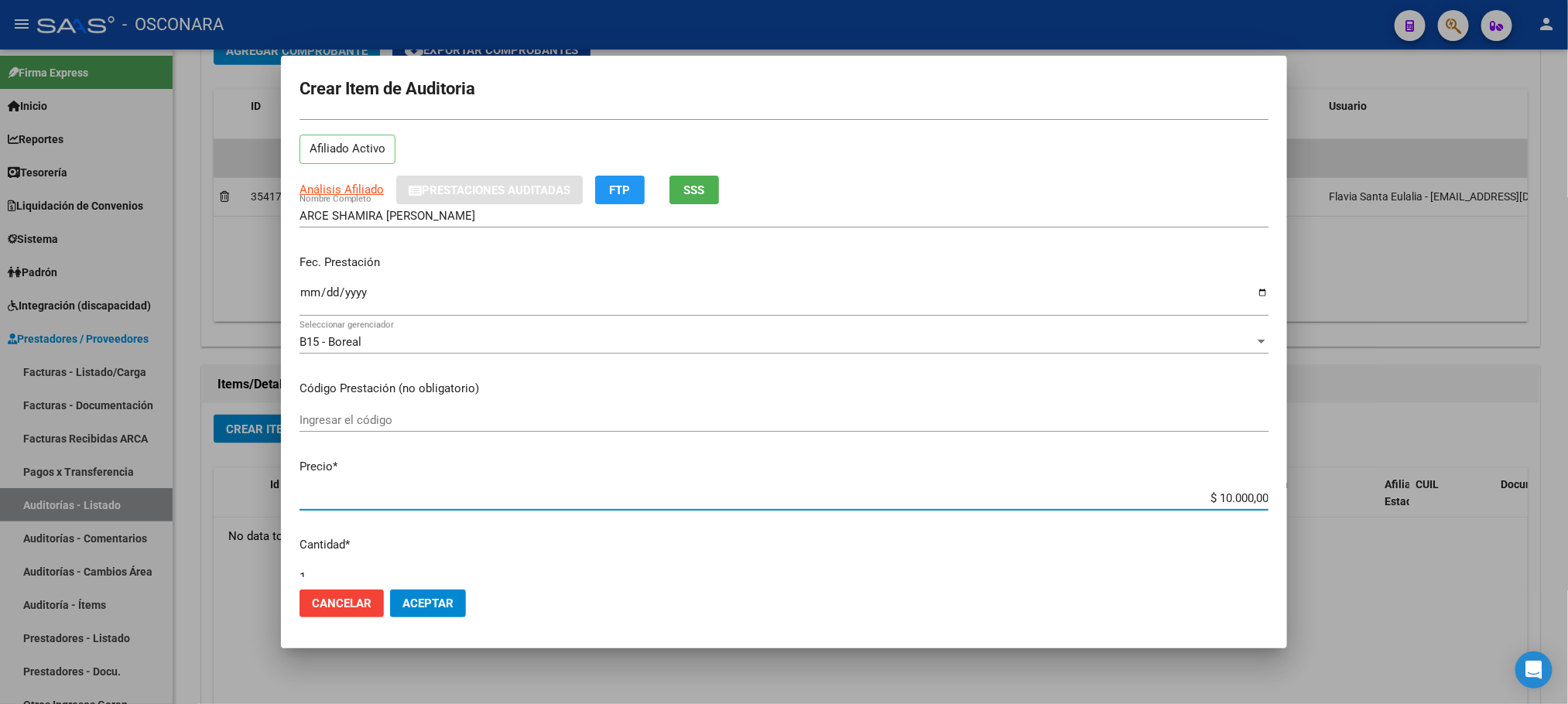
scroll to position [0, 0]
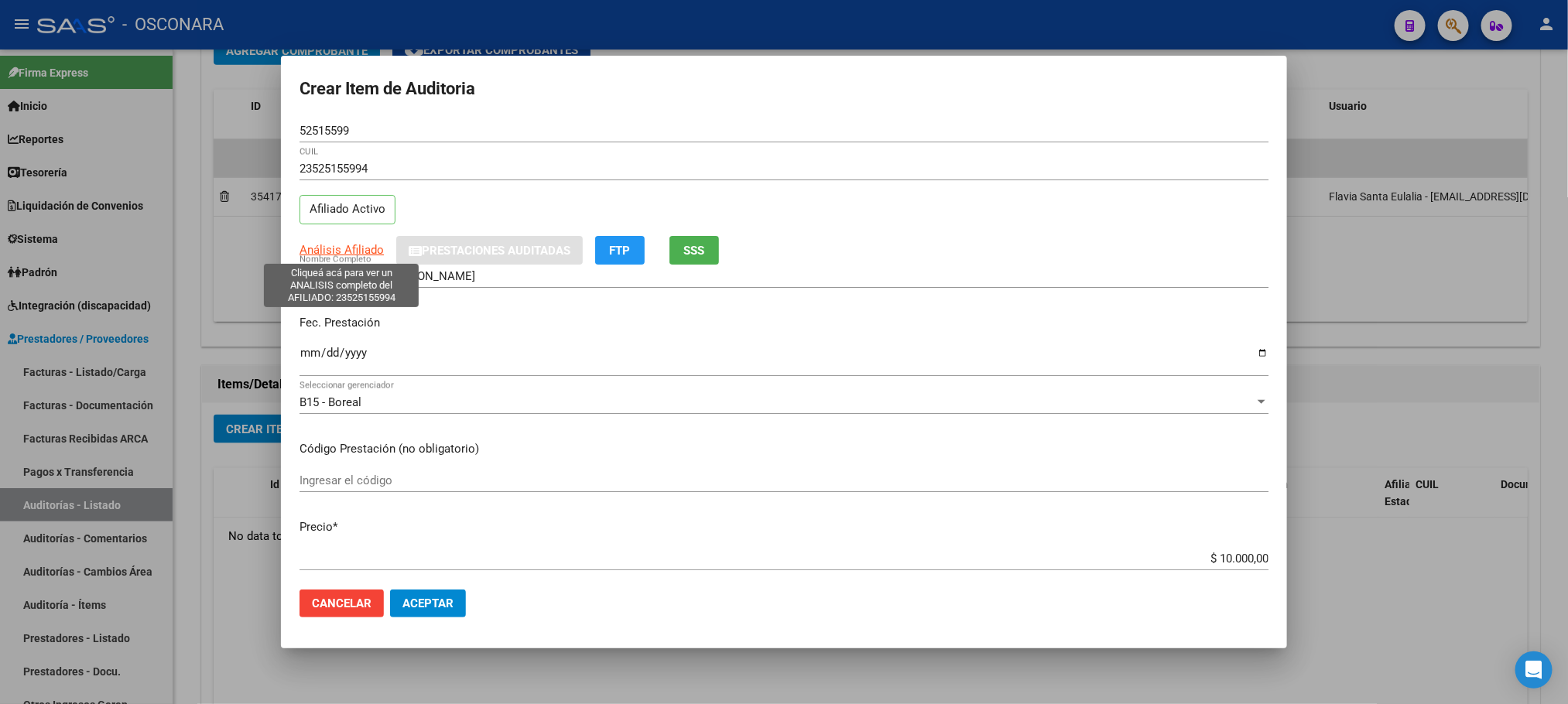
click at [309, 256] on span "Análisis Afiliado" at bounding box center [342, 249] width 85 height 13
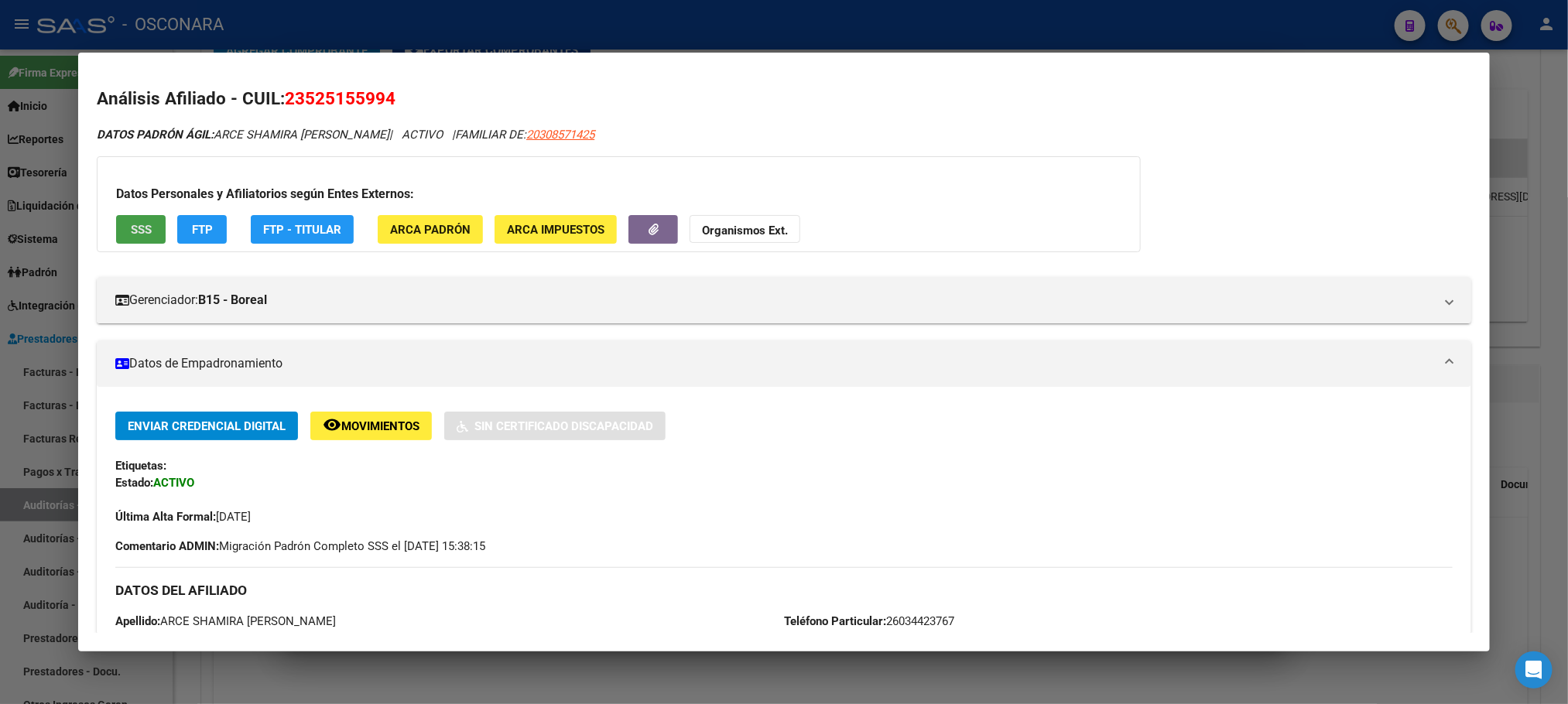
click at [145, 235] on button "SSS" at bounding box center [140, 229] width 49 height 29
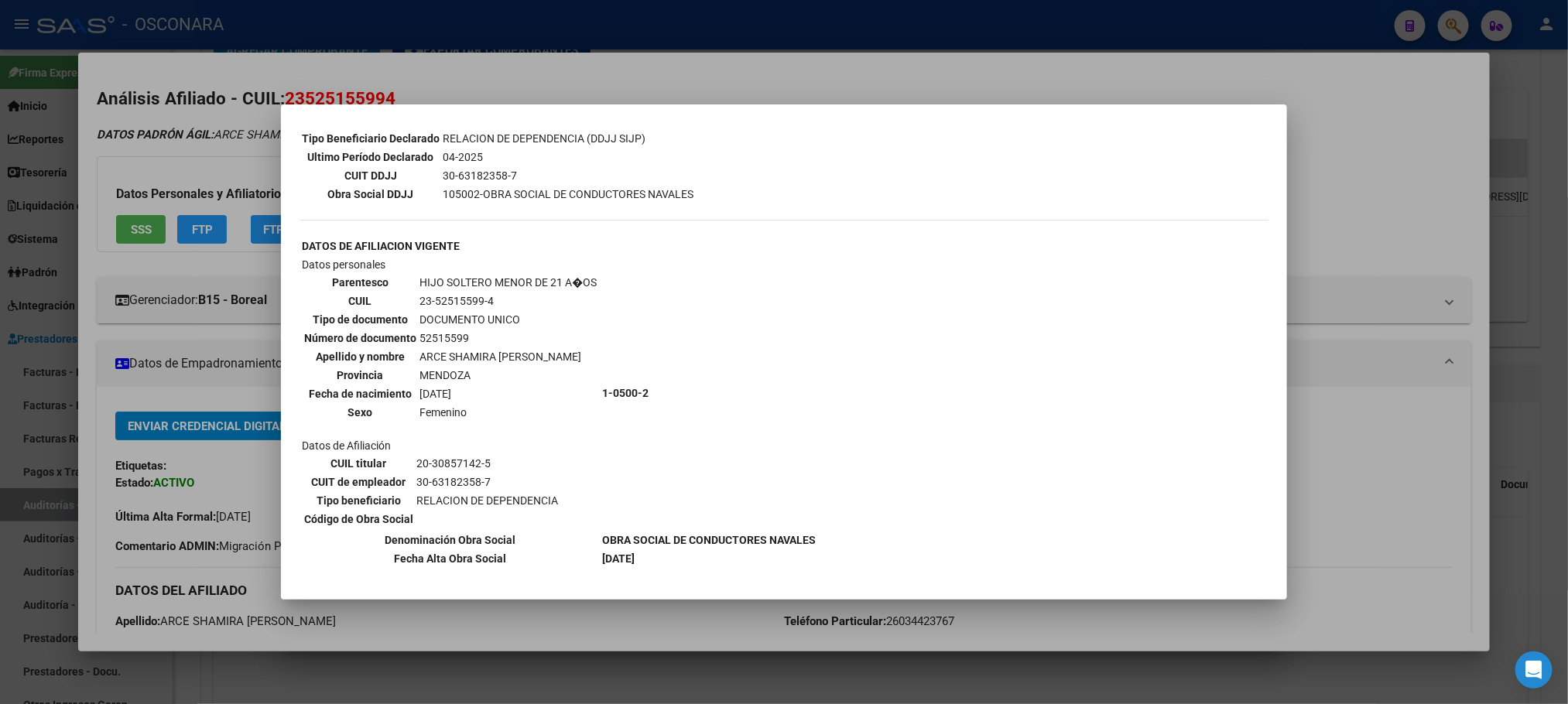
scroll to position [489, 0]
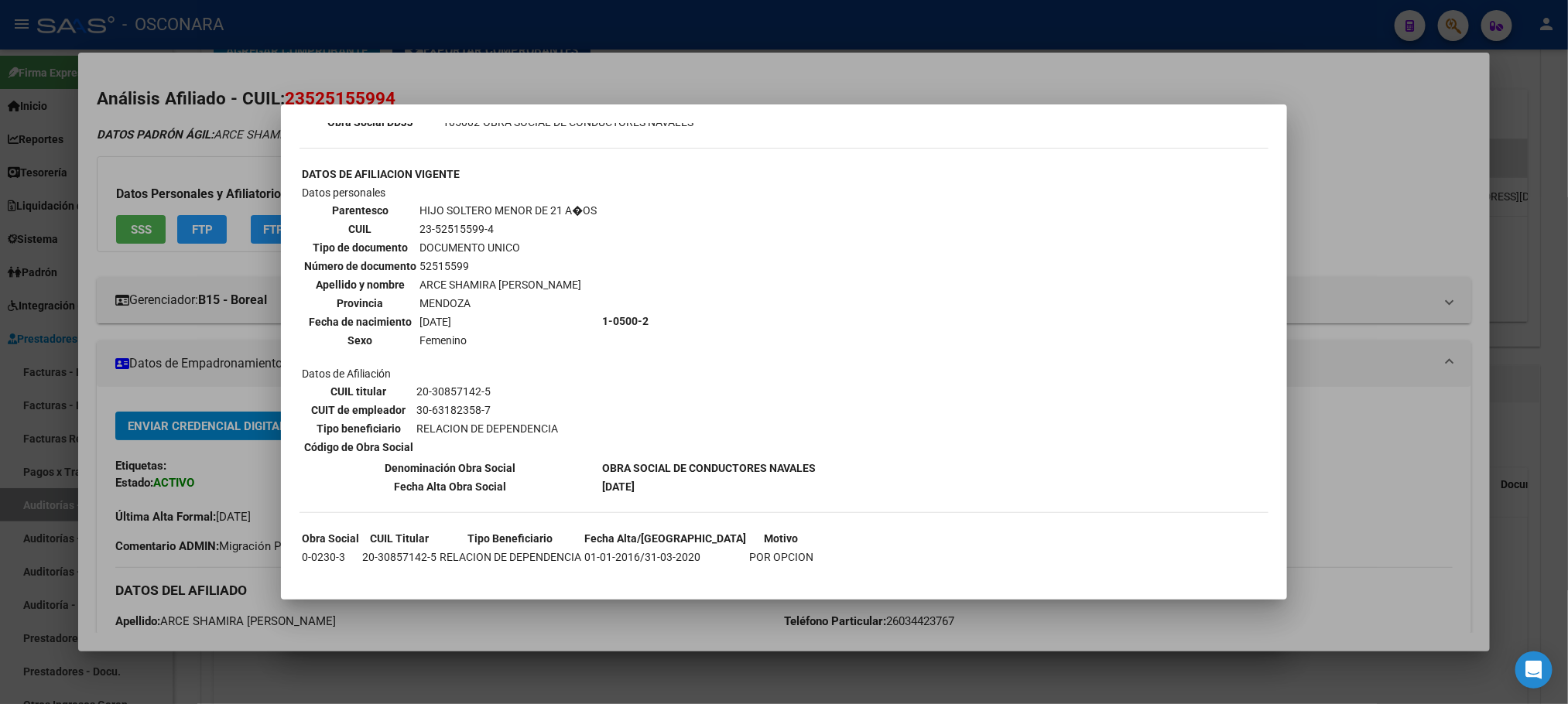
click at [520, 597] on mat-dialog-container "--ACTIVO en Obra Social según consulta SSS-- DATOS DE AFILIACION VIGENTE Datos …" at bounding box center [784, 352] width 1006 height 495
click at [520, 618] on div at bounding box center [784, 352] width 1568 height 704
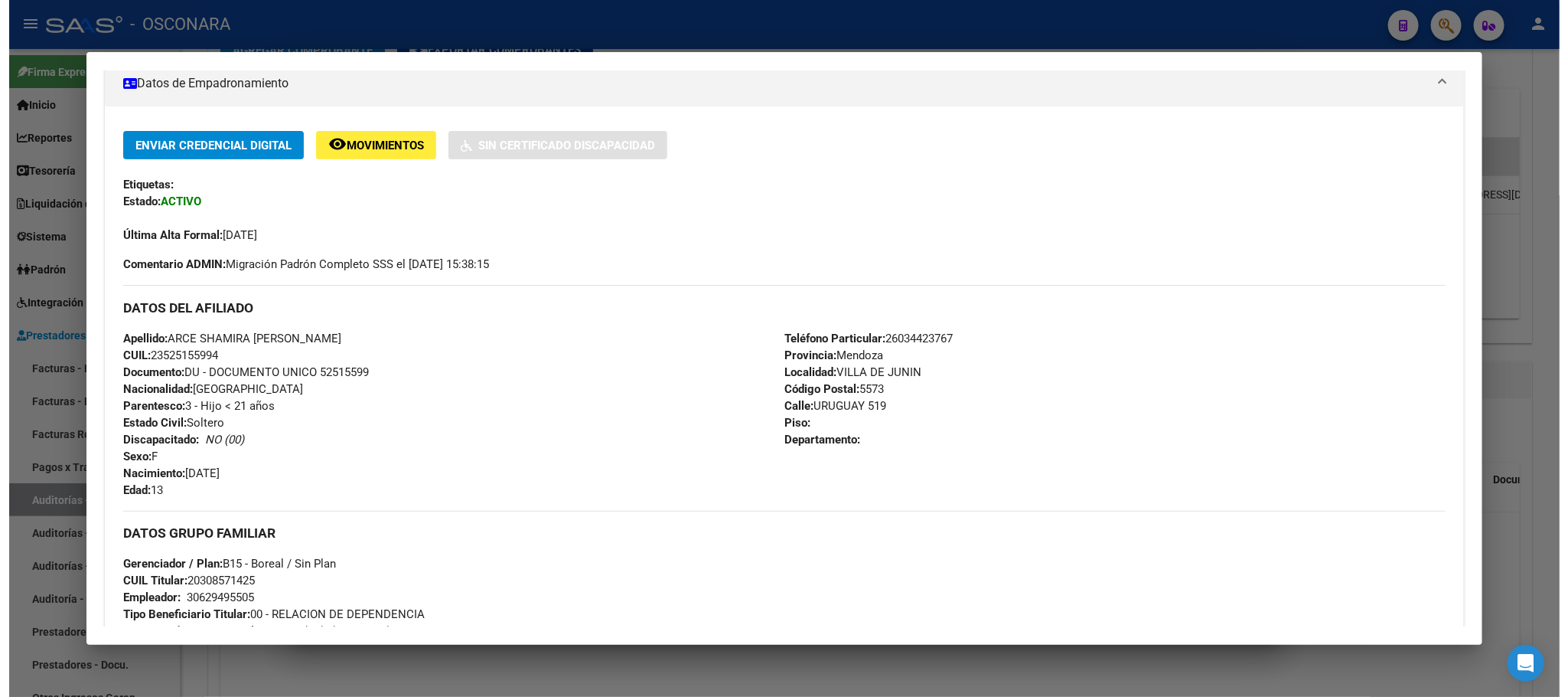
scroll to position [232, 0]
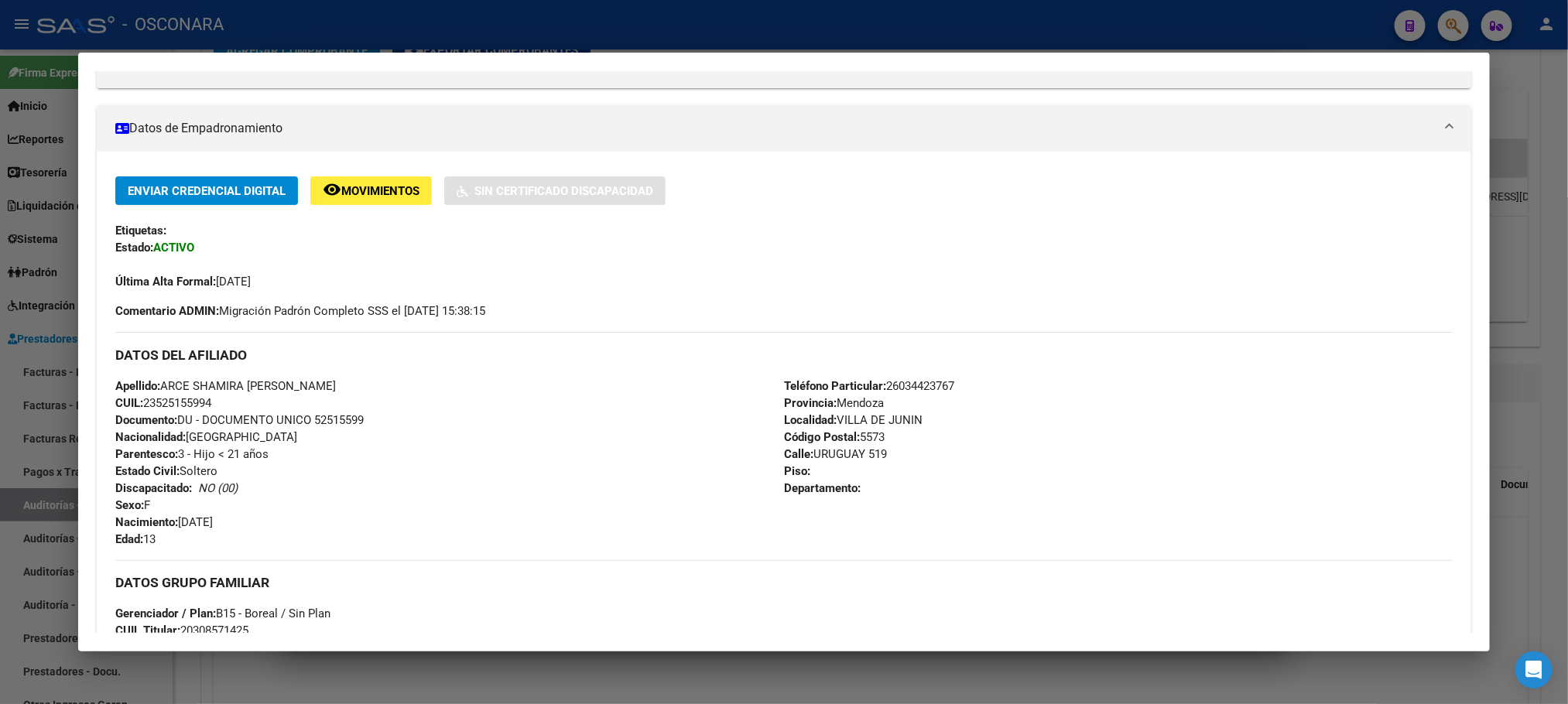
click at [518, 625] on div at bounding box center [784, 352] width 1568 height 704
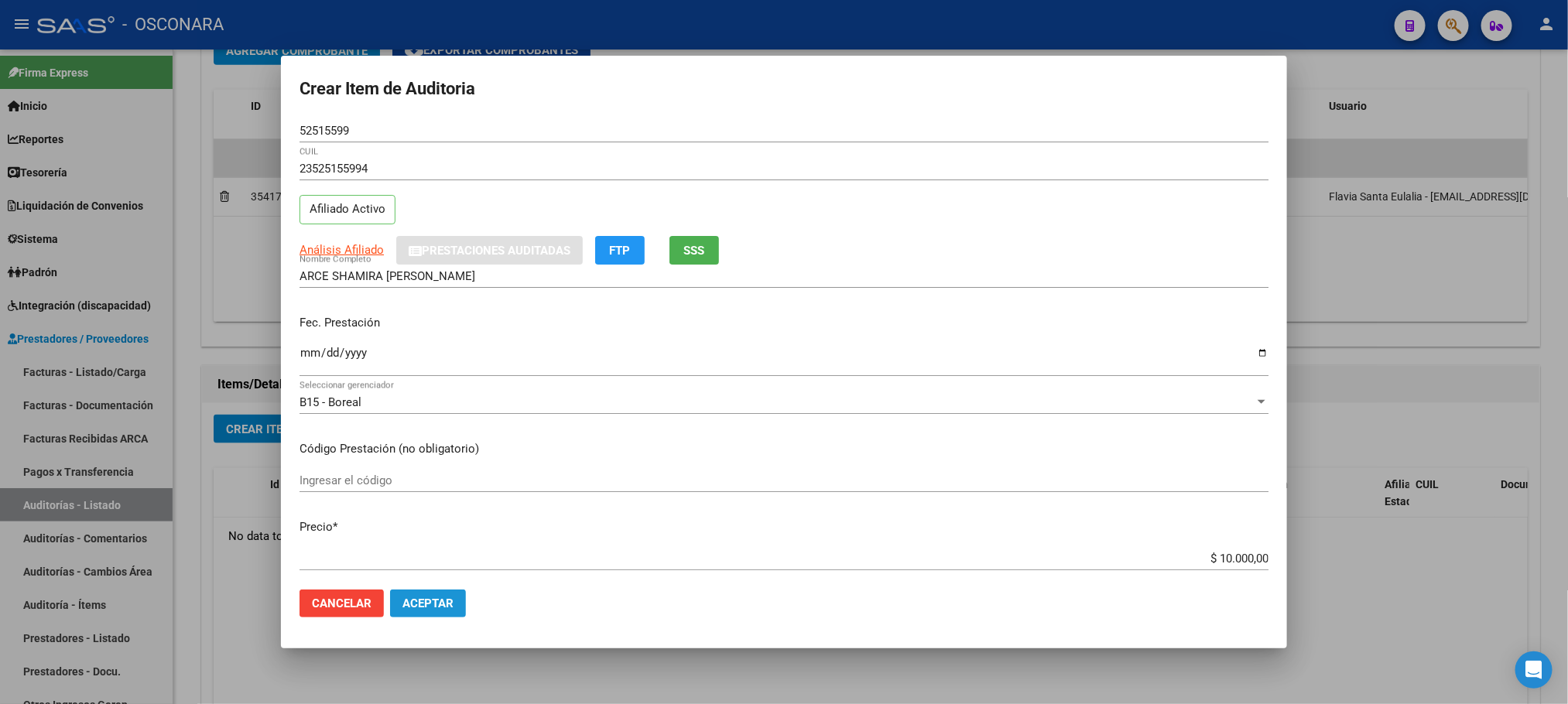
click at [430, 604] on span "Aceptar" at bounding box center [427, 602] width 51 height 13
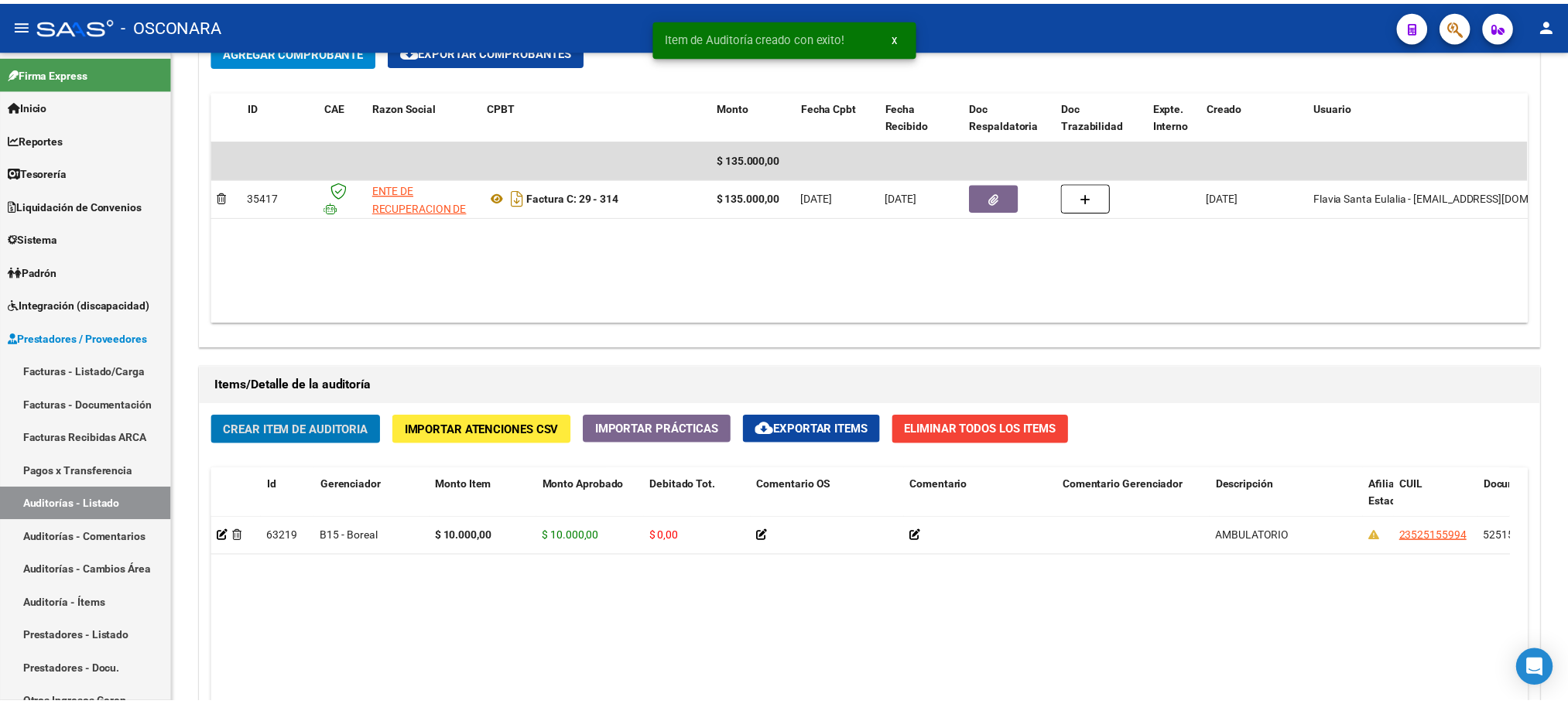
scroll to position [813, 0]
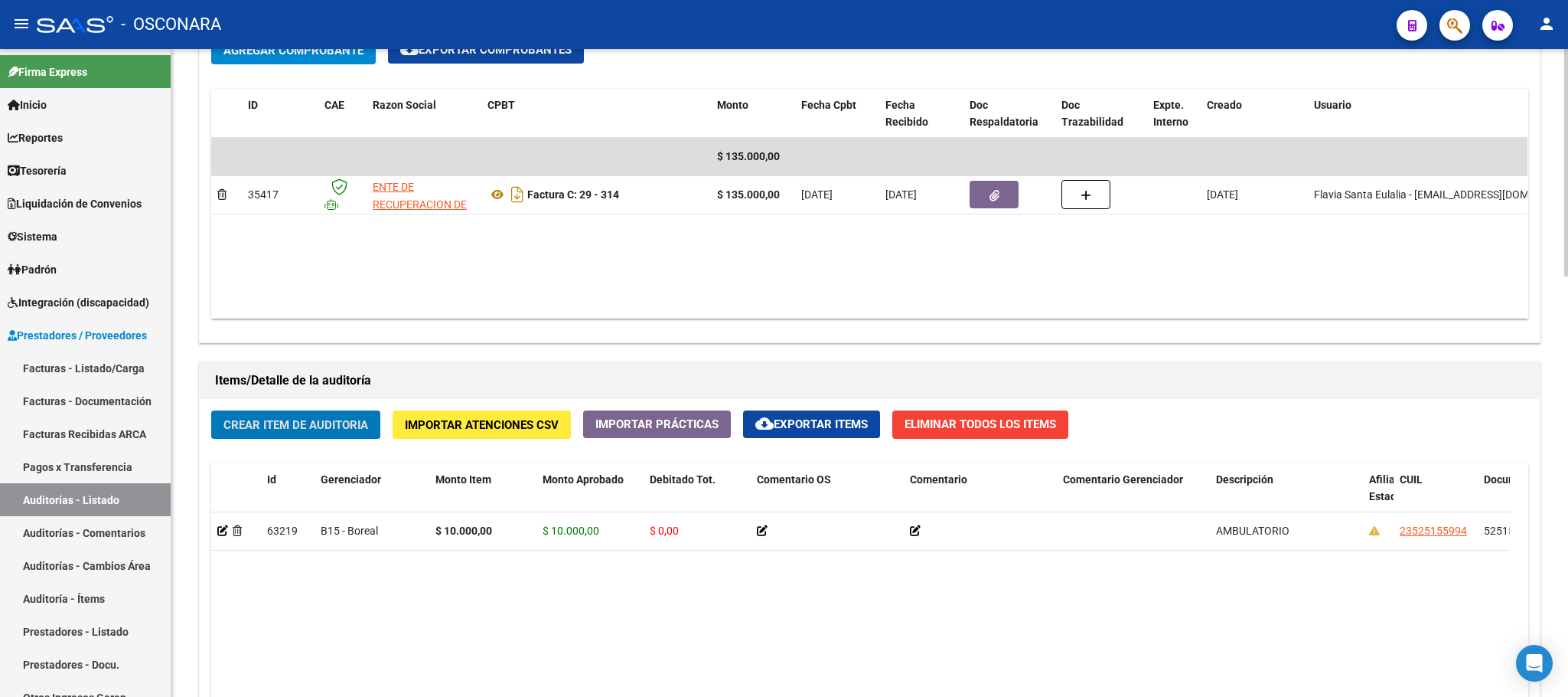
click at [363, 436] on button "Crear Item de Auditoria" at bounding box center [295, 425] width 169 height 28
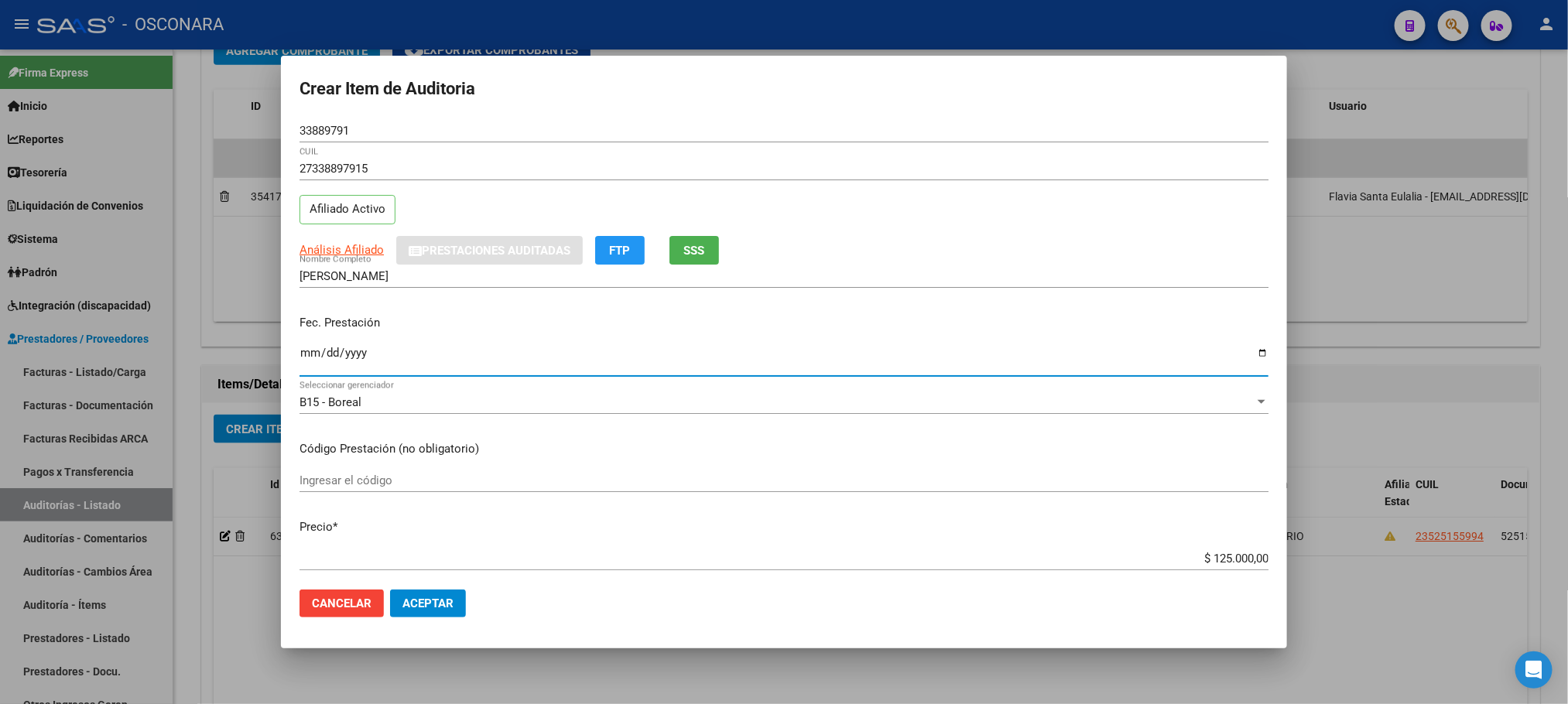
click at [307, 349] on input "Ingresar la fecha" at bounding box center [784, 359] width 969 height 25
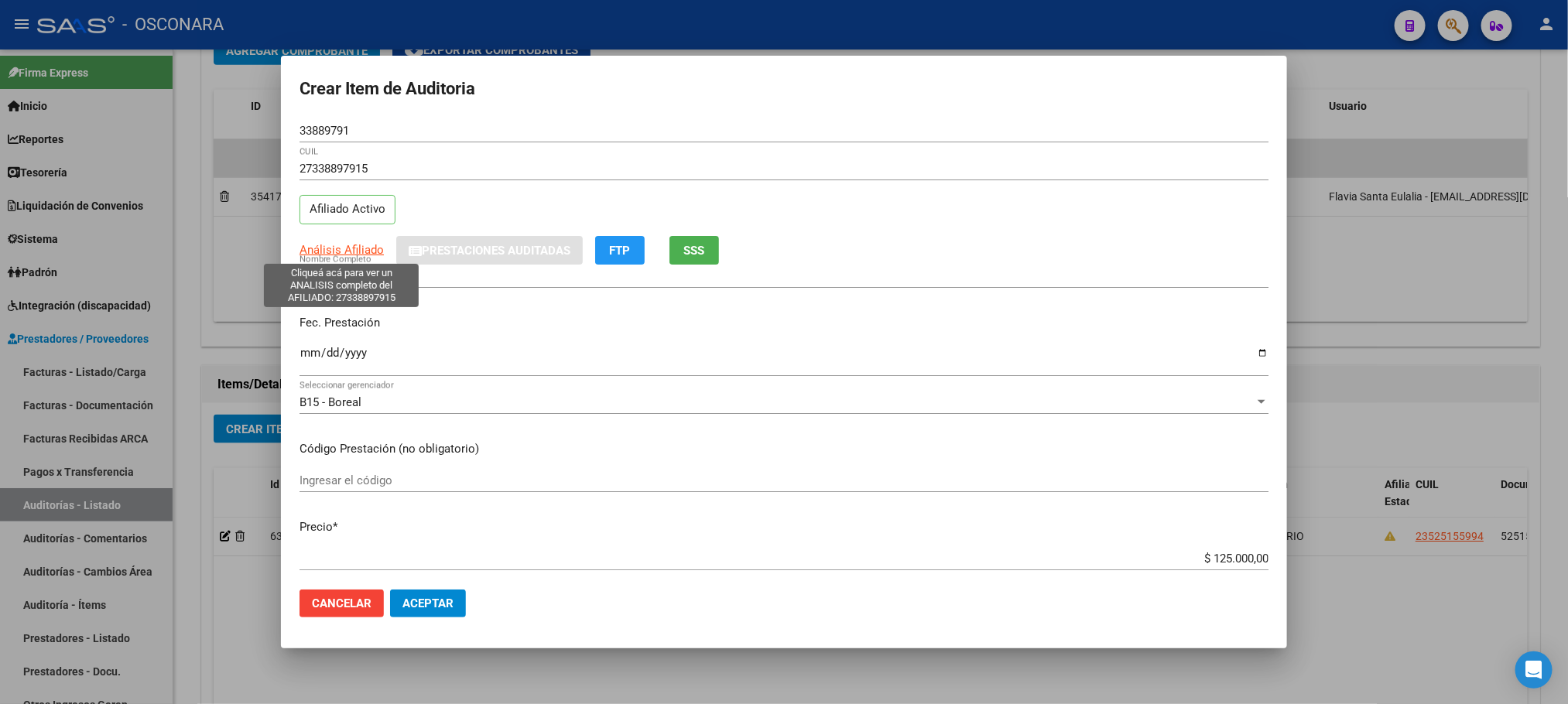
click at [332, 252] on span "Análisis Afiliado" at bounding box center [342, 249] width 85 height 13
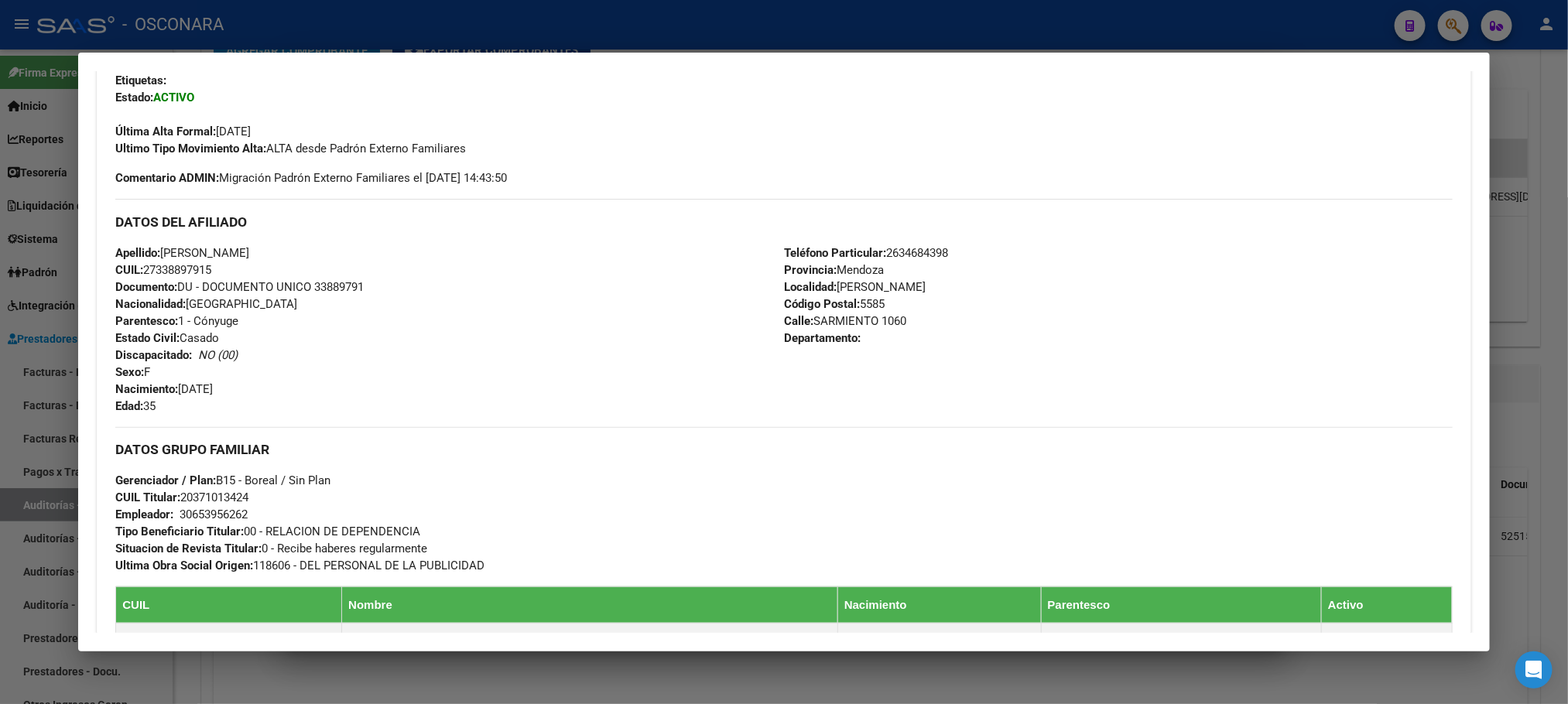
scroll to position [0, 0]
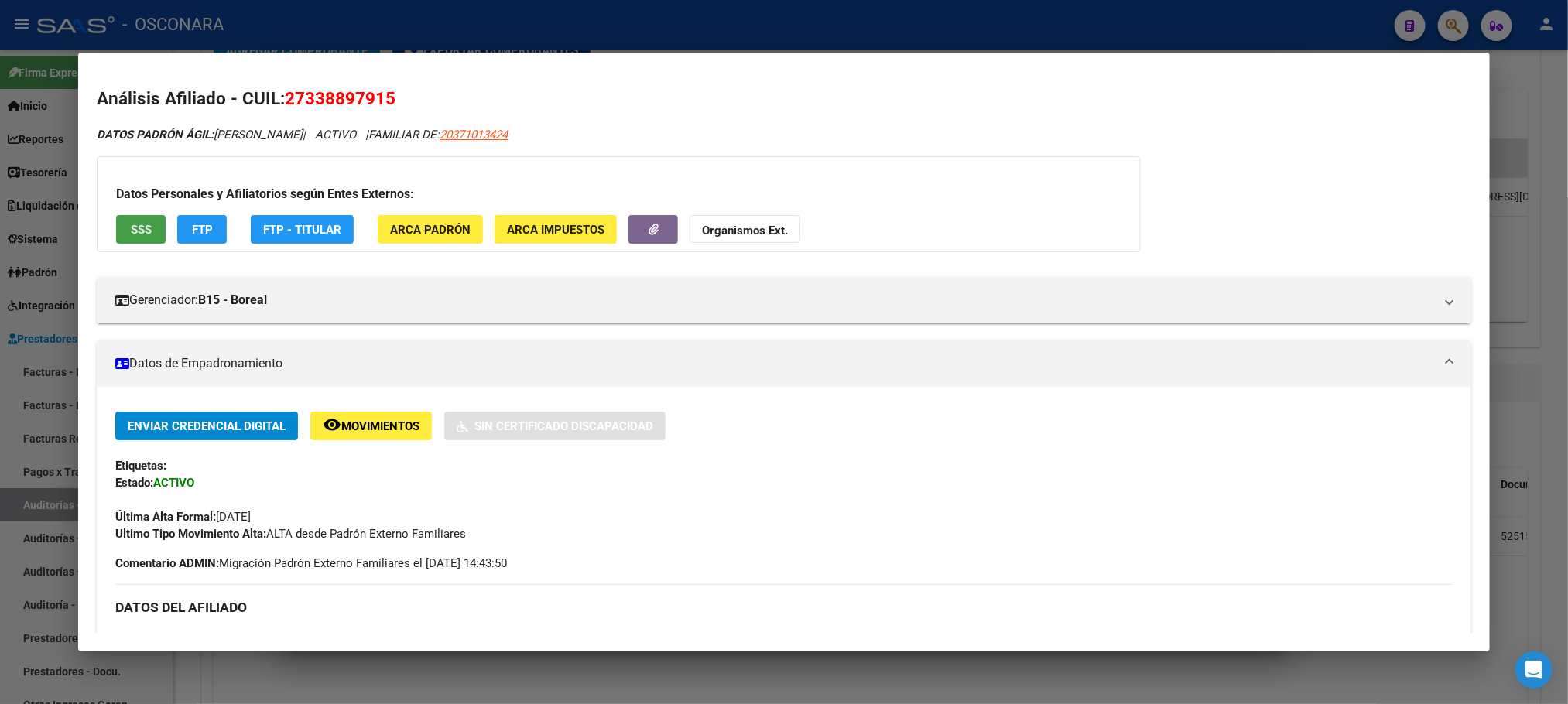
click at [138, 232] on span "SSS" at bounding box center [140, 229] width 21 height 13
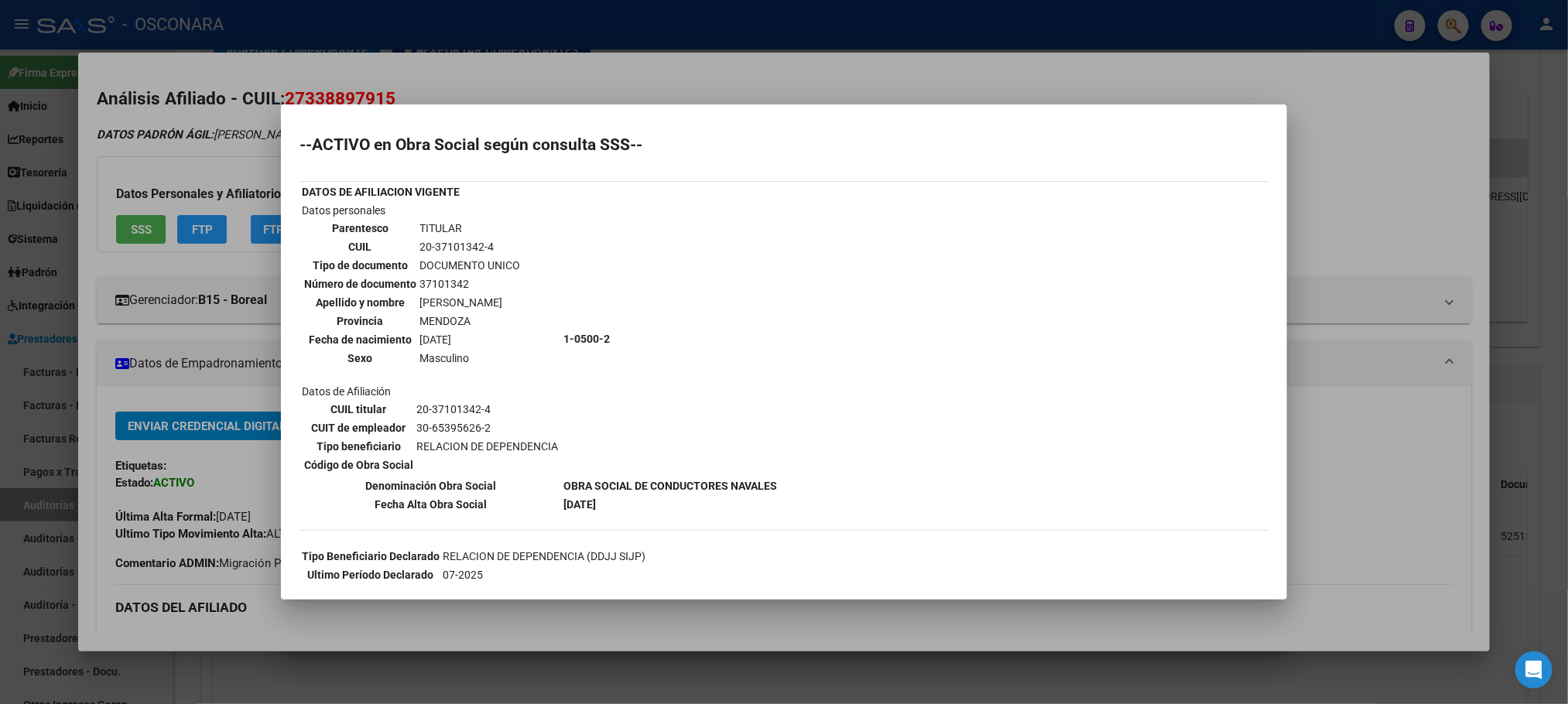
click at [741, 610] on div at bounding box center [784, 352] width 1568 height 704
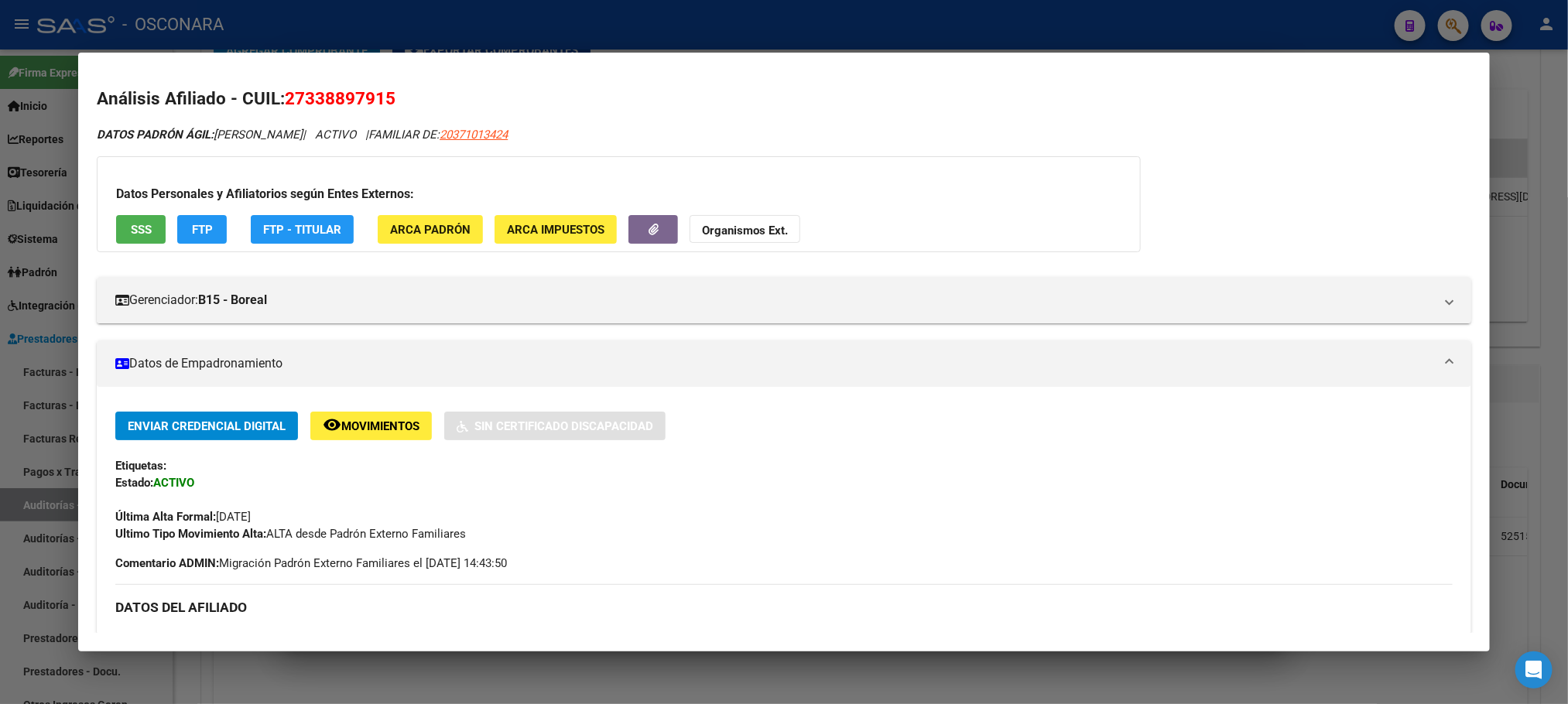
click at [724, 625] on div at bounding box center [784, 352] width 1568 height 704
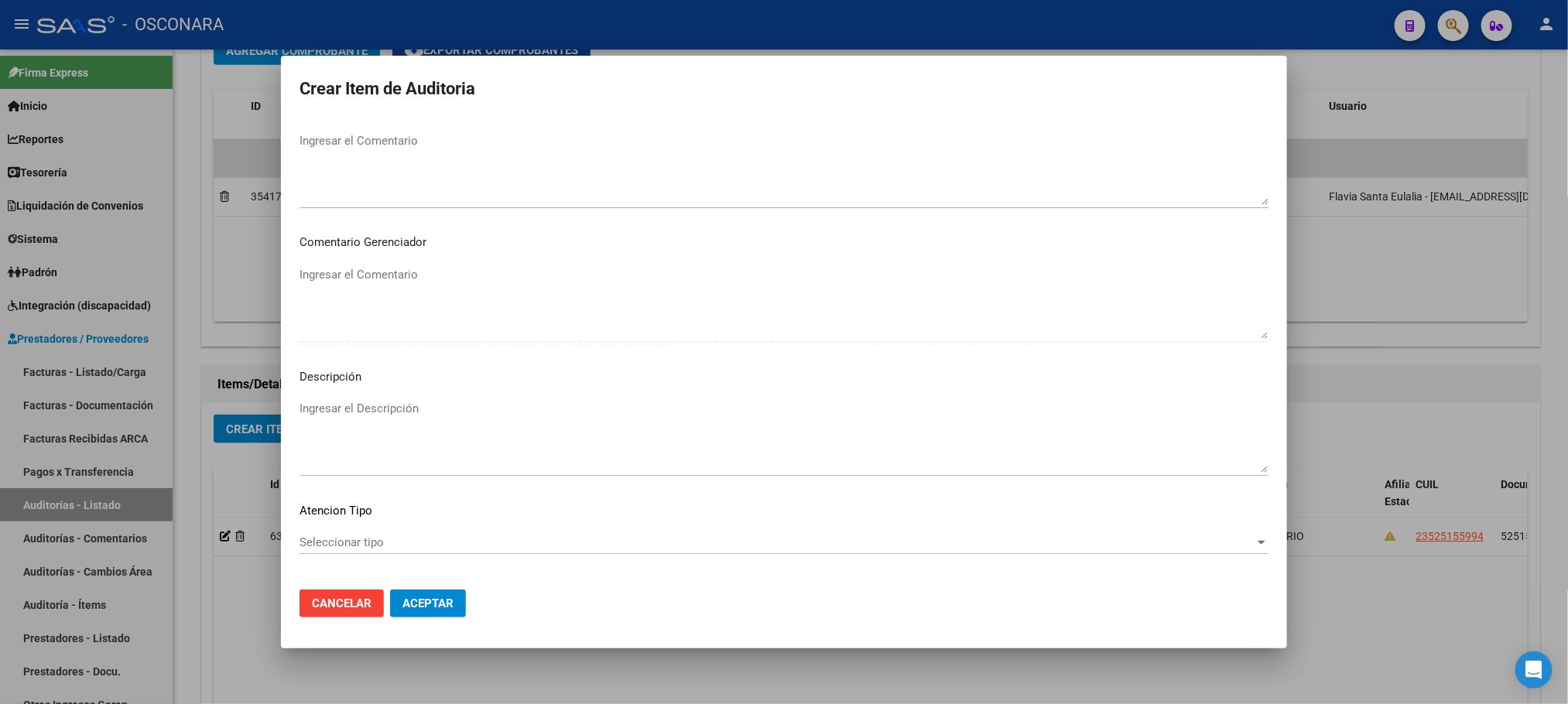
scroll to position [935, 0]
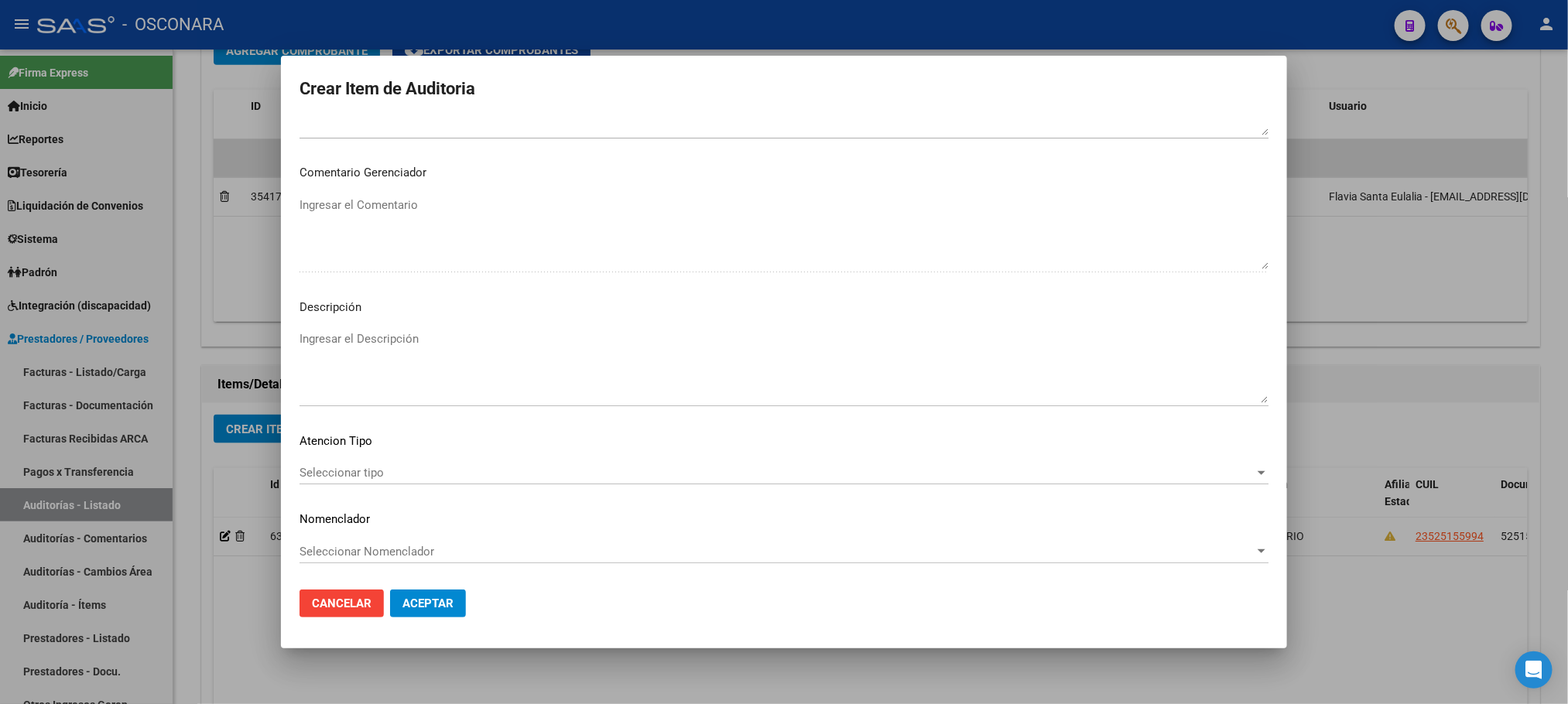
click at [321, 485] on div "Seleccionar tipo Seleccionar tipo" at bounding box center [784, 480] width 969 height 38
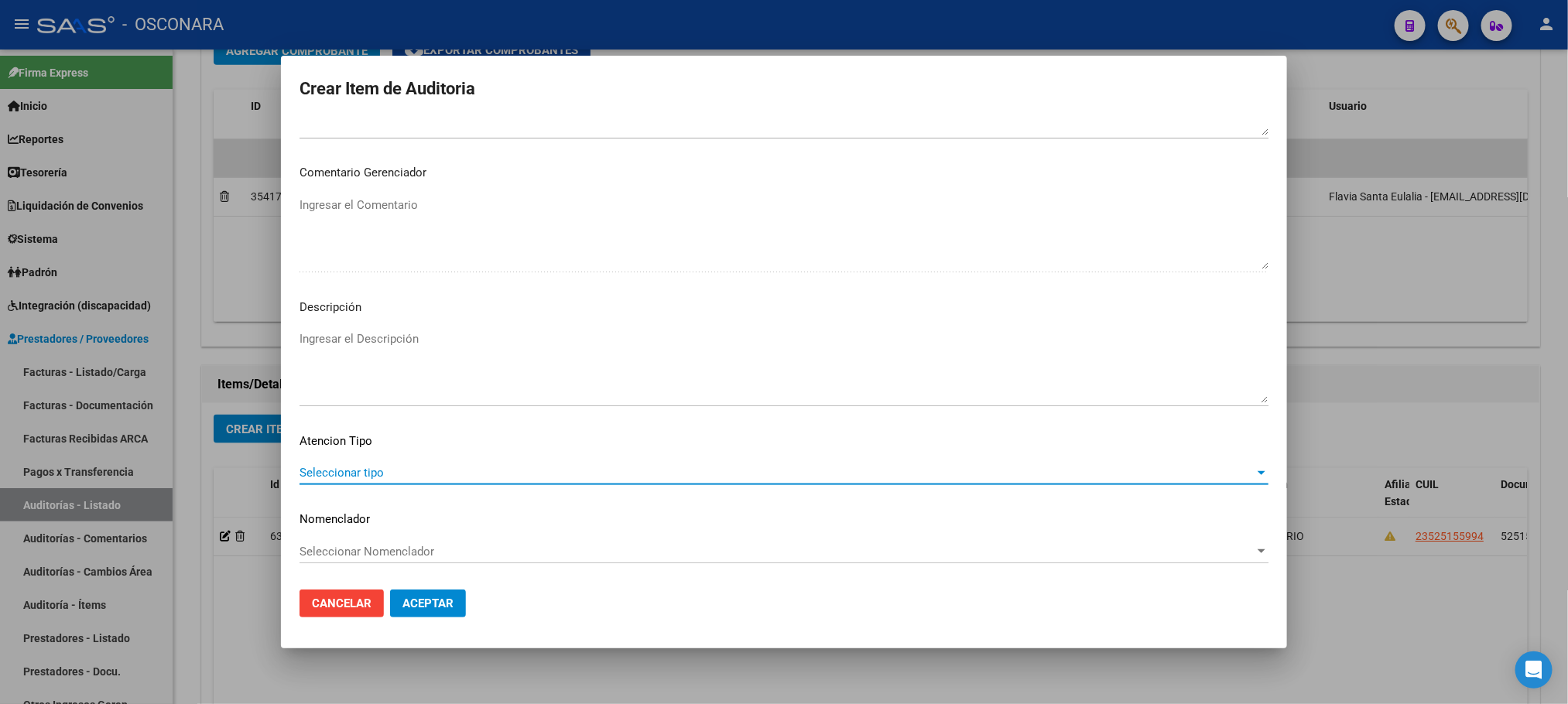
click at [321, 478] on span "Seleccionar tipo" at bounding box center [776, 472] width 954 height 13
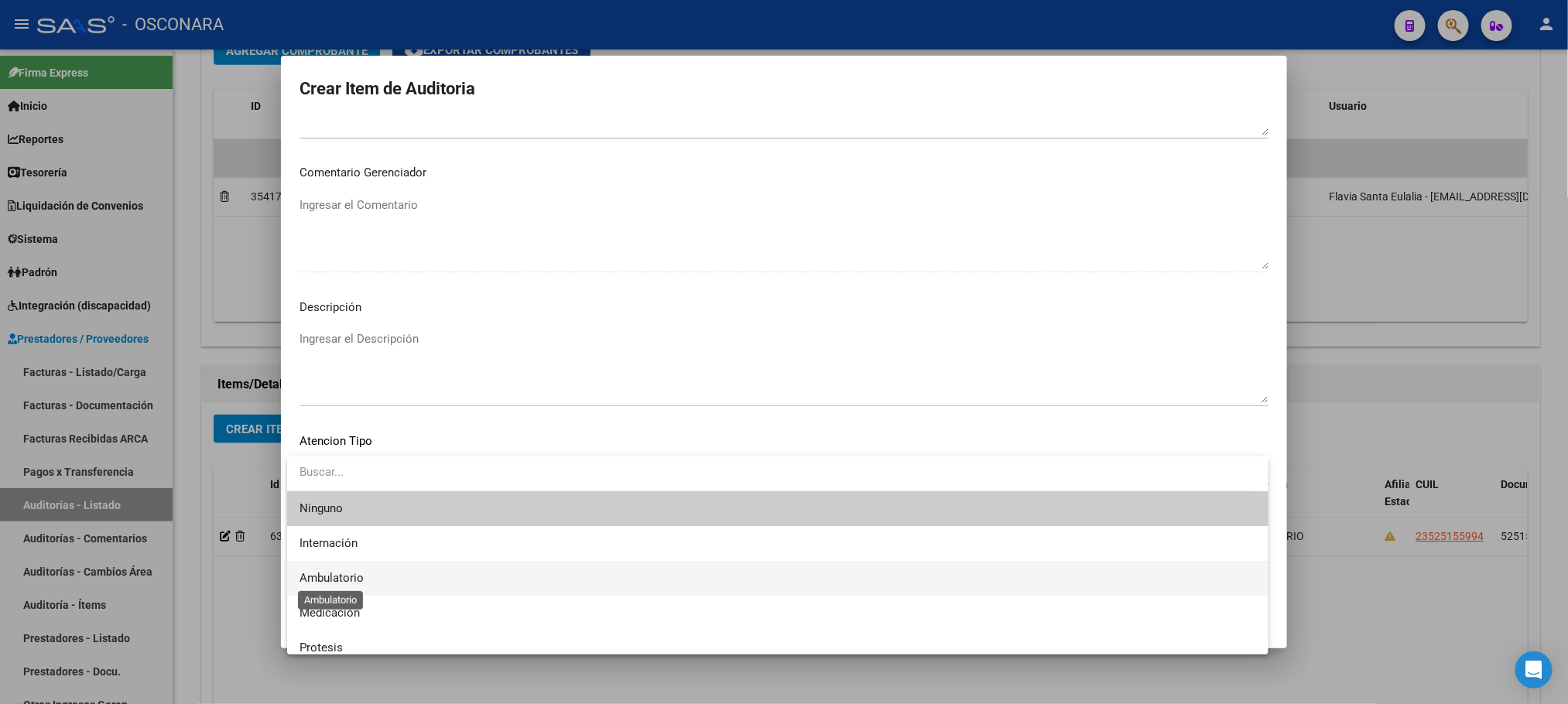
click at [358, 571] on span "Ambulatorio" at bounding box center [331, 577] width 64 height 13
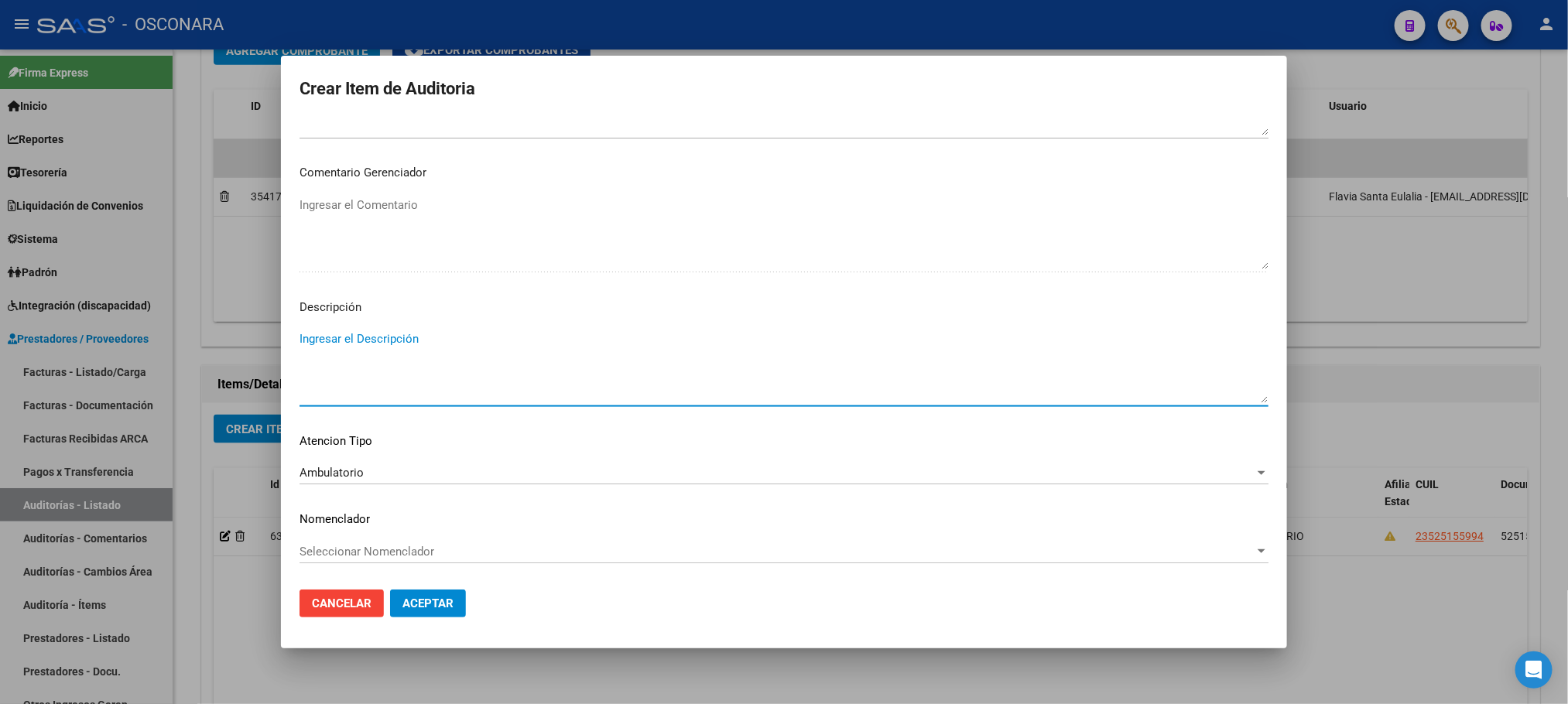
click at [381, 370] on textarea "Ingresar el Descripción" at bounding box center [784, 366] width 969 height 73
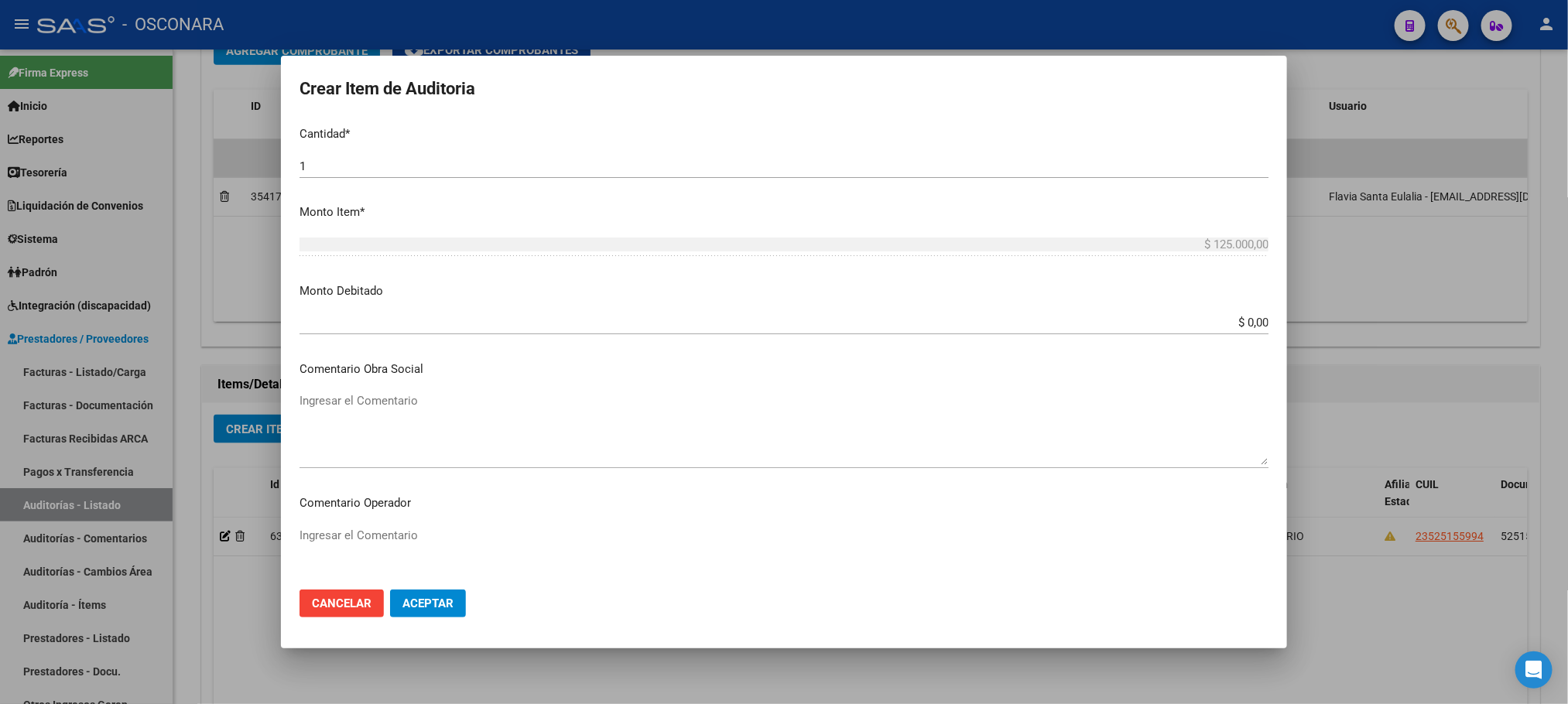
scroll to position [0, 0]
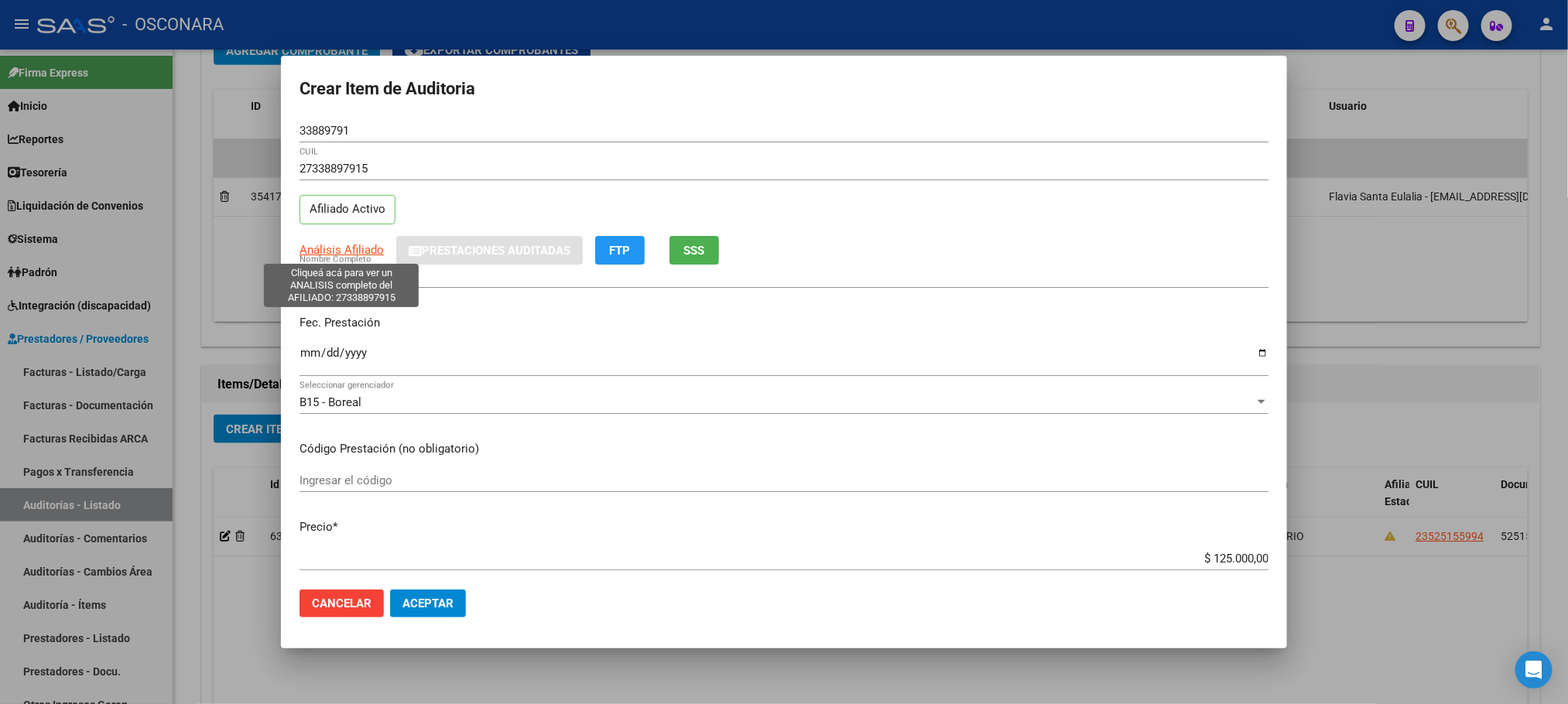
click at [372, 246] on span "Análisis Afiliado" at bounding box center [342, 249] width 85 height 13
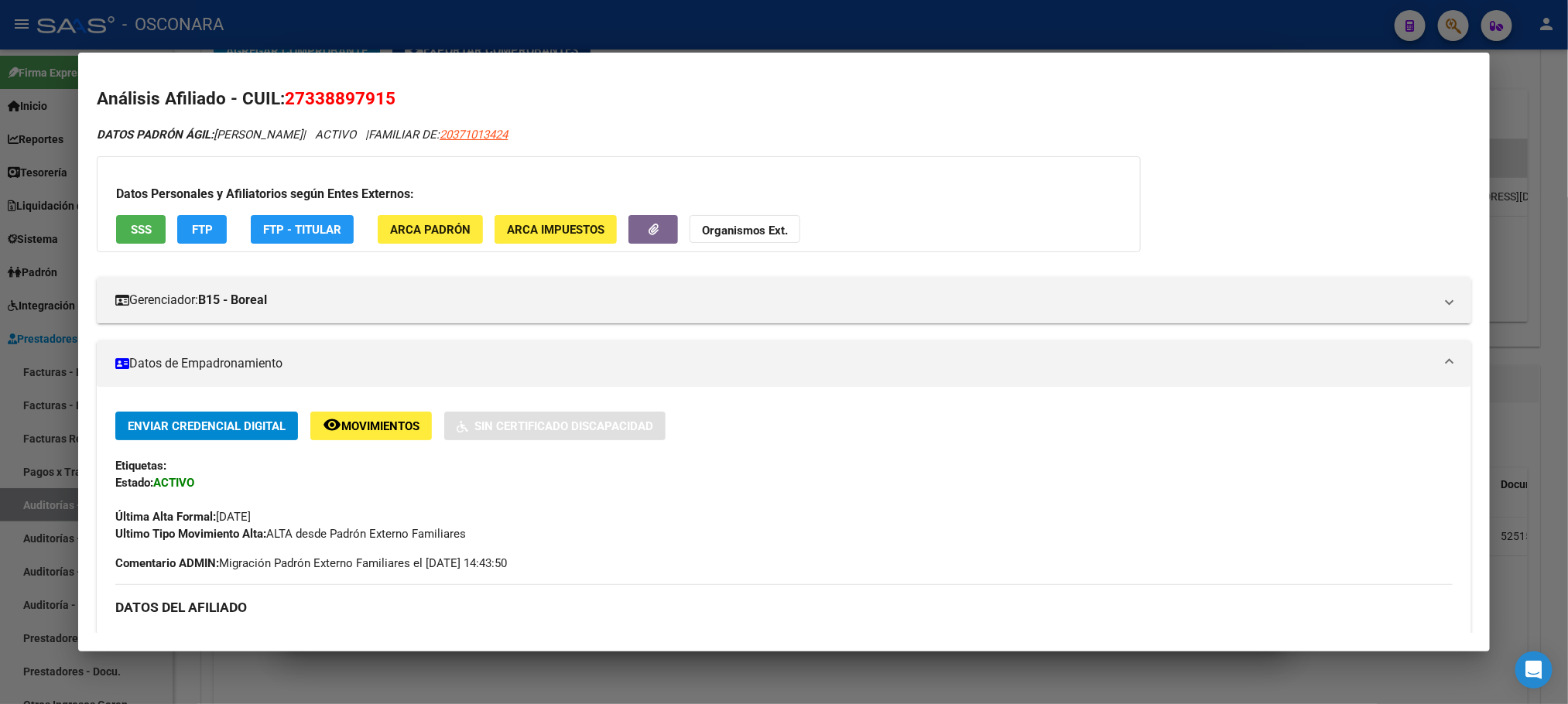
click at [152, 226] on button "SSS" at bounding box center [140, 229] width 49 height 29
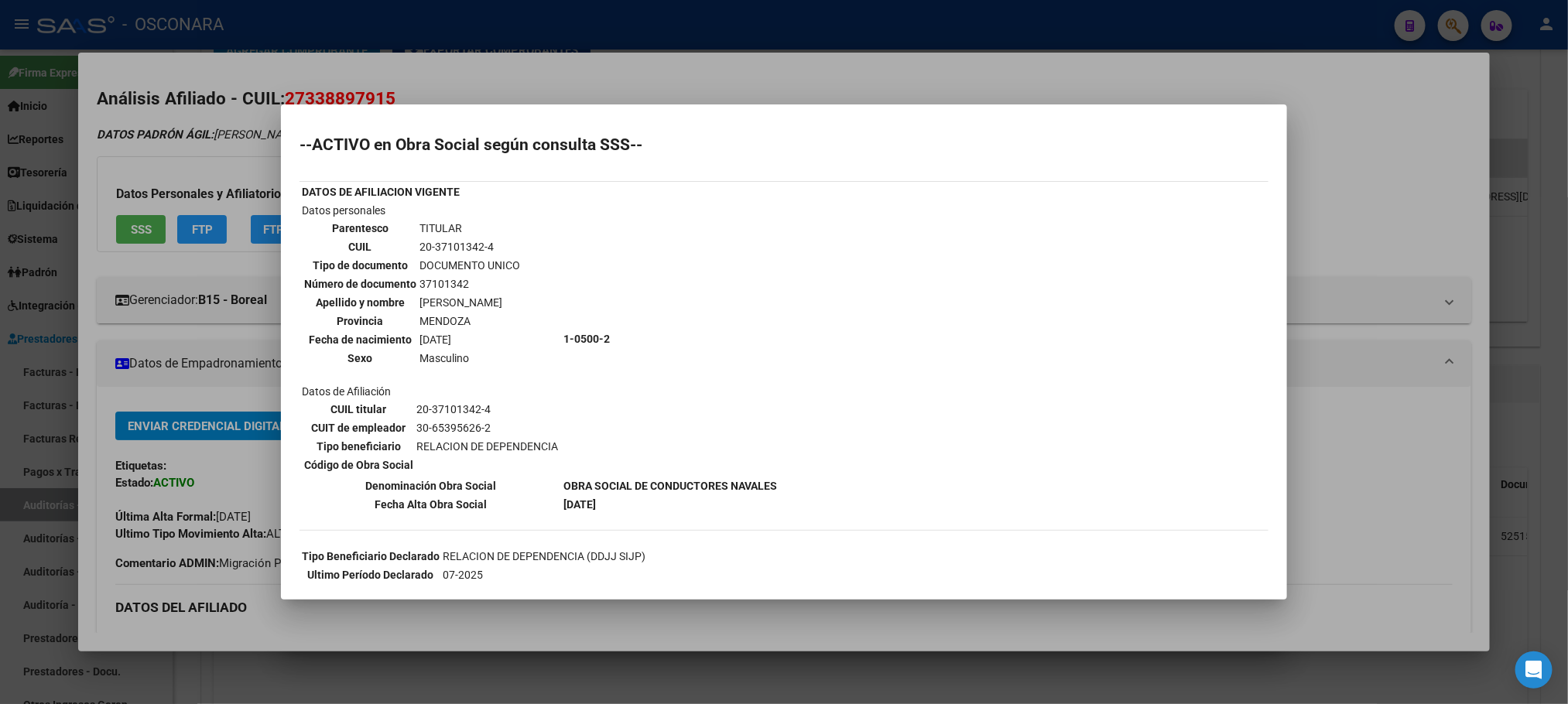
scroll to position [116, 0]
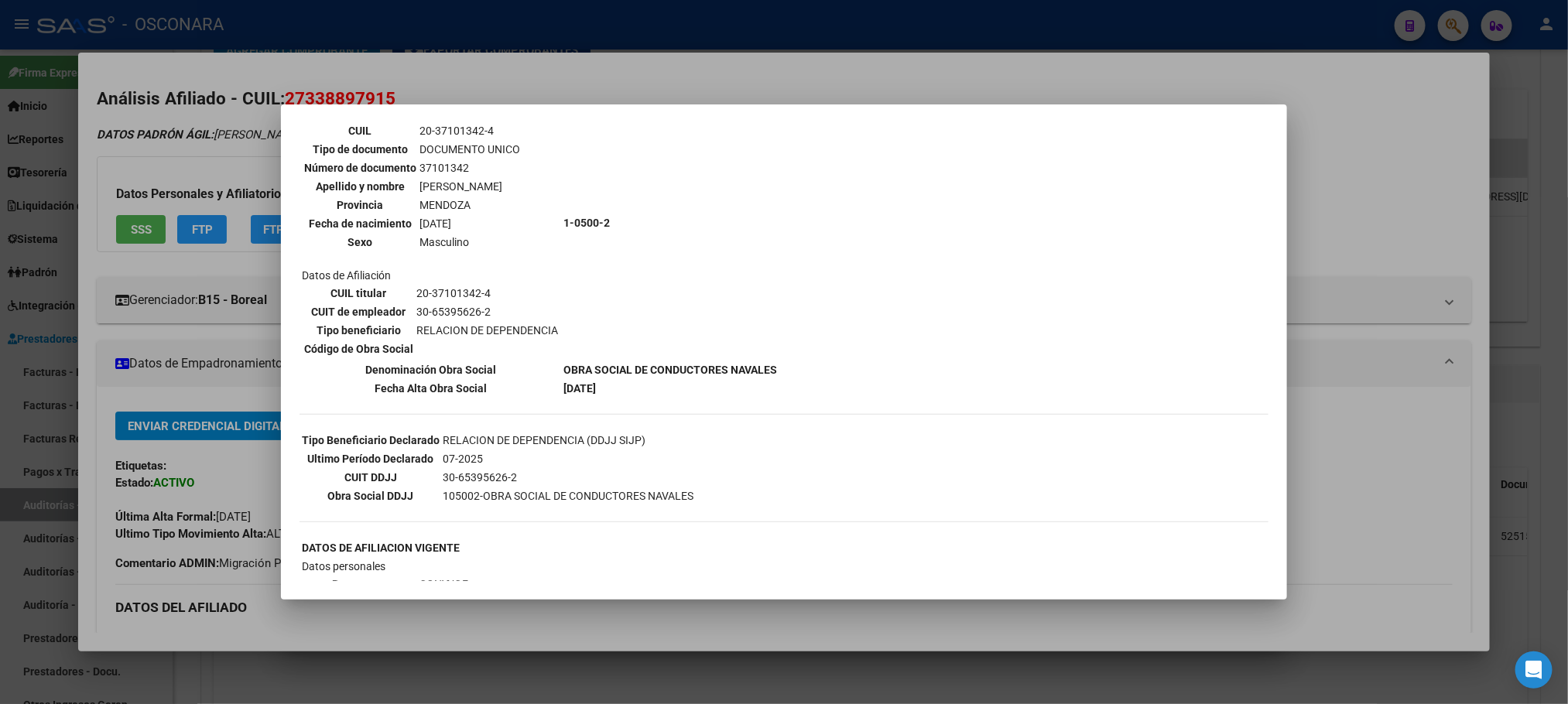
click at [696, 625] on div at bounding box center [784, 352] width 1568 height 704
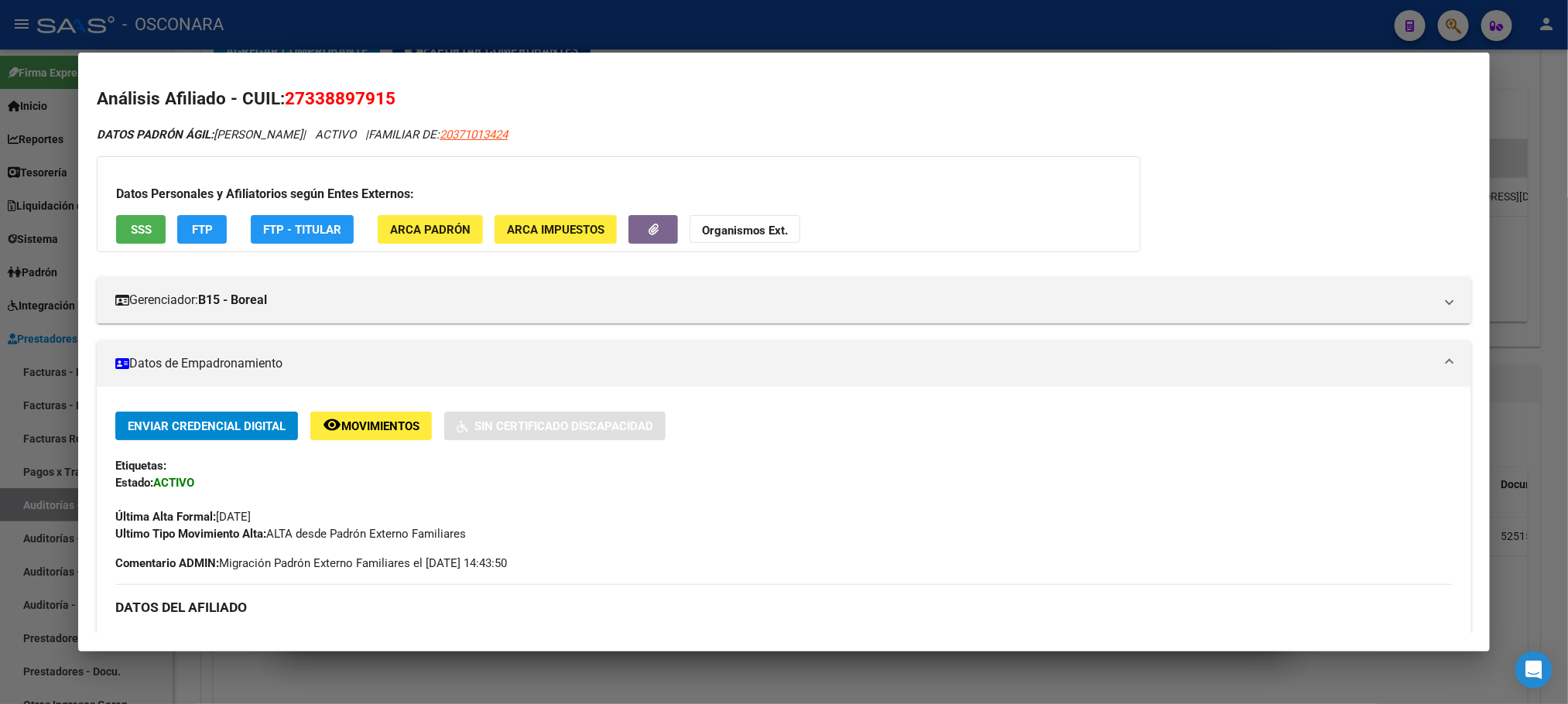
click at [696, 625] on div at bounding box center [784, 352] width 1568 height 704
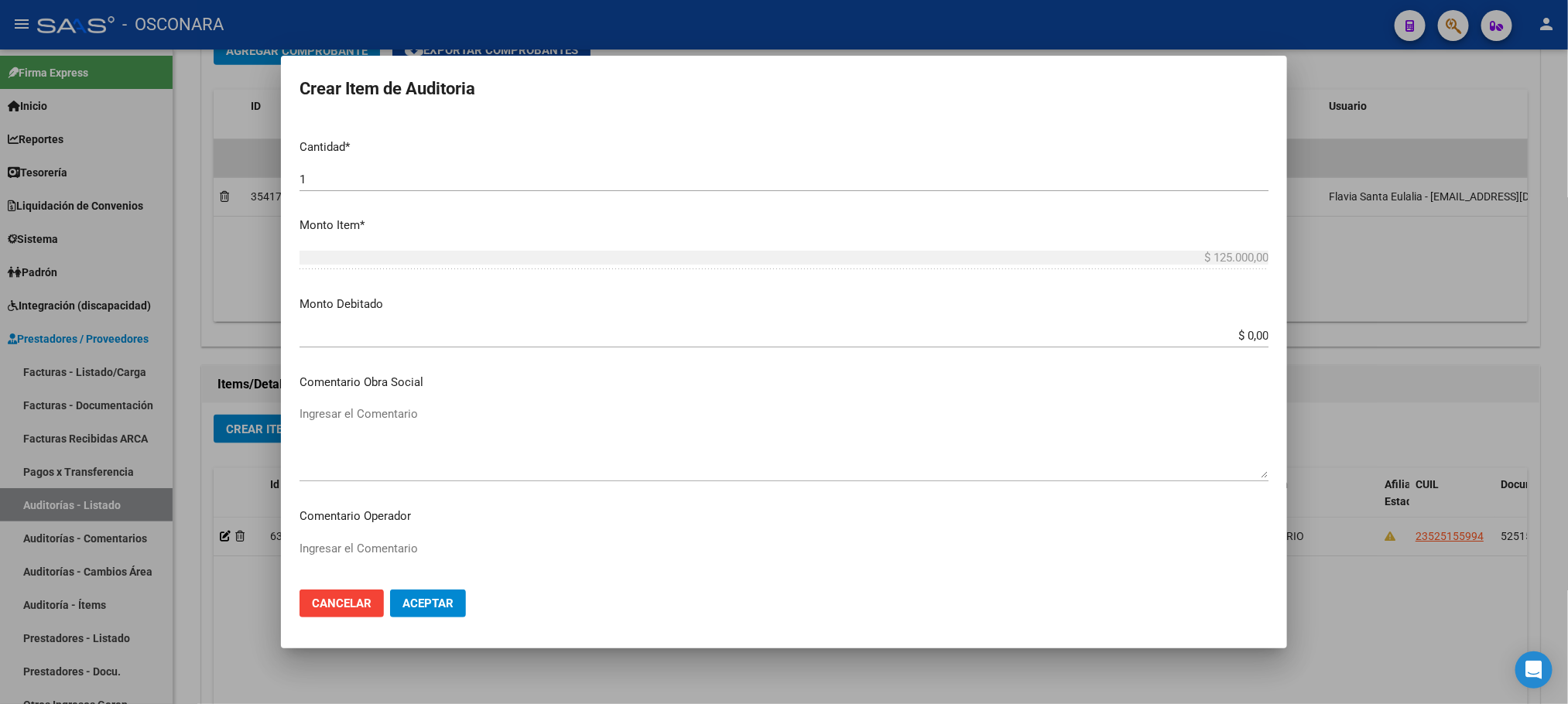
scroll to position [464, 0]
click at [1277, 246] on mat-dialog-content "33889791 Nro Documento 27338897915 CUIL Afiliado Activo Análisis Afiliado Prest…" at bounding box center [784, 347] width 1006 height 458
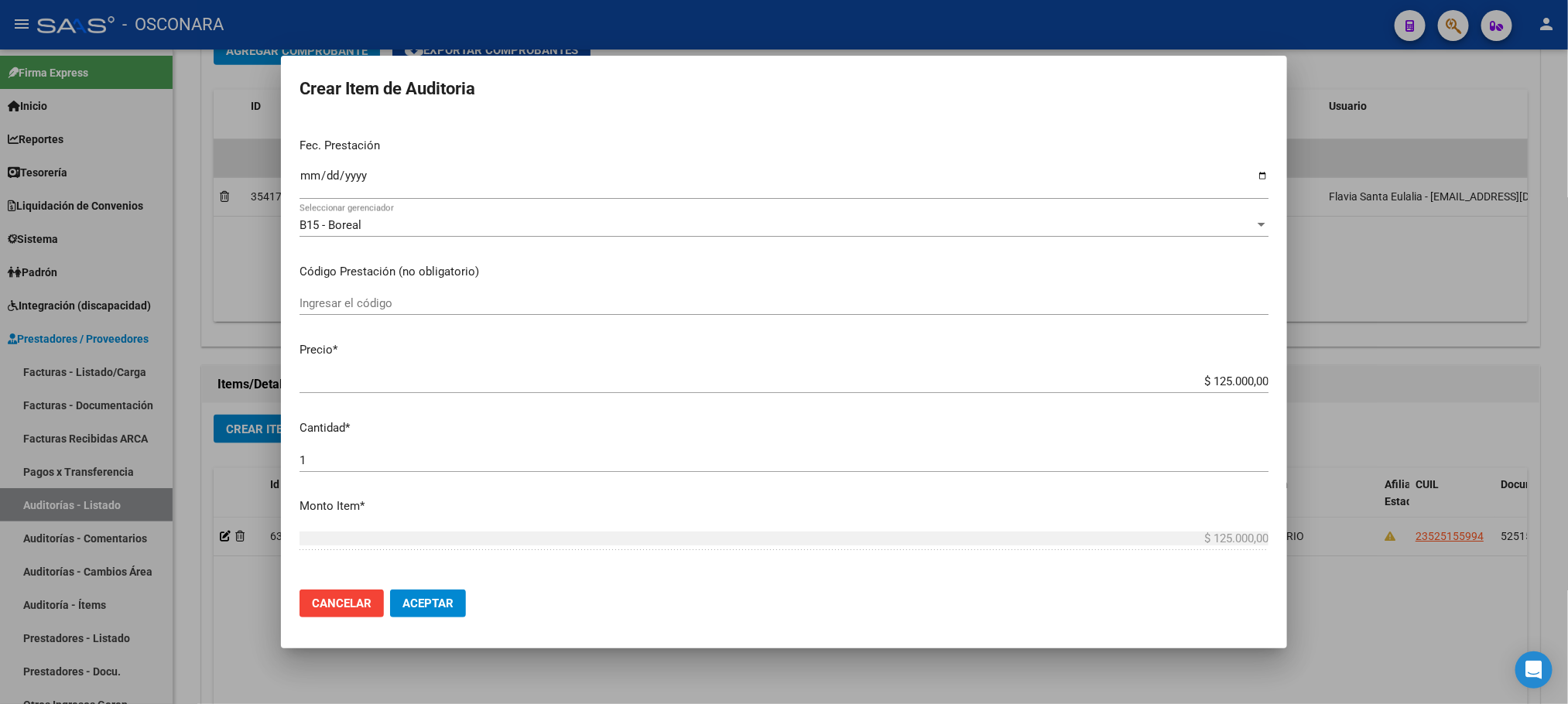
scroll to position [116, 0]
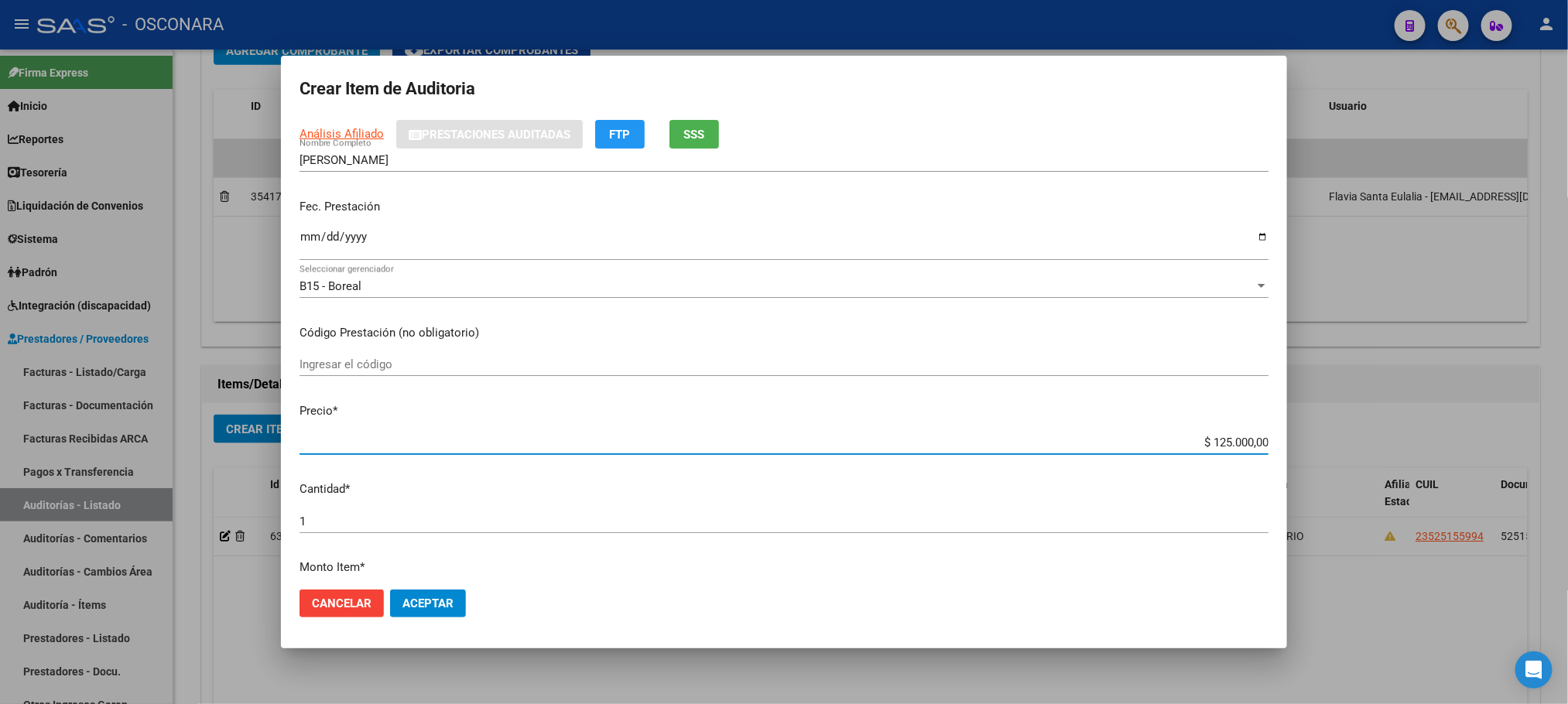
drag, startPoint x: 1200, startPoint y: 443, endPoint x: 1268, endPoint y: 441, distance: 68.0
click at [1268, 441] on mat-dialog-content "33889791 Nro Documento 27338897915 CUIL Afiliado Activo Análisis Afiliado Prest…" at bounding box center [784, 347] width 1006 height 458
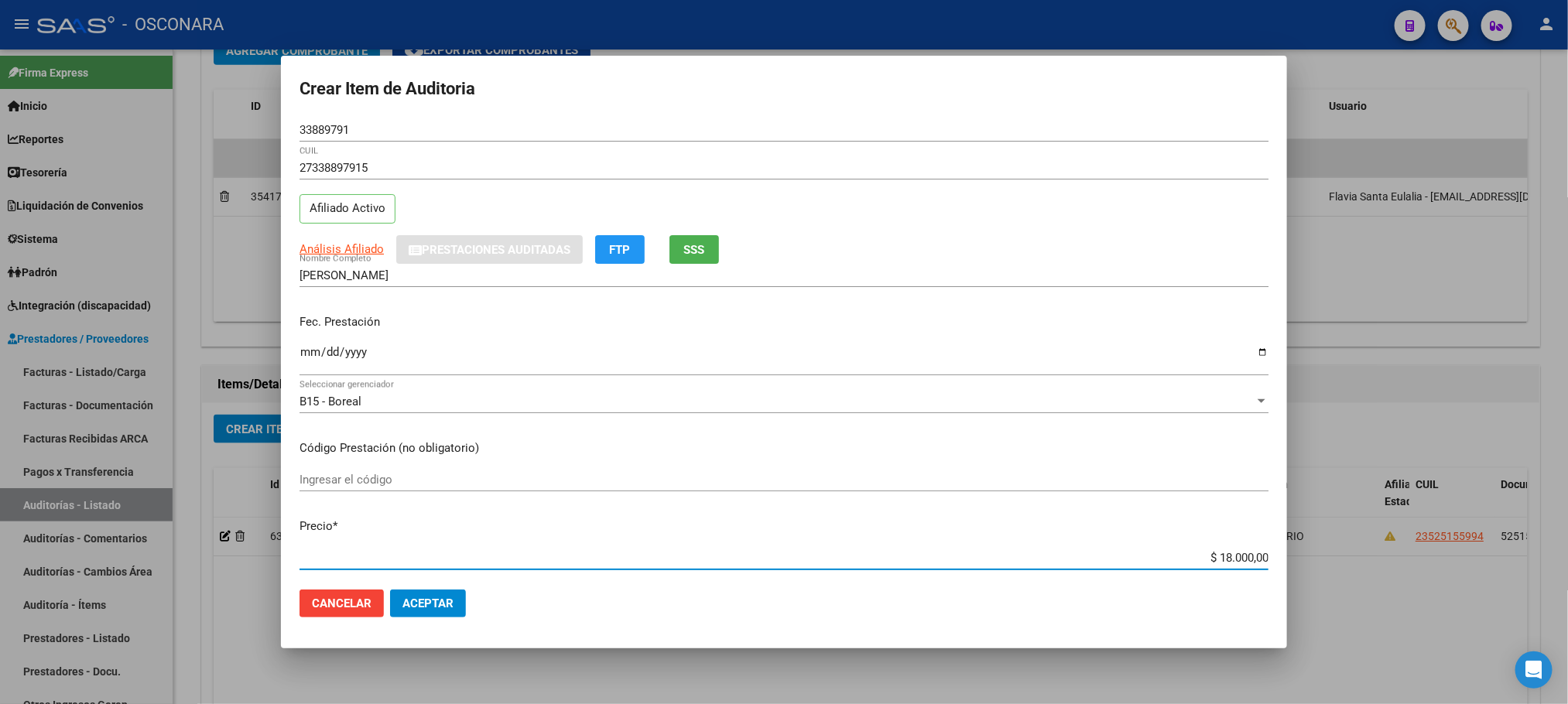
scroll to position [0, 0]
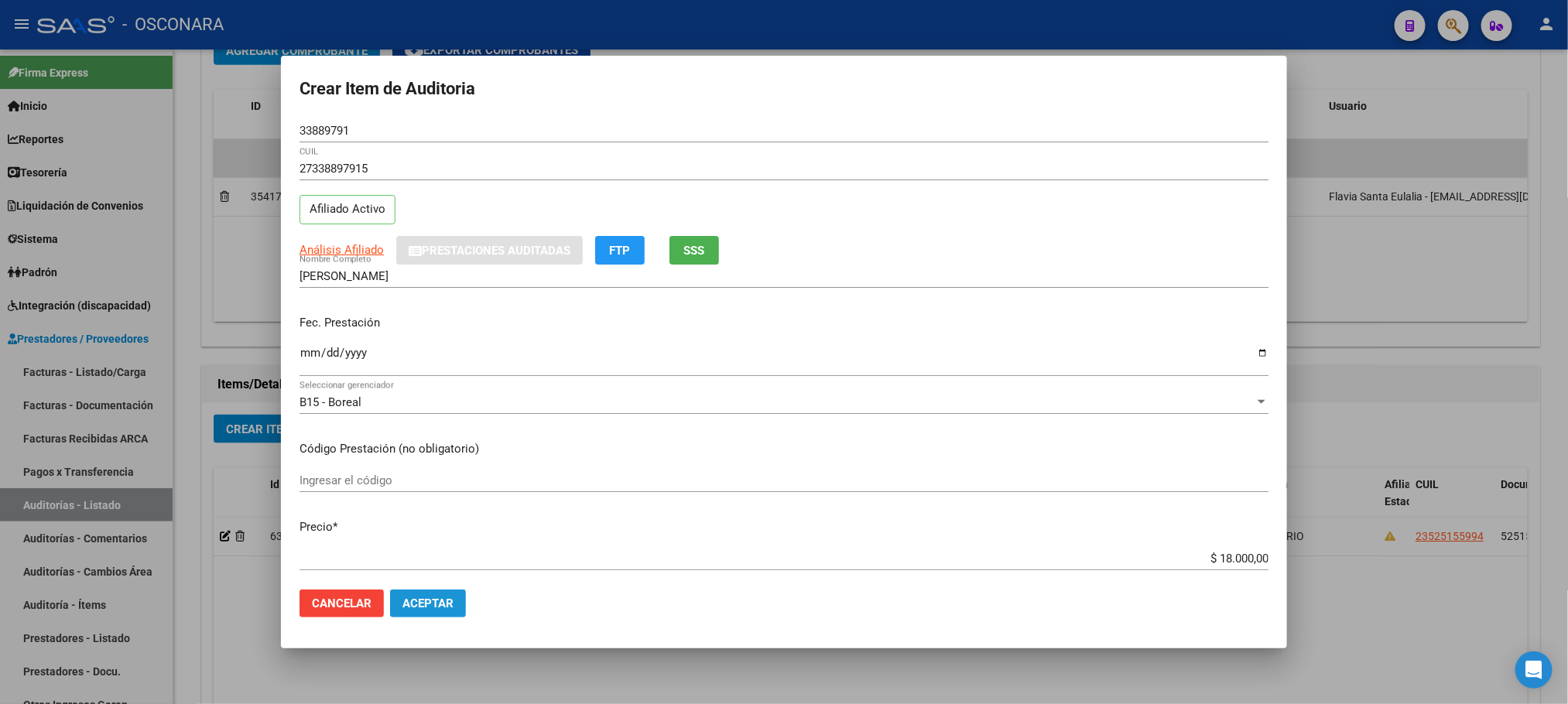
click at [423, 601] on span "Aceptar" at bounding box center [427, 602] width 51 height 13
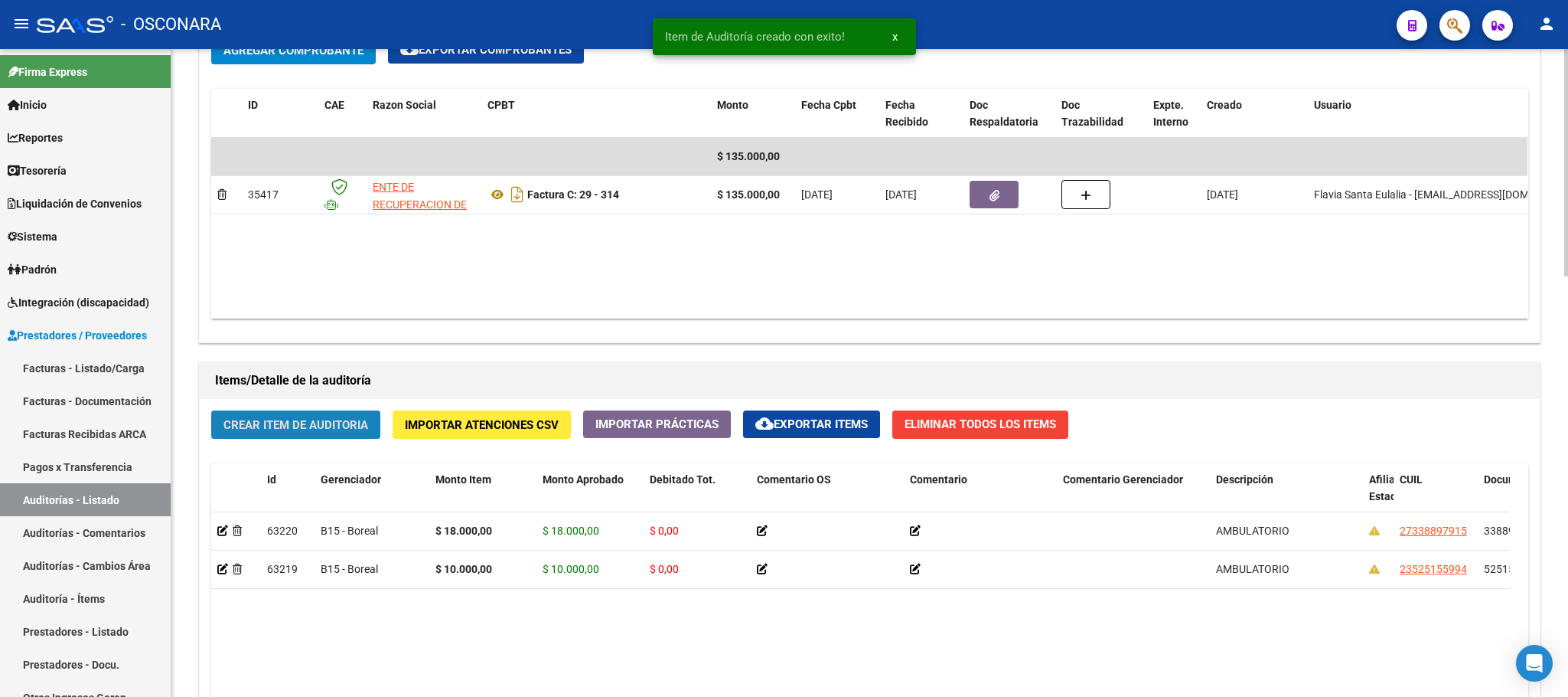
click at [276, 434] on button "Crear Item de Auditoria" at bounding box center [295, 425] width 169 height 28
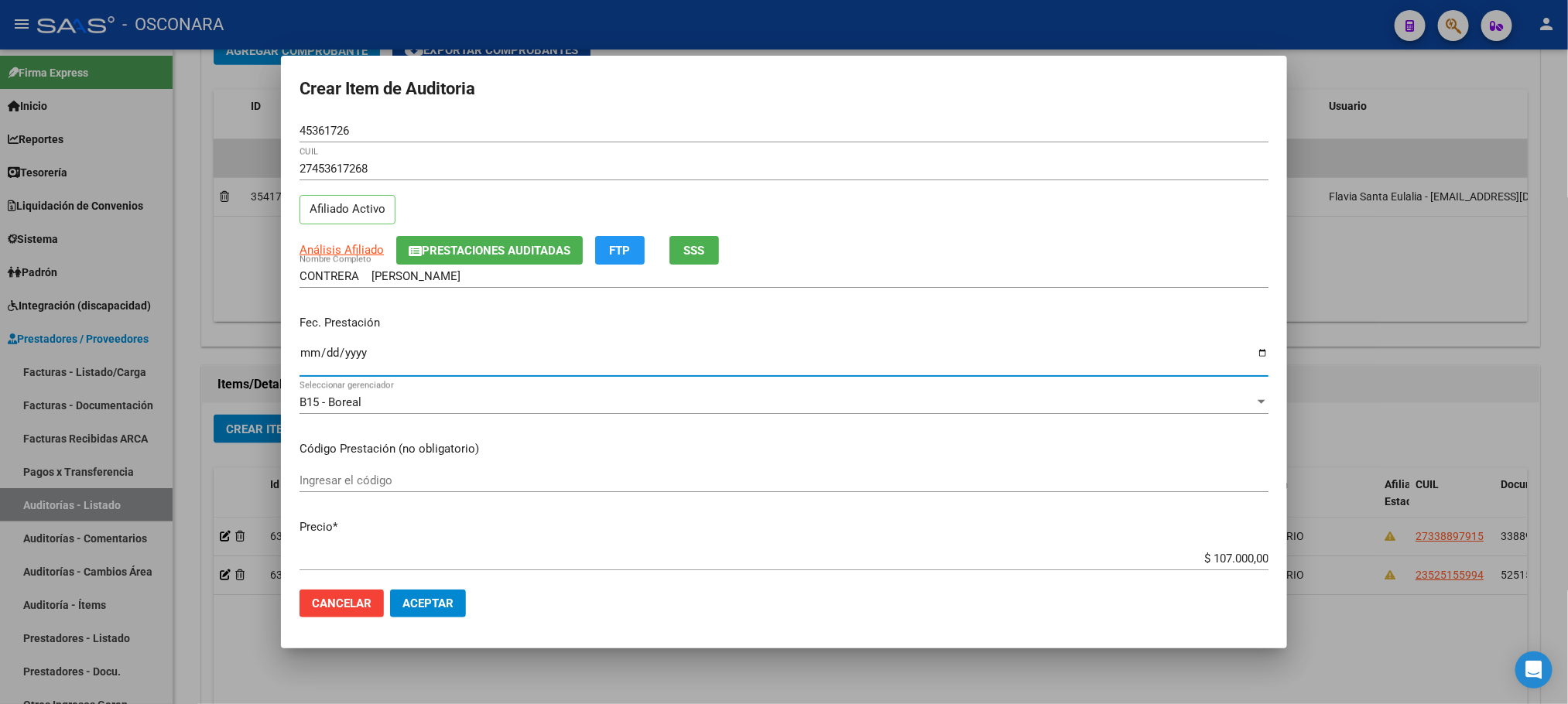
click at [307, 358] on input "Ingresar la fecha" at bounding box center [784, 359] width 969 height 25
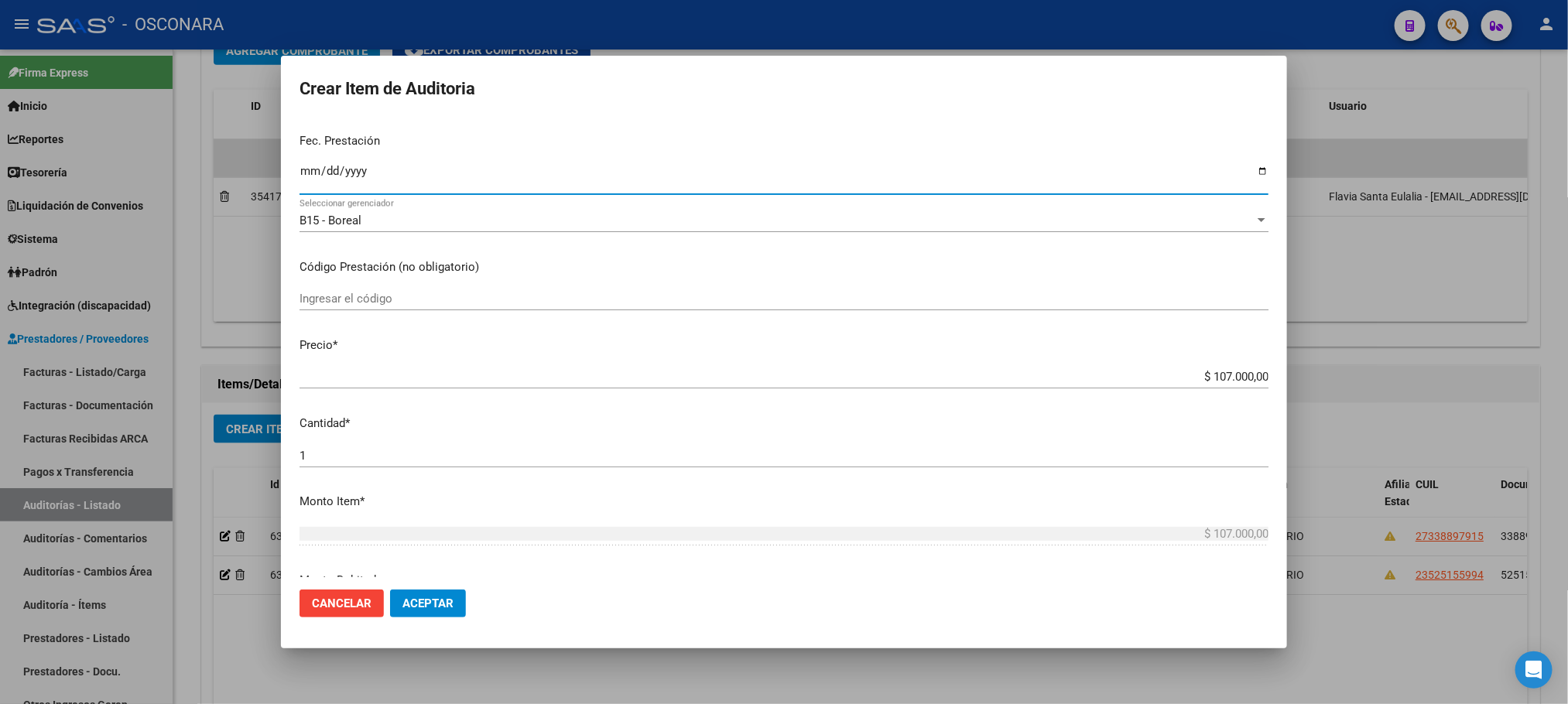
scroll to position [232, 0]
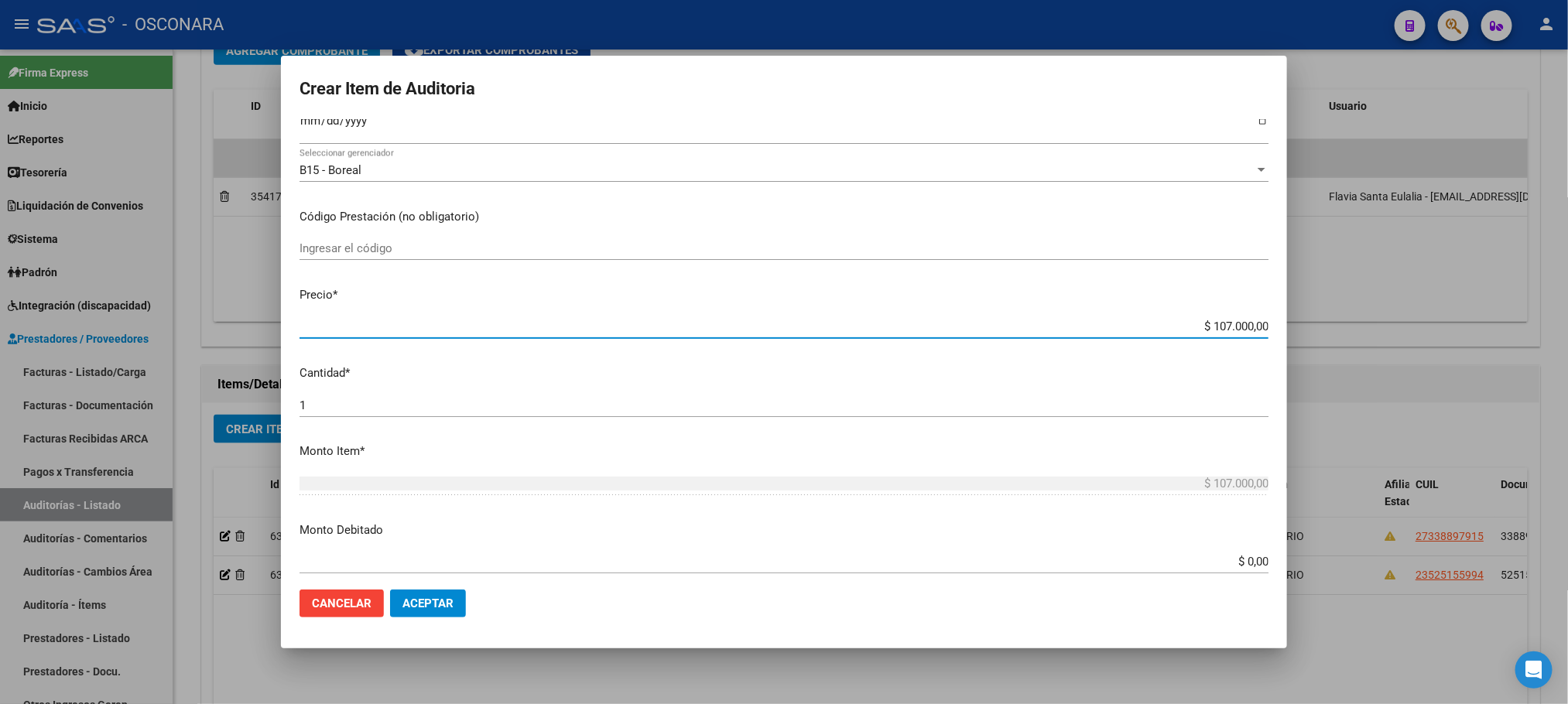
drag, startPoint x: 1182, startPoint y: 323, endPoint x: 1323, endPoint y: 316, distance: 141.2
click at [1316, 316] on div "Crear Item de Auditoria 45361726 Nro Documento 27453617268 CUIL Afiliado Activo…" at bounding box center [784, 352] width 1568 height 704
drag, startPoint x: 1217, startPoint y: 329, endPoint x: 1231, endPoint y: 329, distance: 14.0
click at [1231, 329] on input "$ 27.100,00" at bounding box center [784, 325] width 969 height 13
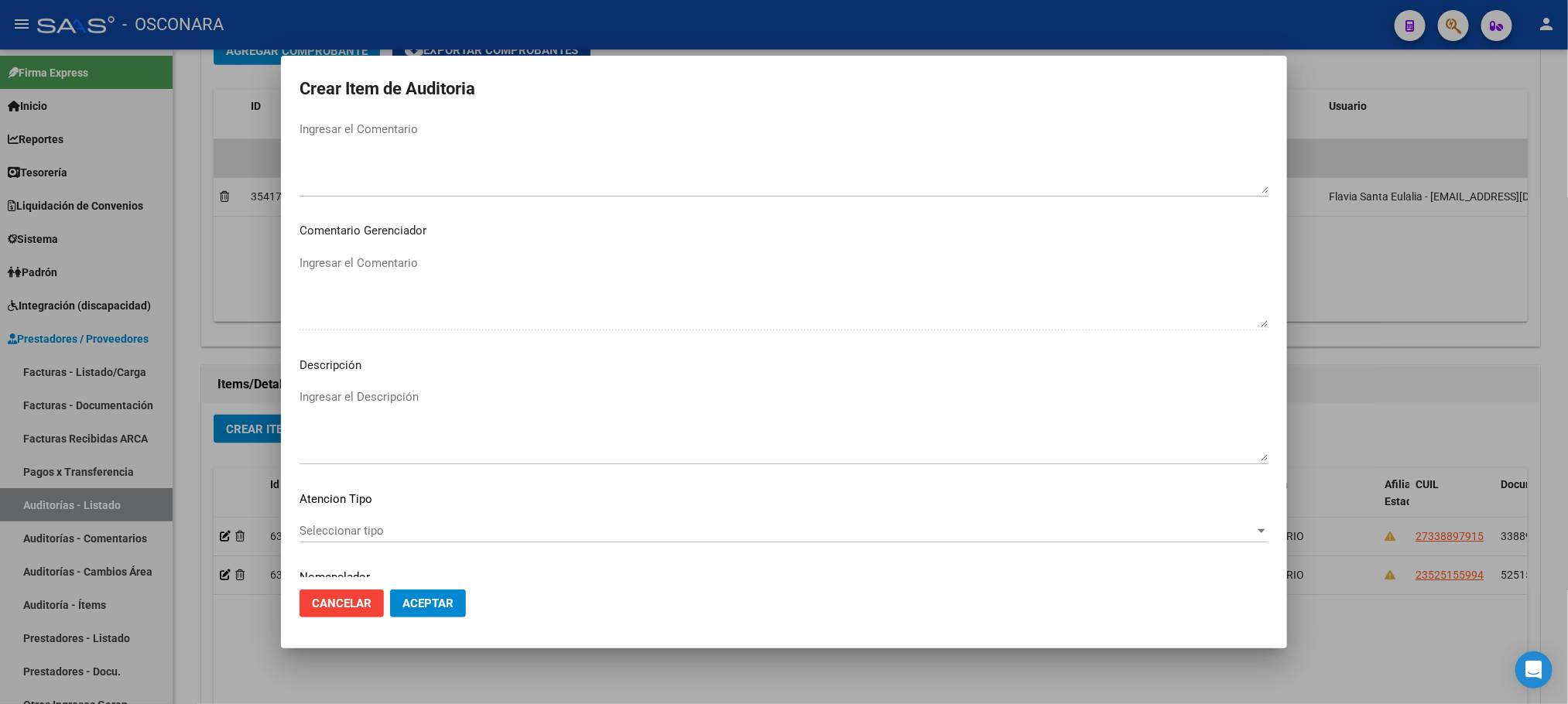
scroll to position [935, 0]
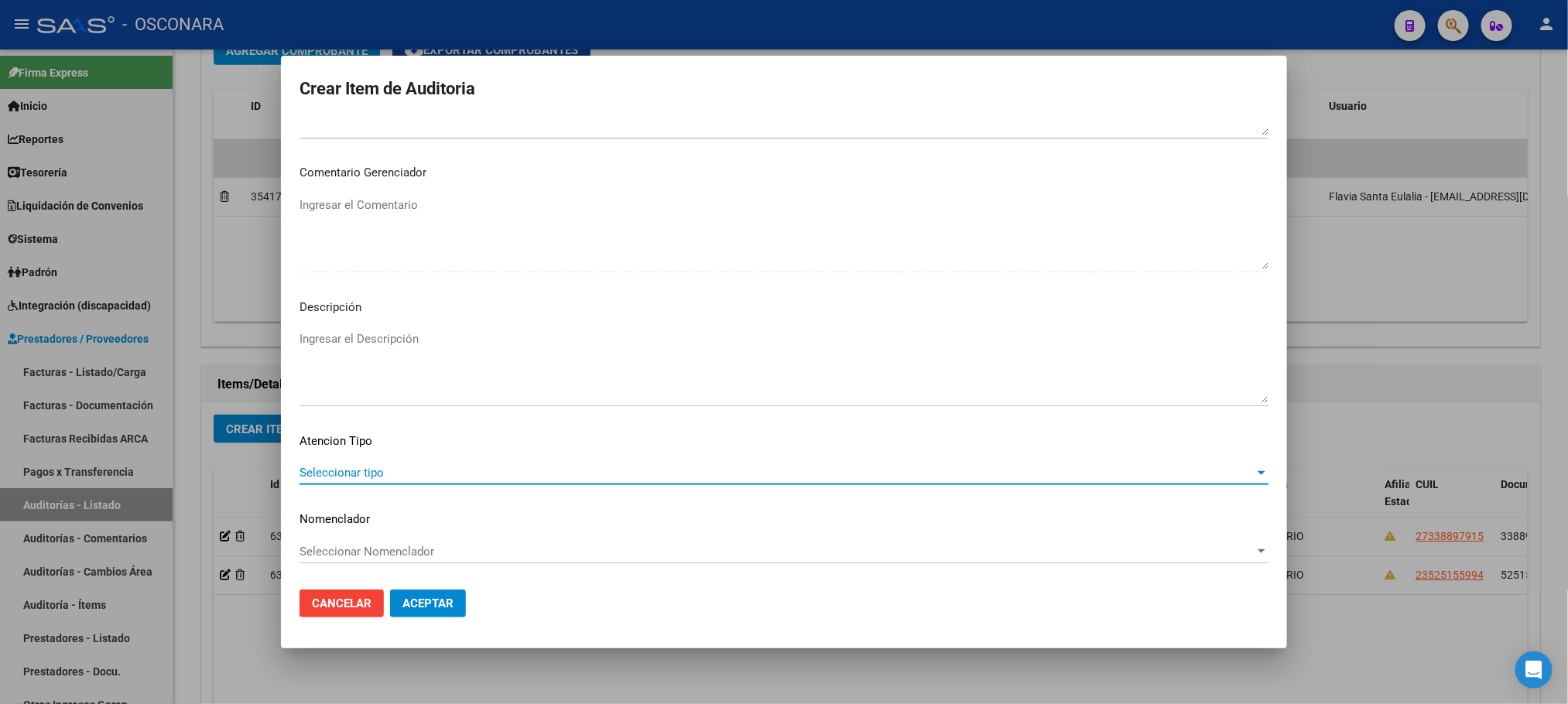
click at [407, 474] on span "Seleccionar tipo" at bounding box center [776, 472] width 954 height 13
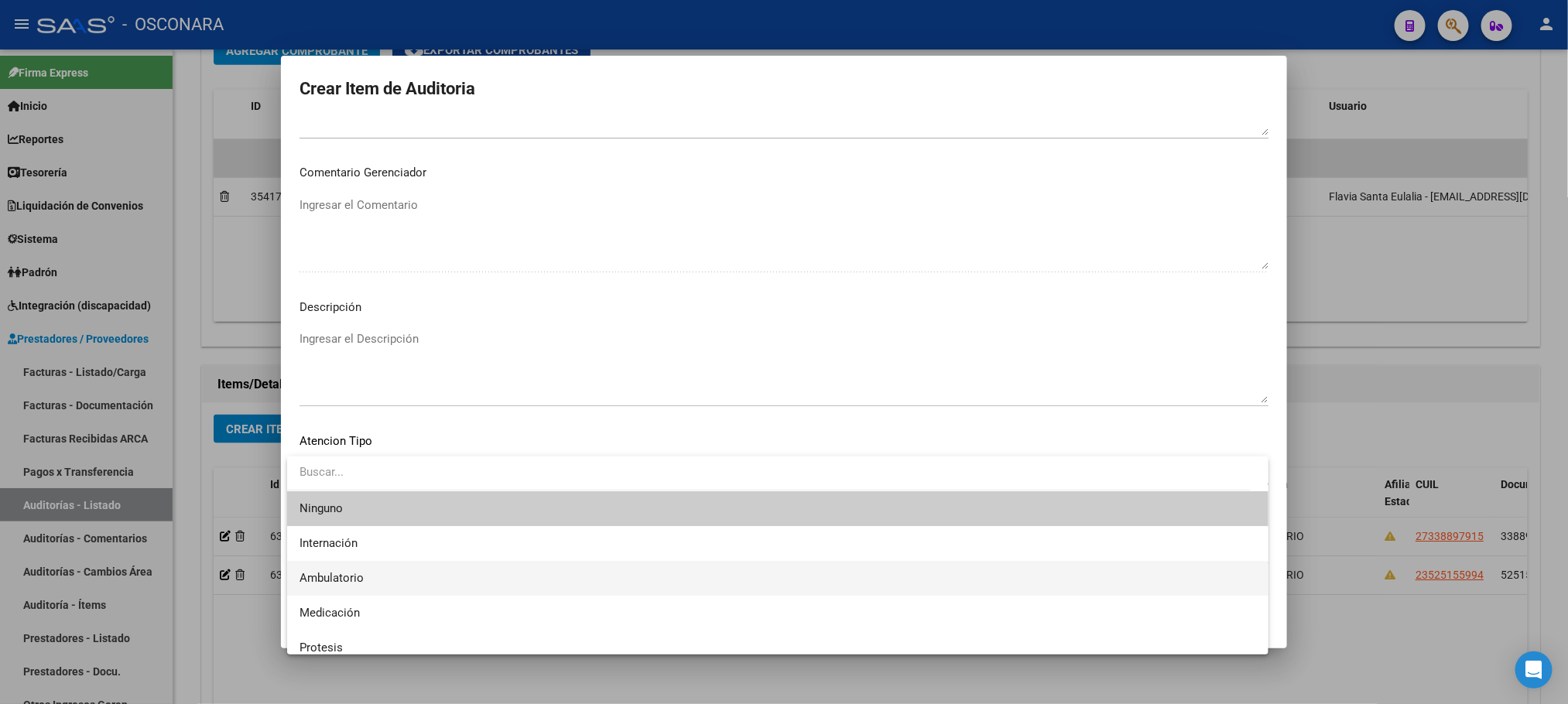
click at [388, 575] on span "Ambulatorio" at bounding box center [777, 578] width 956 height 35
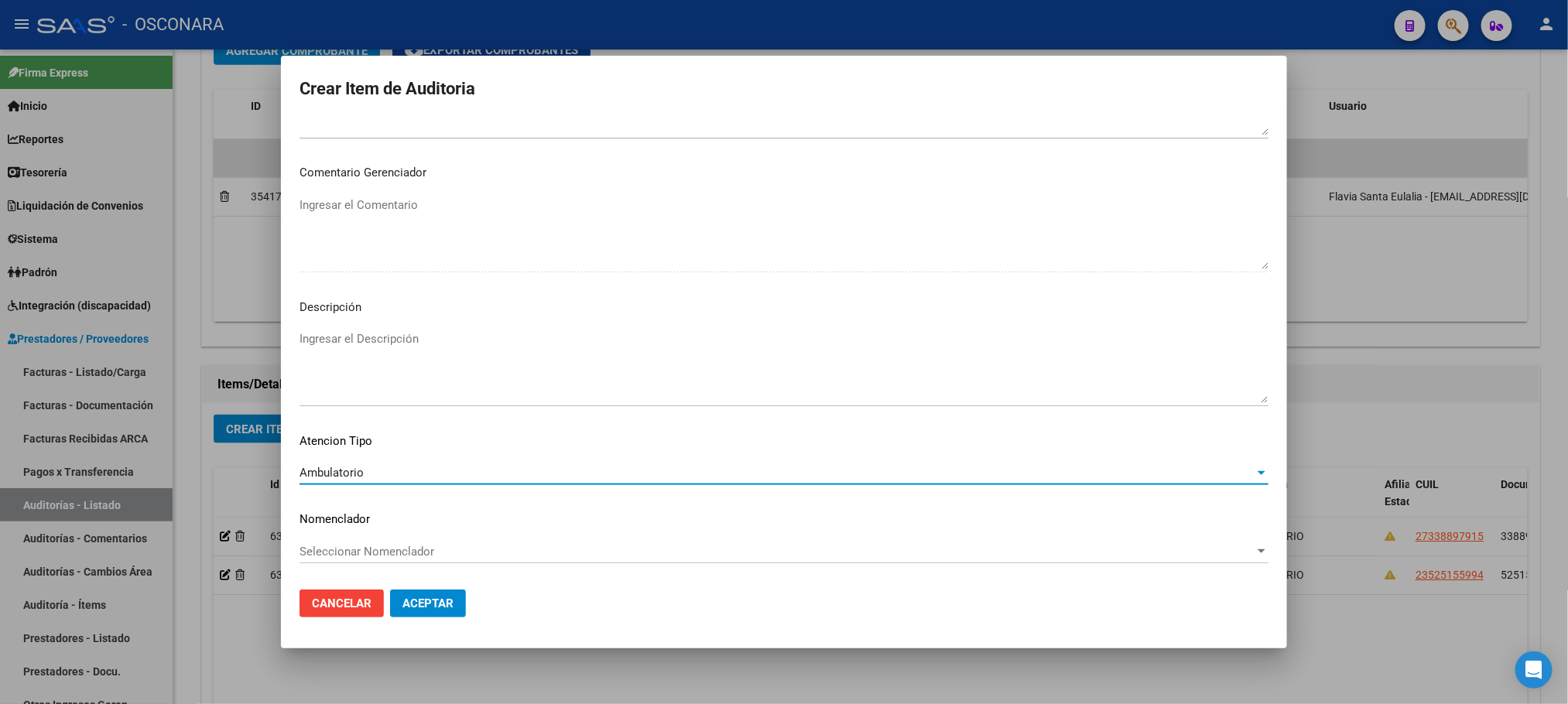
click at [396, 357] on textarea "Ingresar el Descripción" at bounding box center [784, 366] width 969 height 73
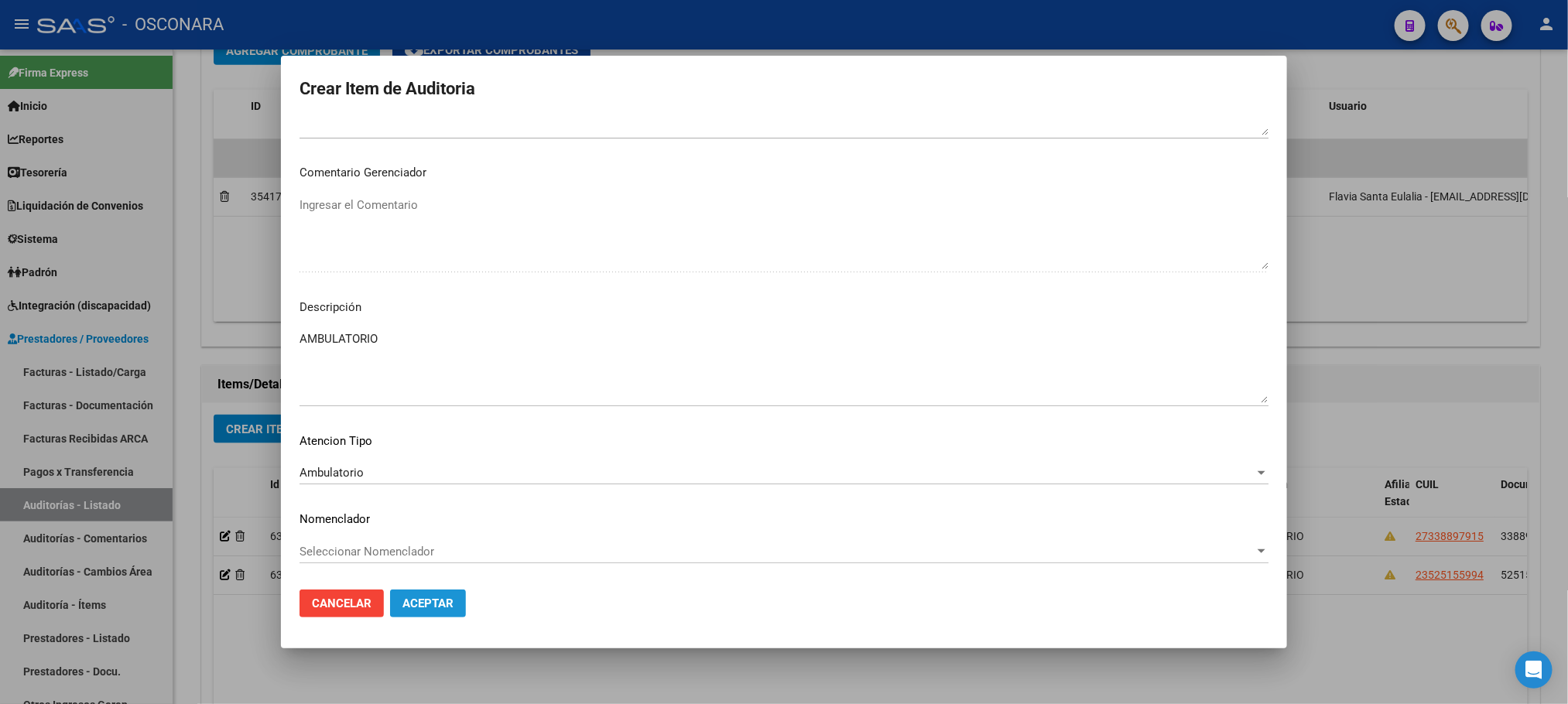
click at [451, 596] on span "Aceptar" at bounding box center [427, 602] width 51 height 13
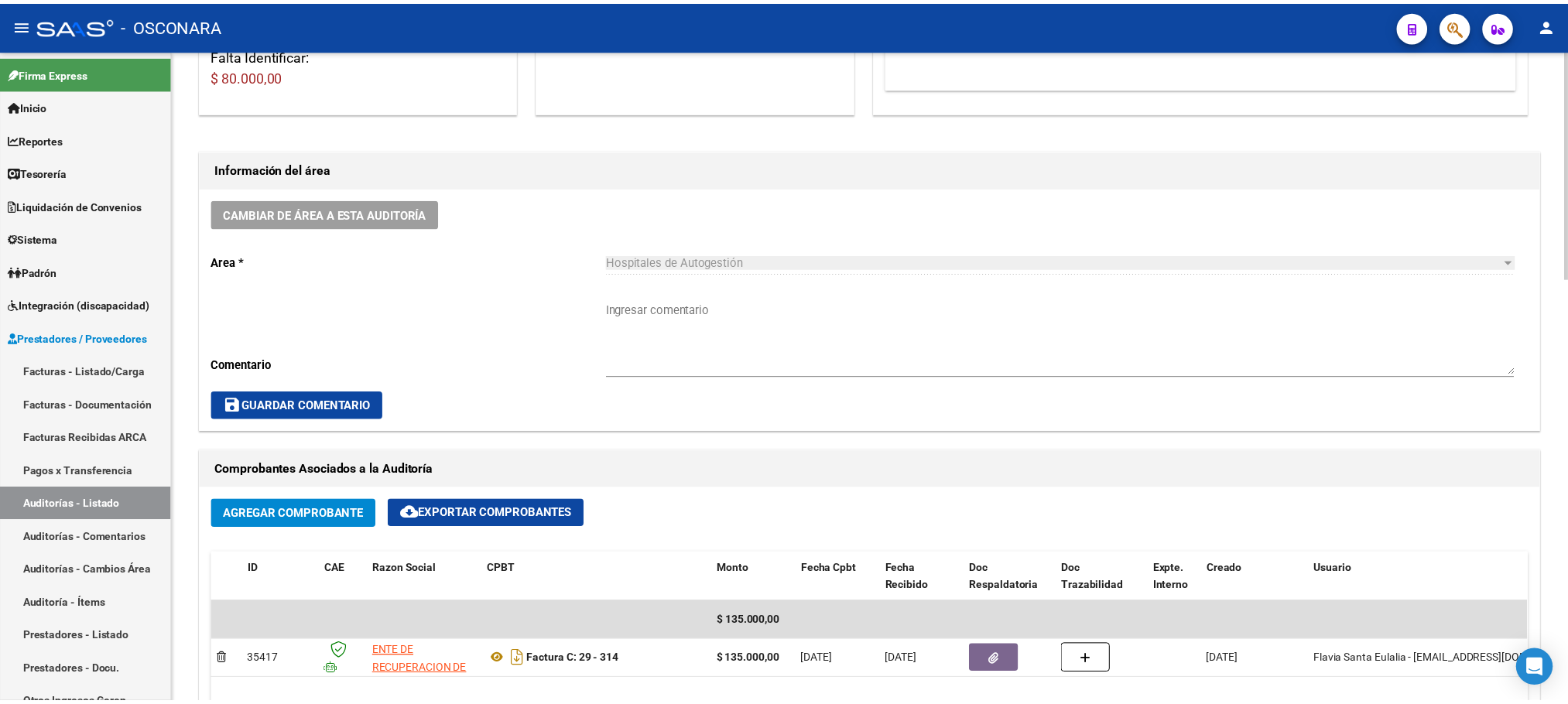
scroll to position [465, 0]
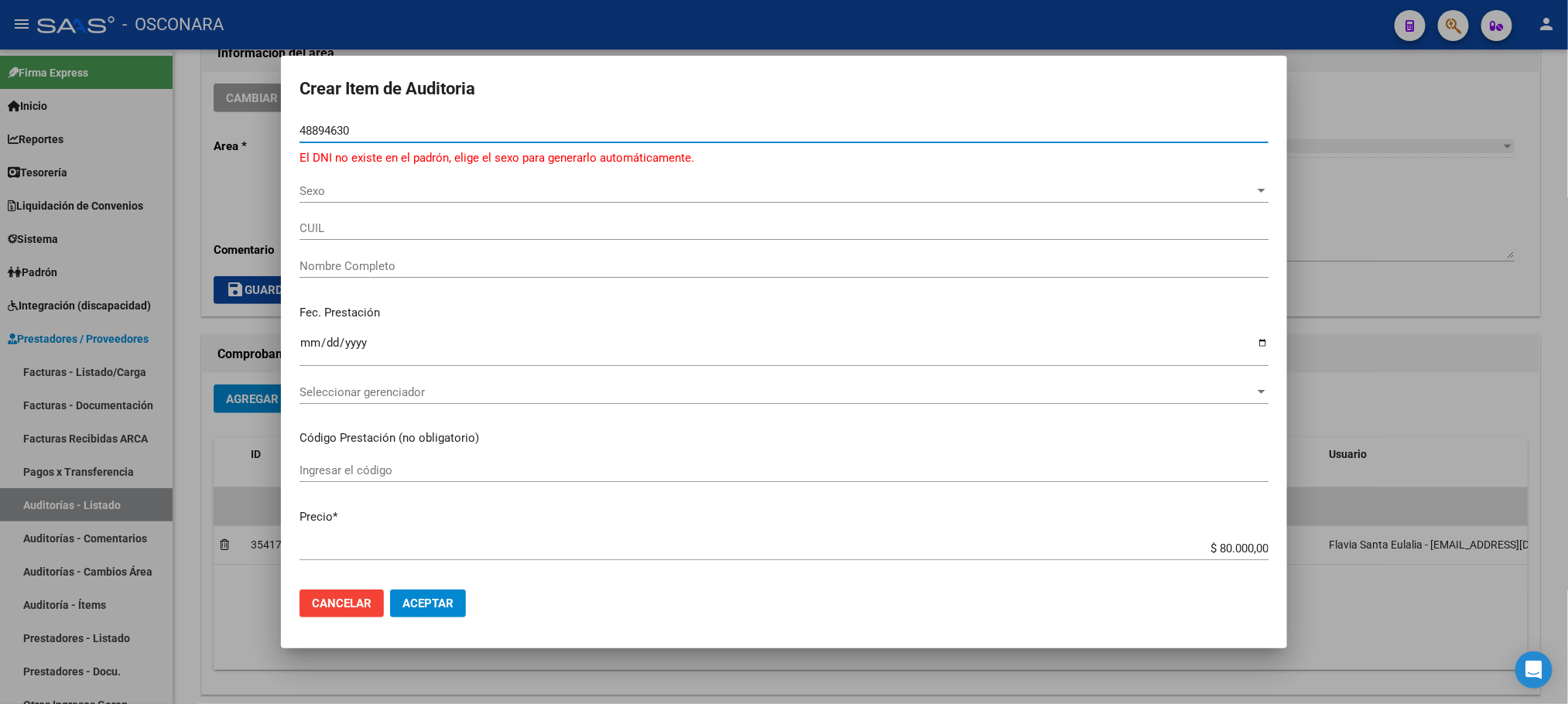
click at [318, 188] on span "Sexo" at bounding box center [776, 191] width 954 height 13
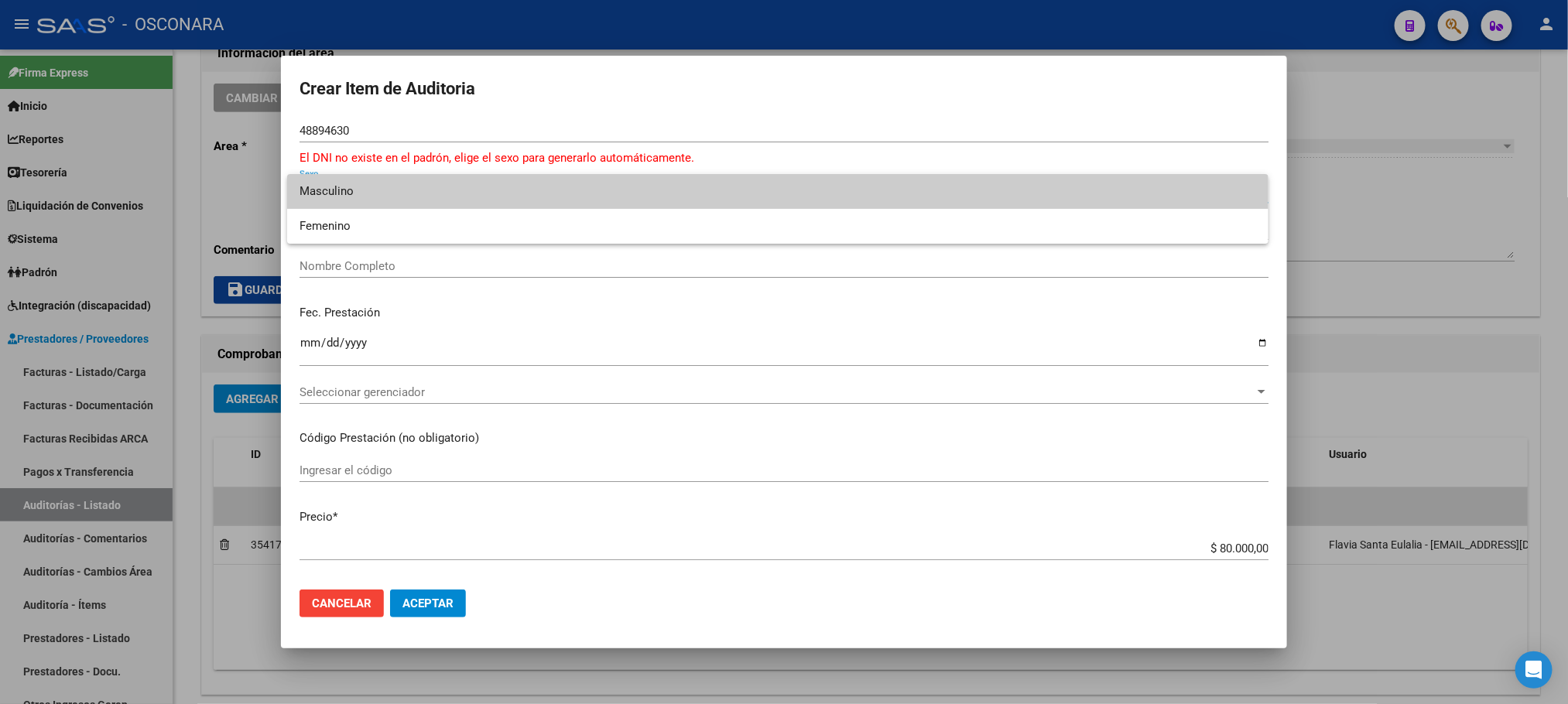
click at [330, 186] on span "Masculino" at bounding box center [777, 192] width 956 height 35
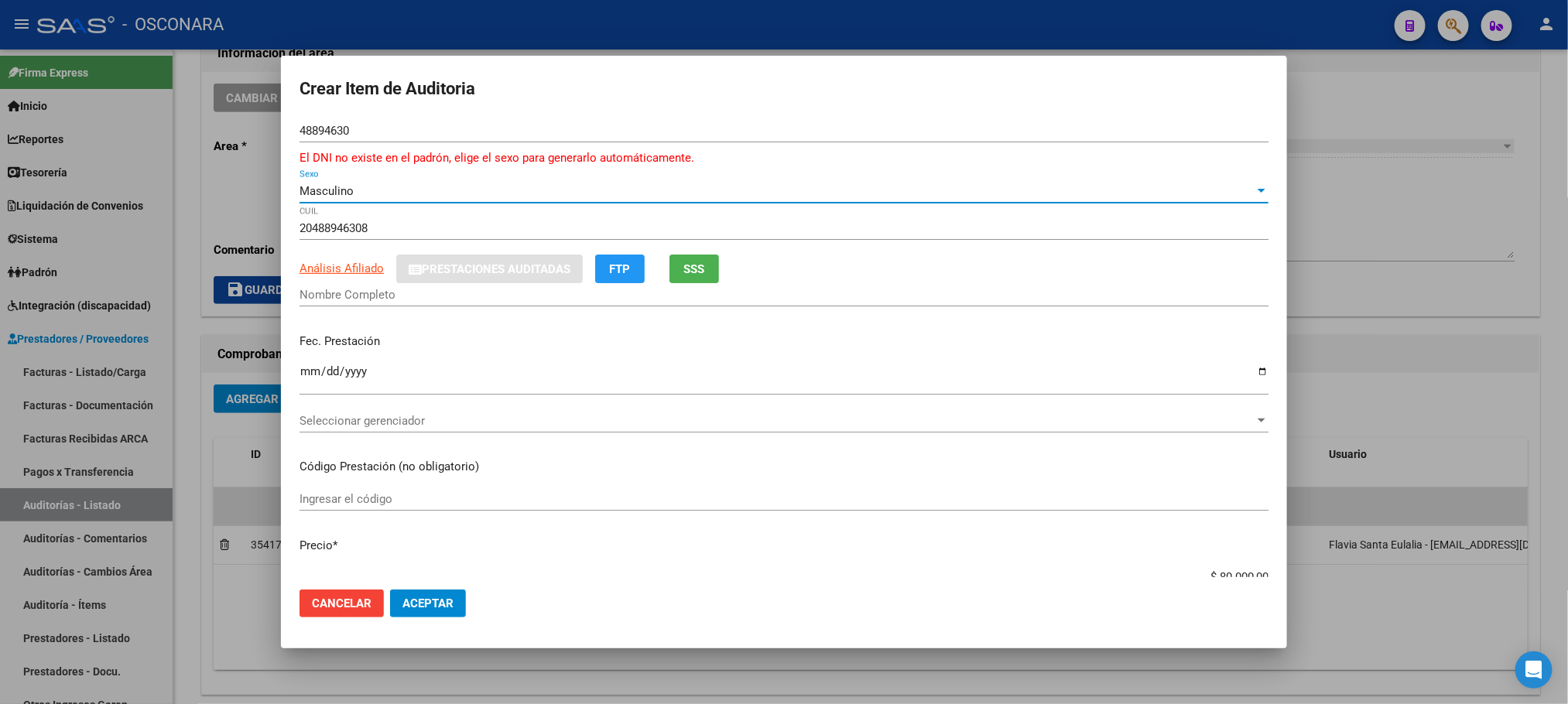
click at [356, 276] on app-link-go-to "Análisis Afiliado" at bounding box center [342, 269] width 85 height 18
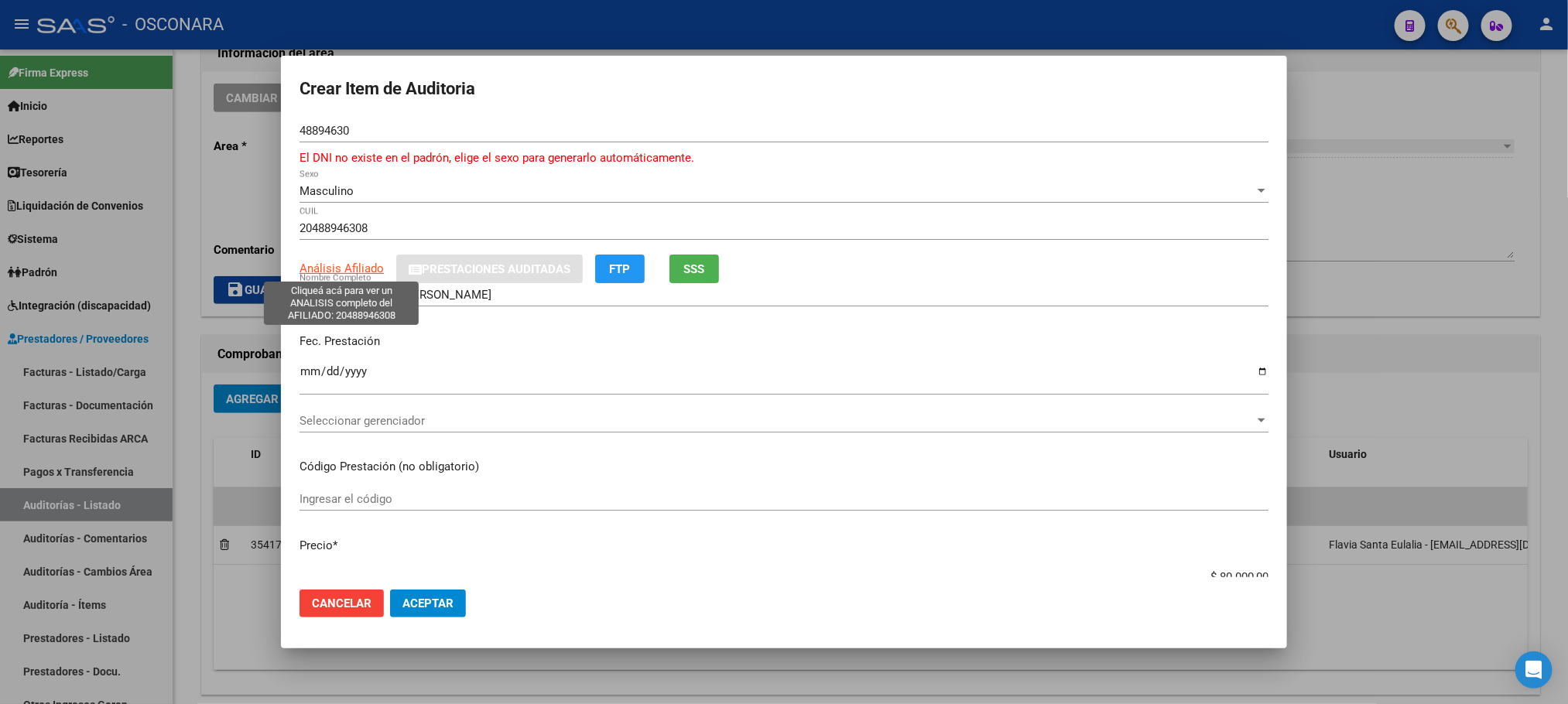
click at [337, 267] on span "Análisis Afiliado" at bounding box center [342, 268] width 85 height 13
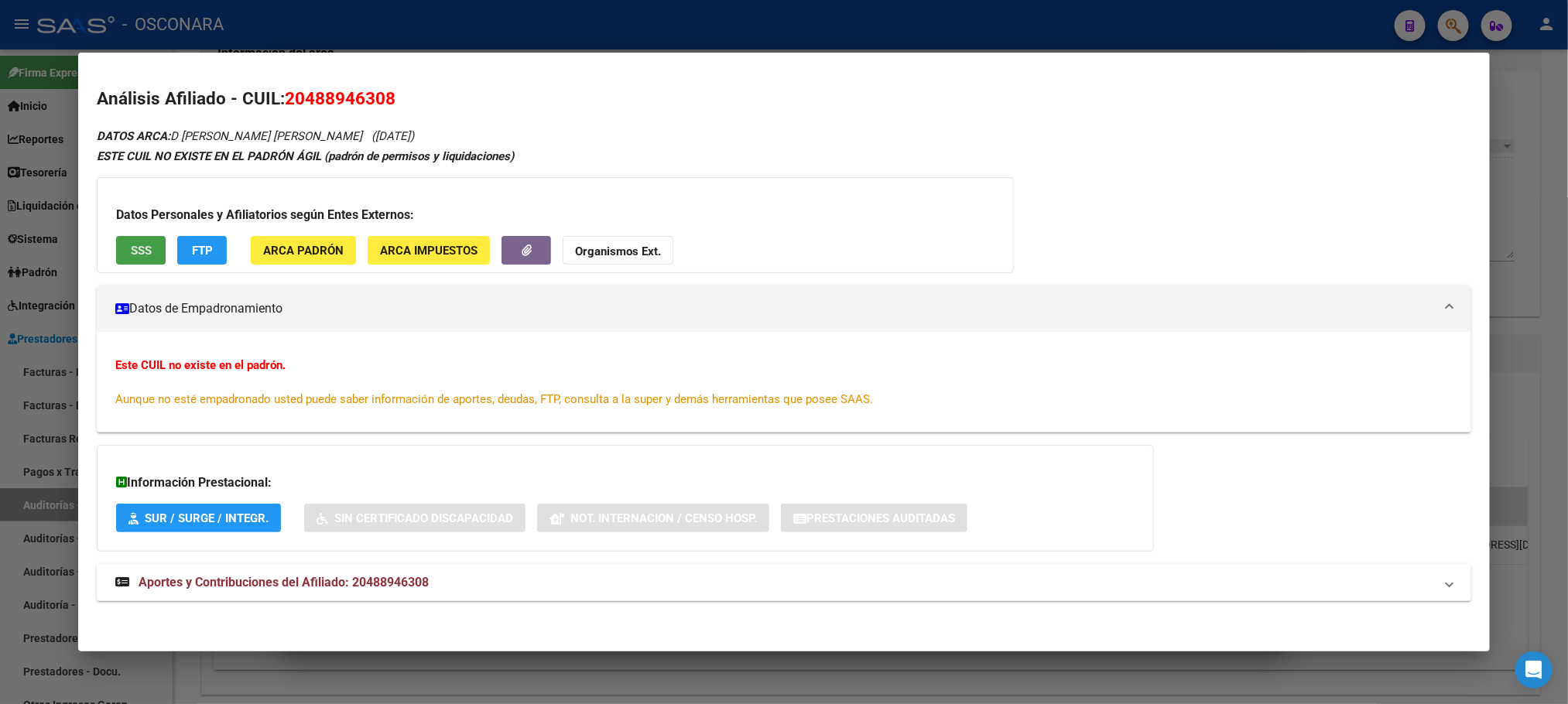
click at [129, 239] on button "SSS" at bounding box center [140, 250] width 49 height 29
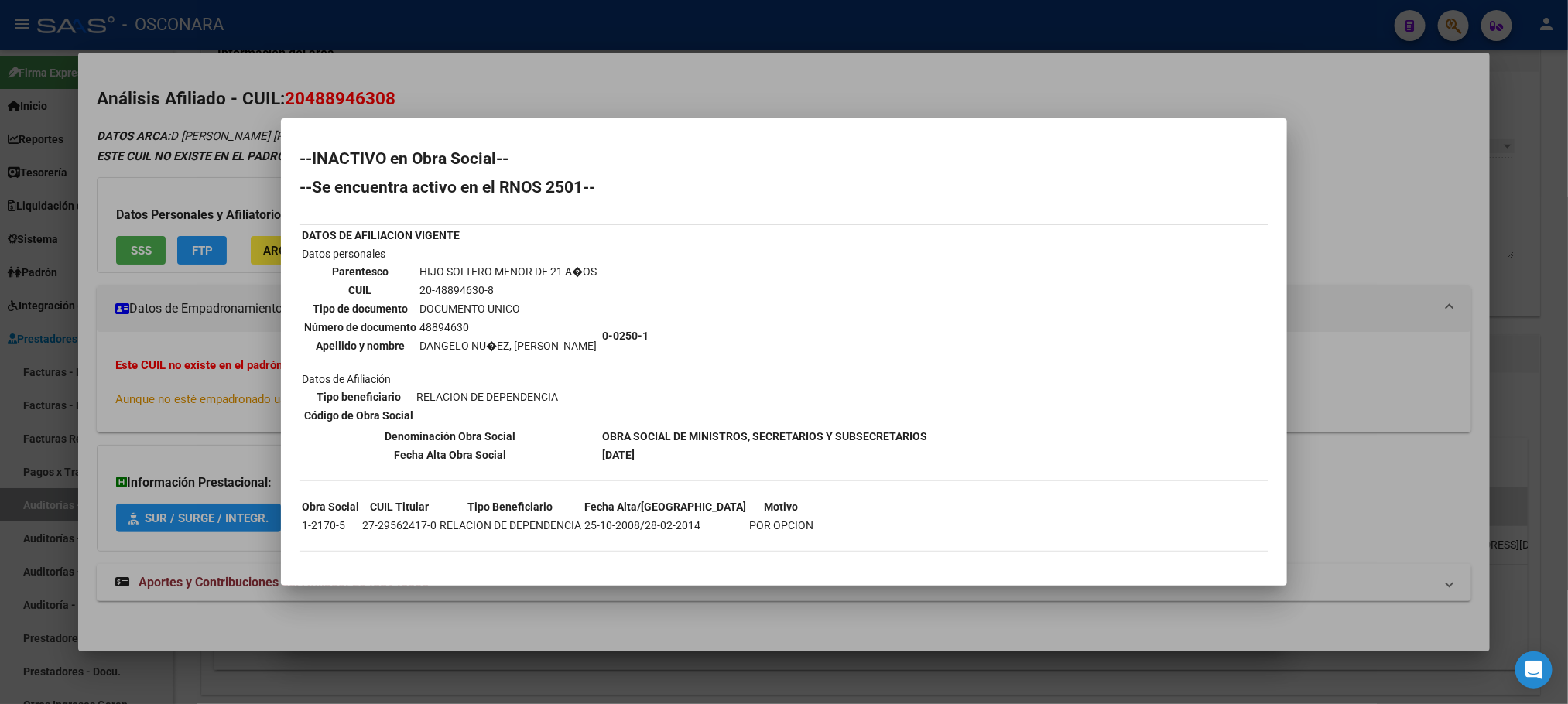
drag, startPoint x: 653, startPoint y: 339, endPoint x: 604, endPoint y: 329, distance: 50.0
click at [604, 329] on td "0-0250-1" at bounding box center [764, 335] width 327 height 181
copy b "0-0250-1"
click at [964, 625] on div at bounding box center [784, 352] width 1568 height 704
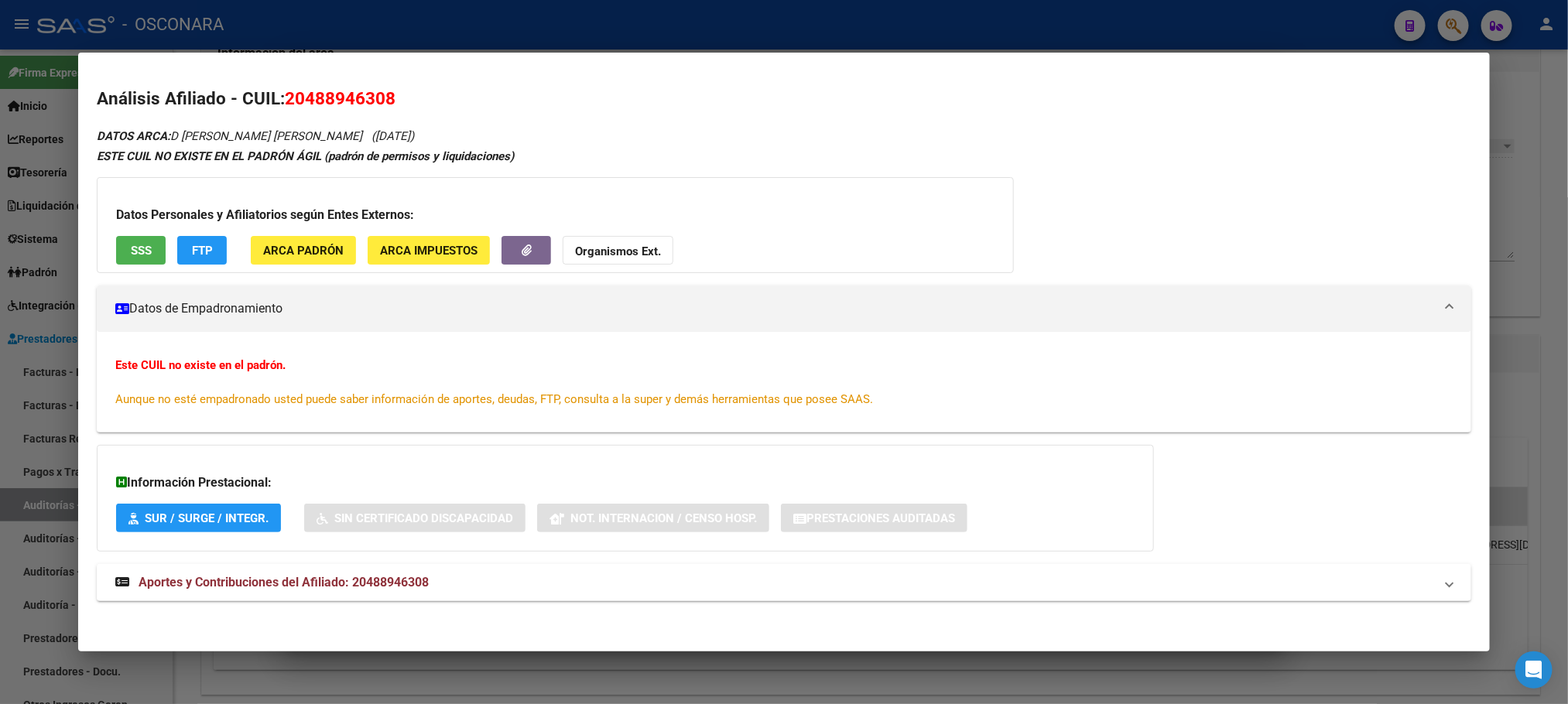
click at [954, 625] on div at bounding box center [784, 352] width 1568 height 704
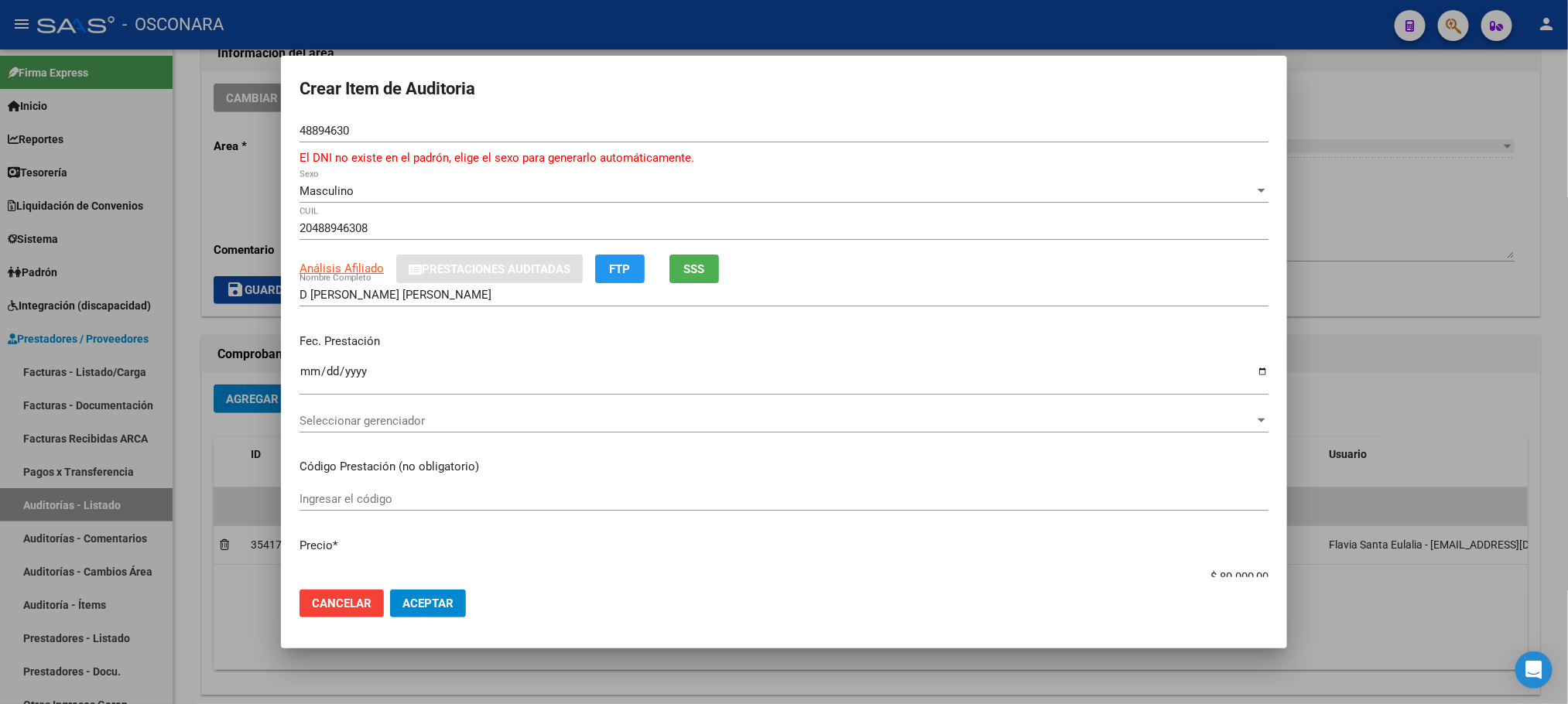
click at [304, 369] on input "Ingresar la fecha" at bounding box center [784, 378] width 969 height 25
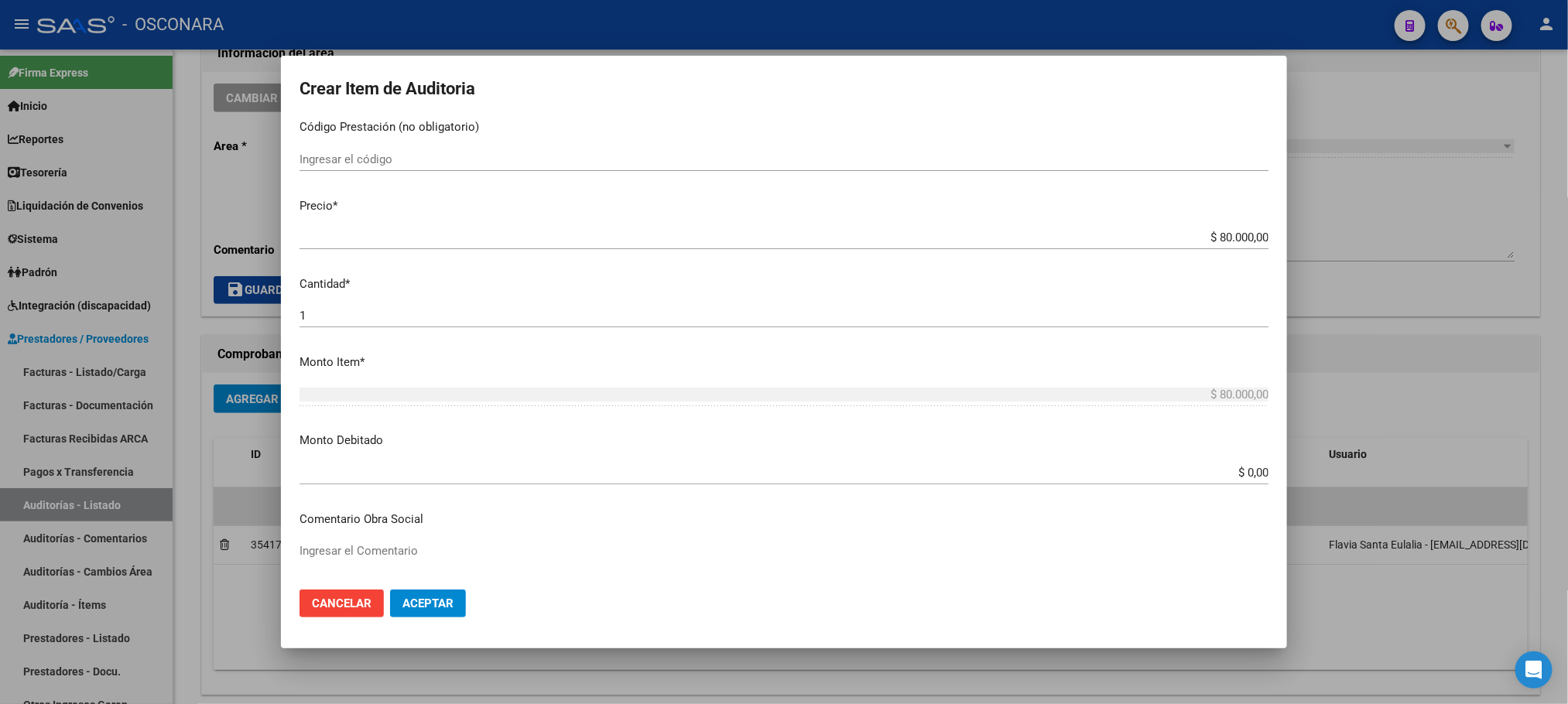
scroll to position [348, 0]
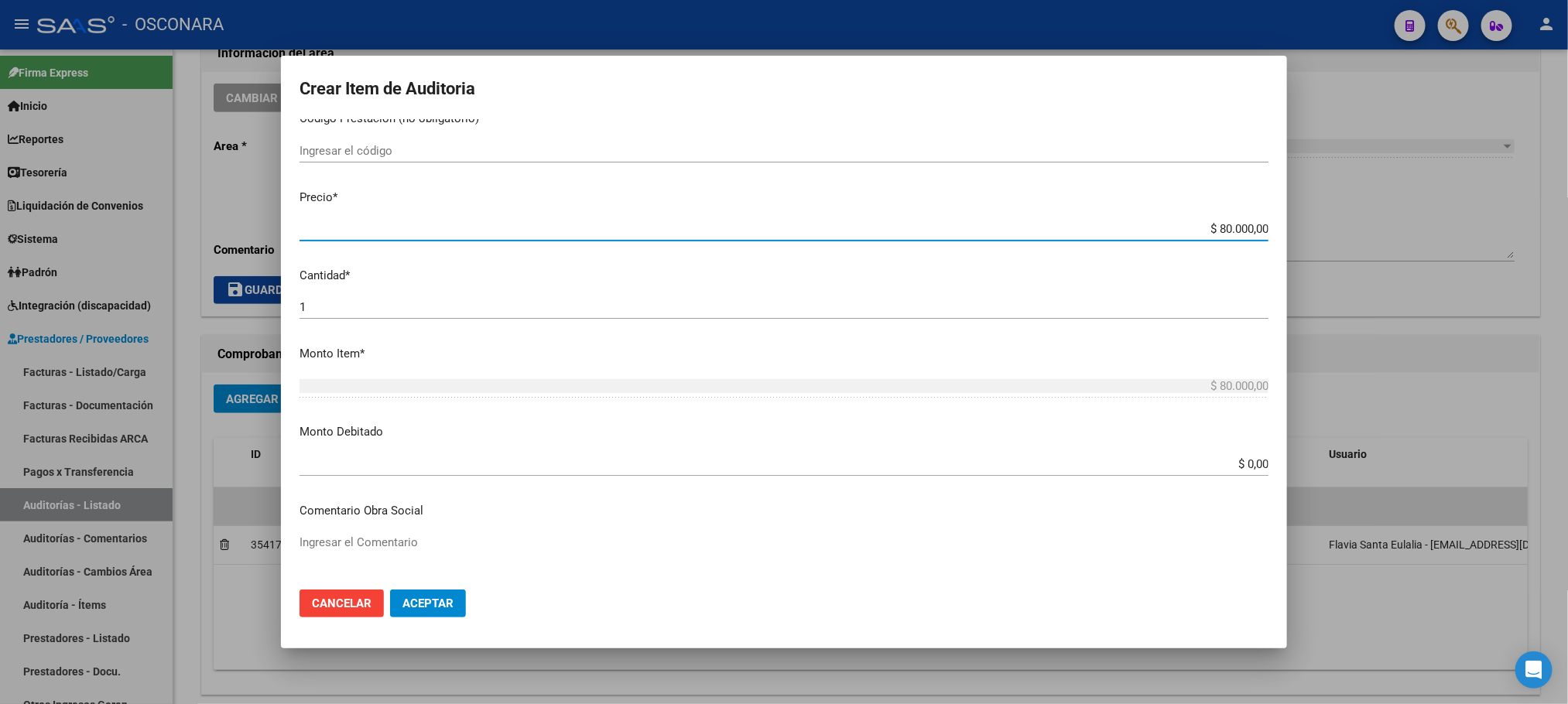
drag, startPoint x: 1178, startPoint y: 228, endPoint x: 1254, endPoint y: 245, distance: 77.9
click at [1254, 245] on mat-dialog-content "48894630 Nro Documento El DNI no existe en el padrón, elige el sexo para genera…" at bounding box center [784, 347] width 1006 height 458
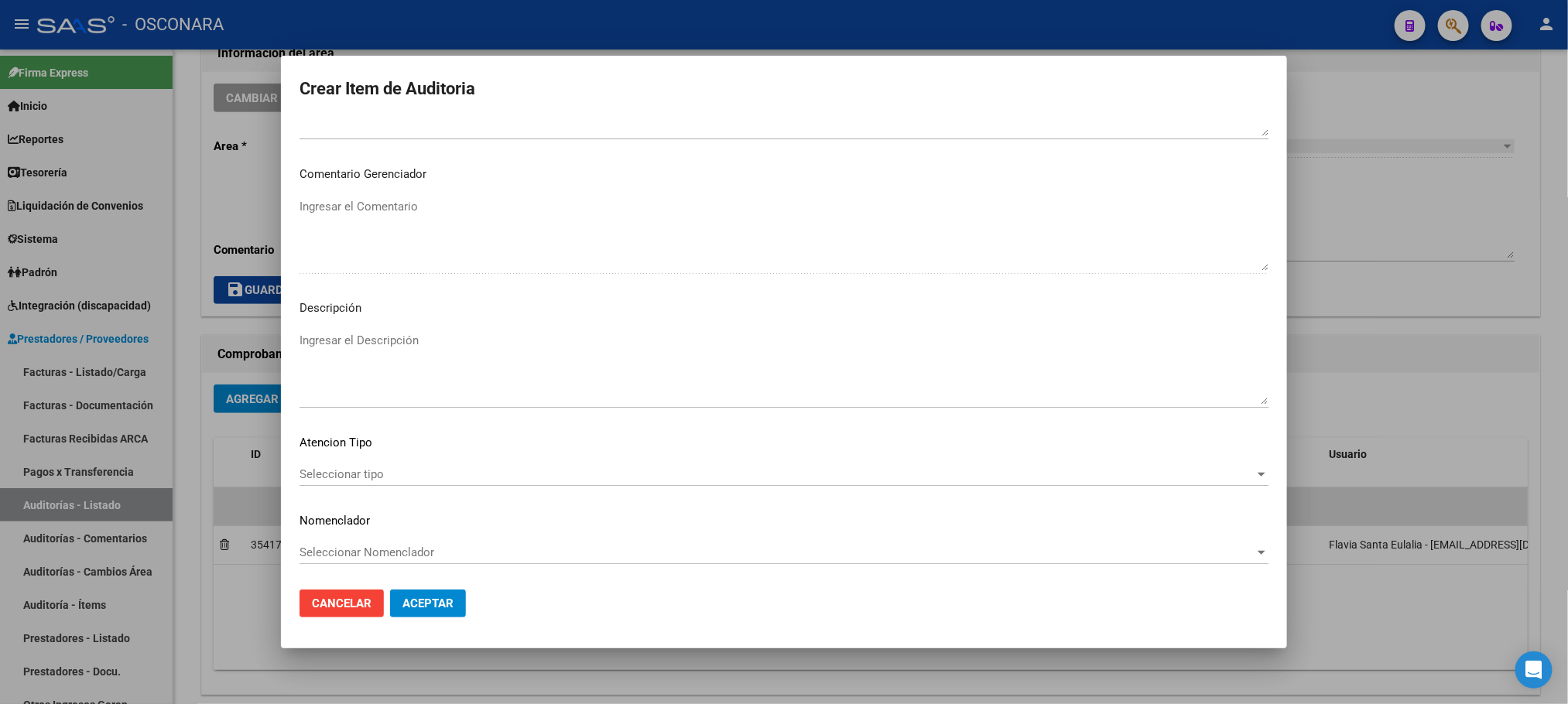
scroll to position [489, 0]
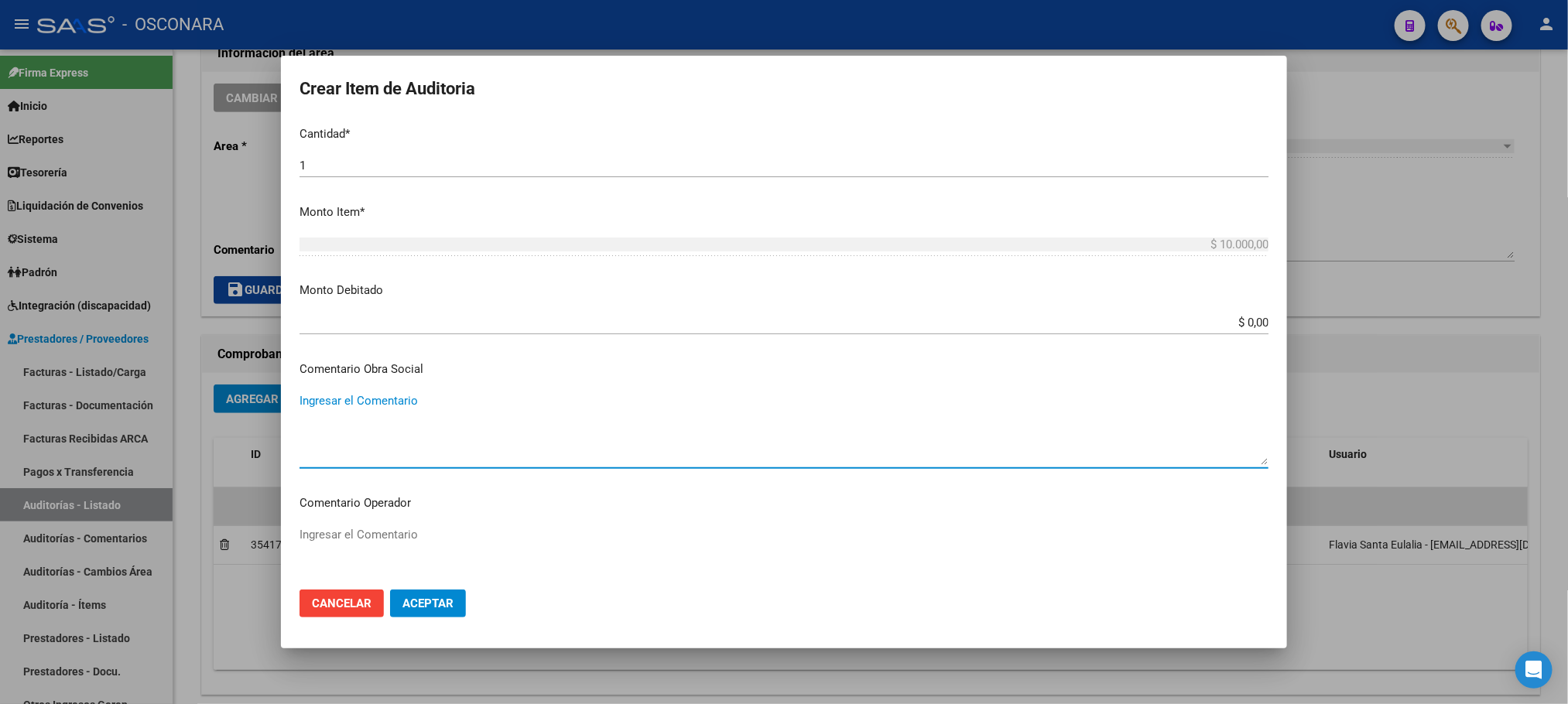
click at [372, 406] on textarea "Ingresar el Comentario" at bounding box center [784, 428] width 969 height 73
paste textarea "0-0250-1"
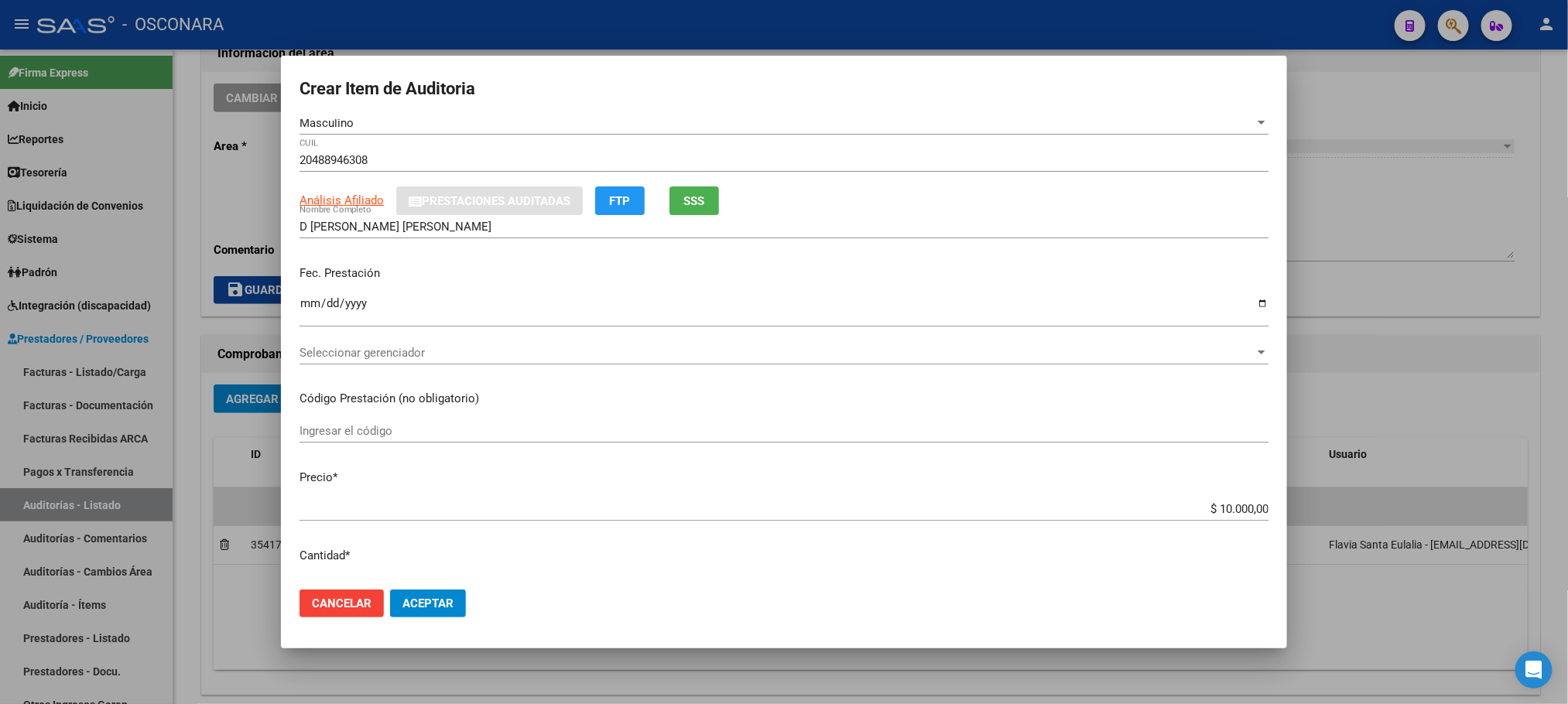
scroll to position [0, 0]
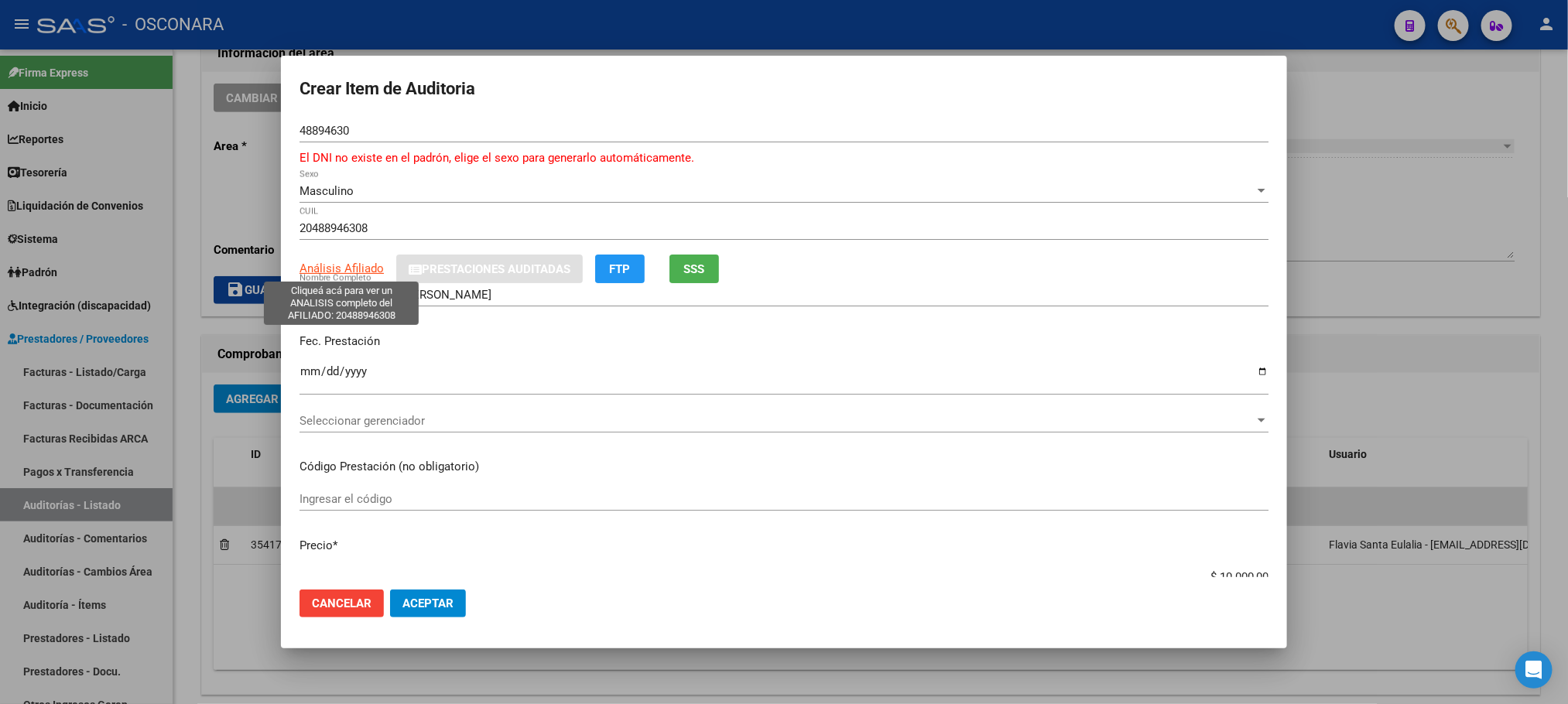
click at [324, 263] on span "Análisis Afiliado" at bounding box center [342, 268] width 85 height 13
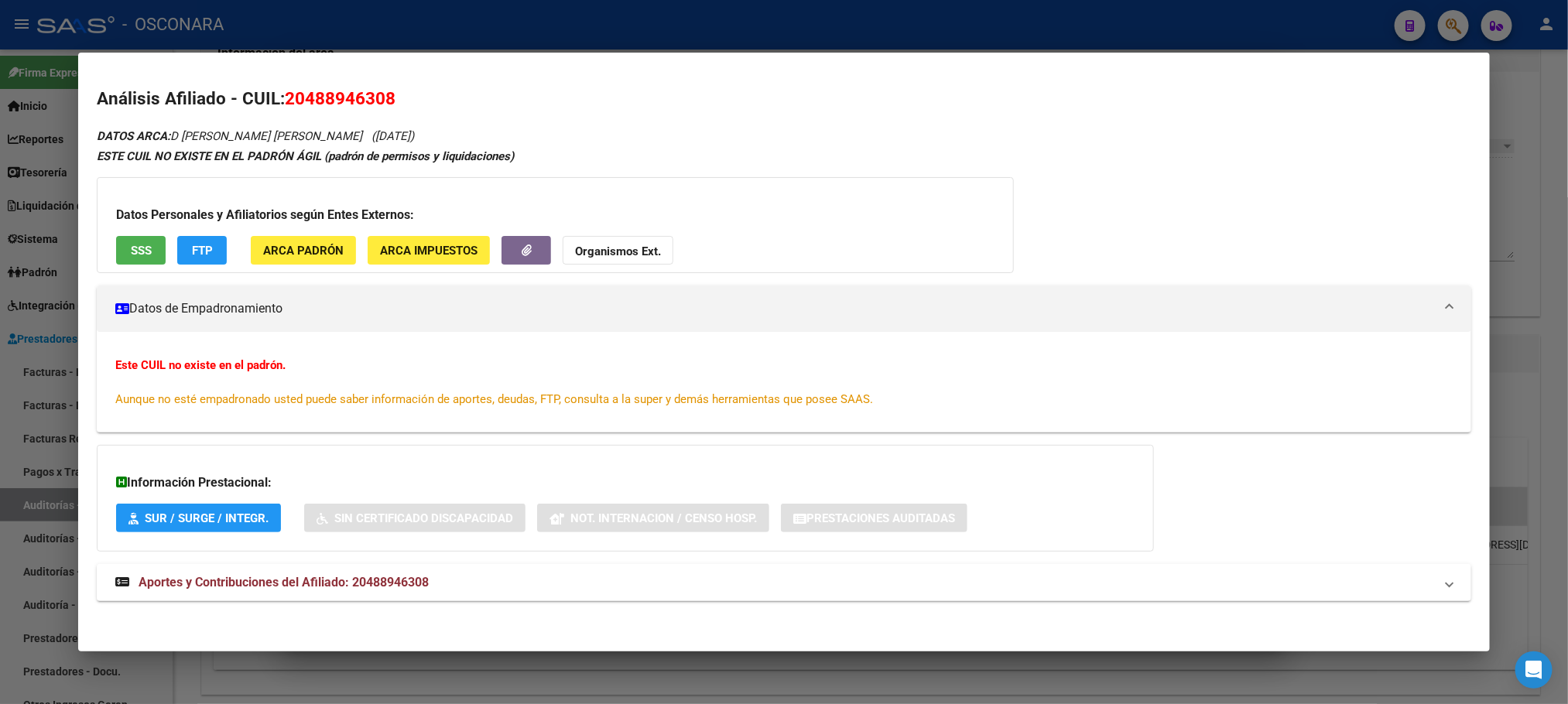
click at [138, 217] on h3 "Datos Personales y Afiliatorios según Entes Externos:" at bounding box center [555, 215] width 878 height 19
click at [138, 237] on button "SSS" at bounding box center [140, 250] width 49 height 29
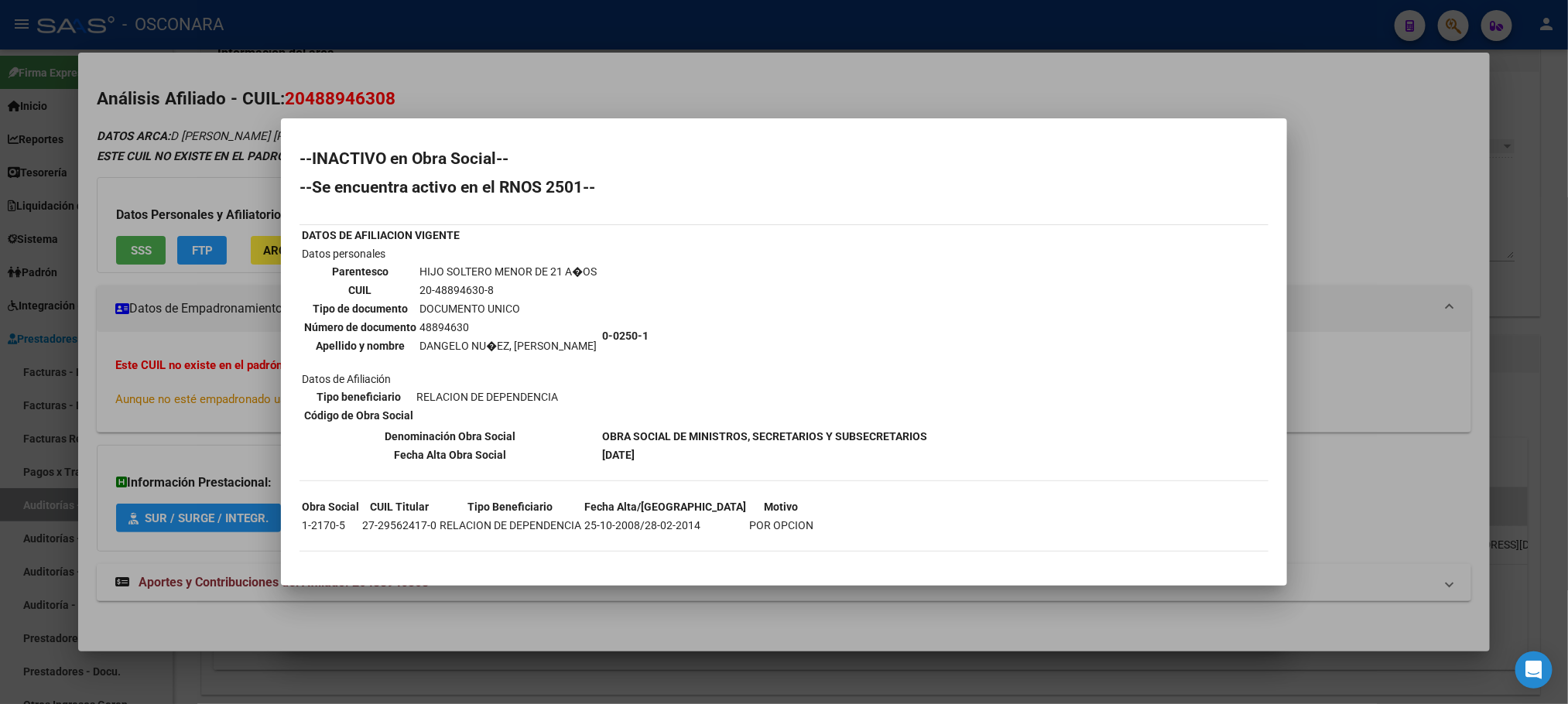
click at [732, 613] on div at bounding box center [784, 352] width 1568 height 704
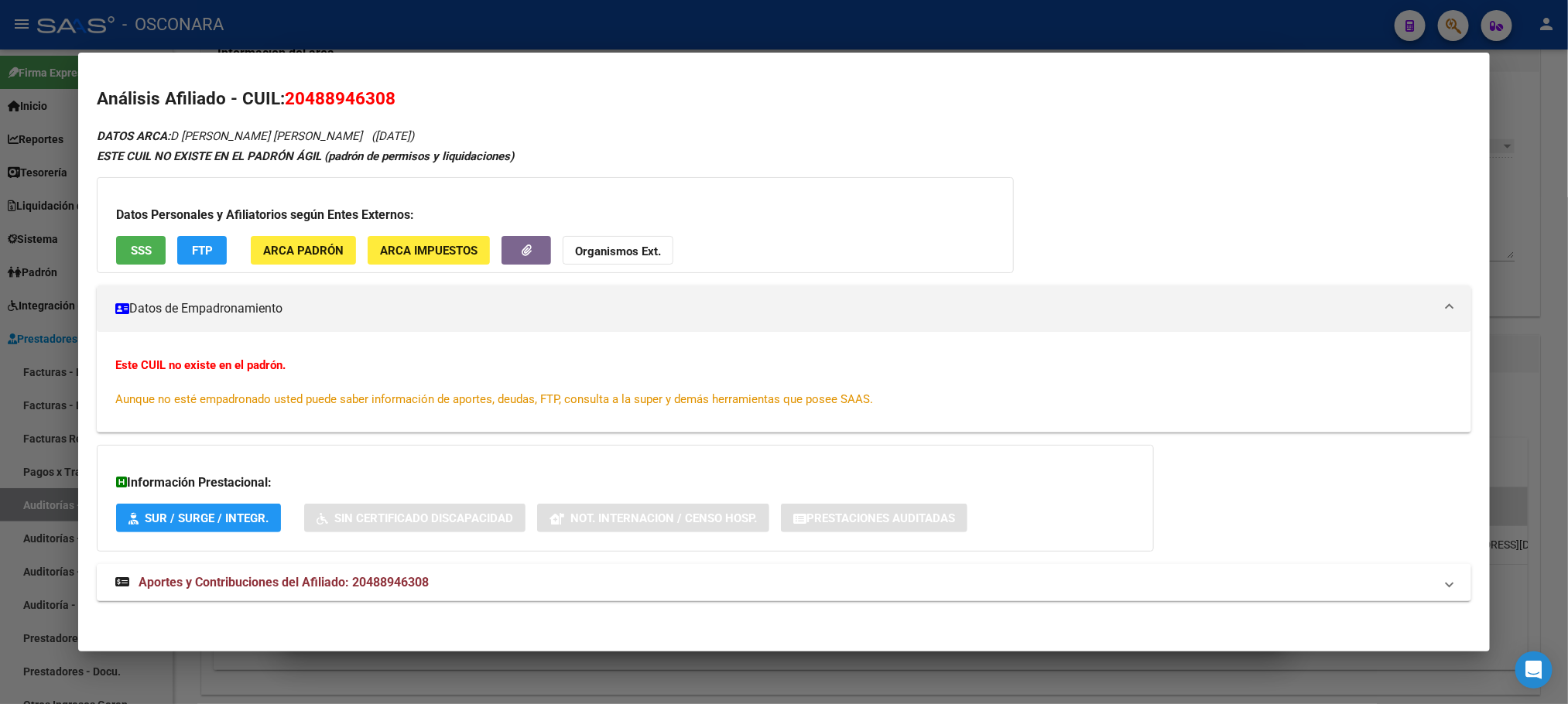
click at [734, 625] on div at bounding box center [784, 352] width 1568 height 704
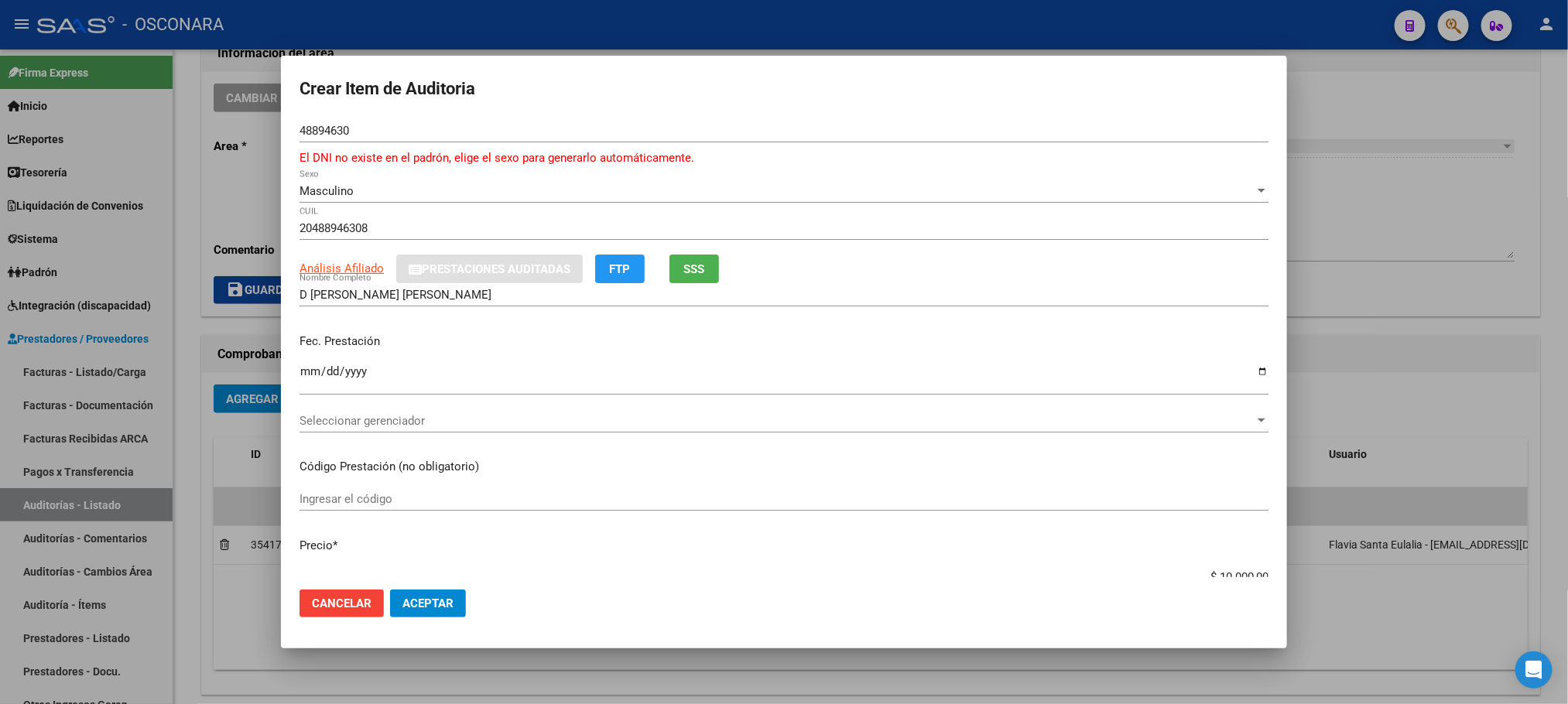
scroll to position [348, 0]
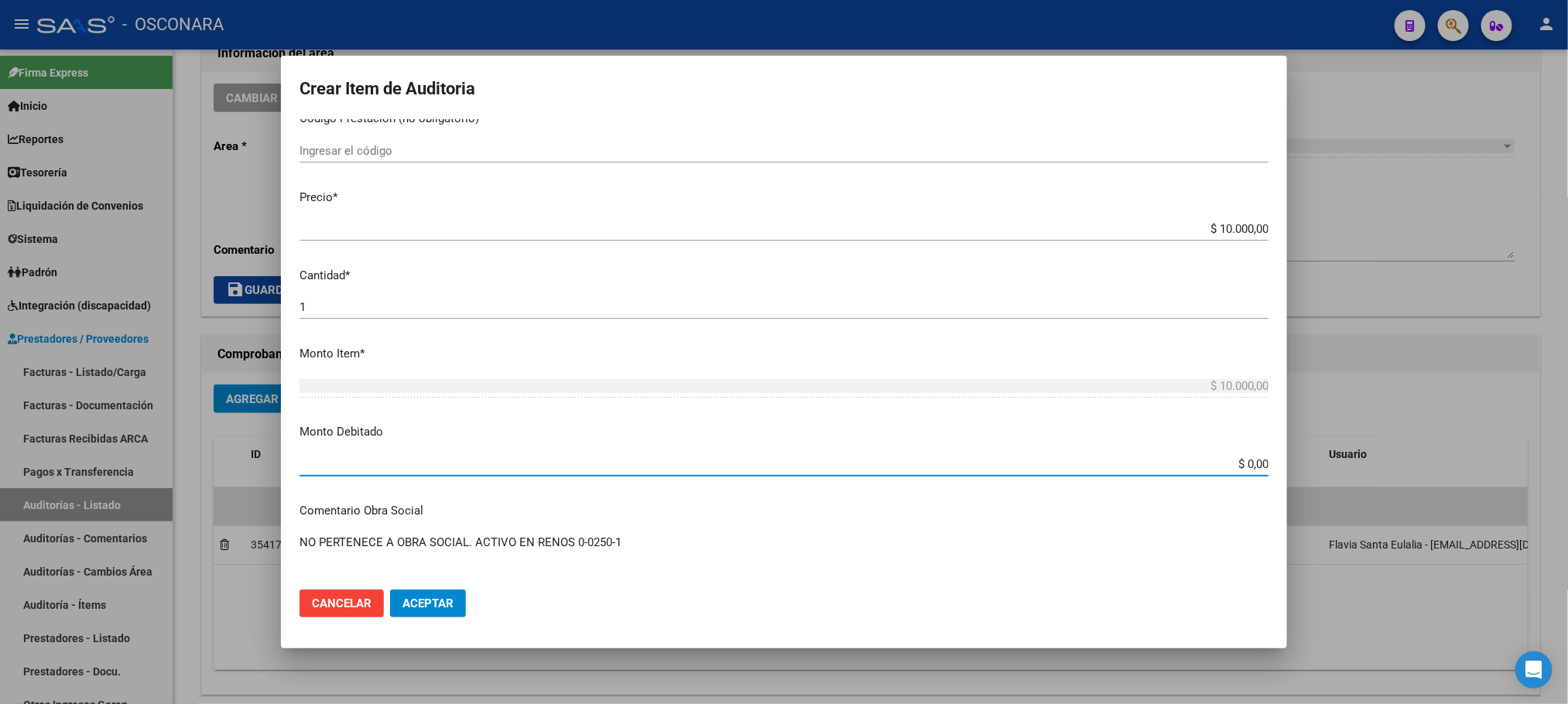
drag, startPoint x: 1197, startPoint y: 457, endPoint x: 1292, endPoint y: 462, distance: 95.1
click at [1292, 462] on div "Crear Item de Auditoria 48894630 Nro Documento El DNI no existe en el padrón, e…" at bounding box center [784, 352] width 1568 height 704
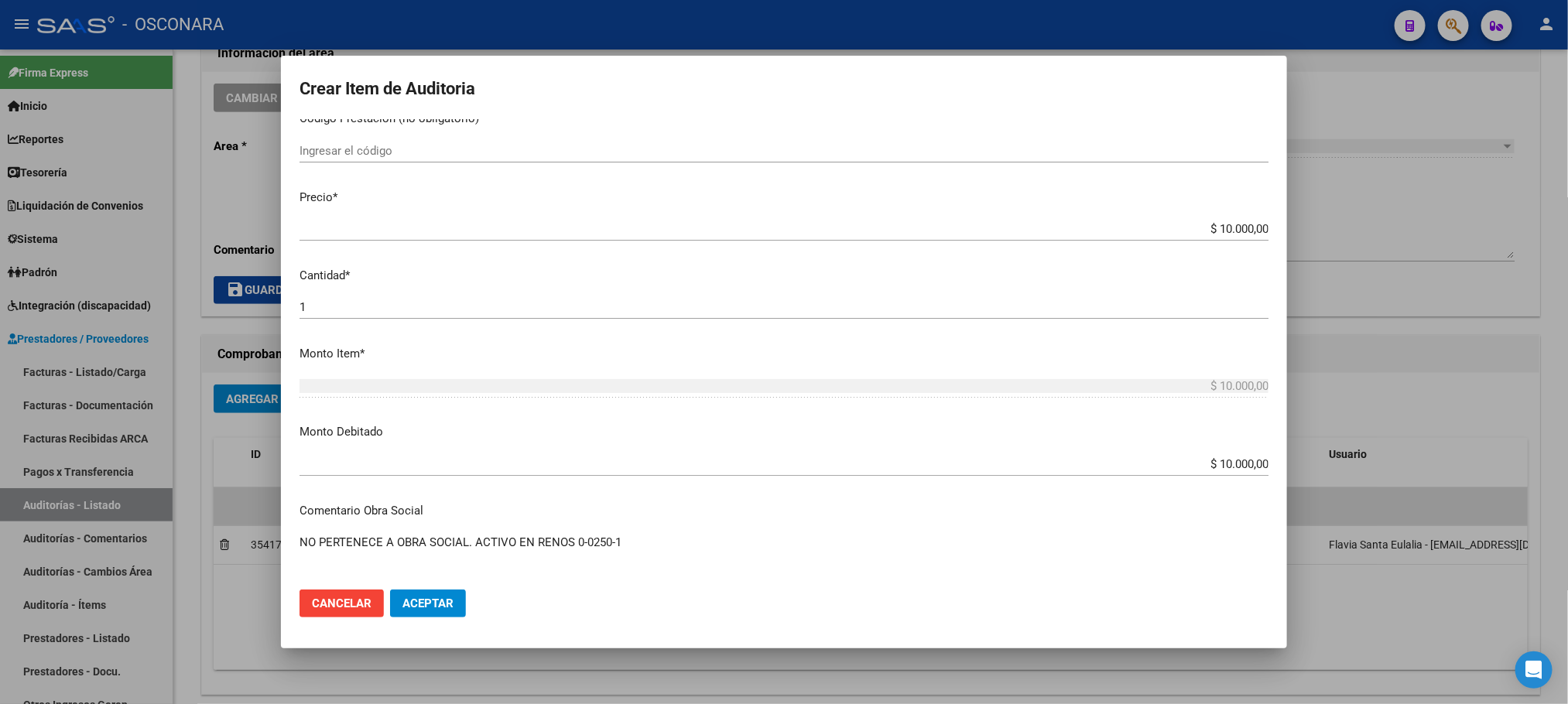
click at [623, 546] on textarea "NO PERTENECE A OBRA SOCIAL. ACTIVO EN RENOS 0-0250-1" at bounding box center [784, 569] width 969 height 73
drag, startPoint x: 717, startPoint y: 537, endPoint x: 255, endPoint y: 539, distance: 462.0
click at [255, 539] on div "Crear Item de Auditoria 48894630 Nro Documento El DNI no existe en el padrón, e…" at bounding box center [784, 352] width 1568 height 704
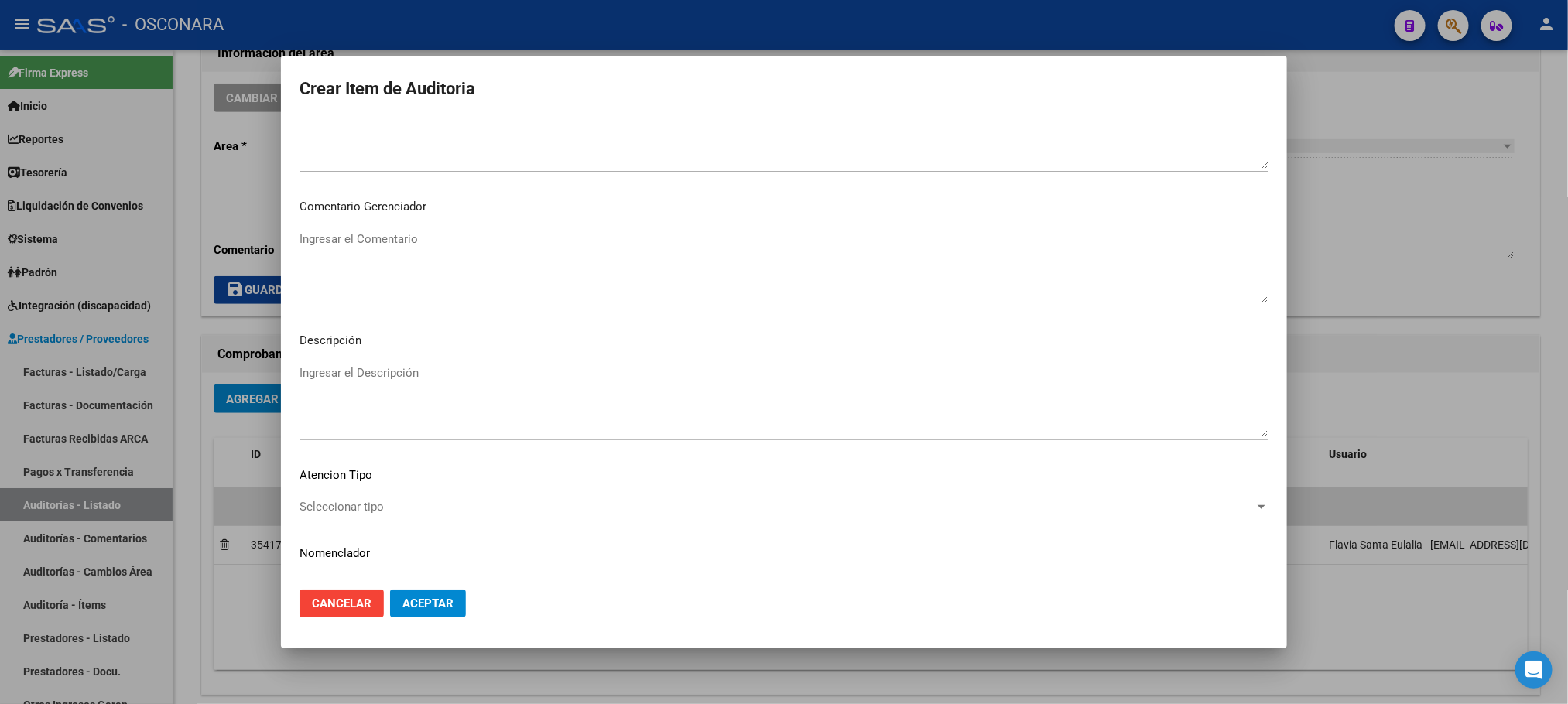
scroll to position [928, 0]
click at [433, 488] on div "Seleccionar tipo Seleccionar tipo" at bounding box center [784, 498] width 969 height 23
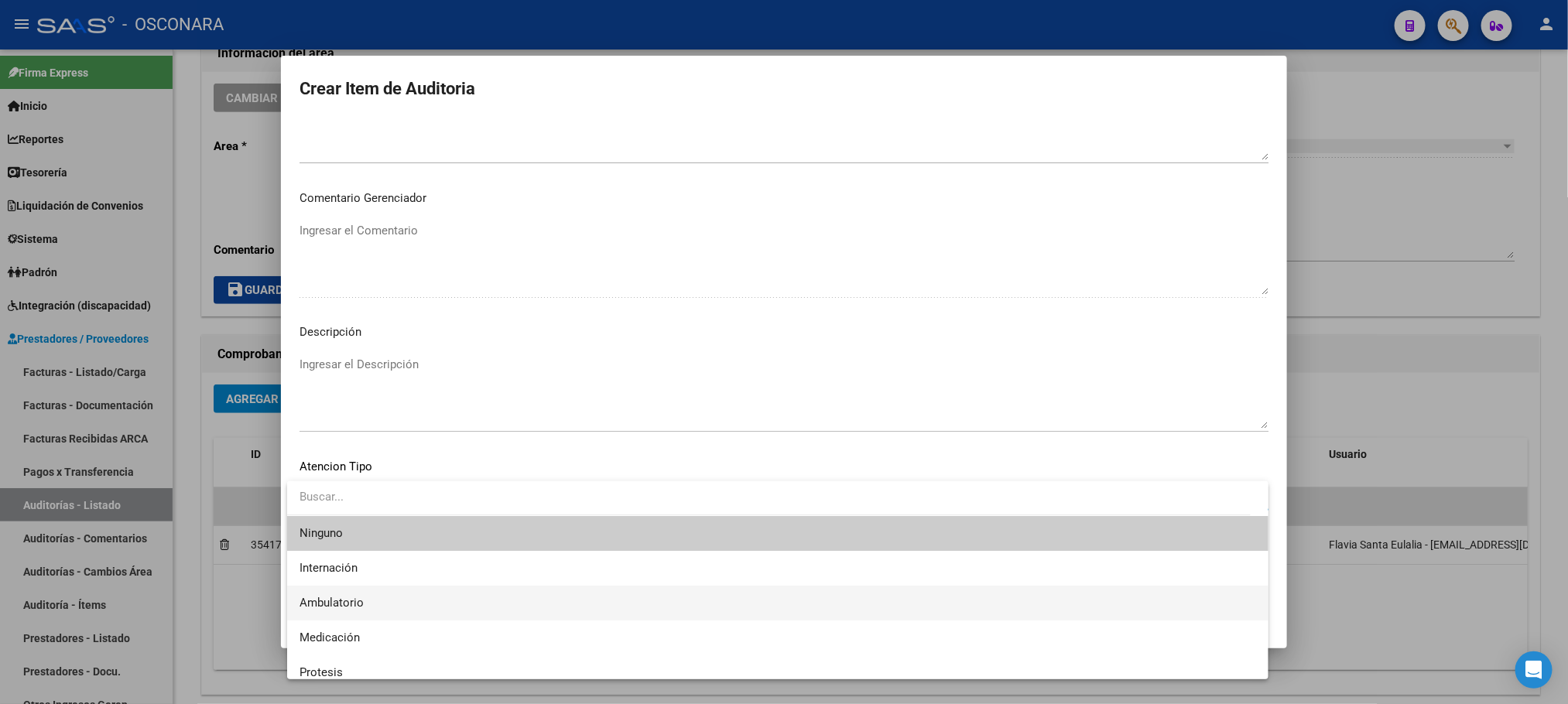
click at [379, 594] on span "Ambulatorio" at bounding box center [777, 602] width 956 height 35
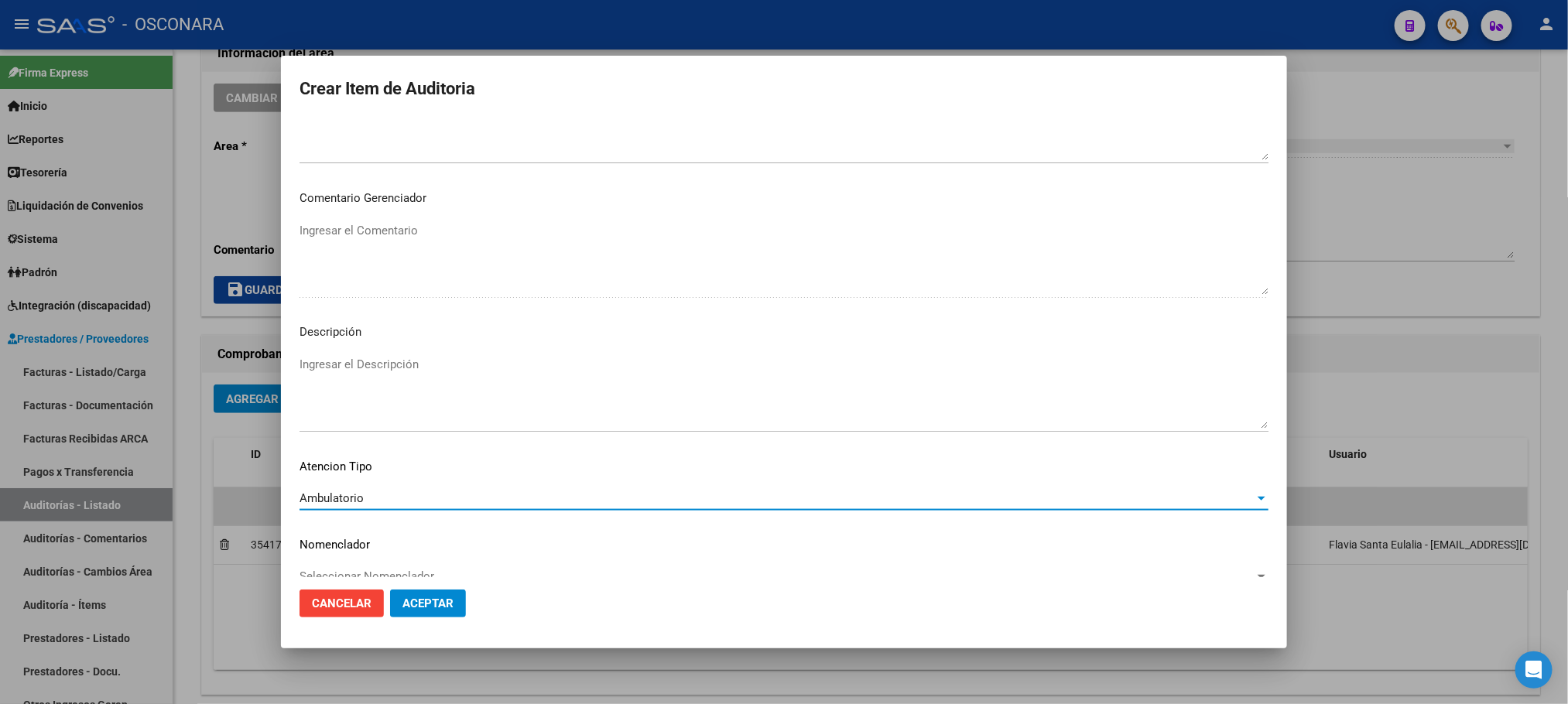
click at [412, 388] on textarea "Ingresar el Descripción" at bounding box center [784, 392] width 969 height 73
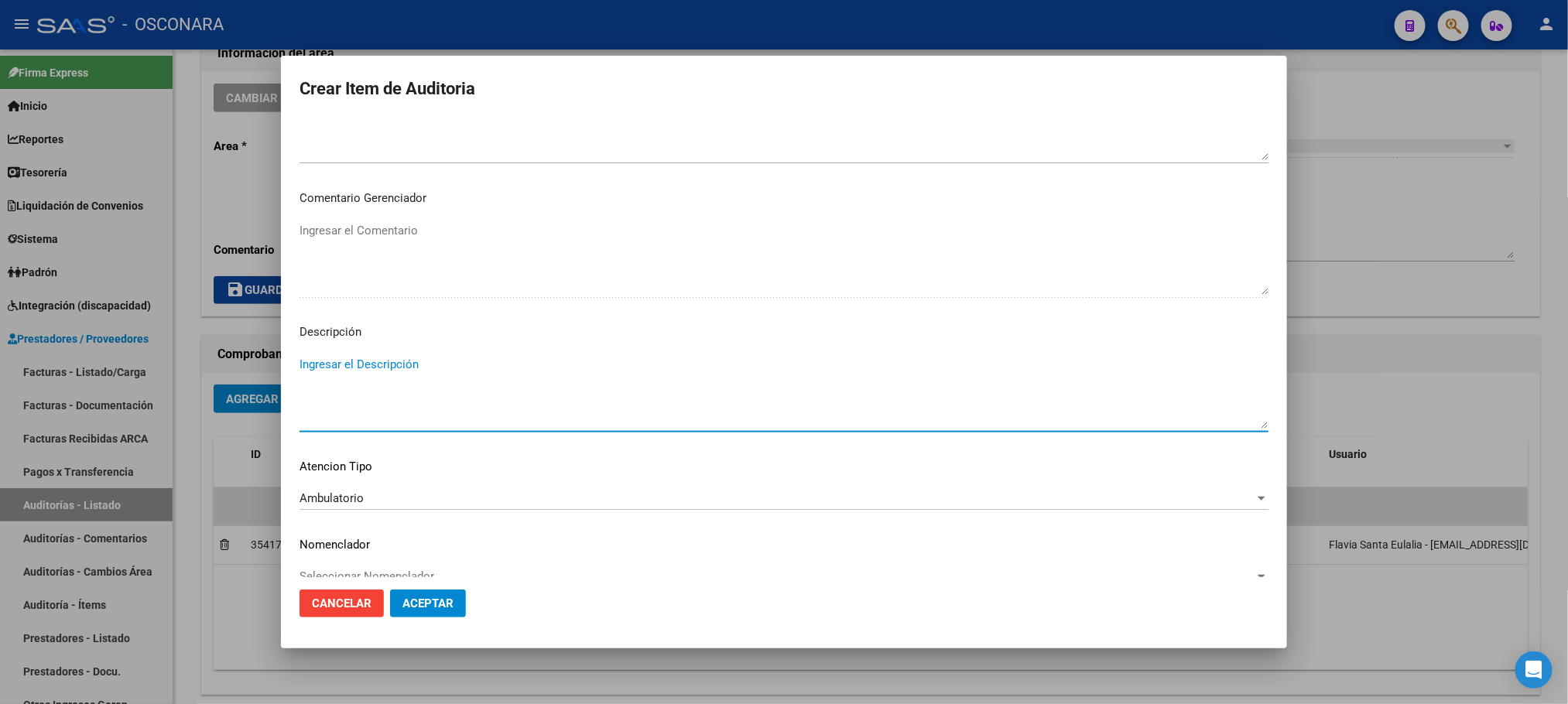
paste textarea "NO PERTENECE A OBRA SOCIAL. ACTIVO EN RENOS 0-0250-1. FAC 29-314."
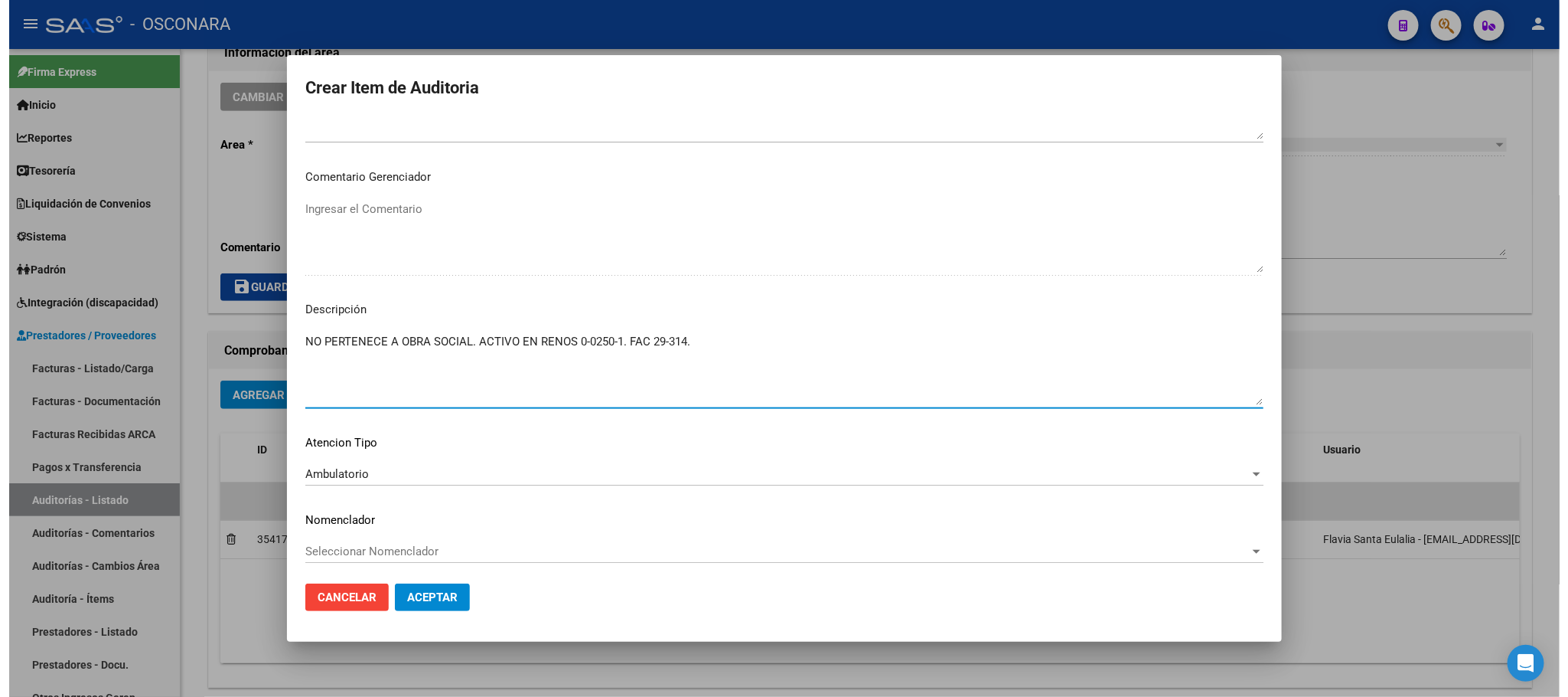
scroll to position [943, 0]
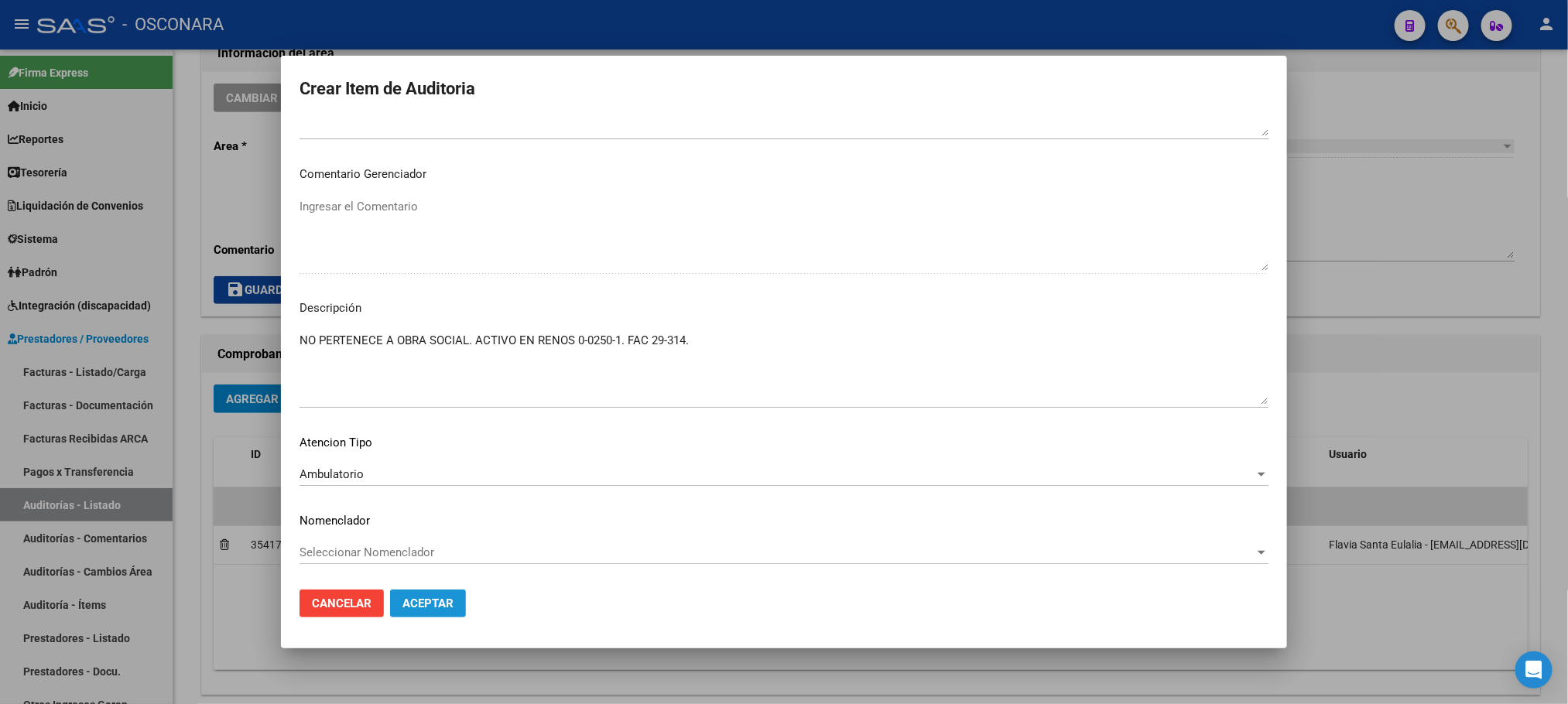
click at [432, 610] on button "Aceptar" at bounding box center [427, 602] width 76 height 28
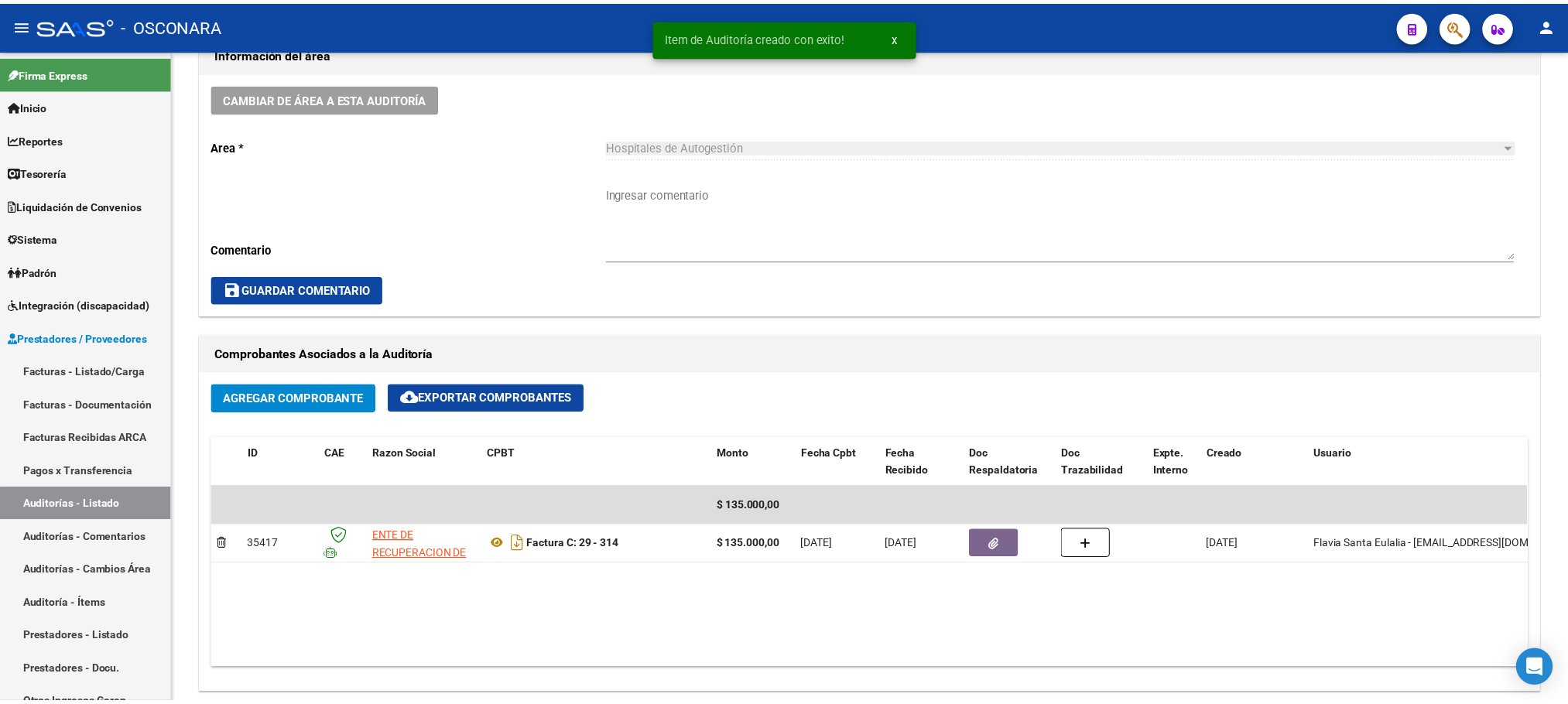
scroll to position [868, 0]
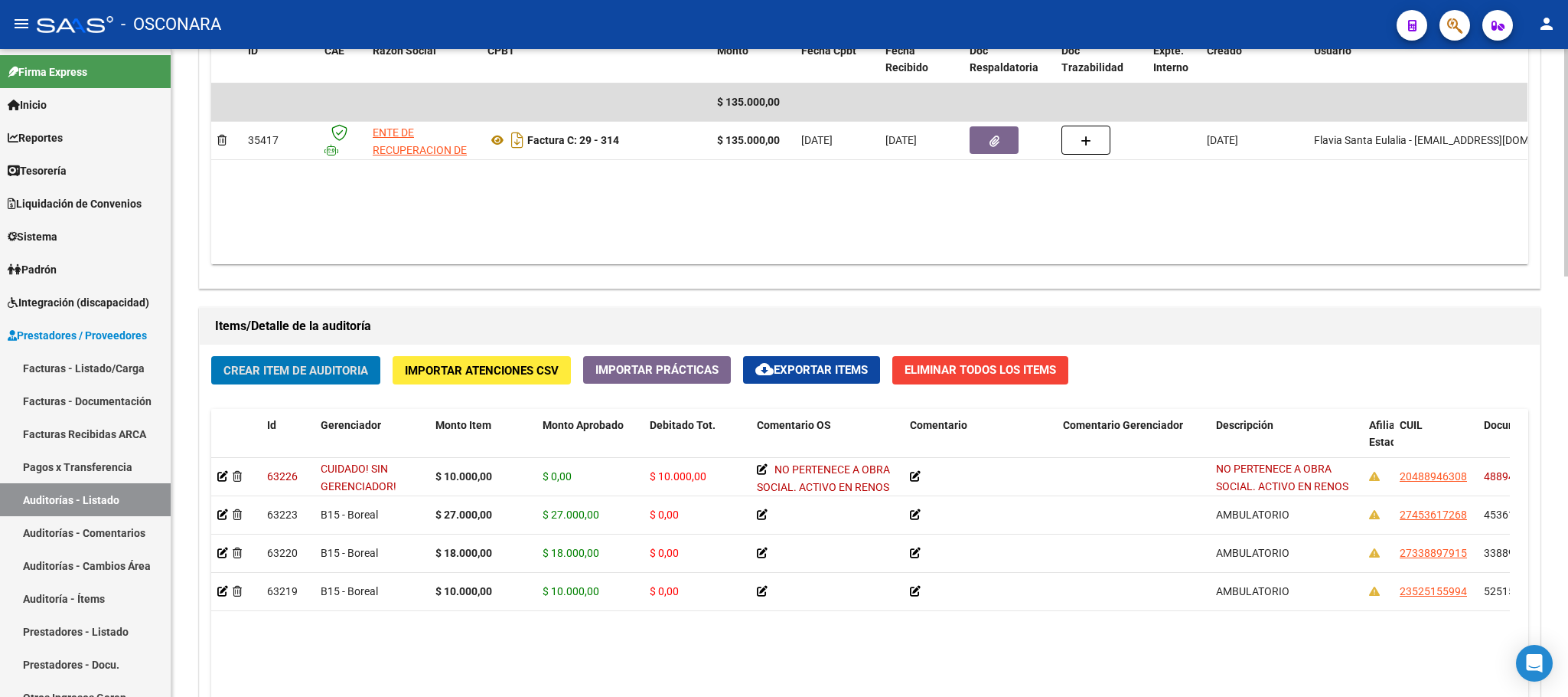
click at [364, 354] on div "Crear Item de Auditoria Importar Atenciones CSV Importar Prácticas cloud_downlo…" at bounding box center [869, 632] width 1340 height 576
click at [349, 382] on button "Crear Item de Auditoria" at bounding box center [295, 370] width 169 height 28
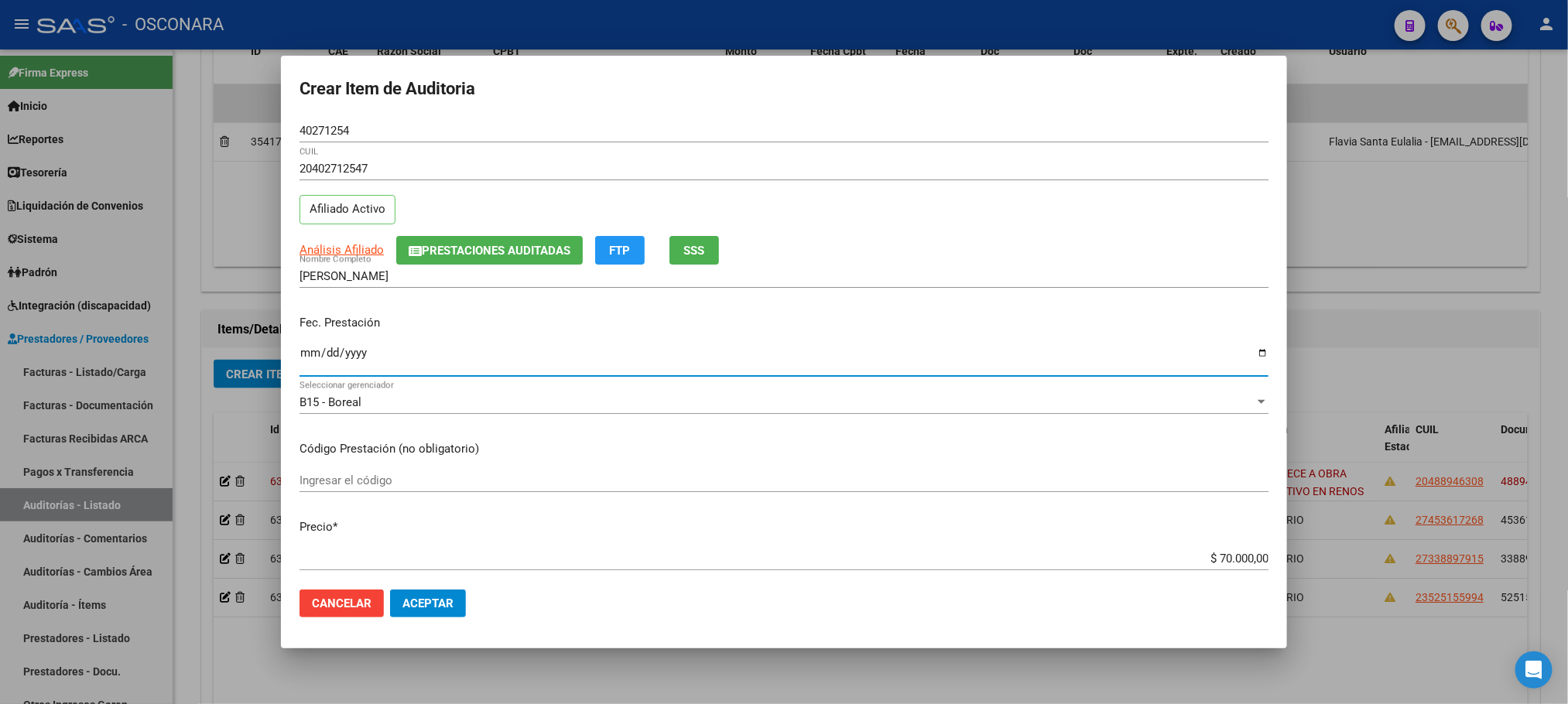
click at [311, 364] on input "Ingresar la fecha" at bounding box center [784, 359] width 969 height 25
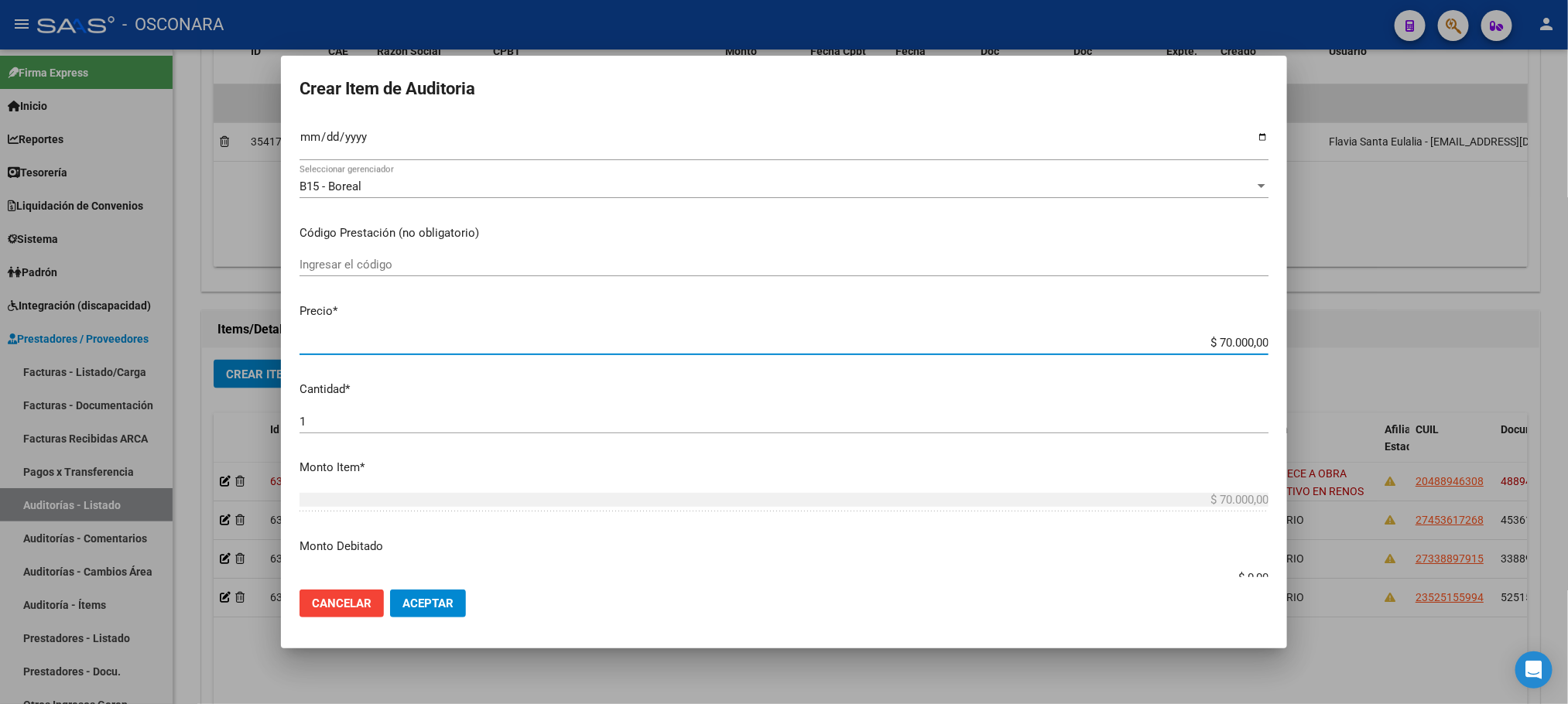
scroll to position [268, 0]
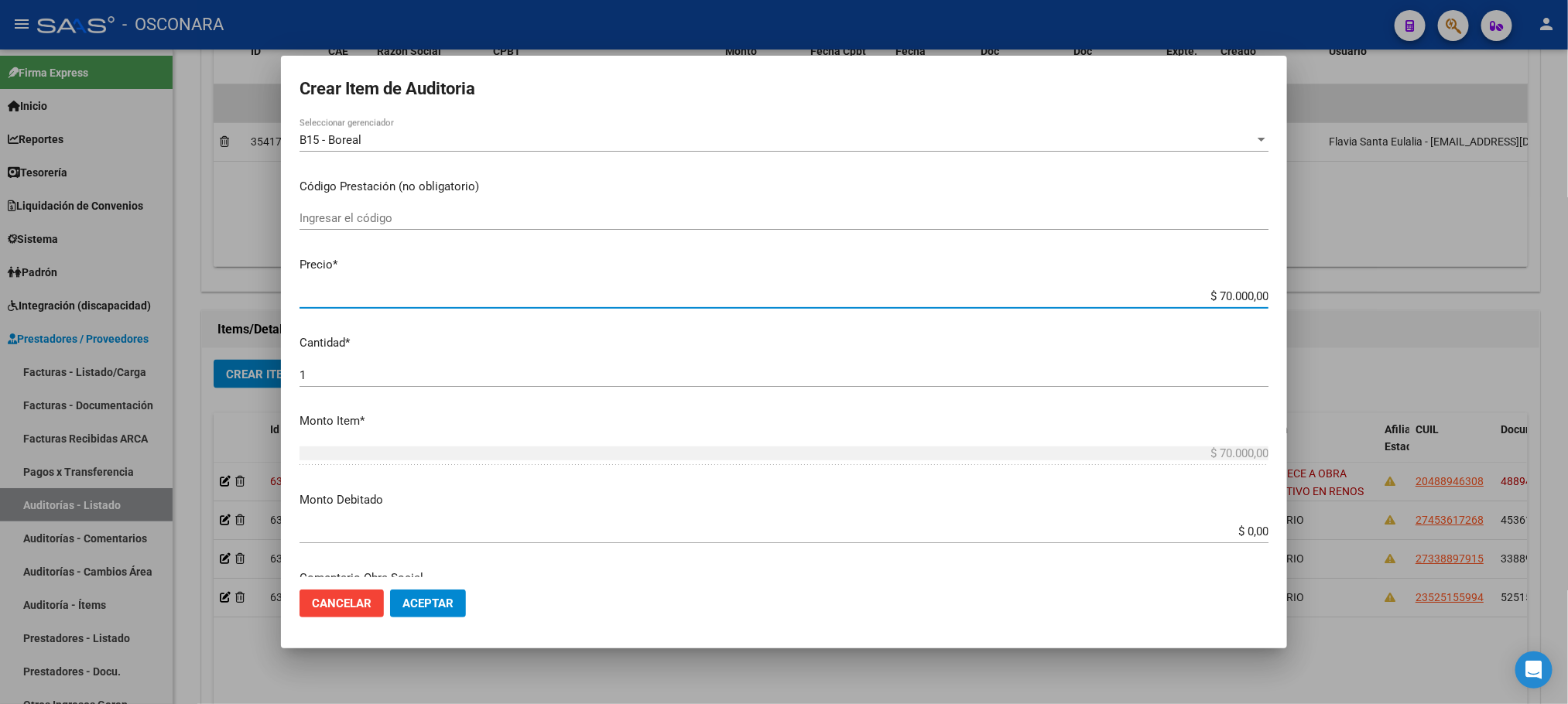
drag, startPoint x: 1194, startPoint y: 561, endPoint x: 1253, endPoint y: 540, distance: 62.6
click at [1245, 557] on mat-dialog-content "40271254 Nro Documento 20402712547 CUIL Afiliado Activo Análisis Afiliado Prest…" at bounding box center [784, 347] width 1006 height 458
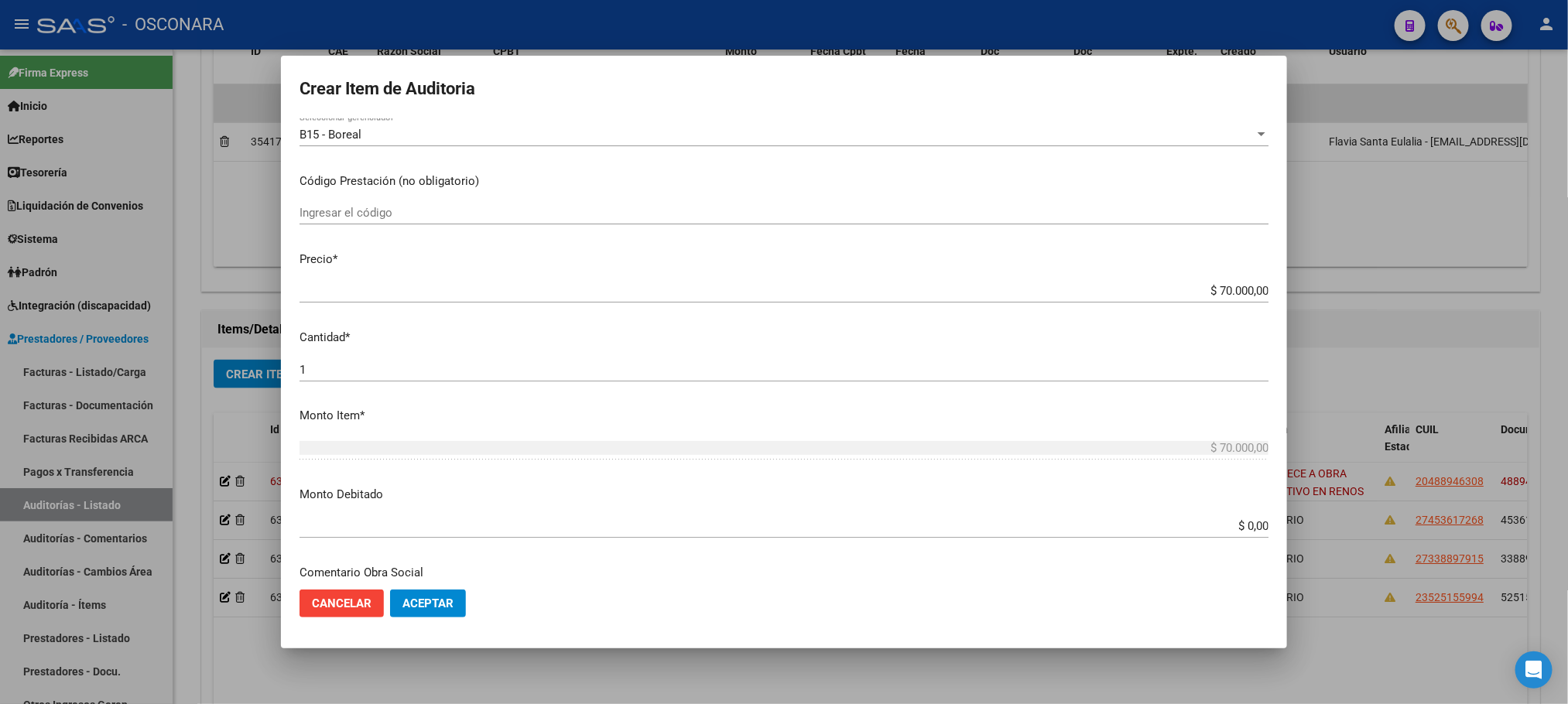
click at [1169, 273] on mat-dialog-content "40271254 Nro Documento 20402712547 CUIL Afiliado Activo Análisis Afiliado Prest…" at bounding box center [784, 347] width 1006 height 458
drag, startPoint x: 1185, startPoint y: 283, endPoint x: 1253, endPoint y: 286, distance: 68.1
click at [1253, 286] on input "$ 70.000,00" at bounding box center [784, 290] width 969 height 13
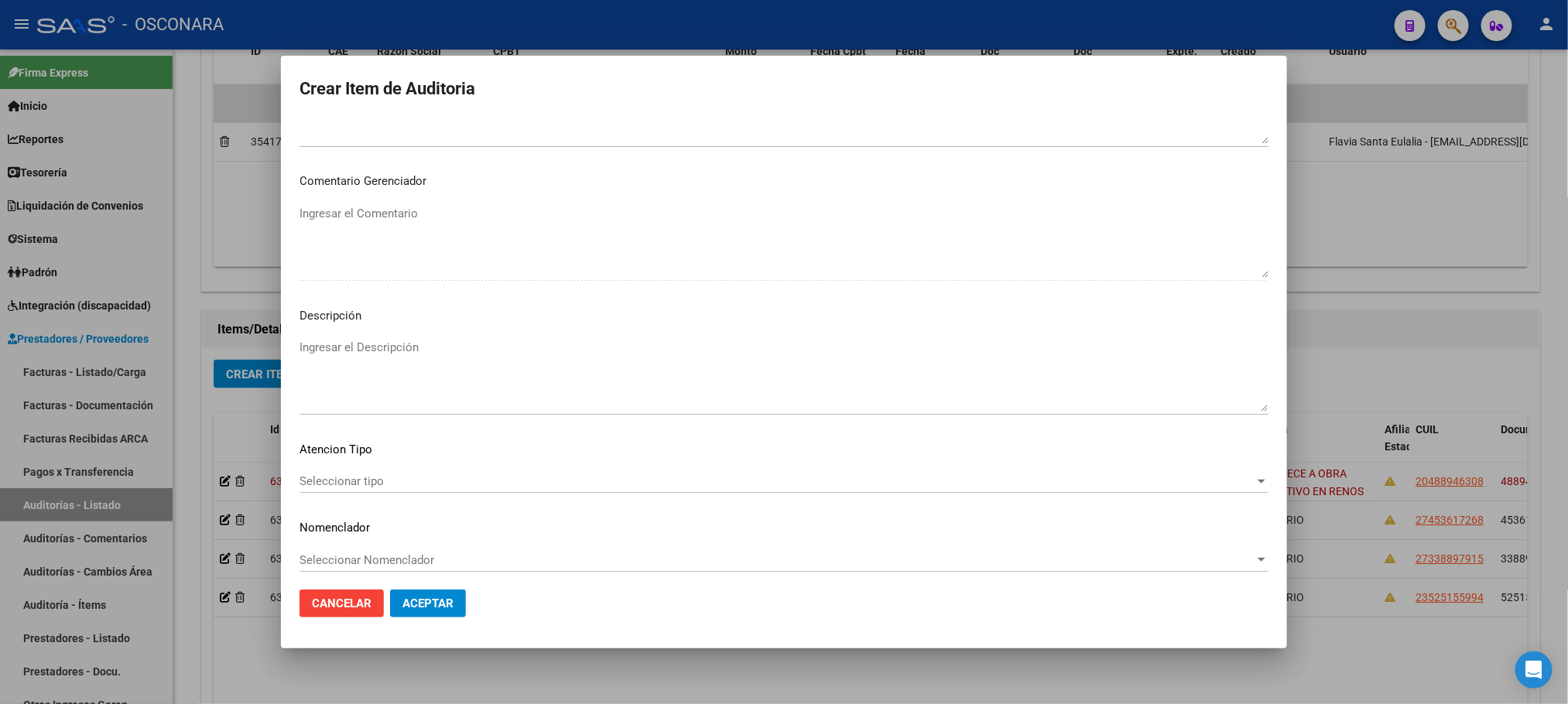
scroll to position [935, 0]
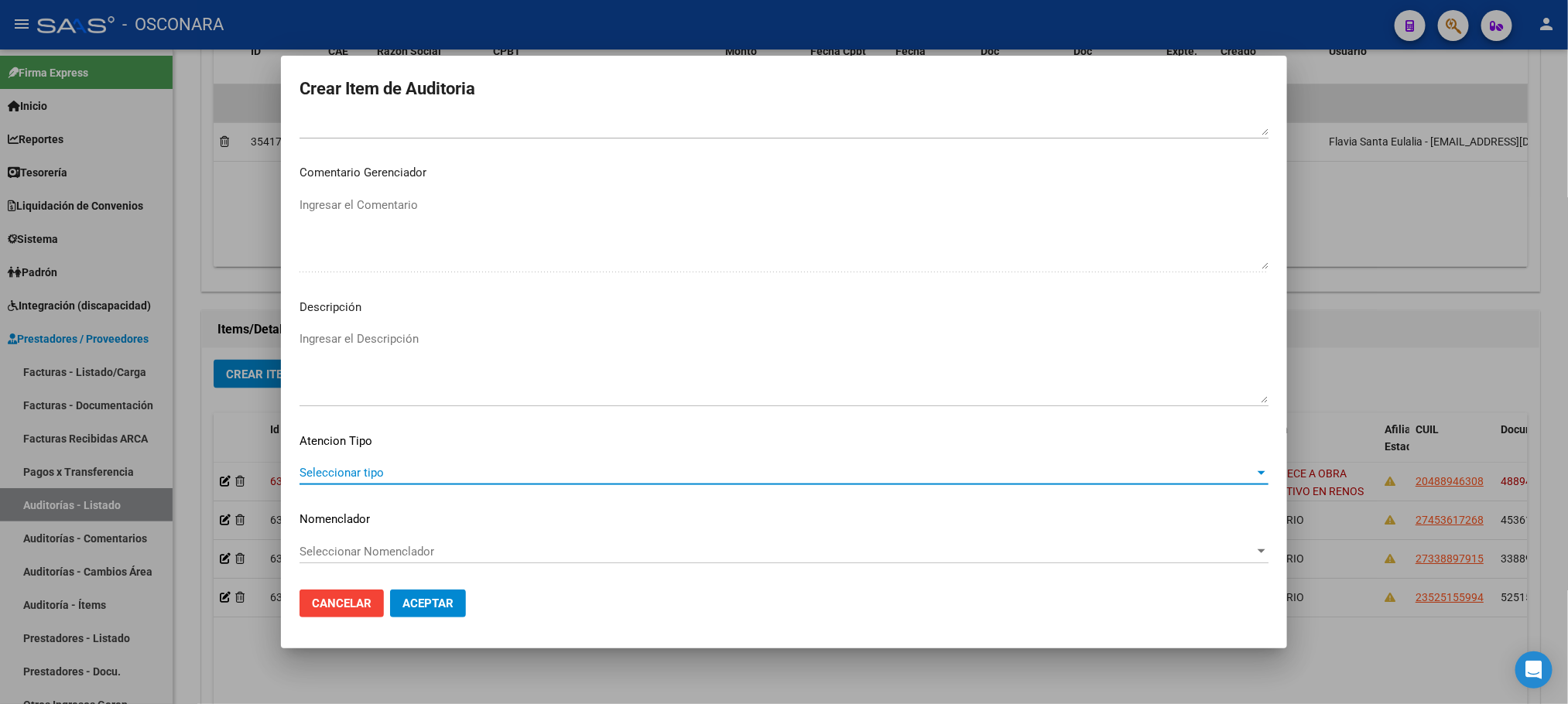
click at [409, 477] on span "Seleccionar tipo" at bounding box center [776, 472] width 954 height 13
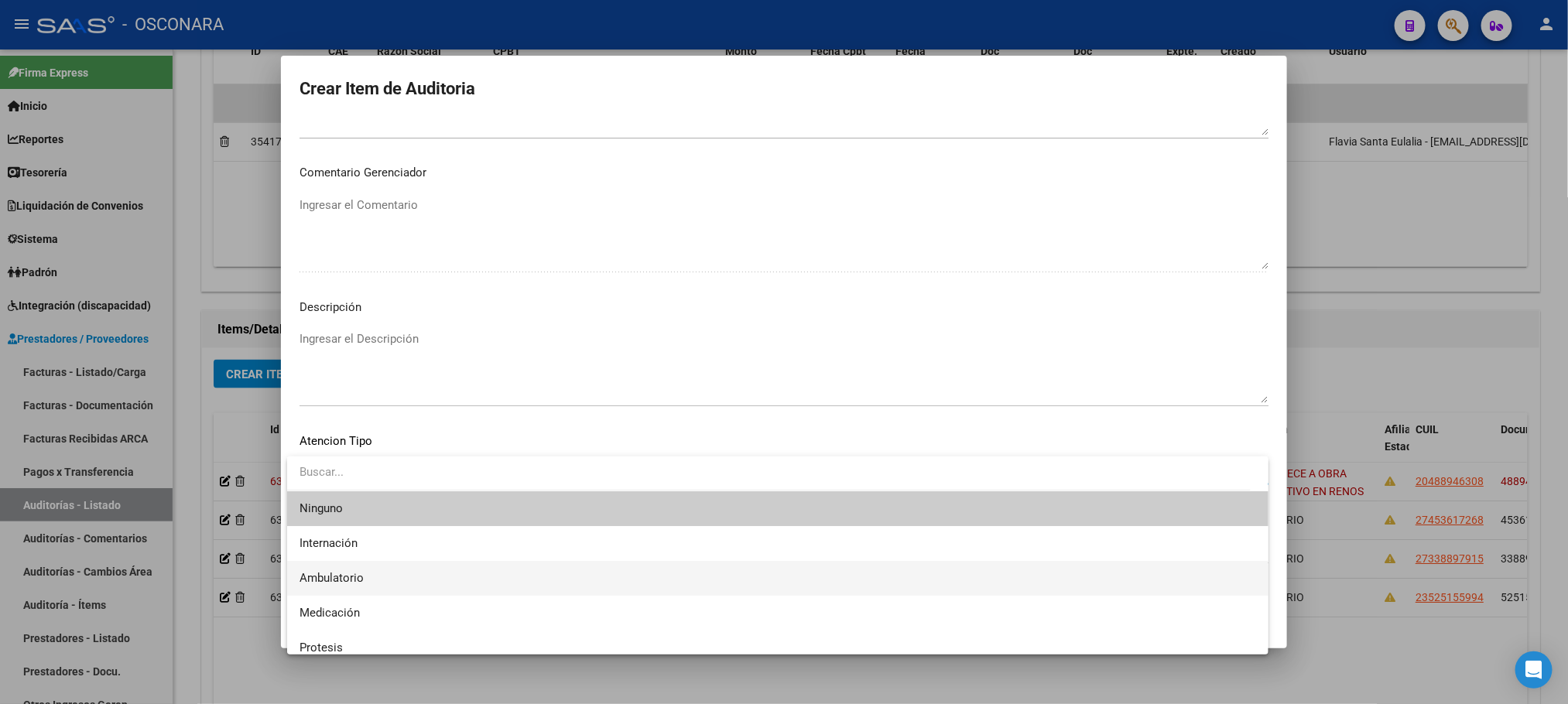
click at [370, 578] on span "Ambulatorio" at bounding box center [777, 578] width 956 height 35
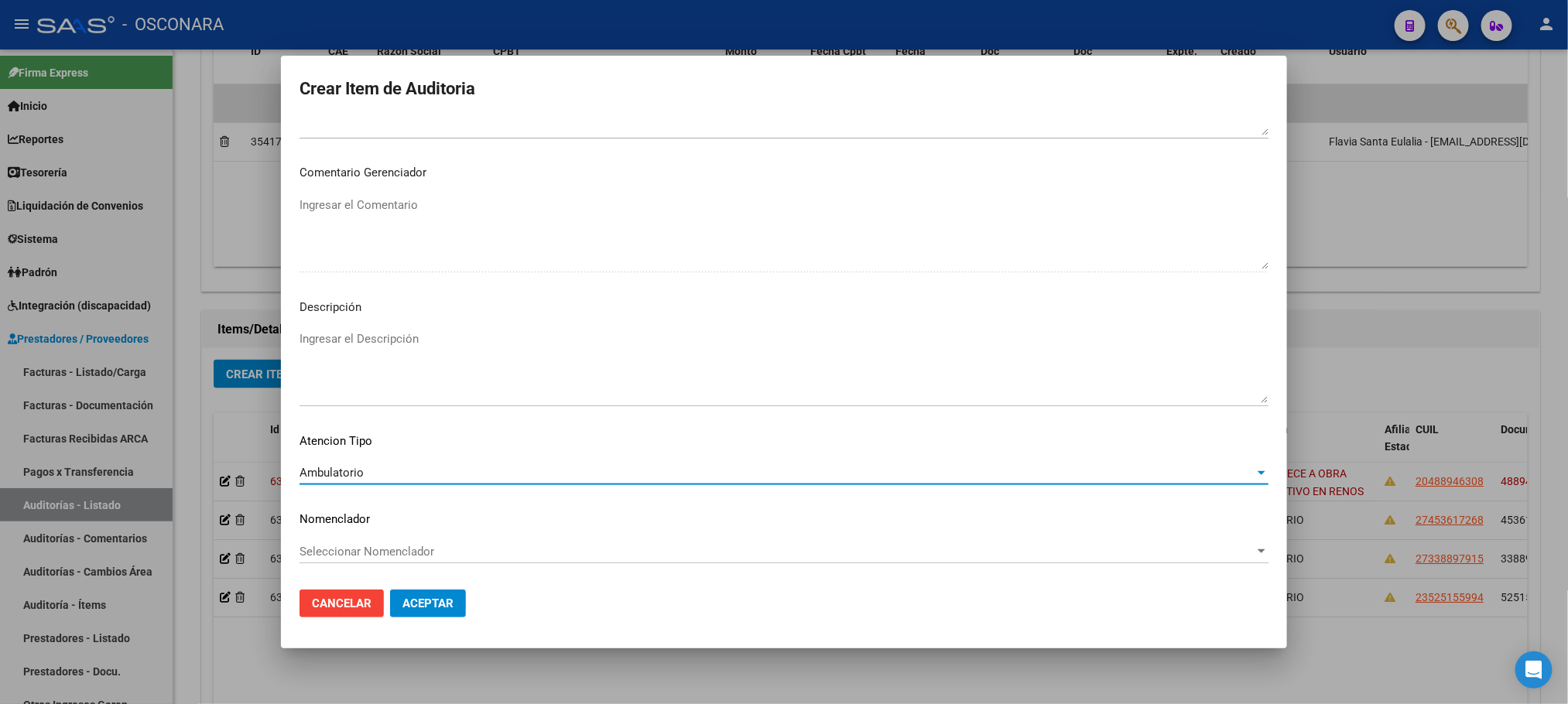
click at [408, 343] on textarea "Ingresar el Descripción" at bounding box center [784, 366] width 969 height 73
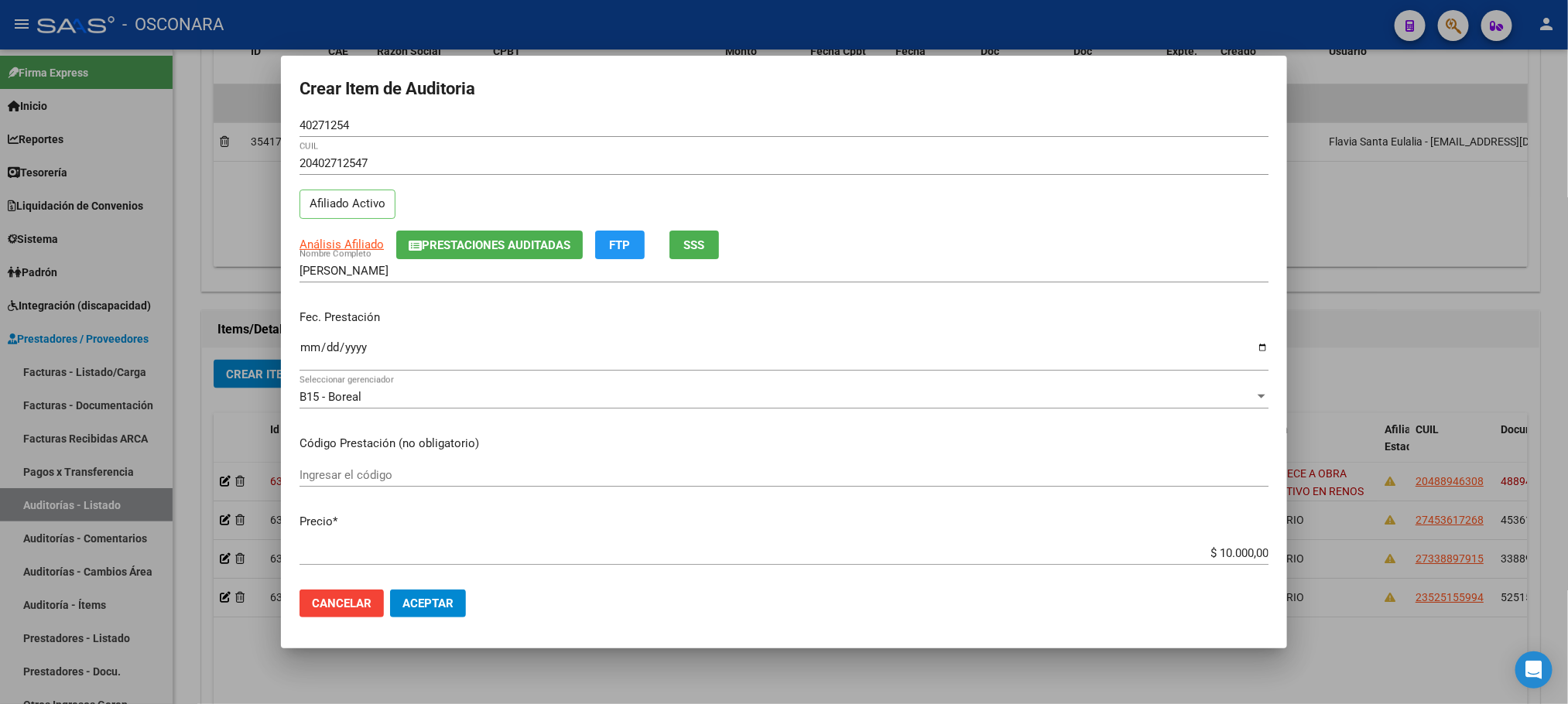
scroll to position [0, 0]
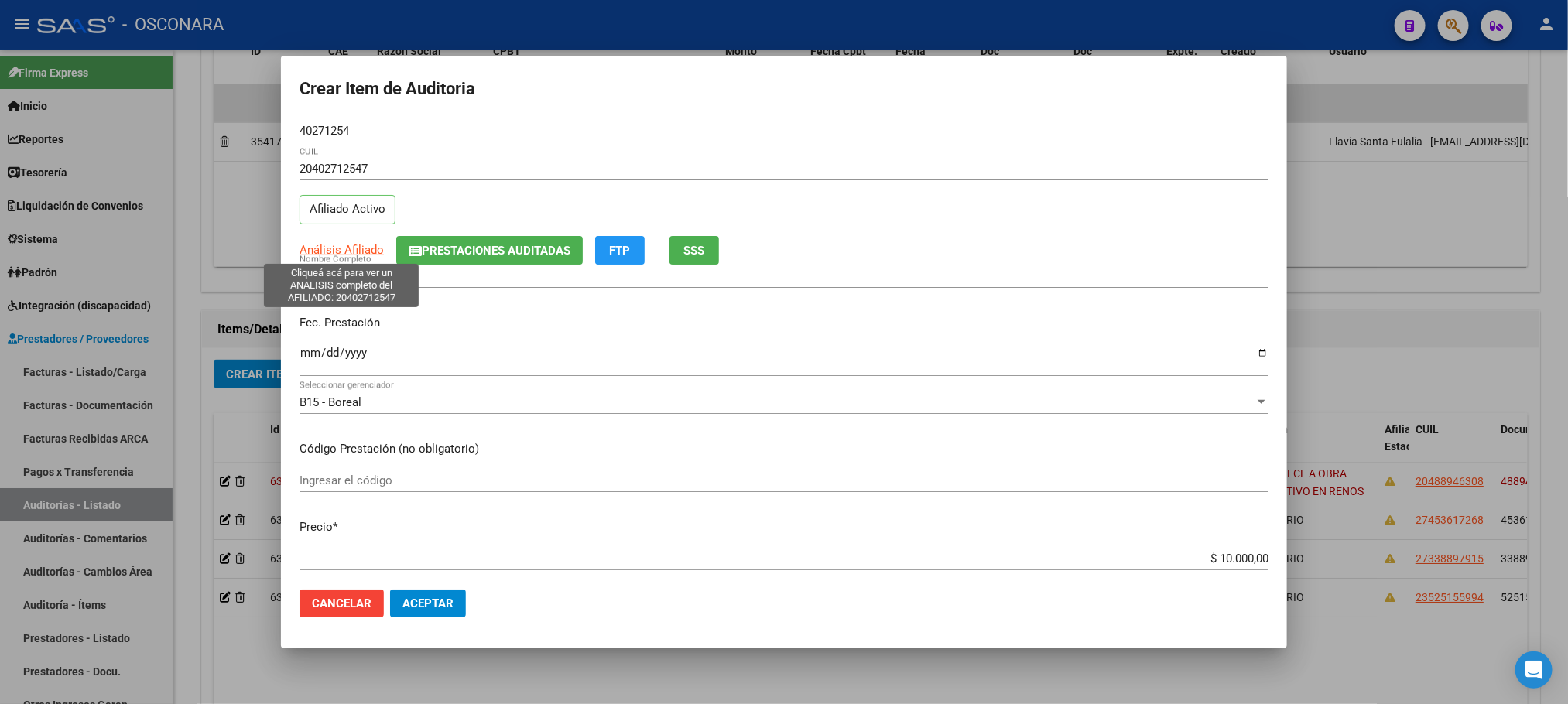
click at [365, 246] on span "Análisis Afiliado" at bounding box center [342, 249] width 85 height 13
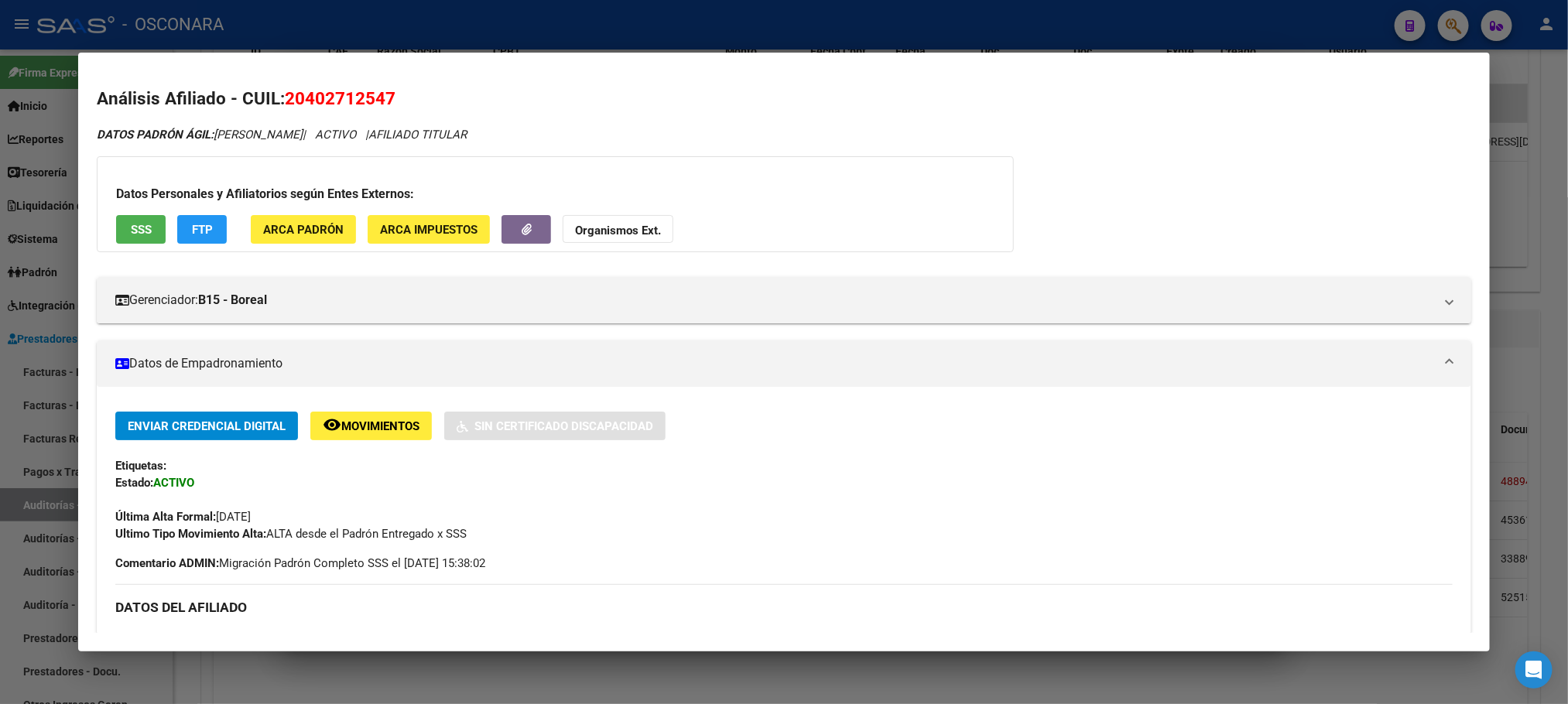
click at [133, 232] on span "SSS" at bounding box center [140, 229] width 21 height 13
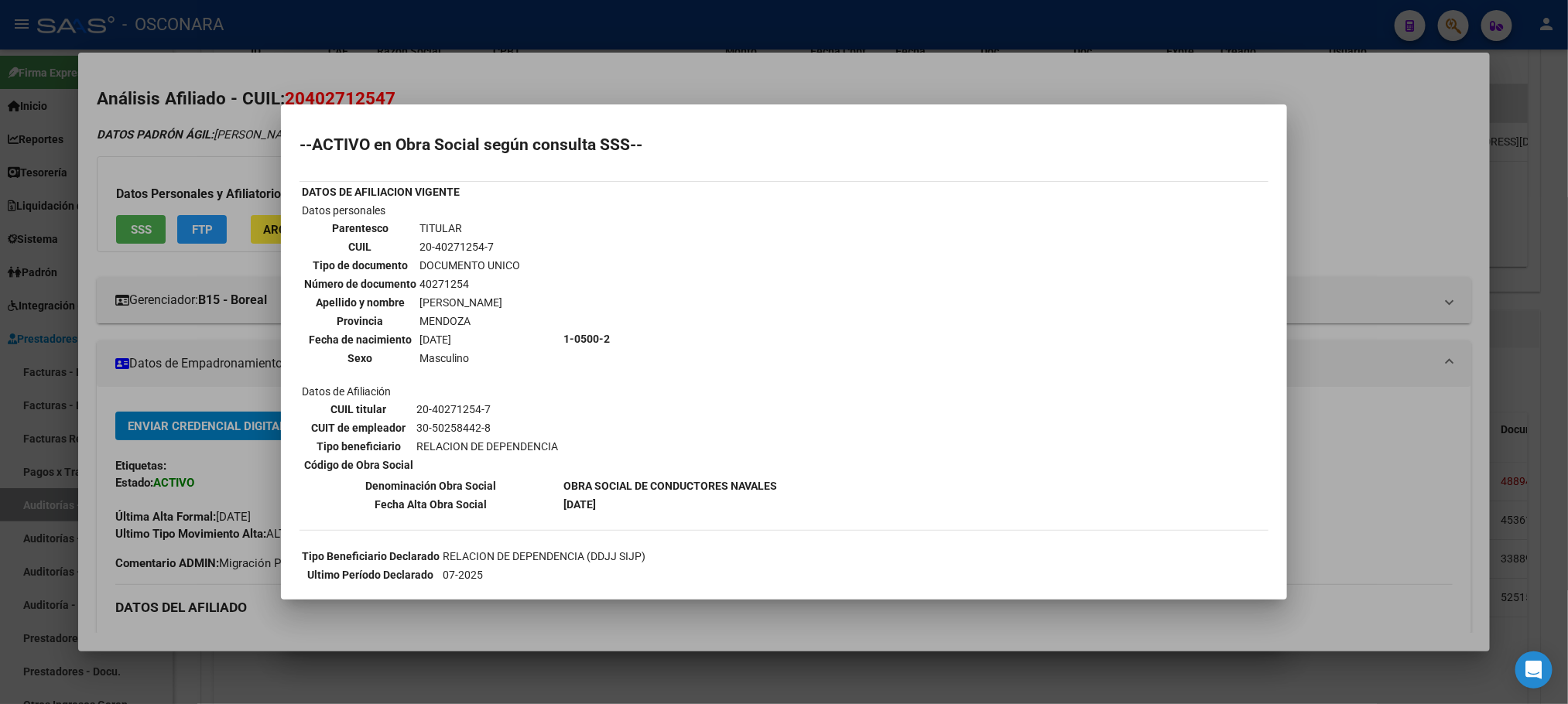
click at [694, 625] on div at bounding box center [784, 352] width 1568 height 704
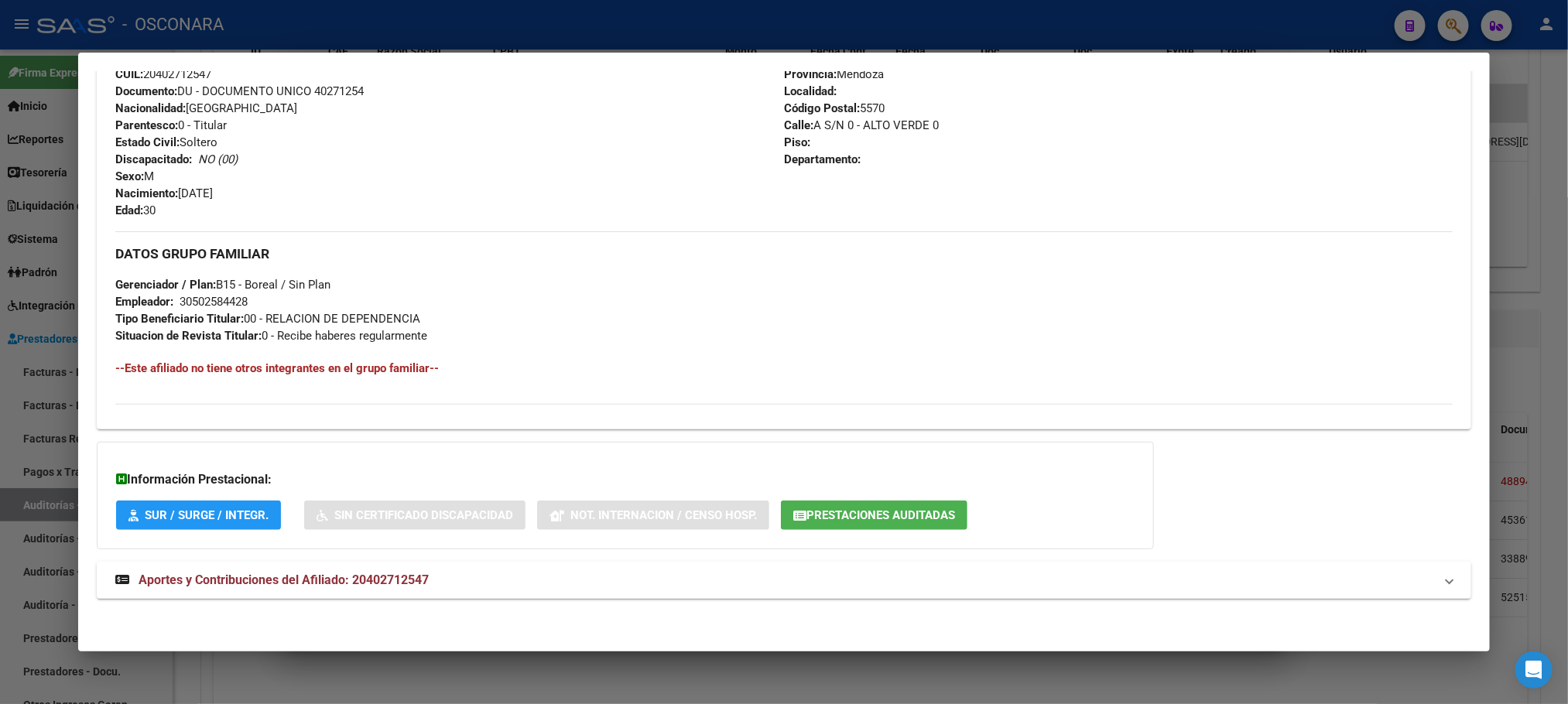
scroll to position [583, 0]
click at [672, 625] on div at bounding box center [784, 352] width 1568 height 704
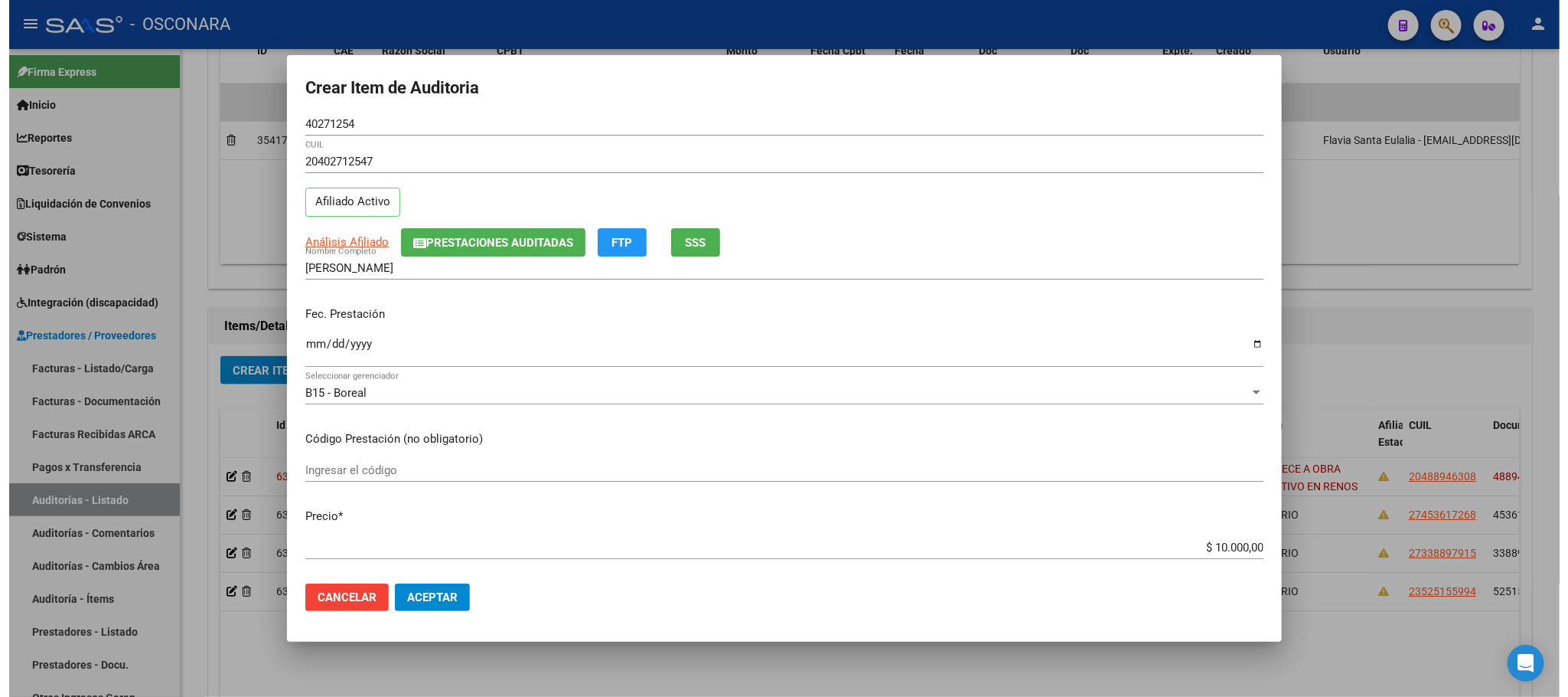
scroll to position [0, 0]
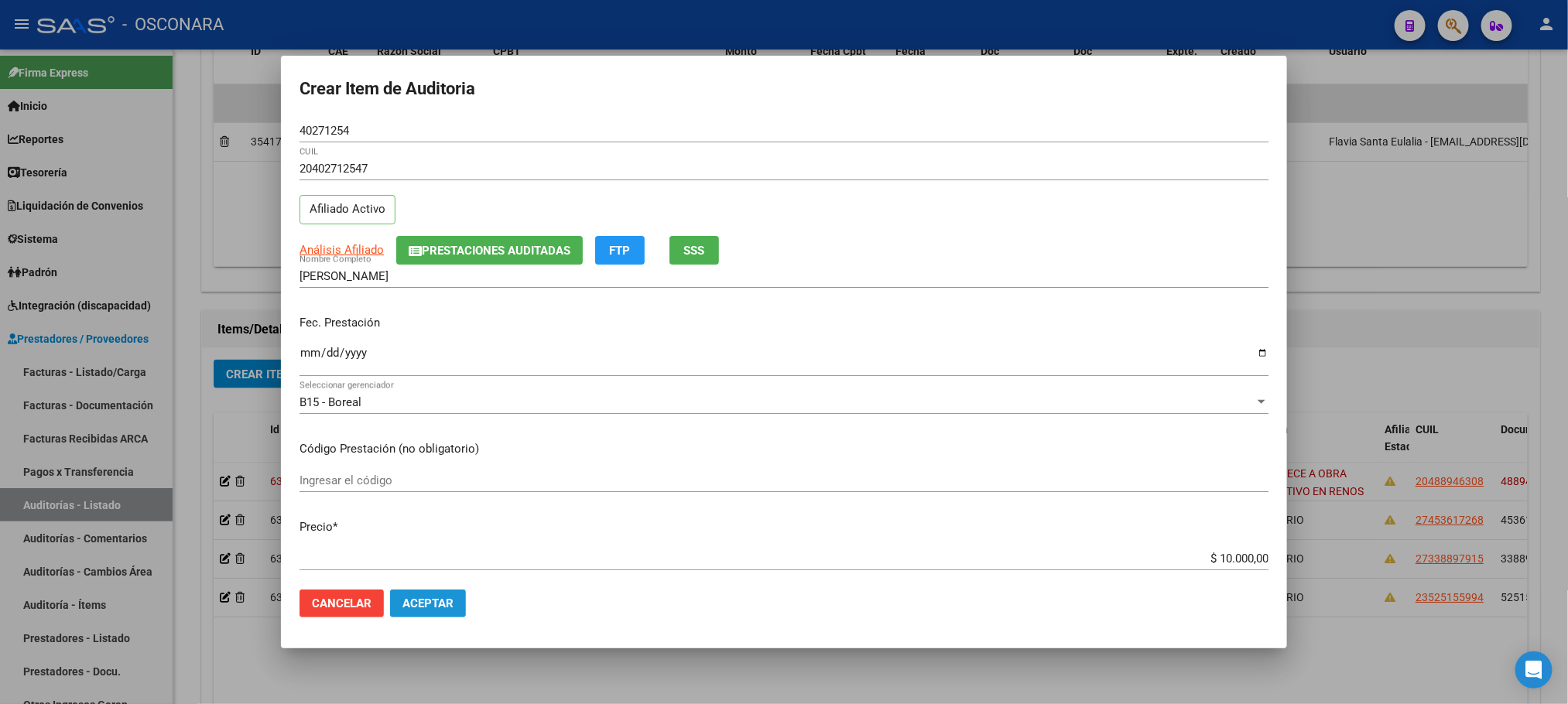
click at [444, 609] on span "Aceptar" at bounding box center [427, 602] width 51 height 13
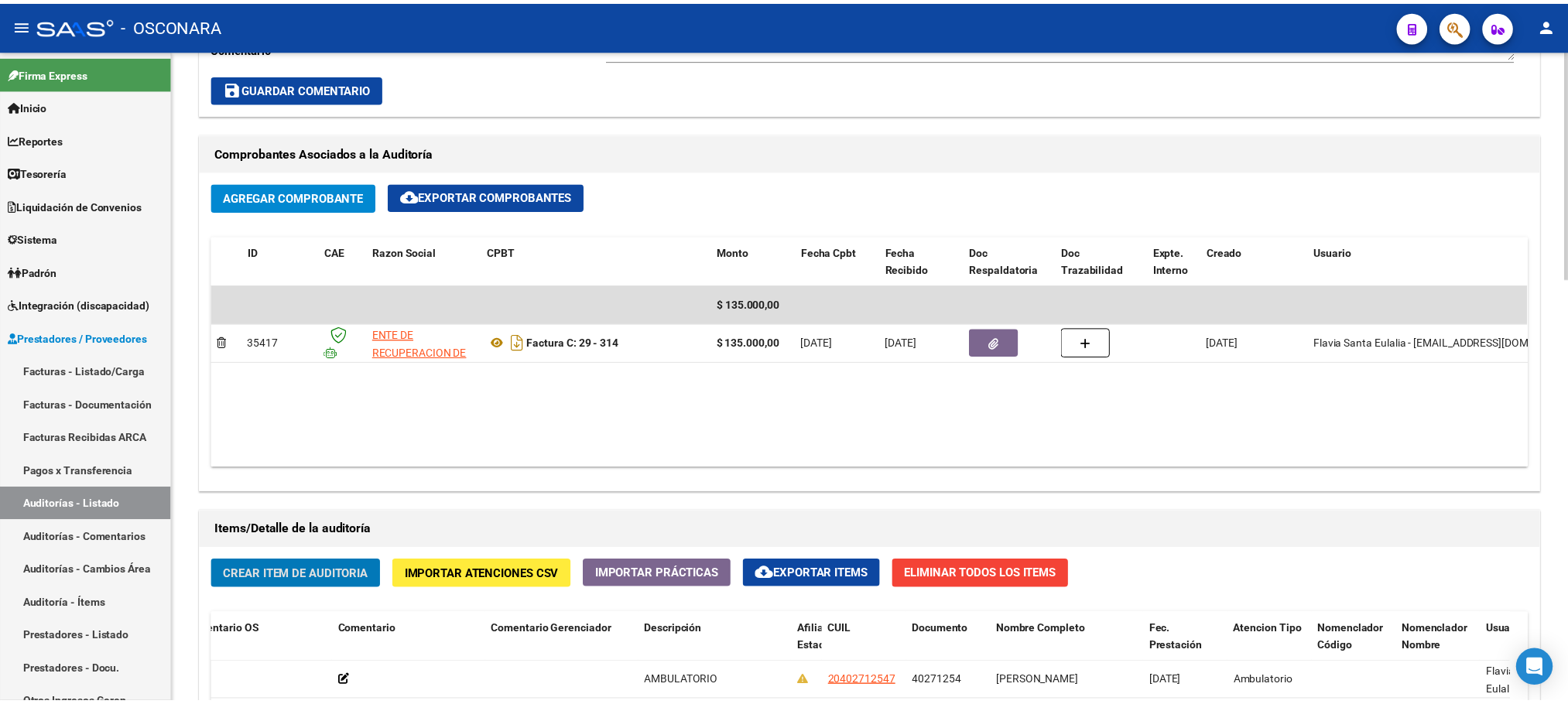
scroll to position [627, 0]
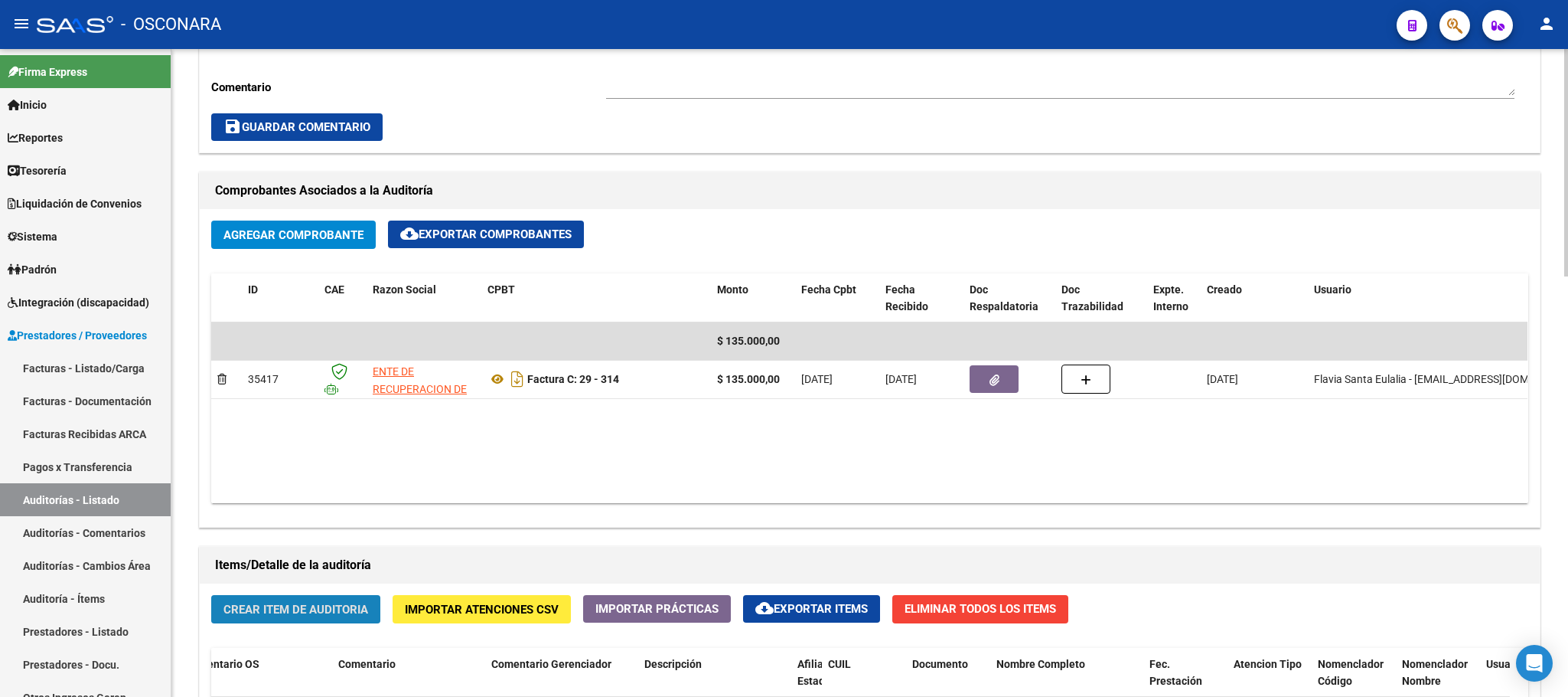
click at [280, 610] on span "Crear Item de Auditoria" at bounding box center [295, 609] width 145 height 13
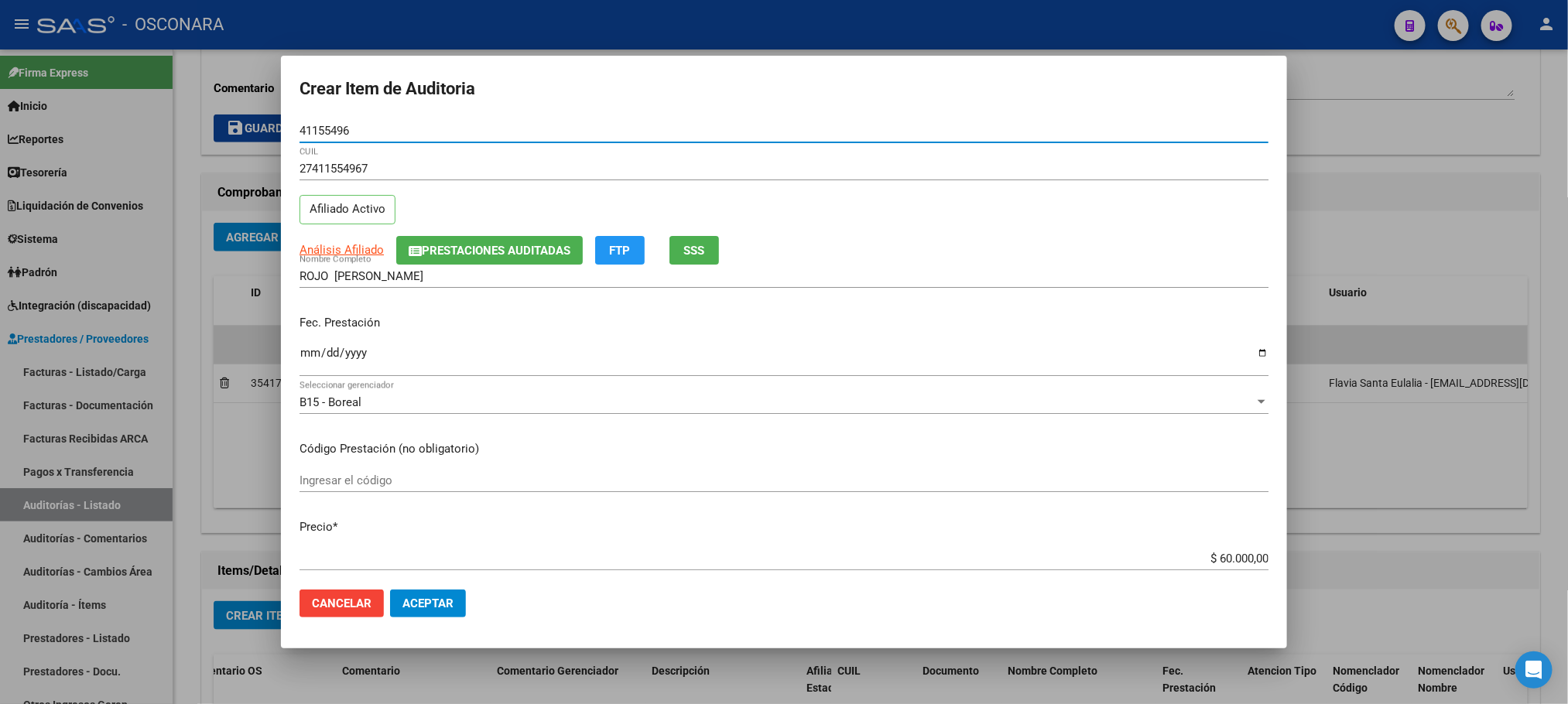
click at [305, 351] on input "Ingresar la fecha" at bounding box center [784, 359] width 969 height 25
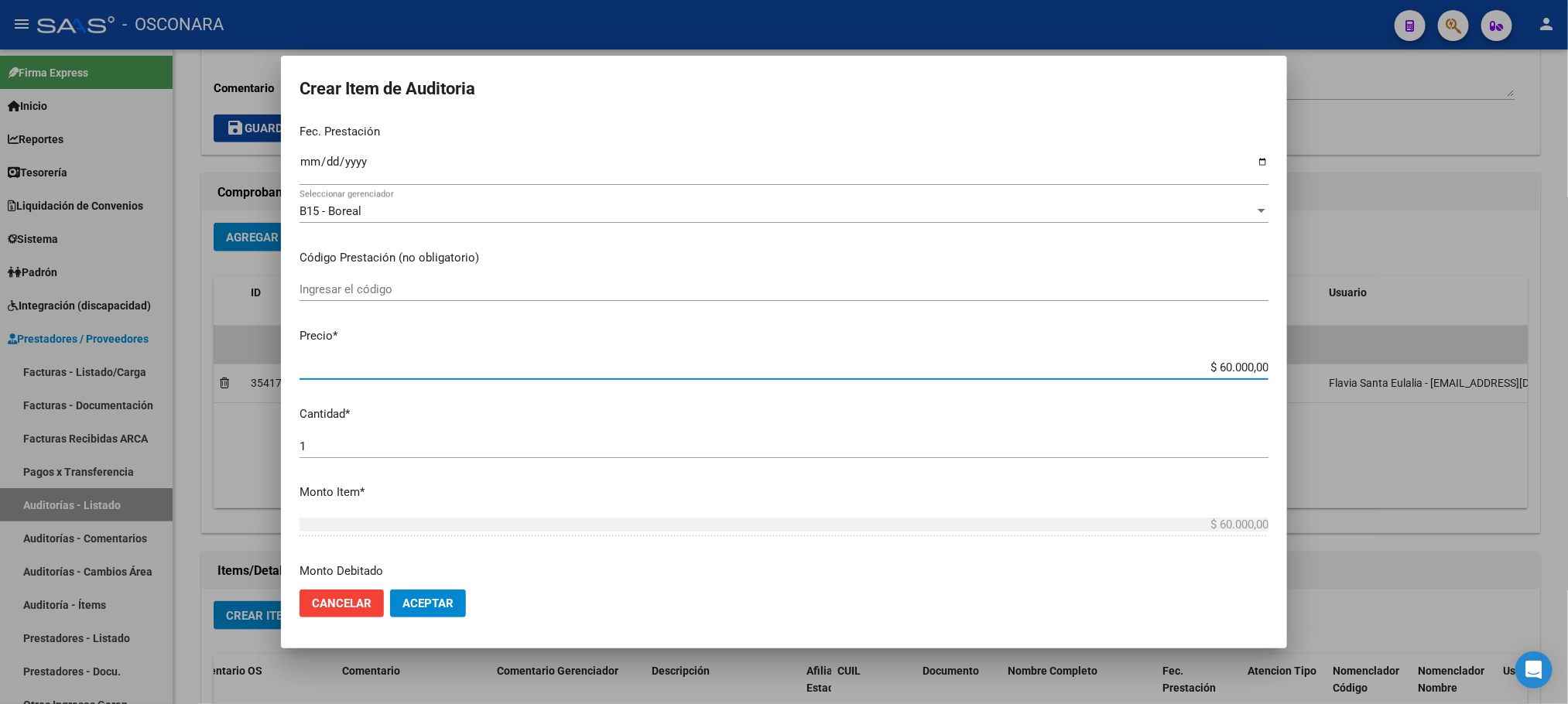
scroll to position [201, 0]
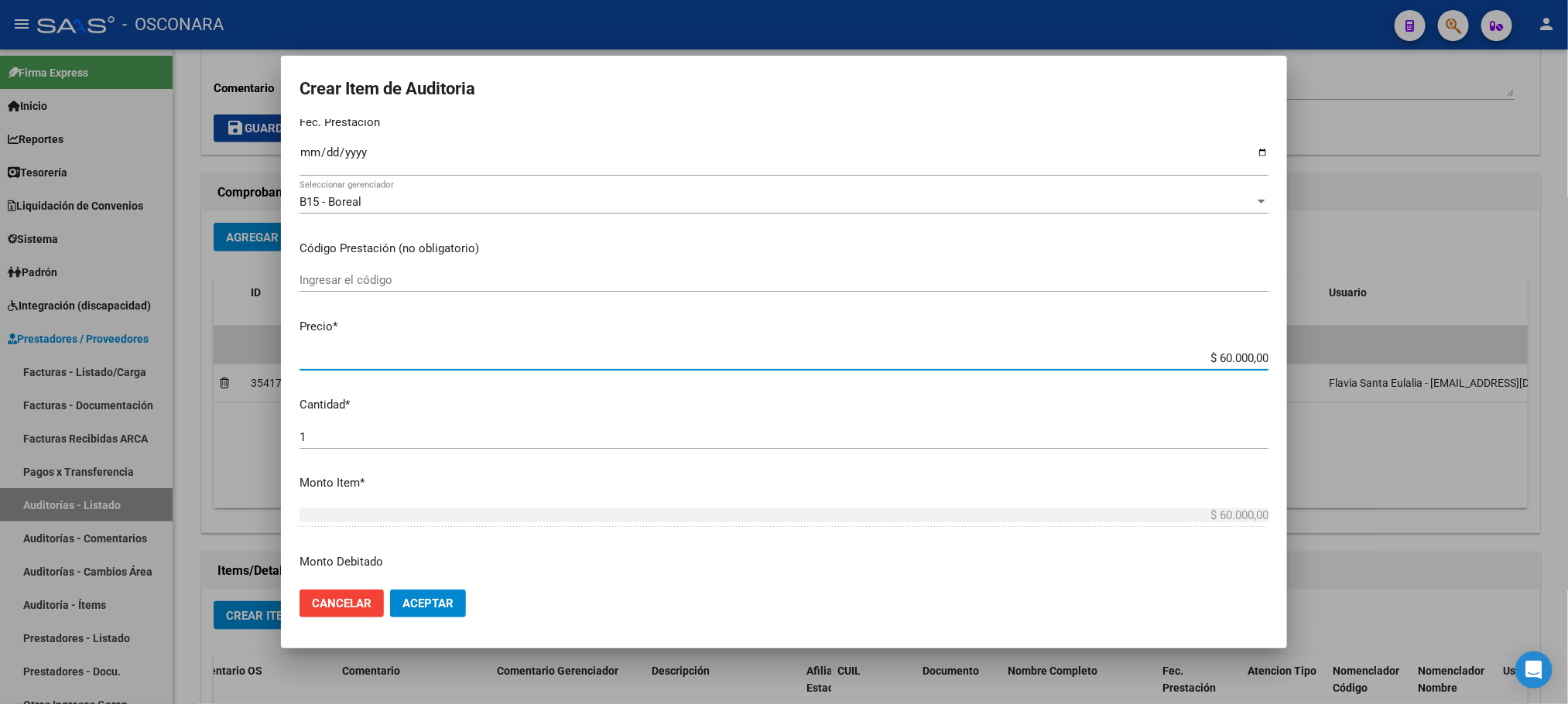
drag, startPoint x: 1198, startPoint y: 562, endPoint x: 1277, endPoint y: 478, distance: 115.3
click at [1277, 481] on mat-dialog-content "41155496 Nro Documento 27411554967 CUIL Afiliado Activo Análisis Afiliado Prest…" at bounding box center [784, 347] width 1006 height 458
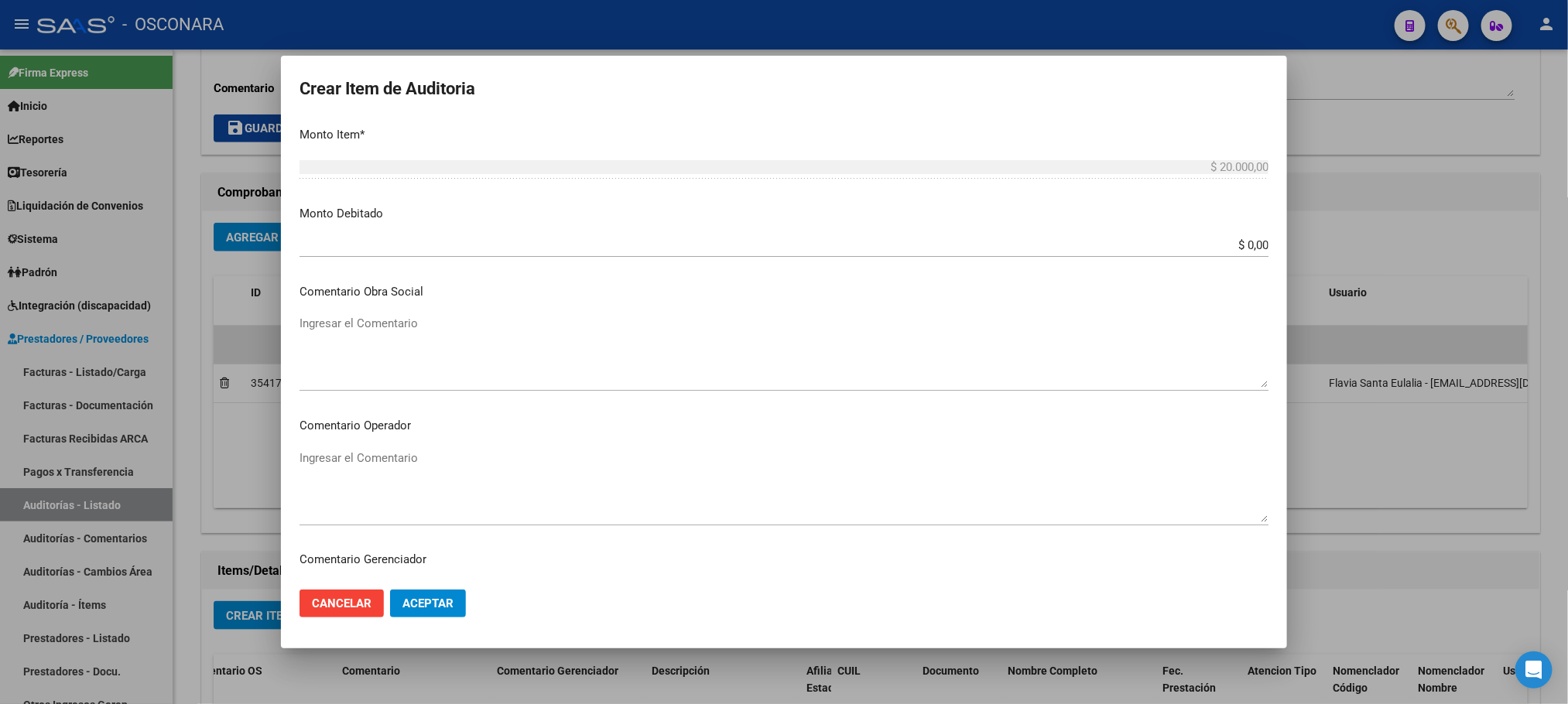
scroll to position [896, 0]
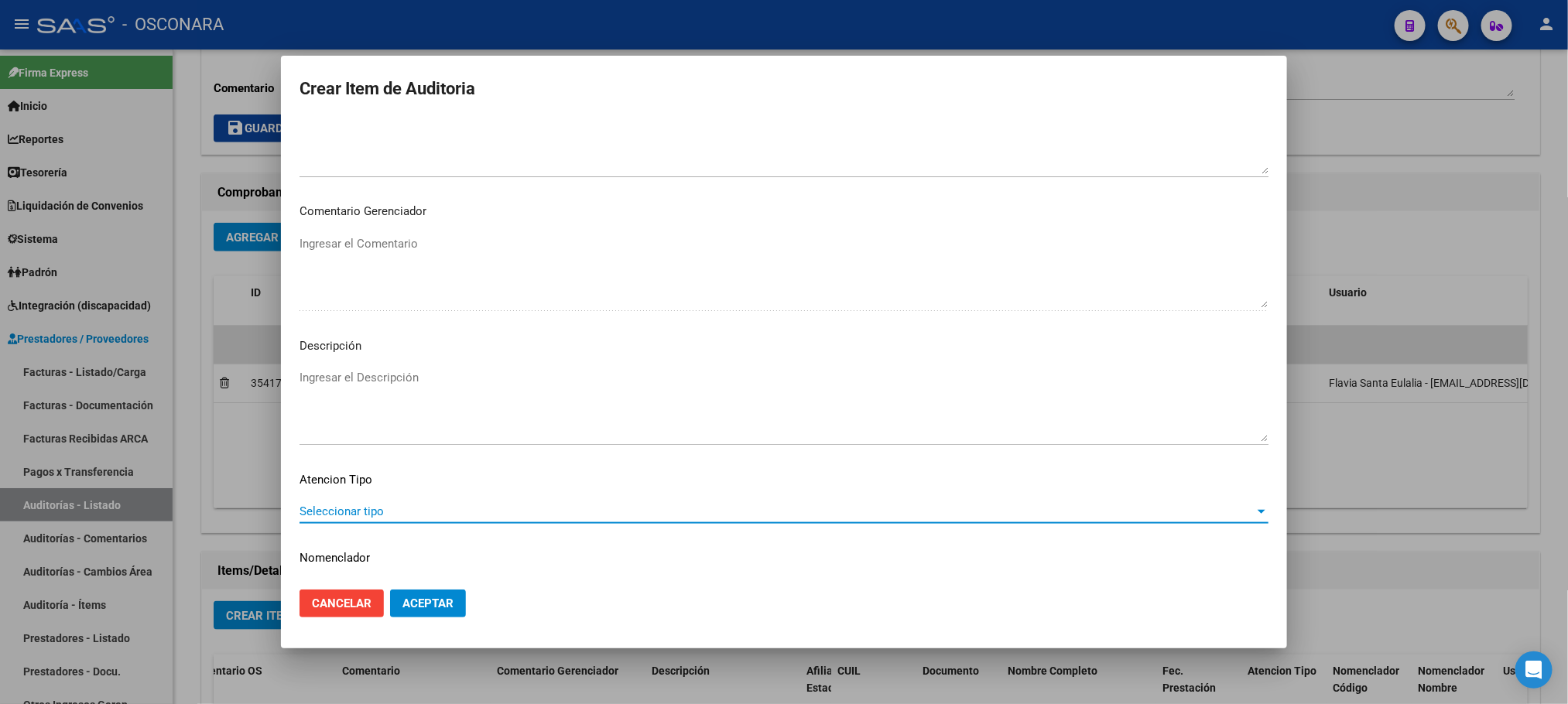
click at [595, 509] on span "Seleccionar tipo" at bounding box center [776, 511] width 954 height 13
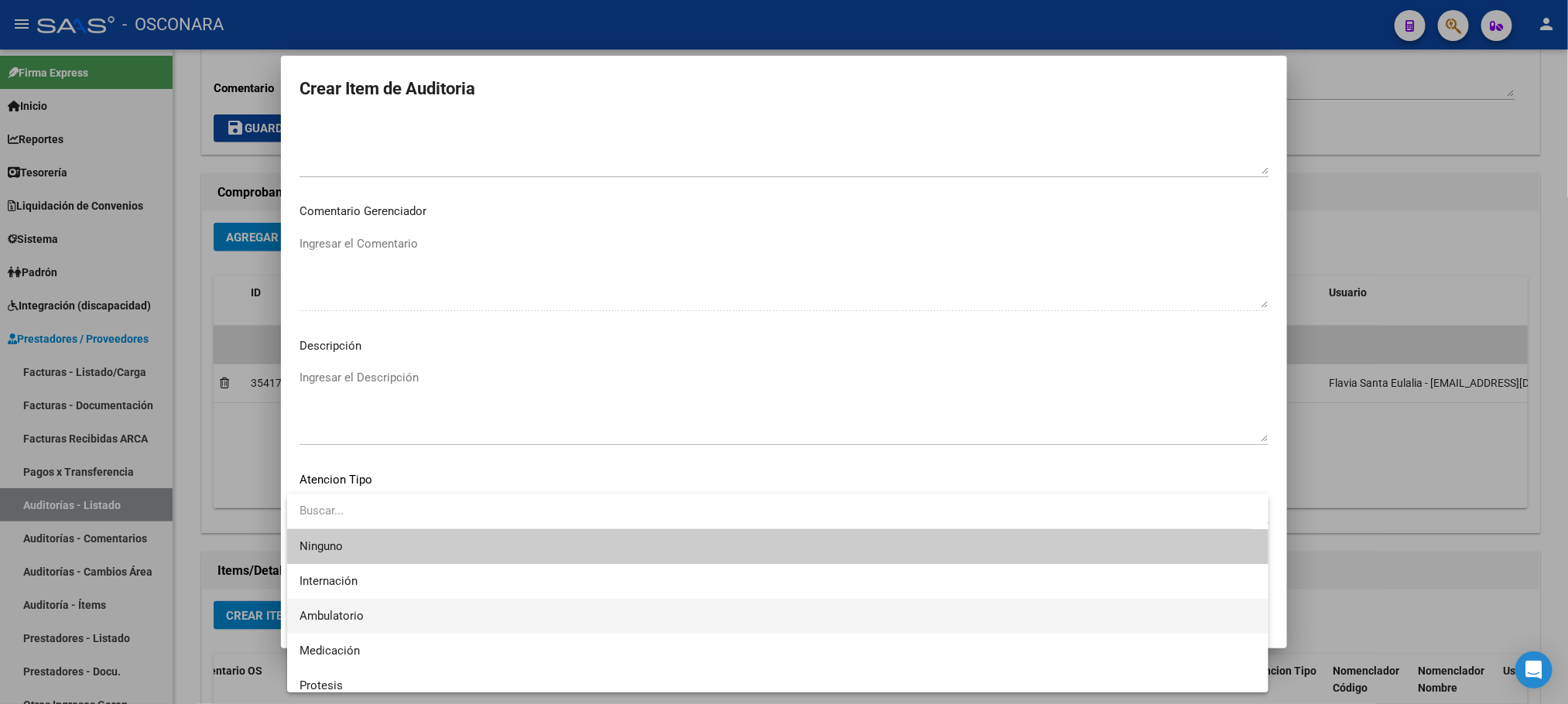
click at [374, 616] on span "Ambulatorio" at bounding box center [777, 616] width 956 height 35
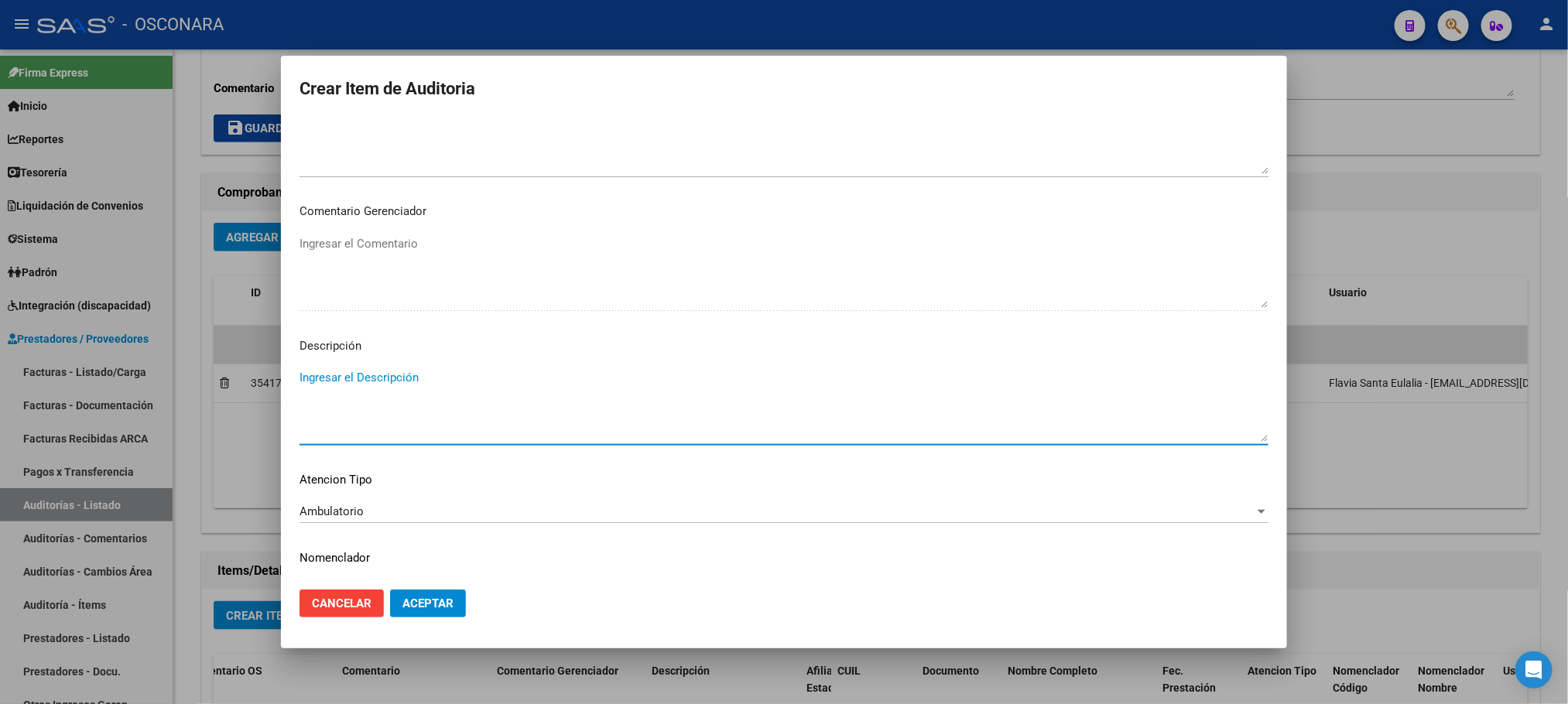
click at [401, 379] on textarea "Ingresar el Descripción" at bounding box center [784, 405] width 969 height 73
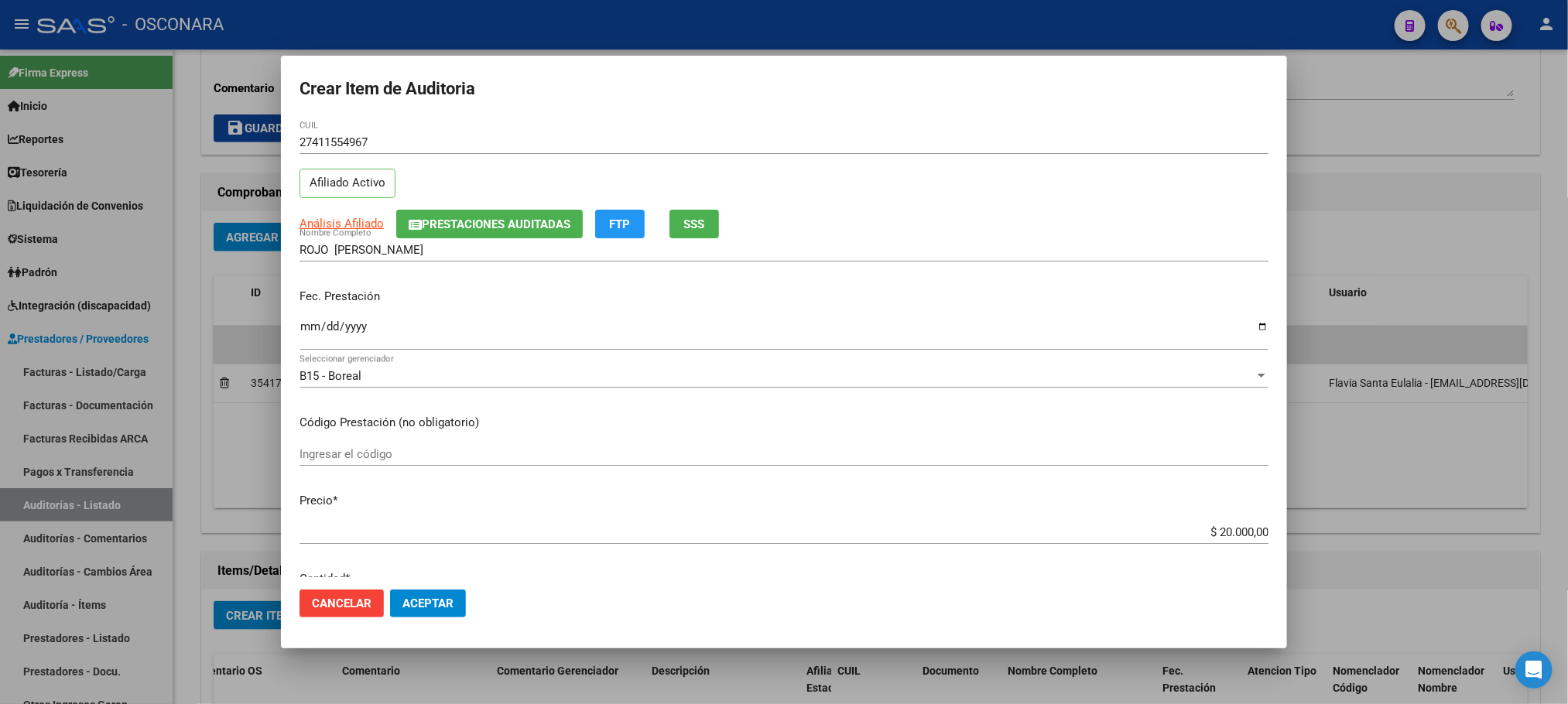
scroll to position [0, 0]
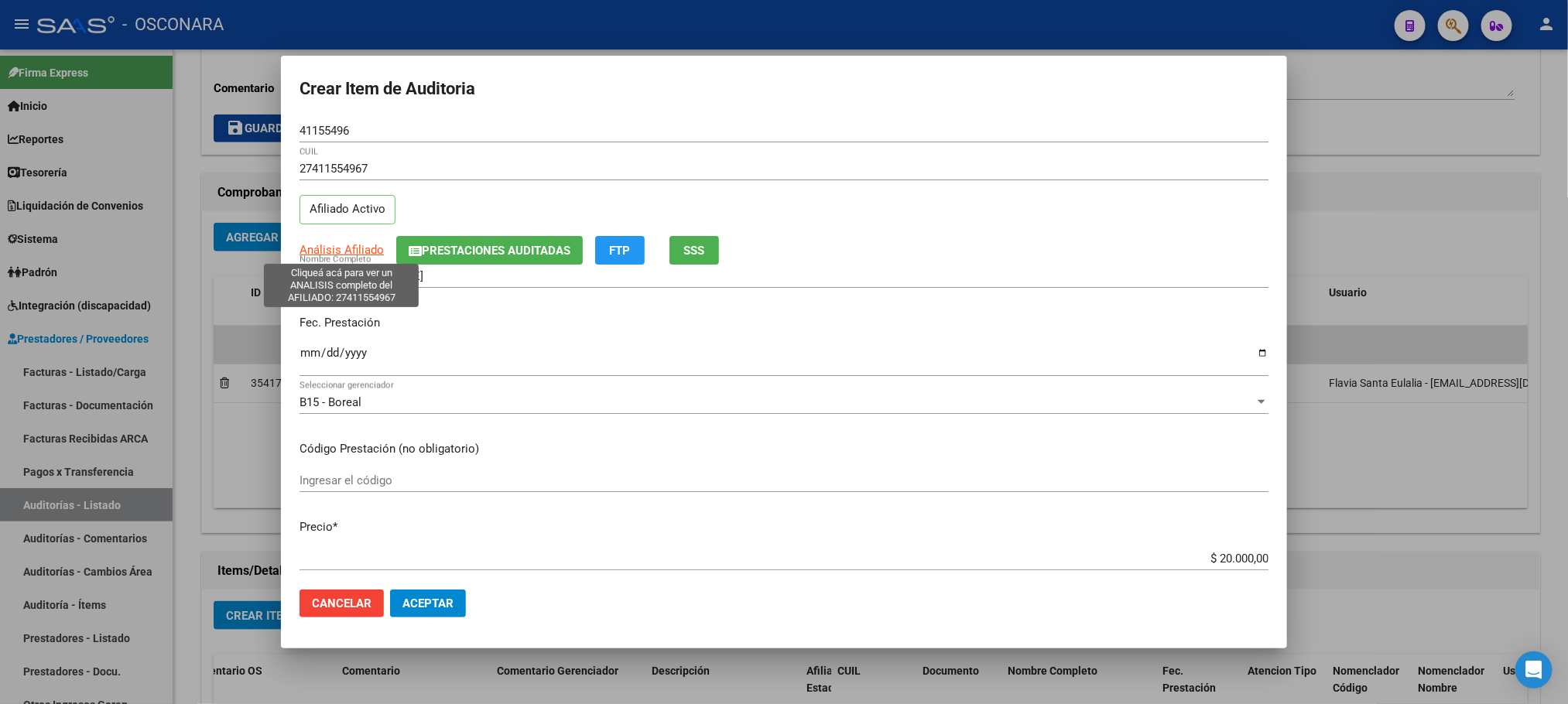
click at [317, 243] on span "Análisis Afiliado" at bounding box center [342, 249] width 85 height 13
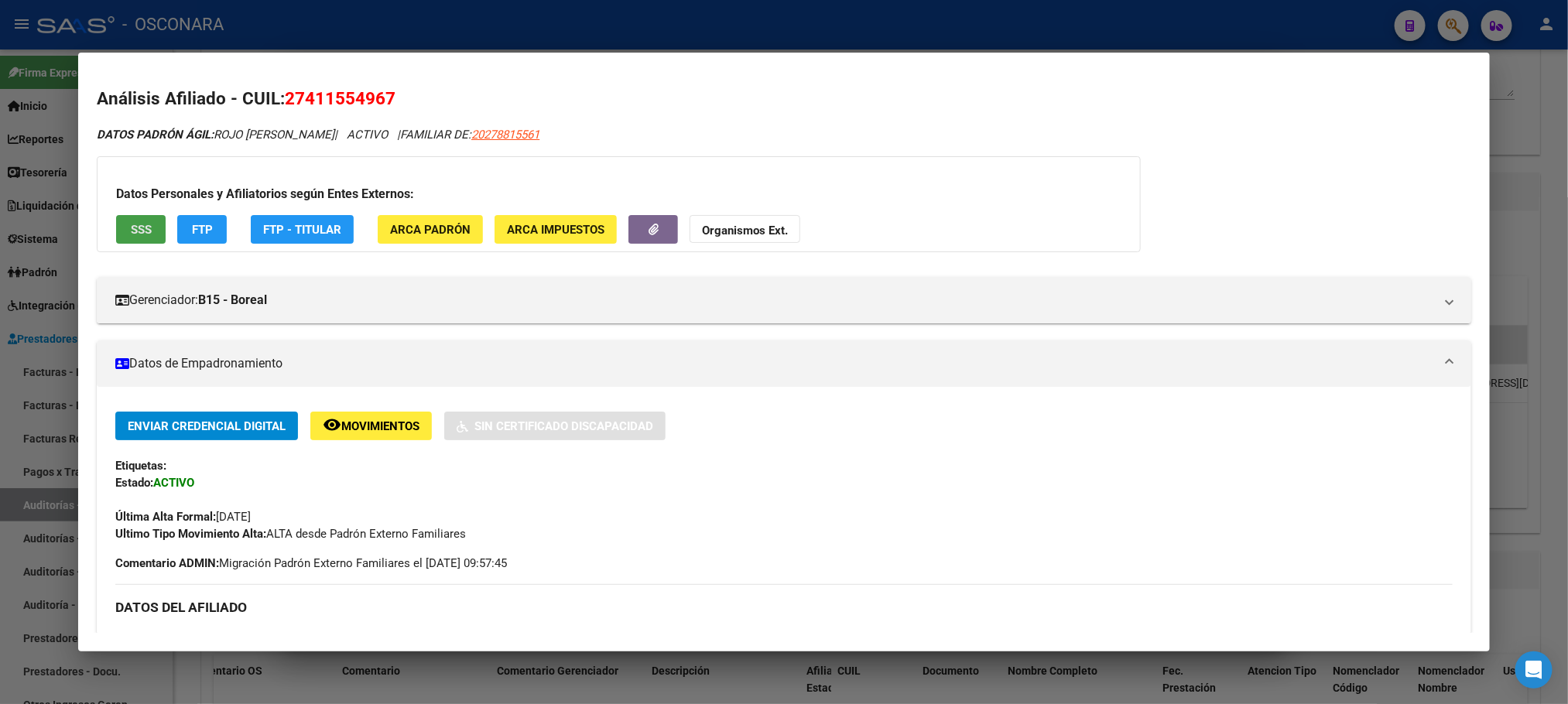
click at [135, 227] on span "SSS" at bounding box center [140, 229] width 21 height 13
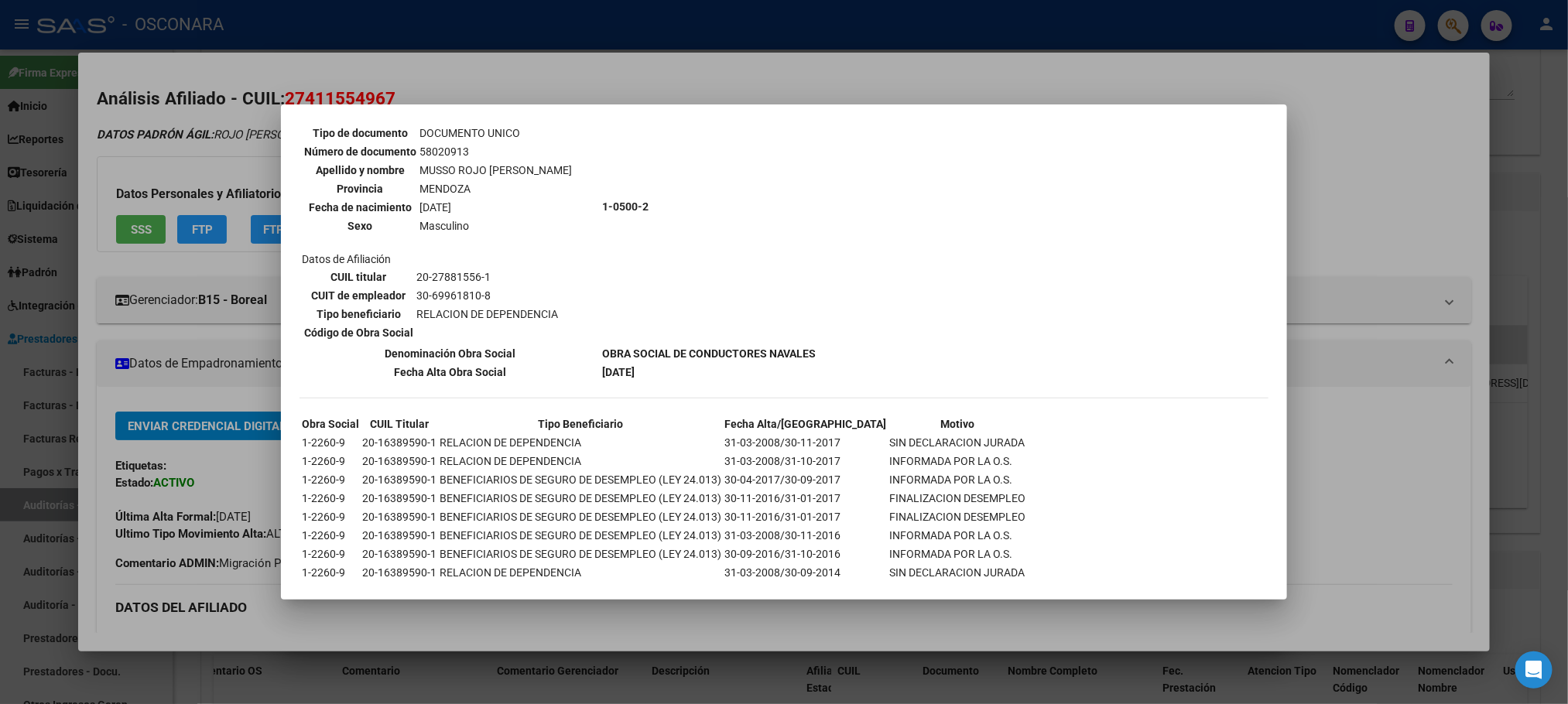
scroll to position [973, 0]
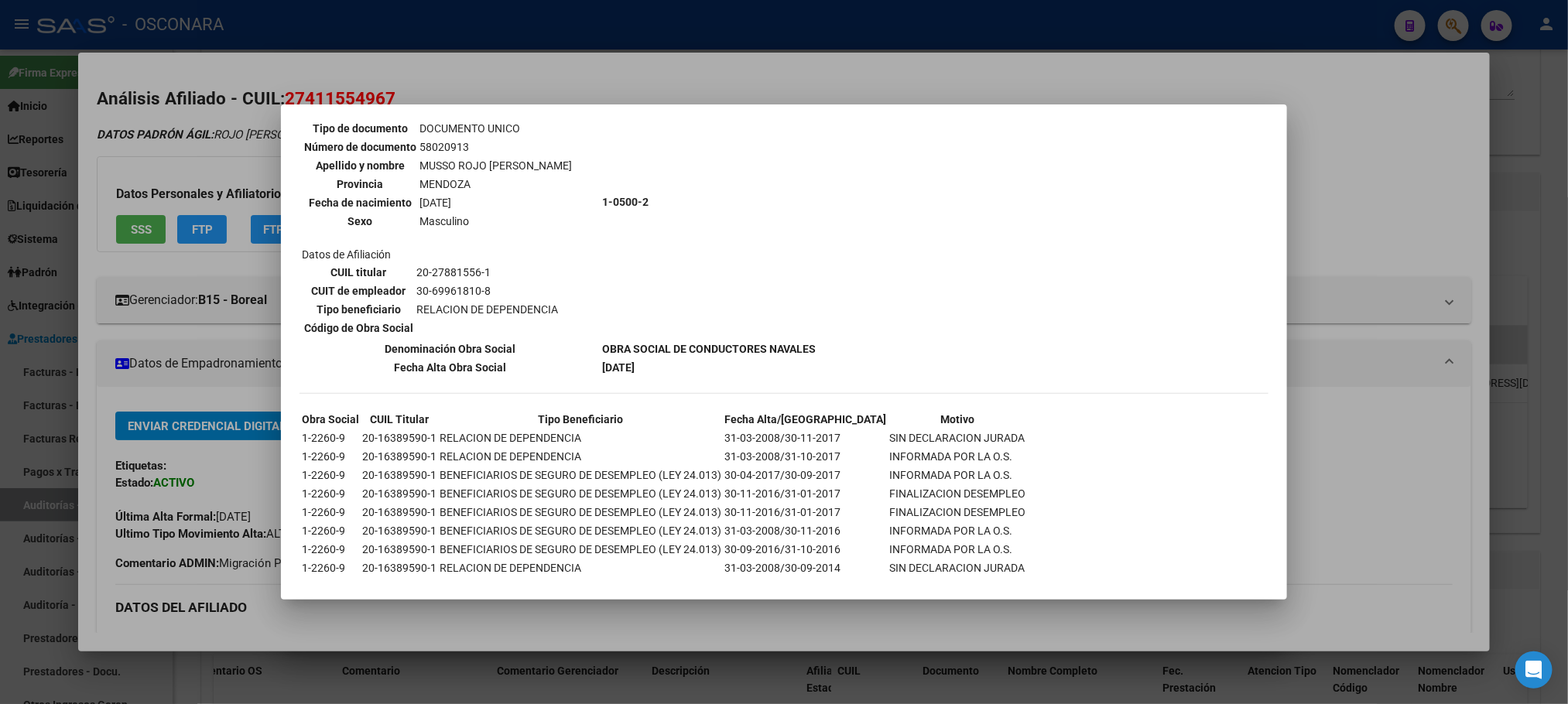
click at [1408, 596] on div at bounding box center [784, 352] width 1568 height 704
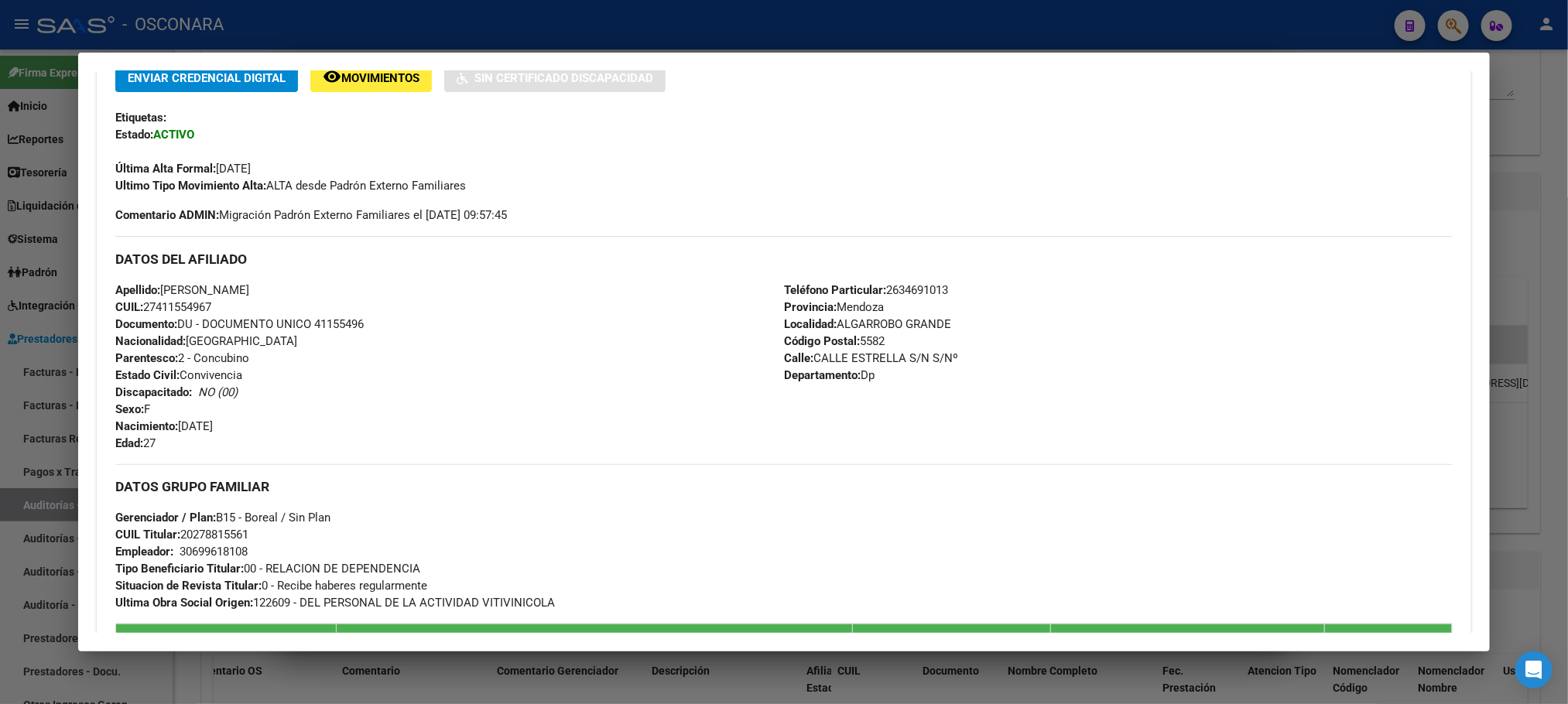
scroll to position [733, 0]
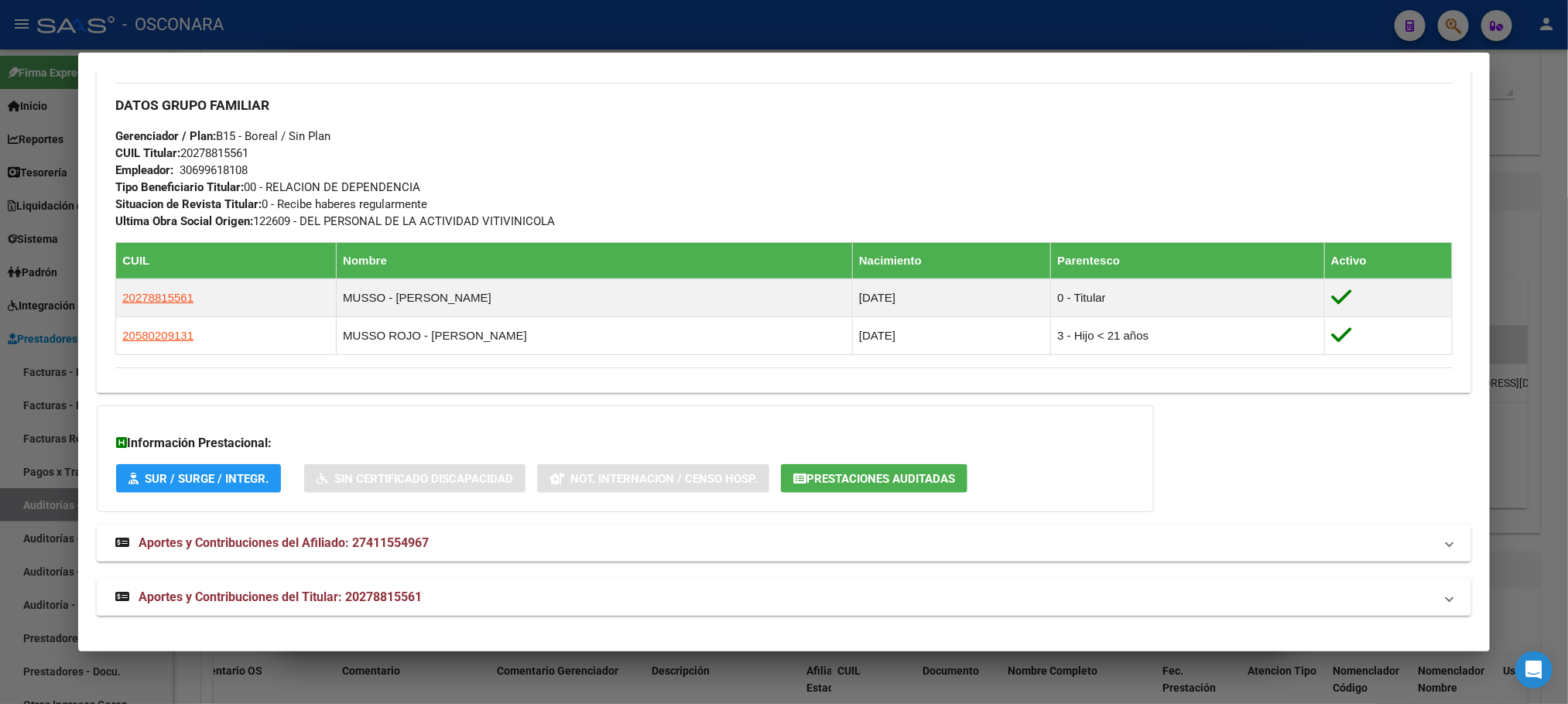
click at [757, 625] on div at bounding box center [784, 352] width 1568 height 704
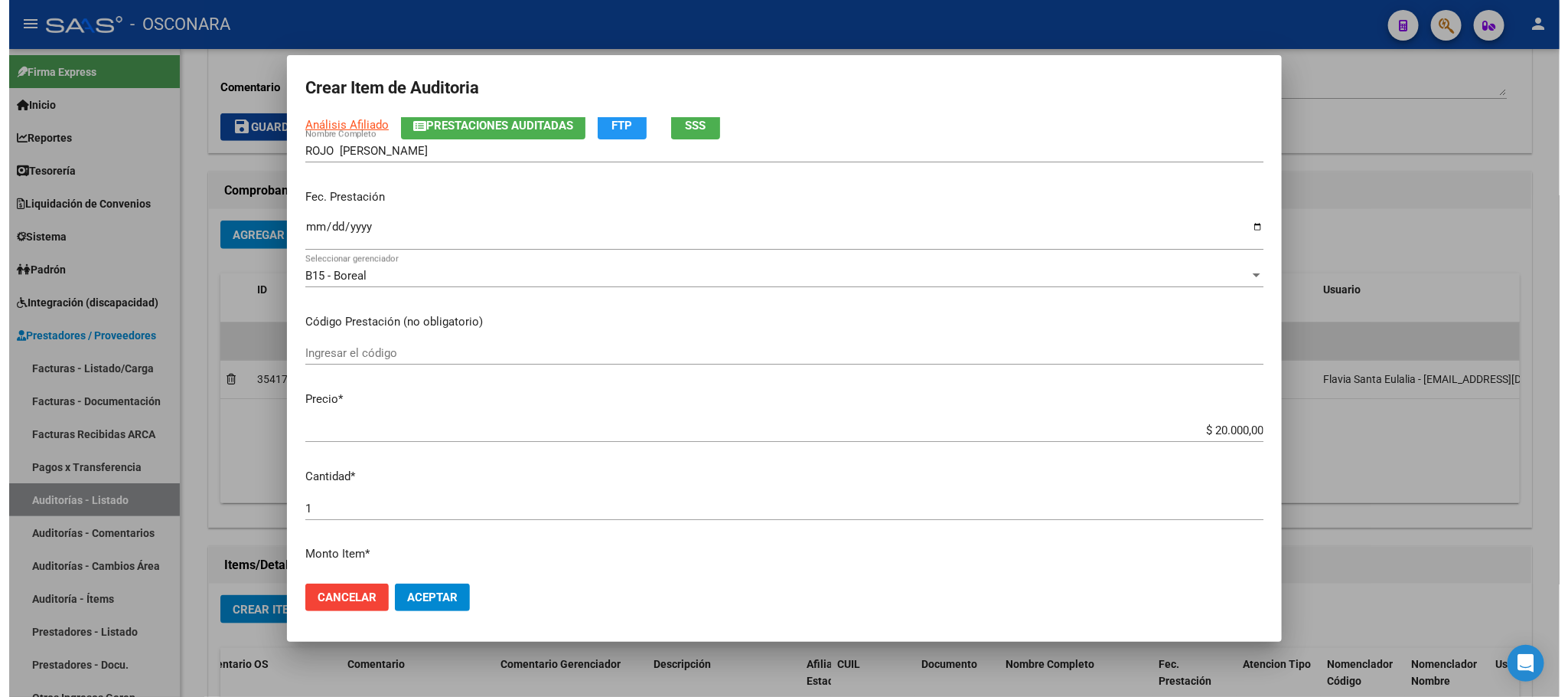
scroll to position [8, 0]
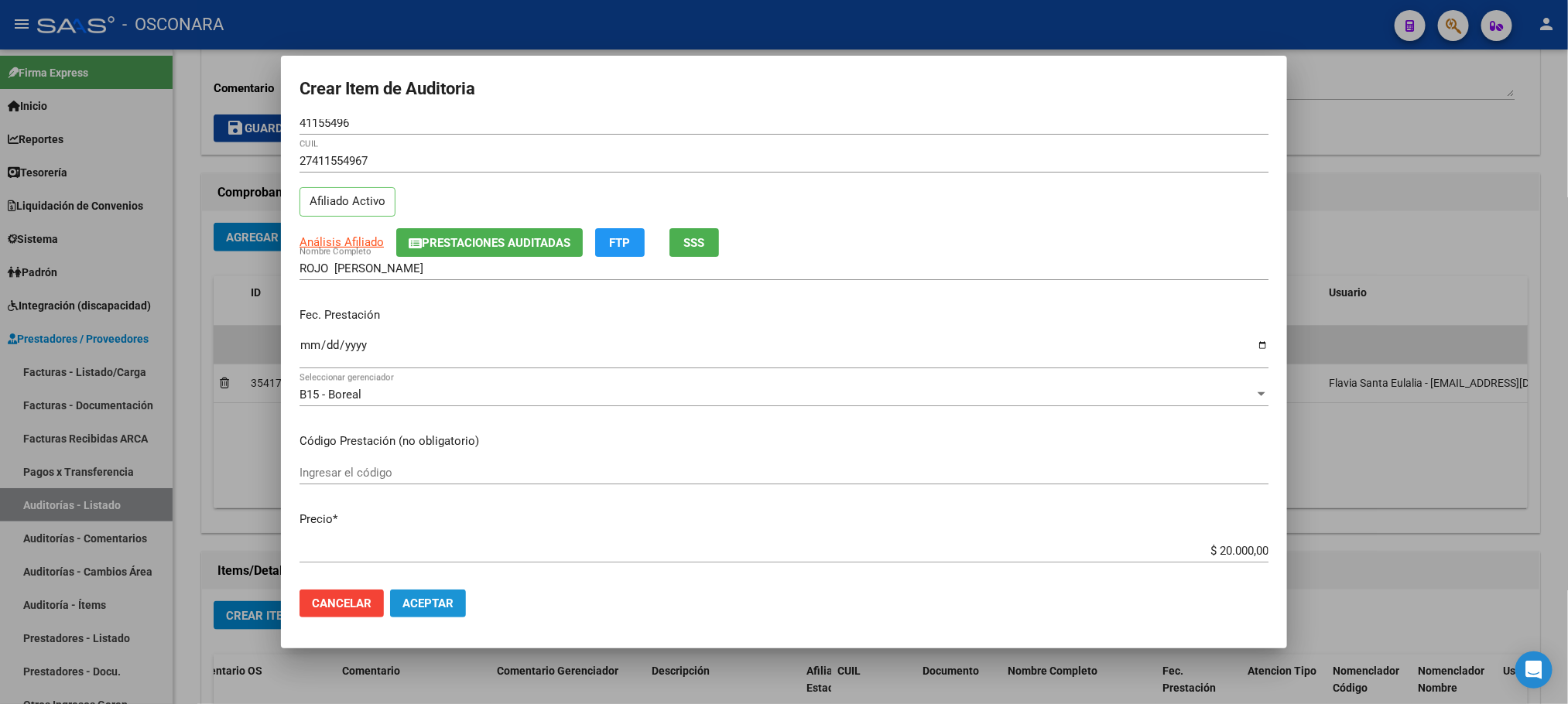
click at [428, 608] on span "Aceptar" at bounding box center [427, 602] width 51 height 13
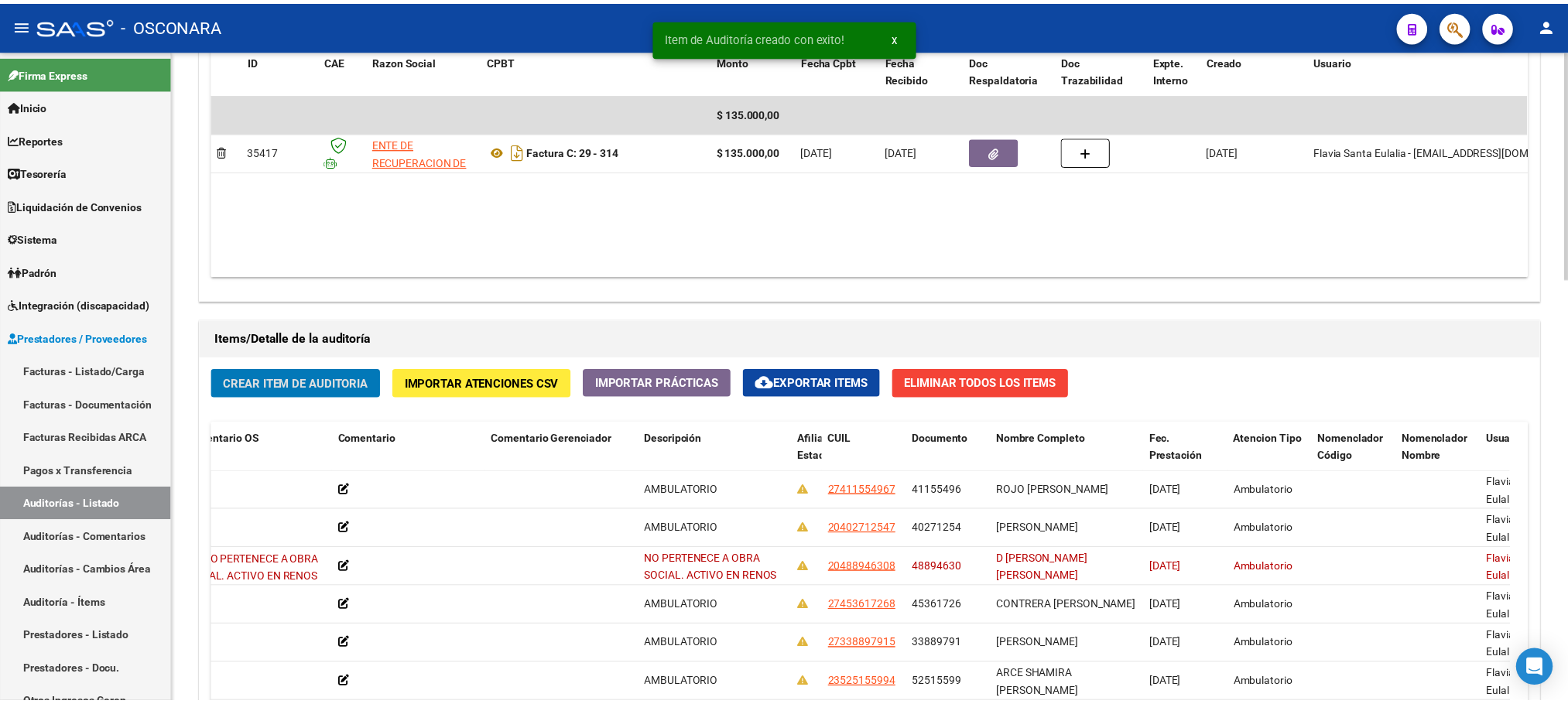
scroll to position [975, 0]
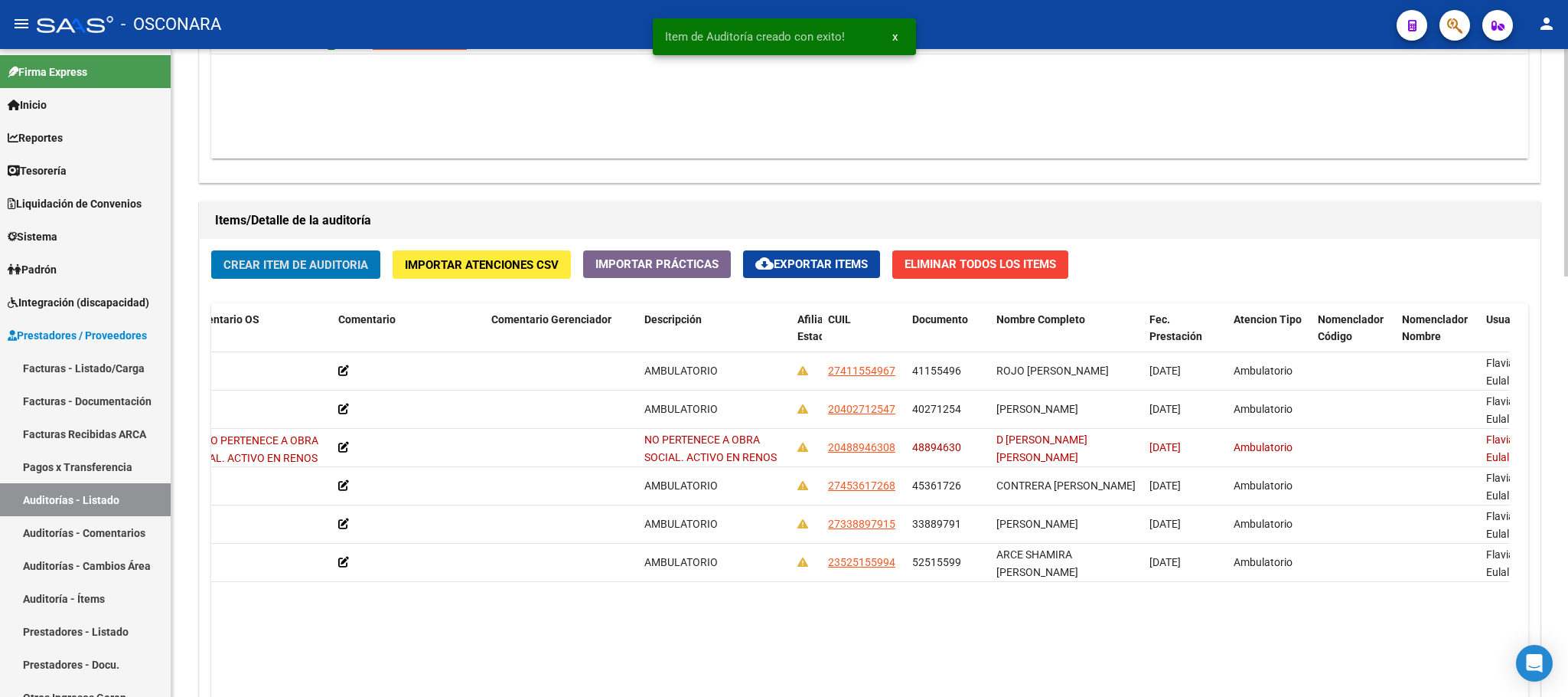
click at [320, 257] on button "Crear Item de Auditoria" at bounding box center [295, 264] width 169 height 28
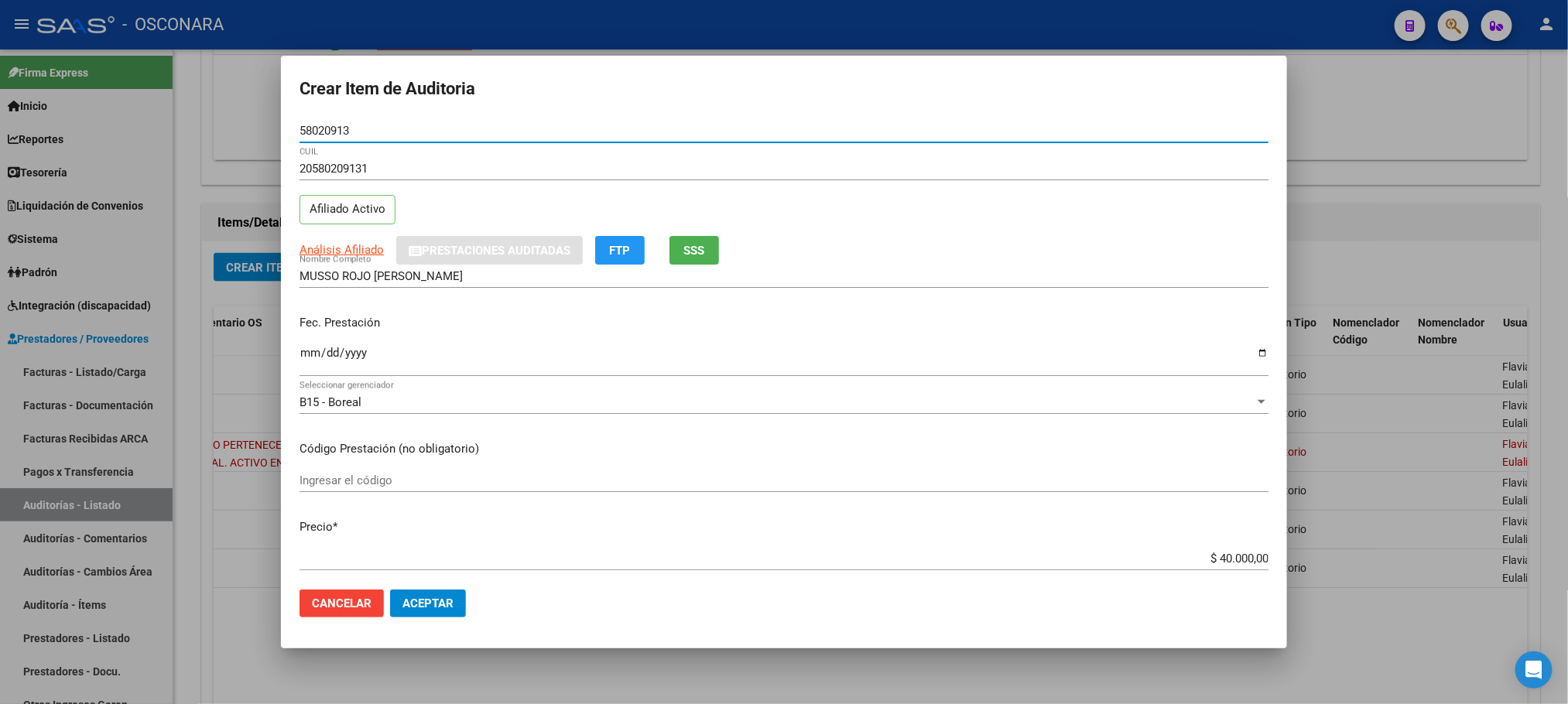
click at [302, 367] on input "Ingresar la fecha" at bounding box center [784, 359] width 969 height 25
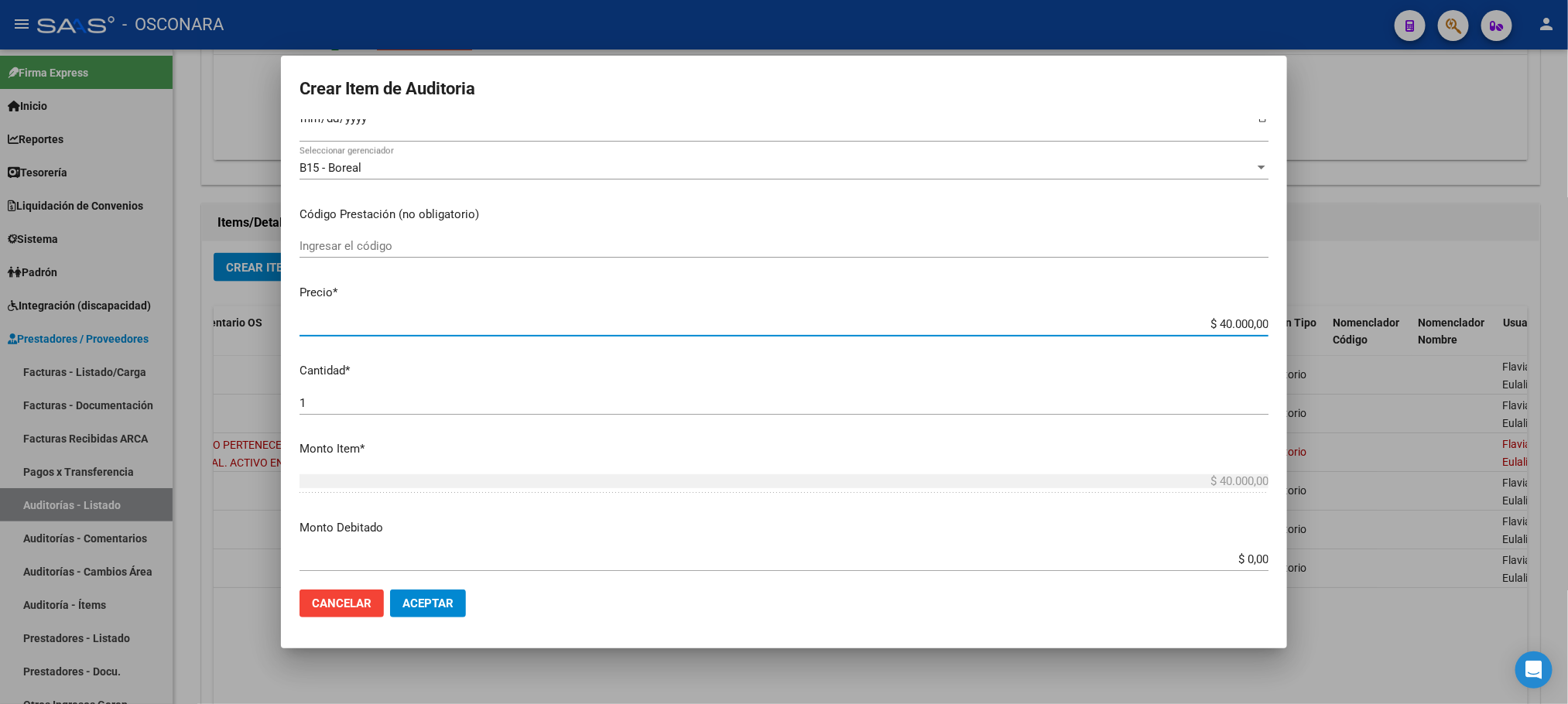
drag, startPoint x: 1185, startPoint y: 552, endPoint x: 1249, endPoint y: 561, distance: 64.6
click at [1249, 561] on mat-dialog-content "58020913 Nro Documento 20580209131 CUIL Afiliado Activo Análisis Afiliado Prest…" at bounding box center [784, 347] width 1006 height 458
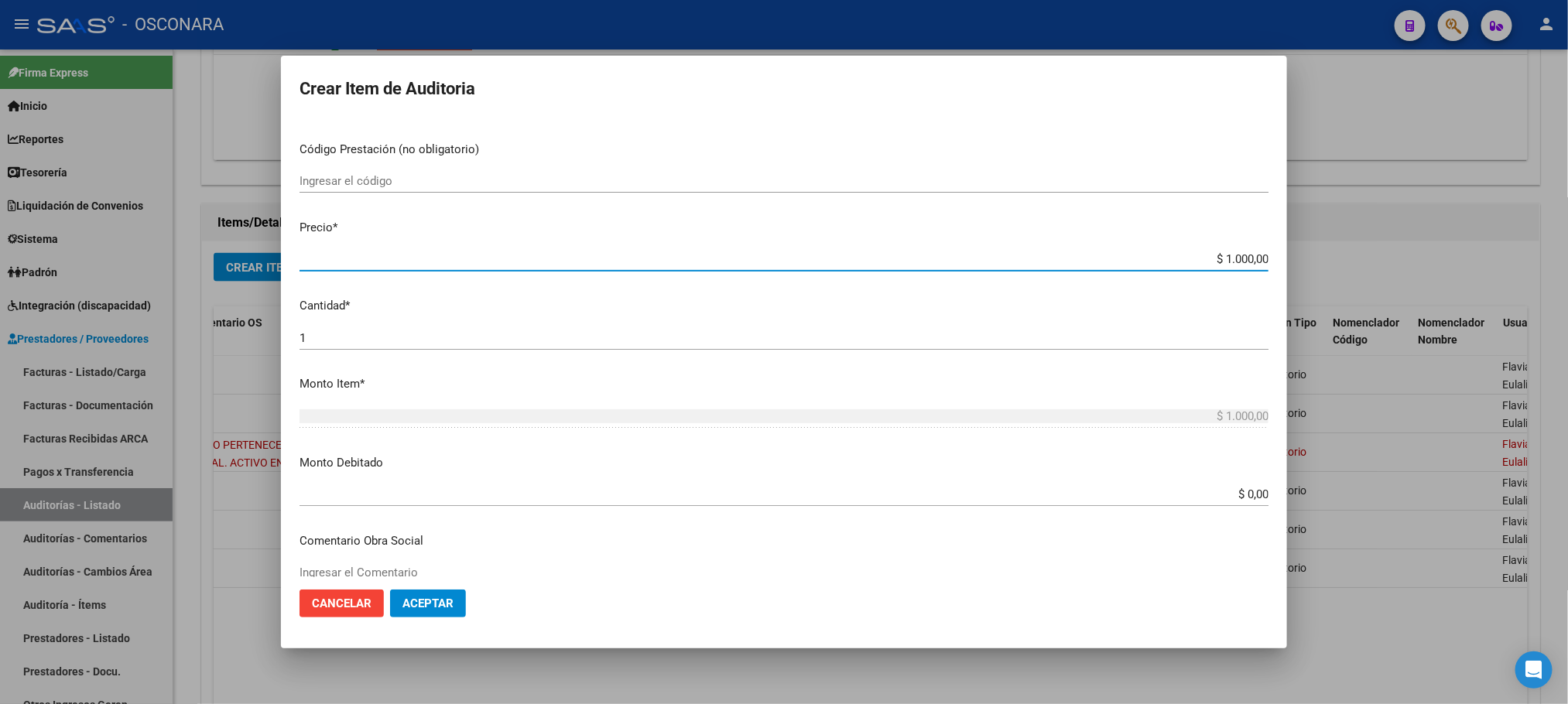
drag, startPoint x: 1210, startPoint y: 253, endPoint x: 1221, endPoint y: 252, distance: 11.0
click at [1221, 252] on input "$ 1.000,00" at bounding box center [784, 258] width 969 height 13
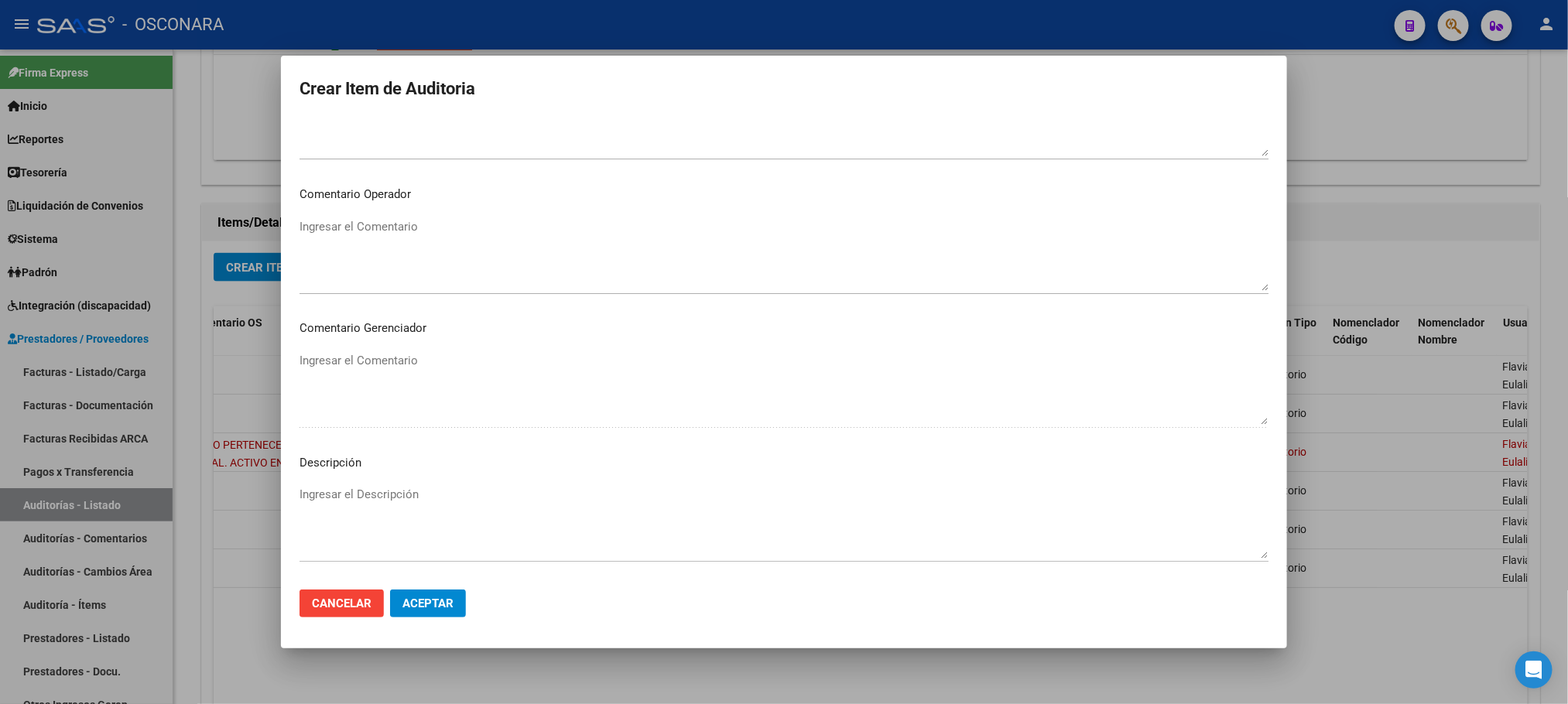
scroll to position [935, 0]
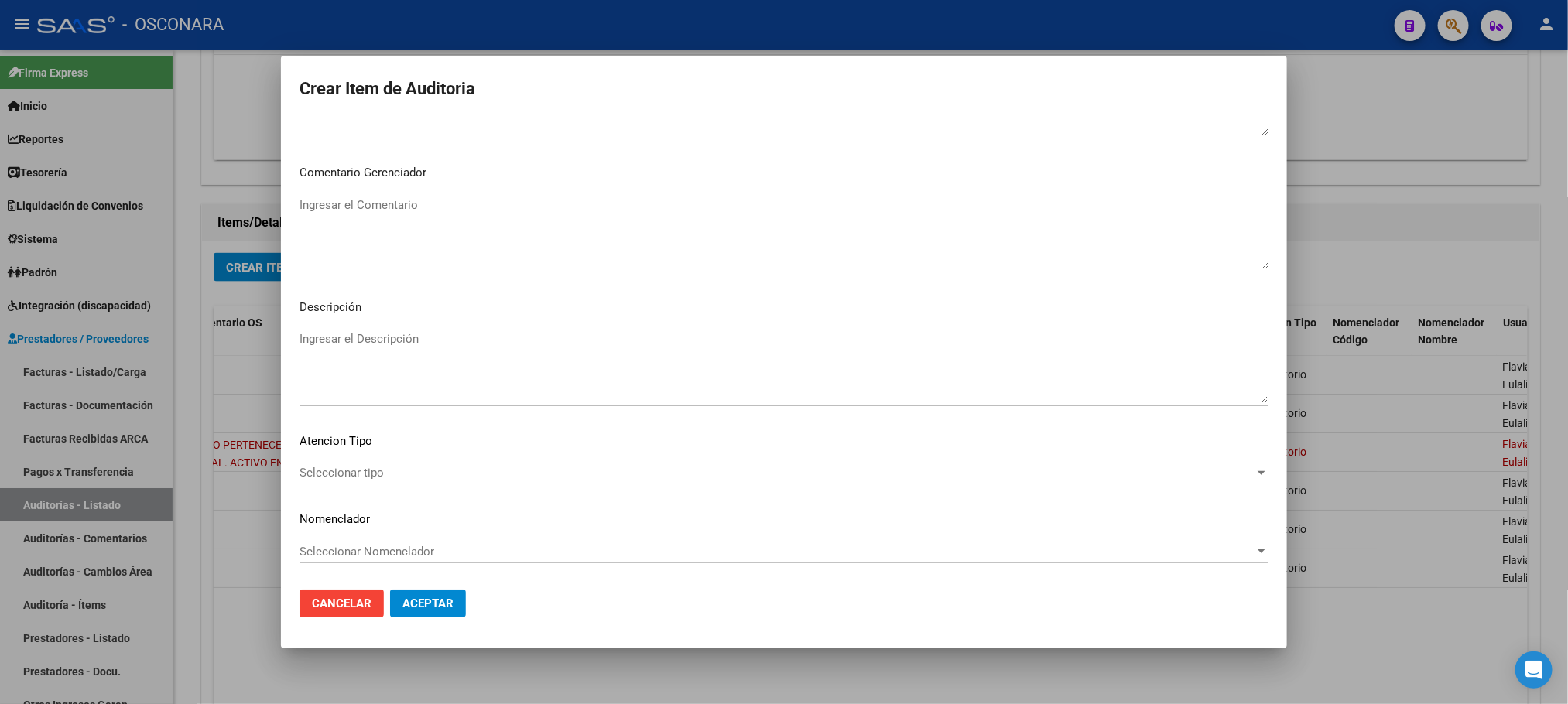
click at [335, 472] on span "Seleccionar tipo" at bounding box center [776, 472] width 954 height 13
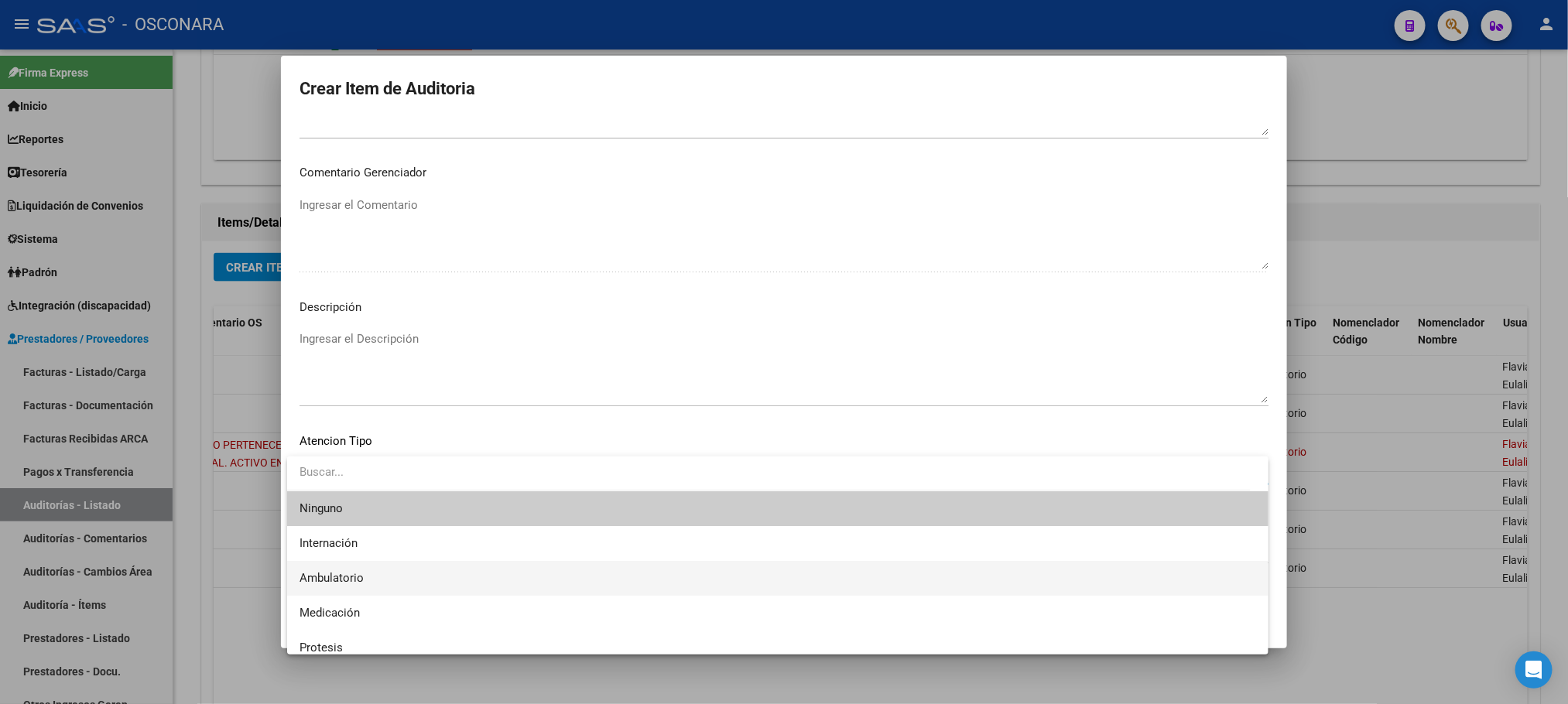
click at [363, 583] on span "Ambulatorio" at bounding box center [777, 578] width 956 height 35
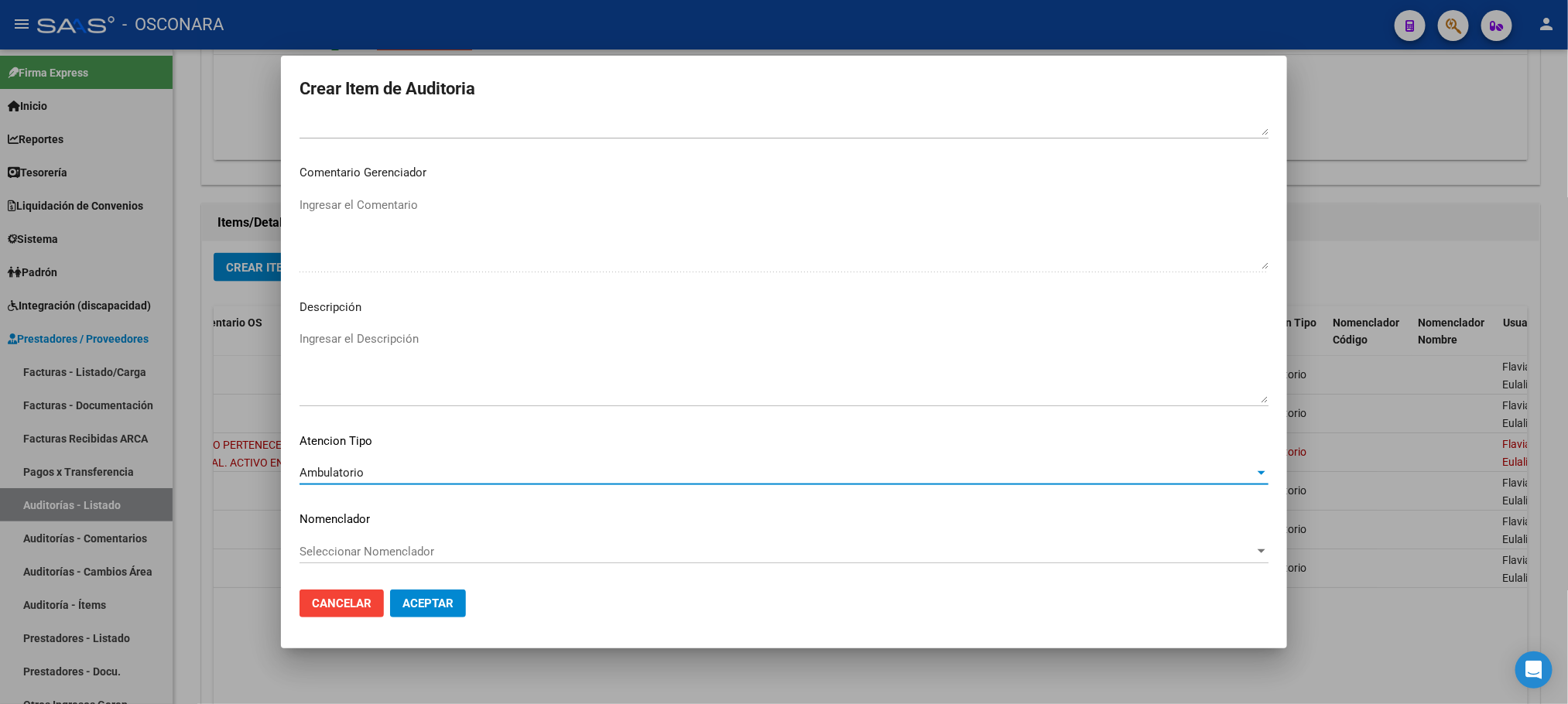
click at [414, 334] on textarea "Ingresar el Descripción" at bounding box center [784, 366] width 969 height 73
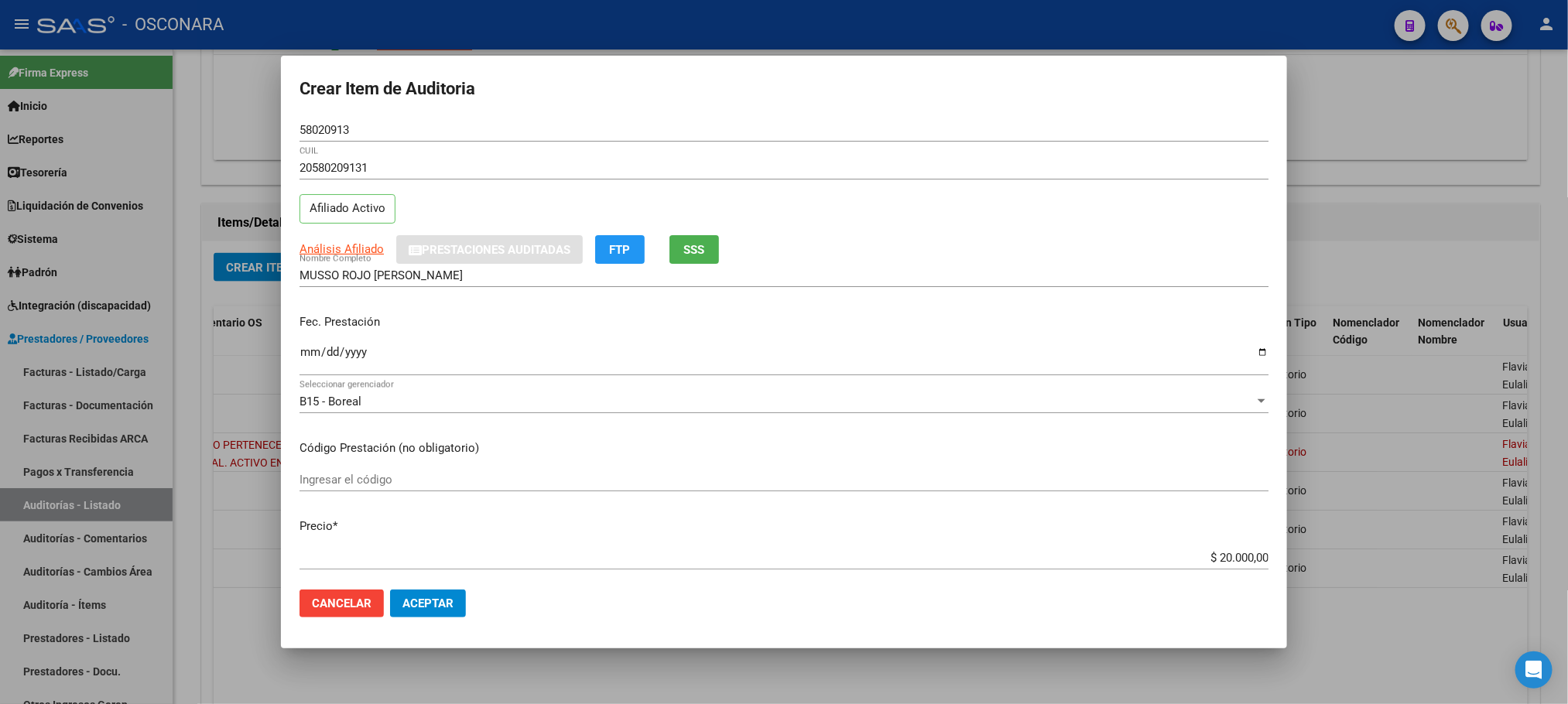
scroll to position [0, 0]
click at [369, 251] on span "Análisis Afiliado" at bounding box center [342, 249] width 85 height 13
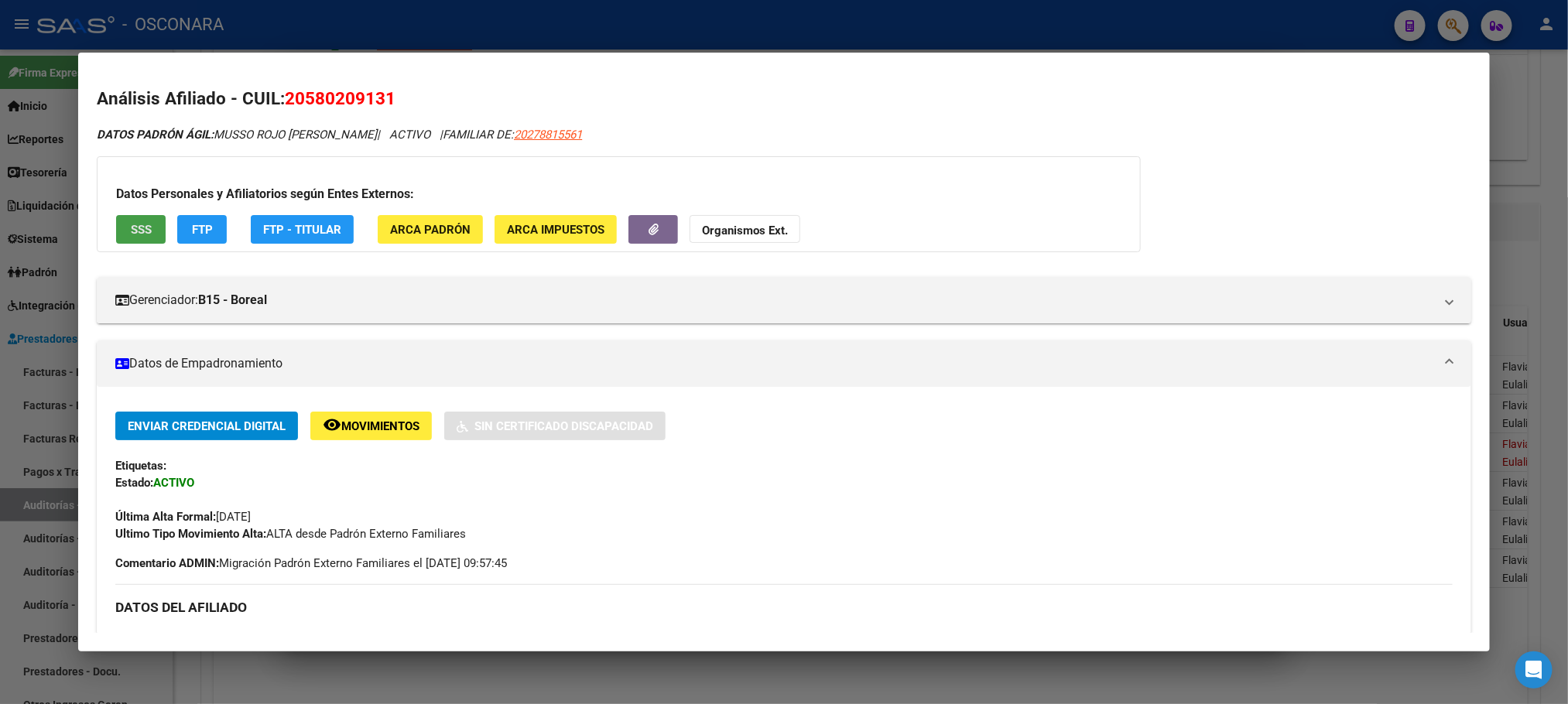
click at [139, 223] on span "SSS" at bounding box center [140, 229] width 21 height 13
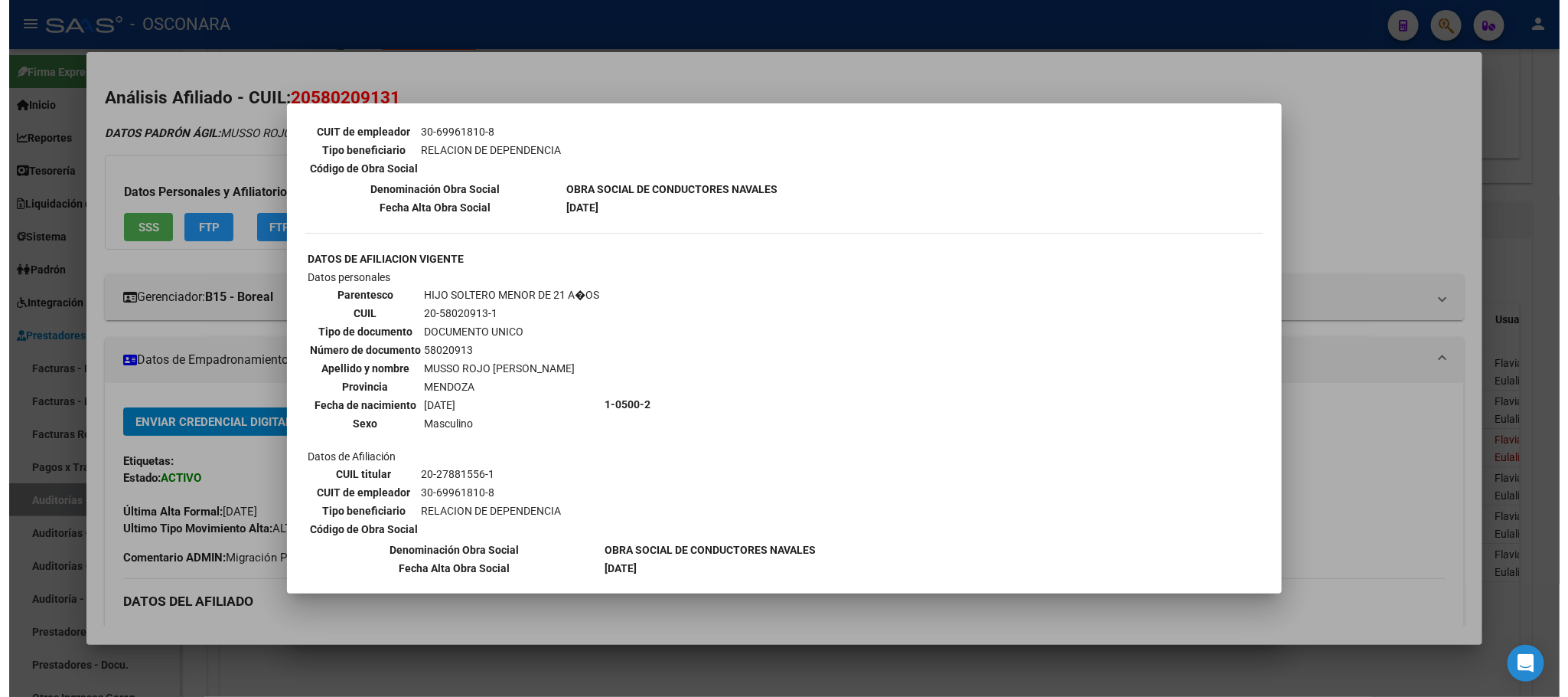
scroll to position [769, 0]
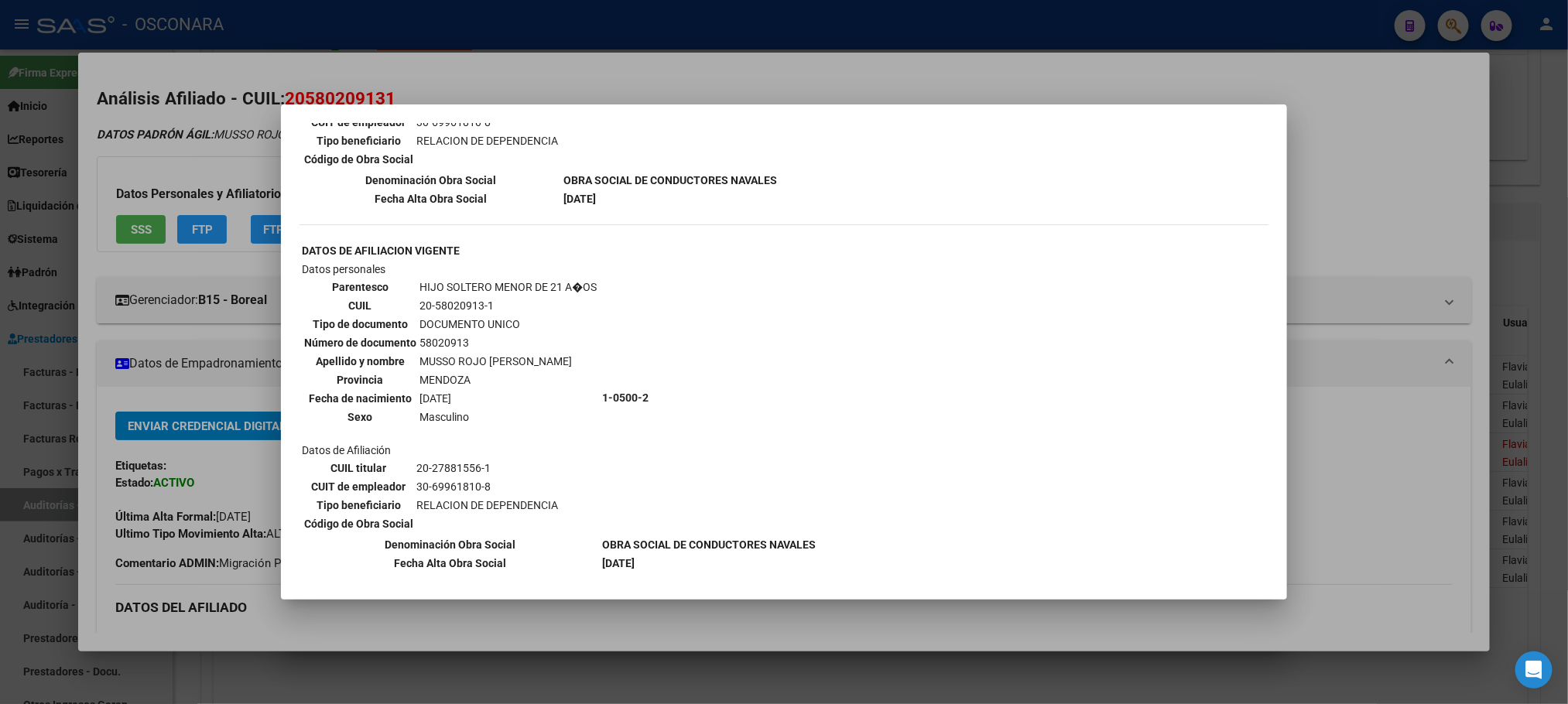
click at [959, 625] on div at bounding box center [784, 352] width 1568 height 704
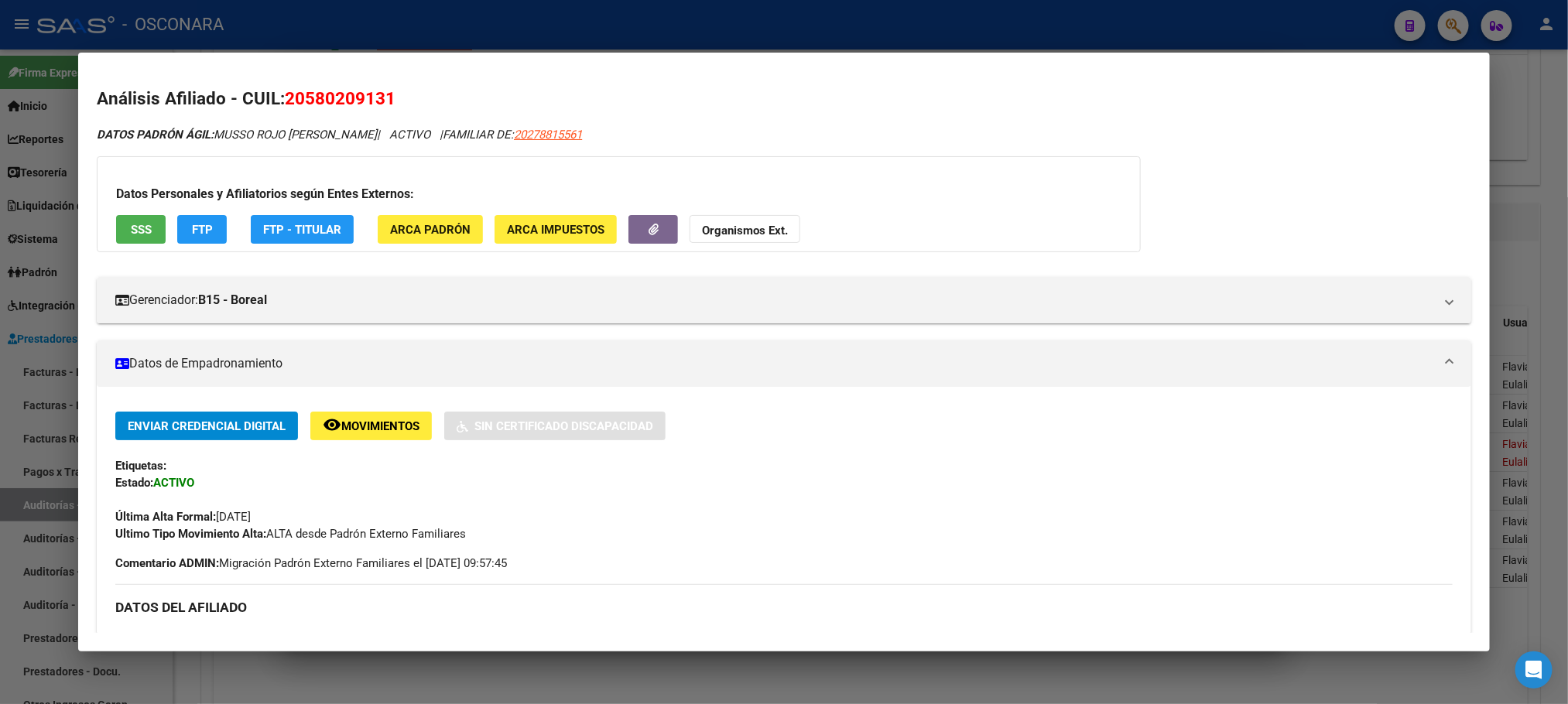
click at [959, 625] on div at bounding box center [784, 352] width 1568 height 704
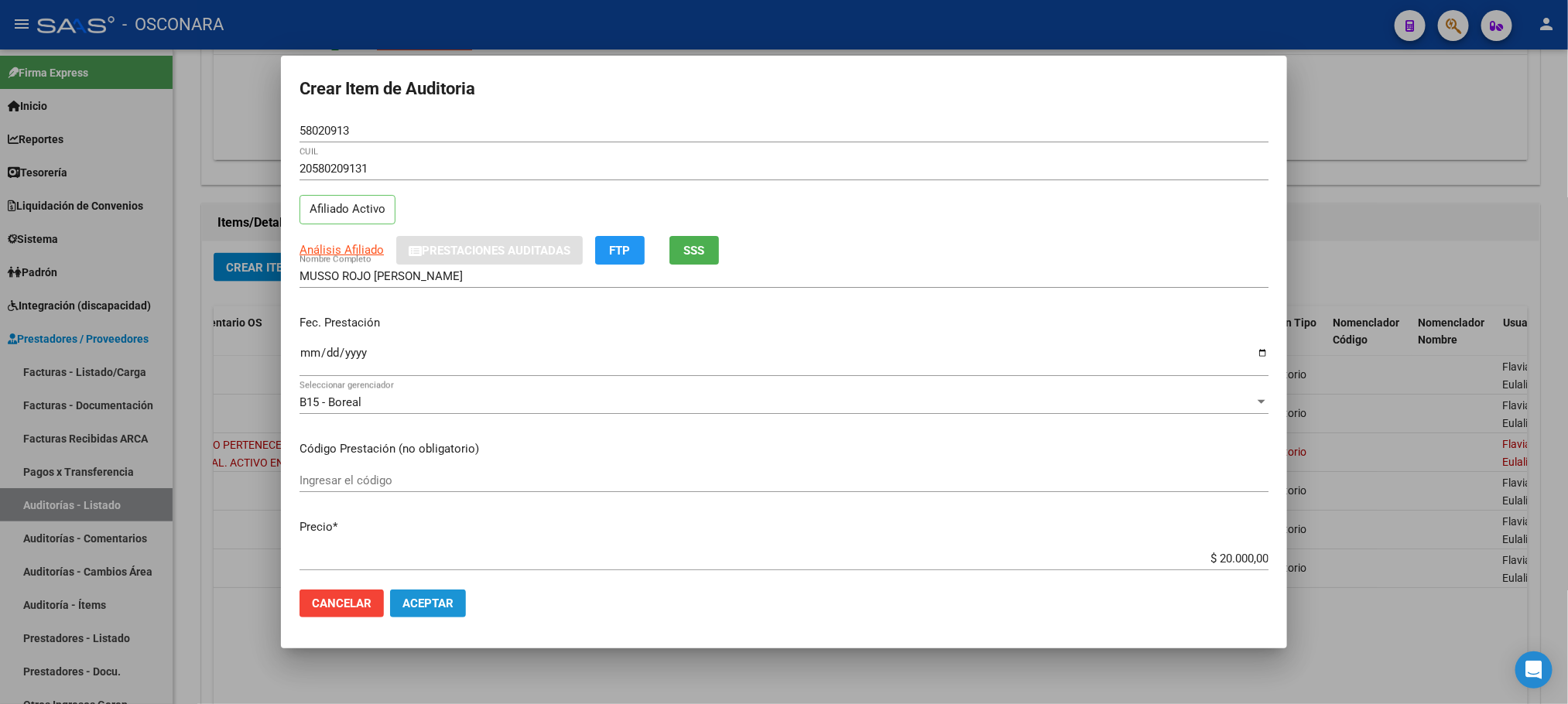
click at [456, 599] on button "Aceptar" at bounding box center [427, 602] width 76 height 28
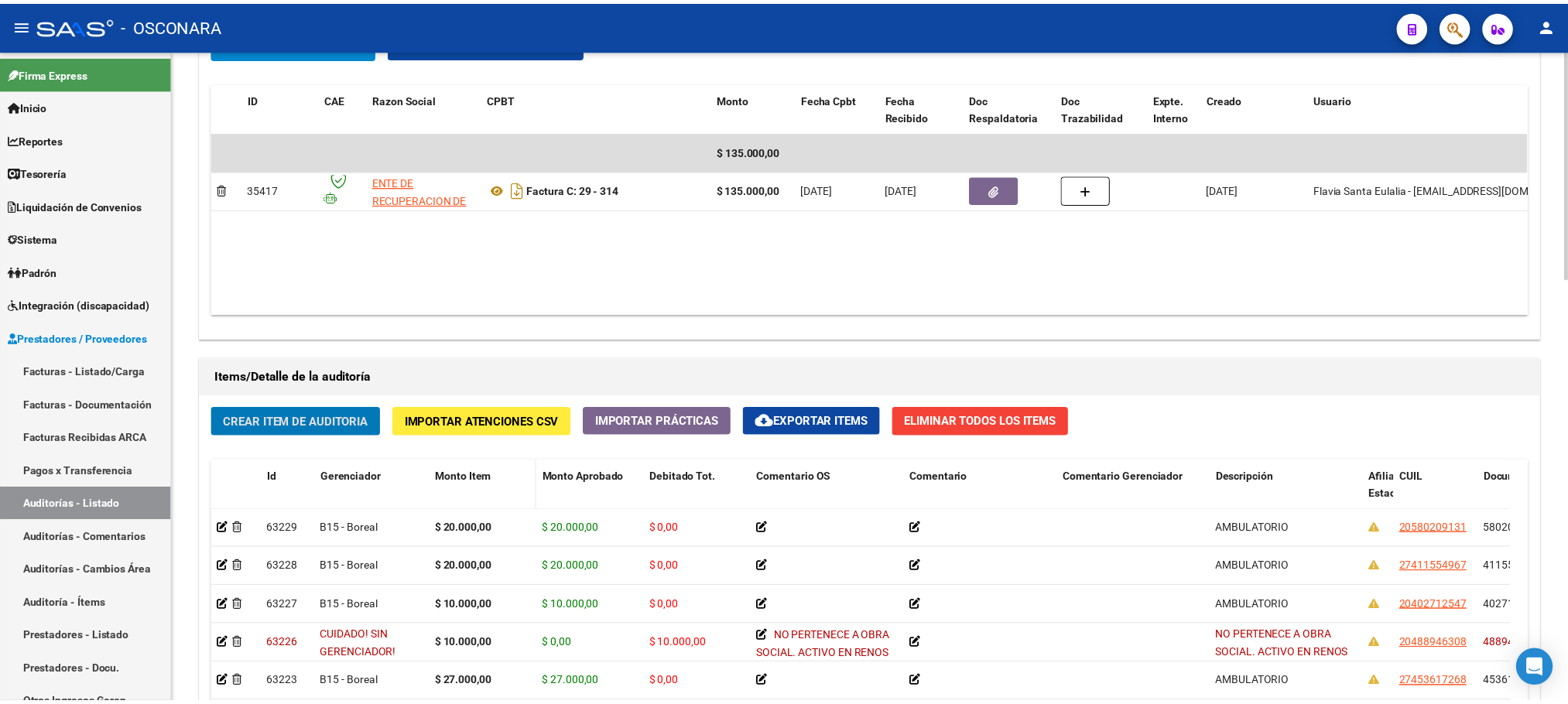
scroll to position [859, 0]
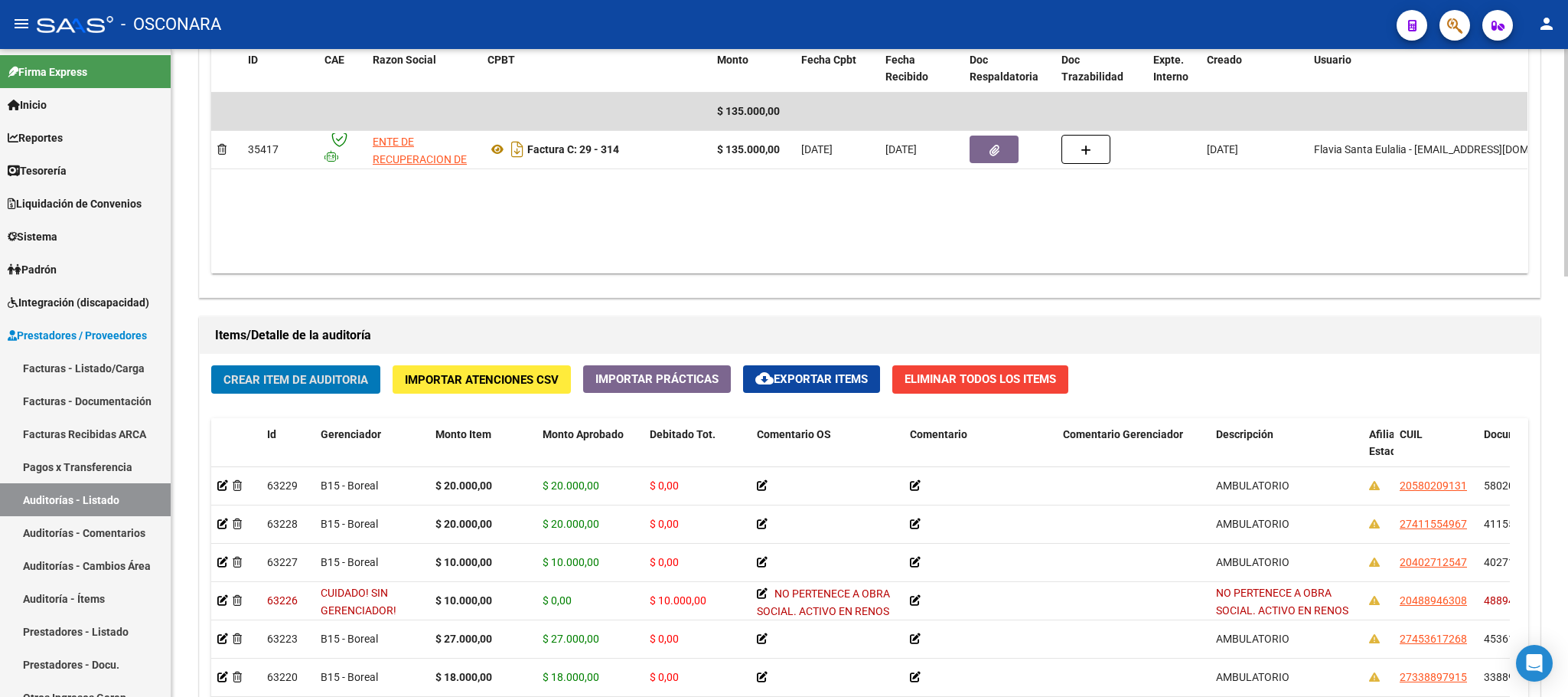
click at [267, 385] on span "Crear Item de Auditoria" at bounding box center [295, 379] width 145 height 13
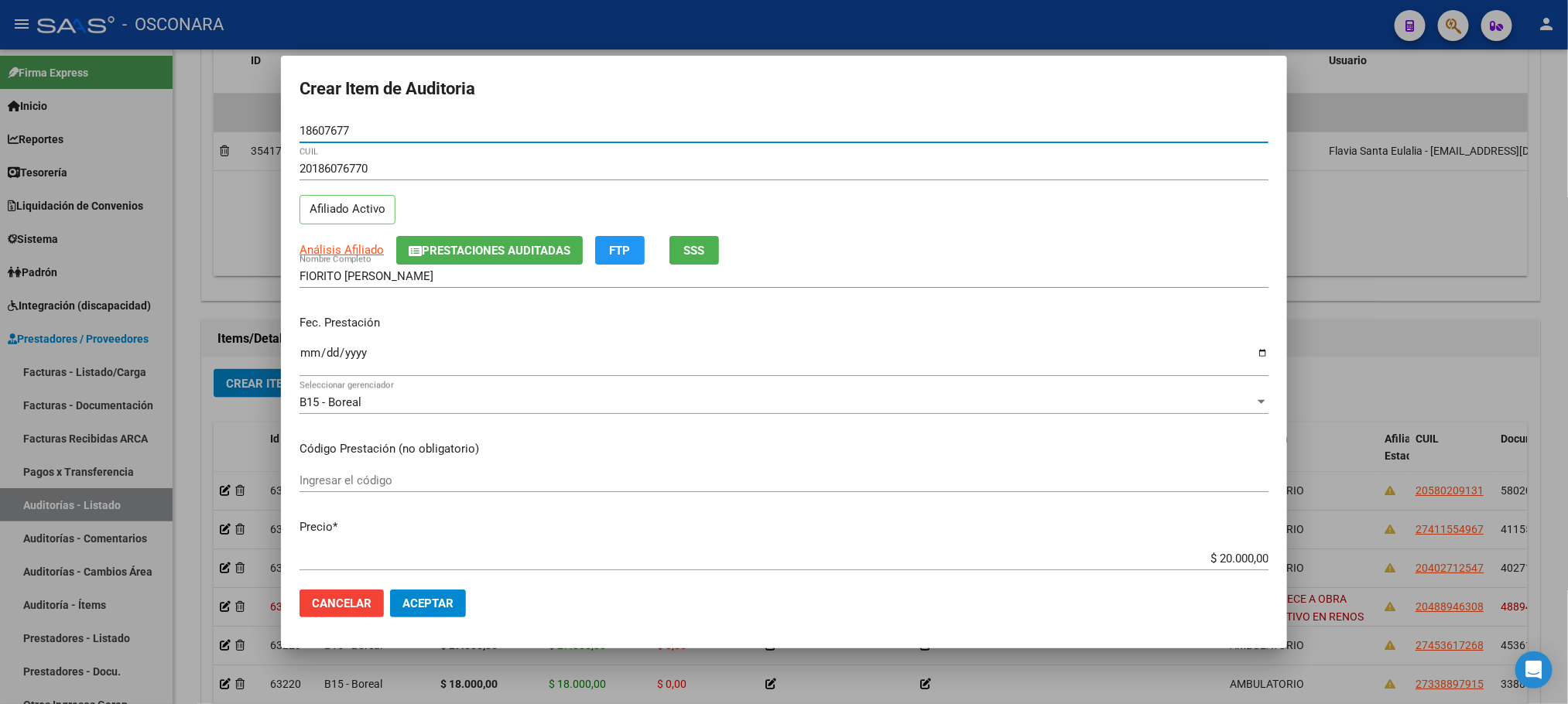
click at [307, 358] on input "Ingresar la fecha" at bounding box center [784, 359] width 969 height 25
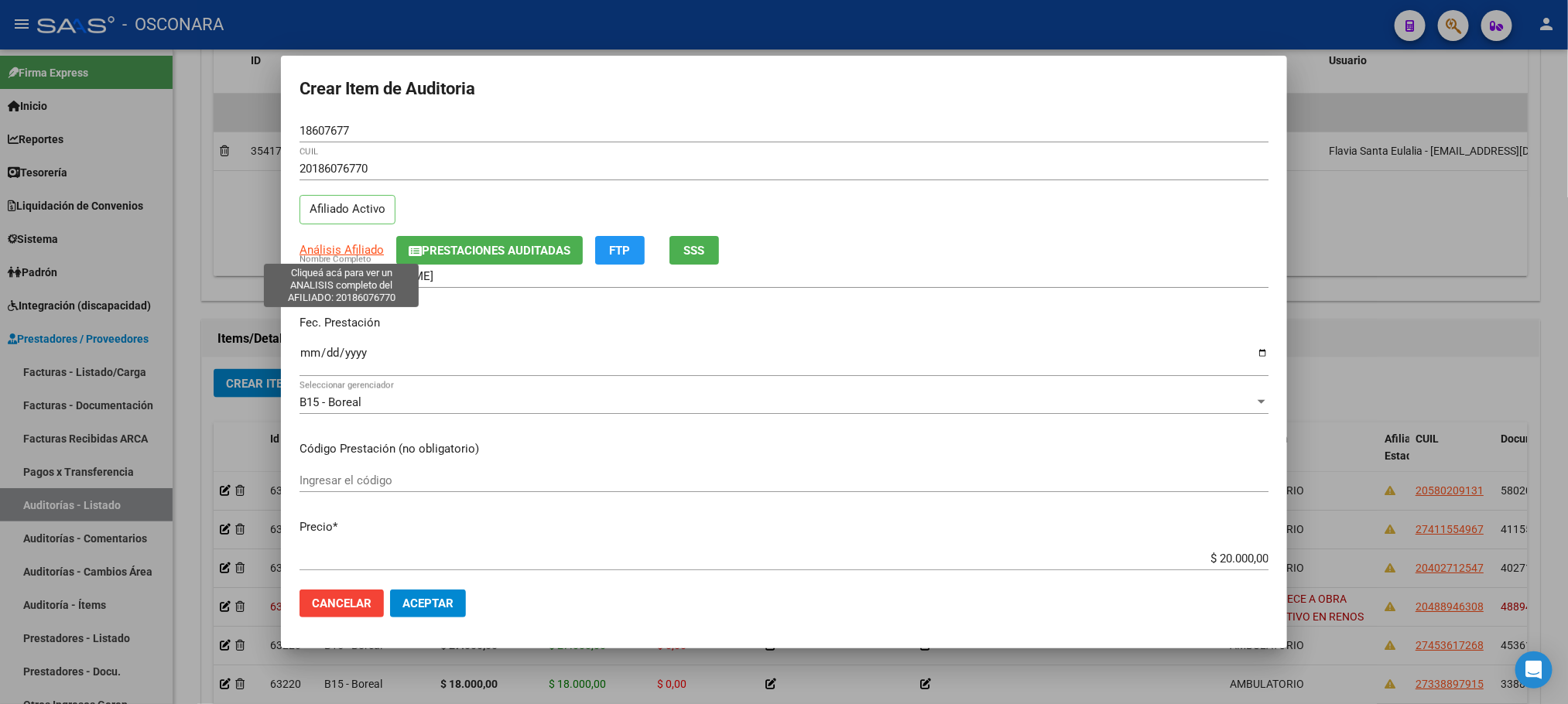
click at [324, 254] on span "Análisis Afiliado" at bounding box center [342, 249] width 85 height 13
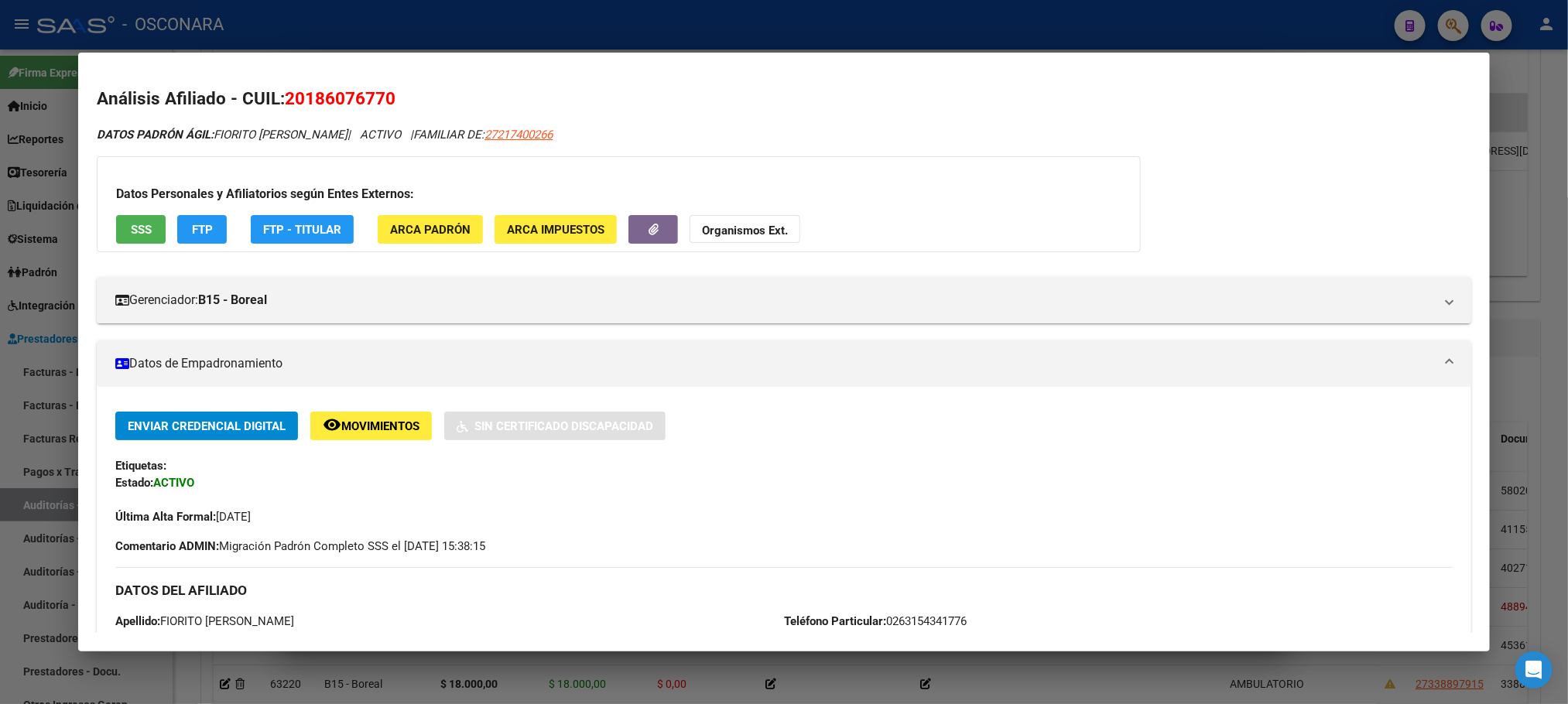
click at [135, 227] on span "SSS" at bounding box center [140, 229] width 21 height 13
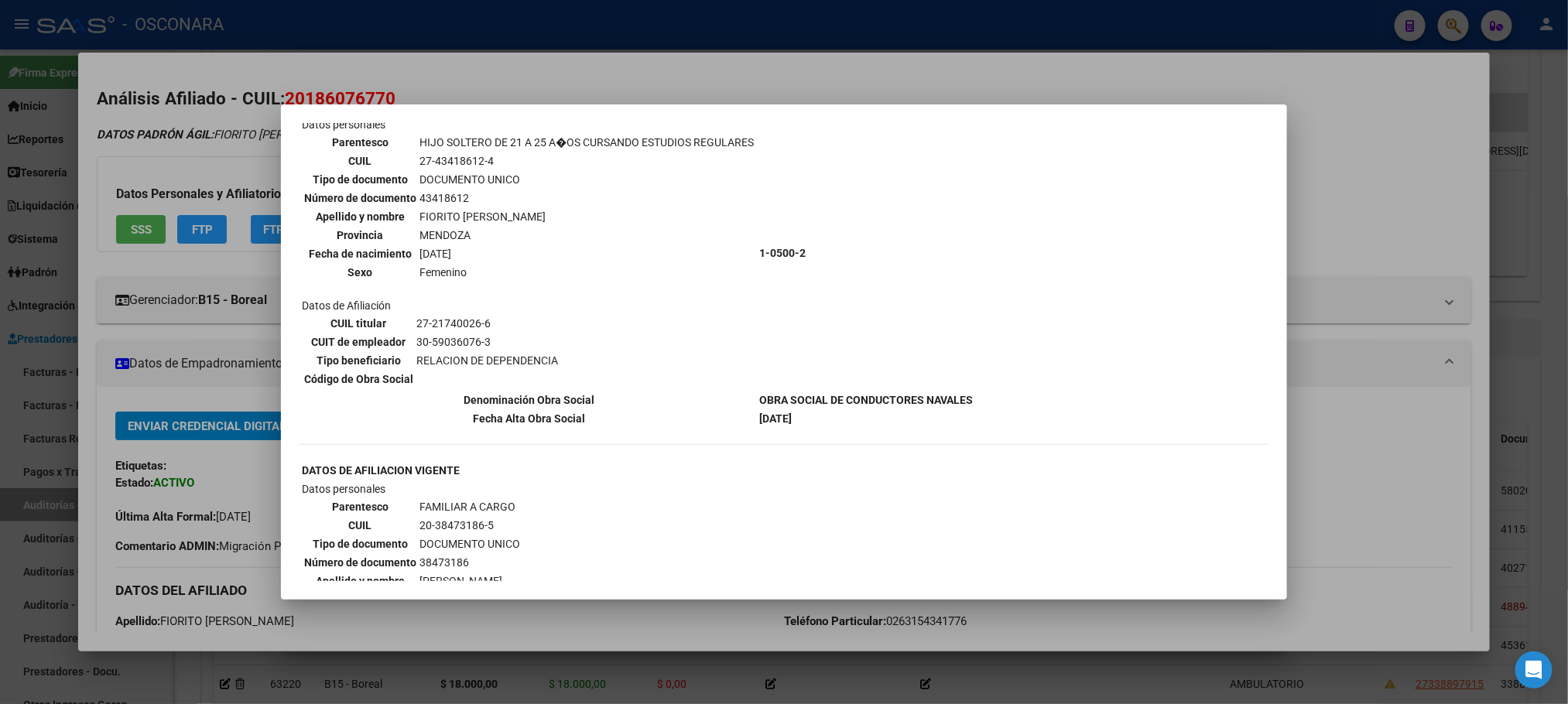
scroll to position [1161, 0]
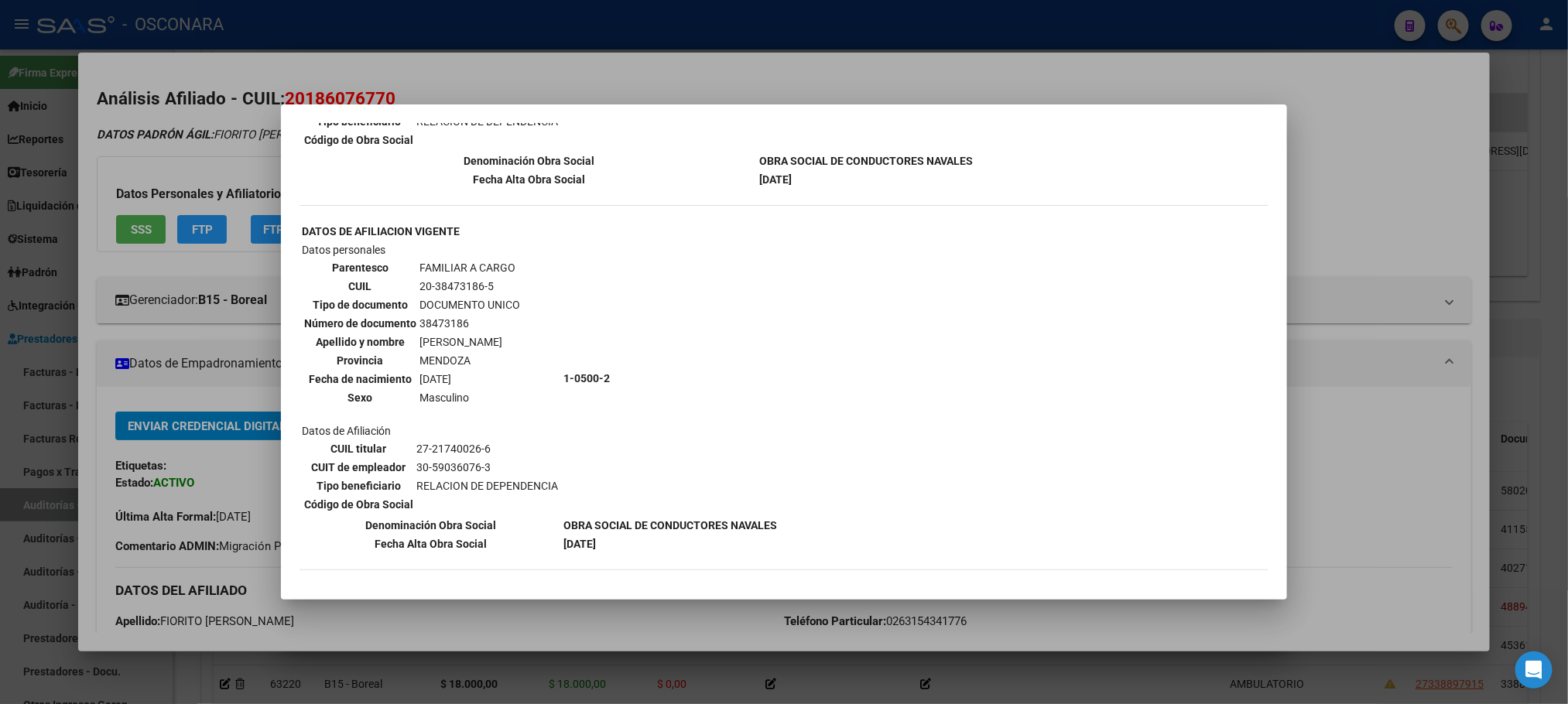
click at [1402, 450] on div at bounding box center [784, 352] width 1568 height 704
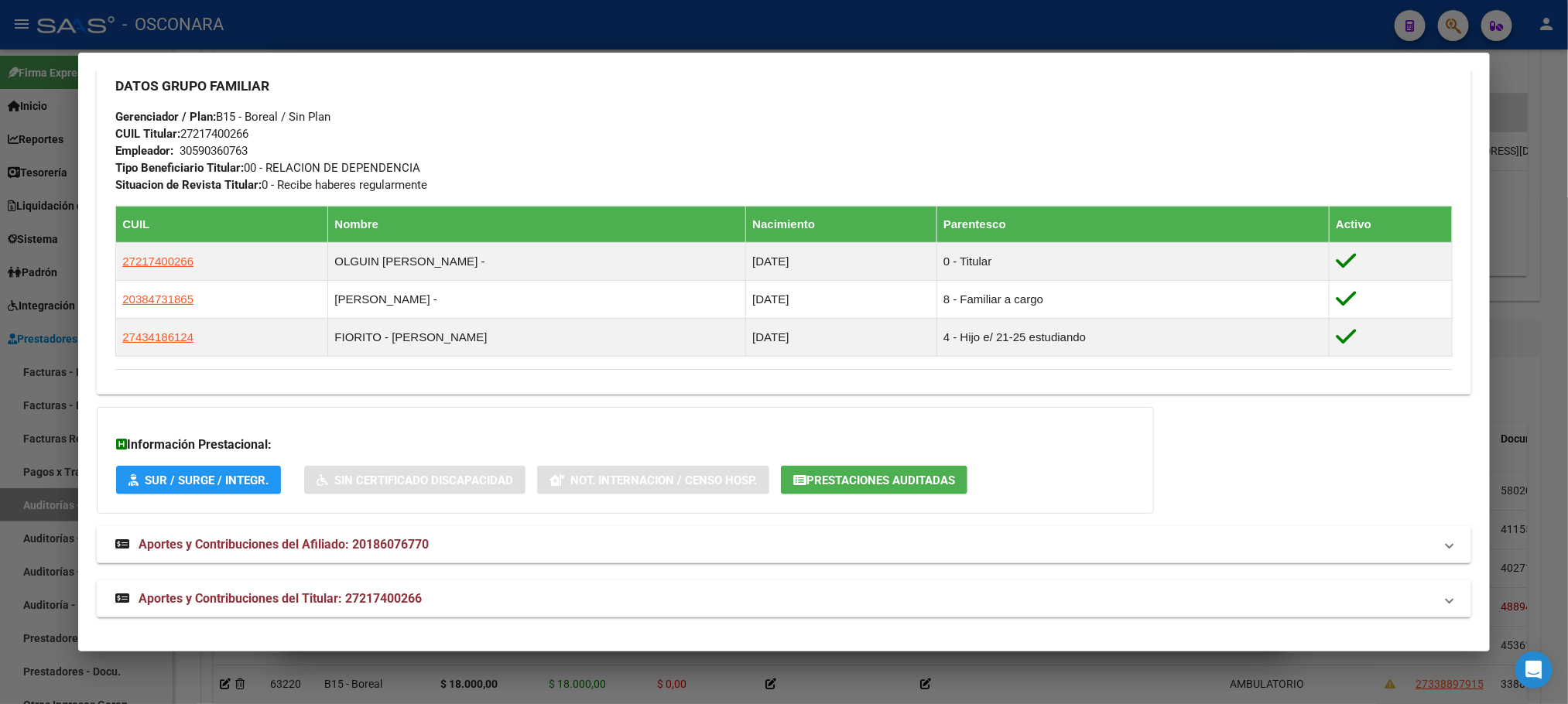
scroll to position [738, 0]
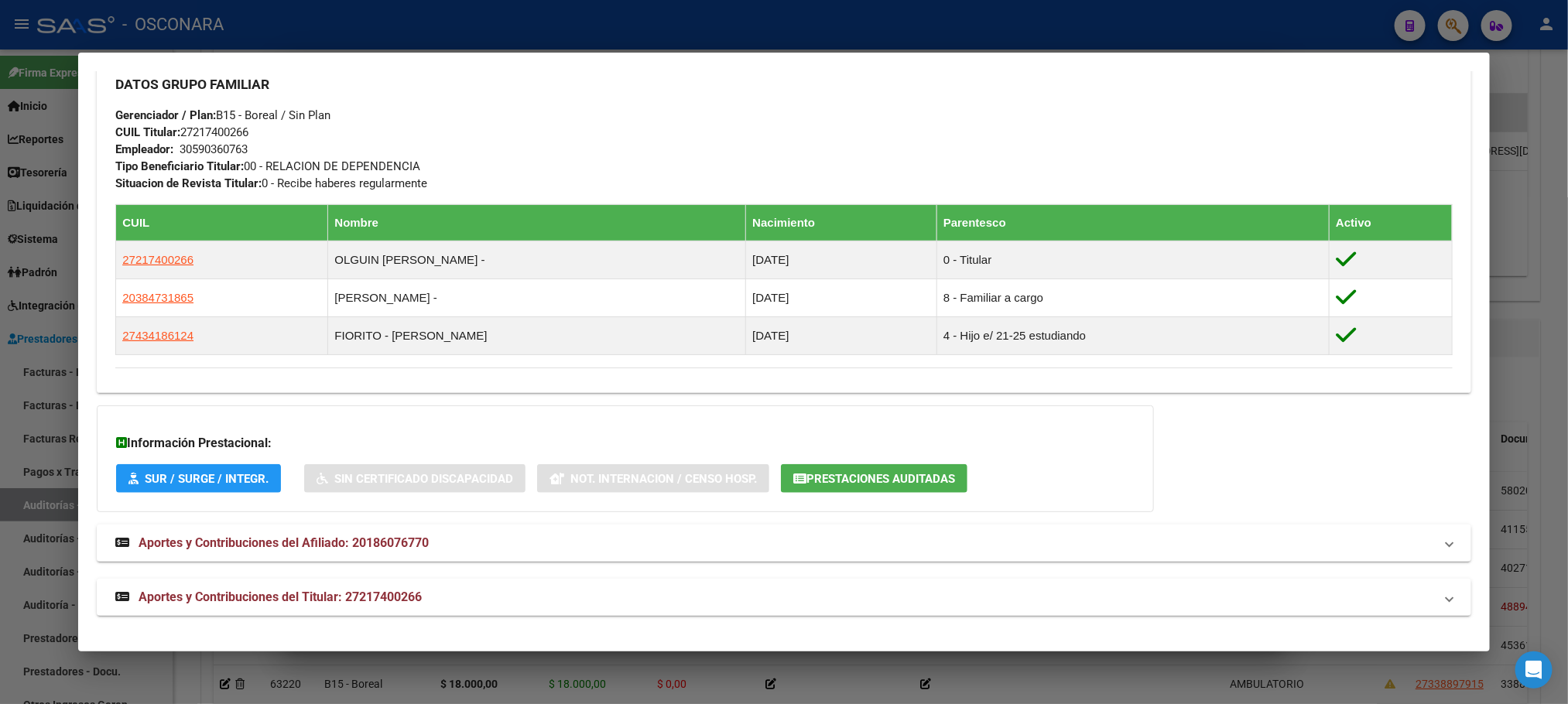
click at [1408, 328] on div at bounding box center [784, 352] width 1568 height 704
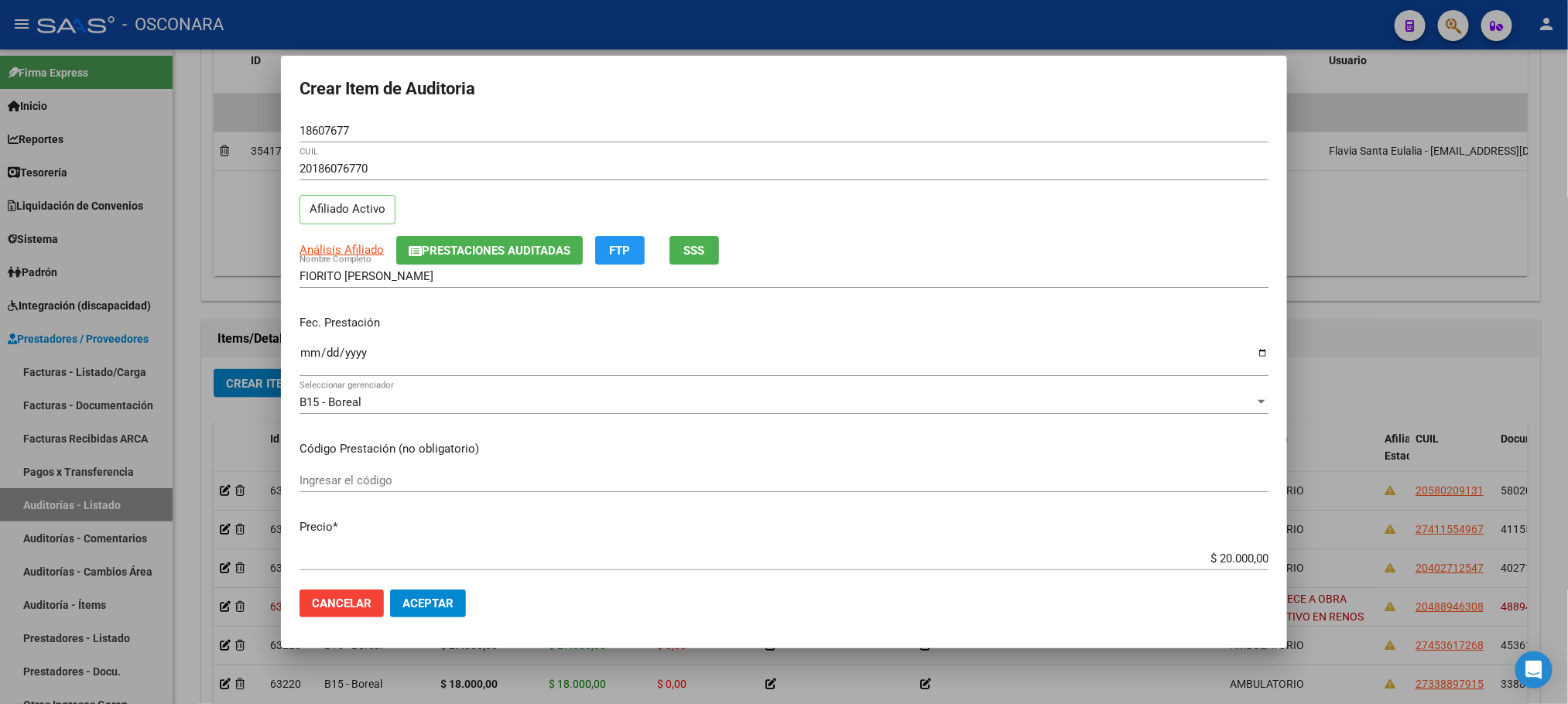
scroll to position [348, 0]
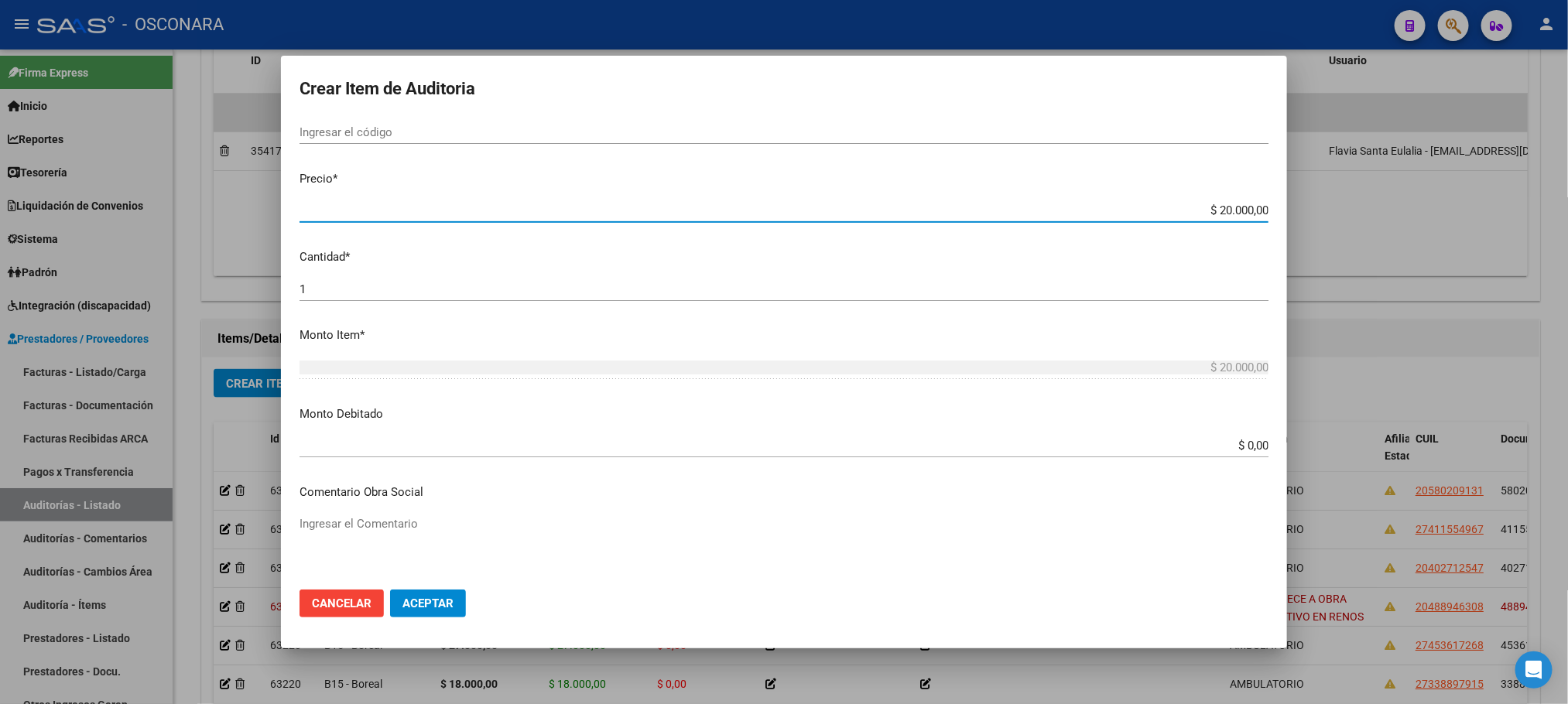
drag, startPoint x: 1197, startPoint y: 209, endPoint x: 1257, endPoint y: 227, distance: 62.6
click at [1257, 227] on mat-dialog-content "18607677 Nro Documento 20186076770 CUIL Afiliado Activo Análisis Afiliado Prest…" at bounding box center [784, 347] width 1006 height 458
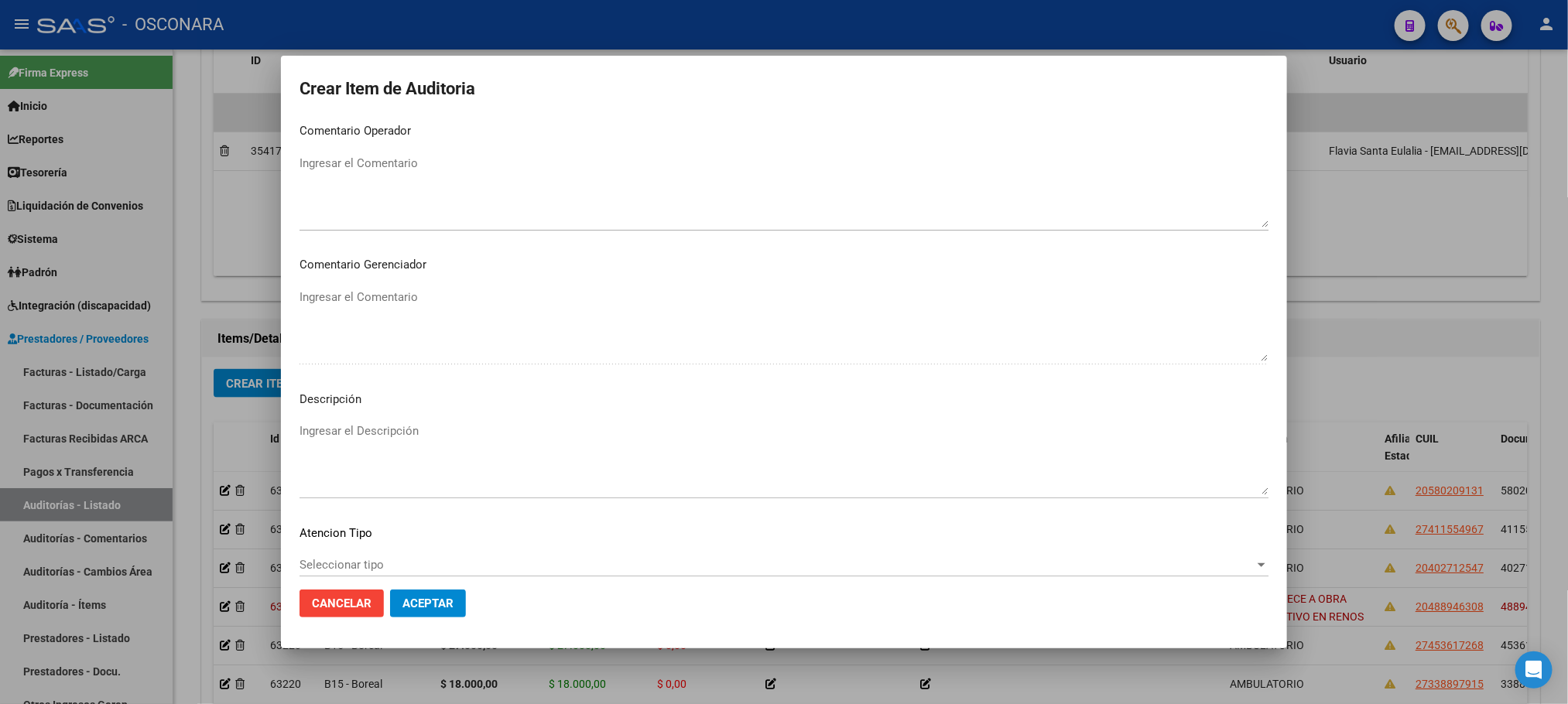
scroll to position [928, 0]
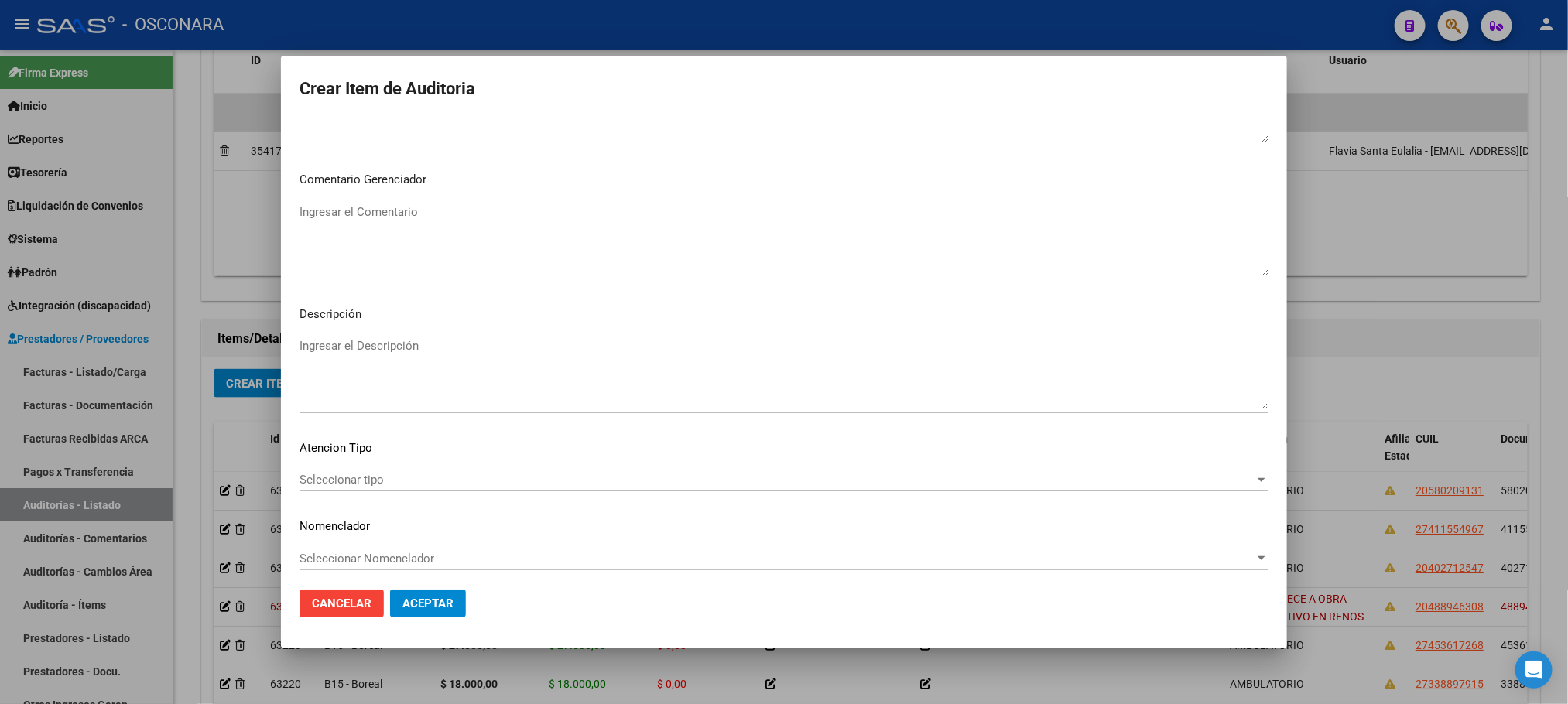
click at [313, 477] on span "Seleccionar tipo" at bounding box center [776, 479] width 954 height 13
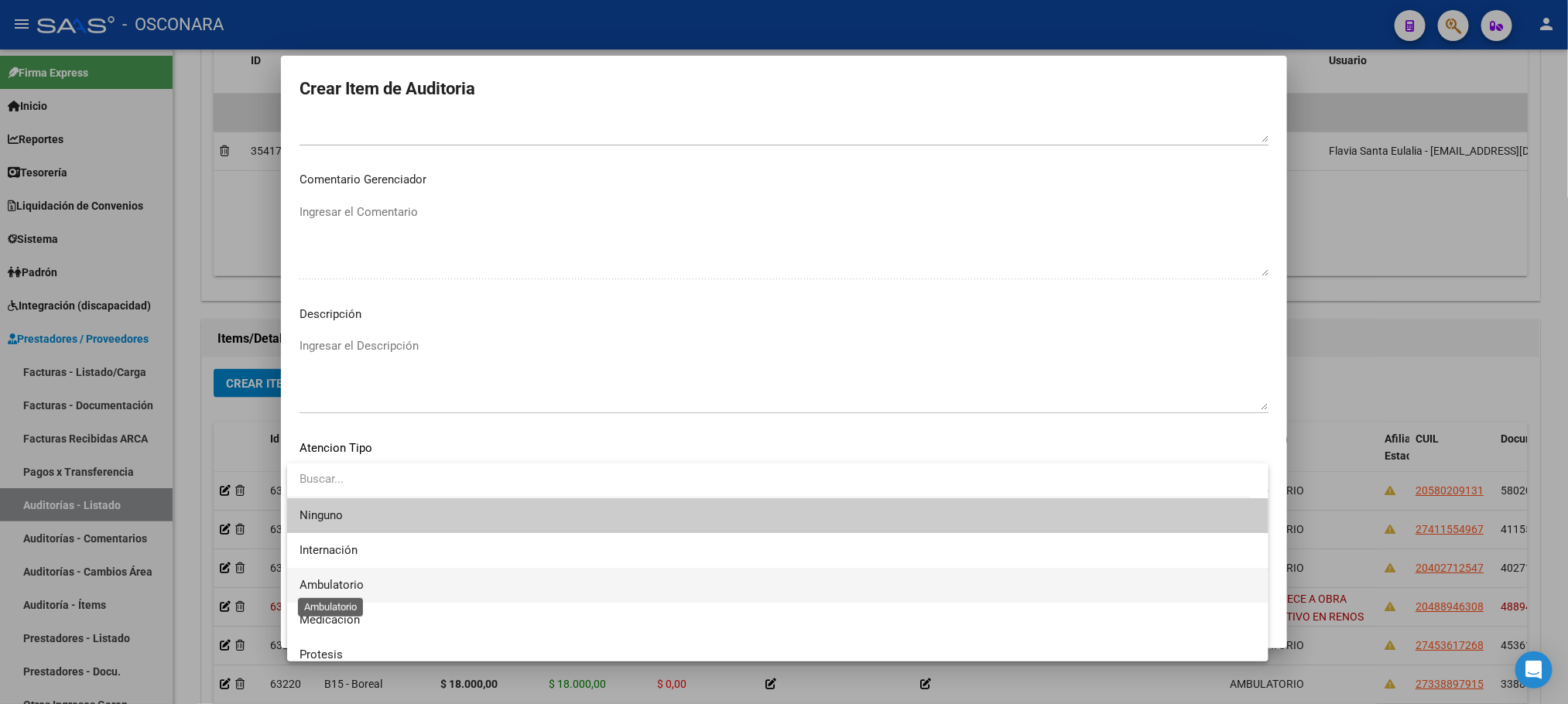
click at [333, 588] on span "Ambulatorio" at bounding box center [331, 584] width 64 height 13
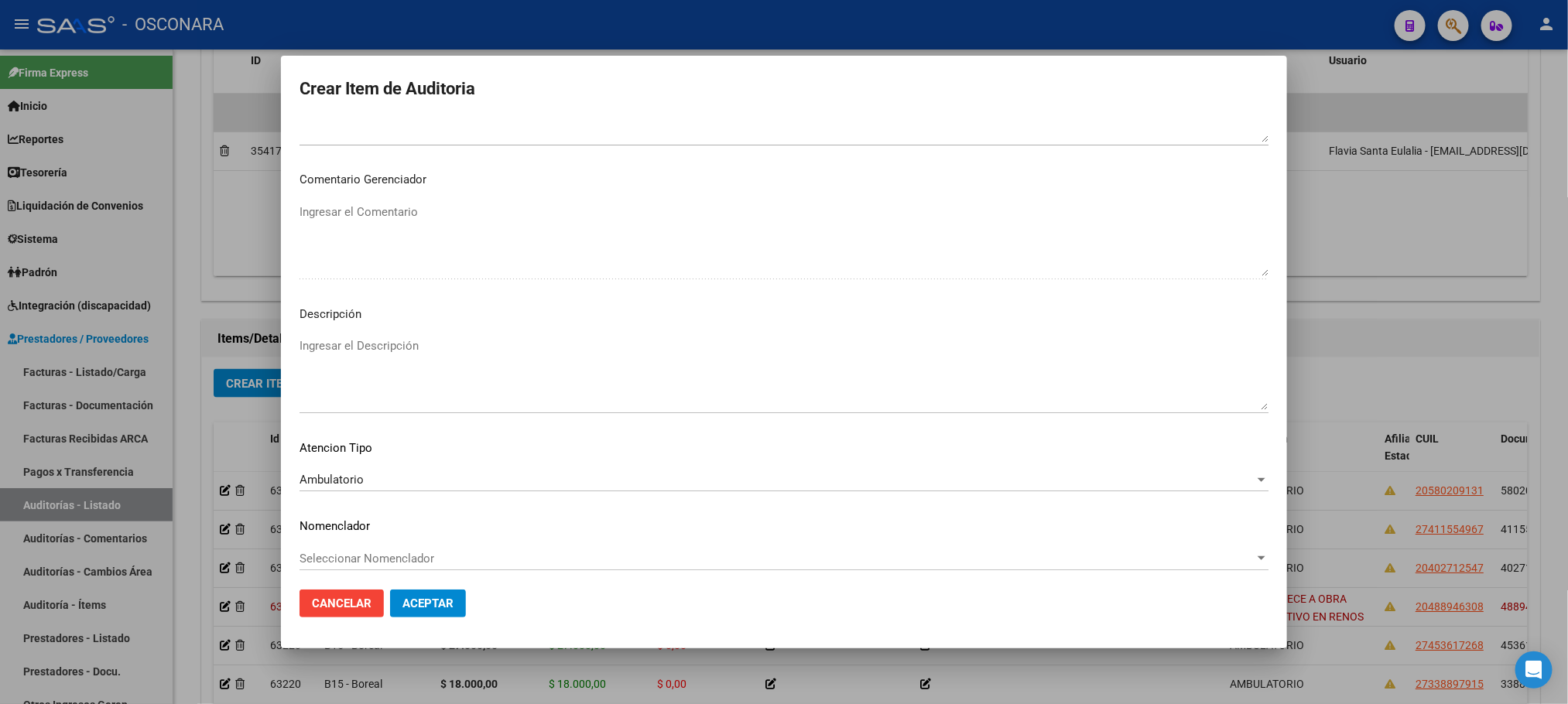
click at [373, 334] on mat-dialog-content "18607677 Nro Documento 20186076770 CUIL Afiliado Activo Análisis Afiliado Prest…" at bounding box center [784, 347] width 1006 height 458
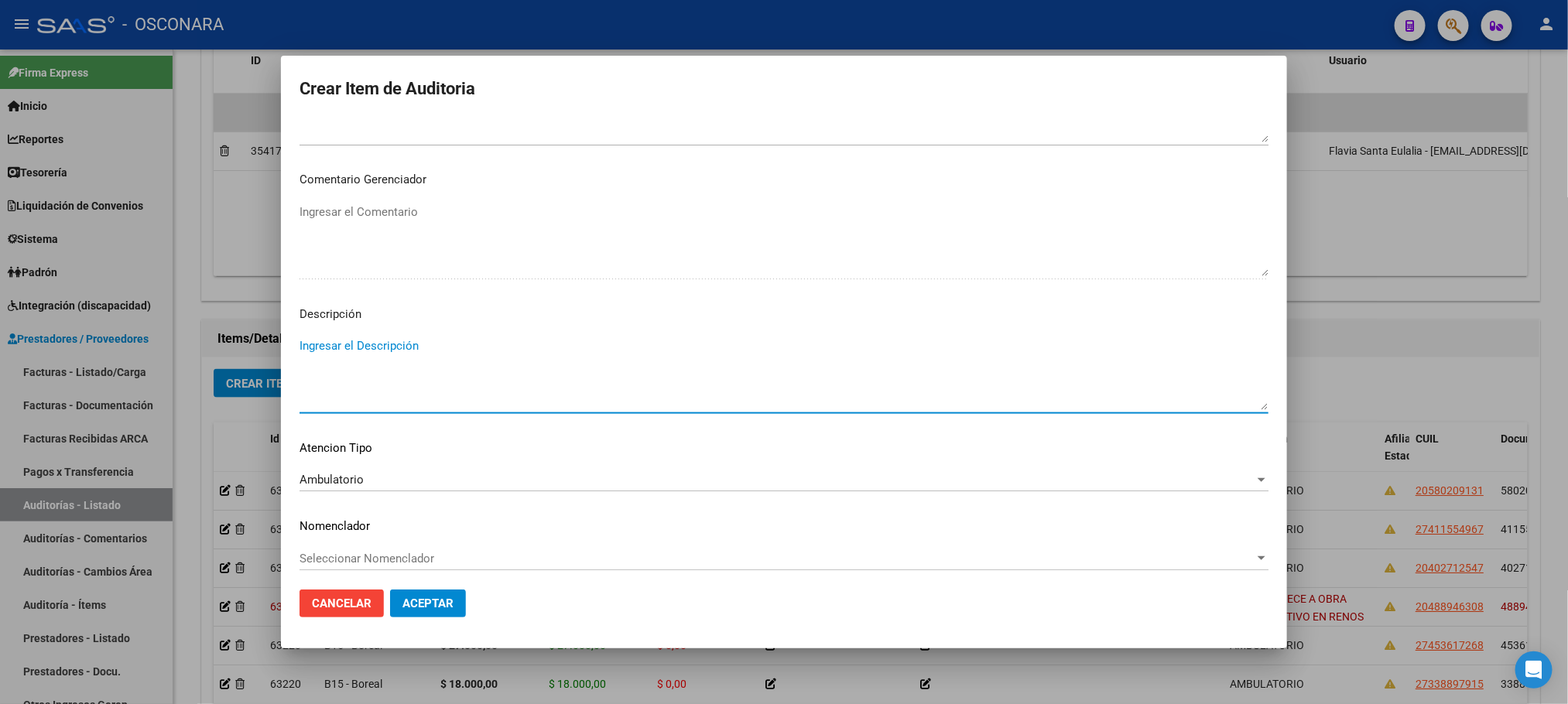
click at [369, 345] on textarea "Ingresar el Descripción" at bounding box center [784, 373] width 969 height 73
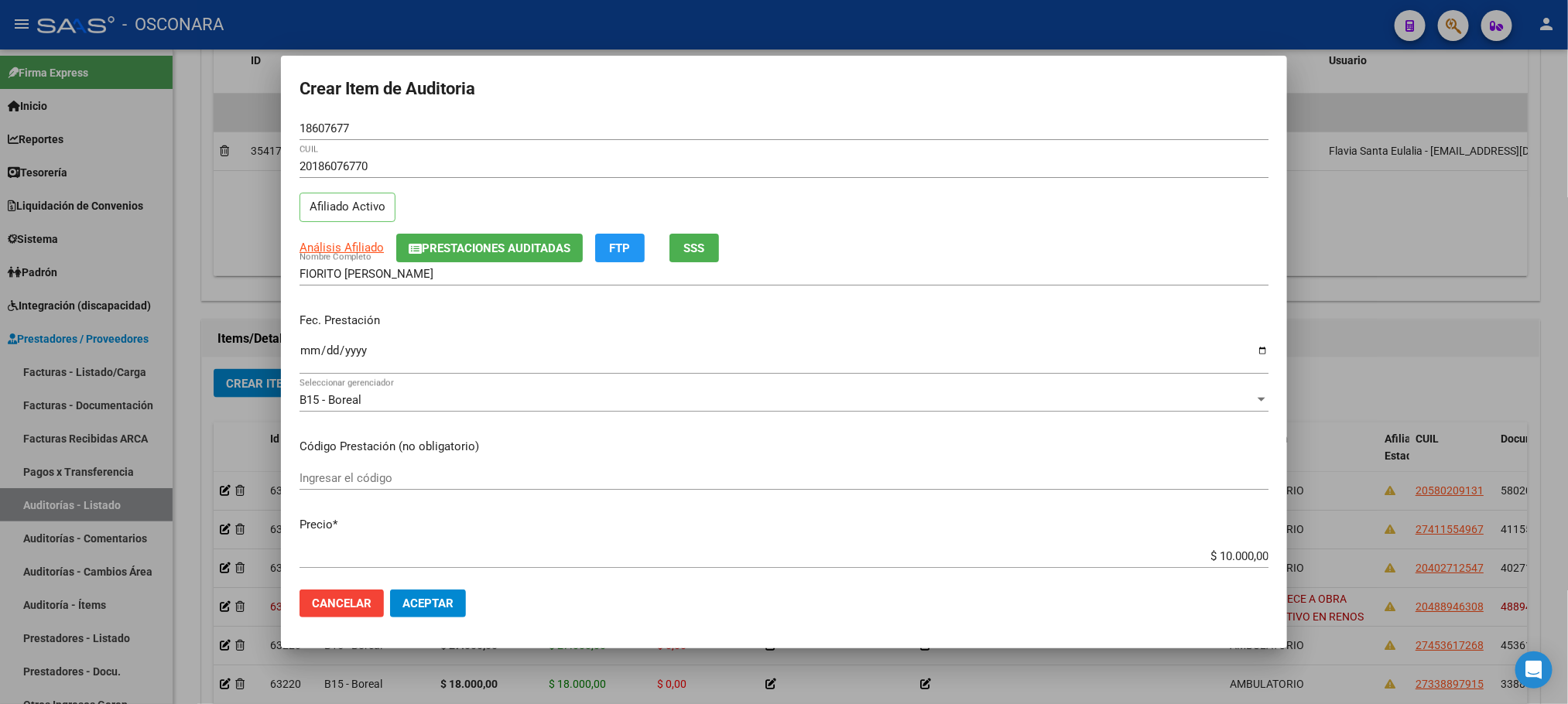
scroll to position [0, 0]
click at [453, 600] on button "Aceptar" at bounding box center [427, 602] width 76 height 28
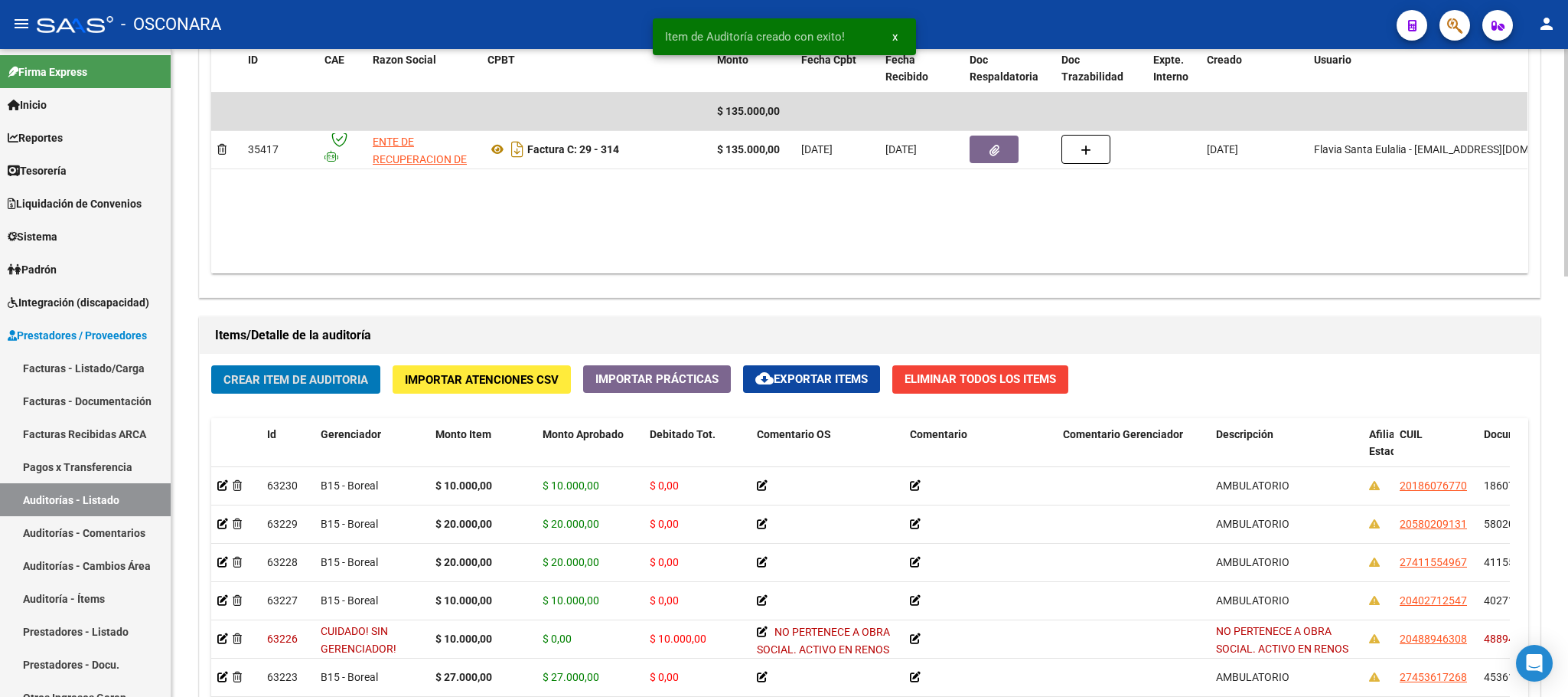
click at [335, 392] on button "Crear Item de Auditoria" at bounding box center [295, 379] width 169 height 28
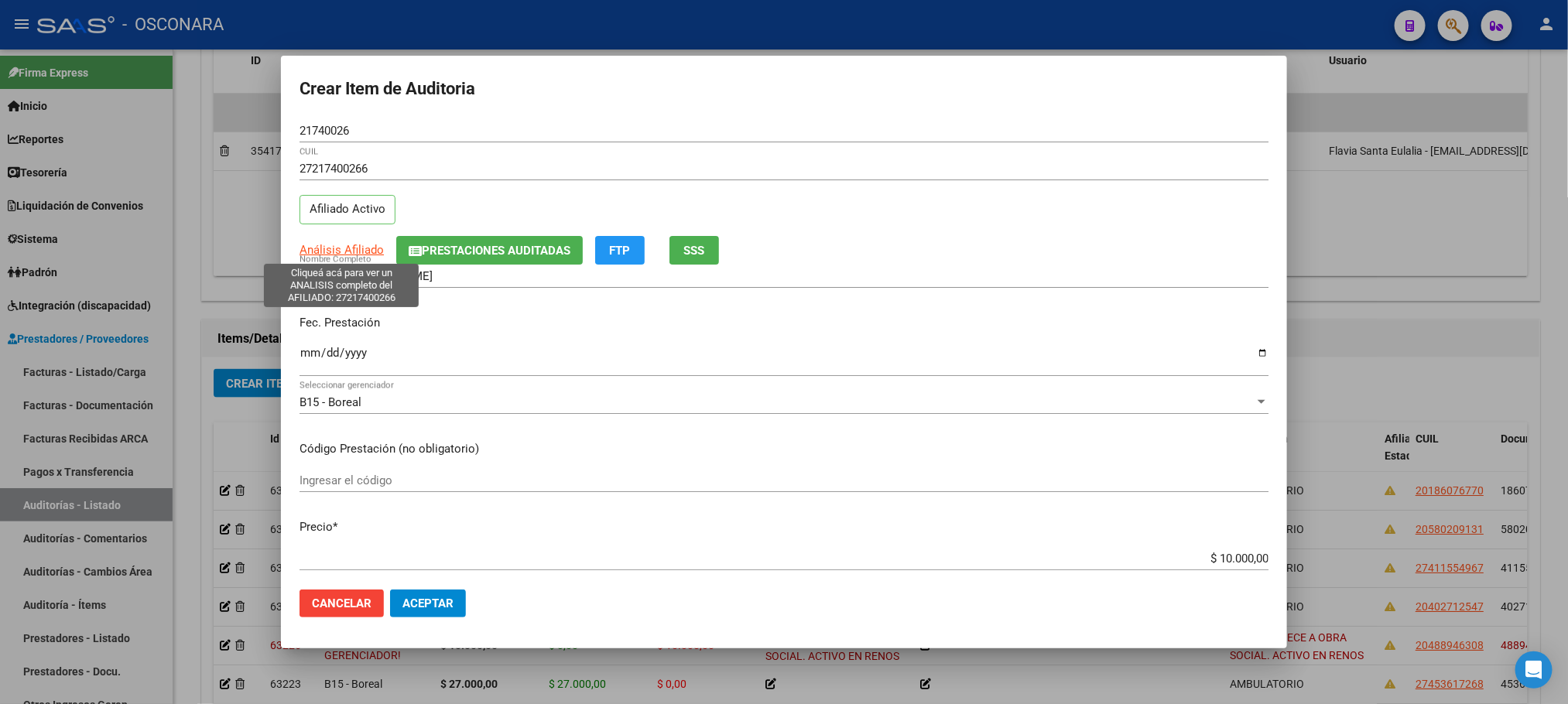
click at [365, 253] on span "Análisis Afiliado" at bounding box center [342, 249] width 85 height 13
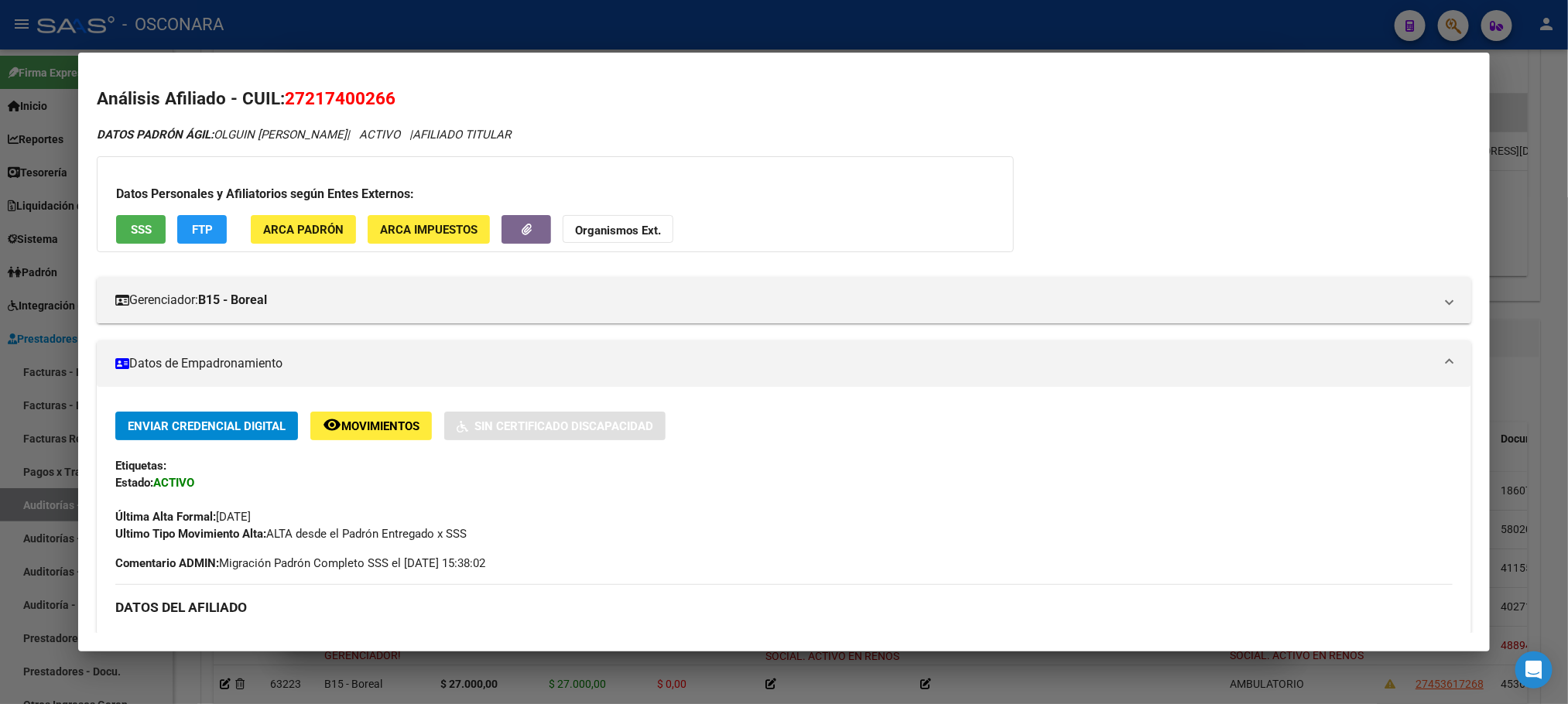
click at [123, 245] on div "Datos Personales y Afiliatorios según Entes Externos: SSS FTP ARCA Padrón ARCA …" at bounding box center [555, 204] width 917 height 96
click at [137, 217] on button "SSS" at bounding box center [140, 229] width 49 height 29
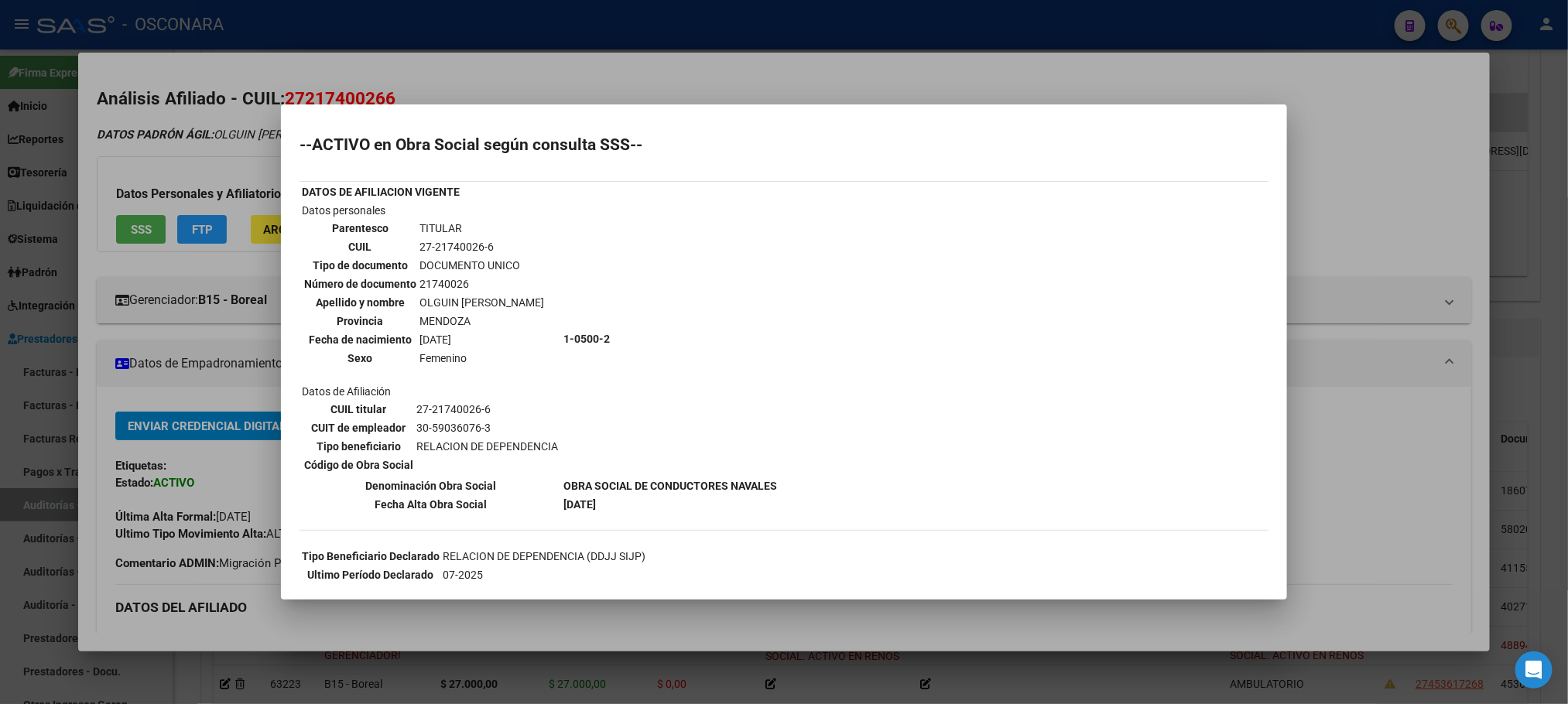
click at [975, 625] on div at bounding box center [784, 352] width 1568 height 704
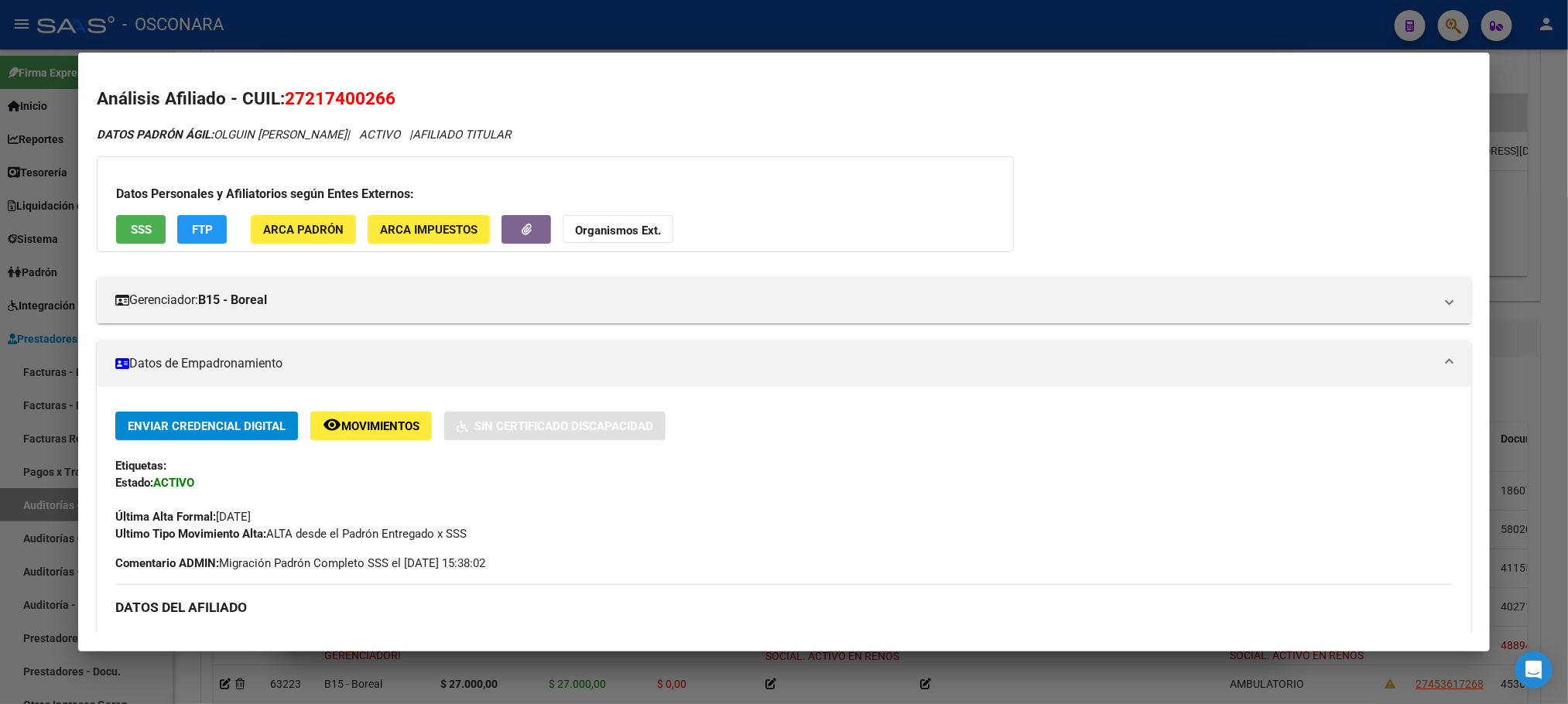
click at [972, 625] on div at bounding box center [784, 352] width 1568 height 704
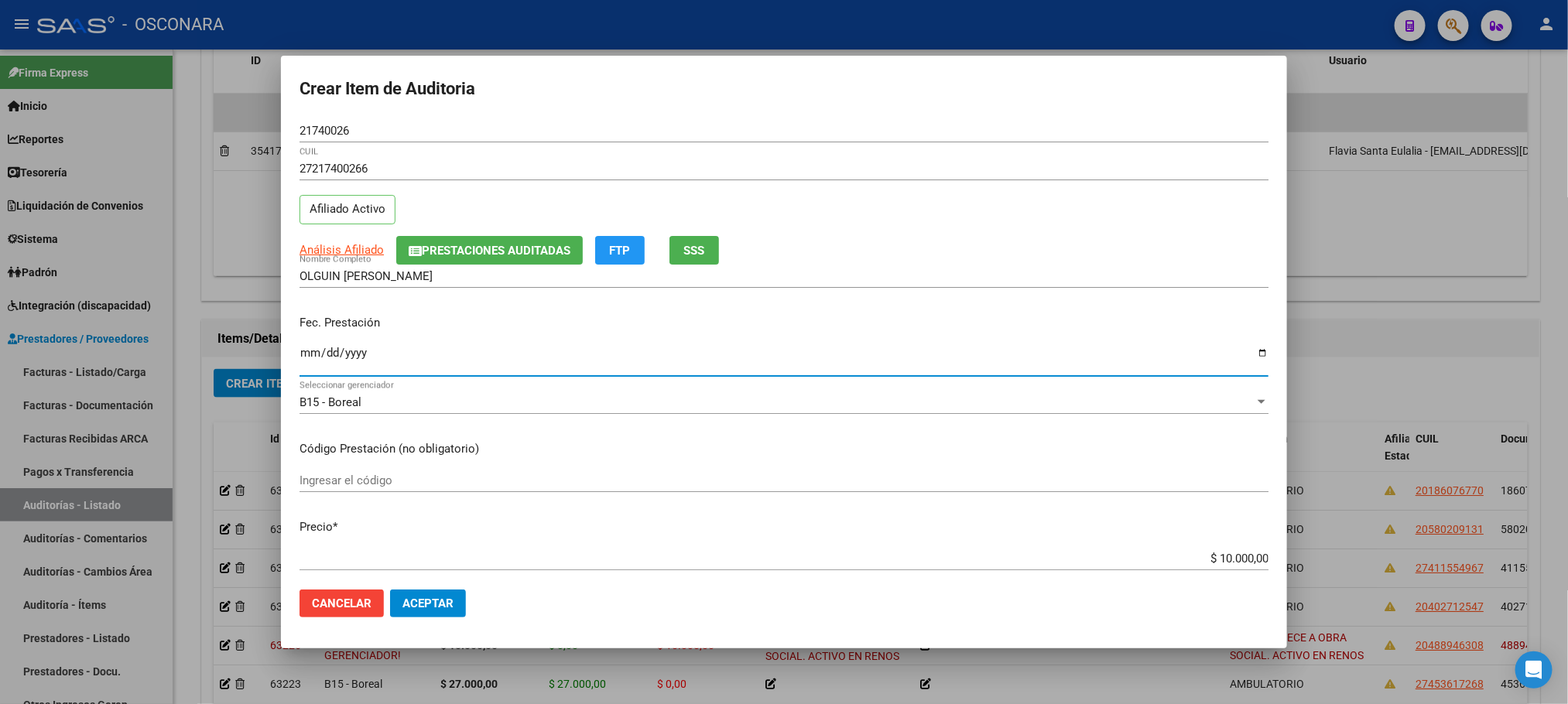
click at [313, 353] on input "Ingresar la fecha" at bounding box center [784, 359] width 969 height 25
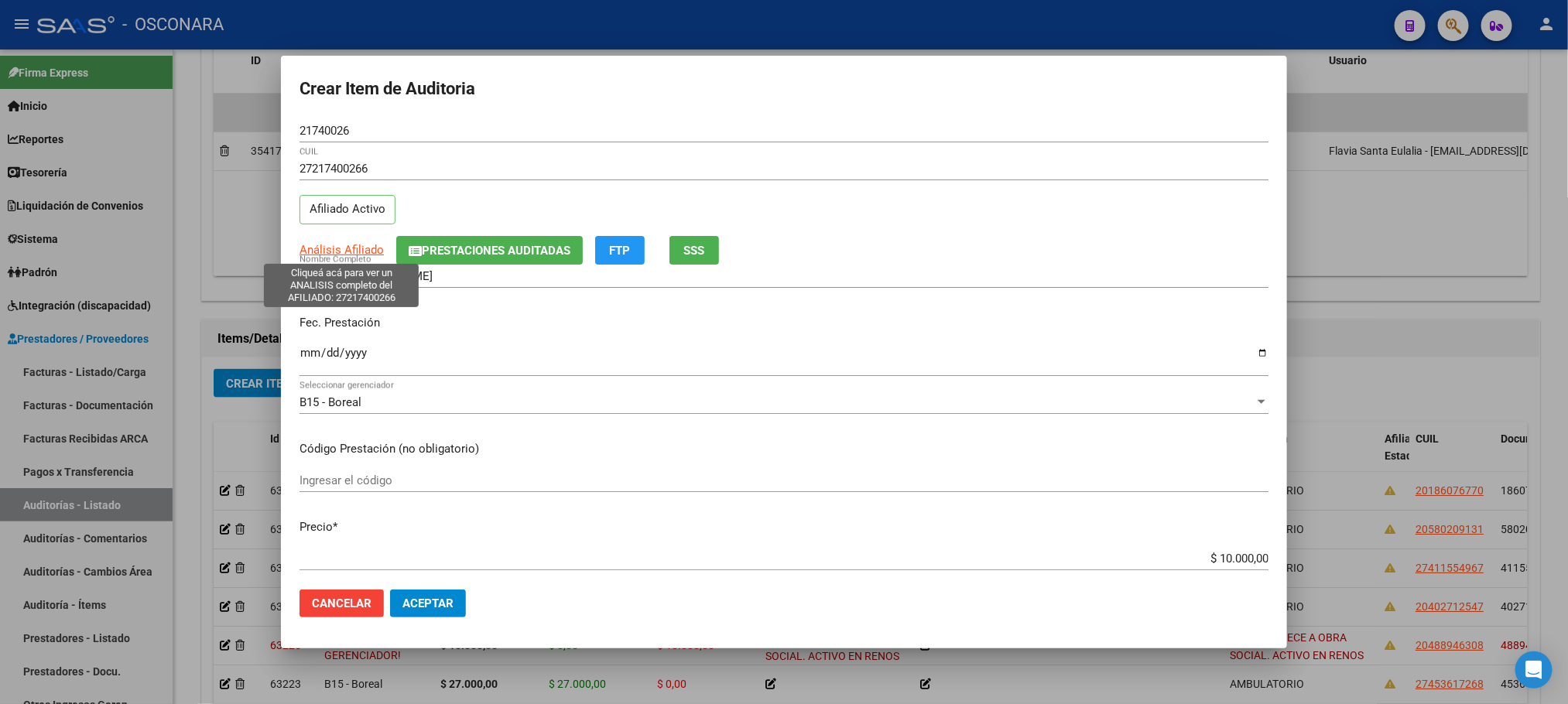
click at [339, 253] on span "Análisis Afiliado" at bounding box center [342, 249] width 85 height 13
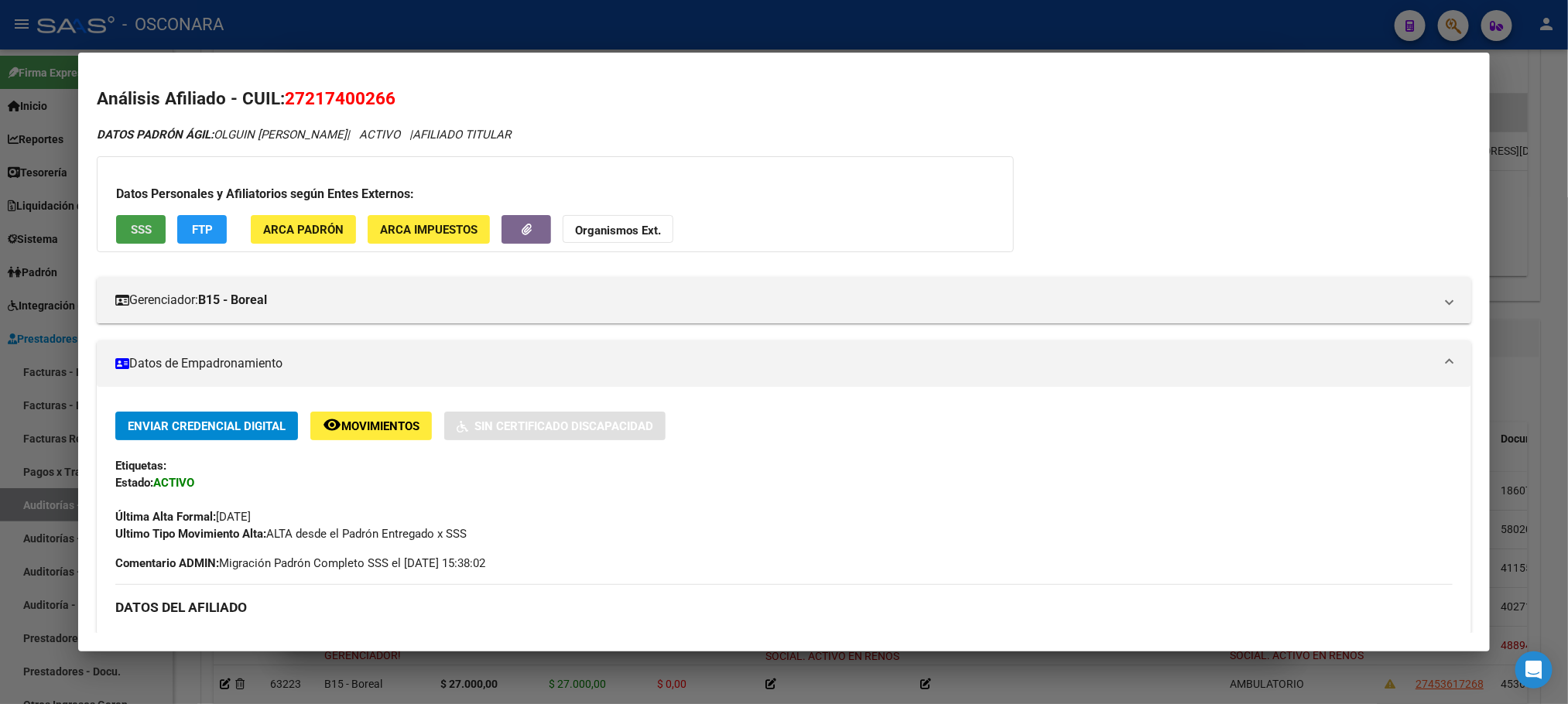
click at [130, 223] on span "SSS" at bounding box center [140, 229] width 21 height 13
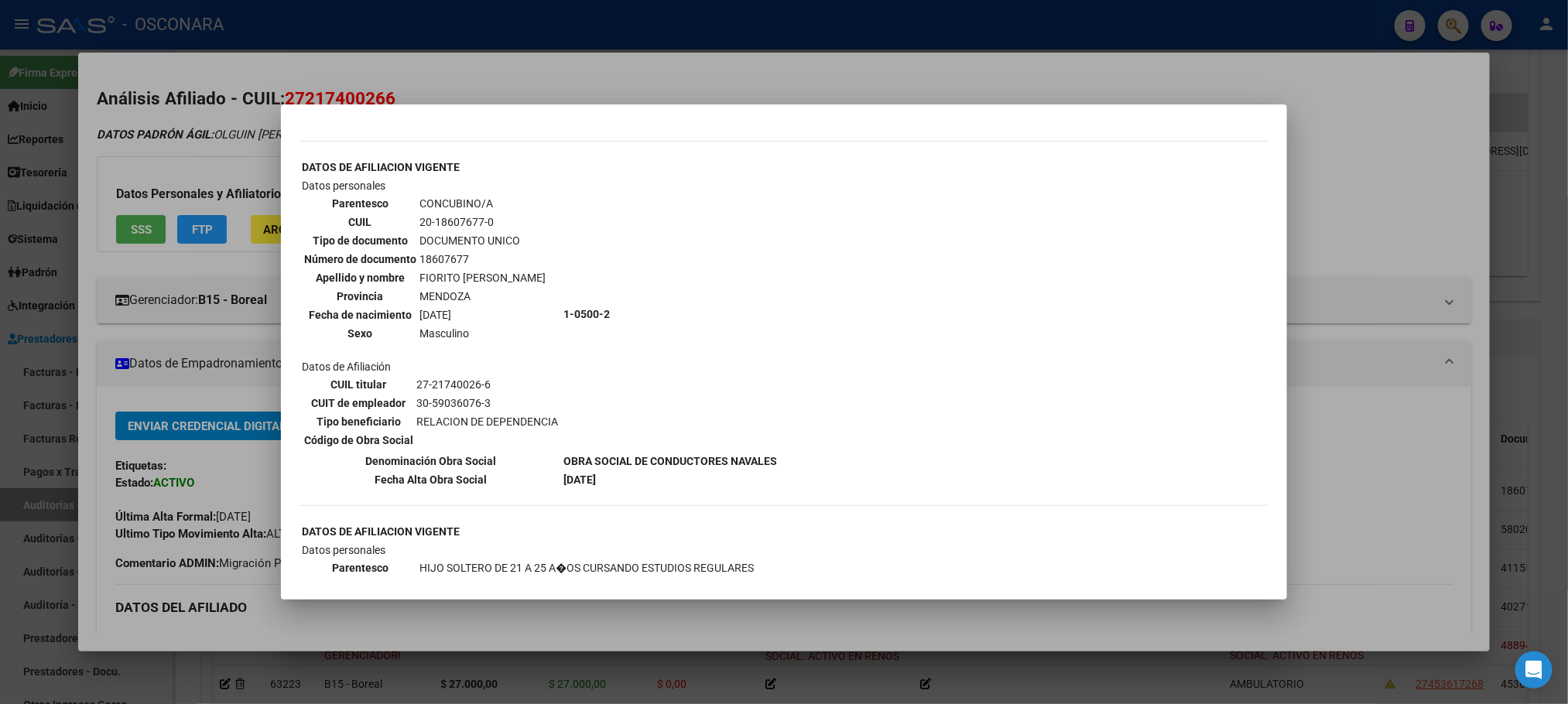
scroll to position [812, 0]
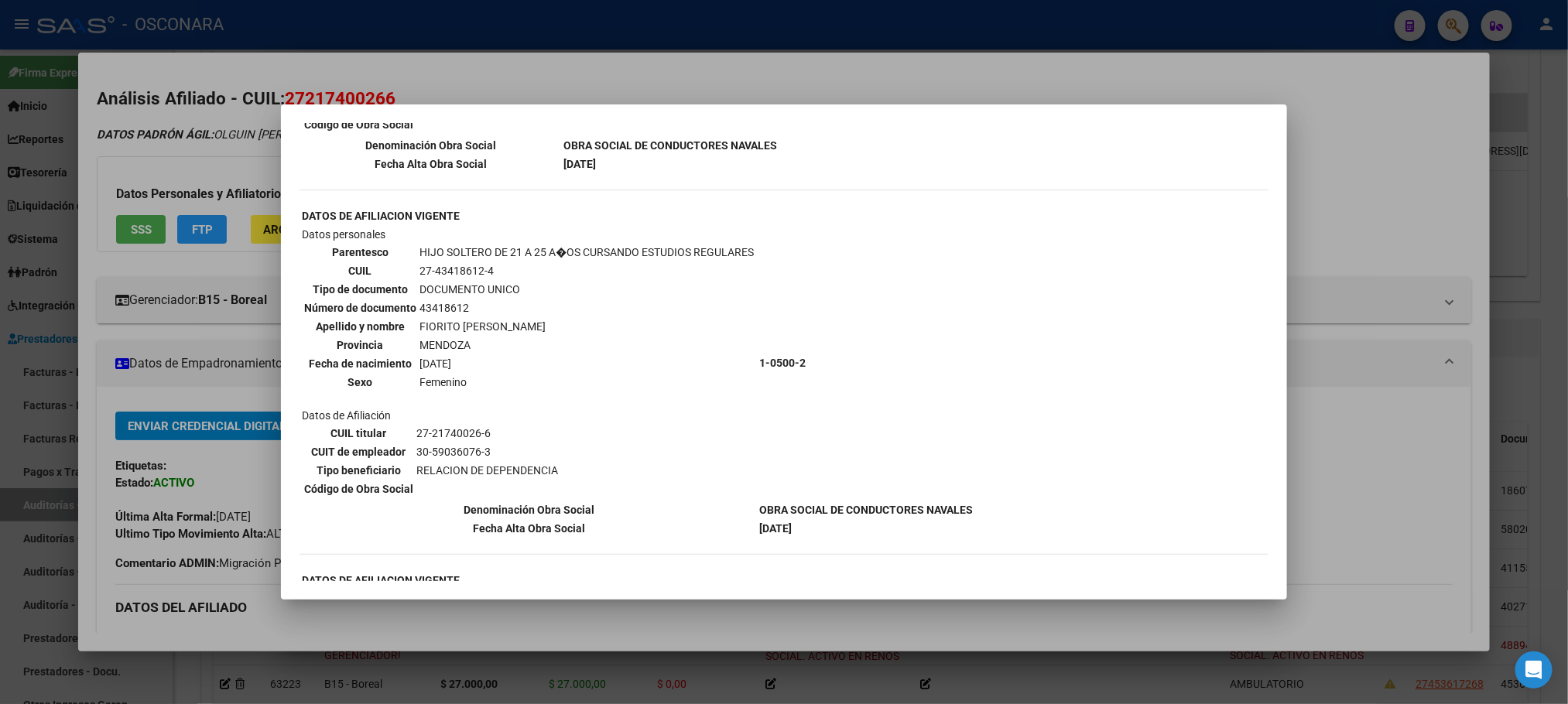
click at [1089, 625] on div at bounding box center [784, 352] width 1568 height 704
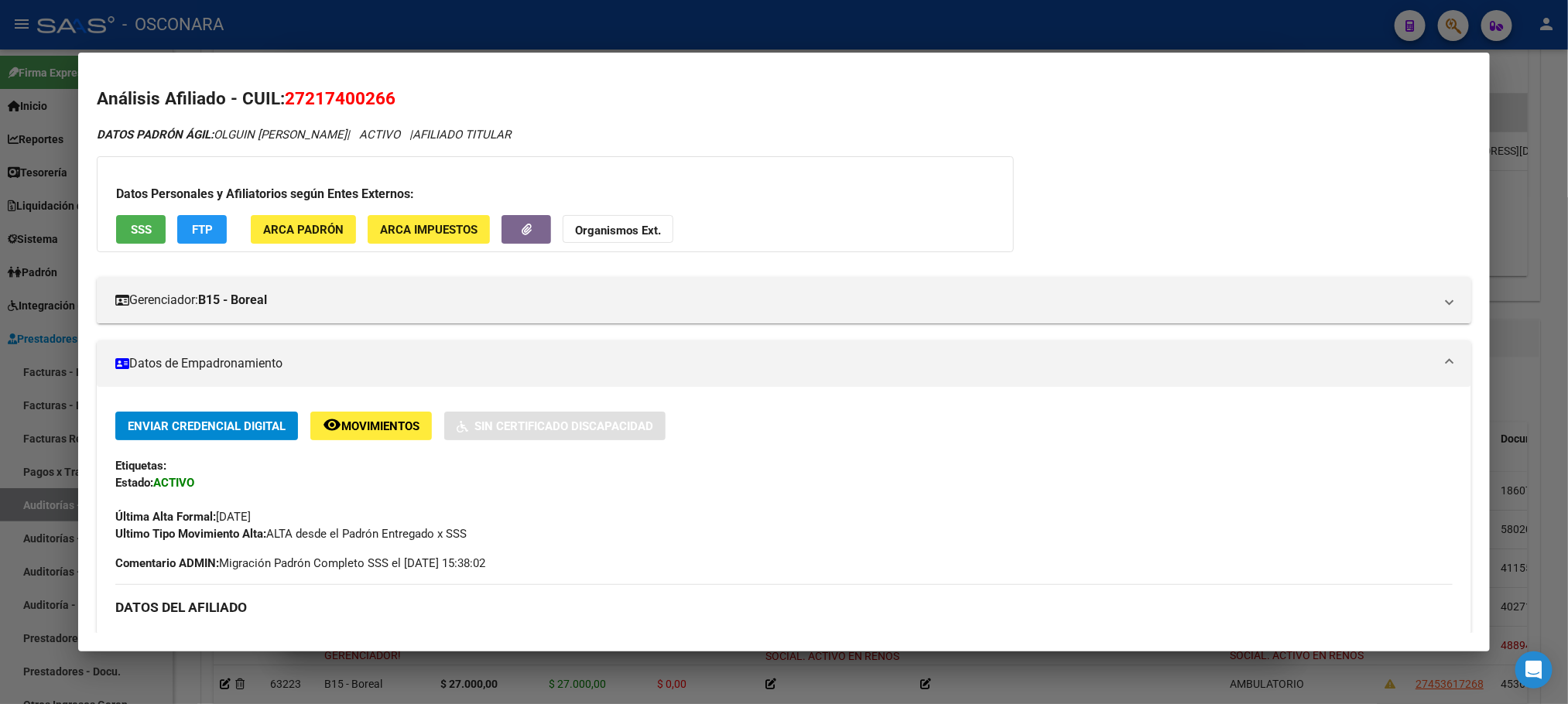
click at [1089, 625] on div at bounding box center [784, 352] width 1568 height 704
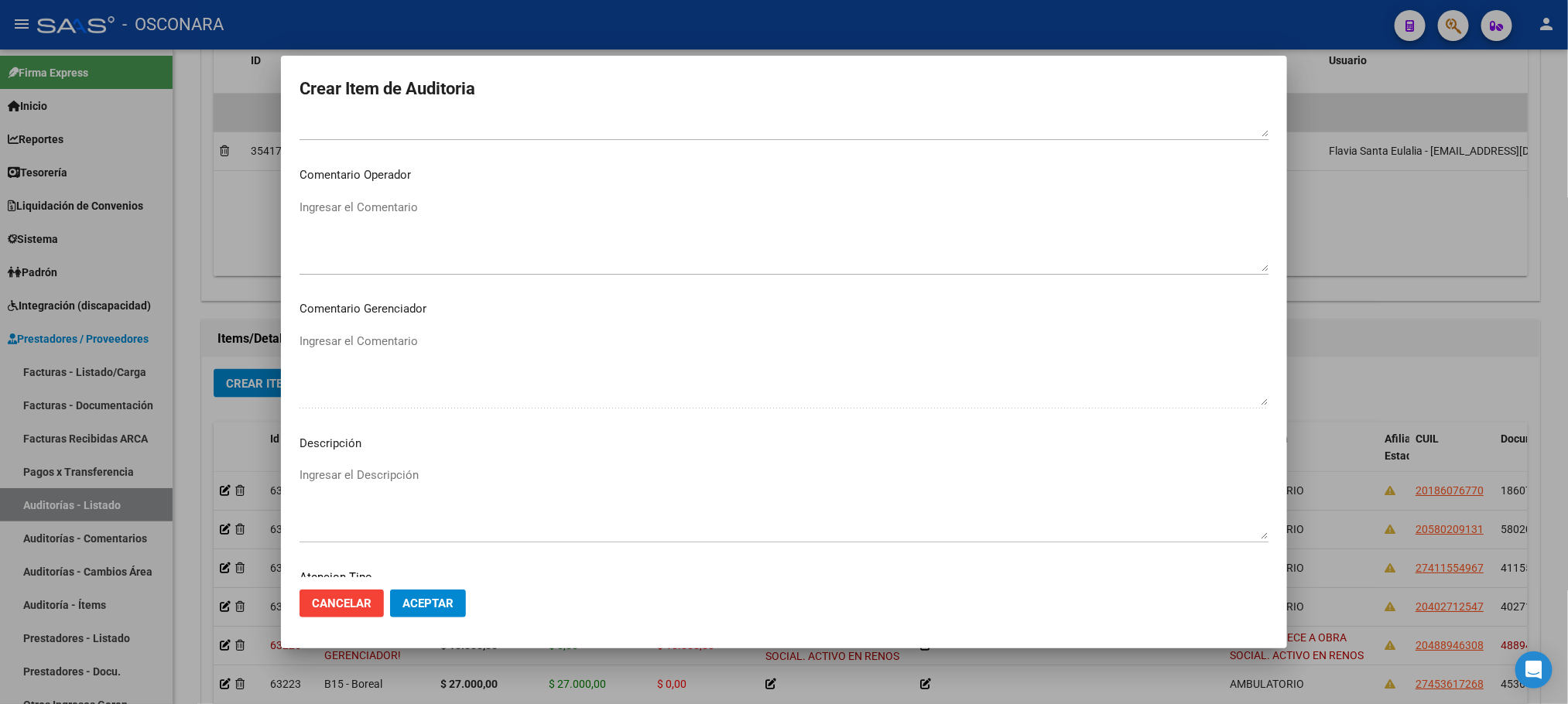
scroll to position [935, 0]
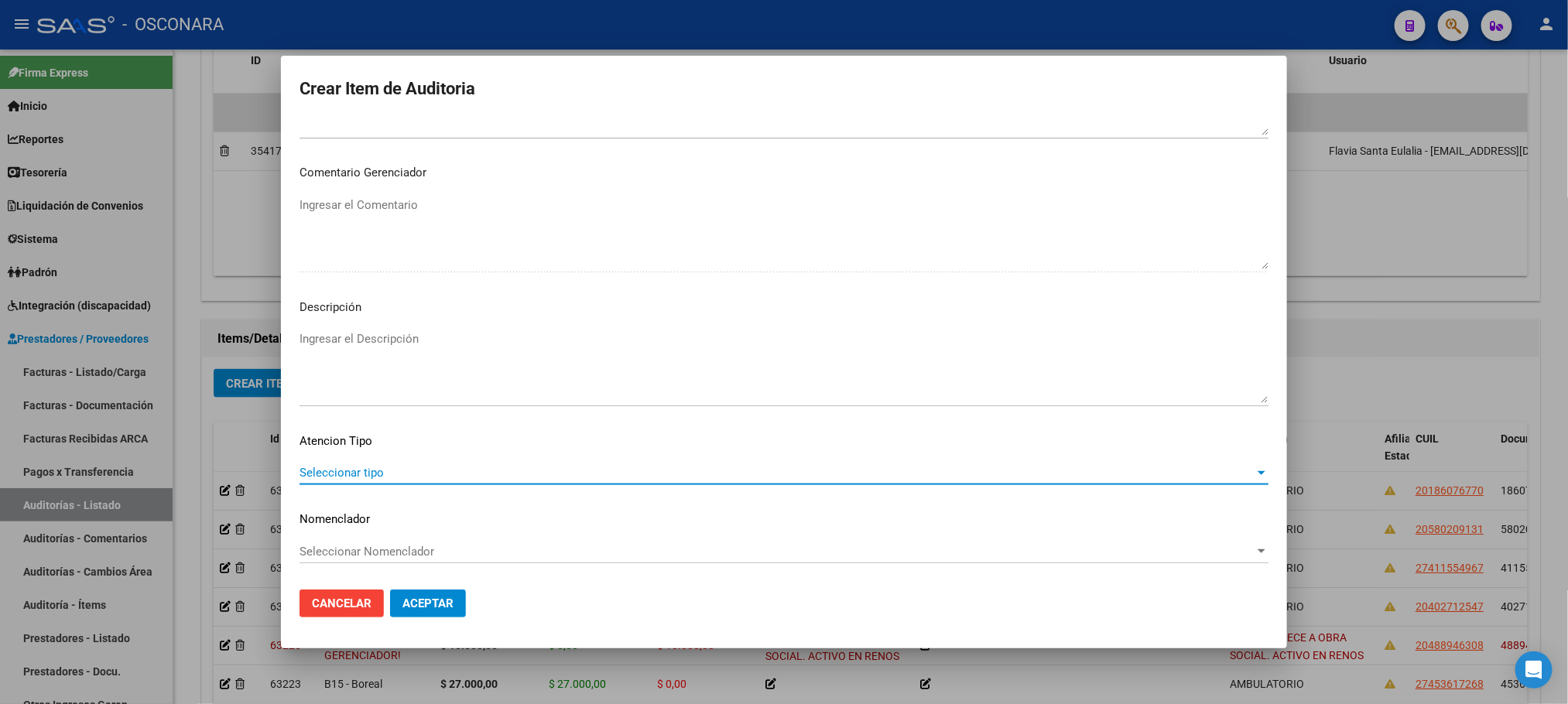
click at [349, 477] on span "Seleccionar tipo" at bounding box center [776, 472] width 954 height 13
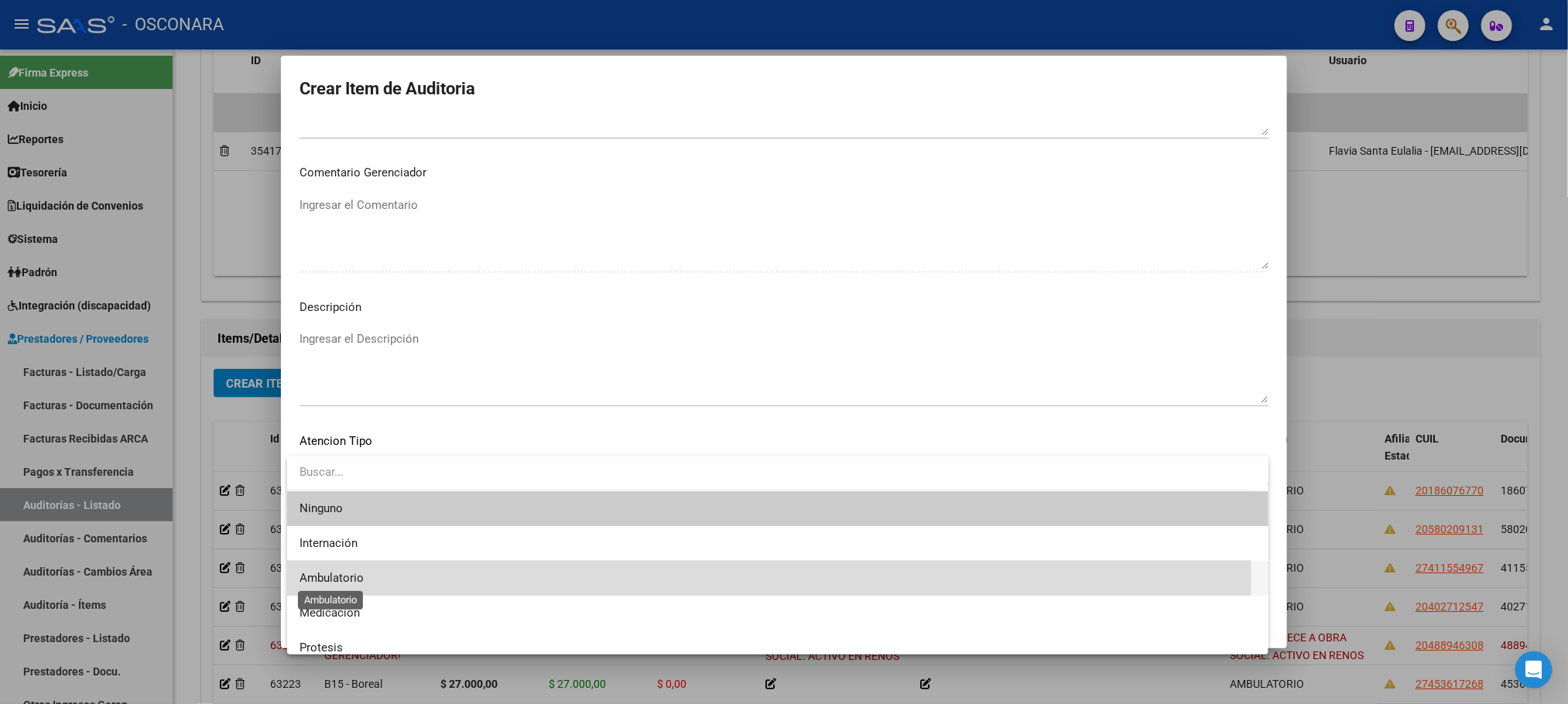
click at [353, 578] on span "Ambulatorio" at bounding box center [331, 577] width 64 height 13
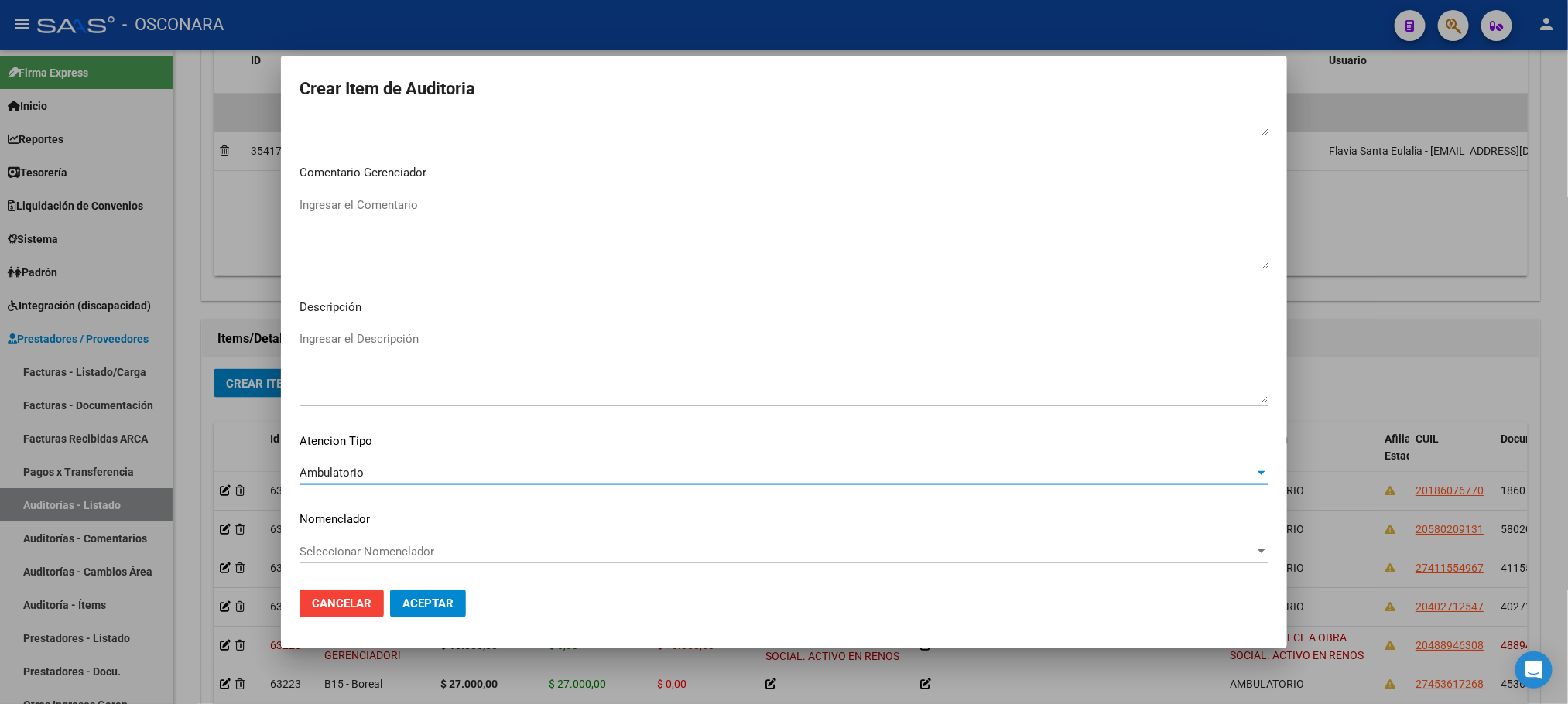
click at [370, 346] on textarea "Ingresar el Descripción" at bounding box center [784, 366] width 969 height 73
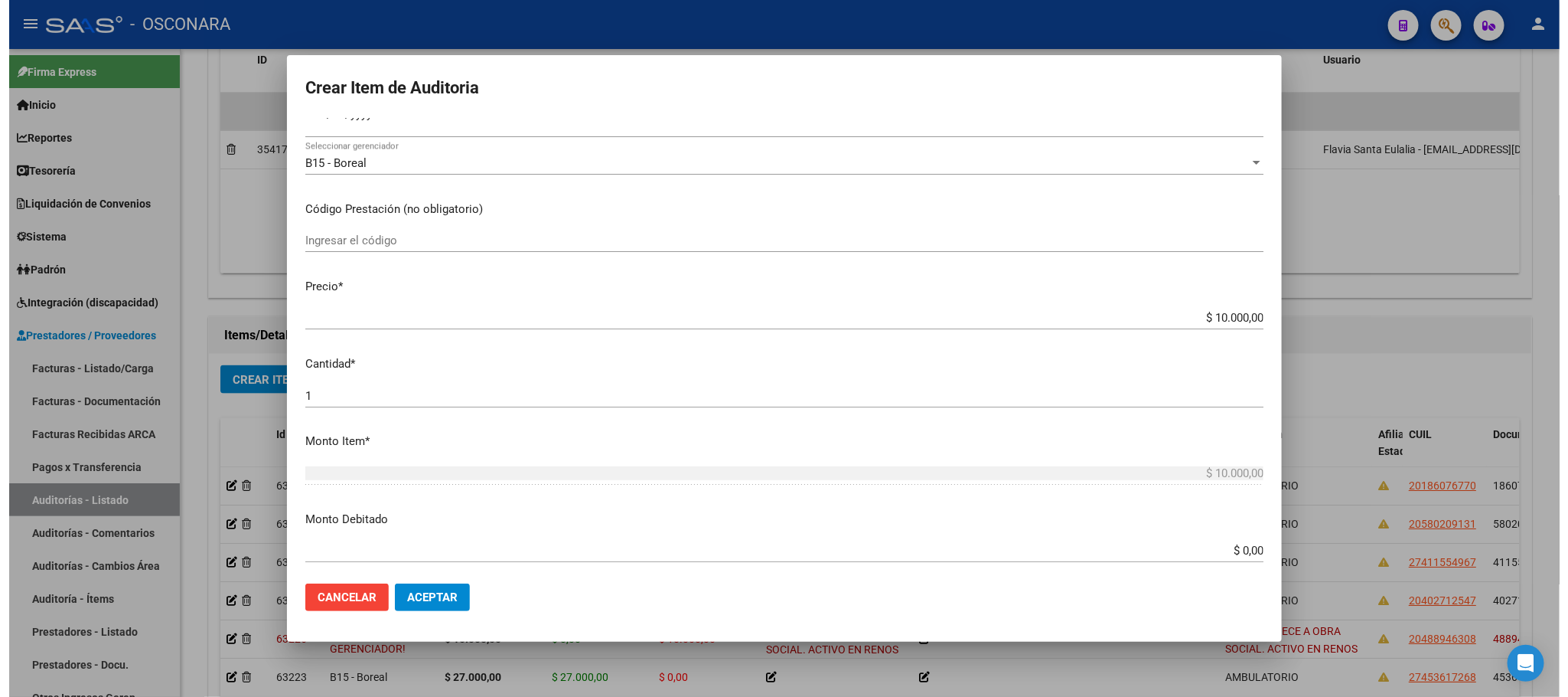
scroll to position [0, 0]
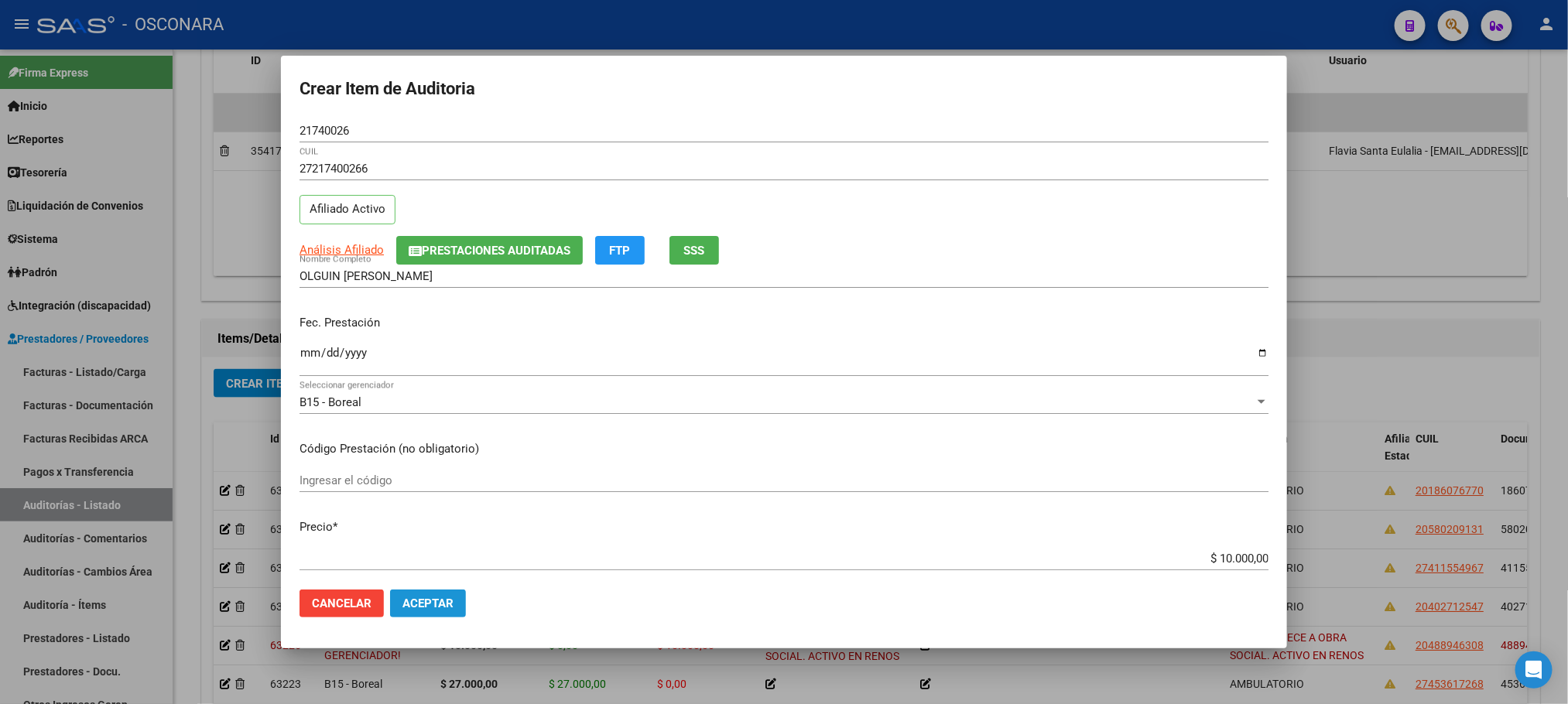
click at [456, 603] on button "Aceptar" at bounding box center [427, 602] width 76 height 28
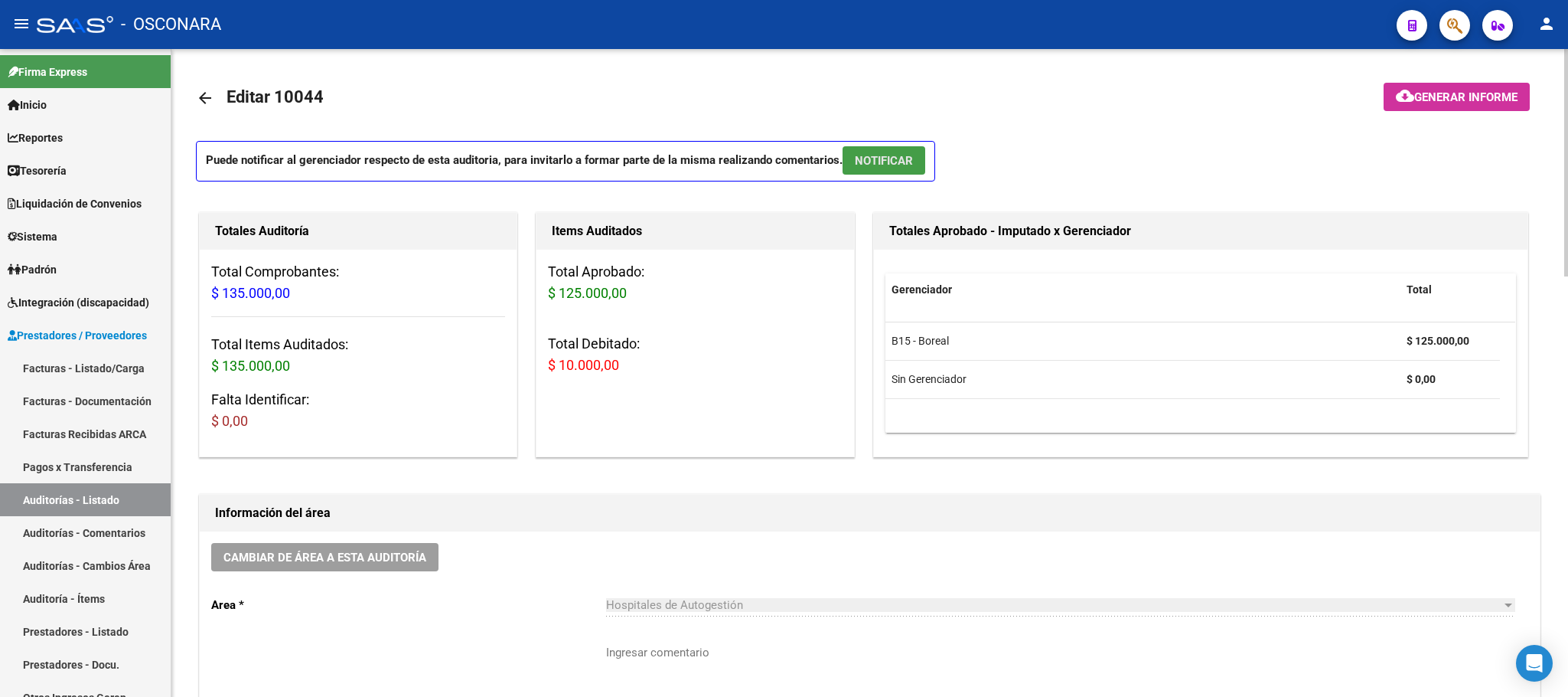
click at [877, 168] on button "NOTIFICAR" at bounding box center [884, 160] width 83 height 28
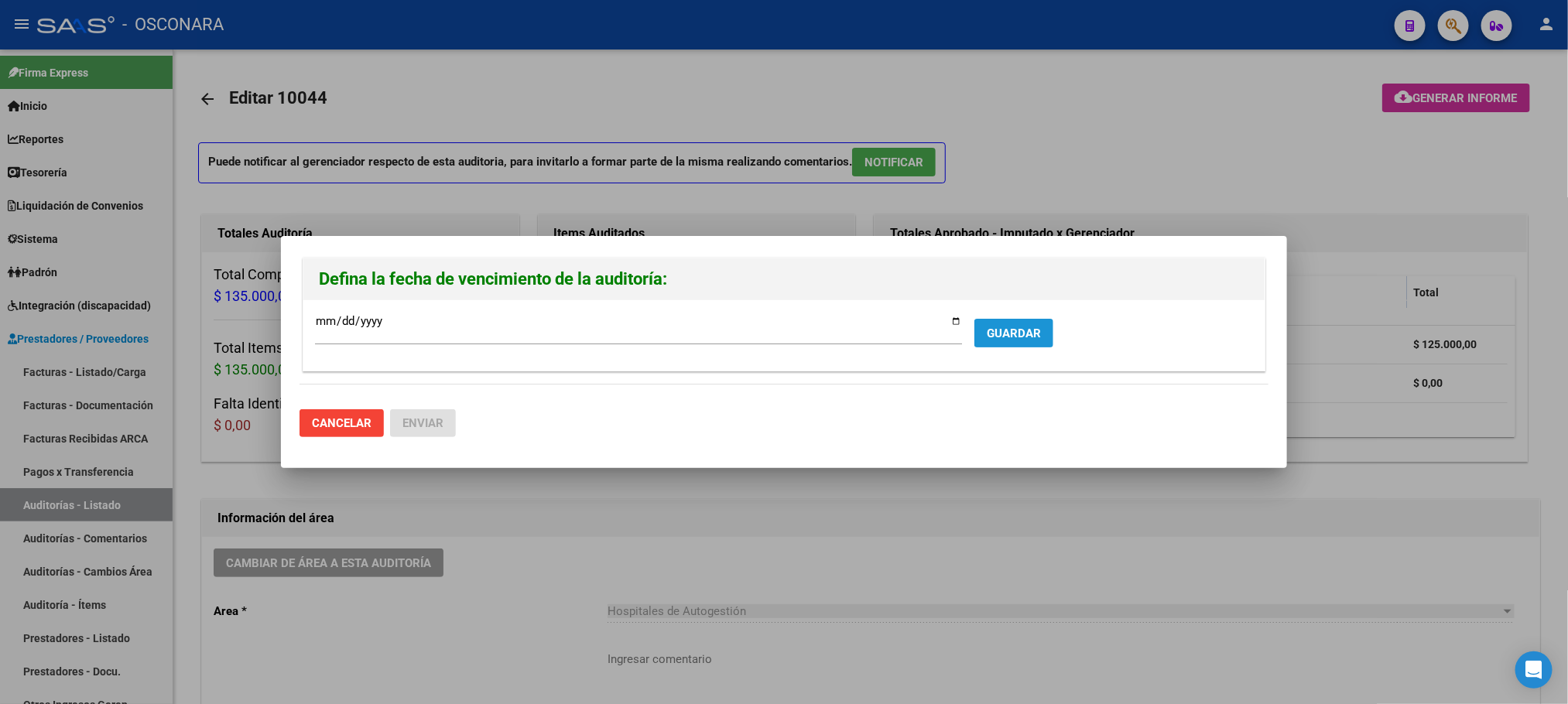
click at [1034, 321] on button "GUARDAR" at bounding box center [1014, 333] width 79 height 29
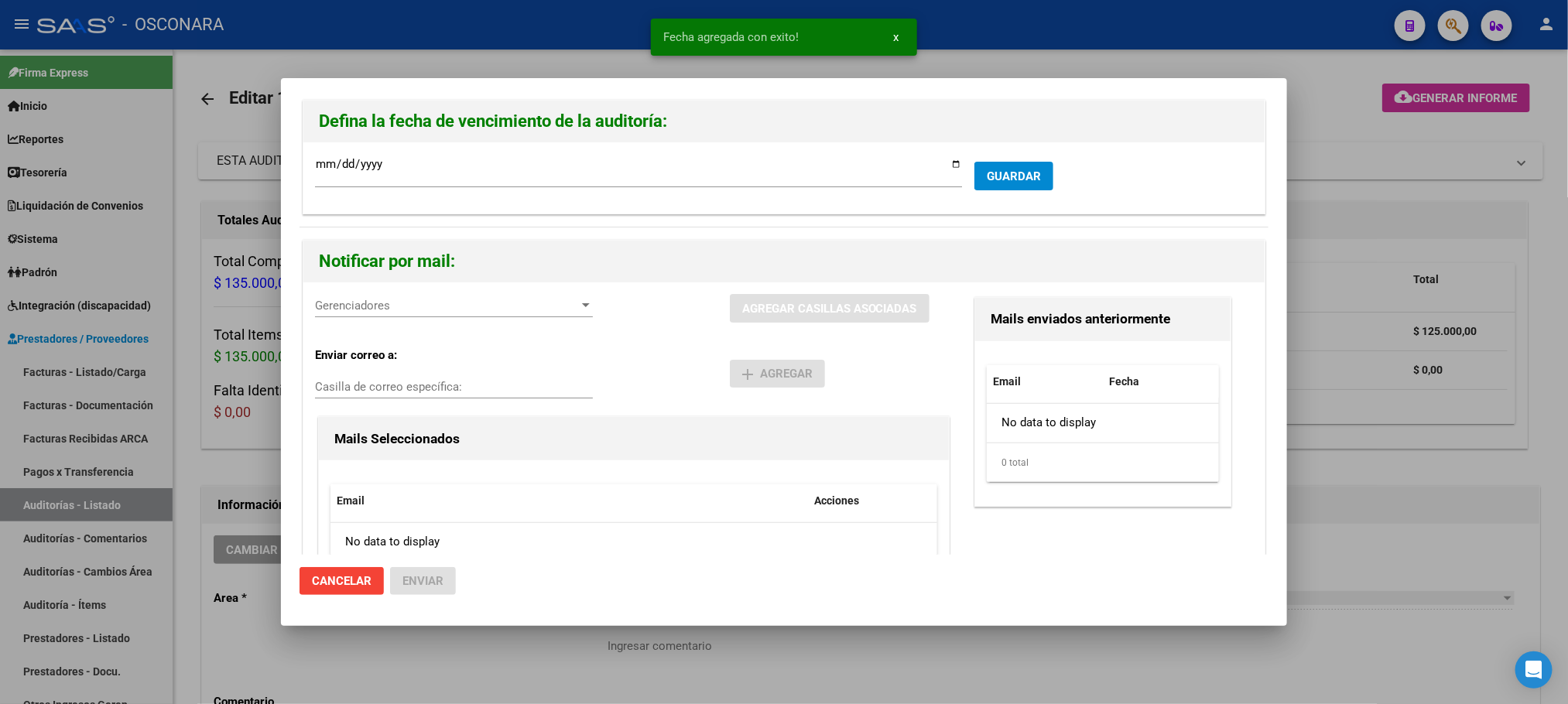
click at [533, 302] on span "Gerenciadores" at bounding box center [446, 305] width 264 height 13
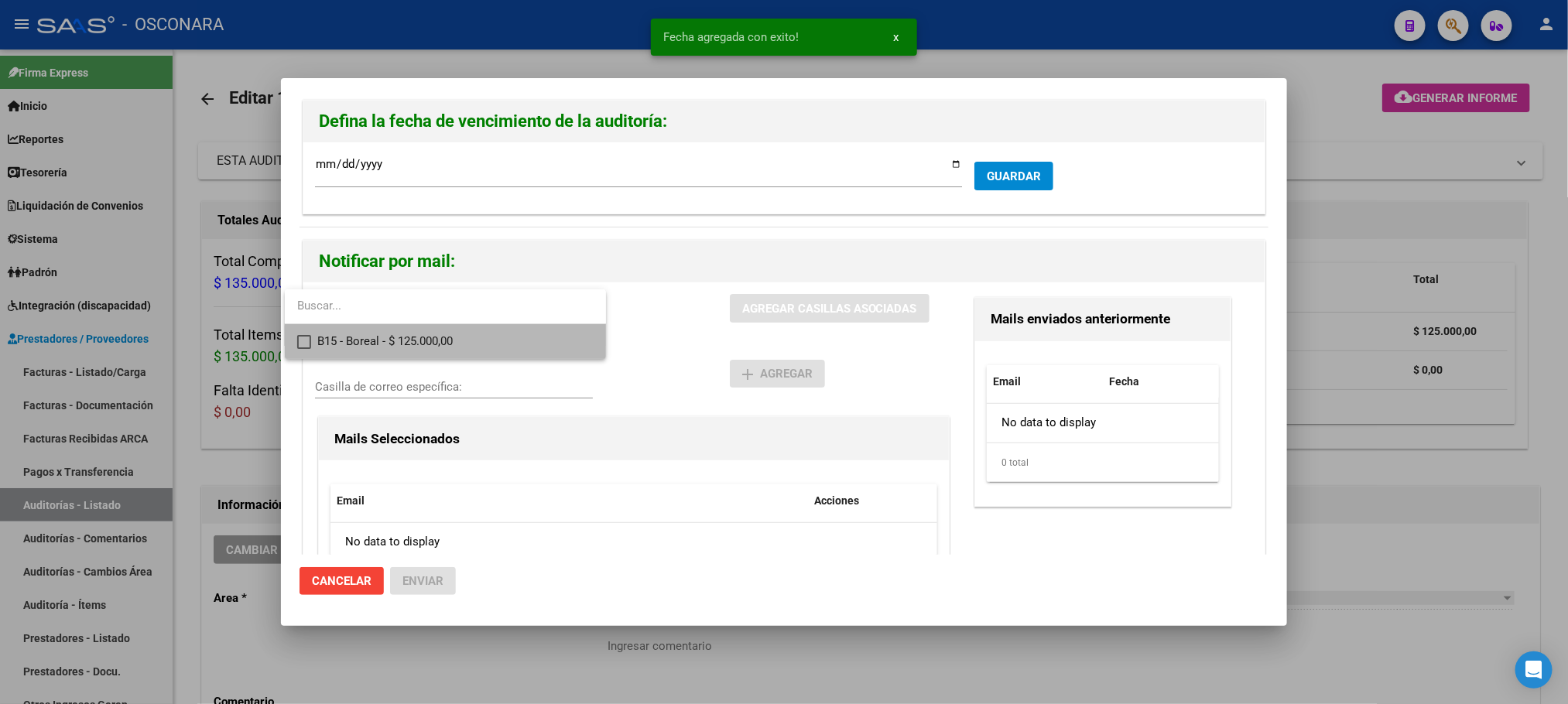
click at [485, 351] on span "B15 - Boreal - $ 125.000,00" at bounding box center [455, 341] width 276 height 35
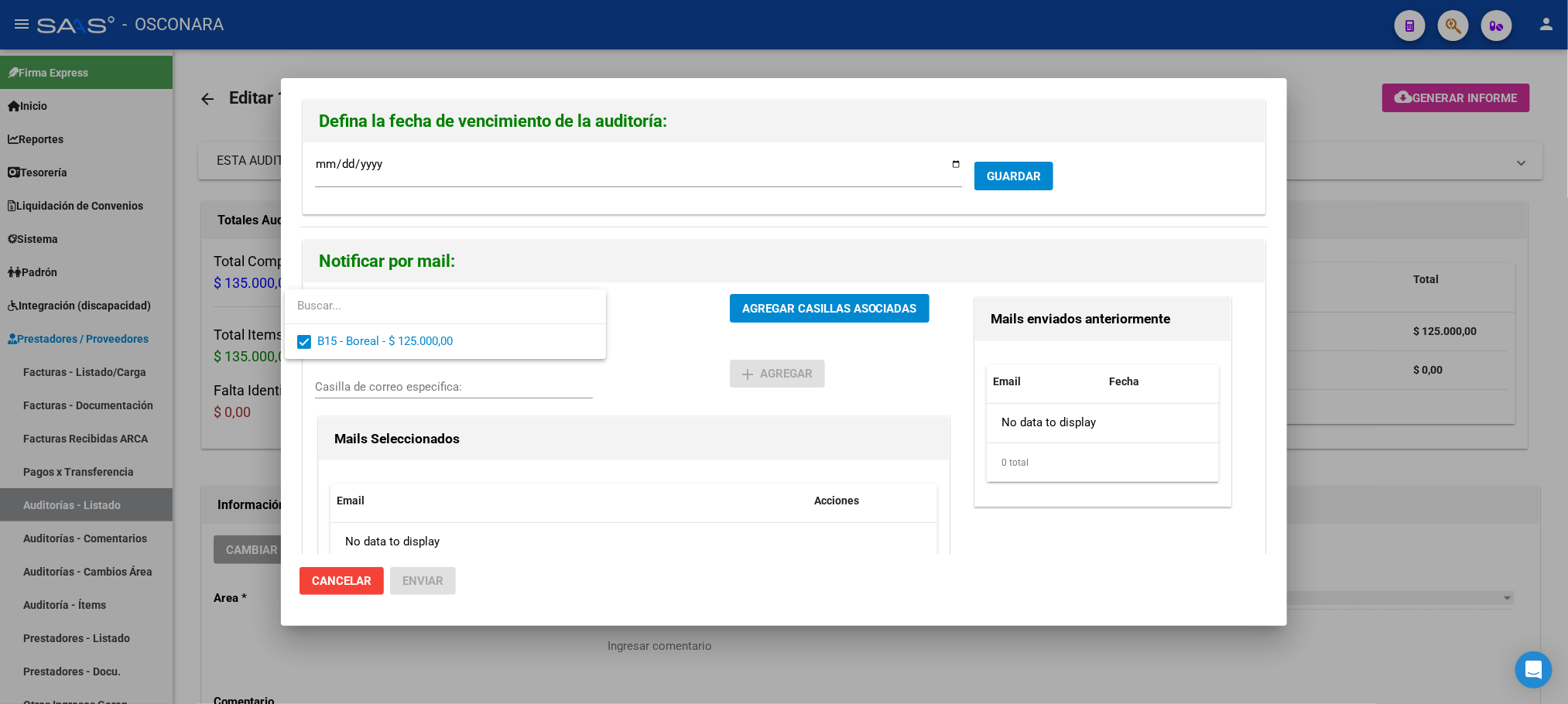
click at [881, 323] on div at bounding box center [784, 352] width 1568 height 704
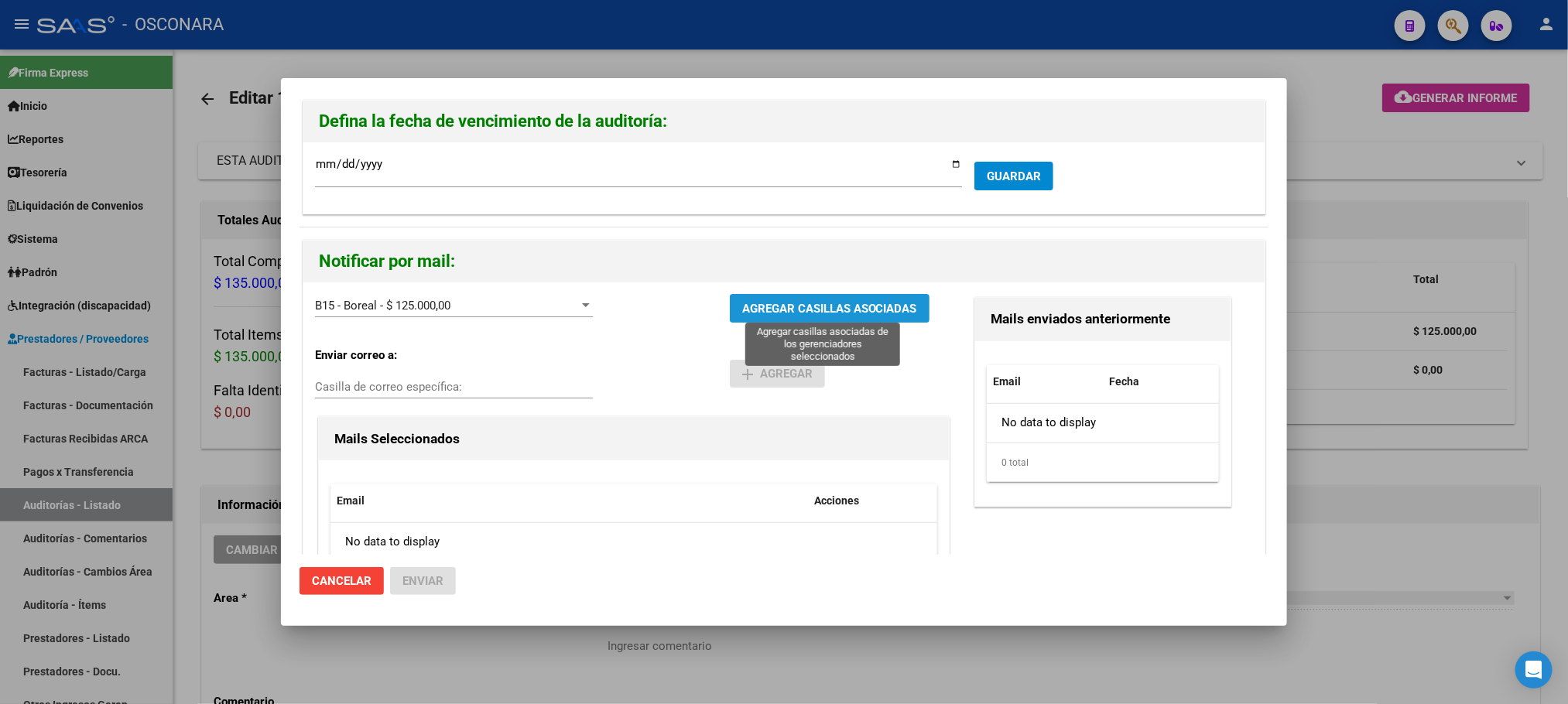
click at [883, 307] on span "AGREGAR CASILLAS ASOCIADAS" at bounding box center [829, 307] width 175 height 13
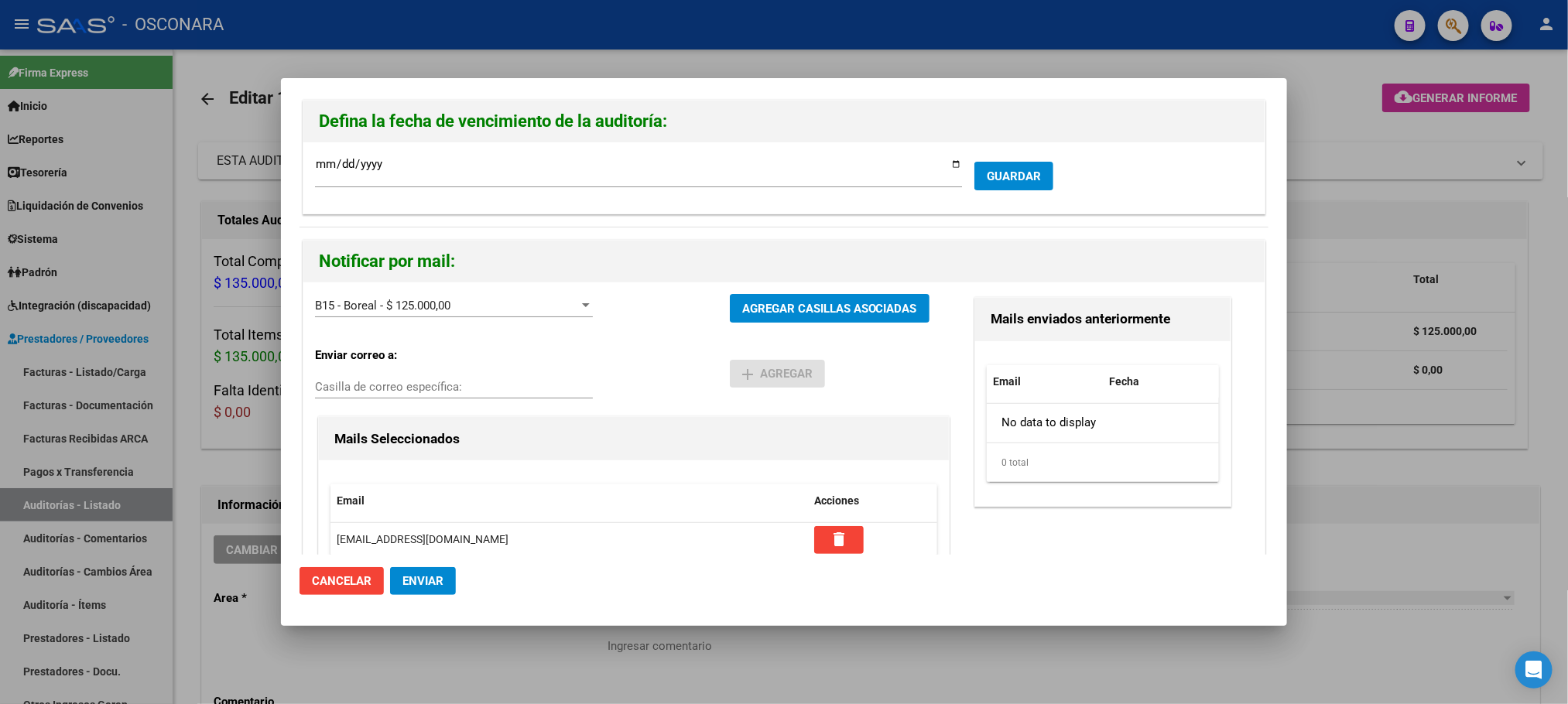
click at [883, 307] on span "AGREGAR CASILLAS ASOCIADAS" at bounding box center [829, 307] width 175 height 13
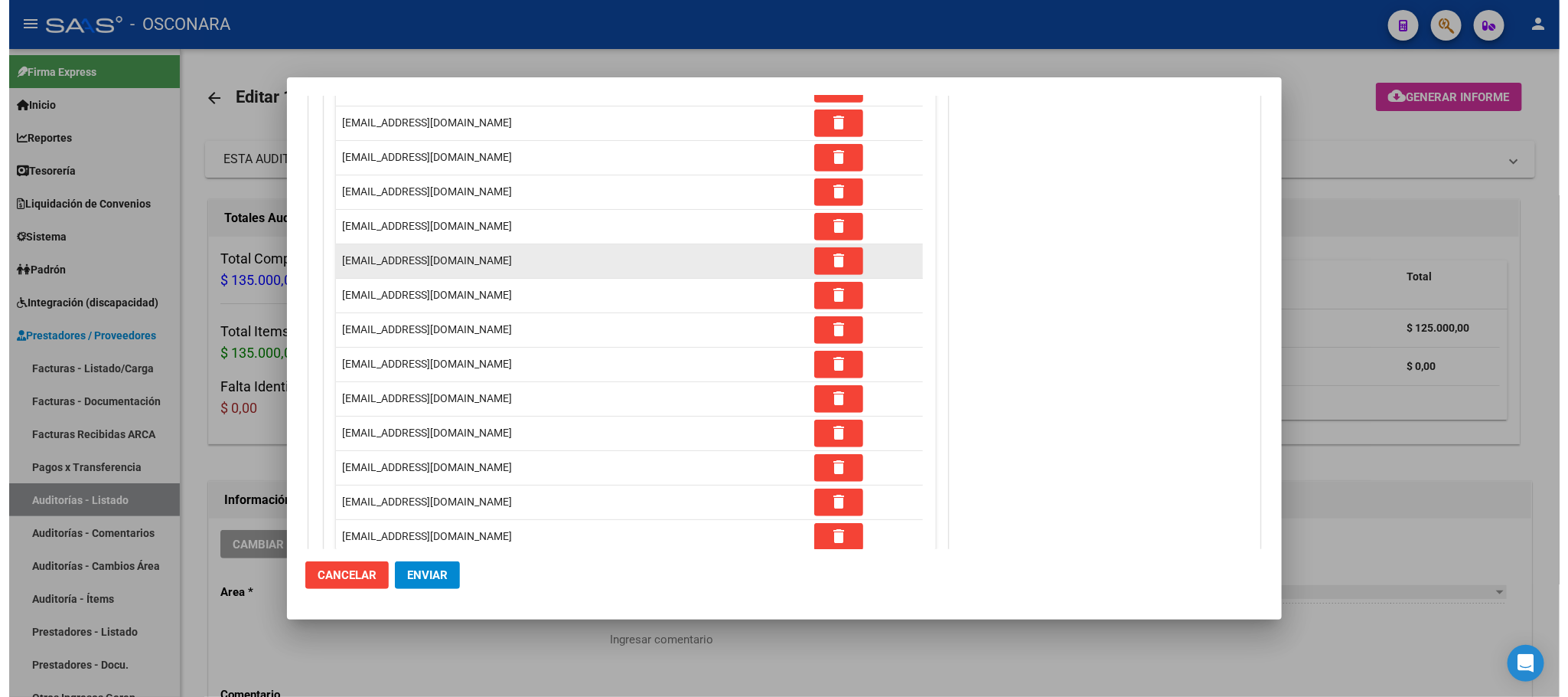
scroll to position [459, 0]
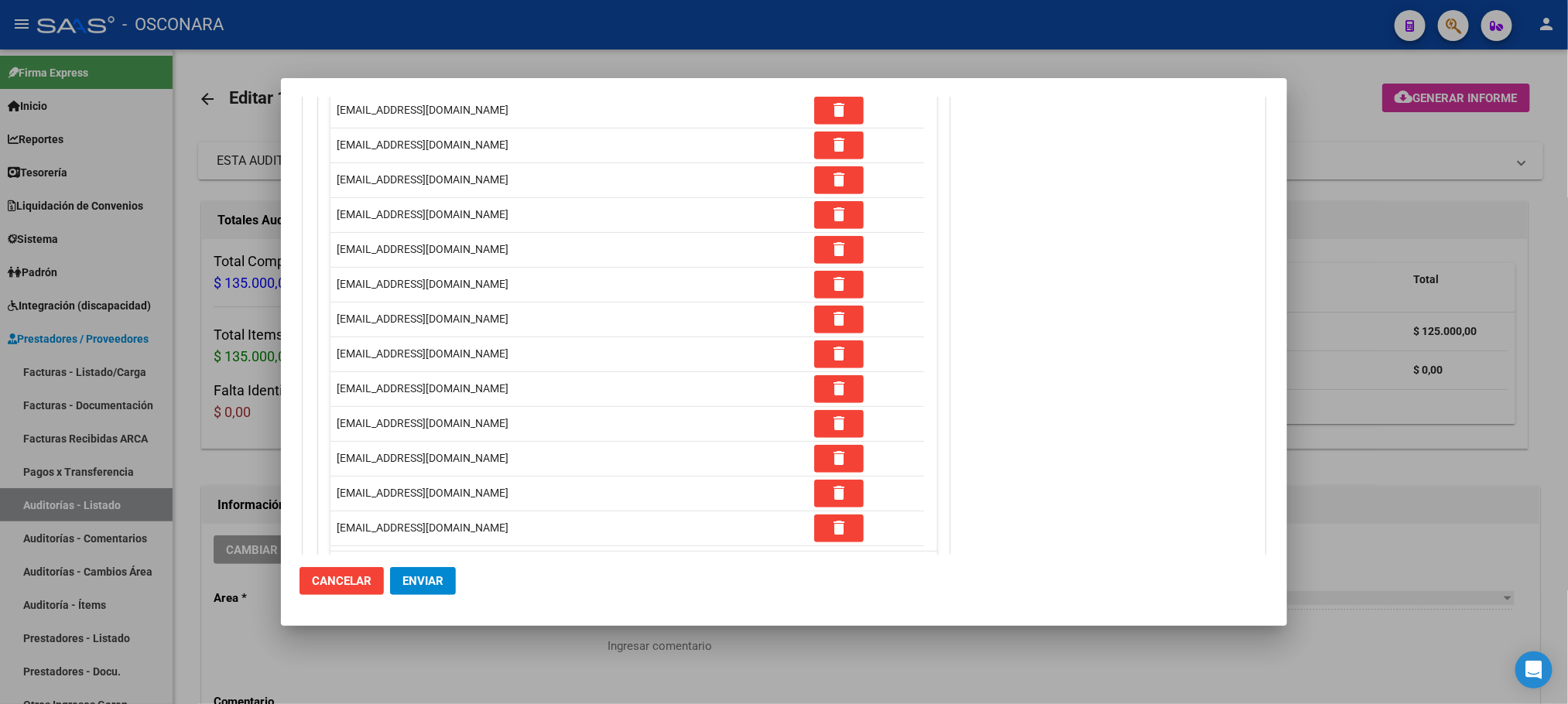
click at [414, 587] on span "Enviar" at bounding box center [423, 580] width 41 height 13
